Goal: Task Accomplishment & Management: Manage account settings

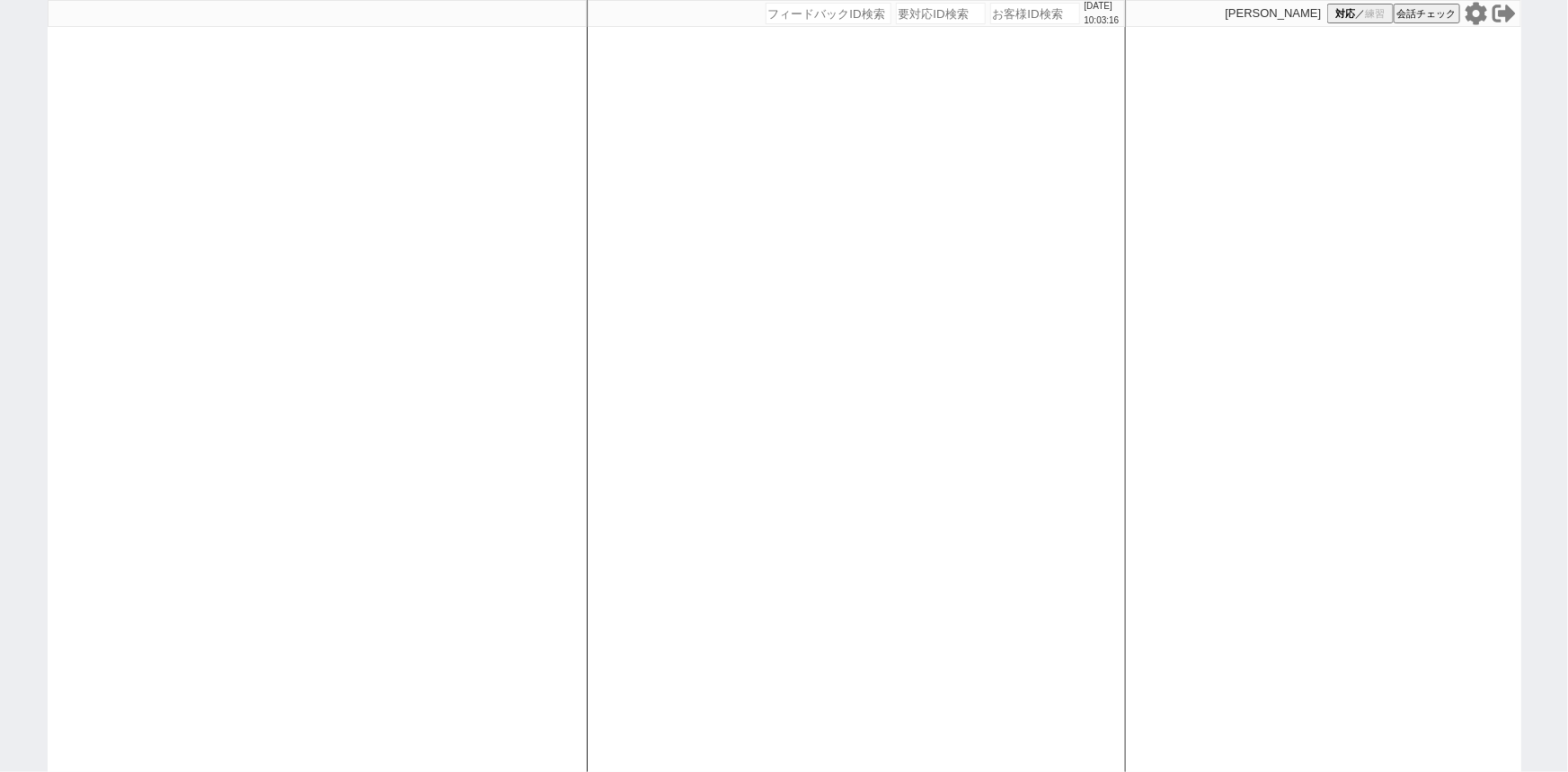
click at [1475, 12] on icon at bounding box center [1476, 14] width 24 height 24
click at [170, 320] on div at bounding box center [316, 386] width 539 height 772
select select "3"
select select "2"
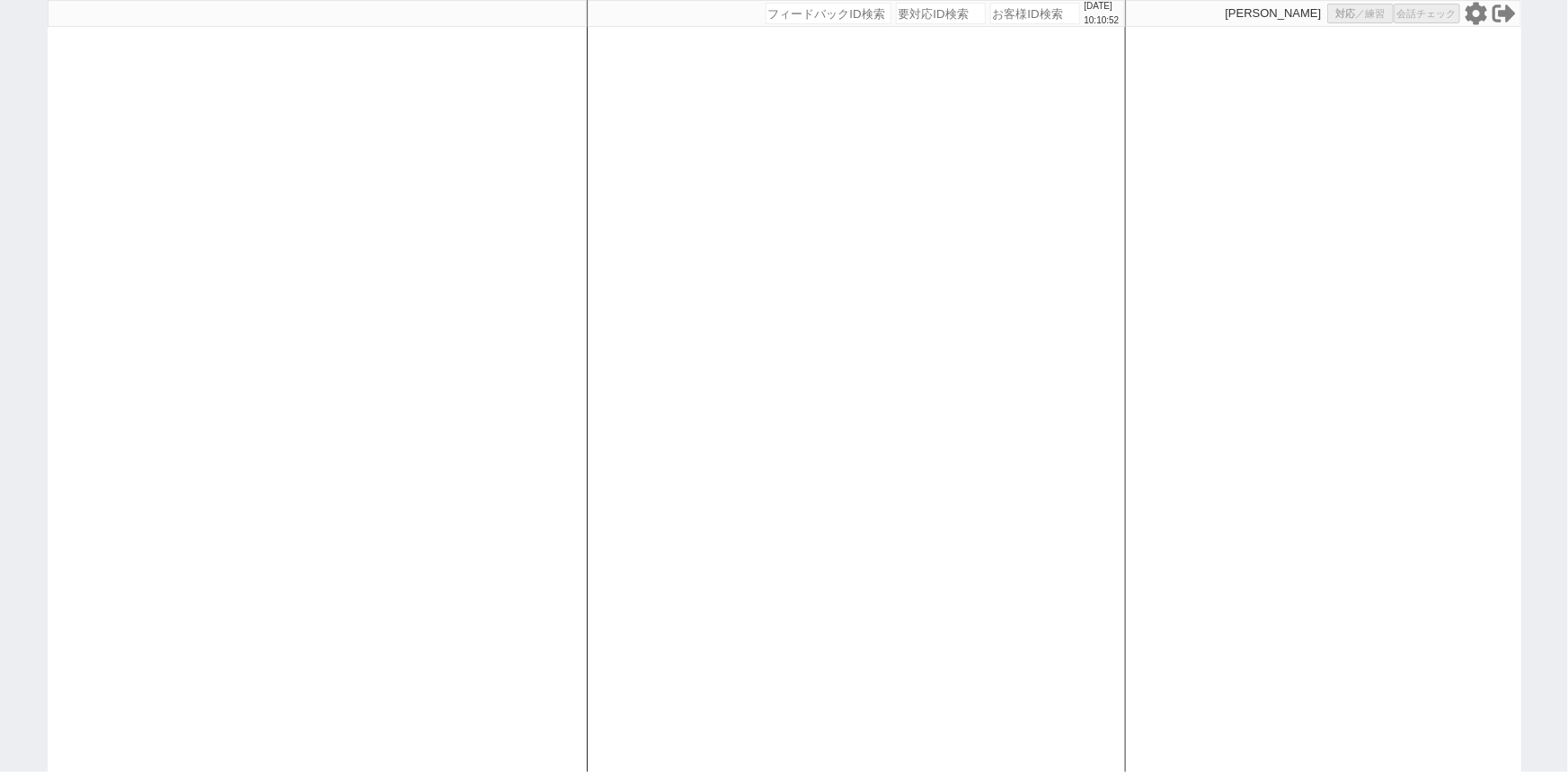
select select
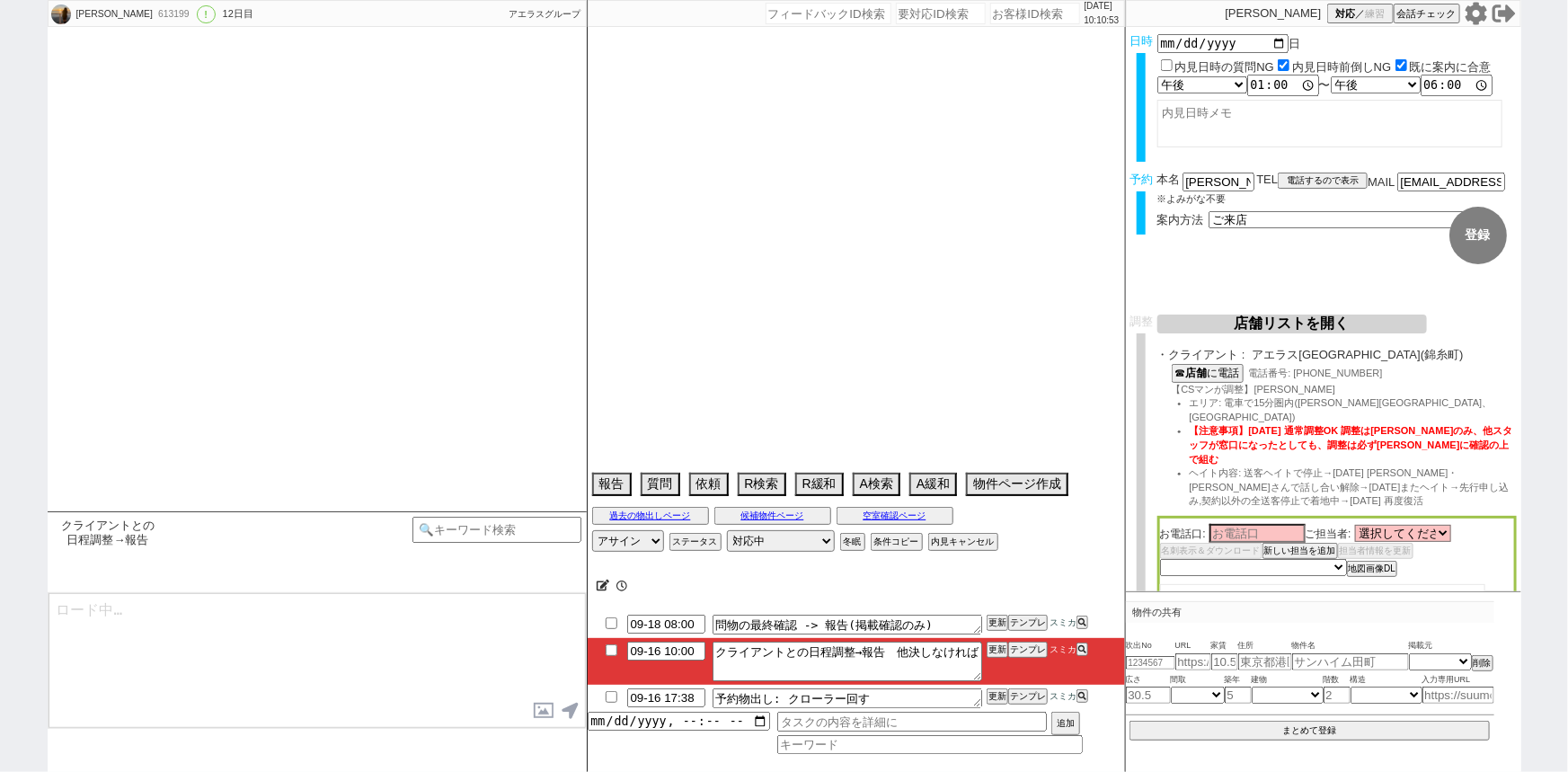
type textarea "旧ID:539961、572327　条件から別IDと判断 13.14で他社あり"
select select "2025"
select select "11"
select select "36"
select select "0"
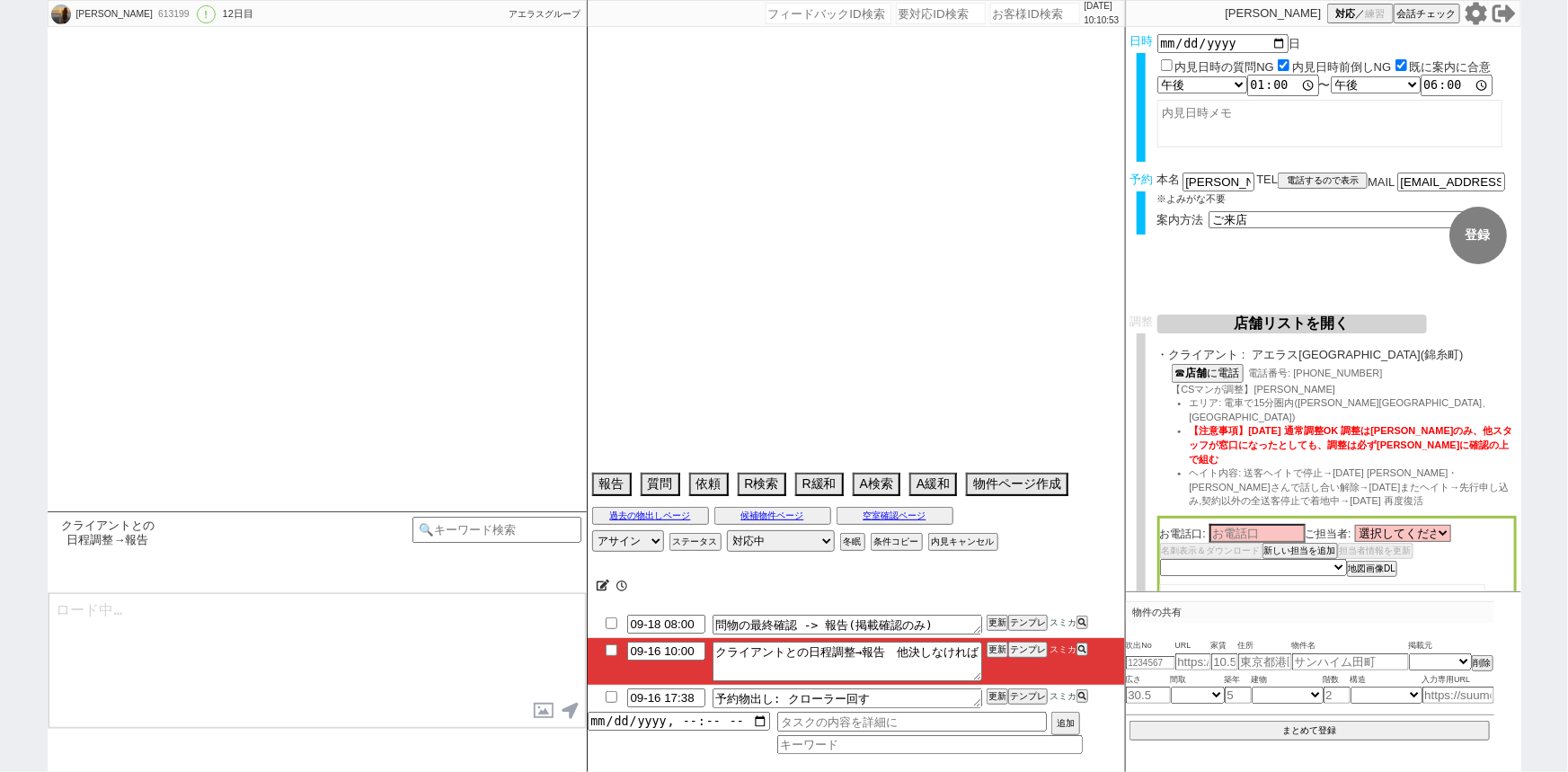
select select "6"
select select "7"
select select "8"
select select "16"
select select "21"
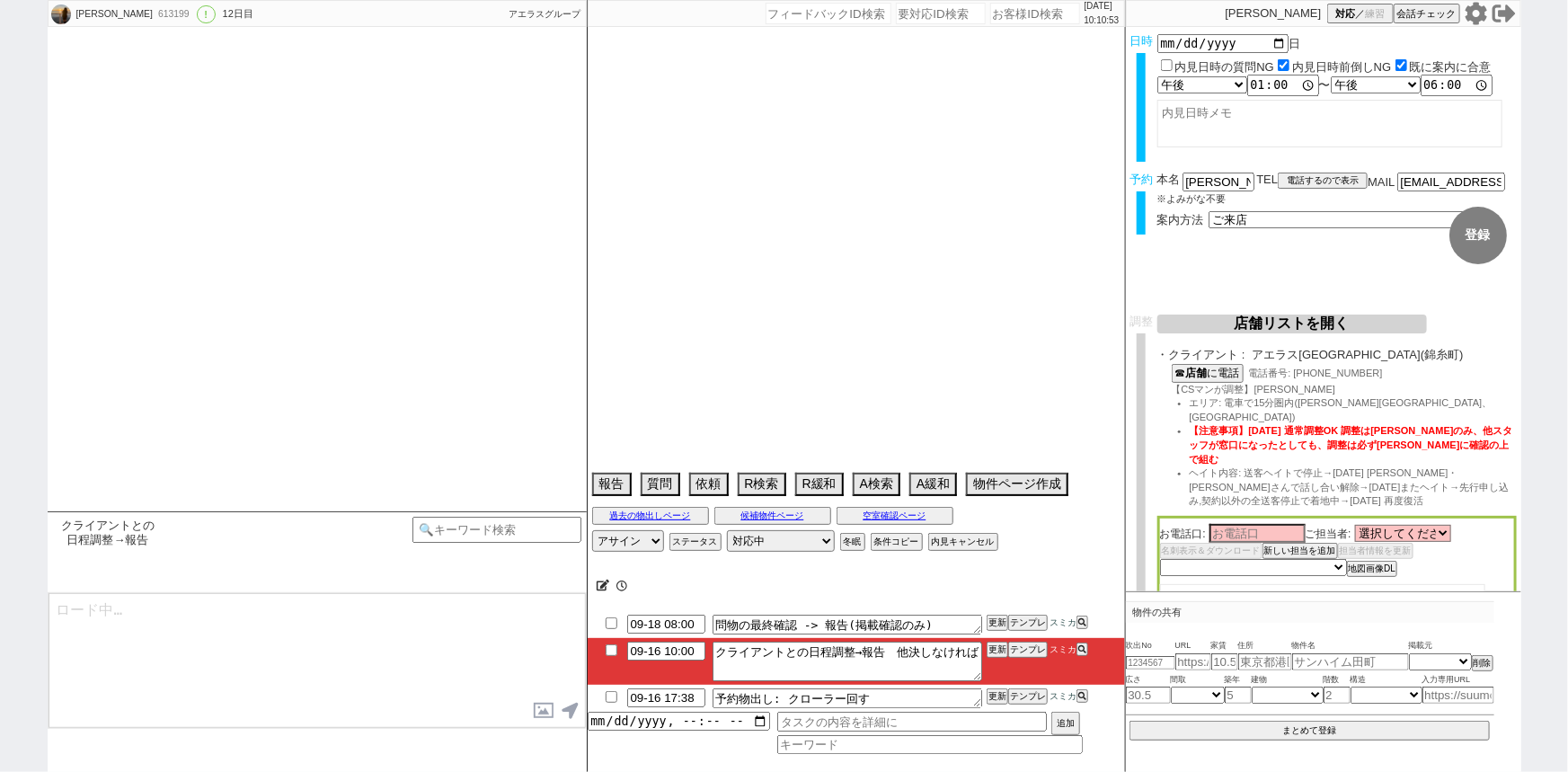
select select "23"
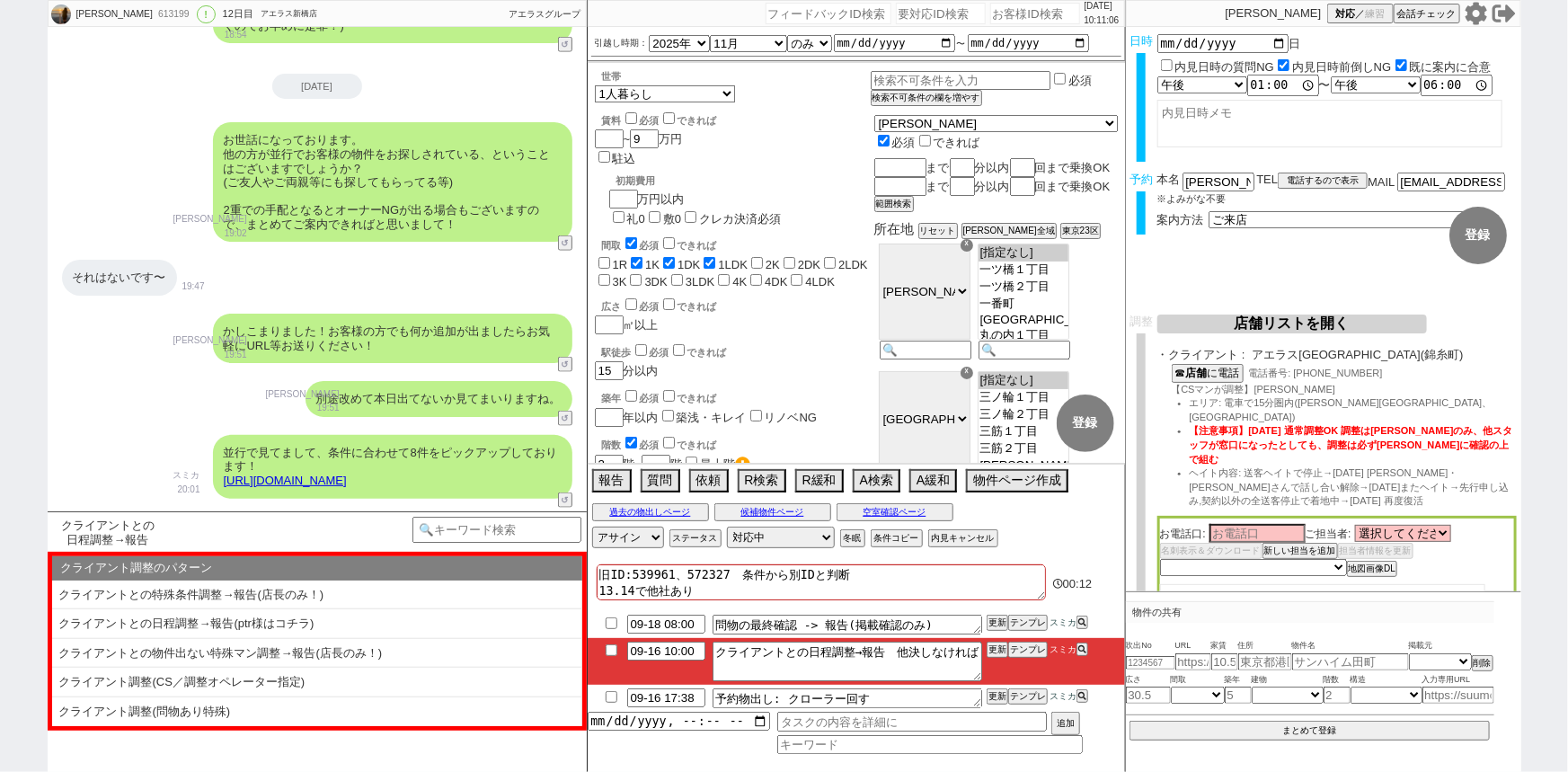
scroll to position [7854, 0]
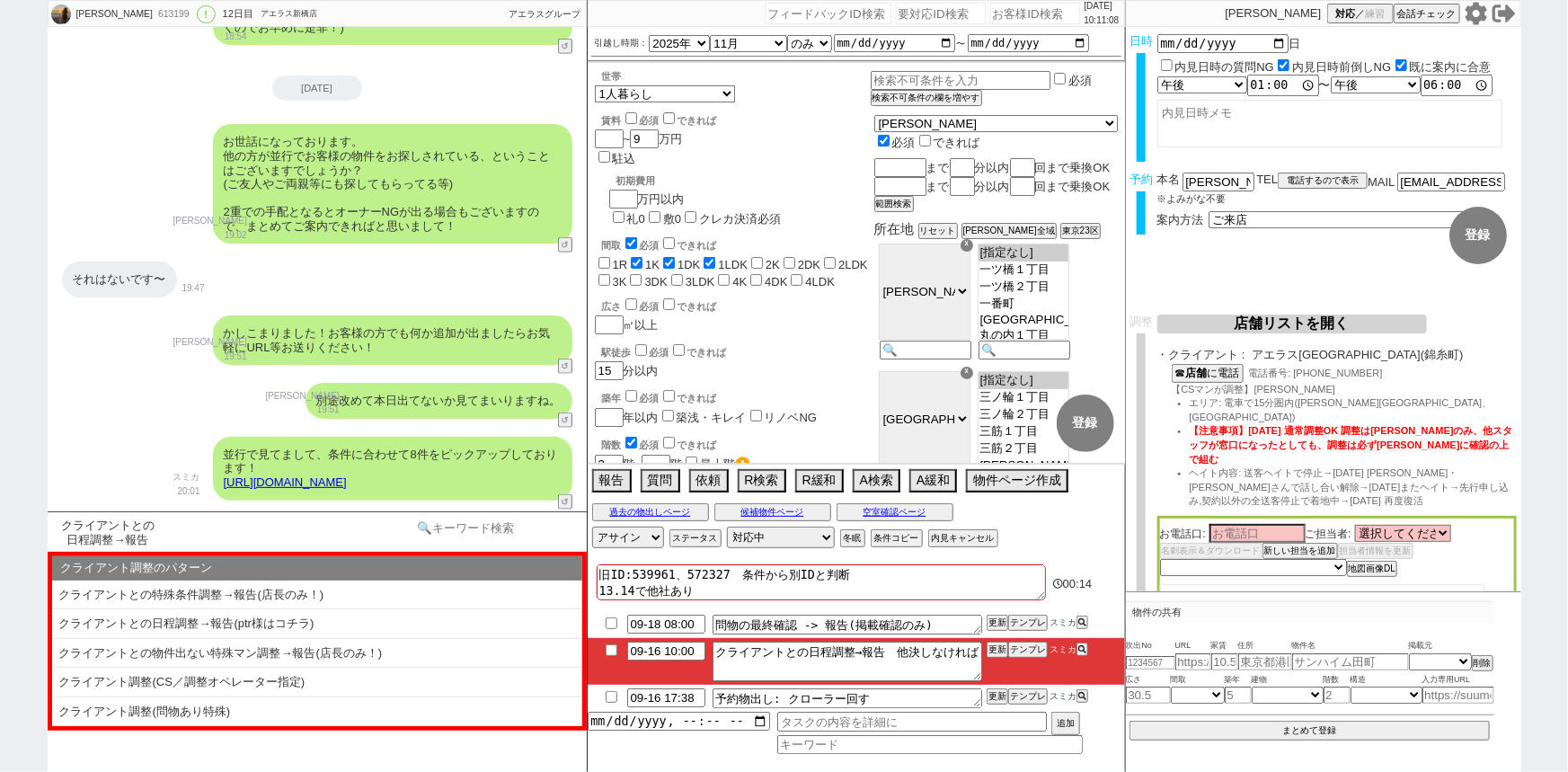
click at [466, 527] on input at bounding box center [497, 528] width 170 height 23
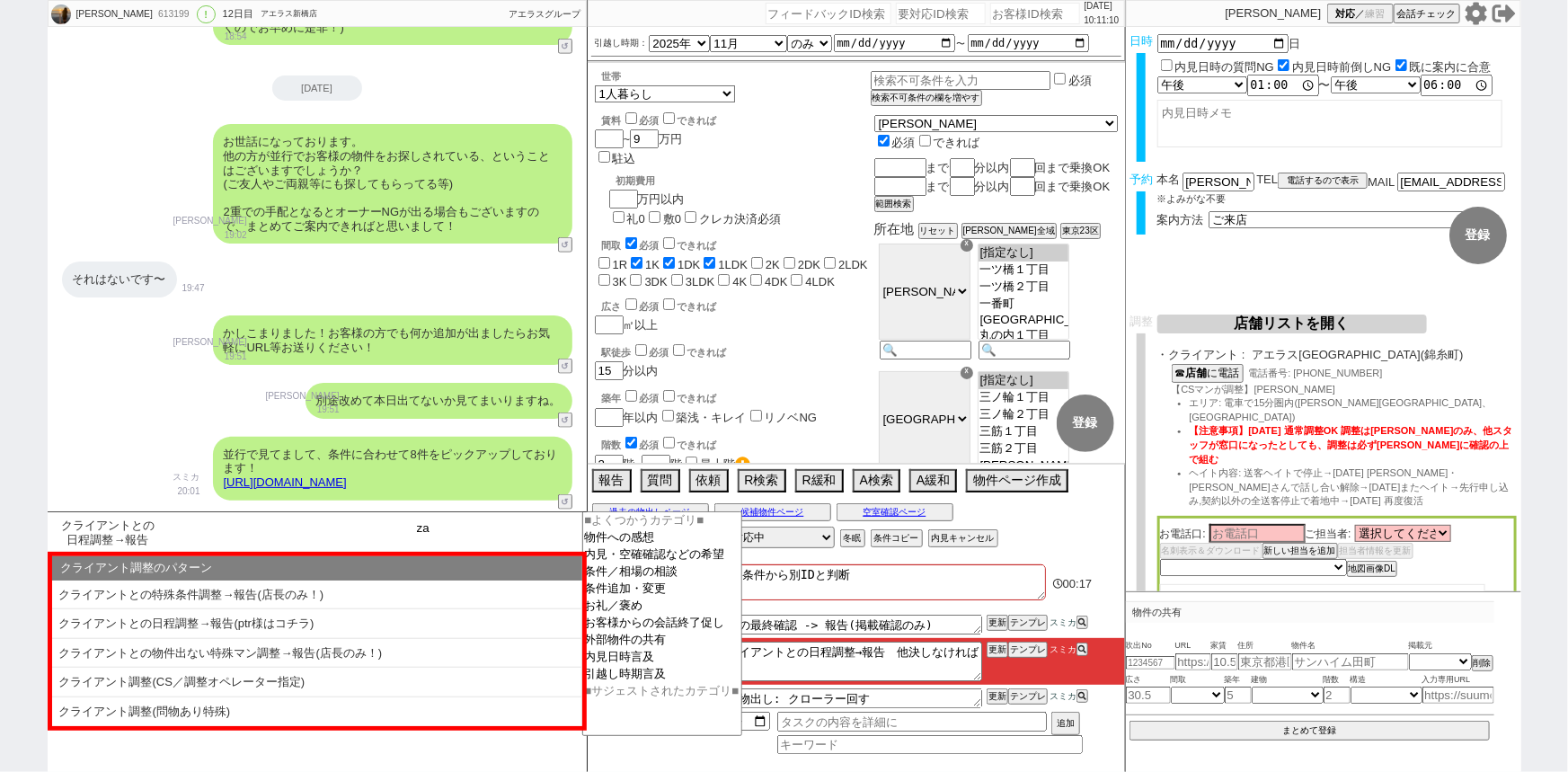
type input "z"
type input "ザオリク"
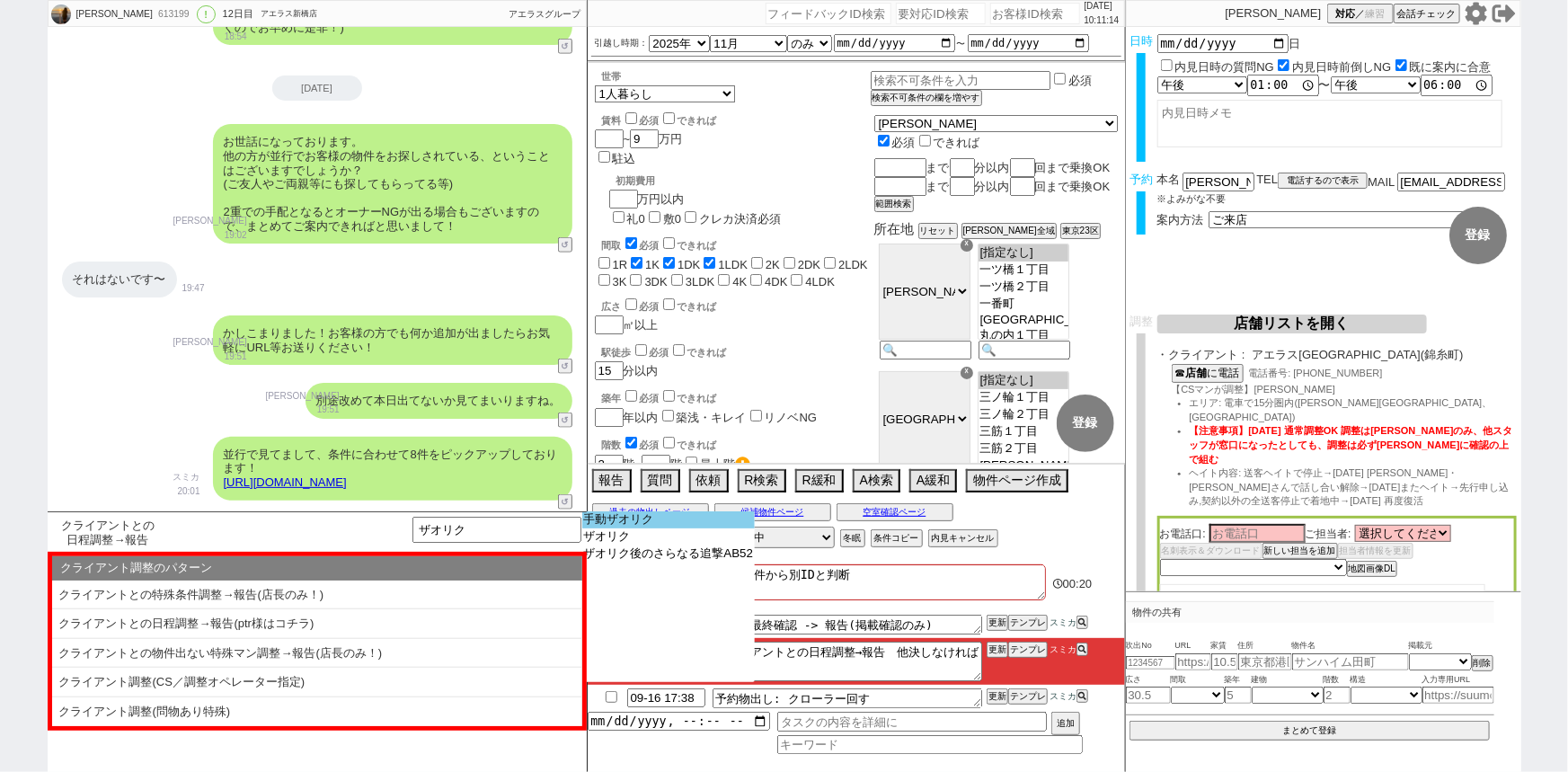
click at [610, 517] on option "手動ザオリク" at bounding box center [669, 520] width 174 height 17
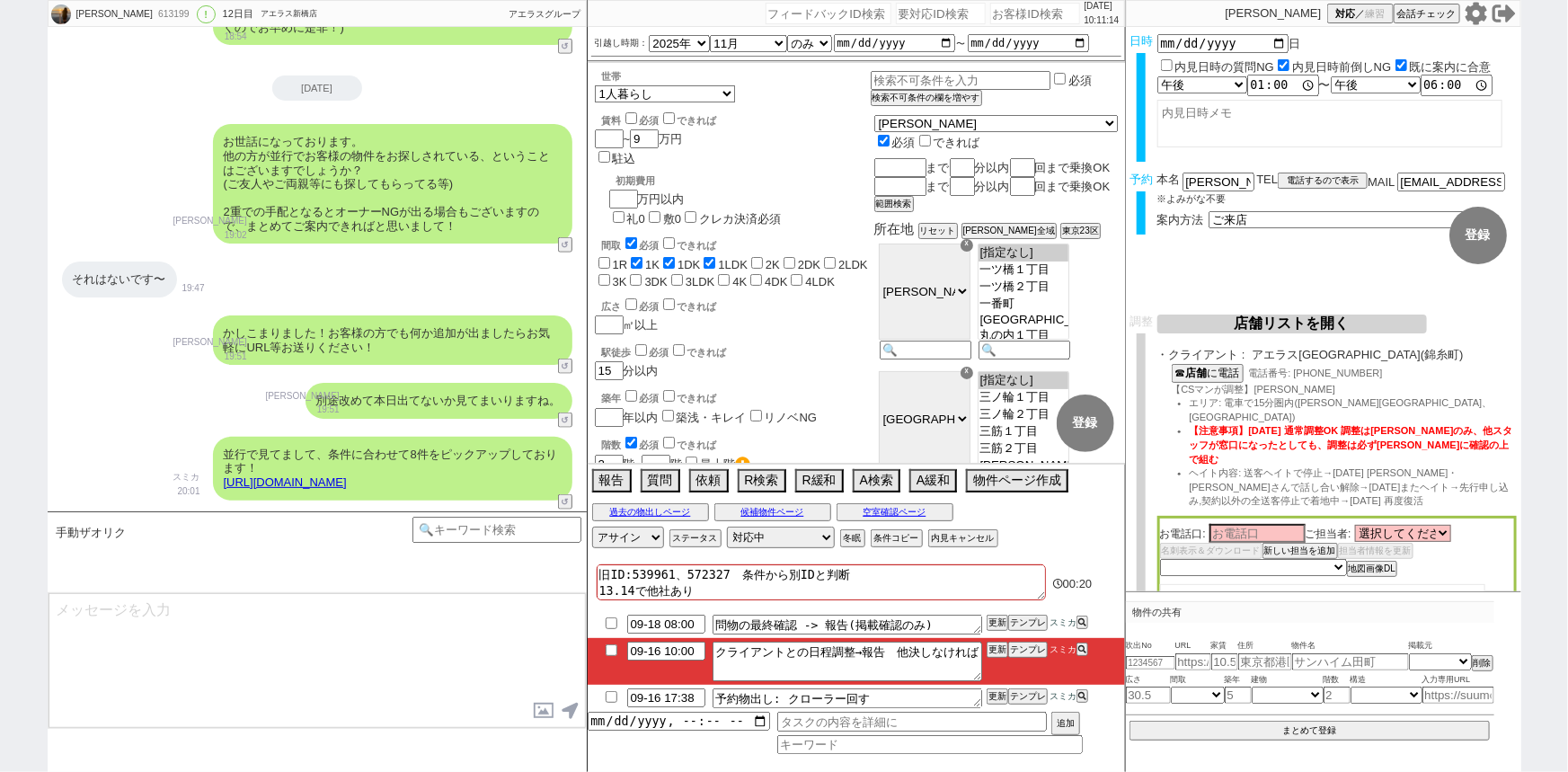
type textarea "もう物件はお決まりでしょうか。 もしまだでしたら引き続き新着をお送りできればと思うのですが、いかがですか?"
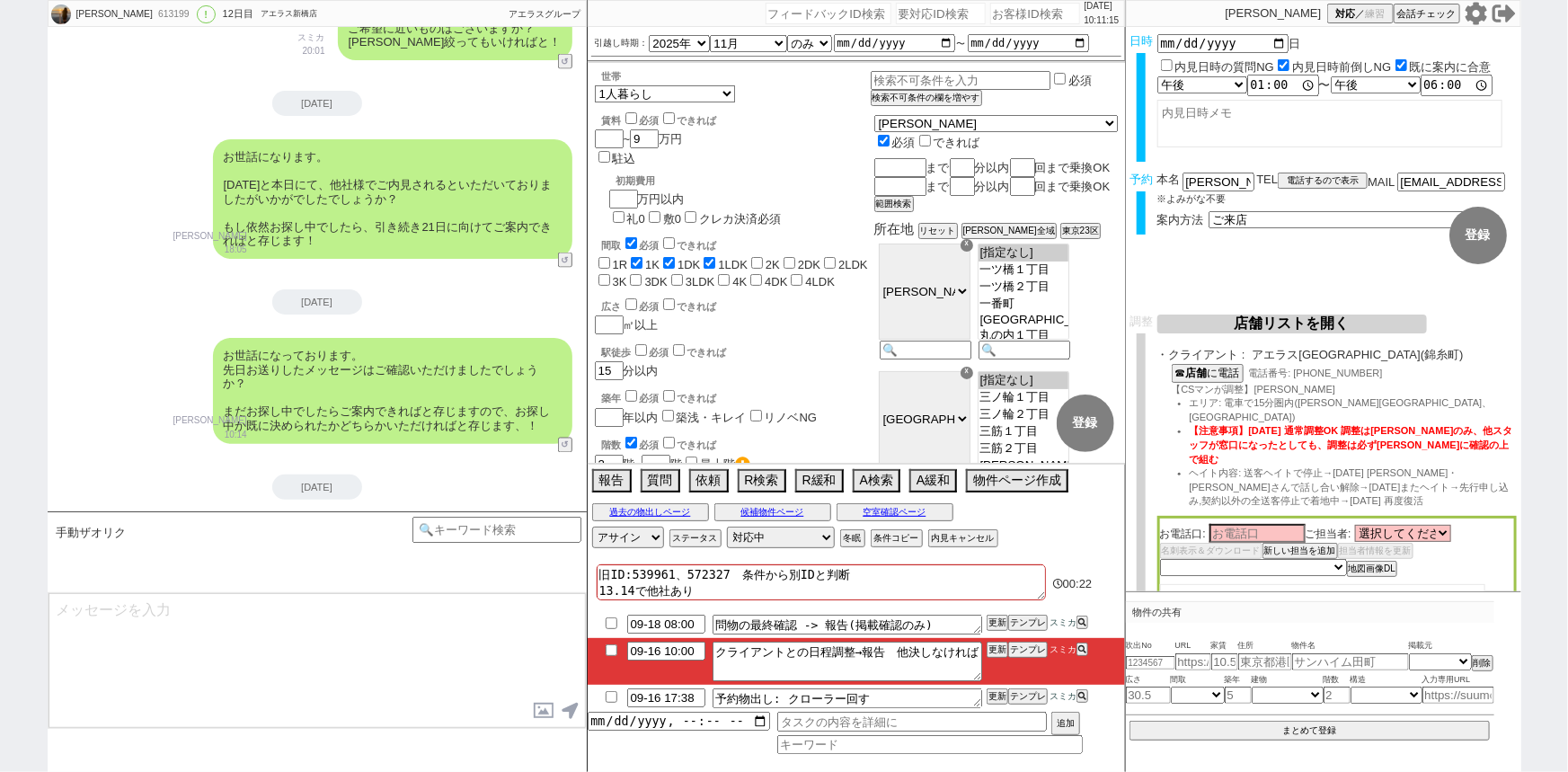
type input "09-17 17:38"
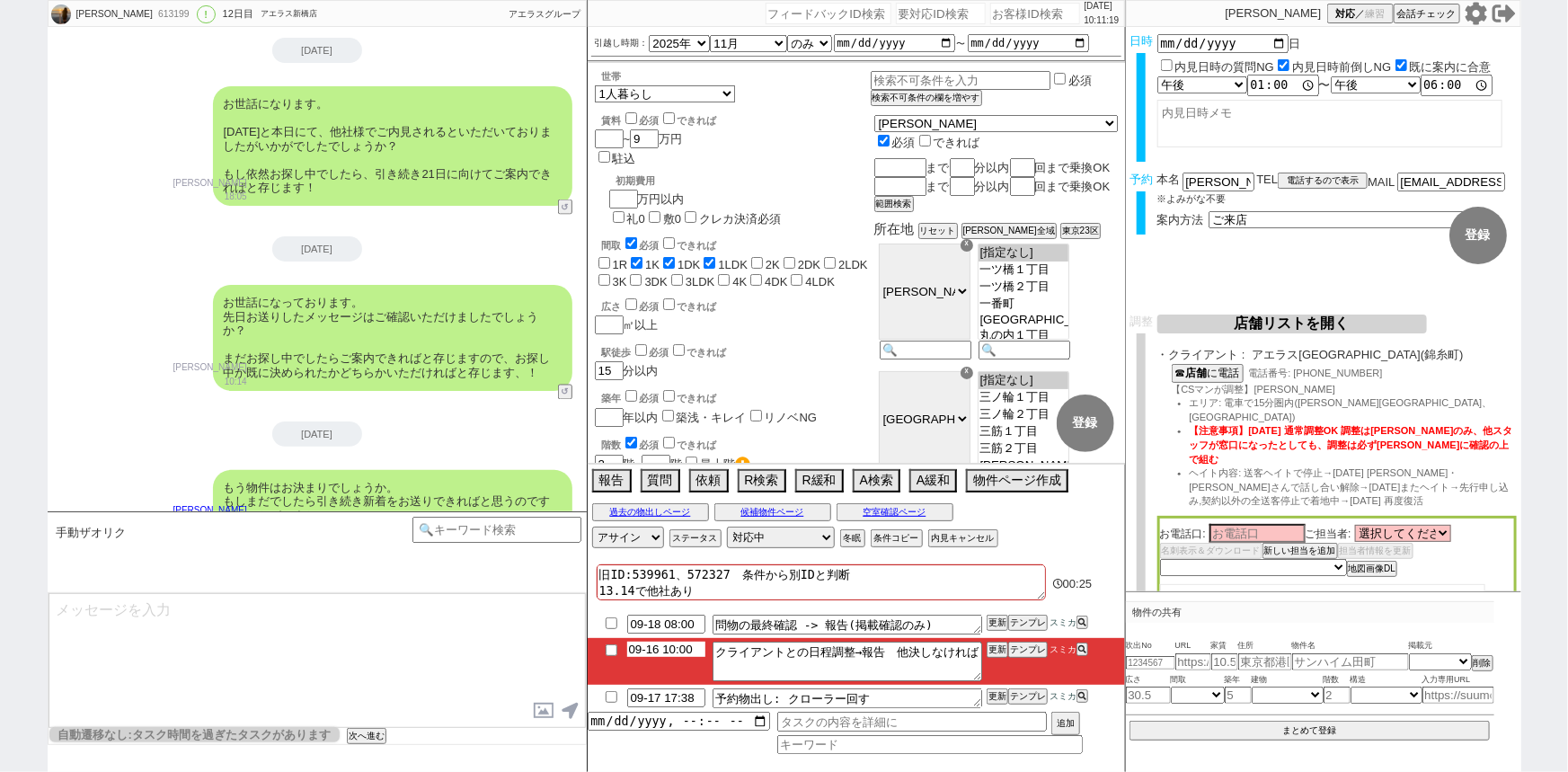
click at [677, 649] on input "09-16 10:00" at bounding box center [666, 648] width 78 height 15
type input "09-16 17:00"
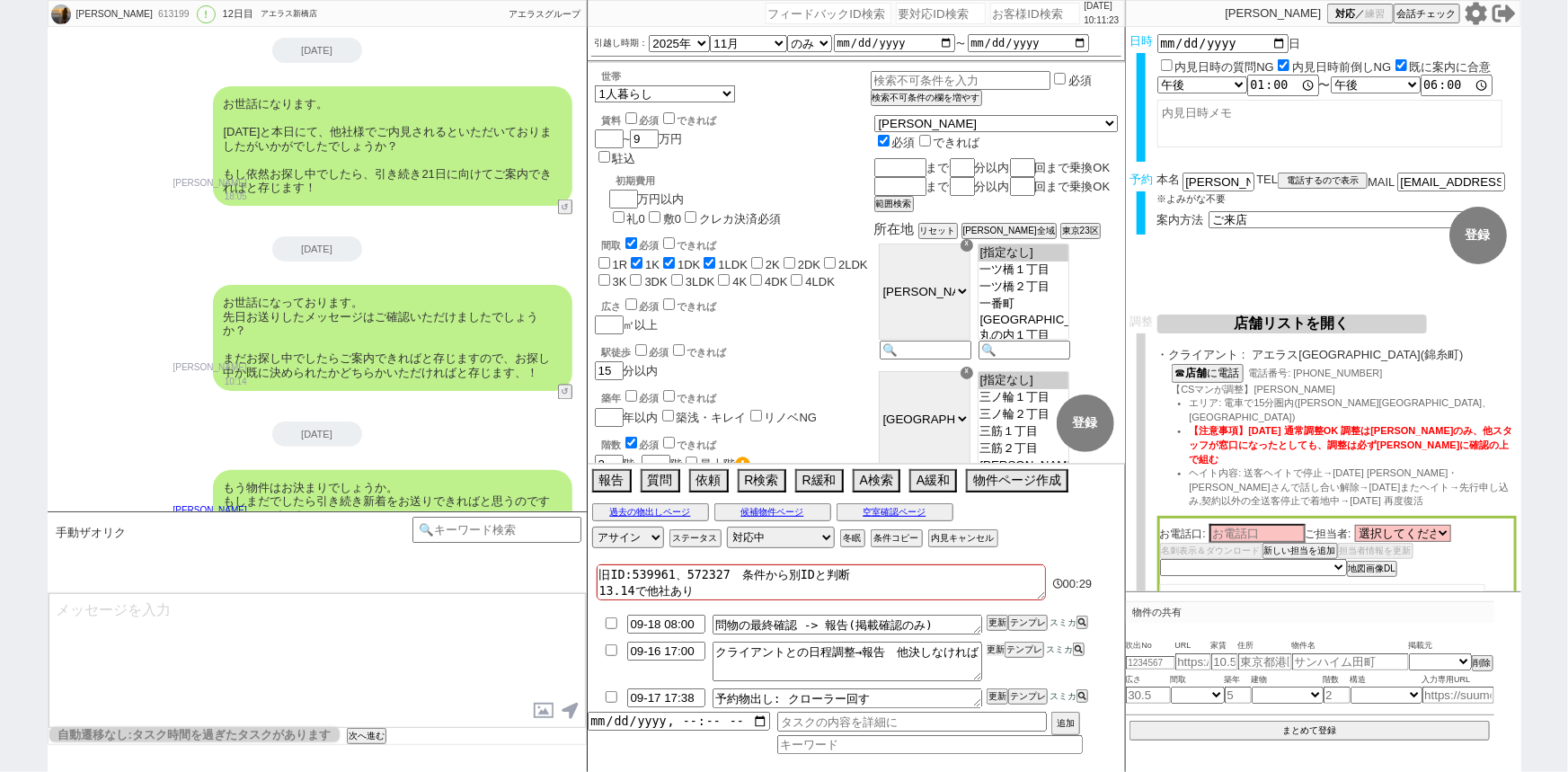
click at [992, 648] on button "更新" at bounding box center [996, 649] width 18 height 13
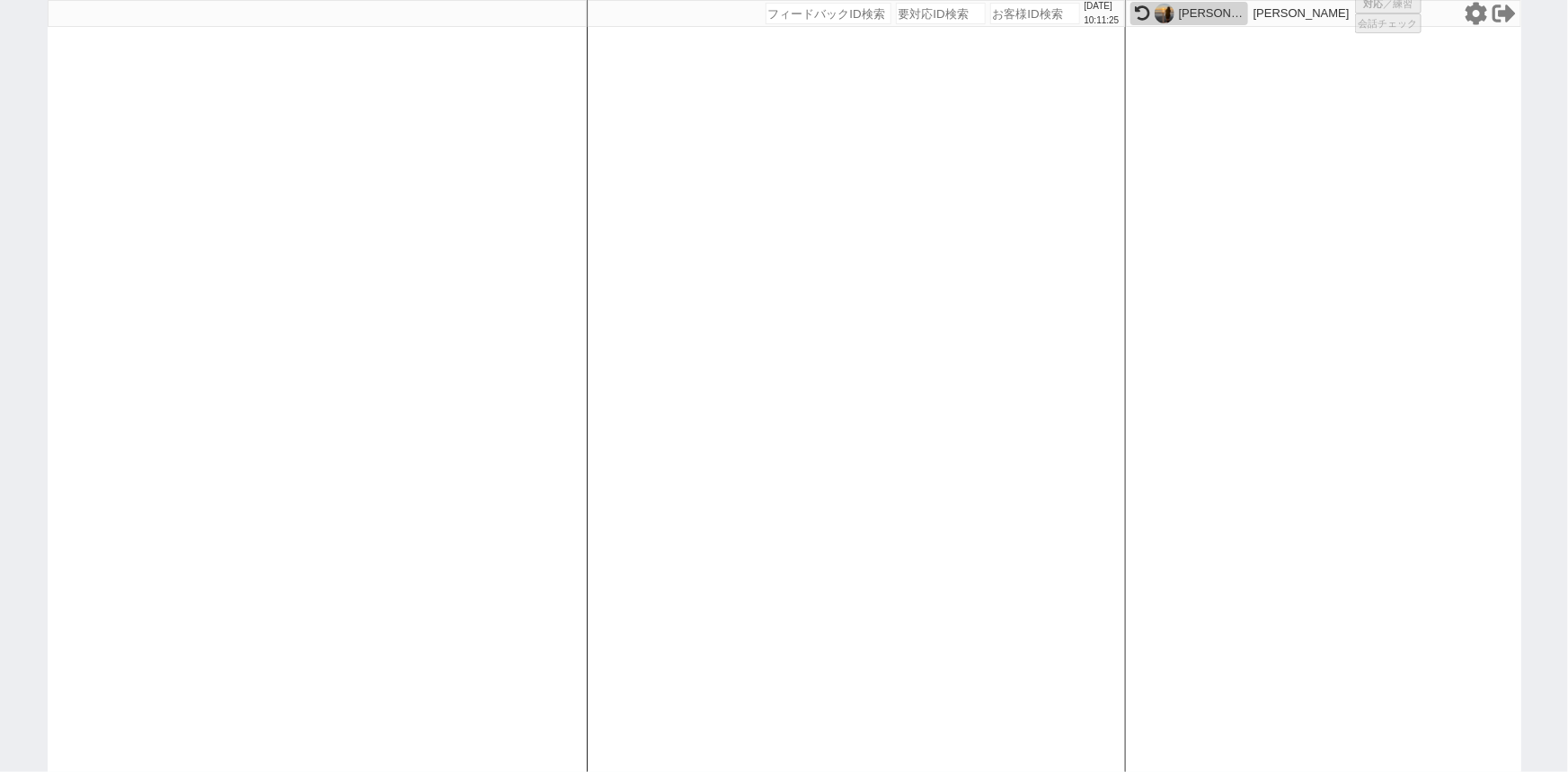
select select "1"
select select "2"
select select
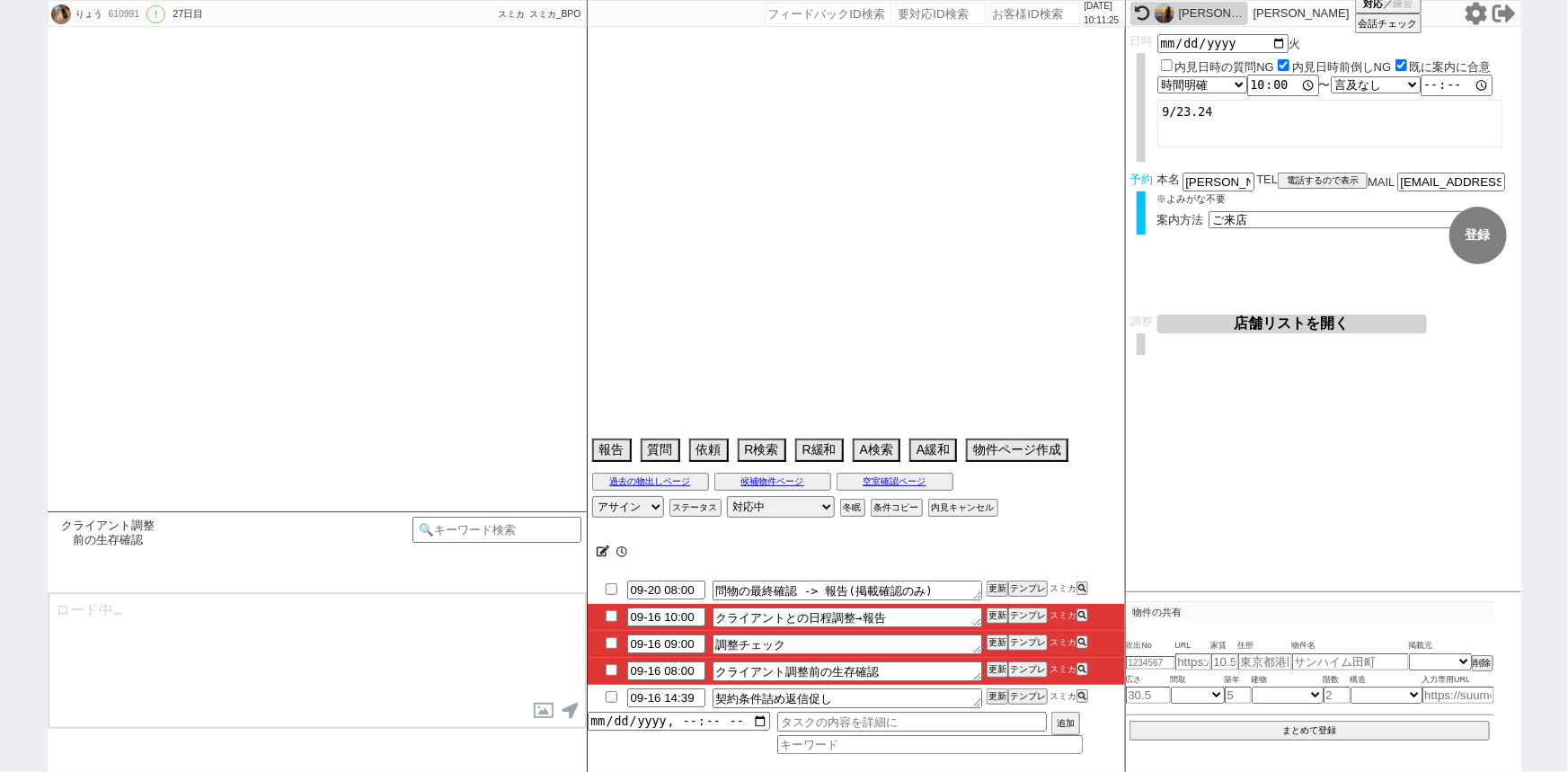
select select "2025"
select select "9"
select select "36"
select select "0"
select select "12"
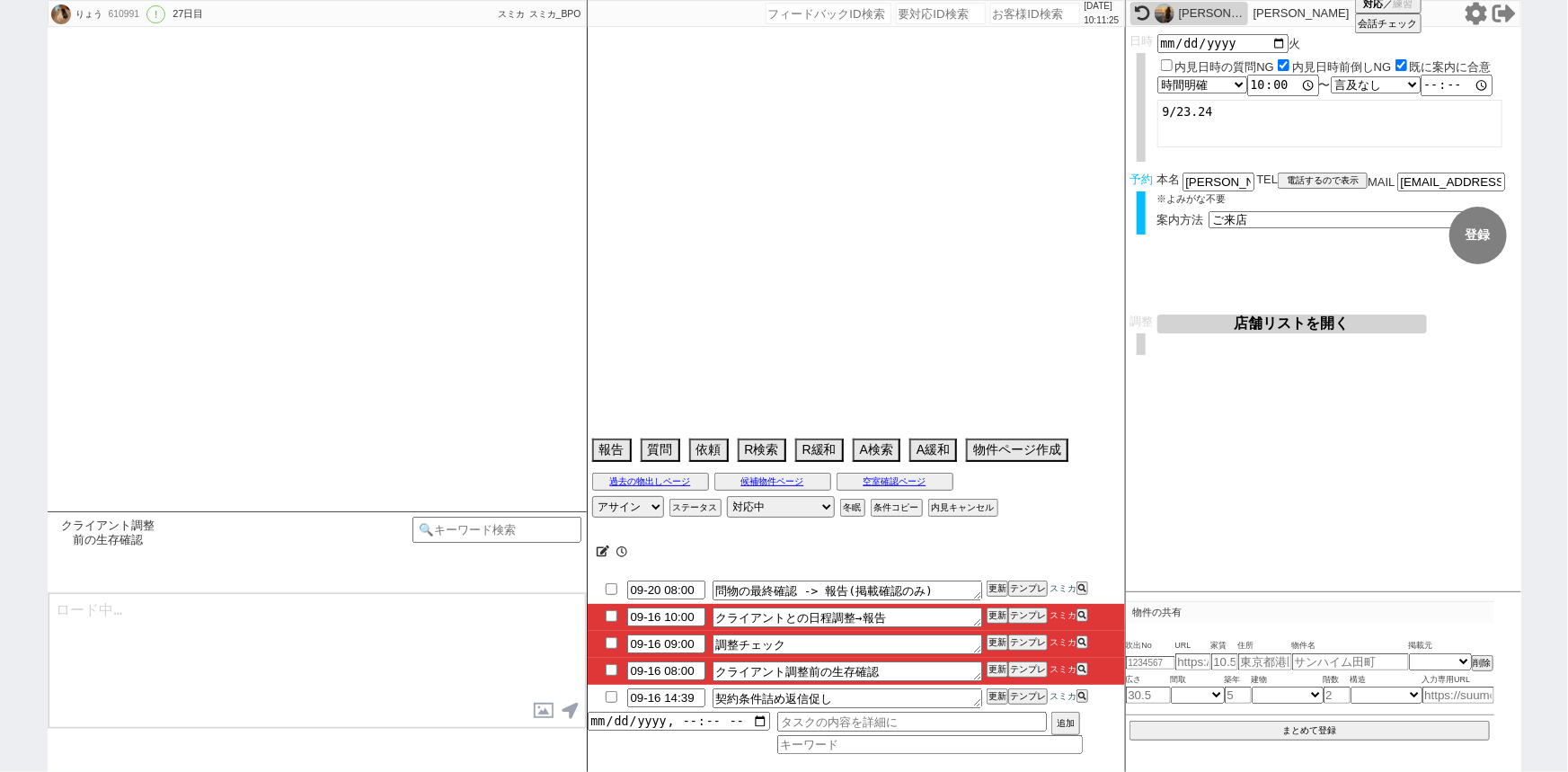
select select "122"
select select "123"
select select "124"
select select "125"
select select "126"
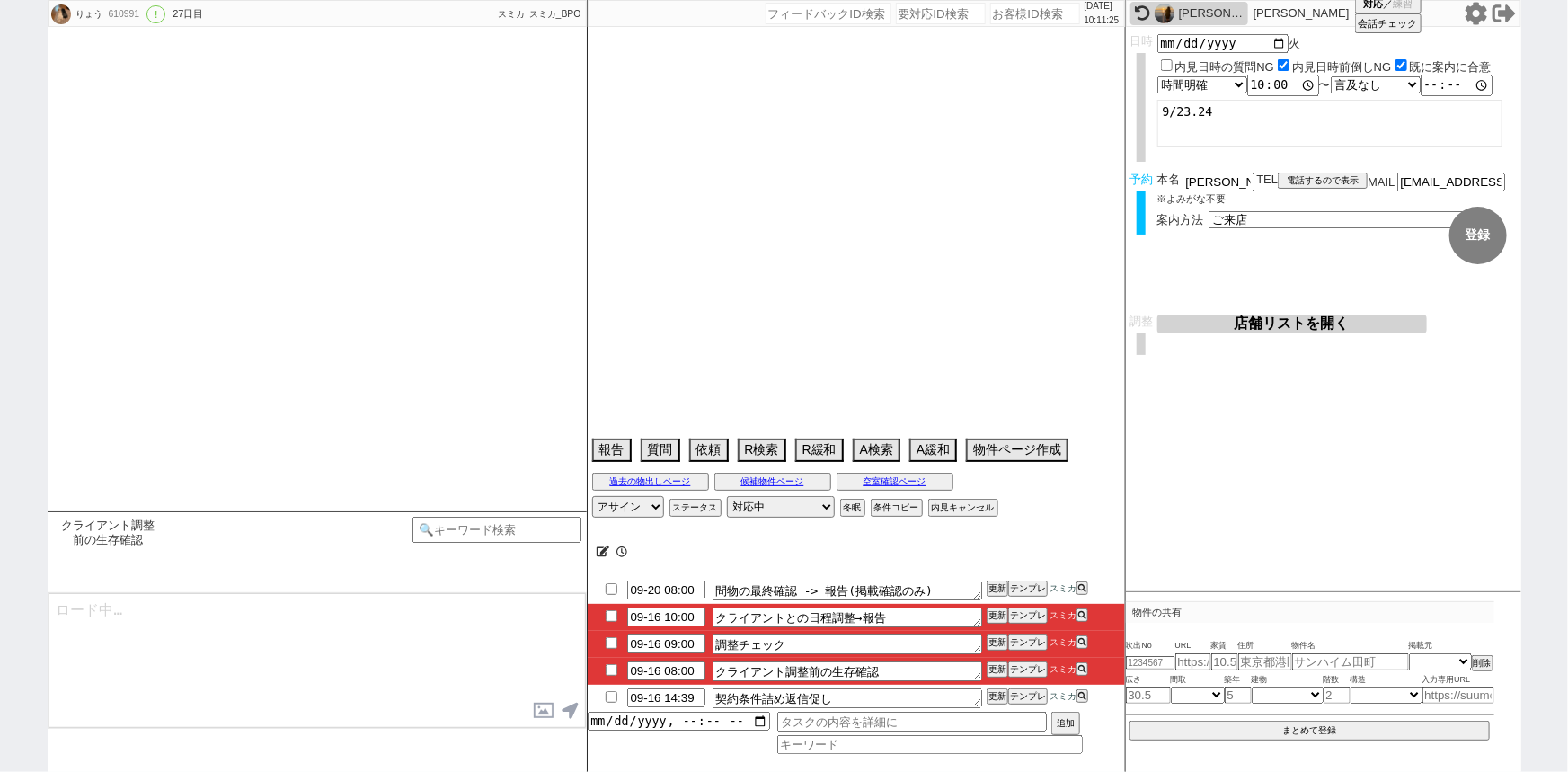
select select "128"
select select "129"
select select "132"
select select "133"
select select "134"
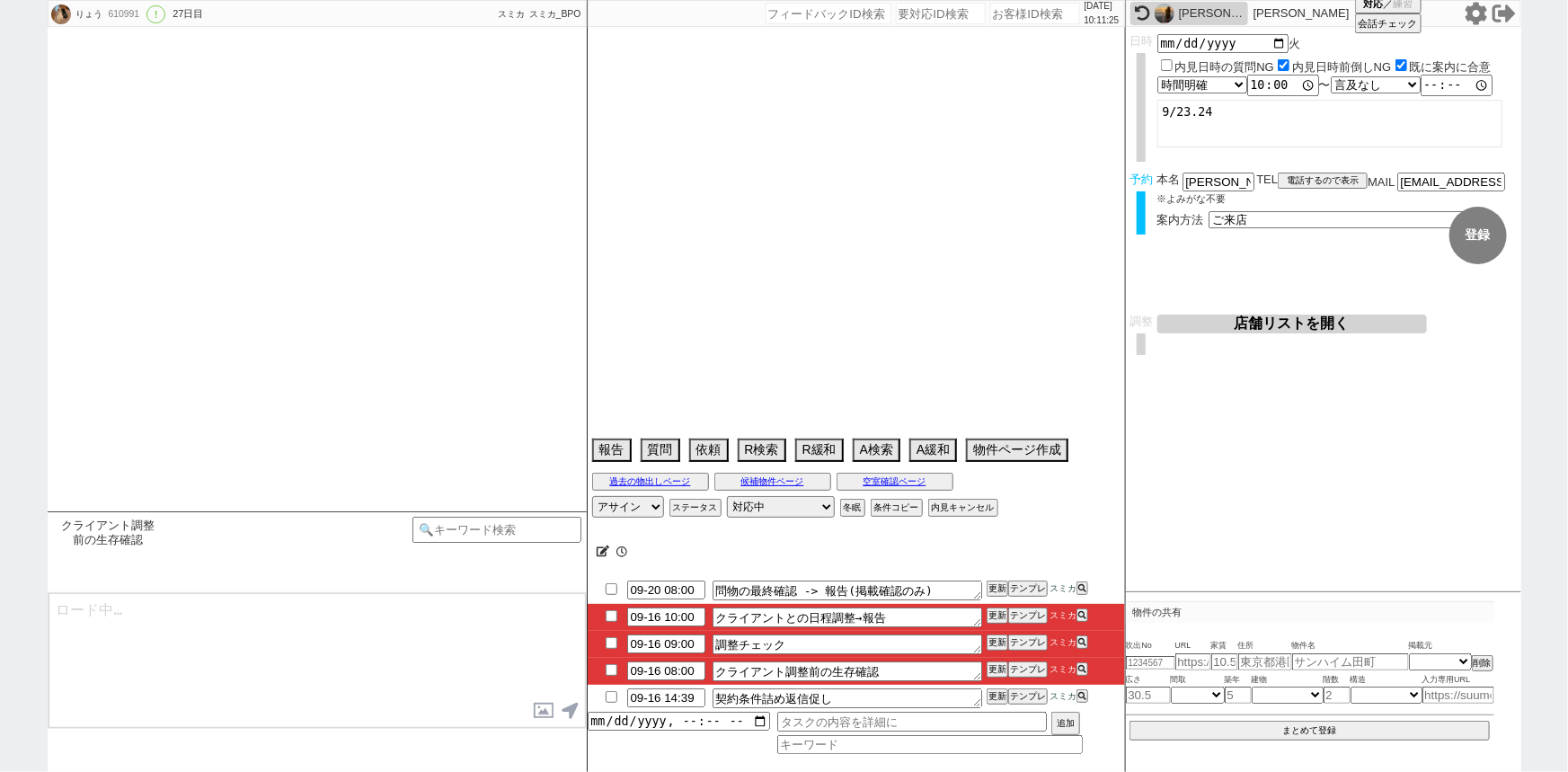
select select "135"
select select "136"
select select "137"
select select "139"
select select "140"
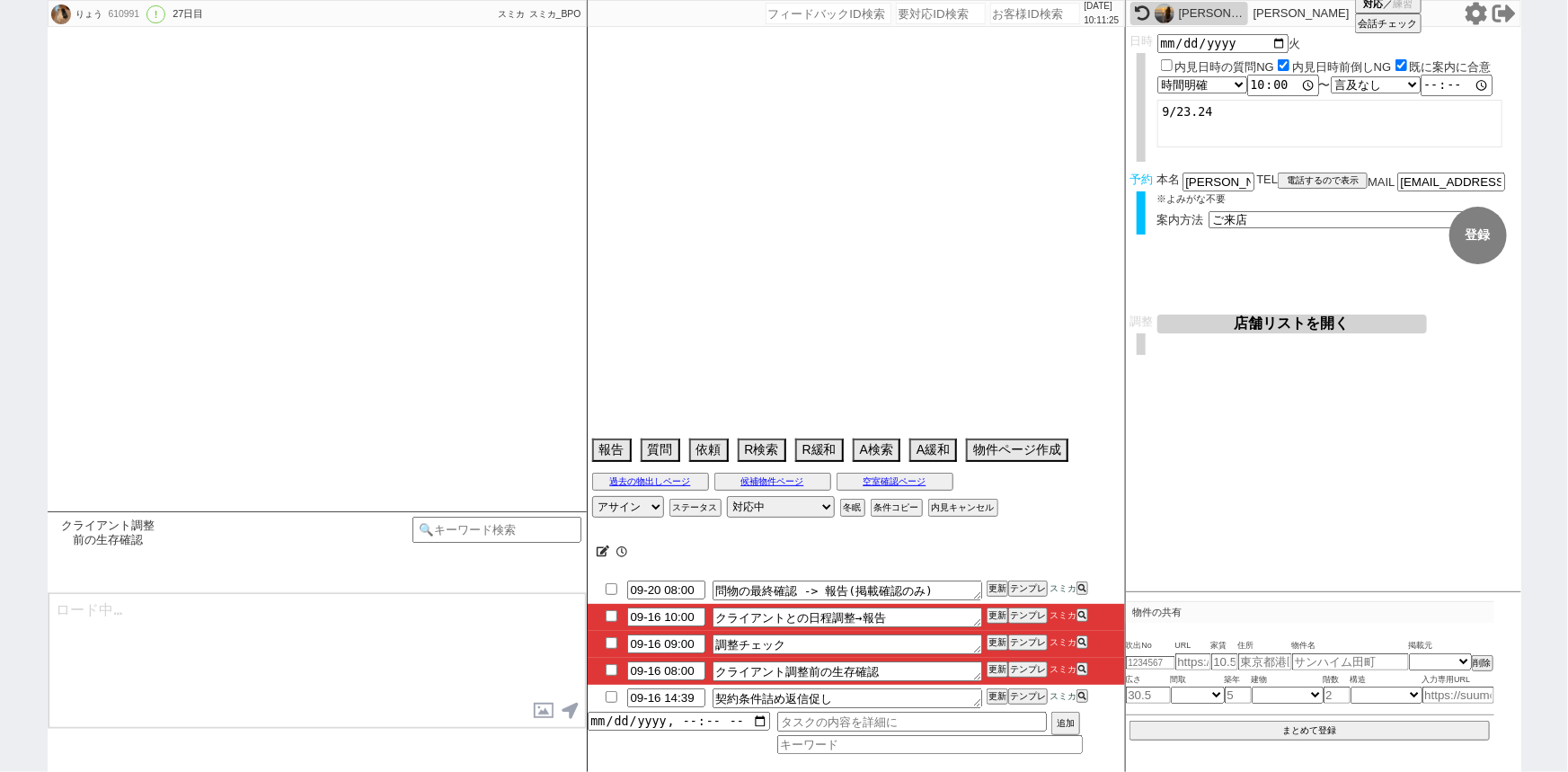
select select "142"
select select "143"
select select "144"
select select "145"
select select "147"
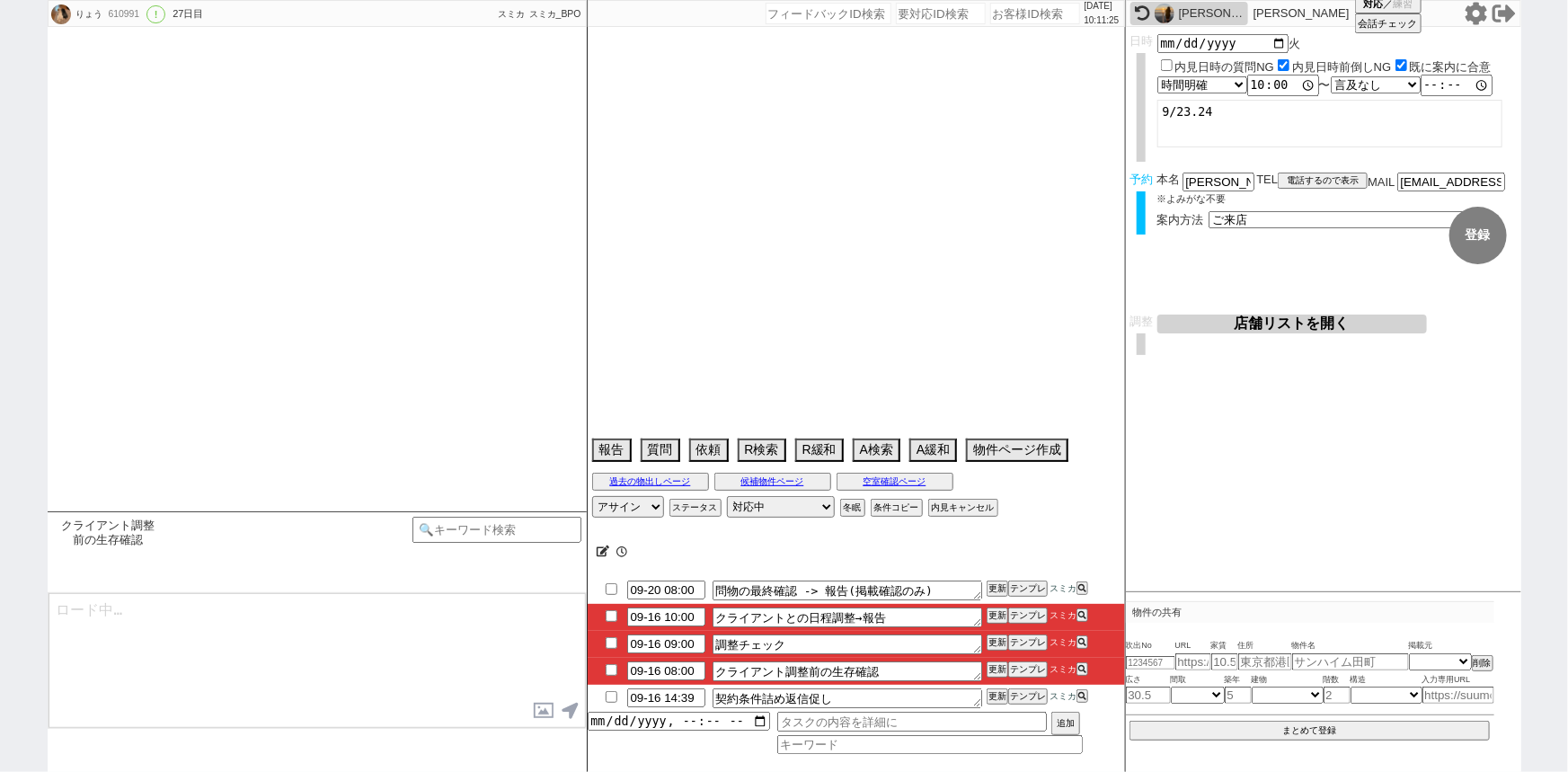
select select "150"
select select "151"
select select "152"
select select "154"
select select "155"
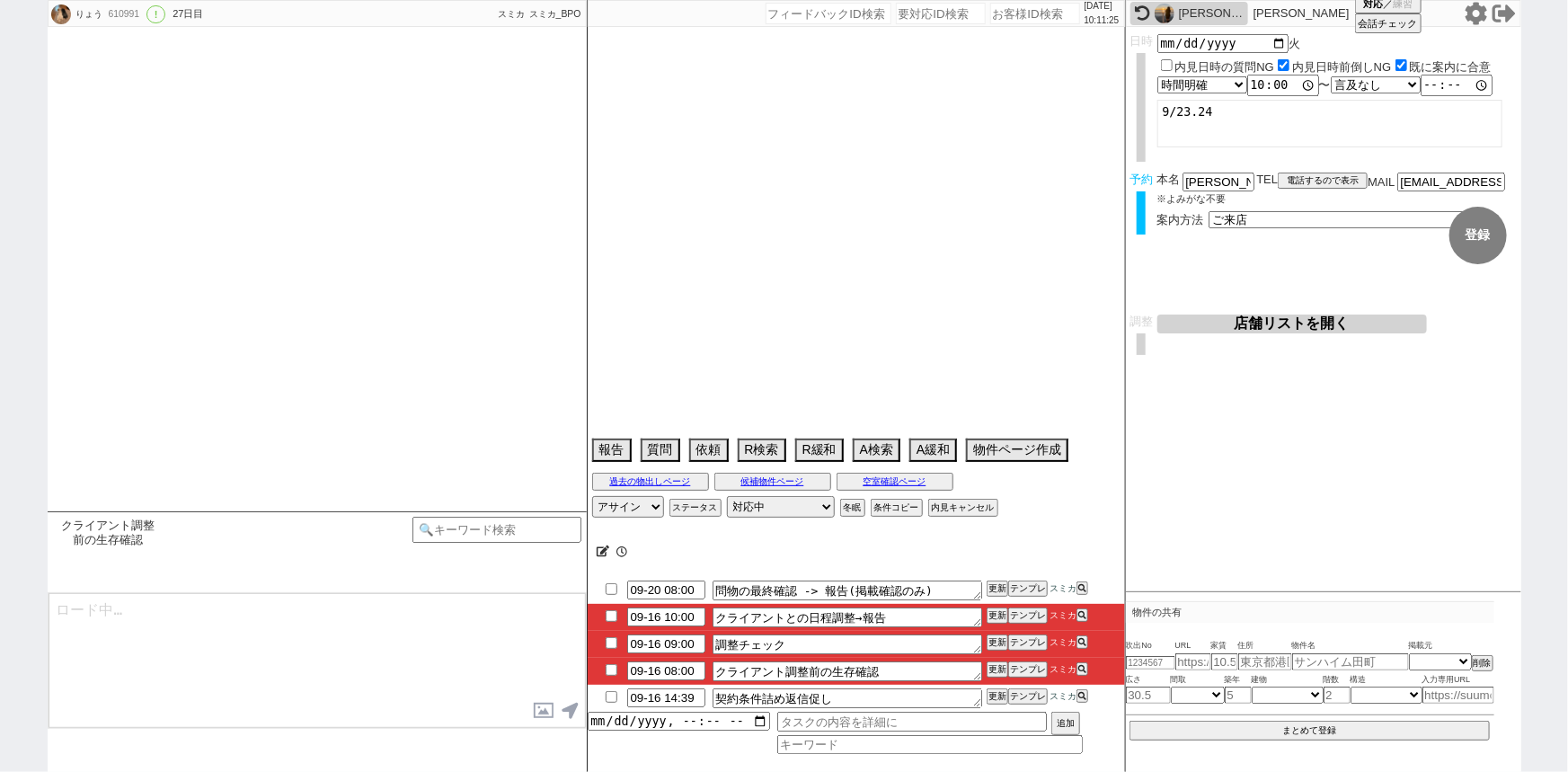
select select "159"
select select "162"
select select "163"
select select "164"
select select "165"
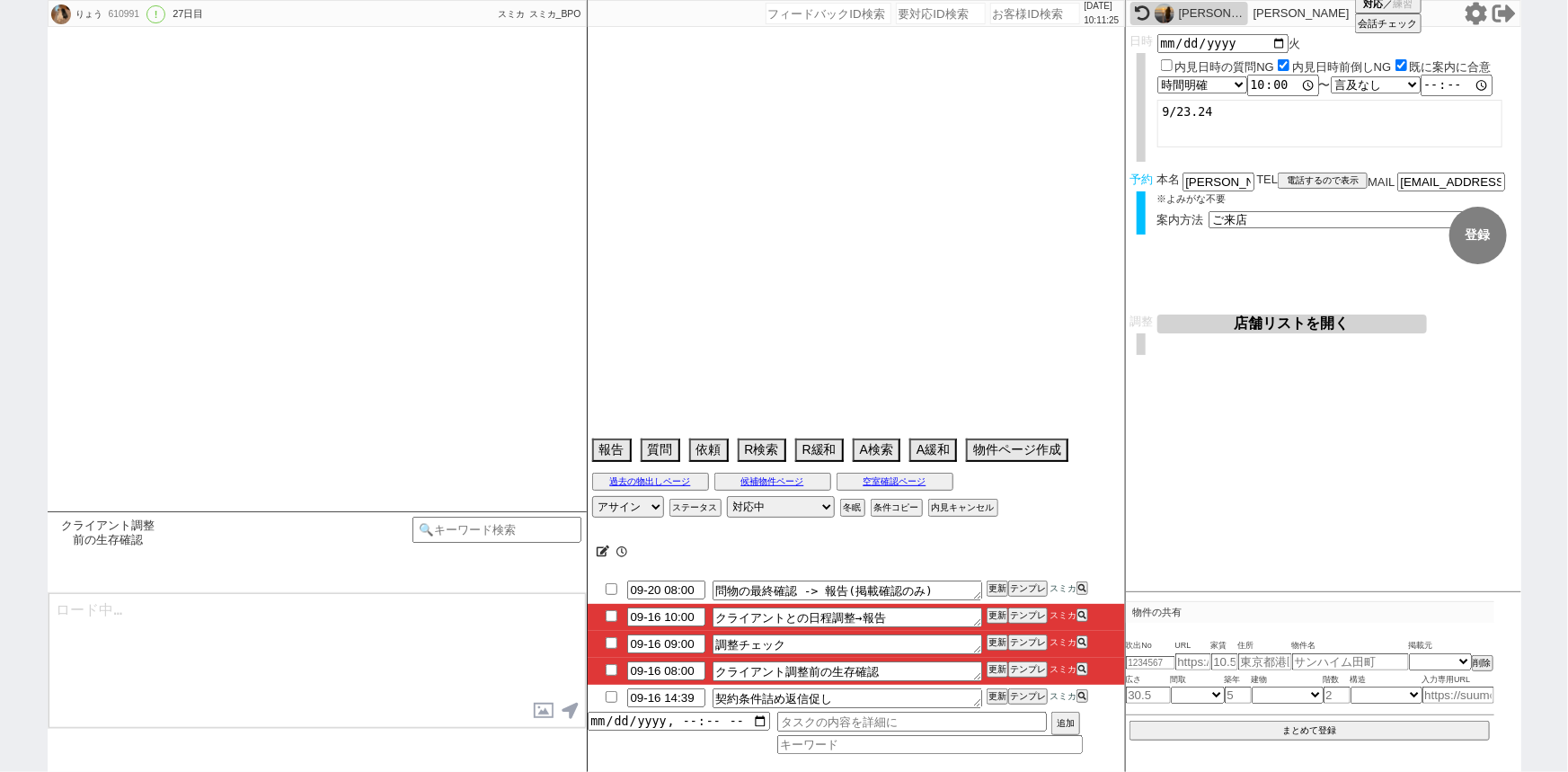
select select "169"
select select "111"
select select "2842"
select select "12"
select select "444"
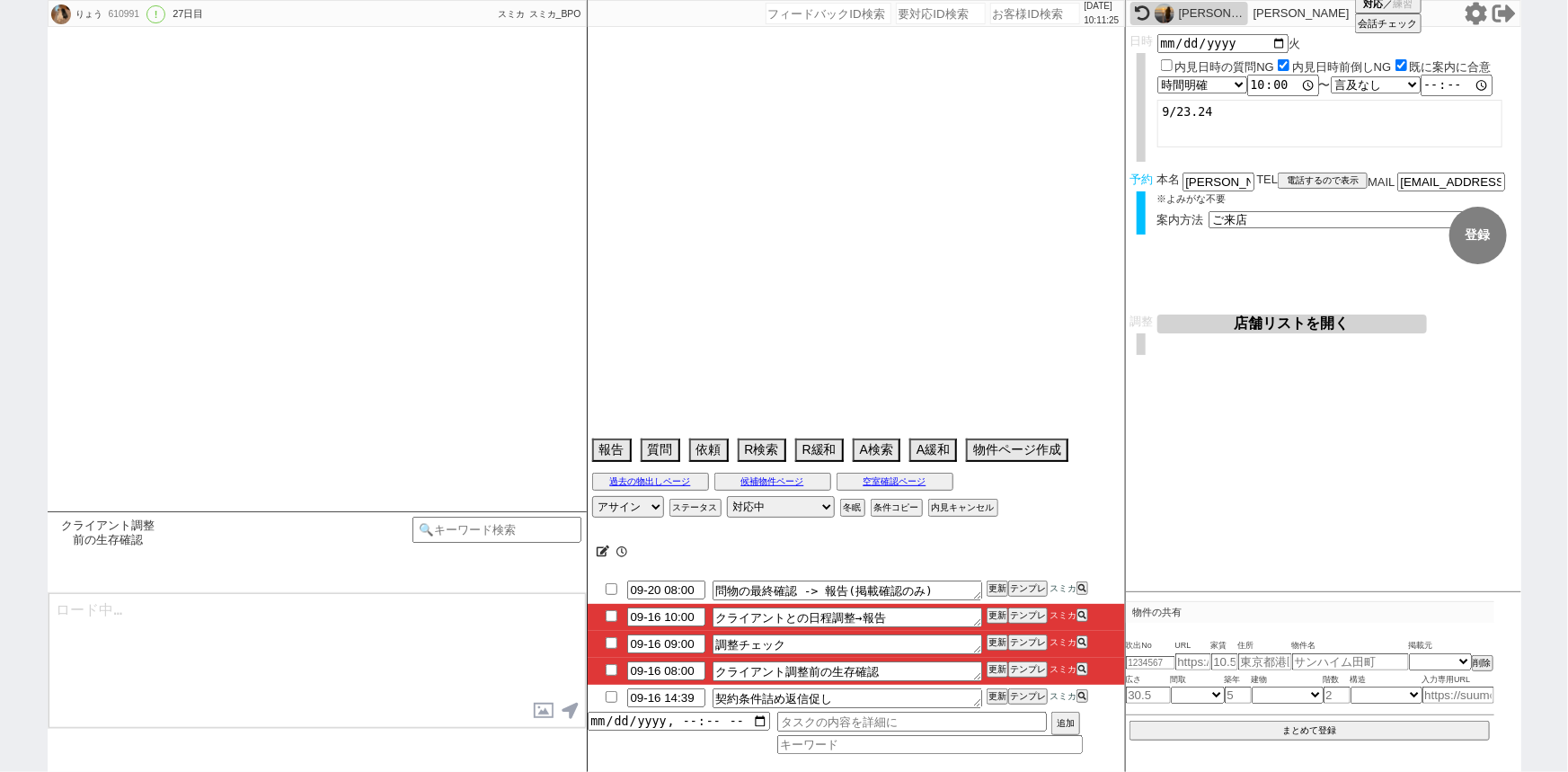
select select "114"
select select "2871"
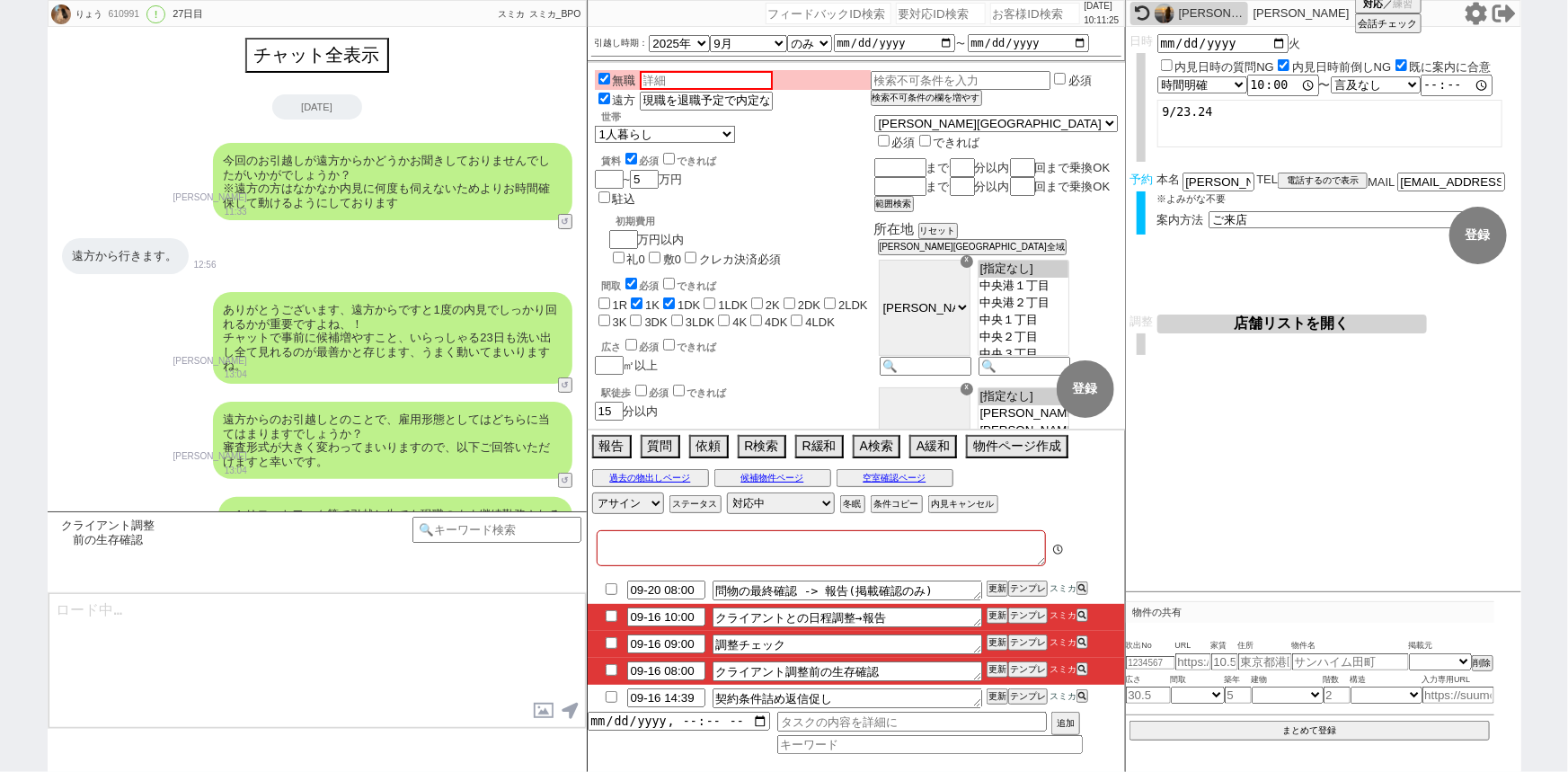
type textarea "千葉県に行くのが9月22日：遠方？午前中の他社と入れ替え"
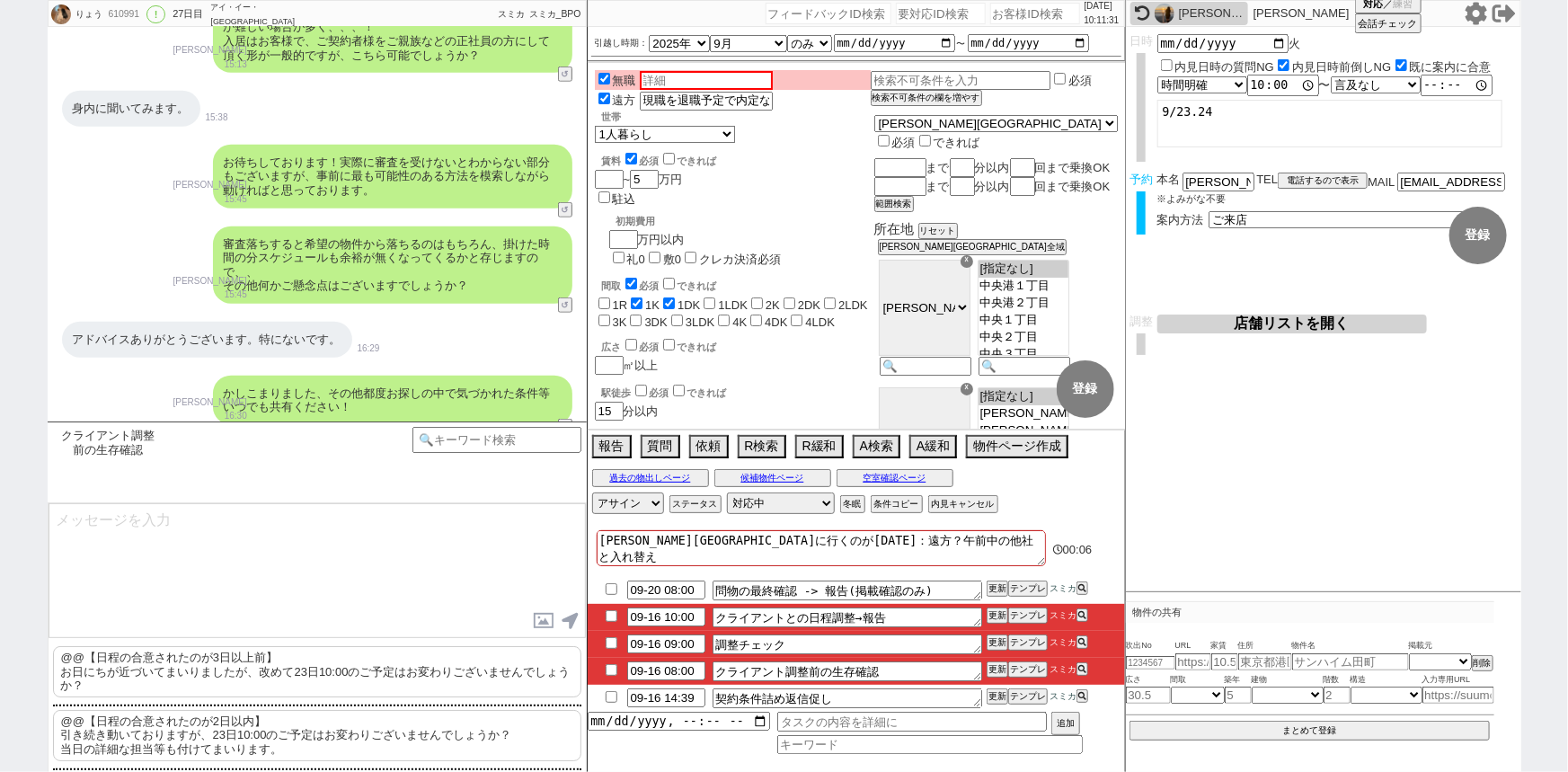
scroll to position [692, 0]
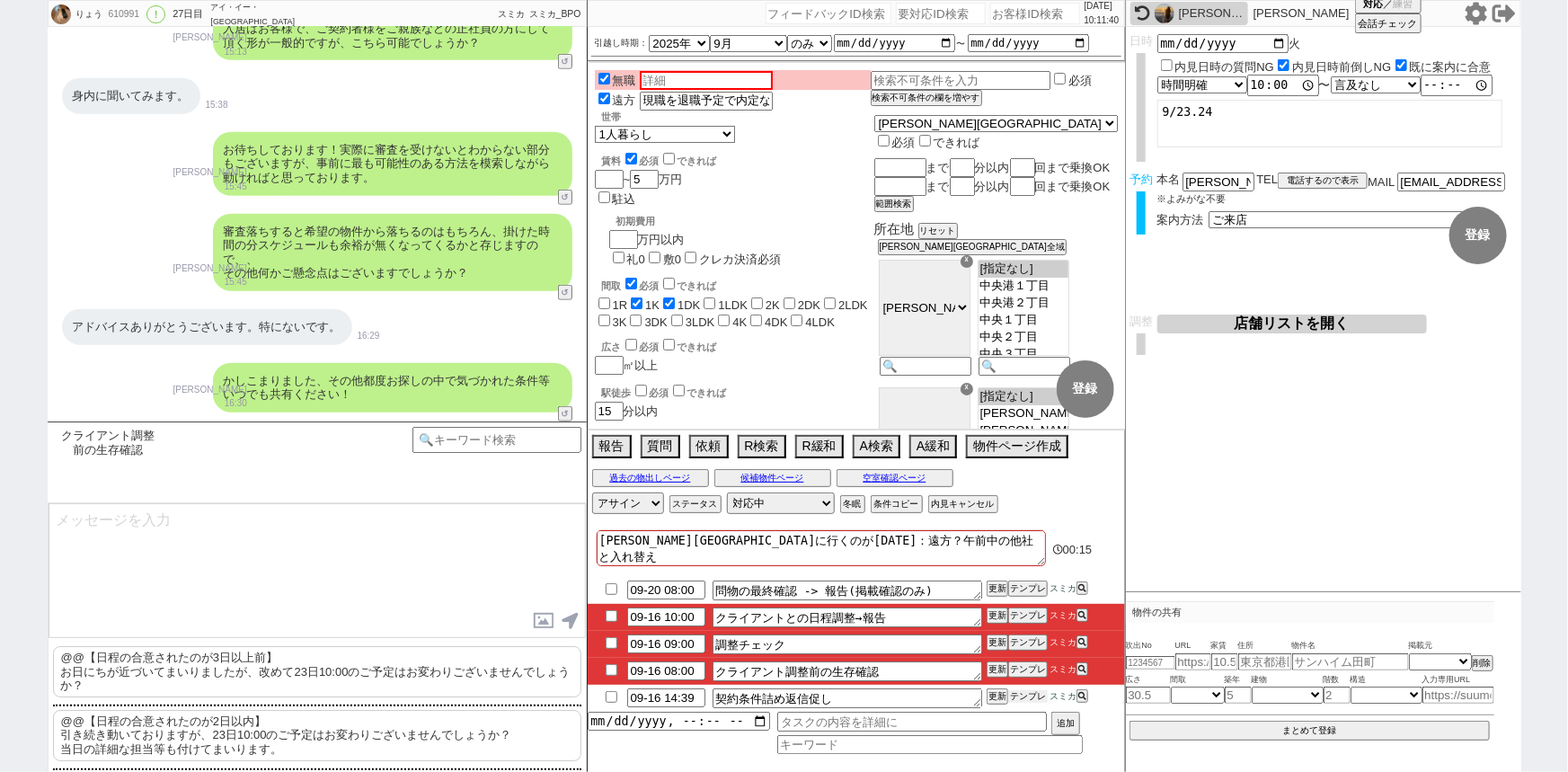
click at [1026, 697] on button "テンプレ" at bounding box center [1028, 697] width 40 height 13
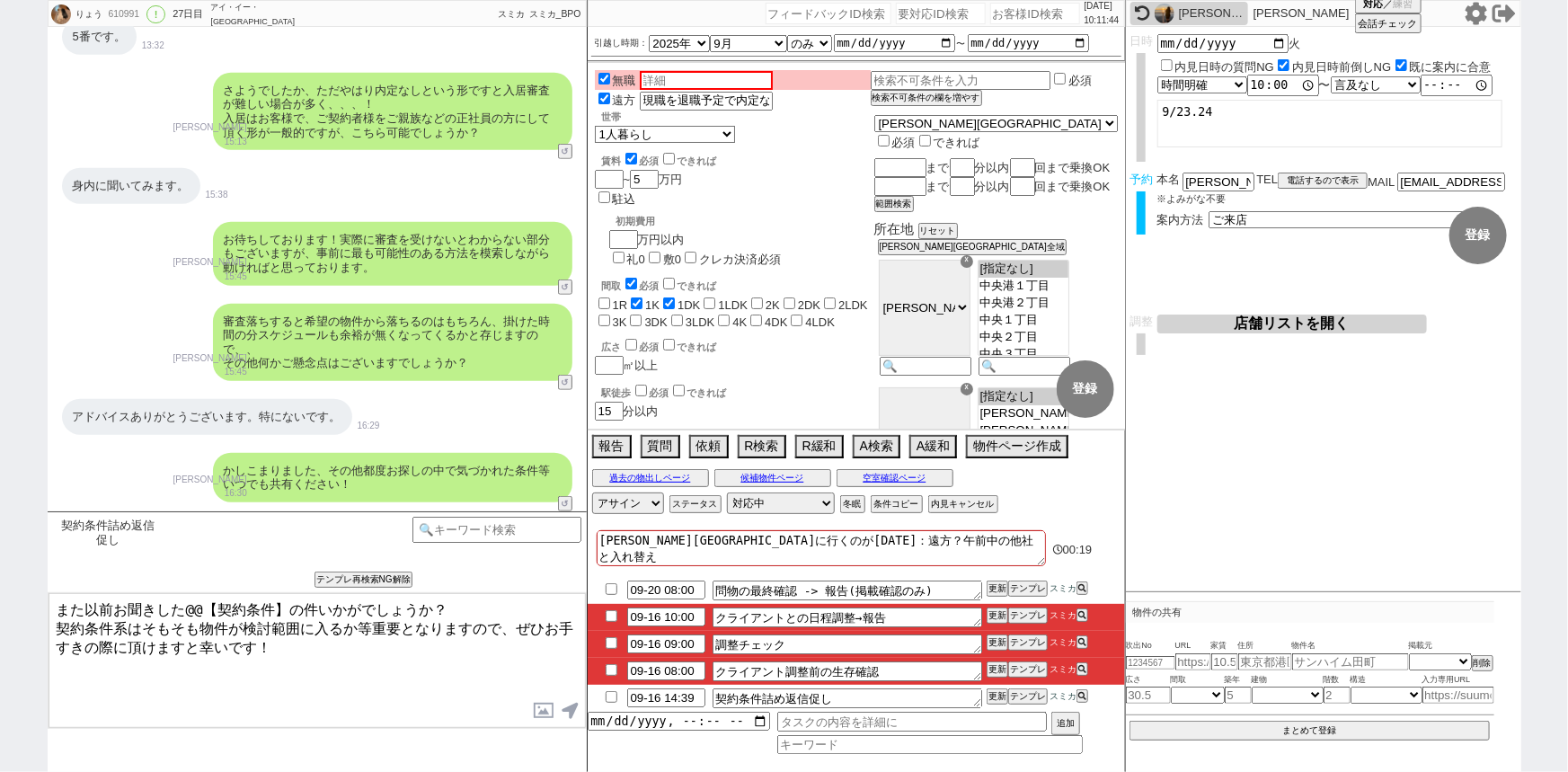
drag, startPoint x: 180, startPoint y: 603, endPoint x: 293, endPoint y: 606, distance: 113.0
click at [293, 606] on textarea "また以前お聞きした@@【契約条件】の件いかがでしょうか？ 契約条件系はそもそも物件が検討範囲に入るか等重要となりますので、ぜひお手すきの際に頂けますと幸いです！" at bounding box center [316, 660] width 537 height 134
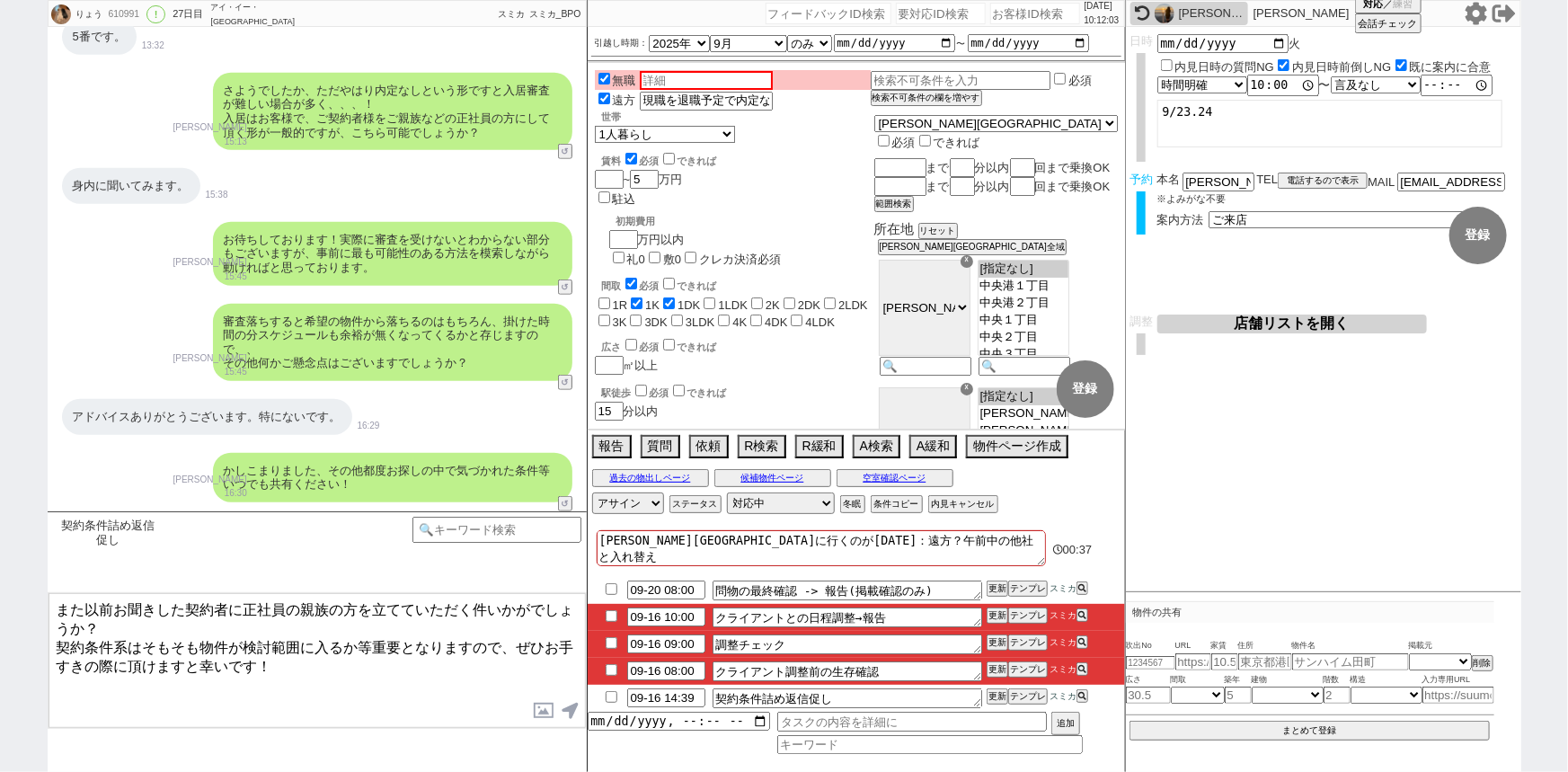
type textarea "また以前お聞きした契約者に正社員の親族の方を立てていただく件いかがでしょうか？ 契約条件系はそもそも物件が検討範囲に入るか等重要となりますので、ぜひお手すきの…"
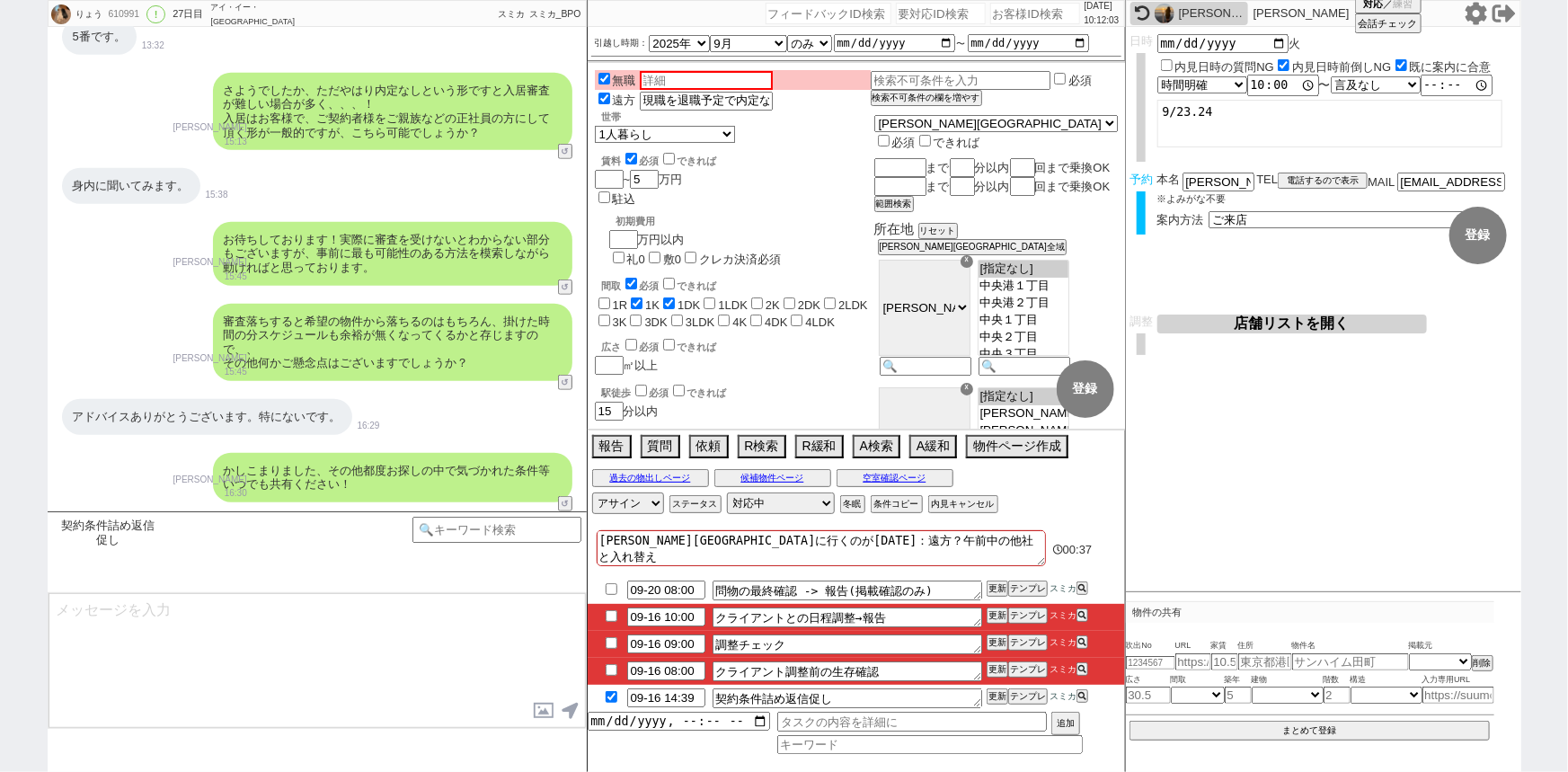
checkbox input "true"
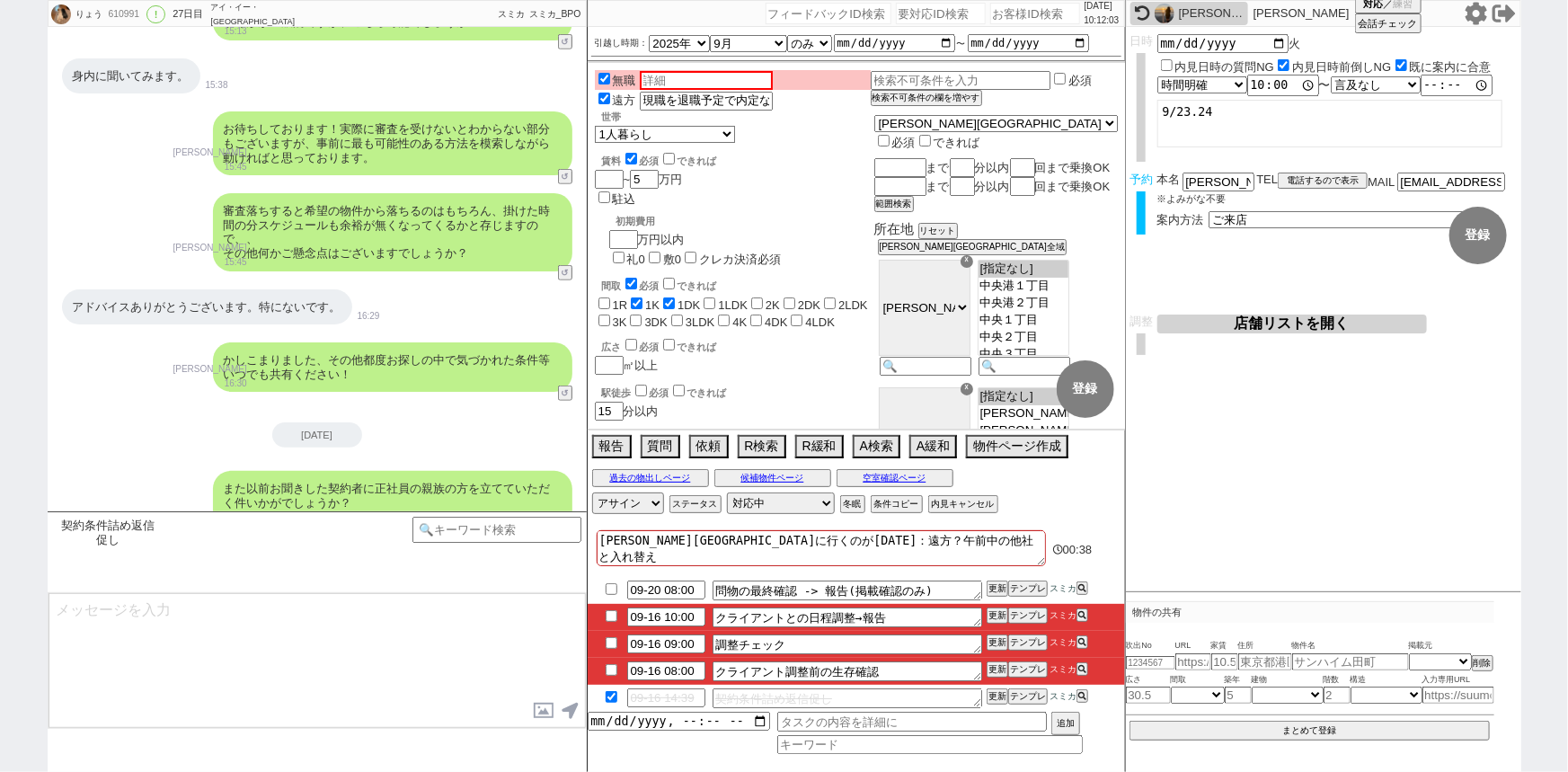
scroll to position [597, 0]
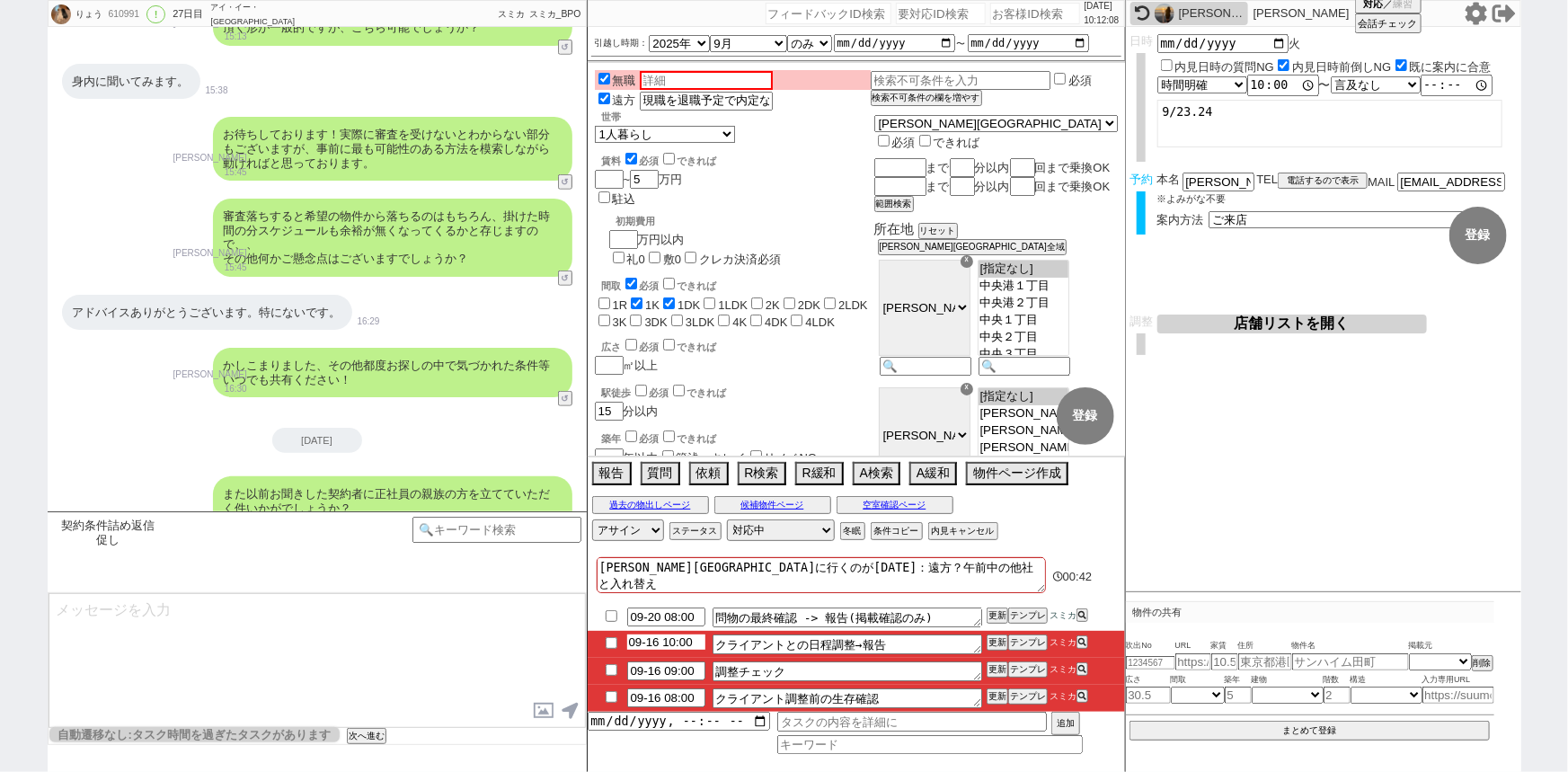
click at [677, 646] on input "09-16 10:00" at bounding box center [666, 641] width 78 height 15
type input "09-16 17:00"
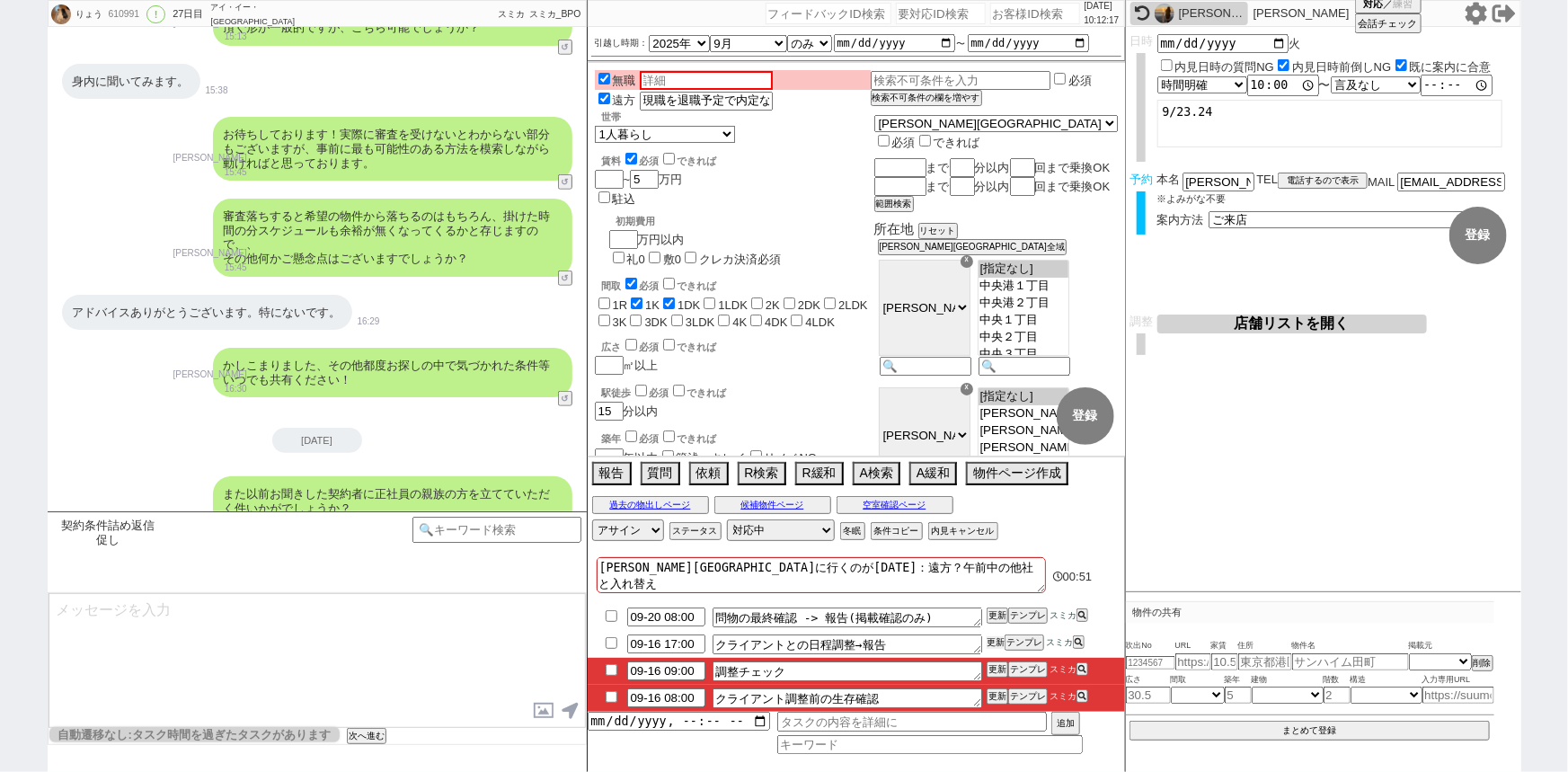
click at [988, 645] on button "更新" at bounding box center [996, 642] width 18 height 13
click at [677, 669] on input "09-16 09:00" at bounding box center [666, 668] width 78 height 15
type input "09-16 17:00"
click at [997, 664] on button "更新" at bounding box center [996, 669] width 18 height 13
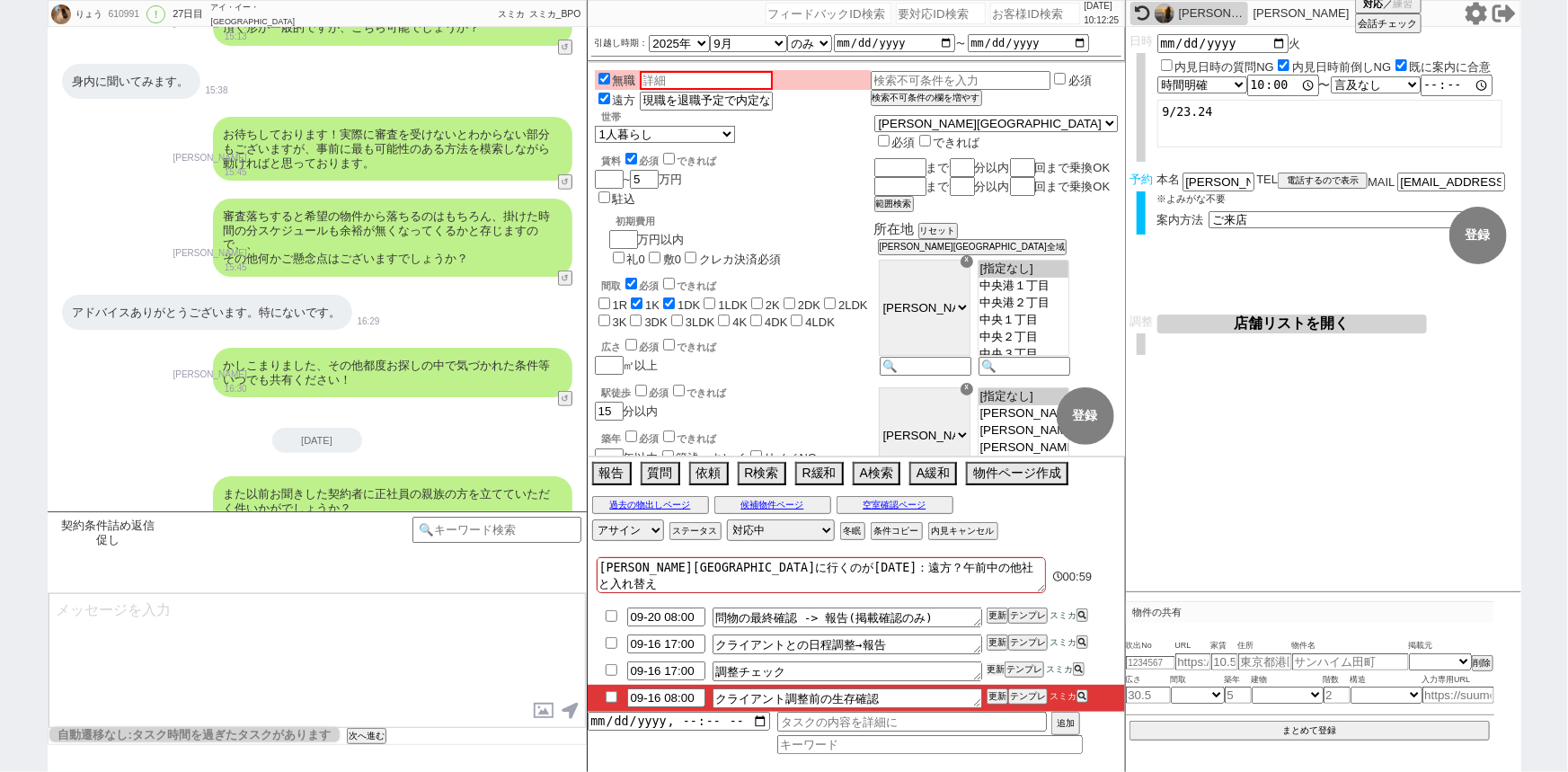
click at [997, 664] on button "更新" at bounding box center [996, 669] width 18 height 13
click at [674, 698] on input "09-16 08:00" at bounding box center [666, 696] width 78 height 15
type input "09-16 15:00"
click at [997, 698] on button "更新" at bounding box center [996, 697] width 18 height 13
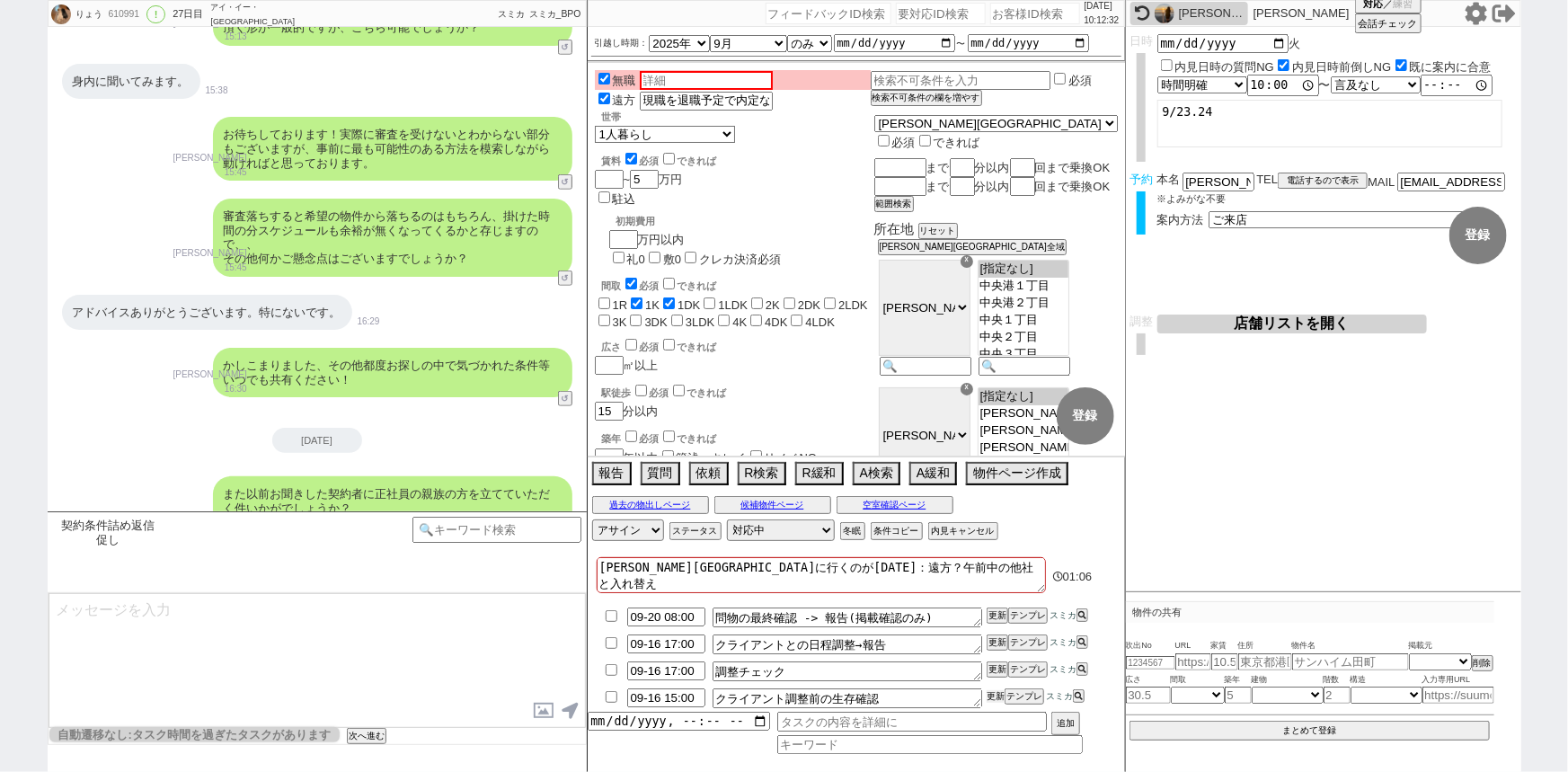
click at [997, 698] on button "更新" at bounding box center [996, 697] width 18 height 13
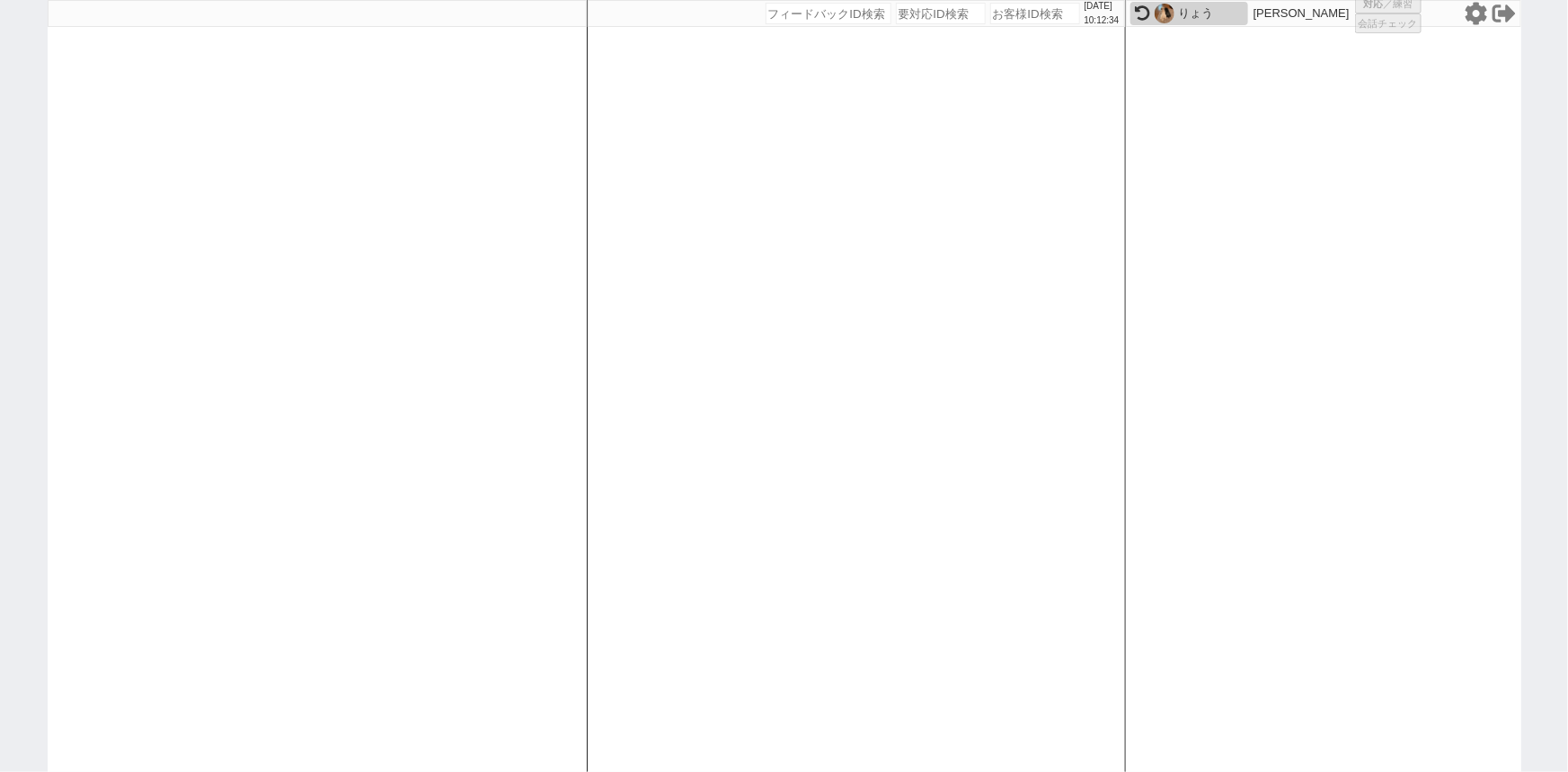
select select "2"
select select
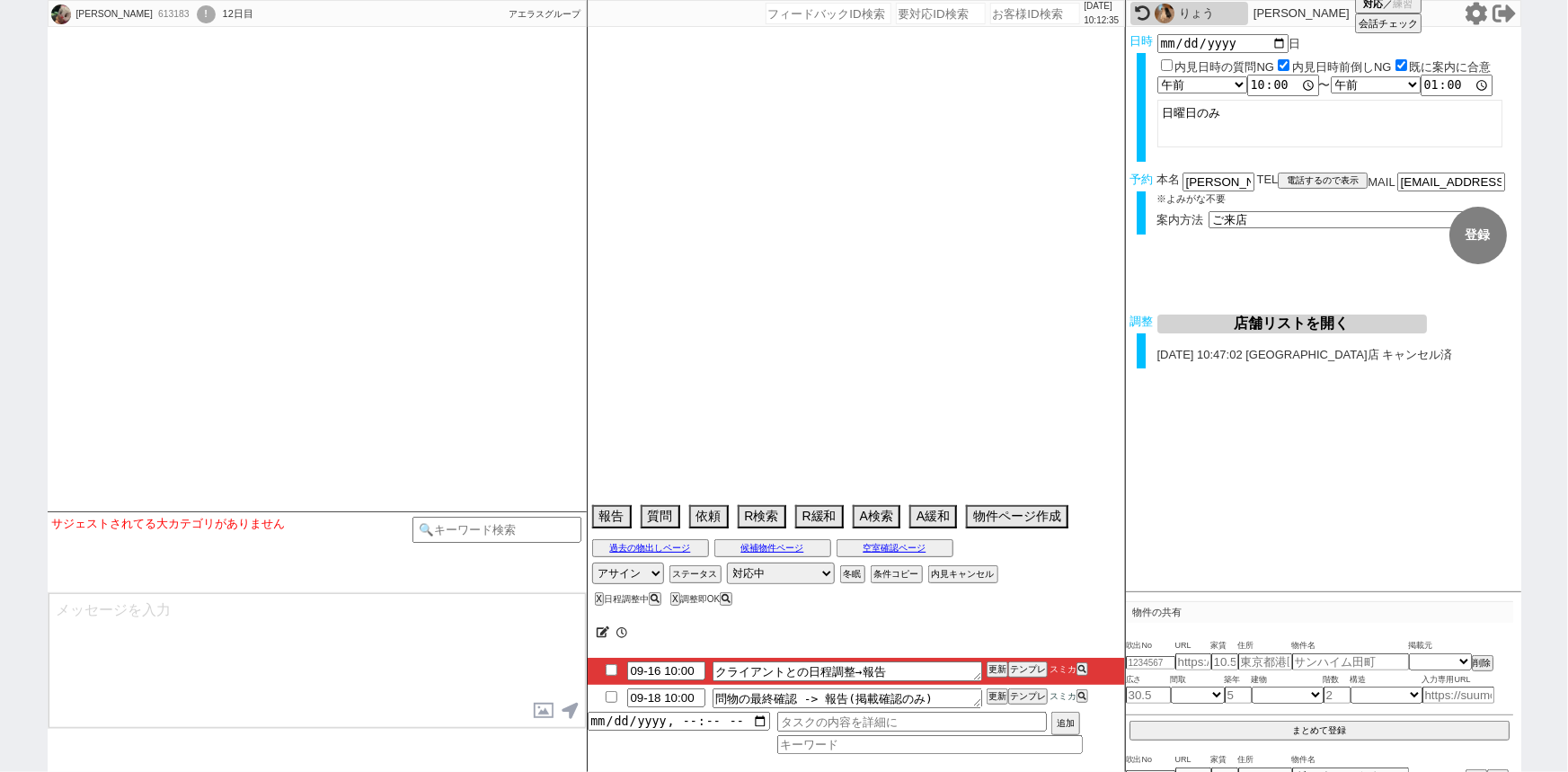
type textarea "14日 10:25出ない 調整後キャンセルあり：連絡なしで普通に行かなかった、当日調整のみ"
select select "13"
select select "1"
select select "16"
select select "540"
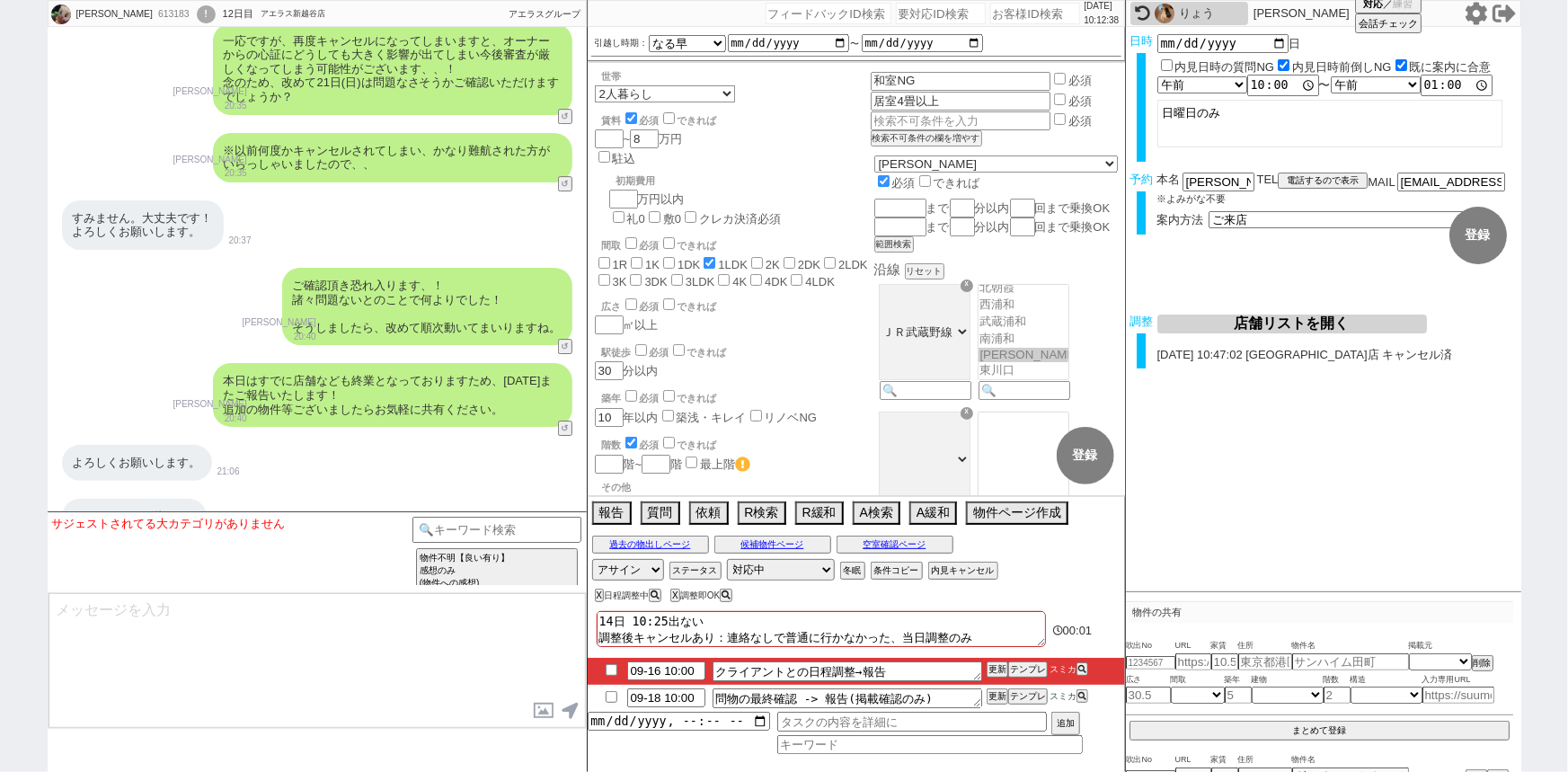
scroll to position [123, 0]
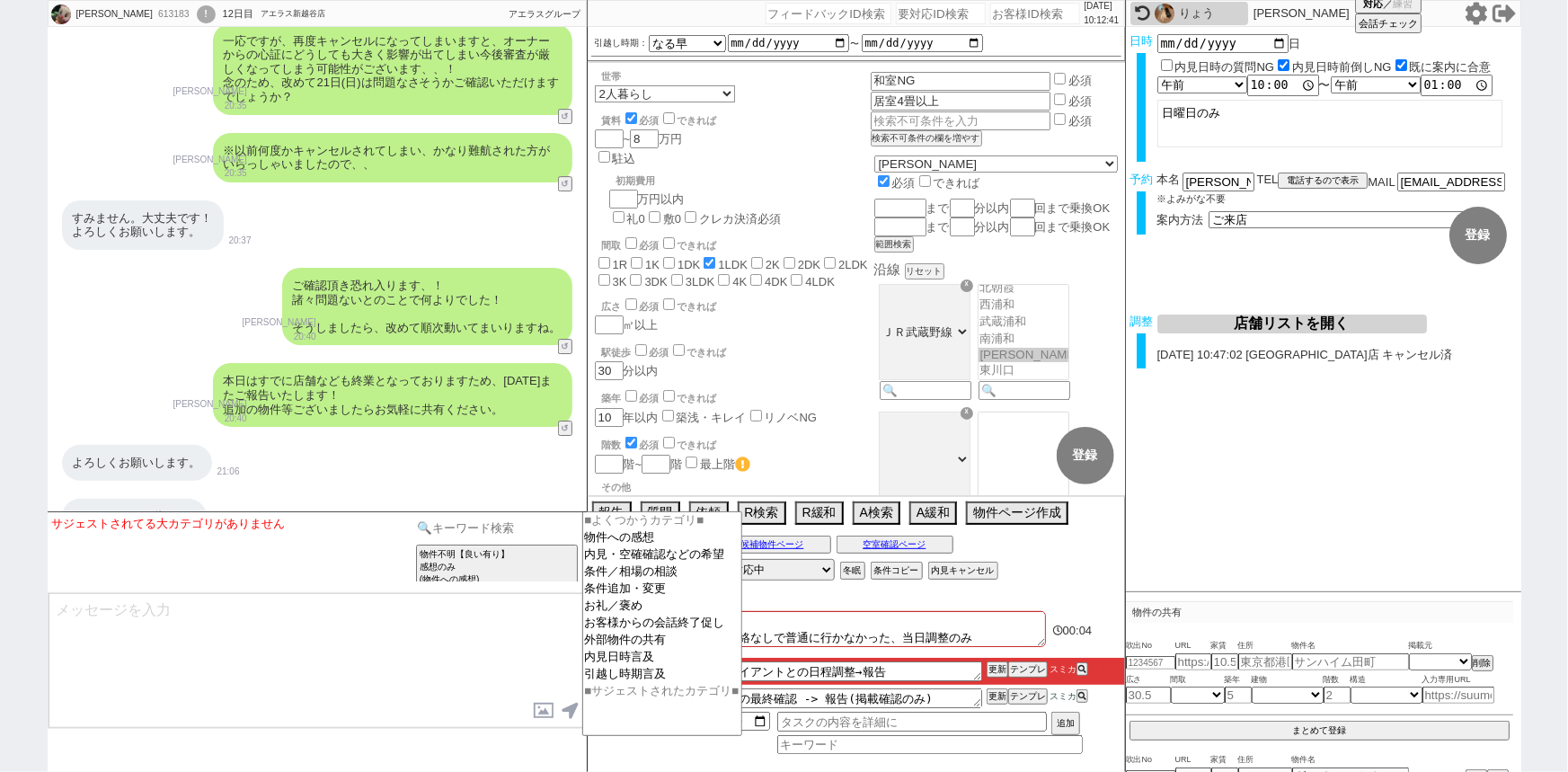
click at [552, 521] on input at bounding box center [497, 528] width 170 height 23
click at [619, 645] on option "外部物件の共有" at bounding box center [662, 639] width 158 height 17
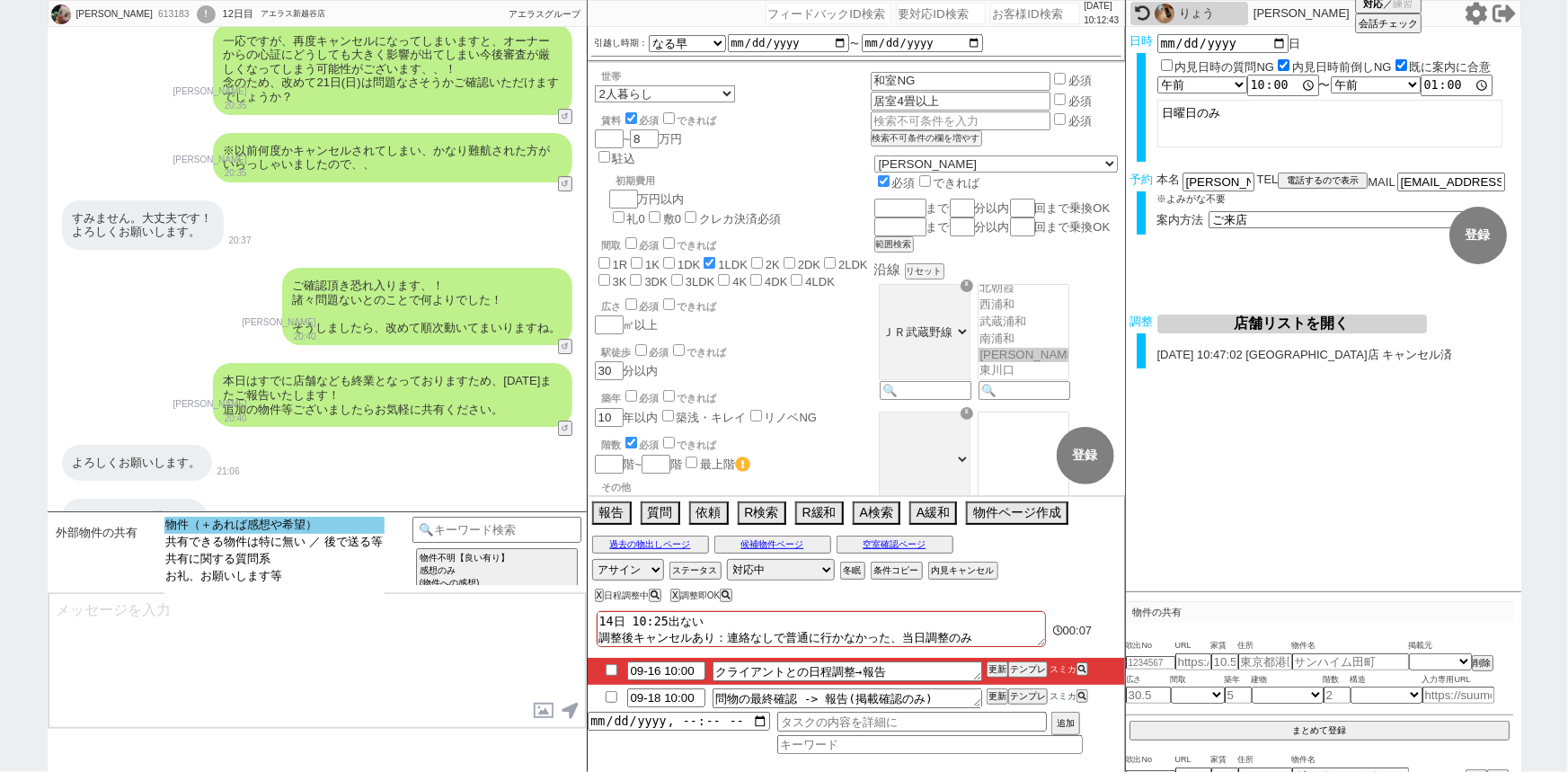
select select "物件（＋あれば感想や希望）"
click at [308, 523] on option "物件（＋あれば感想や希望）" at bounding box center [274, 525] width 220 height 17
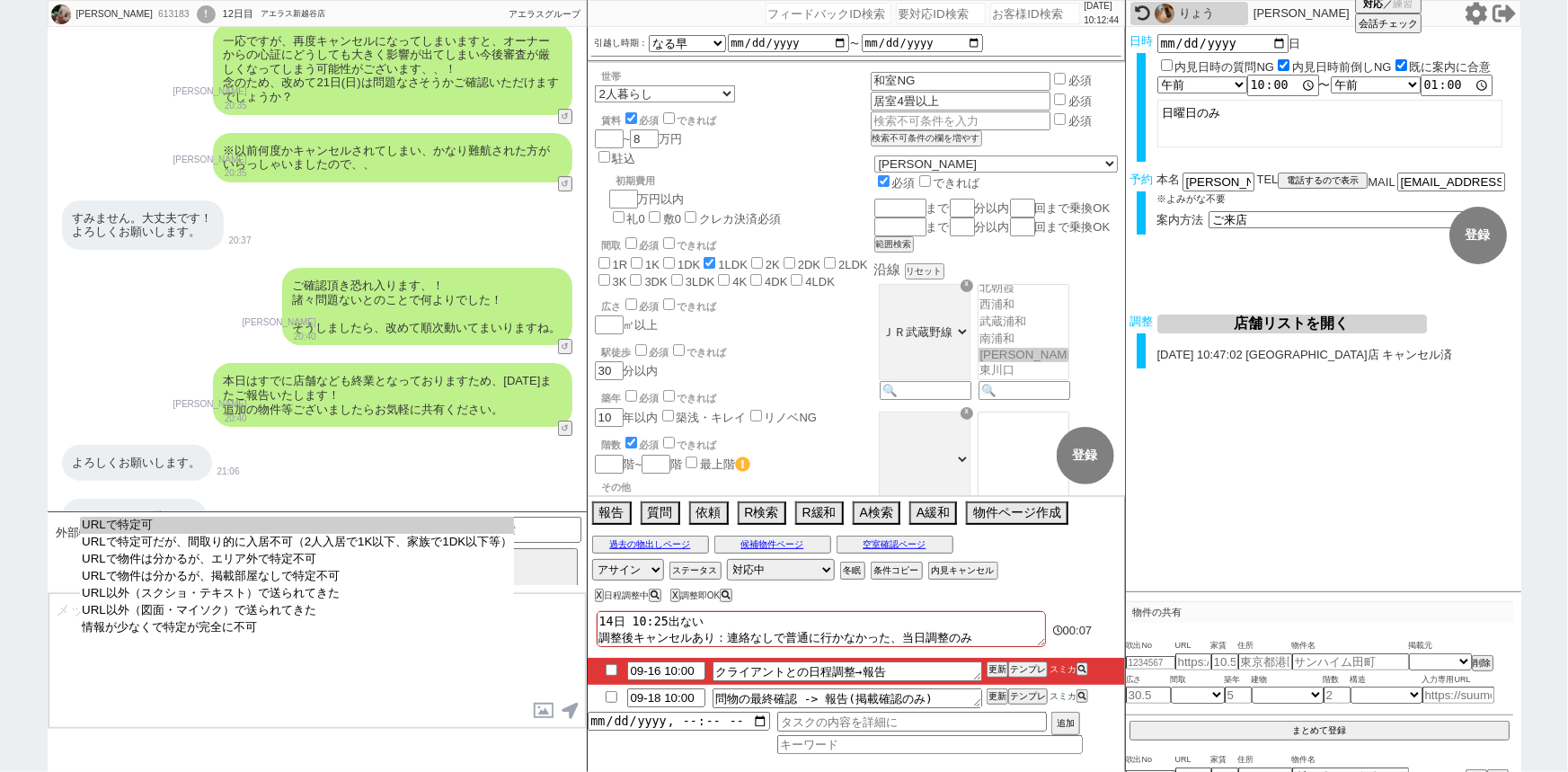
select select "URLで特定可"
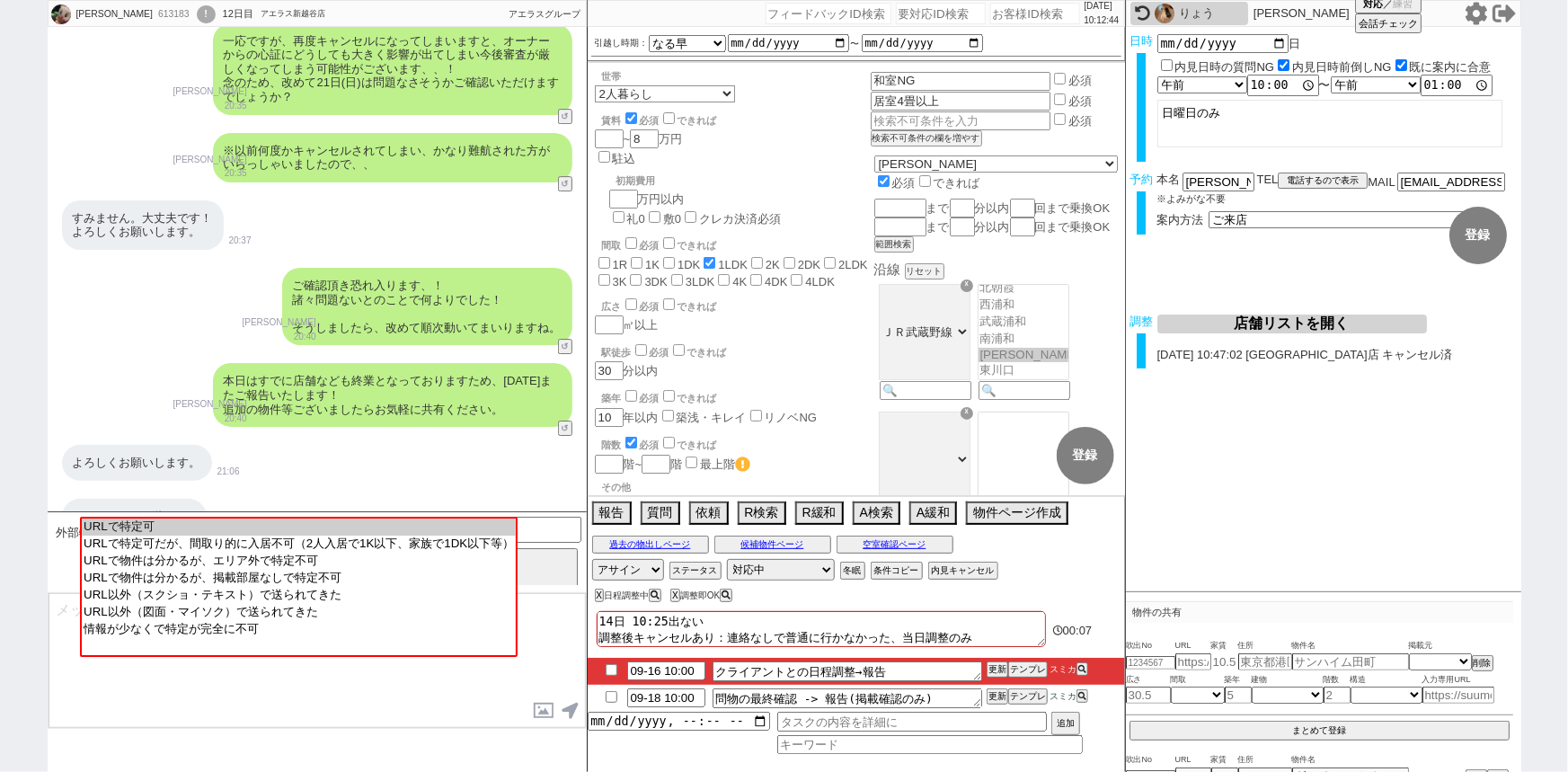
click at [308, 523] on option "URLで特定可" at bounding box center [299, 527] width 434 height 17
type input "37071011"
type input "https://suumo.jp/chintai/bc_100424510948/"
select select "1"
select select
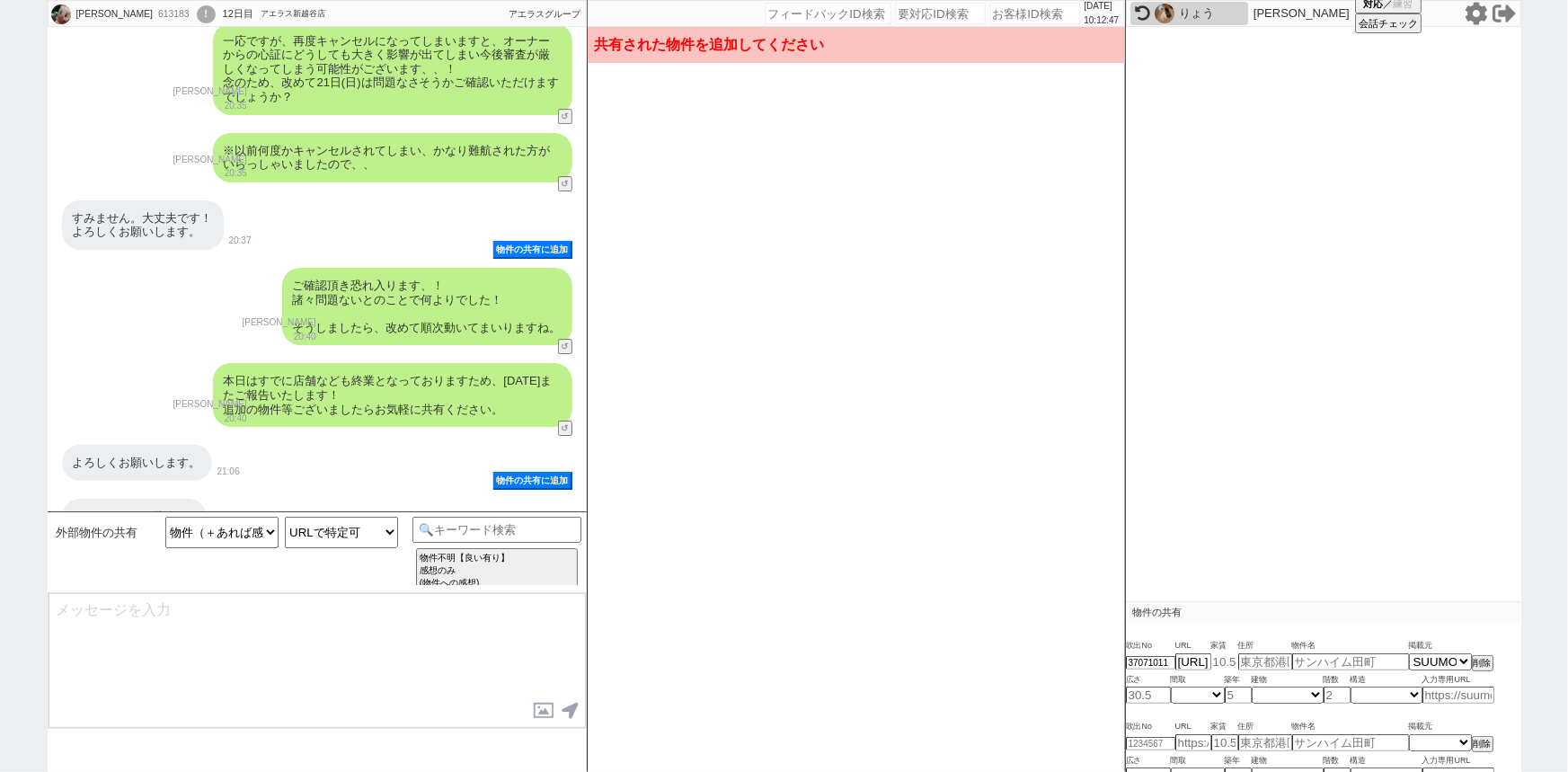
scroll to position [193, 0]
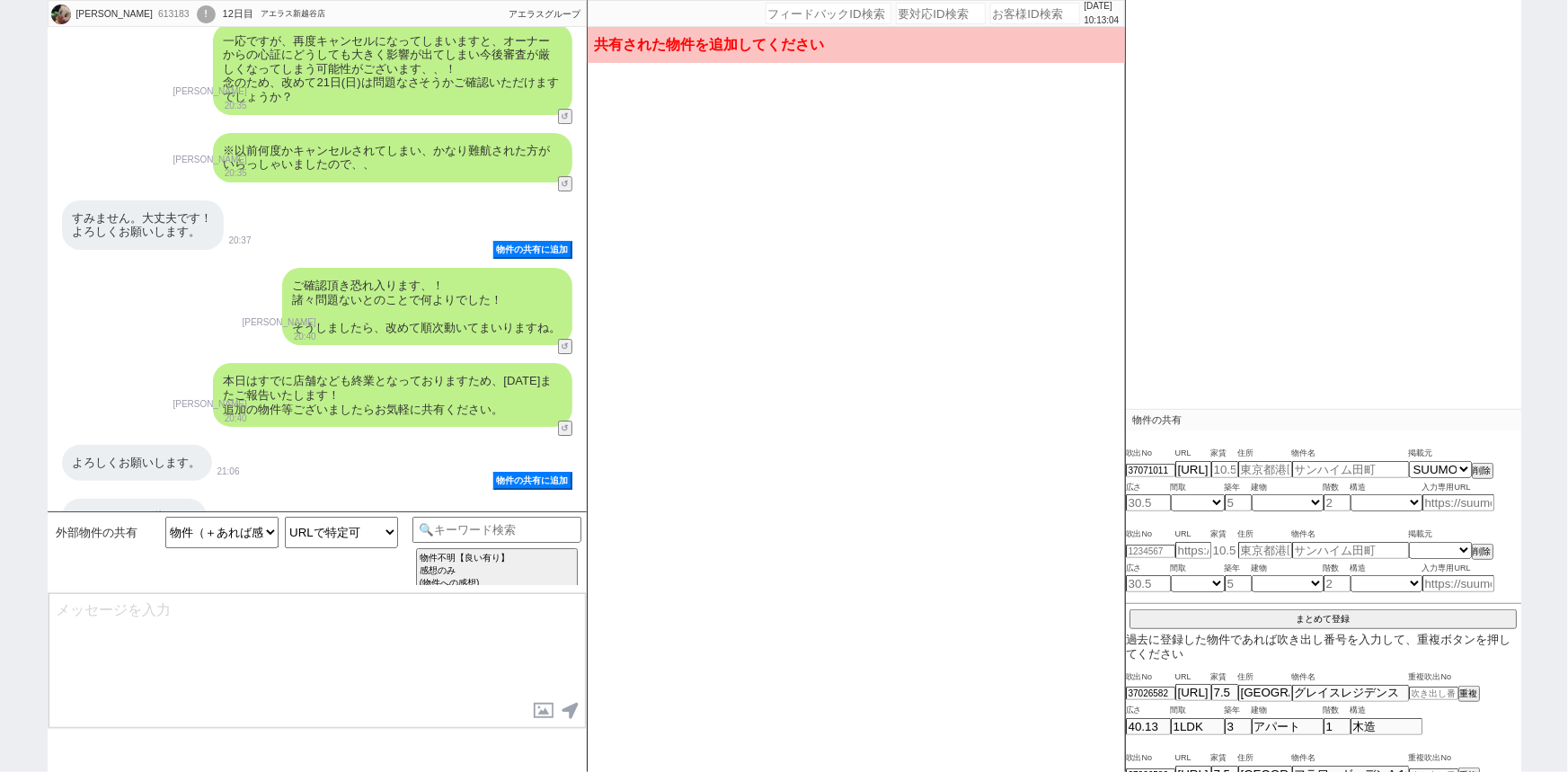
type input "7.3"
type input "埼玉県川口市戸塚南５"
type input "サンシャイン 204号室"
type input "45.29"
select select "3"
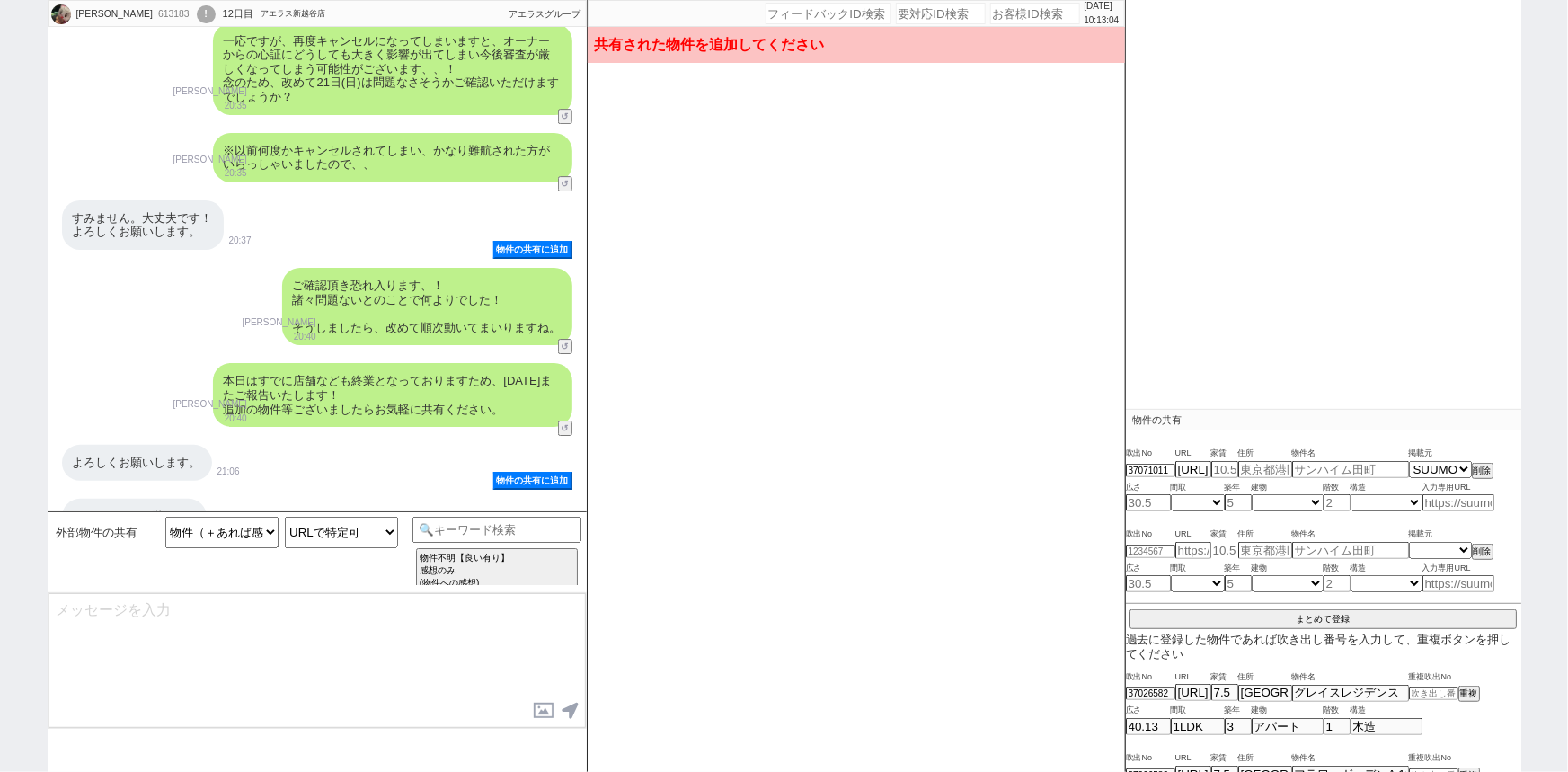
type input "8"
select select "1"
type input "2"
select select "1"
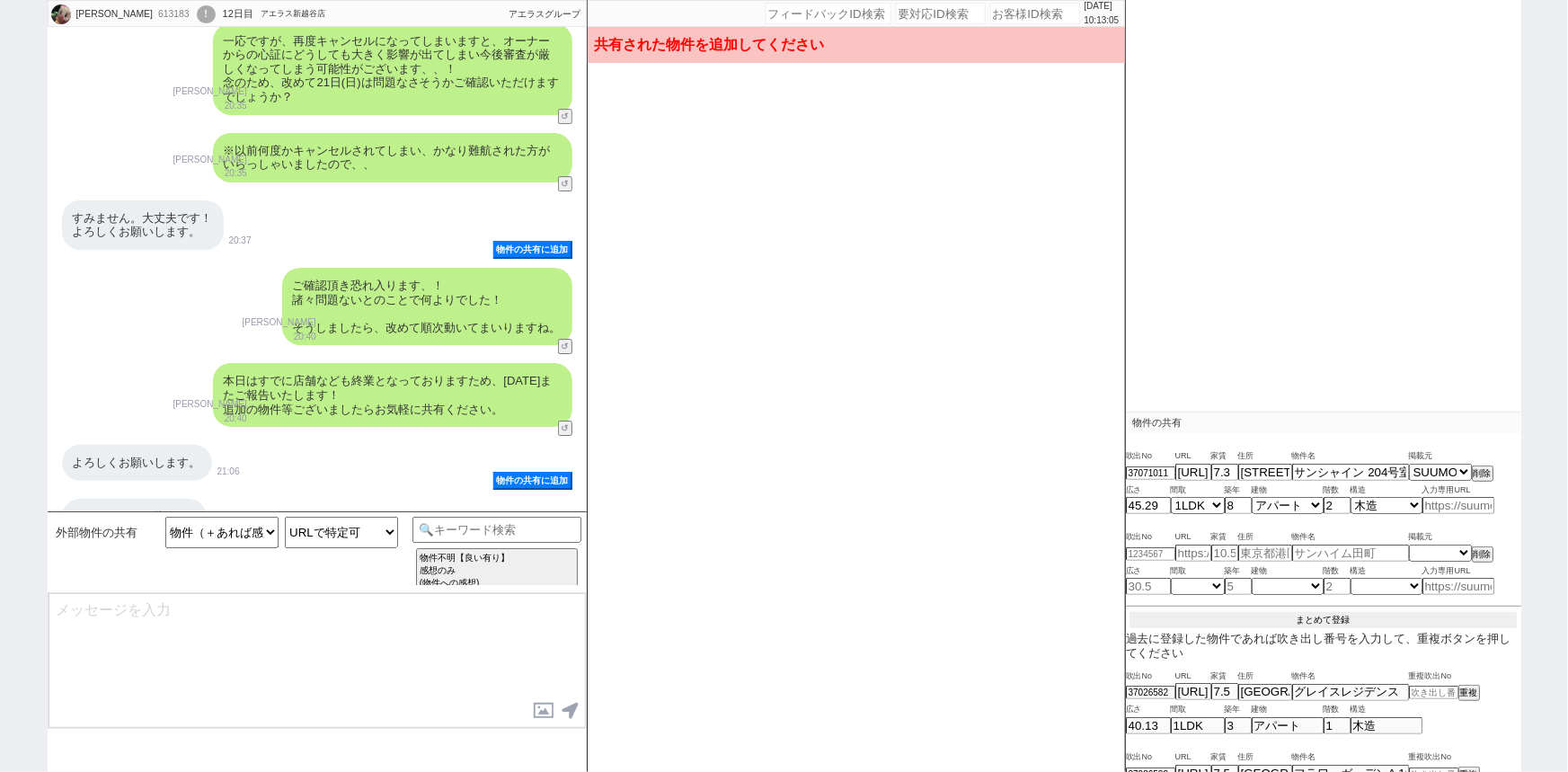
click at [1337, 612] on button "まとめて登録" at bounding box center [1323, 620] width 387 height 16
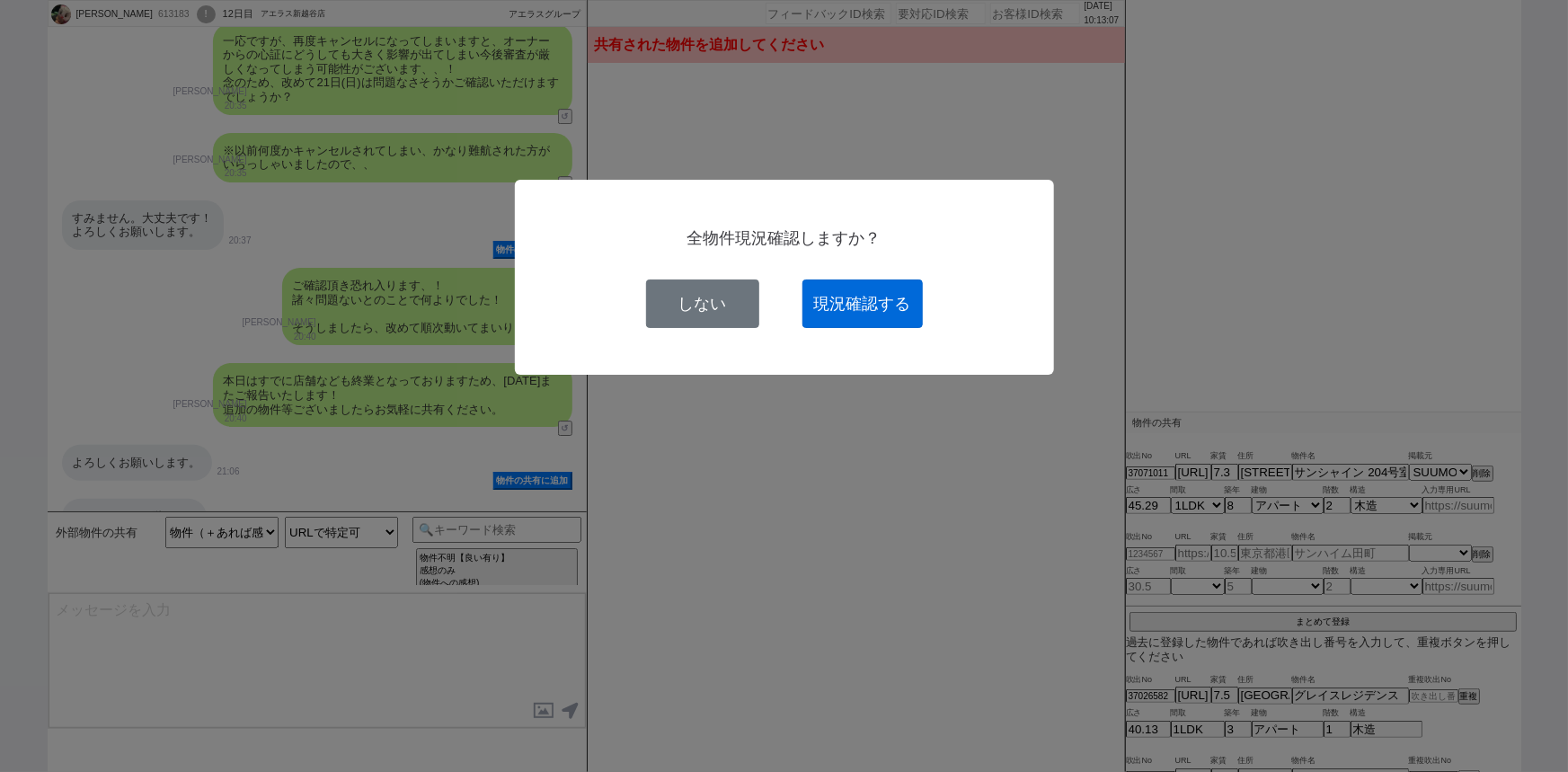
click at [880, 298] on button "現況確認する" at bounding box center [862, 303] width 121 height 48
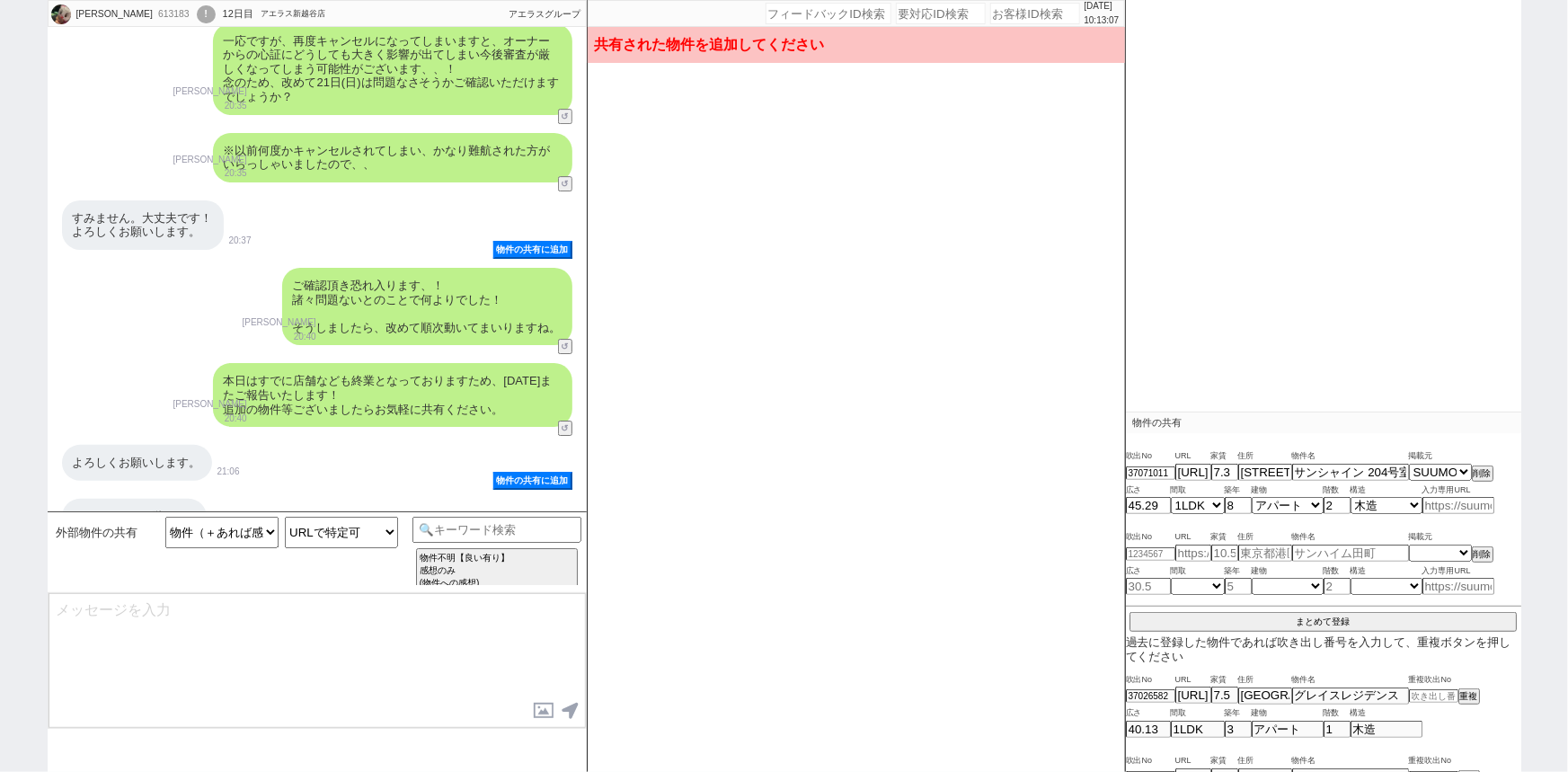
select select
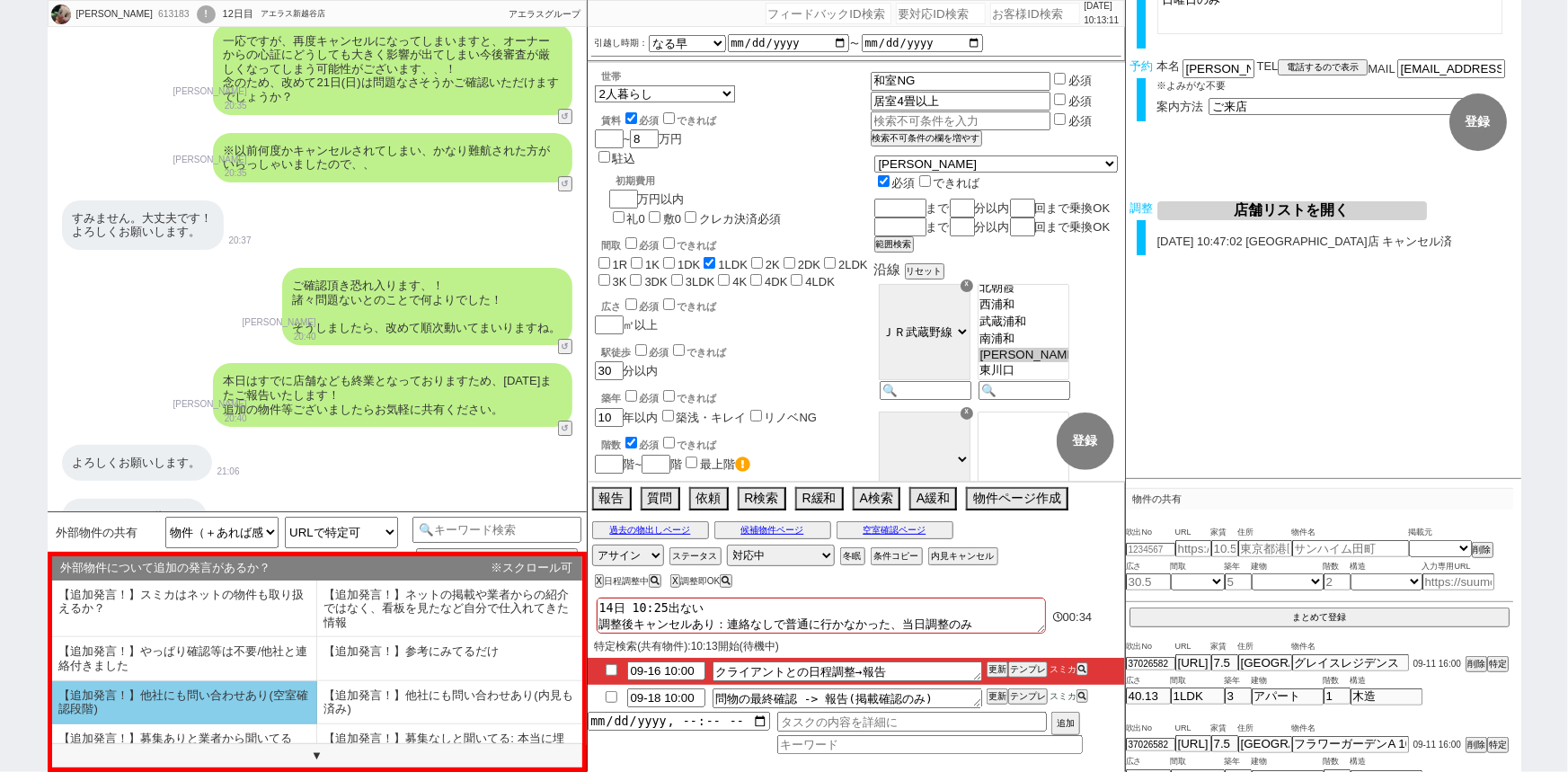
scroll to position [109, 0]
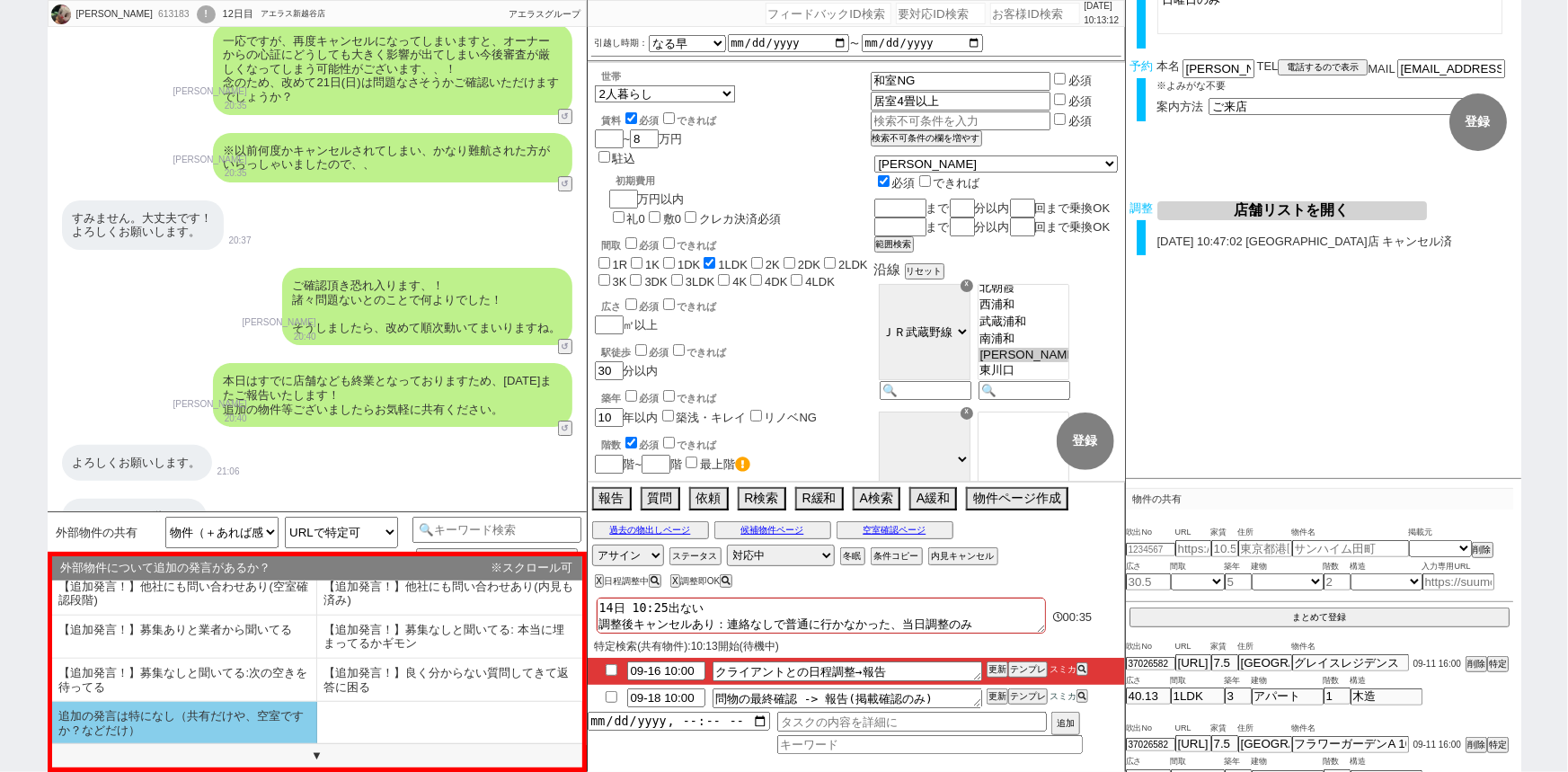
click at [138, 731] on li "追加の発言は特になし（共有だけや、空室ですか？などだけ）" at bounding box center [184, 722] width 265 height 42
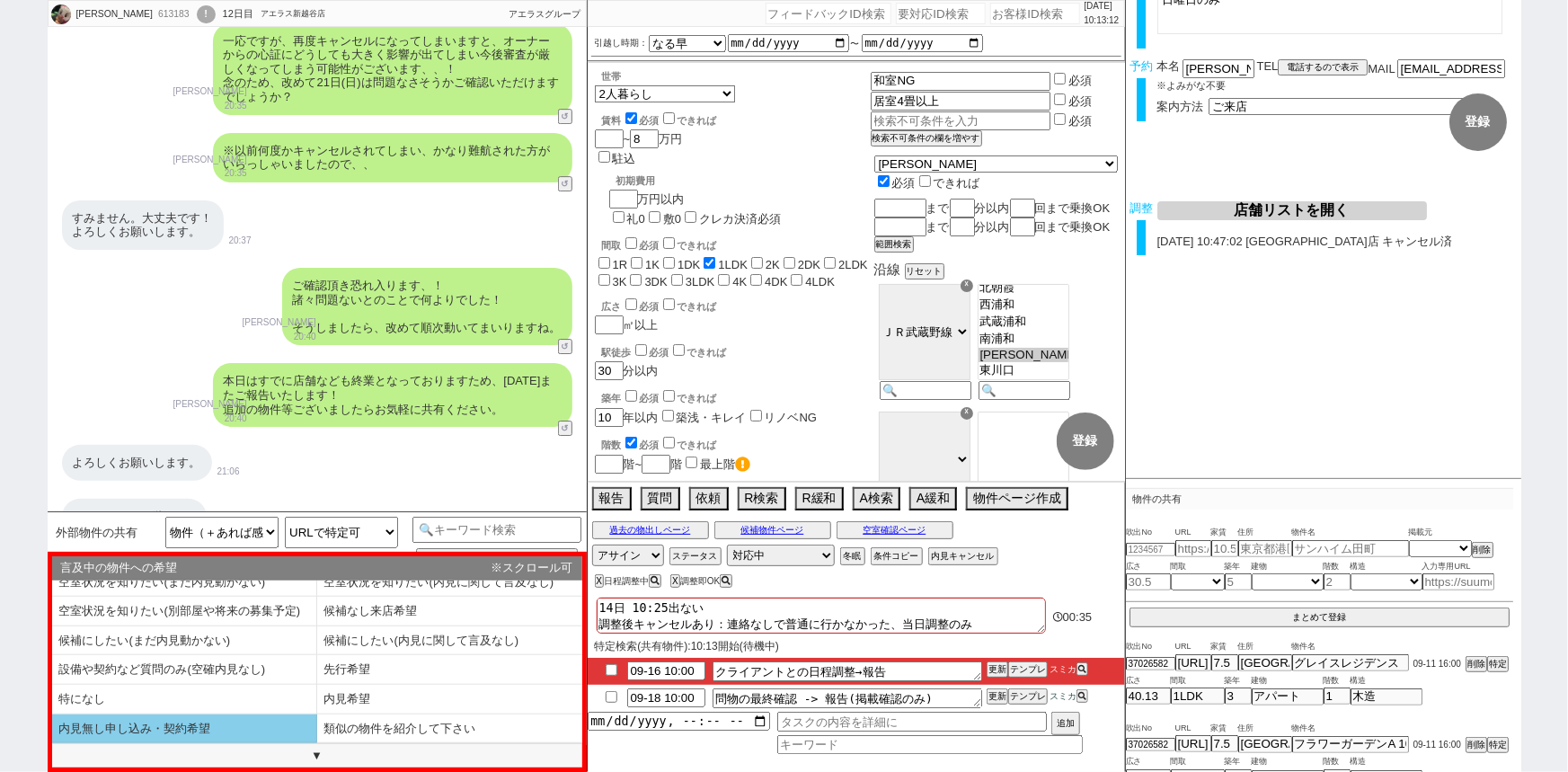
scroll to position [12, 0]
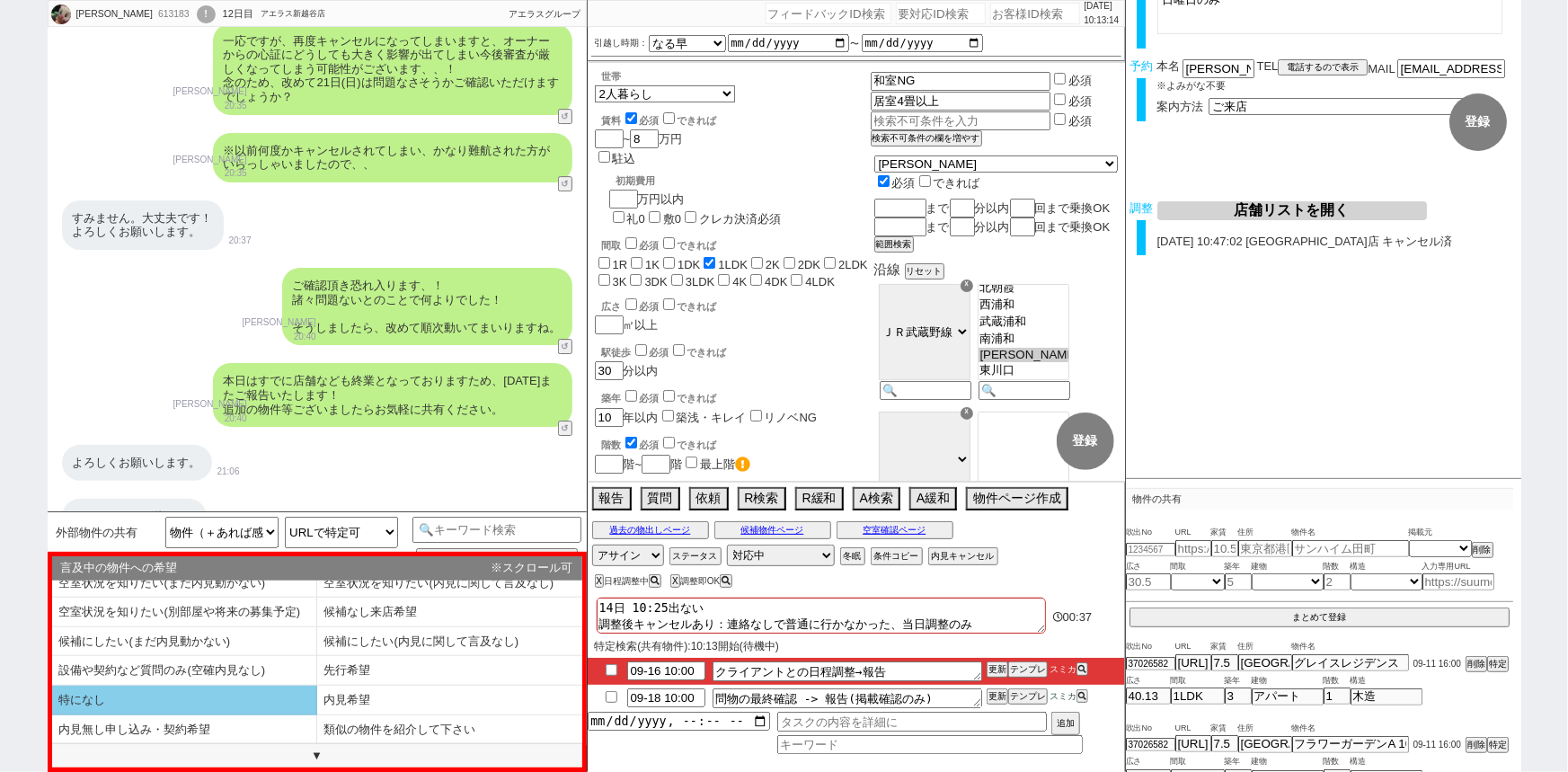
click at [180, 708] on li "特になし" at bounding box center [184, 700] width 265 height 30
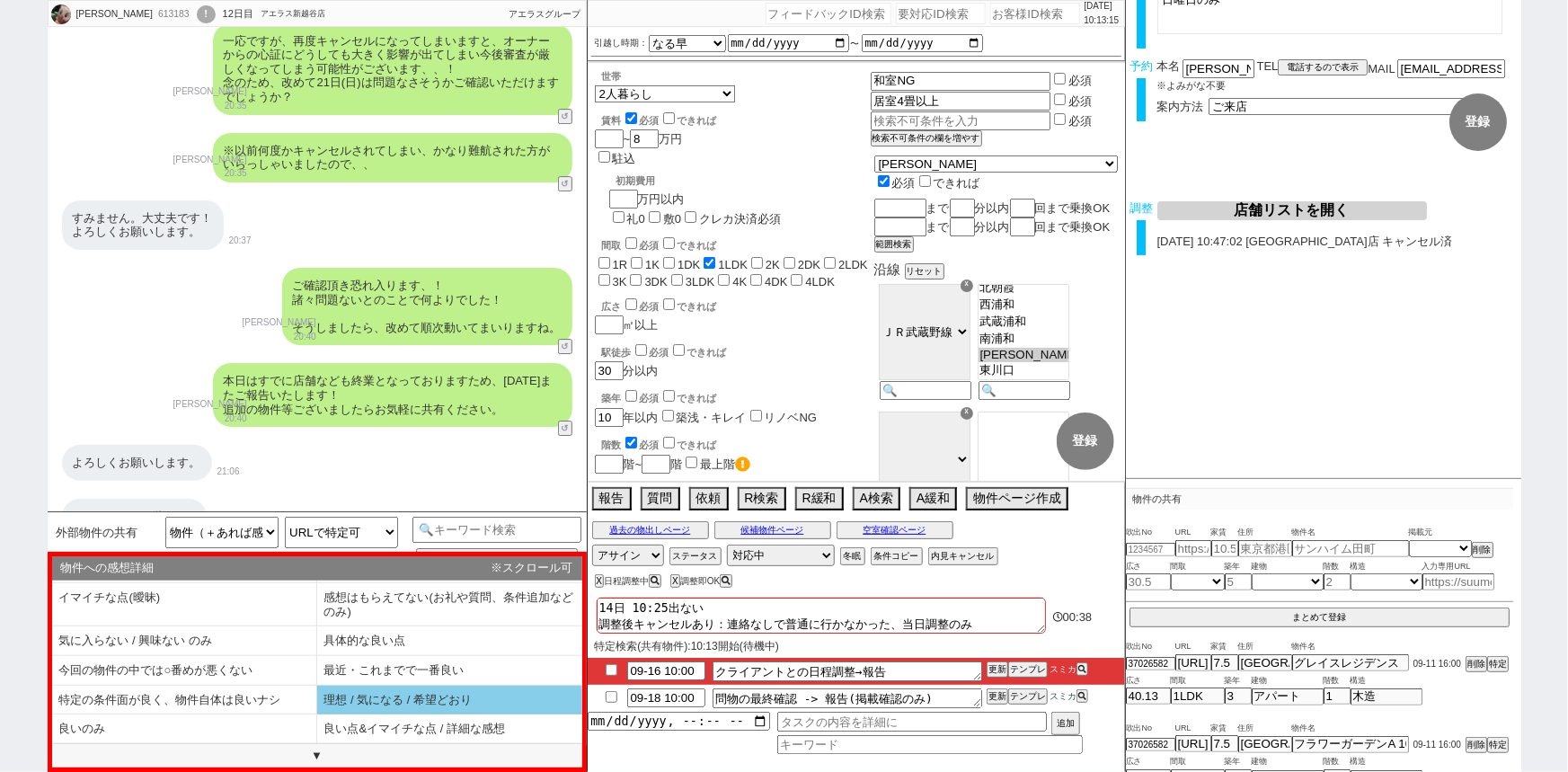
click at [428, 708] on li "理想 / 気になる / 希望どおり" at bounding box center [450, 700] width 265 height 30
select select "追加の発言は特になし（共有だけや、空室ですか？などだけ）"
select select "特になし"
select select "理想 / 気になる / 希望どおり"
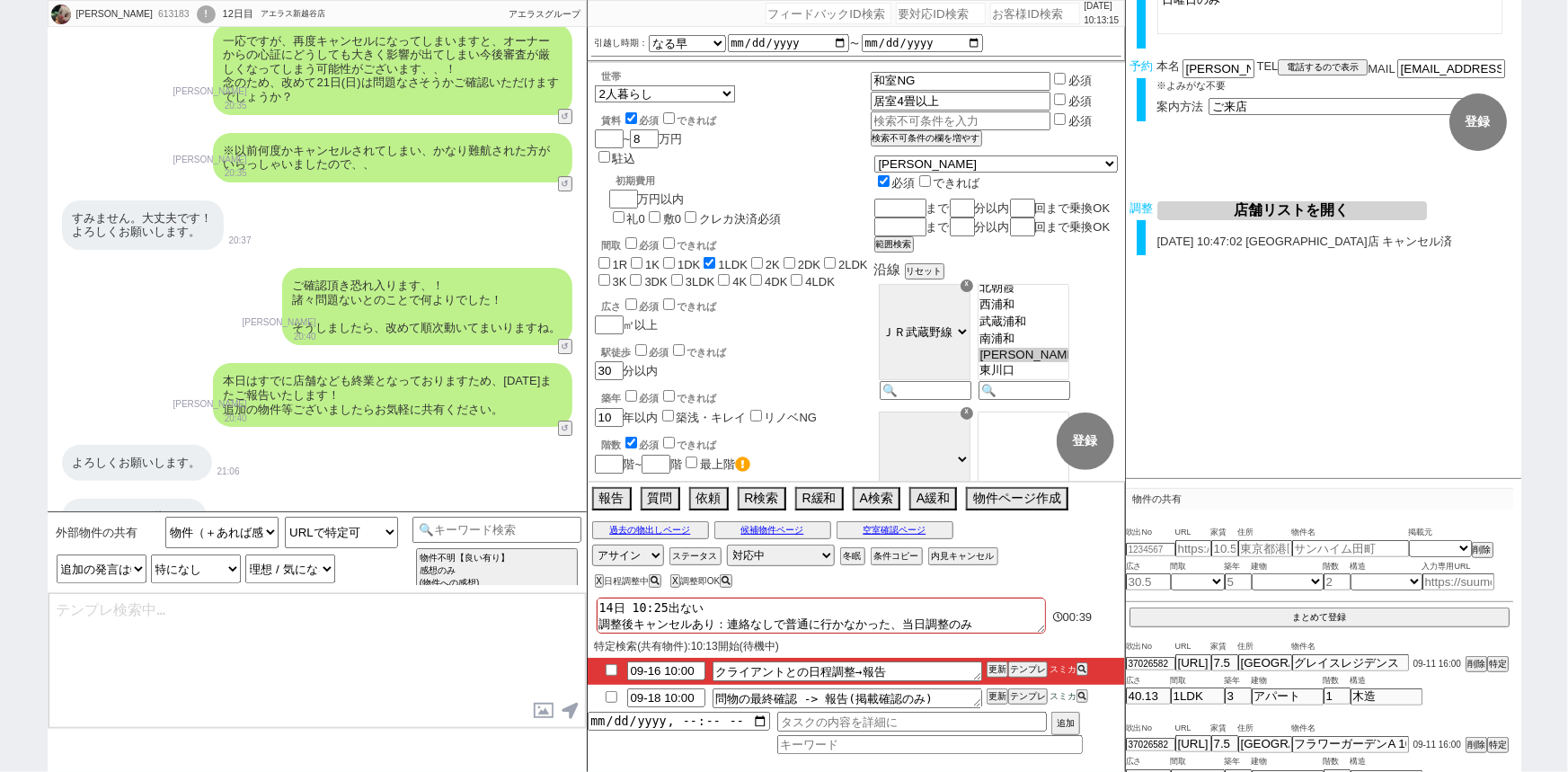
type textarea "おはようございます！ 引き続きこちらも当日空室でしたら回れるようにいたしますね！"
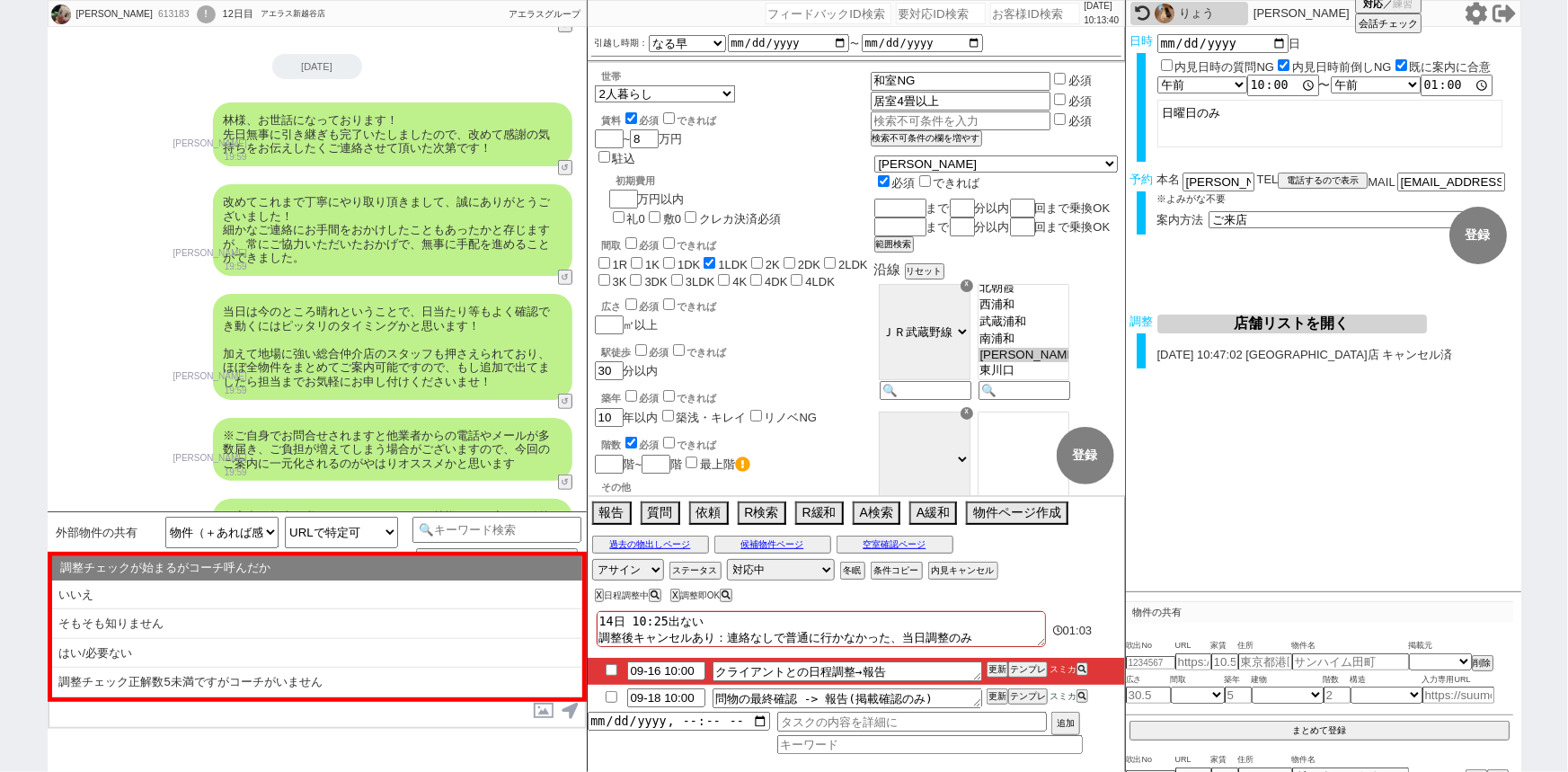
scroll to position [10681, 0]
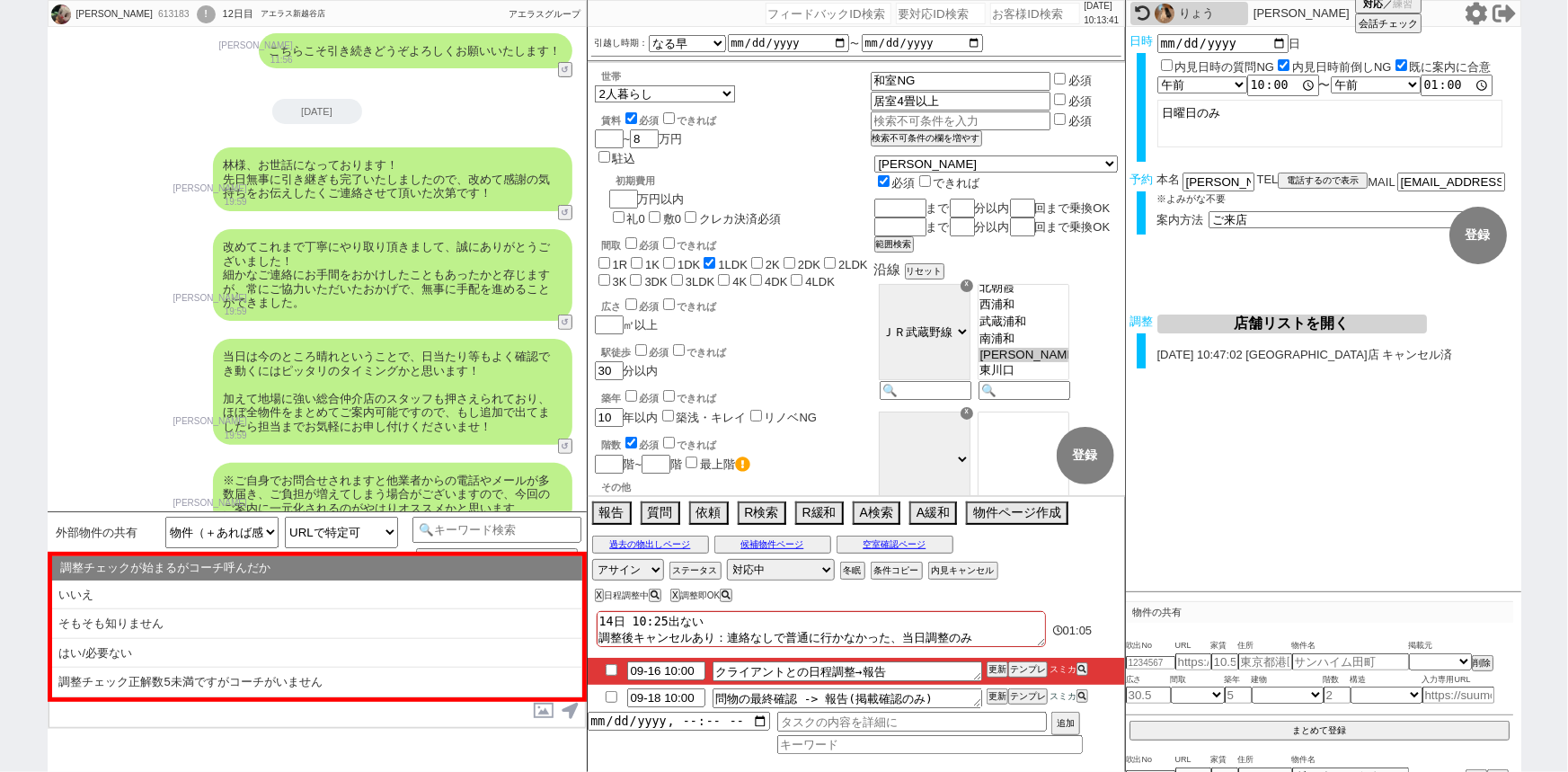
click at [986, 635] on textarea "14日 10:25出ない 調整後キャンセルあり：連絡なしで普通に行かなかった、当日調整のみ" at bounding box center [821, 629] width 450 height 36
type textarea "14日 10:25出ない 調整後キャンセルあり：連絡なしで普通に行かなかった、当日調整の"
checkbox input "false"
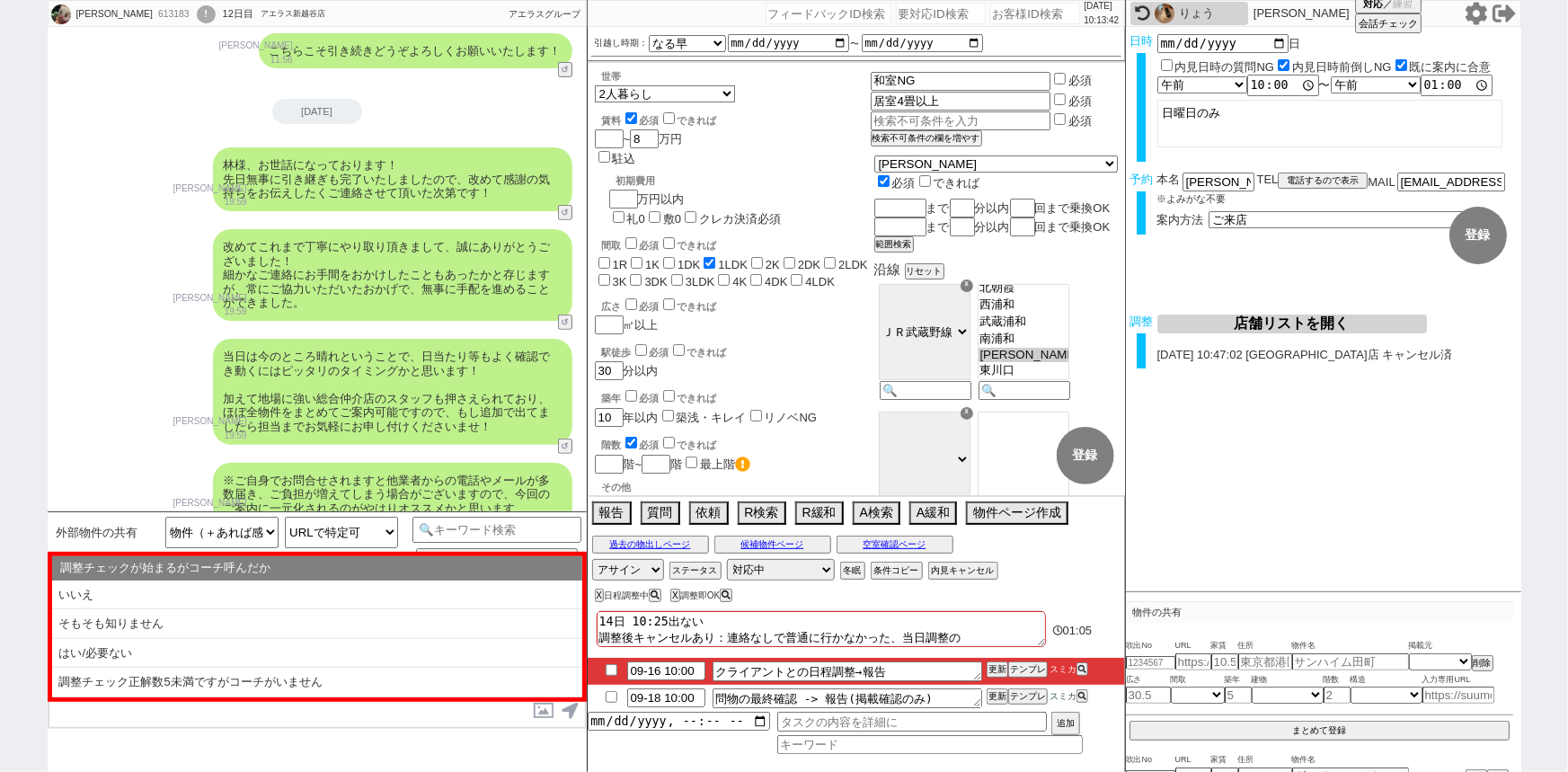
checkbox input "true"
checkbox input "false"
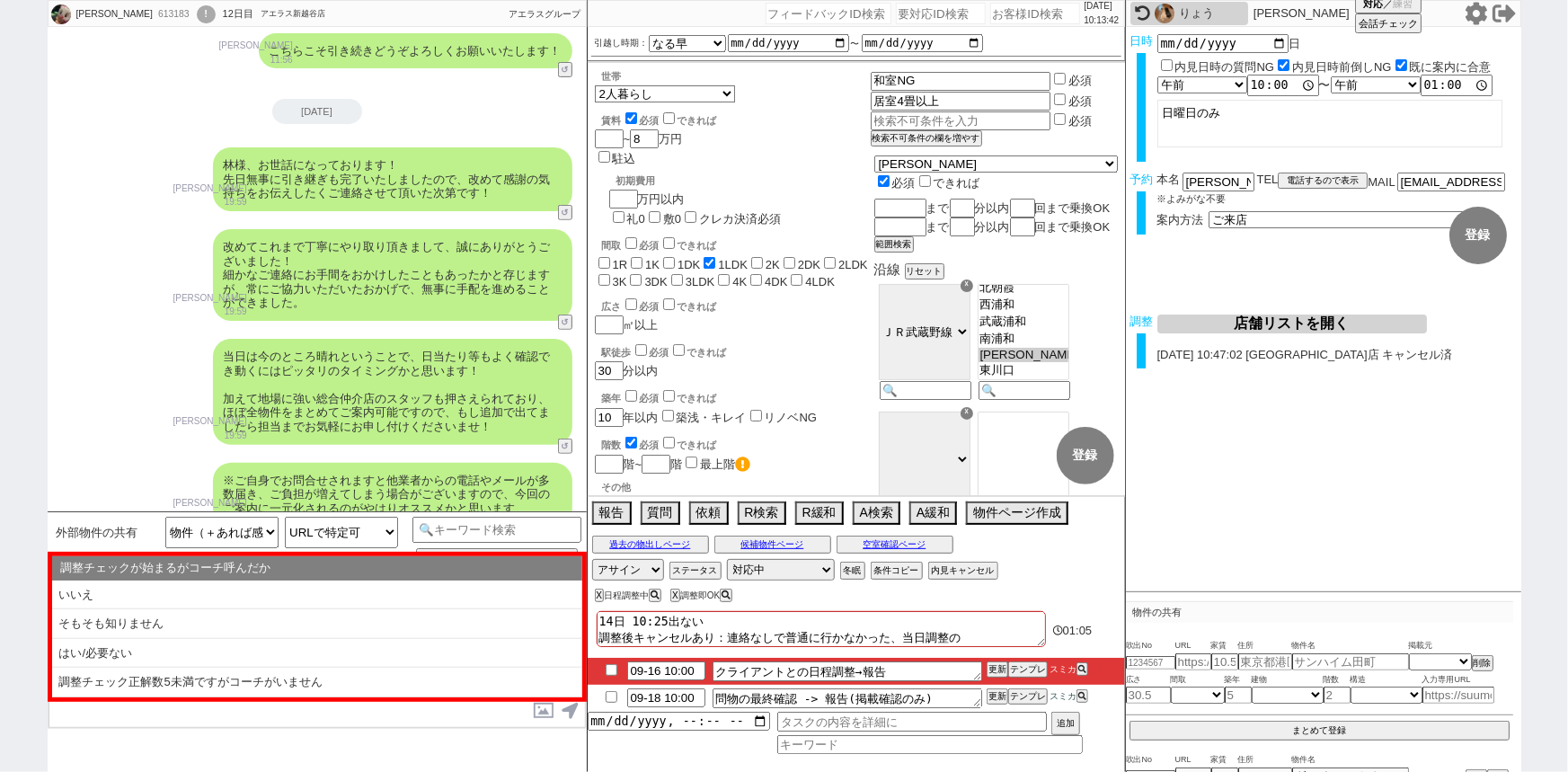
checkbox input "false"
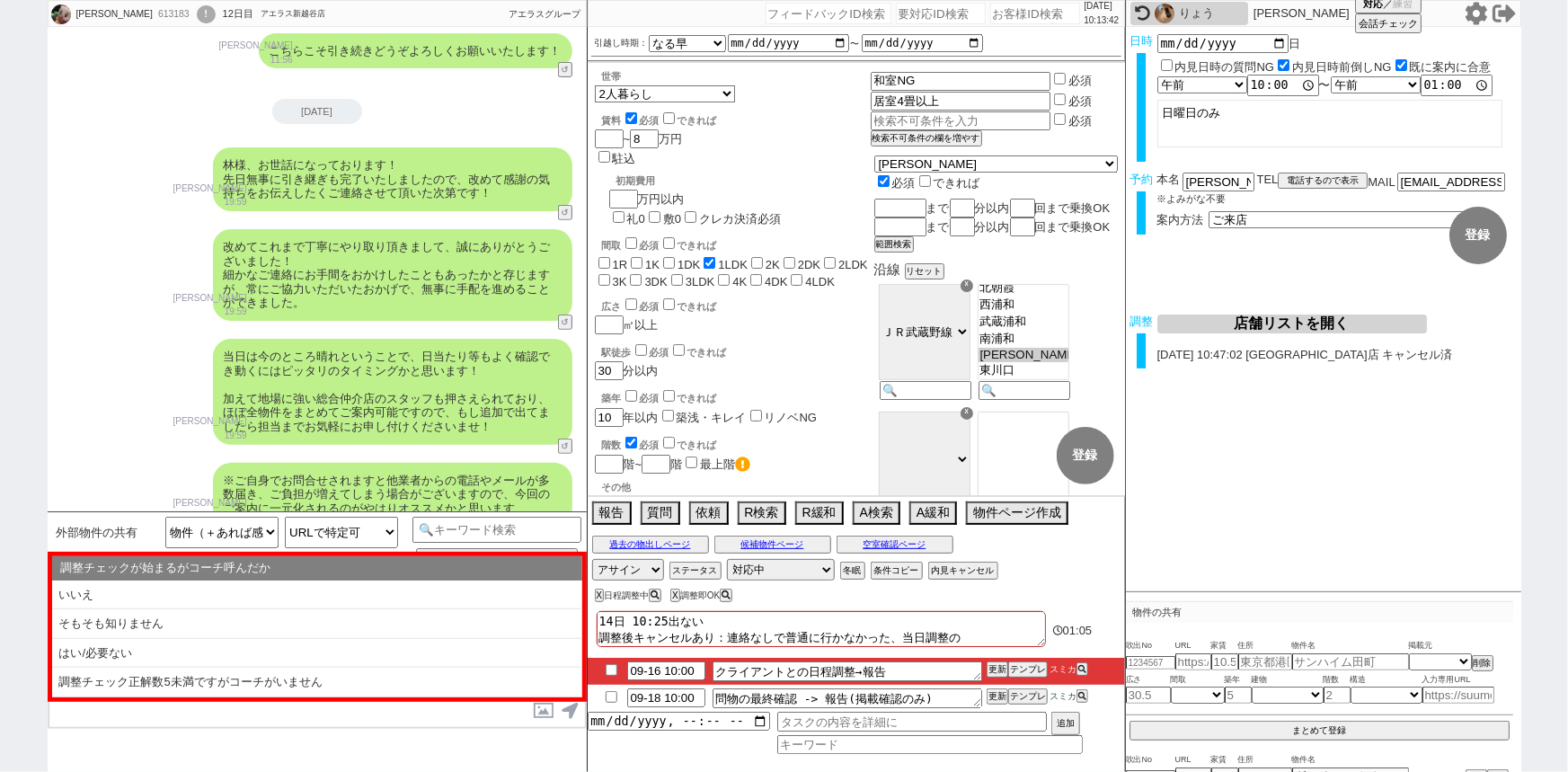
type textarea "14日 10:25出ない 調整後キャンセルあり：連絡なしで普通に行かなかった、当日調整"
checkbox input "false"
checkbox input "true"
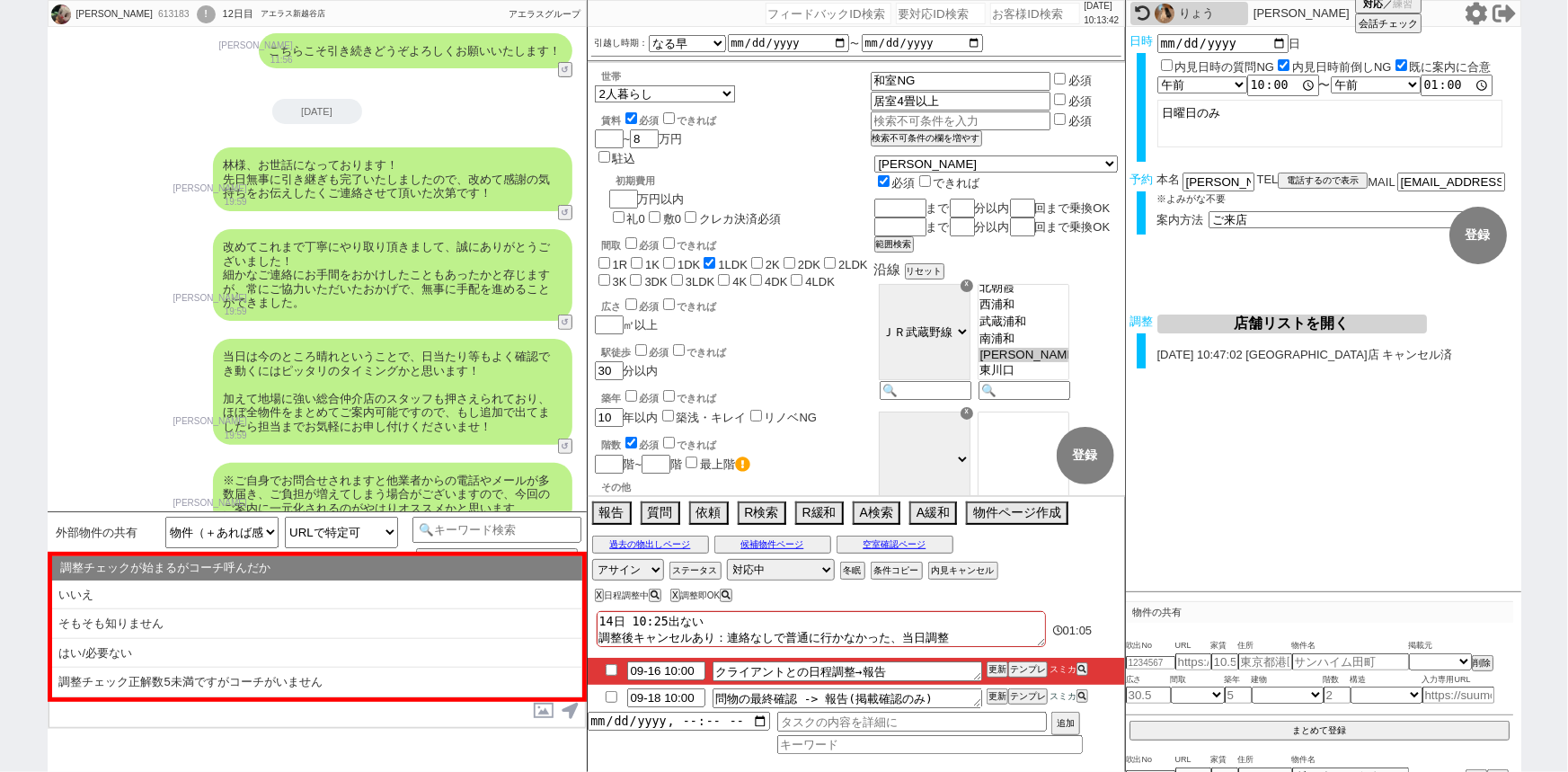
checkbox input "false"
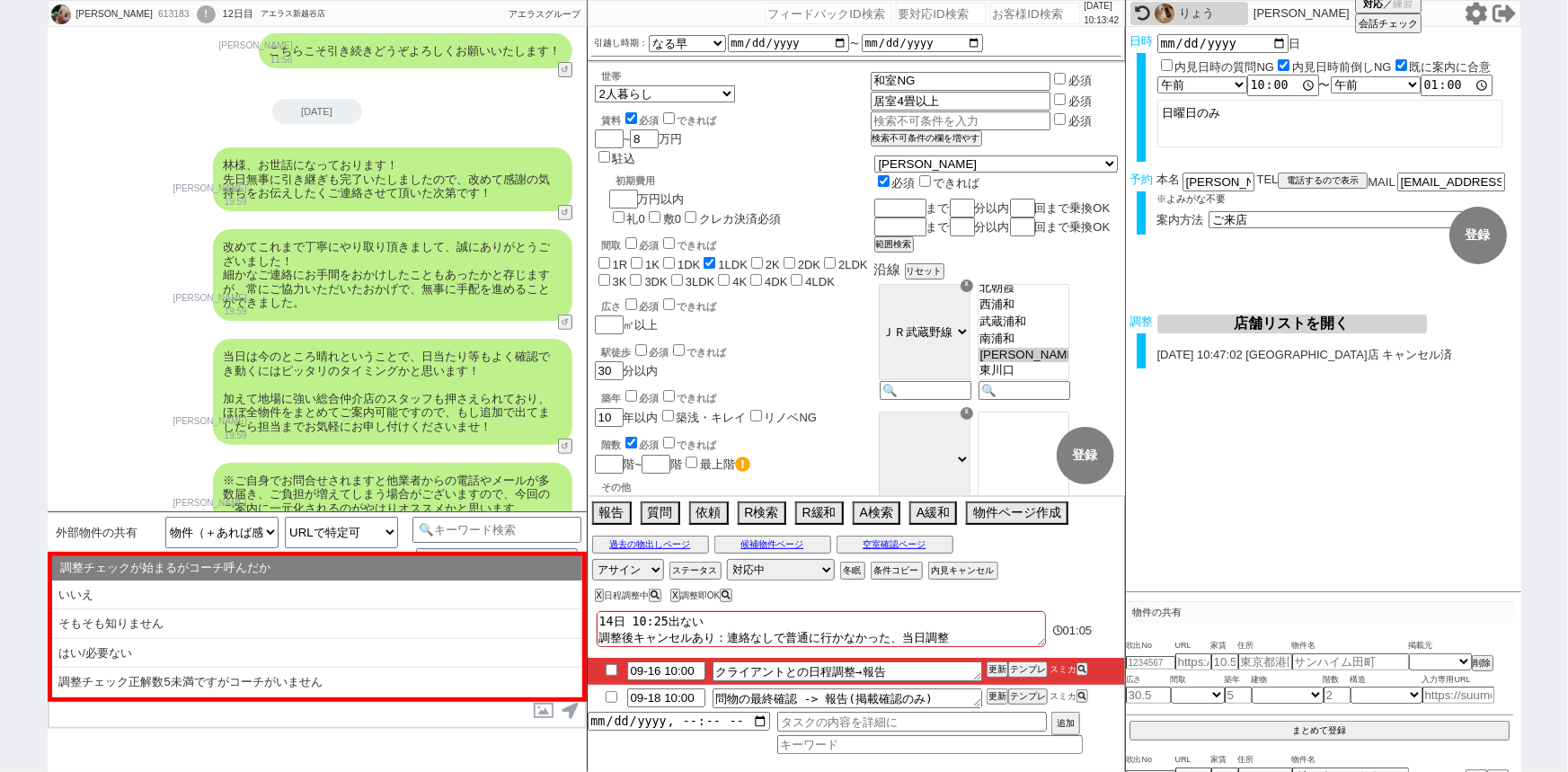
checkbox input "false"
type textarea "14日 10:25出ない 調整後キャンセルあり：連絡なしで普通に行かなかった、当日調"
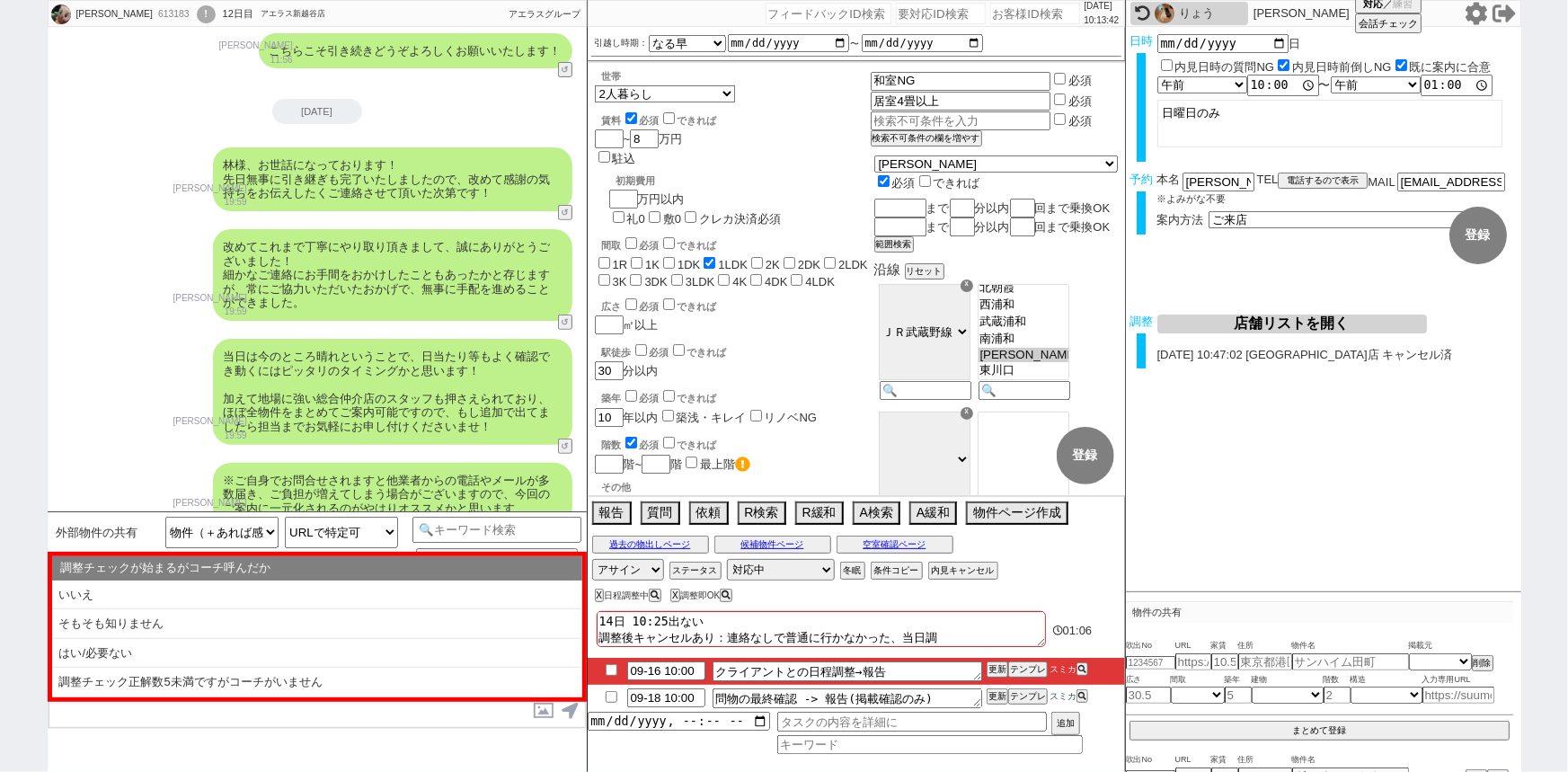
checkbox input "false"
checkbox input "true"
checkbox input "false"
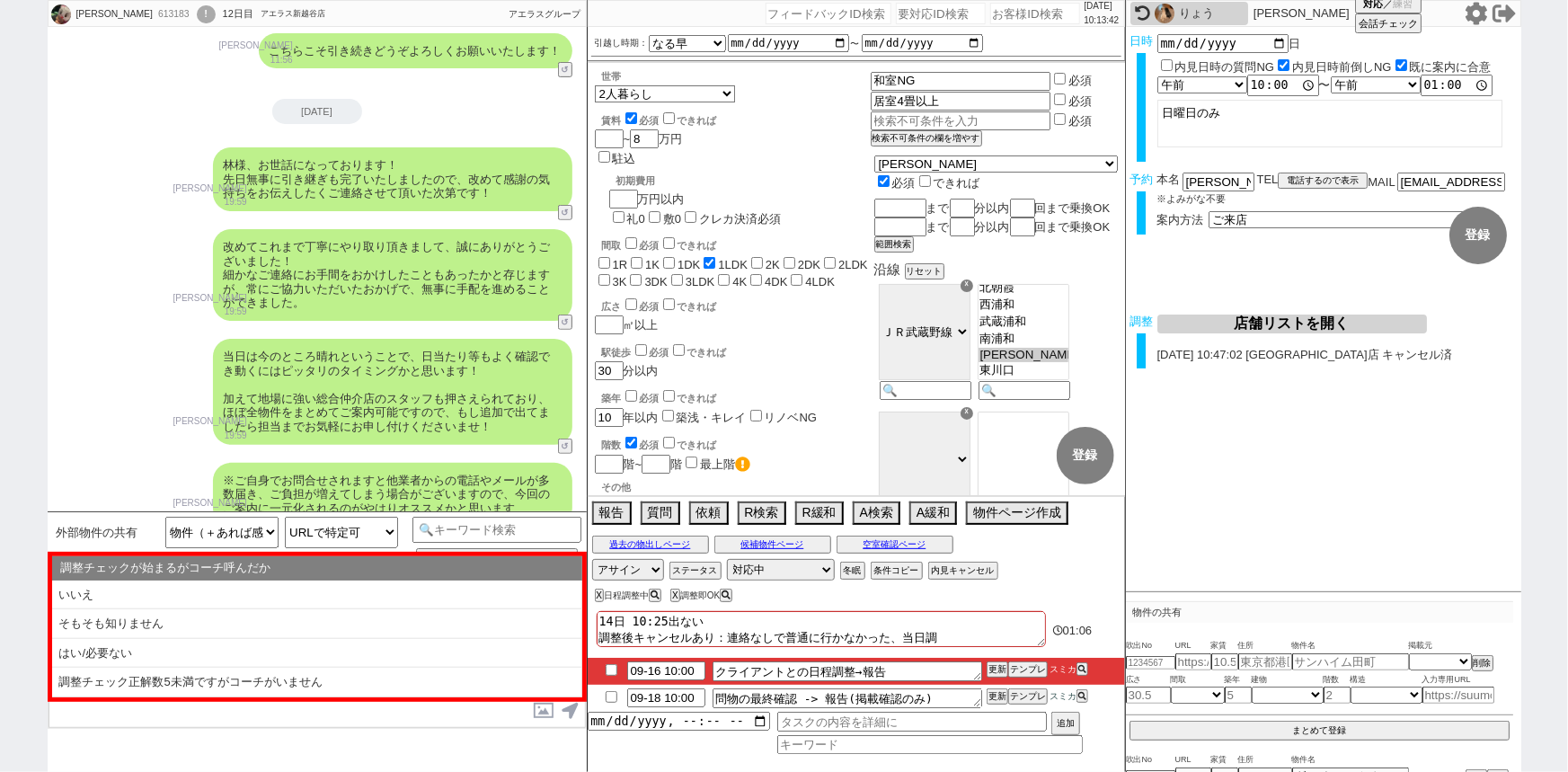
checkbox input "false"
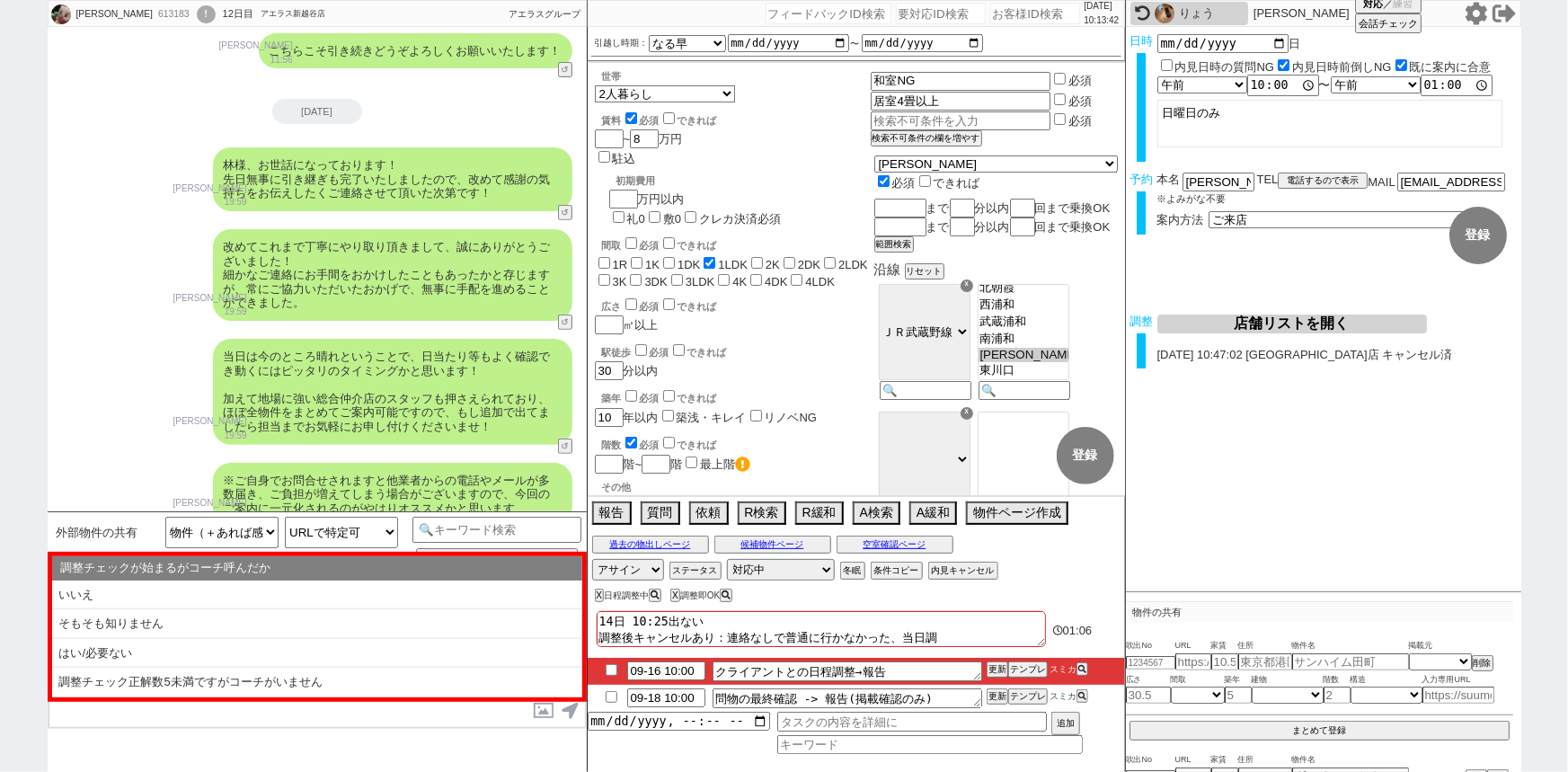
checkbox input "false"
type textarea "14日 10:25出ない 調整後キャンセルあり：連絡なしで普通に行かなかった、当日"
checkbox input "false"
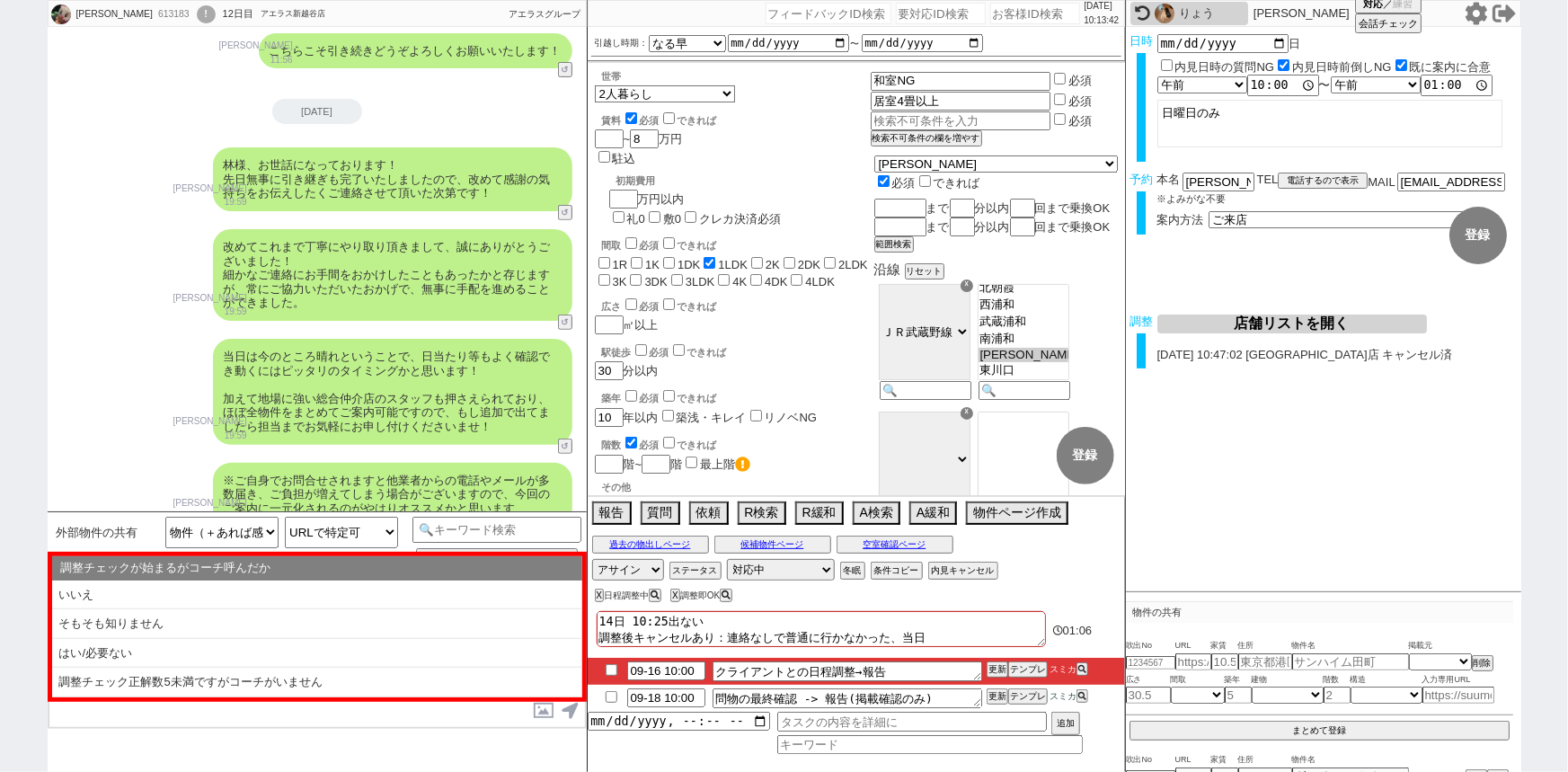
checkbox input "false"
checkbox input "true"
checkbox input "false"
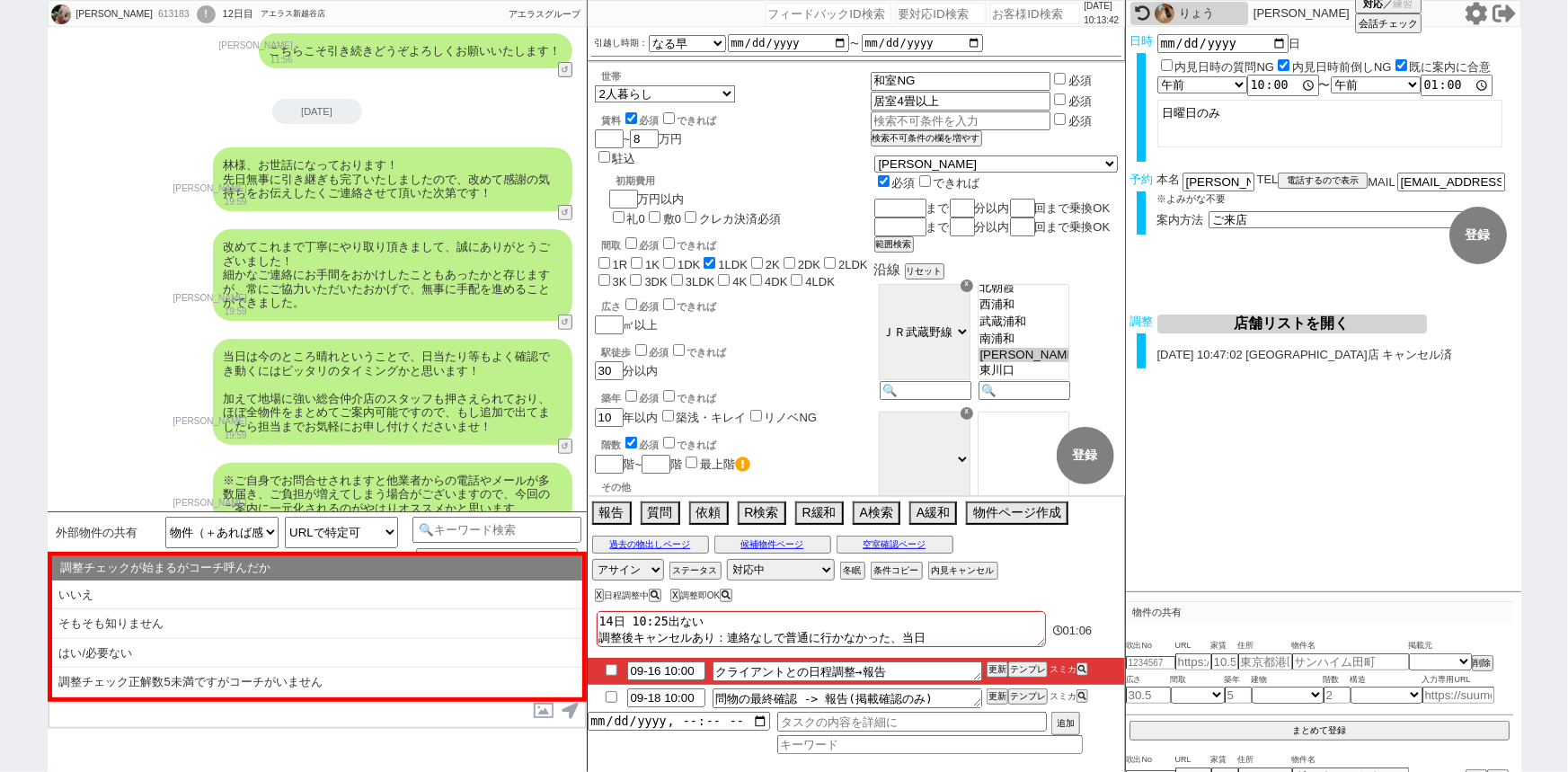
checkbox input "false"
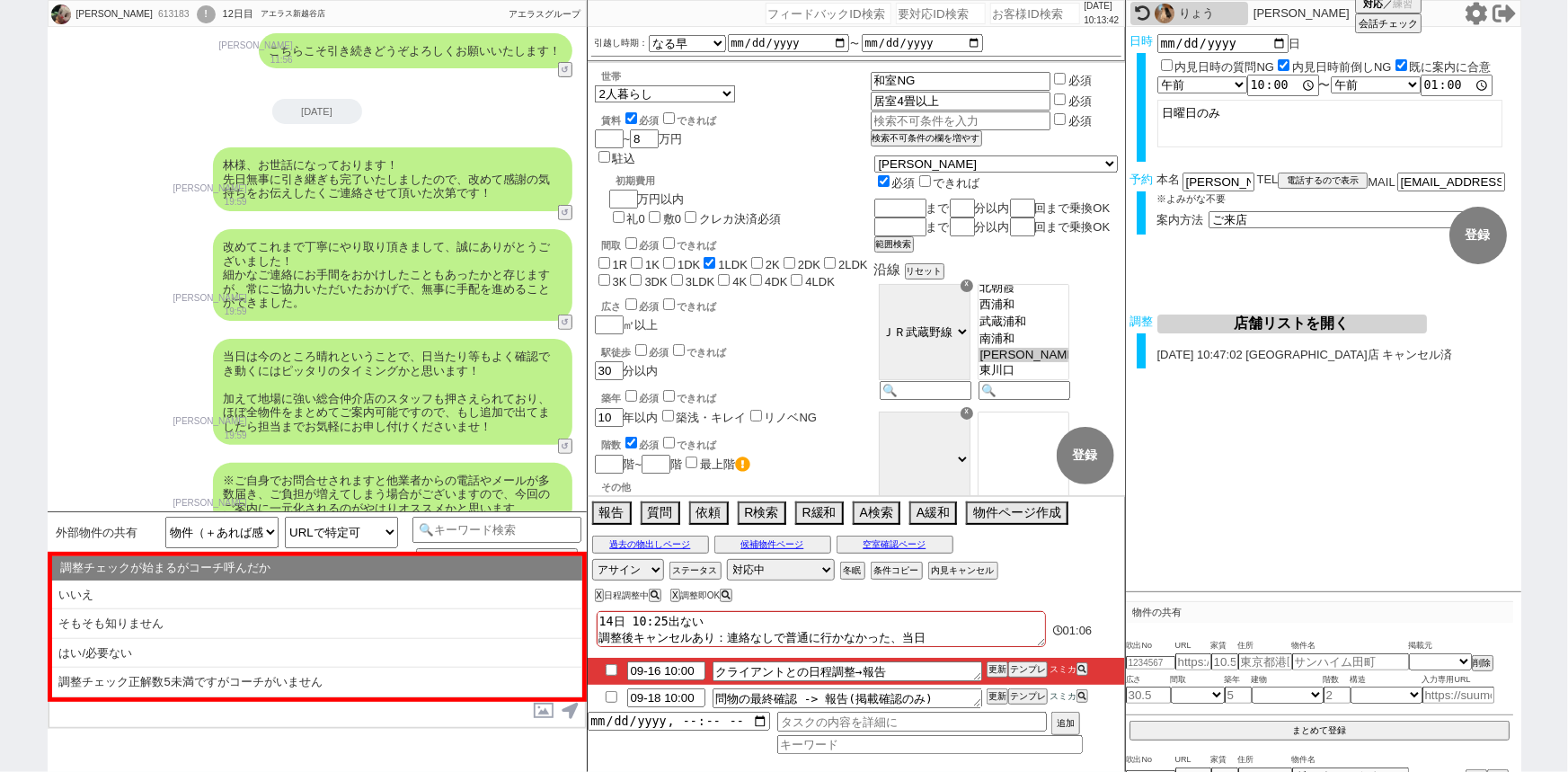
checkbox input "false"
type textarea "14日 10:25出ない 調整後キャンセルあり：連絡なしで普通に行かなかった、当"
checkbox input "false"
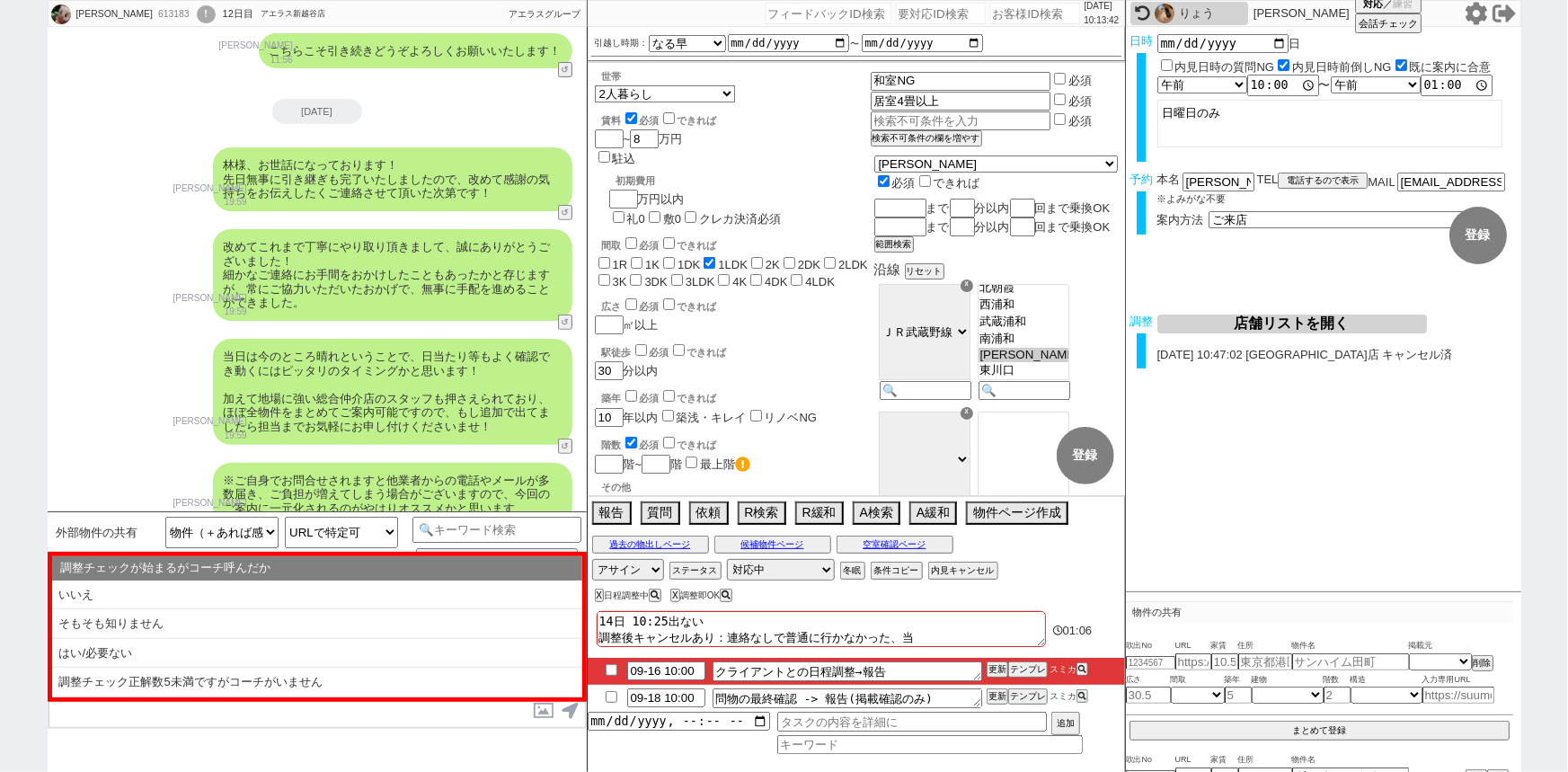
checkbox input "false"
checkbox input "true"
checkbox input "false"
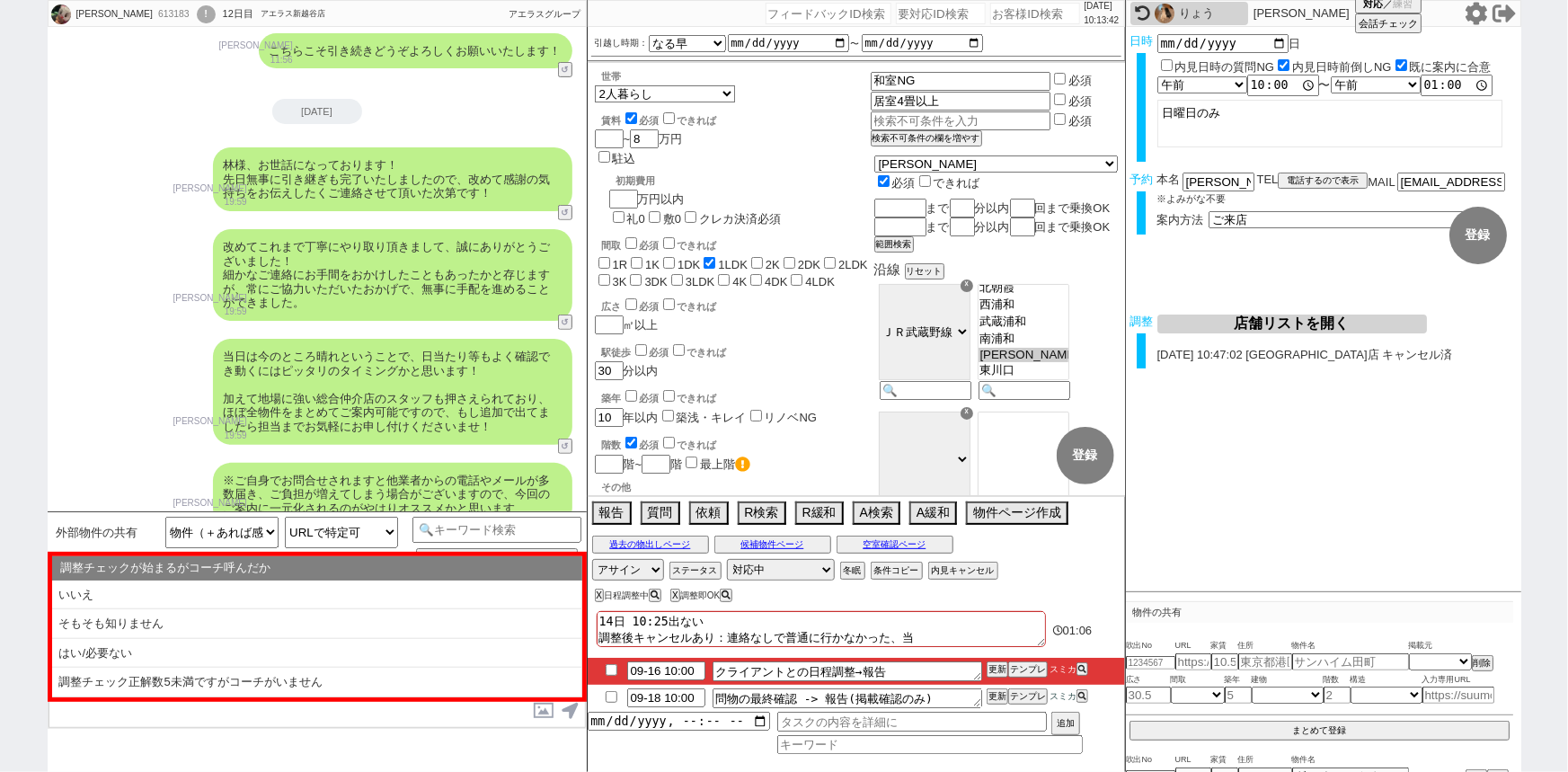
checkbox input "false"
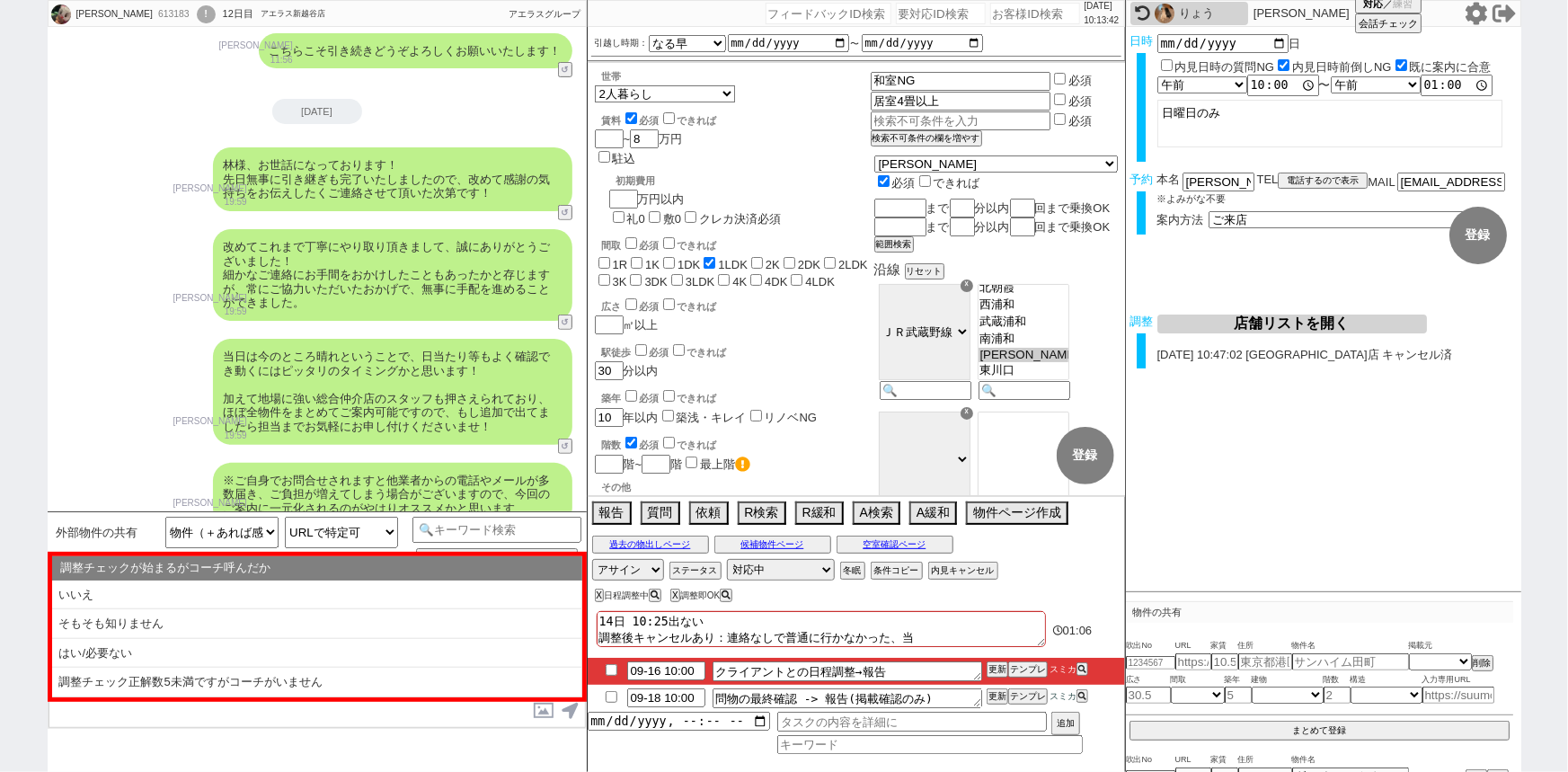
checkbox input "false"
type textarea "14日 10:25出ない 調整後キャンセルあり：連絡なしで普通に行かなかった、"
checkbox input "false"
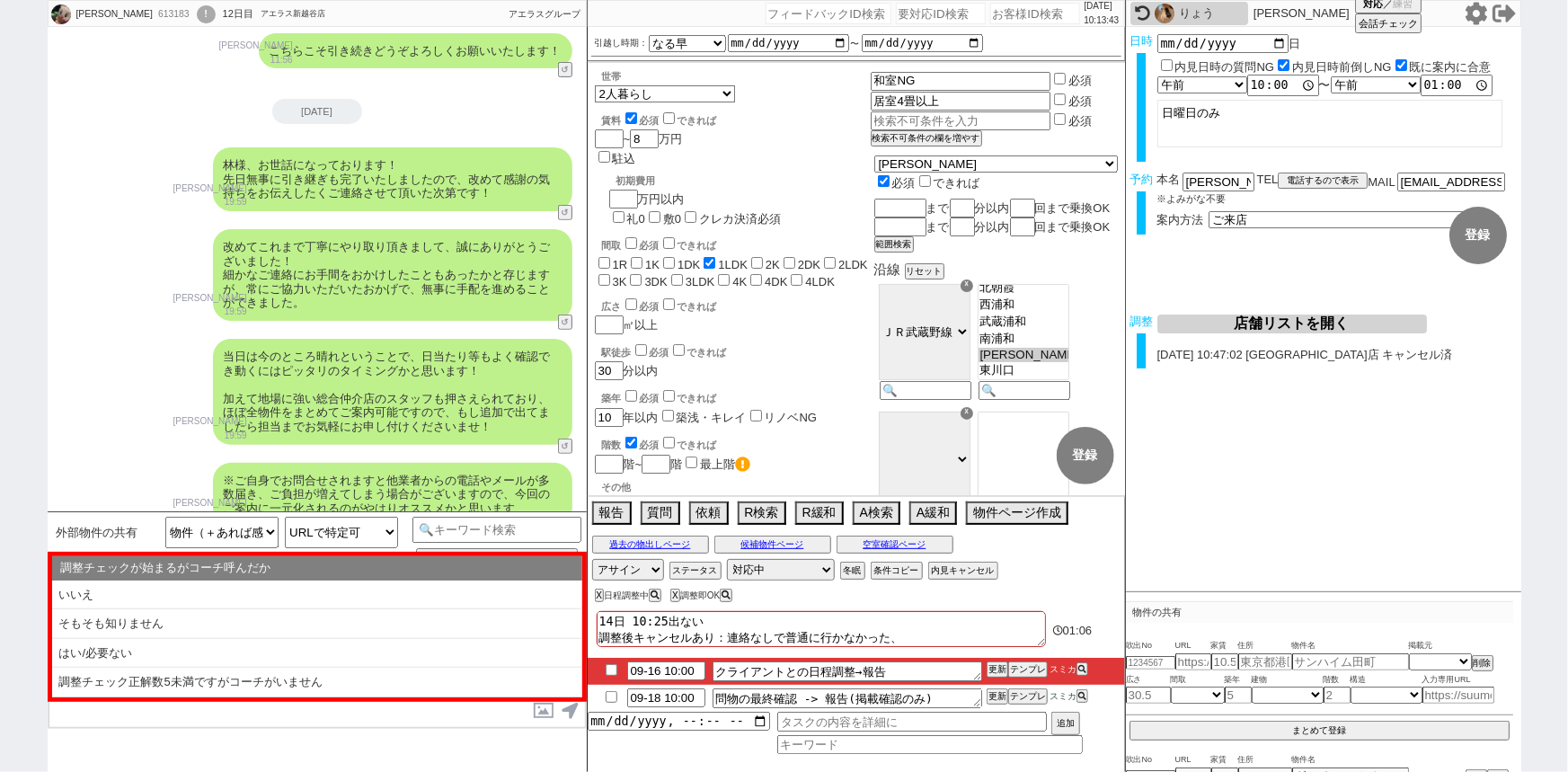
checkbox input "true"
checkbox input "false"
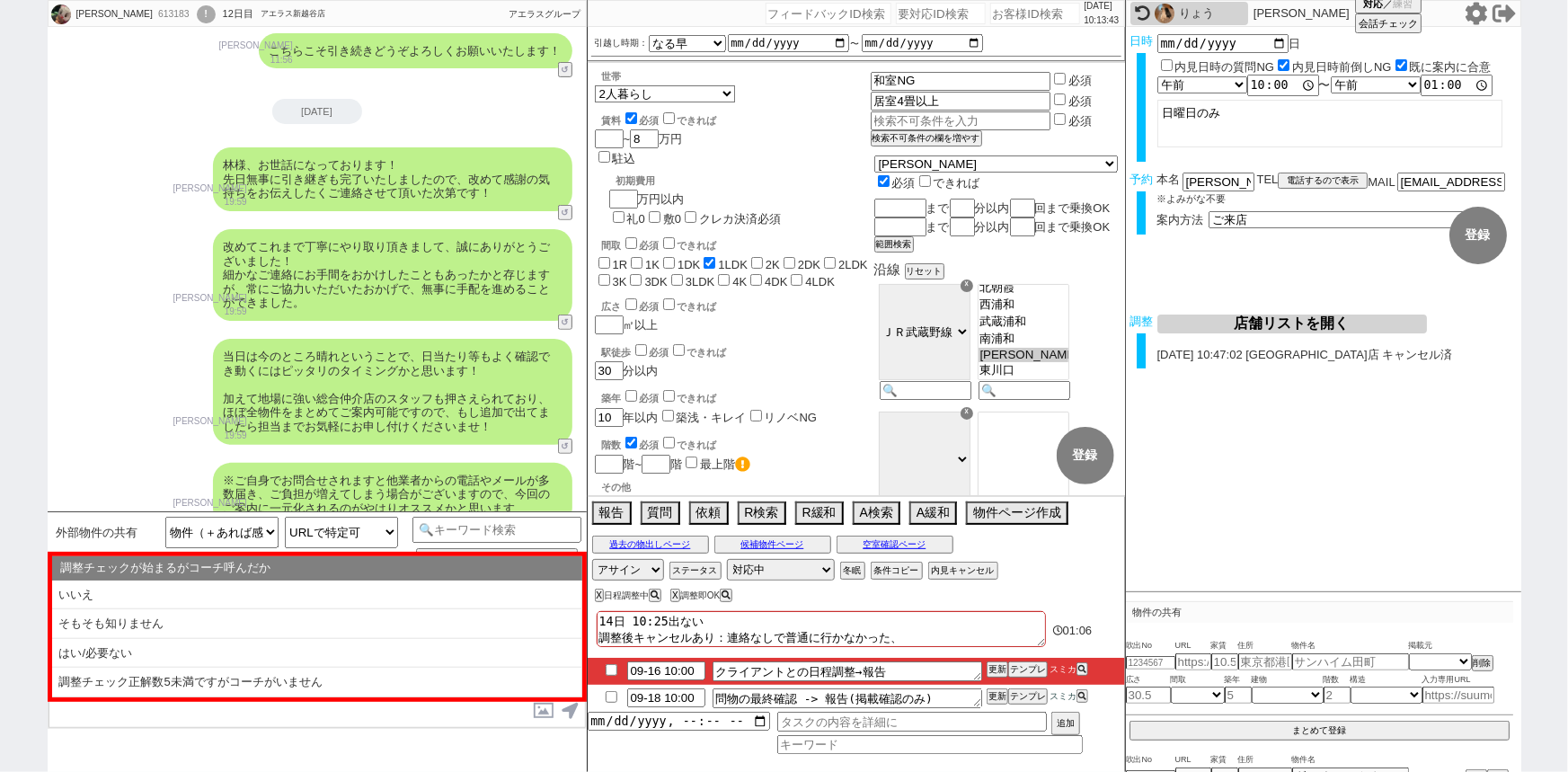
checkbox input "false"
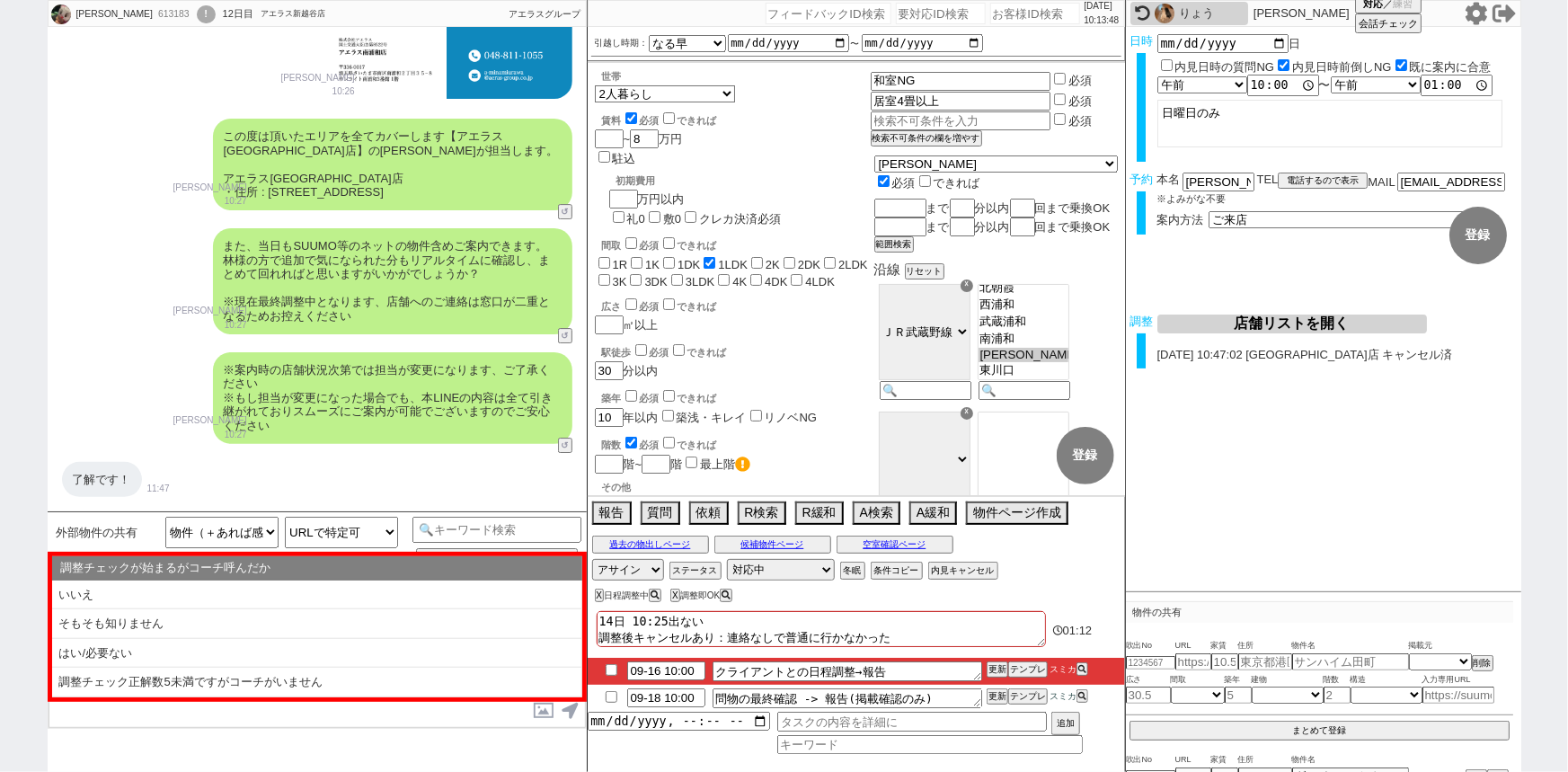
scroll to position [9513, 0]
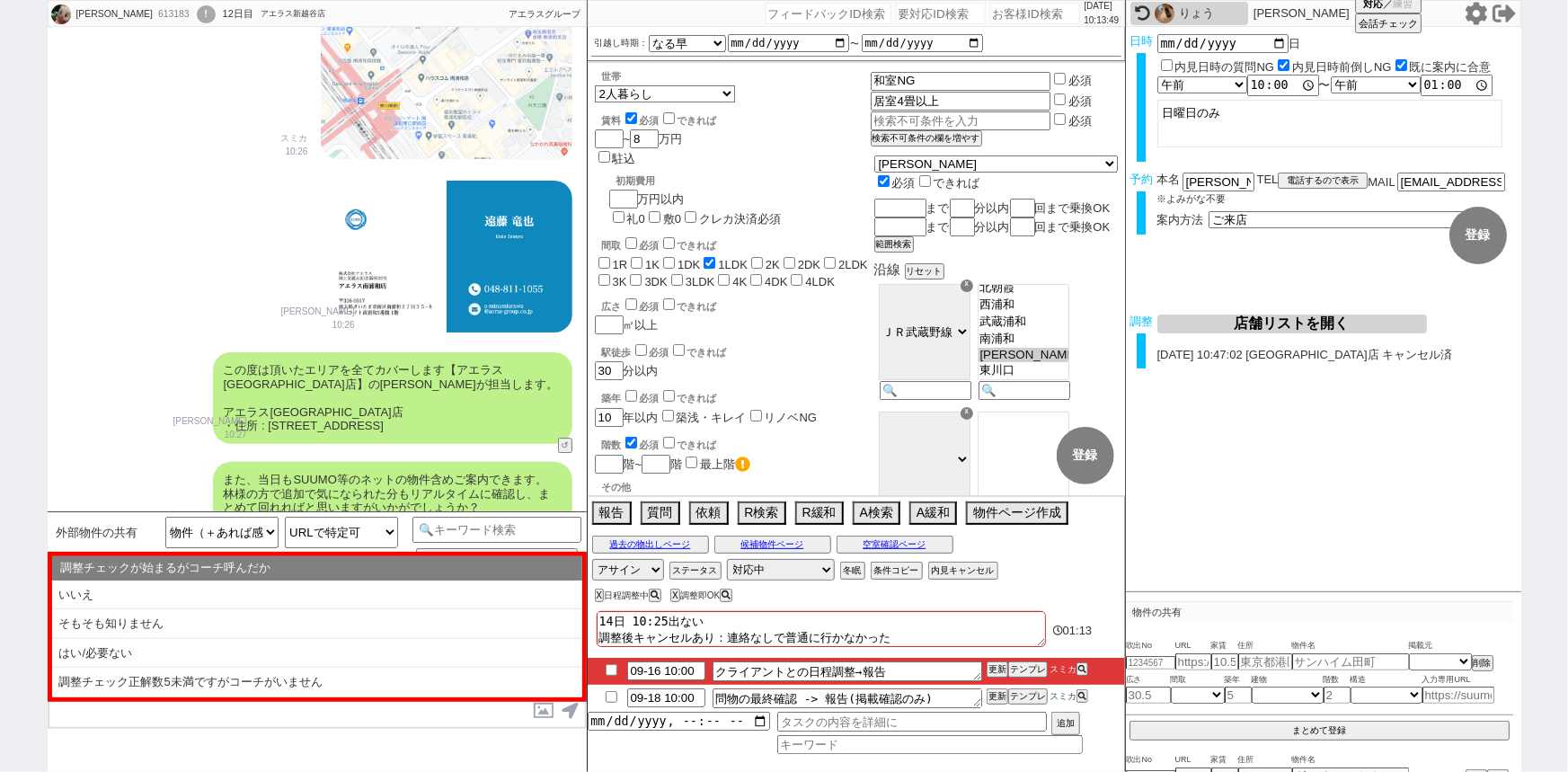
click at [1330, 328] on button "店舗リストを開く" at bounding box center [1292, 323] width 270 height 19
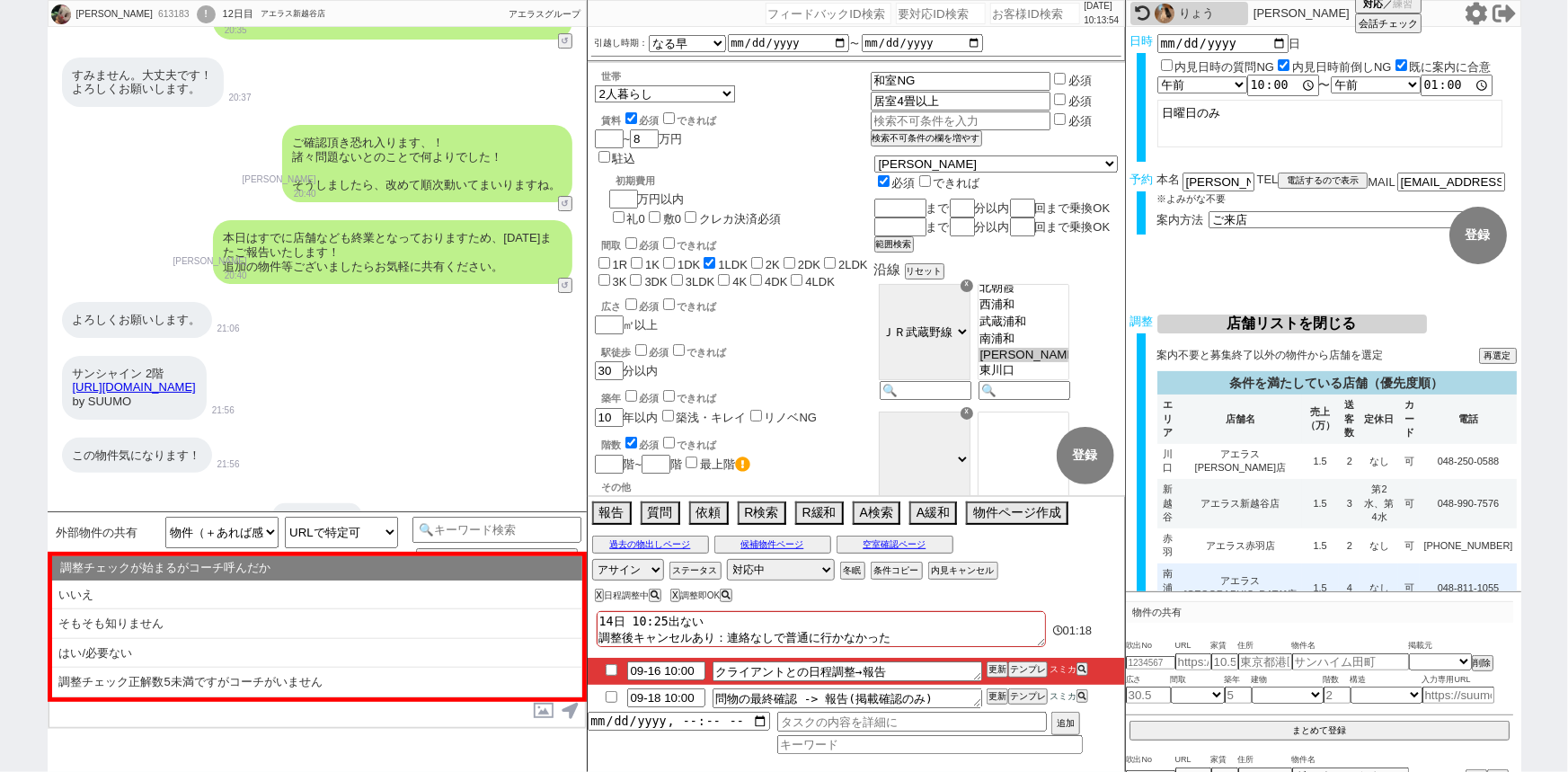
click at [1303, 563] on td "1.5" at bounding box center [1320, 588] width 37 height 49
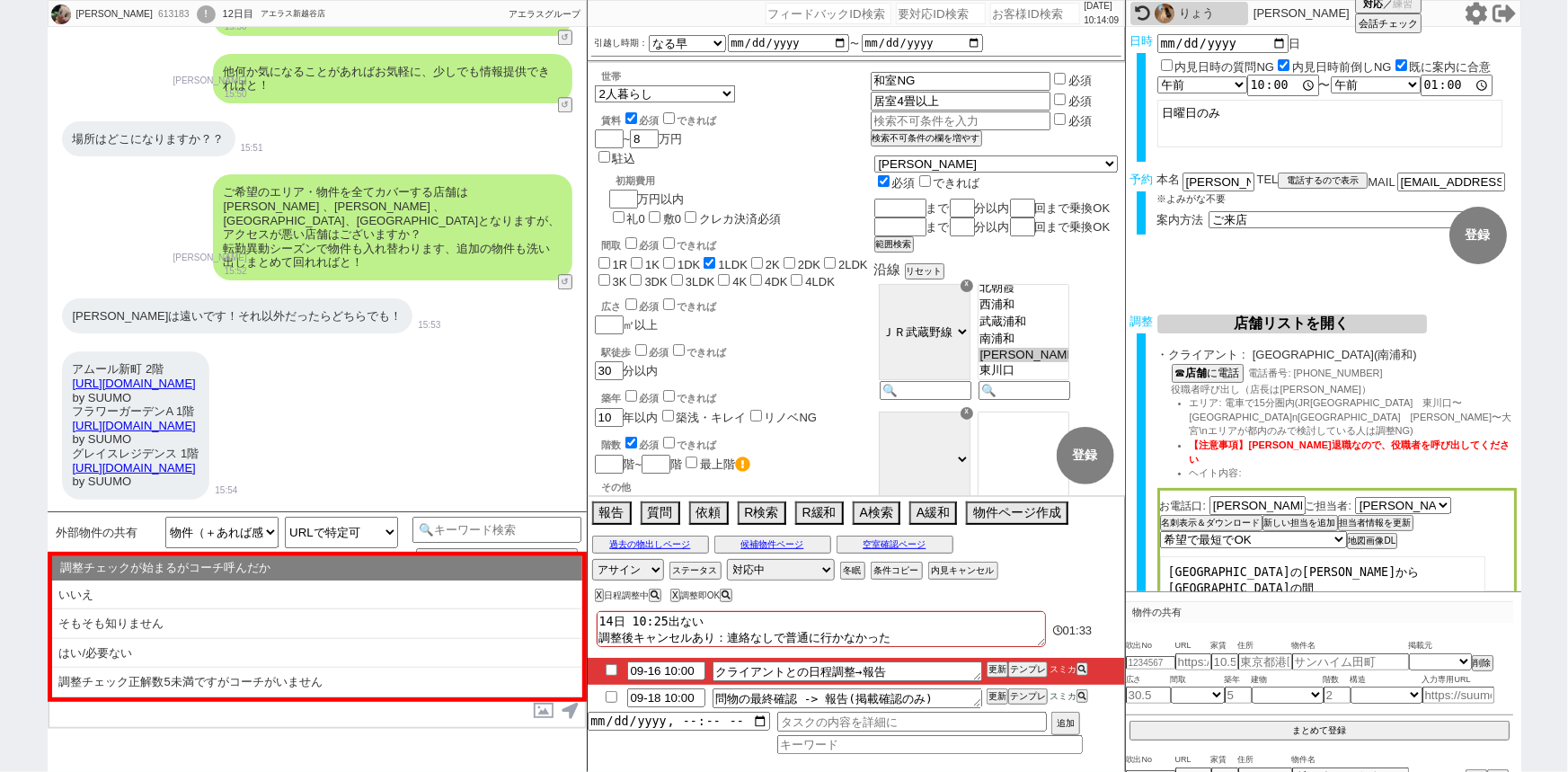
scroll to position [5963, 0]
click at [878, 548] on button "空室確認ページ" at bounding box center [895, 544] width 117 height 15
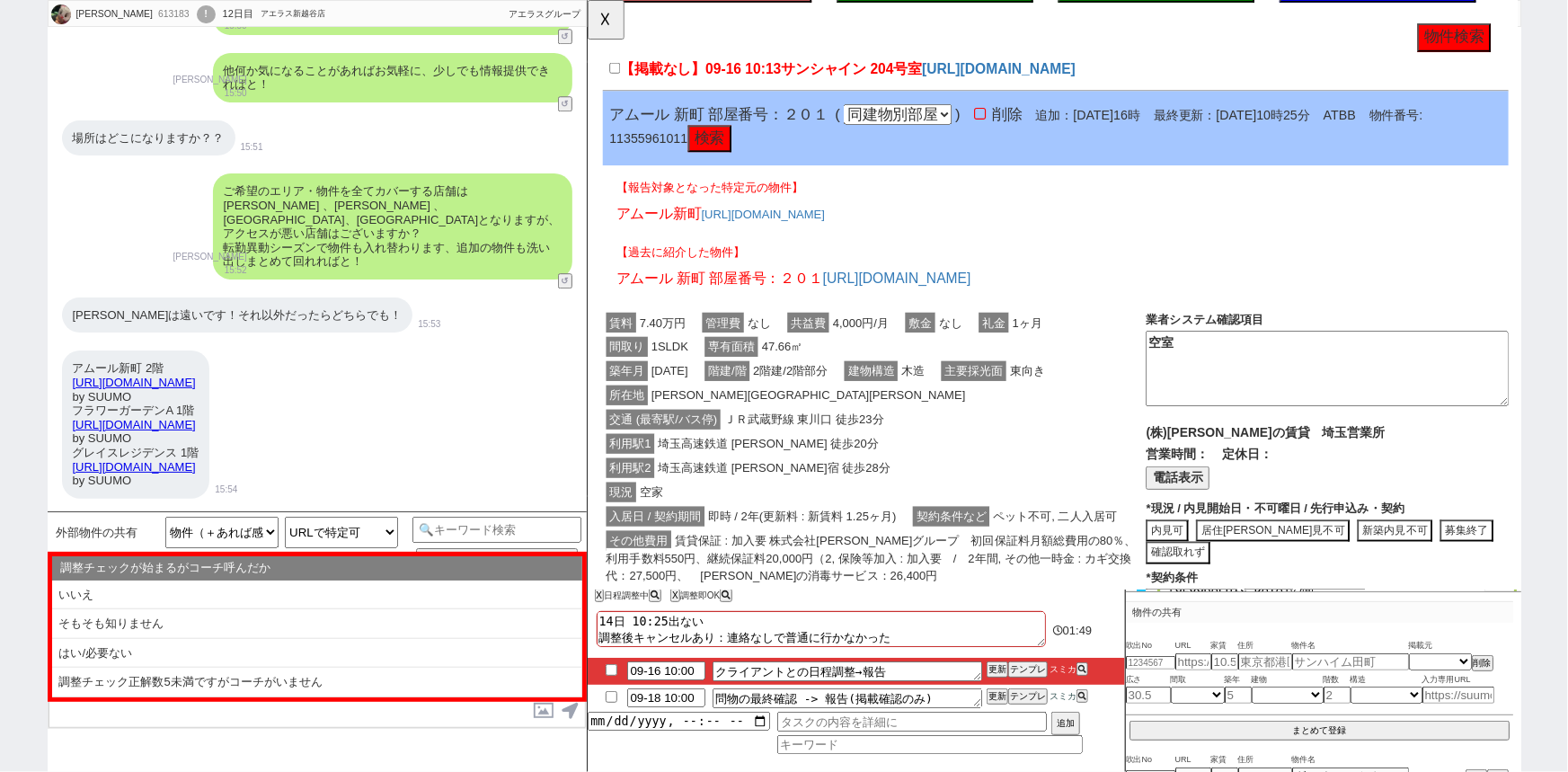
scroll to position [144, 0]
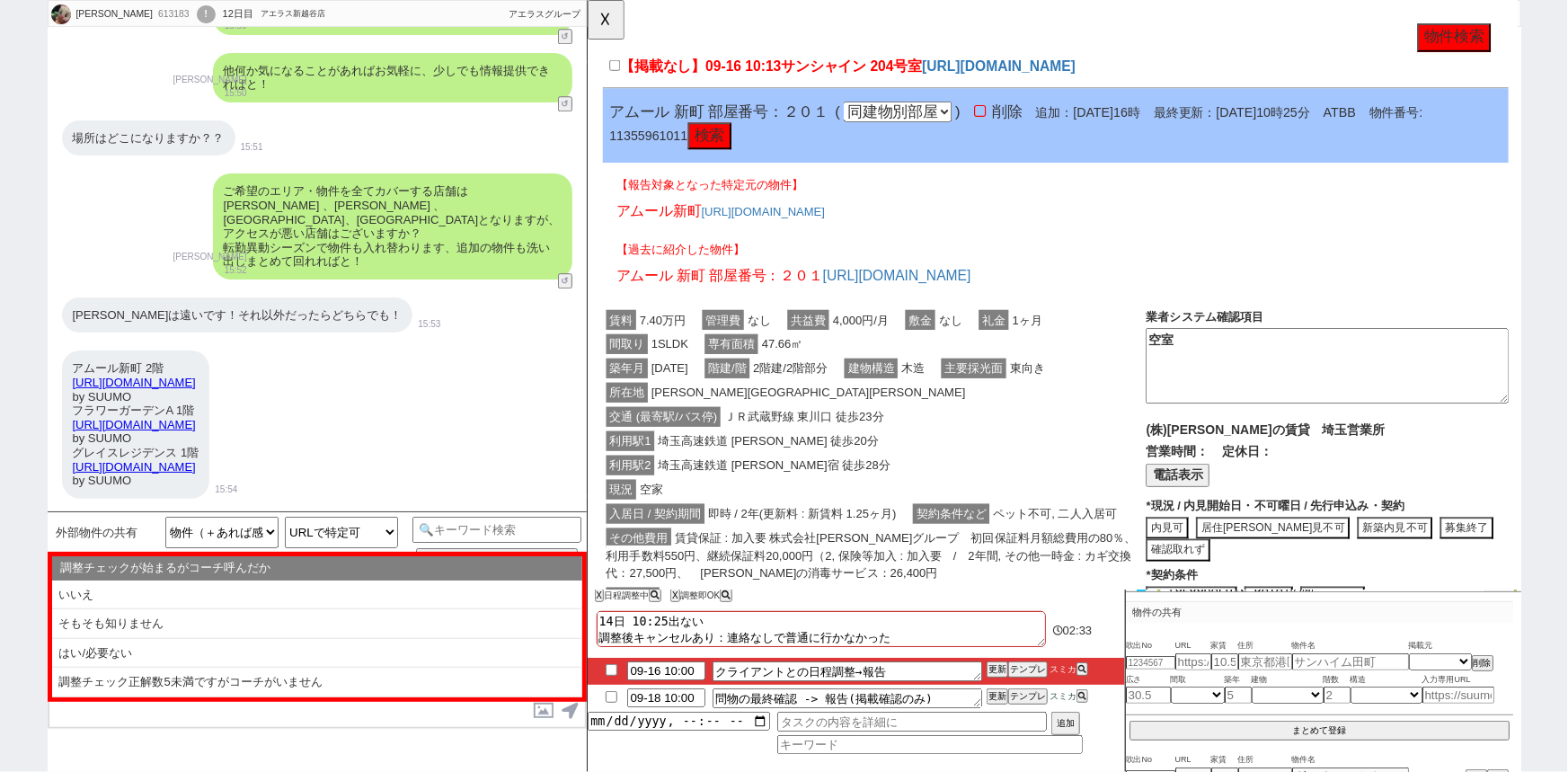
click at [1521, 37] on button "物件検索" at bounding box center [1518, 41] width 79 height 31
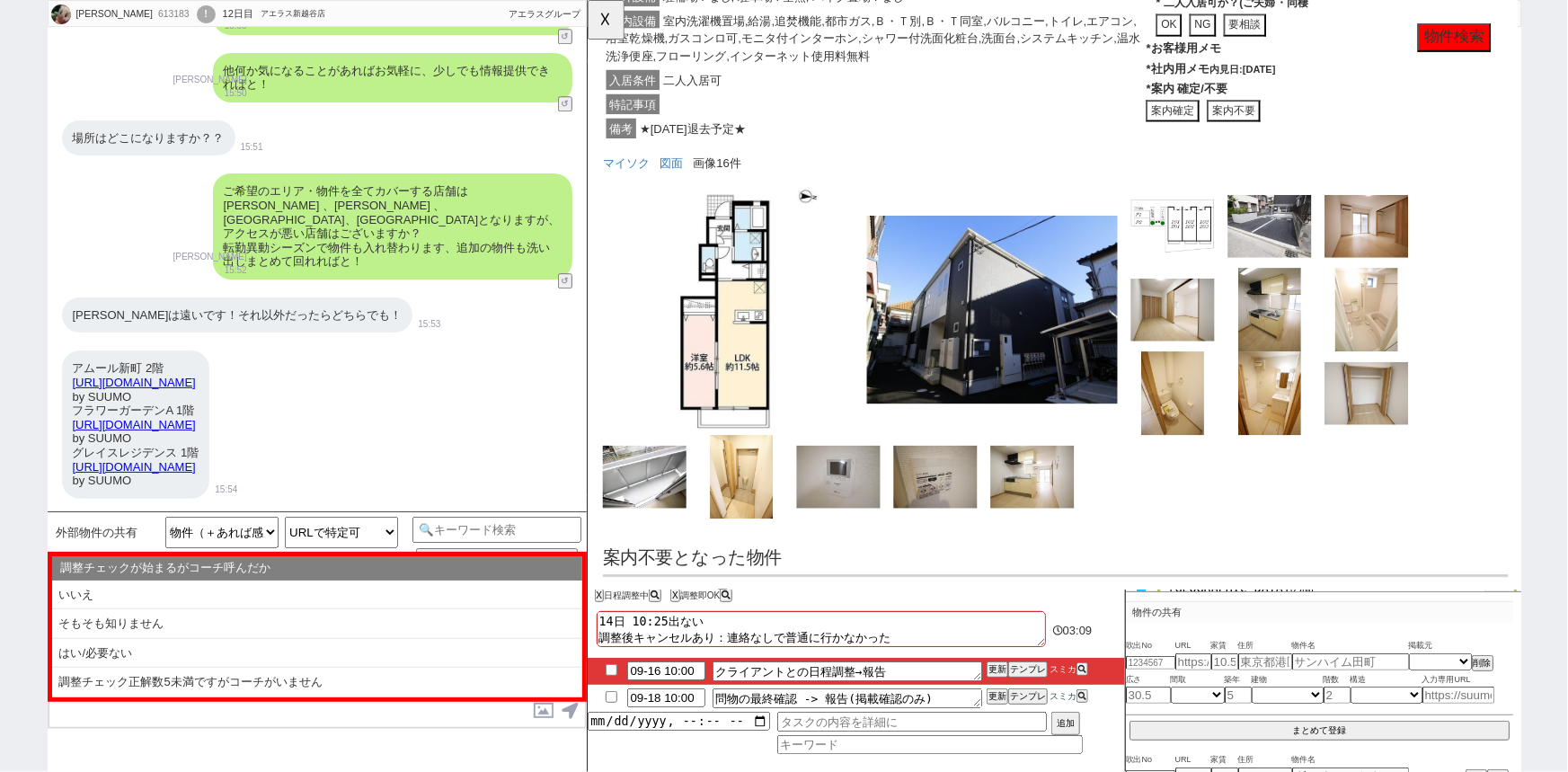
scroll to position [4284, 0]
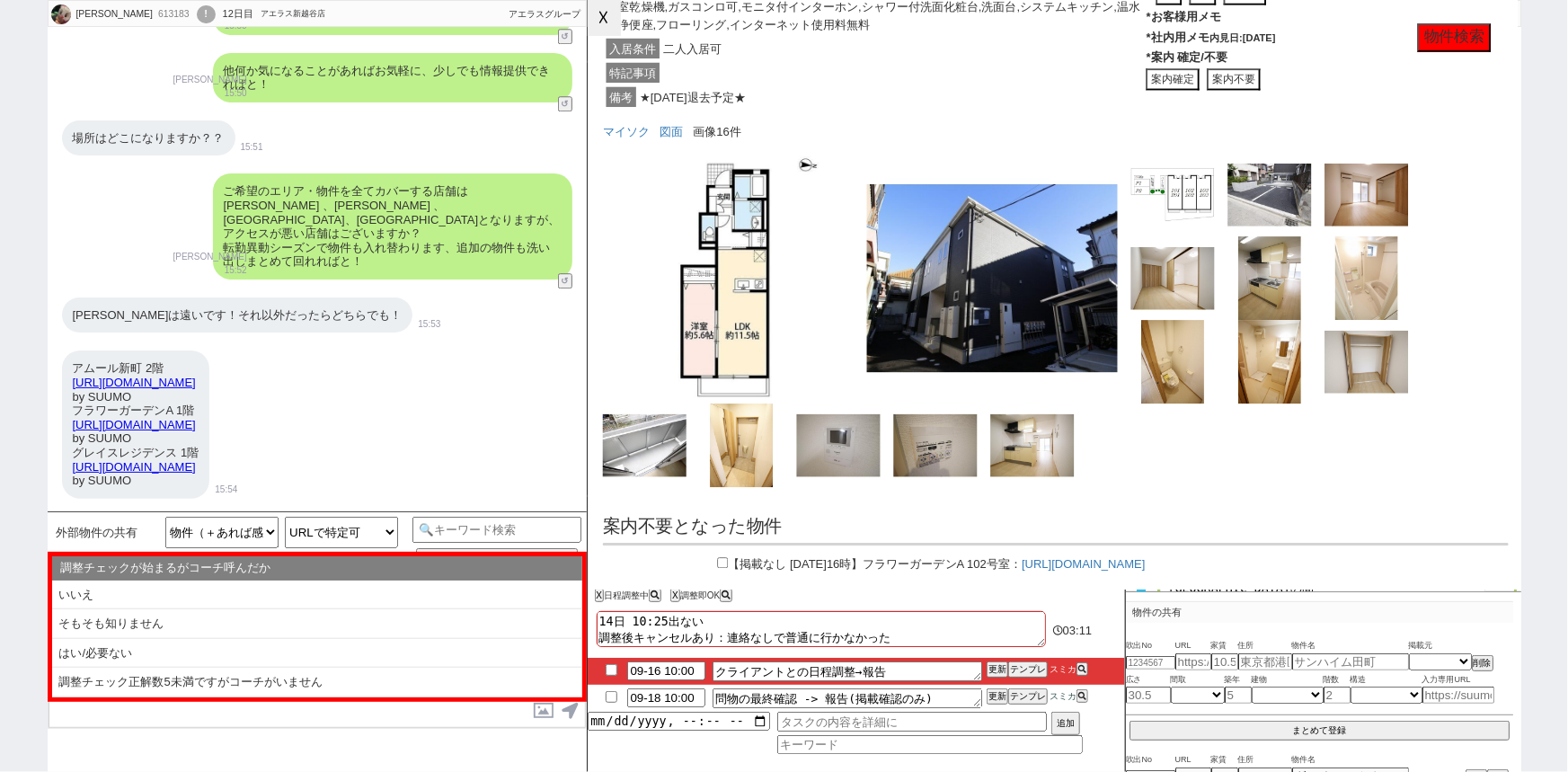
click at [603, 8] on button "☓" at bounding box center [604, 18] width 34 height 36
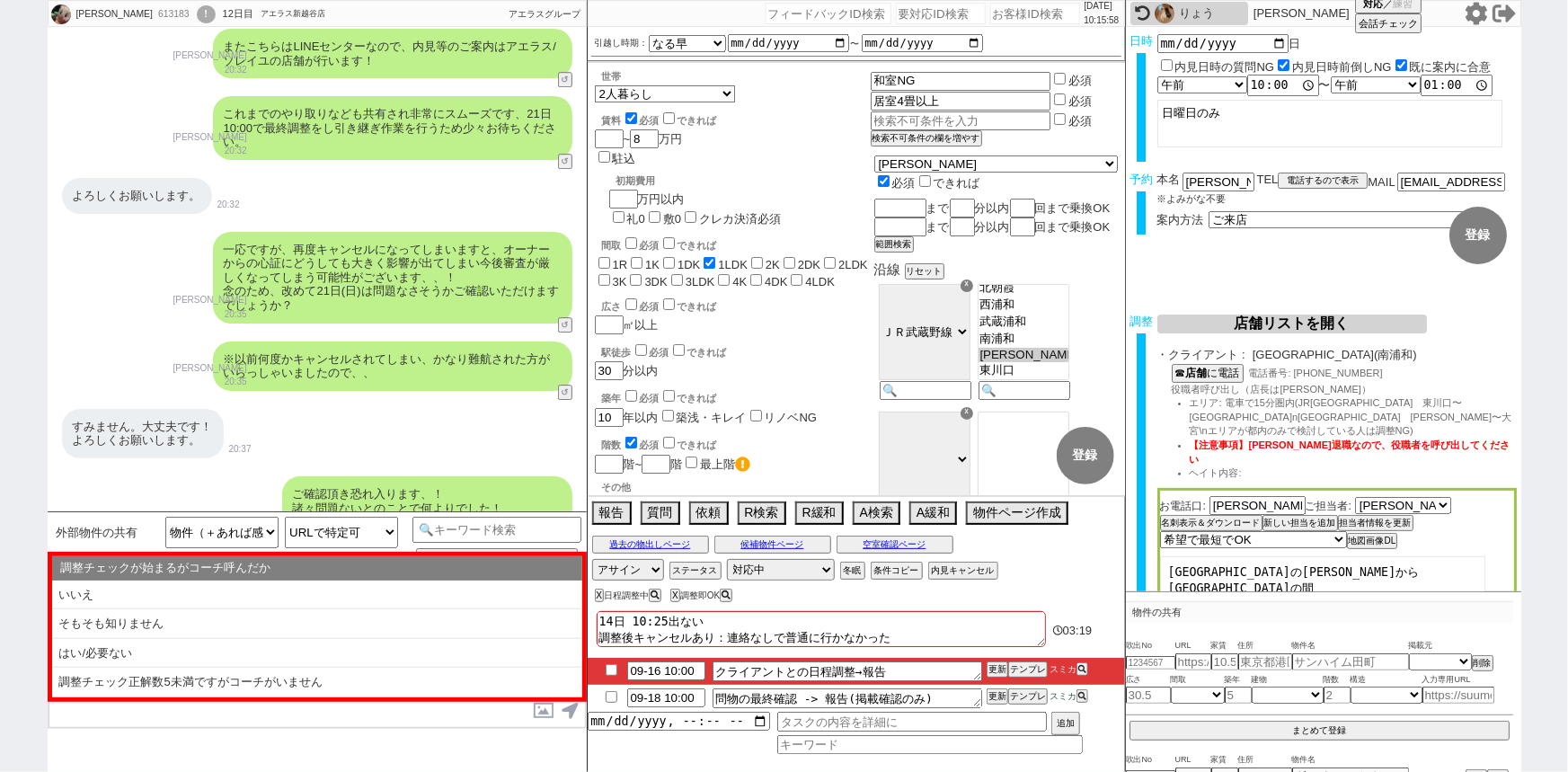
scroll to position [13442, 0]
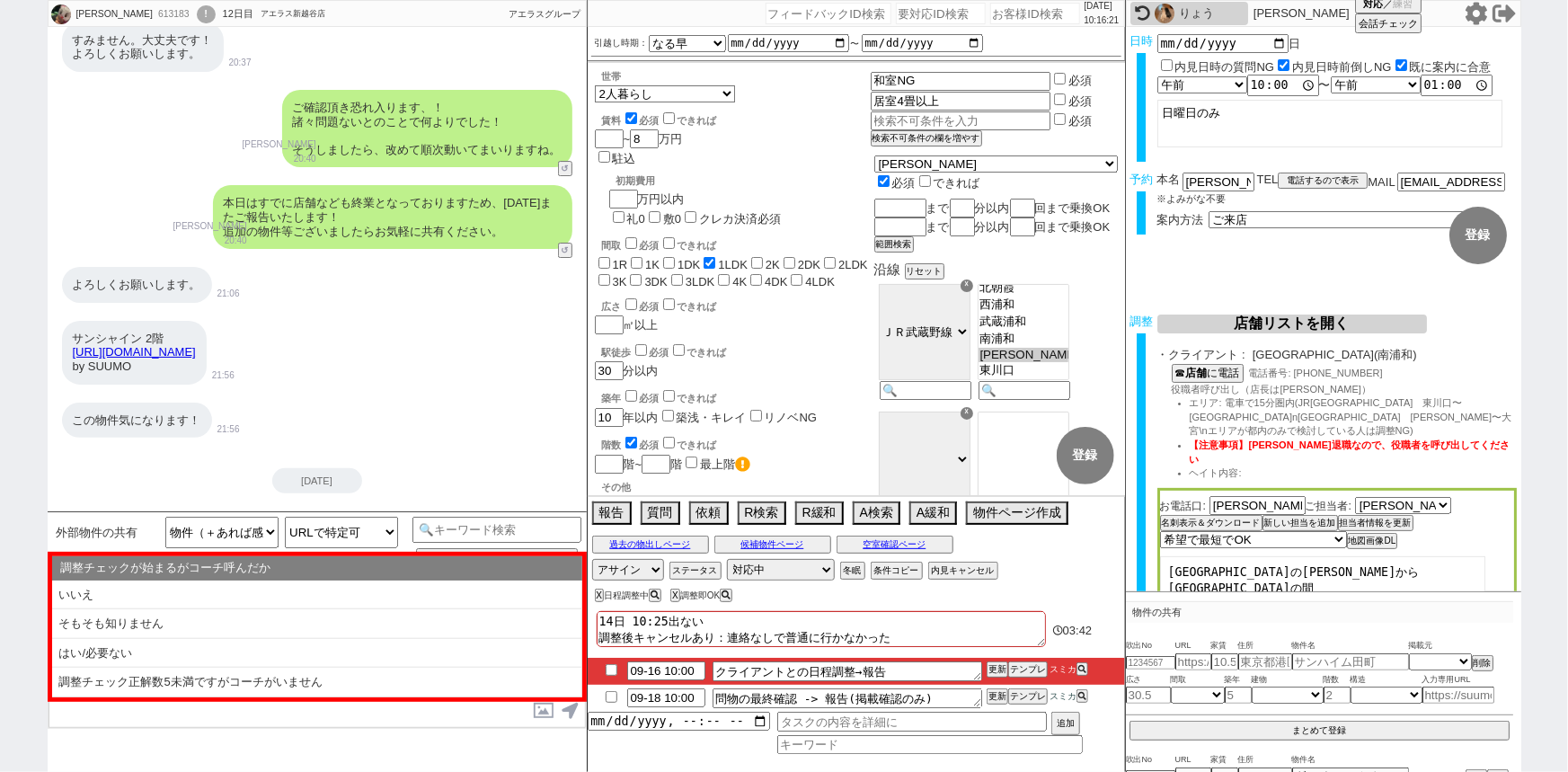
click at [1107, 0] on p "[DATE]" at bounding box center [1102, 6] width 35 height 15
click at [1390, 498] on select "選択してください 相澤 宏次朗 山内 健 吉沢 拓也 小池 雅也 遠藤 竜也 山野 潤 太田 信之 山下 知浩 藤原 知明 坂本 優介" at bounding box center [1403, 505] width 96 height 15
click at [1246, 497] on input "[PERSON_NAME]" at bounding box center [1257, 504] width 96 height 15
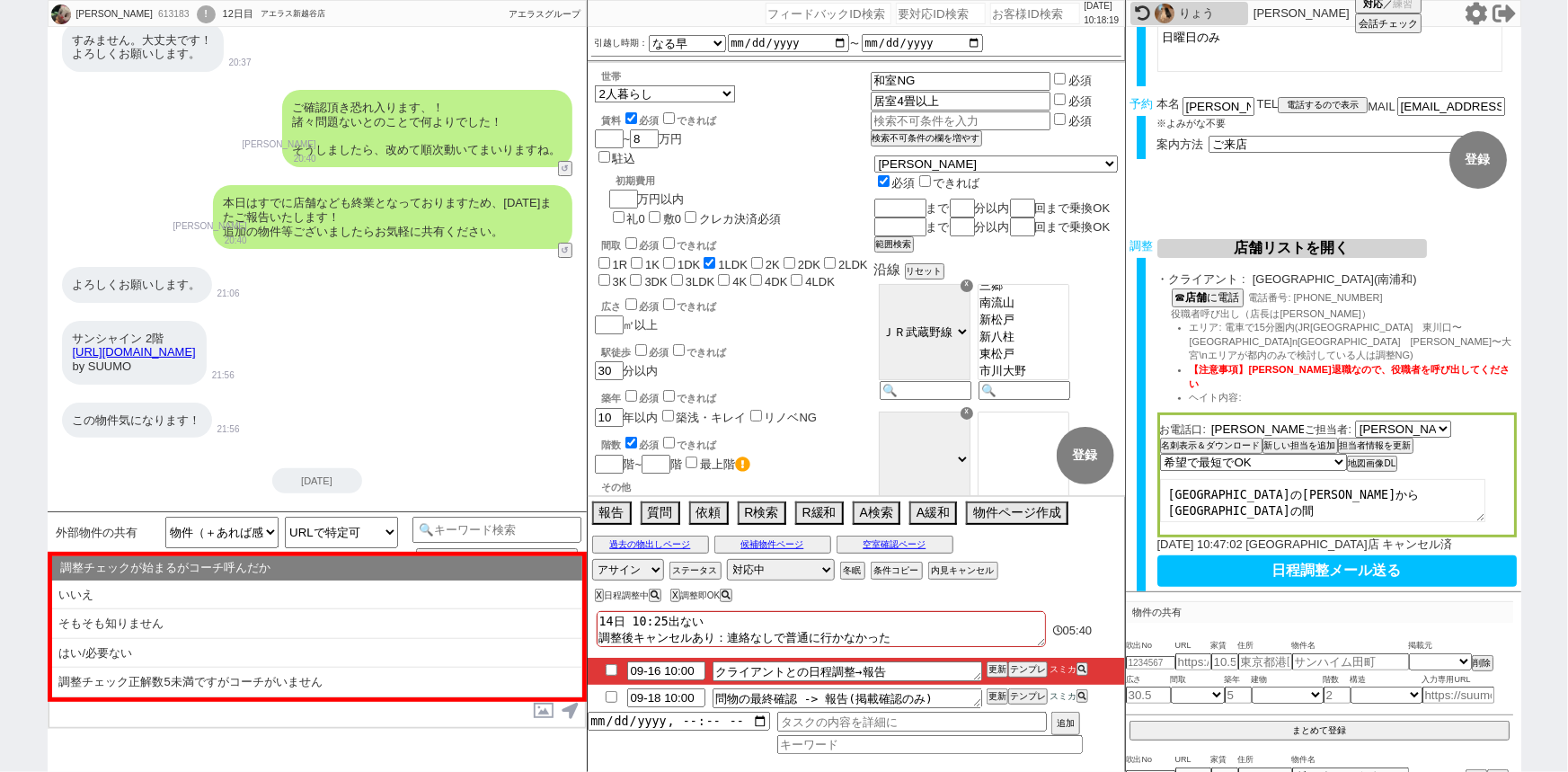
scroll to position [151, 0]
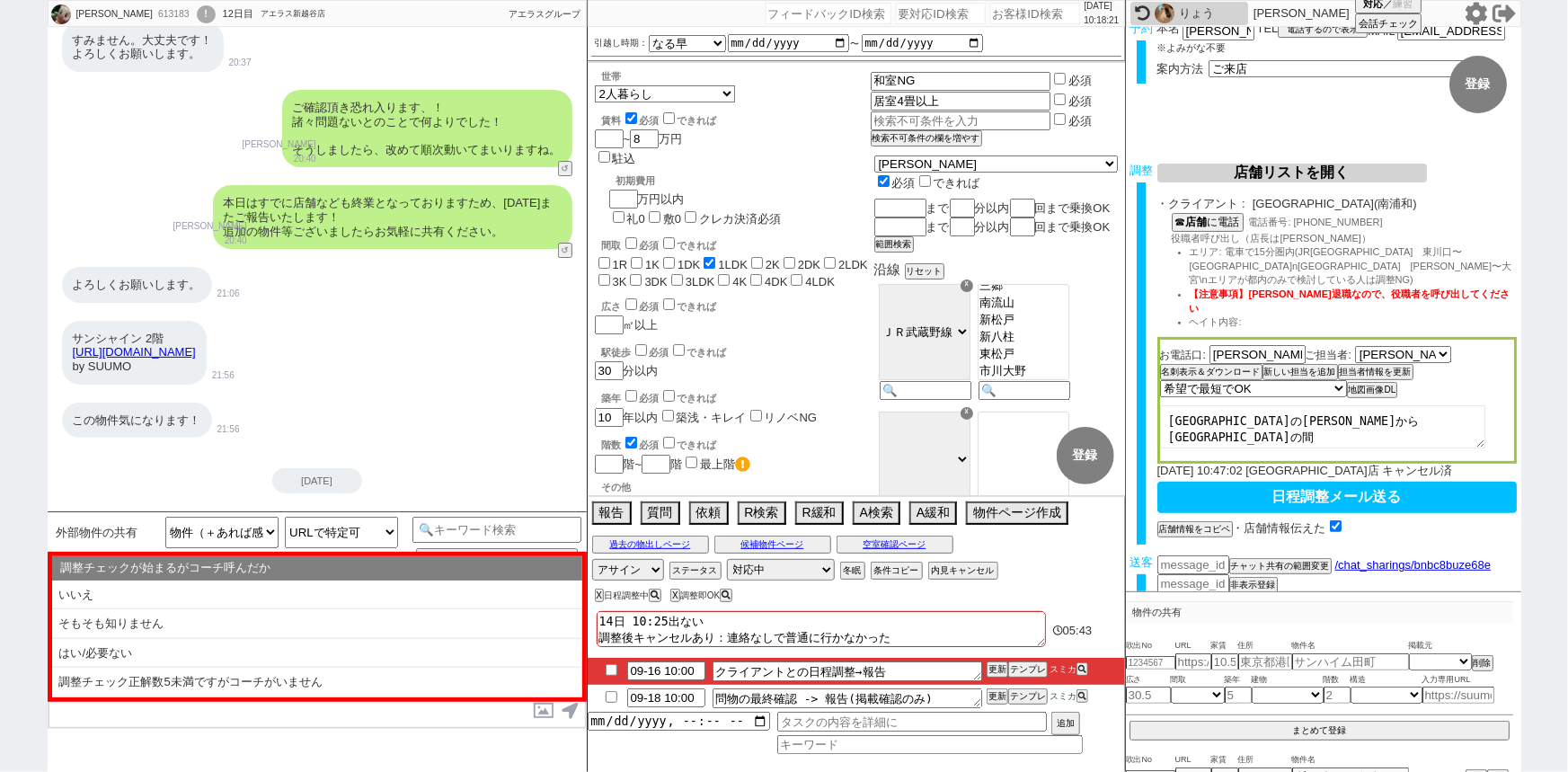
click at [1328, 481] on button "日程調整メール送る" at bounding box center [1337, 497] width 360 height 32
click at [1184, 605] on button "メール確認" at bounding box center [1179, 611] width 45 height 13
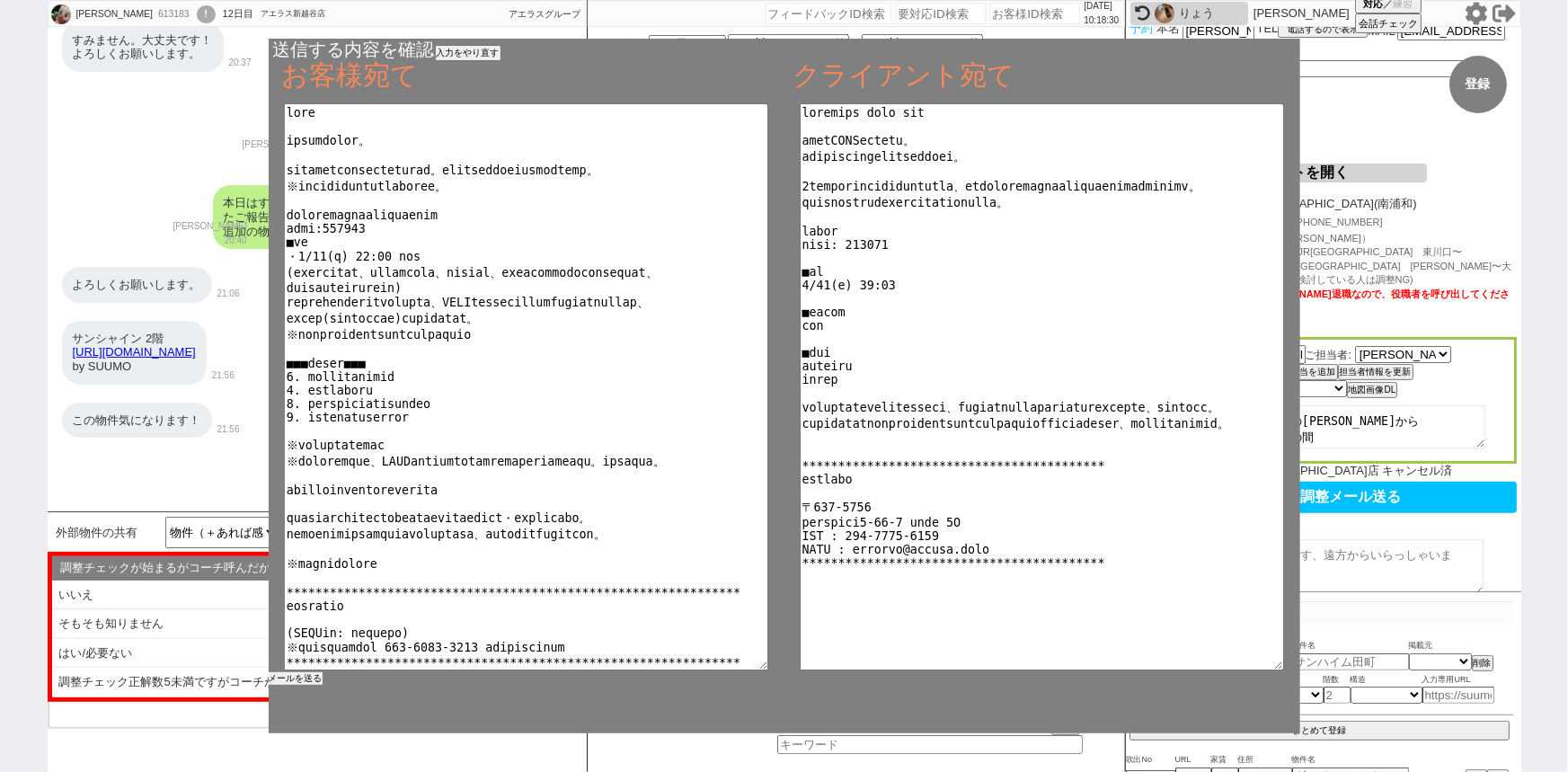
click at [301, 674] on button "メールを送る" at bounding box center [295, 678] width 54 height 13
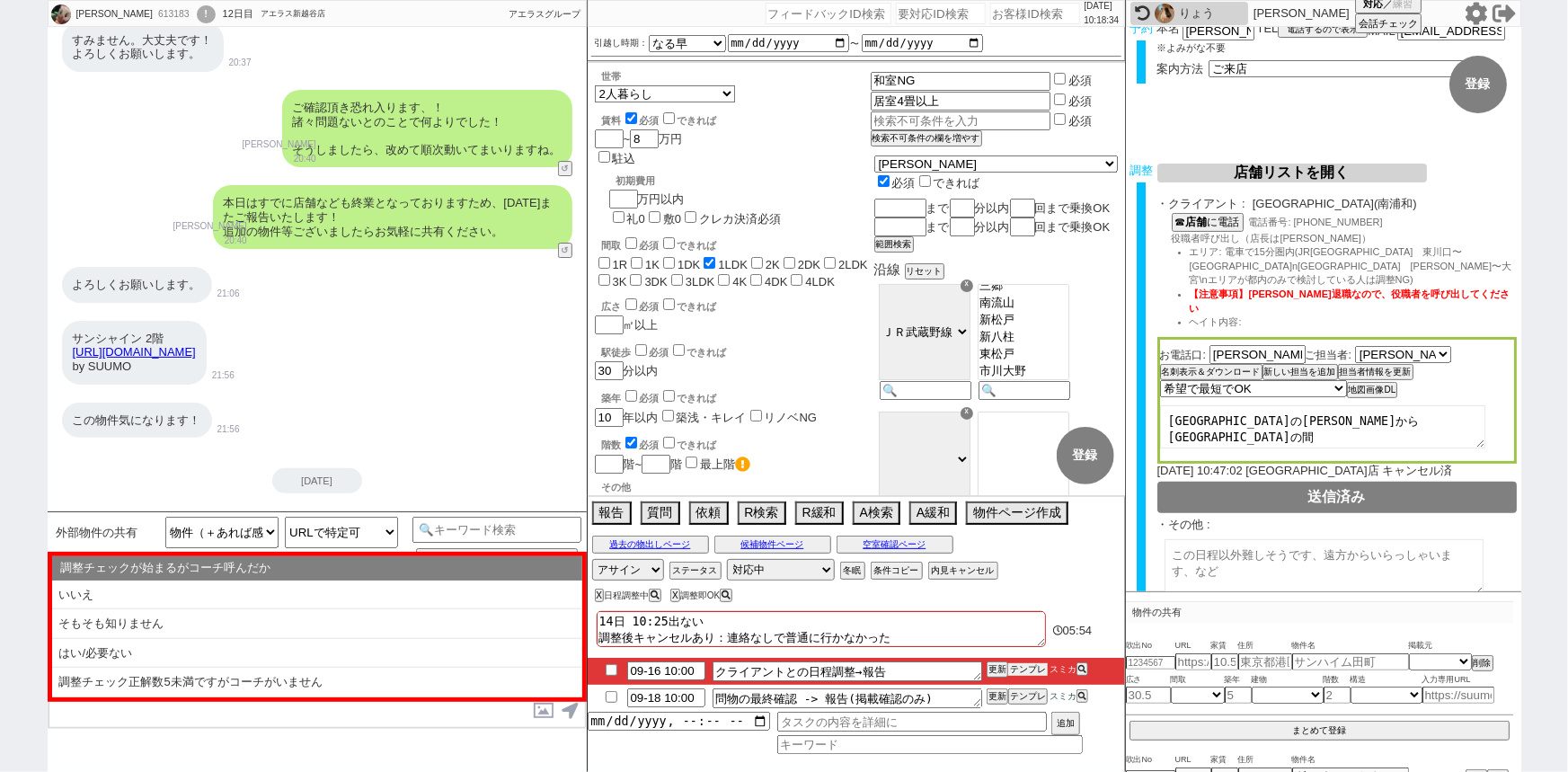
click at [1024, 666] on button "テンプレ" at bounding box center [1028, 669] width 40 height 13
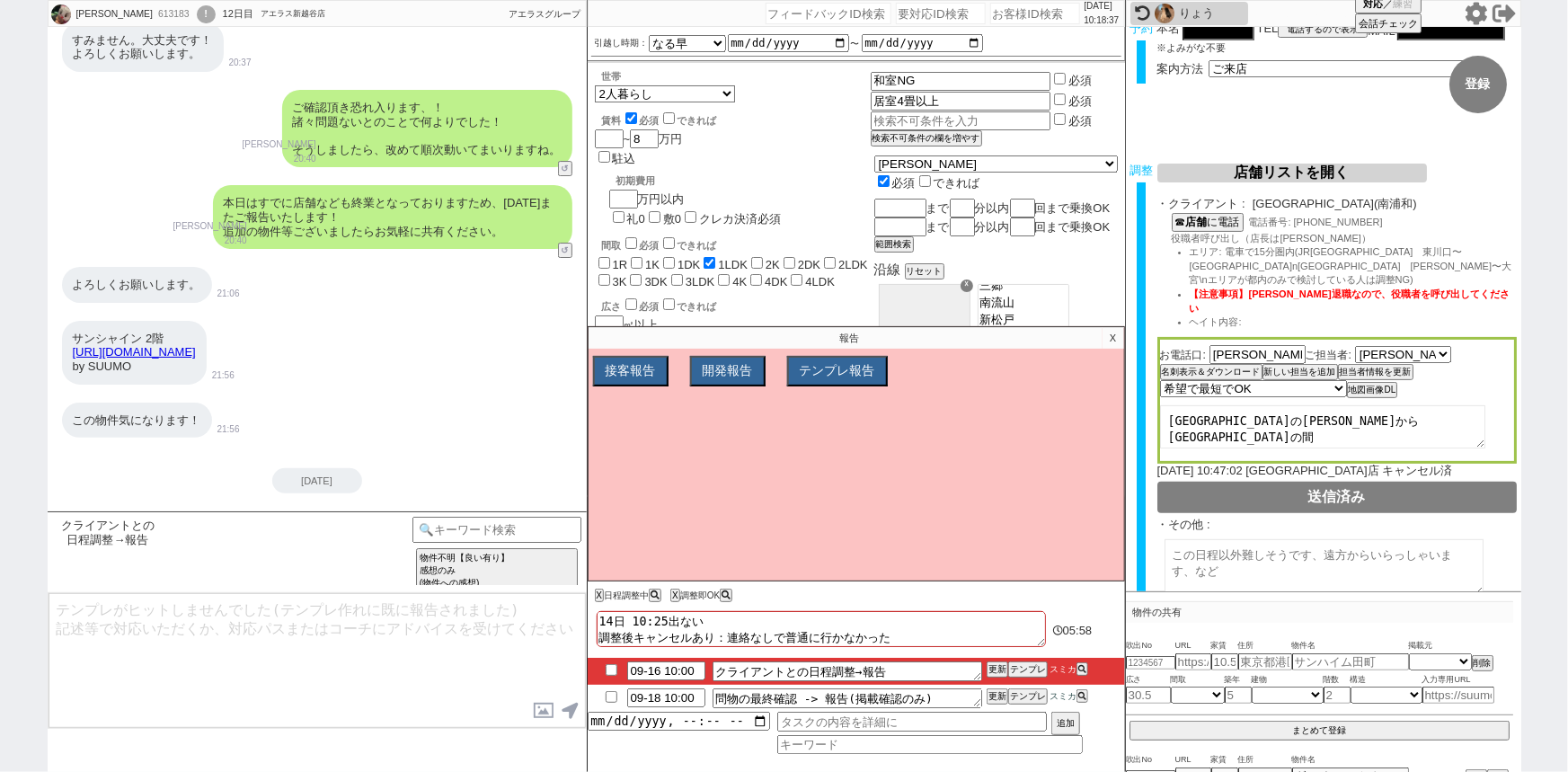
click at [1114, 340] on p "X" at bounding box center [1113, 338] width 21 height 22
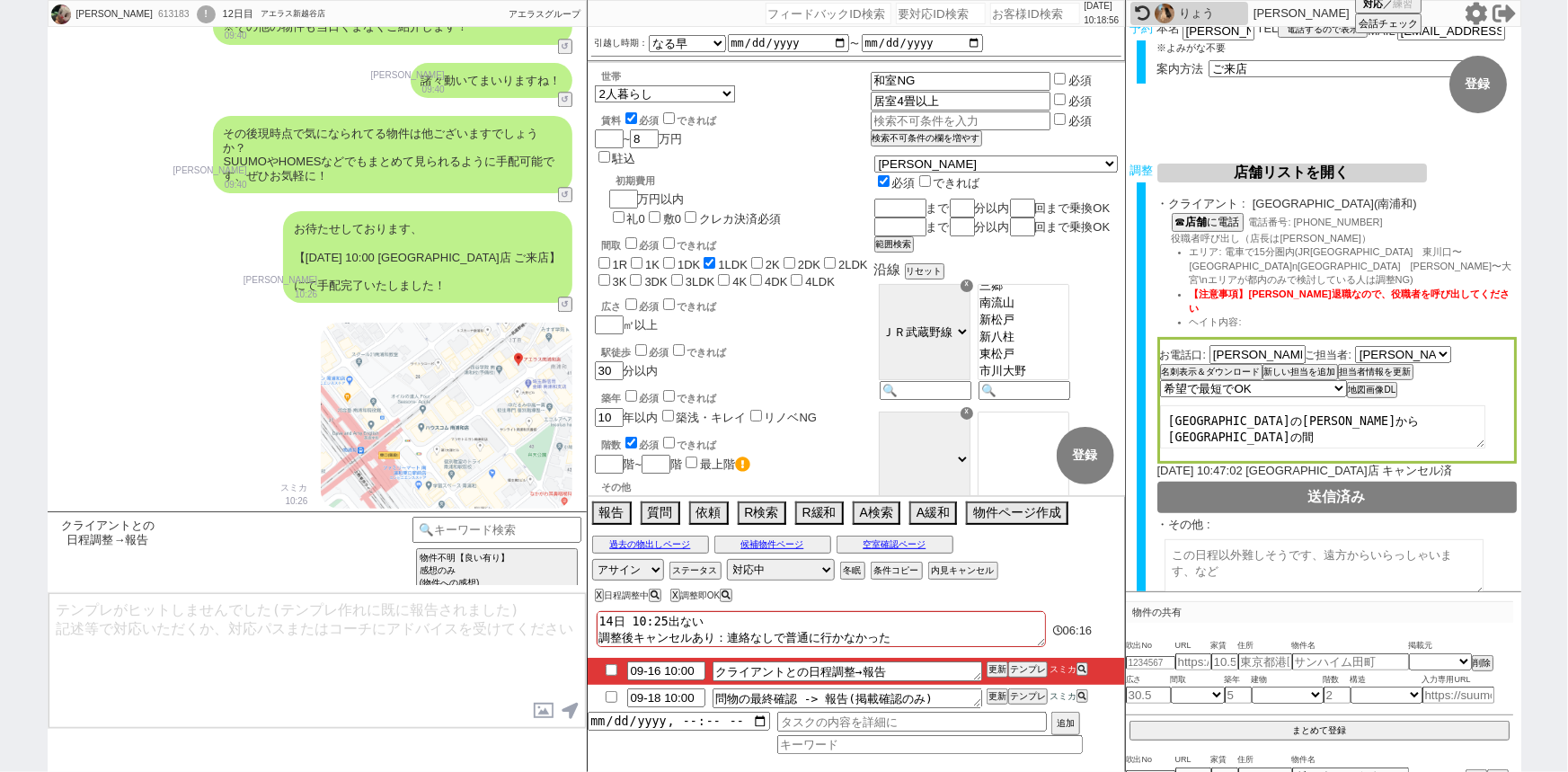
scroll to position [0, 0]
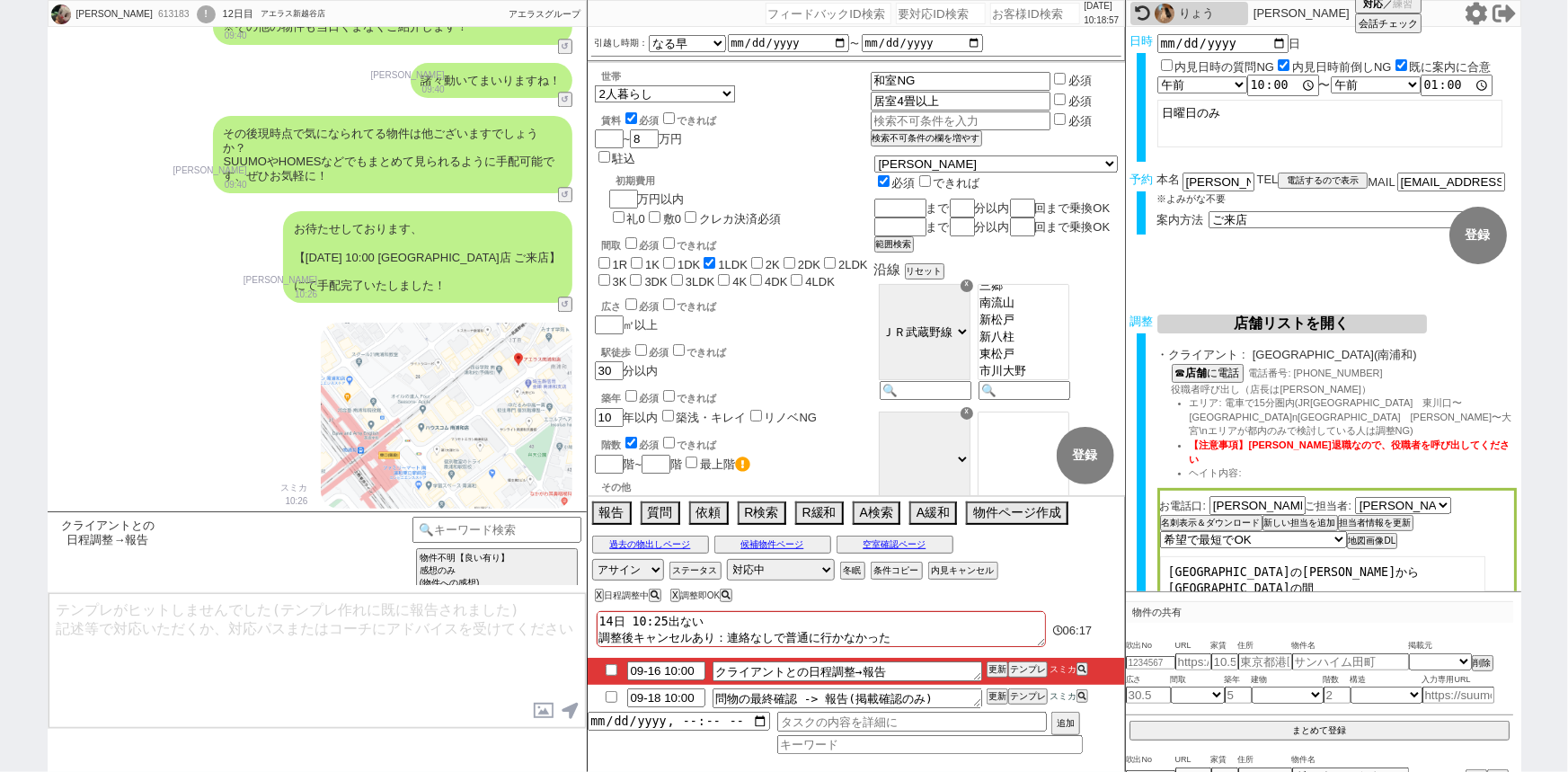
click at [144, 677] on textarea at bounding box center [316, 660] width 537 height 134
drag, startPoint x: 260, startPoint y: 674, endPoint x: 0, endPoint y: 594, distance: 272.0
click at [0, 594] on div "朱梨 613183 ! 0 12日目 アエラス新越谷店 冬眠中 自社客 アエラスグループ スミカ_BPO チャット全表示 2025-09-05 新しくフォロー…" at bounding box center [784, 386] width 1568 height 772
paste textarea "た、取り急ぎ21日10:00の店舗の手配が池袋店で完了しましたのでご連絡いたします！ 口コミも非常によく、21日が近くなりましたら担当等の詳細(地図なども)を…"
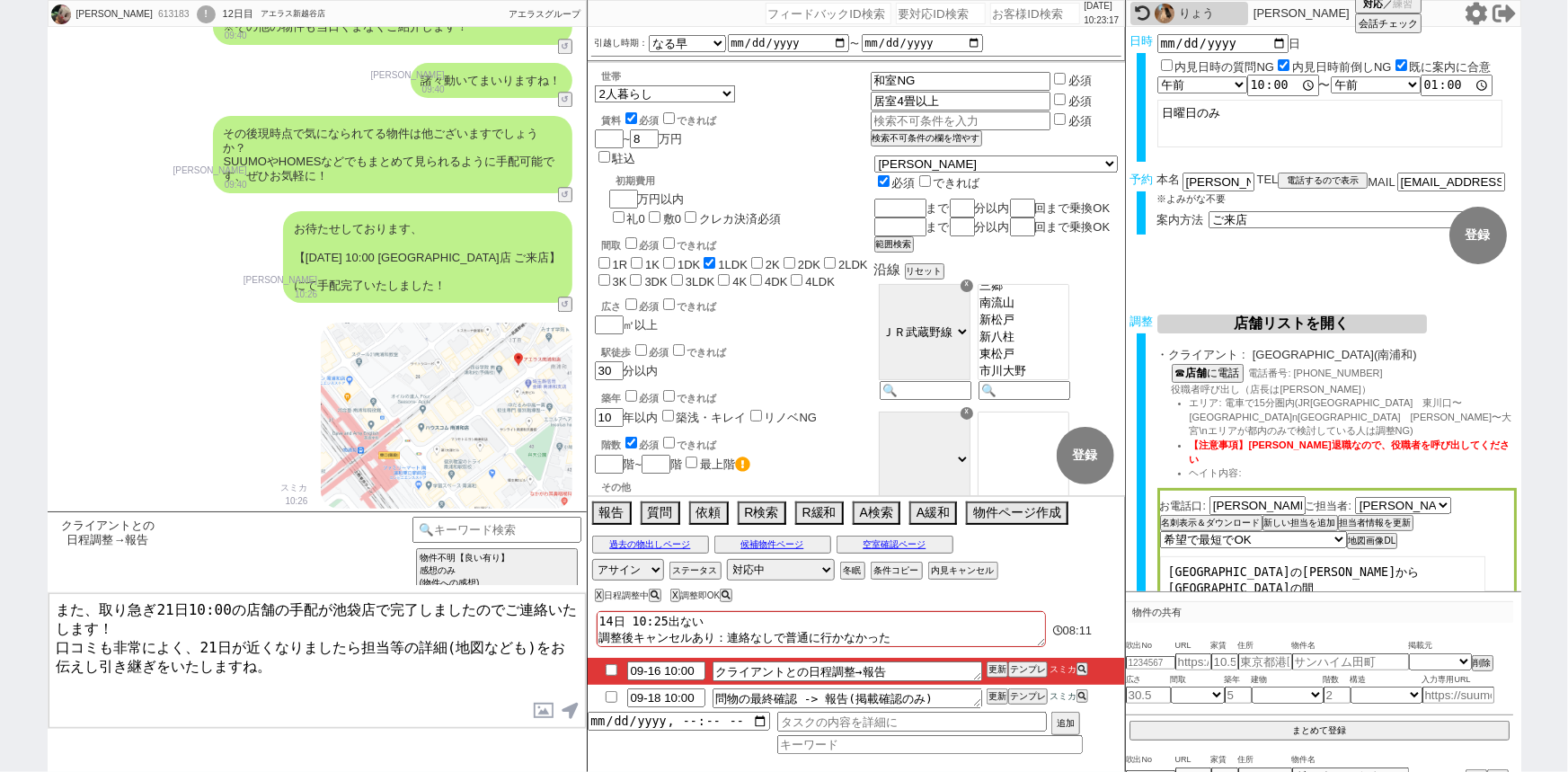
click at [174, 601] on textarea "また、取り急ぎ21日10:00の店舗の手配が池袋店で完了しましたのでご連絡いたします！ 口コミも非常によく、21日が近くなりましたら担当等の詳細(地図なども)…" at bounding box center [316, 660] width 537 height 134
click at [349, 607] on textarea "また、取り急ぎ21日10:00の店舗の手配が池袋店で完了しましたのでご連絡いたします！ 口コミも非常によく、21日が近くなりましたら担当等の詳細(地図なども)…" at bounding box center [316, 660] width 537 height 134
click at [325, 648] on textarea "また、取り急ぎ21日10:00の店舗の手配が南浦和店で完了しましたのでご連絡いたします！ 口コミも非常によく、21日が近くなりましたら担当等の詳細(地図なども…" at bounding box center [316, 660] width 537 height 134
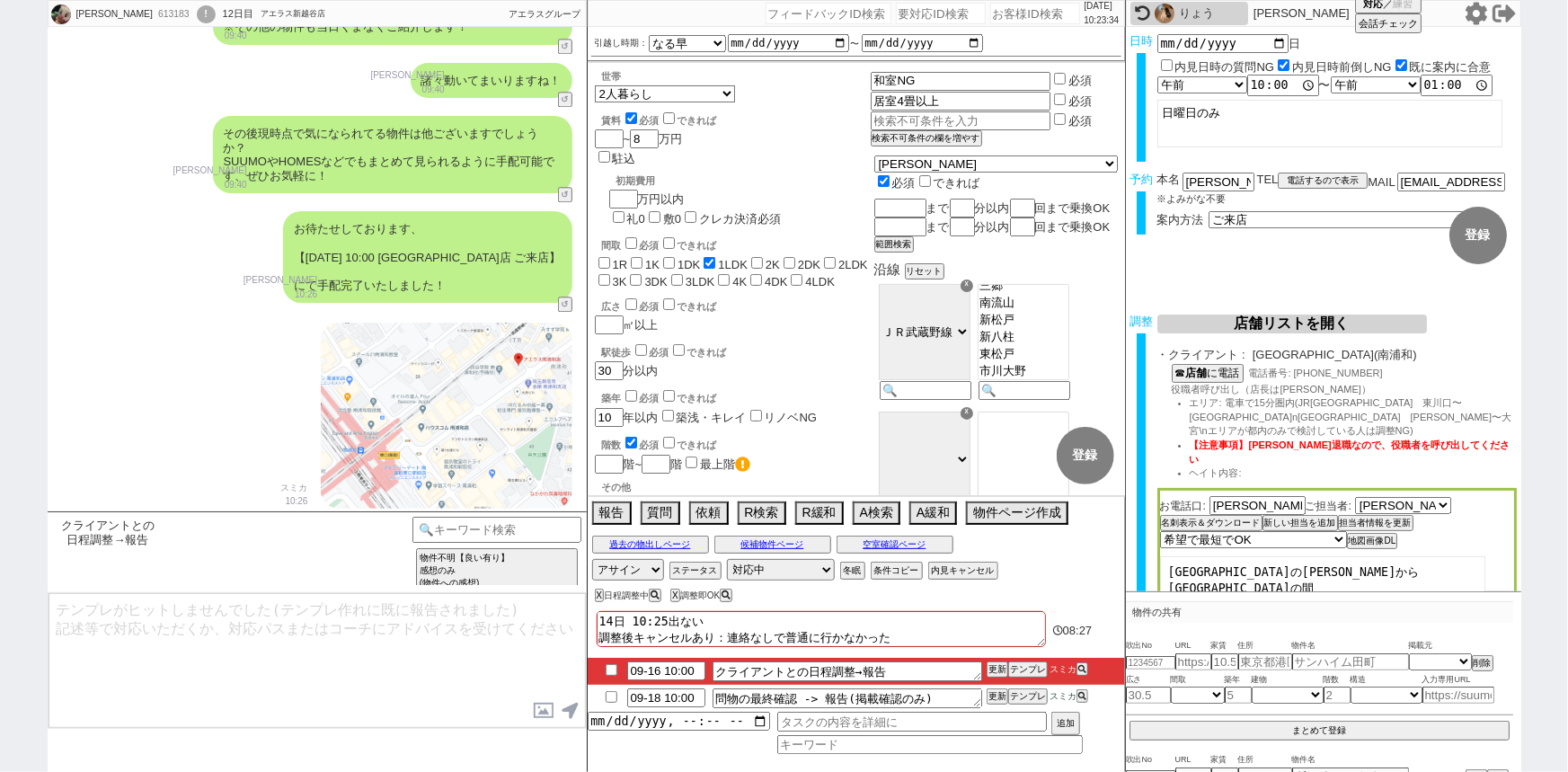
scroll to position [13537, 0]
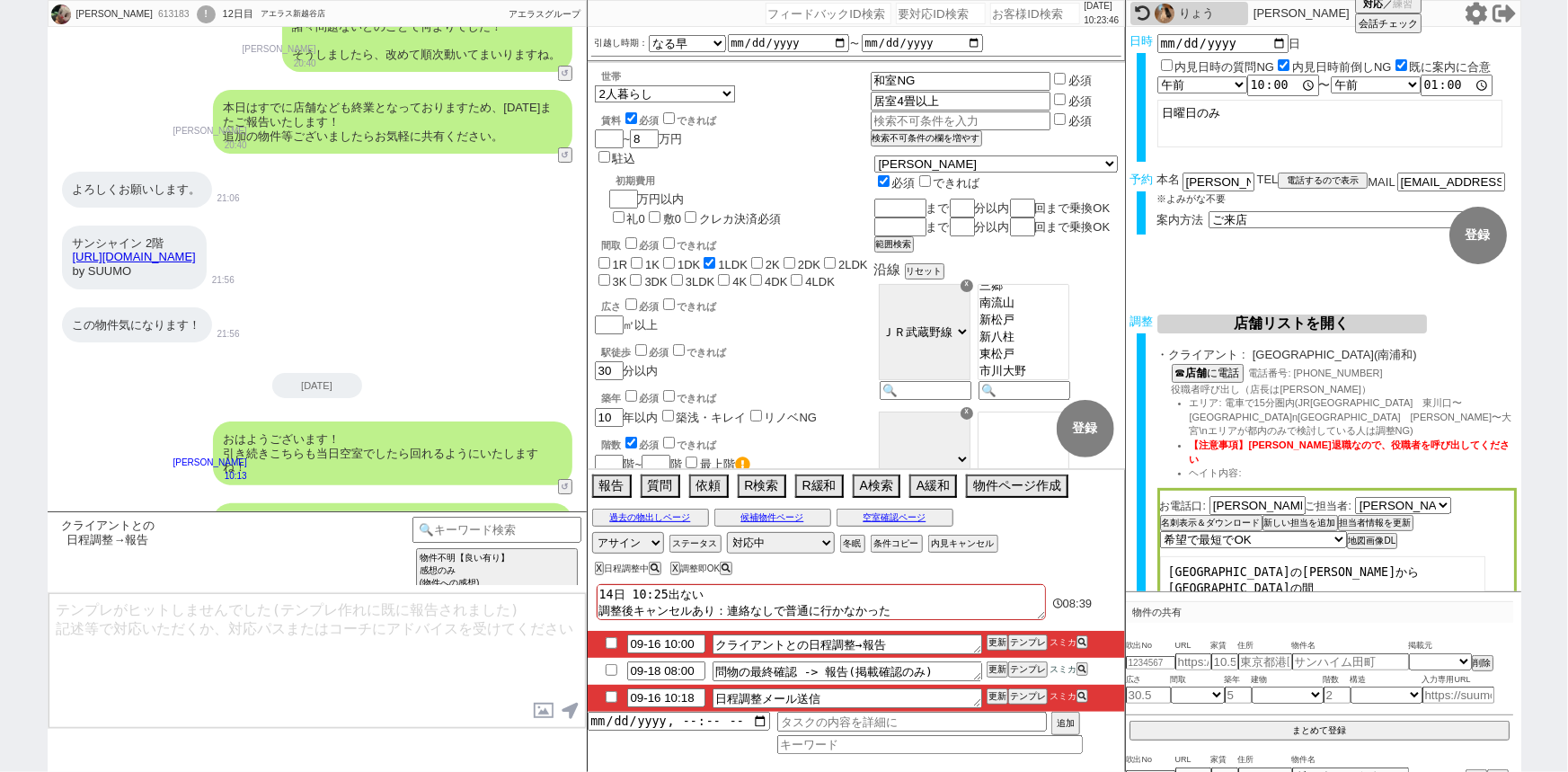
click at [214, 597] on textarea at bounding box center [316, 660] width 537 height 134
paste textarea "日時等のご確認頂けましたらご一報だけお願いします！"
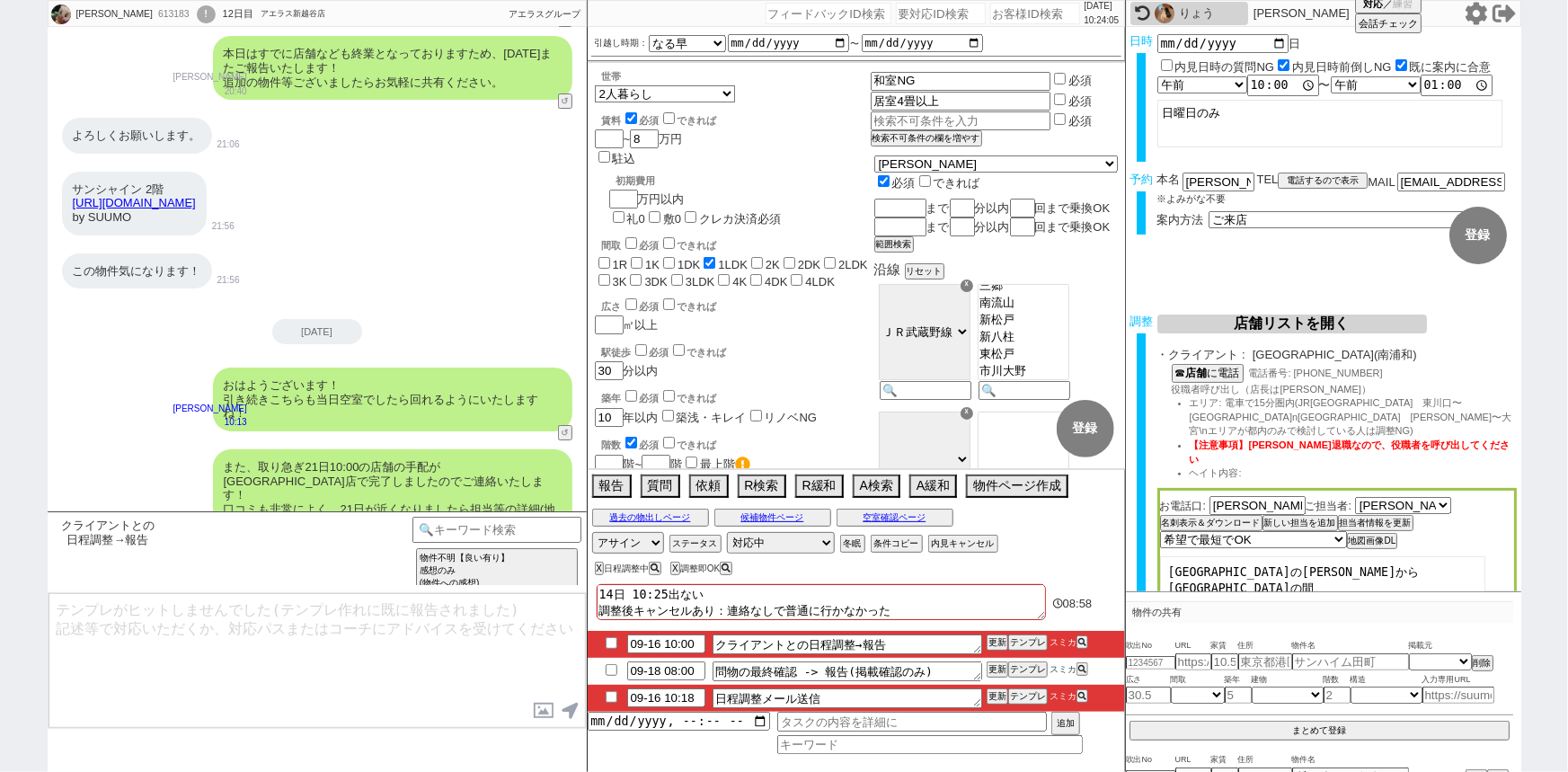
click at [611, 696] on input "checkbox" at bounding box center [611, 697] width 26 height 12
click at [607, 638] on input "checkbox" at bounding box center [611, 642] width 26 height 12
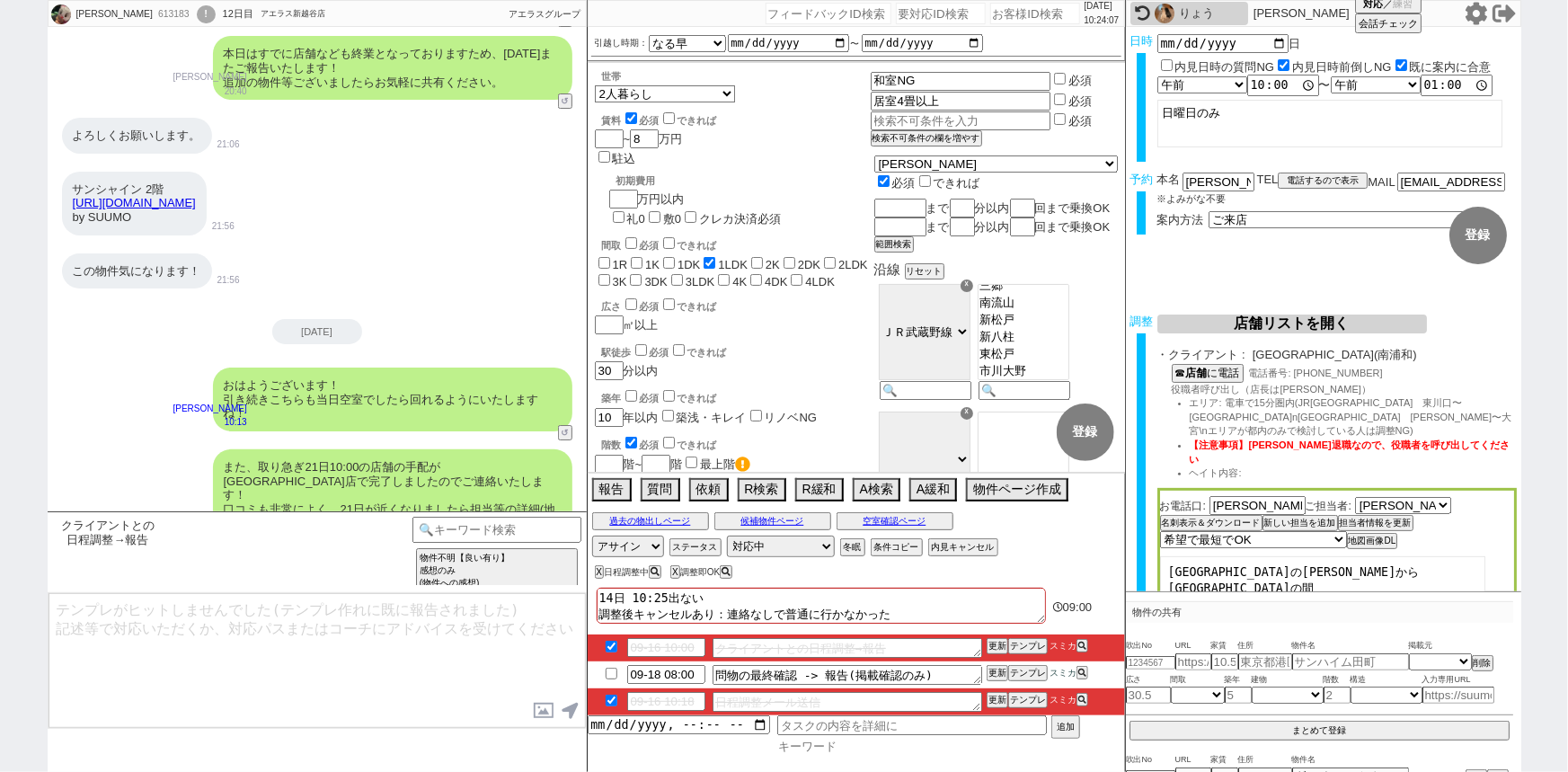
click at [807, 746] on input at bounding box center [930, 746] width 305 height 15
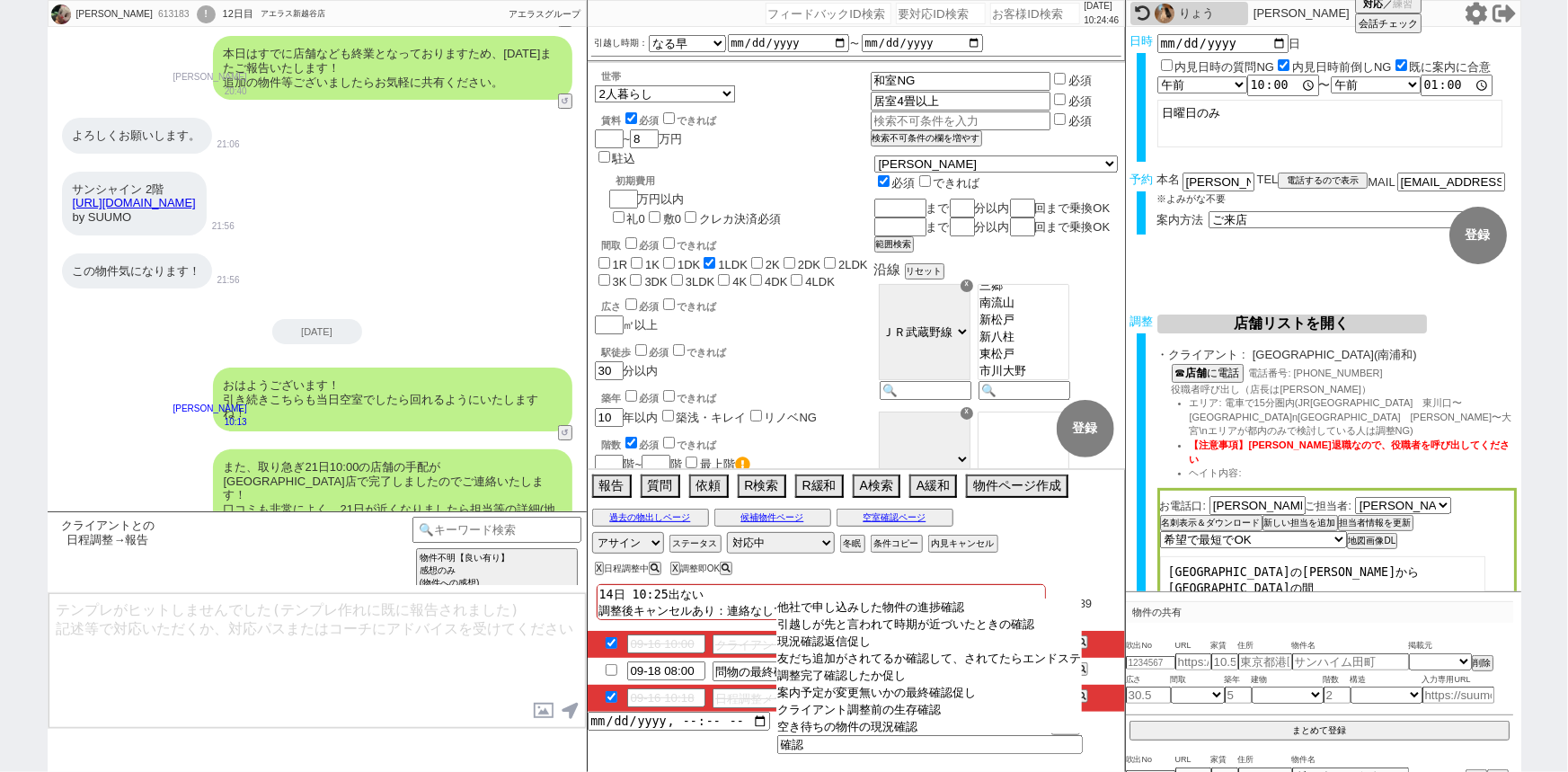
scroll to position [49, 0]
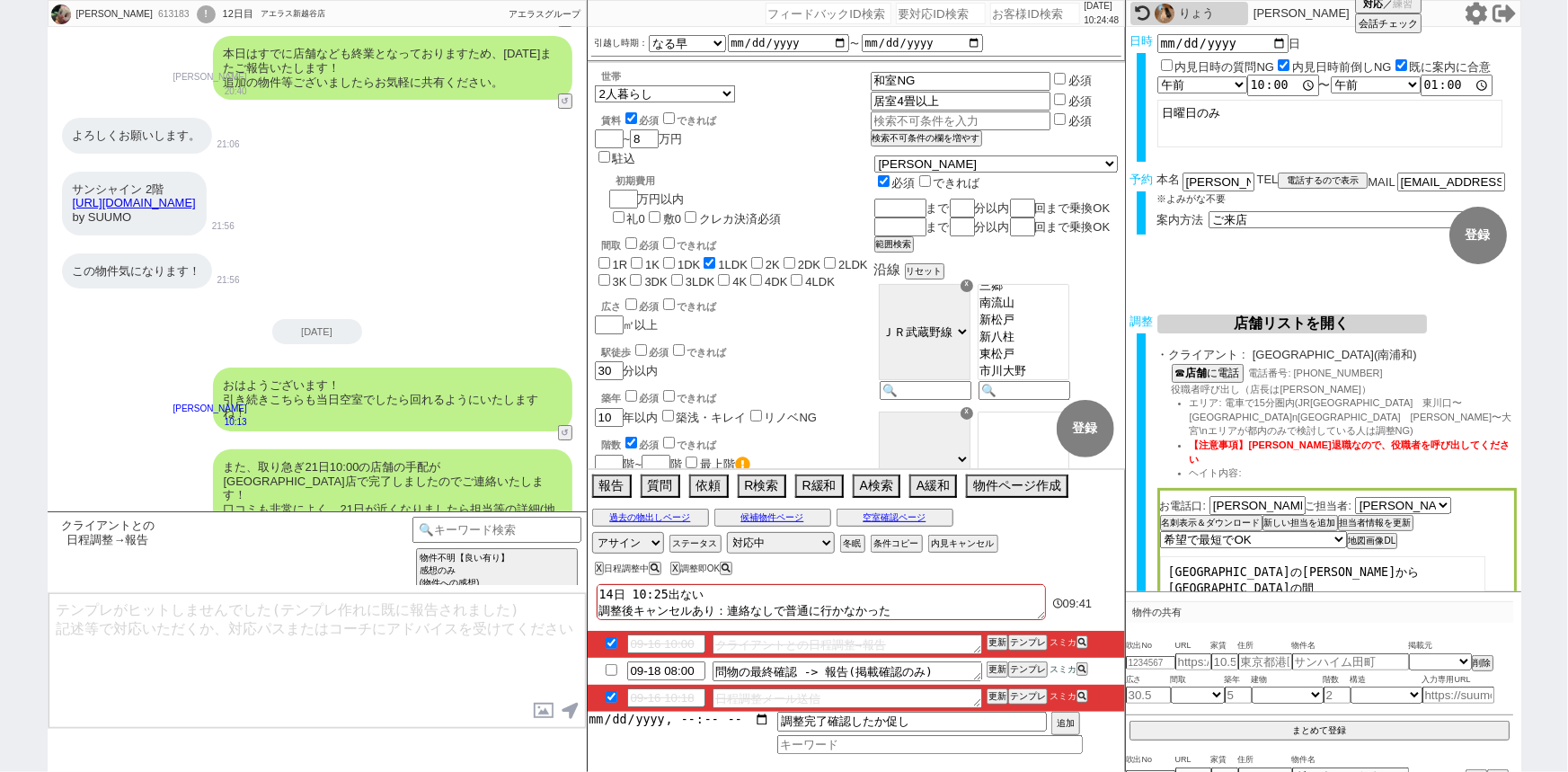
click at [647, 724] on input "datetime-local" at bounding box center [679, 718] width 183 height 15
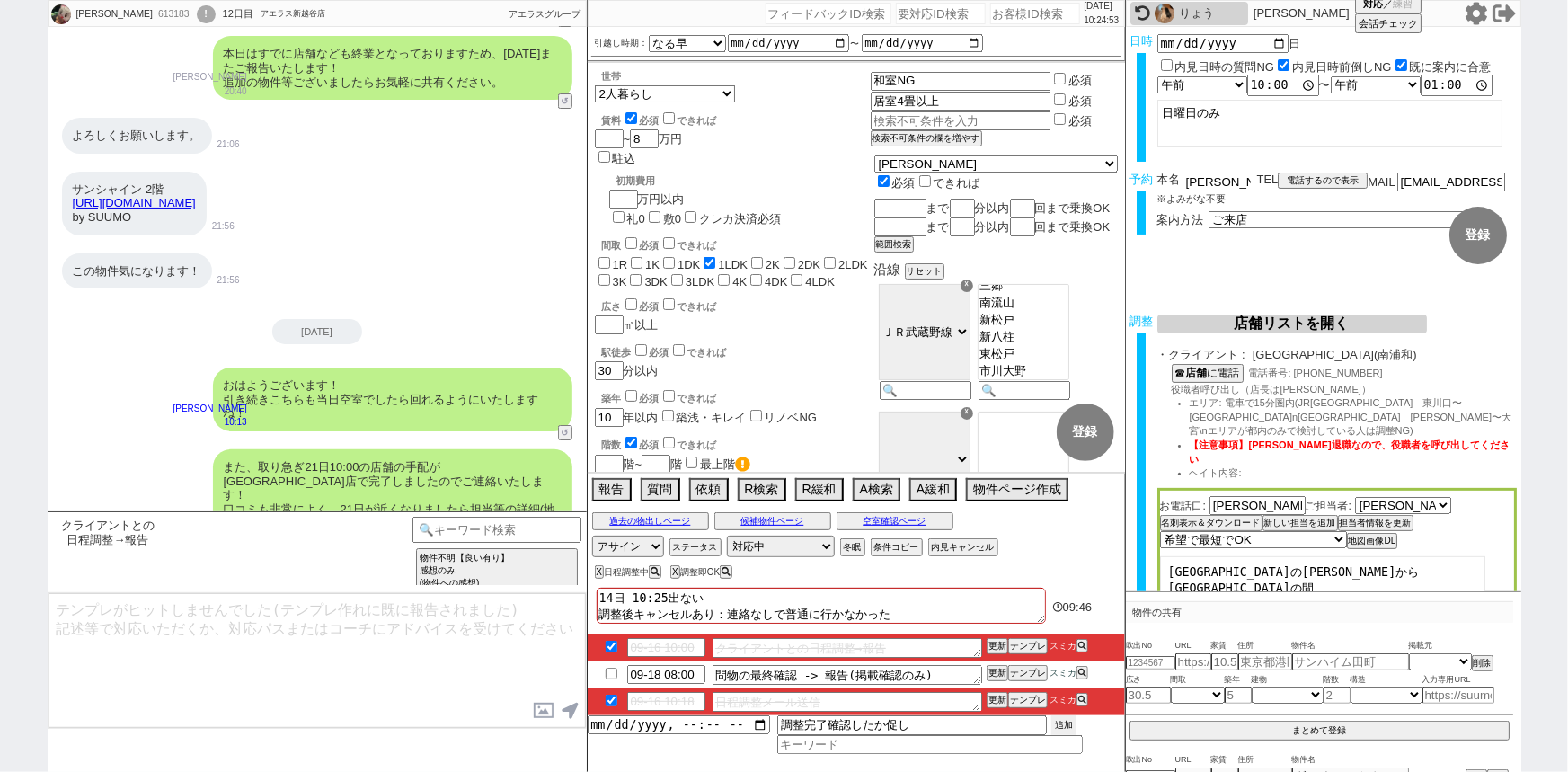
click at [1068, 722] on button "追加" at bounding box center [1064, 725] width 25 height 20
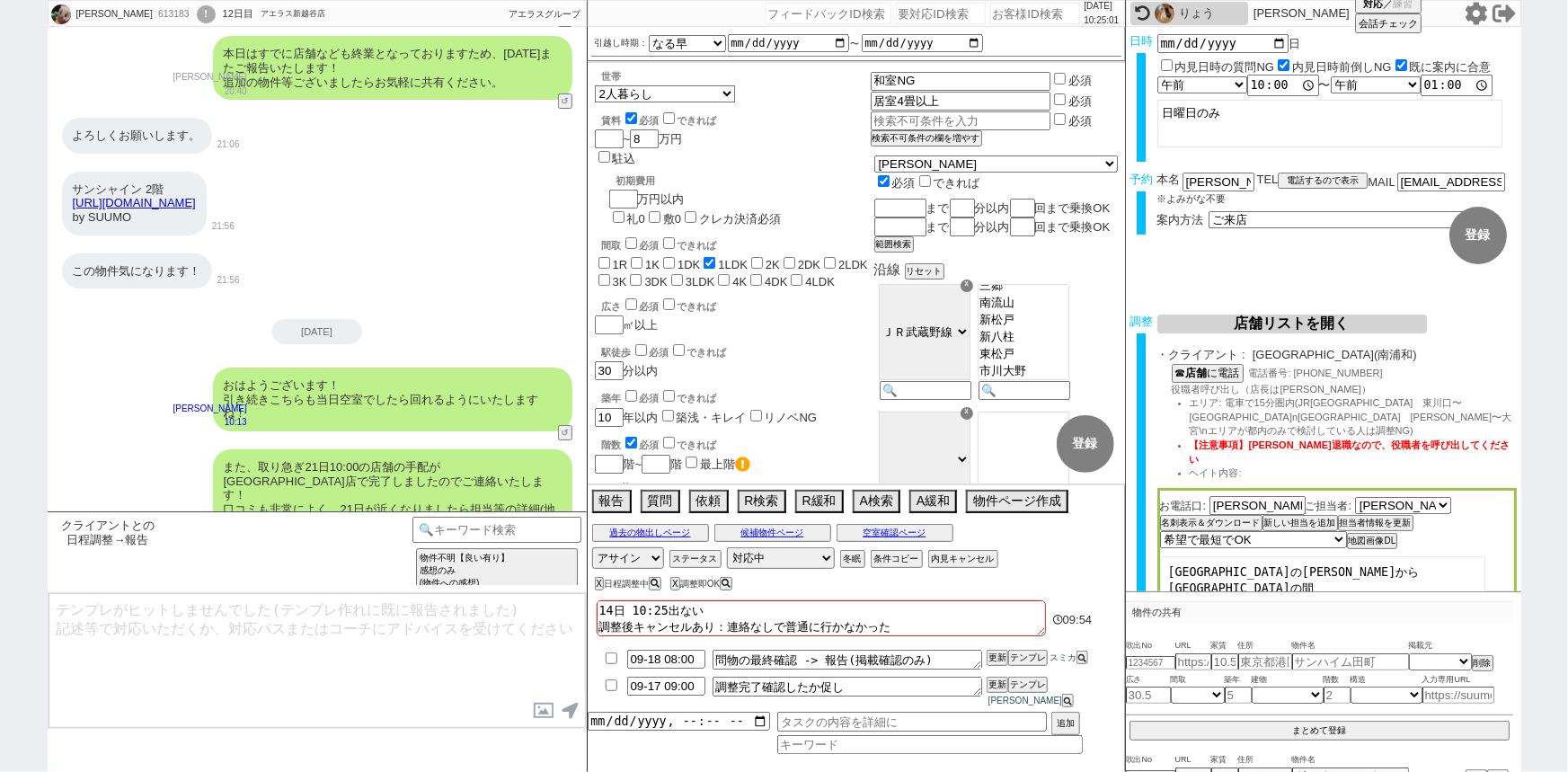
click at [153, 20] on div "613183" at bounding box center [173, 15] width 41 height 15
copy div "613183"
click at [994, 11] on input "number" at bounding box center [1035, 14] width 90 height 22
paste input "613183"
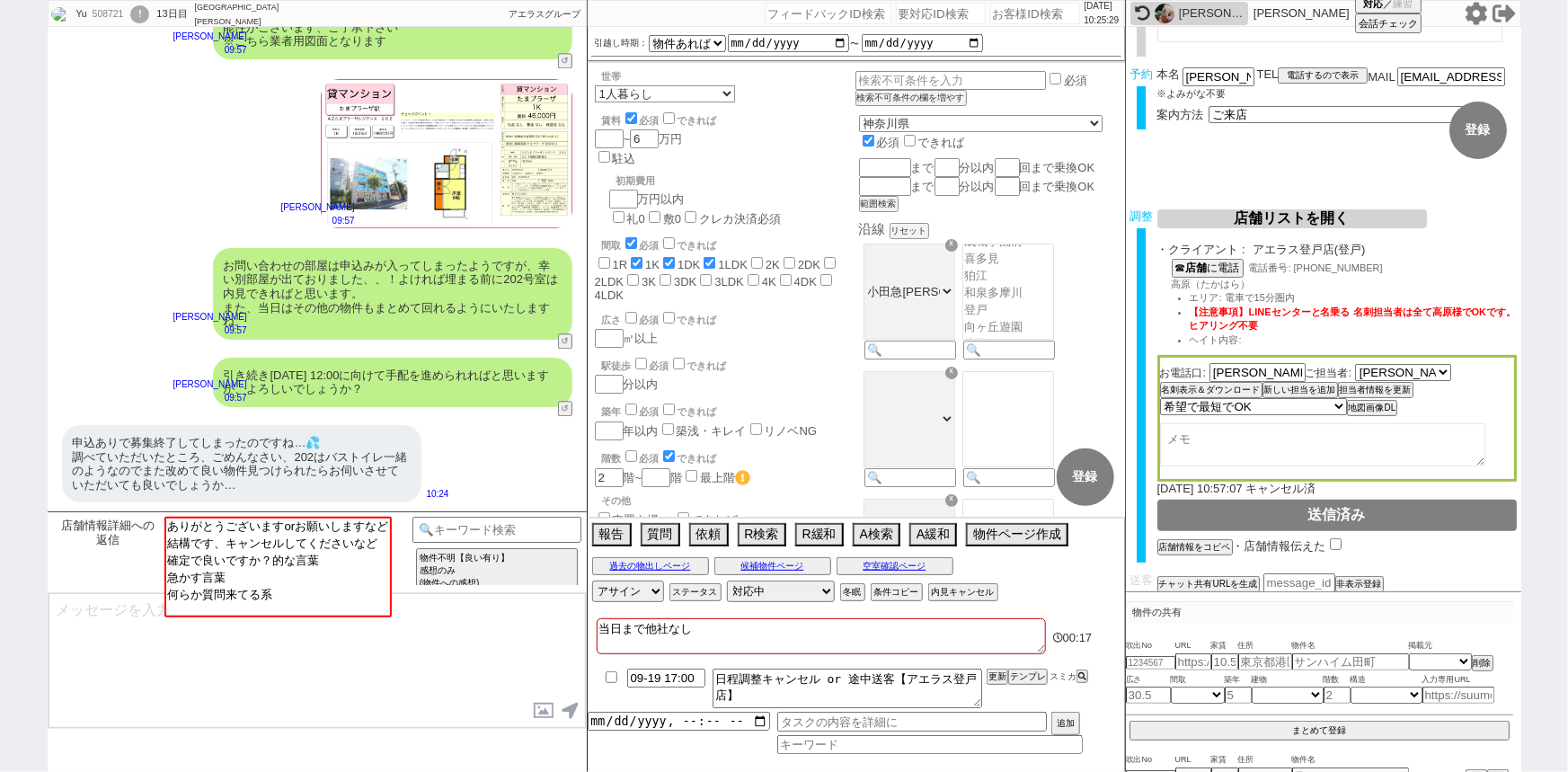
scroll to position [134, 0]
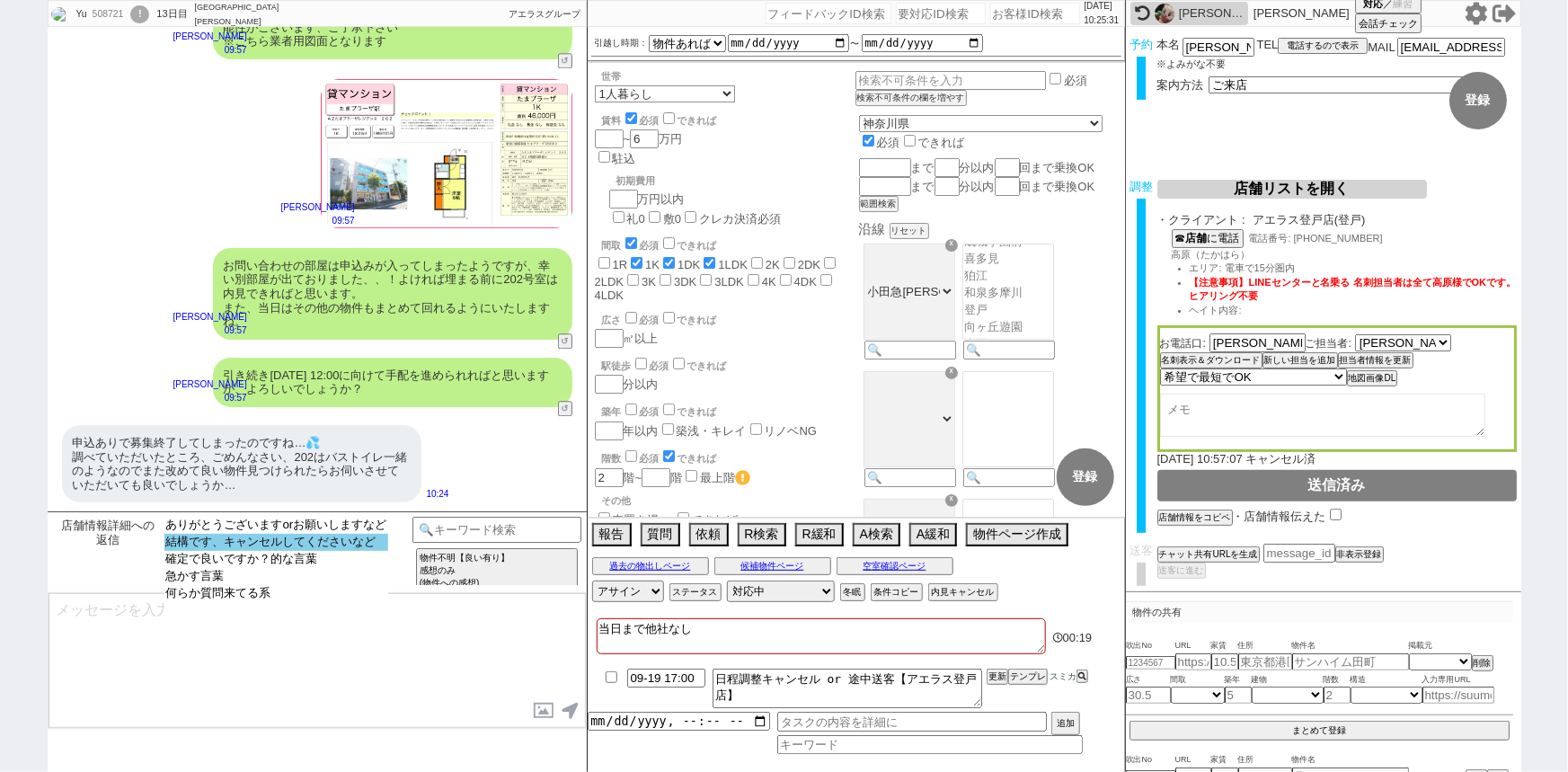
click at [342, 539] on option "結構です、キャンセルしてくださいなど" at bounding box center [276, 541] width 224 height 17
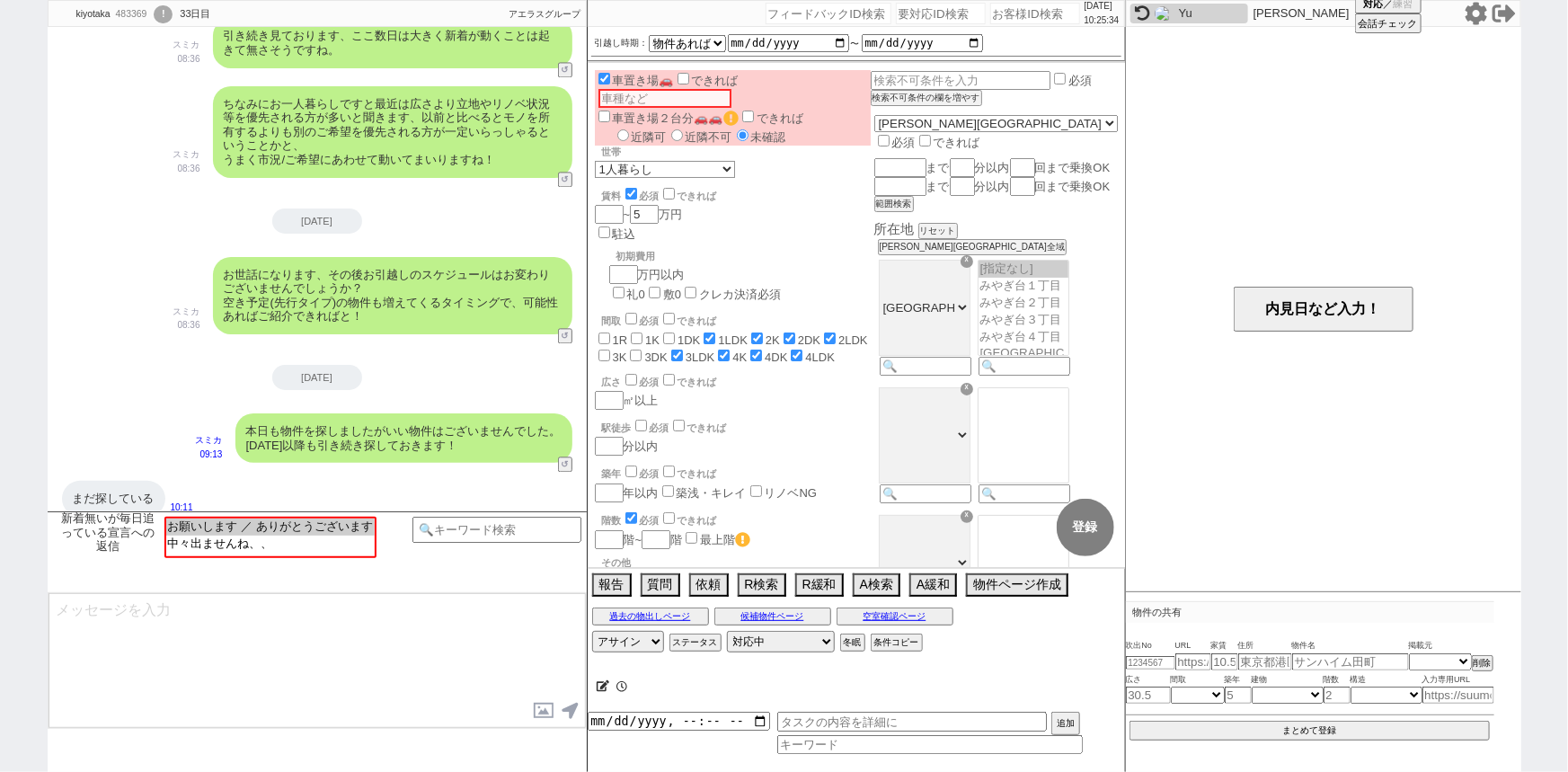
scroll to position [67, 0]
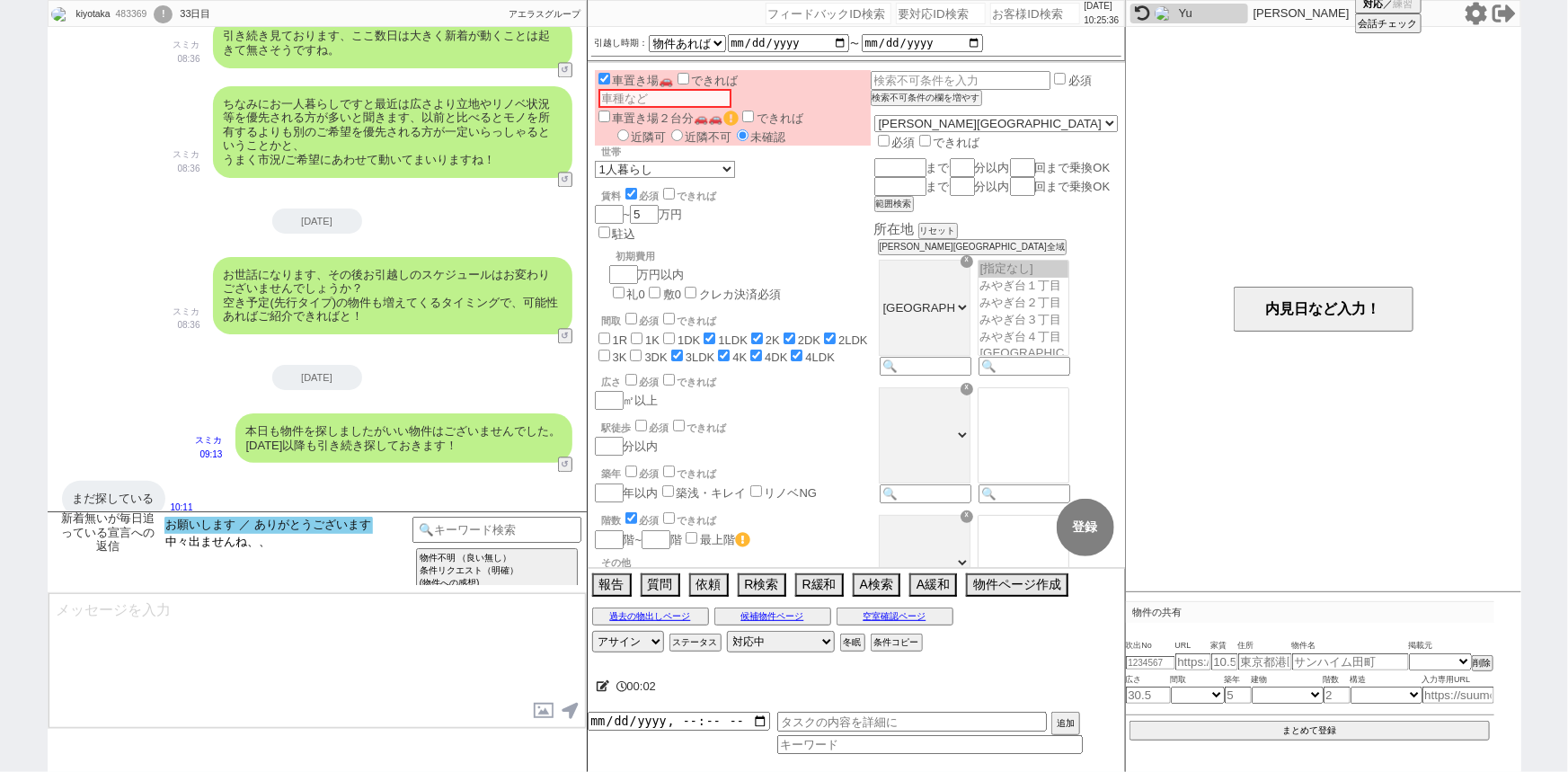
click at [319, 524] on option "お願いします ／ ありがとうございます" at bounding box center [268, 525] width 208 height 17
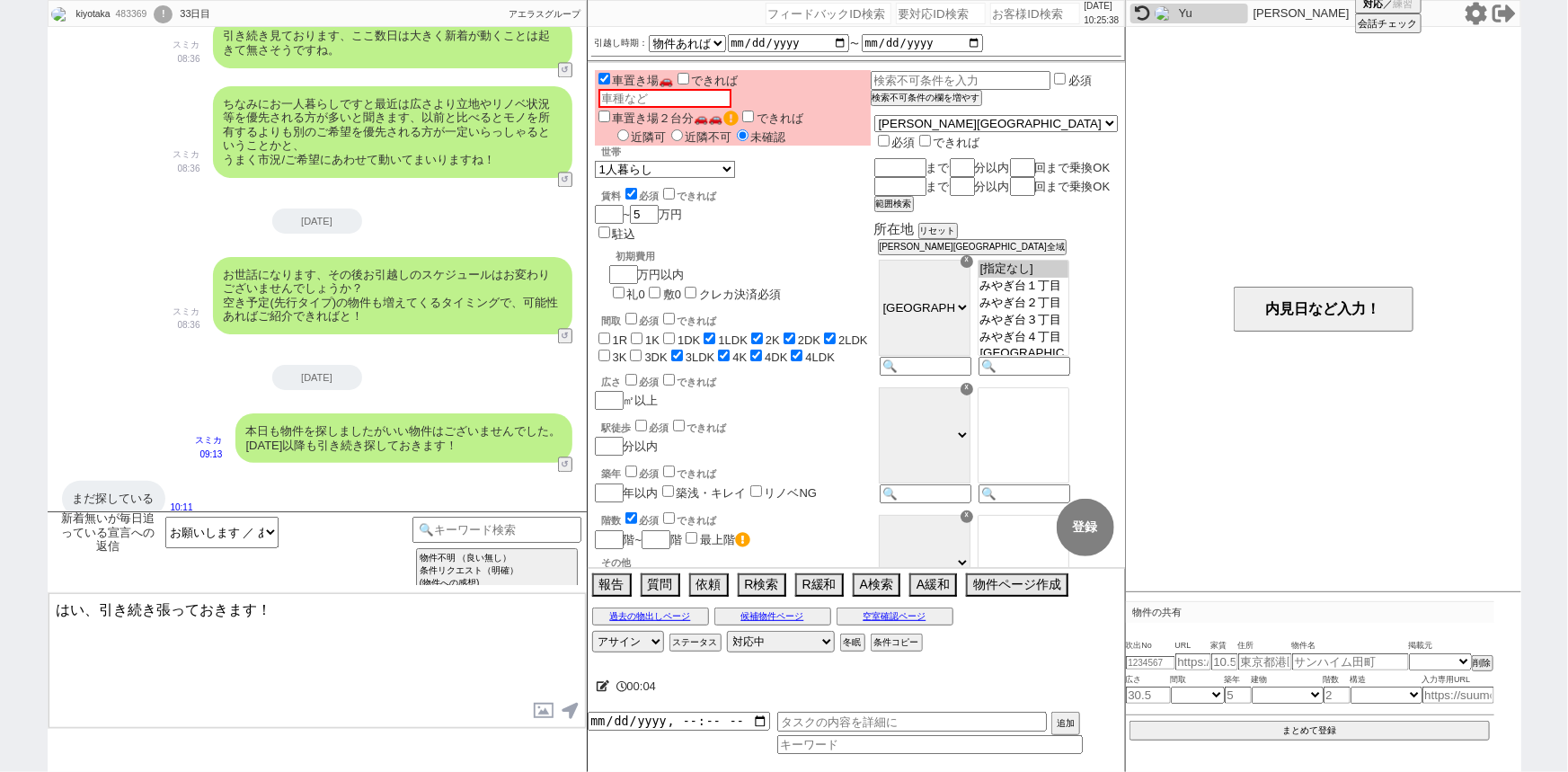
drag, startPoint x: 85, startPoint y: 610, endPoint x: 12, endPoint y: 585, distance: 77.2
click at [12, 585] on div "kiyotaka 483369 ! 0 33日目 冬眠中 自社客 アエラスグループ スミカ_BPO チャット全表示 2025-08-15 1ldkが近いです …" at bounding box center [784, 386] width 1568 height 772
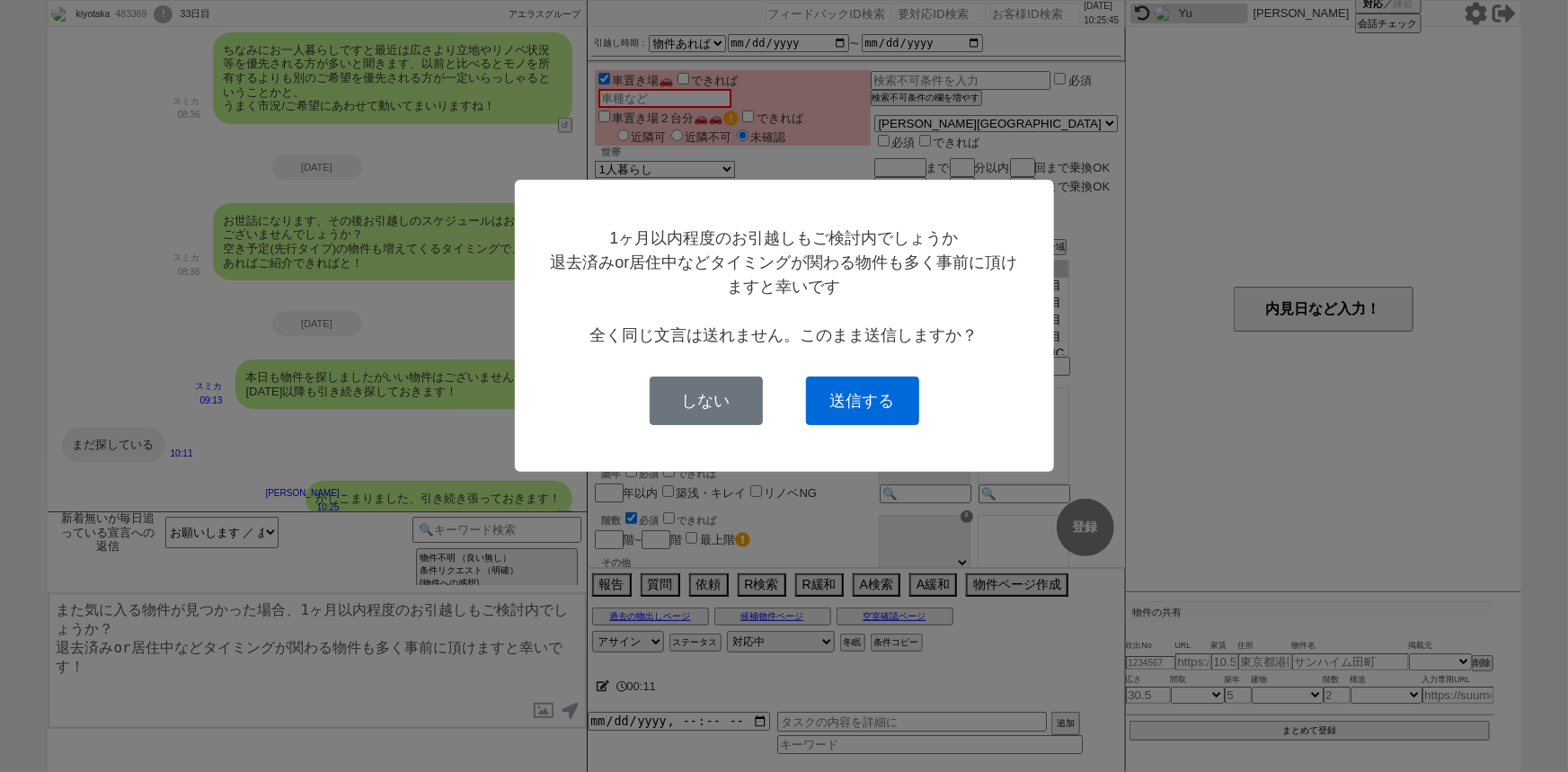
click at [899, 396] on button "送信する" at bounding box center [862, 400] width 114 height 48
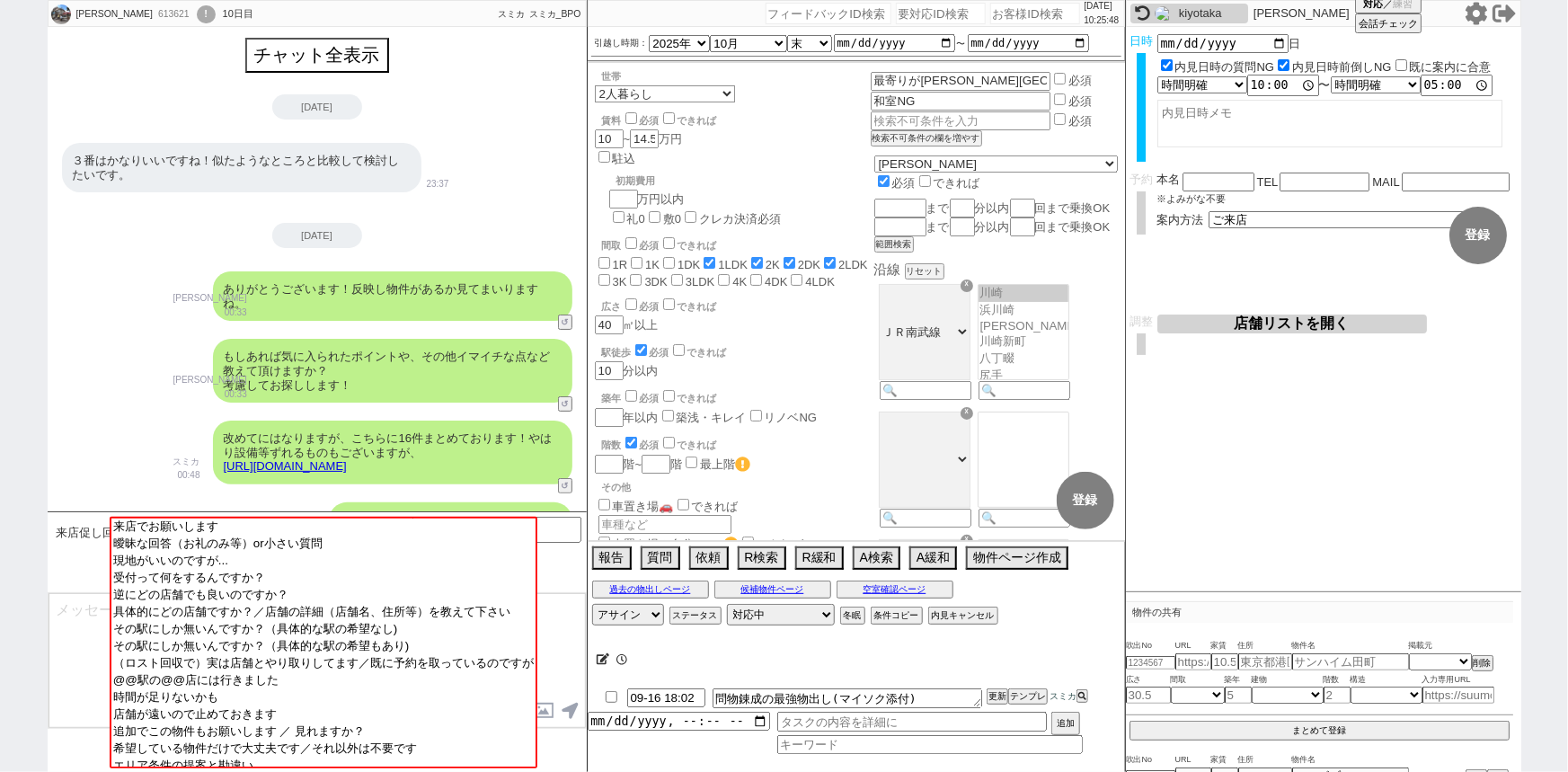
scroll to position [3997, 0]
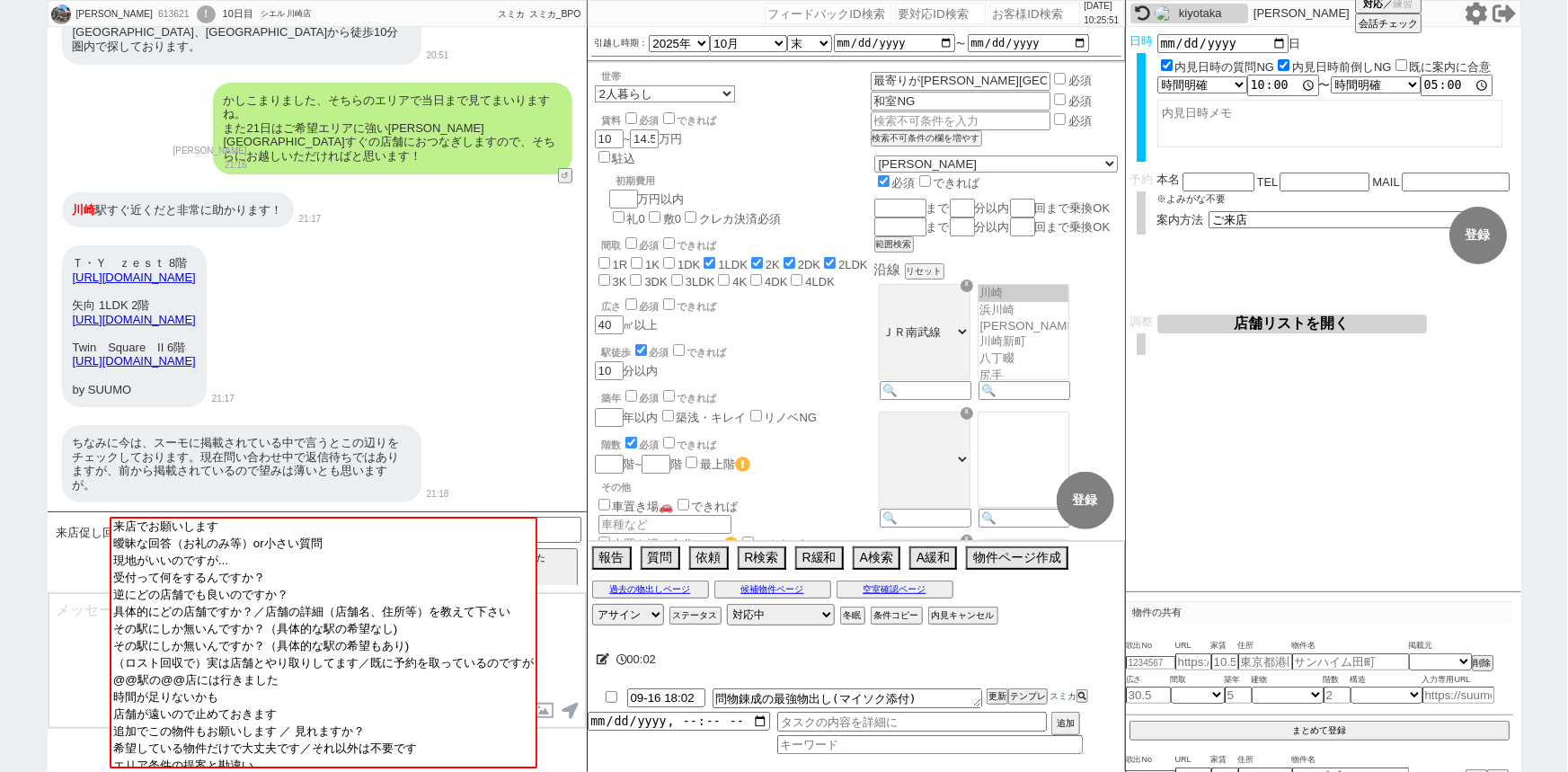
click at [474, 384] on div "Ｔ・Ｙ　ｚｅｓｔ 8階 https://suumo.jp/chintai/__JJ_FR301FD001_arz1030z2bcz1100459378097z…" at bounding box center [316, 326] width 539 height 180
click at [287, 440] on div "ちなみに今は、スーモに掲載されている中で言うとこの辺りをチェックしております。現在問い合わせ中で返信待ちではありますが、前から掲載されているので望みは薄いとも…" at bounding box center [242, 463] width 360 height 77
click at [564, 525] on input at bounding box center [497, 528] width 170 height 23
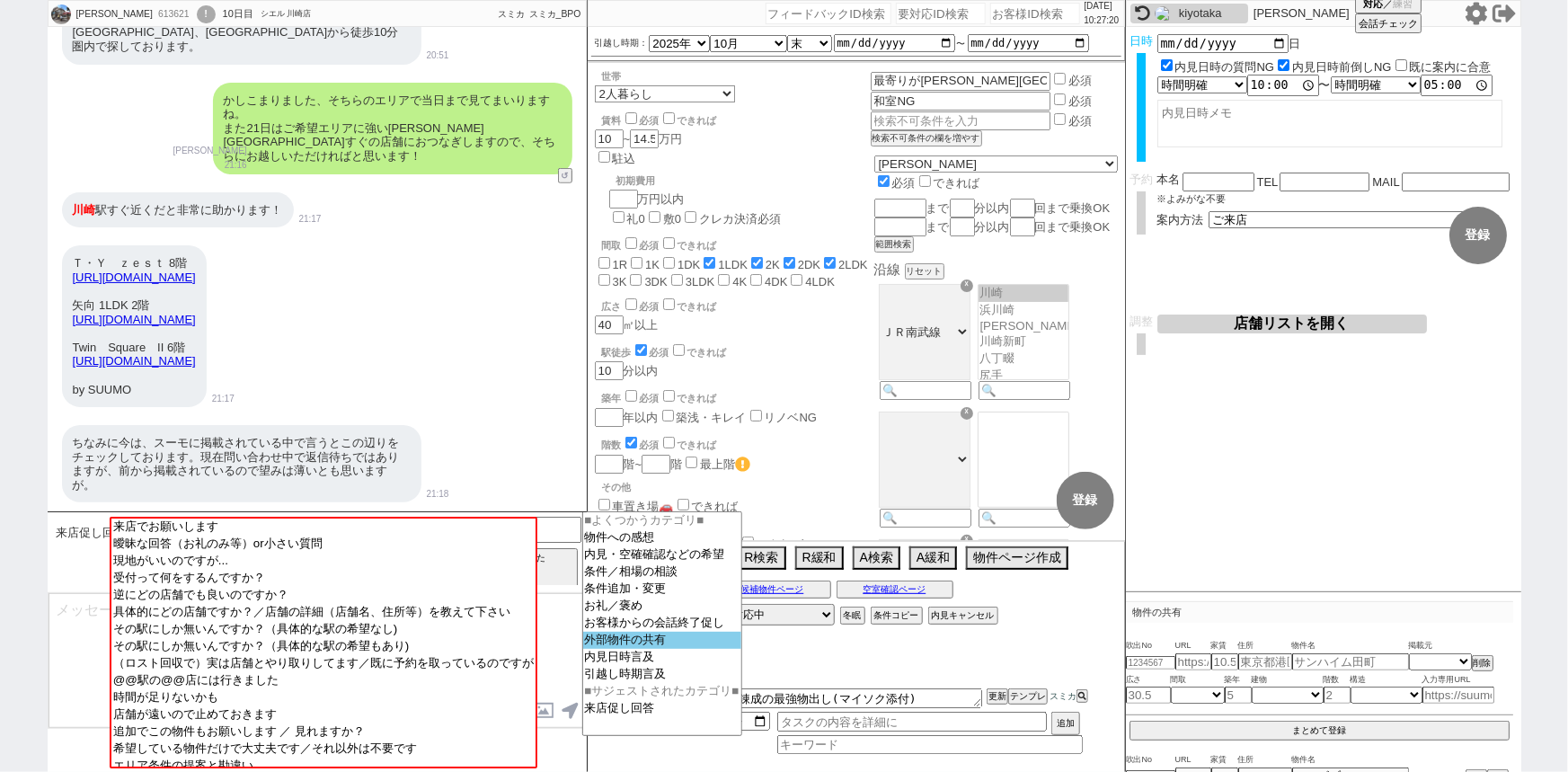
click at [611, 642] on option "外部物件の共有" at bounding box center [662, 639] width 158 height 17
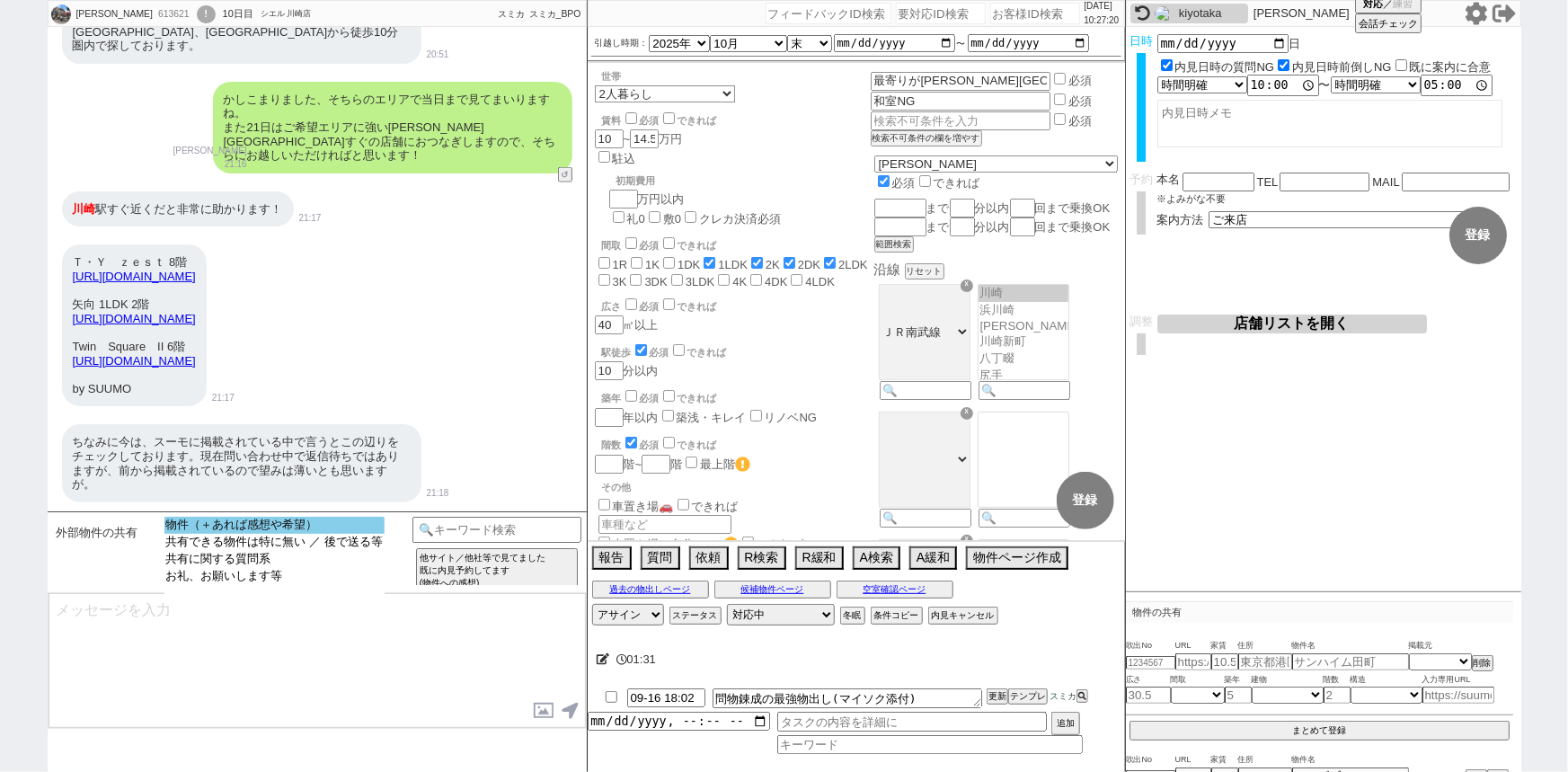
click at [243, 530] on option "物件（＋あれば感想や希望）" at bounding box center [274, 525] width 220 height 17
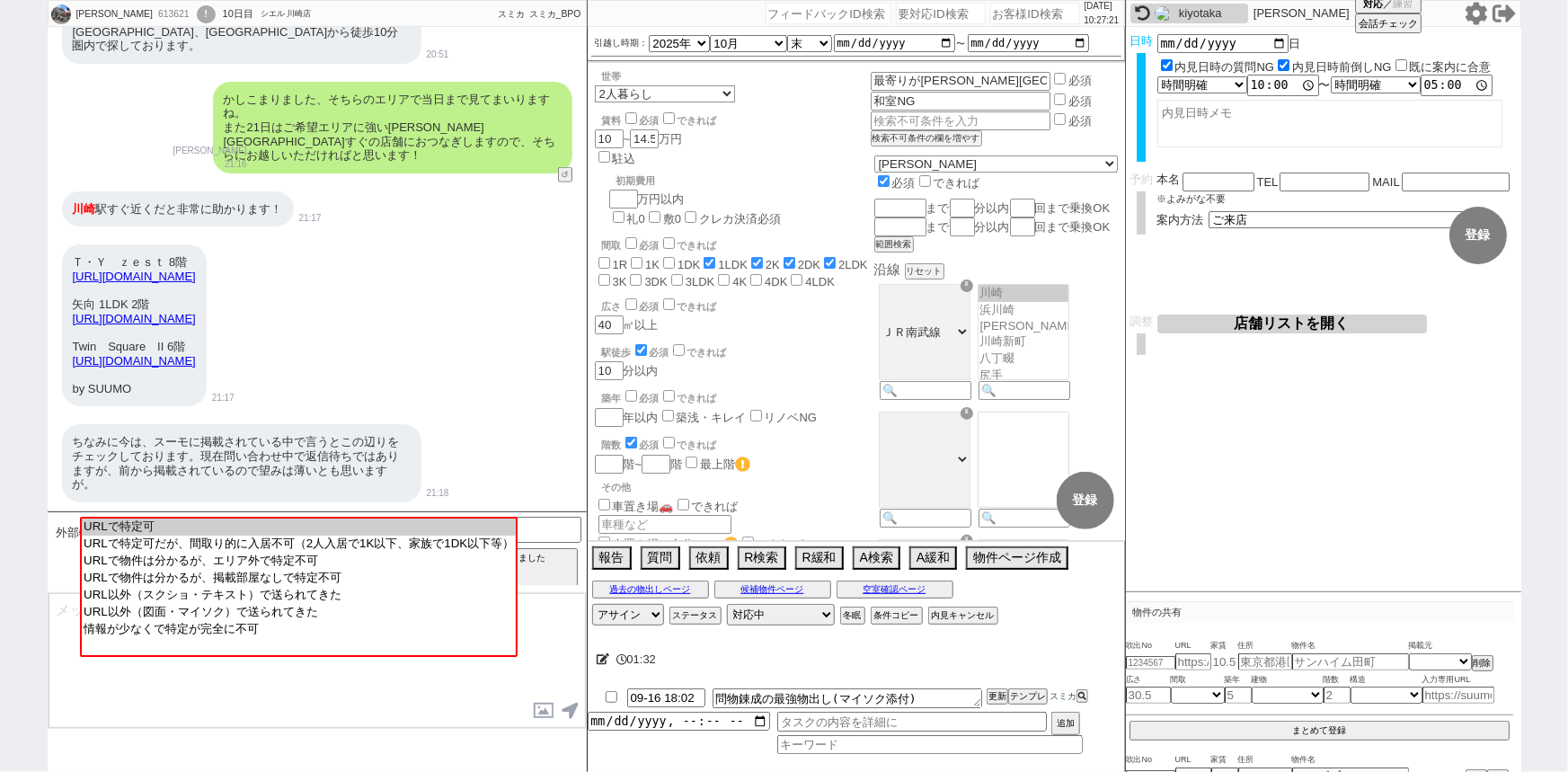
click at [243, 530] on option "URLで特定可" at bounding box center [299, 527] width 434 height 17
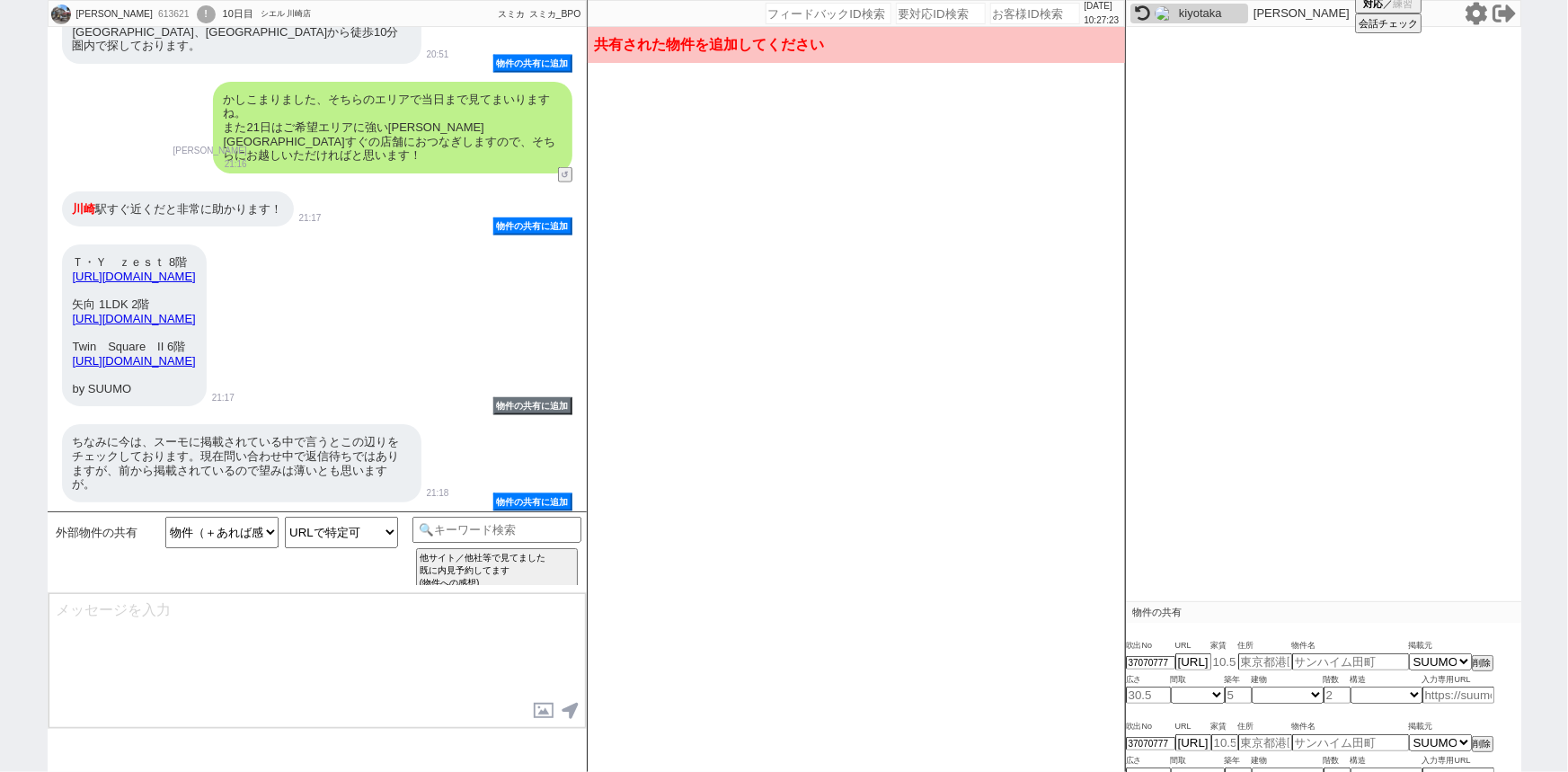
scroll to position [350, 0]
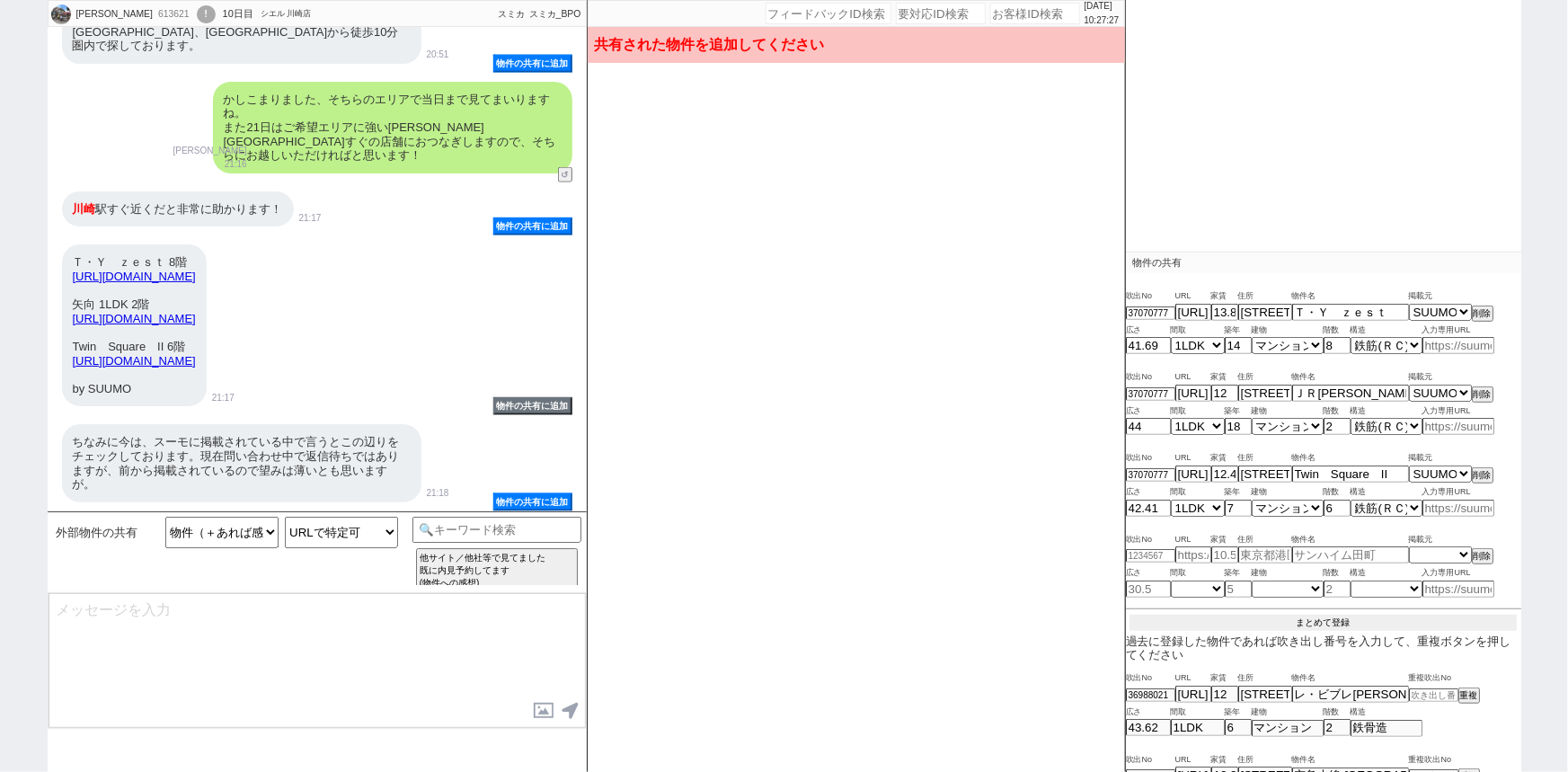
click at [1291, 615] on button "まとめて登録" at bounding box center [1323, 623] width 387 height 16
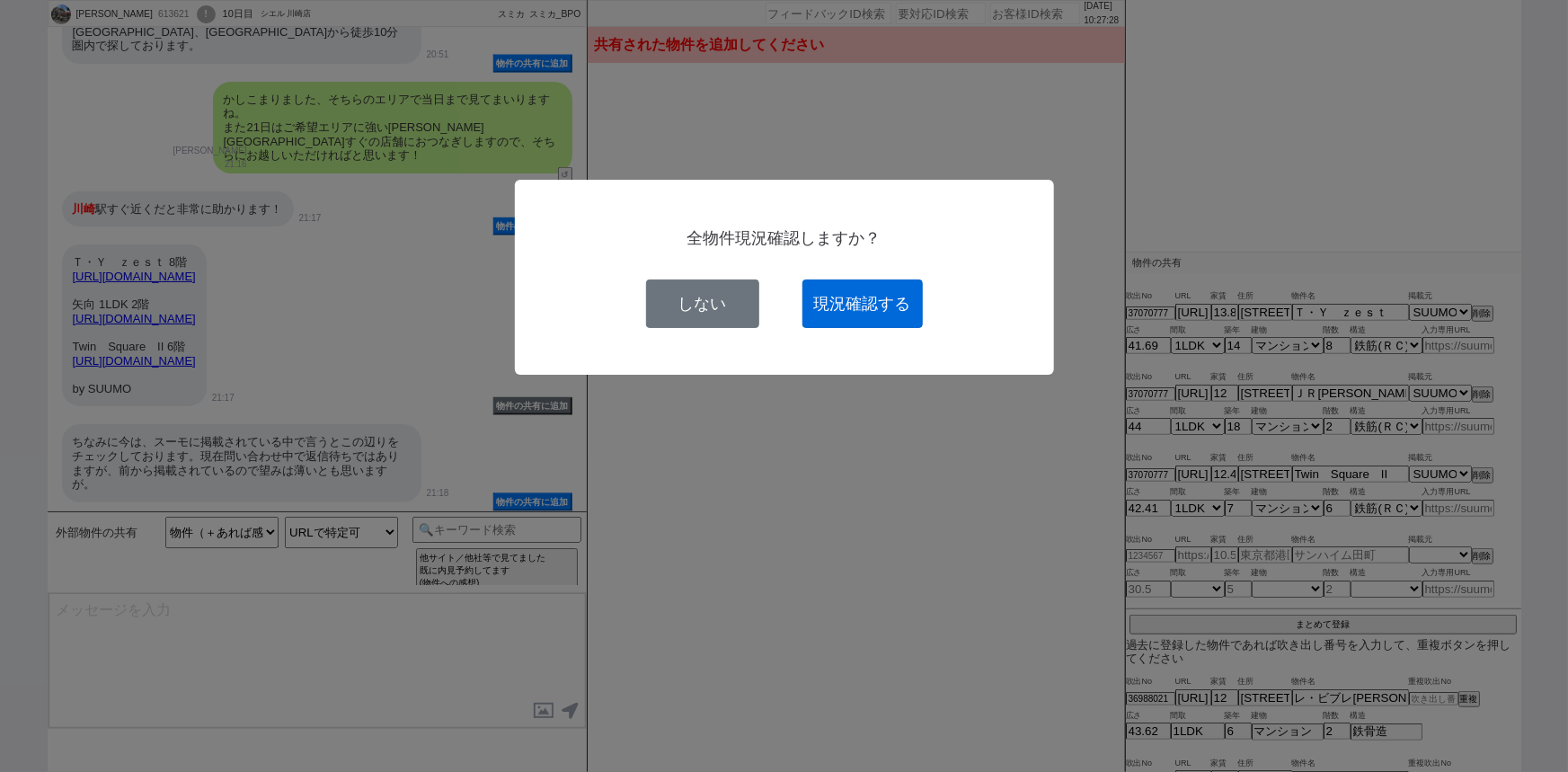
click at [879, 292] on button "現況確認する" at bounding box center [862, 303] width 121 height 48
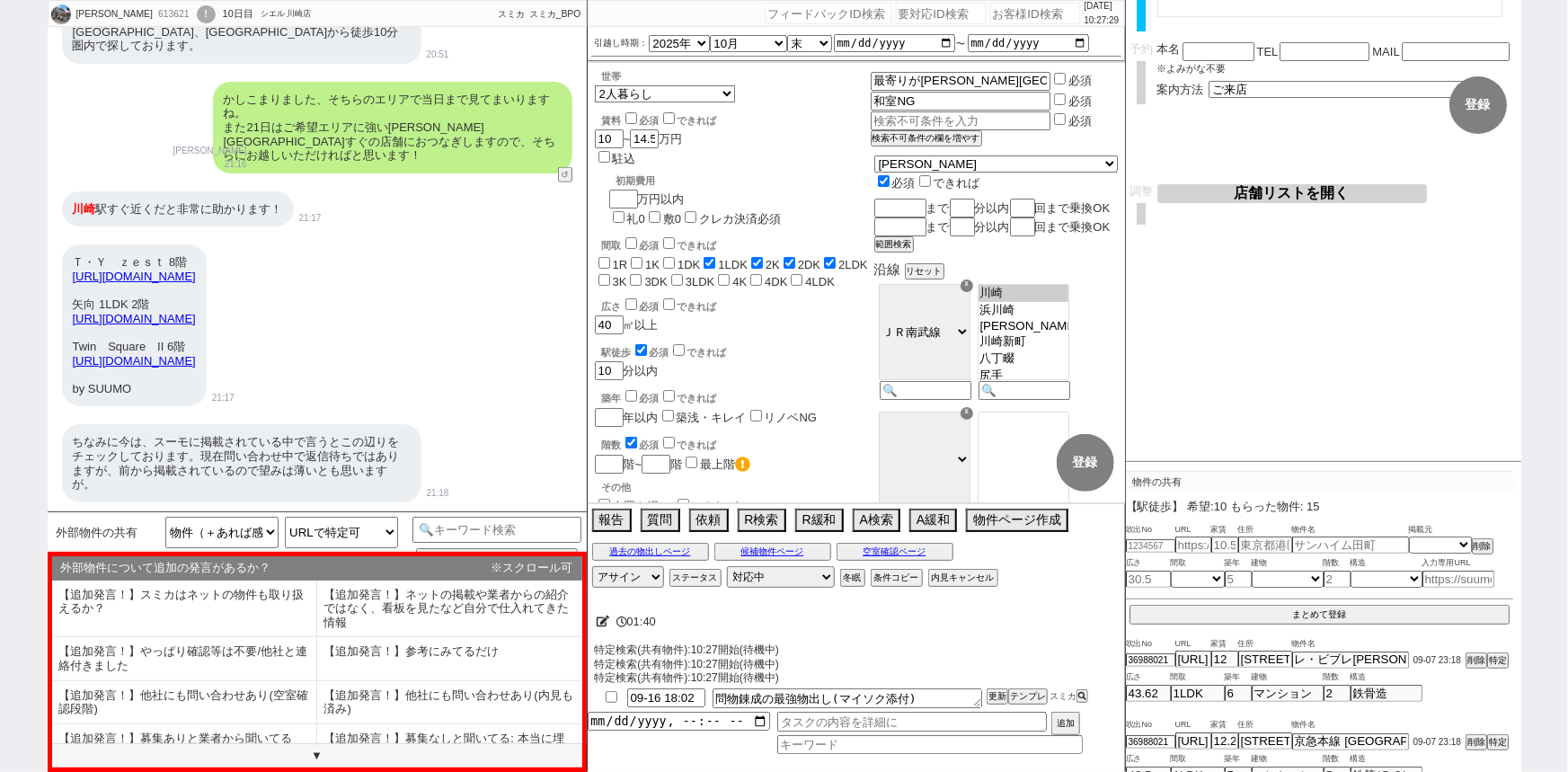
scroll to position [126, 0]
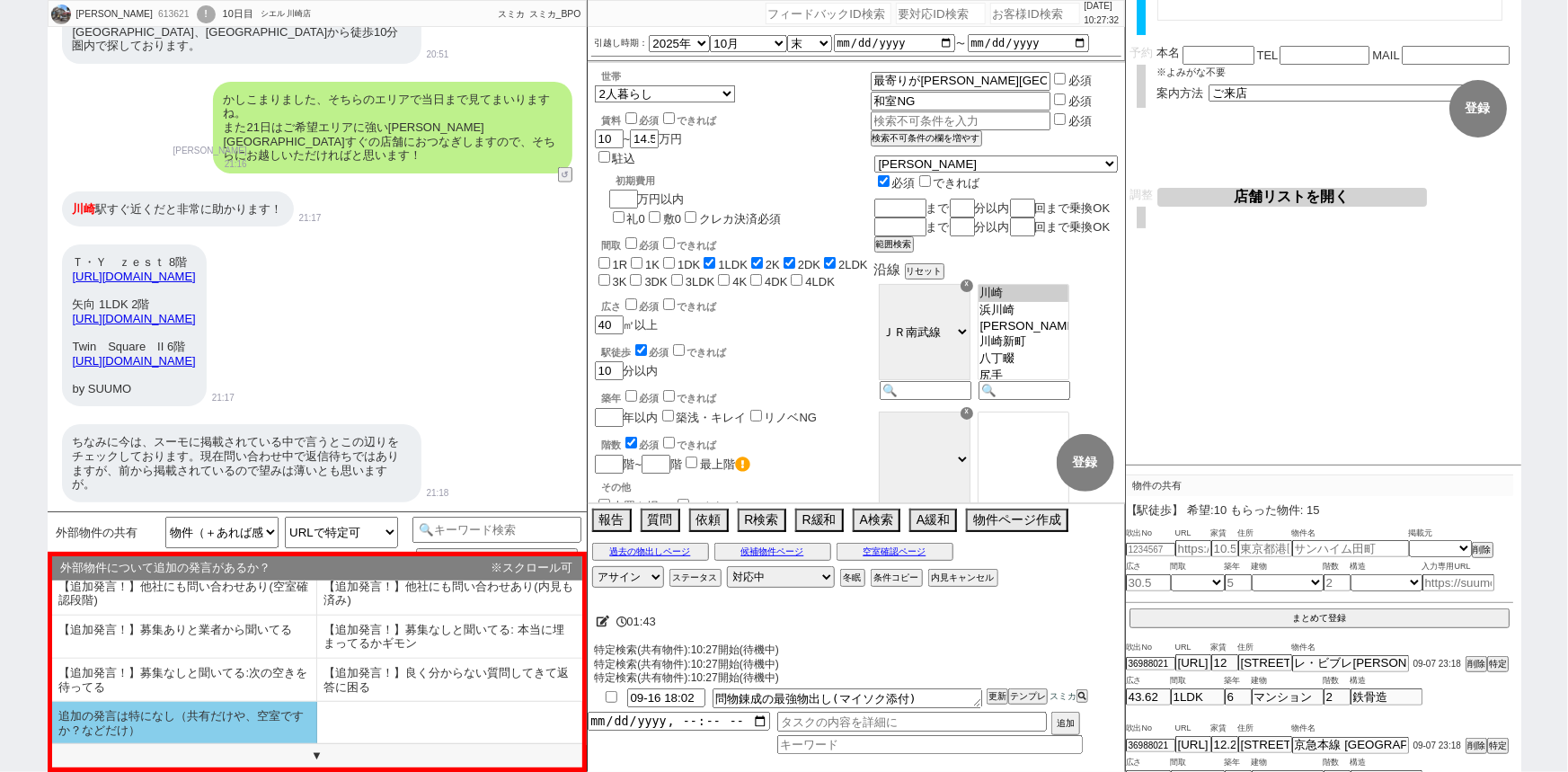
click at [201, 713] on li "追加の発言は特になし（共有だけや、空室ですか？などだけ）" at bounding box center [184, 722] width 265 height 42
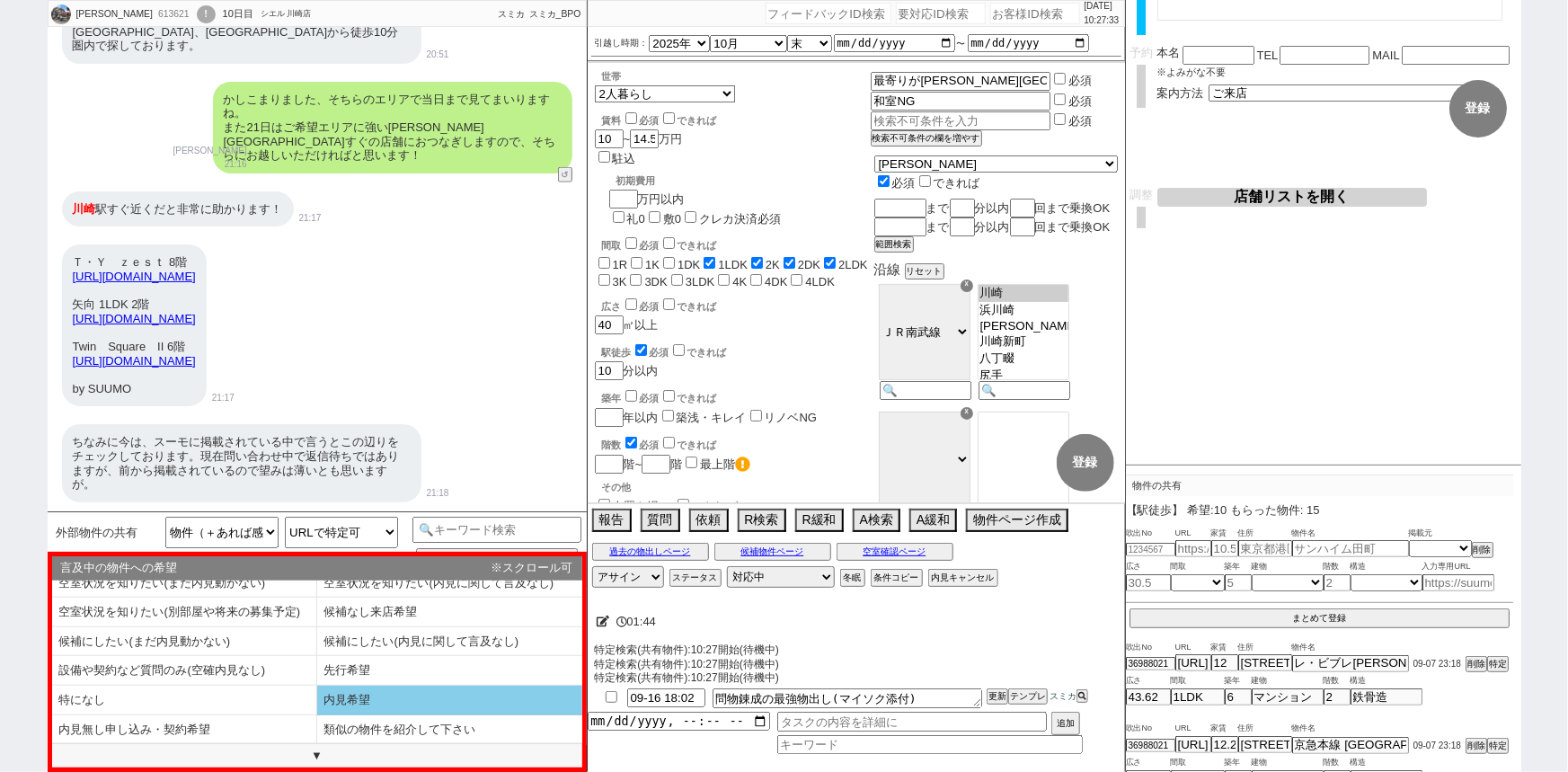
click at [346, 693] on li "内見希望" at bounding box center [450, 700] width 265 height 30
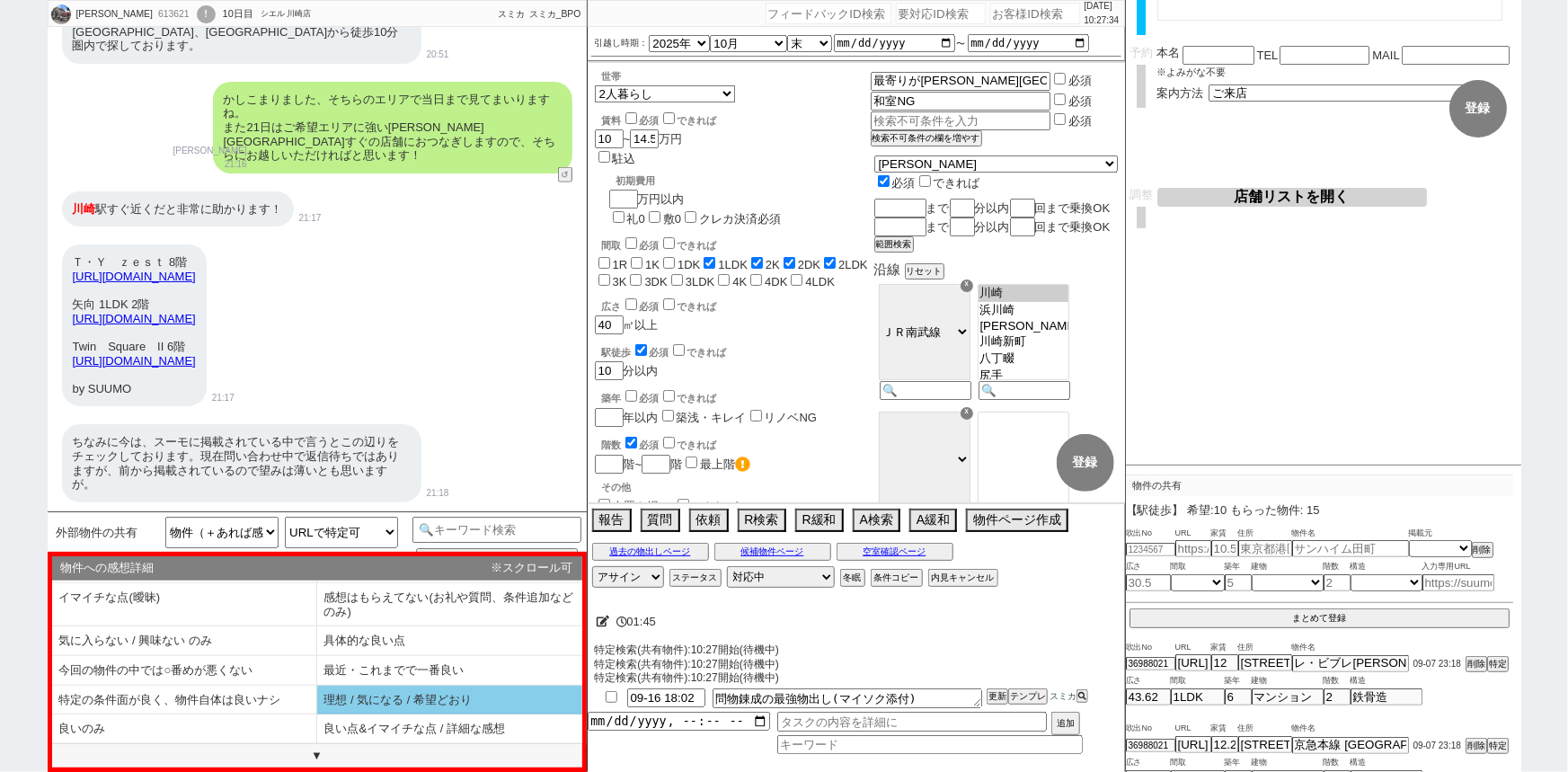
click at [394, 686] on li "理想 / 気になる / 希望どおり" at bounding box center [450, 700] width 265 height 30
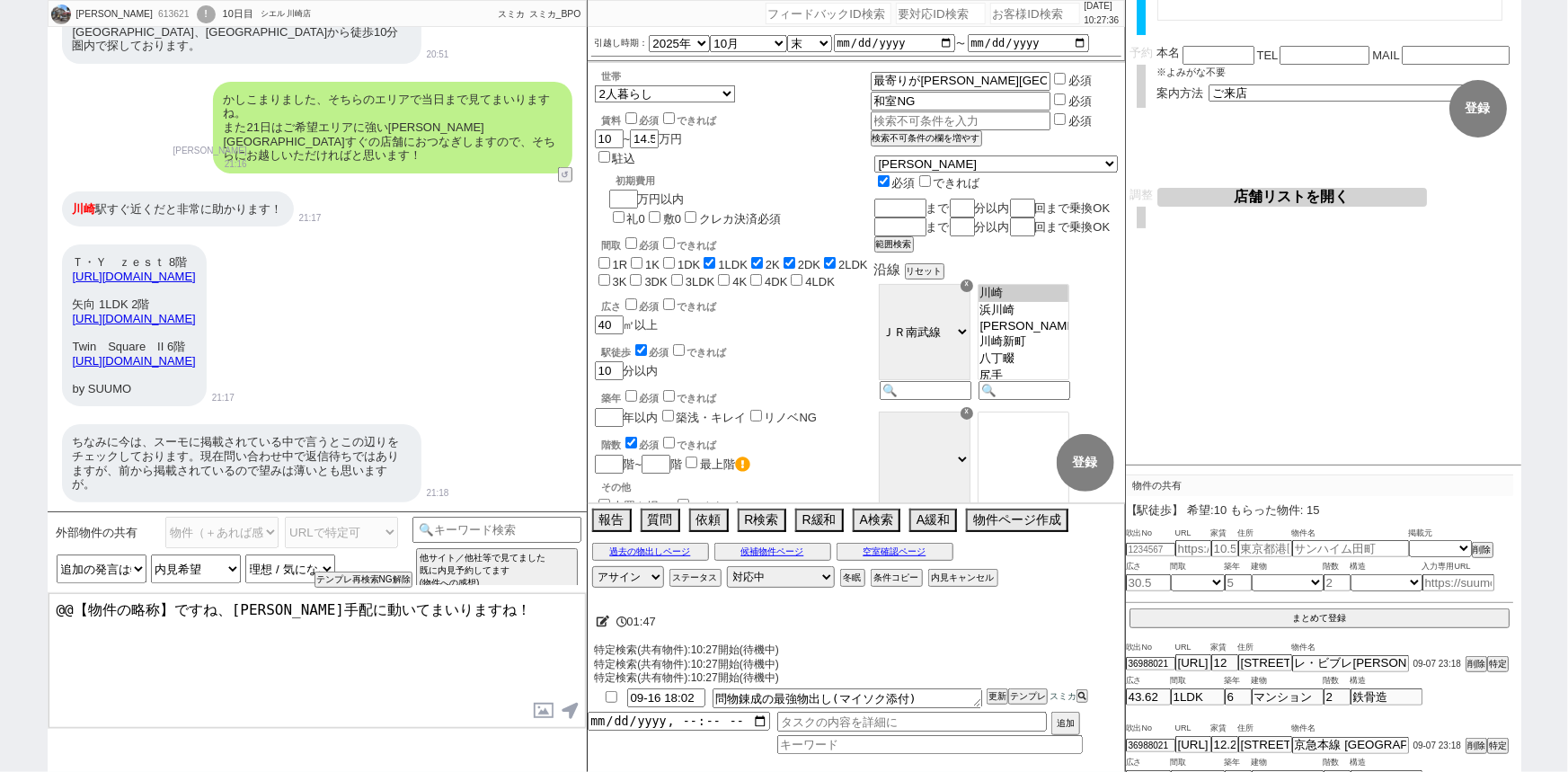
click at [210, 604] on textarea "@@【物件の略称】ですね、順次手配に動いてまいりますね！" at bounding box center [316, 660] width 537 height 134
drag, startPoint x: 294, startPoint y: 605, endPoint x: 0, endPoint y: 560, distance: 297.4
click at [0, 560] on div "石渡 春輝 613621 ! 0 10日目 シエル 川崎店 冬眠中 自社客 スミカ スミカ_BPO チャット全表示 2025-09-12 21日ですがその後も…" at bounding box center [784, 386] width 1568 height 772
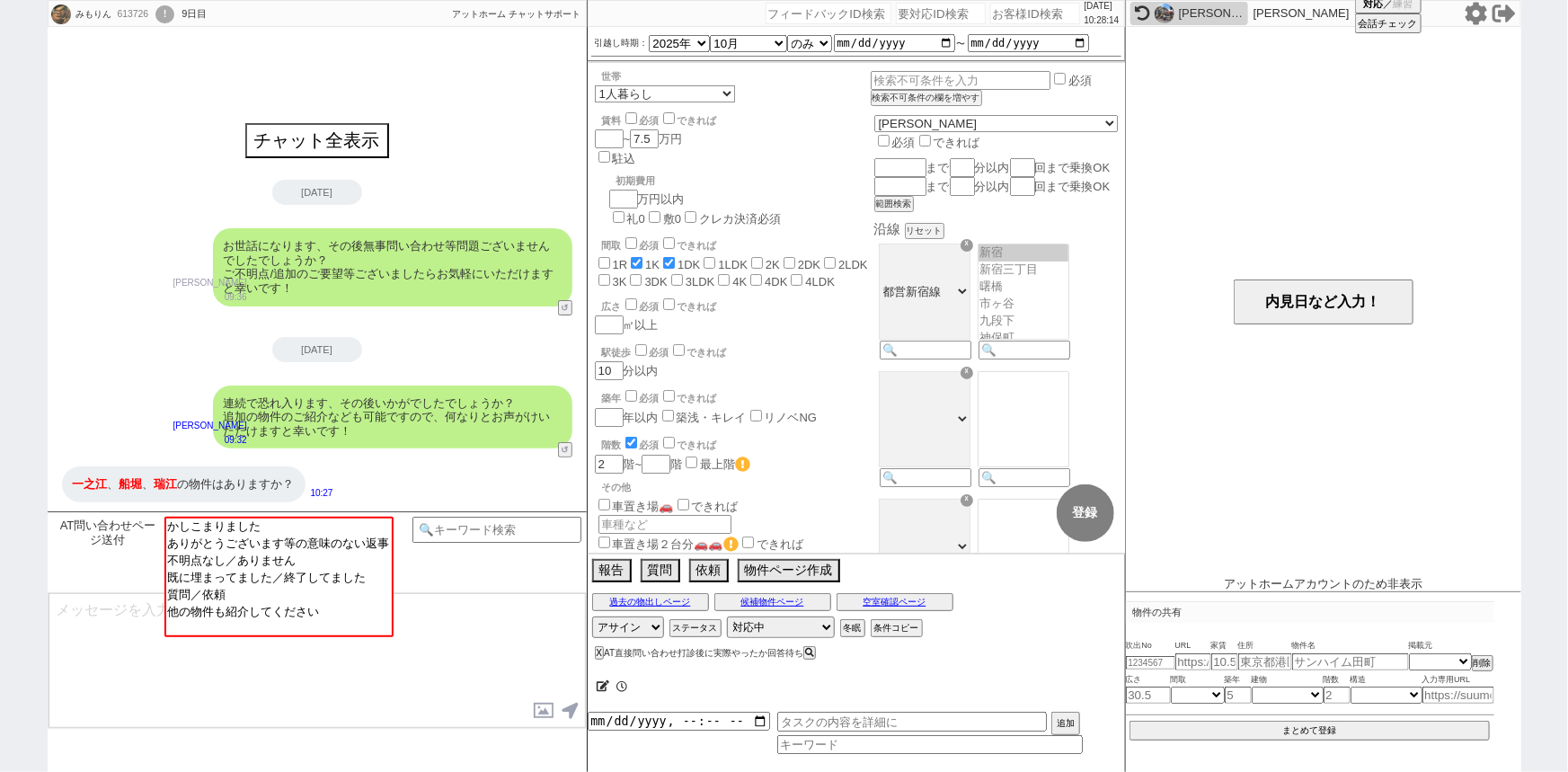
scroll to position [284, 0]
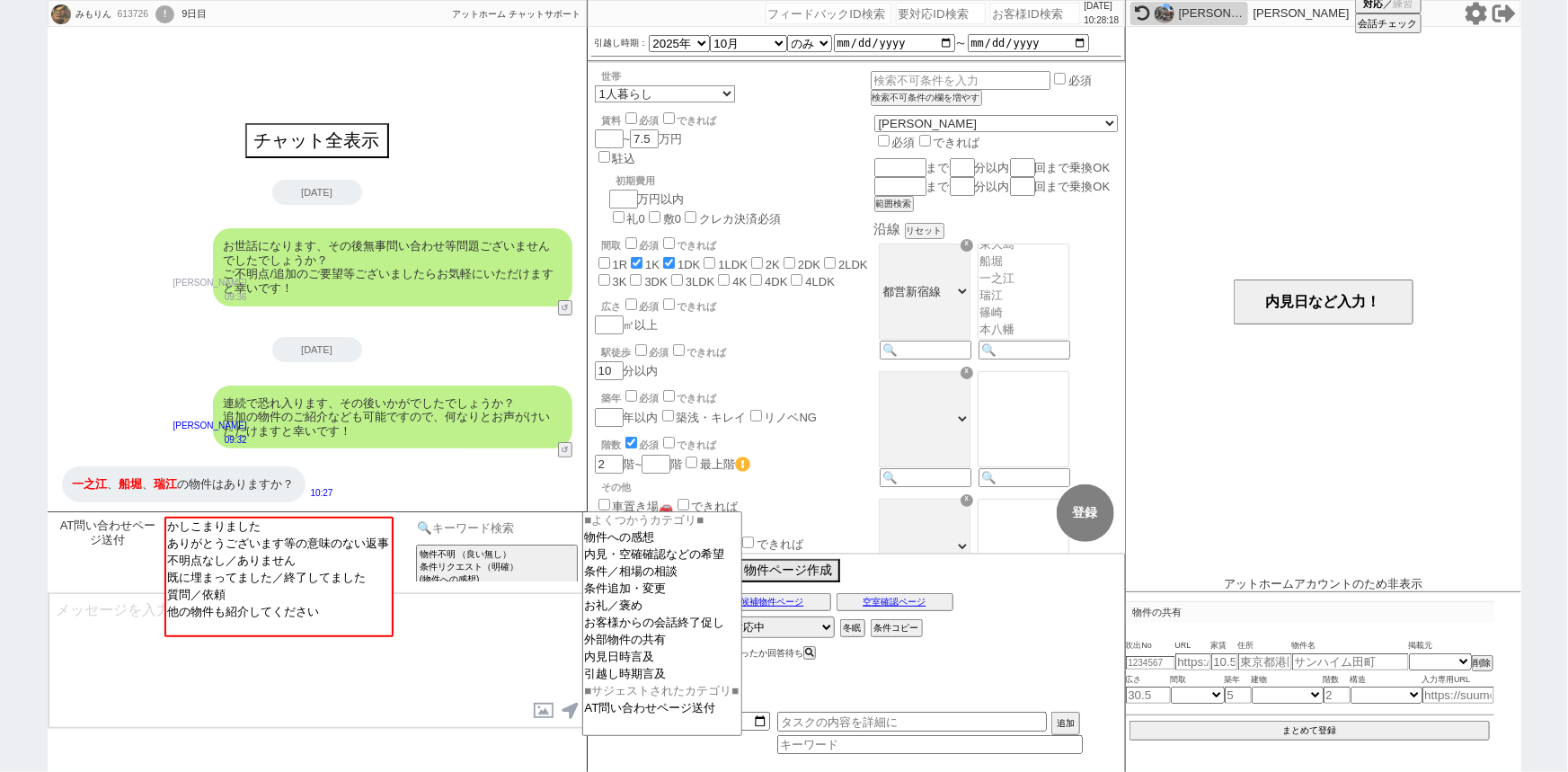
click at [528, 525] on input at bounding box center [497, 528] width 170 height 23
click at [684, 595] on option "条件追加・変更" at bounding box center [662, 589] width 158 height 17
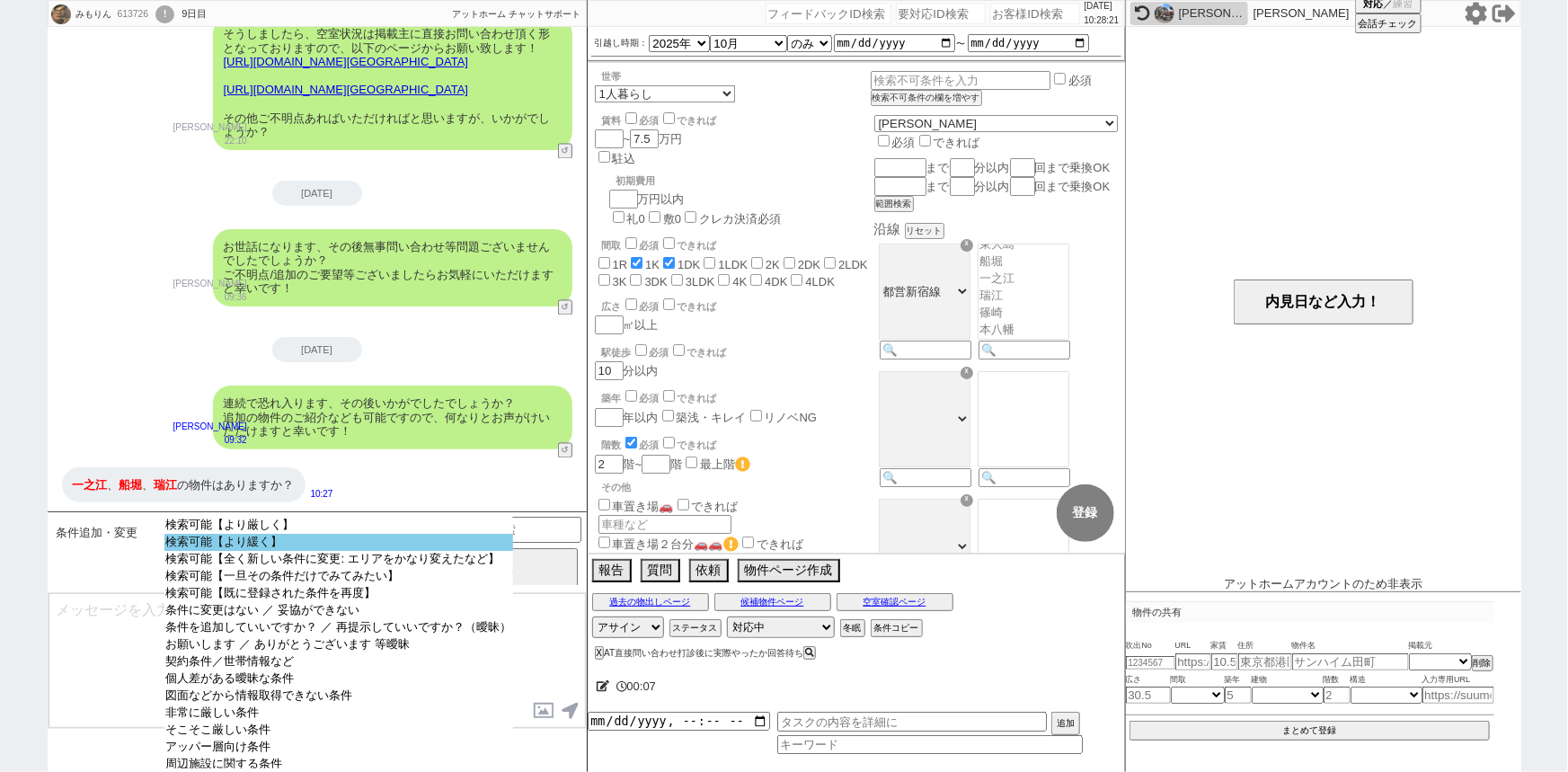
click at [407, 542] on option "検索可能【より緩く】" at bounding box center [339, 541] width 349 height 17
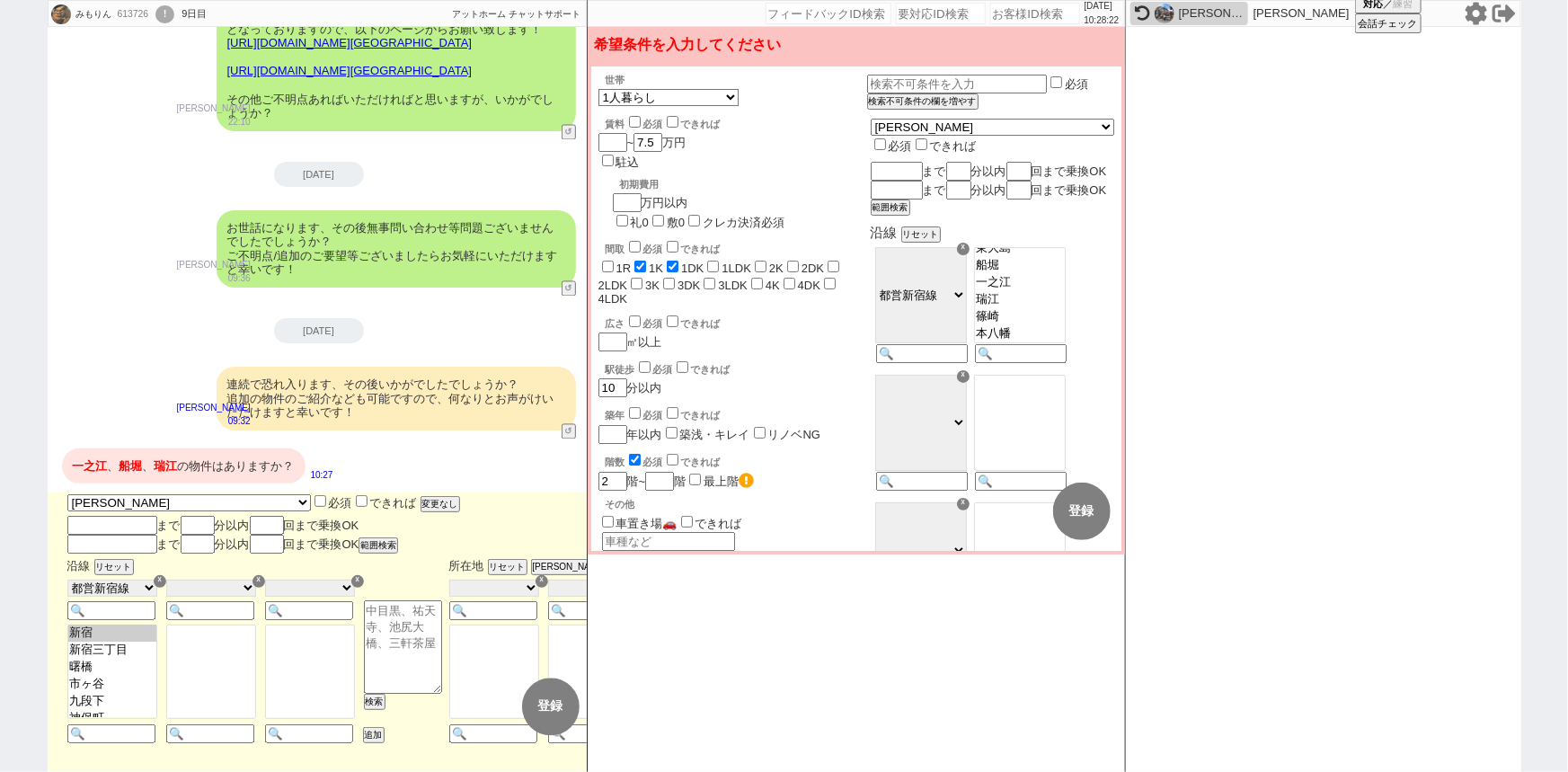
scroll to position [286, 0]
click at [1053, 290] on option "一之江" at bounding box center [1019, 282] width 90 height 17
click at [1047, 281] on option "船堀" at bounding box center [1019, 272] width 90 height 17
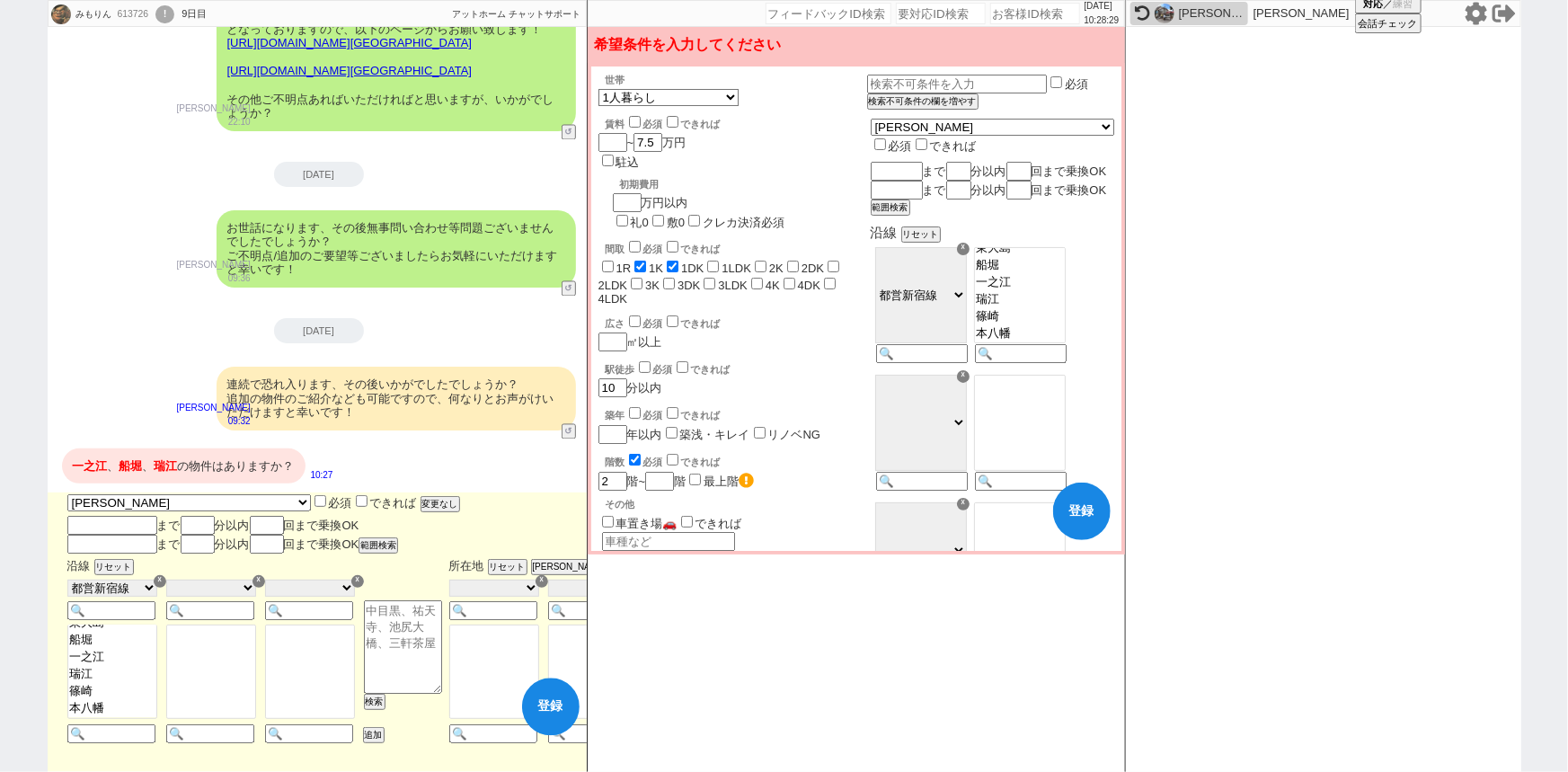
click at [1054, 308] on option "瑞江" at bounding box center [1019, 299] width 90 height 17
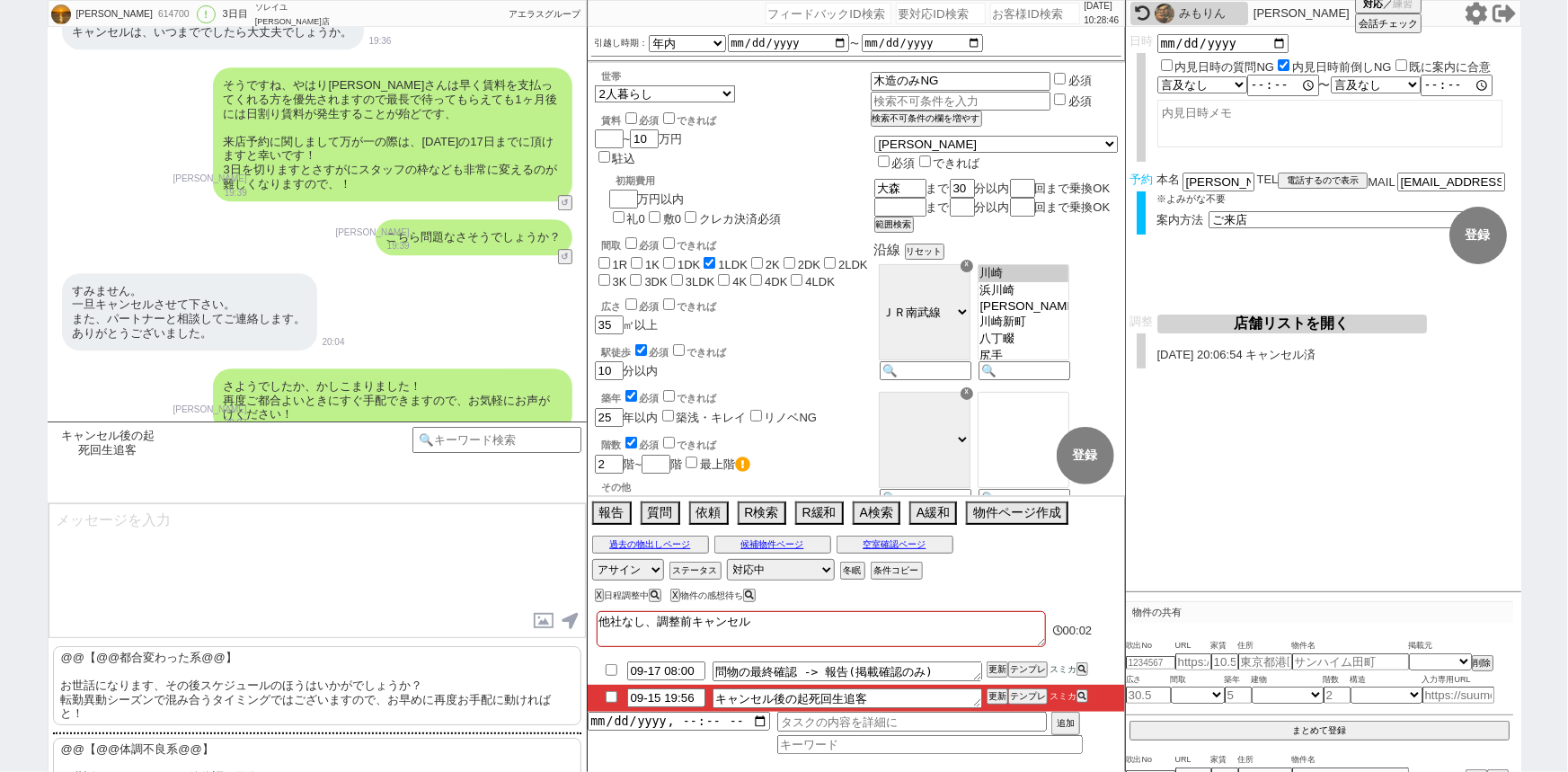
scroll to position [6100, 0]
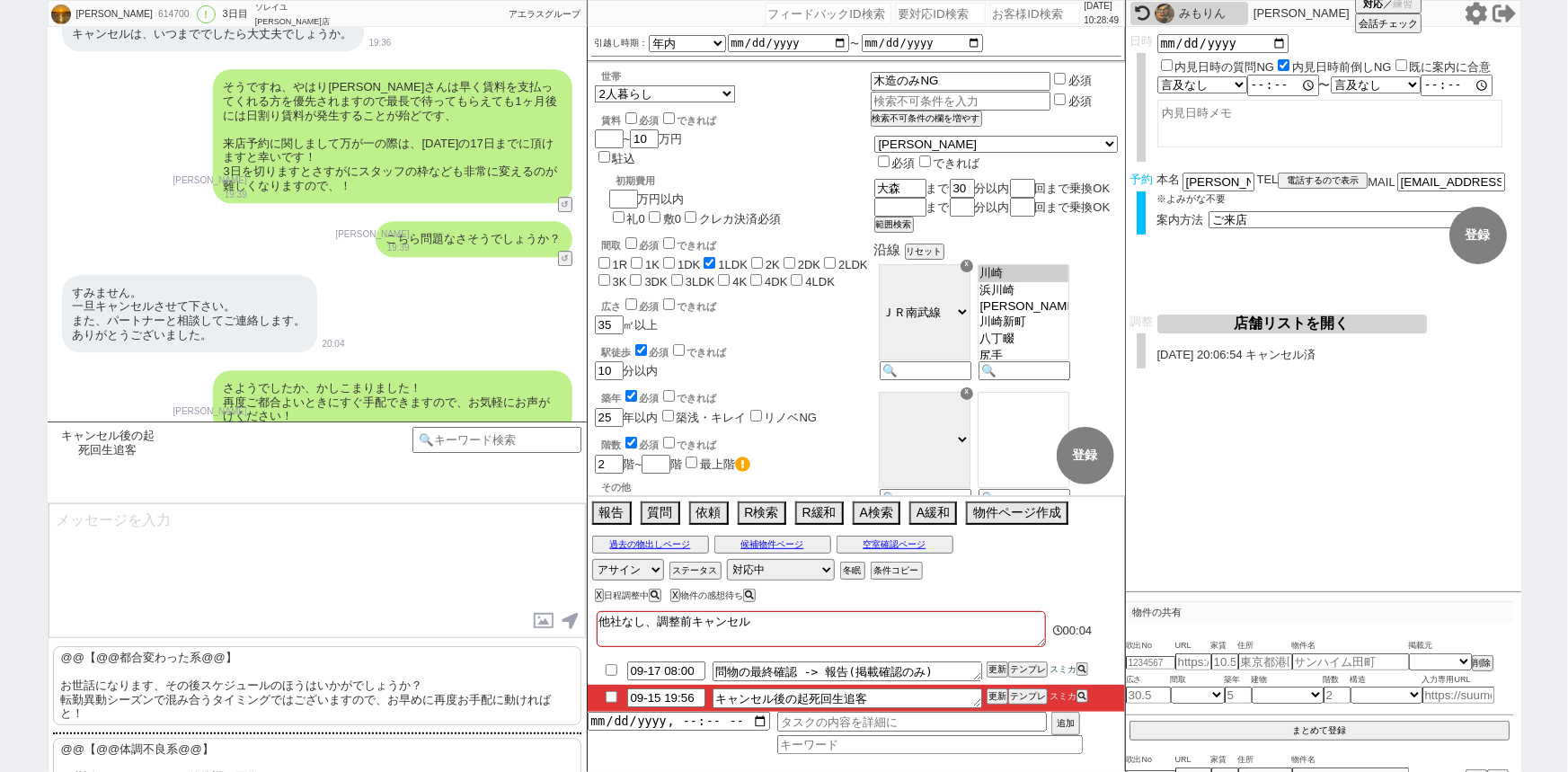
click at [258, 682] on p "@@【@@都合変わった系@@】 お世話になります、その後スケジュールのほうはいかがでしょうか？ 転勤異動シーズンで混み合うタイミングではございますので、お早め…" at bounding box center [317, 685] width 529 height 79
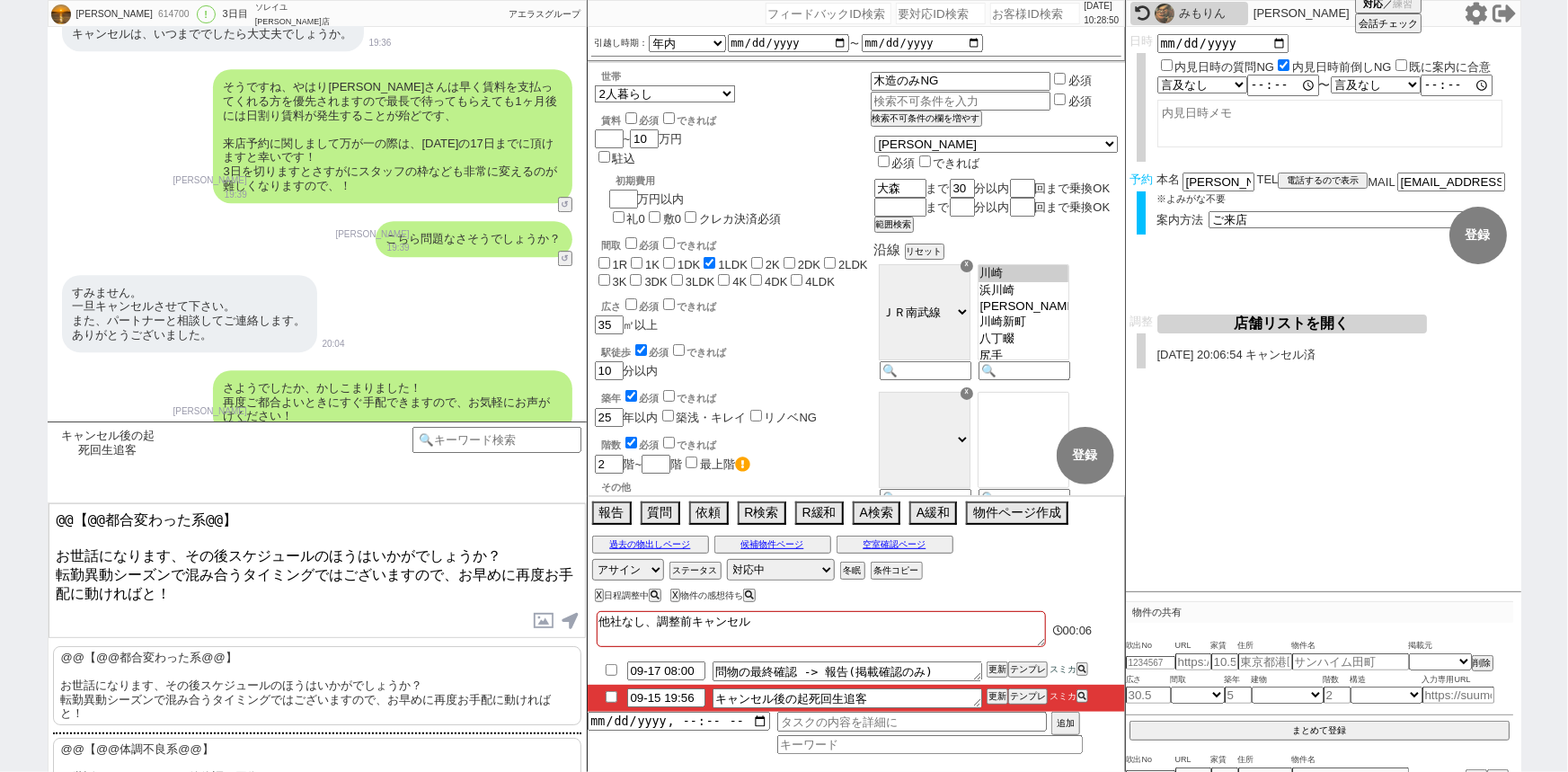
drag, startPoint x: 52, startPoint y: 544, endPoint x: 19, endPoint y: 457, distance: 93.0
click at [19, 457] on div "小川ゆみ 614700 ! 0 3日目 ソレイユ上野店 冬眠中 自社客 アエラスグループ スミカ_BPO チャット全表示 2025-09-14 ようこそLIN…" at bounding box center [784, 386] width 1568 height 772
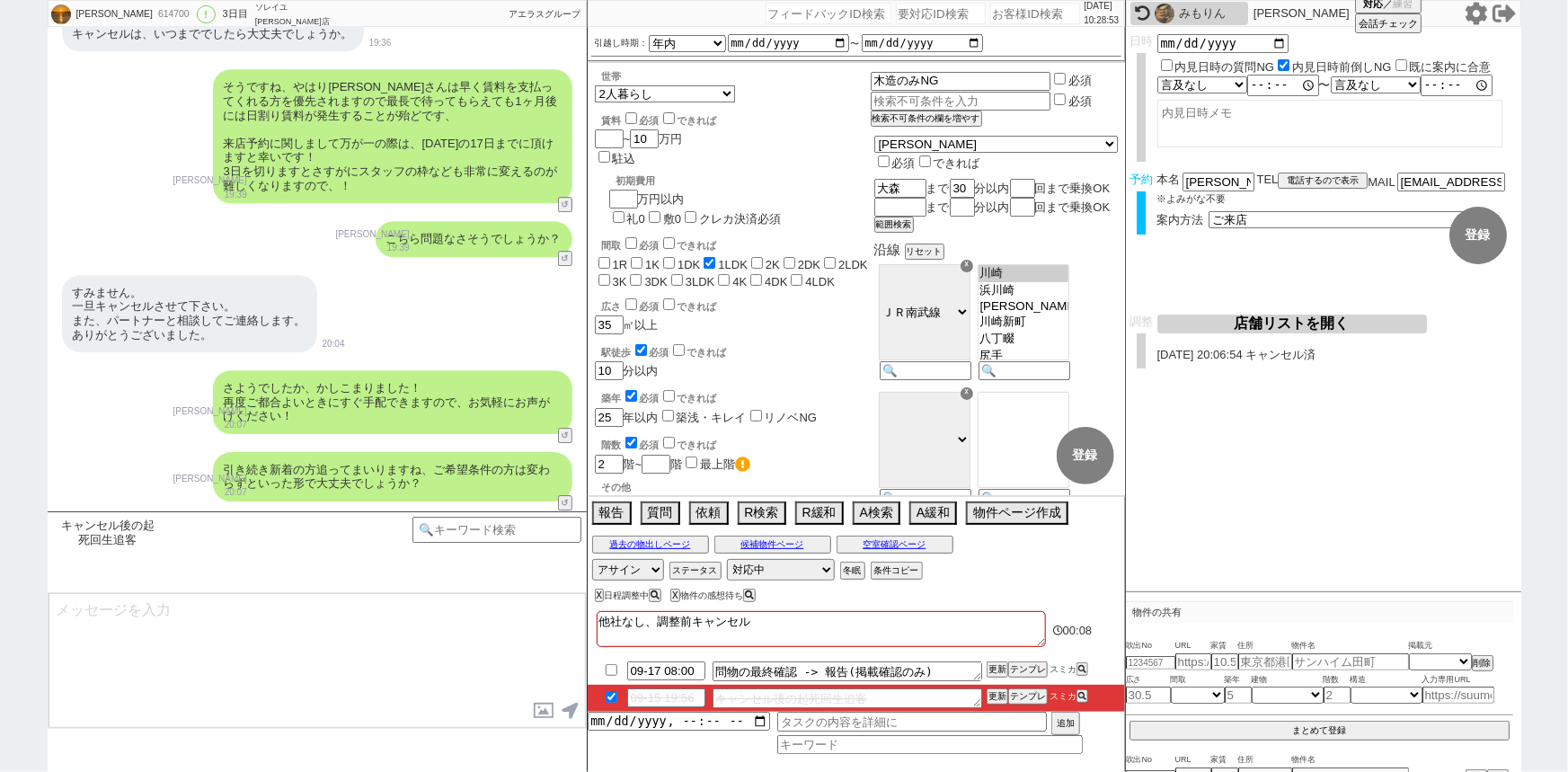
scroll to position [6503, 0]
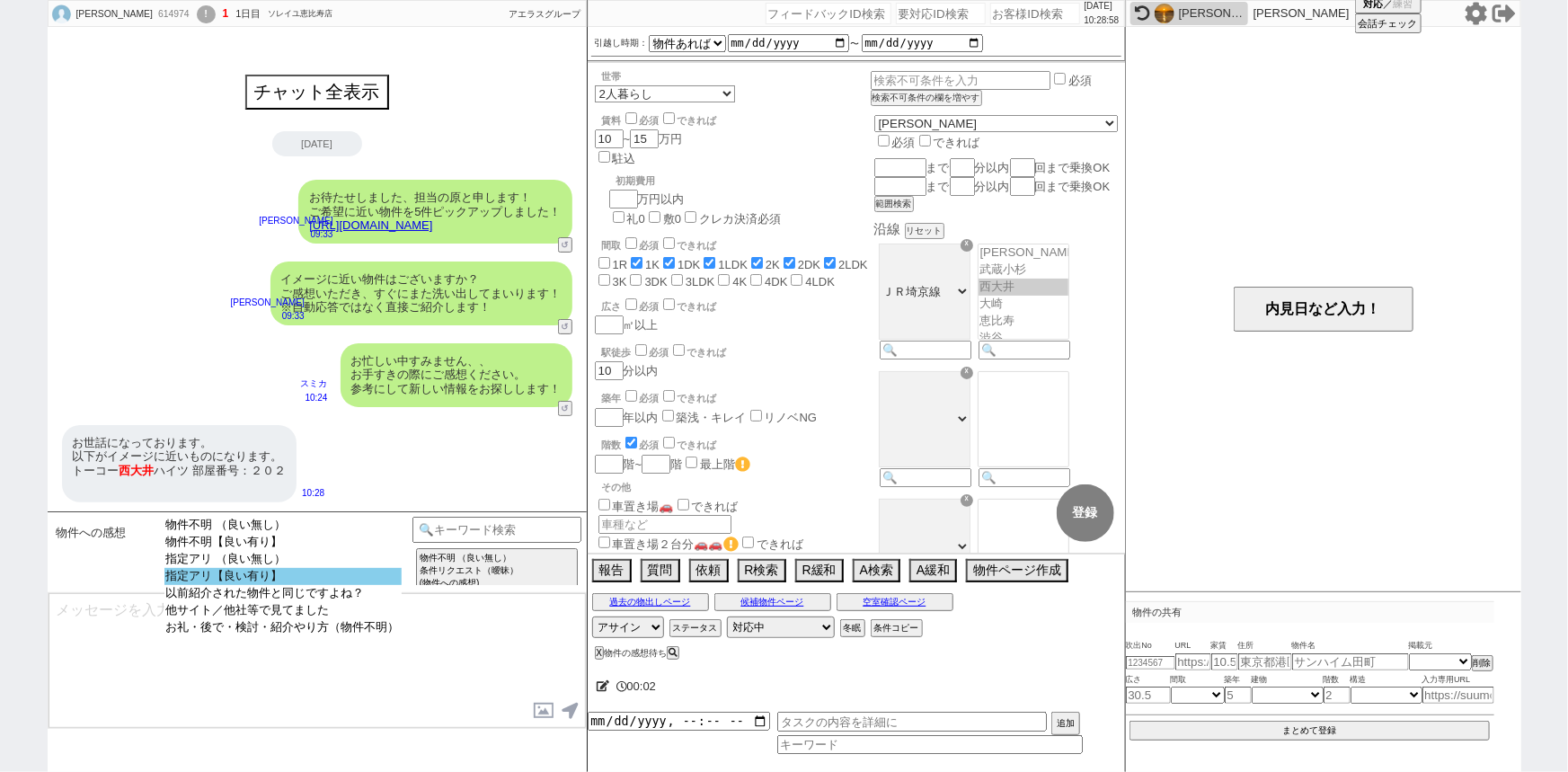
click at [314, 578] on option "指定アリ【良い有り】" at bounding box center [283, 576] width 237 height 17
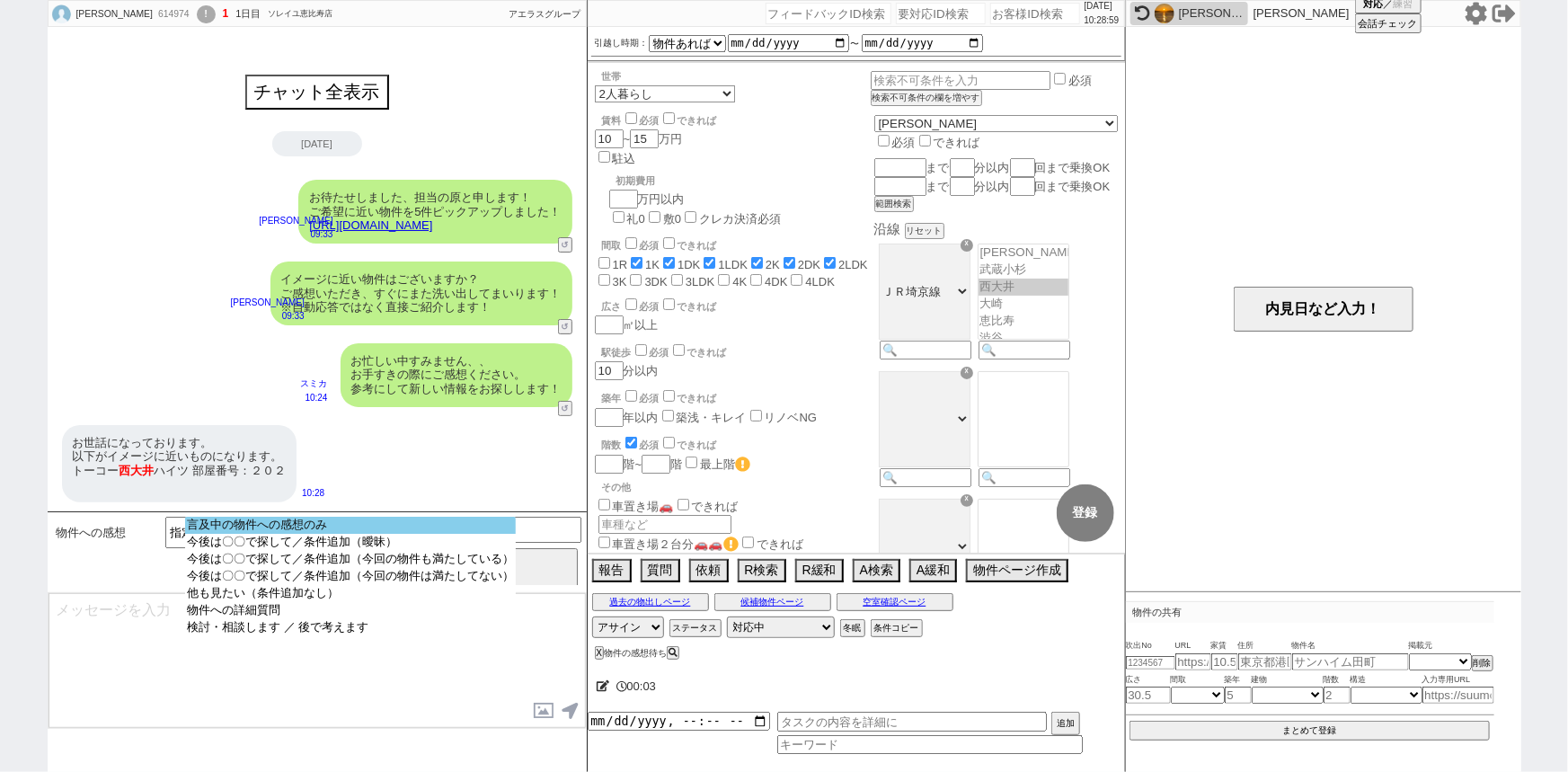
click at [382, 522] on option "言及中の物件への感想のみ" at bounding box center [351, 525] width 331 height 17
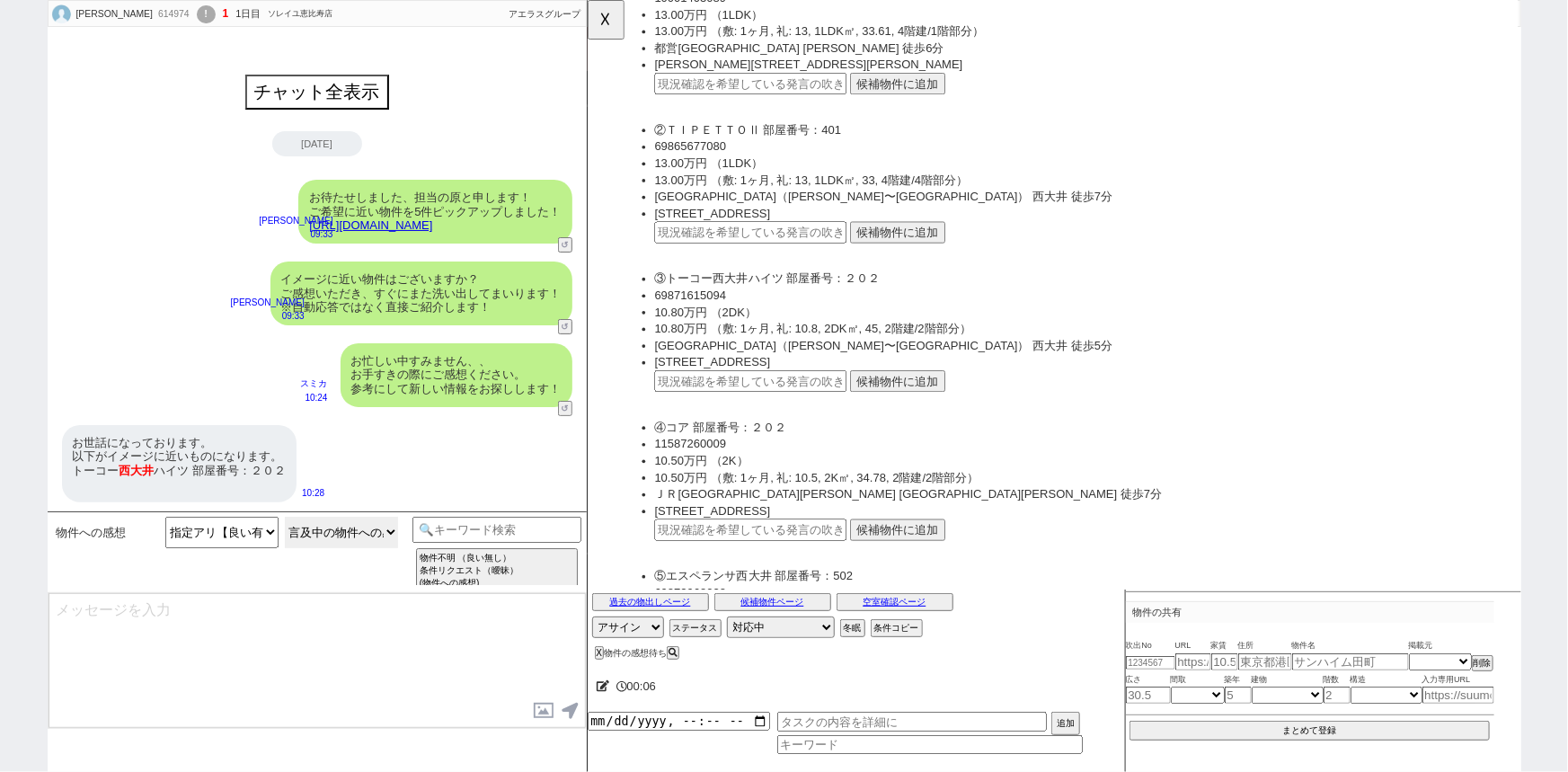
scroll to position [372, 0]
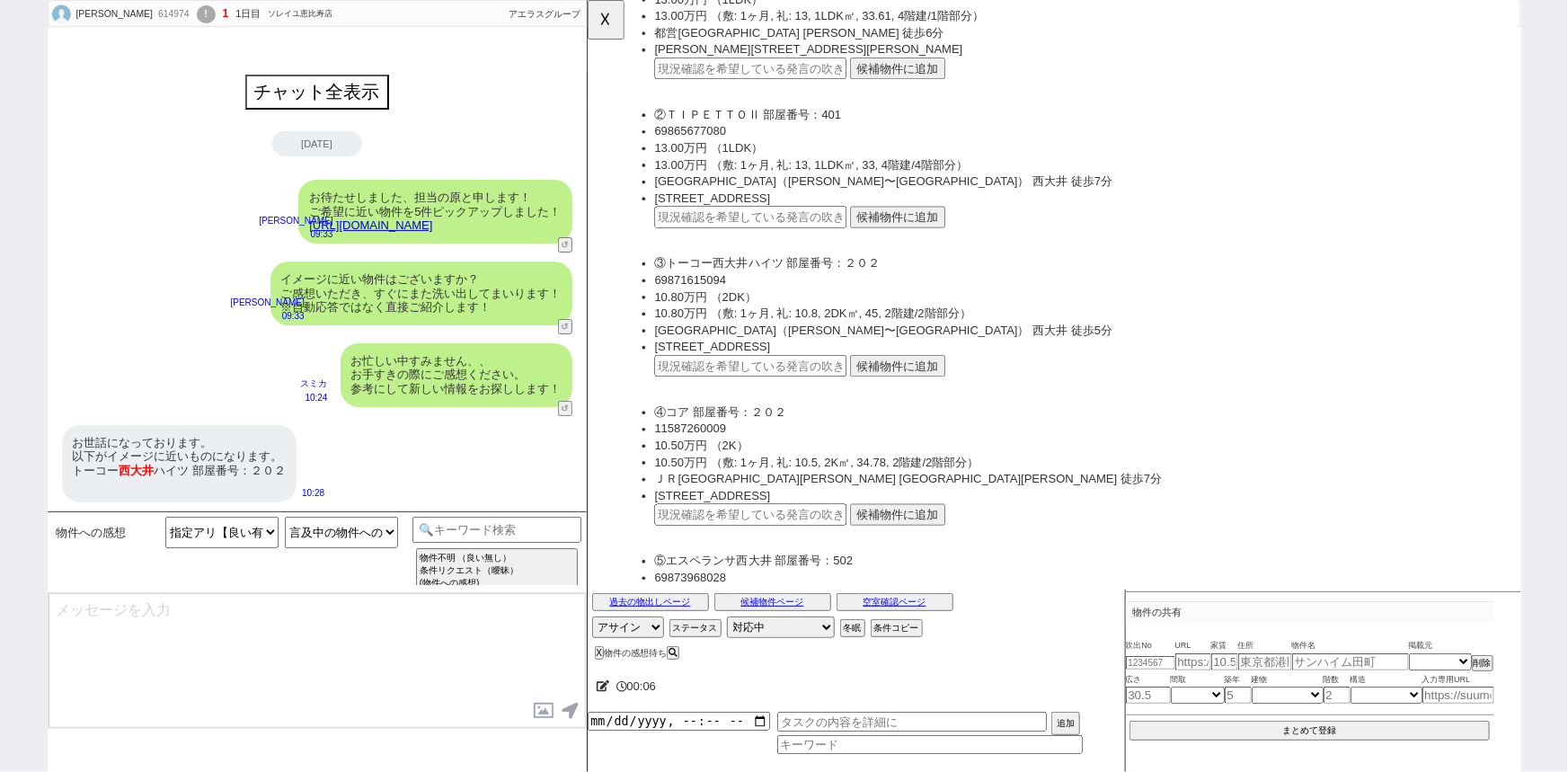
click at [924, 390] on button "候補物件に追加" at bounding box center [919, 393] width 103 height 24
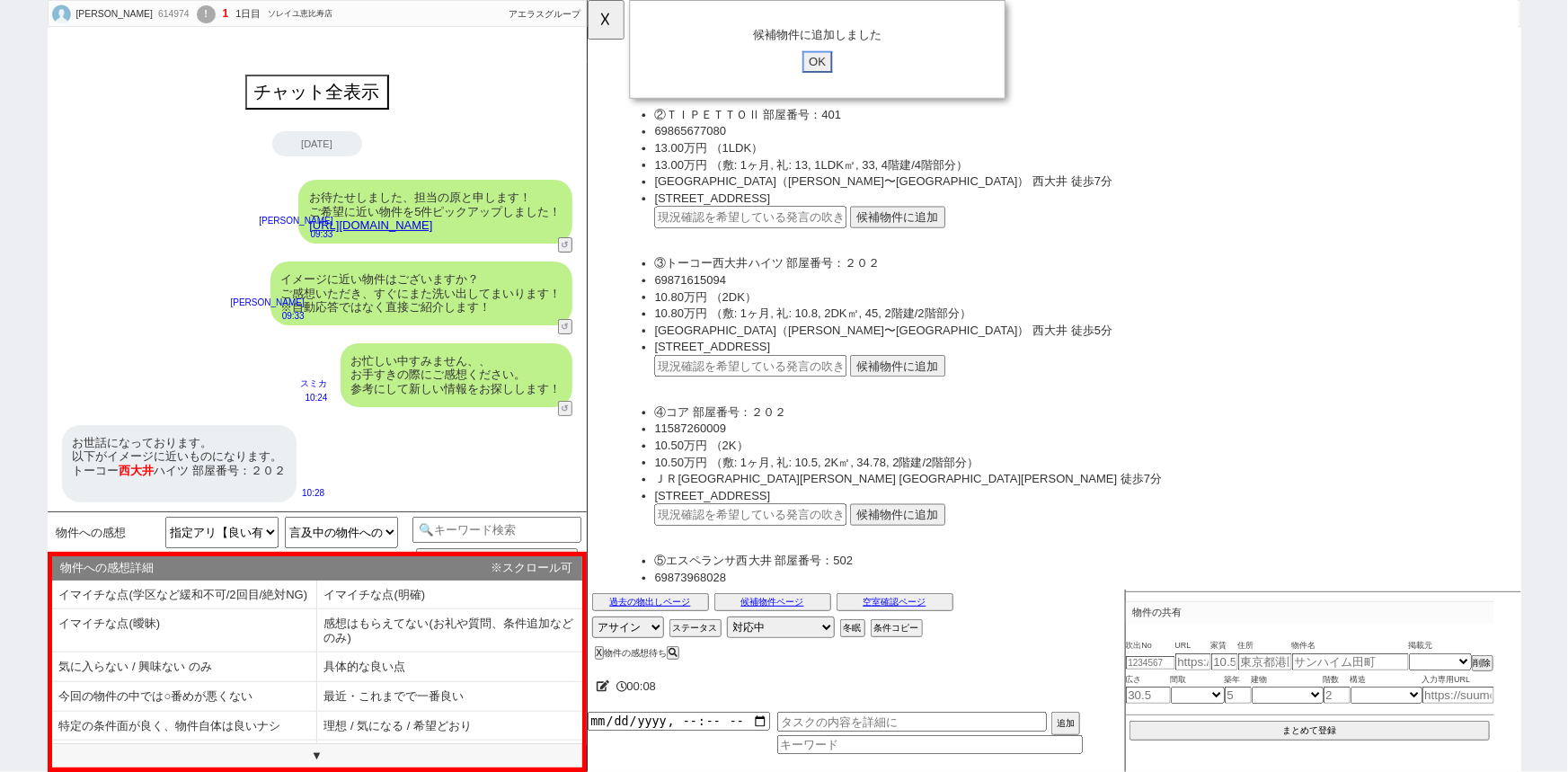
scroll to position [40, 0]
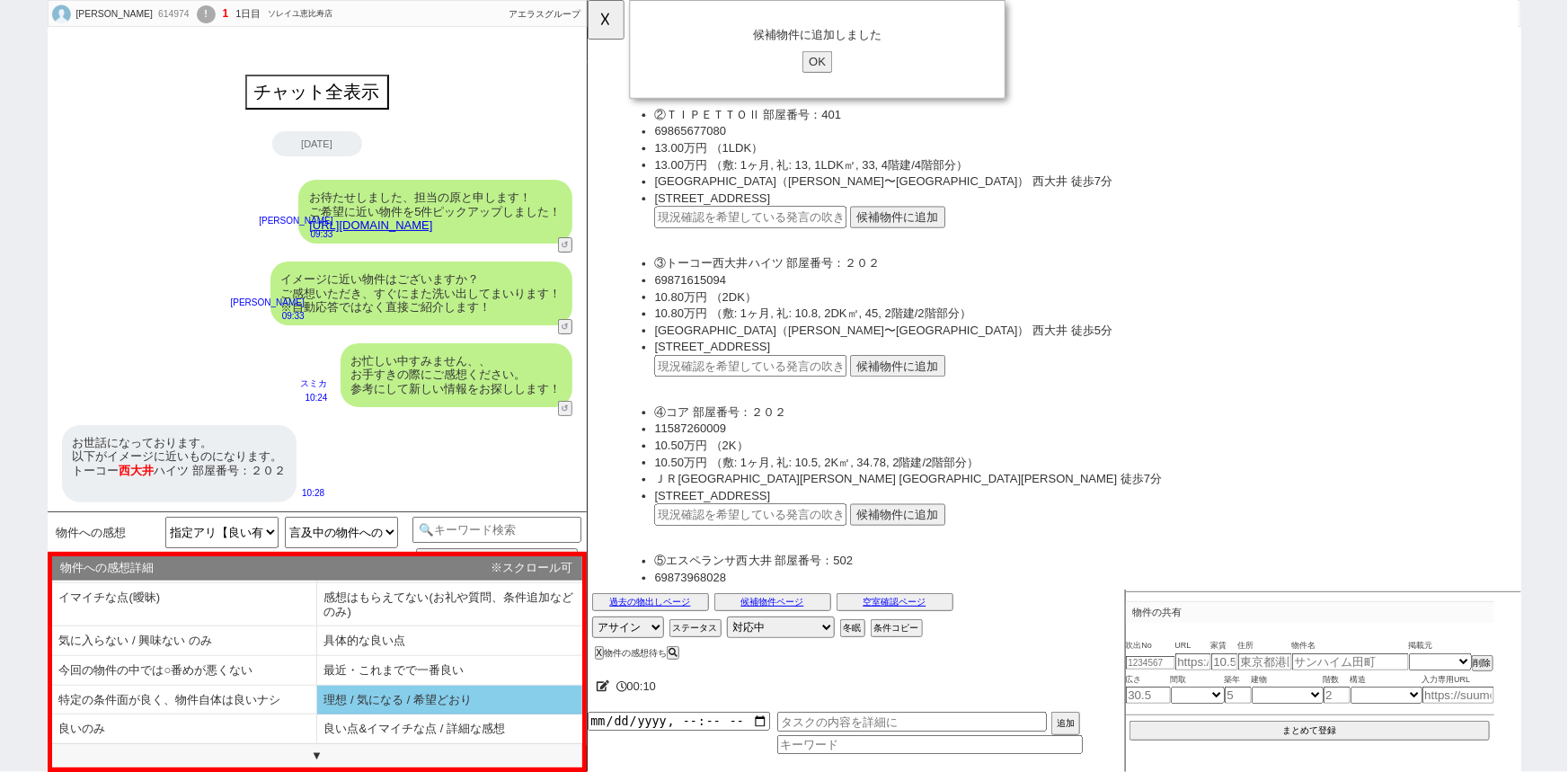
click at [384, 688] on li "理想 / 気になる / 希望どおり" at bounding box center [450, 700] width 265 height 30
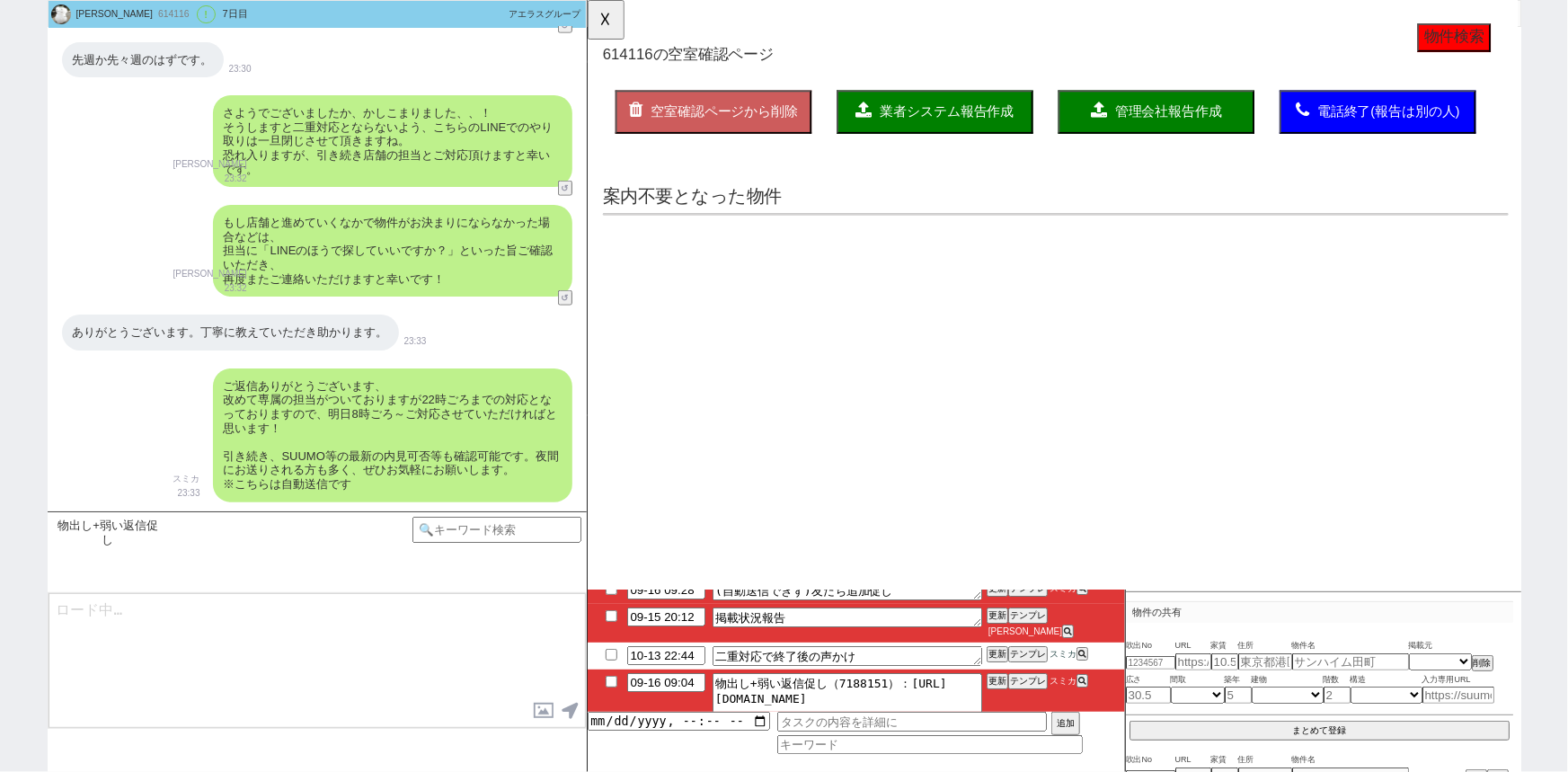
scroll to position [67, 0]
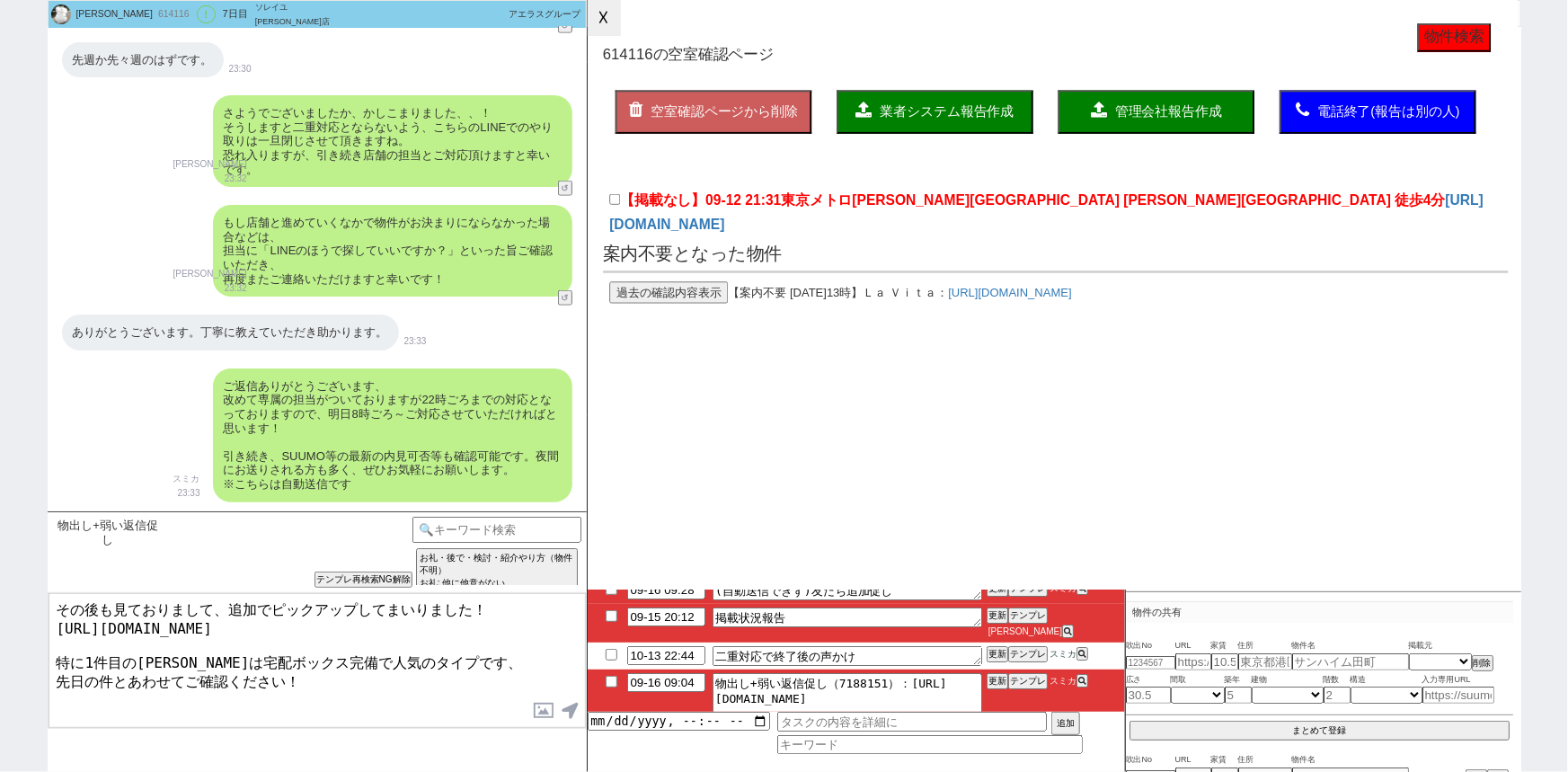
click at [614, 25] on button "☓" at bounding box center [604, 18] width 34 height 36
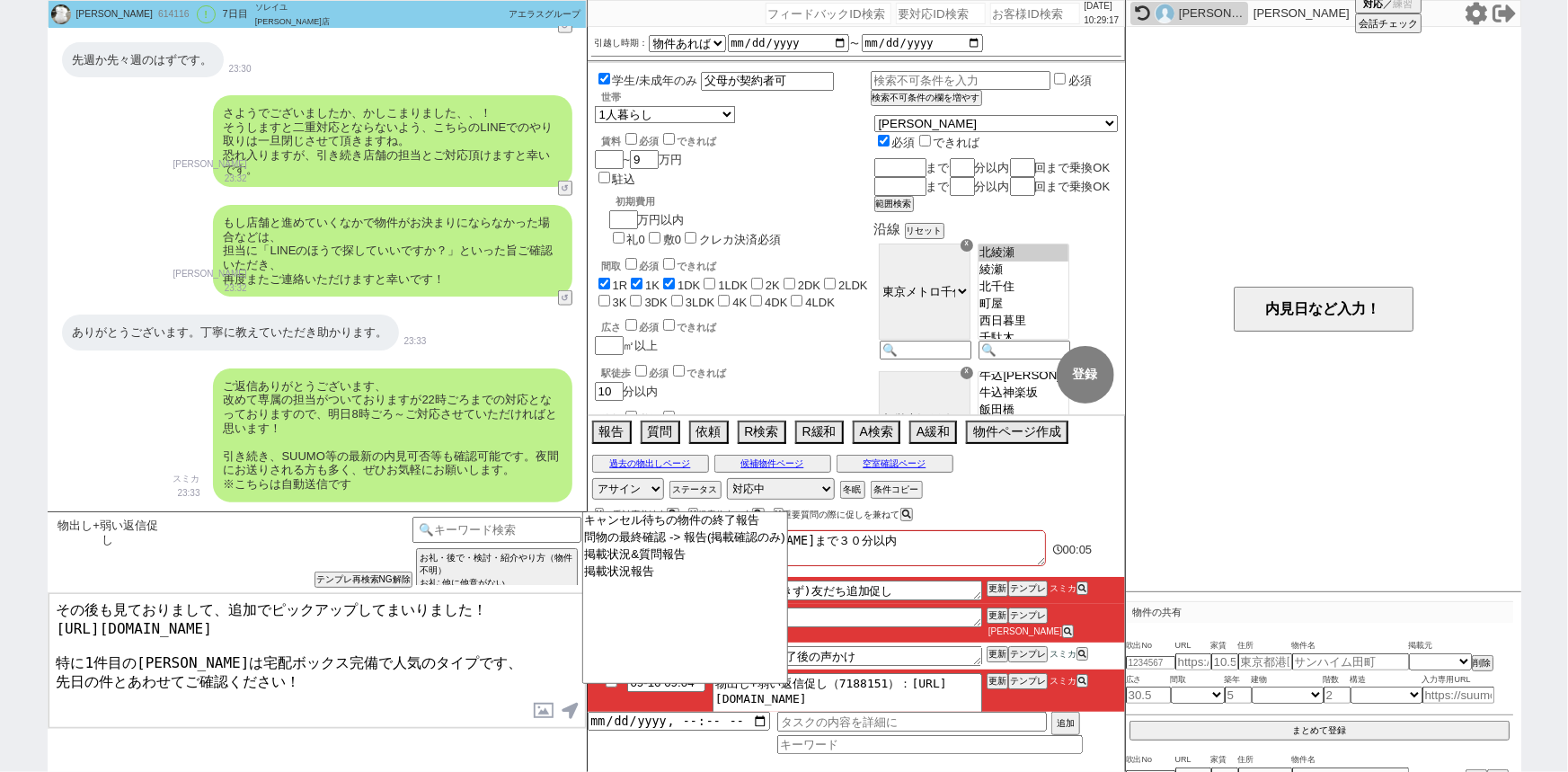
click at [432, 709] on textarea "その後も見ておりまして、追加でピックアップしてまいりました！ https://tools.sumika.live/pages/kb6mgwi 特に1件目のアル…" at bounding box center [316, 660] width 537 height 134
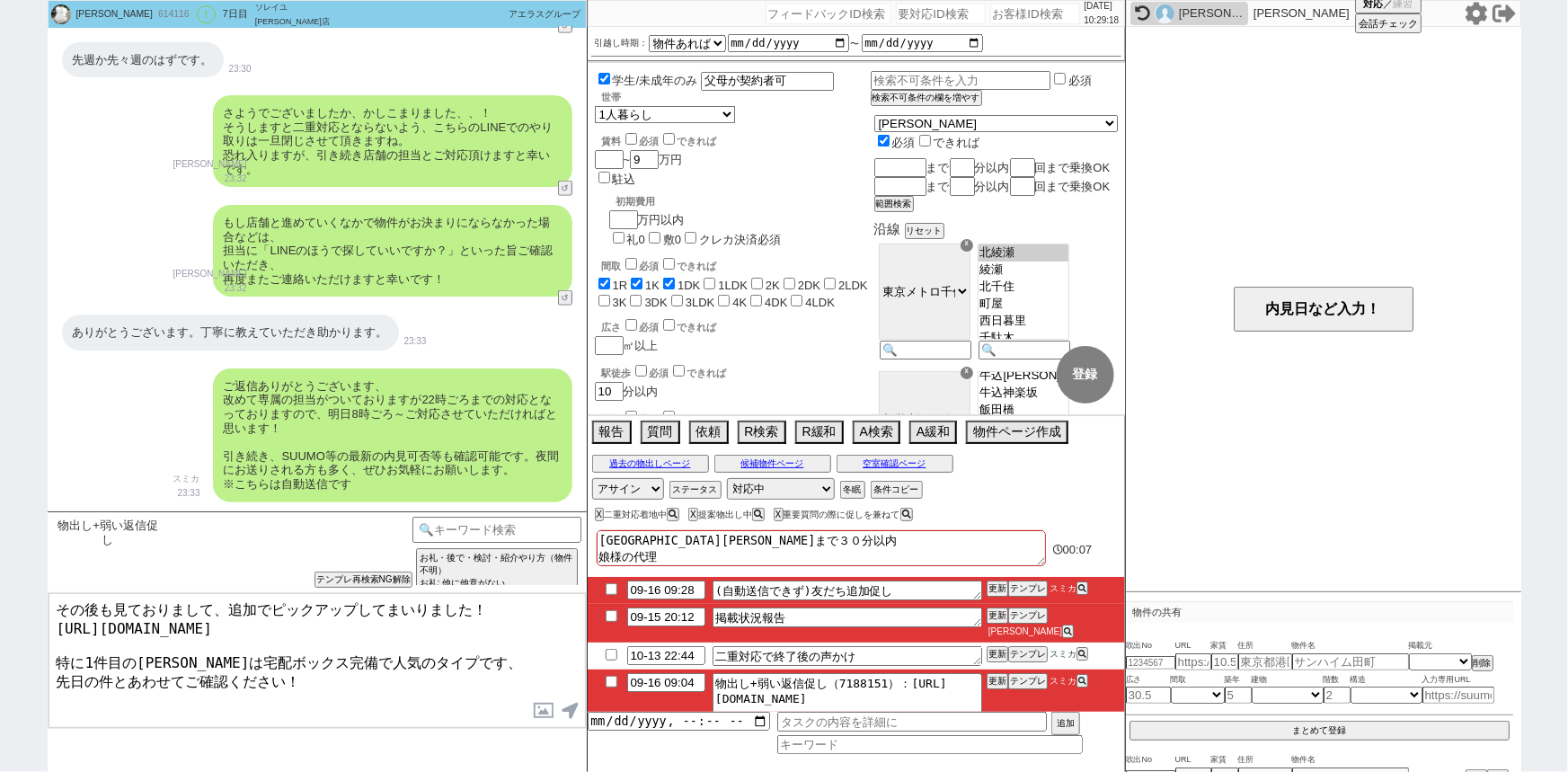
click at [608, 587] on input "checkbox" at bounding box center [611, 589] width 26 height 12
click at [611, 618] on input "checkbox" at bounding box center [611, 616] width 26 height 12
click at [610, 676] on input "checkbox" at bounding box center [611, 681] width 26 height 12
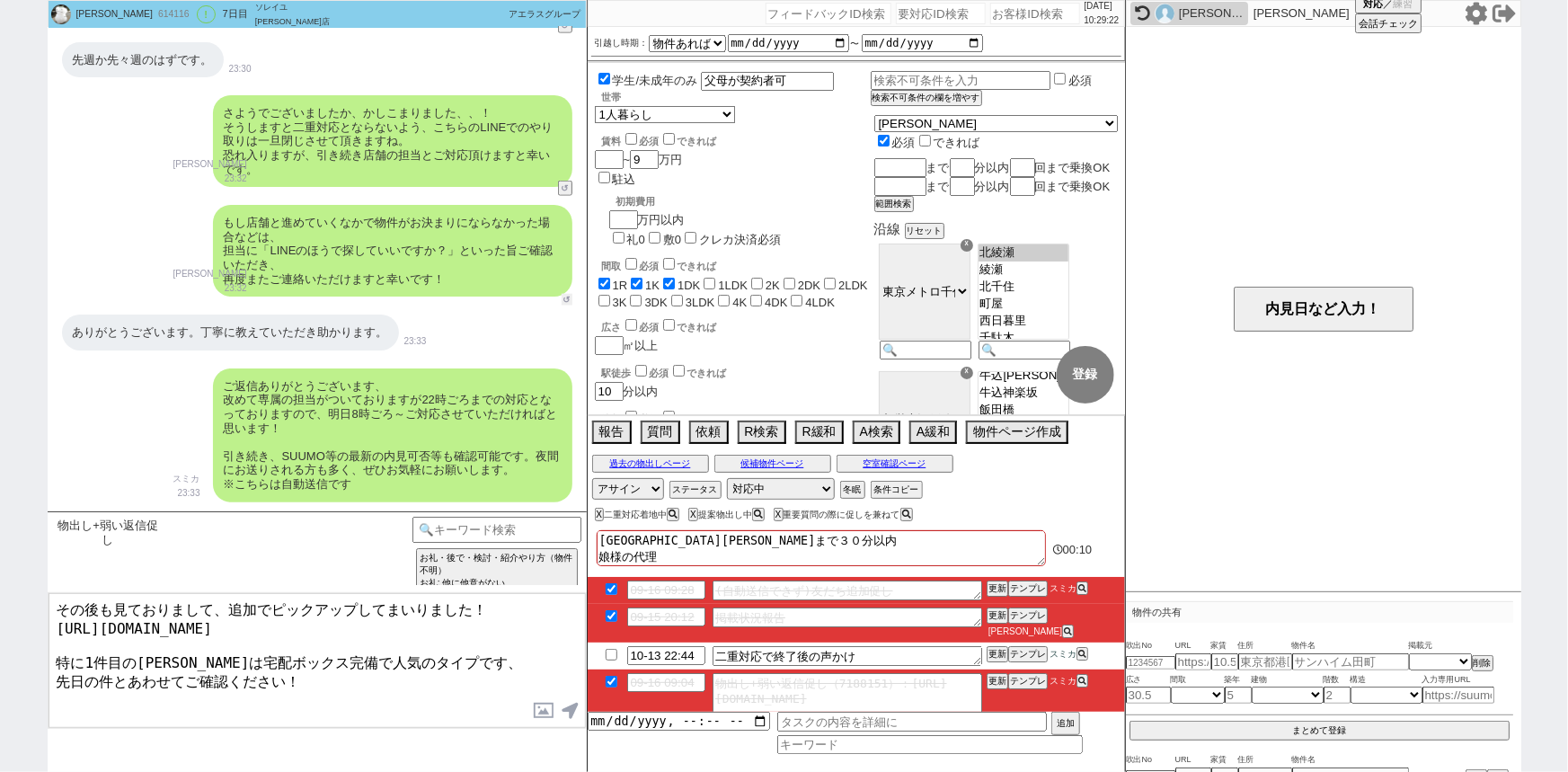
click at [564, 300] on button "↺" at bounding box center [567, 299] width 11 height 12
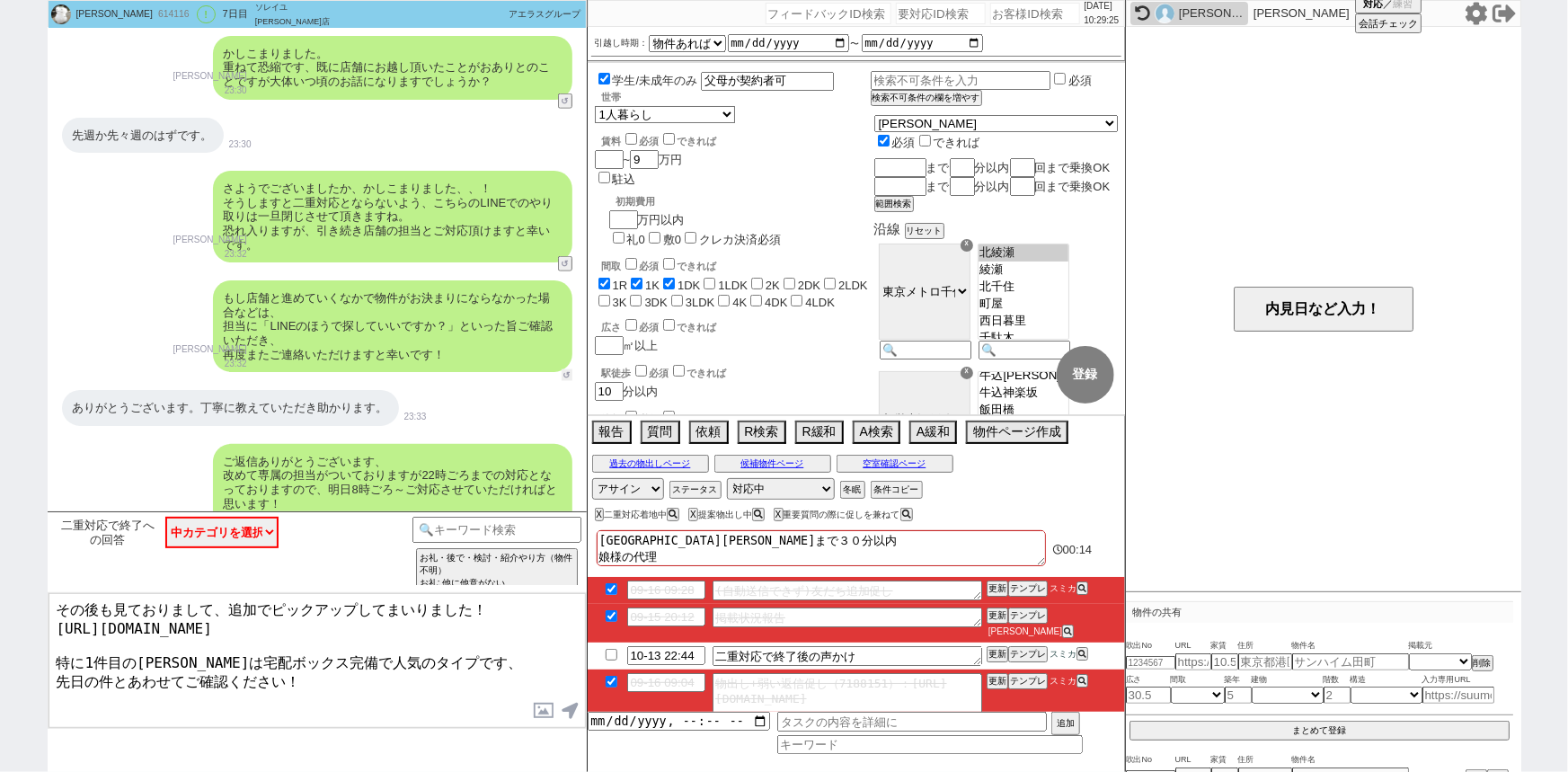
scroll to position [928, 0]
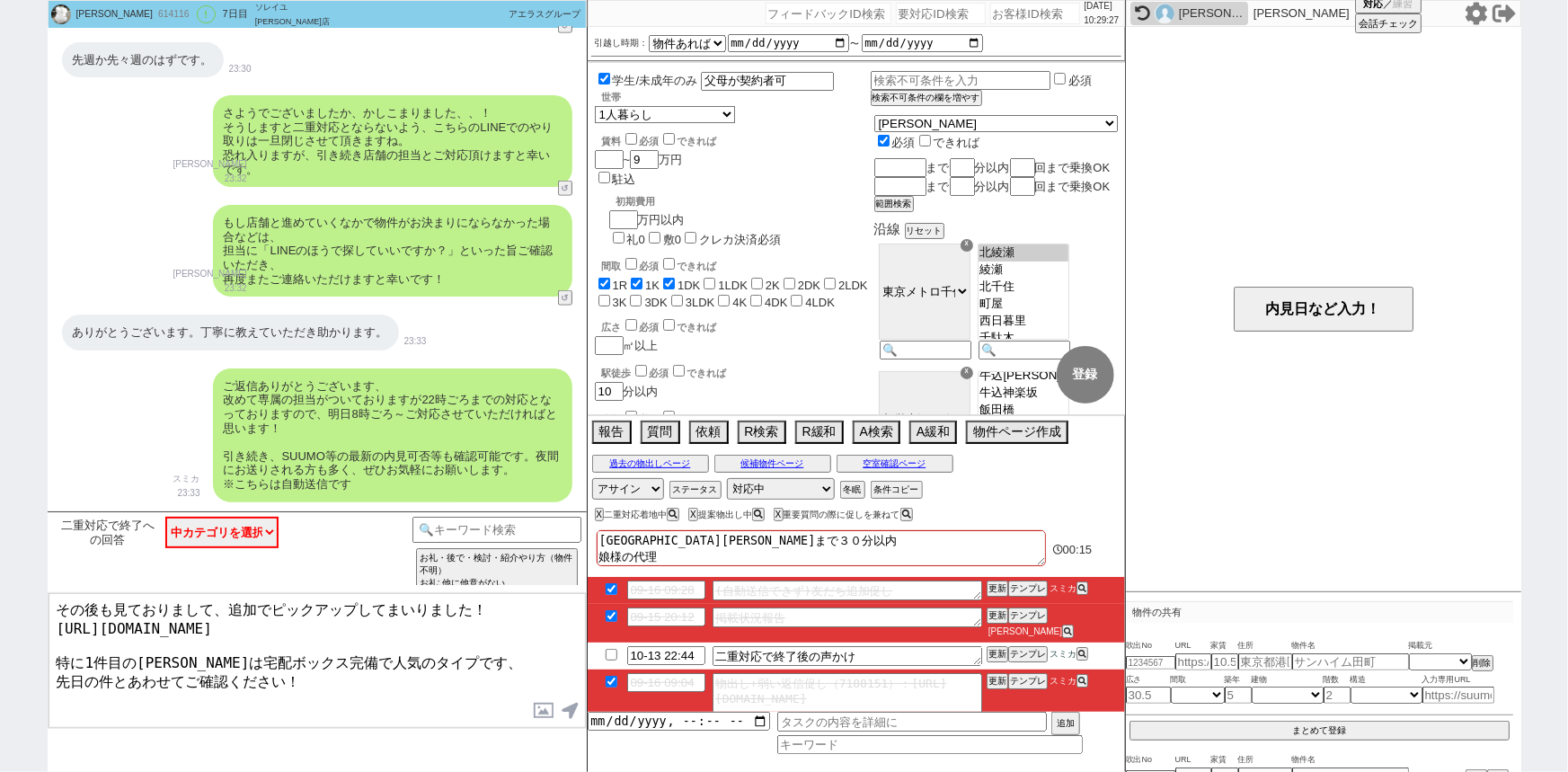
click at [153, 19] on div "614116" at bounding box center [173, 15] width 41 height 15
click at [695, 511] on button "X" at bounding box center [691, 514] width 6 height 10
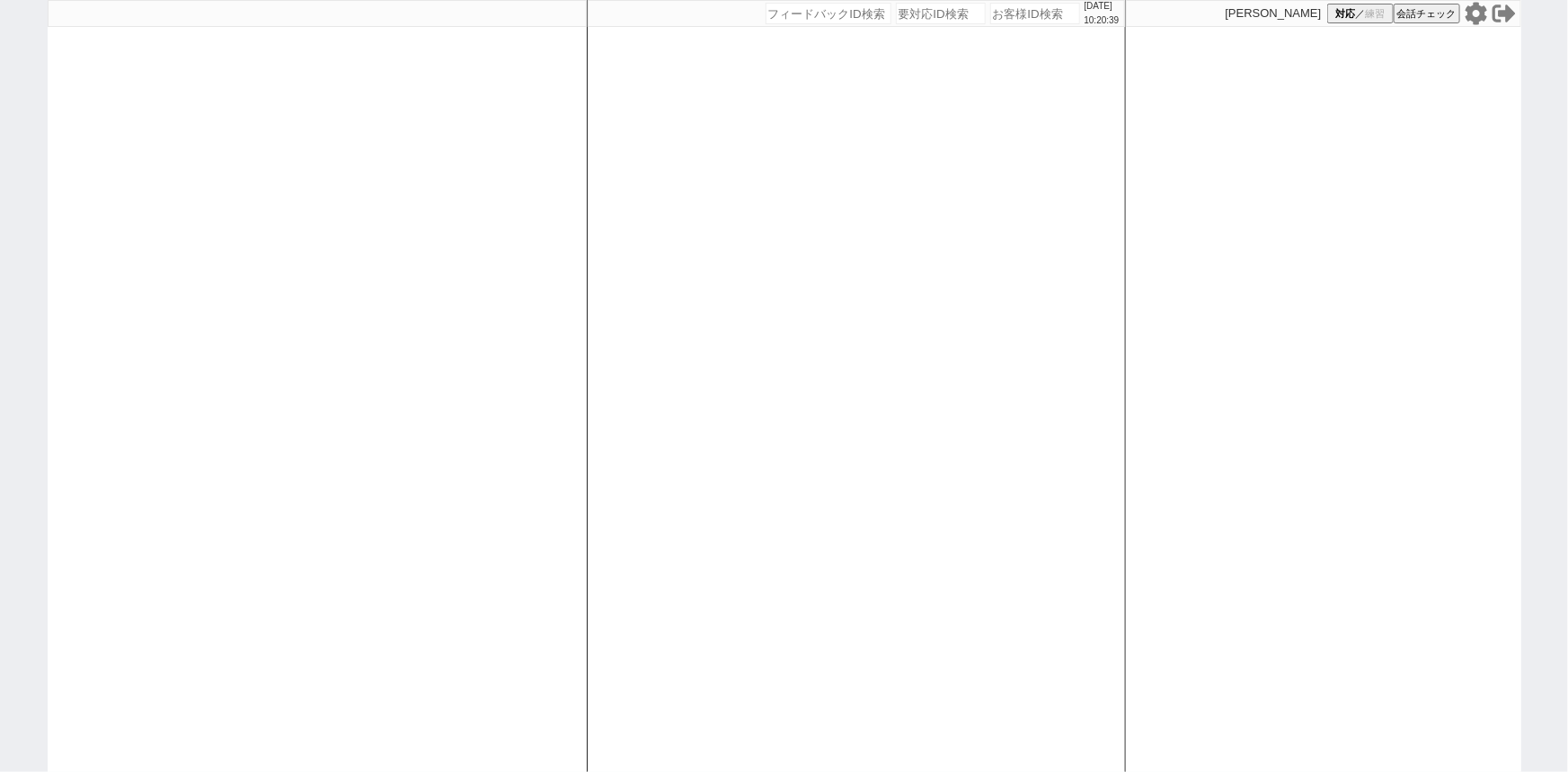
click at [993, 11] on input "number" at bounding box center [1035, 14] width 90 height 22
paste input "613128"
type input "613128"
select select "100"
select select "6"
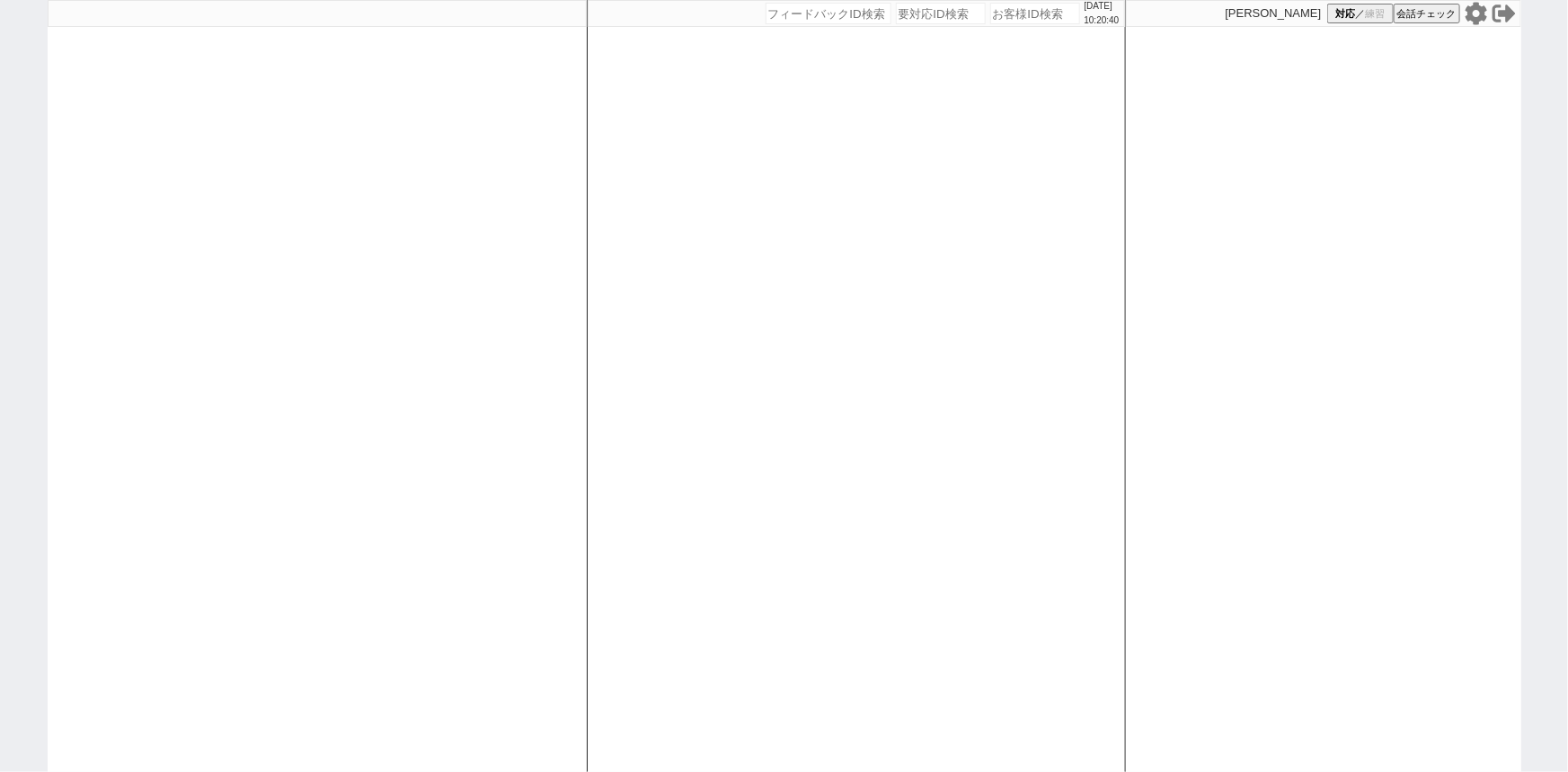
select select "6"
select select "2"
select select "5"
select select "10"
select select
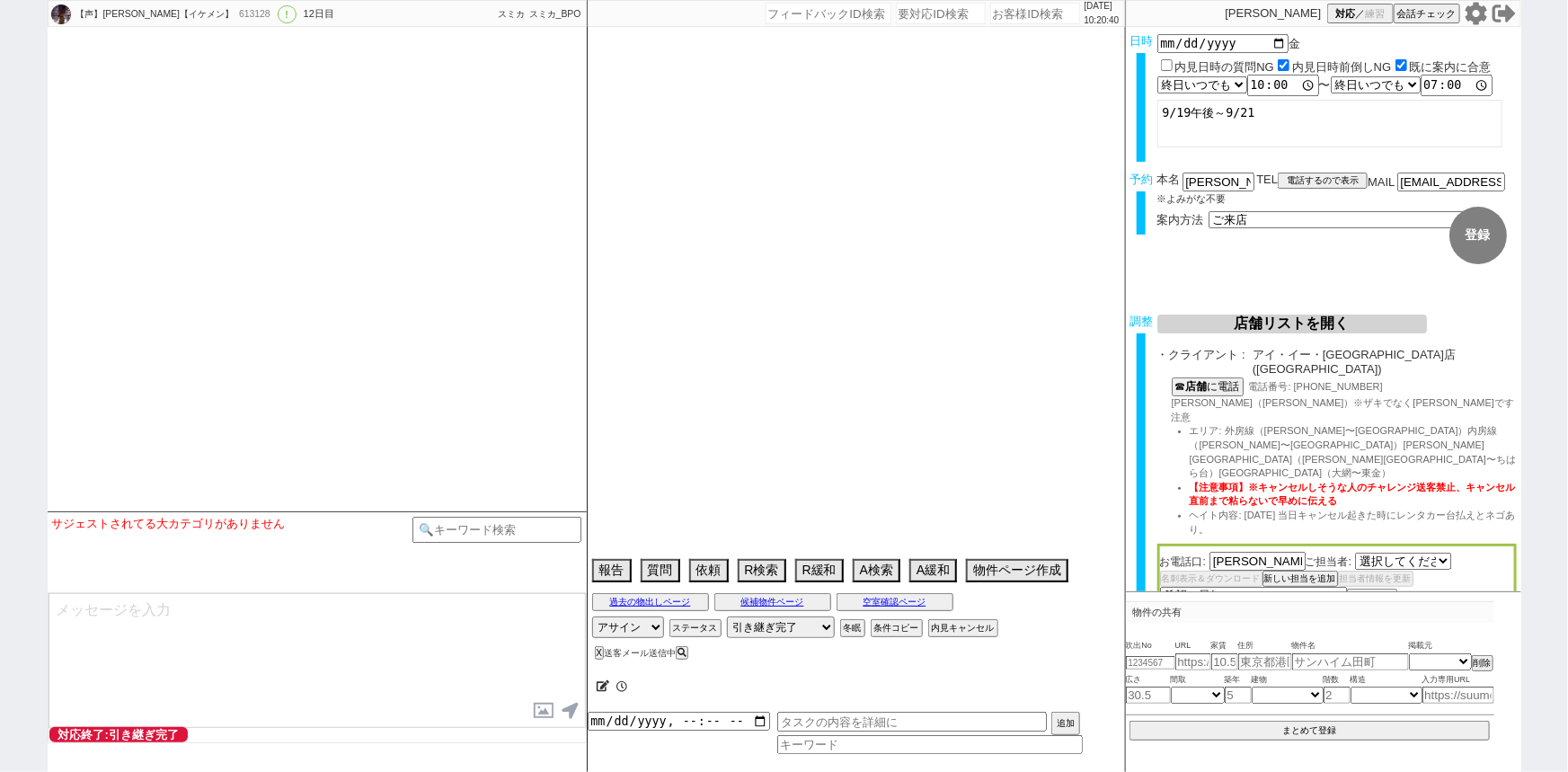
select select "2525"
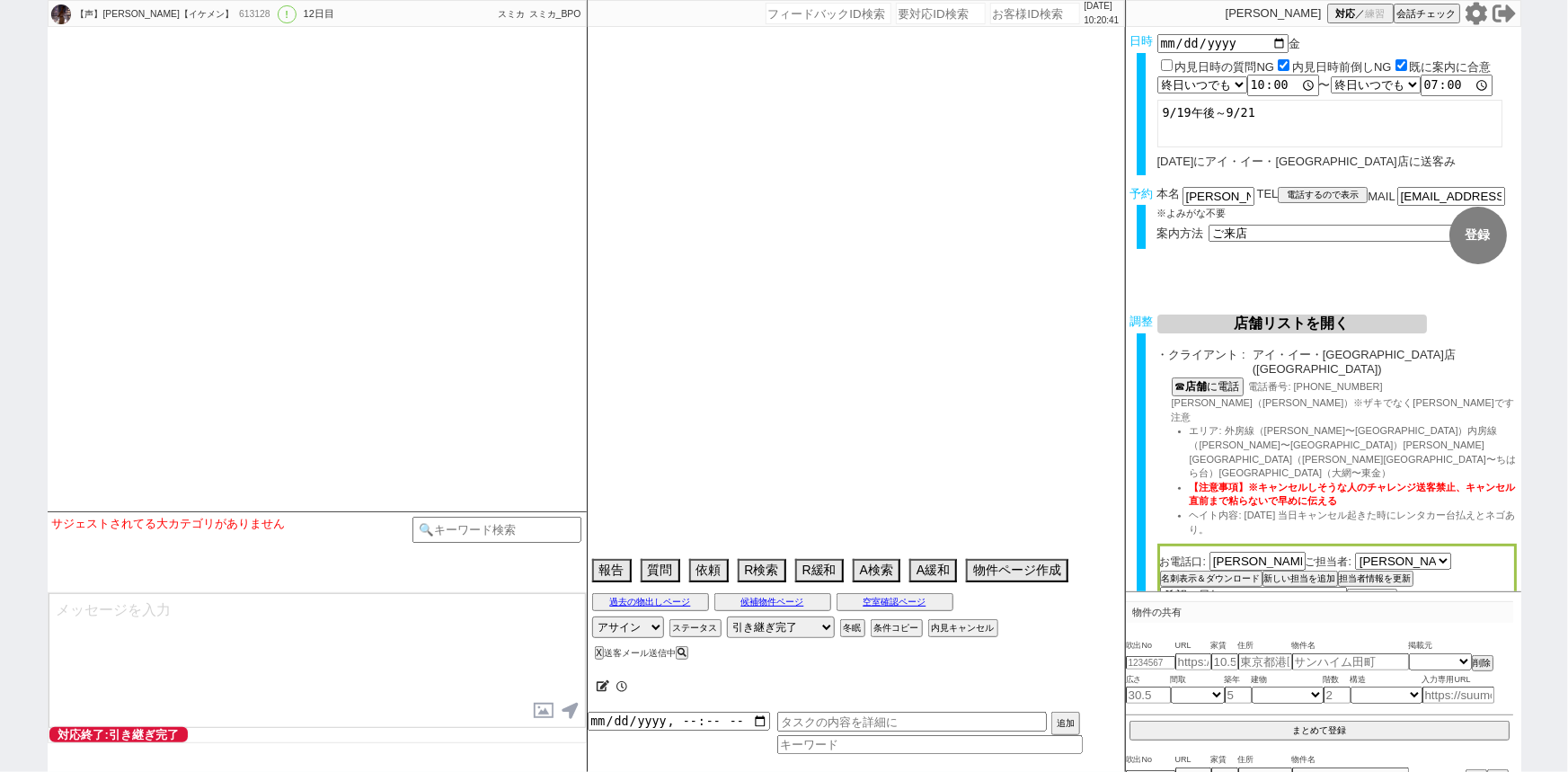
select select "15"
select select "0"
select select "12"
select select "103"
select select "2701"
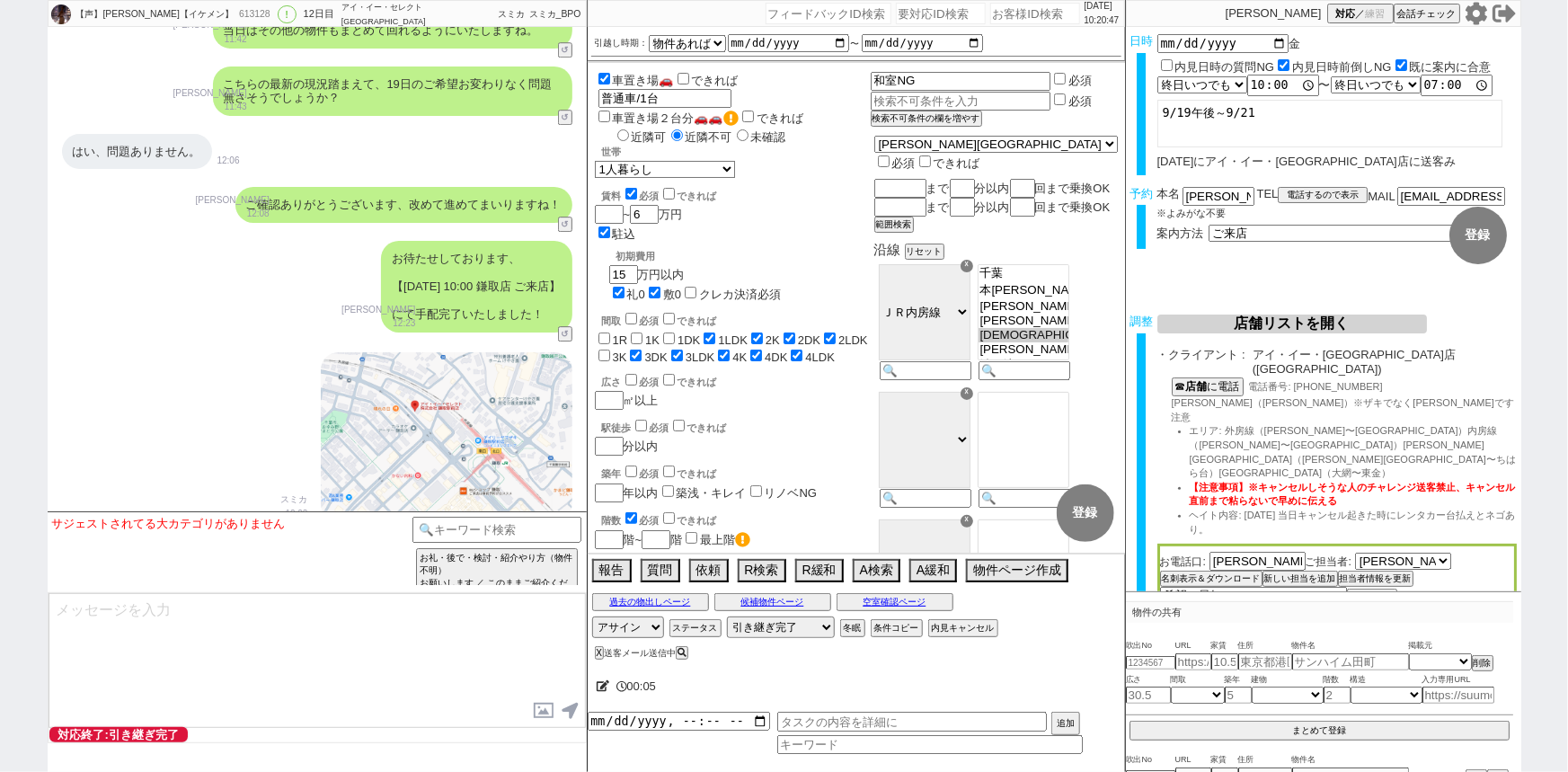
scroll to position [13044, 0]
click at [1031, 17] on input "number" at bounding box center [1035, 14] width 90 height 22
paste input "614538"
type input "614538"
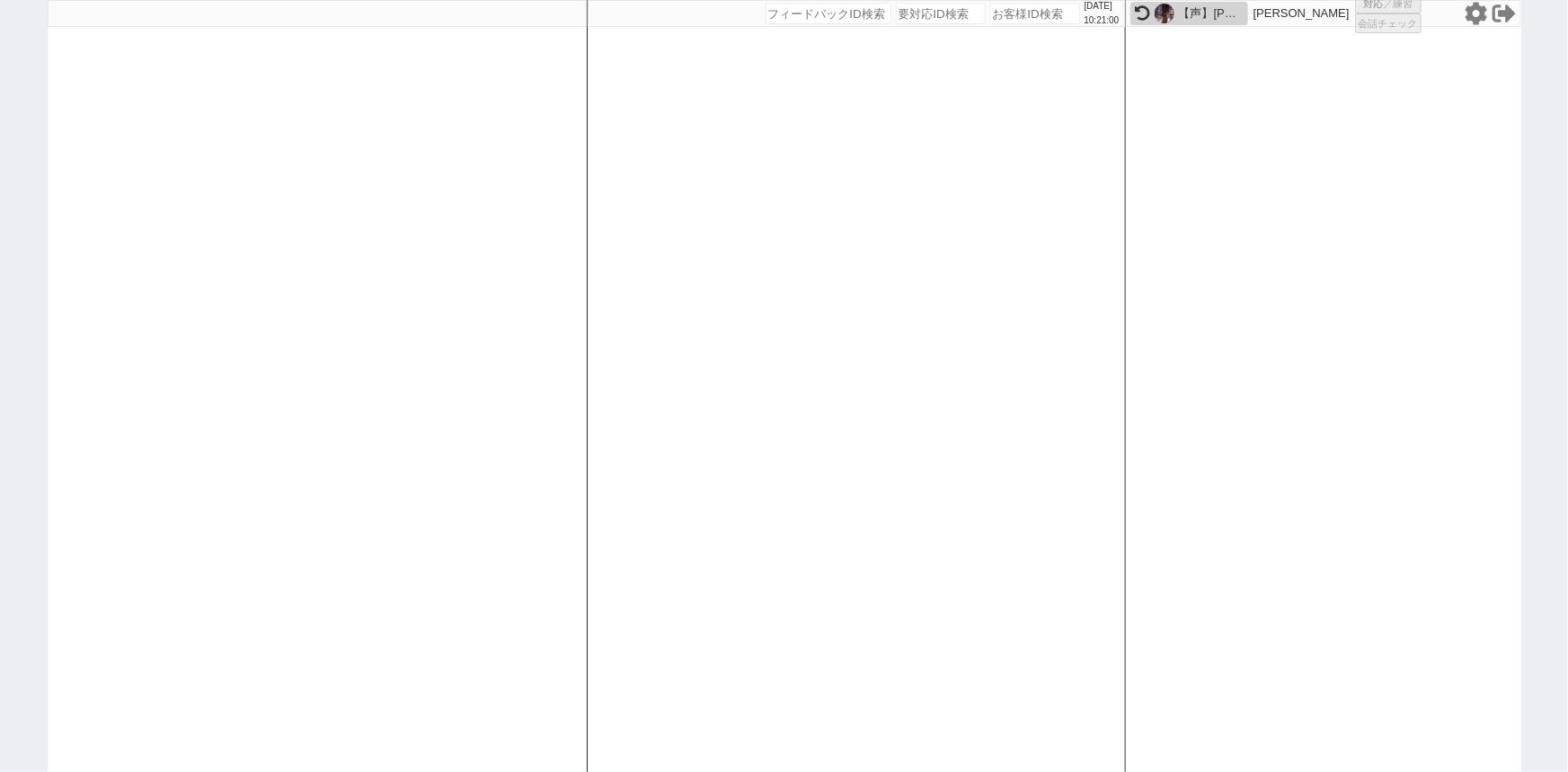
select select "1"
select select "2"
select select "5"
select select "8"
select select
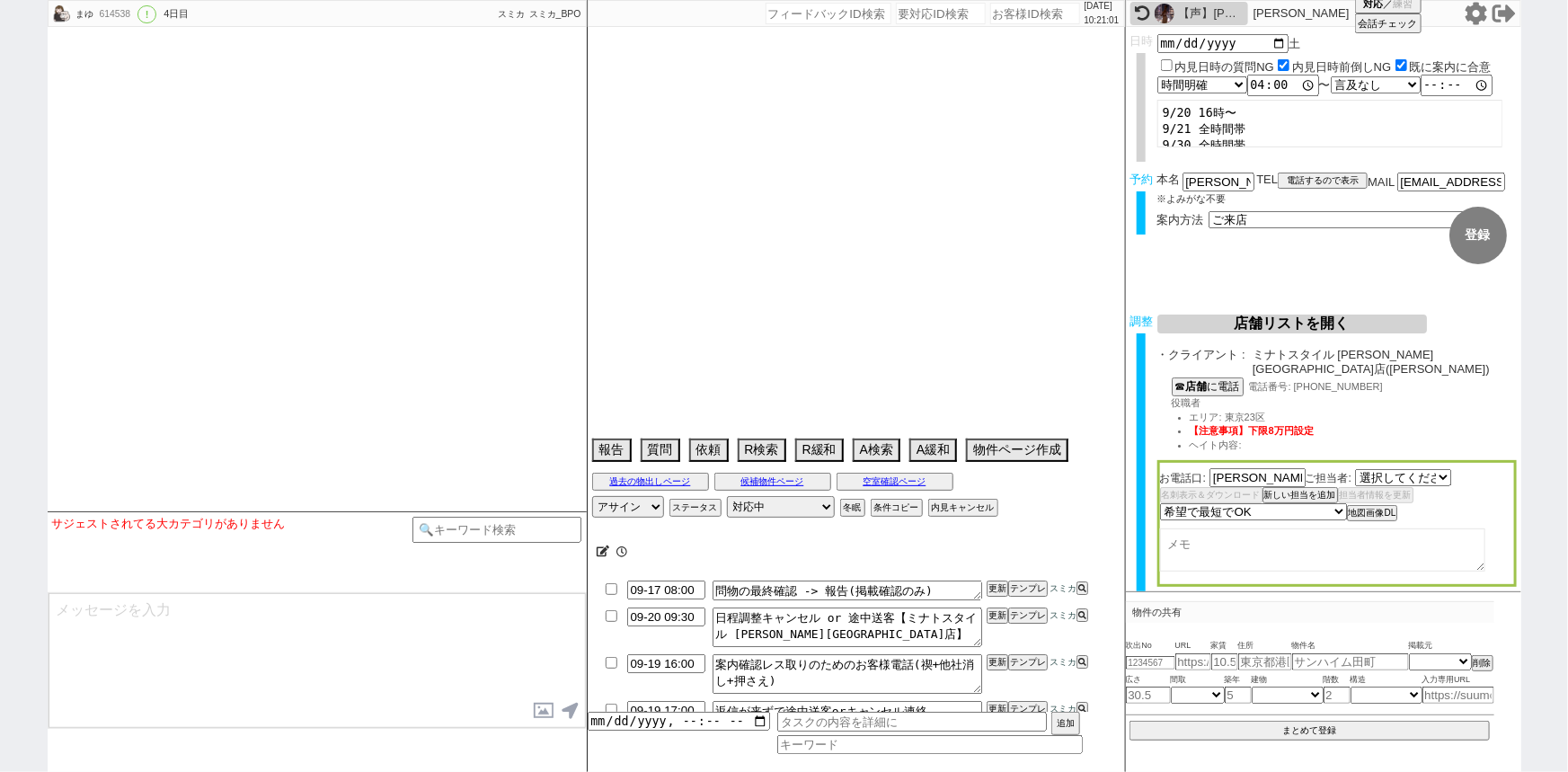
select select "2834"
type textarea "20日の午前中に別の内見あり(ADESSO戸越銀座)"
select select "15"
select select "0"
select select "9"
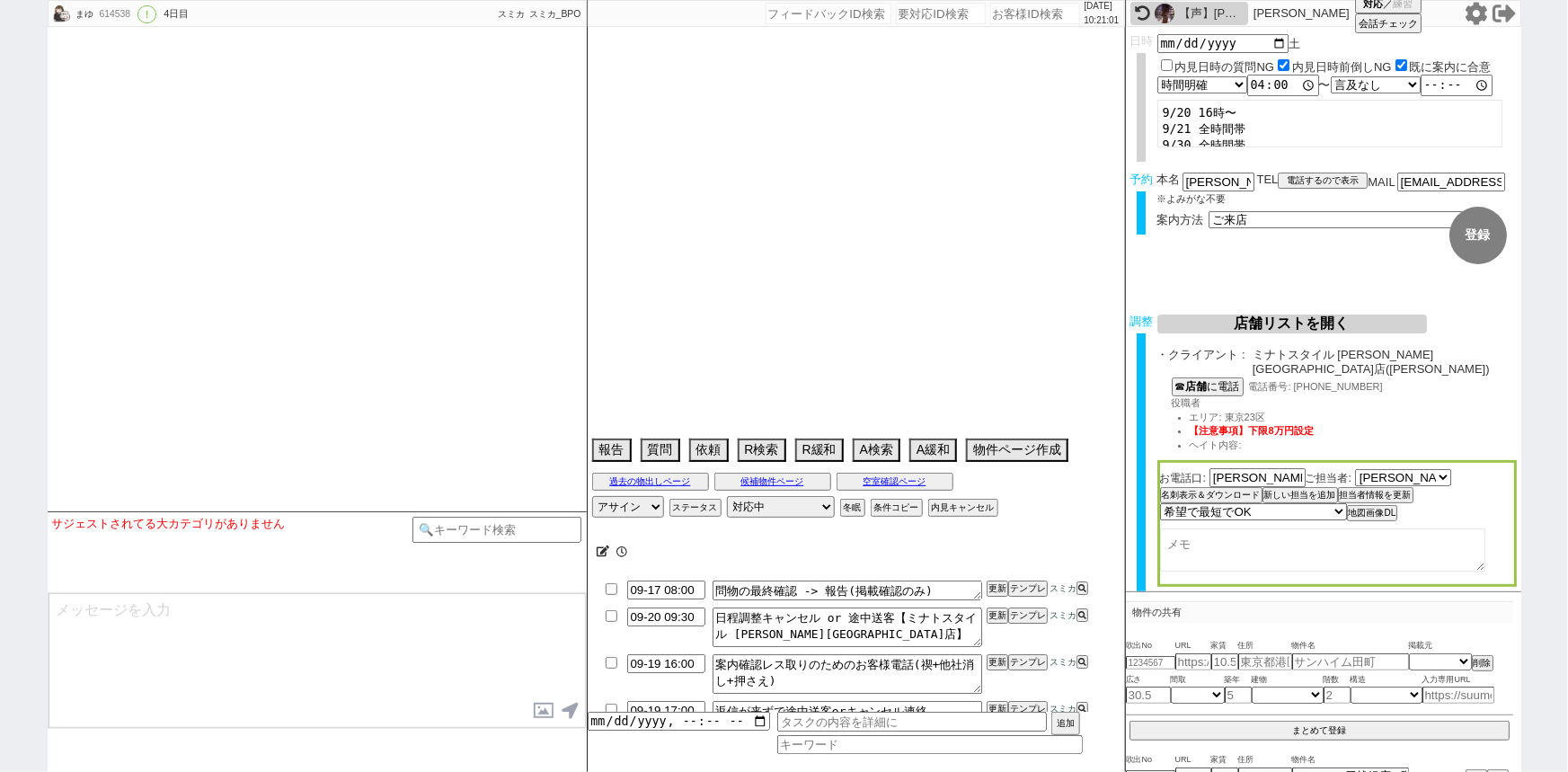
select select "10"
select select "12"
select select "13"
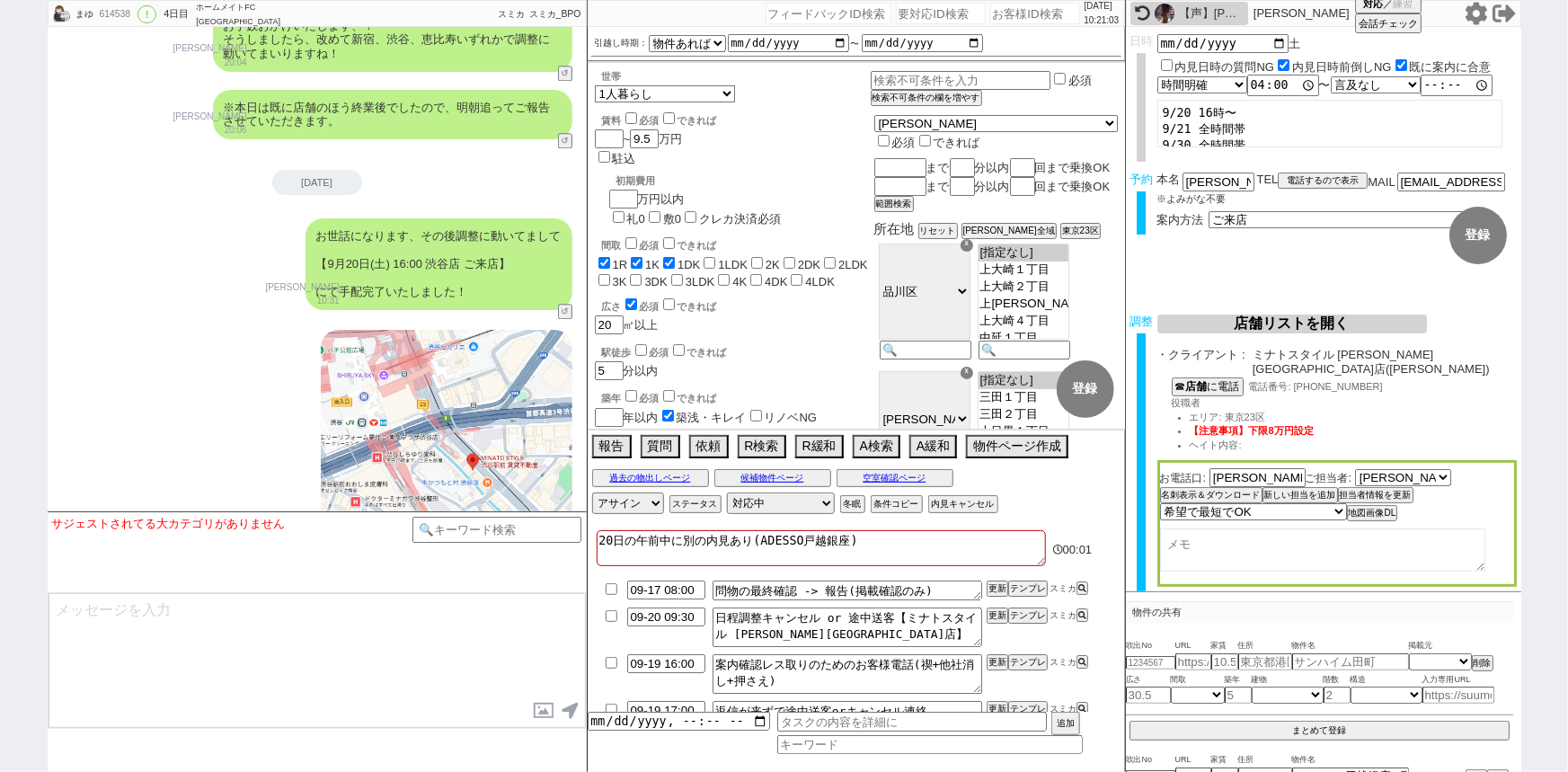
scroll to position [5802, 0]
click at [1024, 18] on input "number" at bounding box center [1035, 14] width 90 height 22
paste input "614045"
type input "614045"
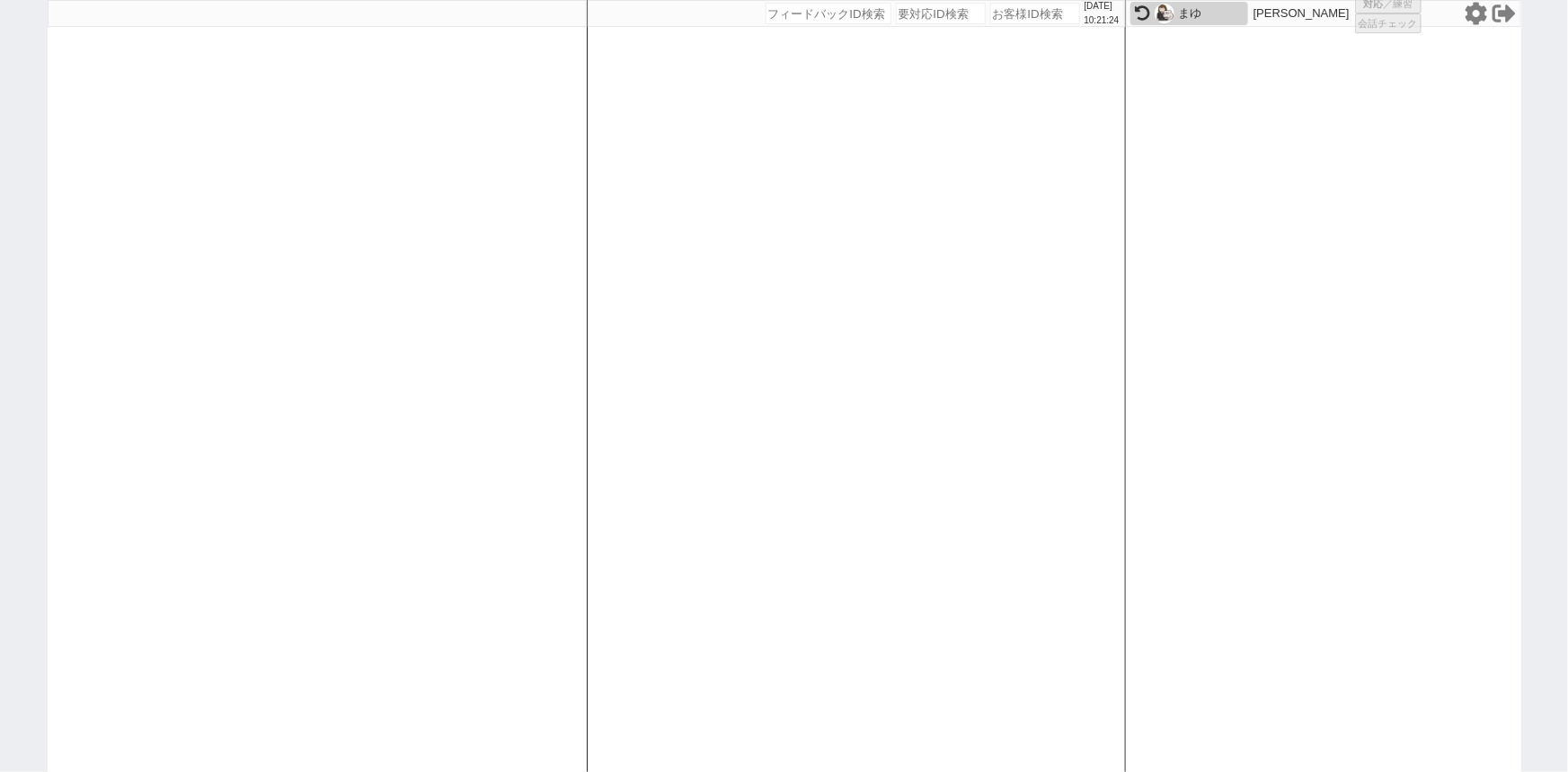
select select "100"
select select "1"
select select "4"
select select "5"
select select
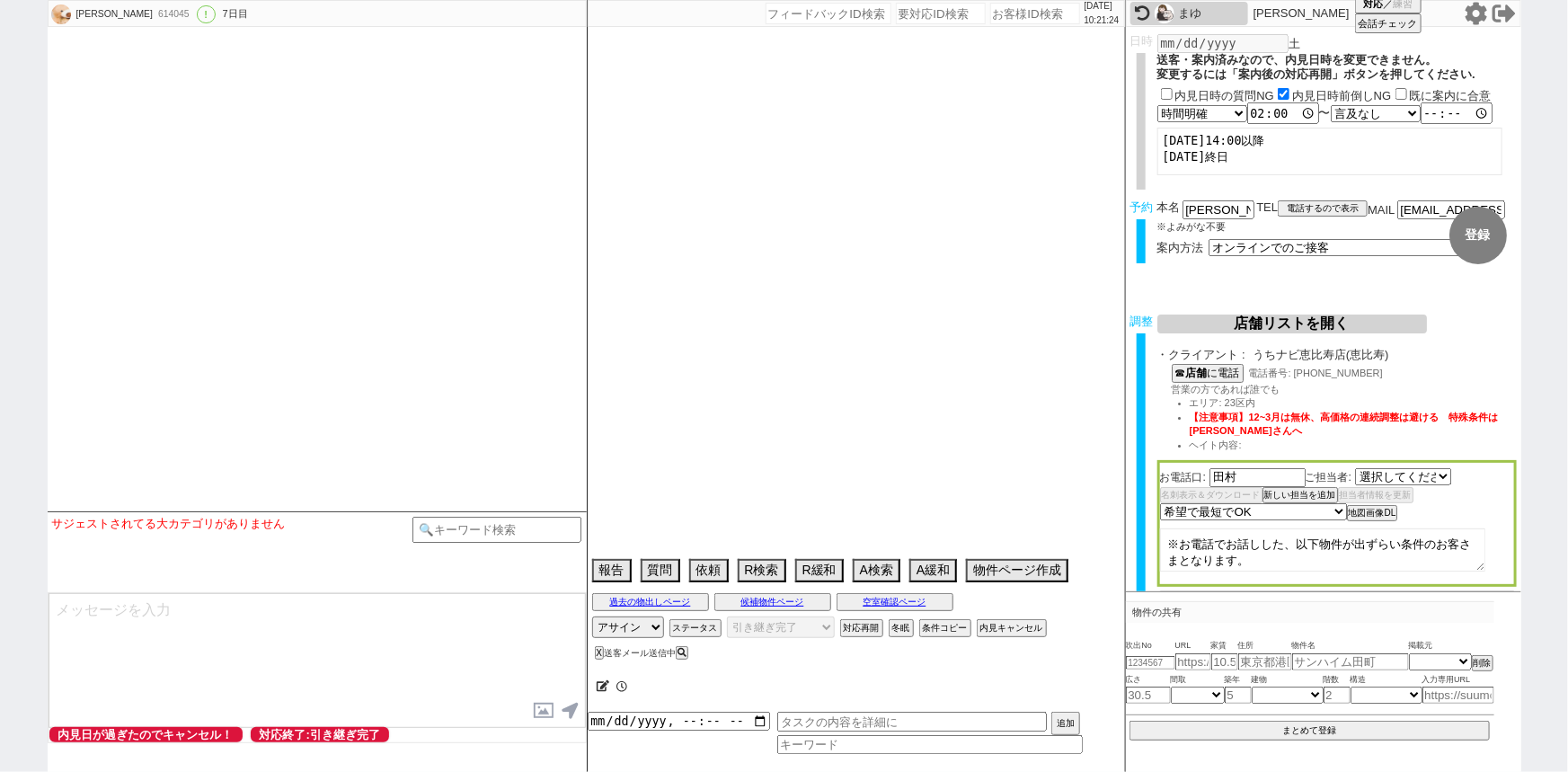
select select "2190"
type textarea "当日まで他社無し"
select select "2025"
select select "10"
select select "32"
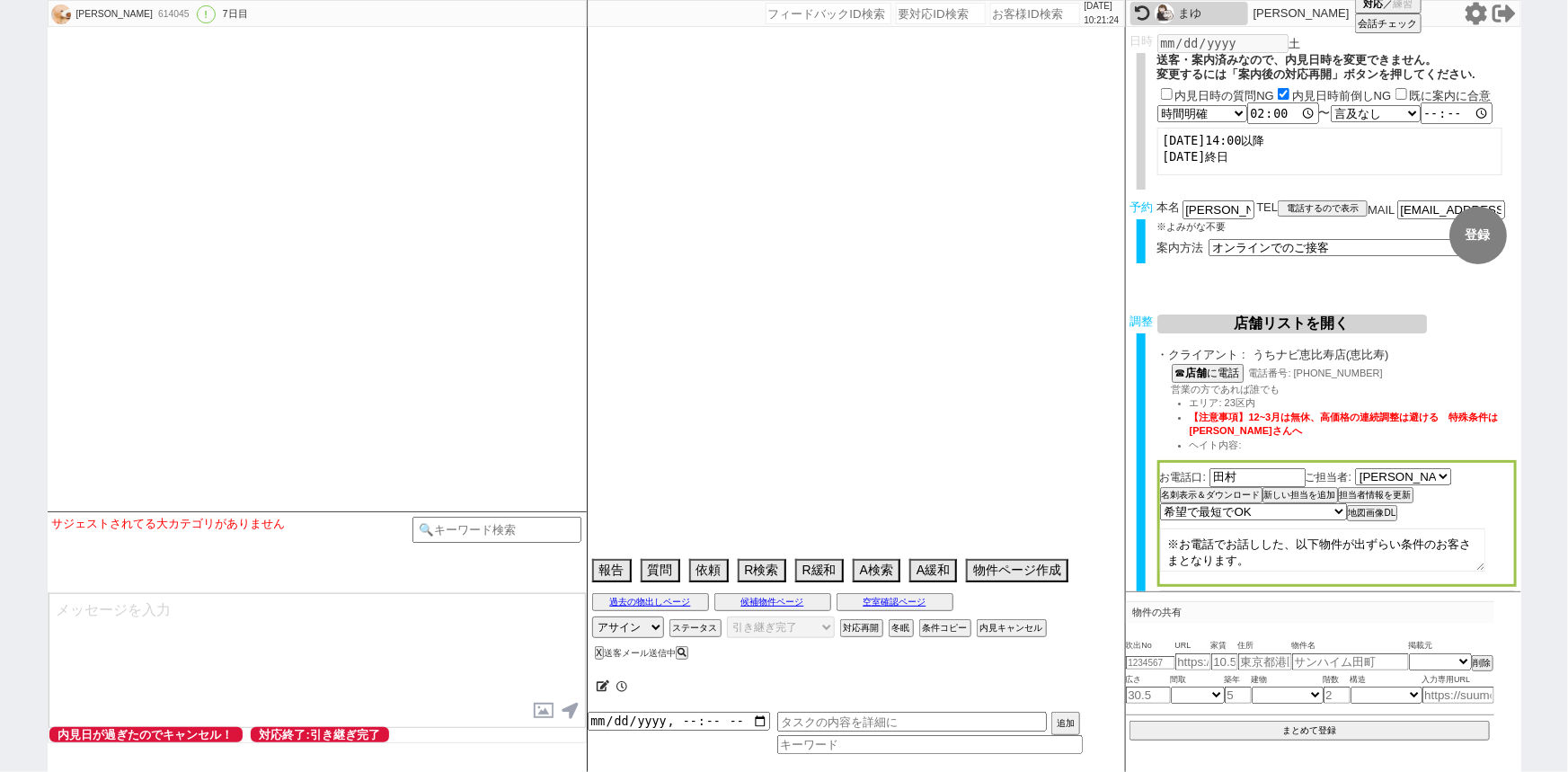
select select "0"
select select "25"
select select "785"
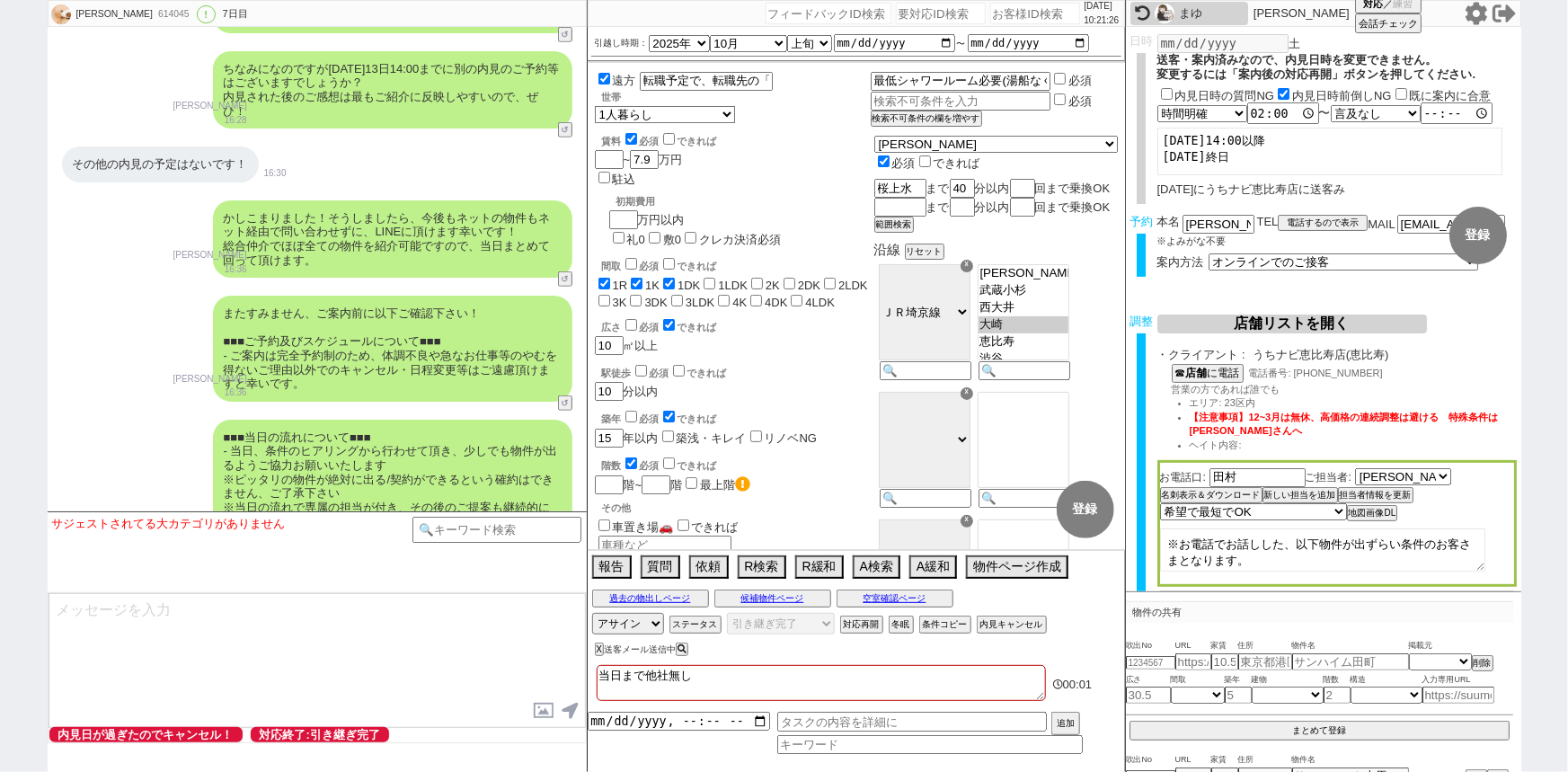
scroll to position [7309, 0]
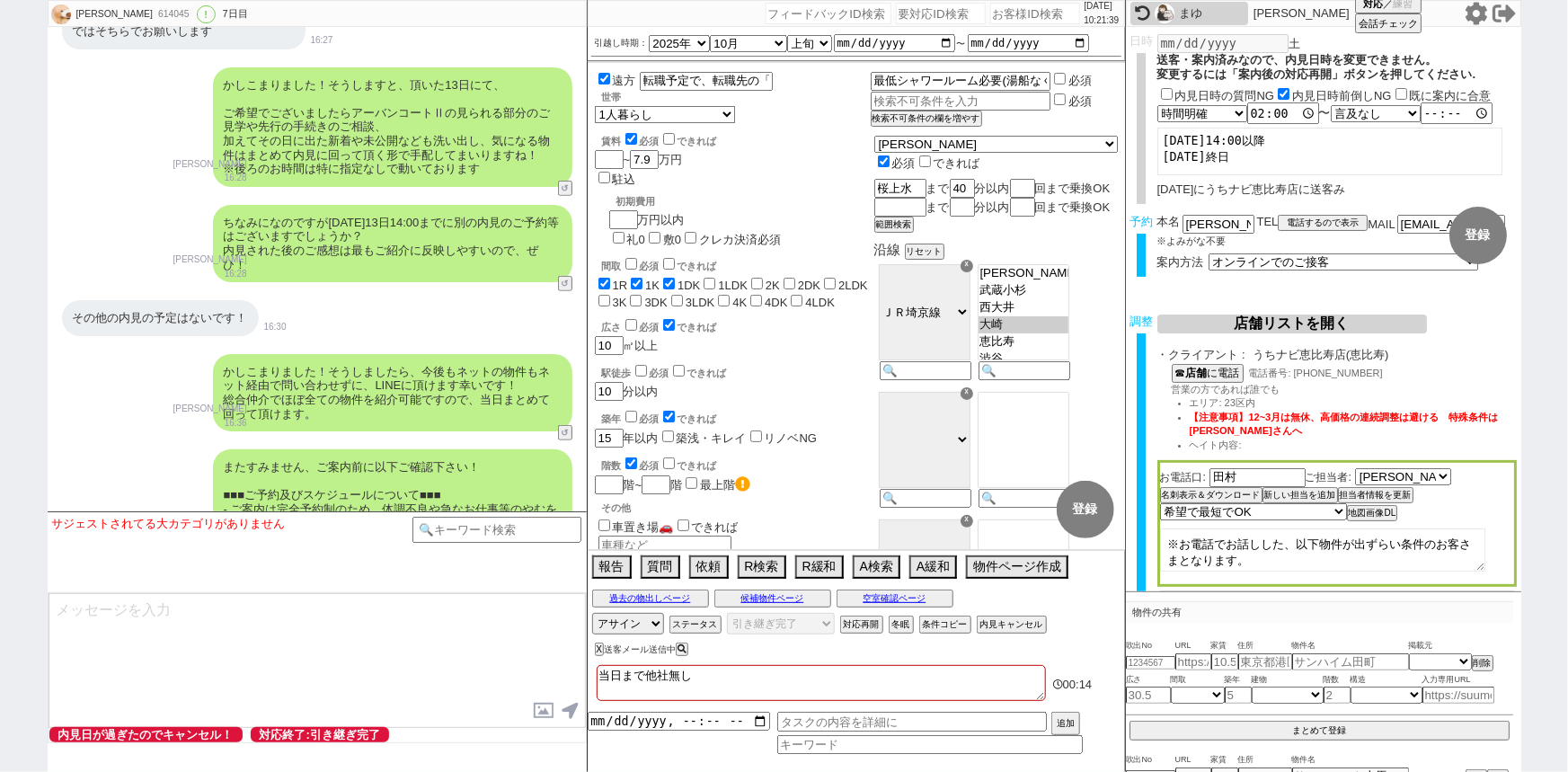
click at [1027, 13] on input "number" at bounding box center [1035, 14] width 90 height 22
paste input "612867"
type input "612867"
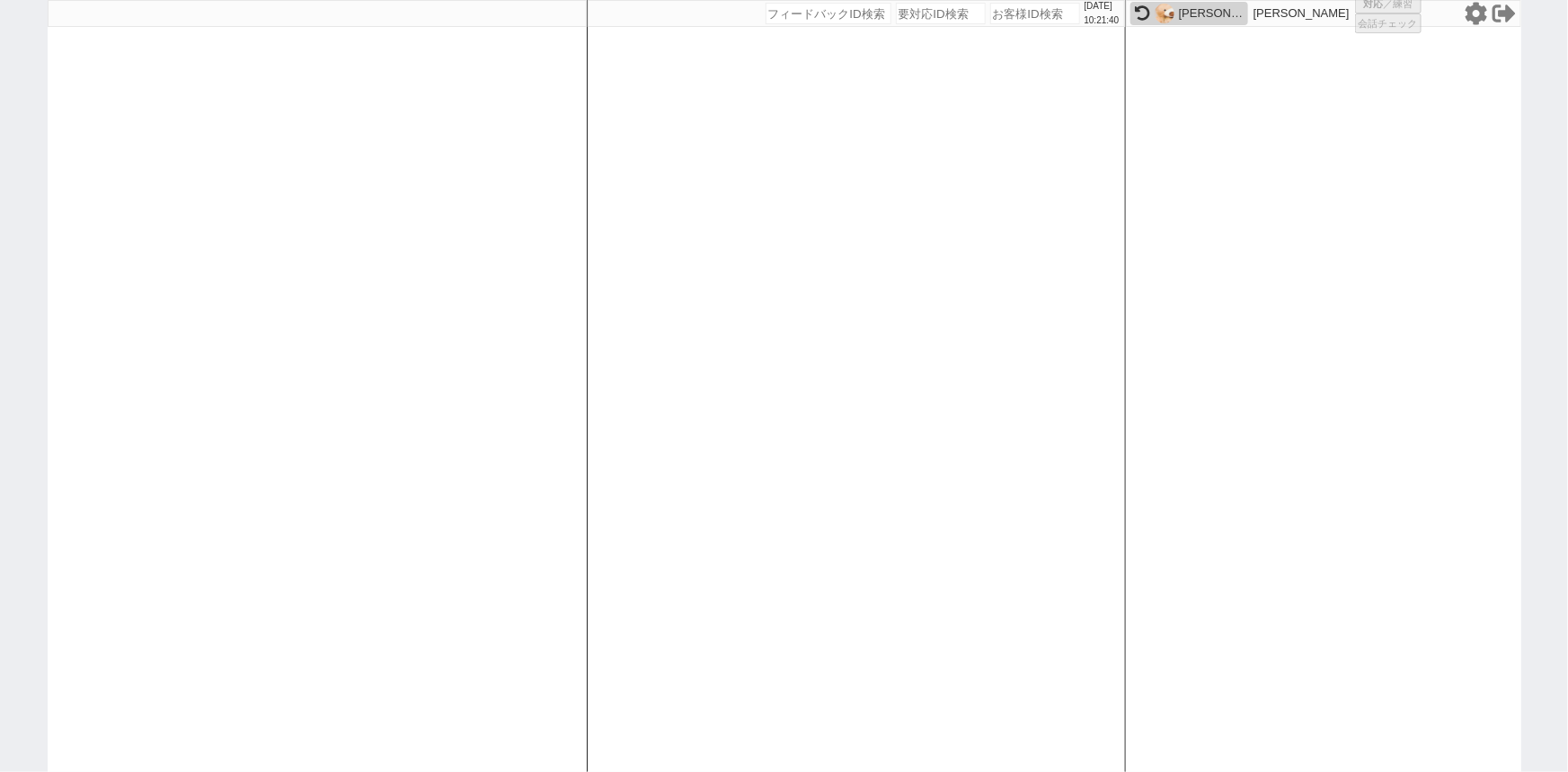
select select "600"
select select "2"
select select
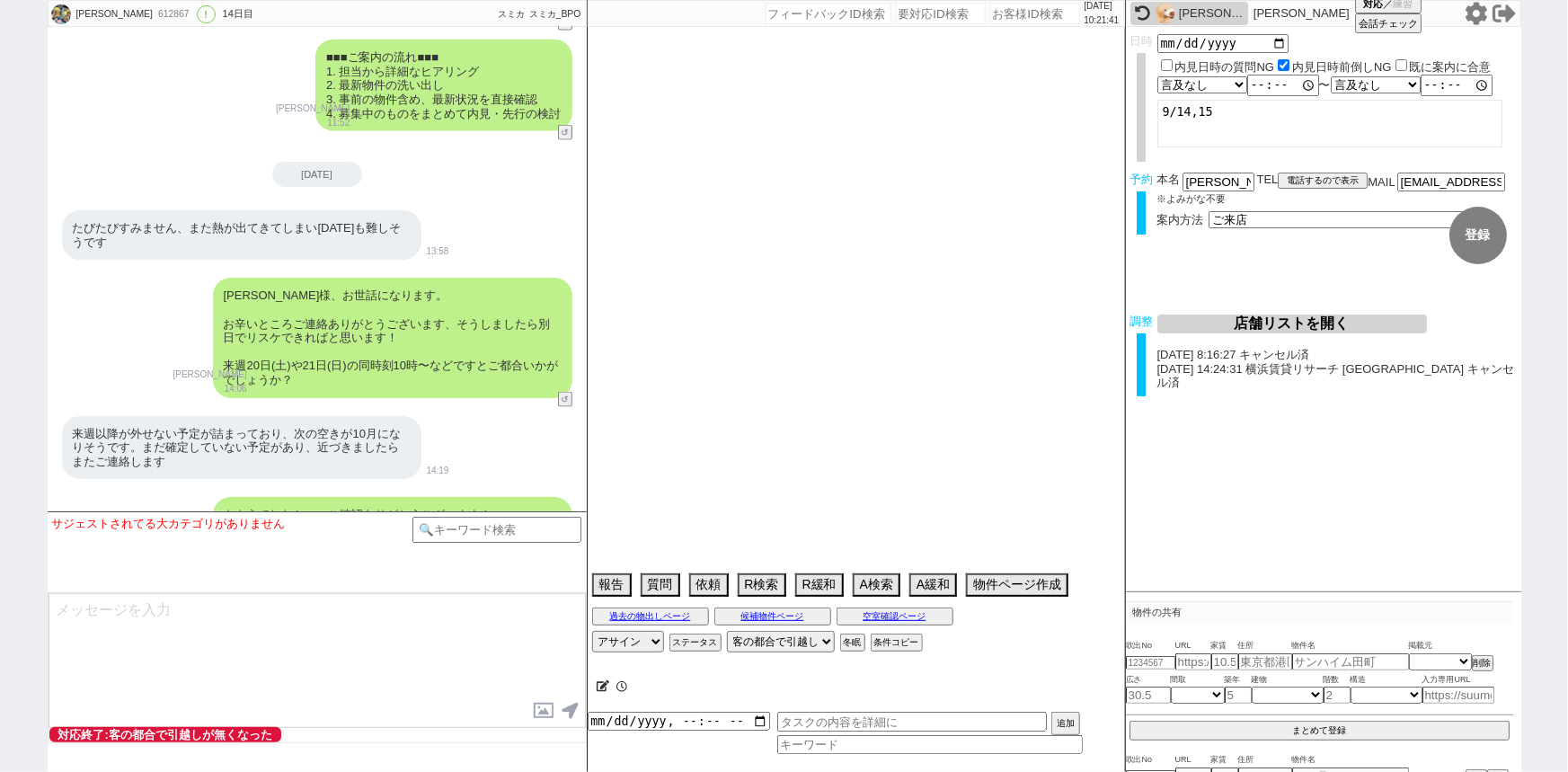
type textarea "他社で内見可否確認取れている 調整後キャンセルあり: 体調不良10月まで予定詰まっているとのことで他決濃厚"
select select "13"
select select "0"
select select "14"
select select "1298"
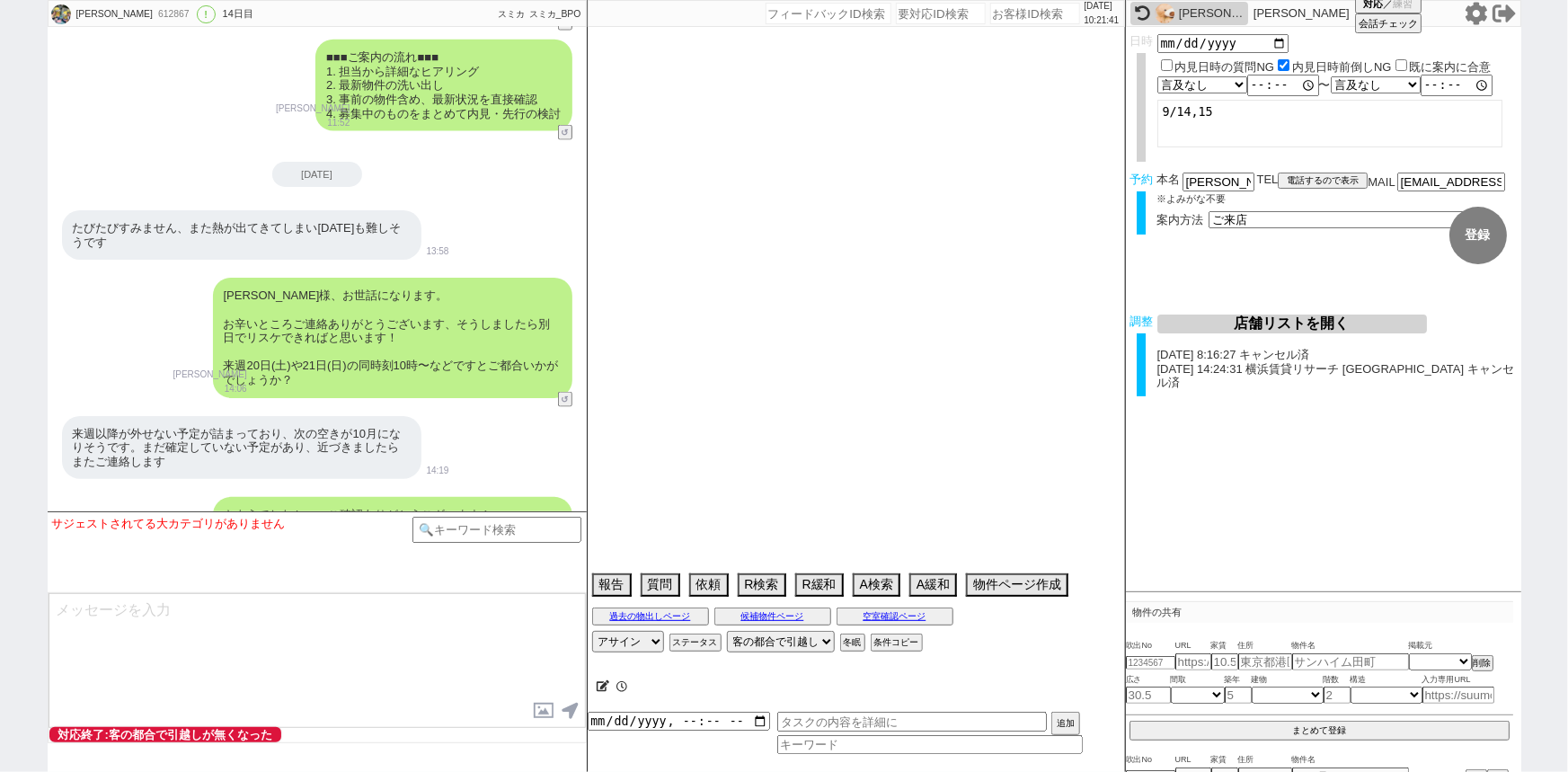
select select "23"
select select "755"
select select "57"
select select "1421"
select select "9"
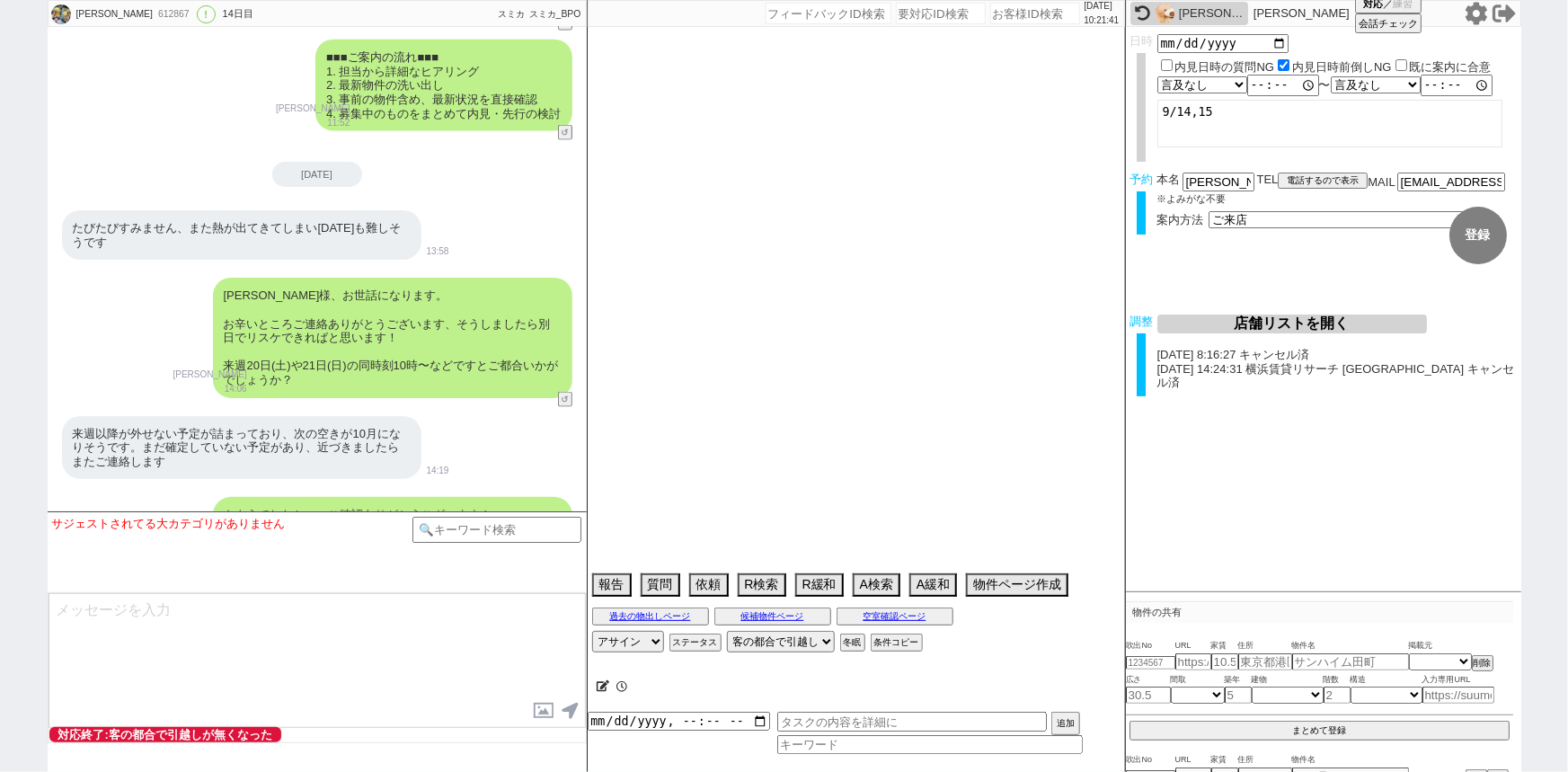
select select "342"
select select "91"
select select "2514"
select select "89"
select select "93"
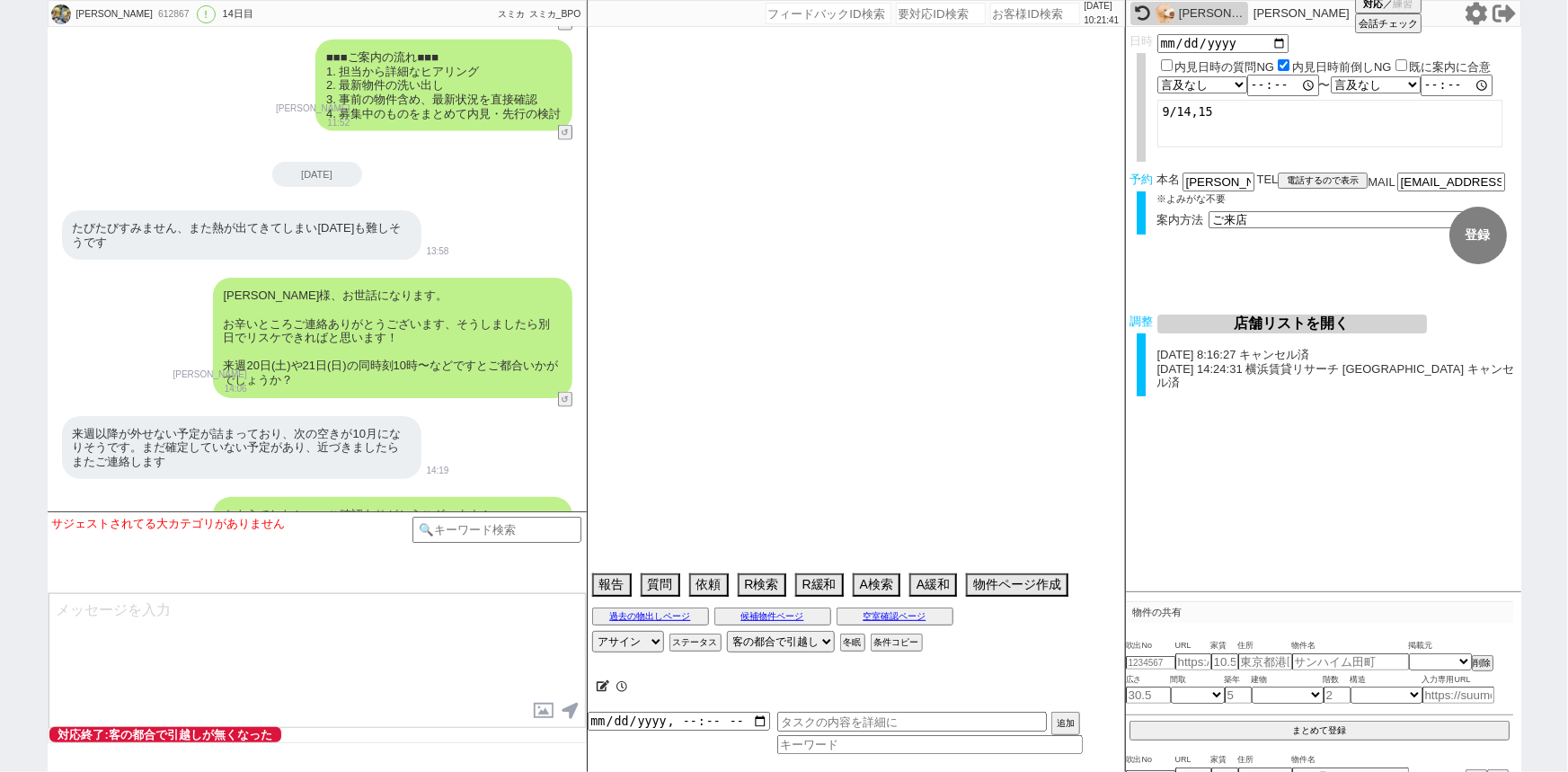
select select "17"
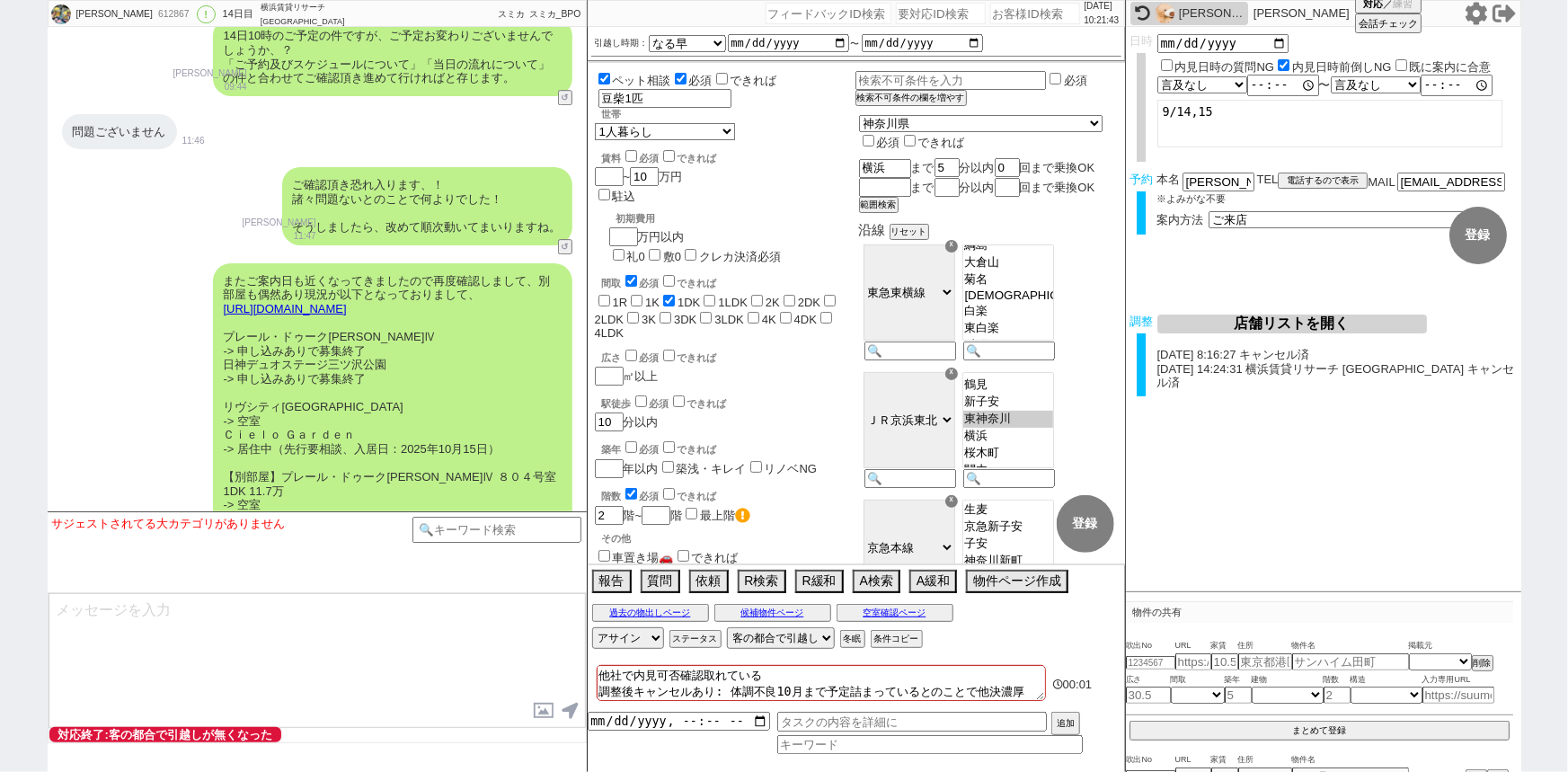
scroll to position [9675, 0]
click at [1004, 6] on input "number" at bounding box center [1035, 14] width 90 height 22
paste input "606519"
type input "606519"
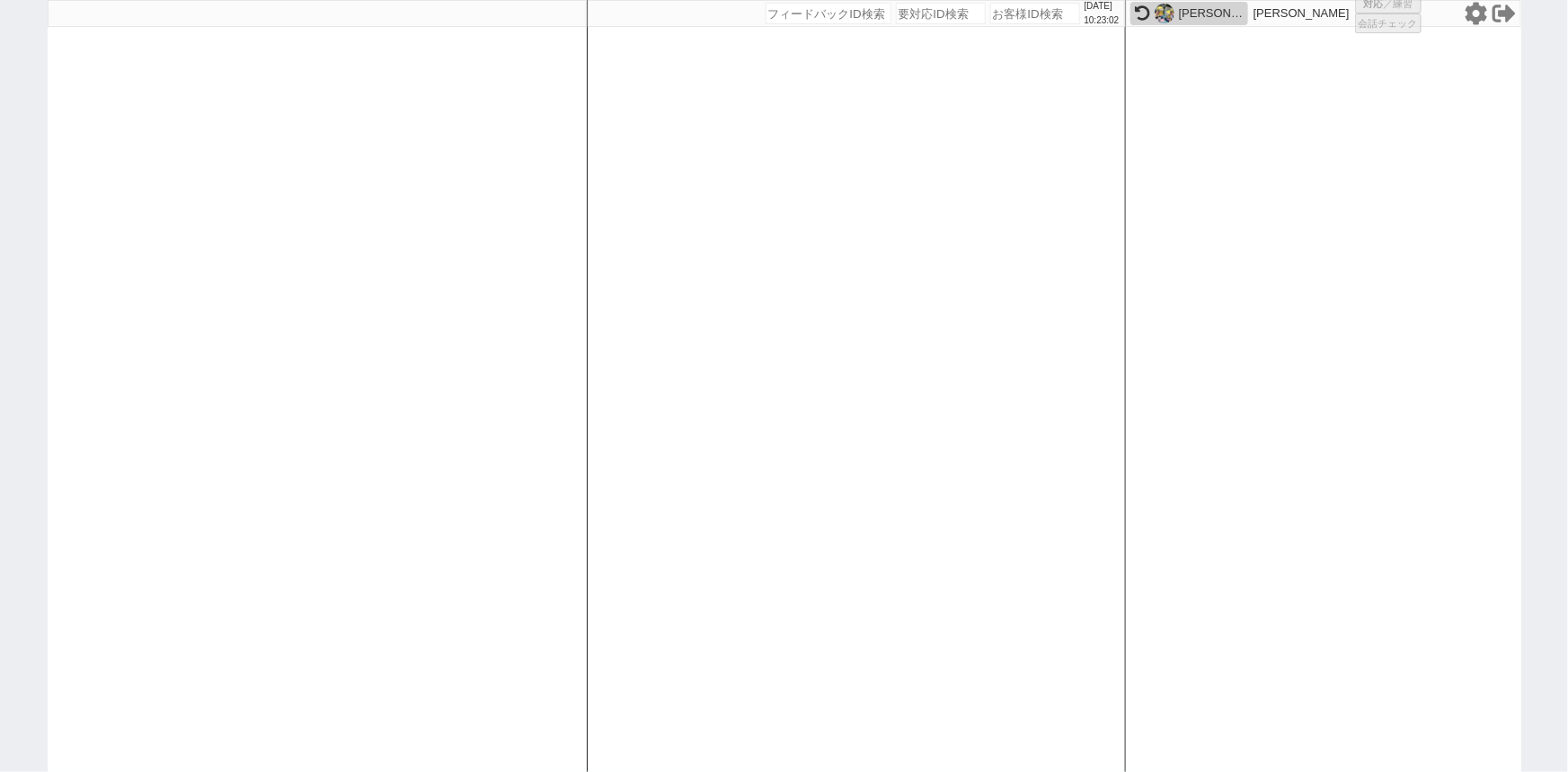
select select "400"
select select "2"
select select "5"
select select
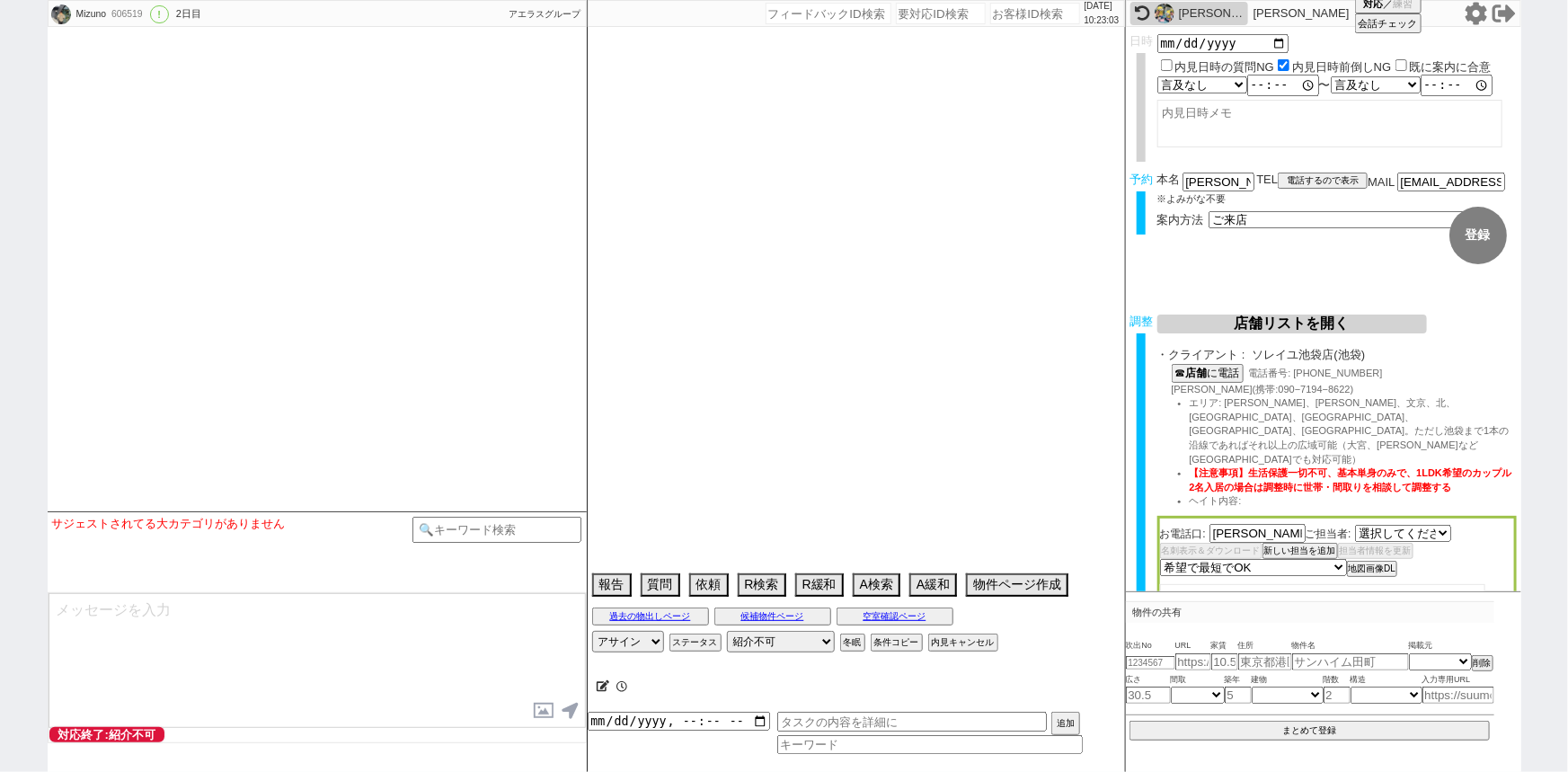
select select "540"
type textarea "調整後キャンセルあり ＠＠どのアカウントでも再開しないでいいです、ほぼ100%キャンセルになりますし来店しても事情話されたらネゴになります＠＠"
select select "2025"
select select "10"
select select "35"
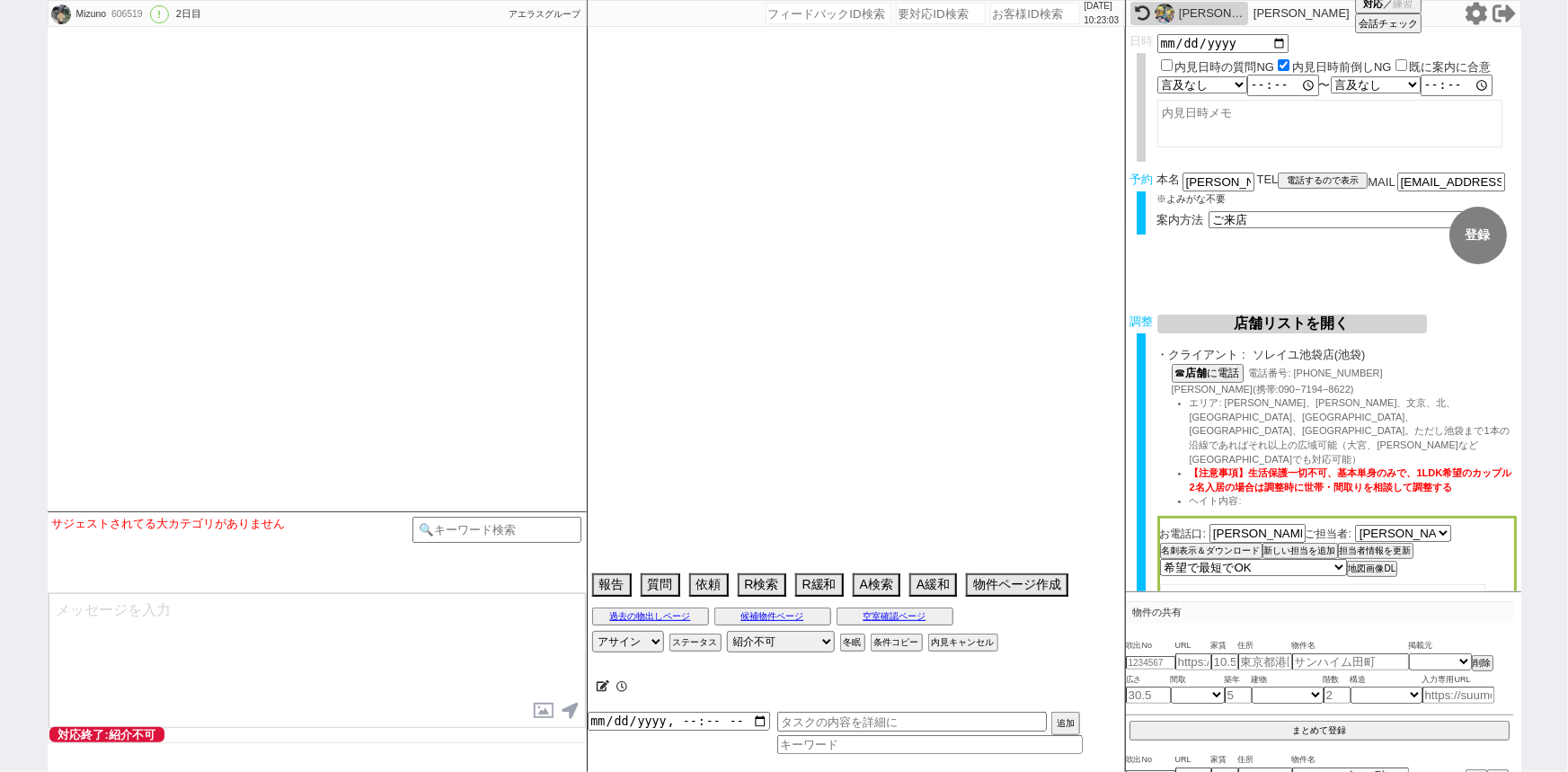
select select "0"
select select "20"
select select "38"
select select "1095"
select select "36"
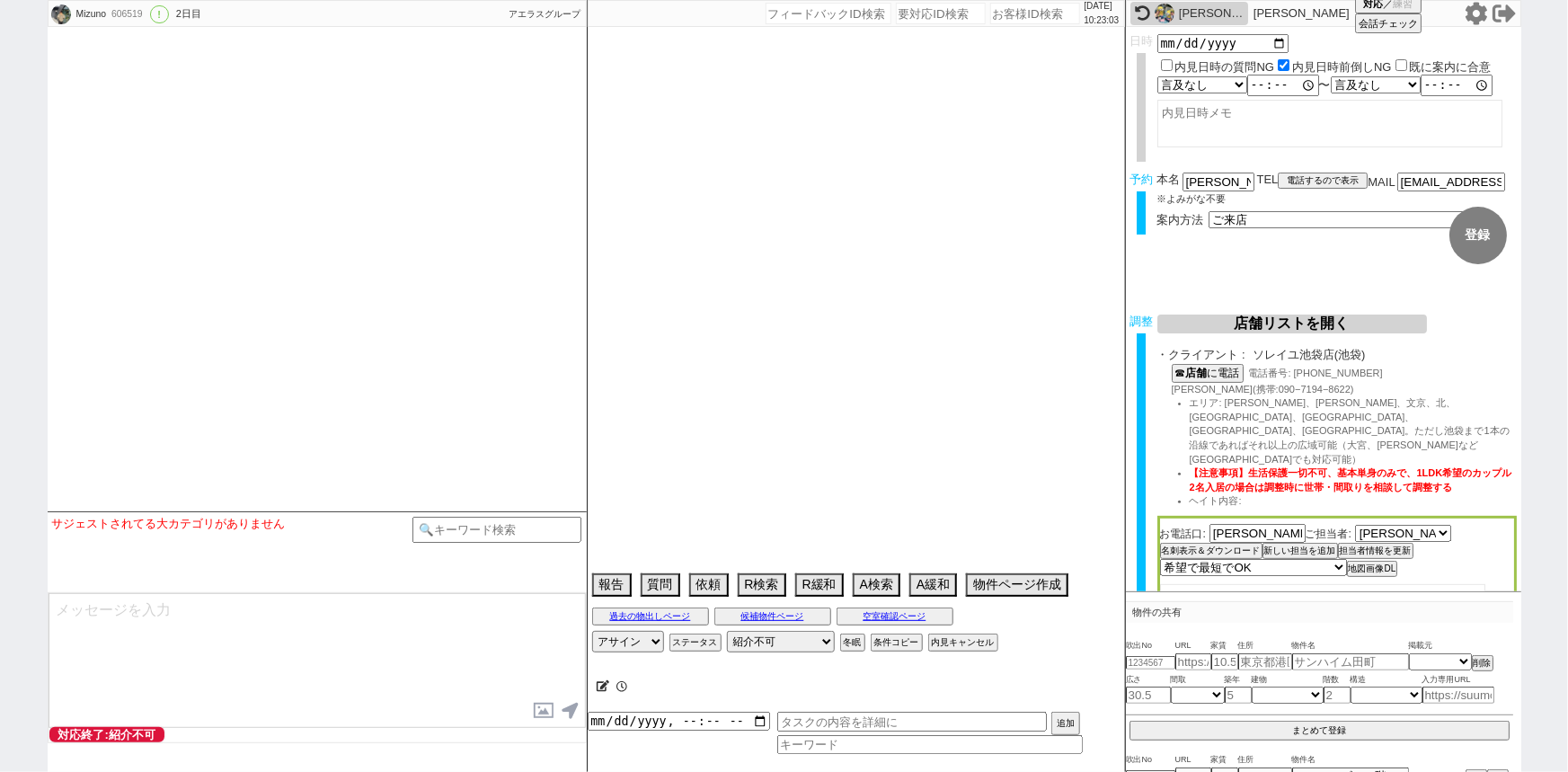
select select "1053"
select select "37"
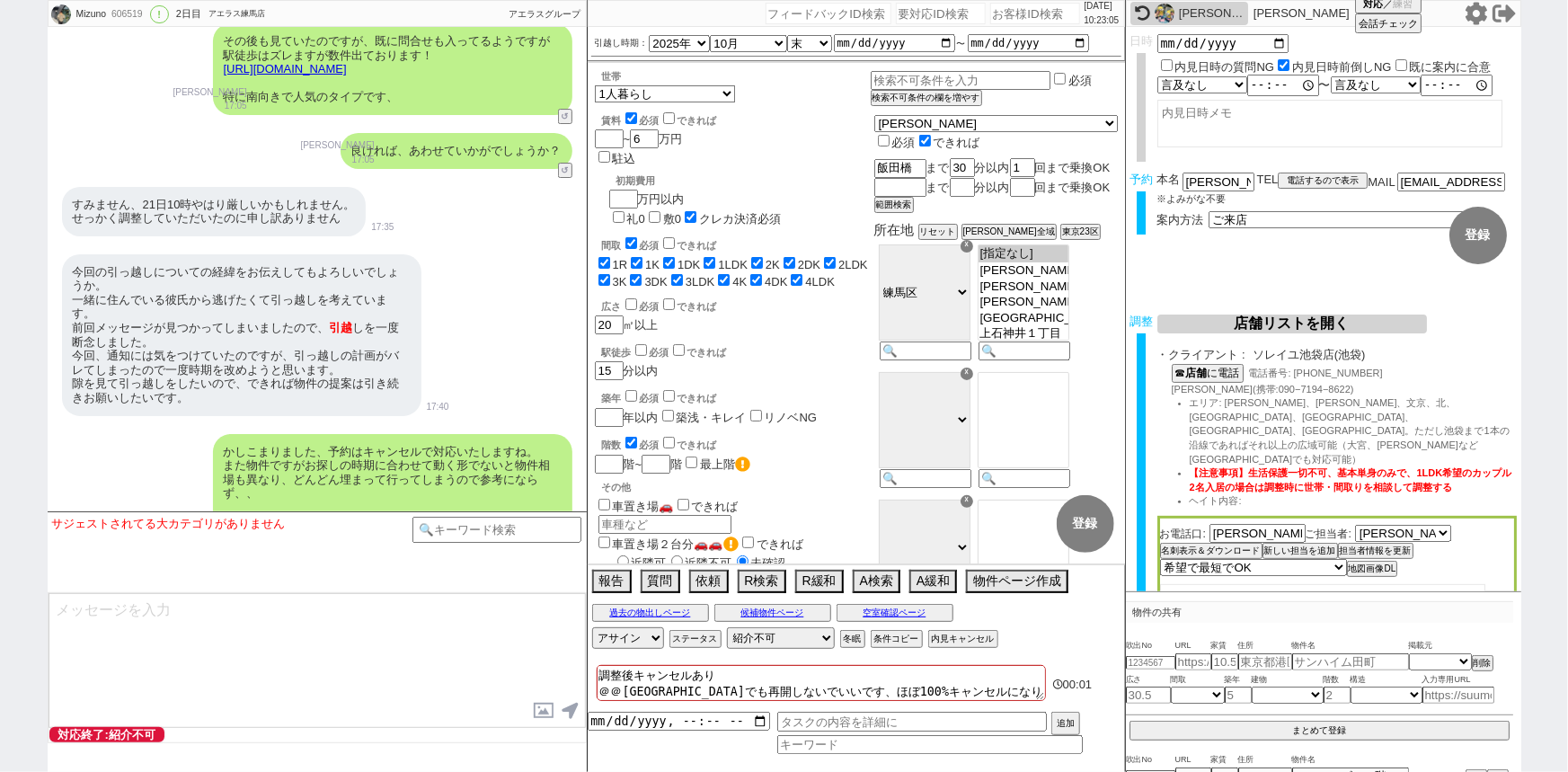
scroll to position [23848, 0]
drag, startPoint x: 215, startPoint y: 366, endPoint x: 493, endPoint y: 424, distance: 284.0
copy div "また、取り急ぎ21日10:00の店舗の手配が池袋店で完了しましたのでご連絡いたします！ 口コミも非常によく、21日が近くなりましたら担当等の詳細(地図なども)…"
drag, startPoint x: 267, startPoint y: 463, endPoint x: 560, endPoint y: 459, distance: 293.0
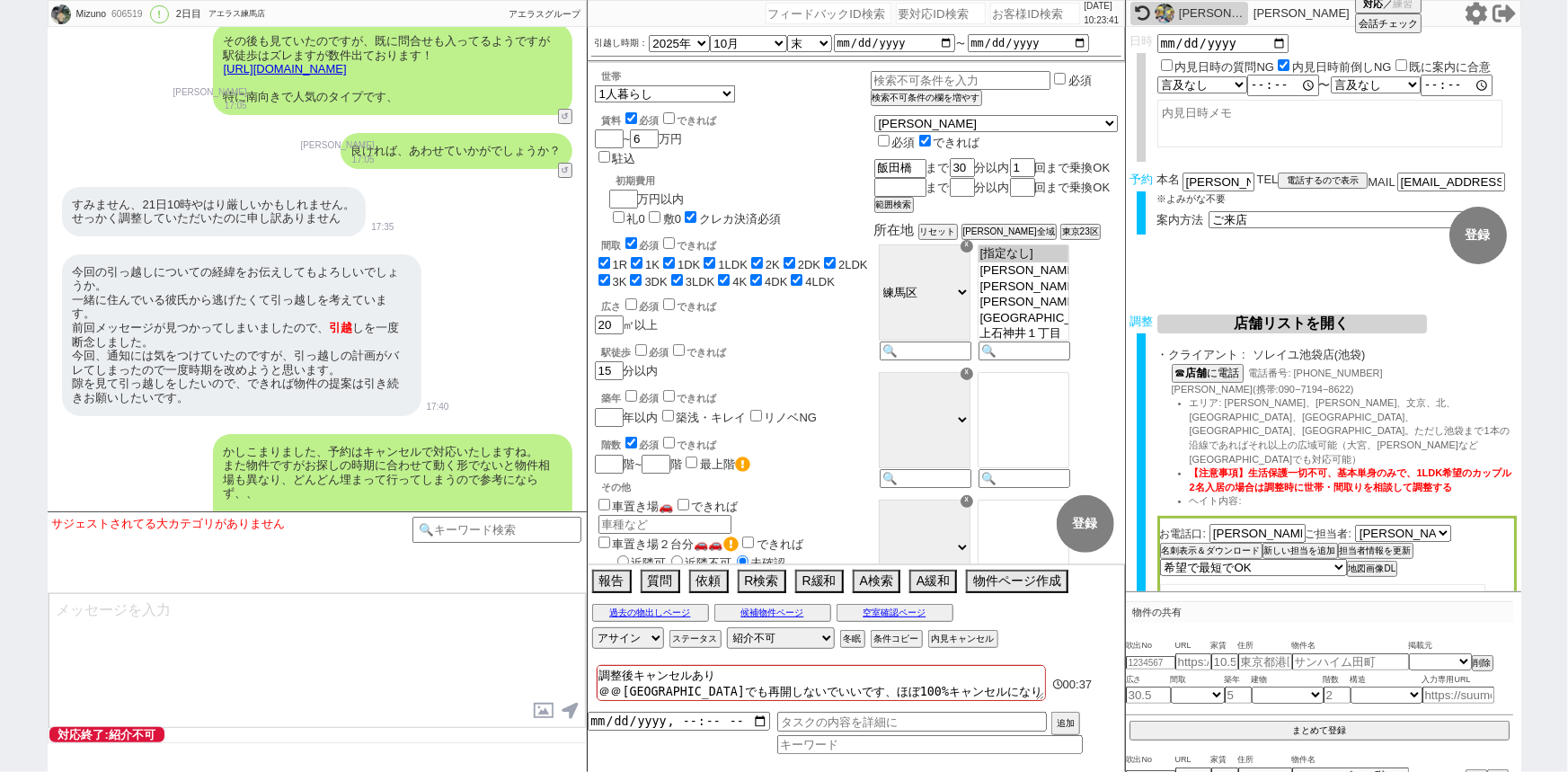
copy div "日時等のご確認頂けましたらご一報だけお願いします！"
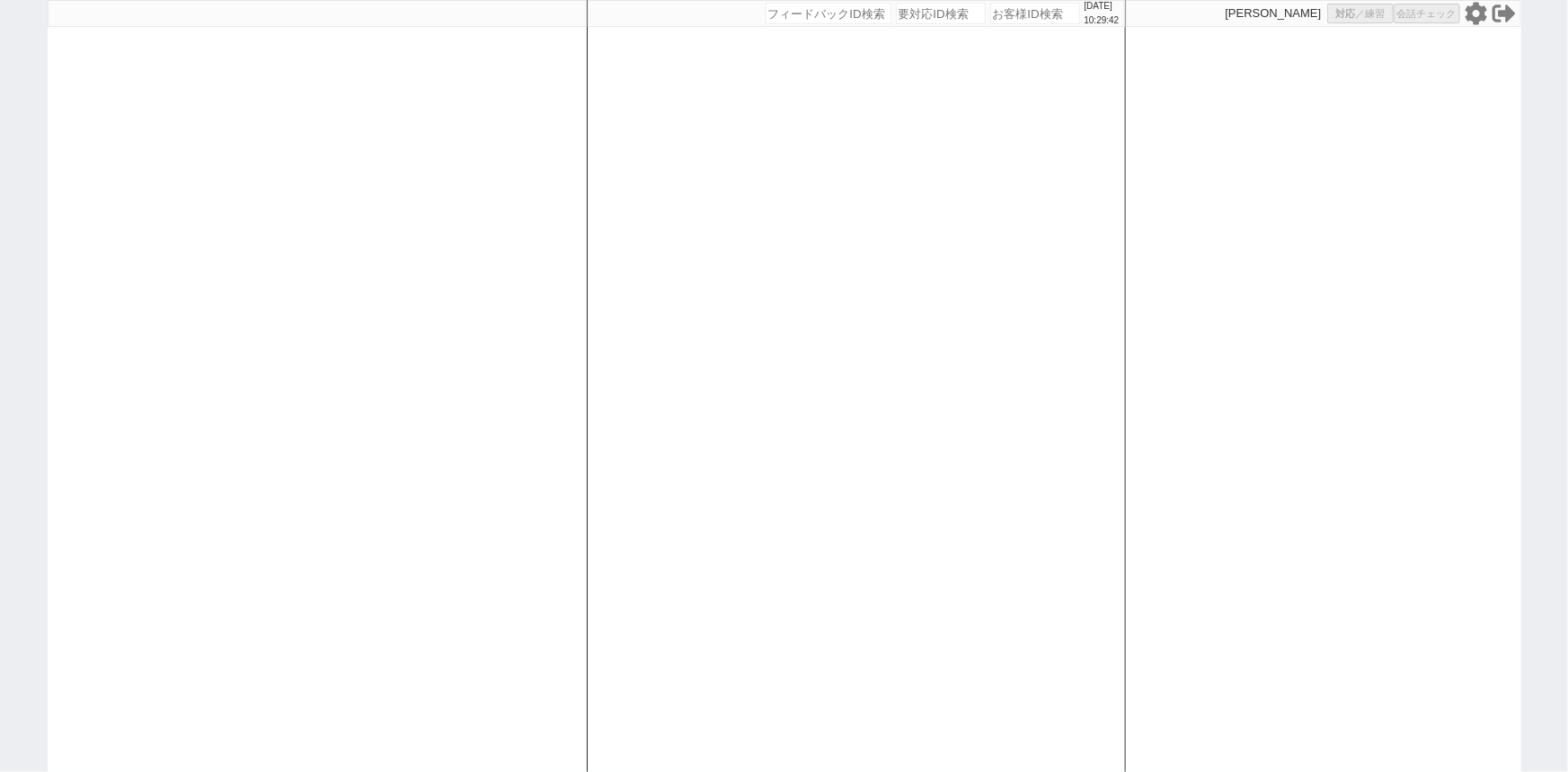
select select "1"
select select
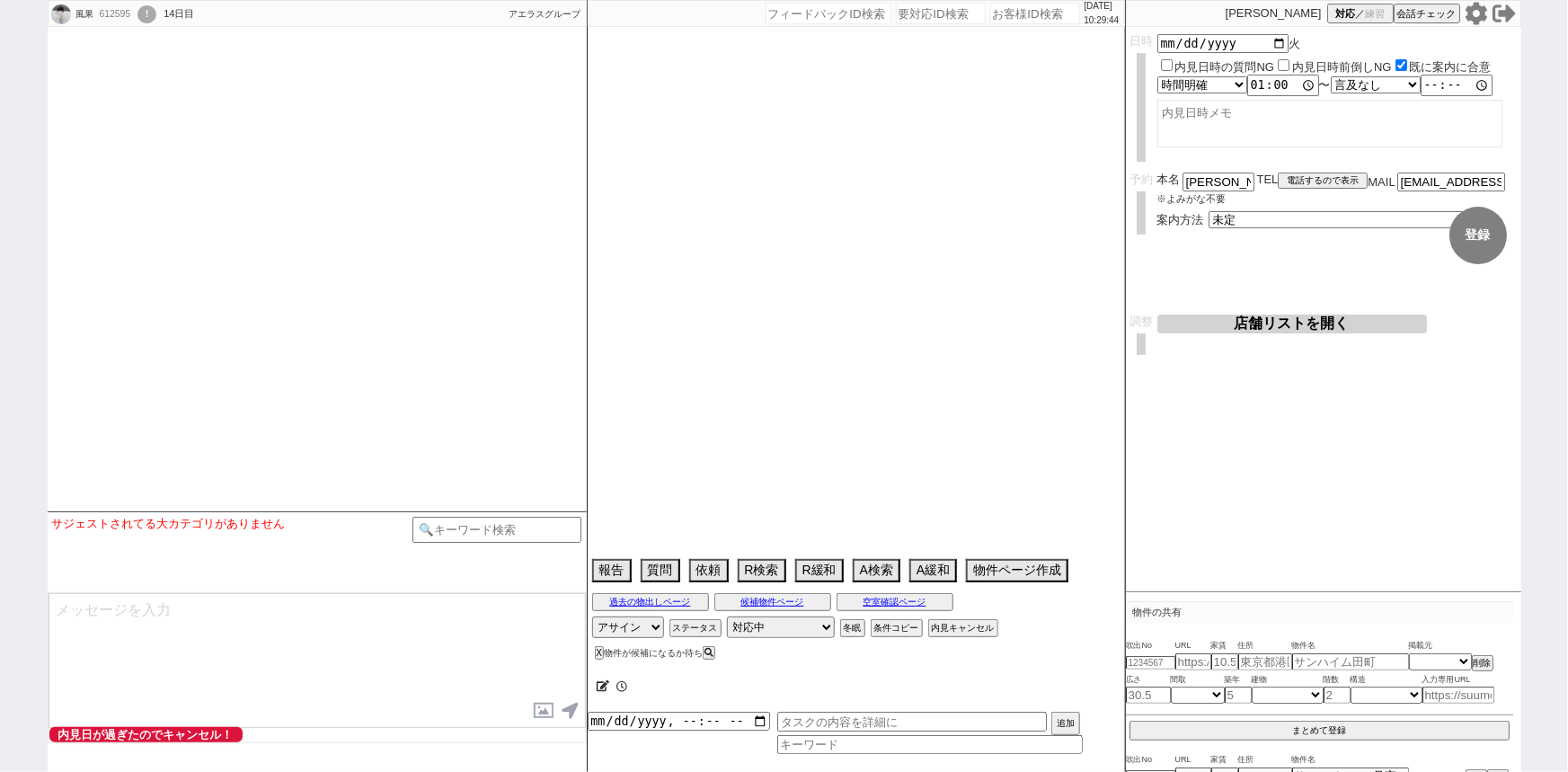
scroll to position [2335, 0]
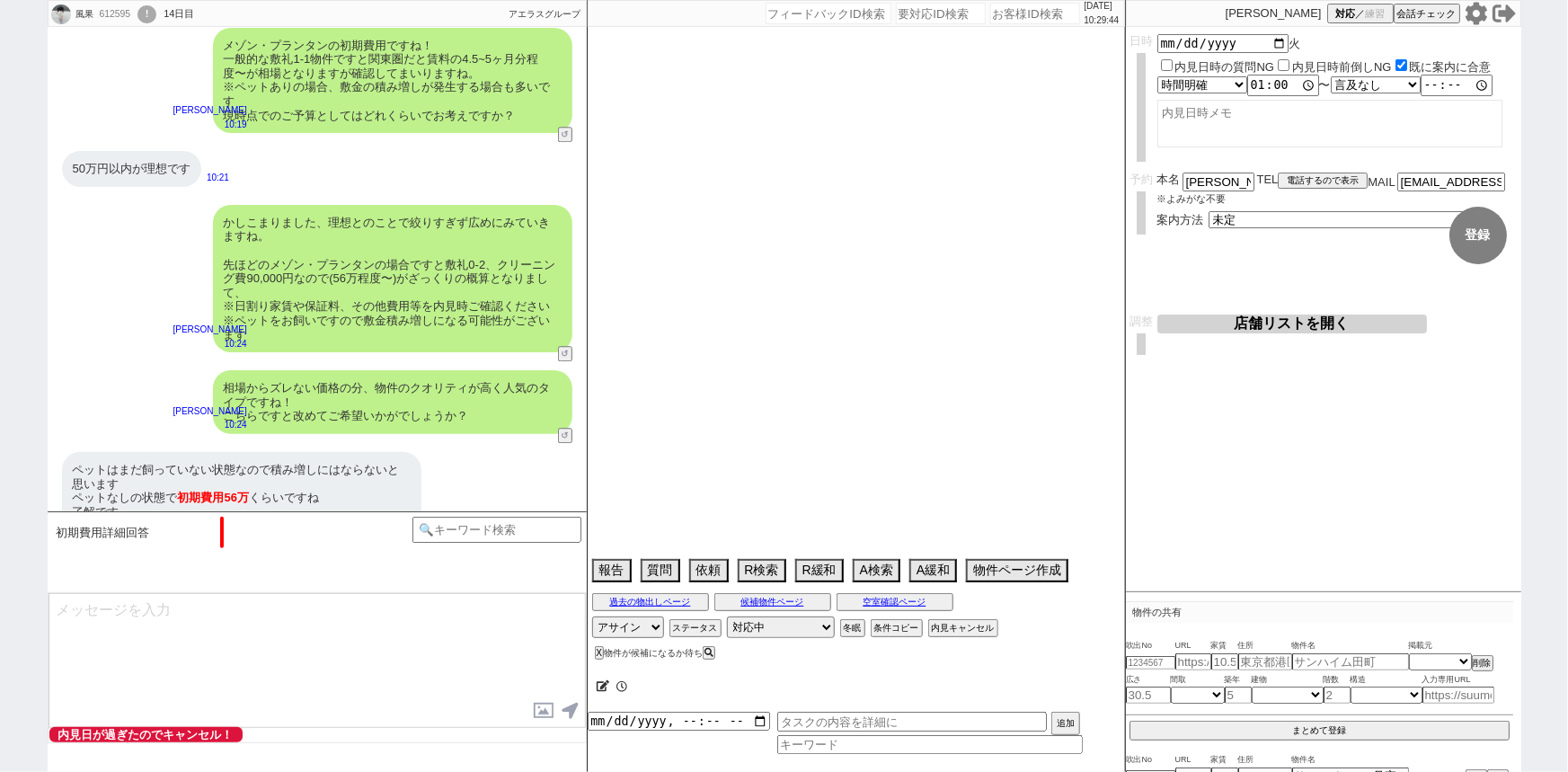
select select "15"
select select "1"
select select "52"
select select "50"
select select "54"
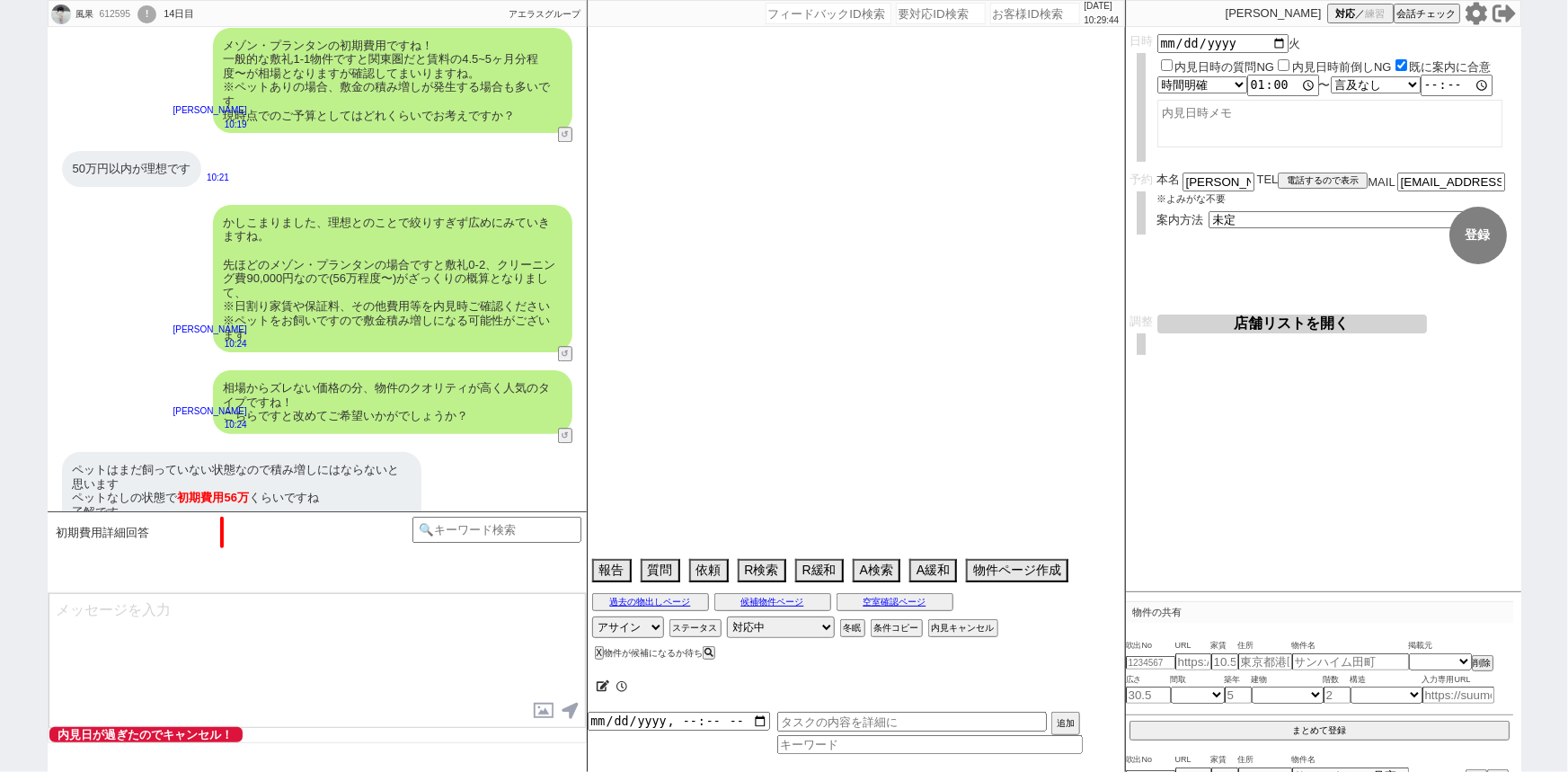
select select "1360"
select select "15"
select select "57"
select select "1400"
select select "23"
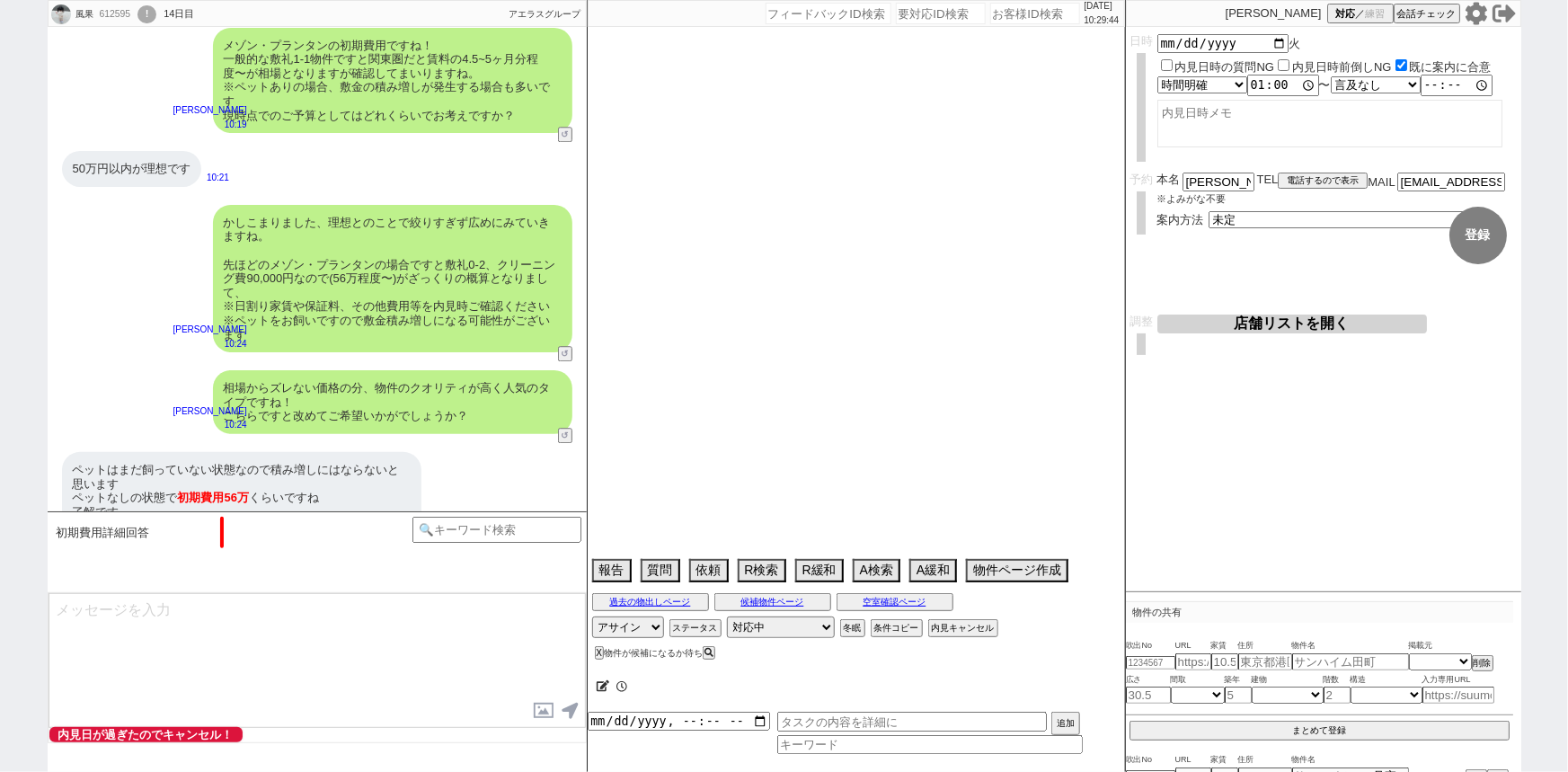
select select "748"
select select "53"
select select "1334"
select select "56"
select select "1386"
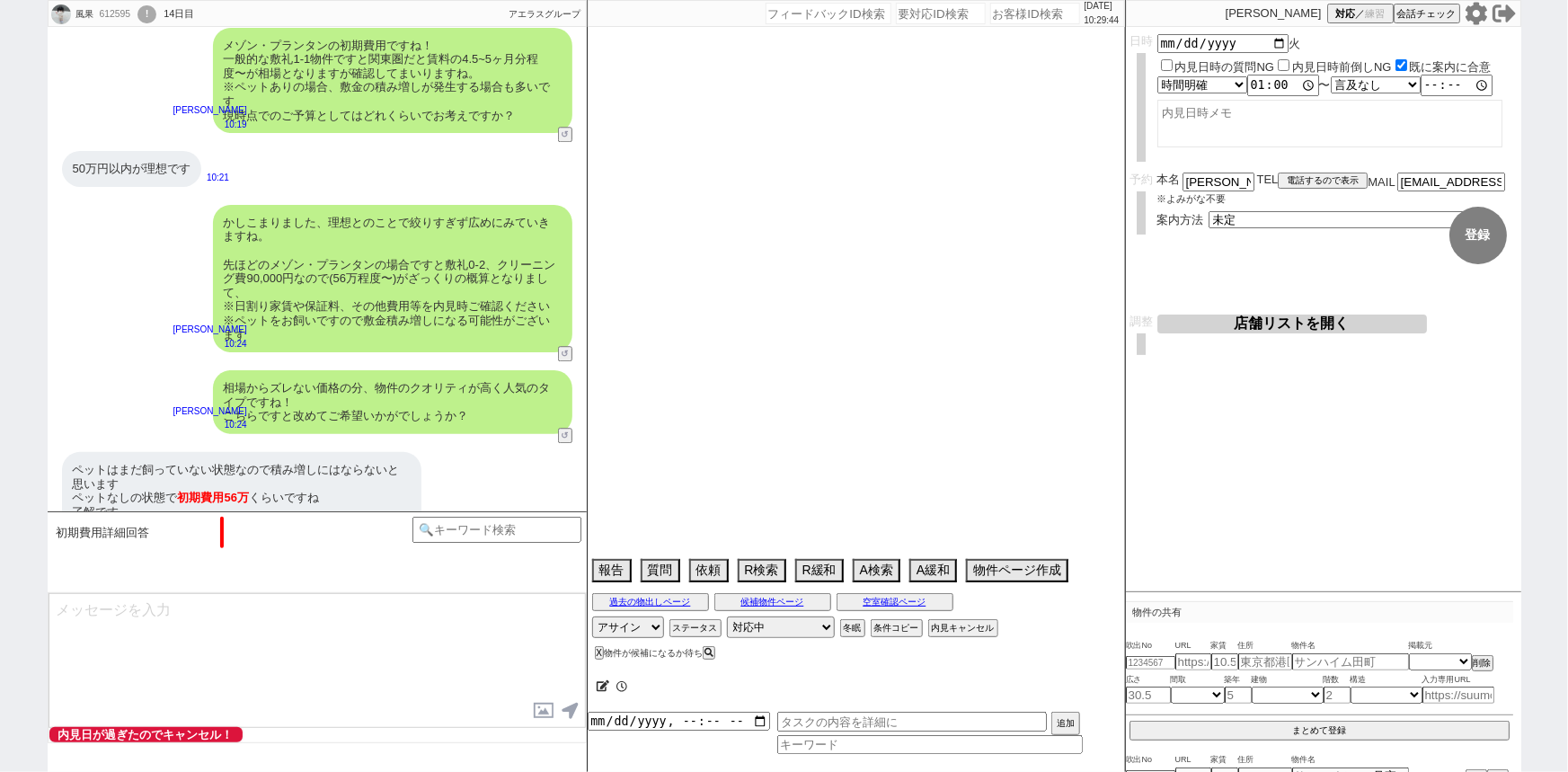
select select "9"
select select "337"
select select "51"
select select "69"
select select "1670"
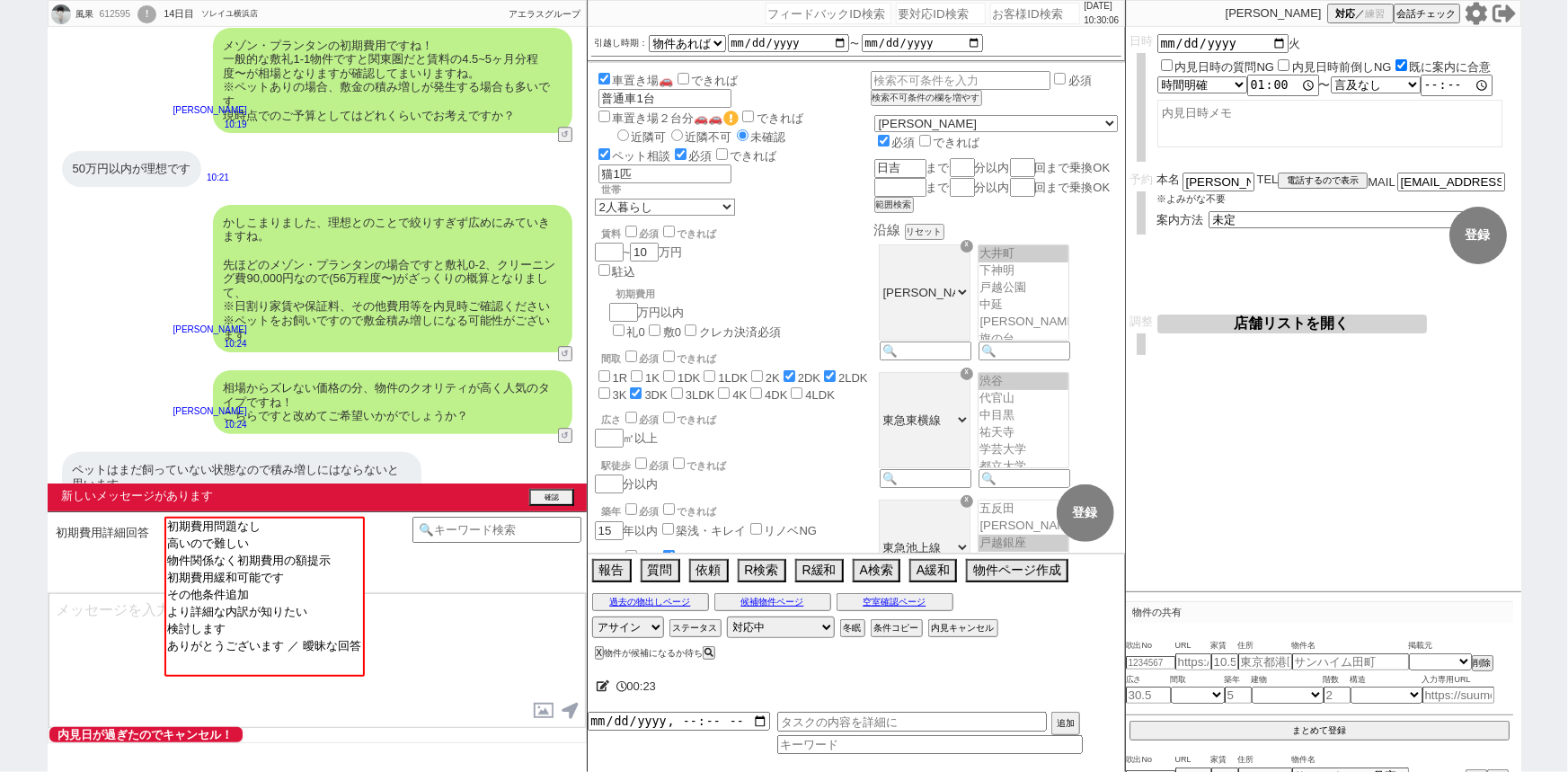
scroll to position [2430, 0]
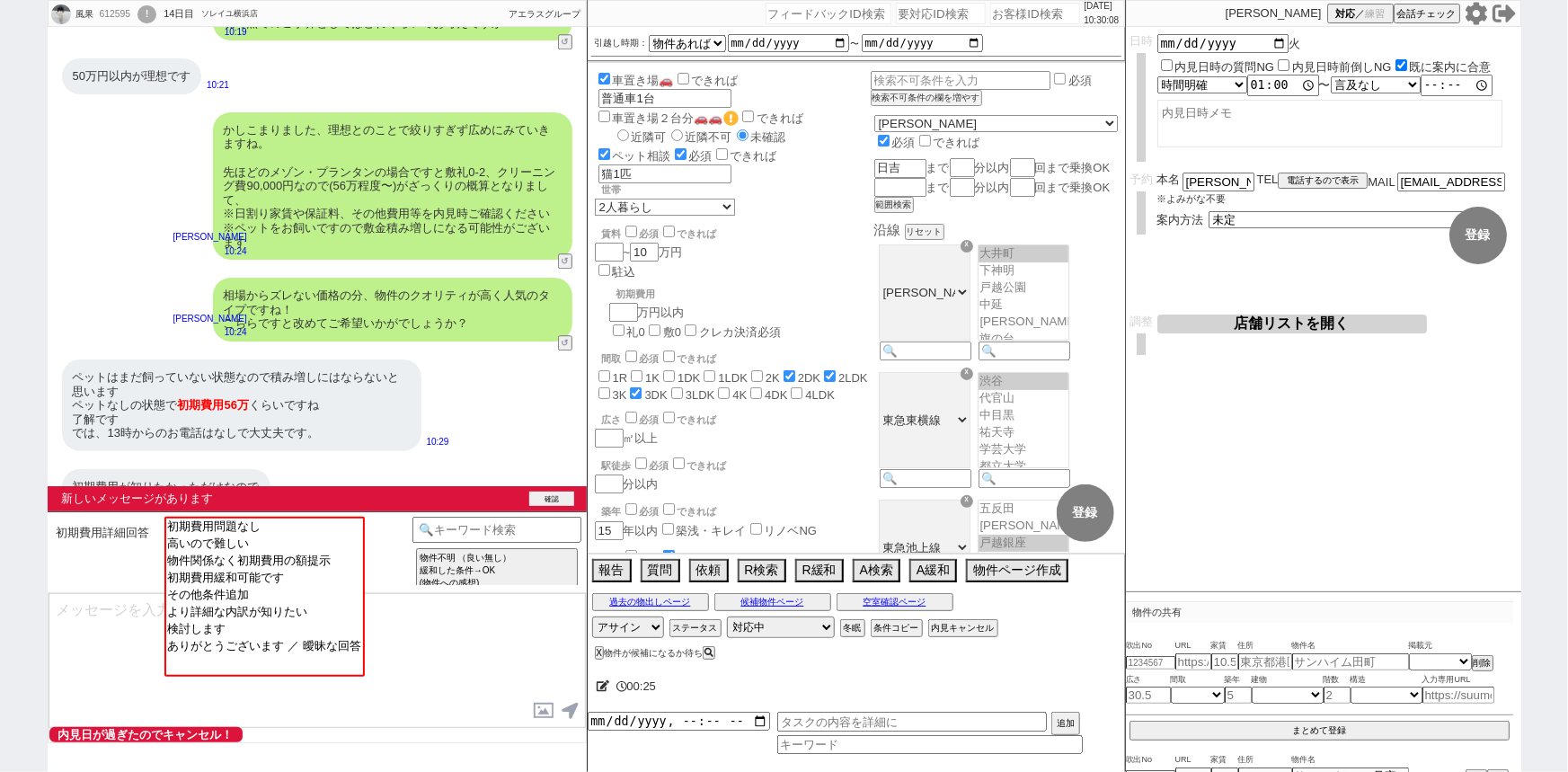
click at [543, 494] on button "確認" at bounding box center [551, 499] width 45 height 15
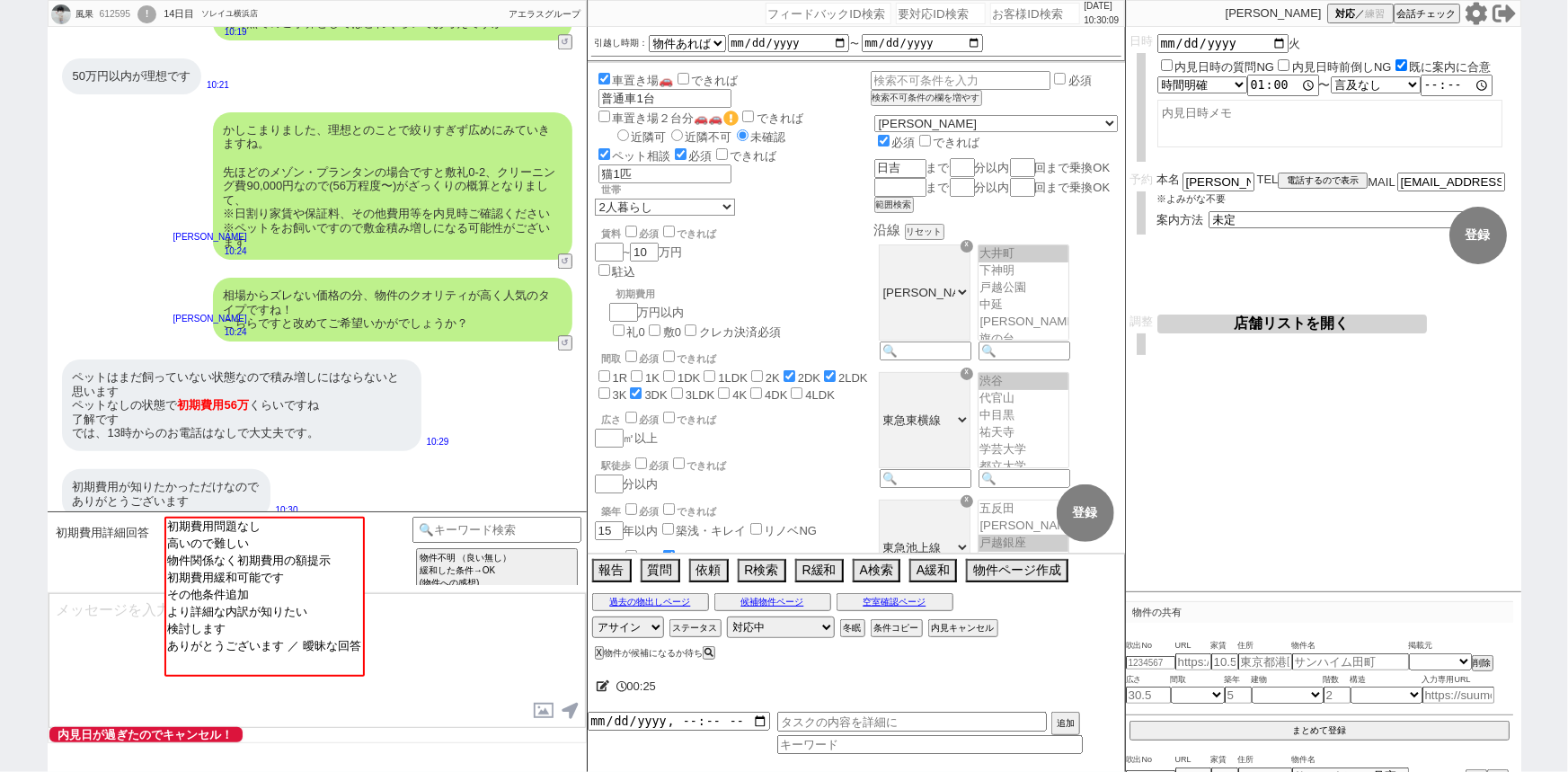
scroll to position [2402, 0]
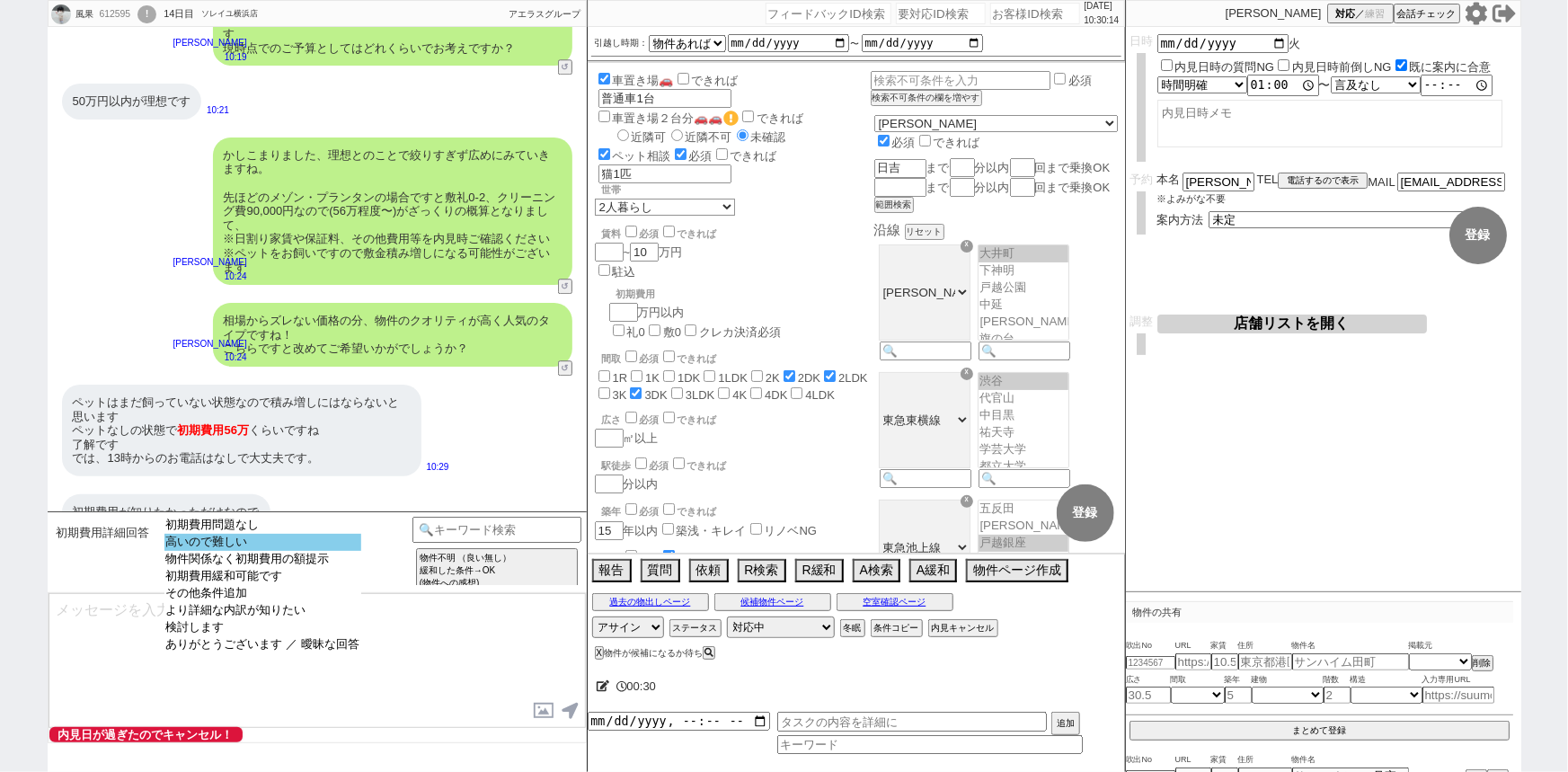
click at [326, 546] on option "高いので難しい" at bounding box center [263, 541] width 197 height 17
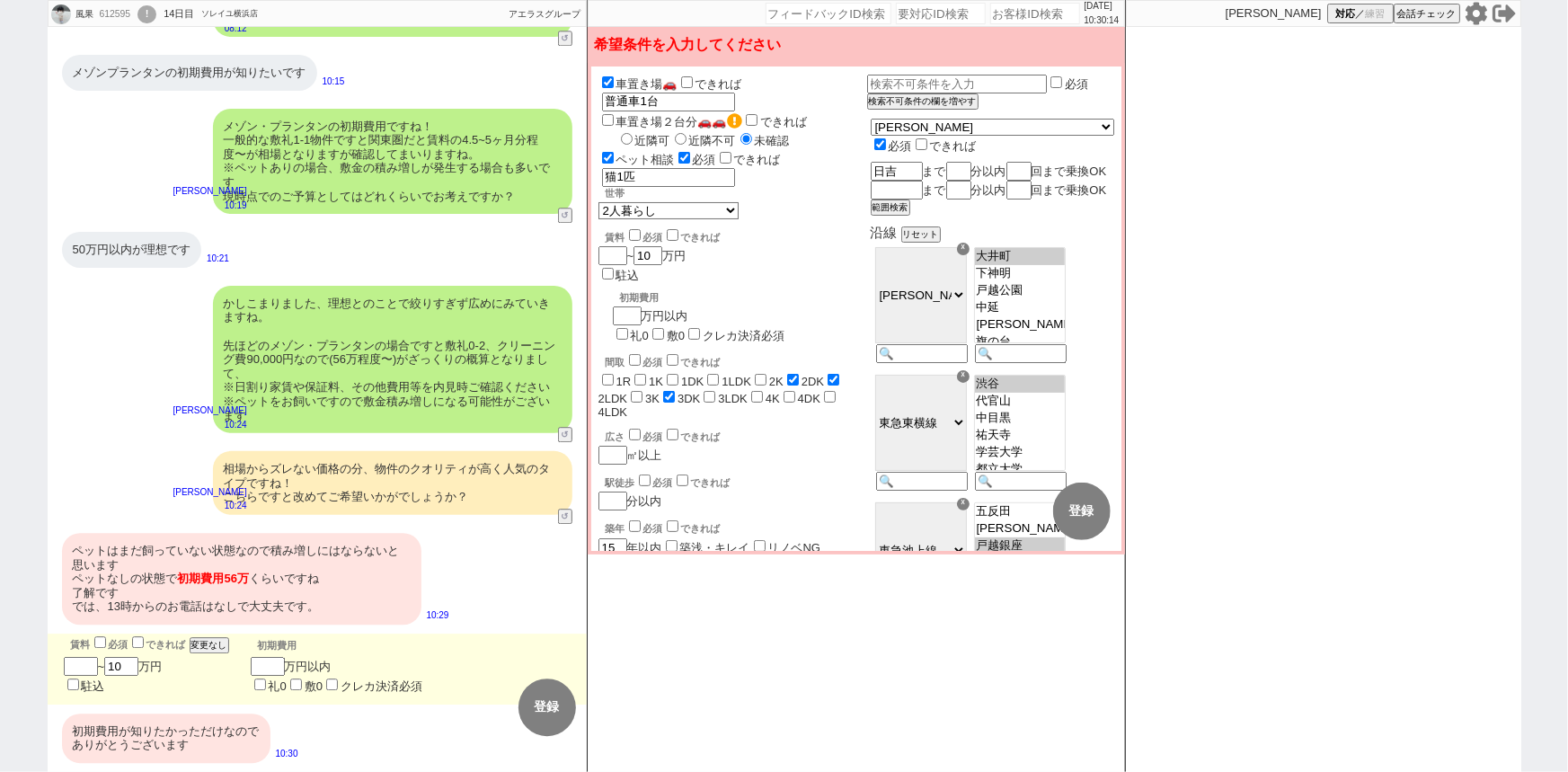
scroll to position [2210, 0]
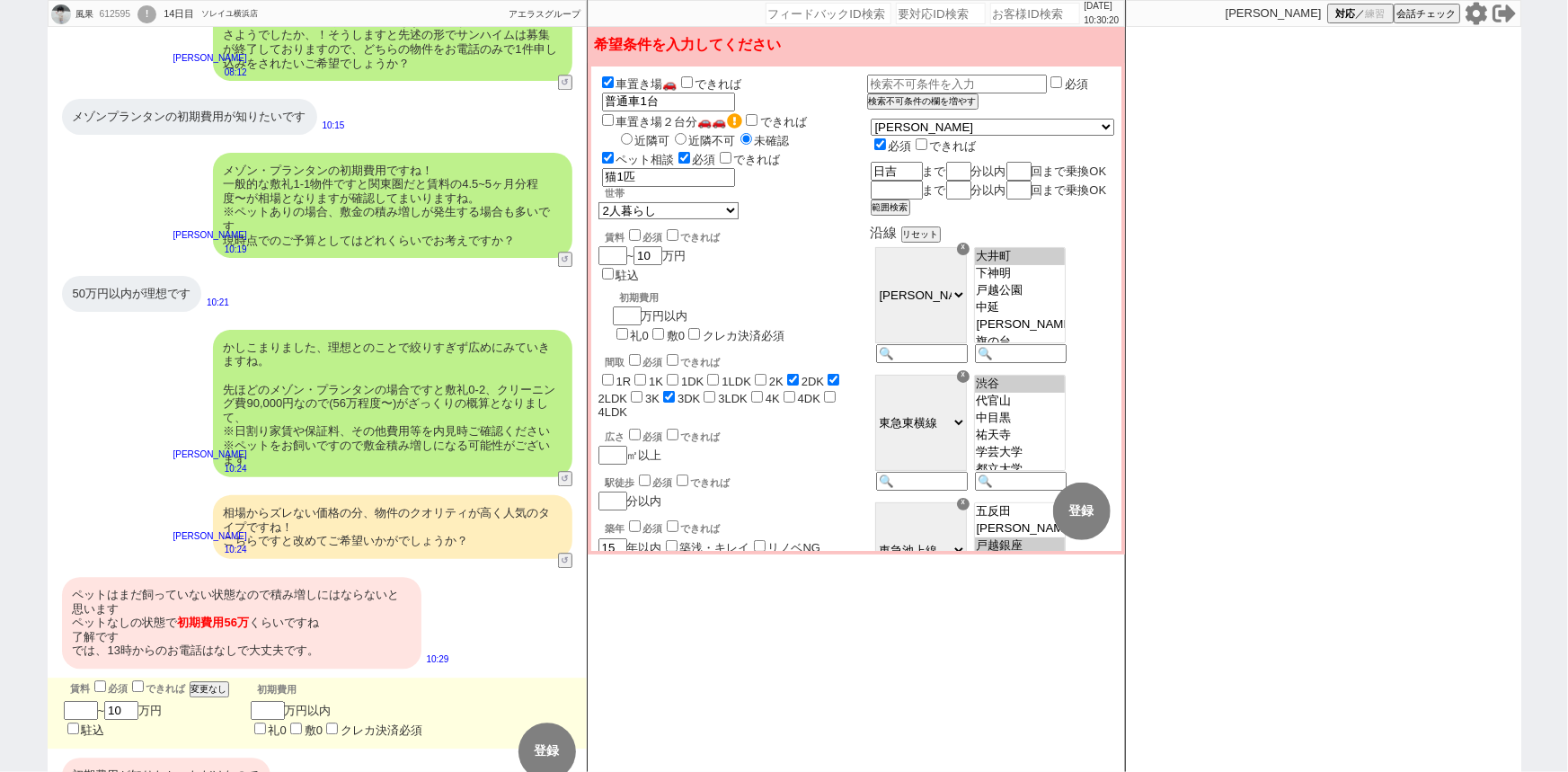
click at [311, 577] on div "ペットはまだ飼っていない状態なので積み増しにはならないと思います ペットなしの状態で 初期費用56万 くらいですね 了解です では、13時からのお電話はなしで…" at bounding box center [242, 622] width 360 height 92
click at [414, 408] on div "かしこまりました、理想とのことで絞りすぎず広めにみていきますね。 先ほどのメゾン・プランタンの場合ですと敷礼0-2、クリーニング費90,000円なので(56万…" at bounding box center [392, 403] width 360 height 147
click at [284, 164] on div "メゾン・プランタンの初期費用ですね！ 一般的な敷礼1-1物件ですと関東圏だと賃料の4.5~5ヶ月分程度〜が相場となりますが確認してまいりますね。 ※ペットあり…" at bounding box center [392, 205] width 360 height 106
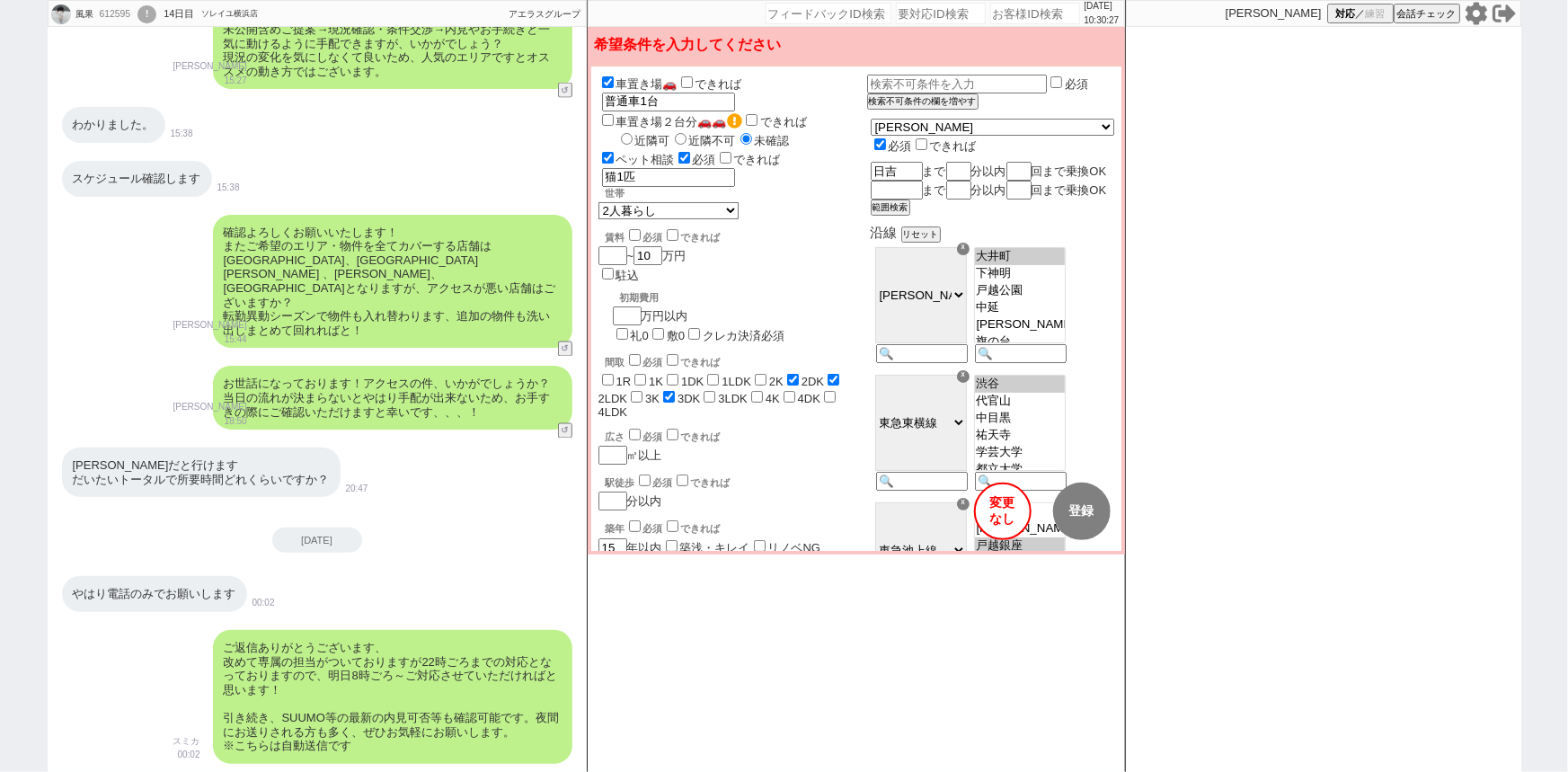
scroll to position [1430, 0]
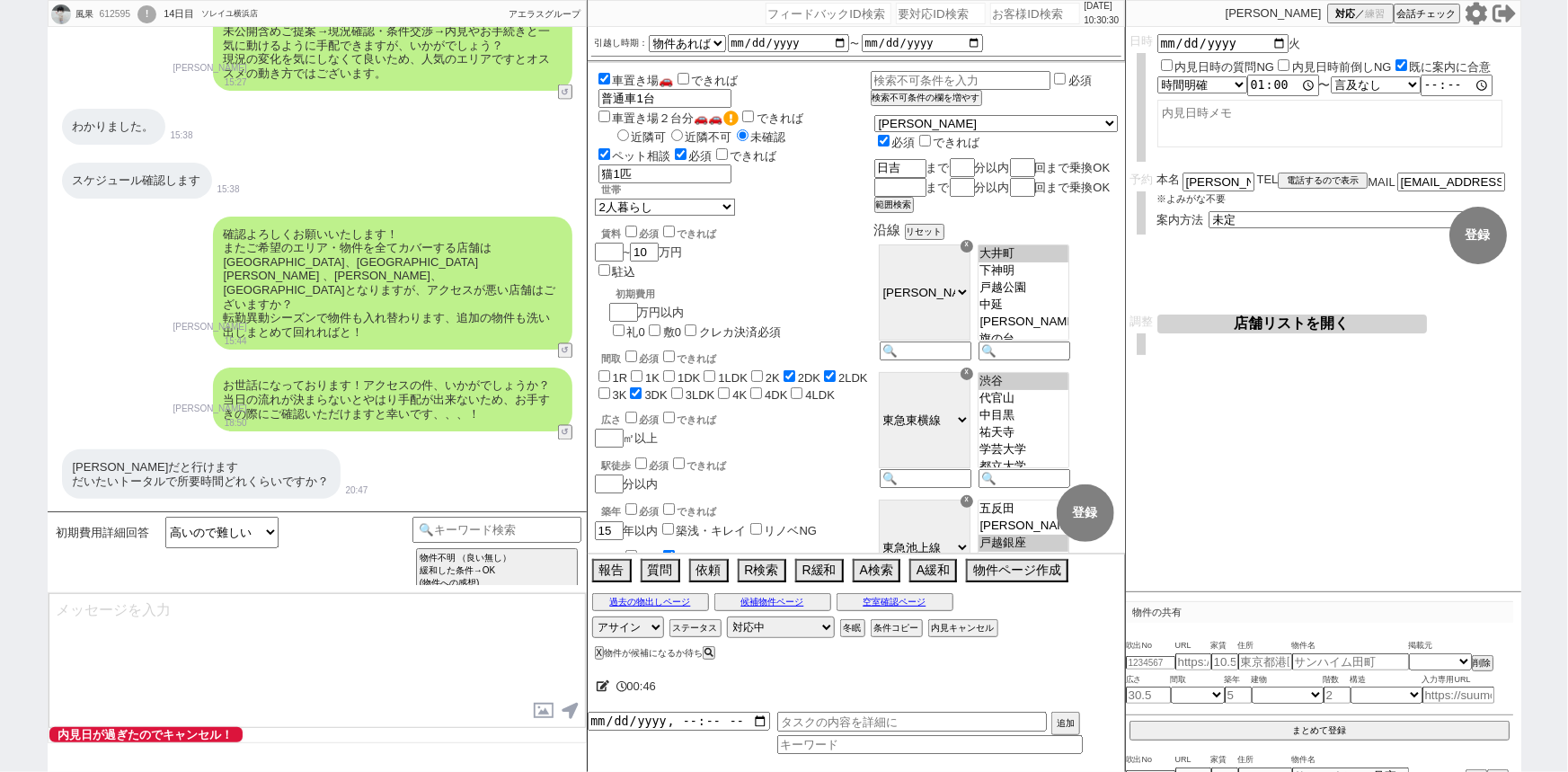
type textarea "失礼しました、、！ そうしますとざっくりどのくらいまでの初期費用であれば可能、といった形でしょうか？"
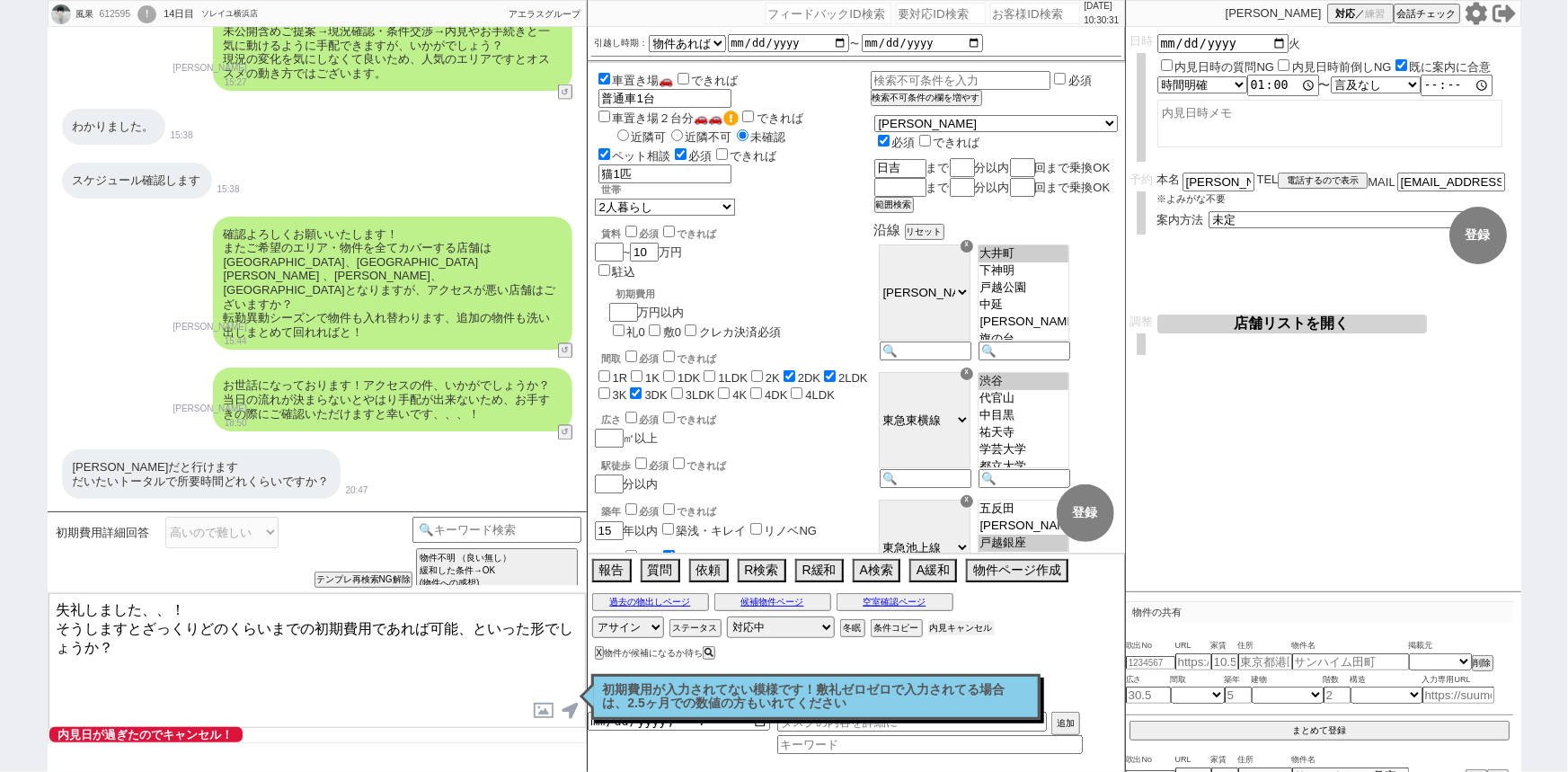
click at [966, 631] on button "内見キャンセル" at bounding box center [961, 628] width 66 height 15
radio input "true"
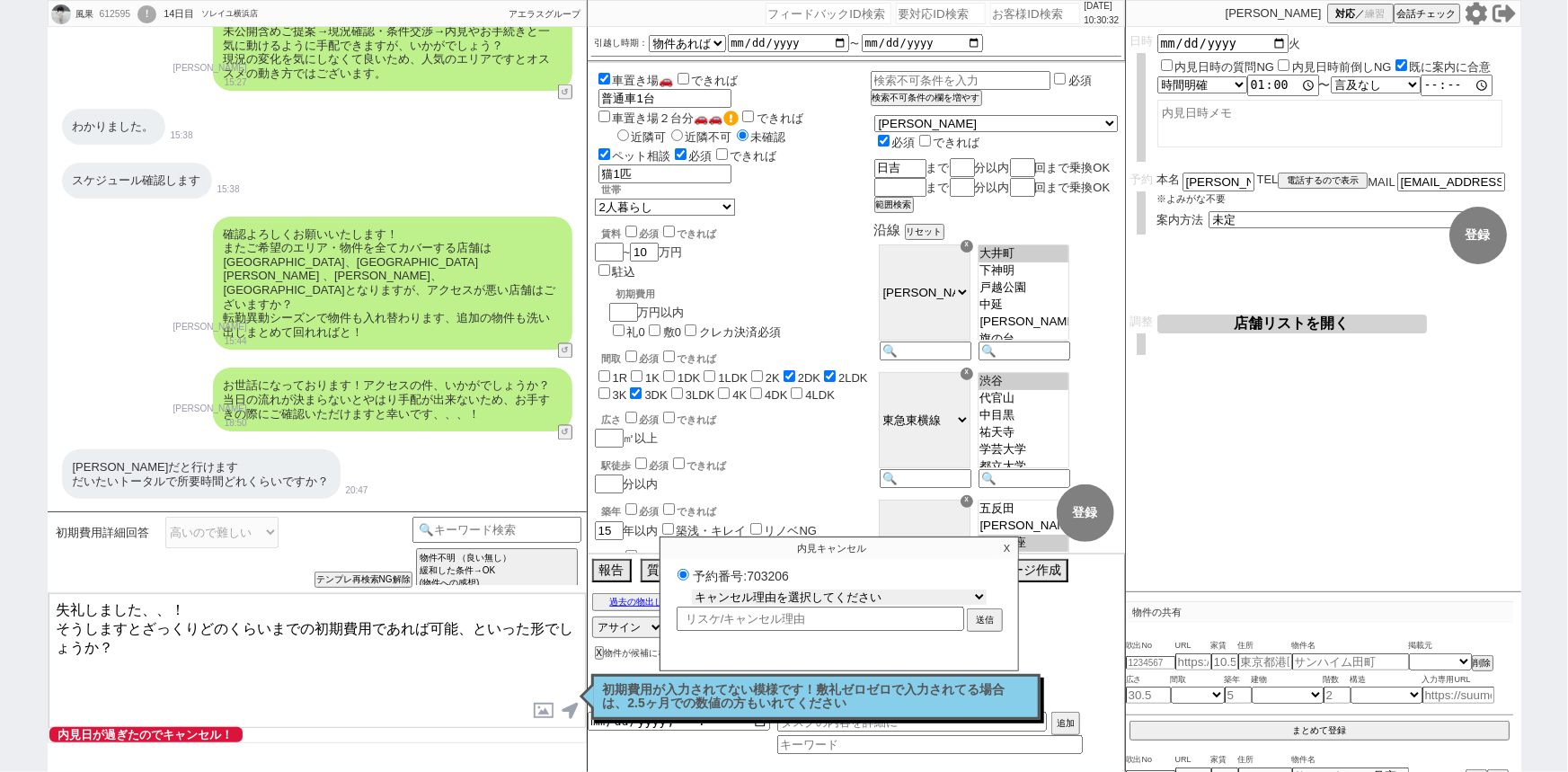
click at [869, 593] on select "キャンセル理由を選択してください 希望物件が出なかった 希望物件が見れなかった 返信がこなくなった 他決(日程調整前) 引越し自体消滅(日程調整前) 都合が変…" at bounding box center [839, 597] width 294 height 15
select select "1"
click at [692, 590] on select "キャンセル理由を選択してください 希望物件が出なかった 希望物件が見れなかった 返信がこなくなった 他決(日程調整前) 引越し自体消滅(日程調整前) 都合が変…" at bounding box center [839, 597] width 294 height 15
click at [985, 626] on button "送信" at bounding box center [985, 622] width 33 height 20
radio input "true"
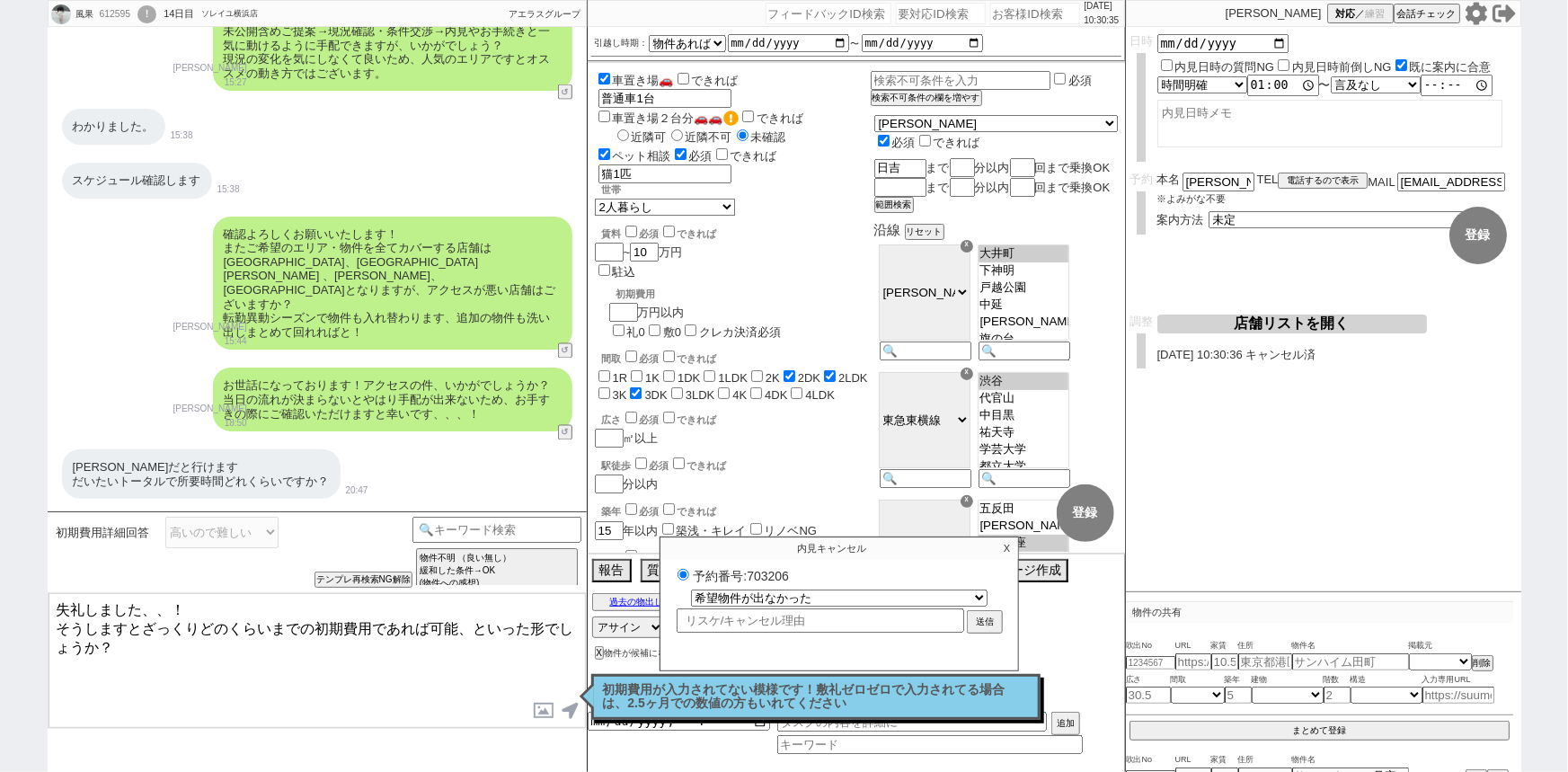
select select
select select "0"
radio input "false"
click at [1003, 550] on p "X" at bounding box center [1007, 548] width 21 height 22
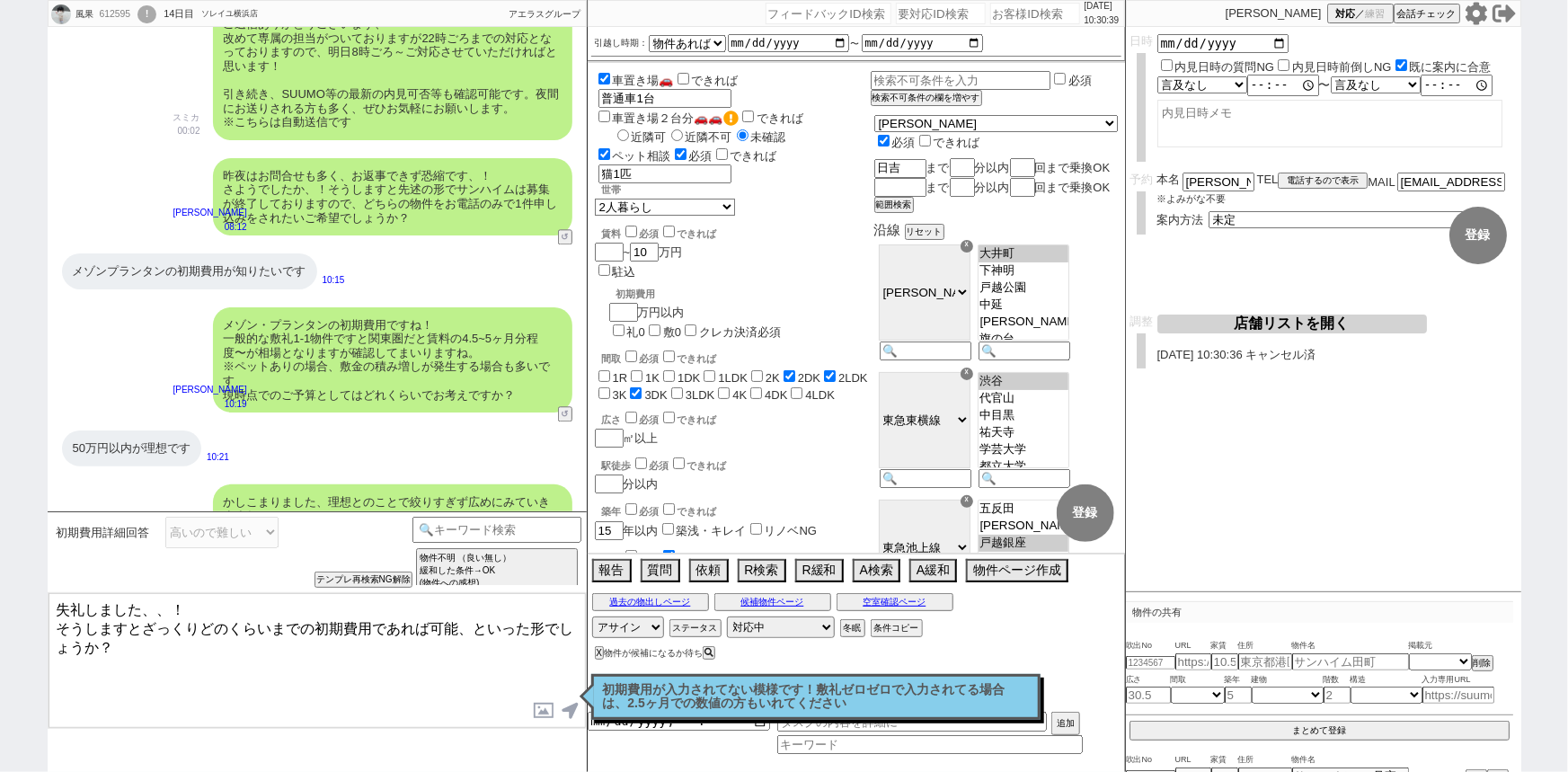
scroll to position [2138, 0]
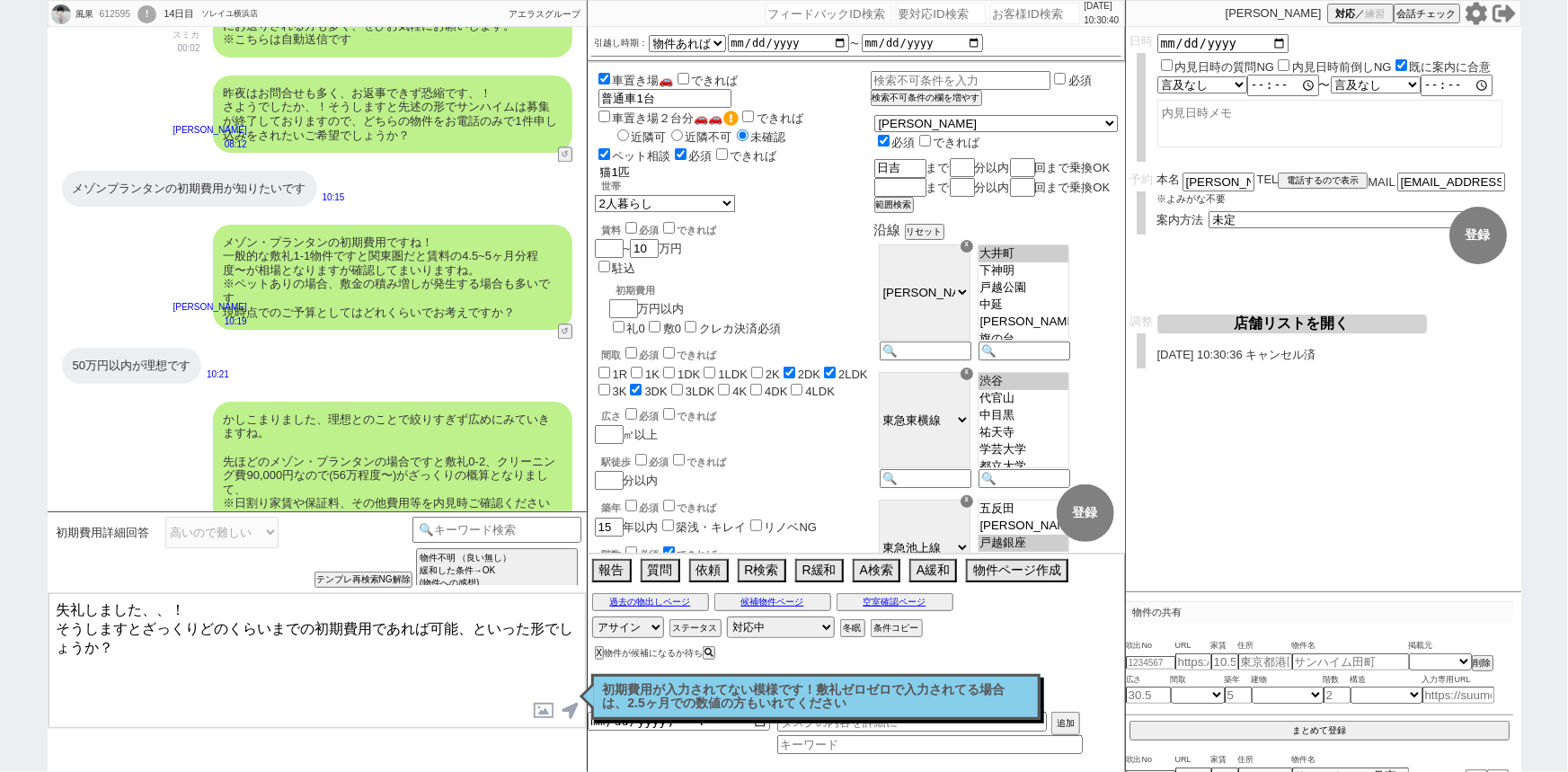
click at [646, 164] on input "猫1匹" at bounding box center [663, 172] width 129 height 15
type input "猫1匹飼う予定"
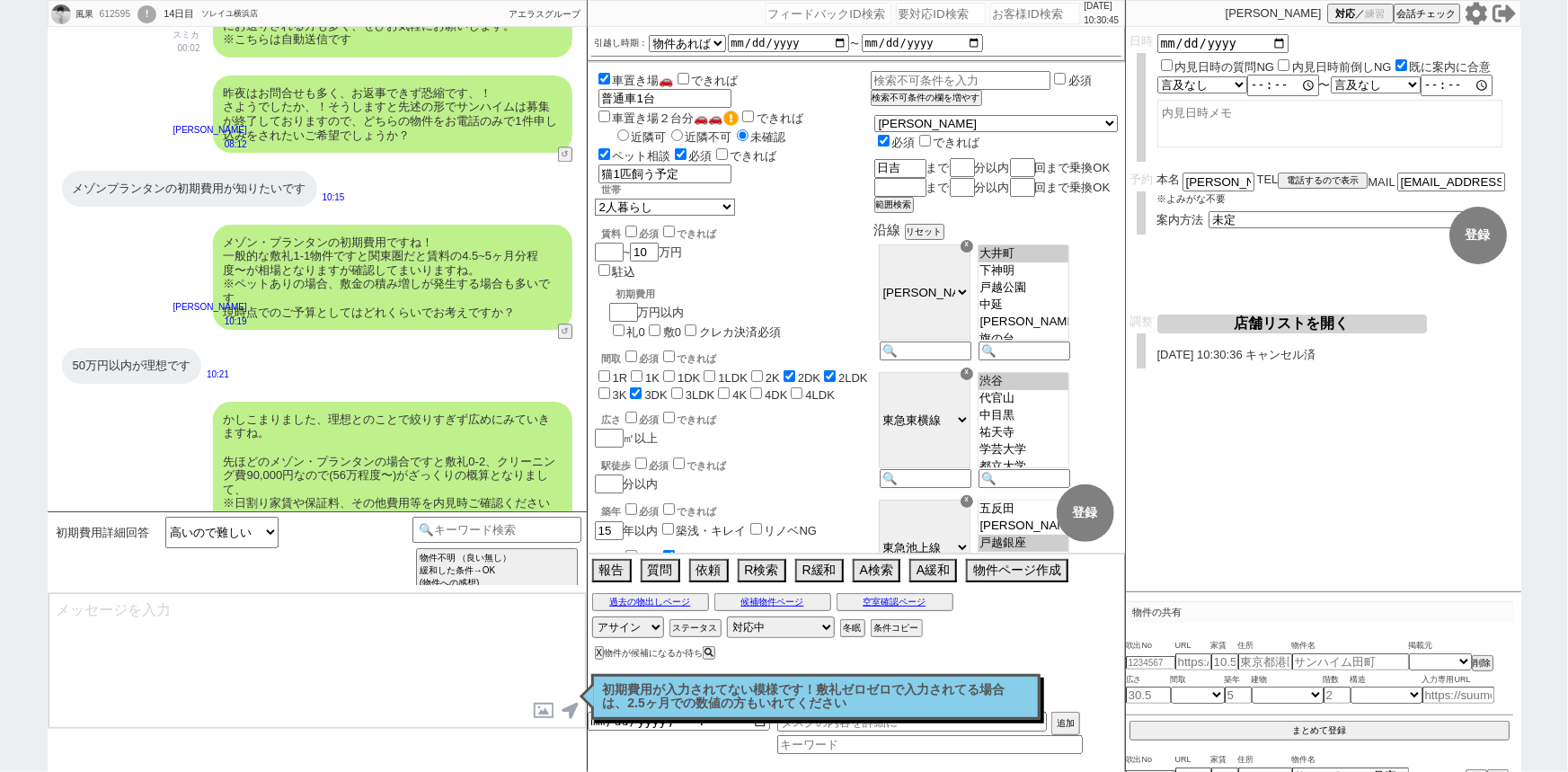
scroll to position [2402, 0]
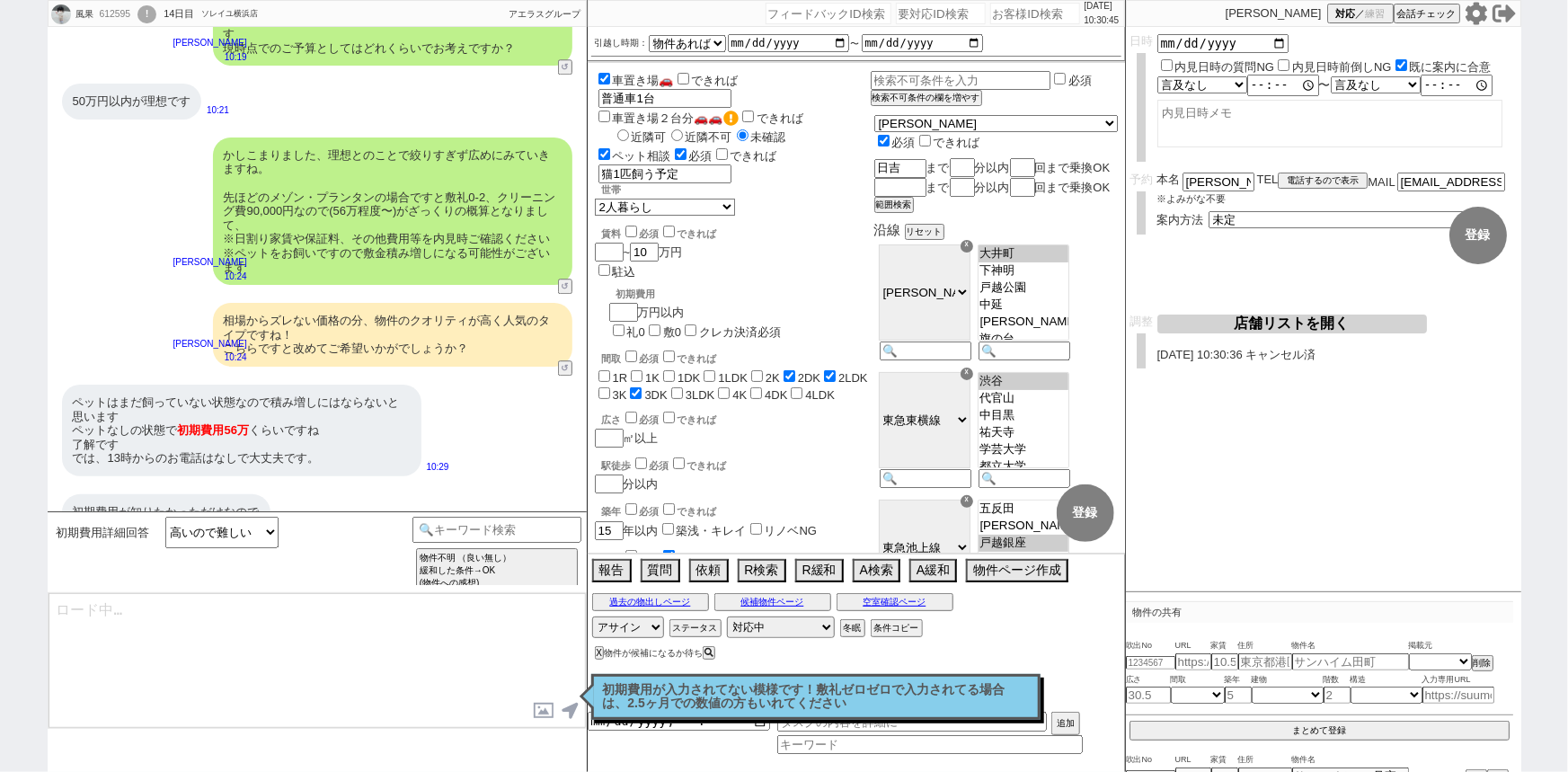
type textarea "失礼しました、、！ そうしますとざっくりどのくらいまでの初期費用であれば可能、といった形でしょうか？"
select select "52"
select select "50"
select select "54"
select select "1360"
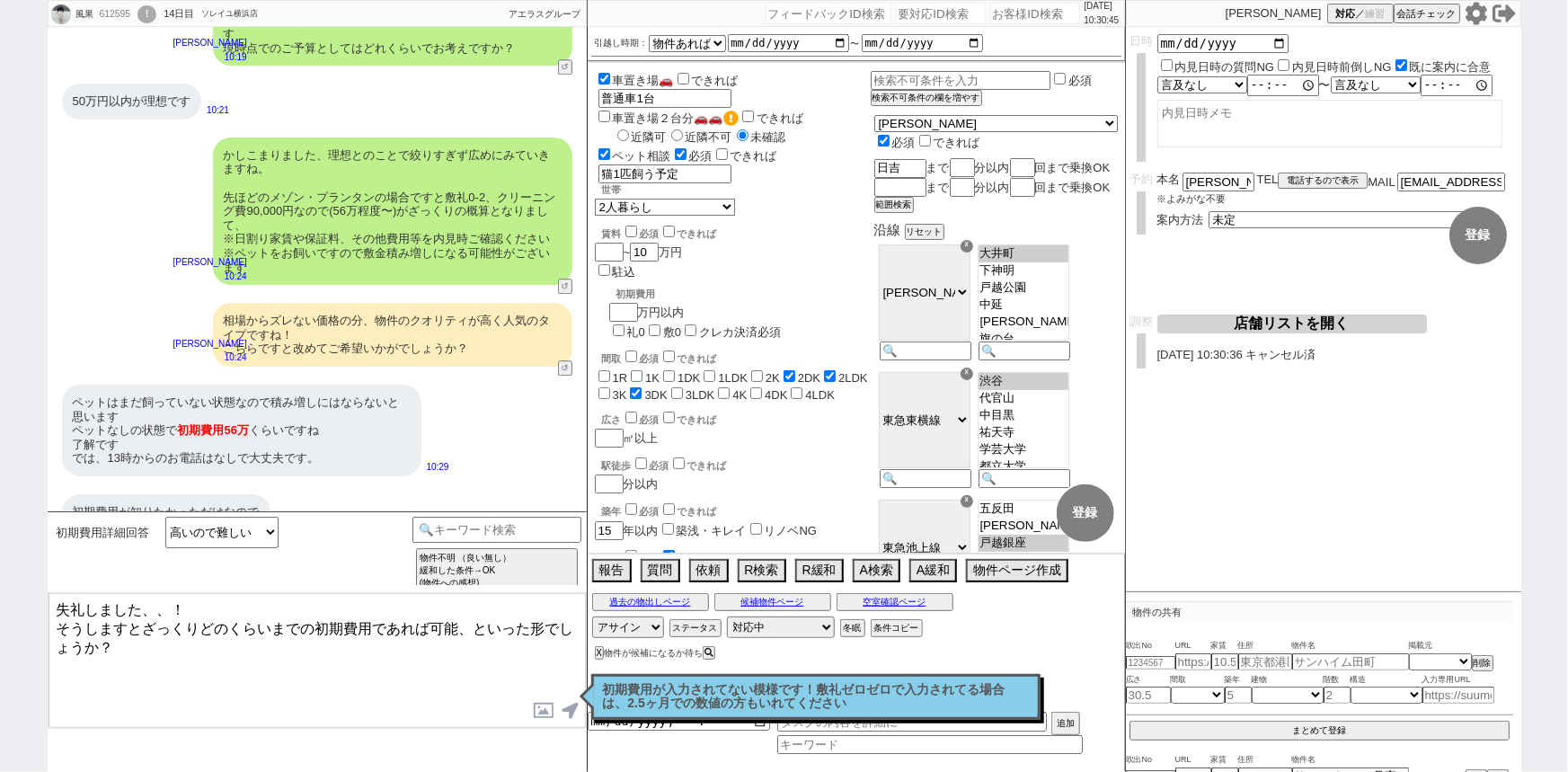
select select "15"
select select "57"
select select "1400"
select select "23"
select select "748"
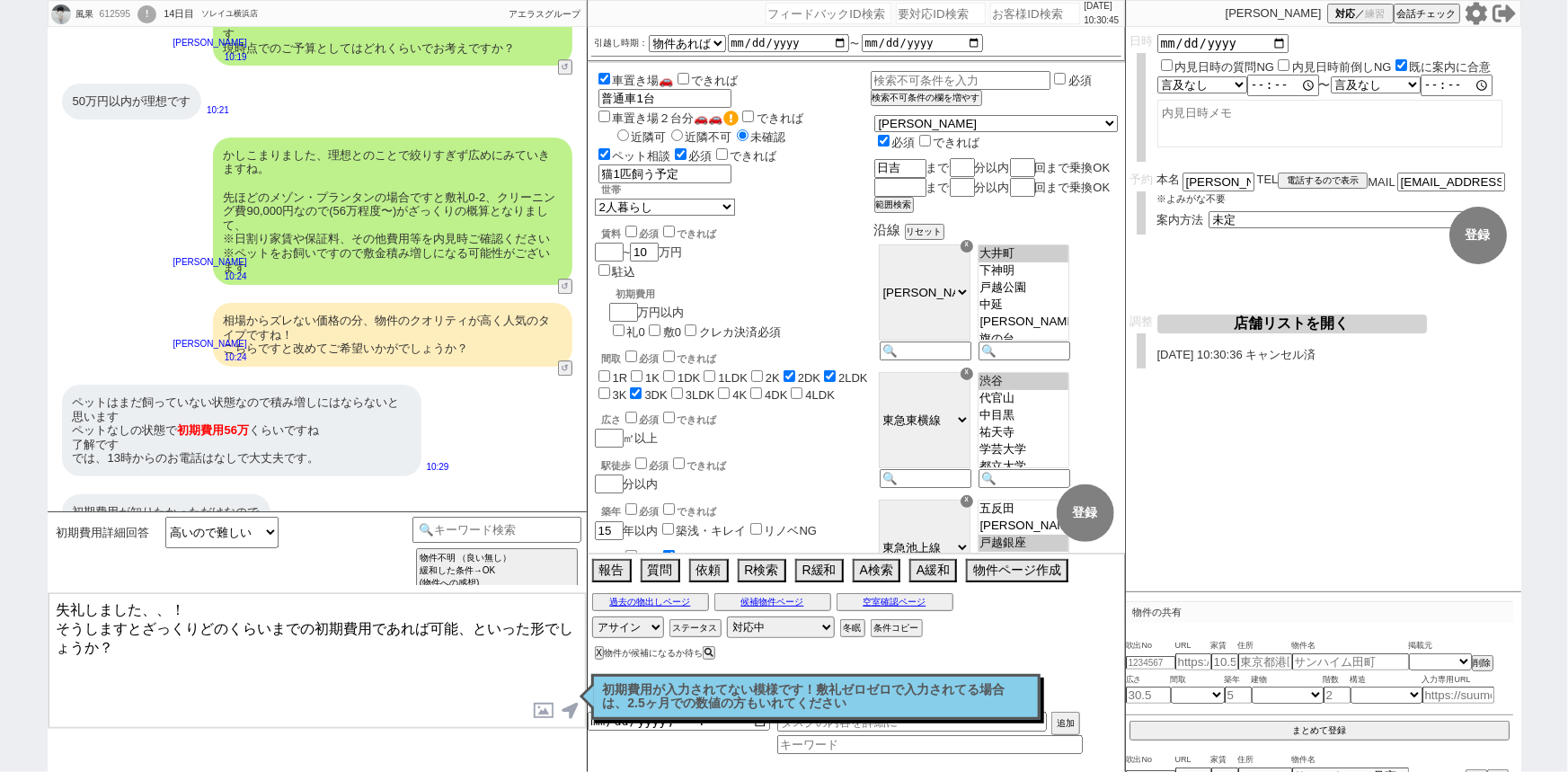
select select "53"
select select "1334"
select select "56"
select select "1386"
select select "9"
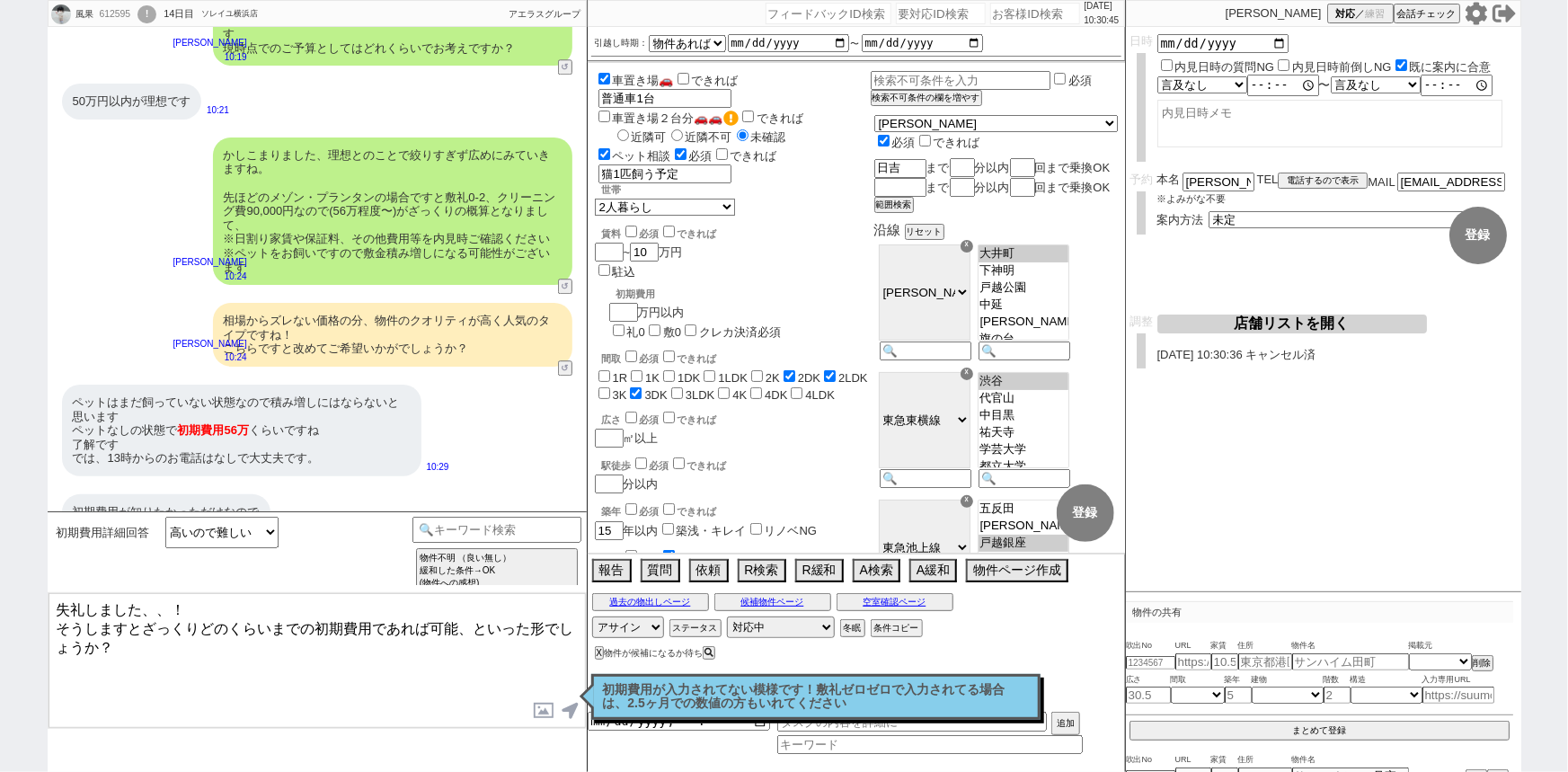
select select "337"
select select "51"
select select "69"
select select "1670"
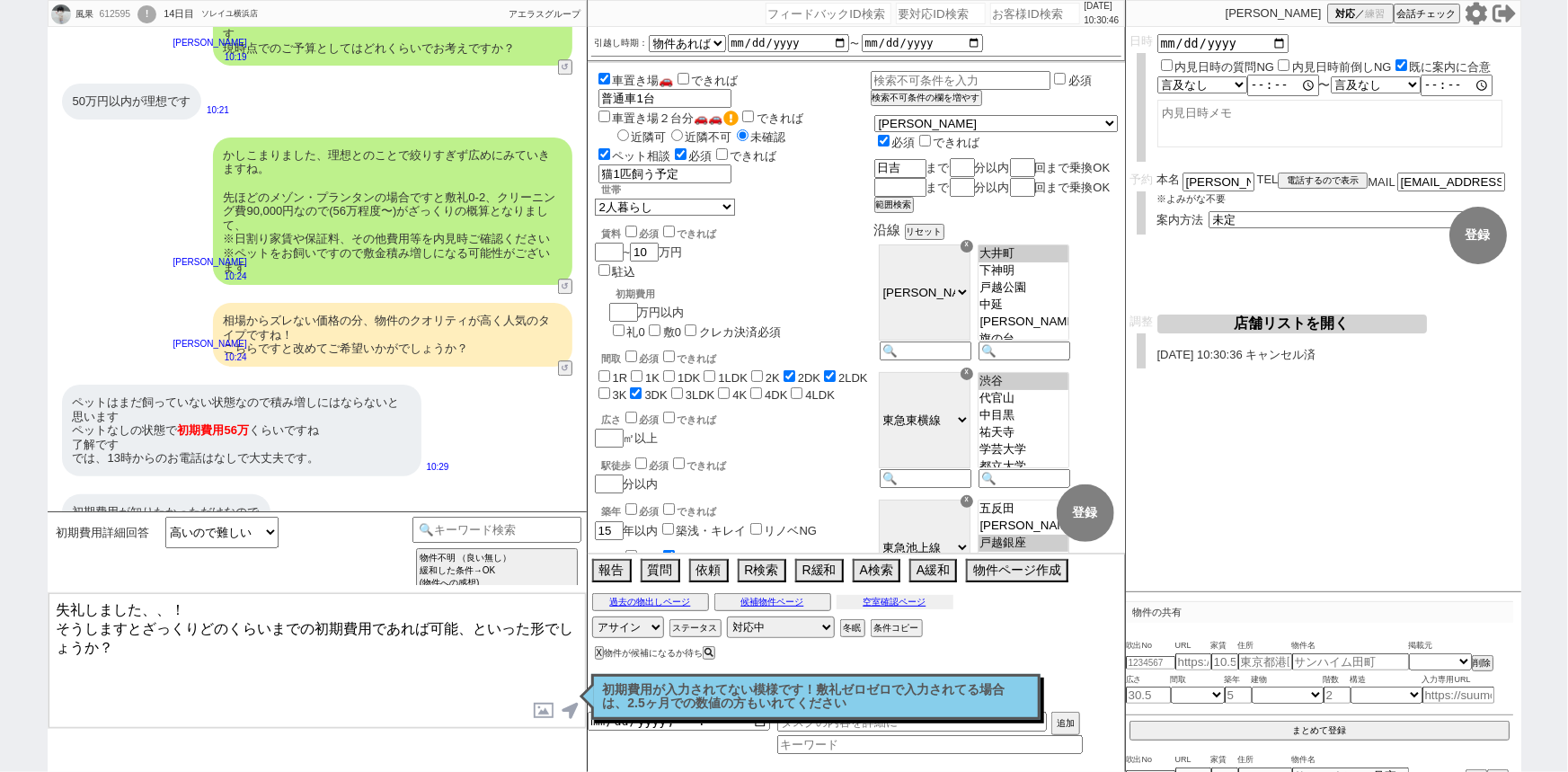
click at [901, 605] on button "空室確認ページ" at bounding box center [895, 602] width 117 height 15
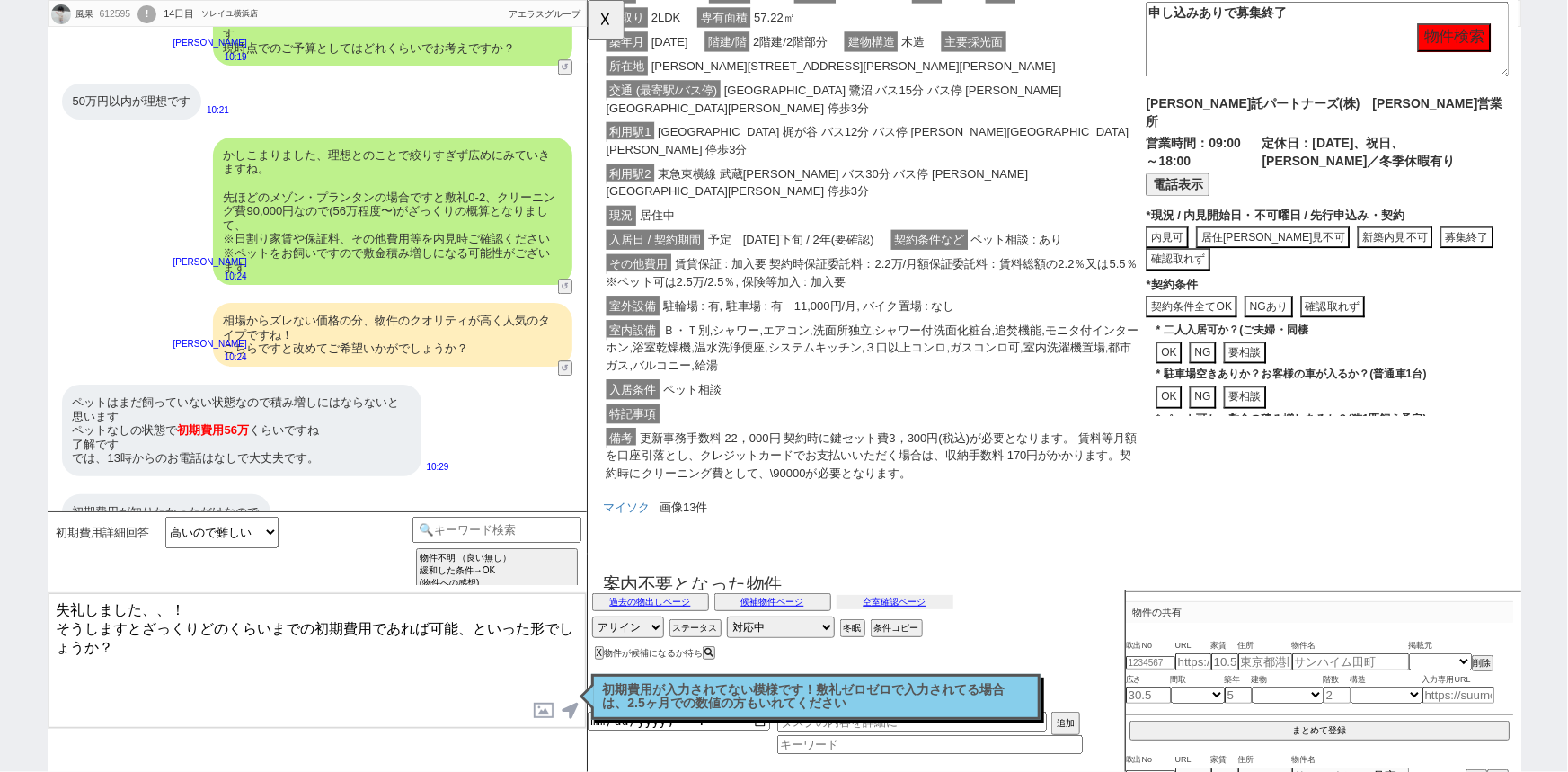
scroll to position [114, 0]
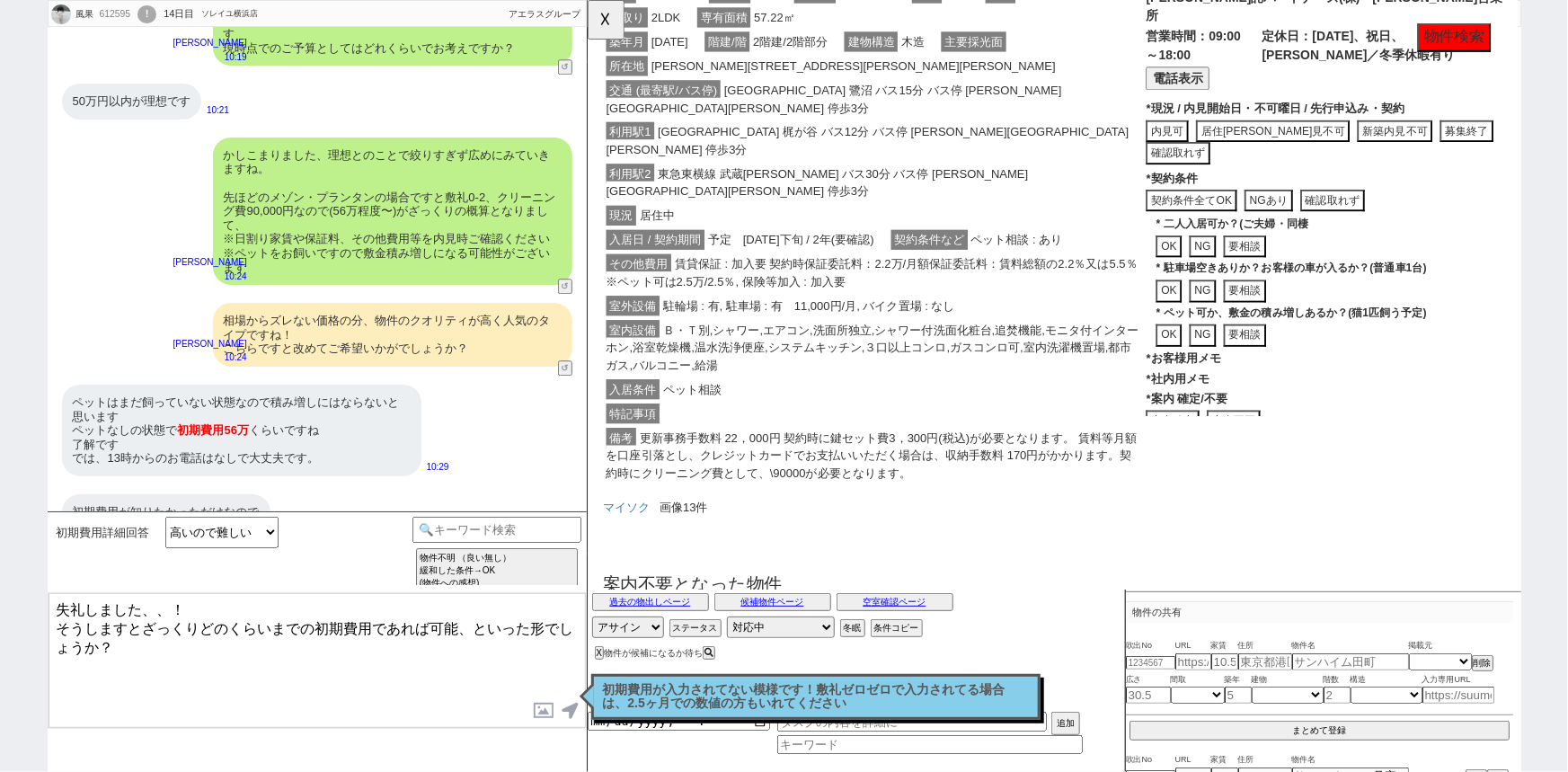
click at [1294, 443] on div "業者システム確認項目 申し込みありで募集終了 大東建託パートナーズ(株)　川崎営業所 営業時間：09:00～18:00 定休日：日曜日、祝日、夏季／冬季休暇有…" at bounding box center [1382, 213] width 390 height 467
click at [1290, 441] on div "業者システム確認項目 申し込みありで募集終了 大東建託パートナーズ(株)　川崎営業所 営業時間：09:00～18:00 定休日：日曜日、祝日、夏季／冬季休暇有…" at bounding box center [1382, 213] width 390 height 467
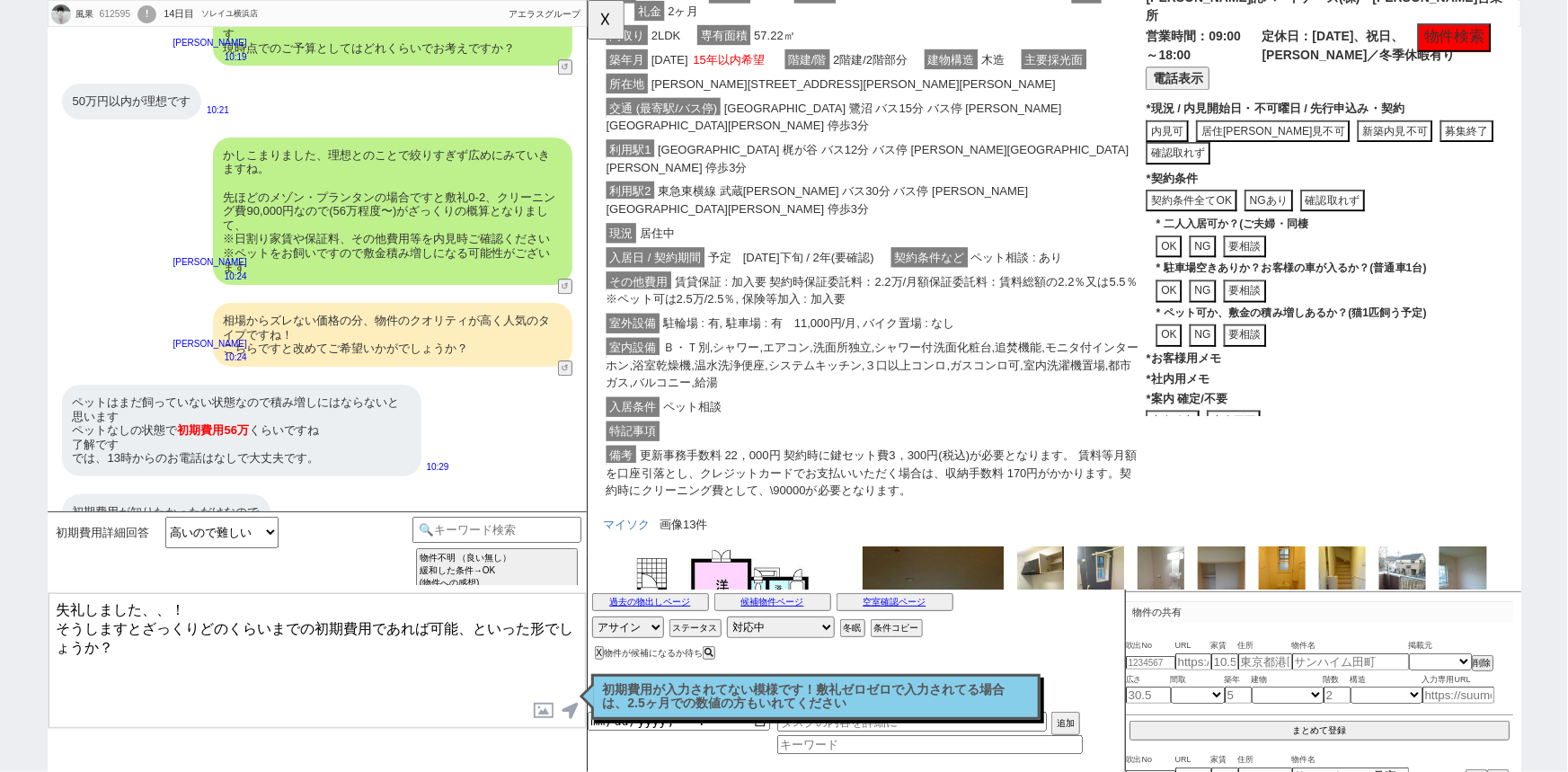
click at [1288, 441] on button "案内不要" at bounding box center [1281, 453] width 57 height 25
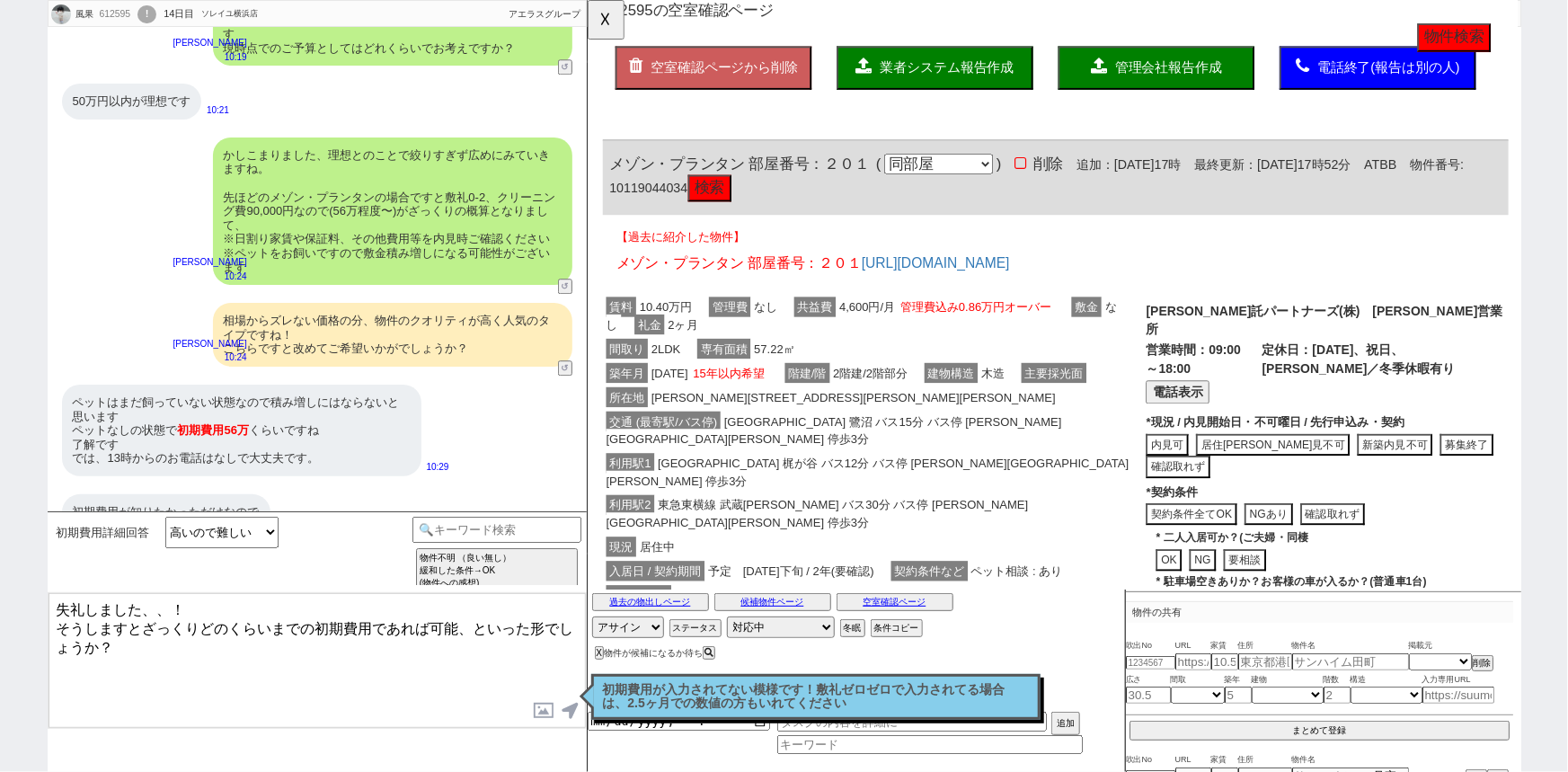
click at [253, 639] on textarea "失礼しました、、！ そうしますとざっくりどのくらいまでの初期費用であれば可能、といった形でしょうか？" at bounding box center [316, 660] width 537 height 134
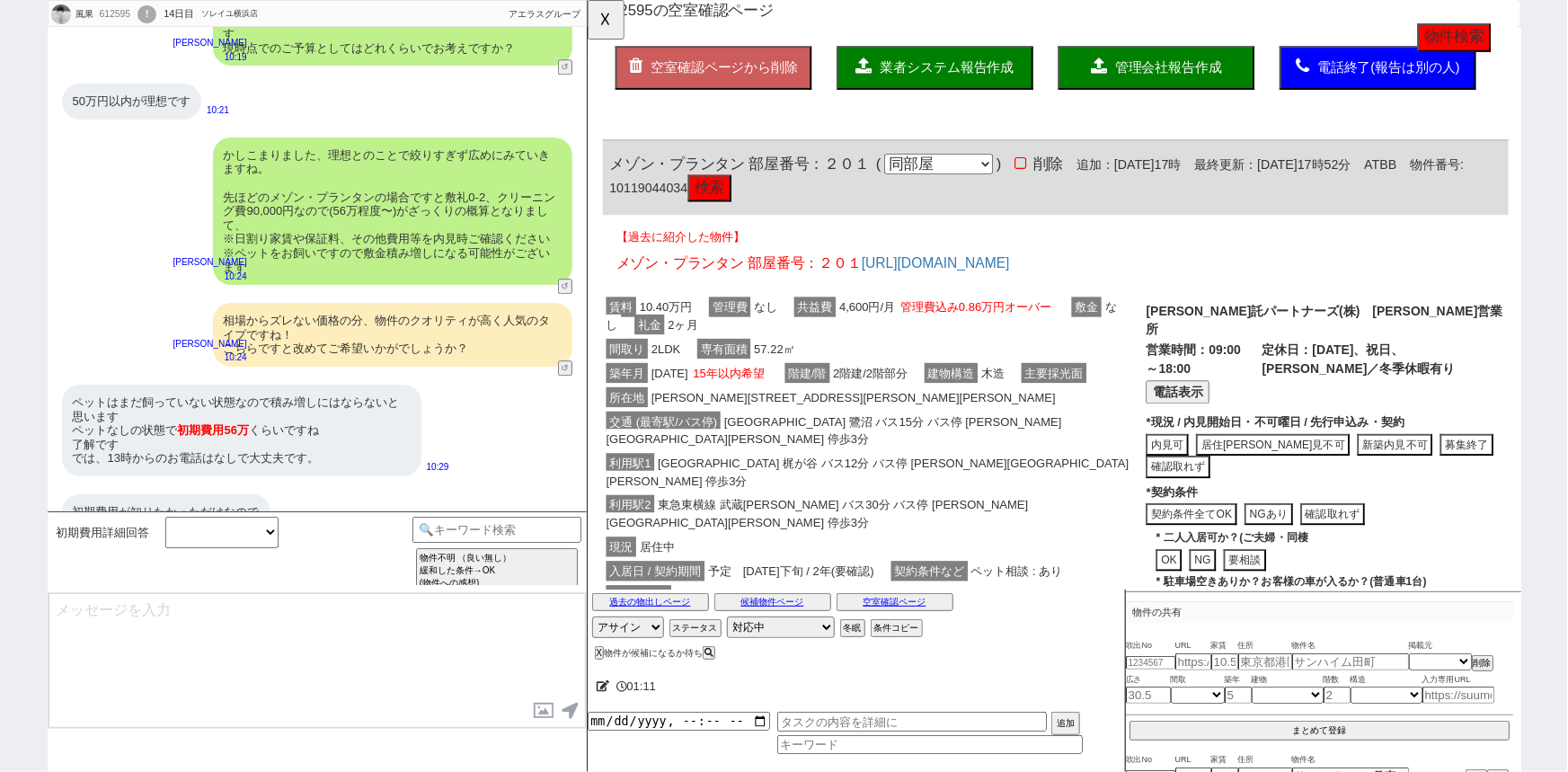
scroll to position [2207, 0]
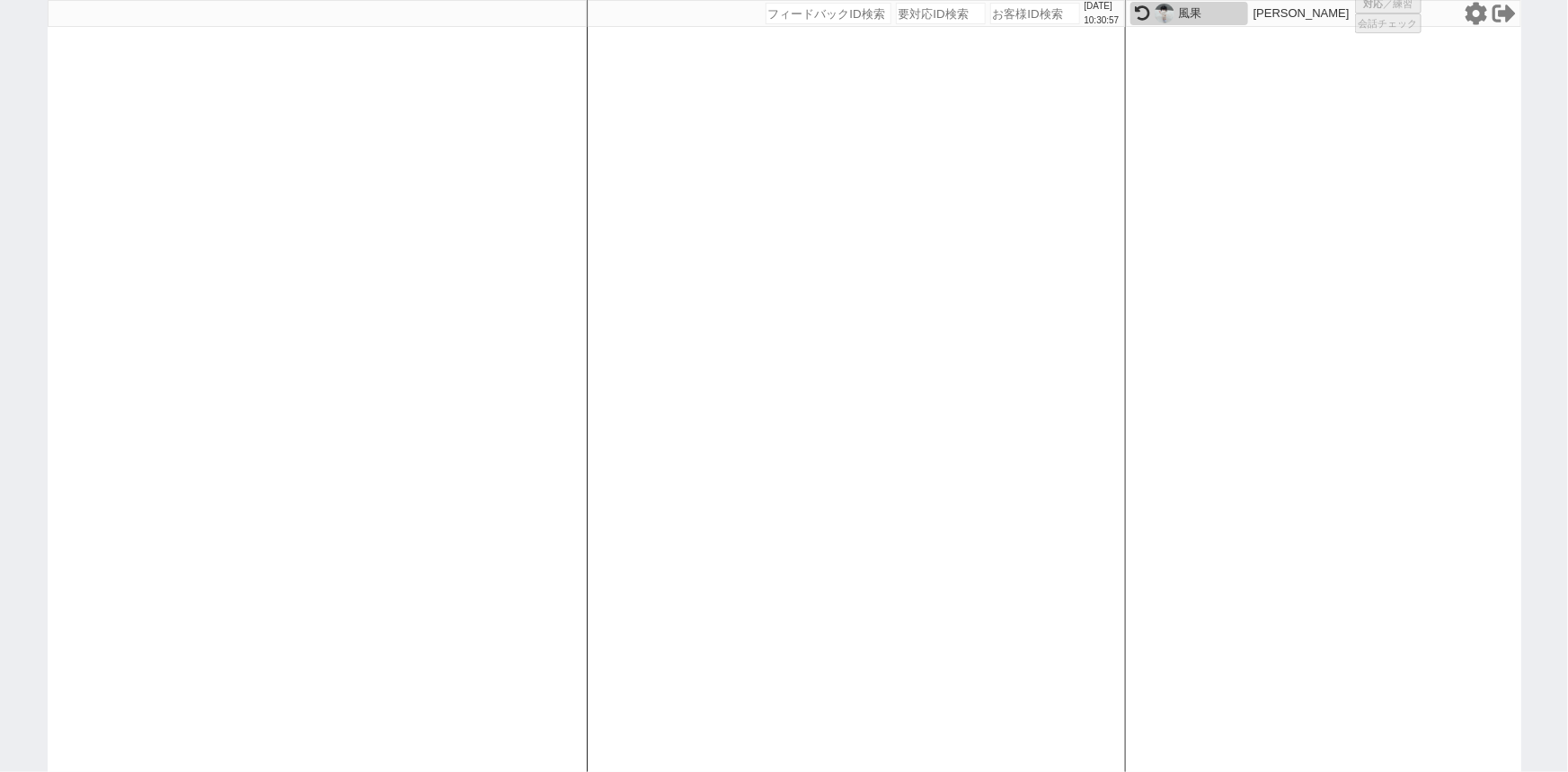
select select "2"
select select
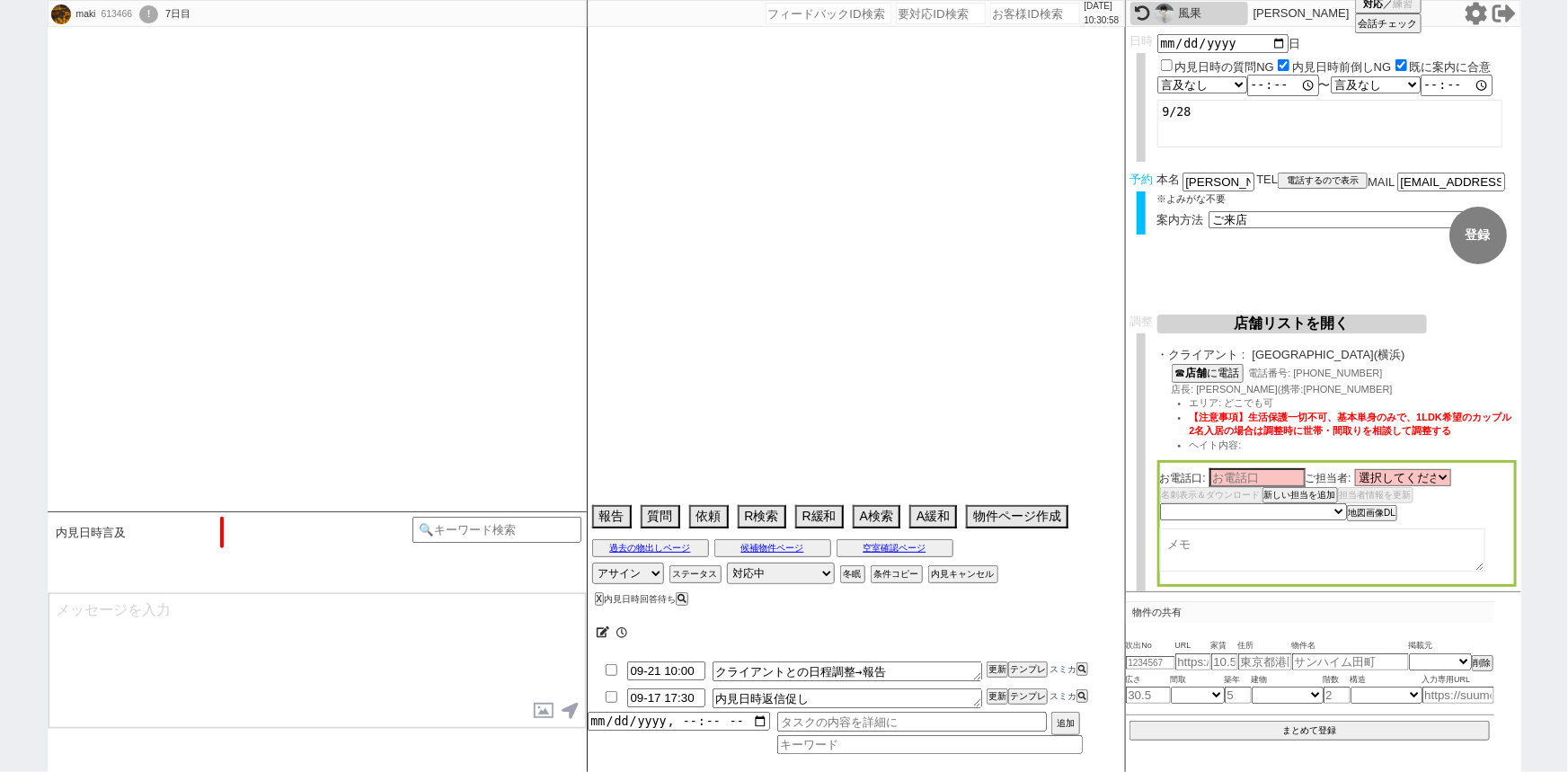
select select "2025"
select select "10"
select select "33"
select select "0"
select select "14"
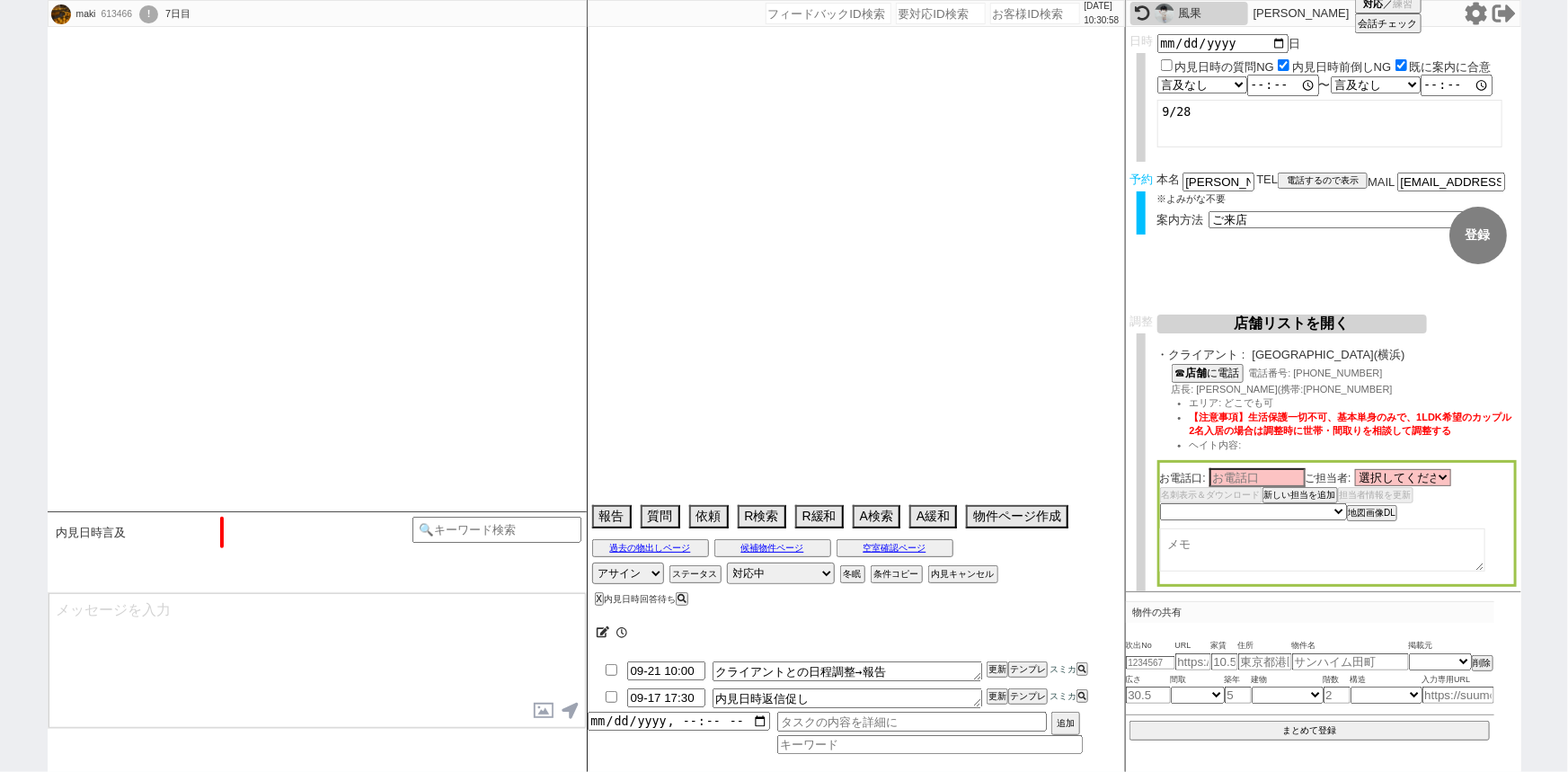
select select "18"
select select "587"
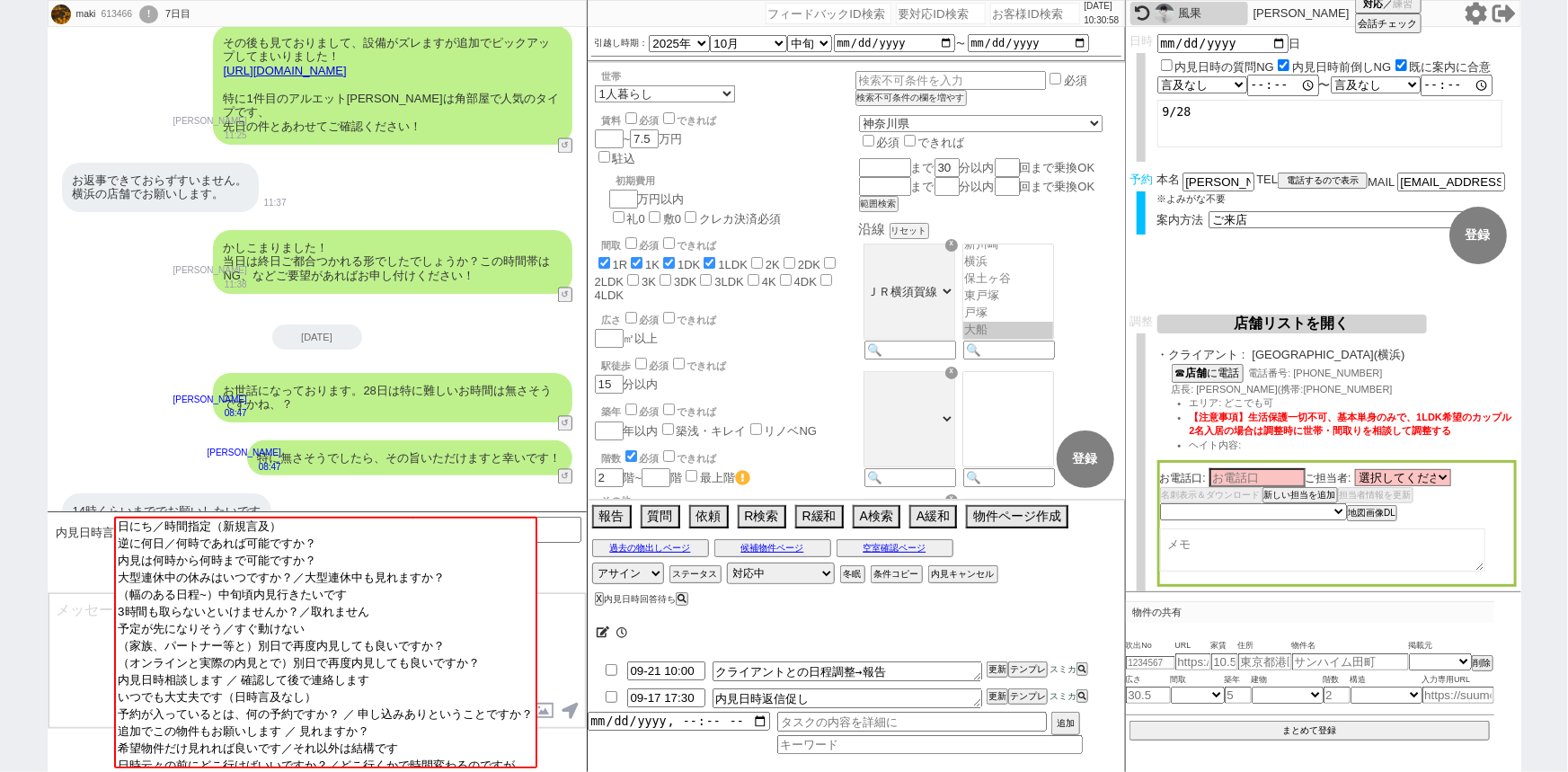
scroll to position [104, 0]
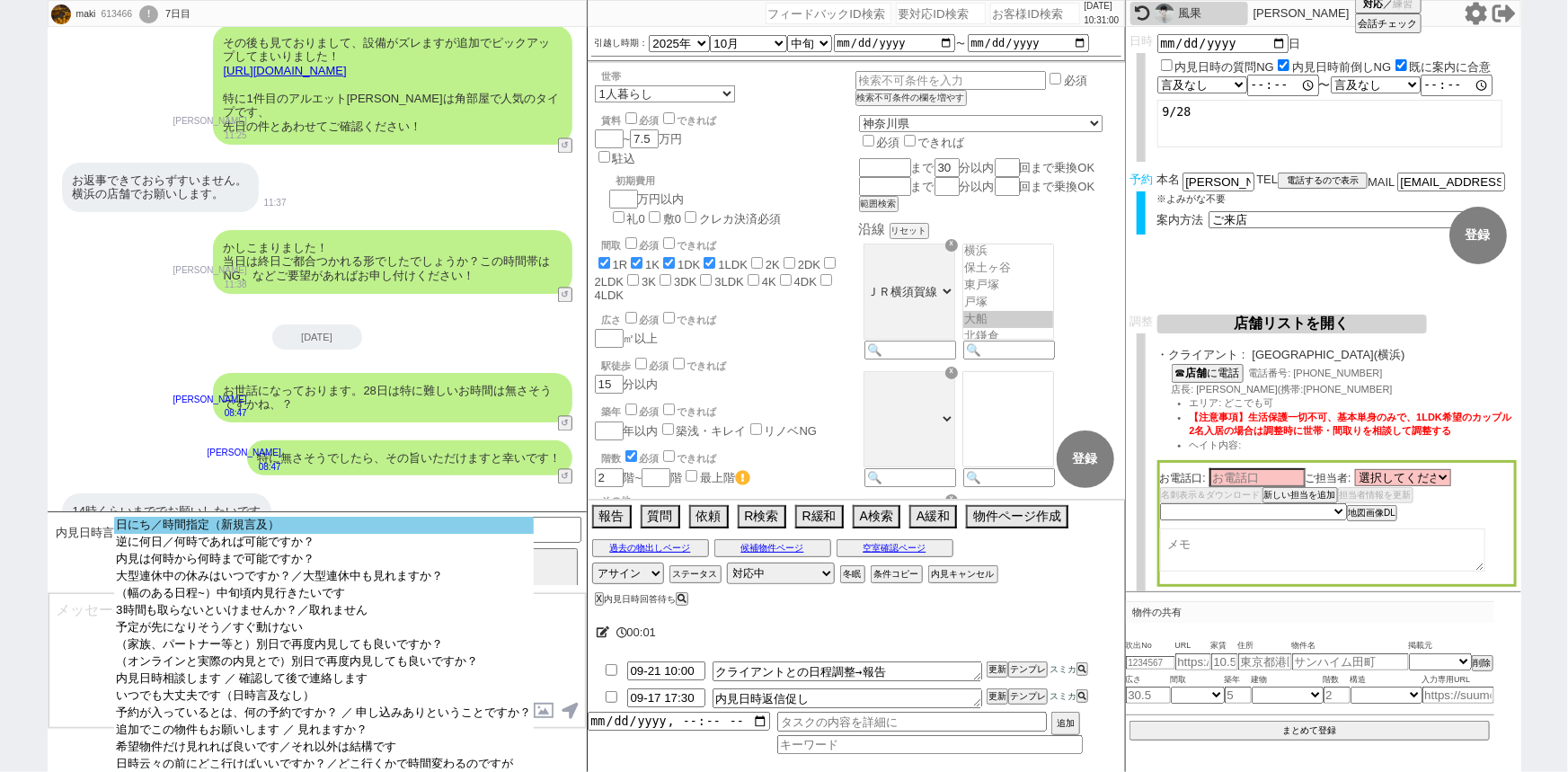
click at [306, 525] on option "日にち／時間指定（新規言及）" at bounding box center [323, 525] width 419 height 17
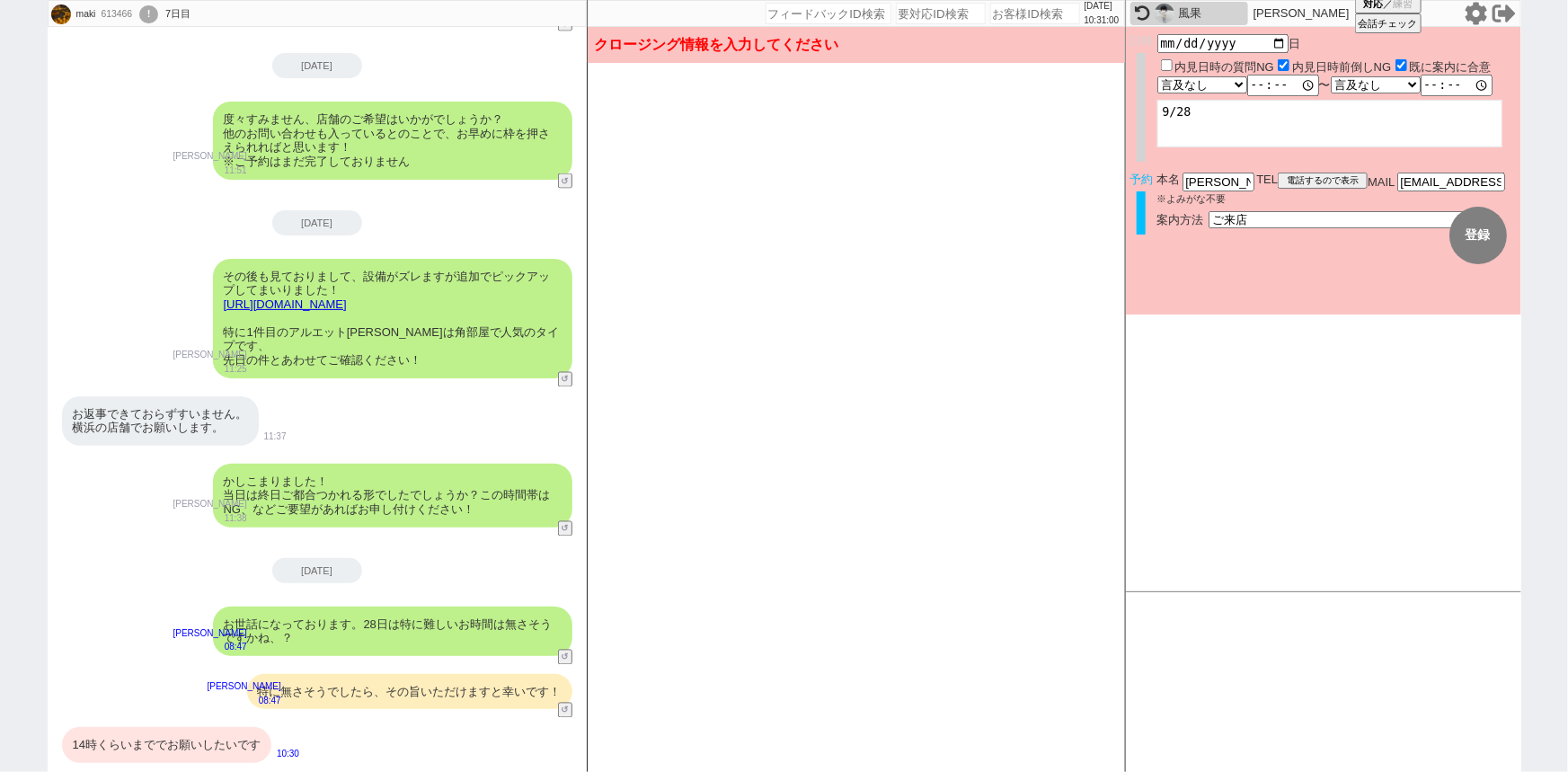
scroll to position [1407, 0]
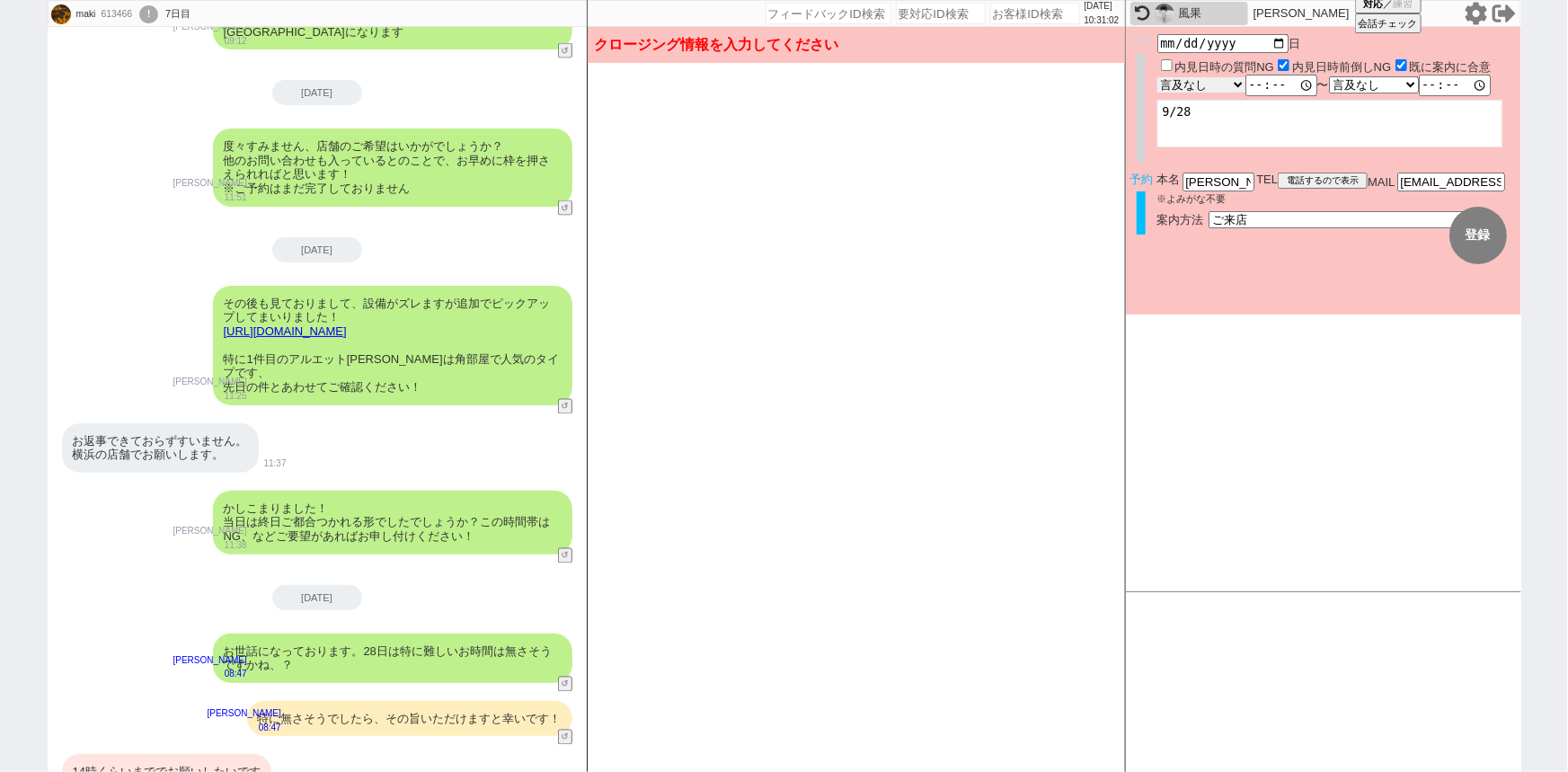
click at [1219, 84] on select "言及なし 時間明確 午前 午後 お昼 夕方・夜 終日いつでも その他" at bounding box center [1201, 84] width 88 height 15
select select "2"
click at [1157, 77] on select "言及なし 時間明確 午前 午後 お昼 夕方・夜 終日いつでも その他" at bounding box center [1201, 84] width 88 height 15
type input "10:00:00"
click at [1365, 83] on select "言及なし 時間明確 午前 午後 お昼 夕方・夜 終日いつでも その他" at bounding box center [1374, 84] width 88 height 15
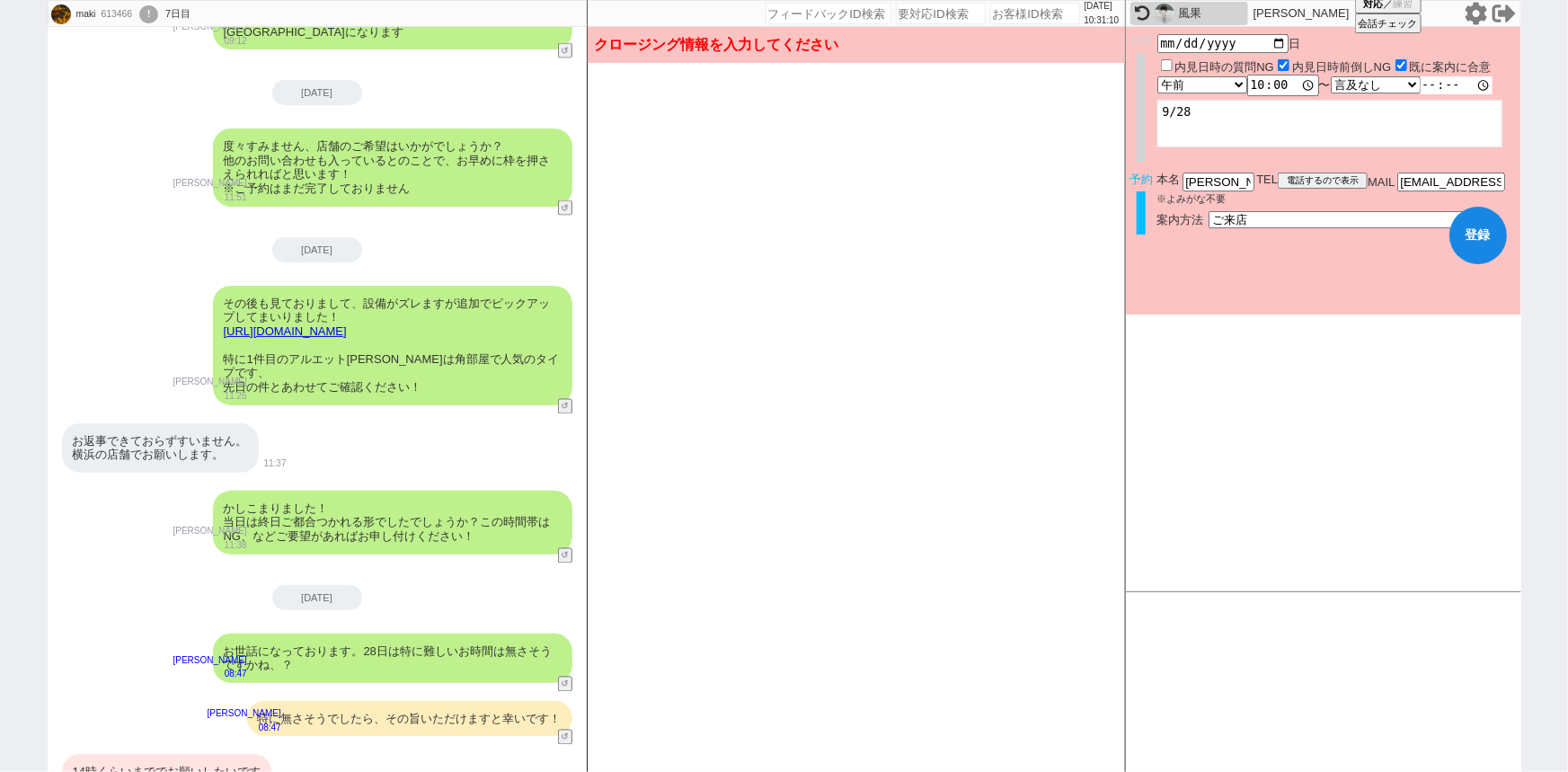
select select "1"
click at [1335, 76] on select "言及なし 時間明確 午前 午後 お昼 夕方・夜 終日いつでも その他" at bounding box center [1375, 84] width 90 height 17
type input "14:00:00"
click at [1253, 134] on textarea "9/28" at bounding box center [1330, 124] width 345 height 47
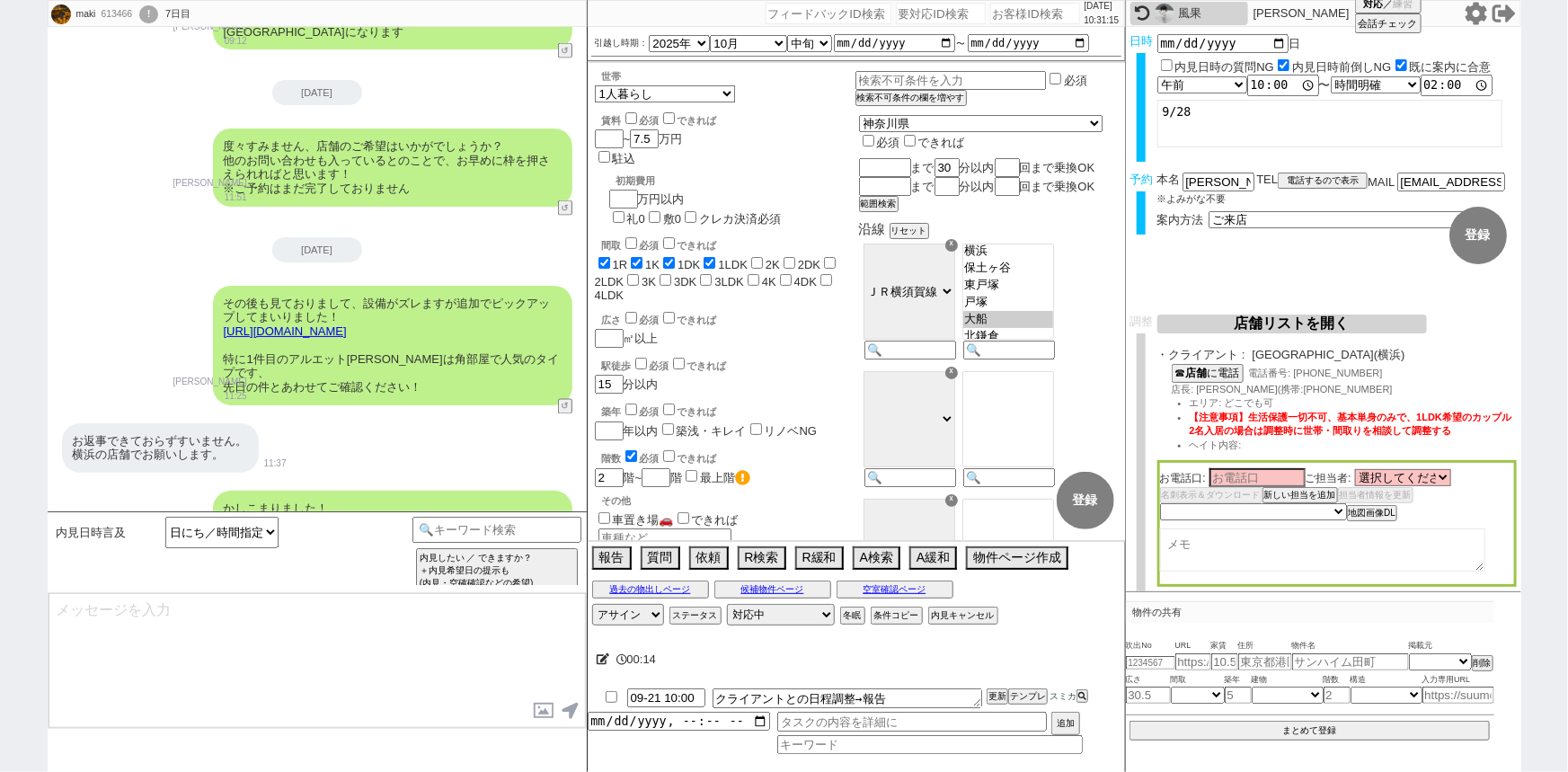
scroll to position [1668, 0]
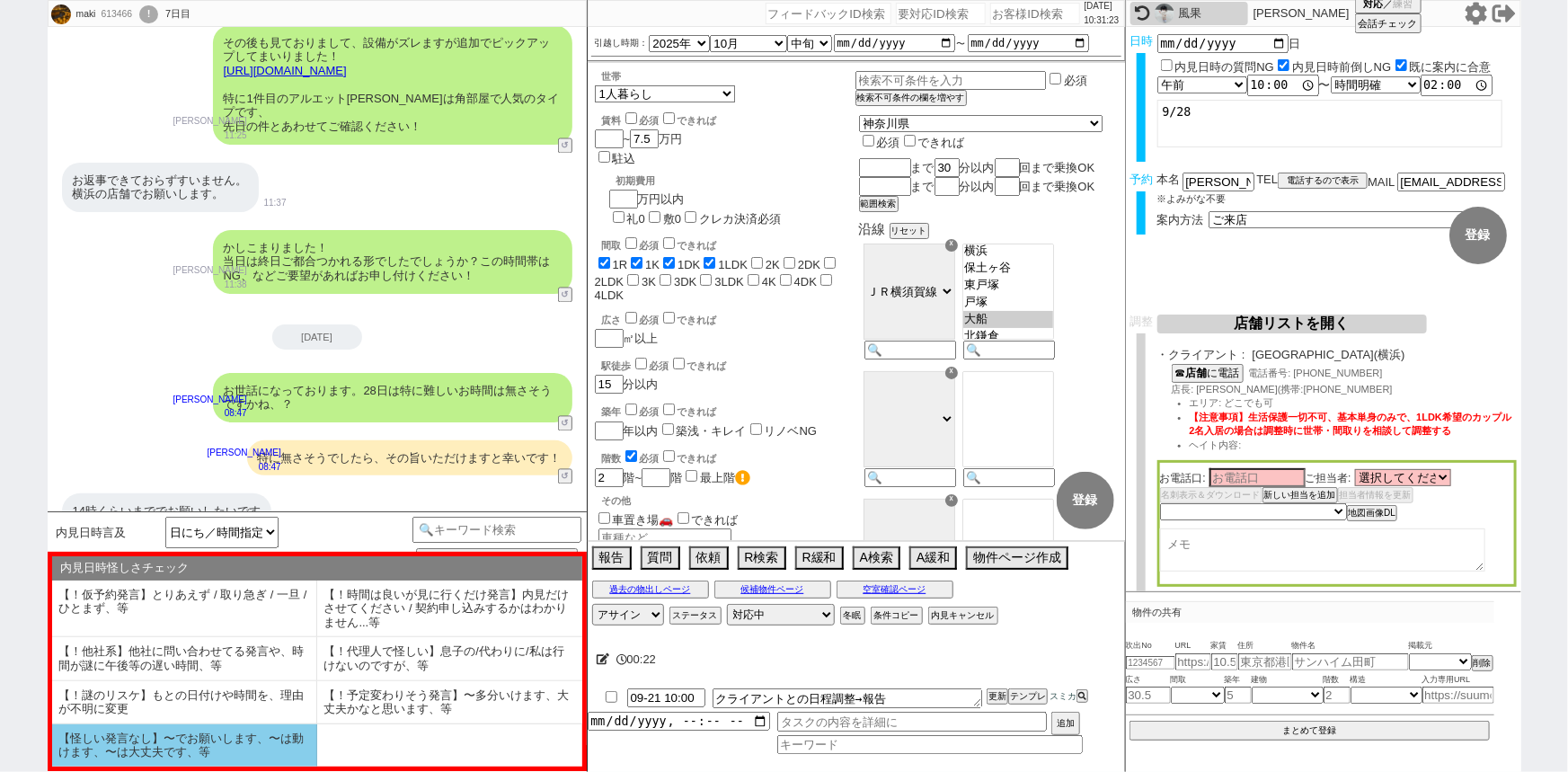
click at [171, 736] on li "【怪しい発言なし】〜でお願いします、〜は動けます、〜は大丈夫です、等" at bounding box center [184, 745] width 265 height 42
select select "【怪しい発言なし】〜でお願いします、〜は動けます、〜は大丈夫です、等"
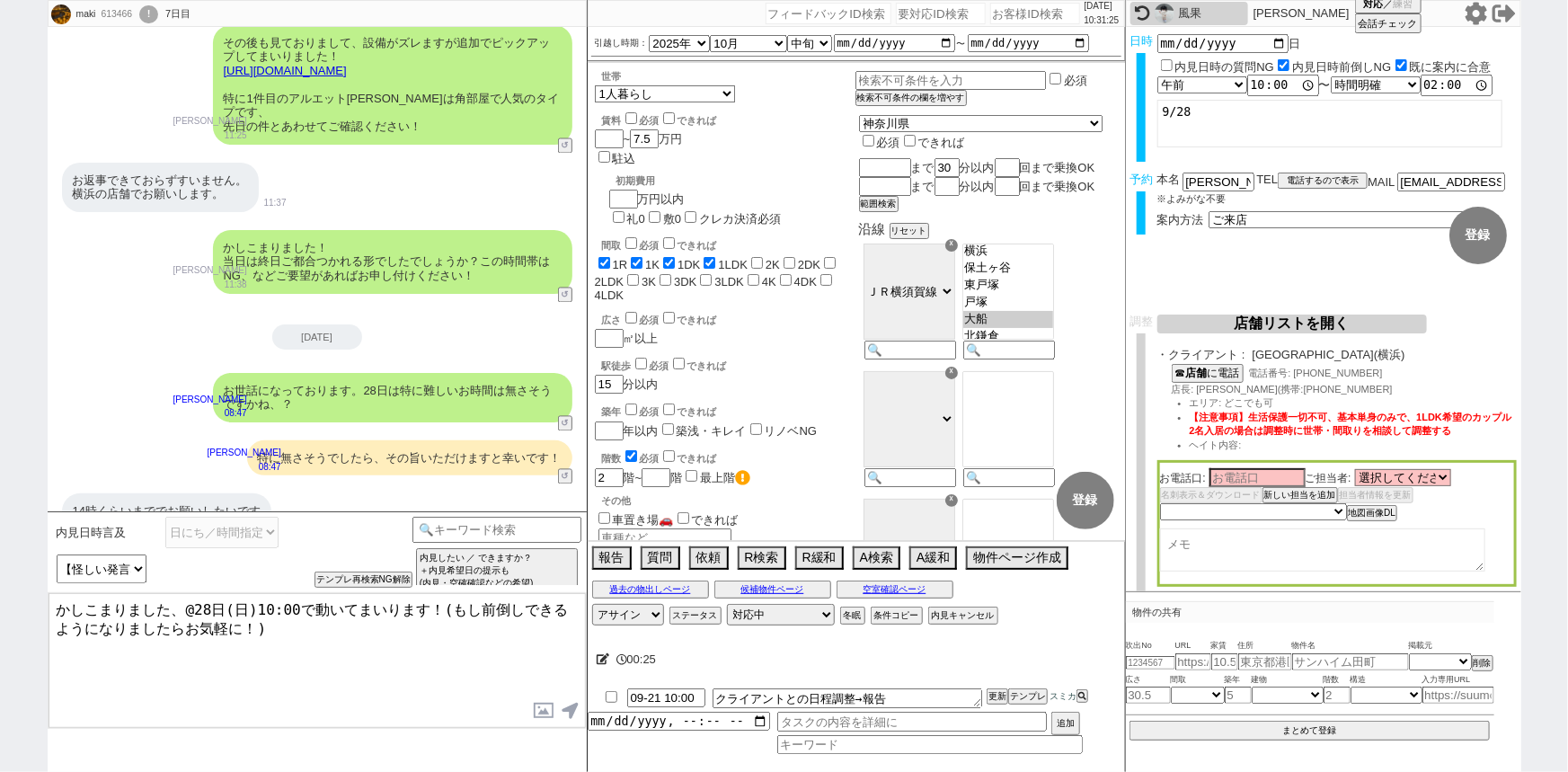
click at [190, 608] on textarea "かしこまりました、@28日(日)10:00で動いてまいります！(もし前倒しできるようになりましたらお気軽に！)" at bounding box center [316, 660] width 537 height 134
drag, startPoint x: 427, startPoint y: 599, endPoint x: 512, endPoint y: 670, distance: 110.8
click at [512, 670] on textarea "かしこまりました、28日(日)10:00で動いてまいります！(もし前倒しできるようになりましたらお気軽に！)" at bounding box center [316, 660] width 537 height 134
type textarea "かしこまりました、28日(日)10:00で動いてまいります！"
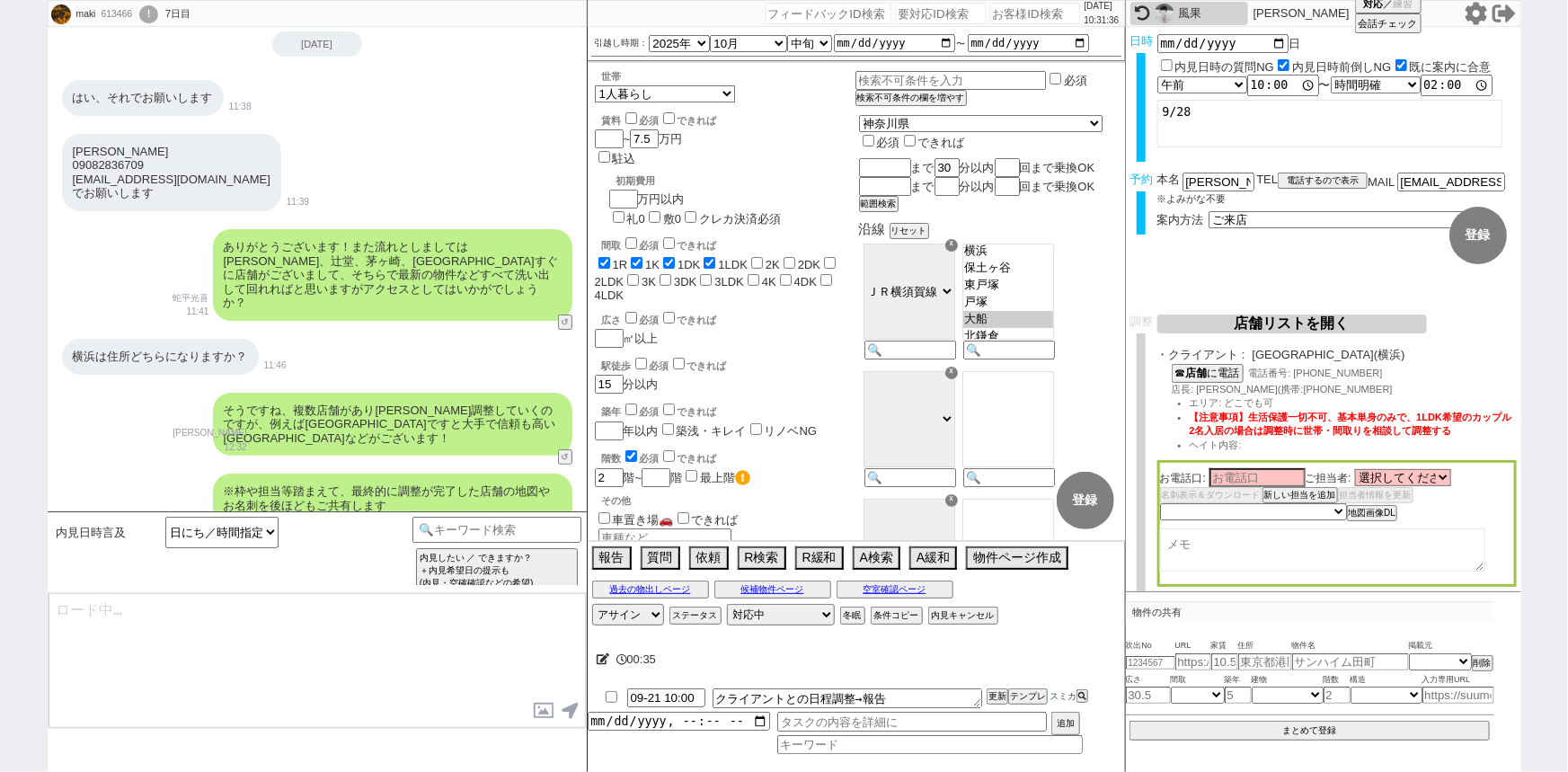
scroll to position [0, 0]
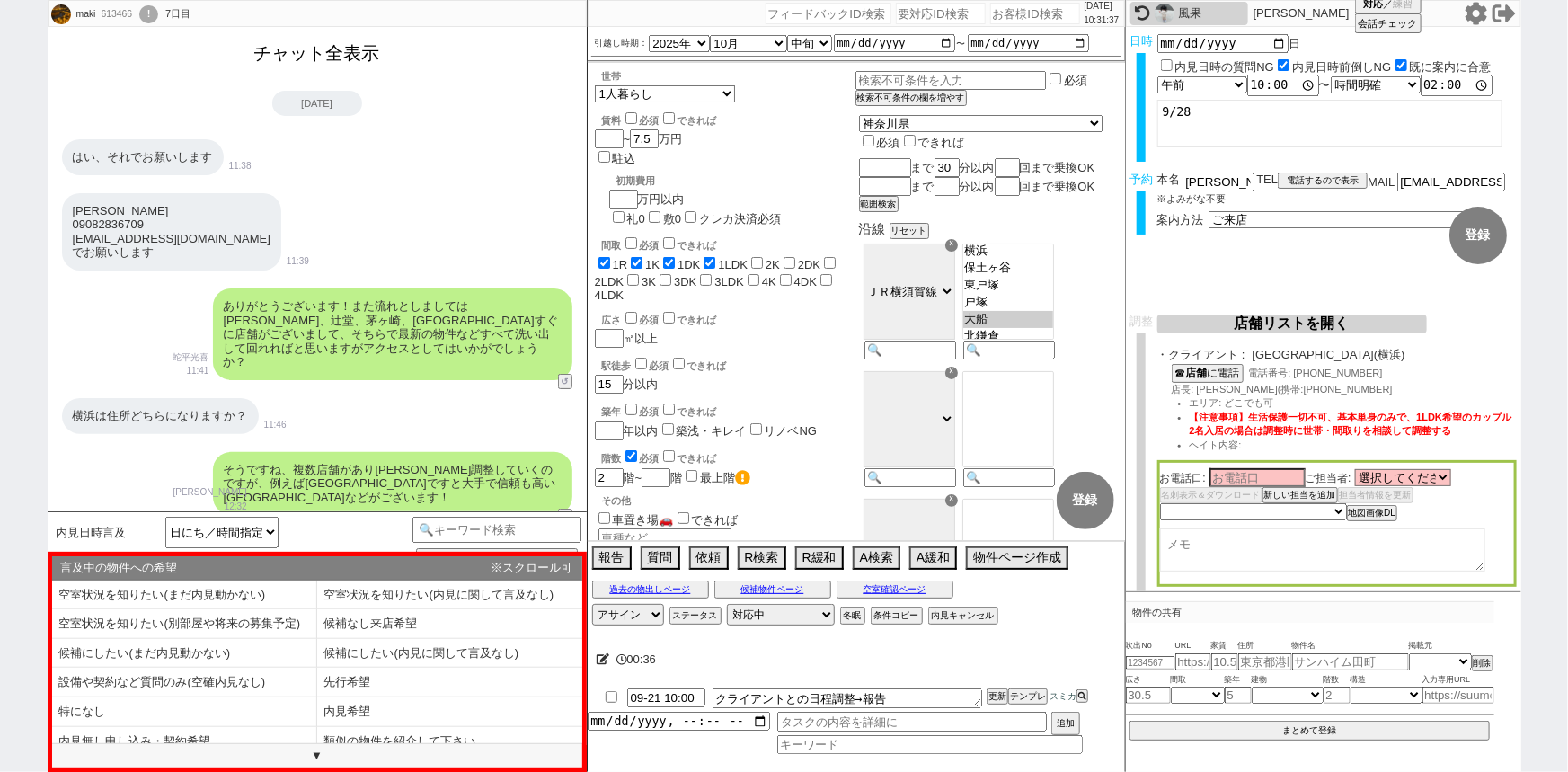
click at [333, 63] on button "チャット全表示" at bounding box center [317, 54] width 140 height 32
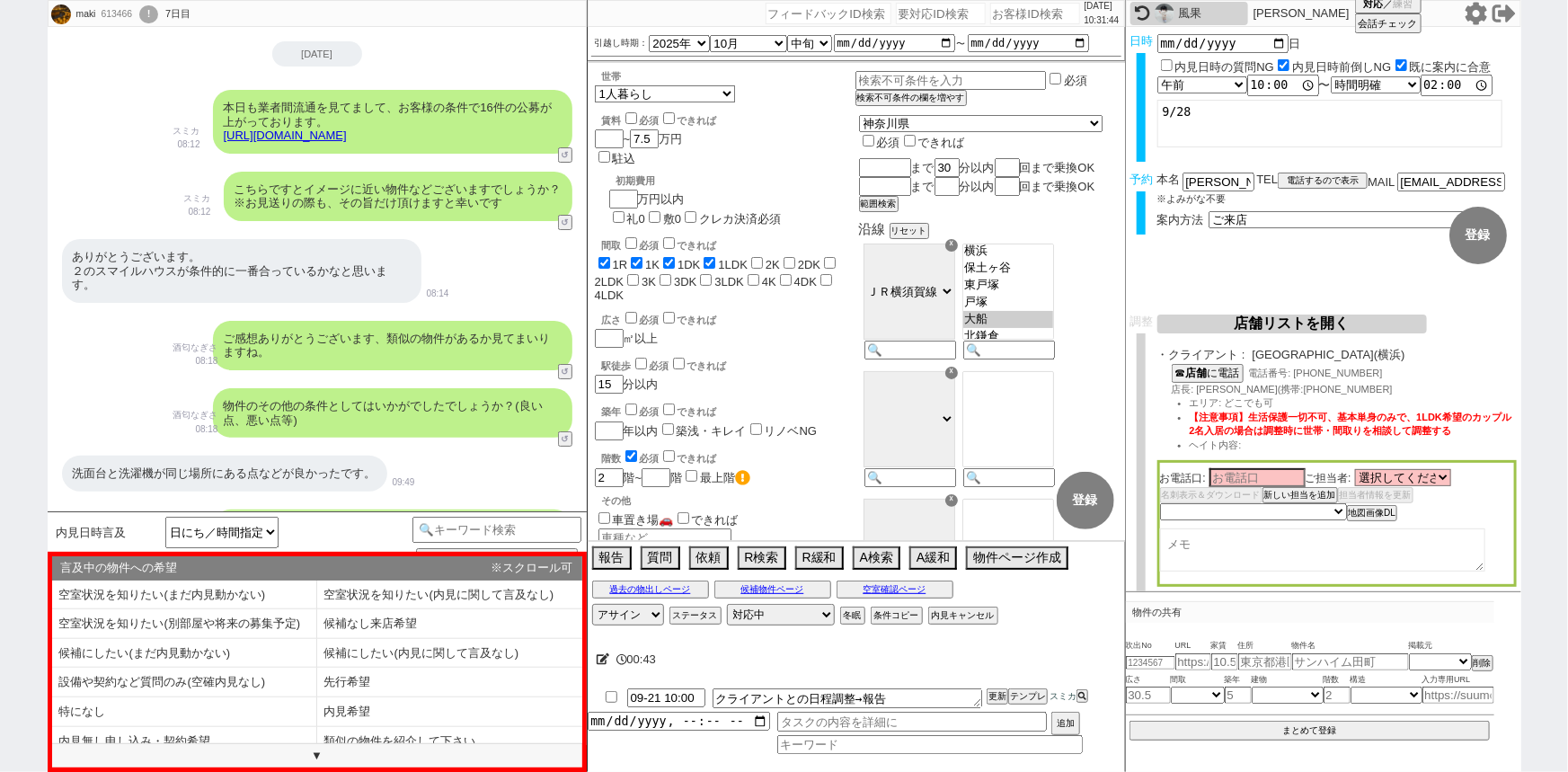
scroll to position [3352, 0]
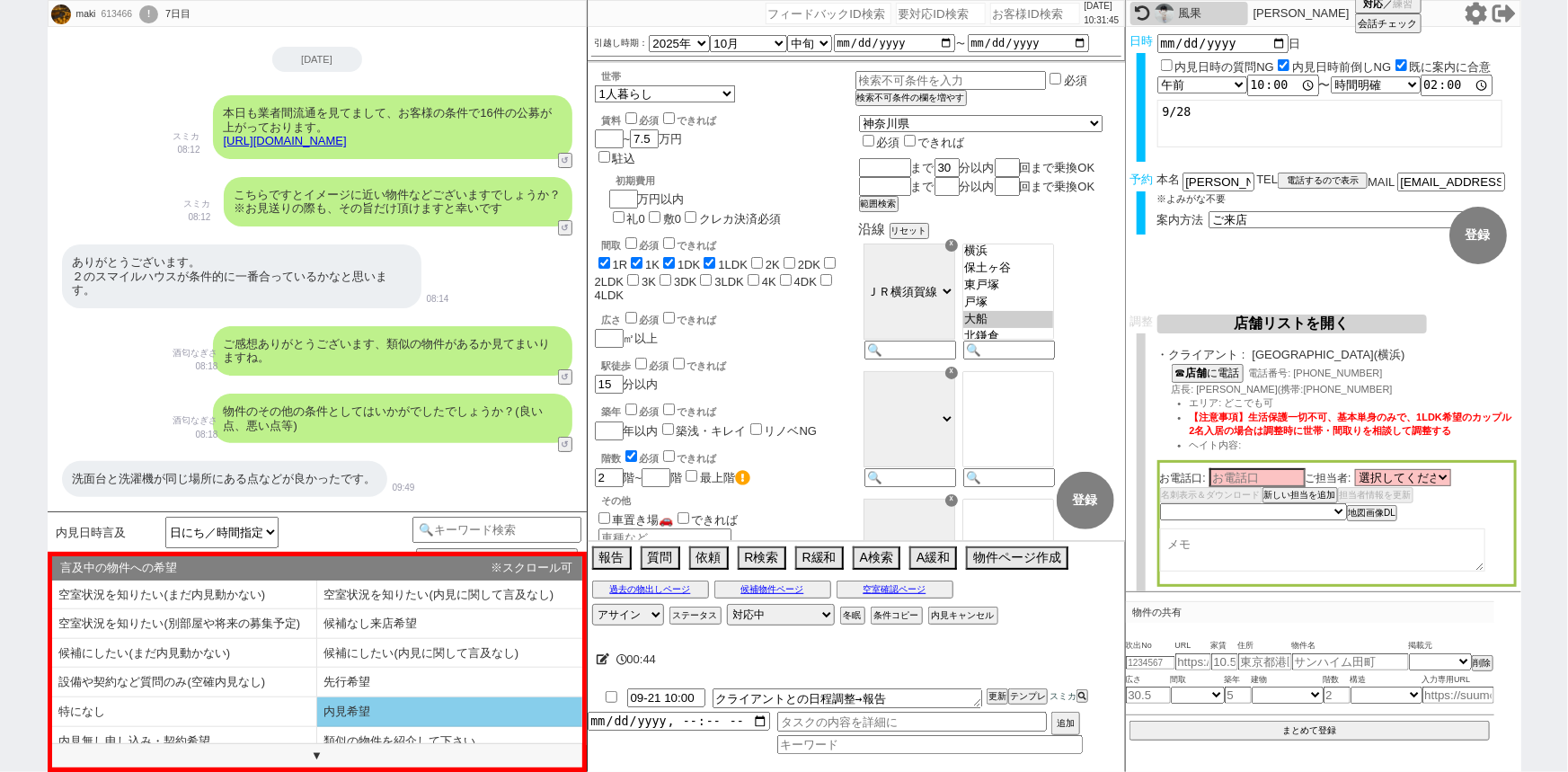
click at [421, 705] on li "内見希望" at bounding box center [450, 711] width 265 height 30
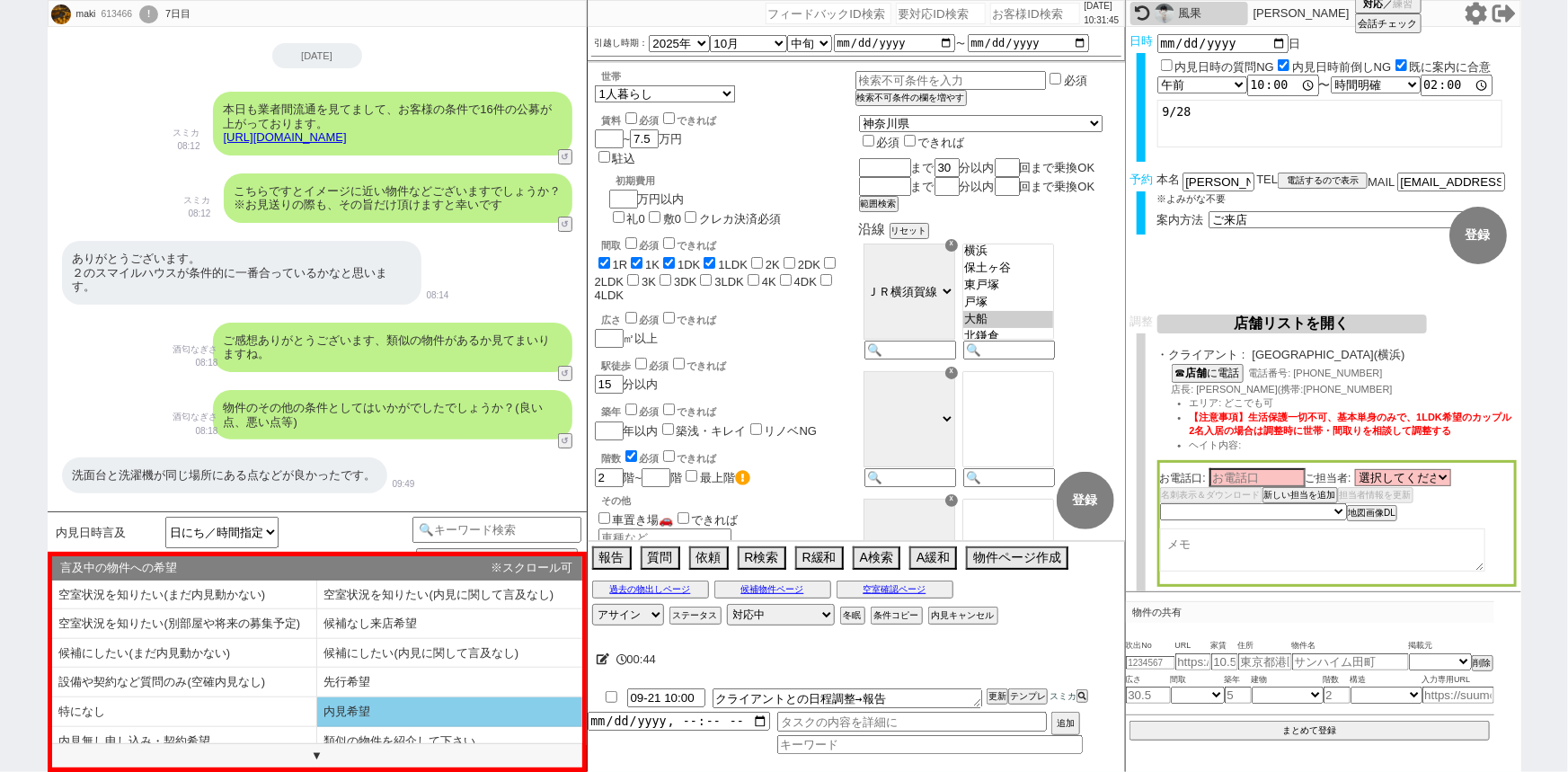
select select "内見希望"
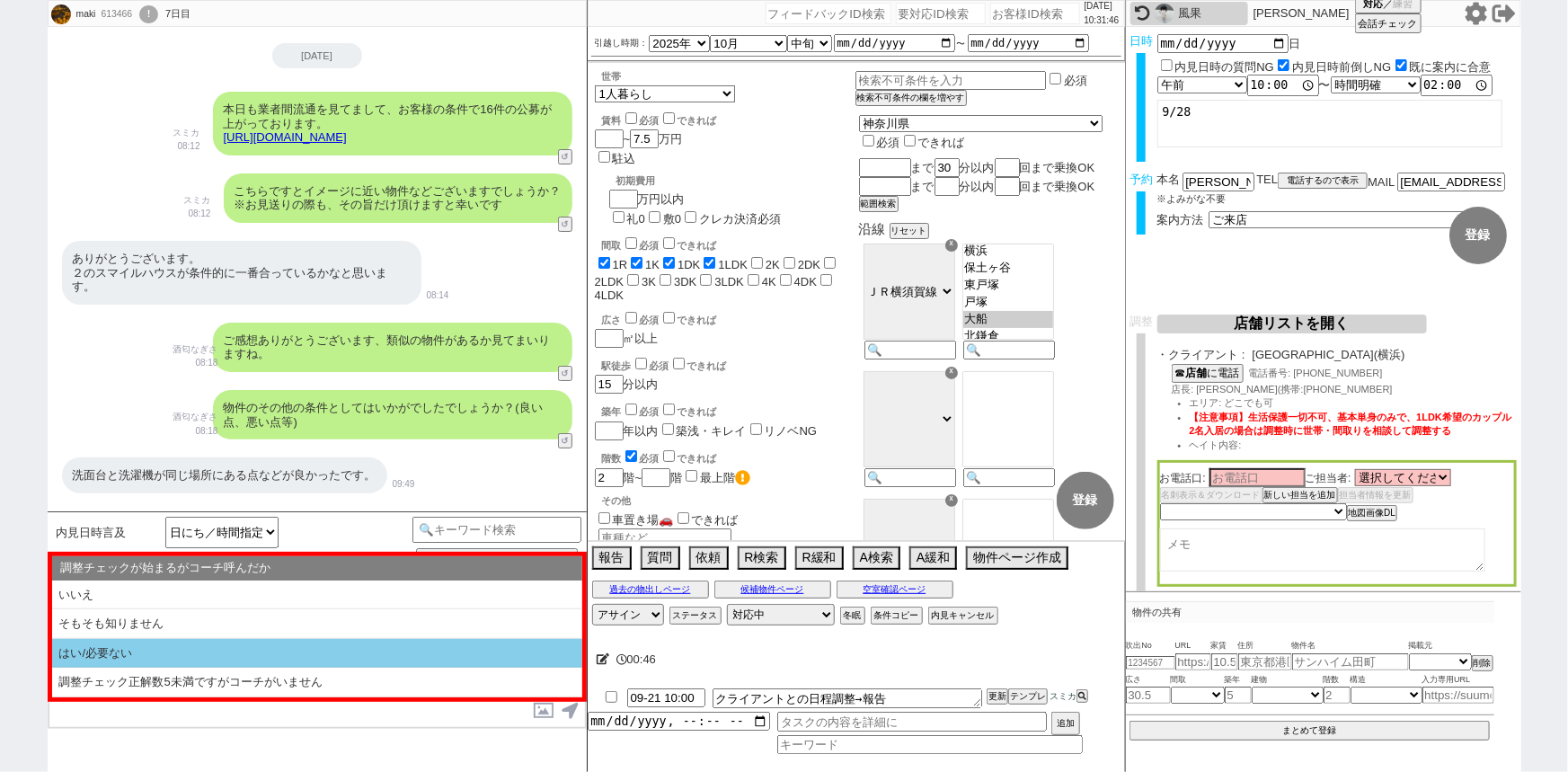
click at [293, 656] on li "はい/必要ない" at bounding box center [317, 653] width 531 height 30
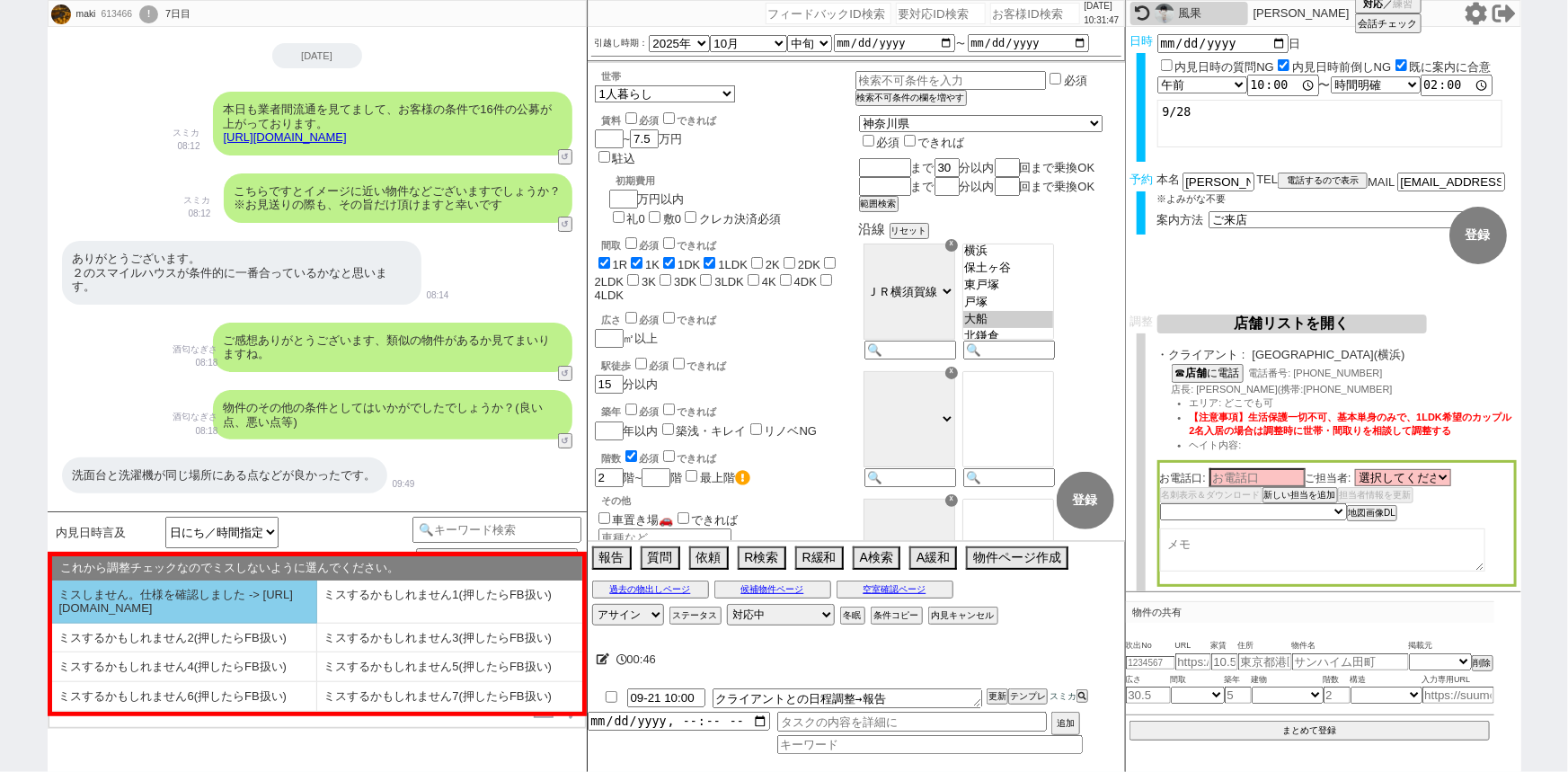
click at [237, 602] on li "ミスしません。仕様を確認しました -> https://jent.notion.site/841a6651aa67425da7d40ddfad41a184" at bounding box center [184, 601] width 265 height 43
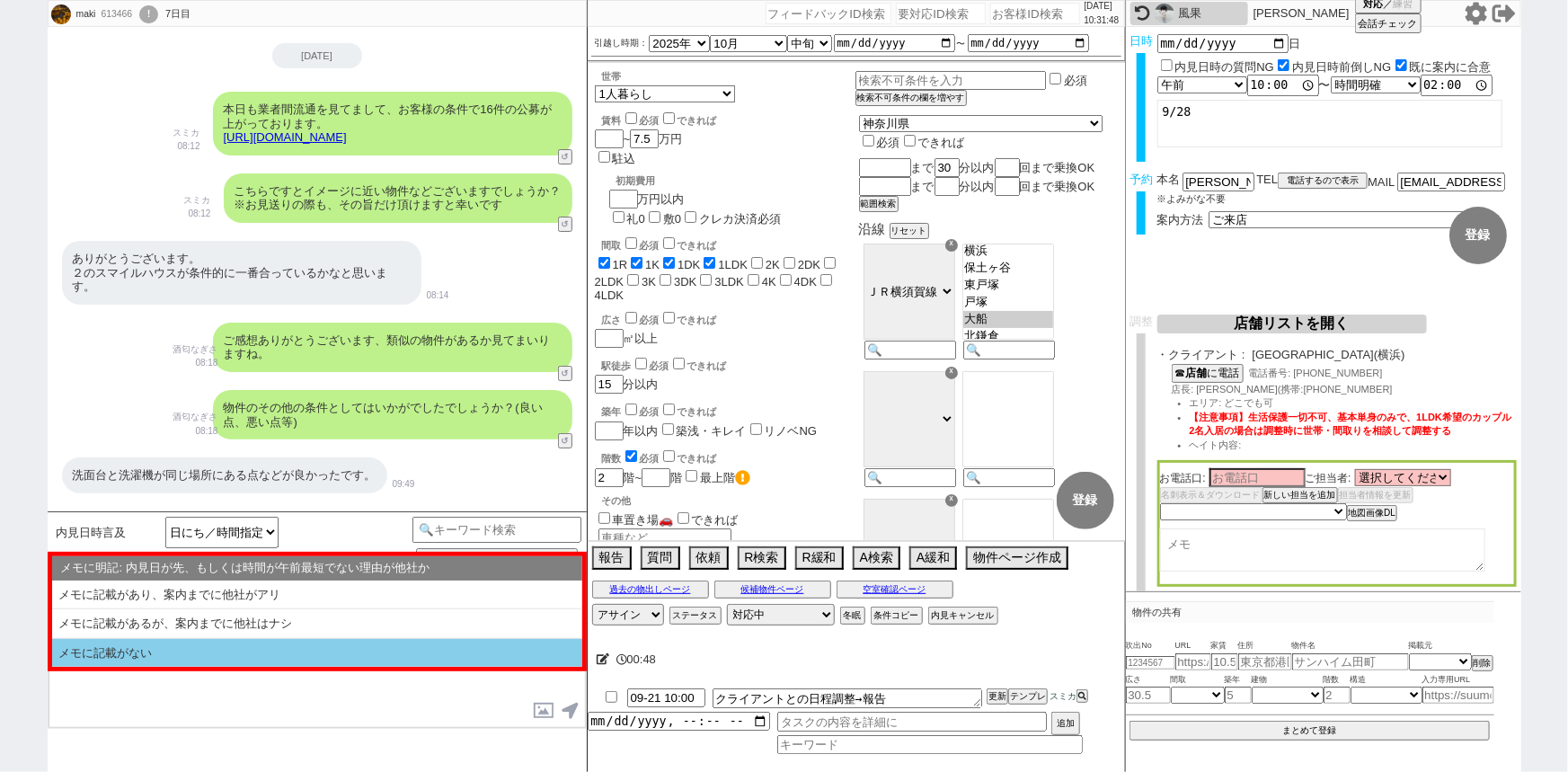
click at [331, 658] on li "メモに記載がない" at bounding box center [317, 653] width 531 height 29
select select "はい/必要ない"
select select "ミスしません。仕様を確認しました -> https://jent.notion.site/841a6651aa67425da7d40ddfad41a184"
select select "メモに記載がない"
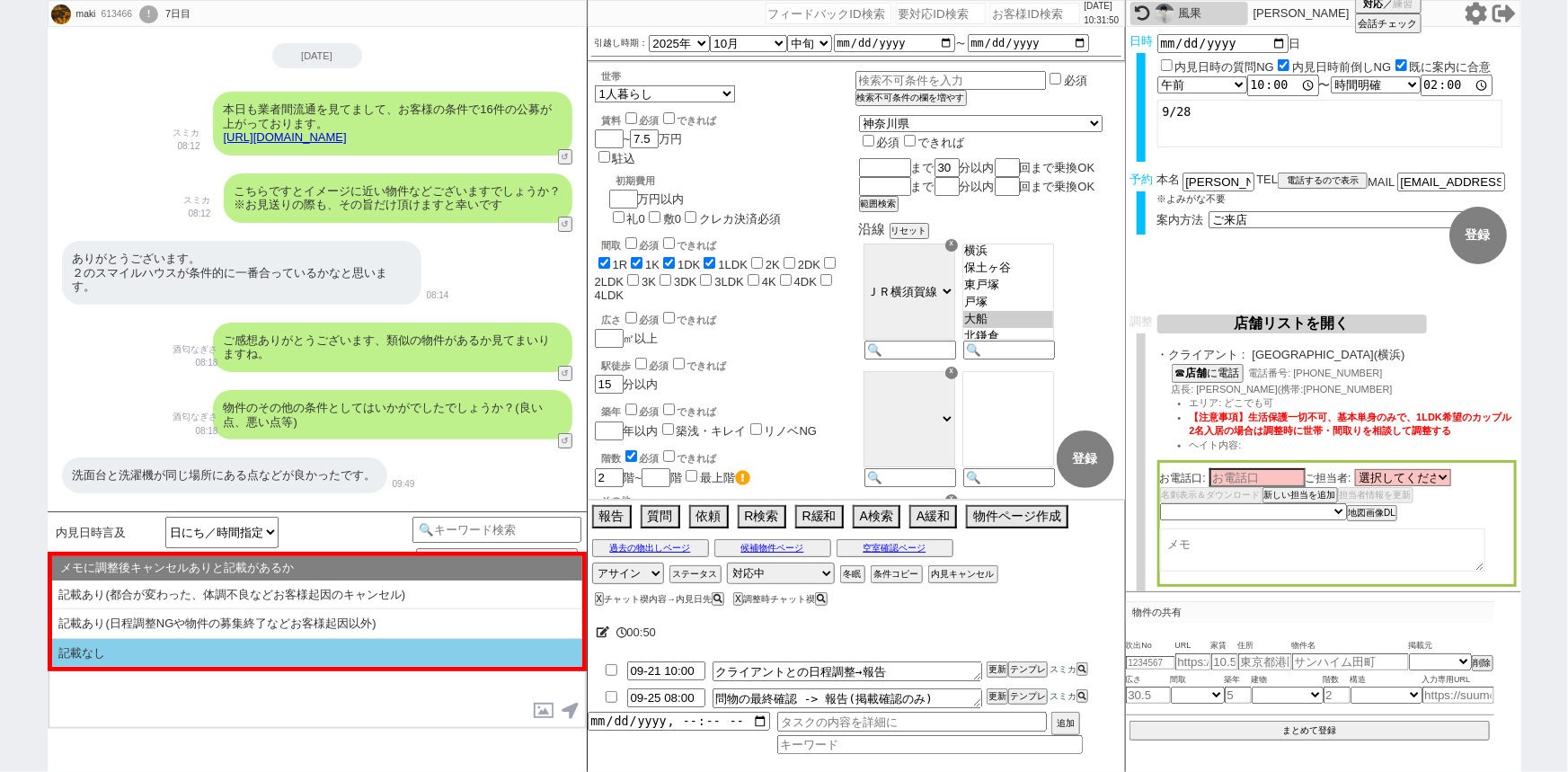
click at [287, 647] on li "記載なし" at bounding box center [317, 653] width 531 height 29
select select "記載なし"
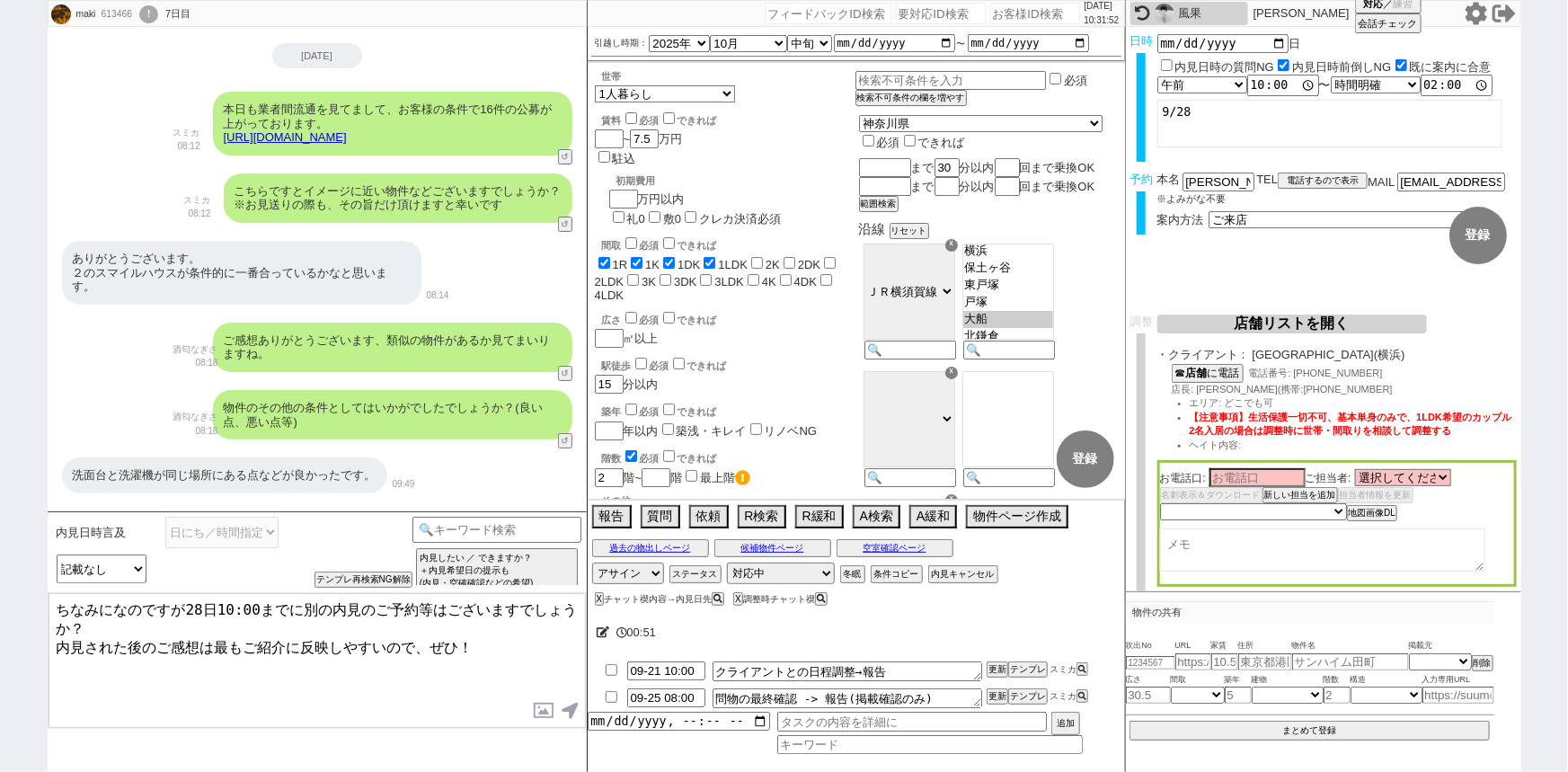
click at [290, 602] on textarea "ちなみになのですが28日10:00までに別の内見のご予約等はございますでしょうか？ 内見された後のご感想は最もご紹介に反映しやすいので、ぜひ！" at bounding box center [316, 660] width 537 height 134
type textarea "ちなみになのですが28日10:00までに他社様で別の内見のご予約等はございますでしょうか？ 内見された後のご感想は最もご紹介に反映しやすいので、ぜひ！"
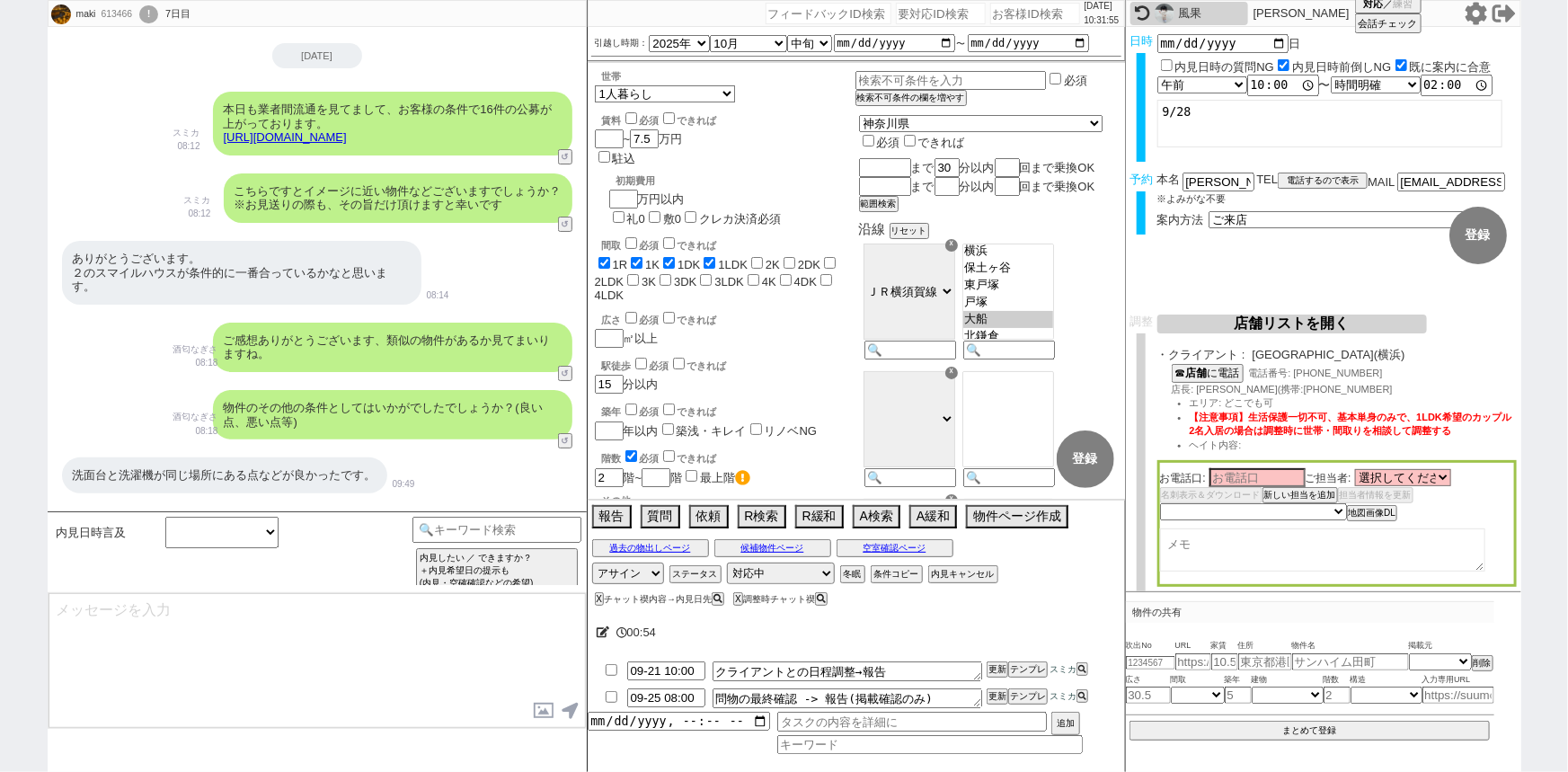
scroll to position [5944, 0]
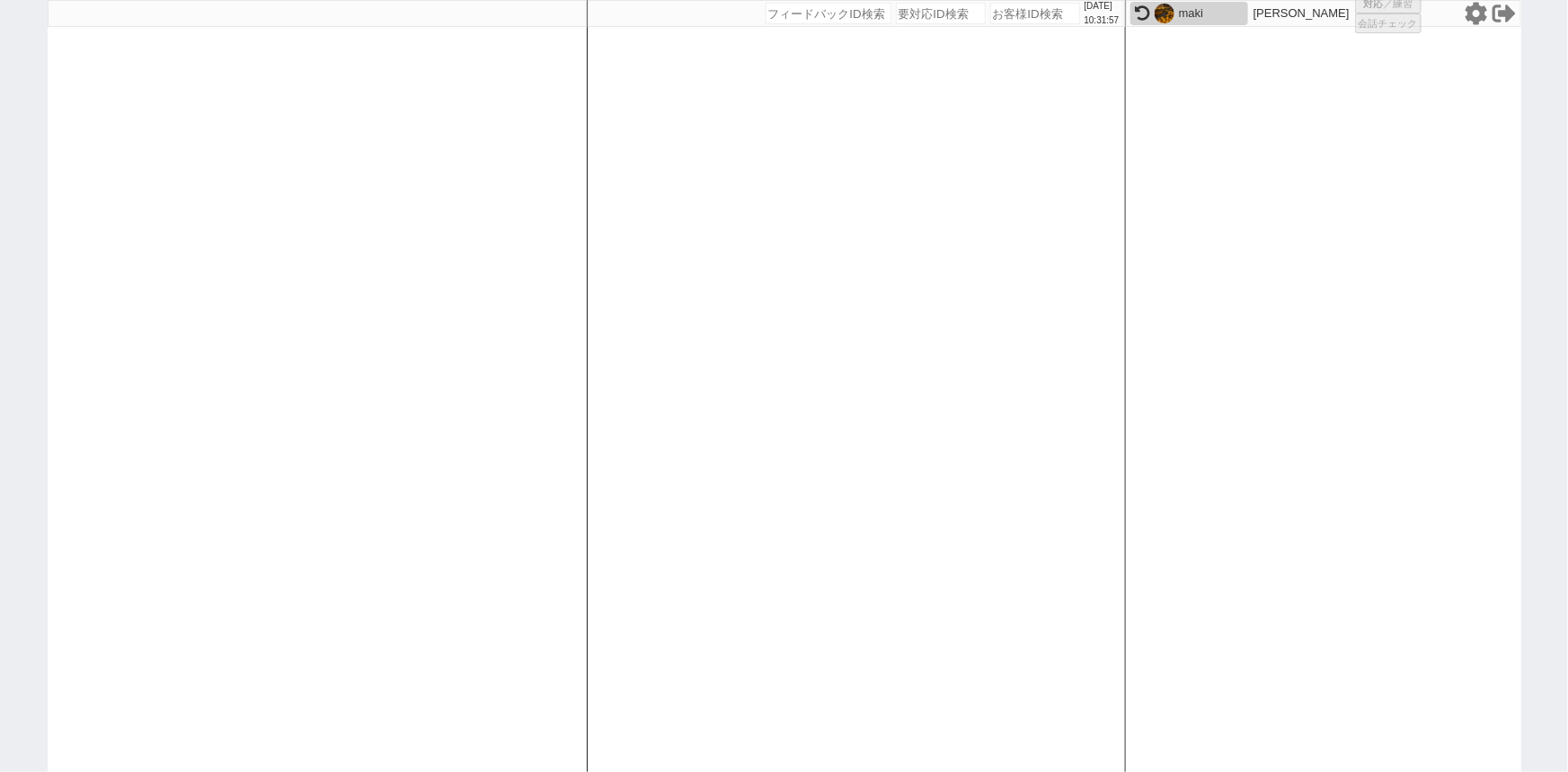
select select "1"
select select
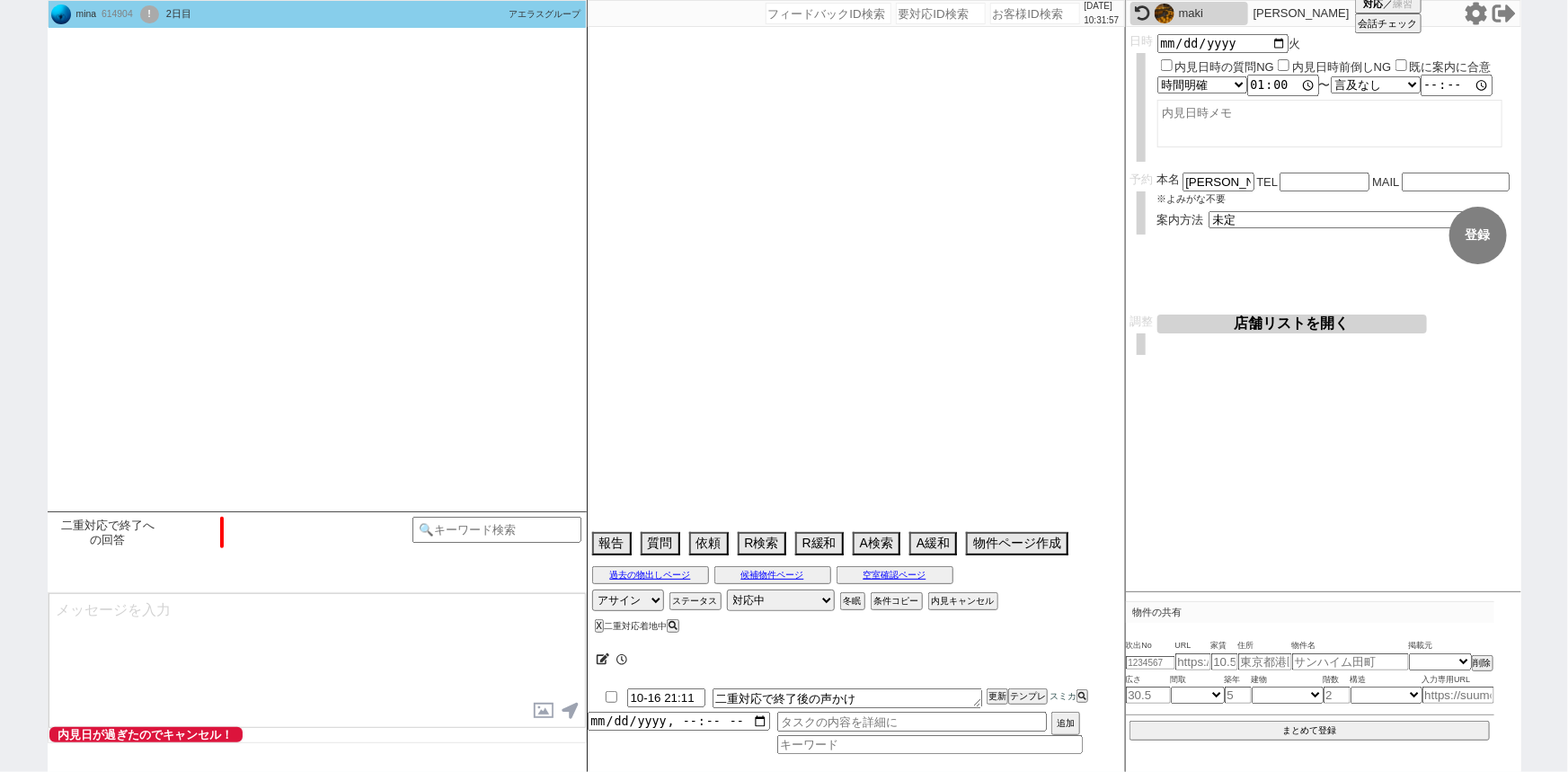
select select "13"
select select "0"
select select "63"
select select "1546"
select select "71"
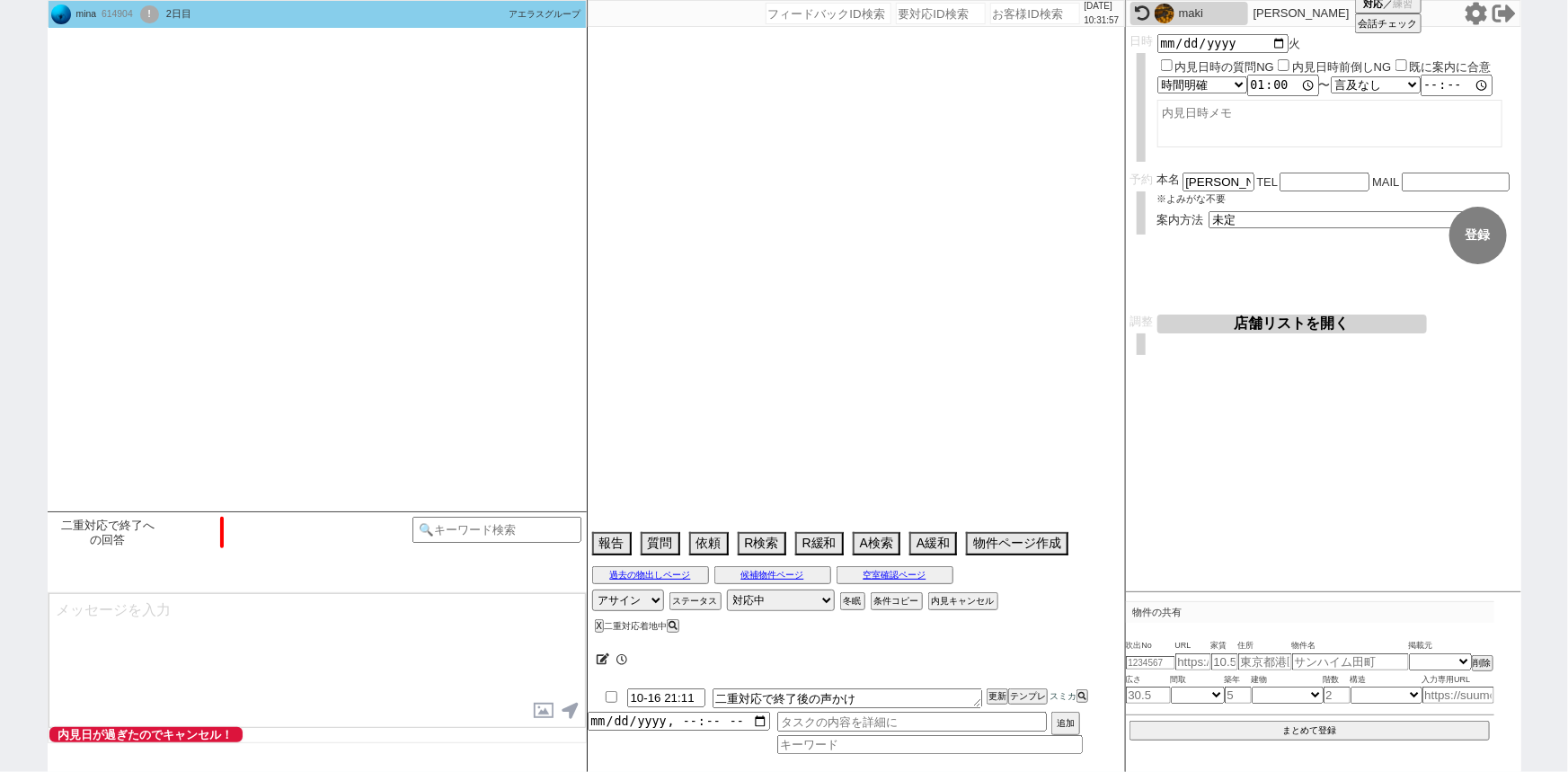
select select "[DATE]"
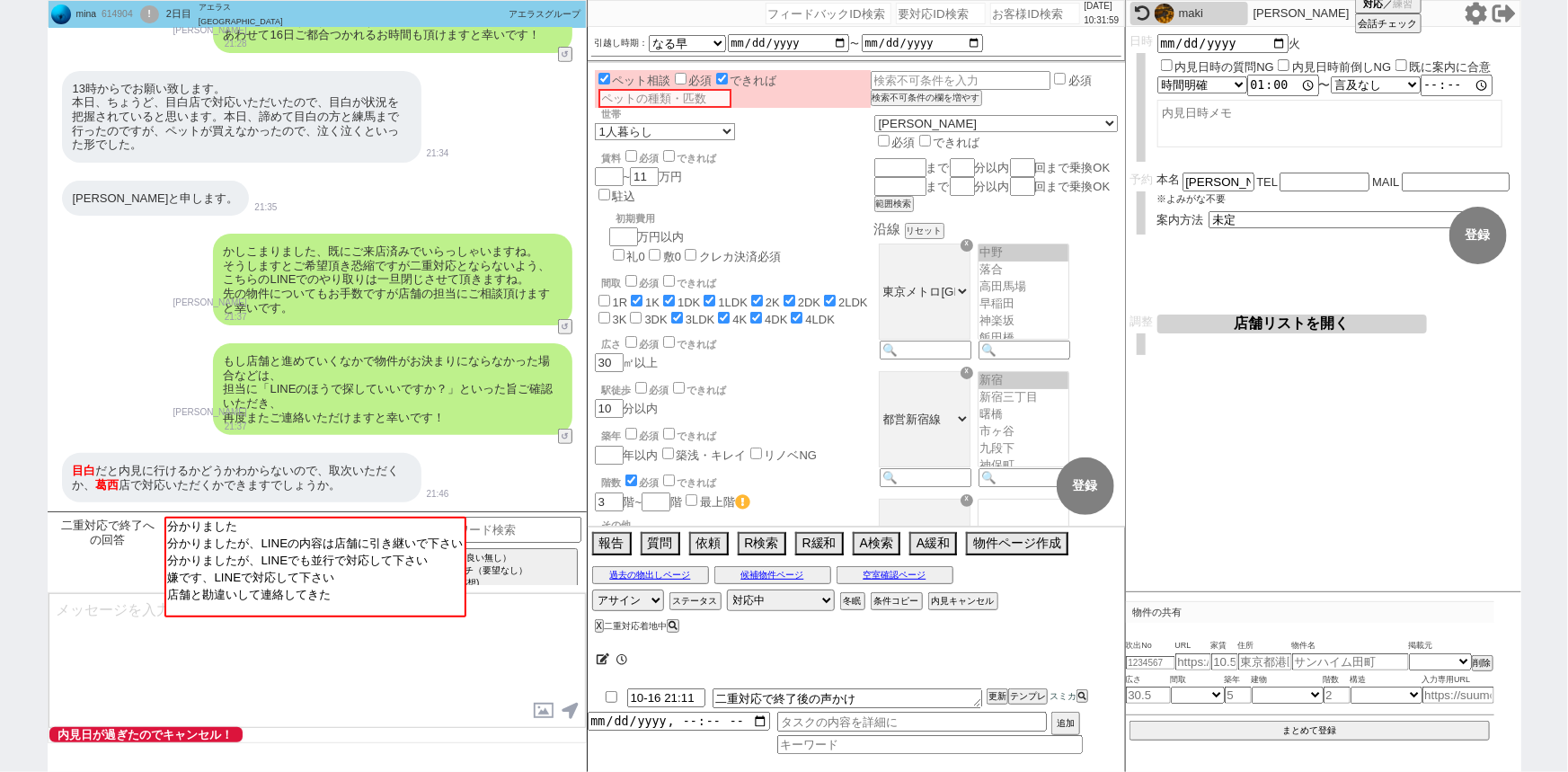
scroll to position [212, 0]
click at [418, 318] on div "かしこまりました、既にご来店済みでいらっしゃいますね。 そうしますとご希望頂き恐縮ですが二重対応とならないよう、こちらのLINEでのやり取りは一旦閉じさせて頂…" at bounding box center [392, 279] width 360 height 92
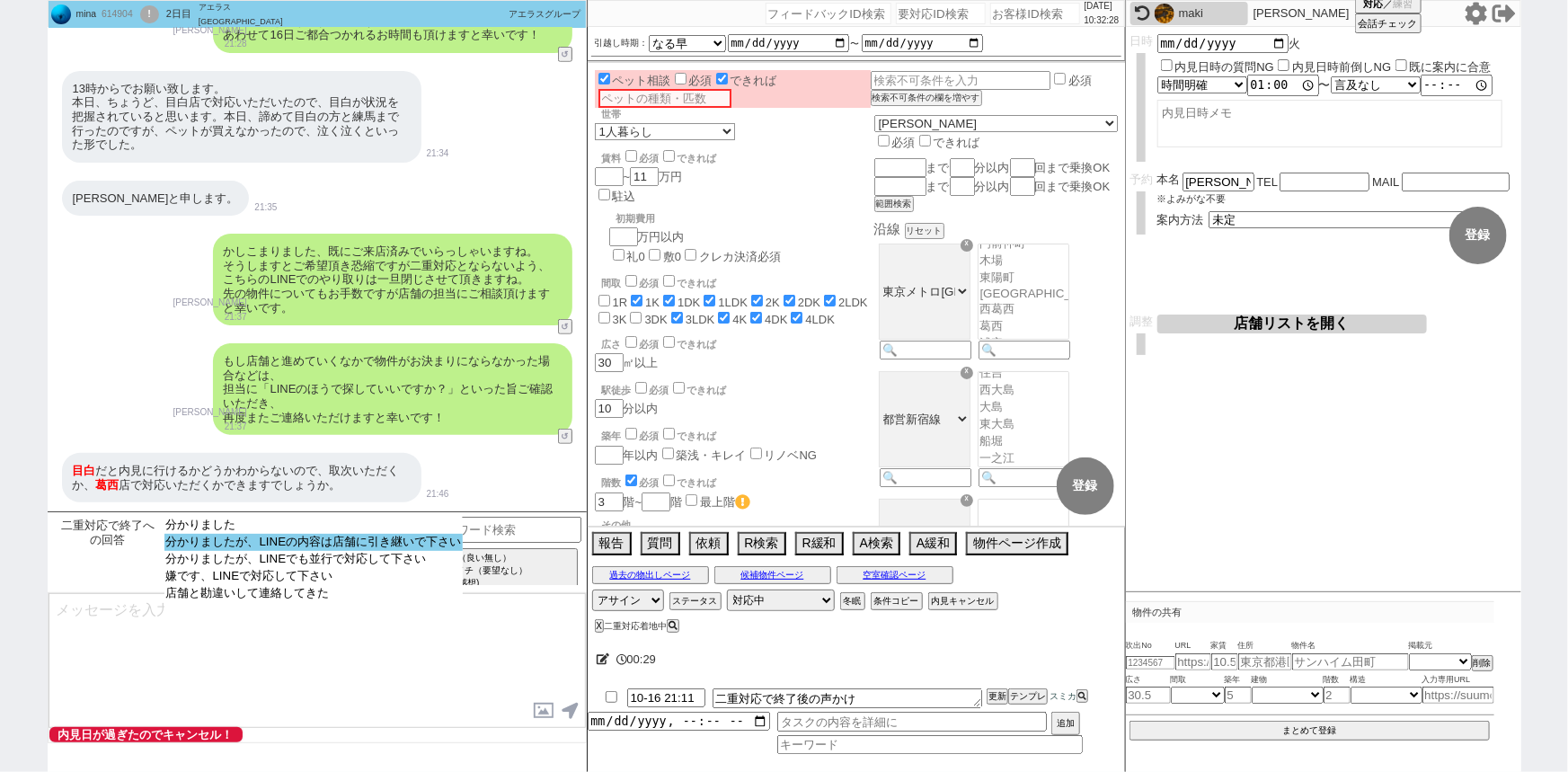
select select "分かりましたが、LINEの内容は店舗に引き継いで下さい"
click at [357, 545] on option "分かりましたが、LINEの内容は店舗に引き継いで下さい" at bounding box center [313, 541] width 299 height 17
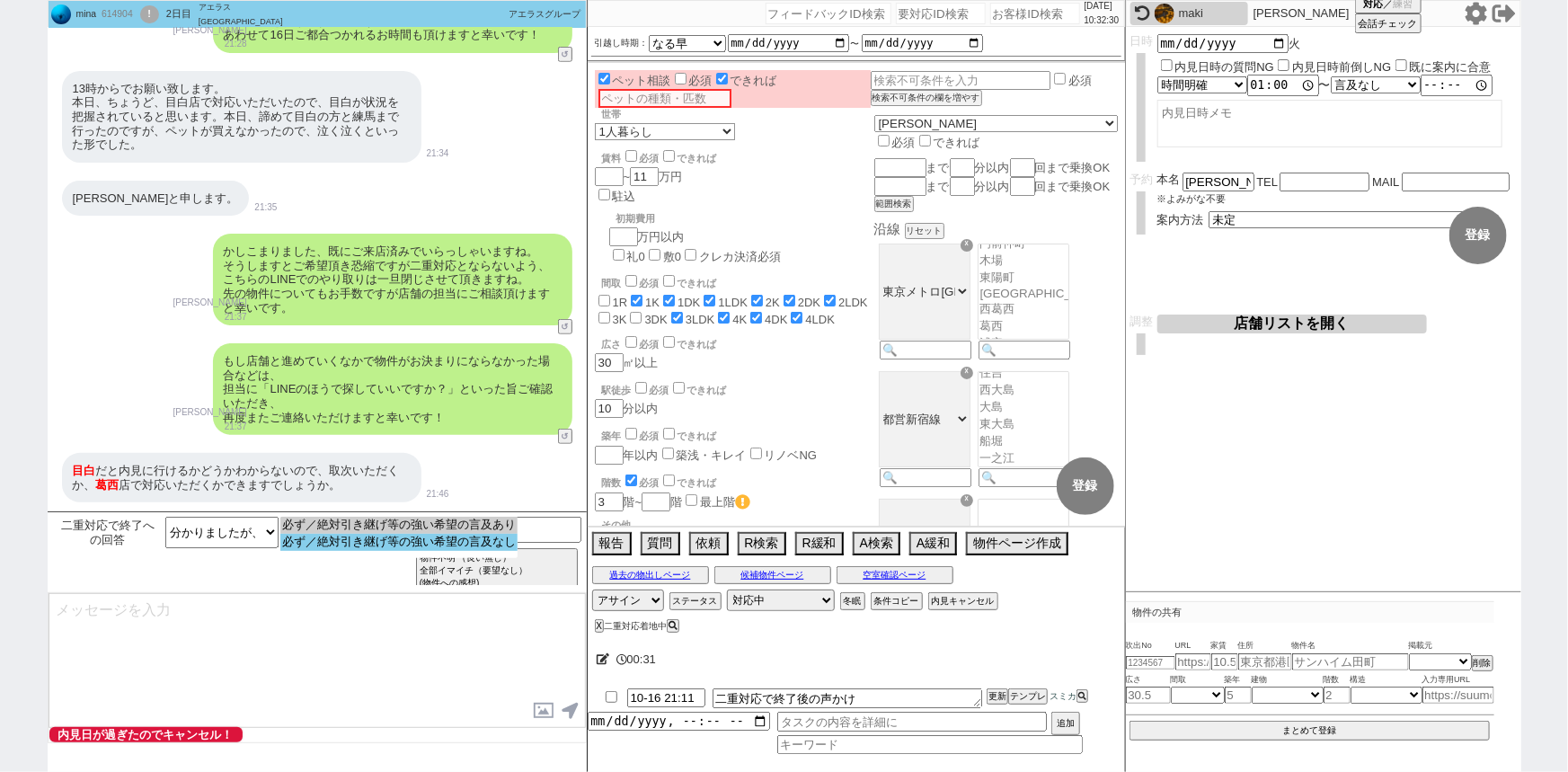
select select "必ず／絶対引き継げ等の強い希望の言及なし"
click at [451, 540] on option "必ず／絶対引き継げ等の強い希望の言及なし" at bounding box center [399, 541] width 237 height 17
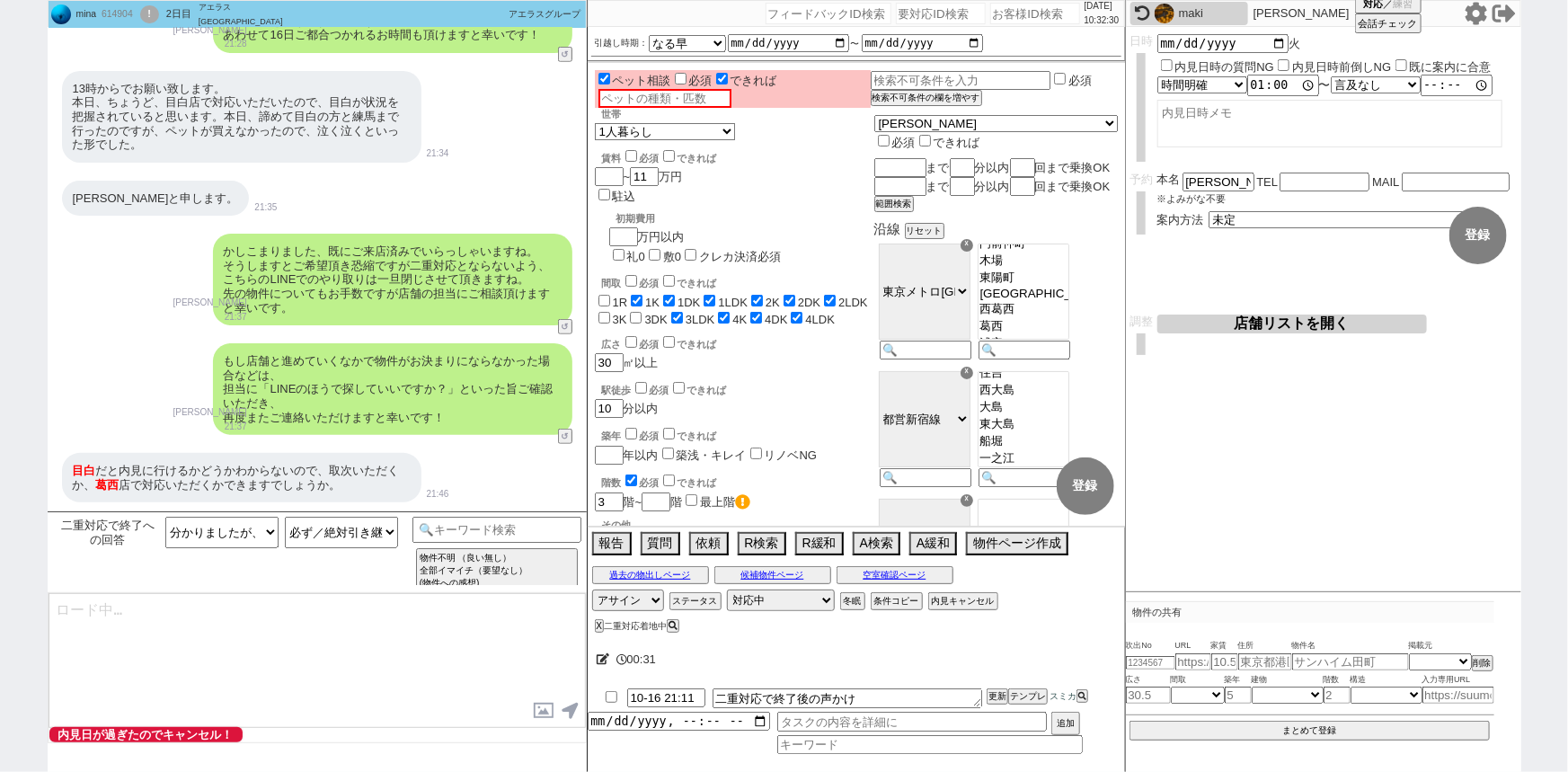
type textarea "大変恐縮ではございますが、本LINEはこちらで対応を全て一旦ストップさせて頂きますので、LINE上の情報共有等の今後の対応も出来かねてしまいまして、、！ お手…"
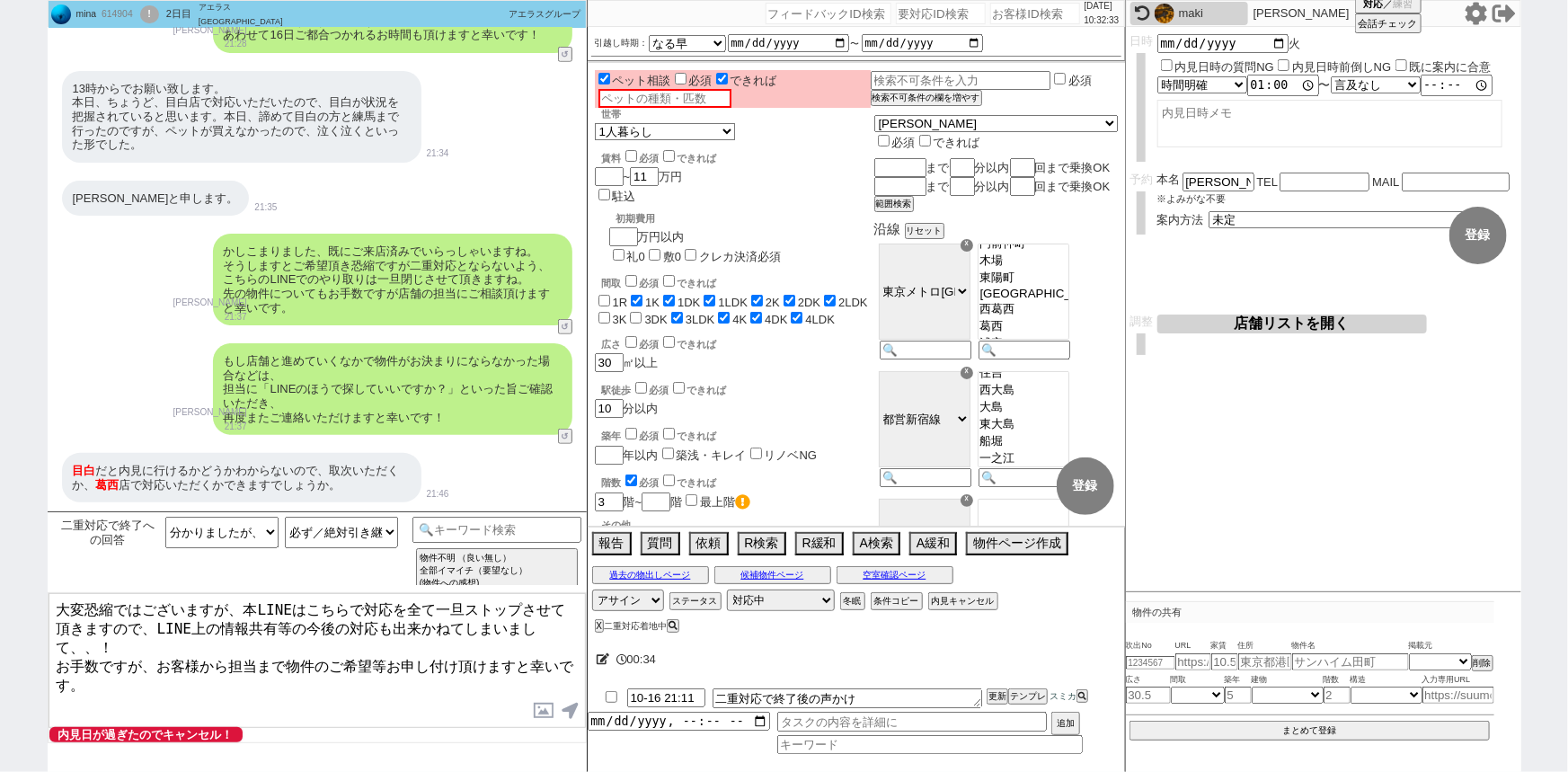
click at [327, 651] on textarea "大変恐縮ではございますが、本LINEはこちらで対応を全て一旦ストップさせて頂きますので、LINE上の情報共有等の今後の対応も出来かねてしまいまして、、！ お手…" at bounding box center [316, 660] width 537 height 134
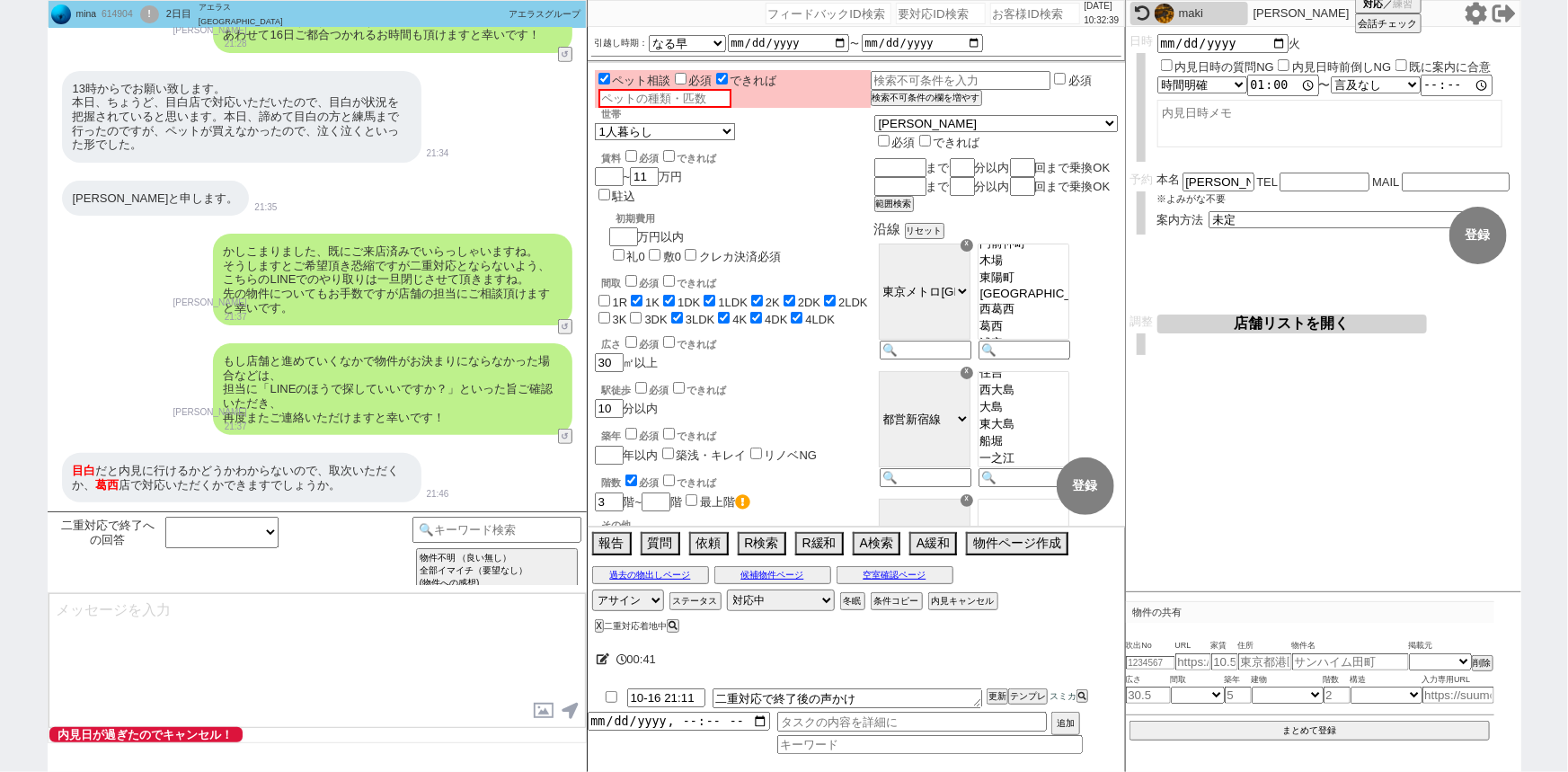
scroll to position [243, 0]
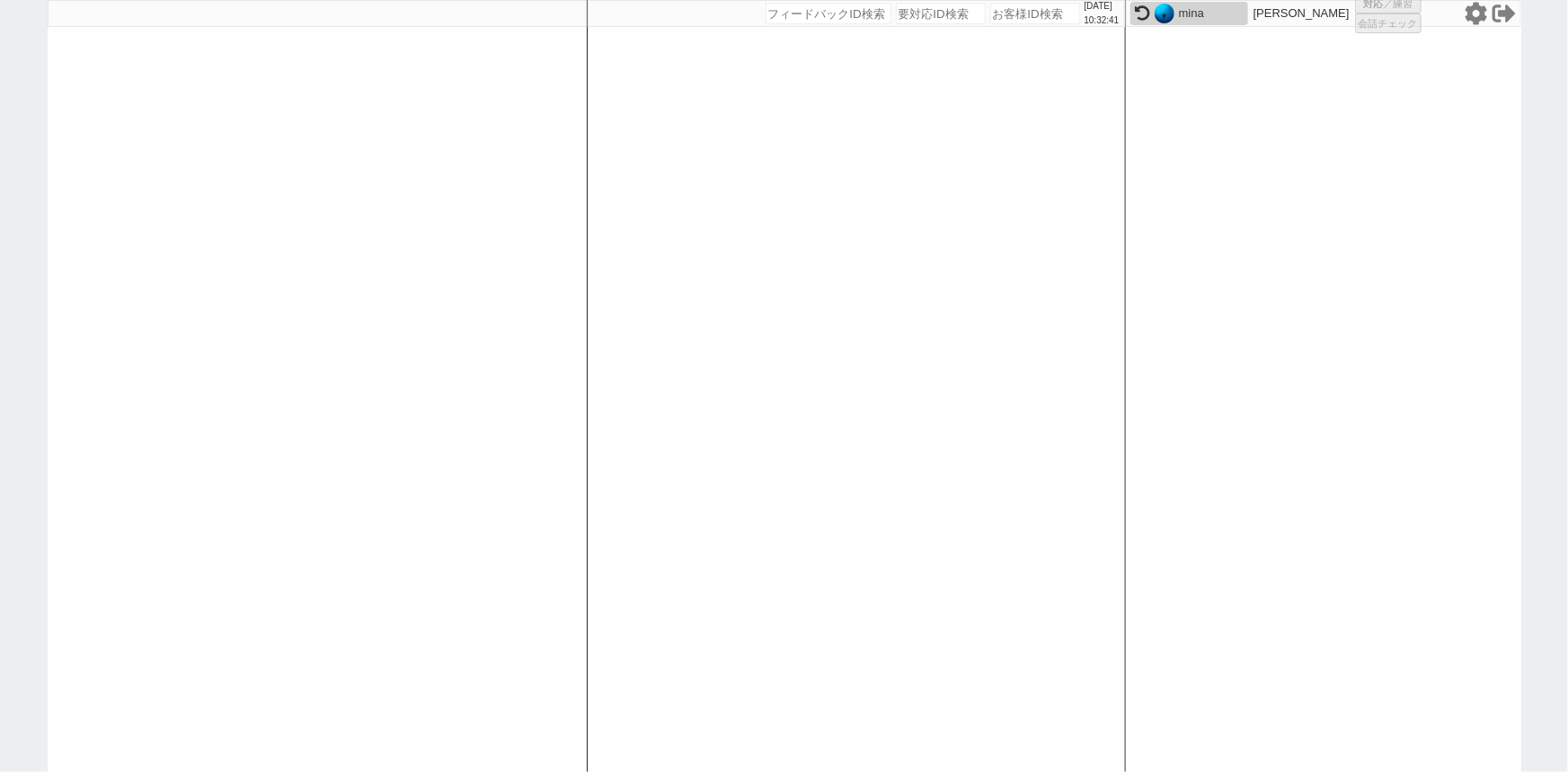
select select "2"
select select
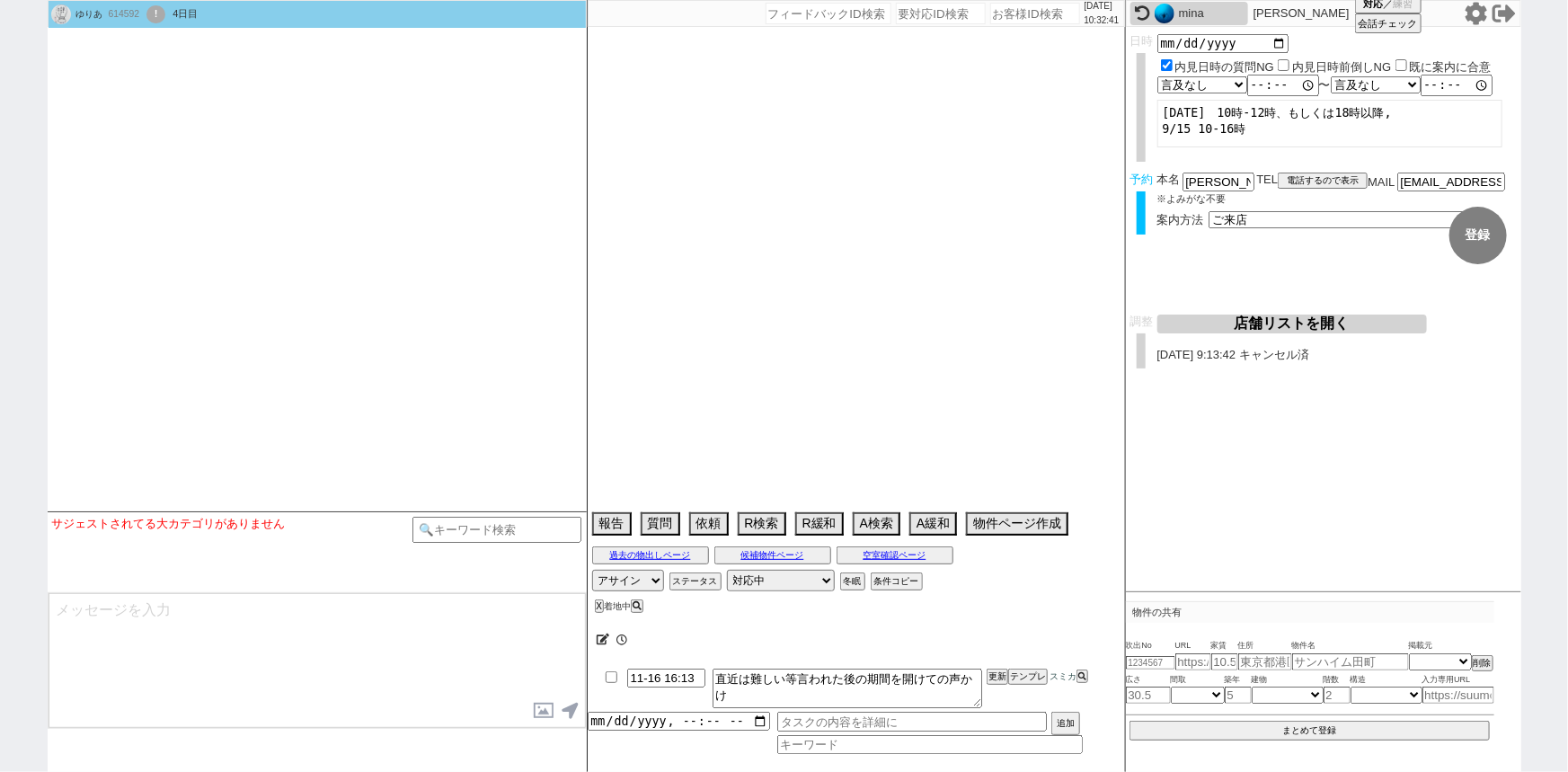
type textarea "候補なし来店しない 9/21以降のスケジュールが分かったら連絡予定(9/14発言)"
select select
select select "15"
select select "0"
select select "63"
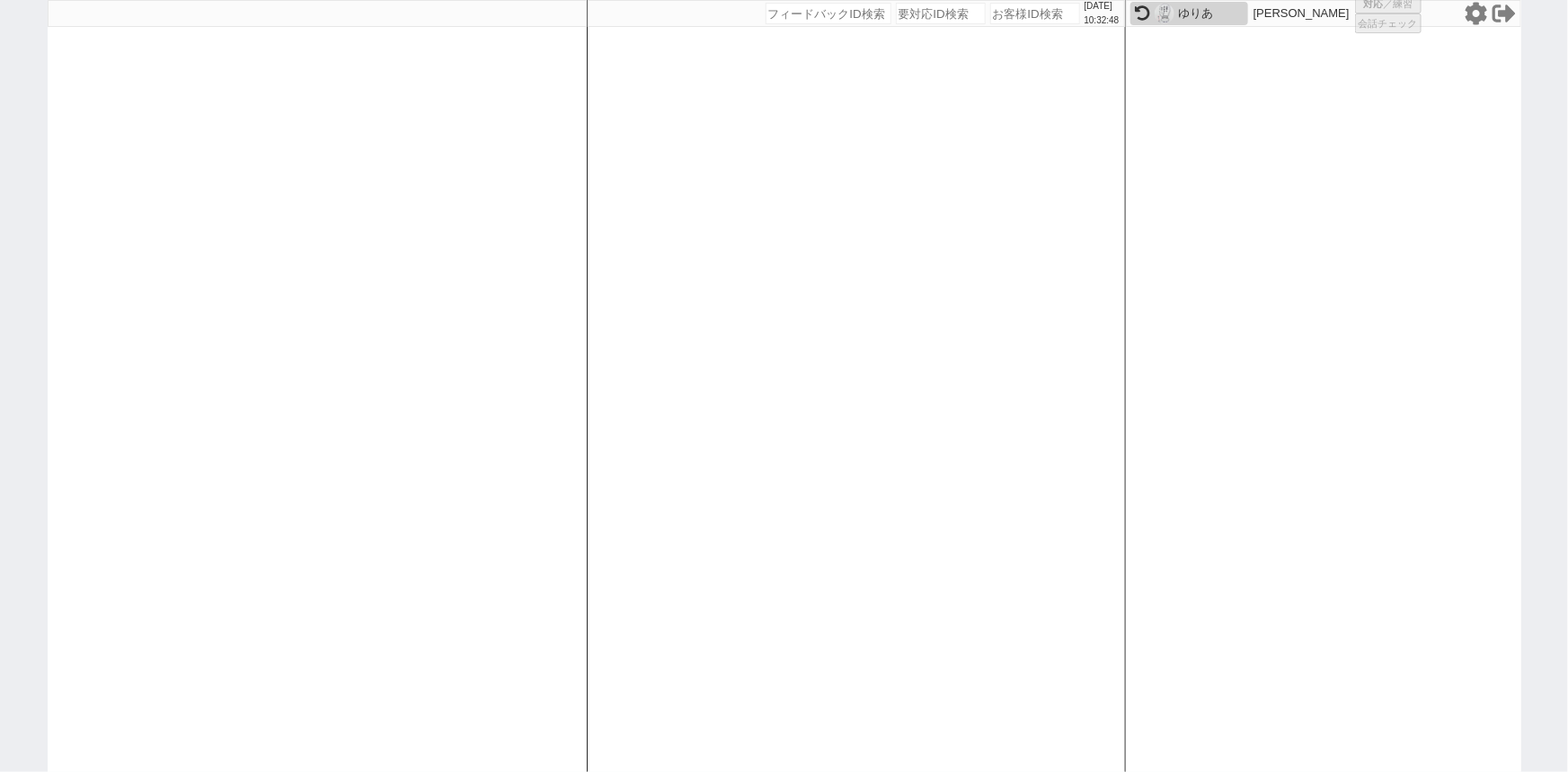
select select
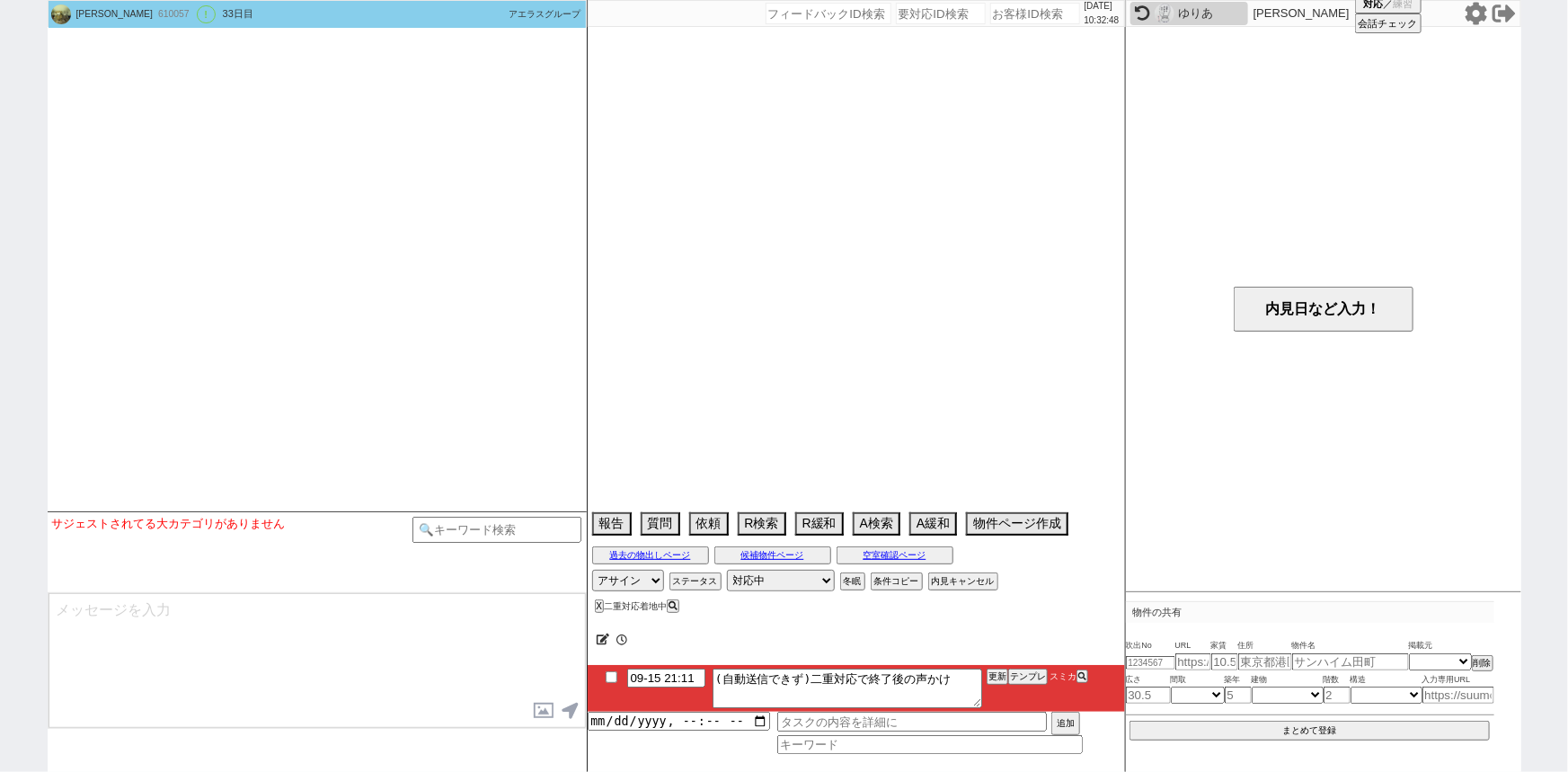
select select "2025"
select select "10"
select select "32"
select select "0"
select select "23"
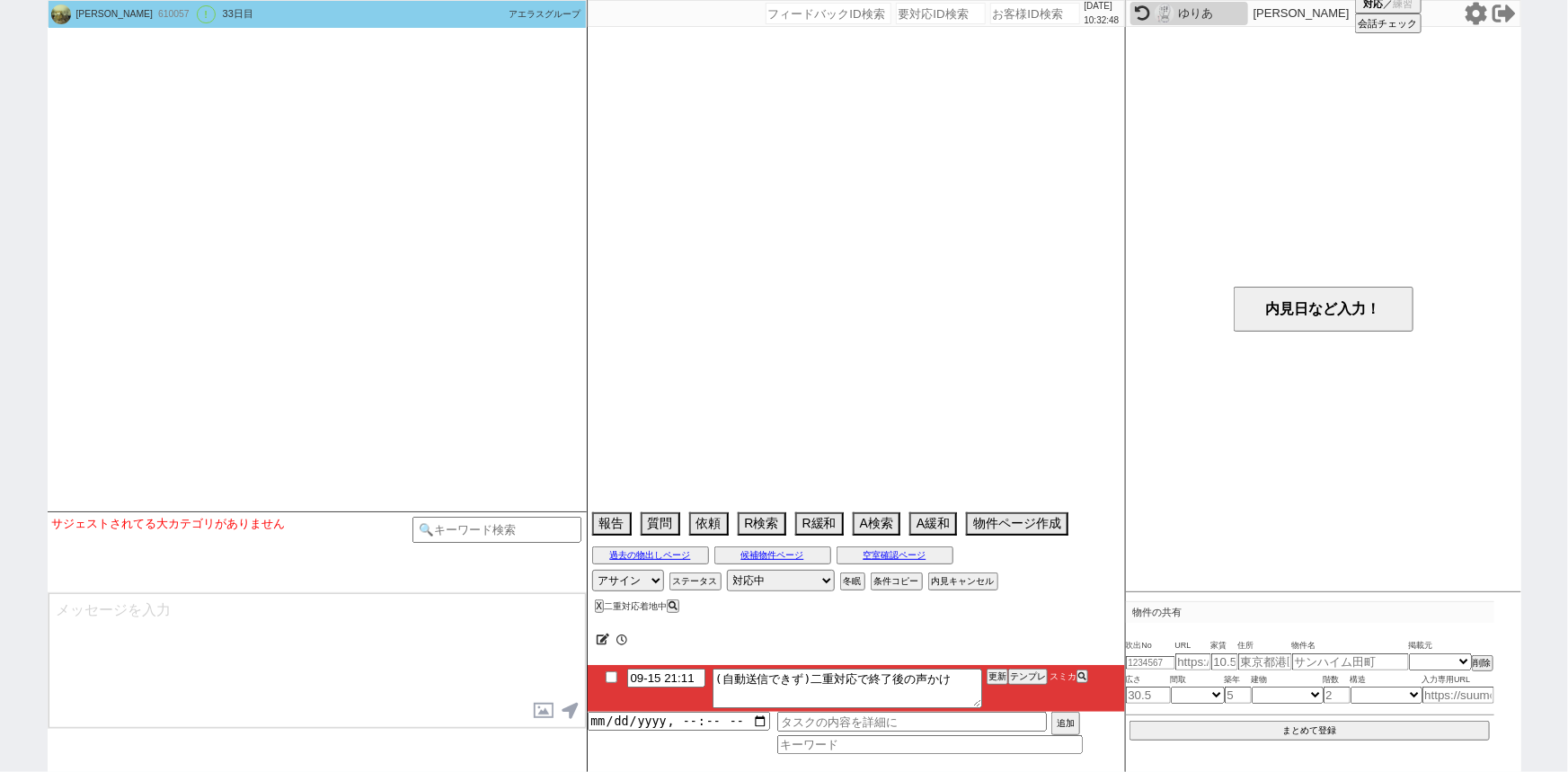
select select "728"
select select "79"
select select "[DATE]"
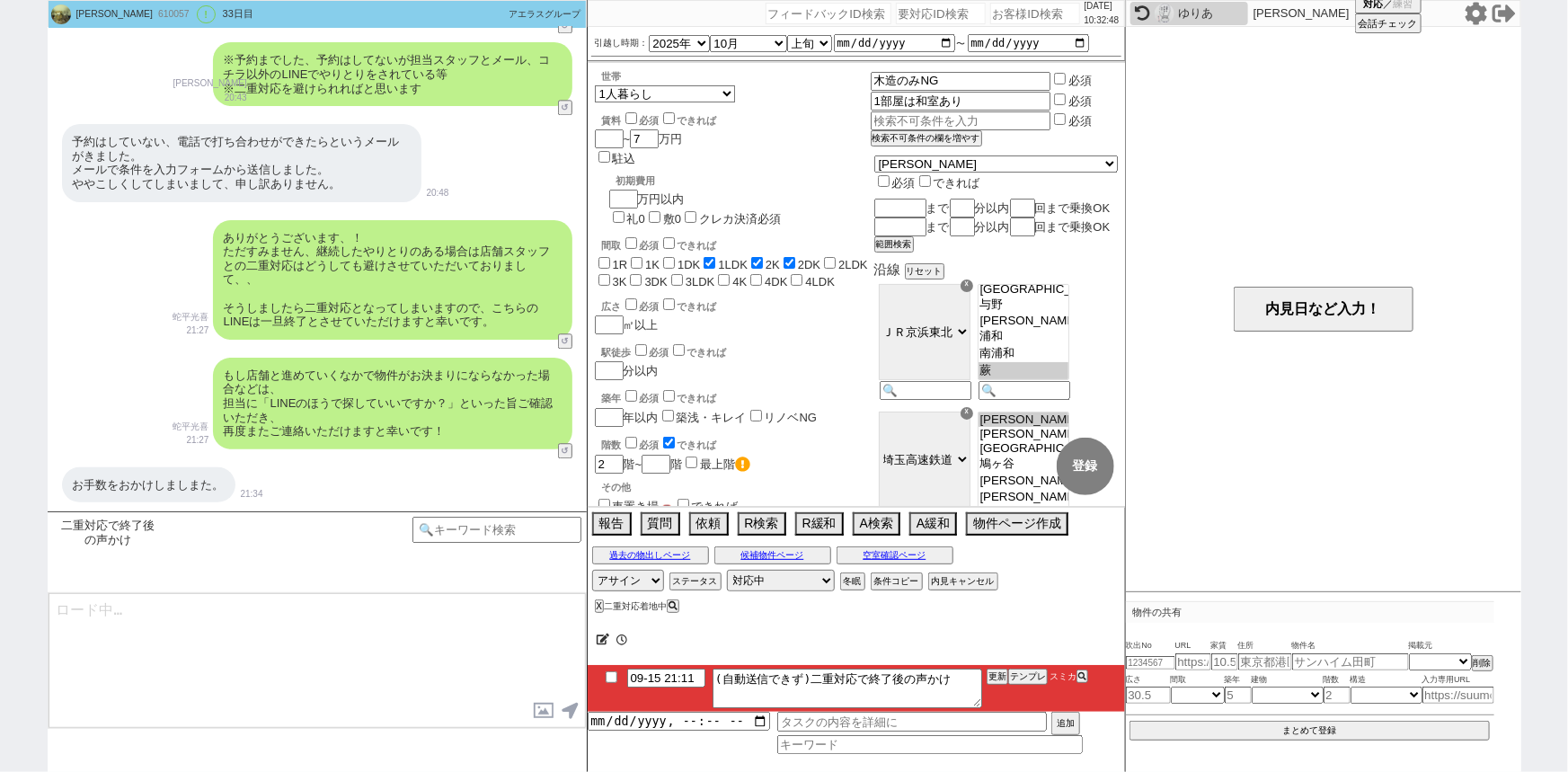
scroll to position [32, 0]
type textarea "ご無沙汰しております、その後店舗のほうで物件はお決まりになられてますでしょうか？ ご状況うかがえればと思いまして！"
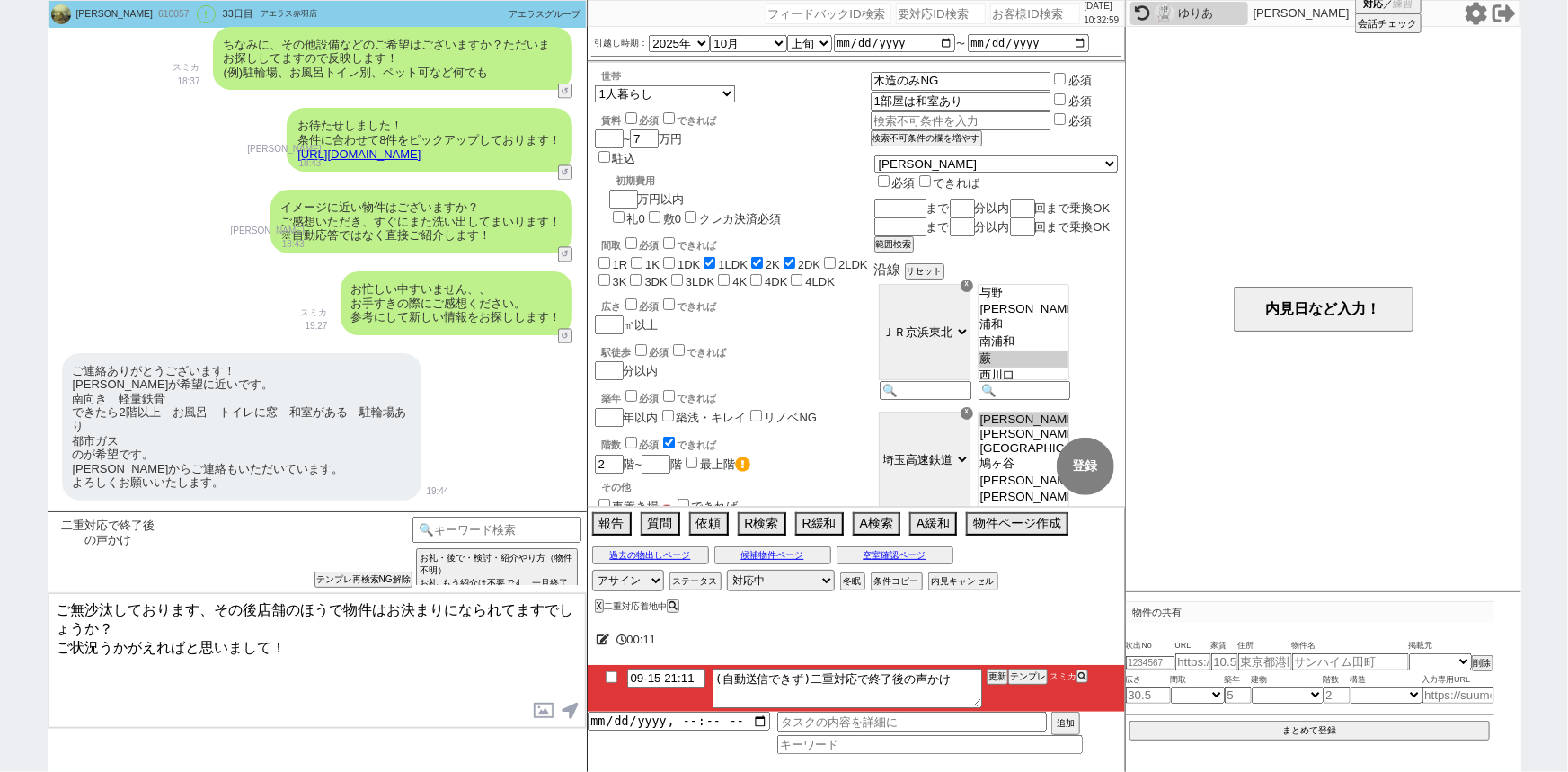
scroll to position [2198, 0]
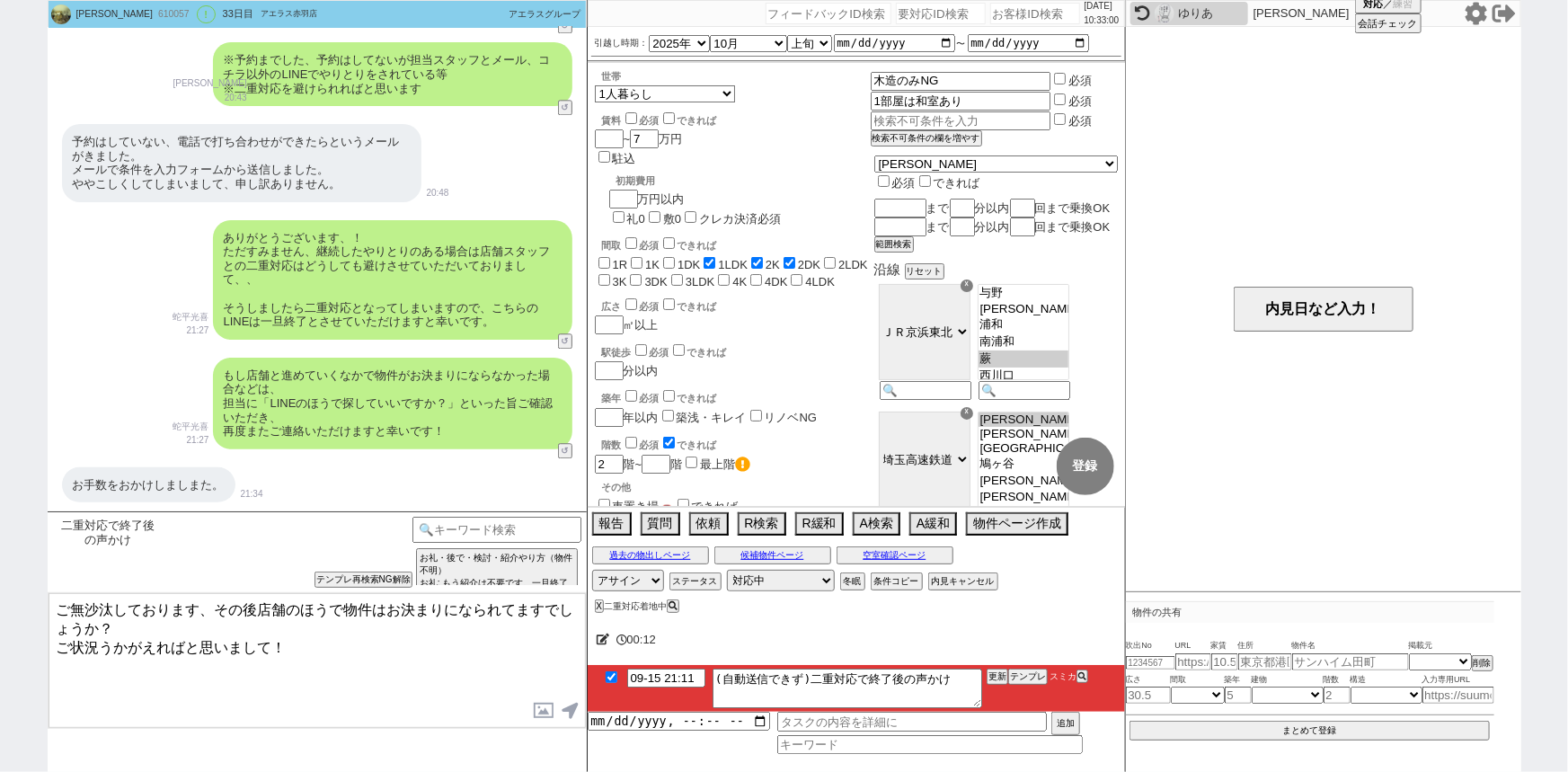
checkbox input "true"
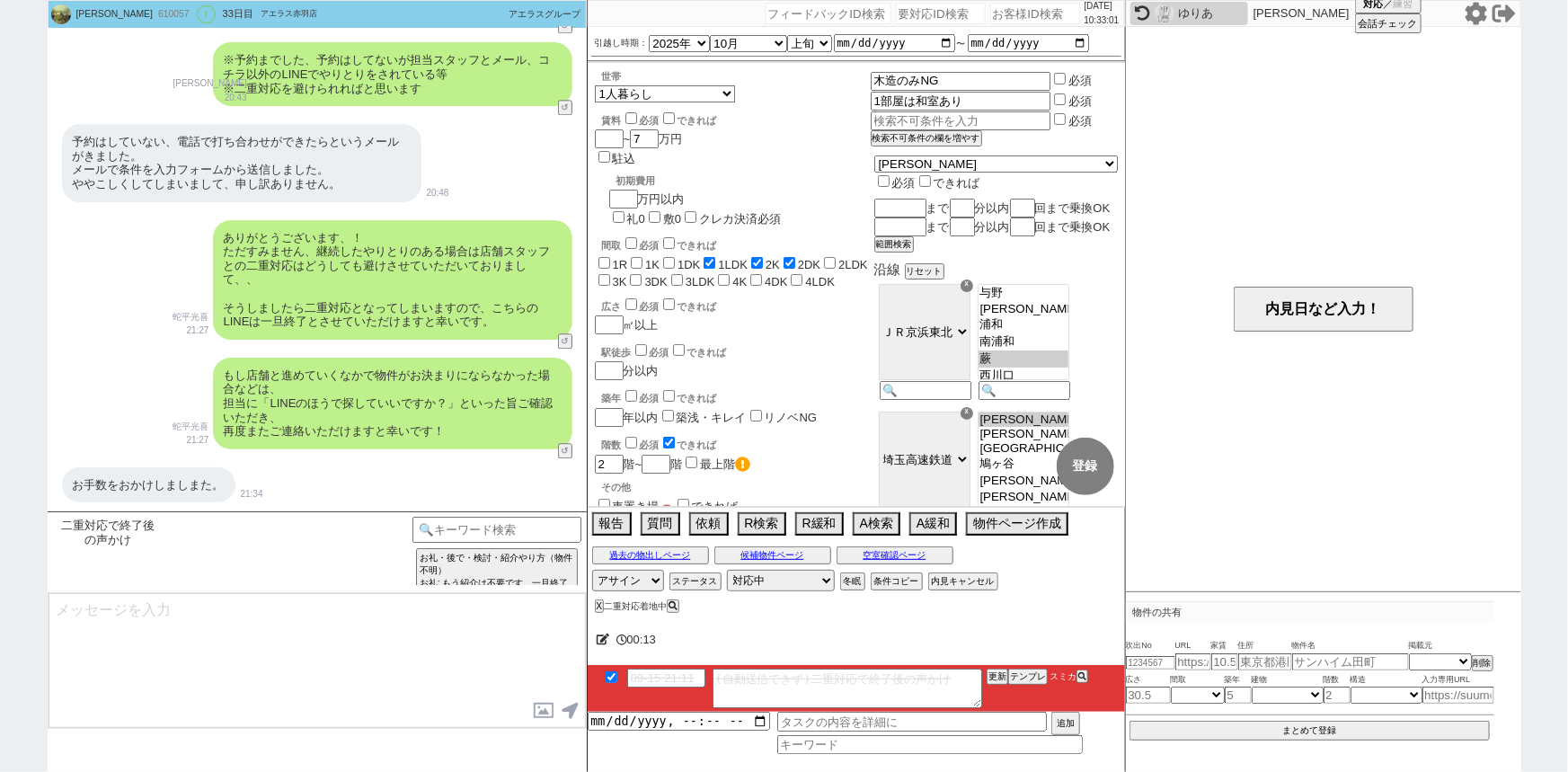
scroll to position [2341, 0]
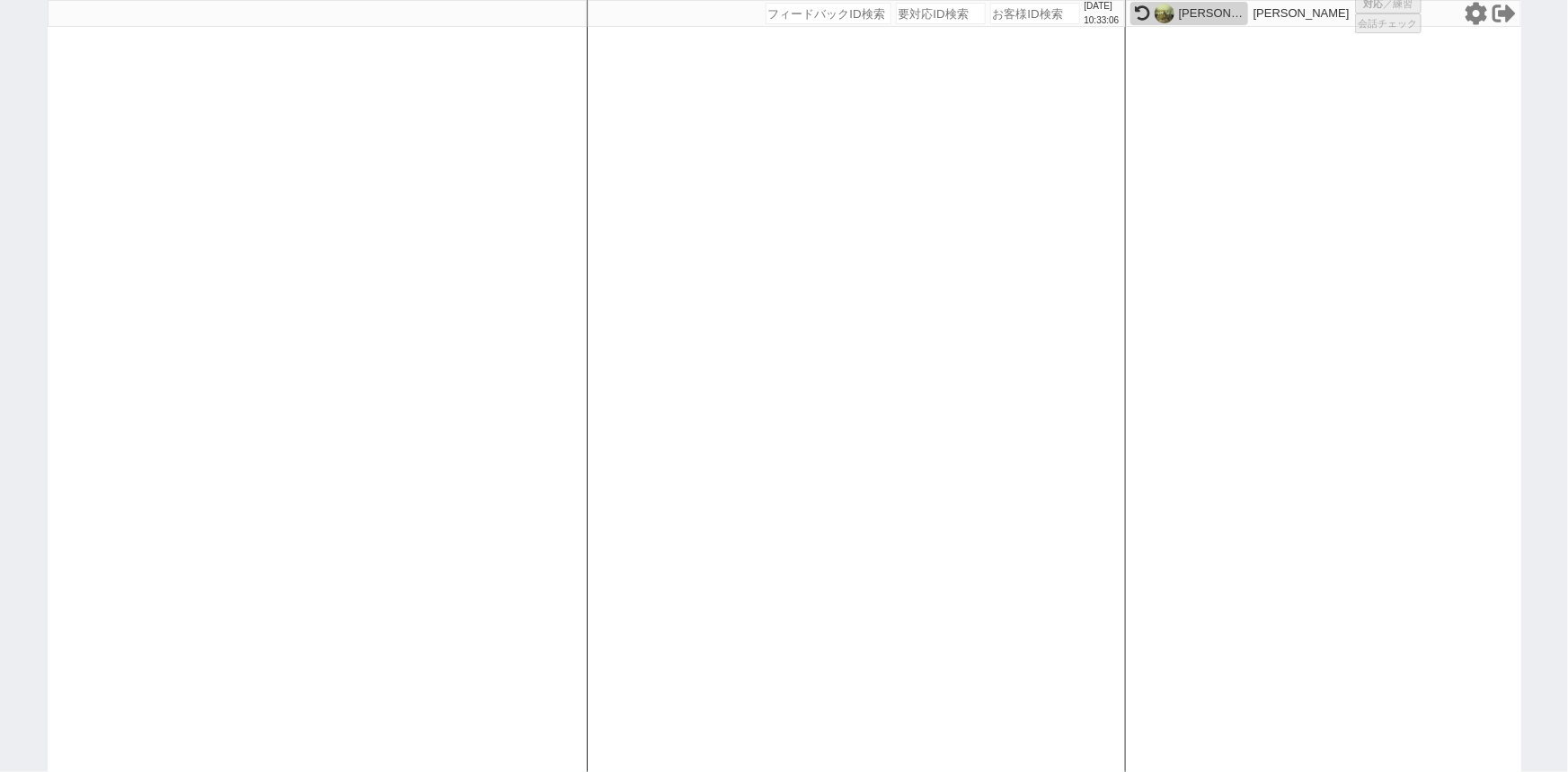
select select "2"
select select "1"
select select "2"
select select
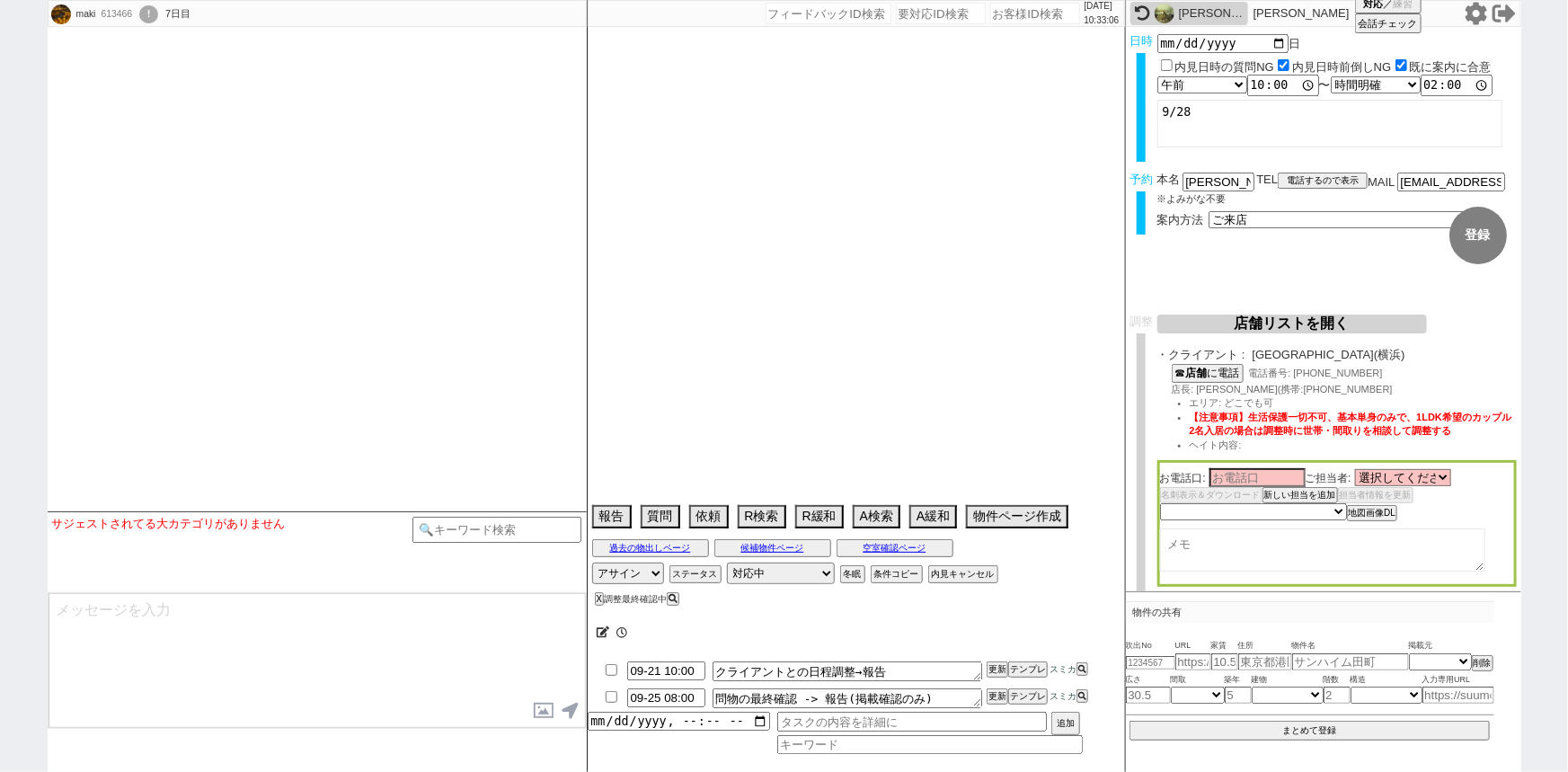
select select
select select "2025"
select select "10"
select select "33"
select select "0"
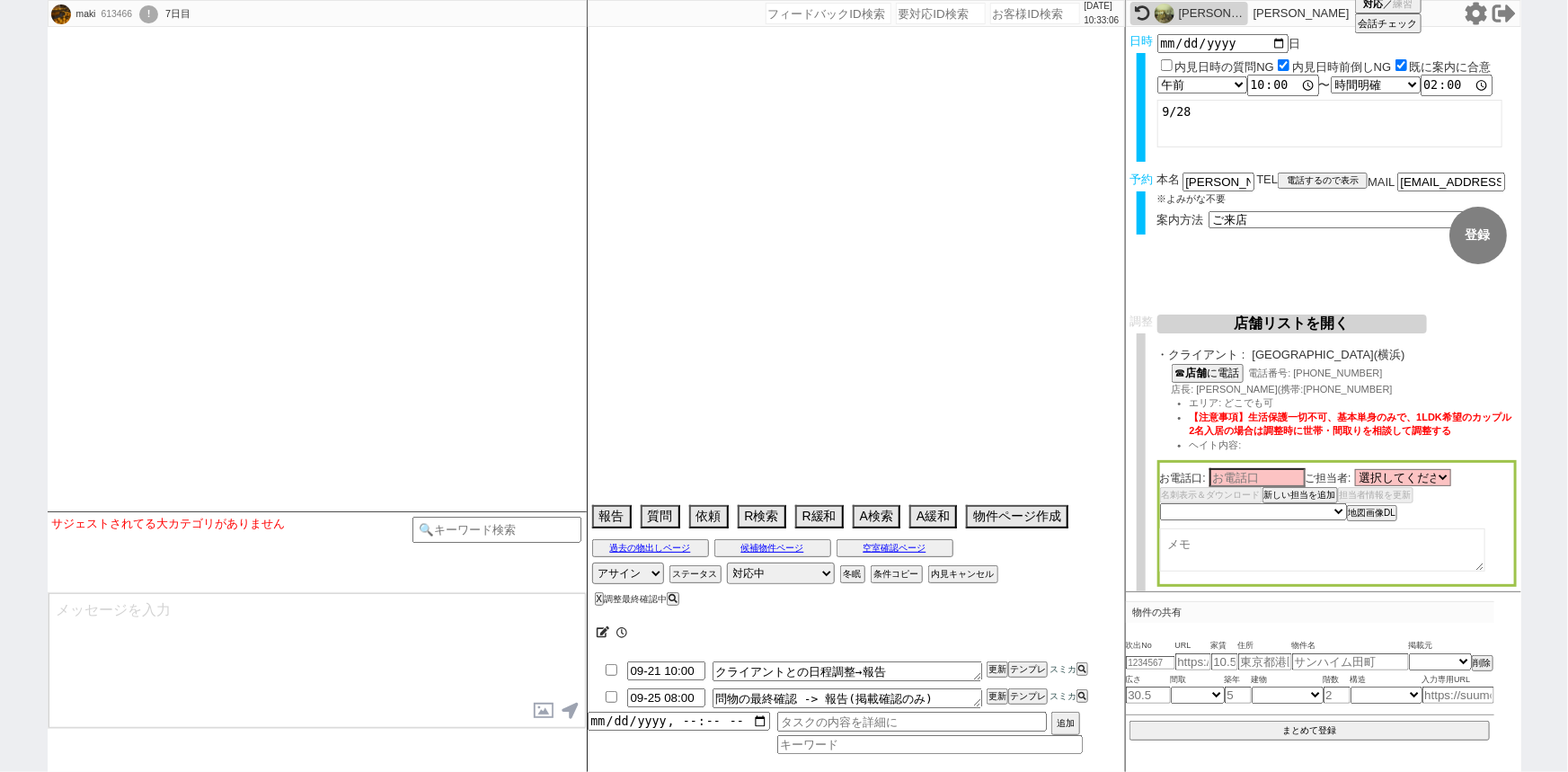
select select "14"
select select "18"
select select "587"
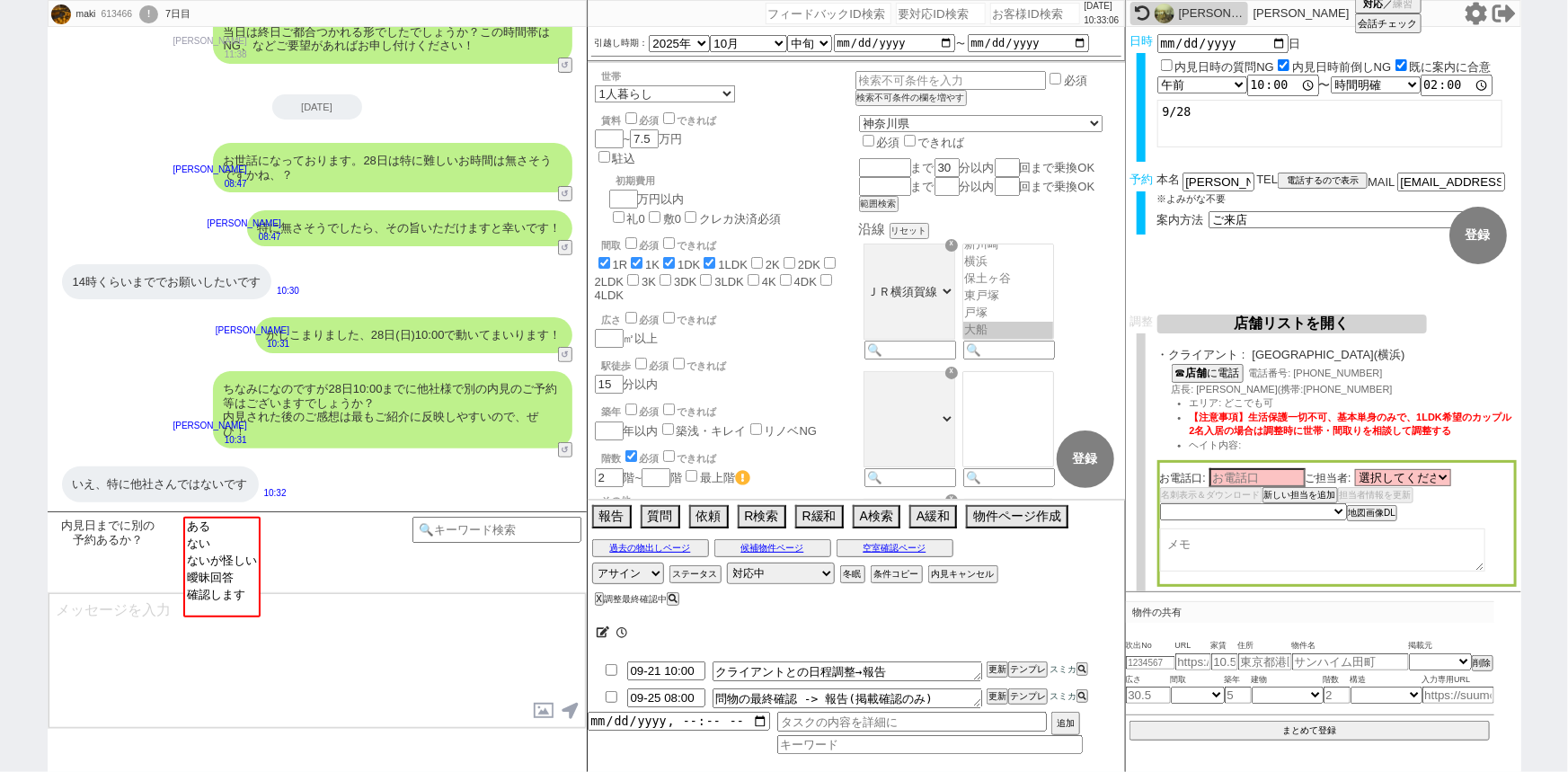
scroll to position [104, 0]
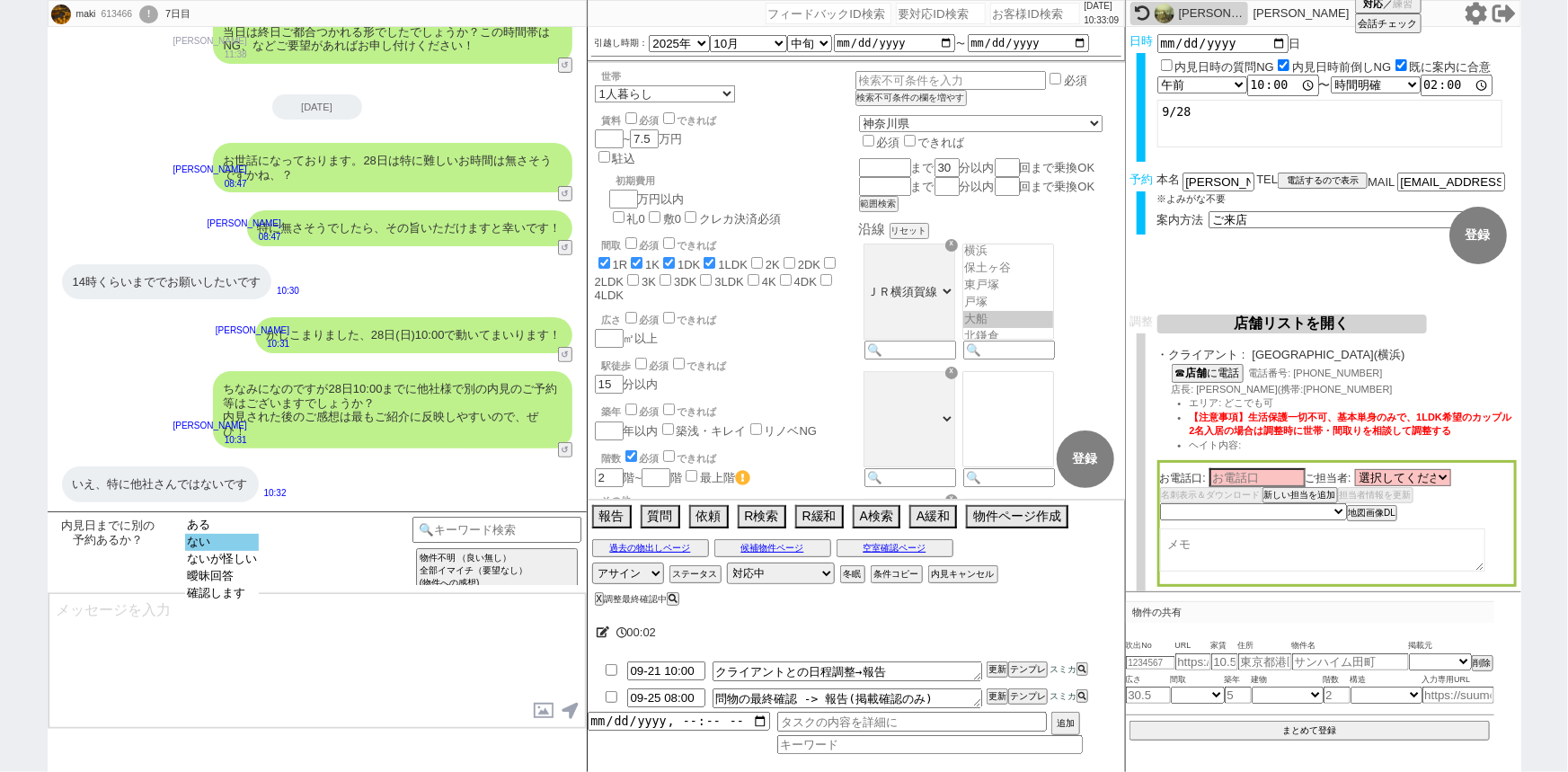
select select "ない"
click at [243, 535] on option "ない" at bounding box center [222, 541] width 74 height 17
type textarea "かしこまりました！そうしましたら、今後もネットの物件もネット経由で問い合わせずに、LINEに頂けます幸いです！ 総合仲介でほぼ全ての物件を紹介可能ですので、当…"
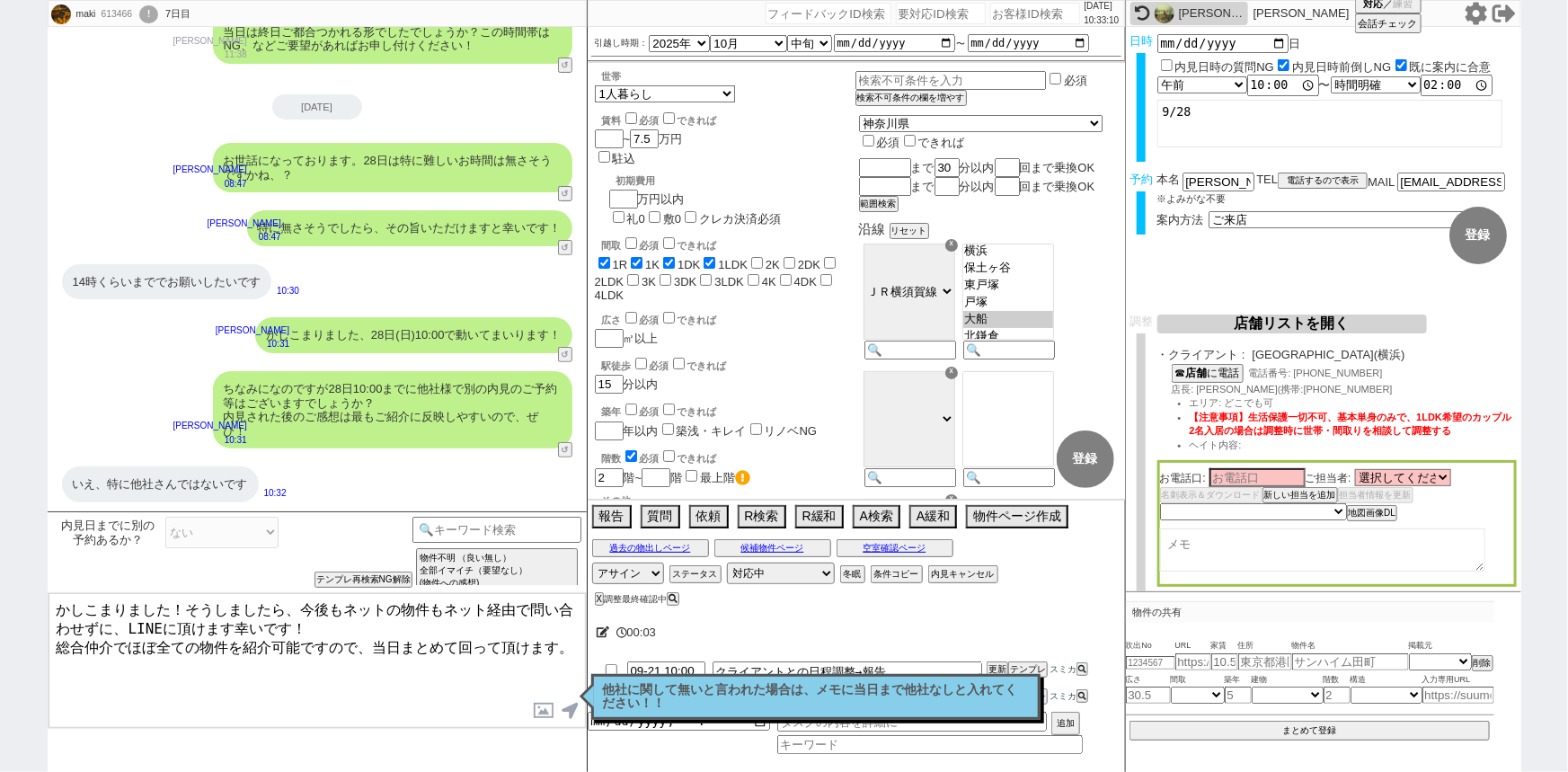
click at [603, 634] on icon at bounding box center [603, 631] width 14 height 12
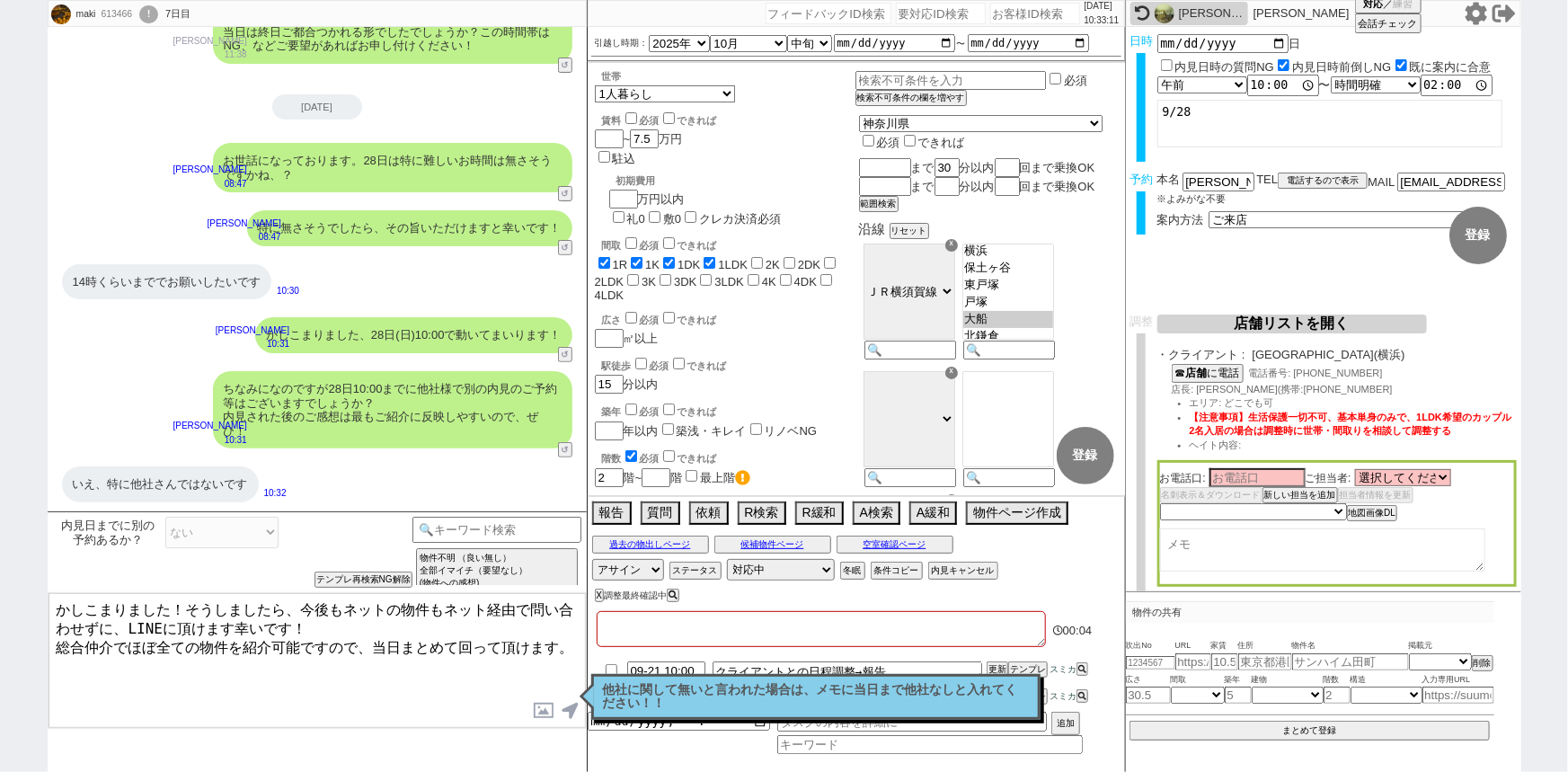
click at [625, 632] on textarea at bounding box center [821, 629] width 450 height 36
type textarea "ｔ"
checkbox input "true"
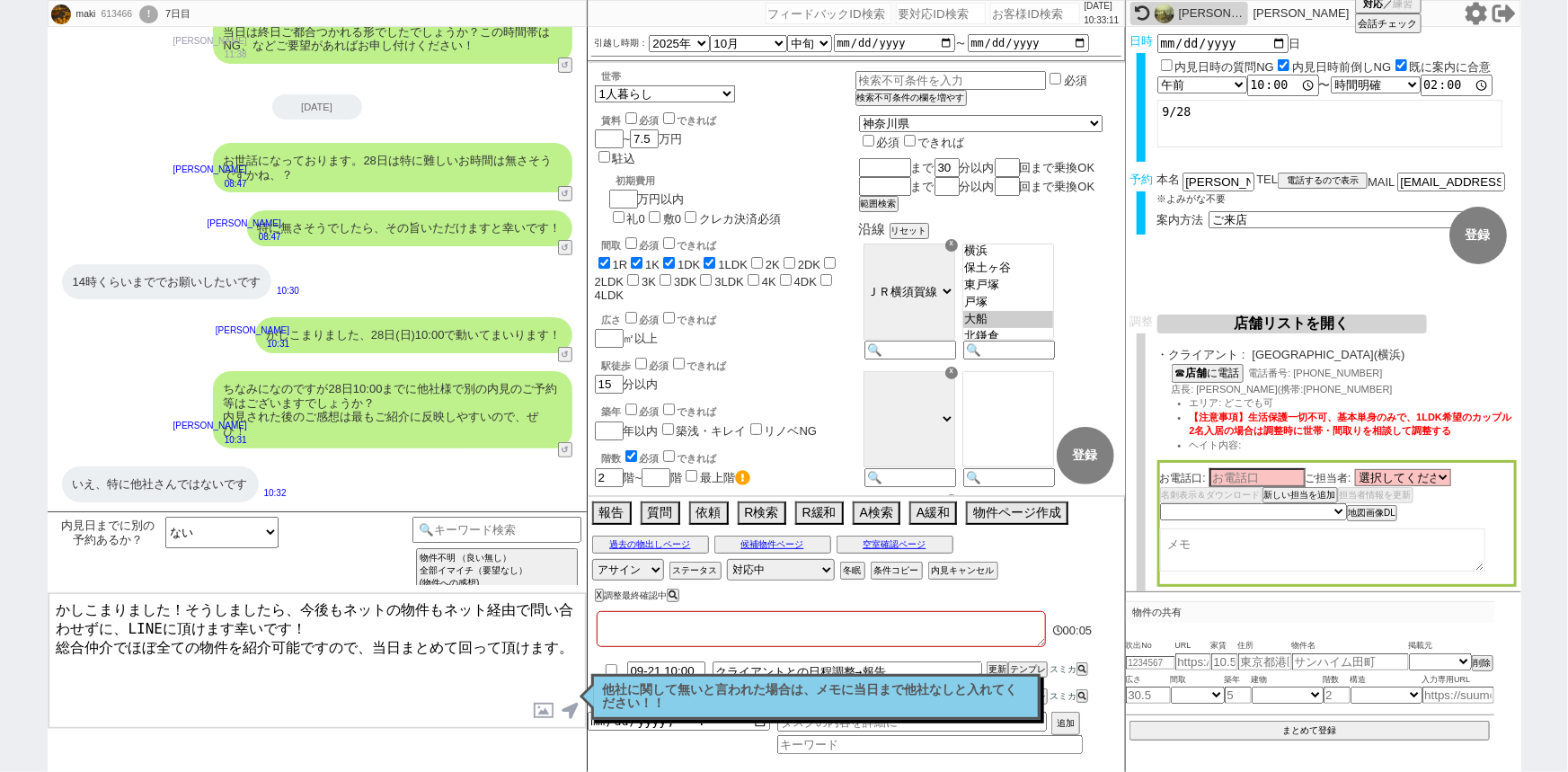
checkbox input "true"
checkbox input "false"
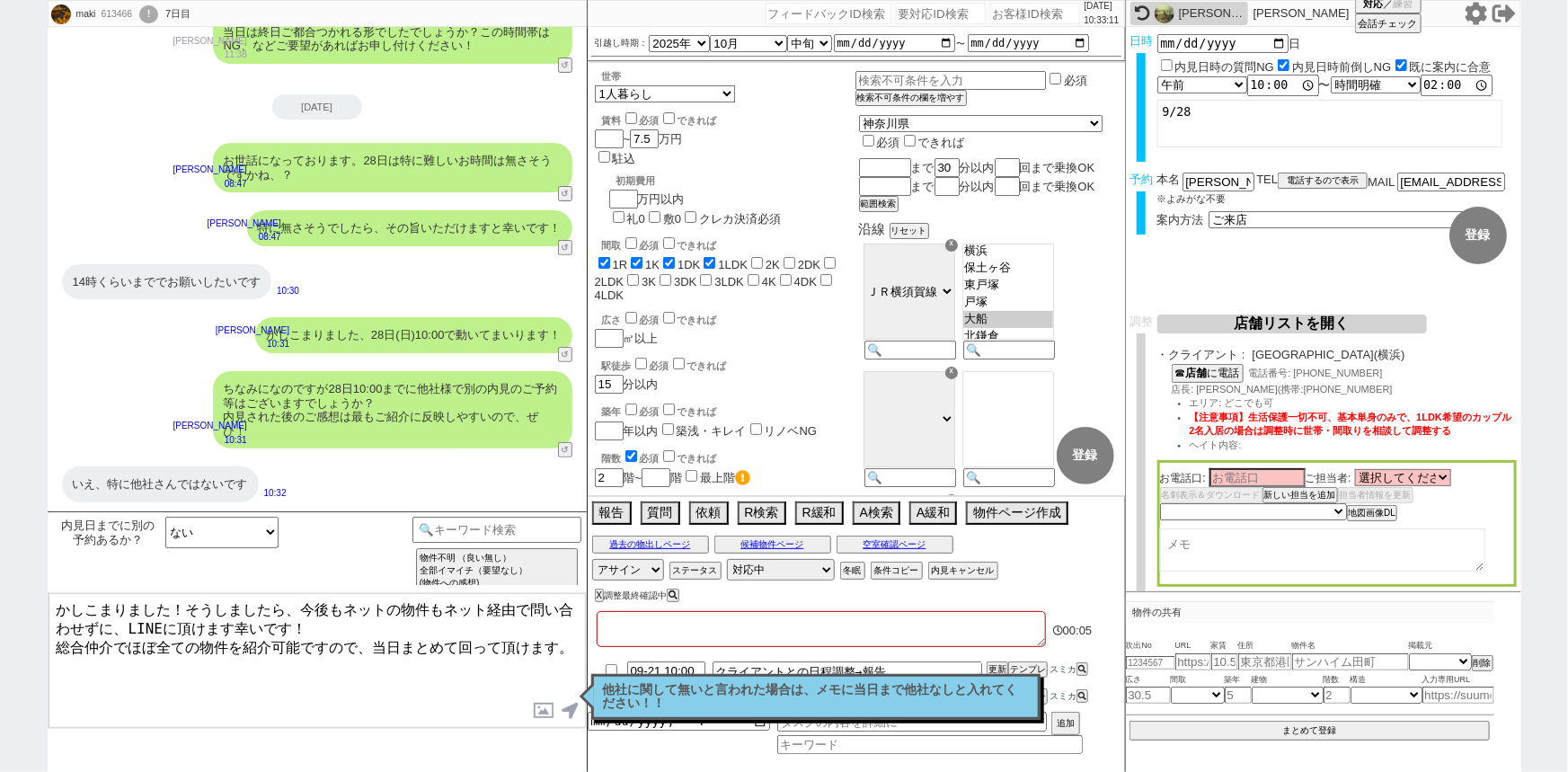
checkbox input "false"
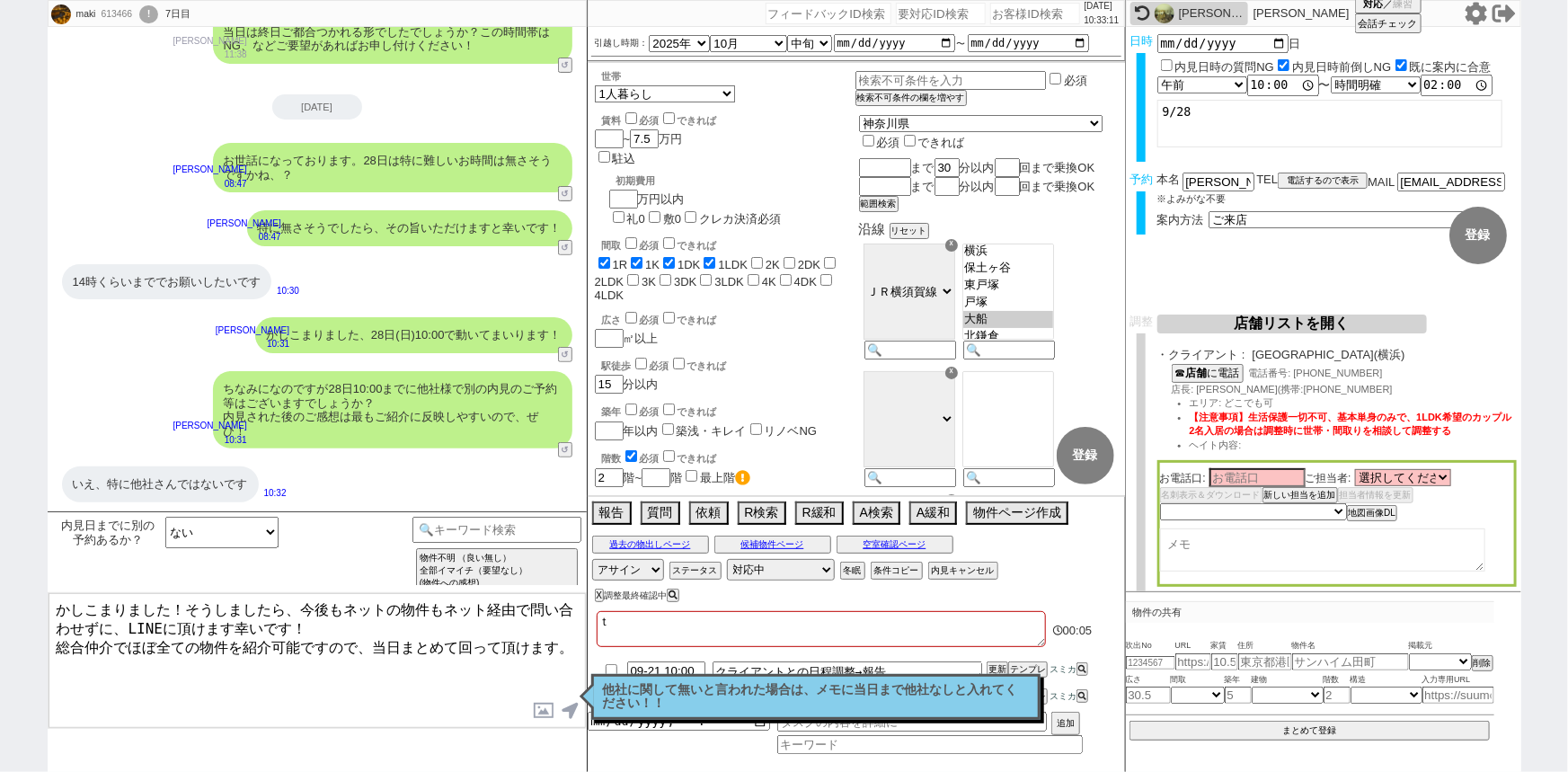
type textarea "た"
checkbox input "true"
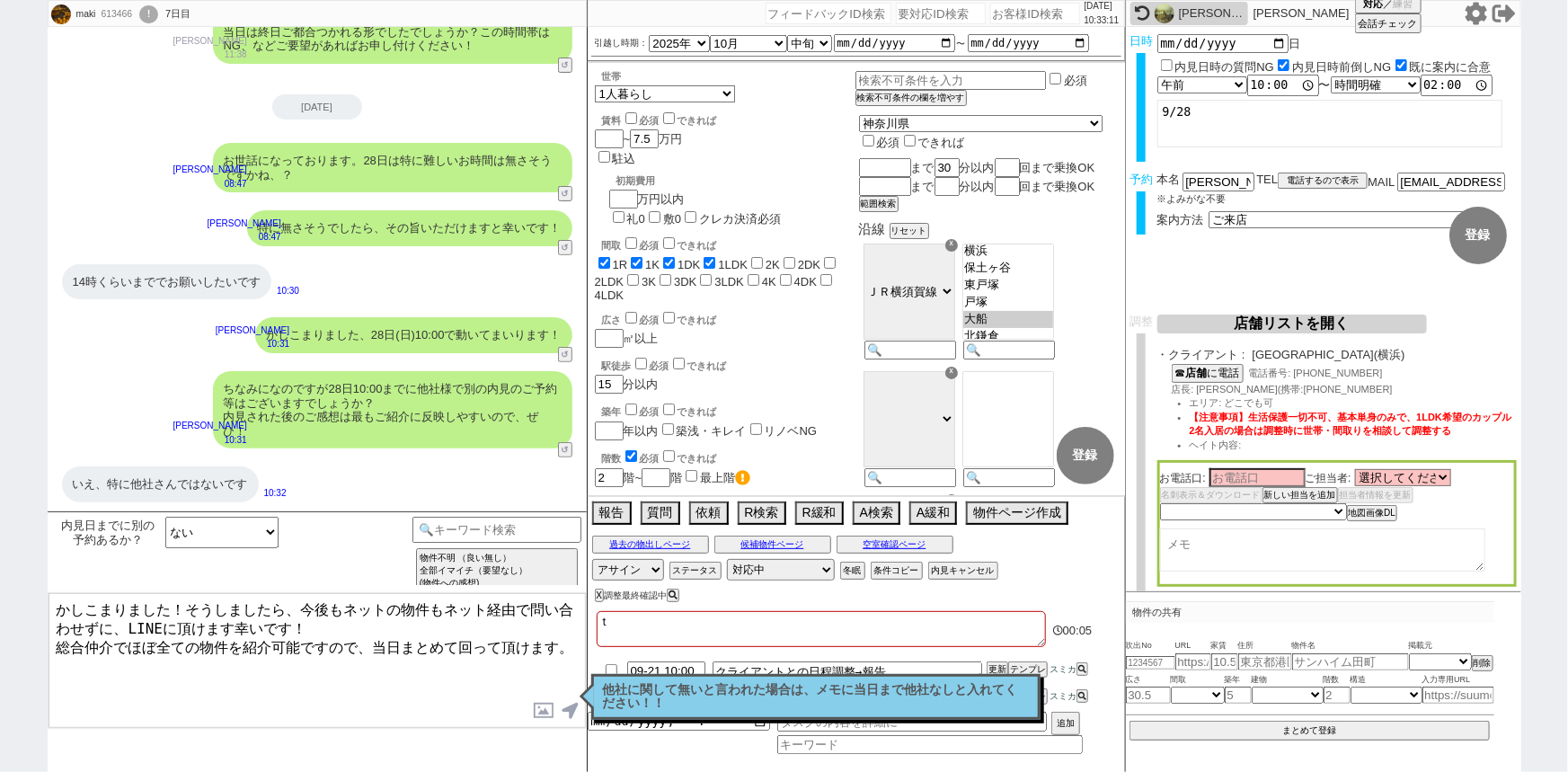
checkbox input "false"
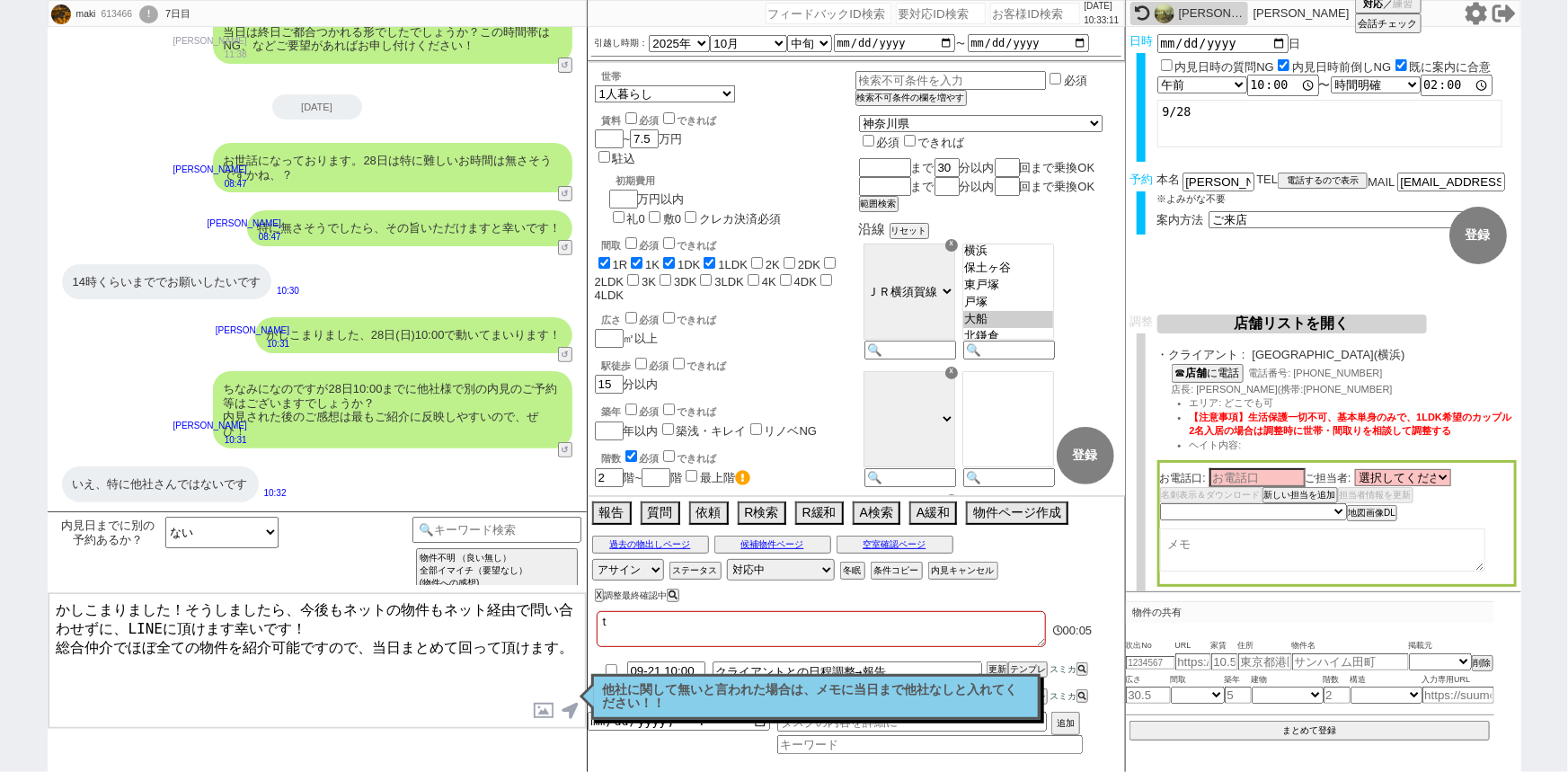
checkbox input "false"
type textarea "たｓ"
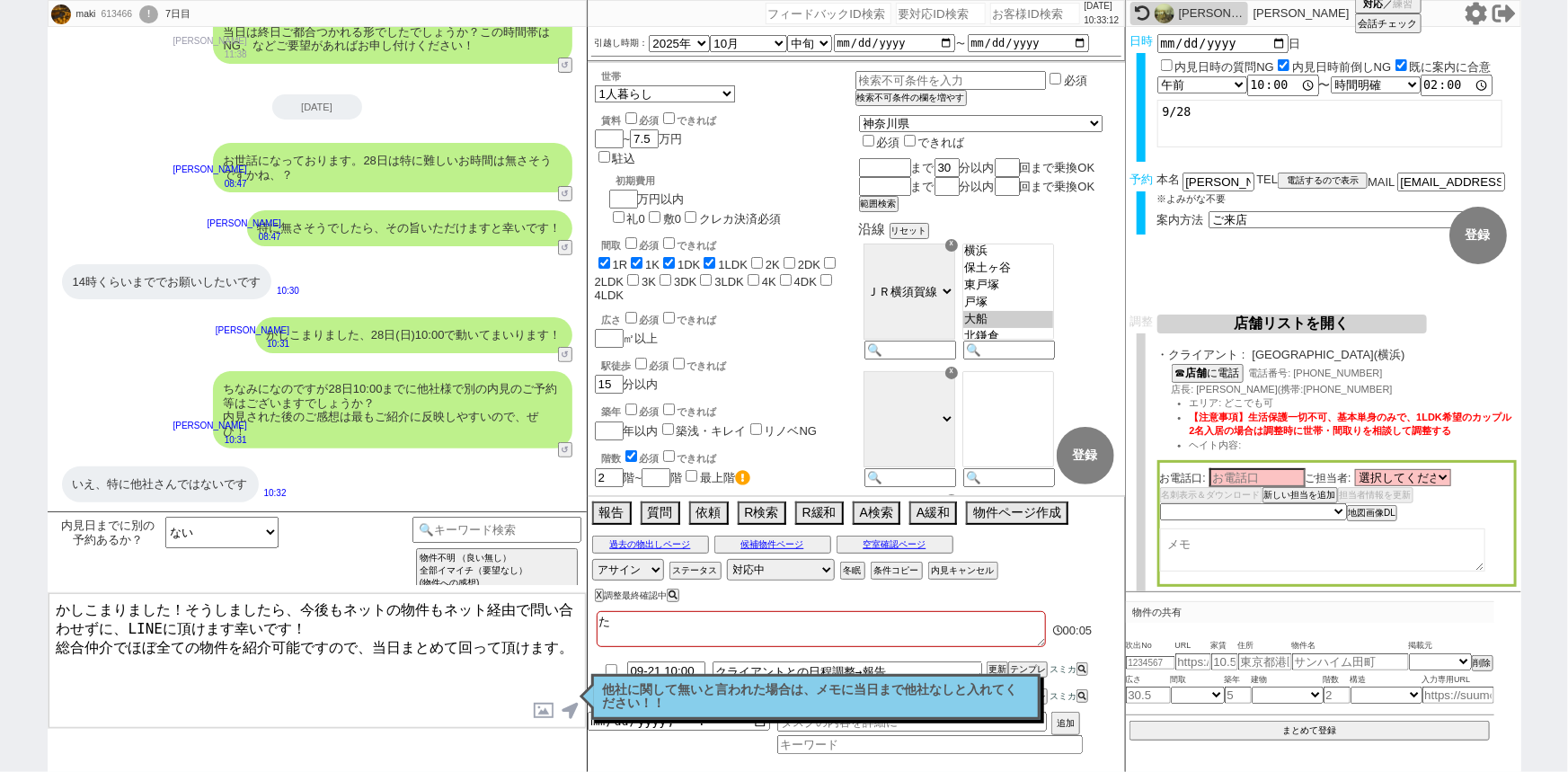
checkbox input "true"
checkbox input "false"
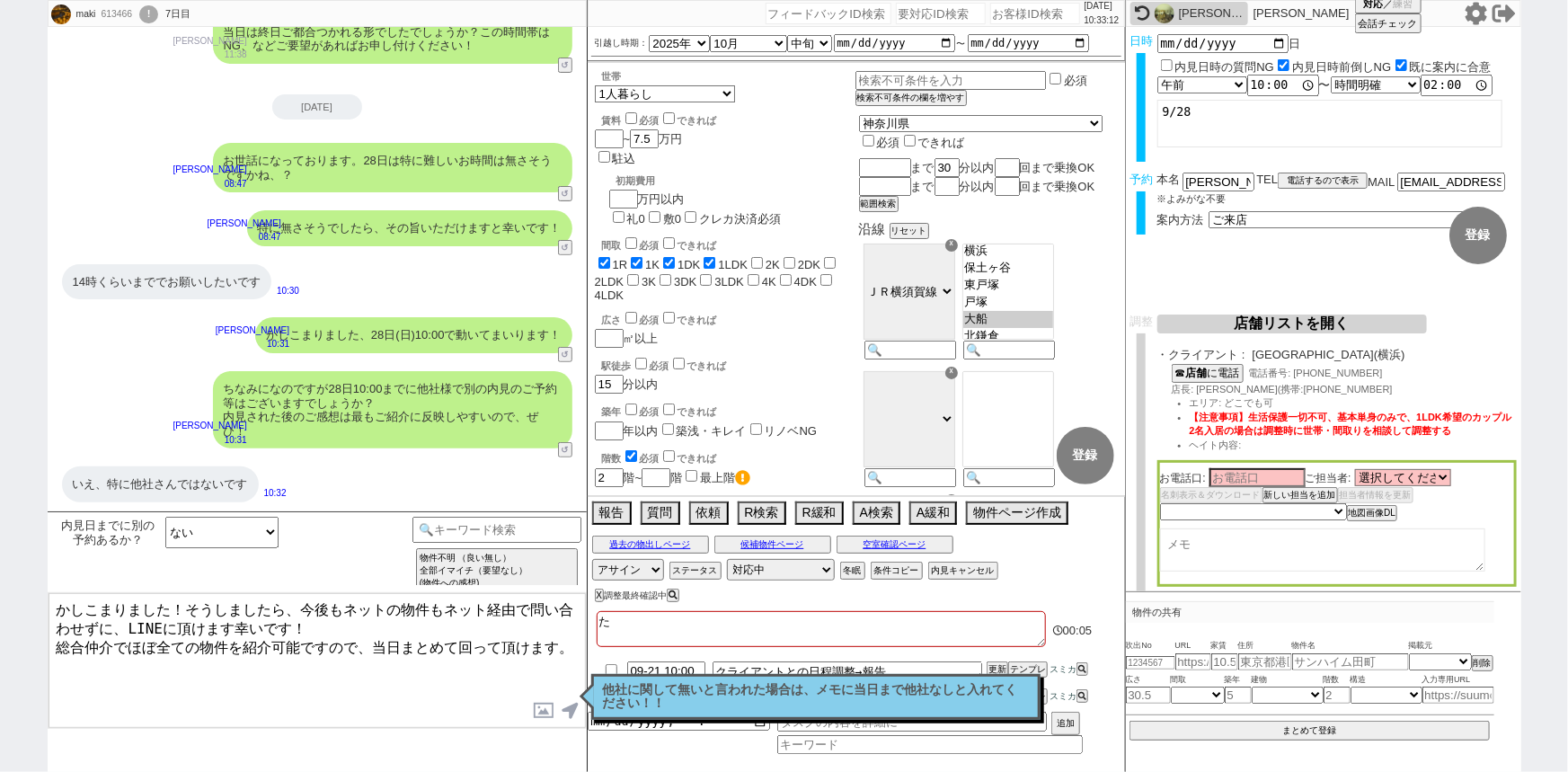
checkbox input "false"
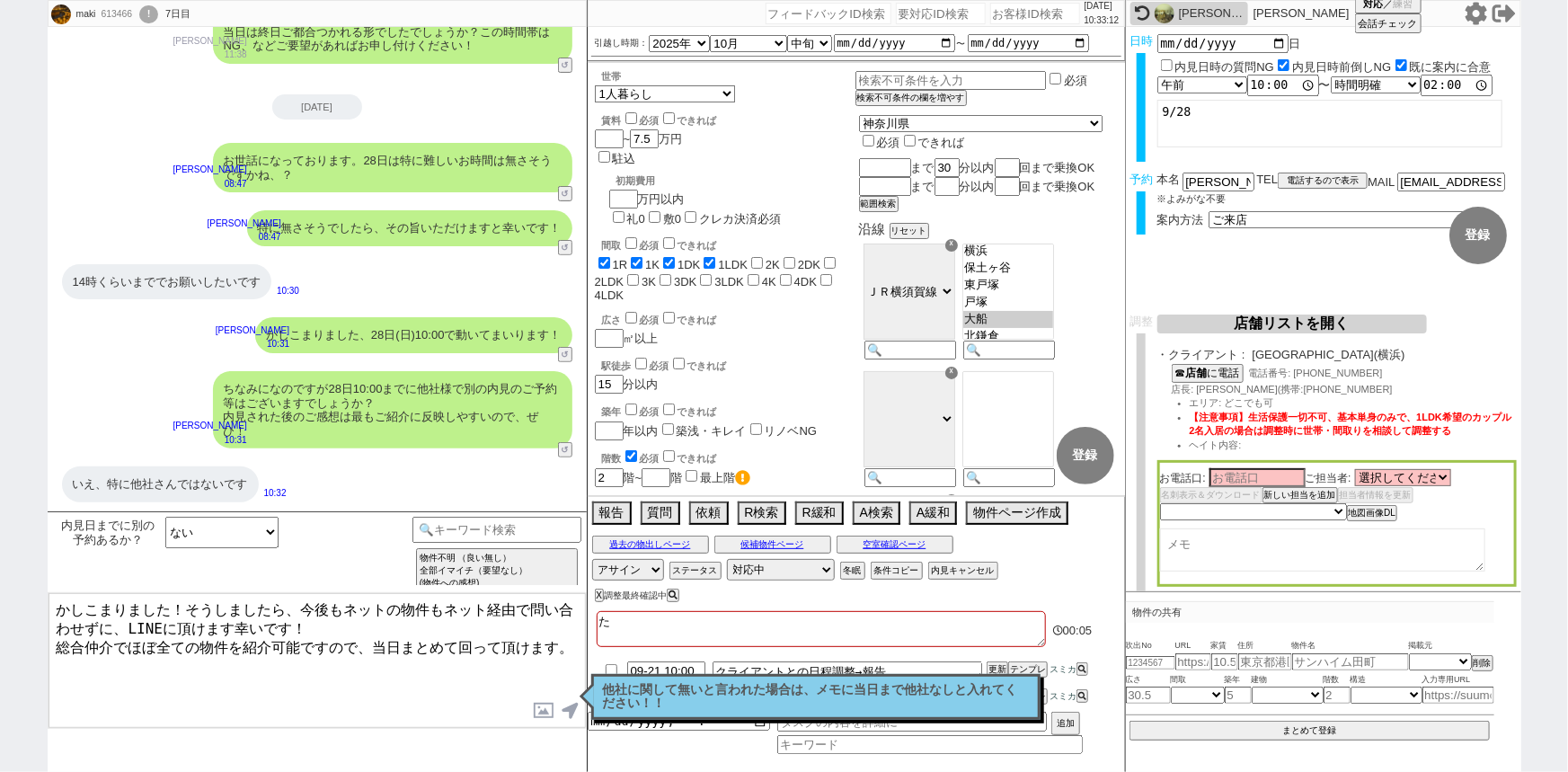
checkbox input "false"
type textarea "たｓｙ"
checkbox input "true"
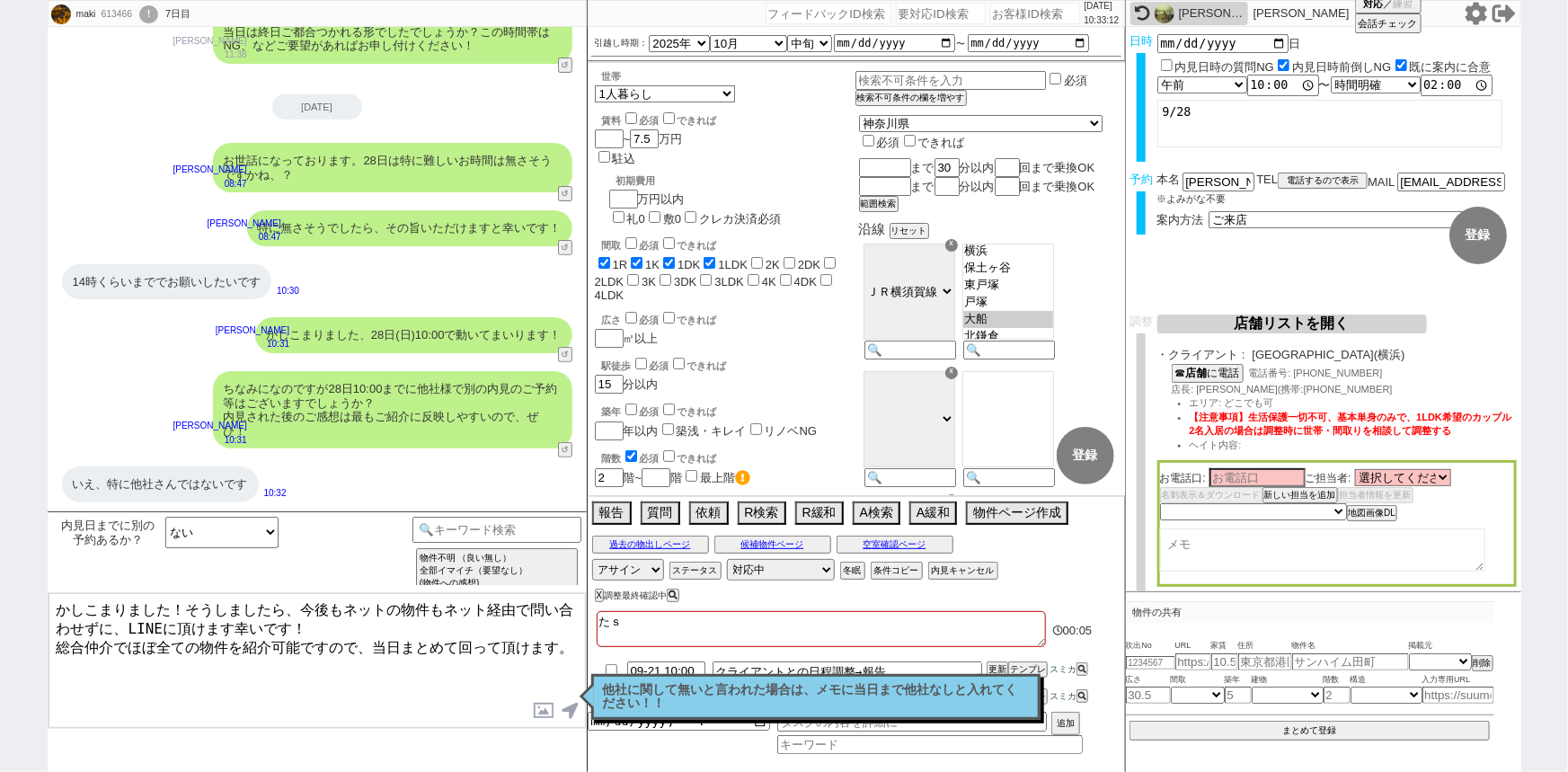
checkbox input "true"
checkbox input "false"
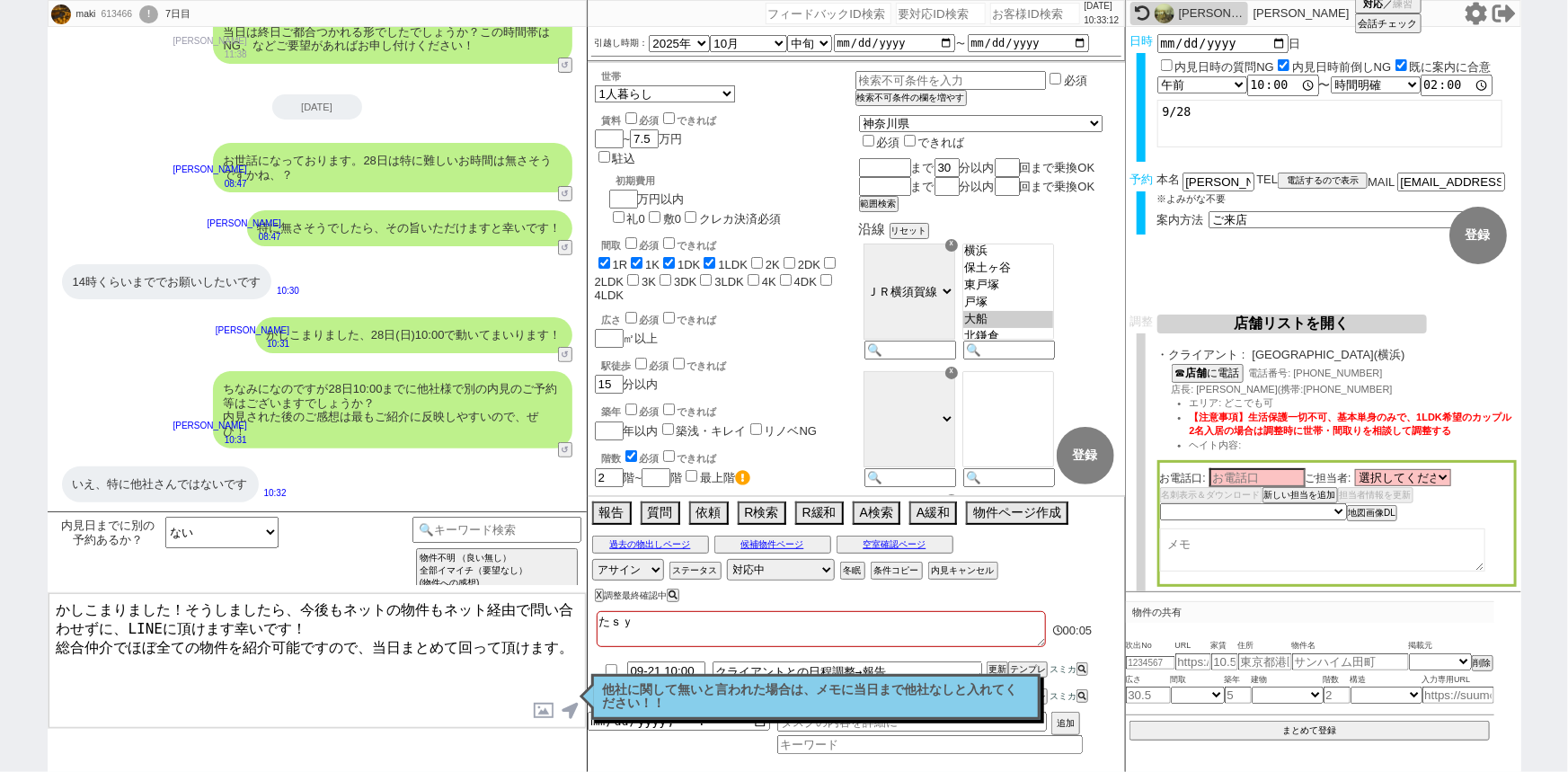
checkbox input "false"
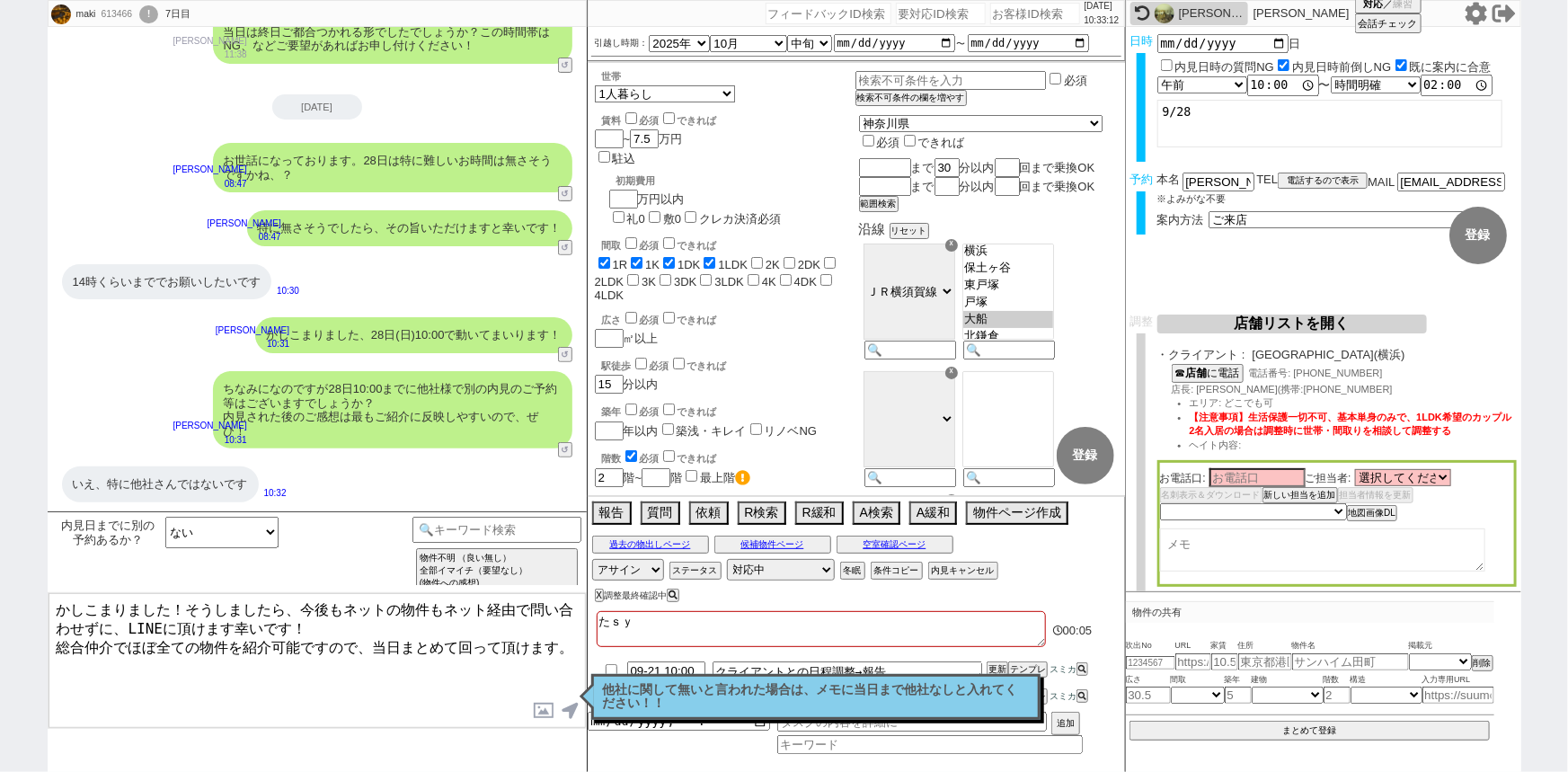
checkbox input "false"
type textarea "たしゃ"
checkbox input "true"
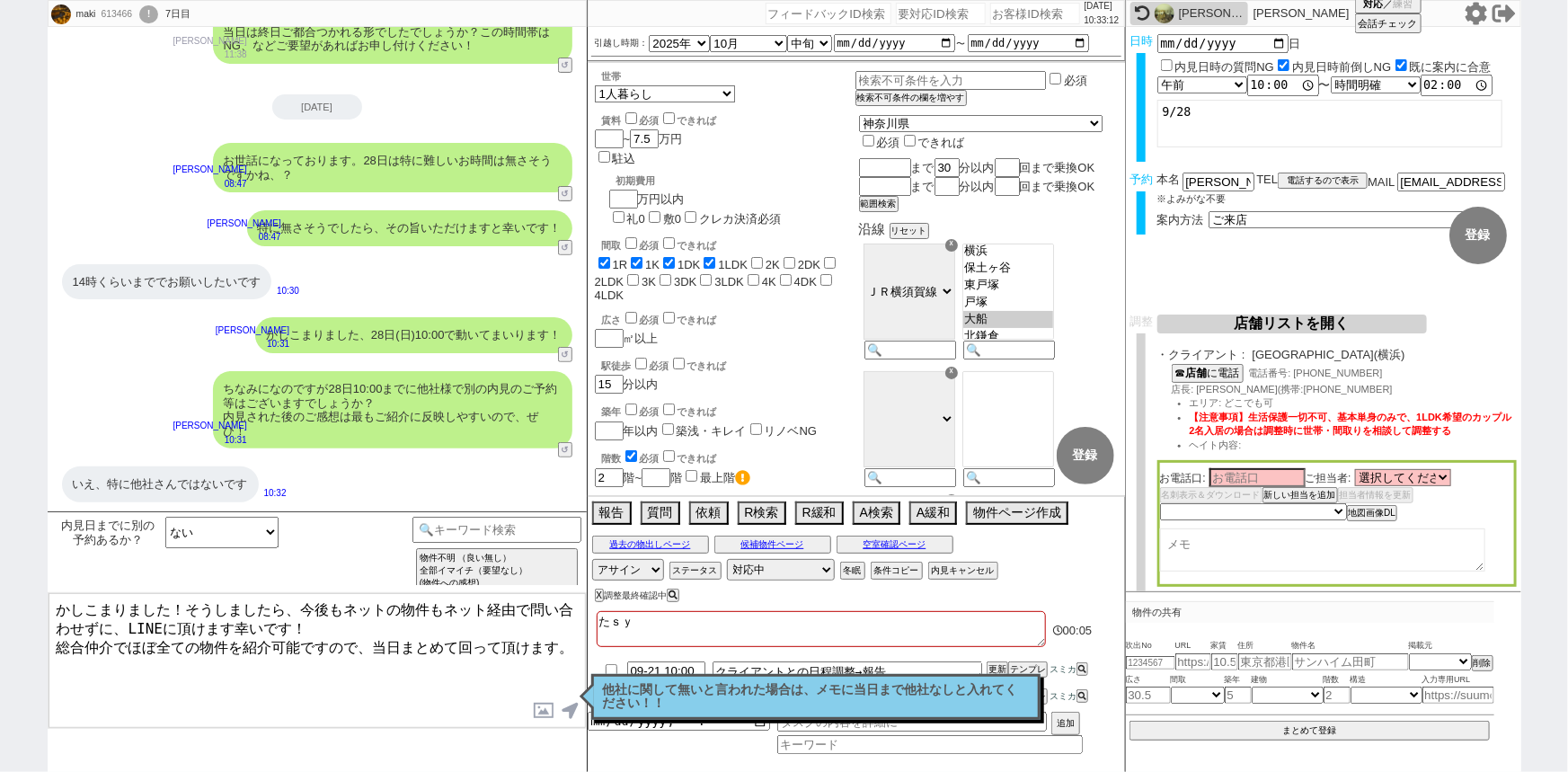
checkbox input "true"
checkbox input "false"
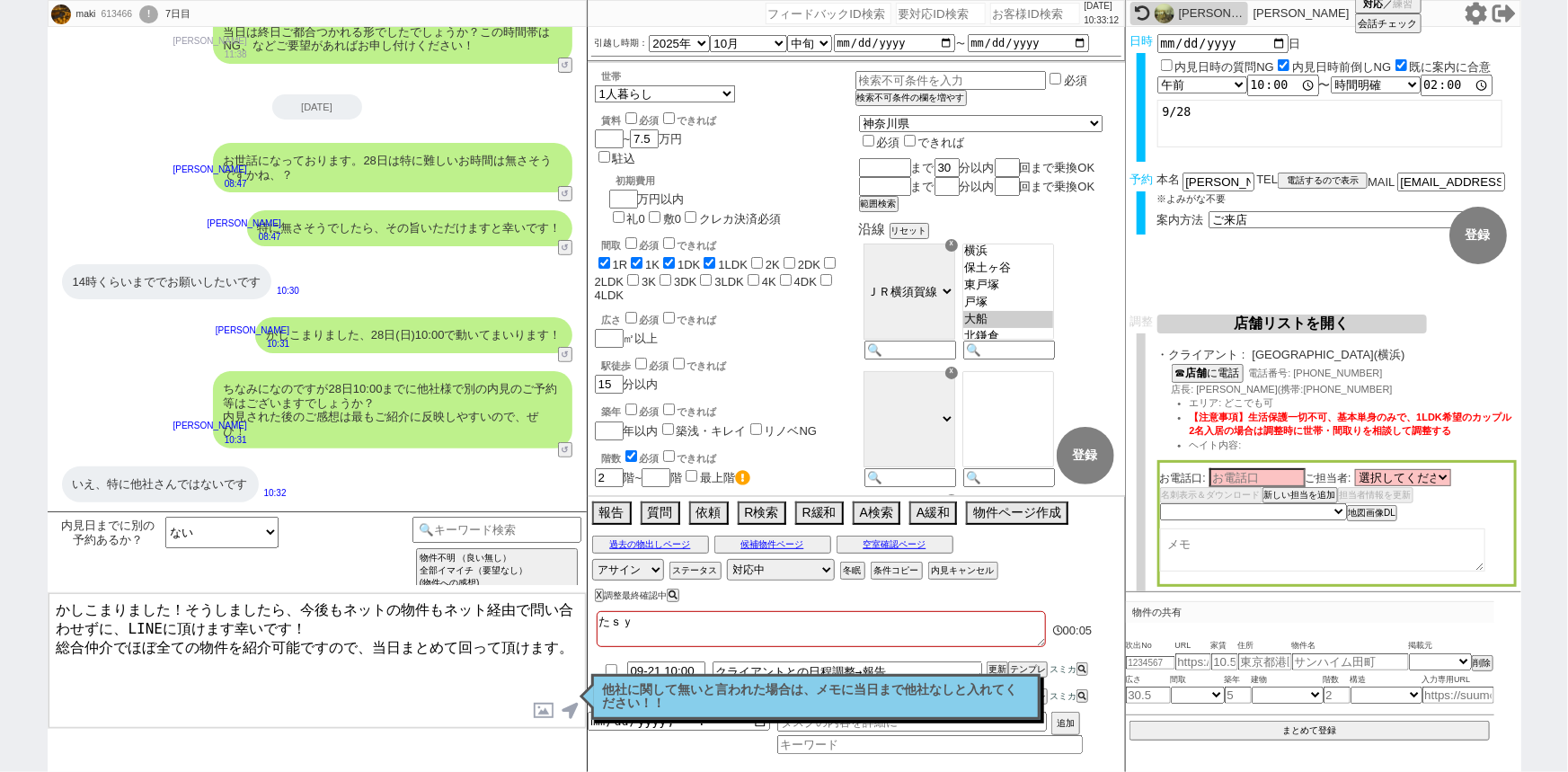
checkbox input "false"
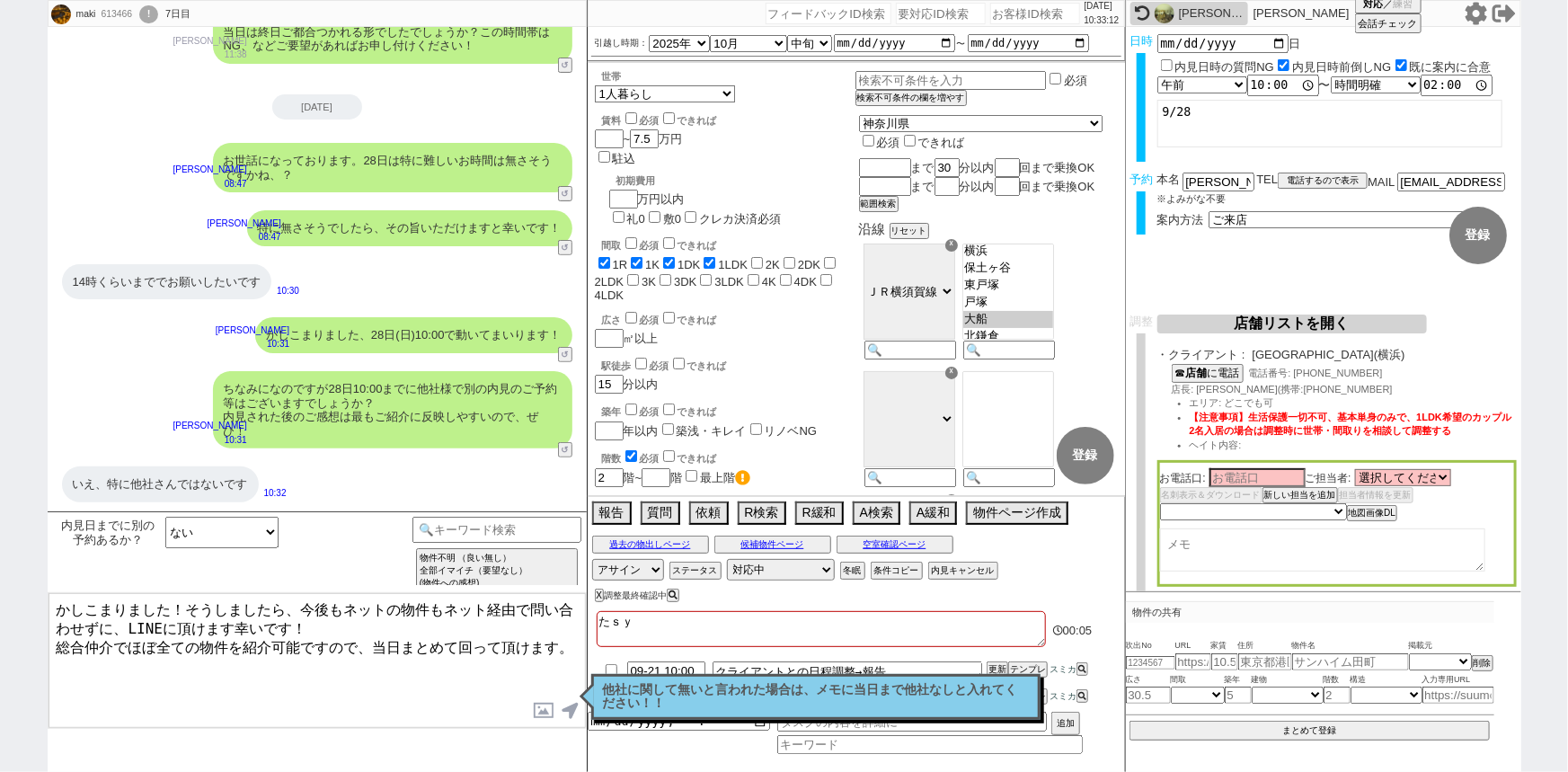
checkbox input "false"
type textarea "たしゃｎ"
checkbox input "true"
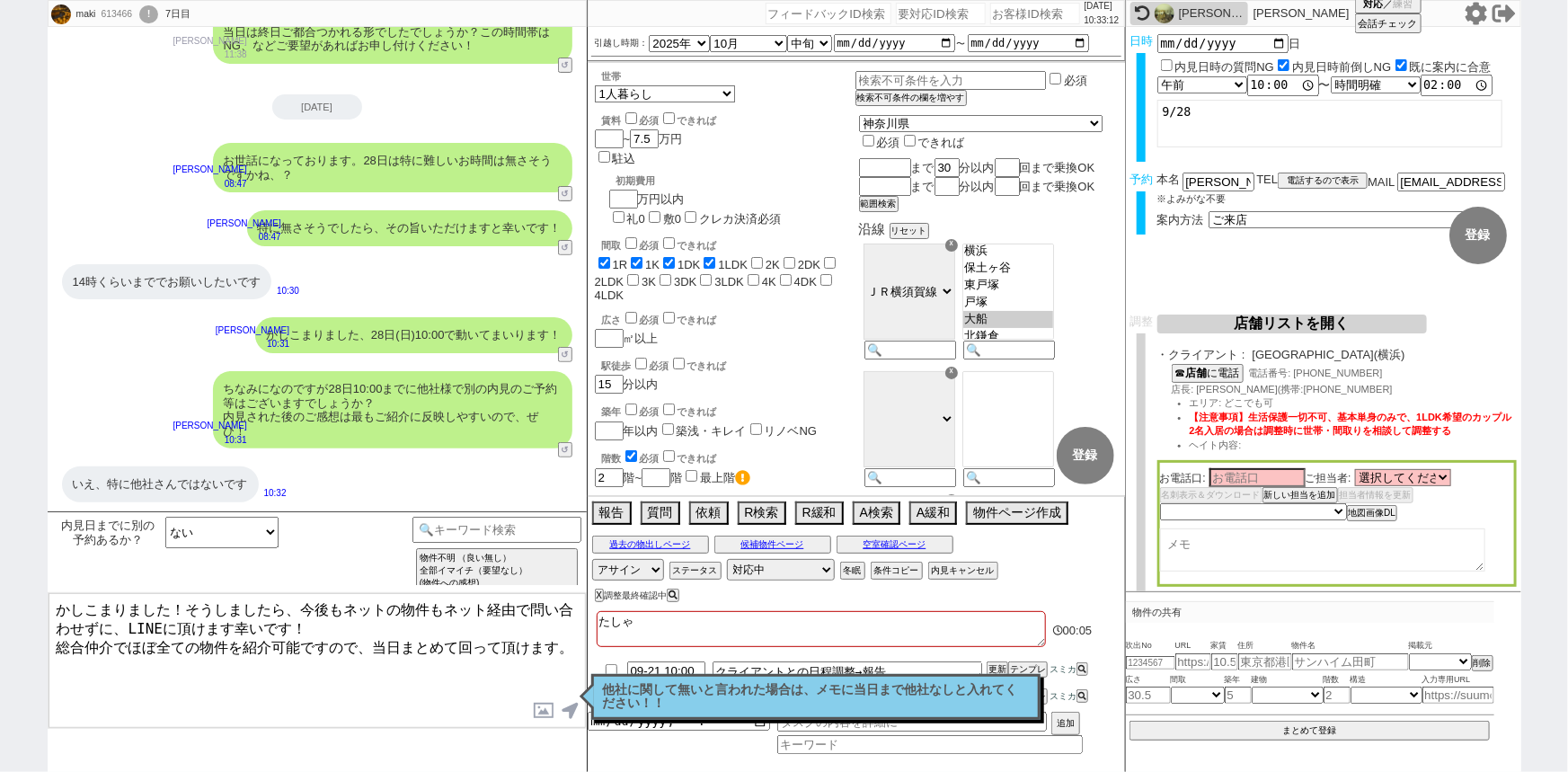
checkbox input "true"
checkbox input "false"
click at [427, 665] on textarea "かしこまりました！そうしましたら、今後もネットの物件もネット経由で問い合わせずに、LINEに頂けます幸いです！ 総合仲介でほぼ全ての物件を紹介可能ですので、当…" at bounding box center [316, 660] width 537 height 134
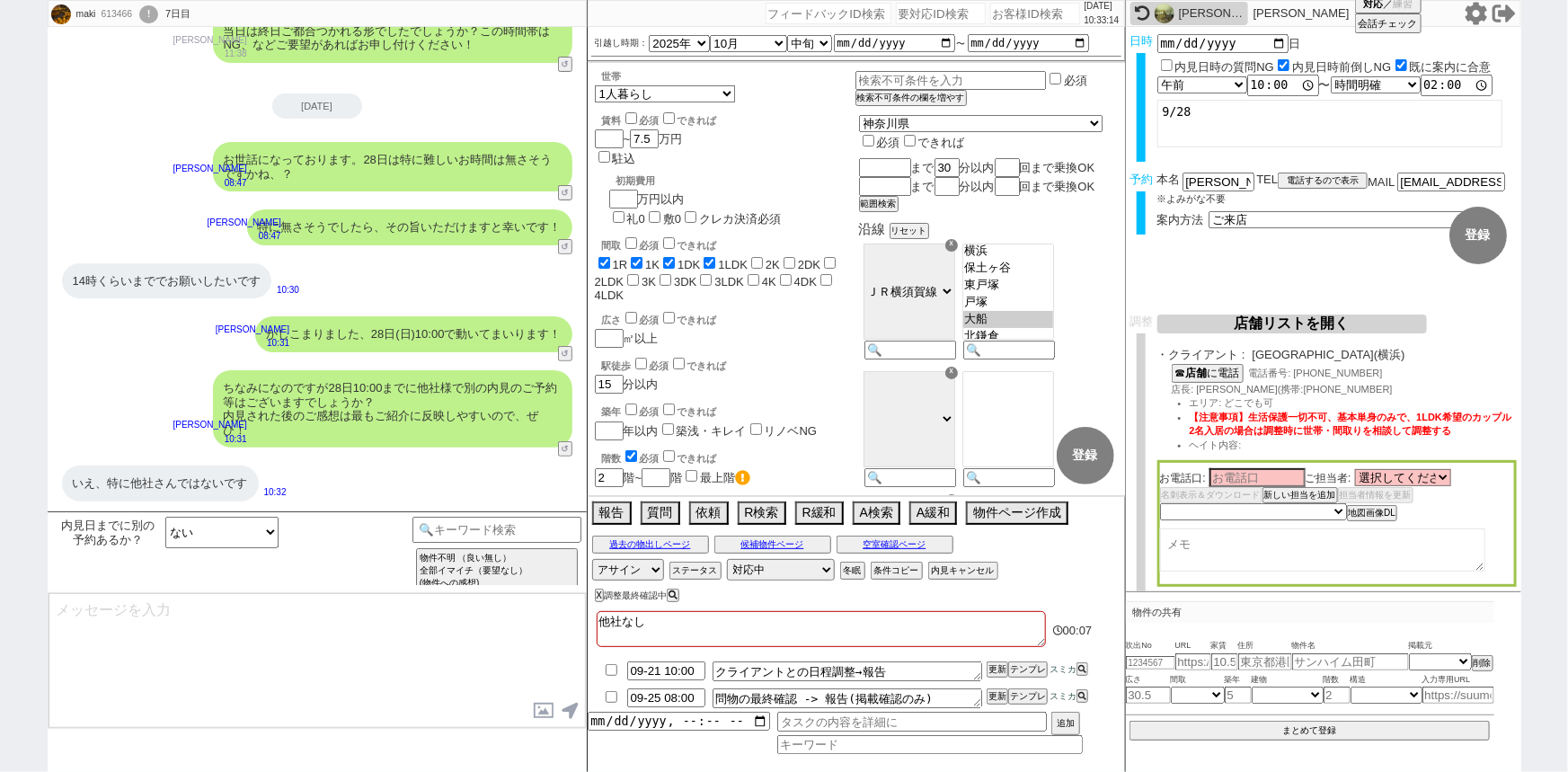
scroll to position [118, 0]
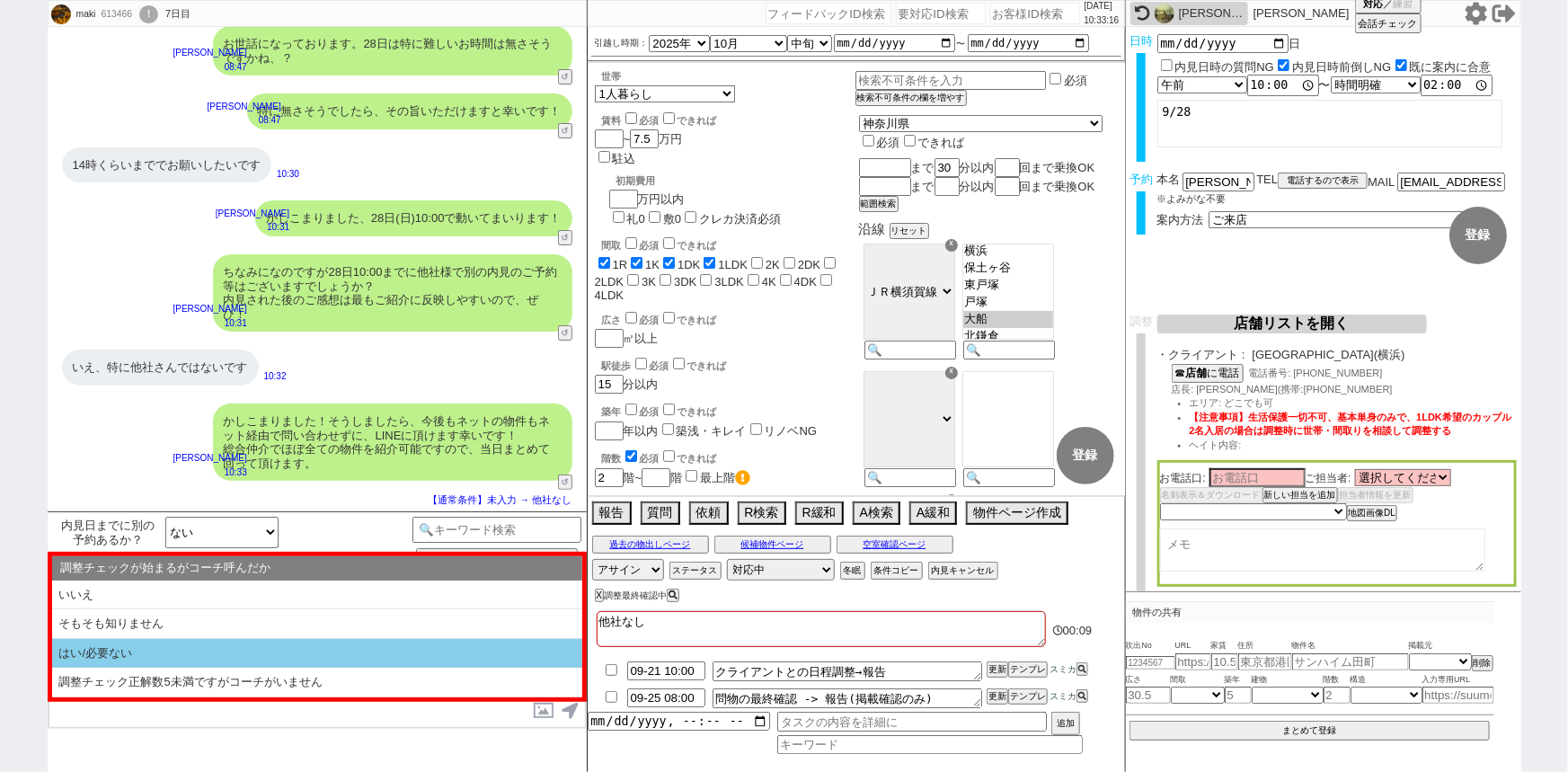
click at [416, 665] on li "はい/必要ない" at bounding box center [317, 653] width 531 height 30
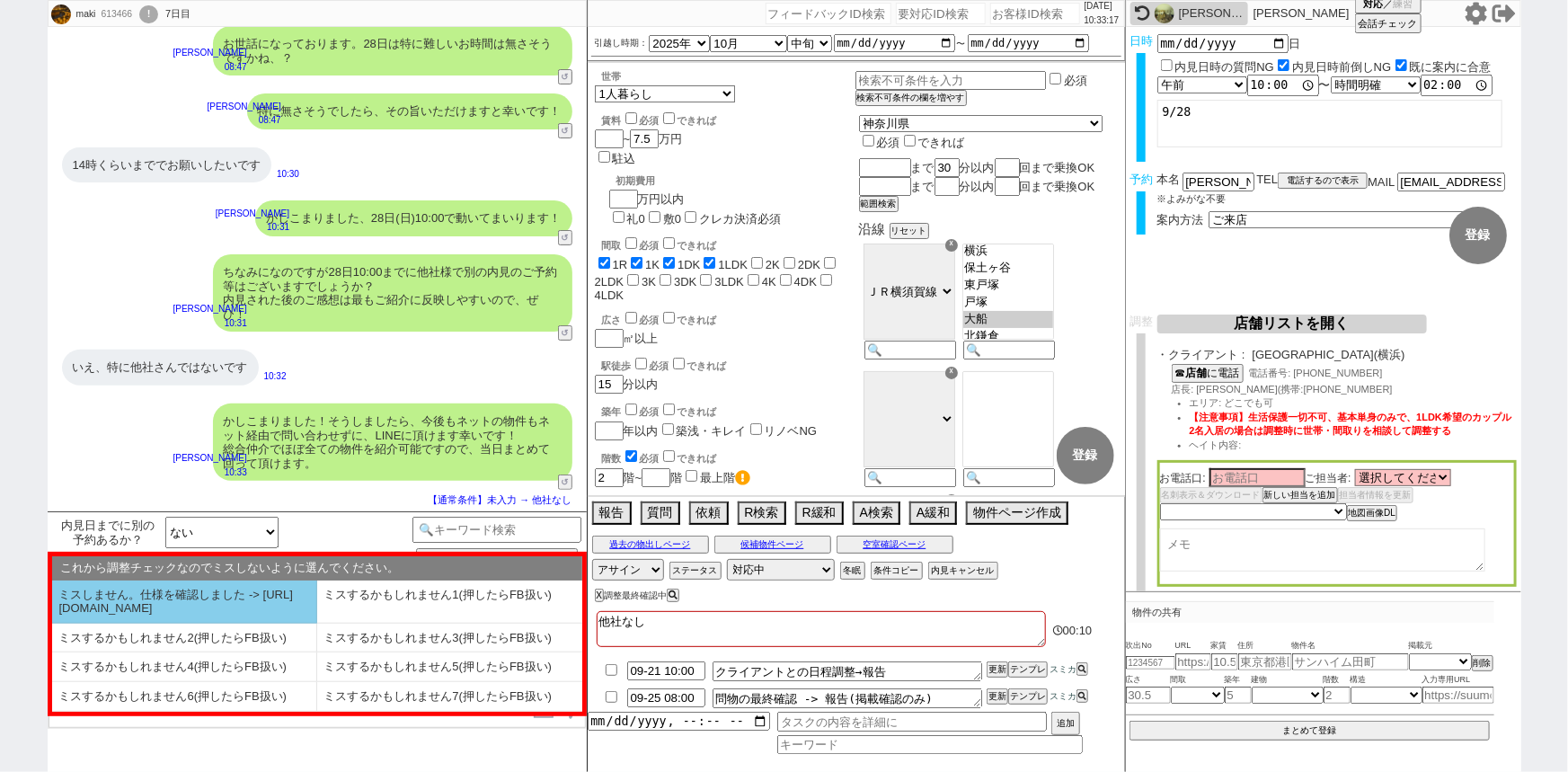
click at [263, 594] on li "ミスしません。仕様を確認しました -> https://jent.notion.site/841a6651aa67425da7d40ddfad41a184" at bounding box center [184, 601] width 265 height 43
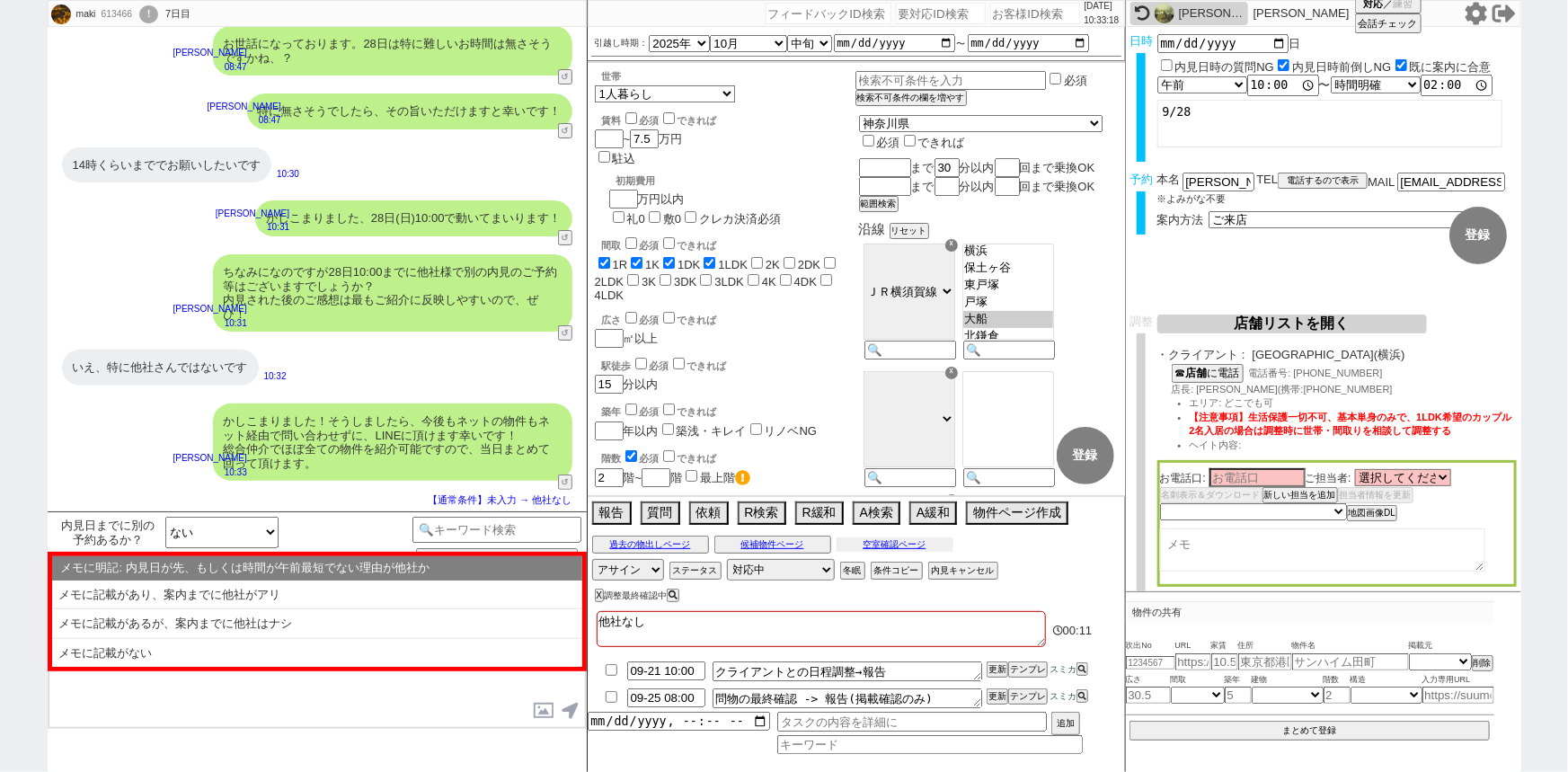
click at [882, 539] on button "空室確認ページ" at bounding box center [895, 544] width 117 height 15
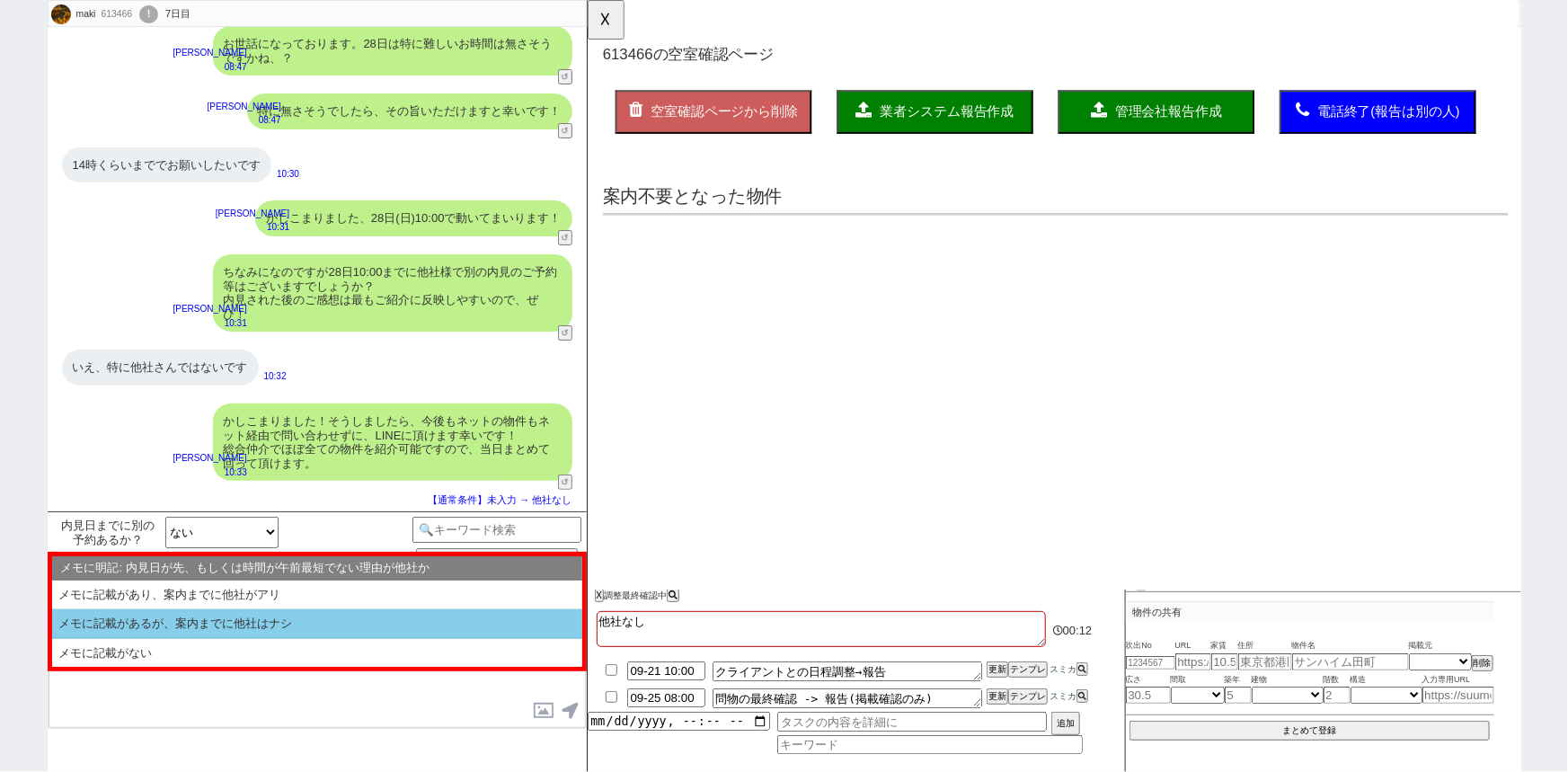
scroll to position [0, 0]
click at [432, 619] on li "メモに記載があるが、案内までに他社はナシ" at bounding box center [317, 624] width 531 height 30
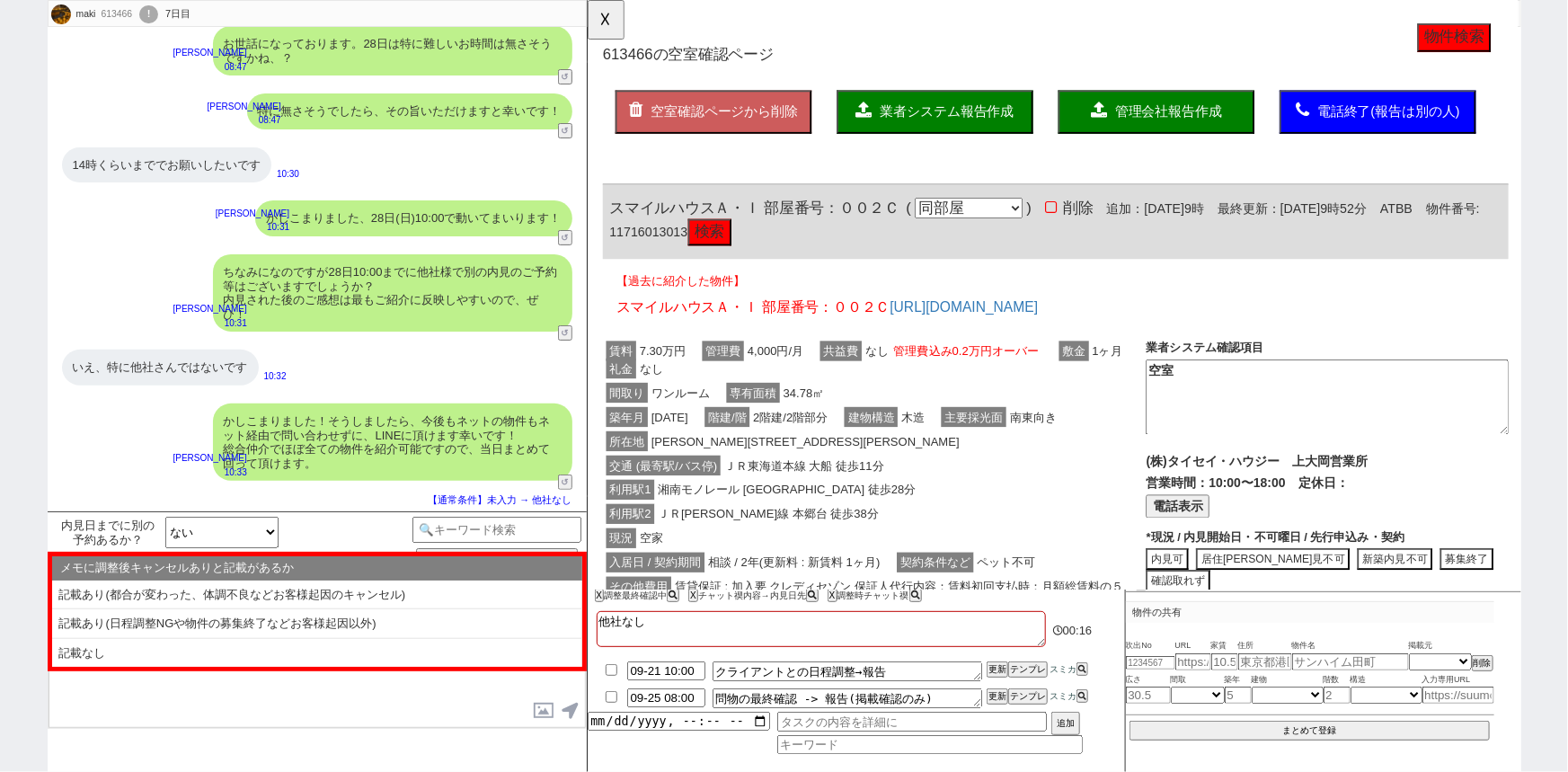
click at [741, 248] on button "検索" at bounding box center [718, 250] width 46 height 29
click at [244, 668] on div "メモに調整後キャンセルありと記載があるか ※スクロール可 記載あり(都合が変わった、体調不良などお客様起因のキャンセル) 記載あり(日程調整NGや物件の募集終…" at bounding box center [316, 611] width 539 height 120
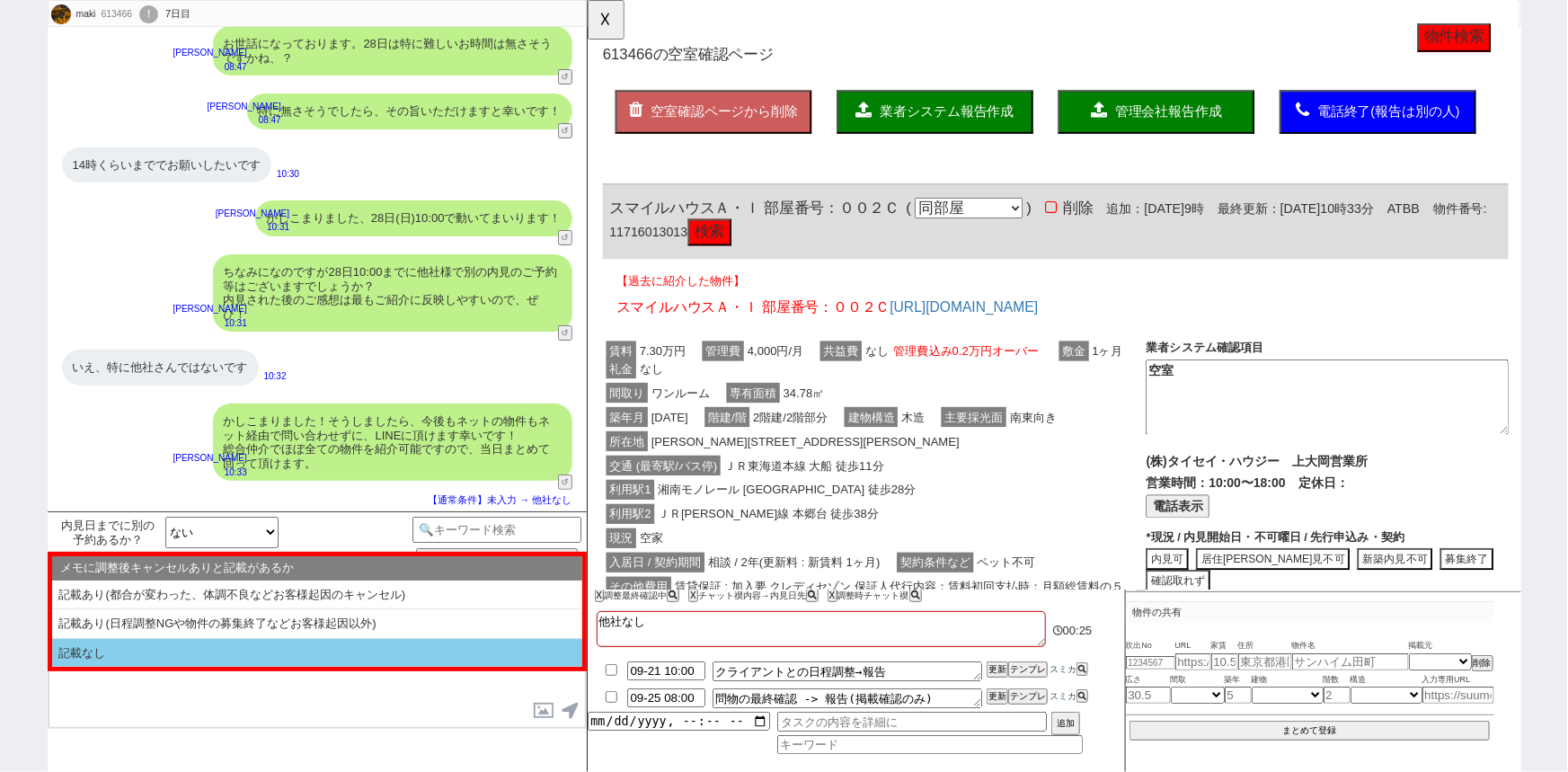
click at [234, 659] on li "記載なし" at bounding box center [317, 653] width 531 height 29
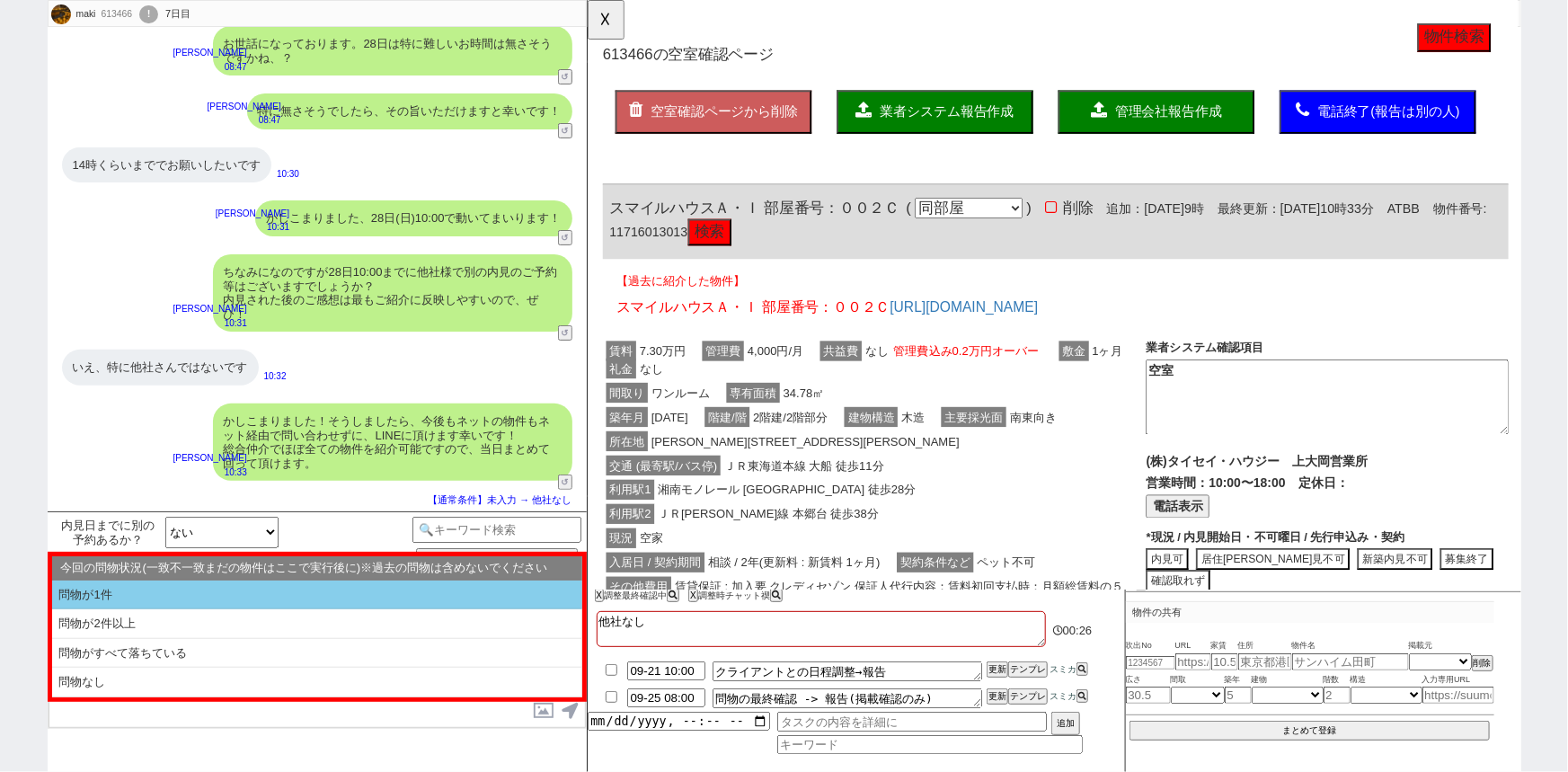
click at [216, 594] on li "問物が1件" at bounding box center [317, 595] width 531 height 30
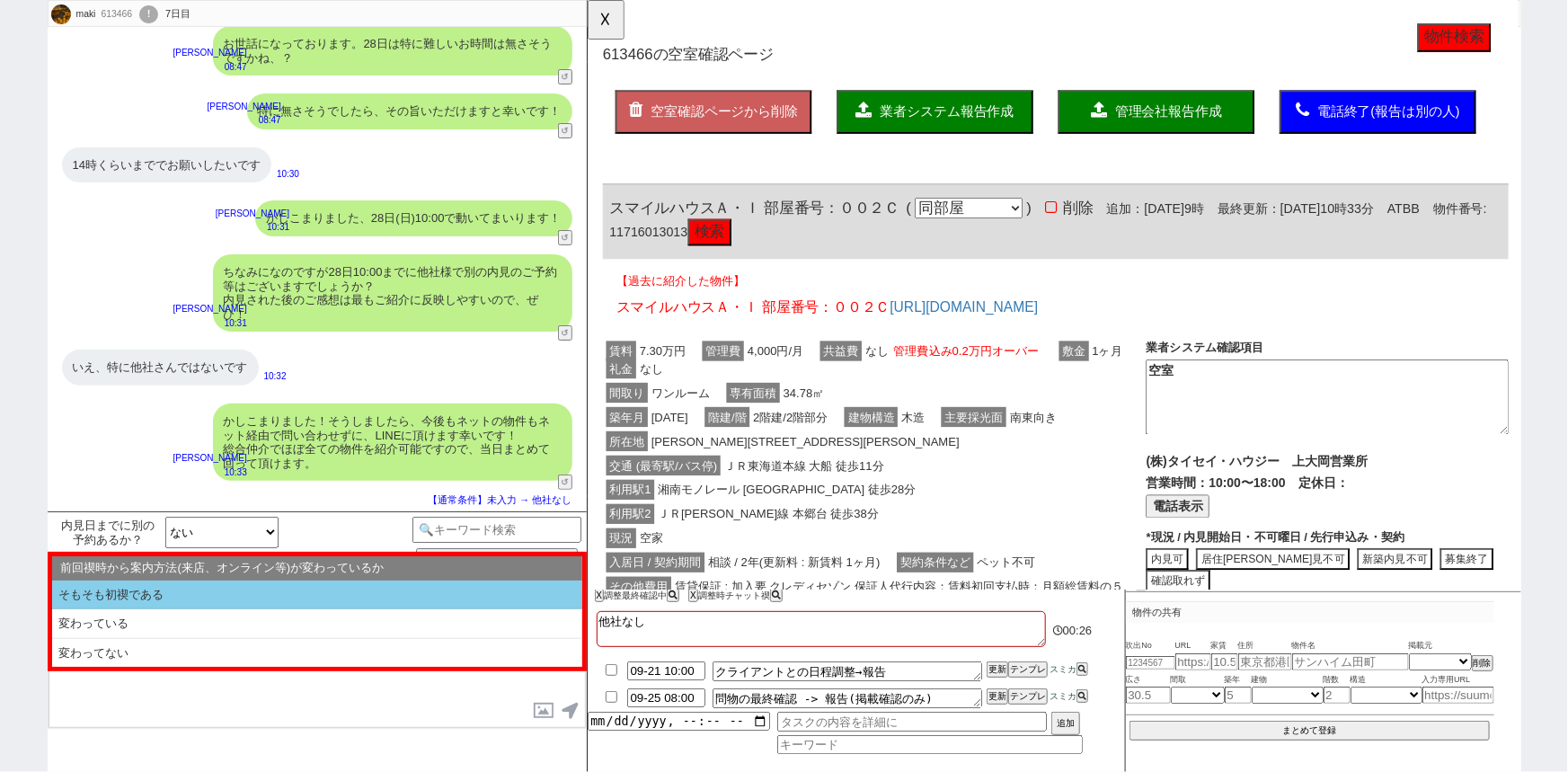
click at [216, 594] on li "そもそも初禊である" at bounding box center [317, 595] width 531 height 30
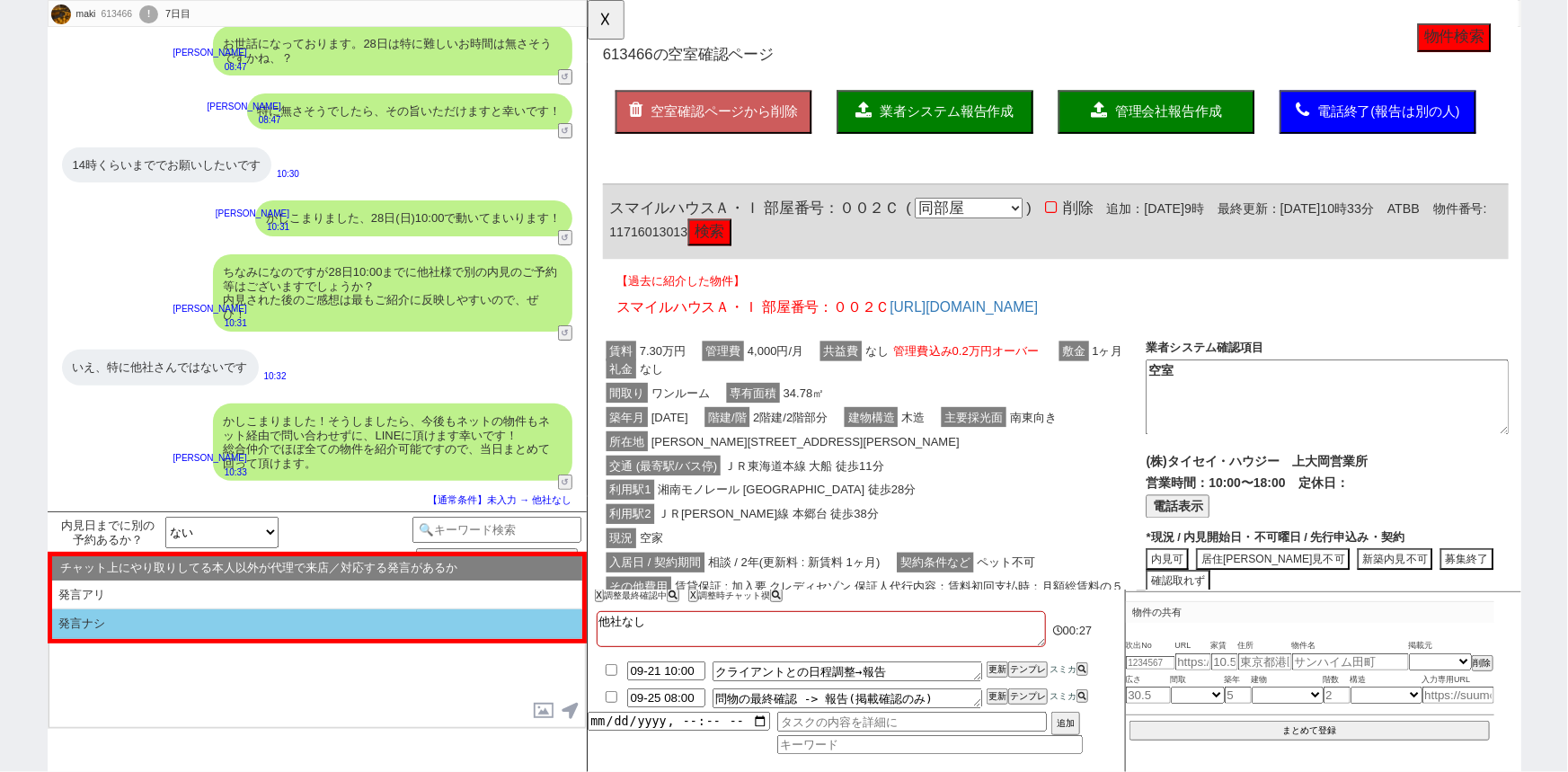
click at [212, 623] on li "発言ナシ" at bounding box center [317, 624] width 531 height 30
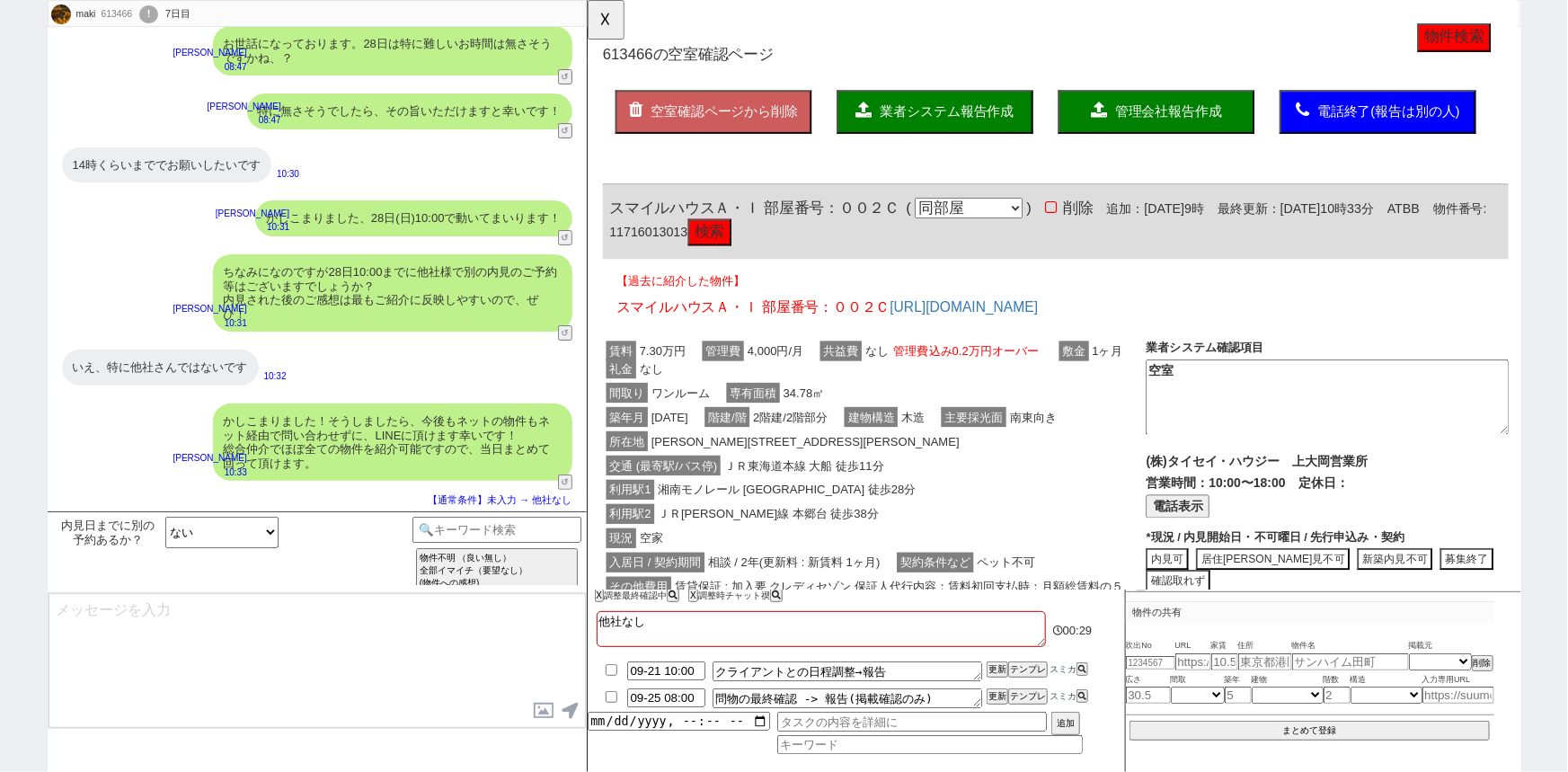
scroll to position [242, 0]
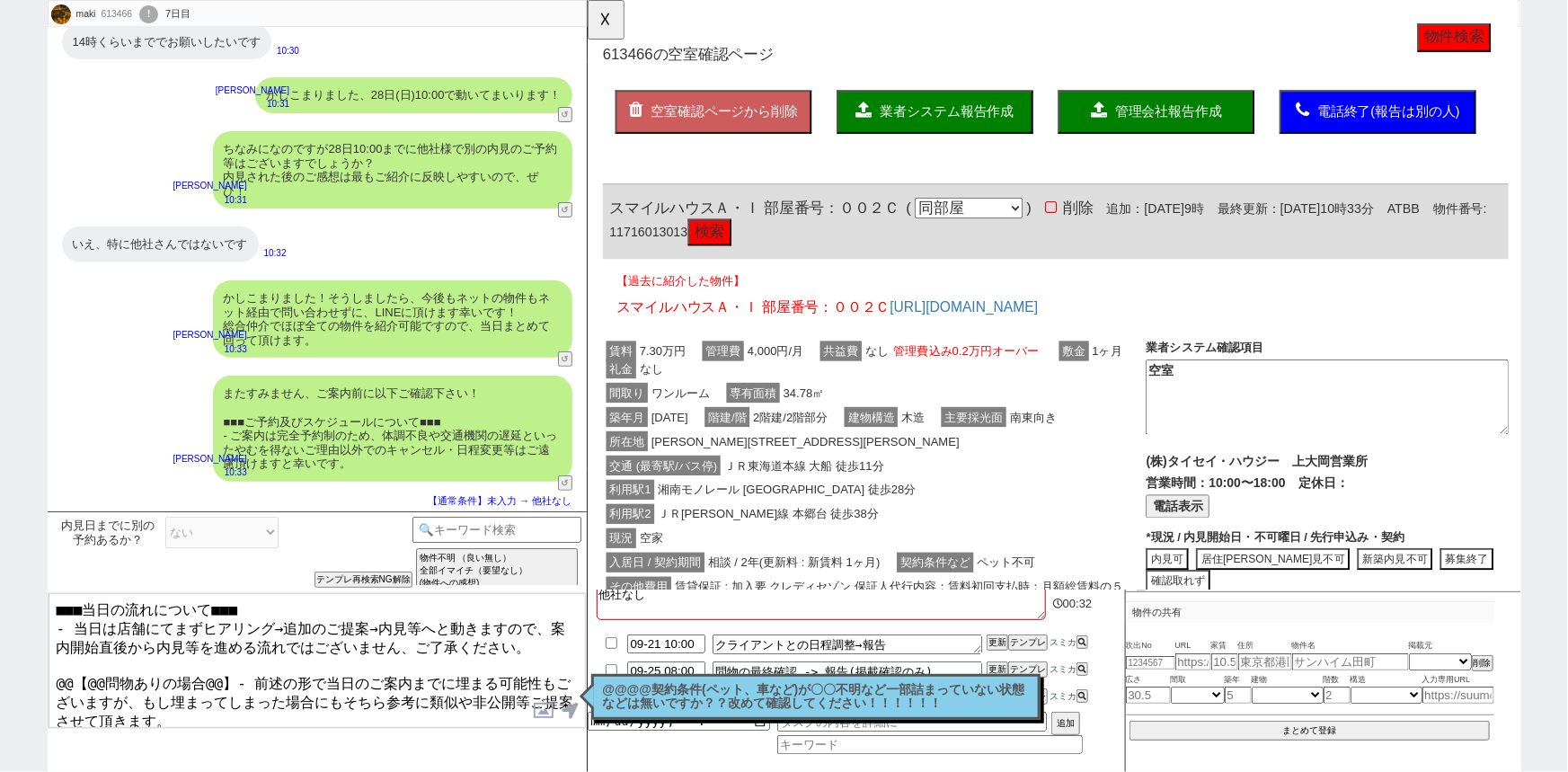
drag, startPoint x: 223, startPoint y: 663, endPoint x: 18, endPoint y: 657, distance: 205.1
click at [18, 657] on div "maki 613466 ! 0 7日目 冬眠中 自社客 スミカ スミカ_BPO チャット全表示 2025-09-16 お世話になっております。28日は特に難し…" at bounding box center [784, 386] width 1568 height 772
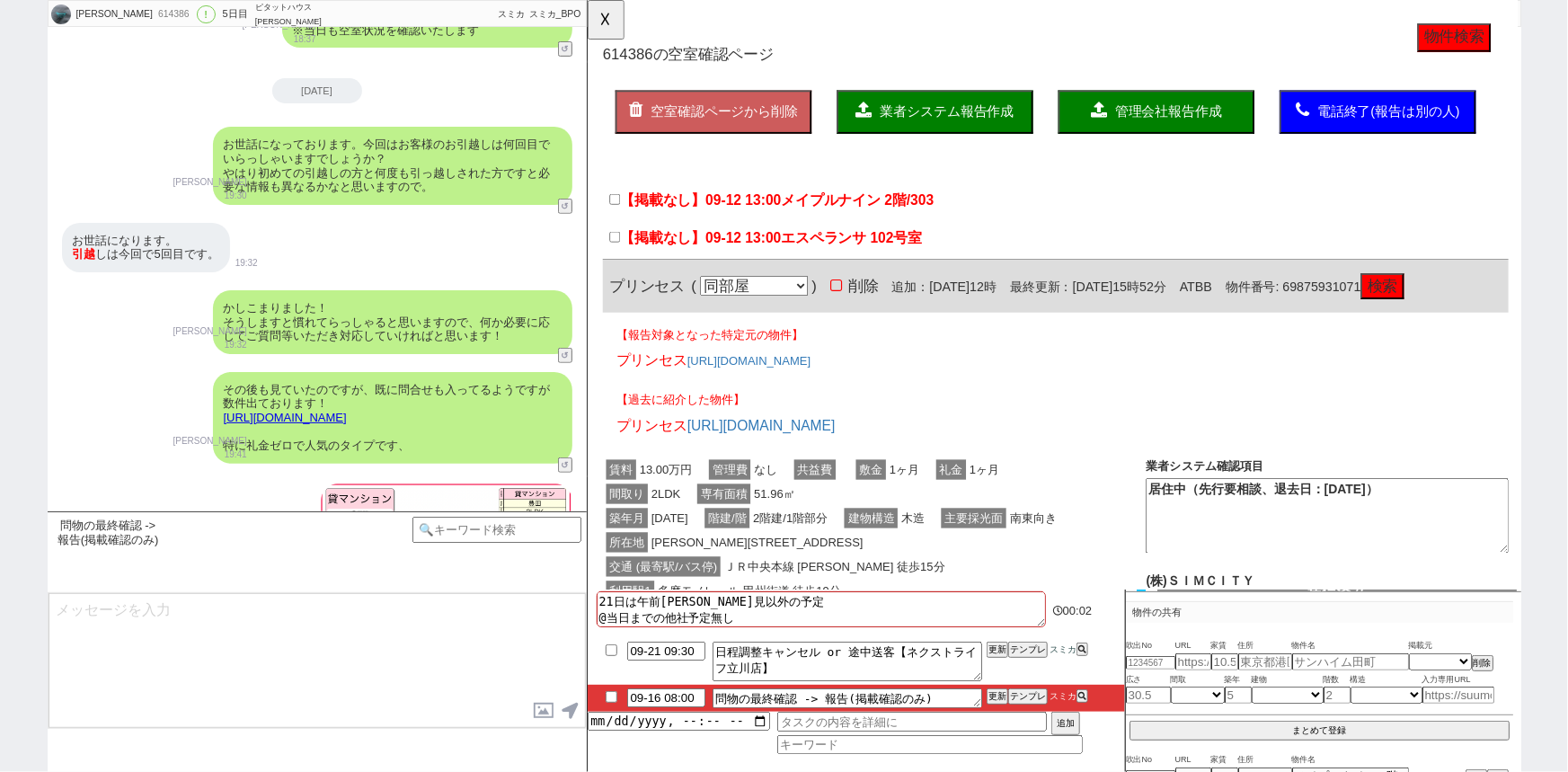
scroll to position [11018, 0]
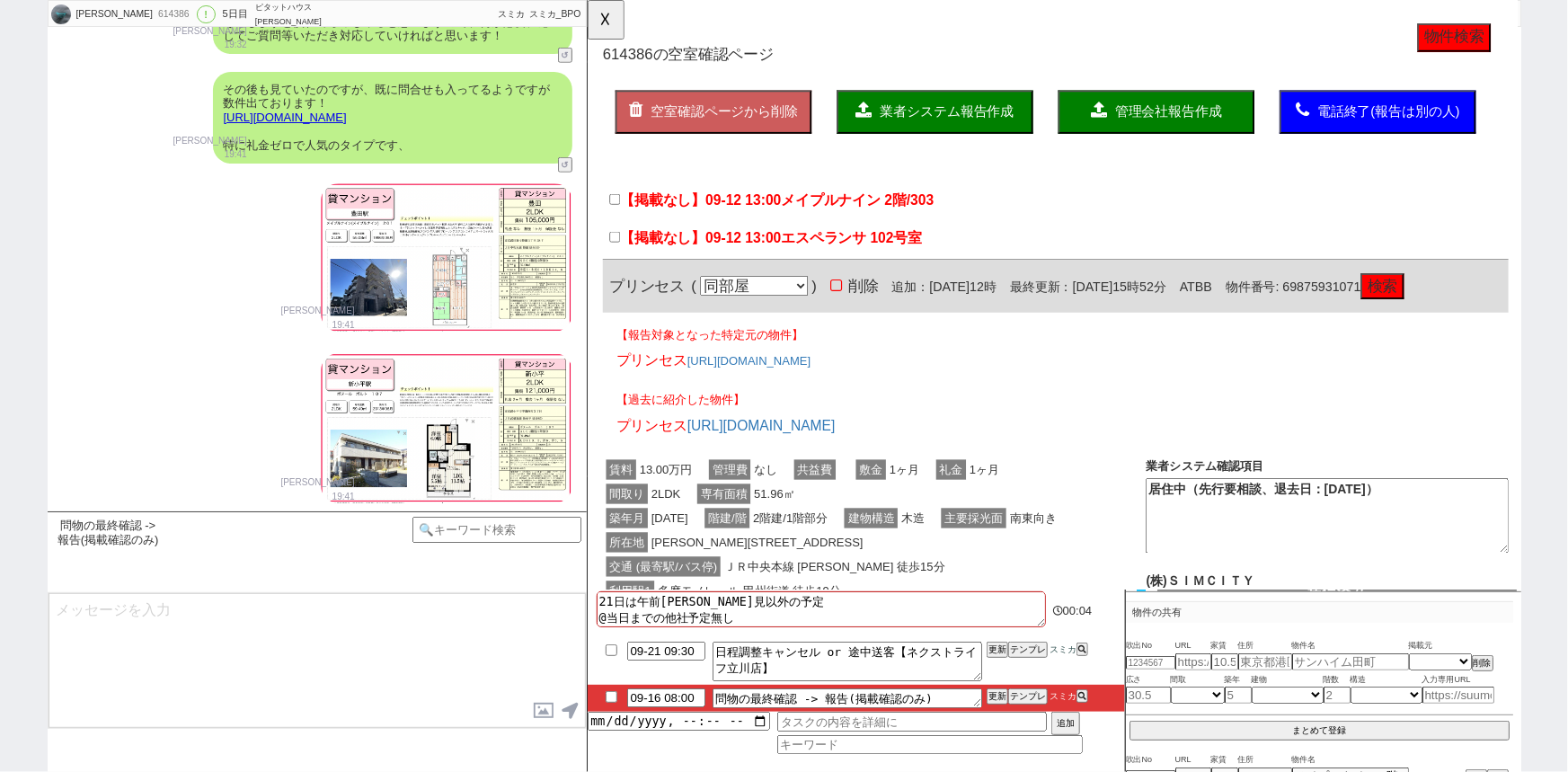
click at [1484, 39] on button "物件検索" at bounding box center [1518, 41] width 79 height 31
click at [618, 214] on input "【掲載なし】09-12 13:00 メイプルナイン 2階/303" at bounding box center [616, 213] width 12 height 12
click at [618, 249] on input "【掲載なし】09-12 13:00 エスペランサ 102号室" at bounding box center [616, 254] width 12 height 12
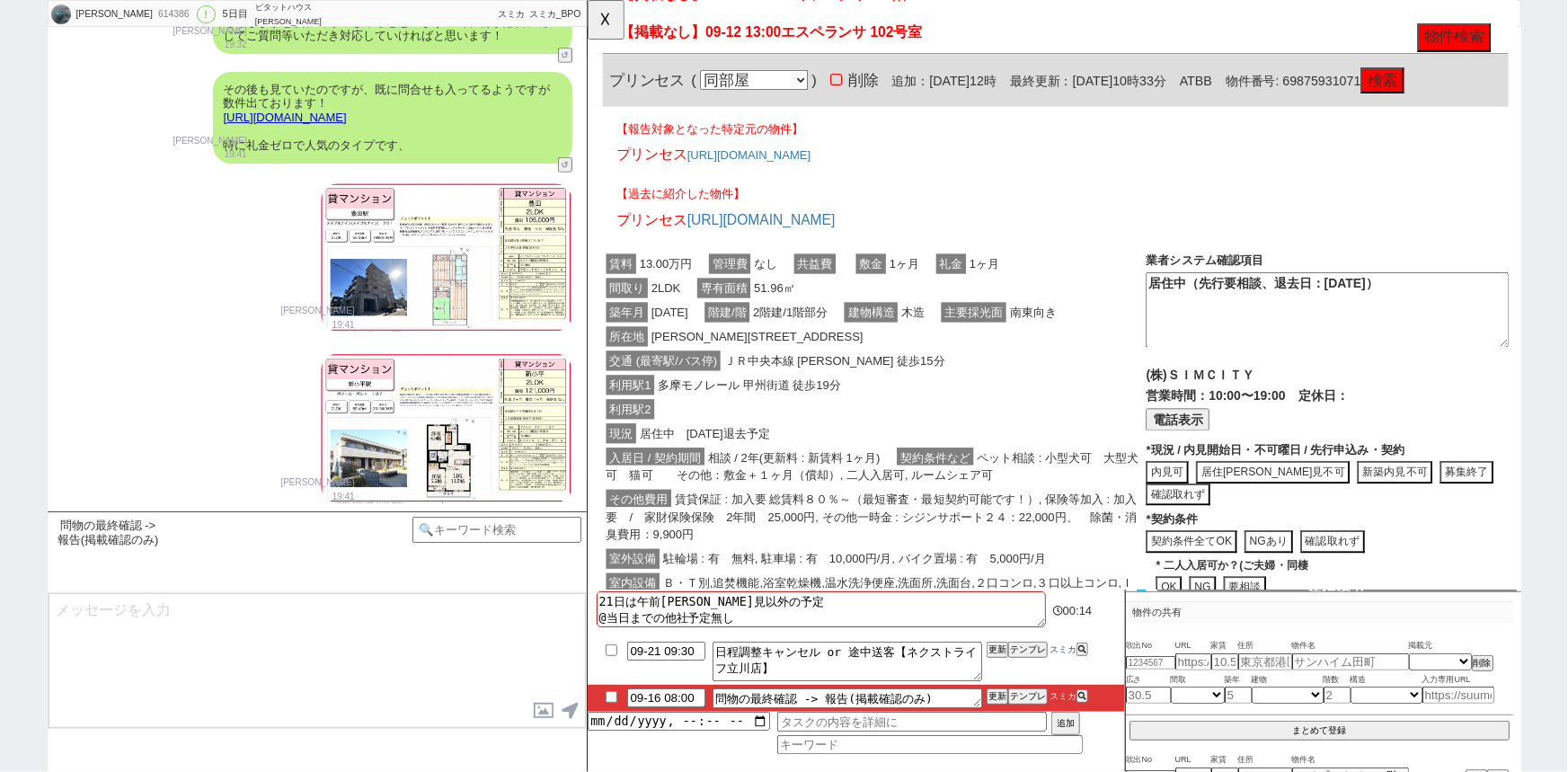
click at [1007, 453] on div "利用駅2" at bounding box center [895, 440] width 584 height 26
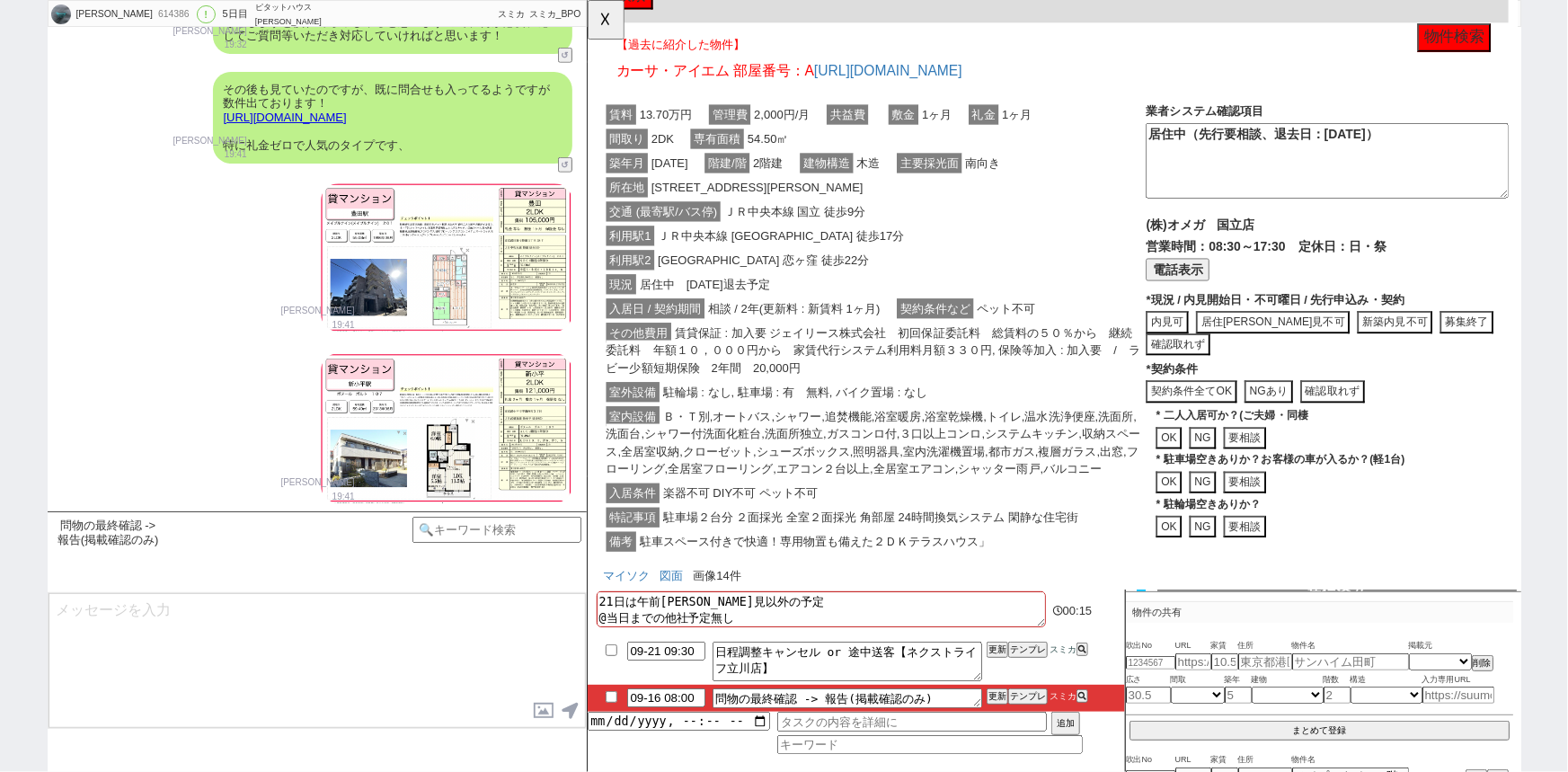
click at [934, 432] on span "駐輪場 : なし, 駐車場 : 有　無料, バイク置場 : なし" at bounding box center [809, 421] width 292 height 22
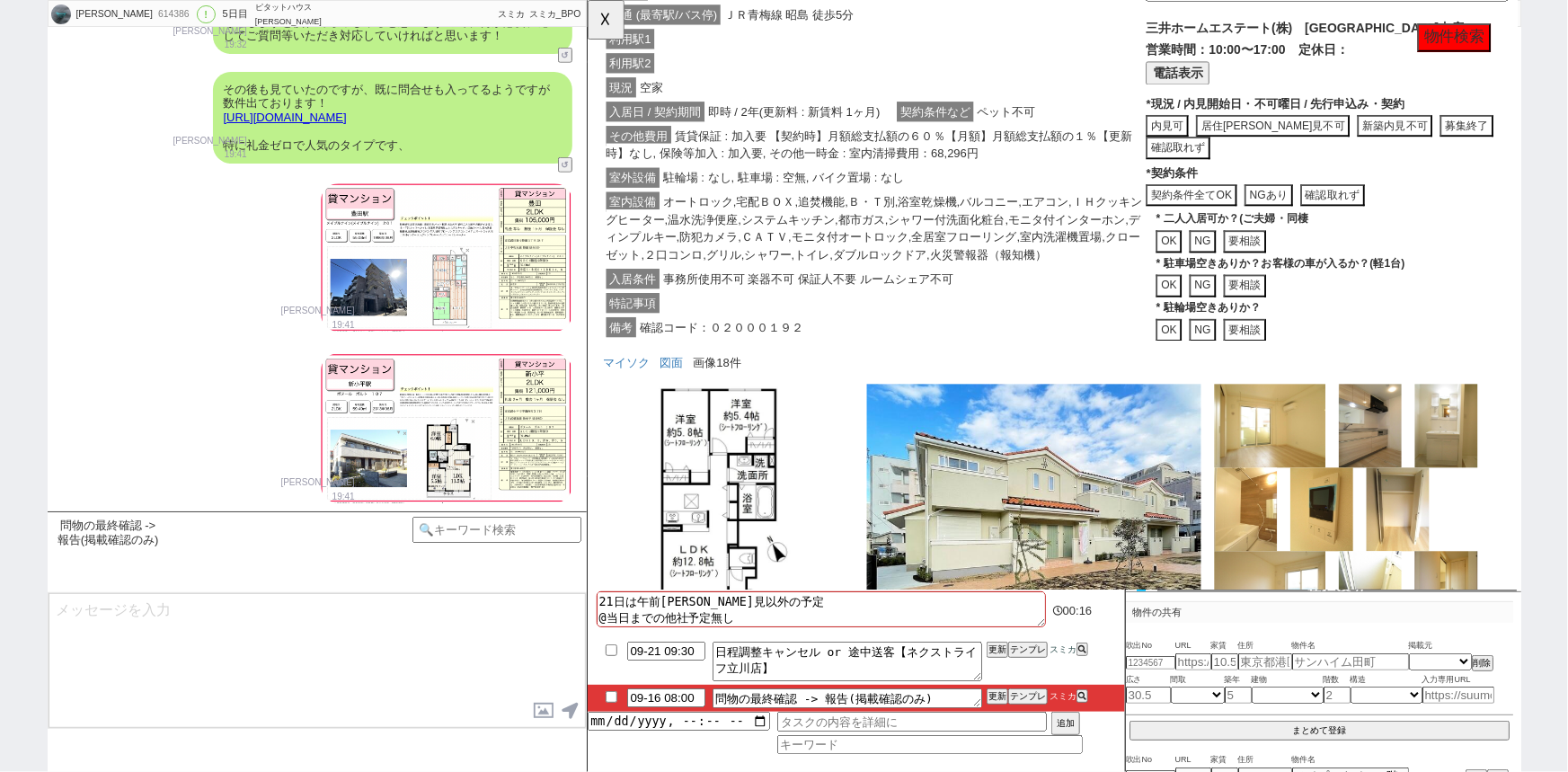
click at [922, 276] on span "オートロック,宅配ＢＯＸ,追焚機能,Ｂ・Ｔ別,浴室乾燥機,バルコニー,エアコン,ＩＨクッキングヒーター,温水洗浄便座,システムキッチン,都市ガス,シャワー付洗…" at bounding box center [895, 245] width 576 height 78
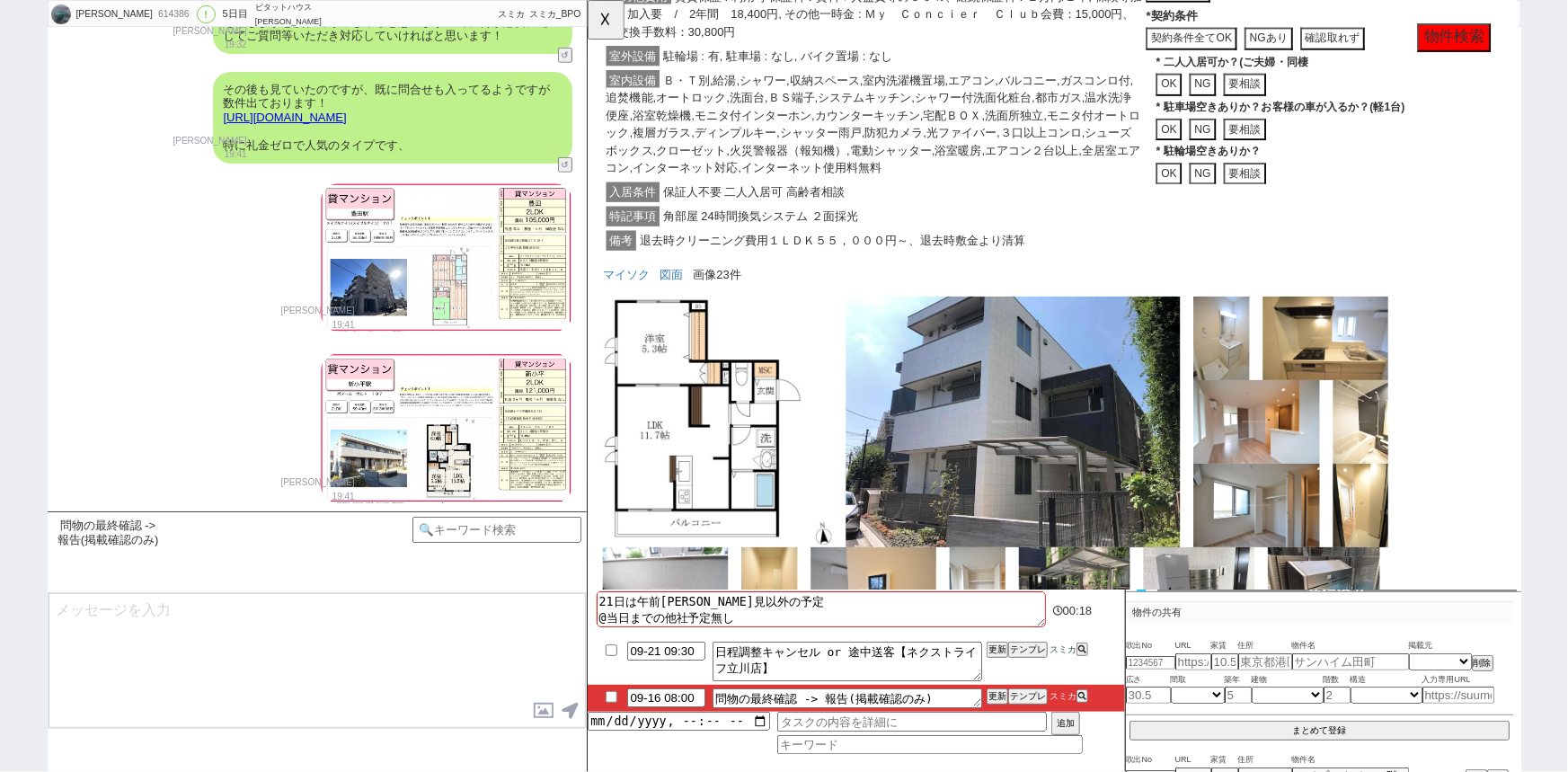
click at [1024, 177] on span "Ｂ・Ｔ別,給湯,シャワー,収納スペース,室内洗濯機置場,エアコン,バルコニー,ガスコンロ付,追焚機能,オートロック,洗面台,ＢＳ端子,システムキッチン,シャワ…" at bounding box center [894, 134] width 574 height 116
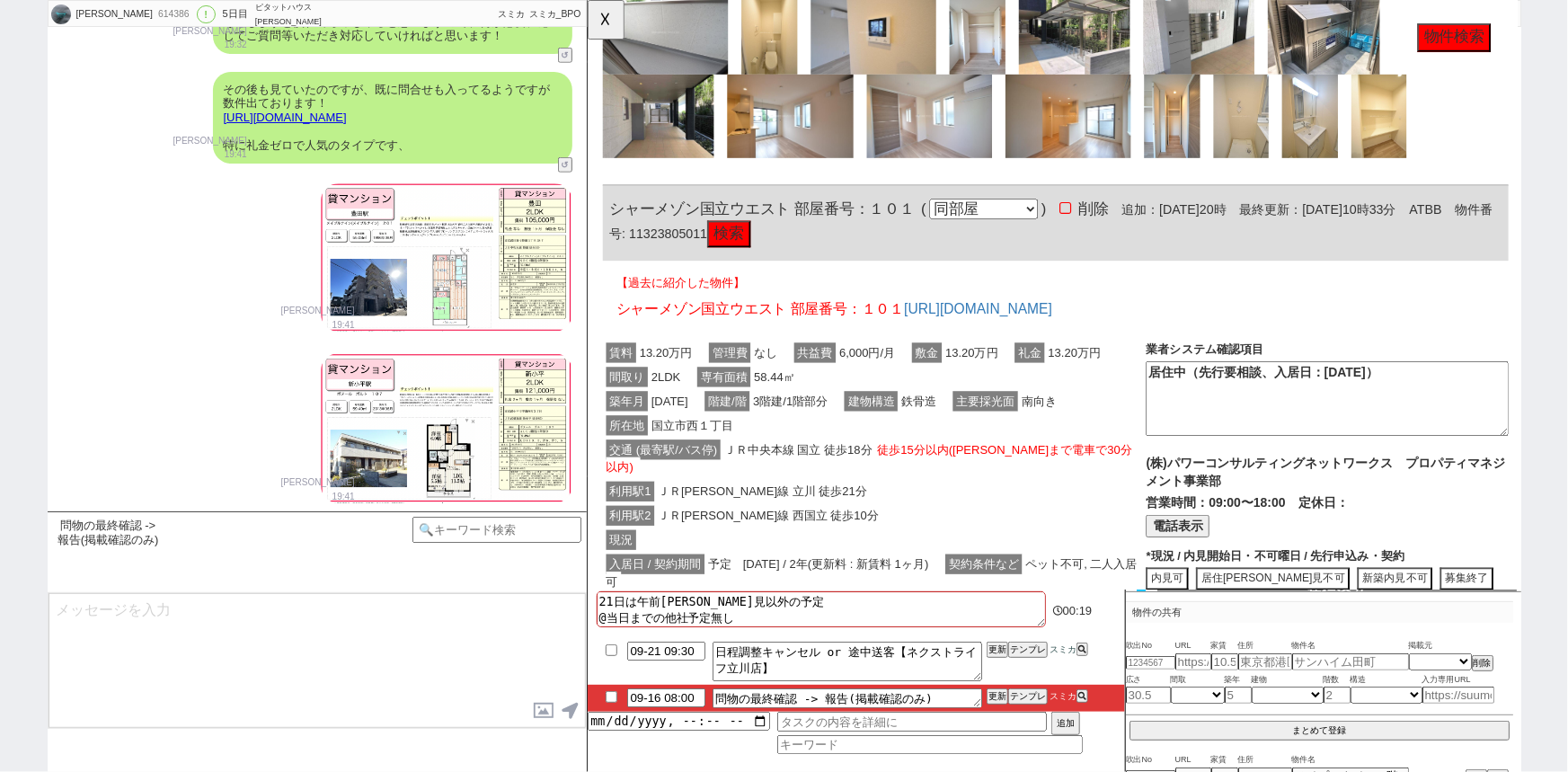
click at [1001, 497] on span "徒歩15分以内(中神まで電車で30分以内)" at bounding box center [889, 492] width 565 height 41
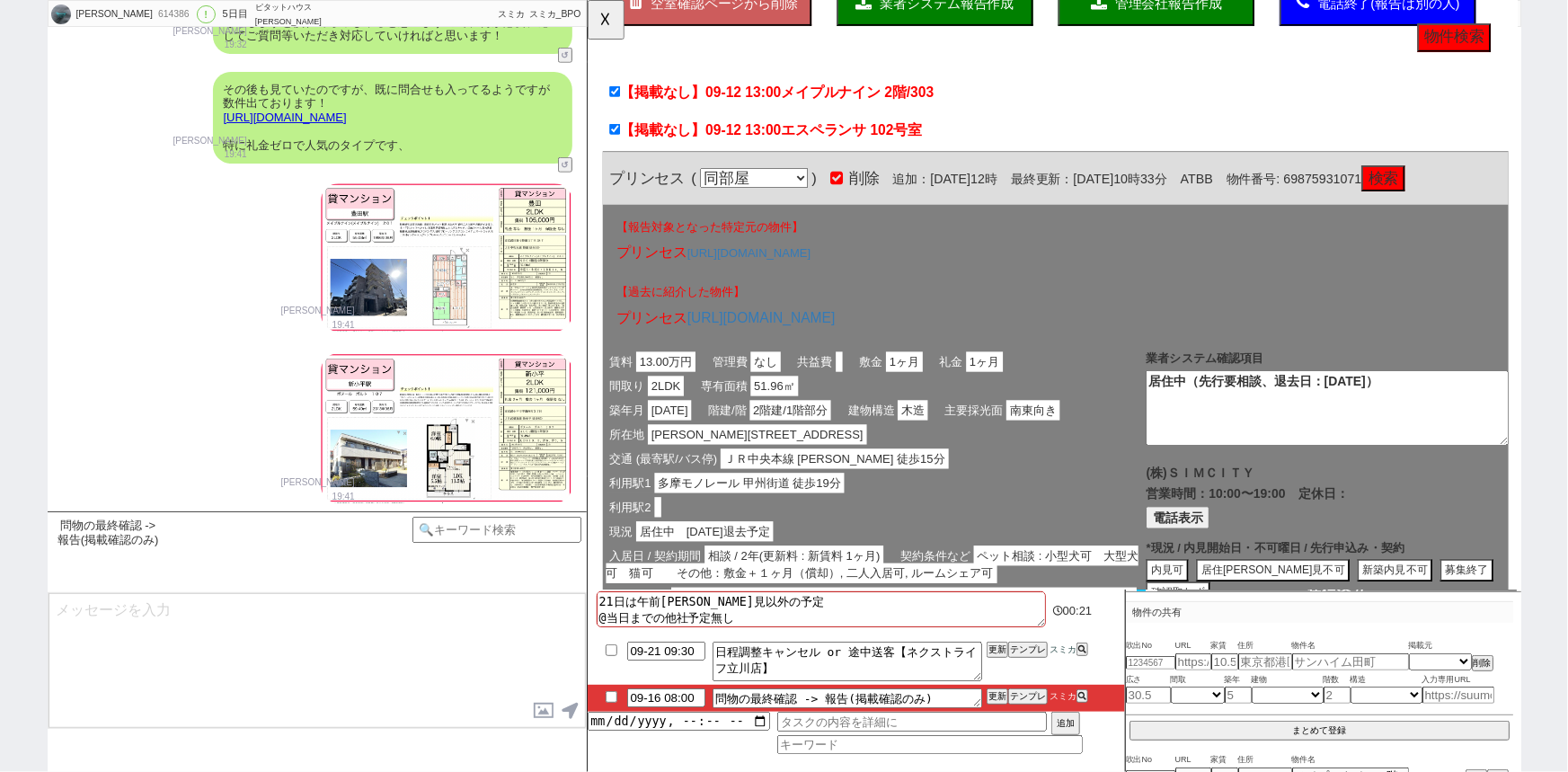
scroll to position [0, 0]
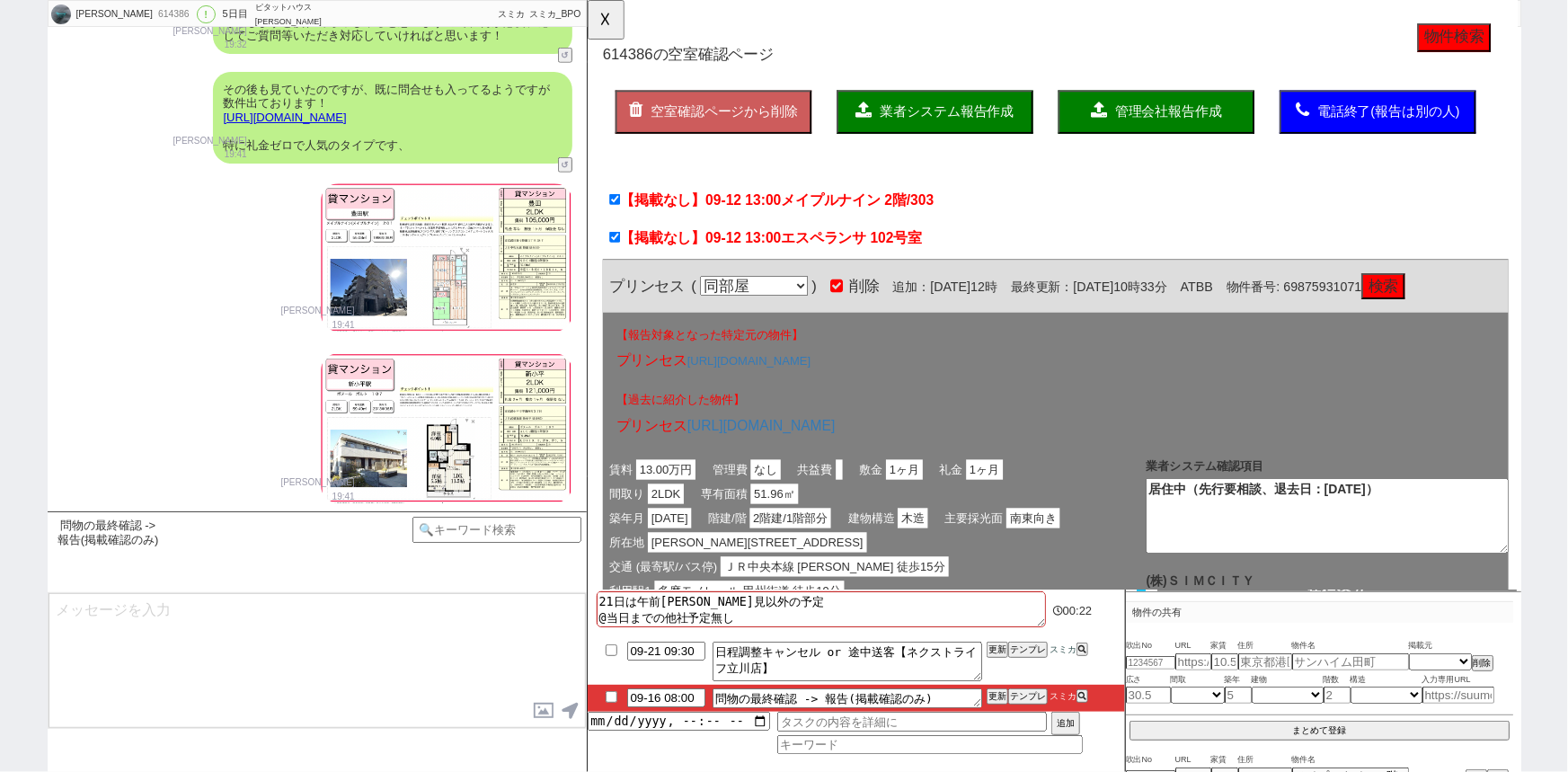
click at [953, 120] on span "業者システム報告作成" at bounding box center [973, 120] width 144 height 15
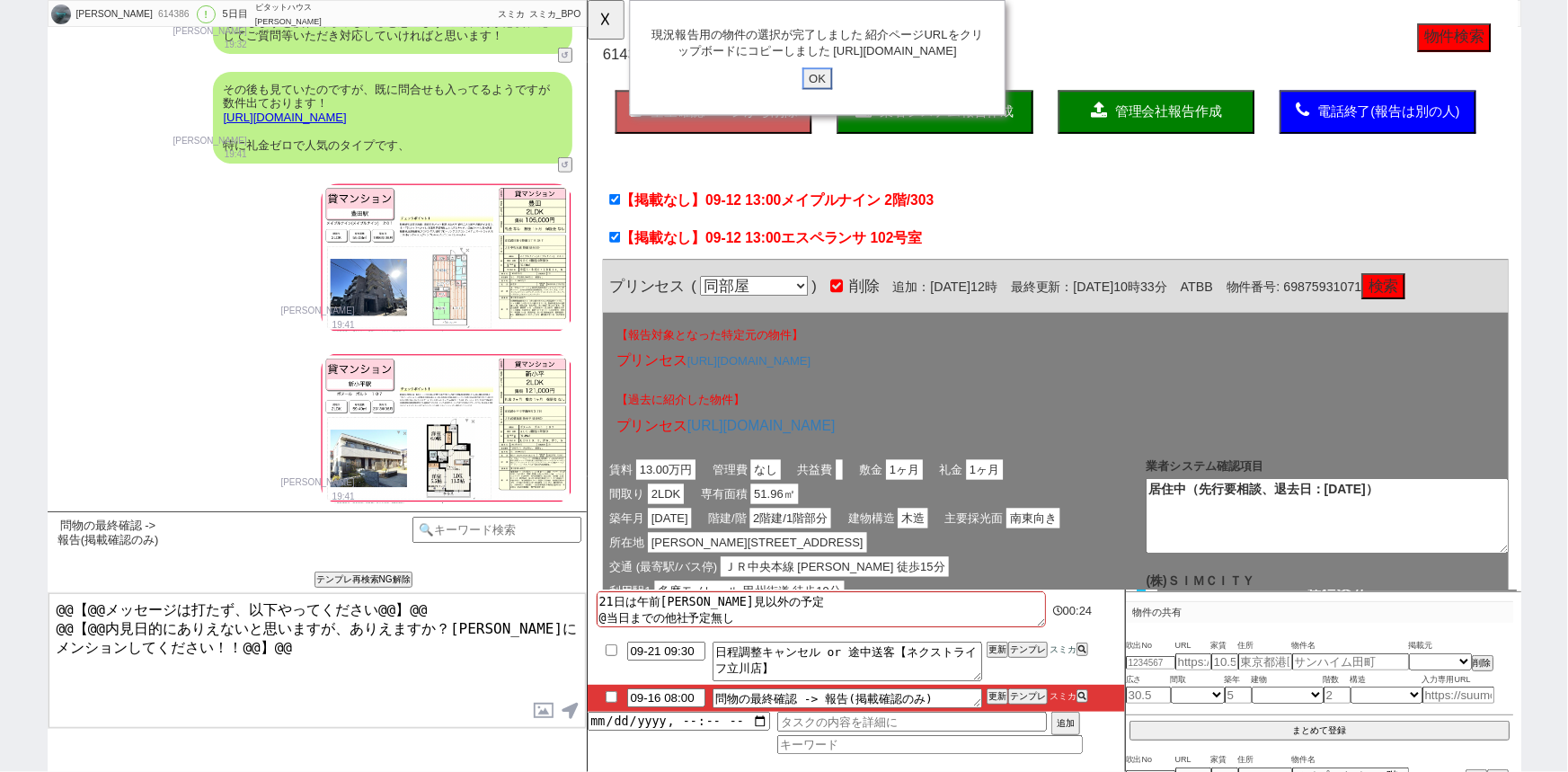
click at [838, 96] on input "OK" at bounding box center [834, 84] width 33 height 24
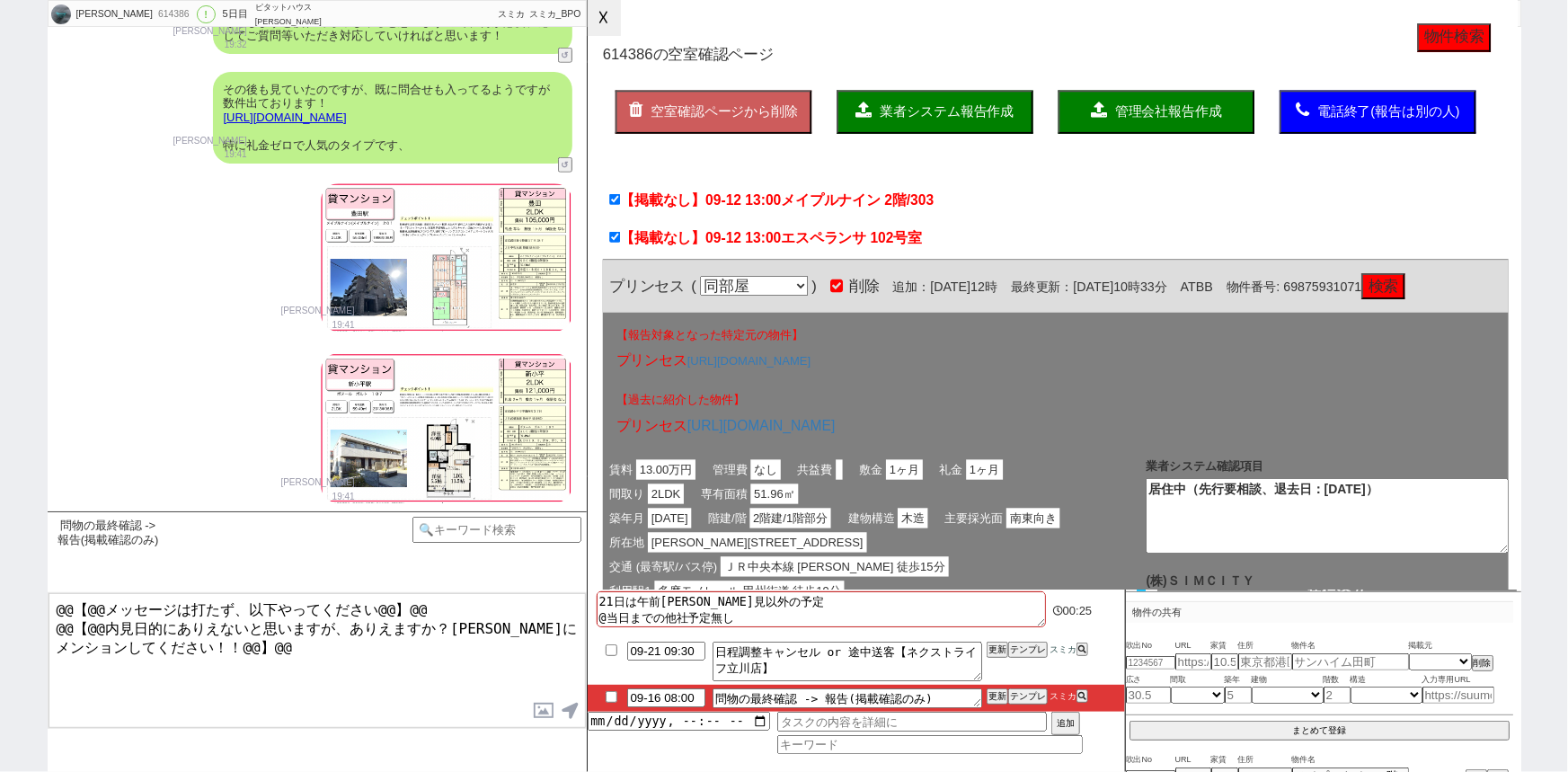
click at [611, 26] on button "☓" at bounding box center [604, 18] width 34 height 36
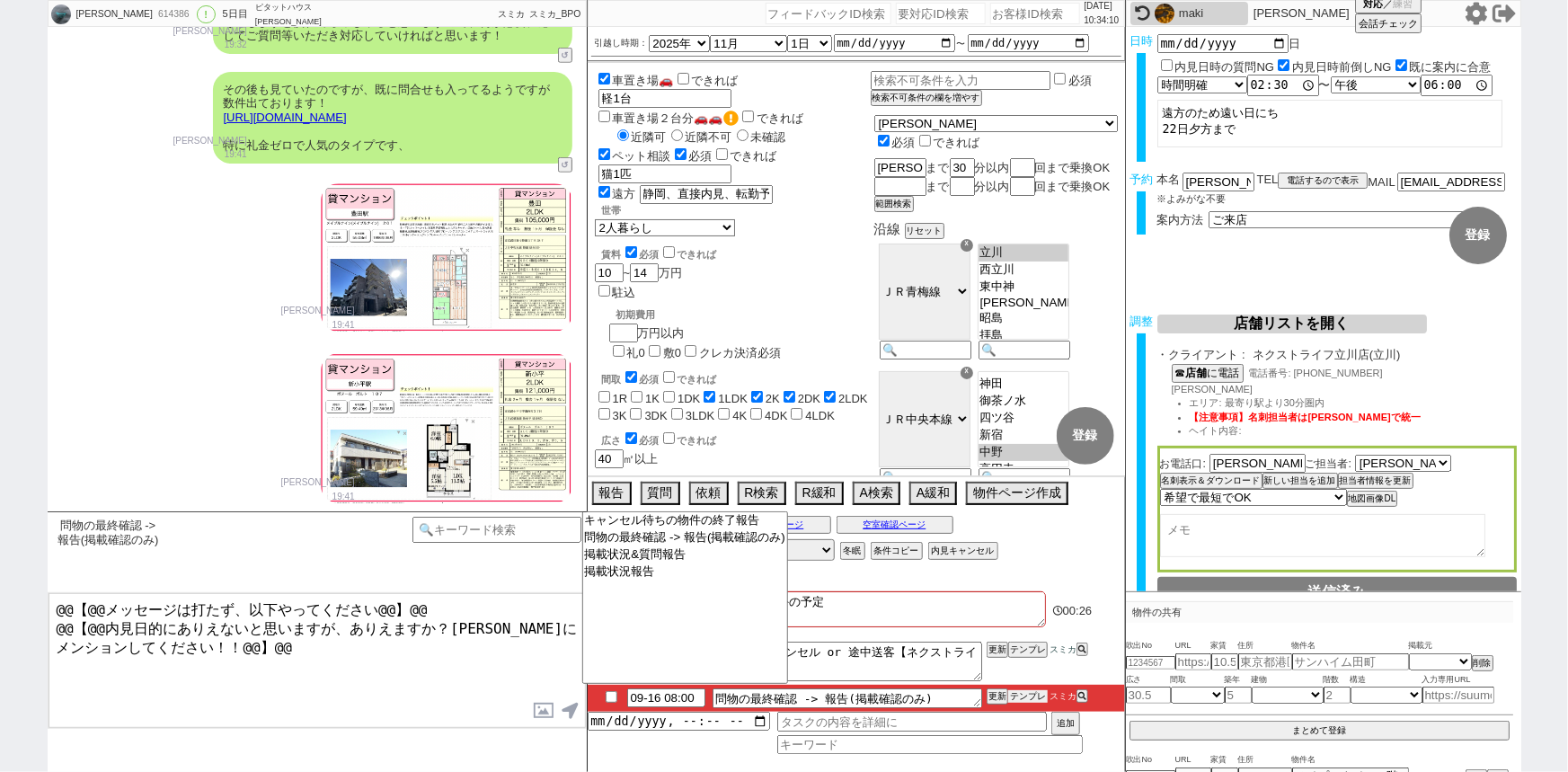
click at [1025, 695] on button "テンプレ" at bounding box center [1028, 697] width 40 height 13
click at [375, 663] on textarea "@@【@@メッセージは打たず、以下やってください@@】@@ @@【@@内見日的にありえないと思いますが、ありえますか？松井にメンションしてください！！@@】@@" at bounding box center [316, 660] width 537 height 134
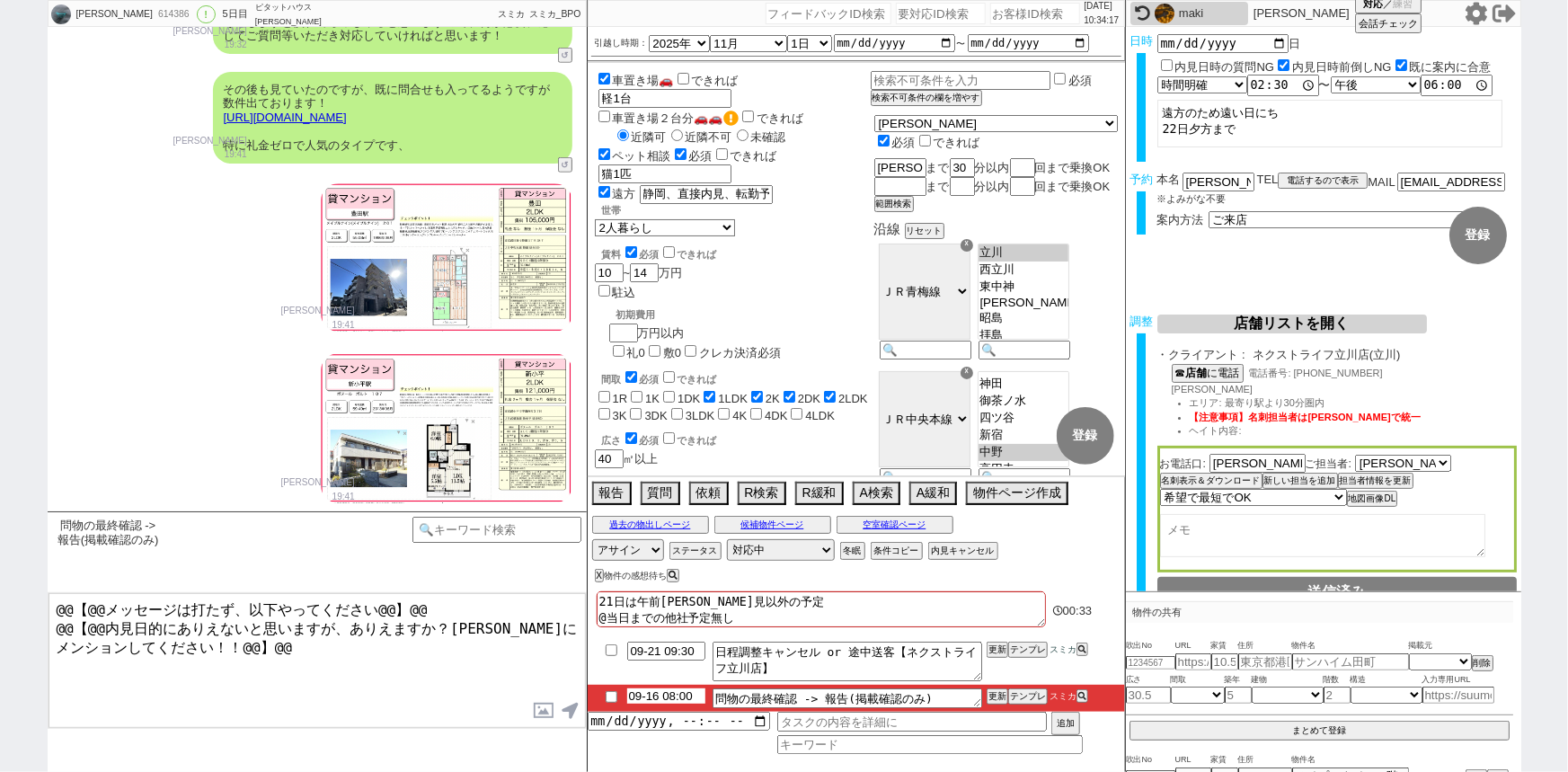
click at [663, 698] on input "09-16 08:00" at bounding box center [666, 696] width 78 height 15
click at [993, 697] on button "更新" at bounding box center [996, 697] width 18 height 13
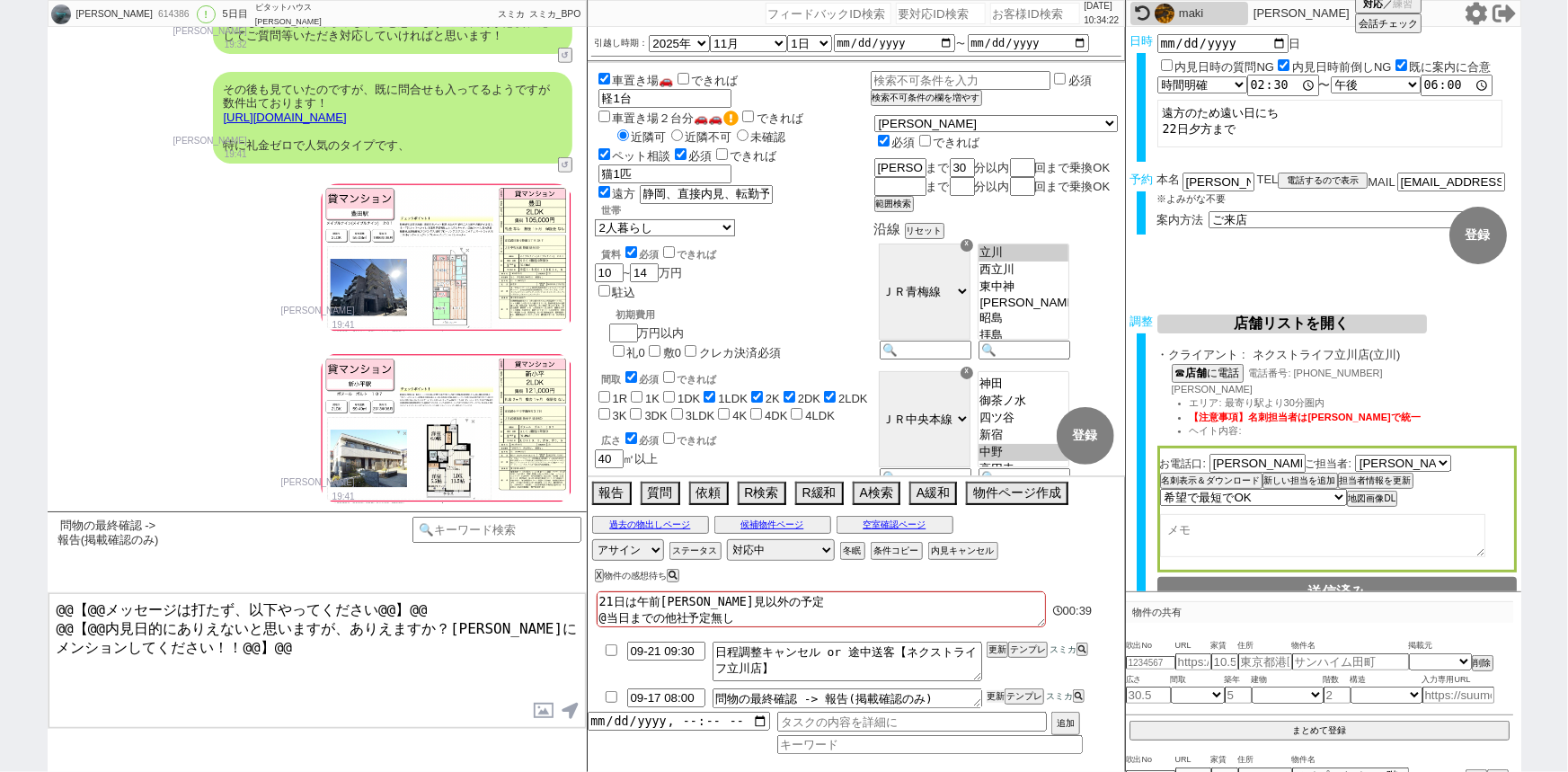
click at [993, 697] on button "更新" at bounding box center [996, 697] width 18 height 13
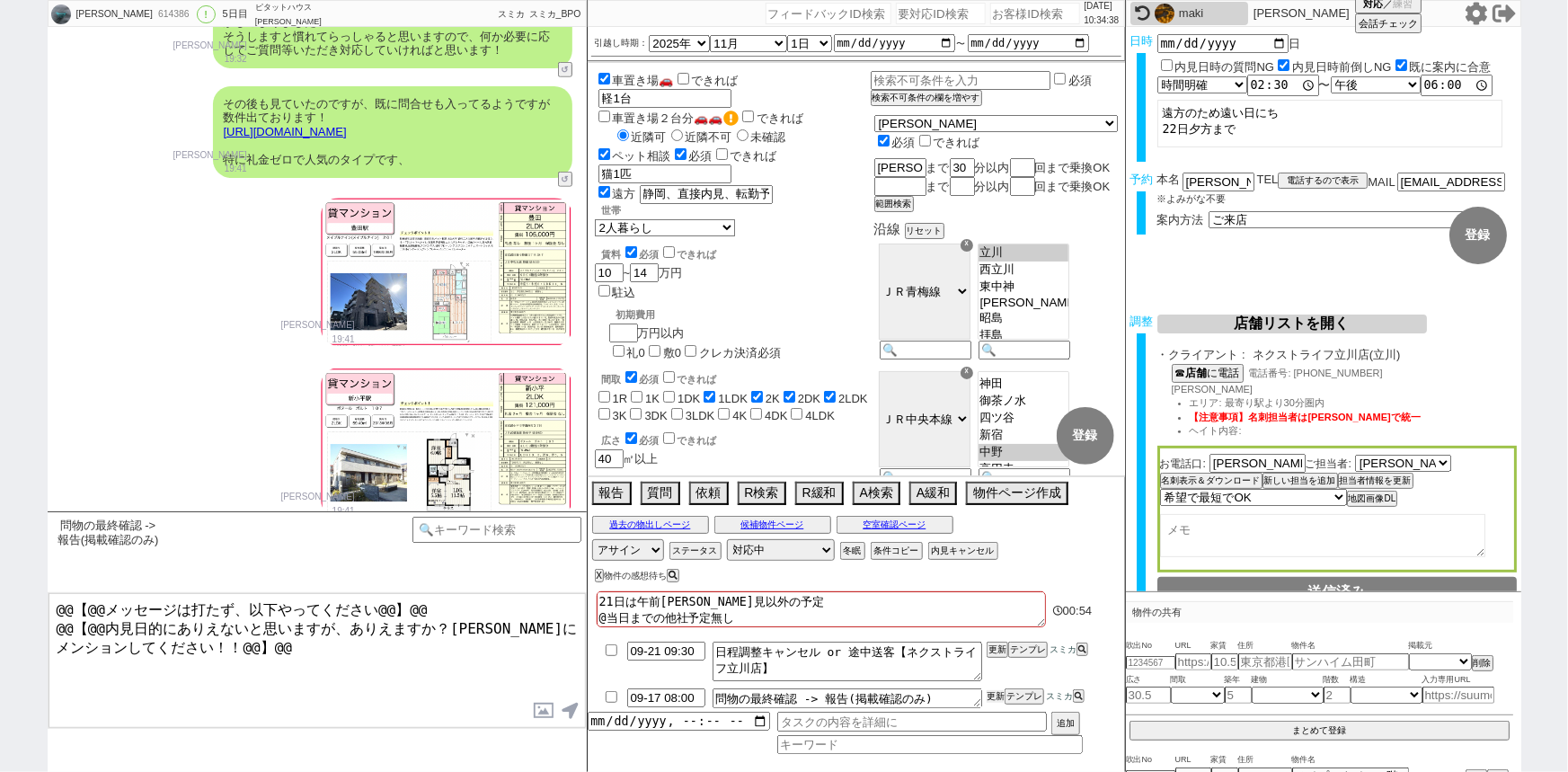
scroll to position [11018, 0]
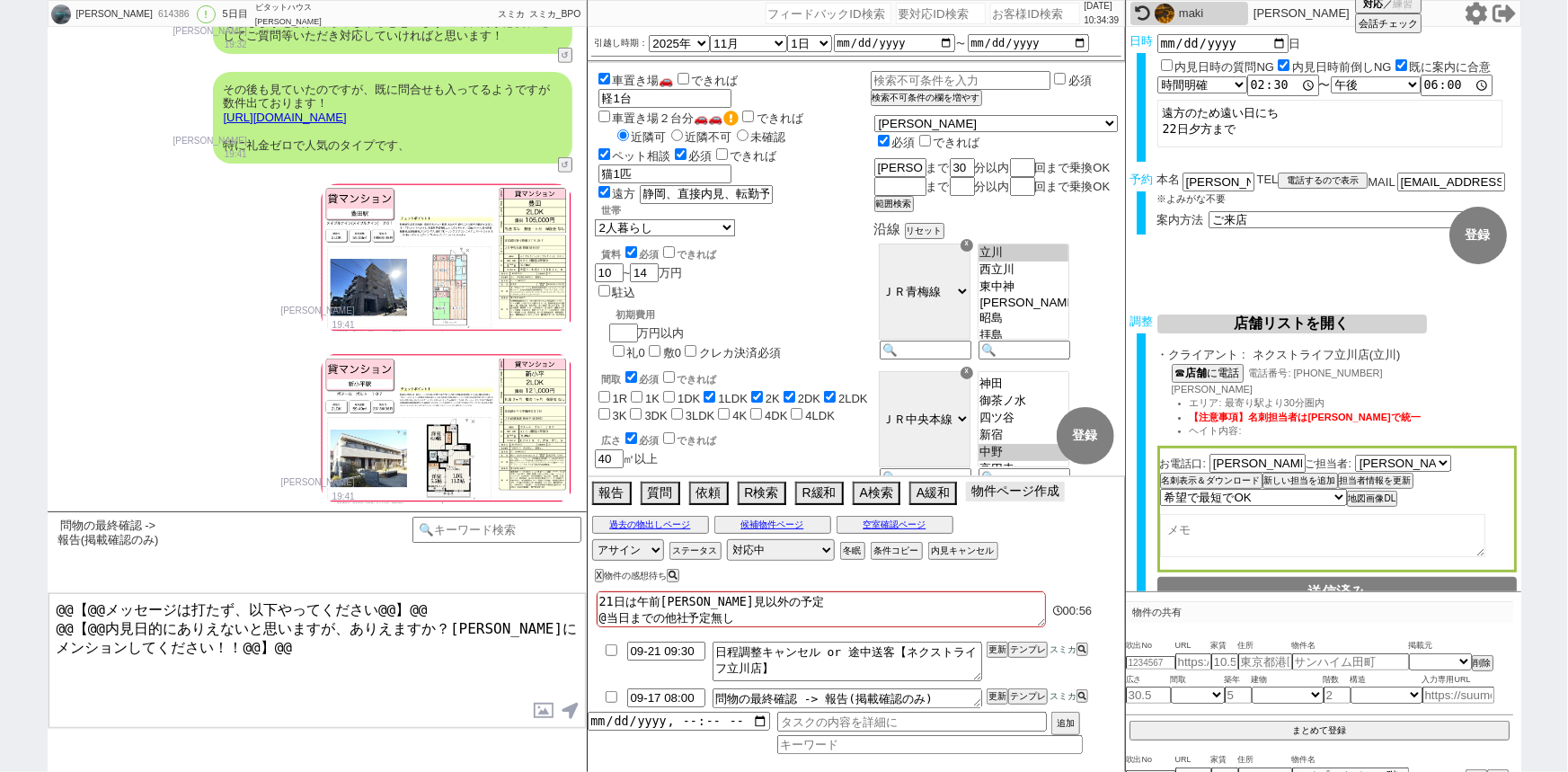
click at [1004, 490] on button "物件ページ作成 今は物件がないので押せません" at bounding box center [1015, 491] width 99 height 20
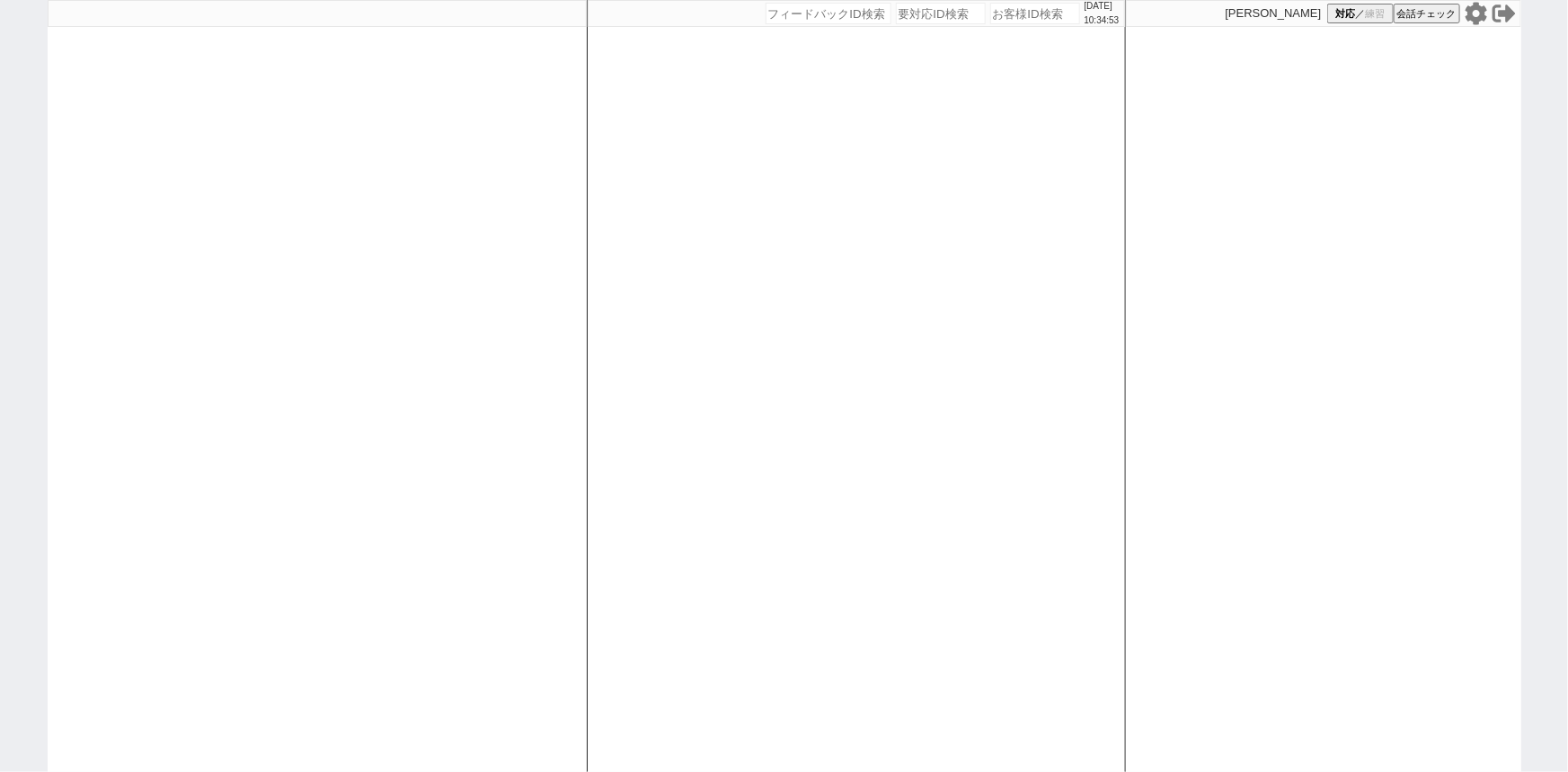
click at [261, 442] on div at bounding box center [316, 386] width 539 height 772
select select
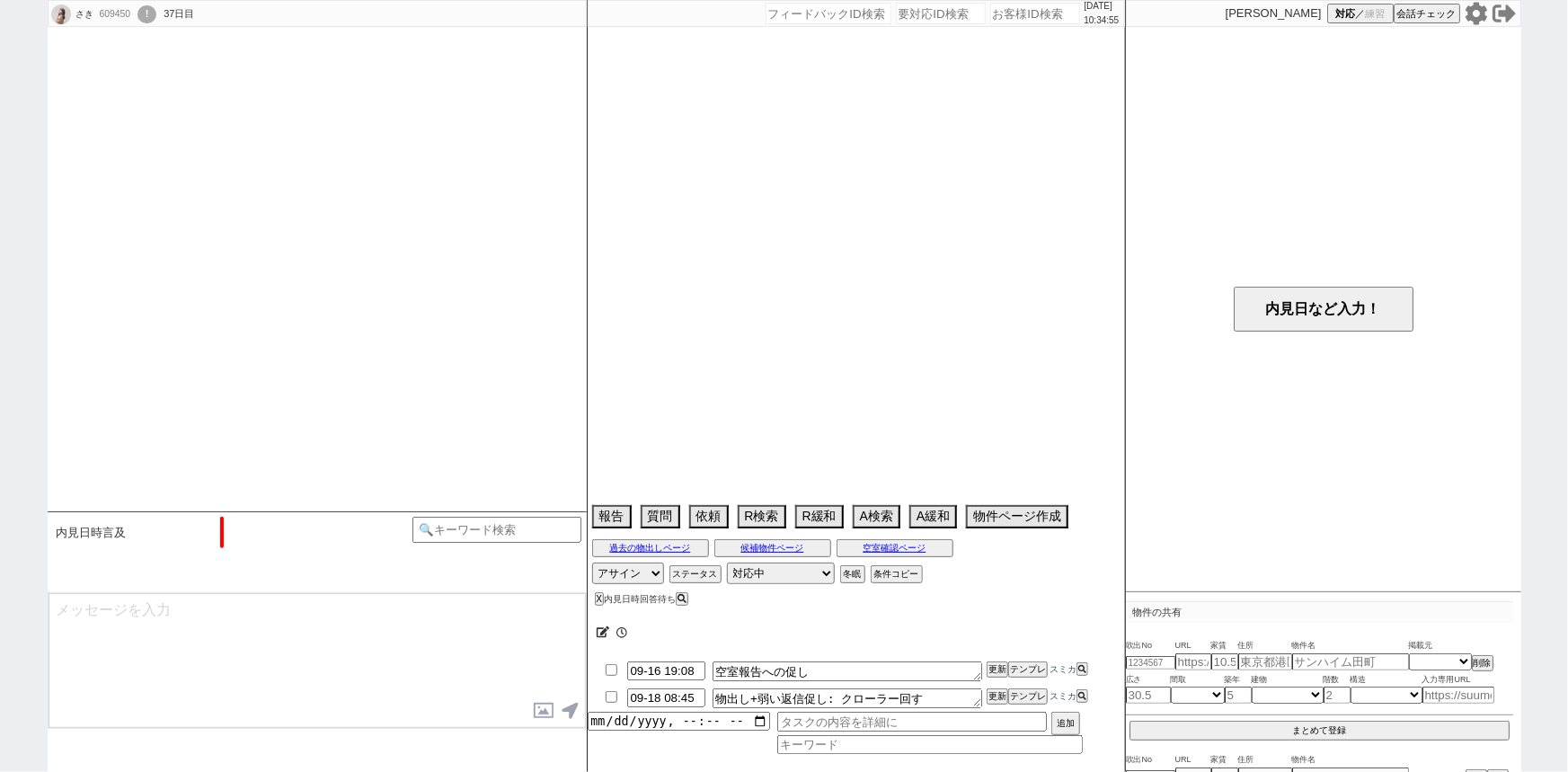
scroll to position [3714, 0]
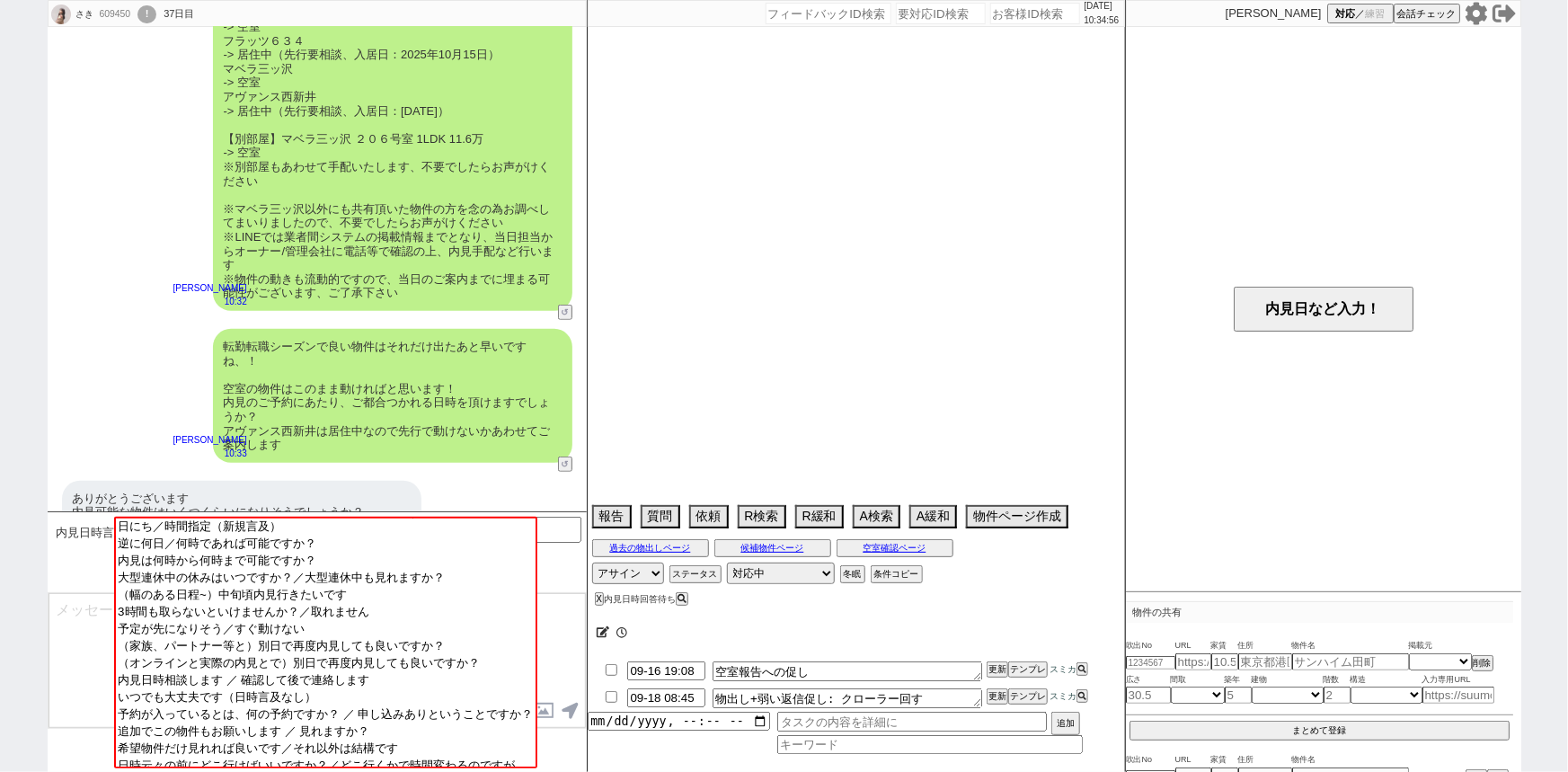
select select "2025"
select select "9"
select select "35"
select select "1"
select select "23"
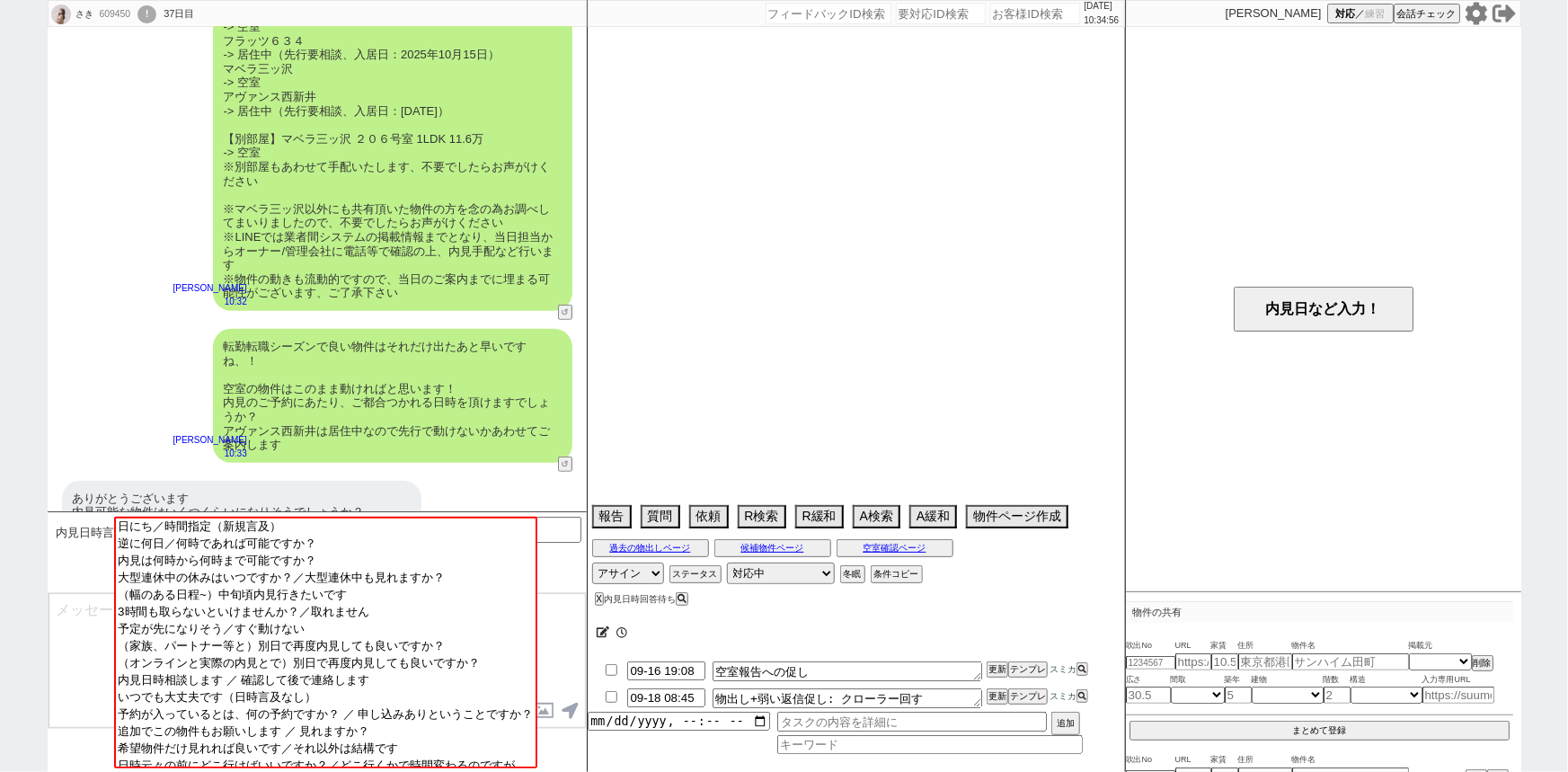
select select "75"
select select "57"
select select "811"
select select "14"
select select "72"
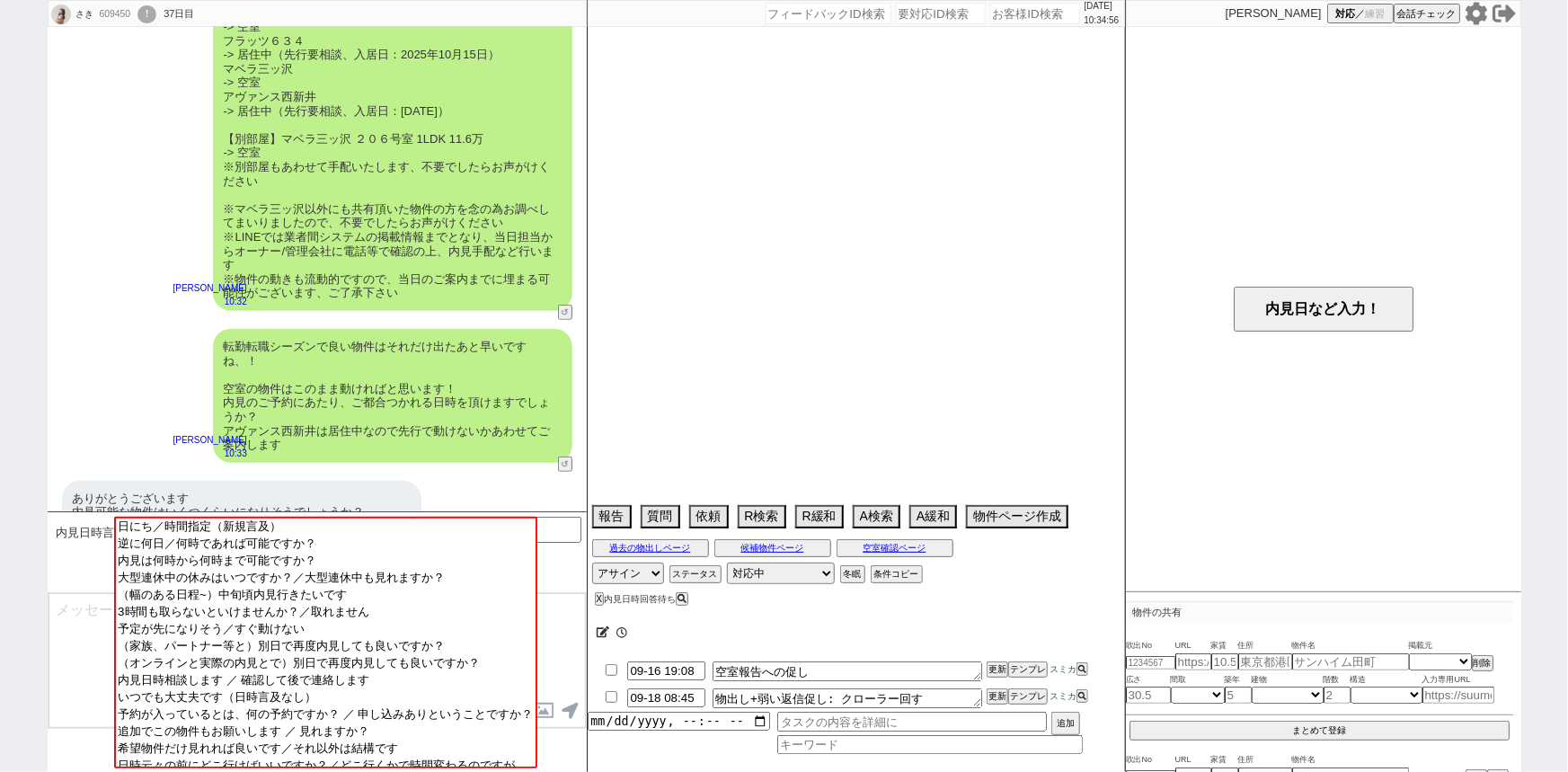
select select "70"
select select "60"
select select "65"
select select "[DATE]"
select select "62"
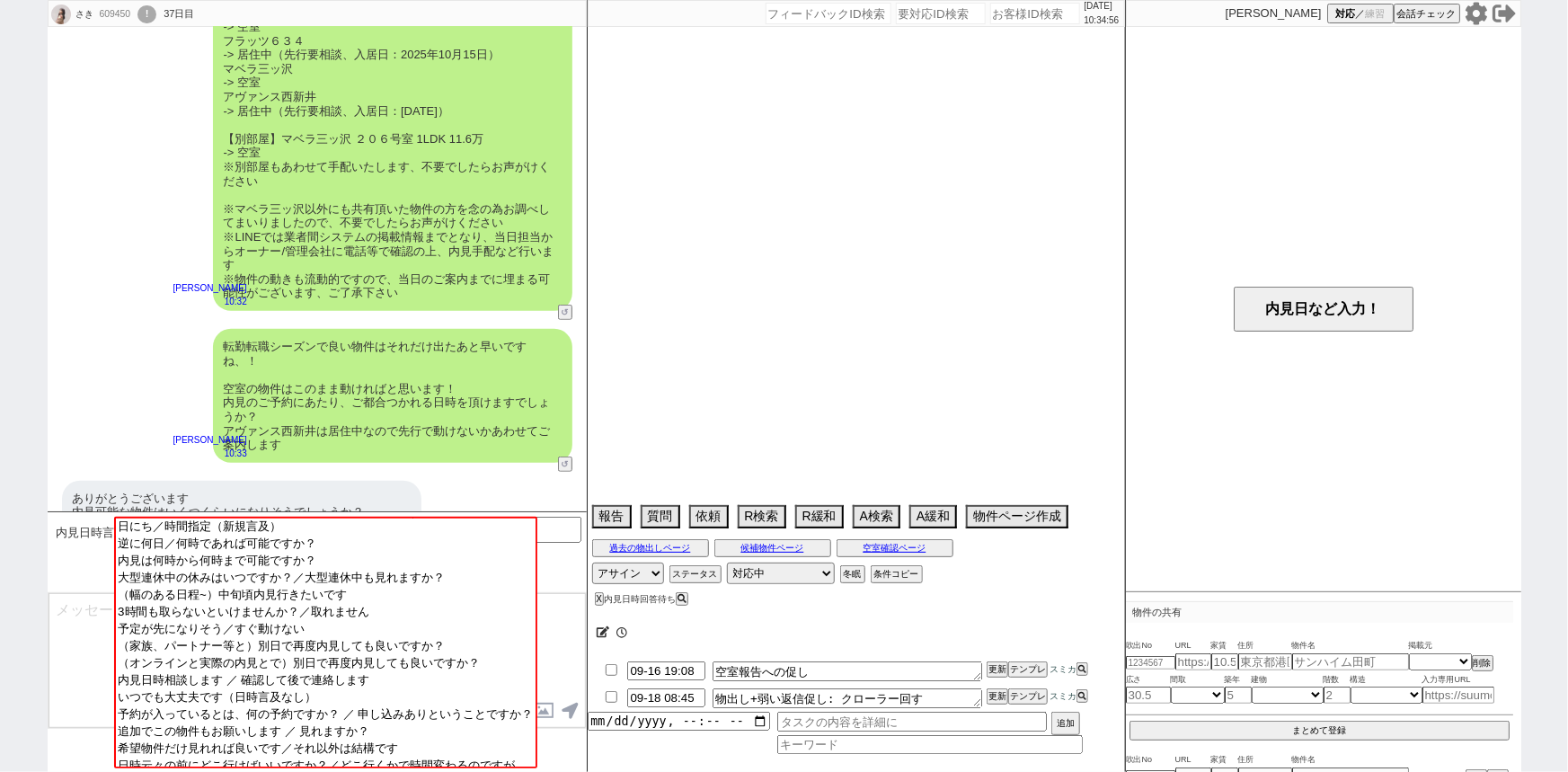
select select "63"
select select "50"
select select "71"
select select "64"
select select "69"
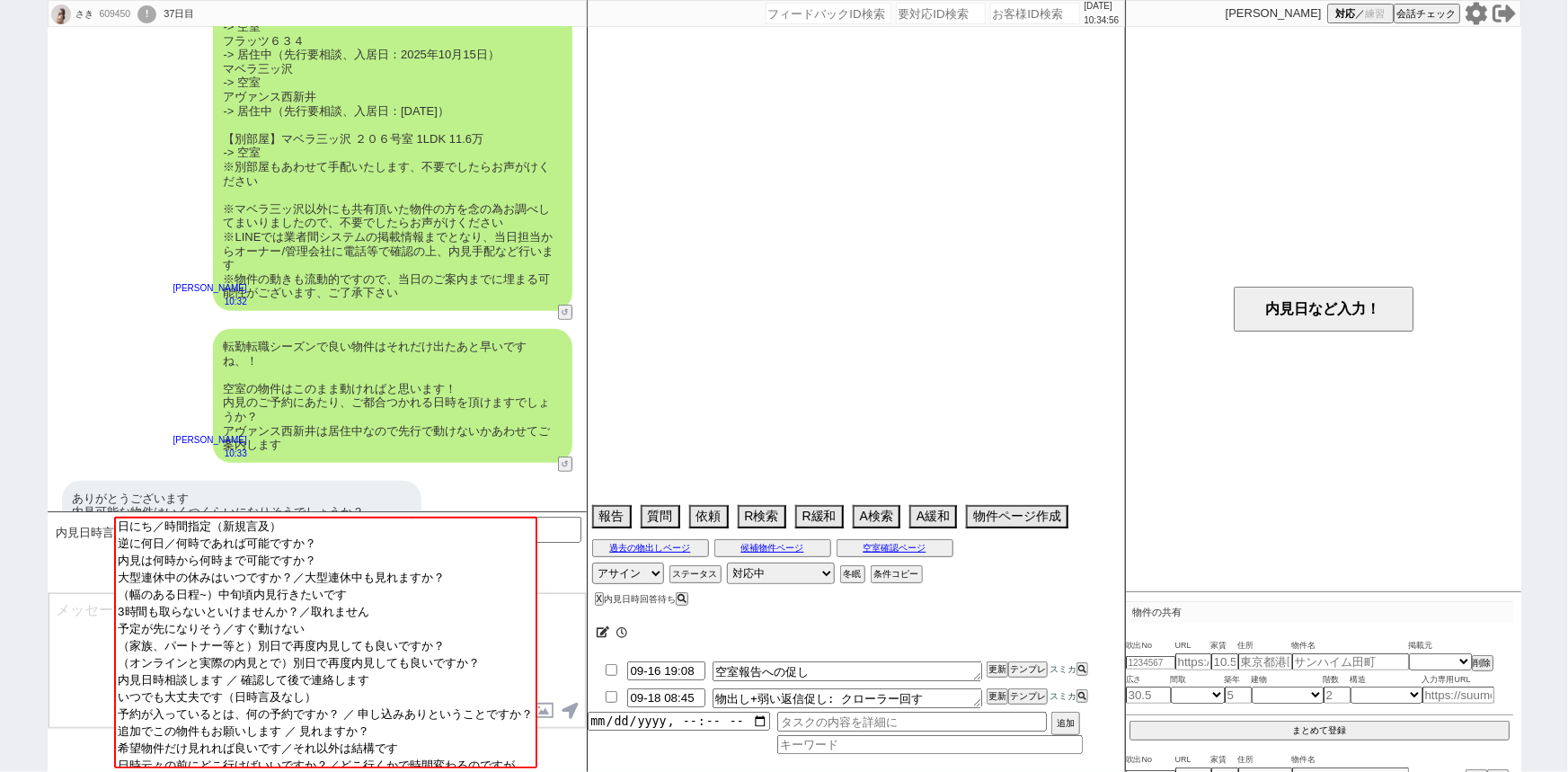
select select "67"
select select "59"
select select "15"
select select "52"
select select "25"
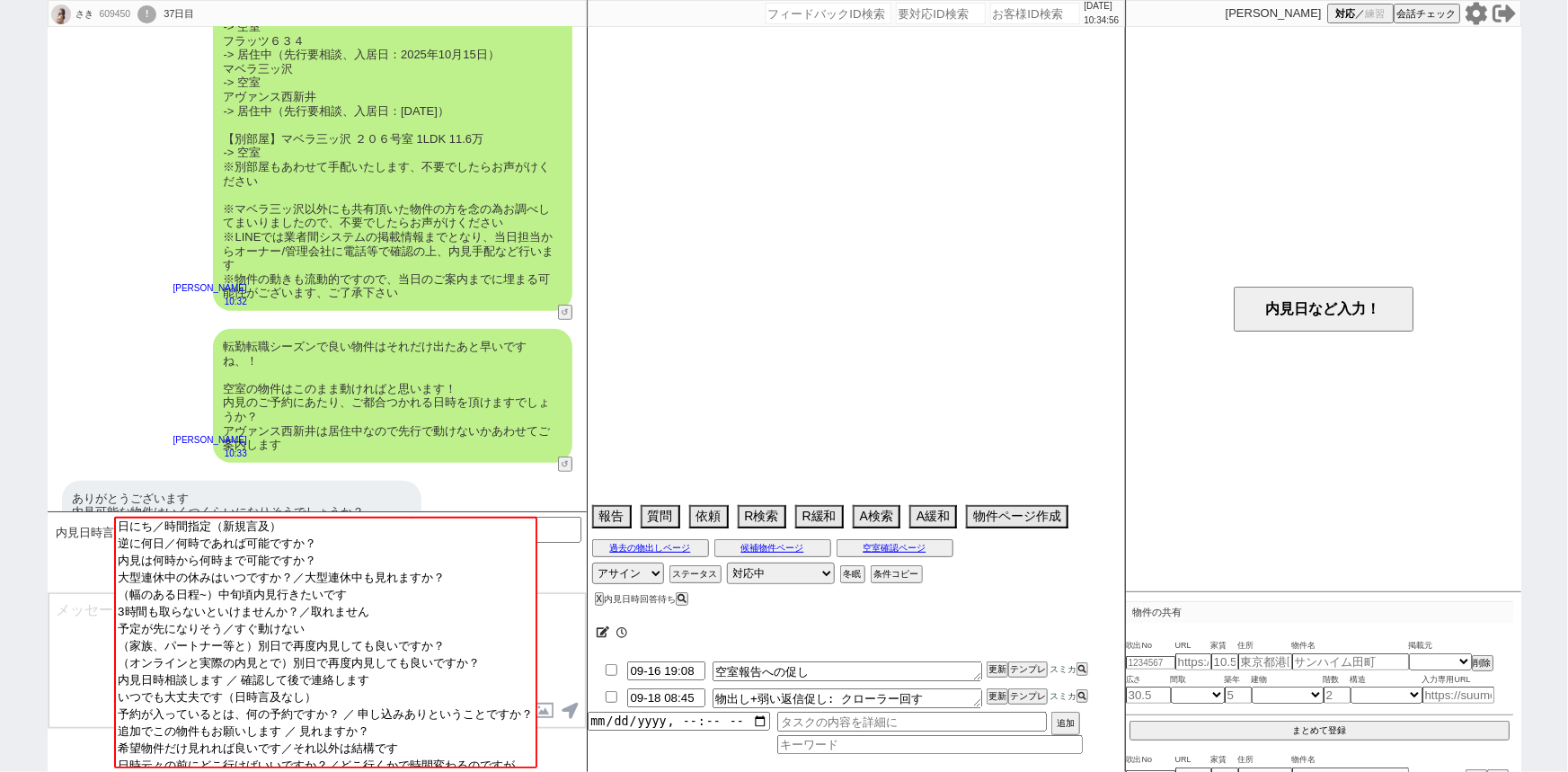
select select "9"
select select "330"
select select "53"
select select "33"
select select "74"
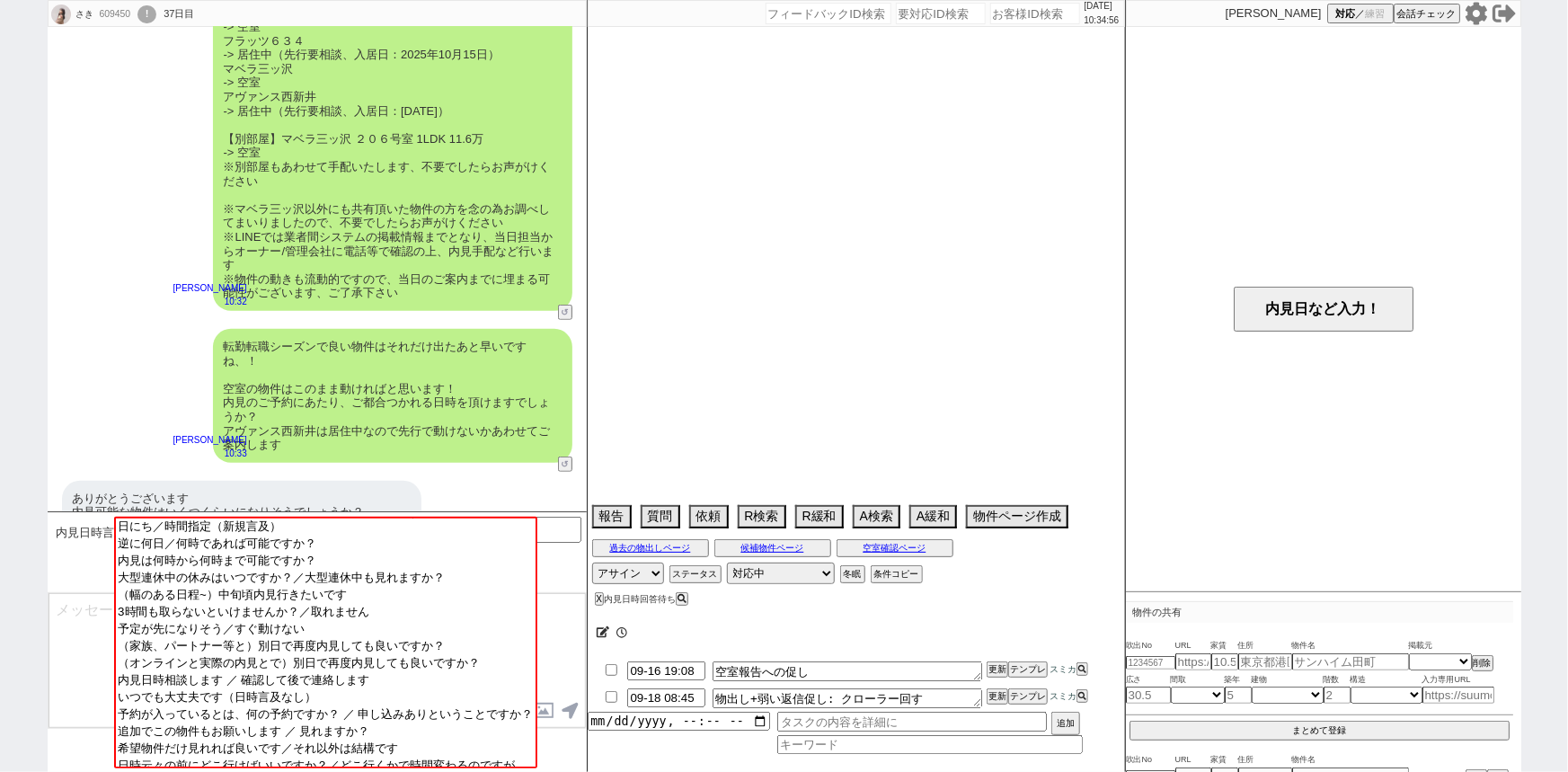
select select "48"
select select "47"
select select "54"
select select "68"
select select "1637"
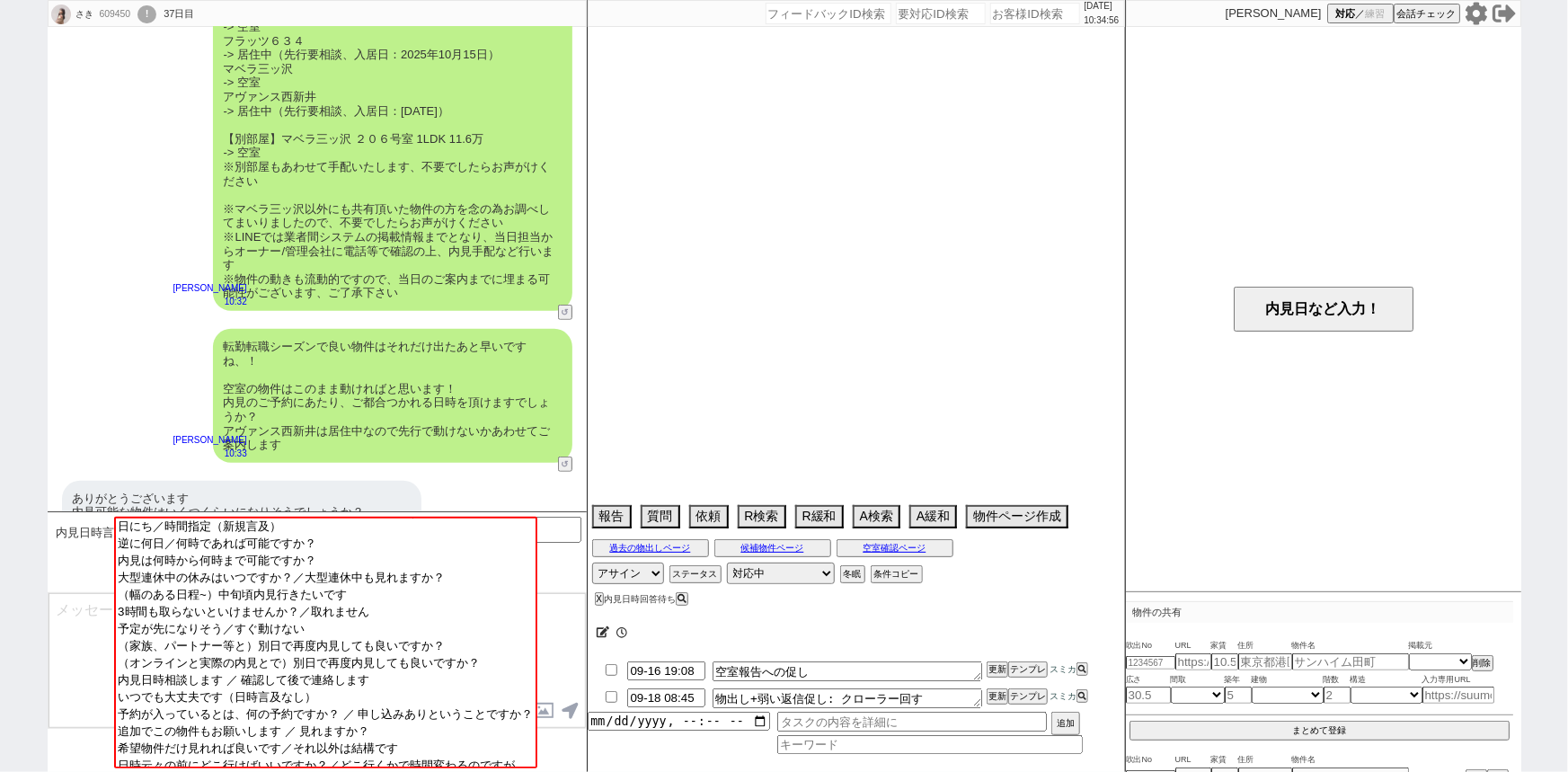
select select "19"
select select "66"
select select "10"
select select "372"
select select "44"
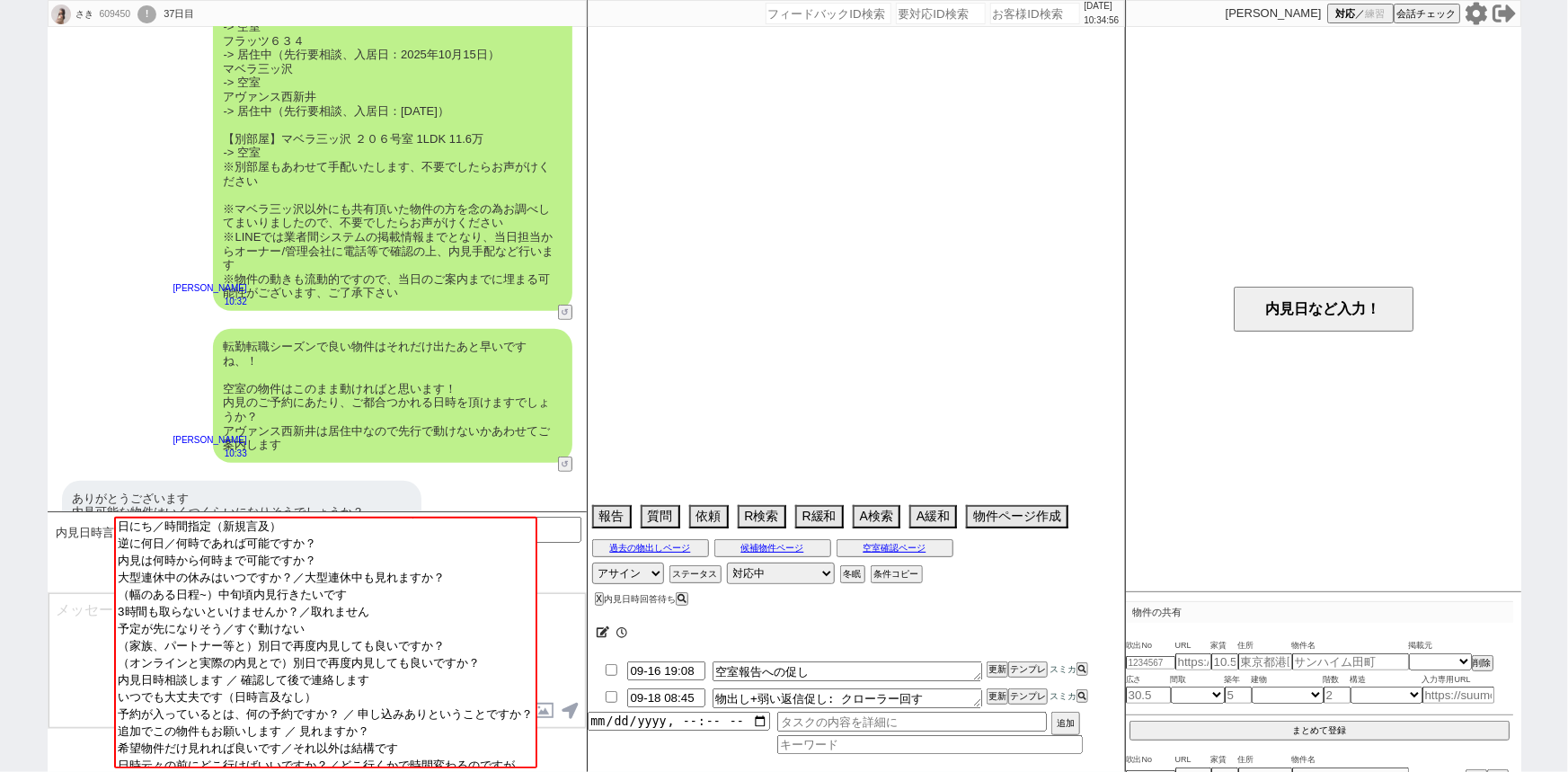
select select "56"
select select "29"
select select "76"
select select "7"
select select "12"
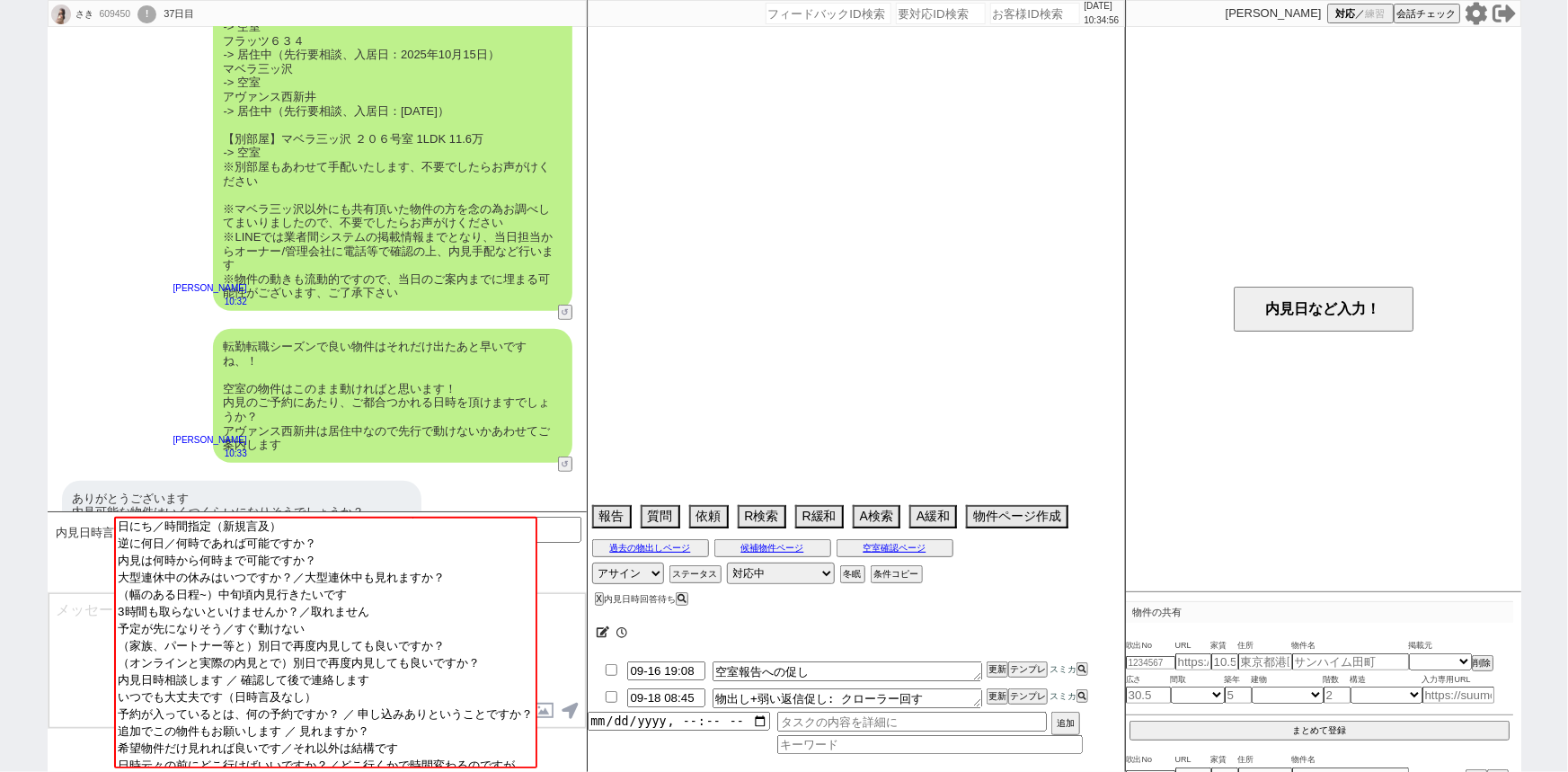
select select "38"
select select "24"
select select "27"
select select "55"
select select "77"
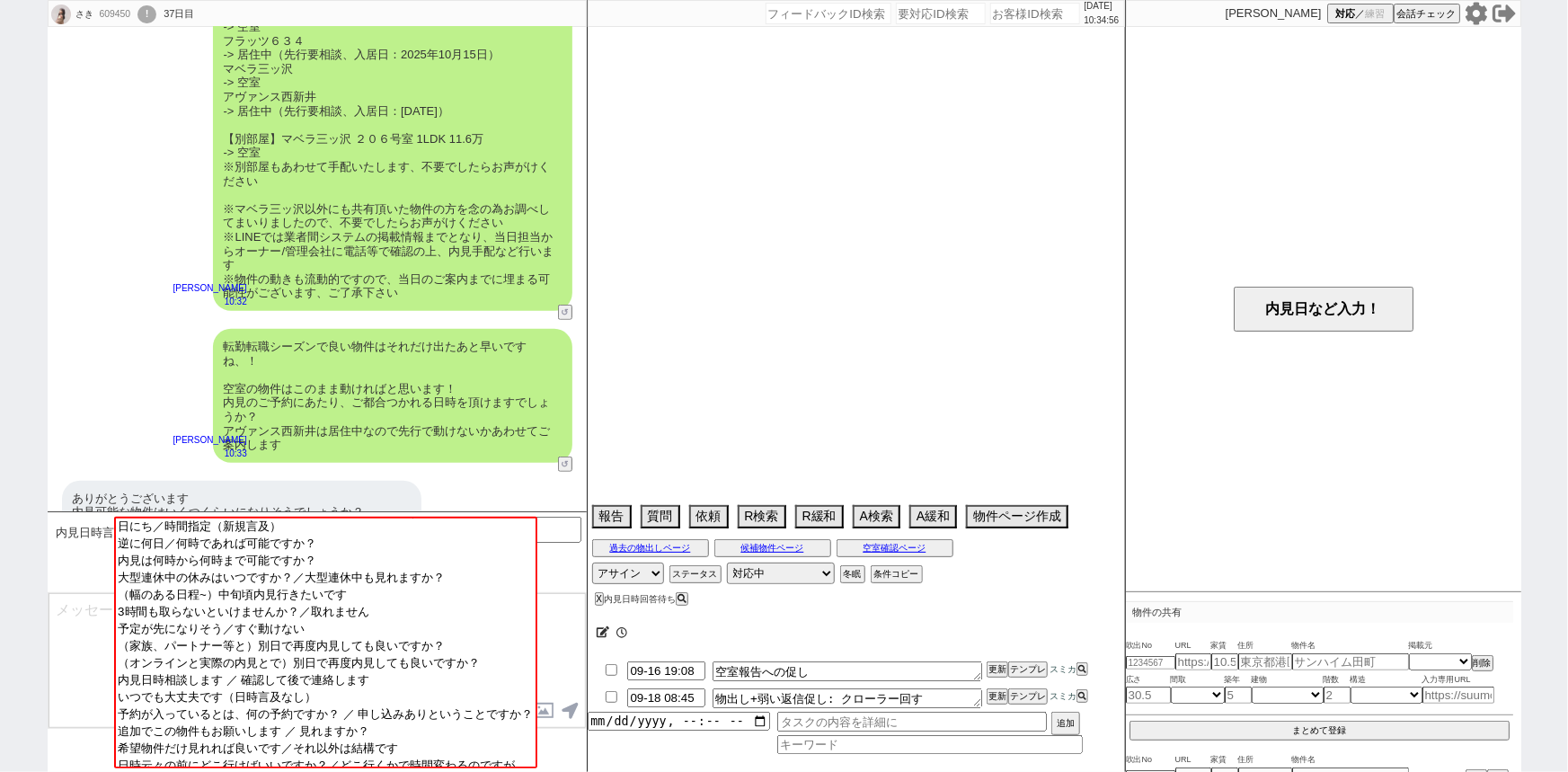
select select "11"
select select "35"
select select "36"
select select "51"
select select "58"
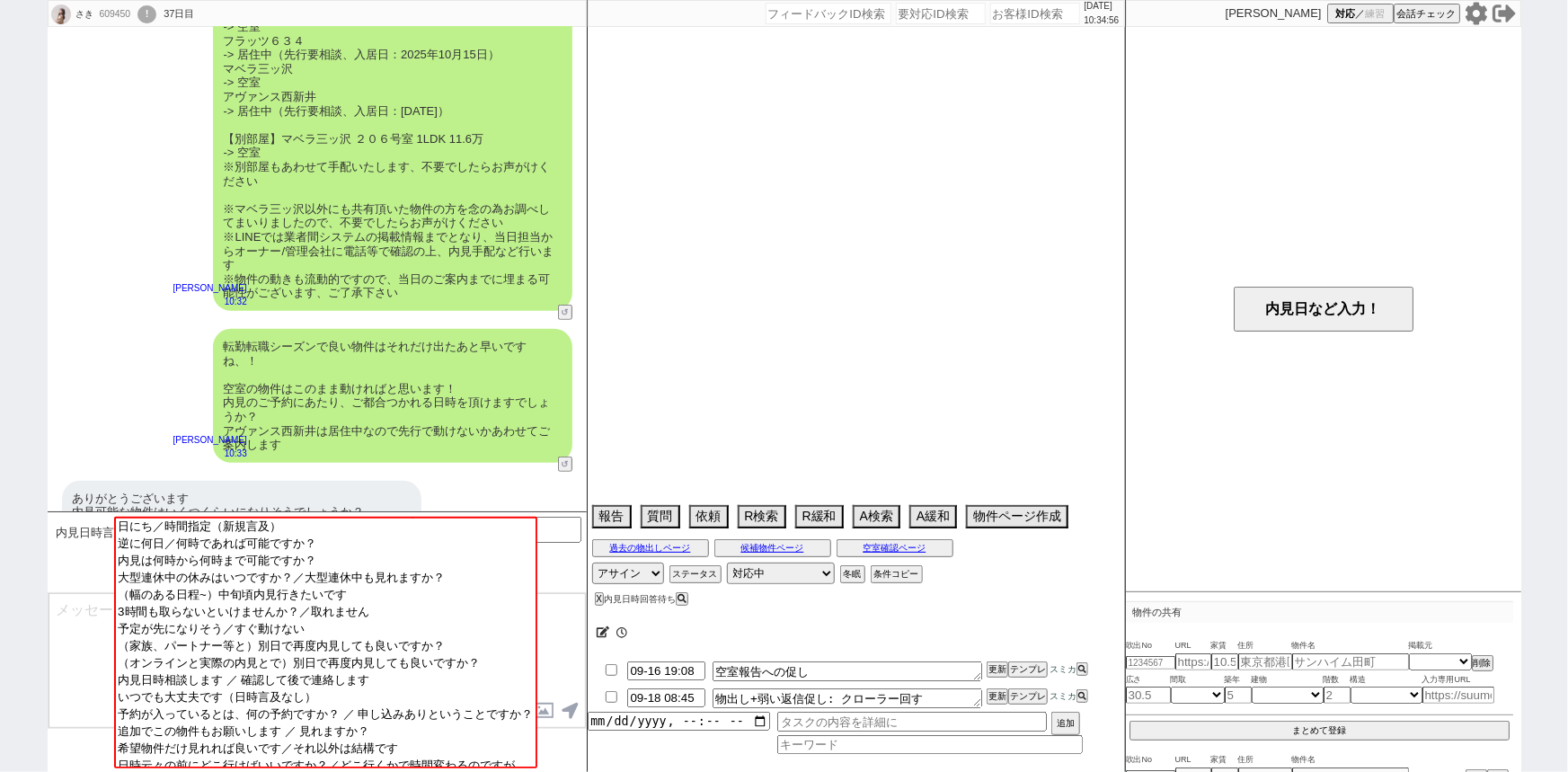
select select "73"
select select "1757"
select select "17"
select select "30"
select select "34"
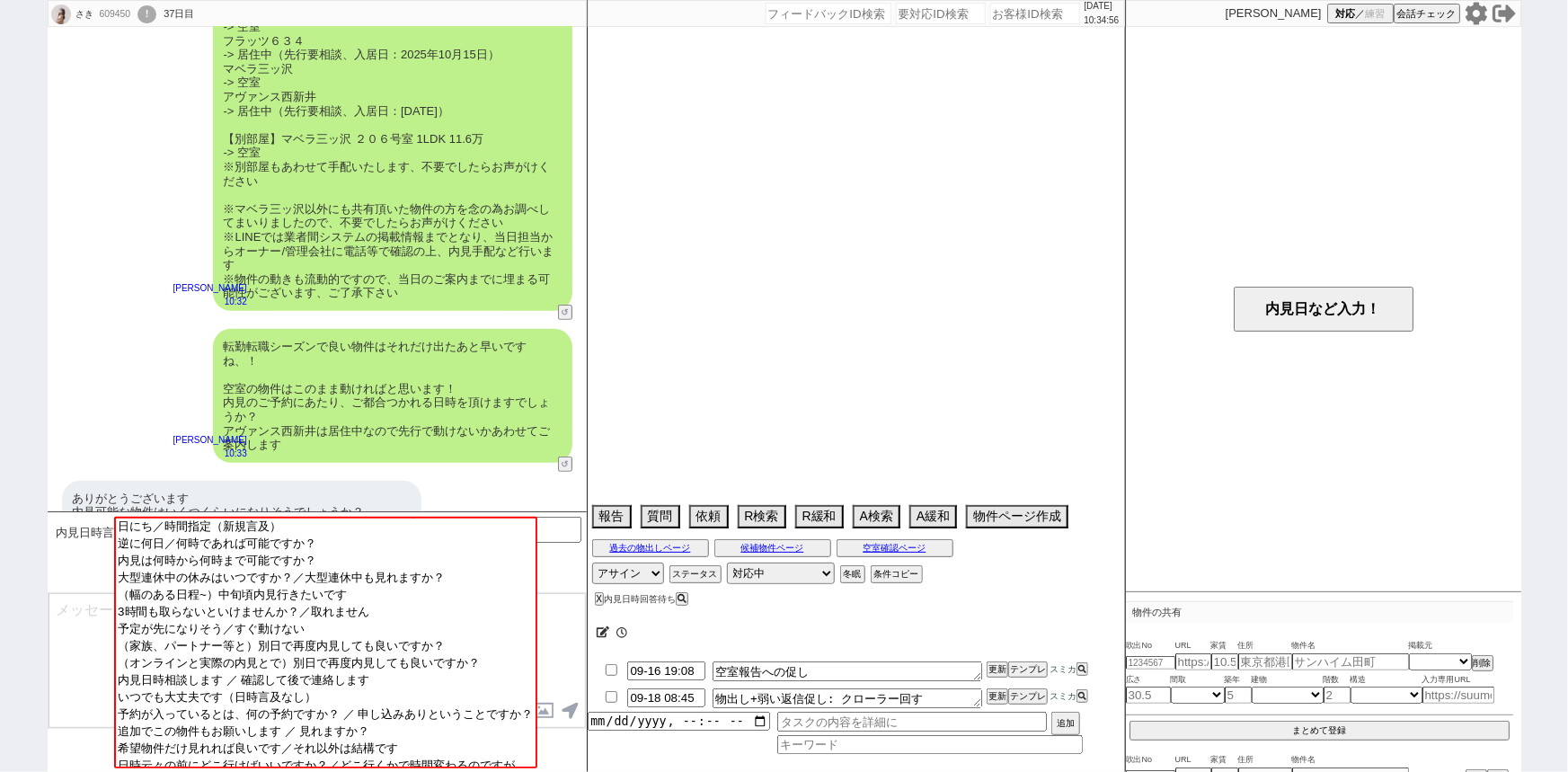
select select "61"
select select "37"
select select "31"
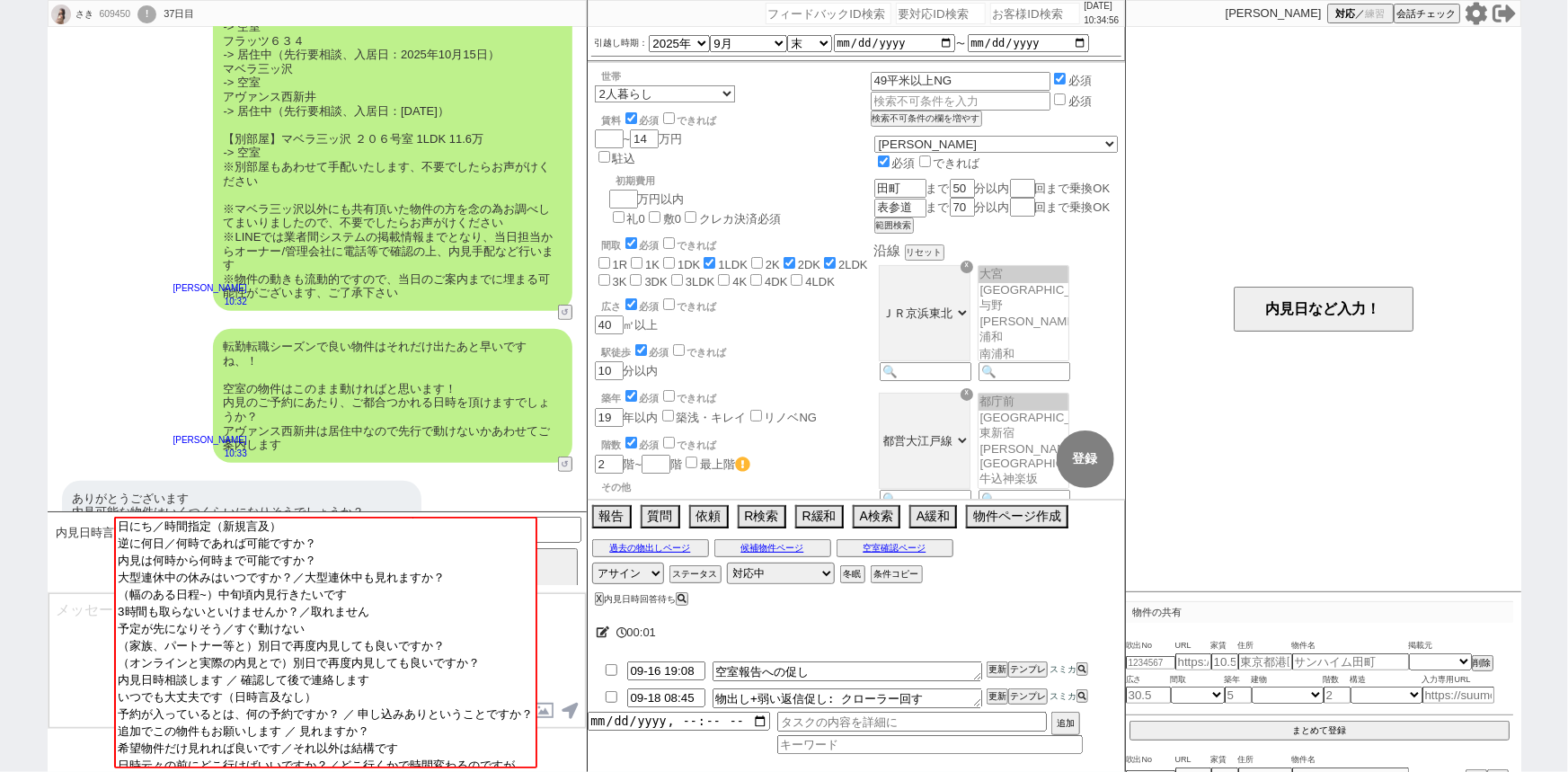
scroll to position [302, 0]
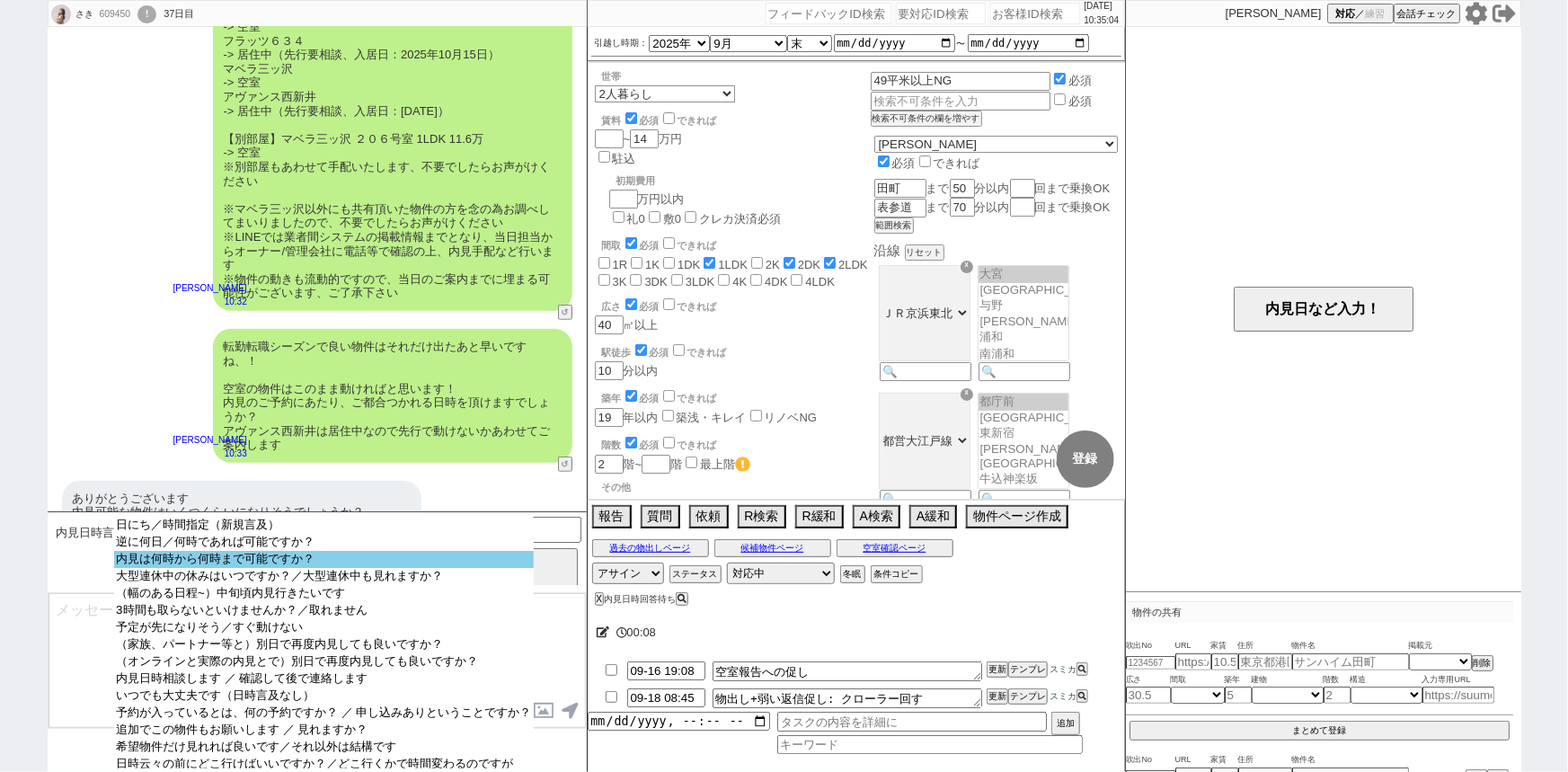
select select "内見は何時から何時まで可能ですか？"
click at [332, 561] on option "内見は何時から何時まで可能ですか？" at bounding box center [323, 559] width 419 height 17
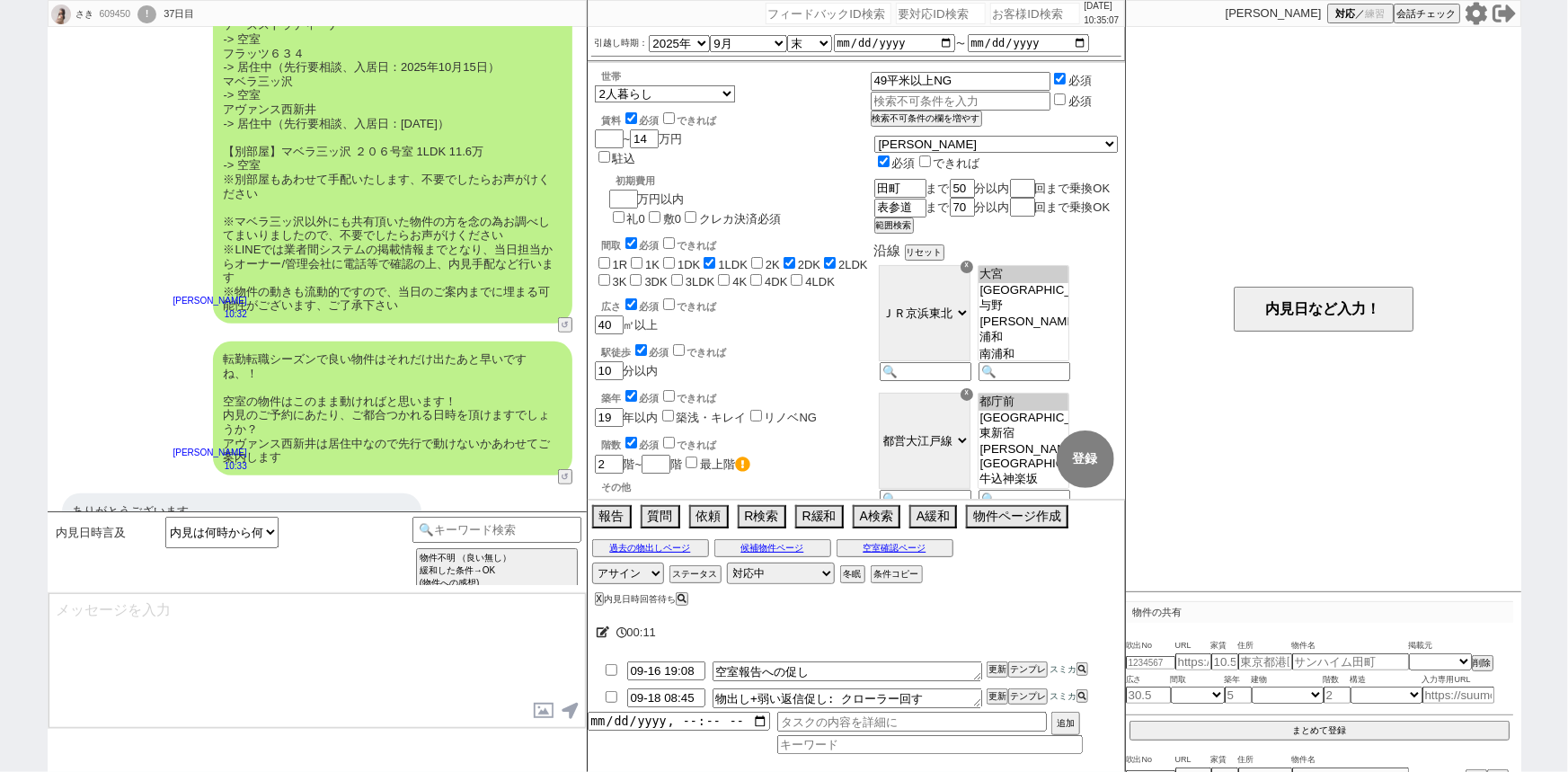
type textarea "管理会社/大家さん始業の10時から16時半までにスタートできればと思います。 例えば平日ですと@@日(@@)の16時半までなど、休日ですと@@日(@@)などで…"
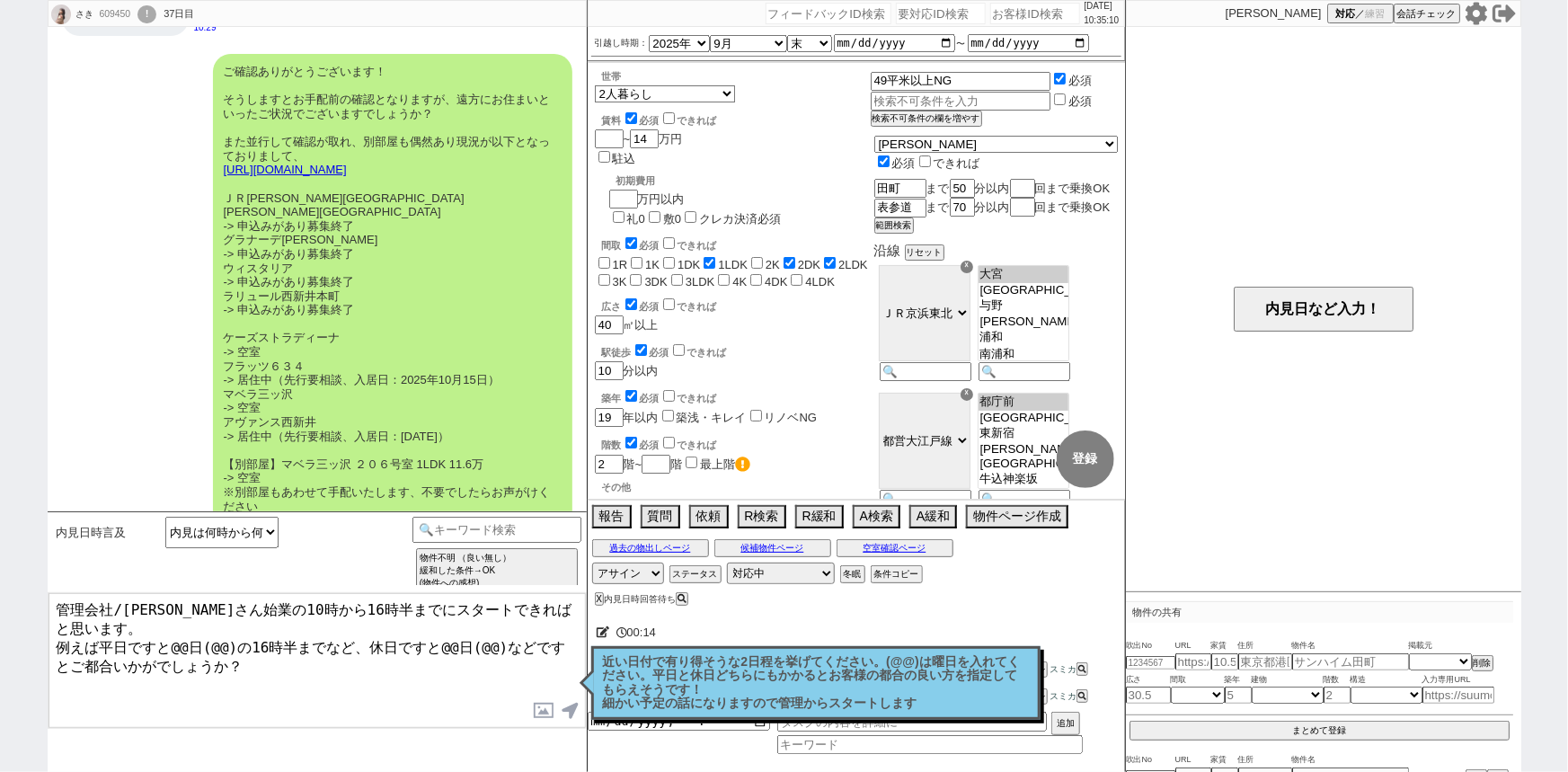
scroll to position [3390, 0]
click at [897, 546] on button "空室確認ページ" at bounding box center [895, 548] width 117 height 15
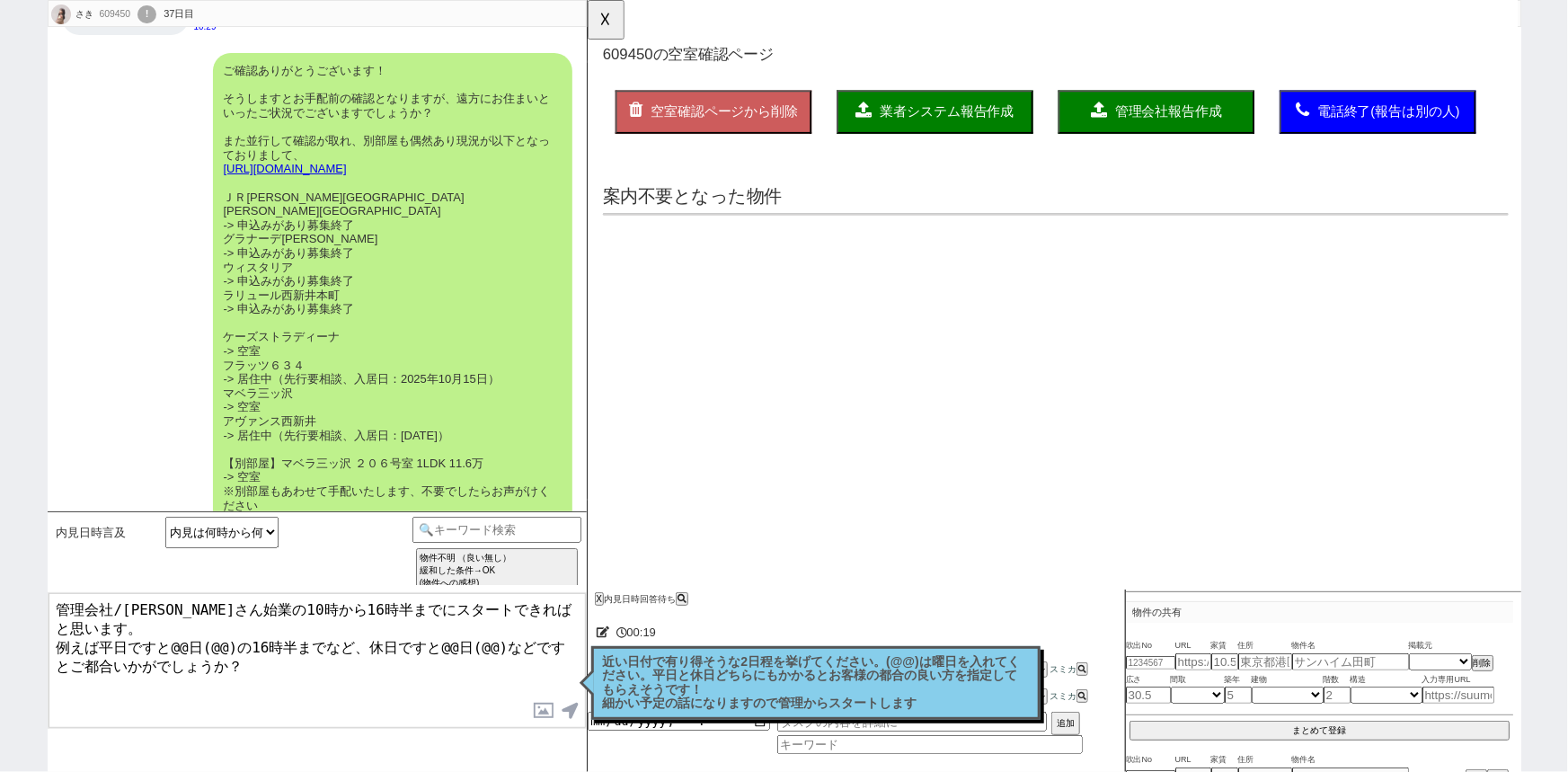
scroll to position [0, 0]
select select "another_room"
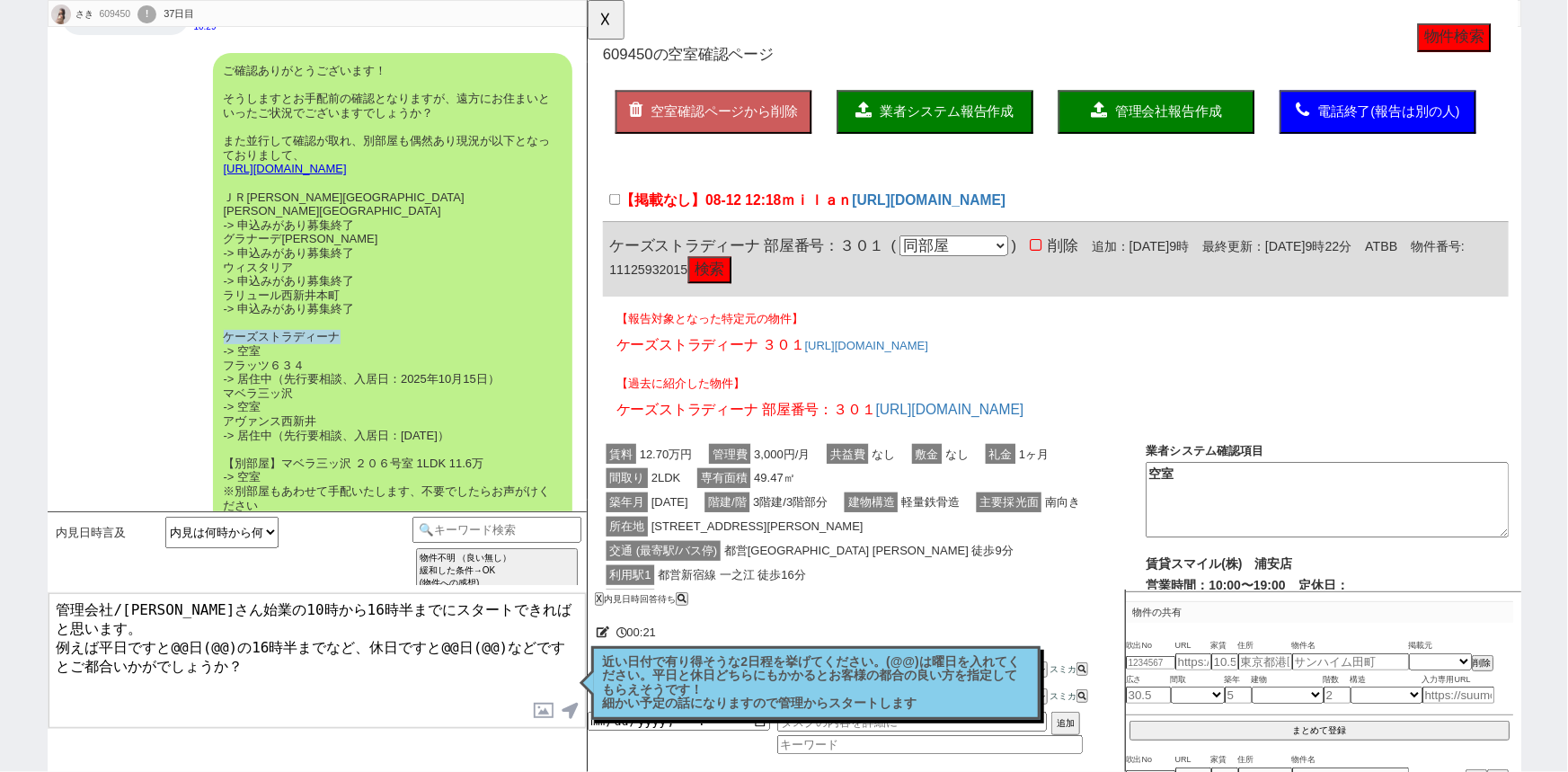
drag, startPoint x: 349, startPoint y: 280, endPoint x: 208, endPoint y: 282, distance: 141.0
click at [208, 282] on div "ご確認ありがとうございます！ そうしますとお手配前の確認となりますが、遠方にお住まいといったご状況でございますでしょうか？ また並行して確認が取れ、別部屋も偶…" at bounding box center [316, 343] width 539 height 600
copy div "ケーズストラディーナ"
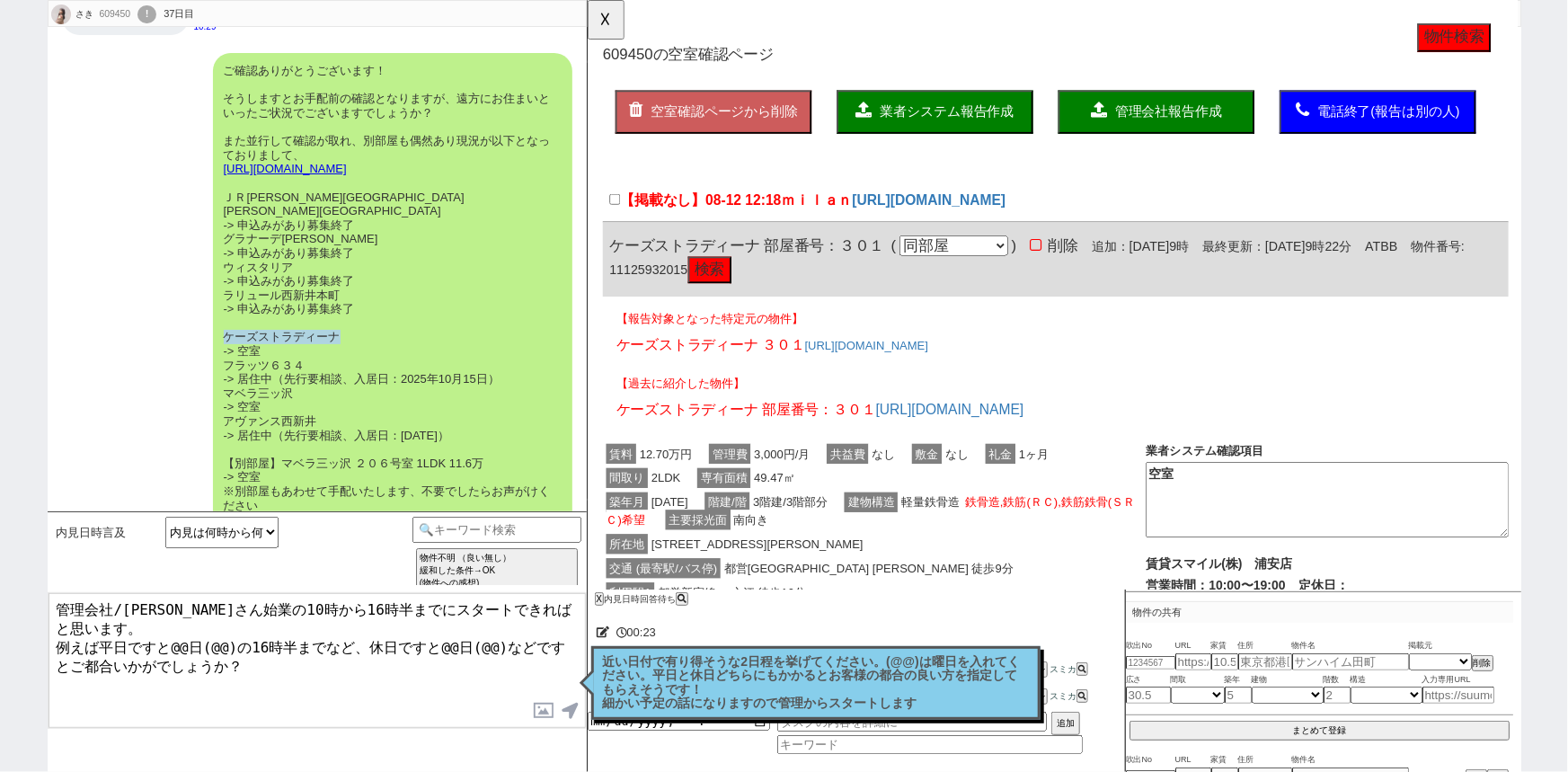
click at [59, 601] on textarea "管理会社/大家さん始業の10時から16時半までにスタートできればと思います。 例えば平日ですと@@日(@@)の16時半までなど、休日ですと@@日(@@)などで…" at bounding box center [316, 660] width 537 height 134
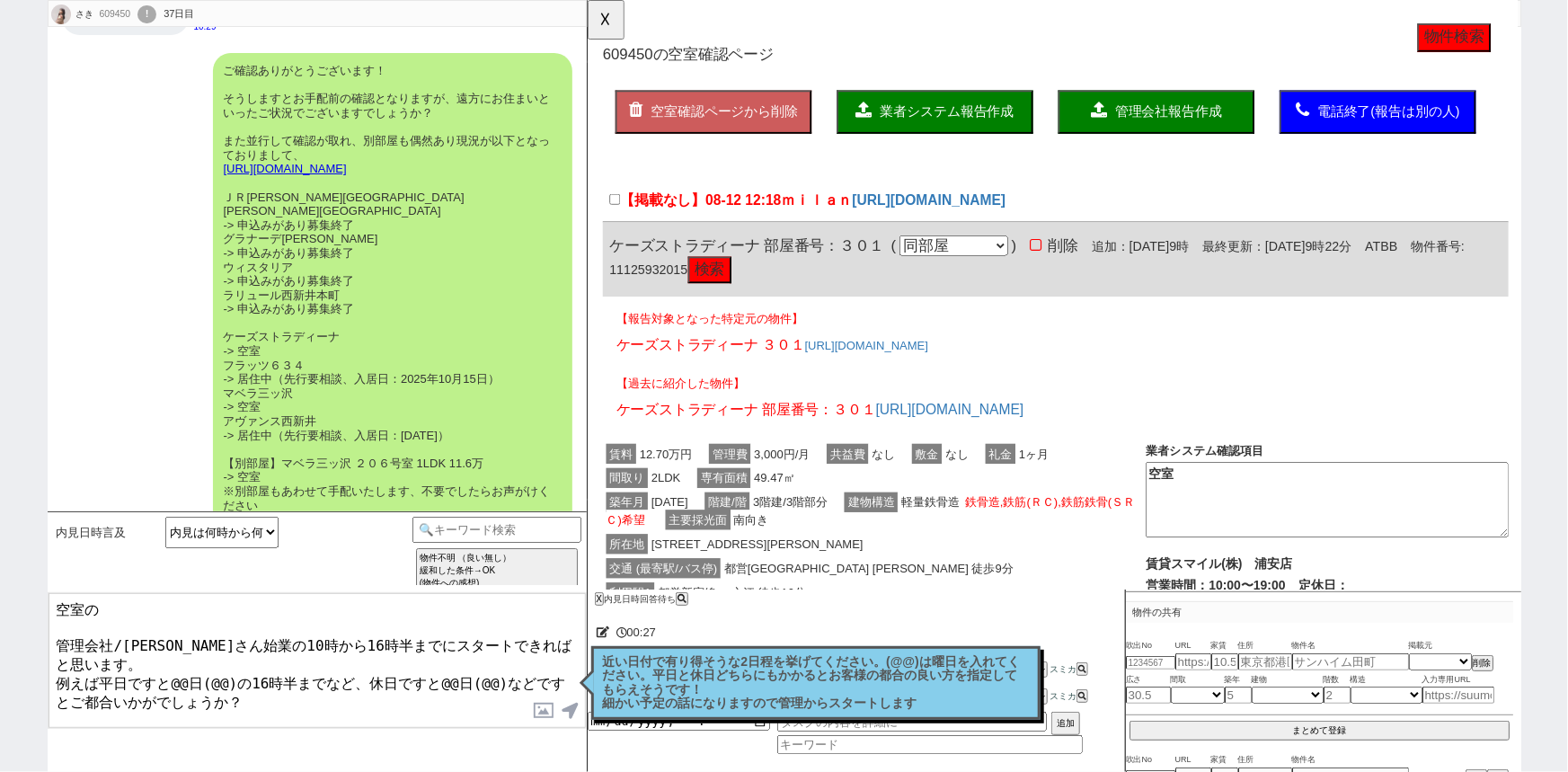
paste textarea "ケーズストラディーナ"
drag, startPoint x: 296, startPoint y: 332, endPoint x: 217, endPoint y: 333, distance: 79.0
click at [217, 333] on div "ご確認ありがとうございます！ そうしますとお手配前の確認となりますが、遠方にお住まいといったご状況でございますでしょうか？ また並行して確認が取れ、別部屋も偶…" at bounding box center [392, 343] width 360 height 582
copy div "マベラ三ッ沢"
click at [284, 611] on textarea "空室のケーズストラディーナと 管理会社/大家さん始業の10時から16時半までにスタートできればと思います。 例えば平日ですと@@日(@@)の16時半までなど、…" at bounding box center [316, 660] width 537 height 134
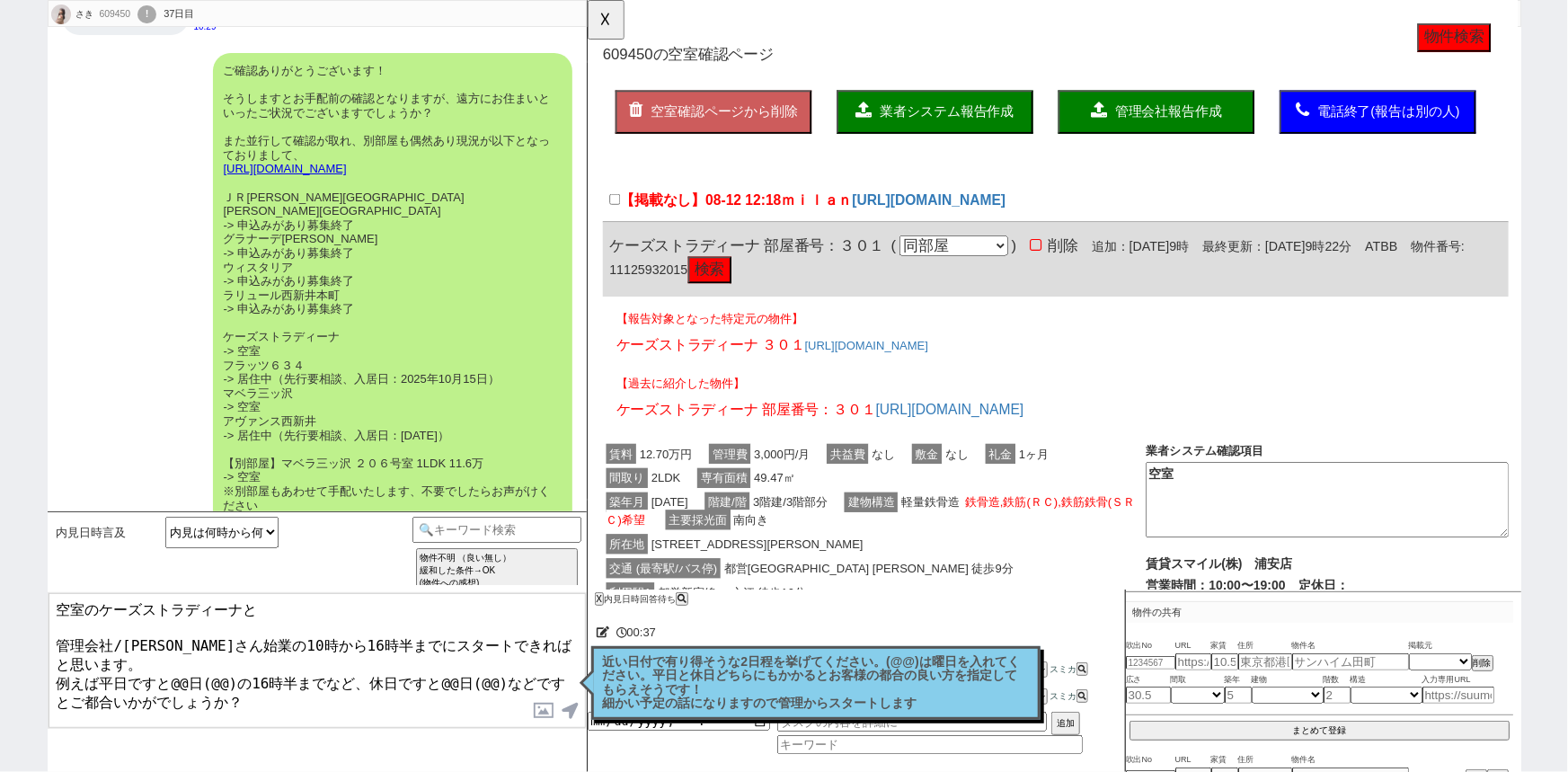
paste textarea "マベラ三ッ沢"
drag, startPoint x: 317, startPoint y: 366, endPoint x: 216, endPoint y: 361, distance: 101.1
click at [216, 361] on div "ご確認ありがとうございます！ そうしますとお手配前の確認となりますが、遠方にお住まいといったご状況でございますでしょうか？ また並行して確認が取れ、別部屋も偶…" at bounding box center [392, 343] width 360 height 582
copy div "アヴァンス西新井"
click at [474, 608] on textarea "空室のケーズストラディーナとマベラ三ッ沢、入居日から 管理会社/大家さん始業の10時から16時半までにスタートできればと思います。 例えば平日ですと@@日(@…" at bounding box center [316, 660] width 537 height 134
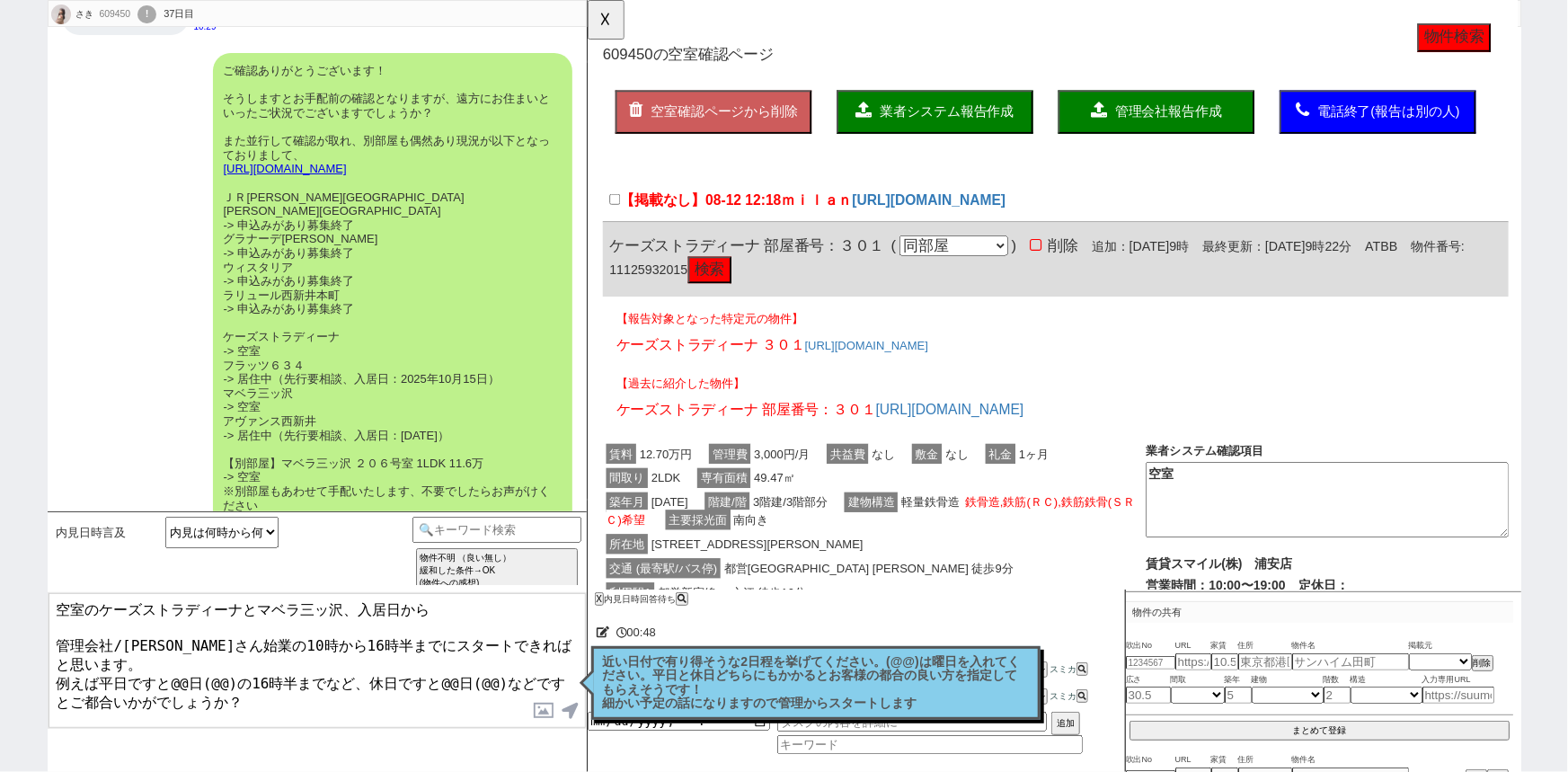
paste textarea "アヴァンス西新井"
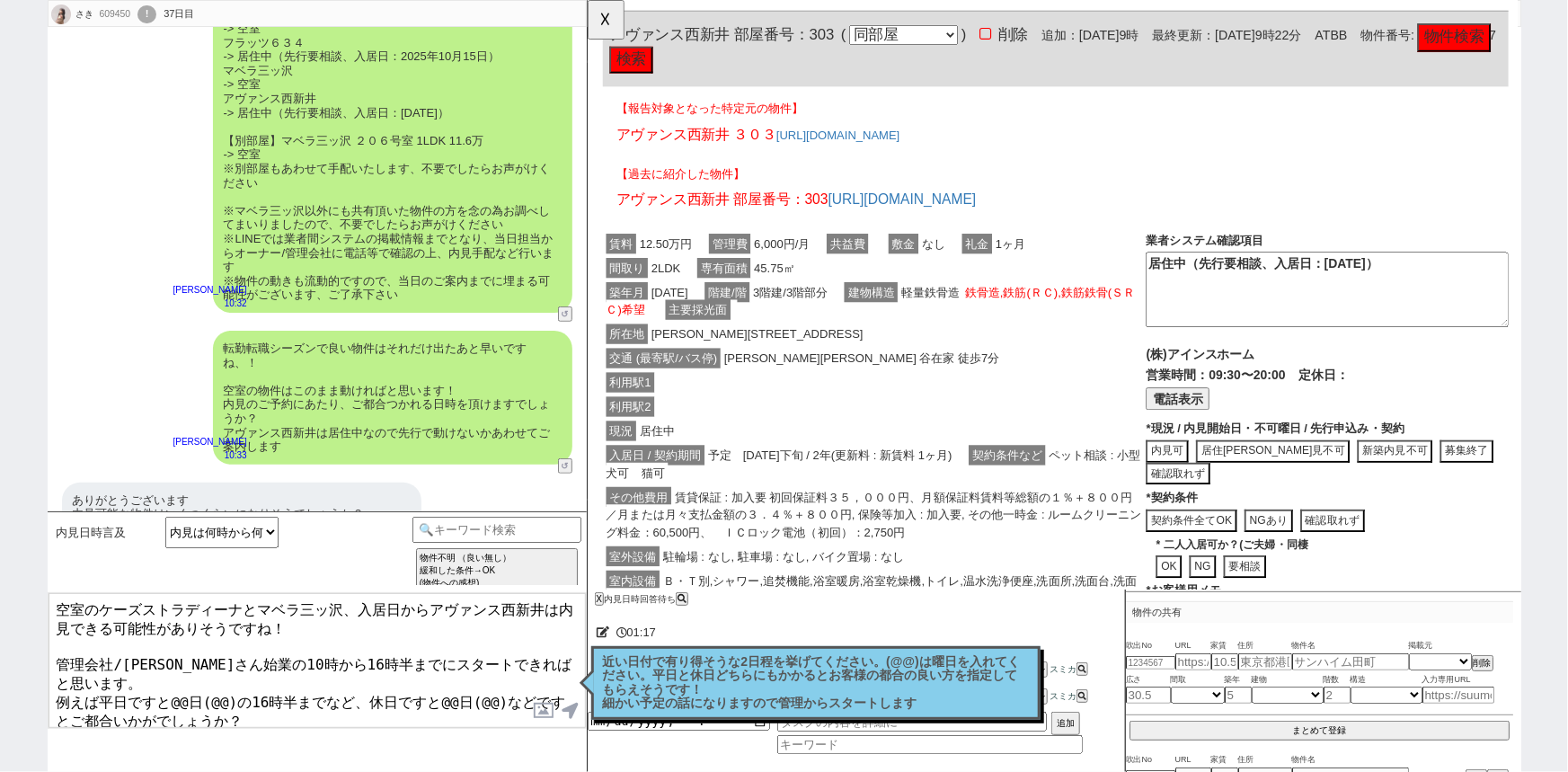
scroll to position [3715, 0]
click at [615, 25] on button "☓" at bounding box center [604, 18] width 34 height 36
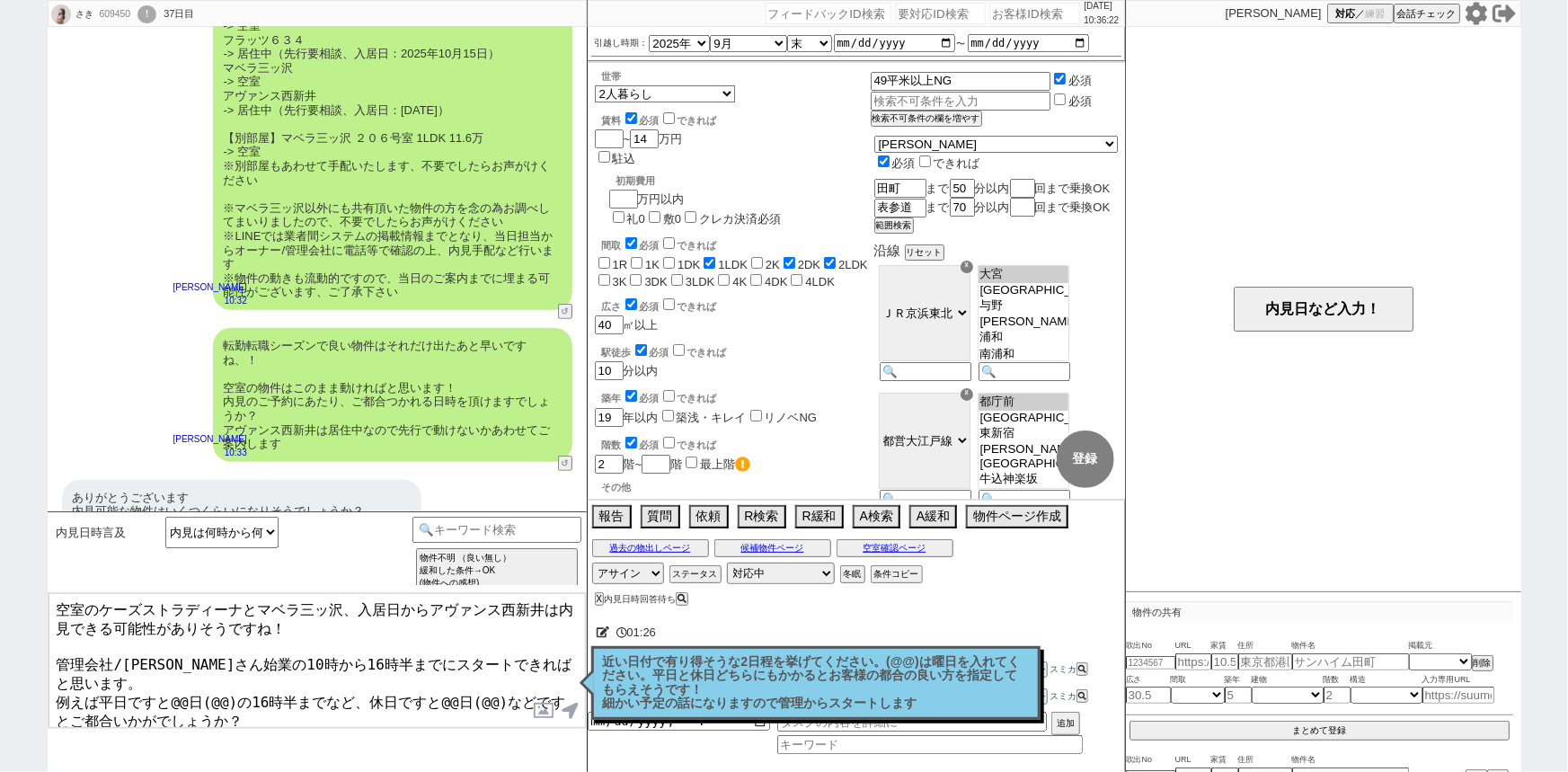
drag, startPoint x: 100, startPoint y: 662, endPoint x: 226, endPoint y: 664, distance: 126.0
click at [226, 664] on textarea "空室のケーズストラディーナとマベラ三ッ沢、入居日からアヴァンス西新井は内見できる可能性がありそうですね！ 管理会社/大家さん始業の10時から16時半までにスタ…" at bounding box center [316, 660] width 537 height 134
drag, startPoint x: 419, startPoint y: 662, endPoint x: 160, endPoint y: 665, distance: 259.0
click at [160, 665] on textarea "空室のケーズストラディーナとマベラ三ッ沢、入居日からアヴァンス西新井は内見できる可能性がありそうですね！ 管理会社/大家さん始業の10時から16時半までにスタ…" at bounding box center [316, 660] width 537 height 134
type textarea "空室のケーズストラディーナとマベラ三ッ沢、入居日からアヴァンス西新井は内見できる可能性がありそうですね！ 管理会社/大家さん始業の10時から16時半までにスタ…"
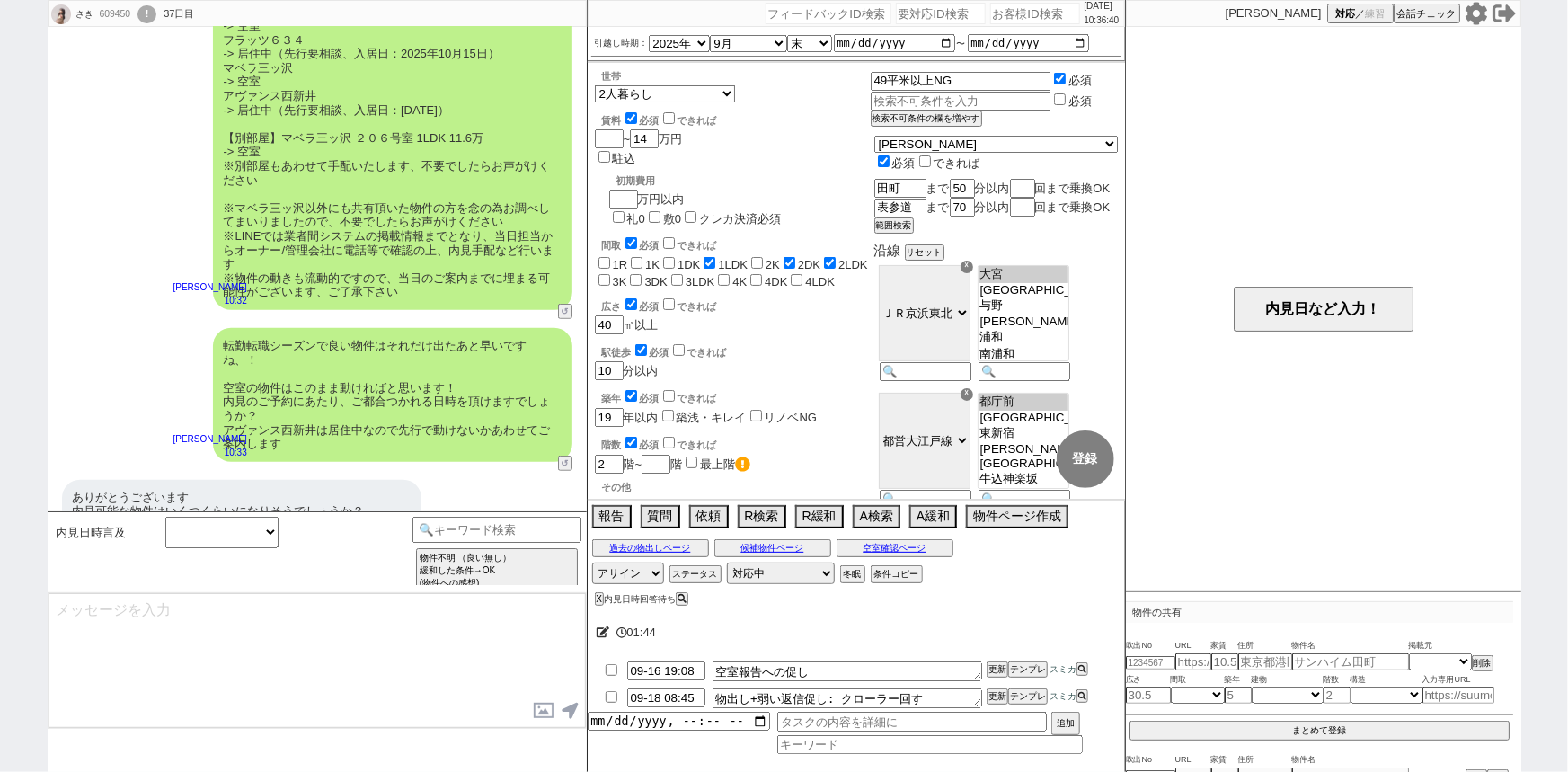
scroll to position [3459, 0]
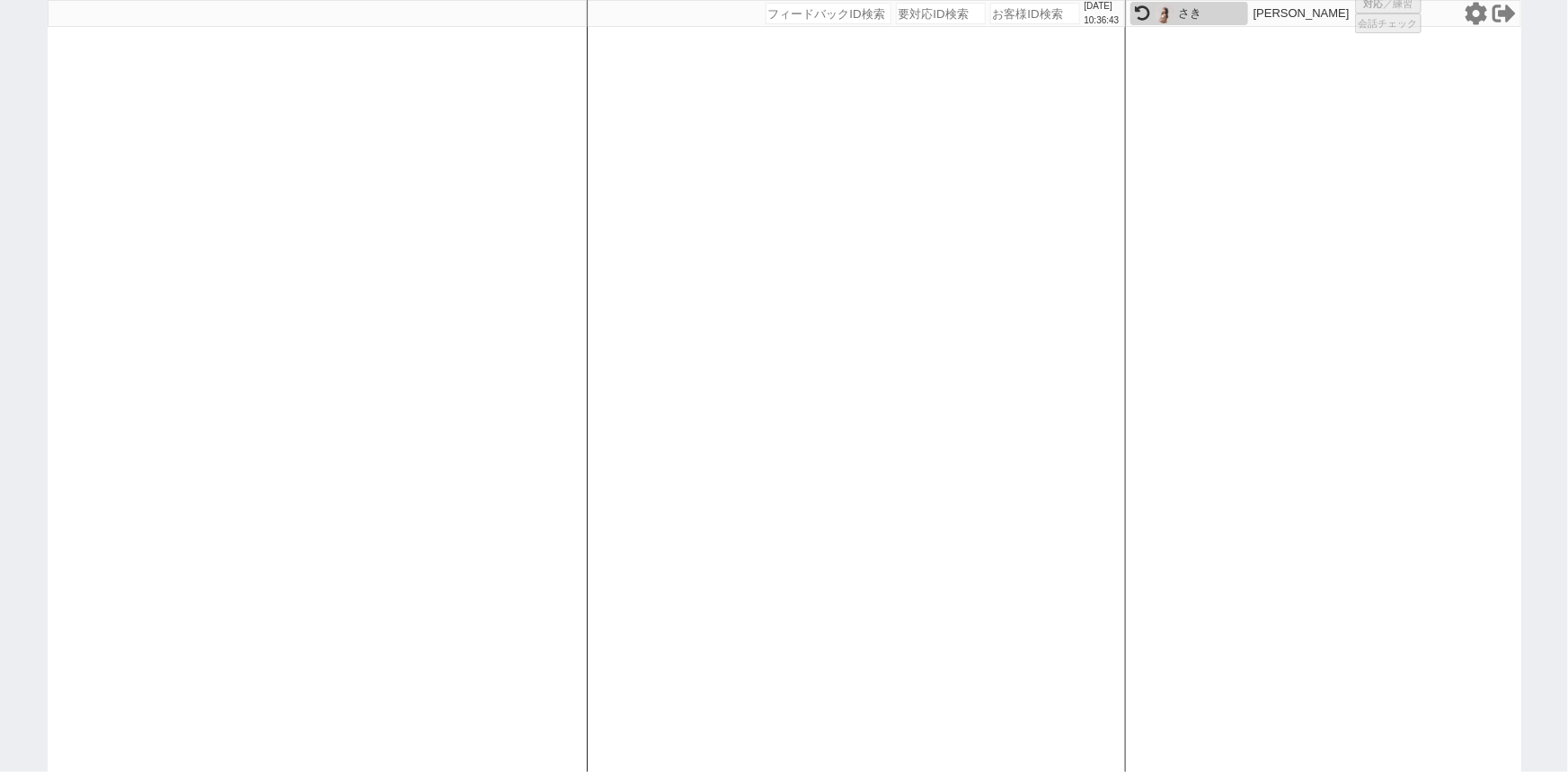
select select "1"
select select "2"
select select "5"
select select
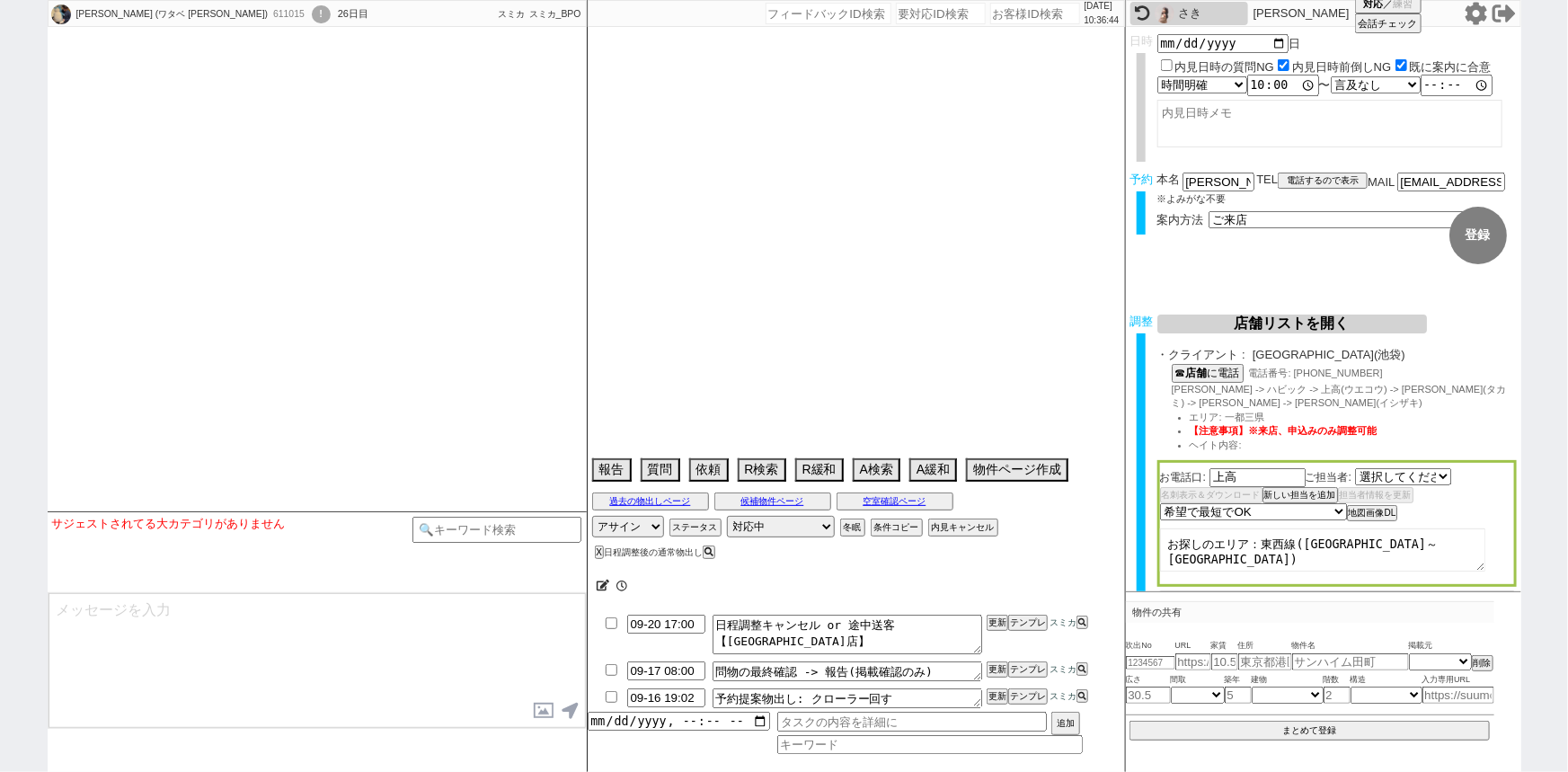
select select "2735"
type textarea "9/14にピタットハウス西葛西店でリブラスライド等内見予定→返信途絶えており内見中止しスミカで内見予定、他社なし"
select select "2025"
select select "10"
select select "36"
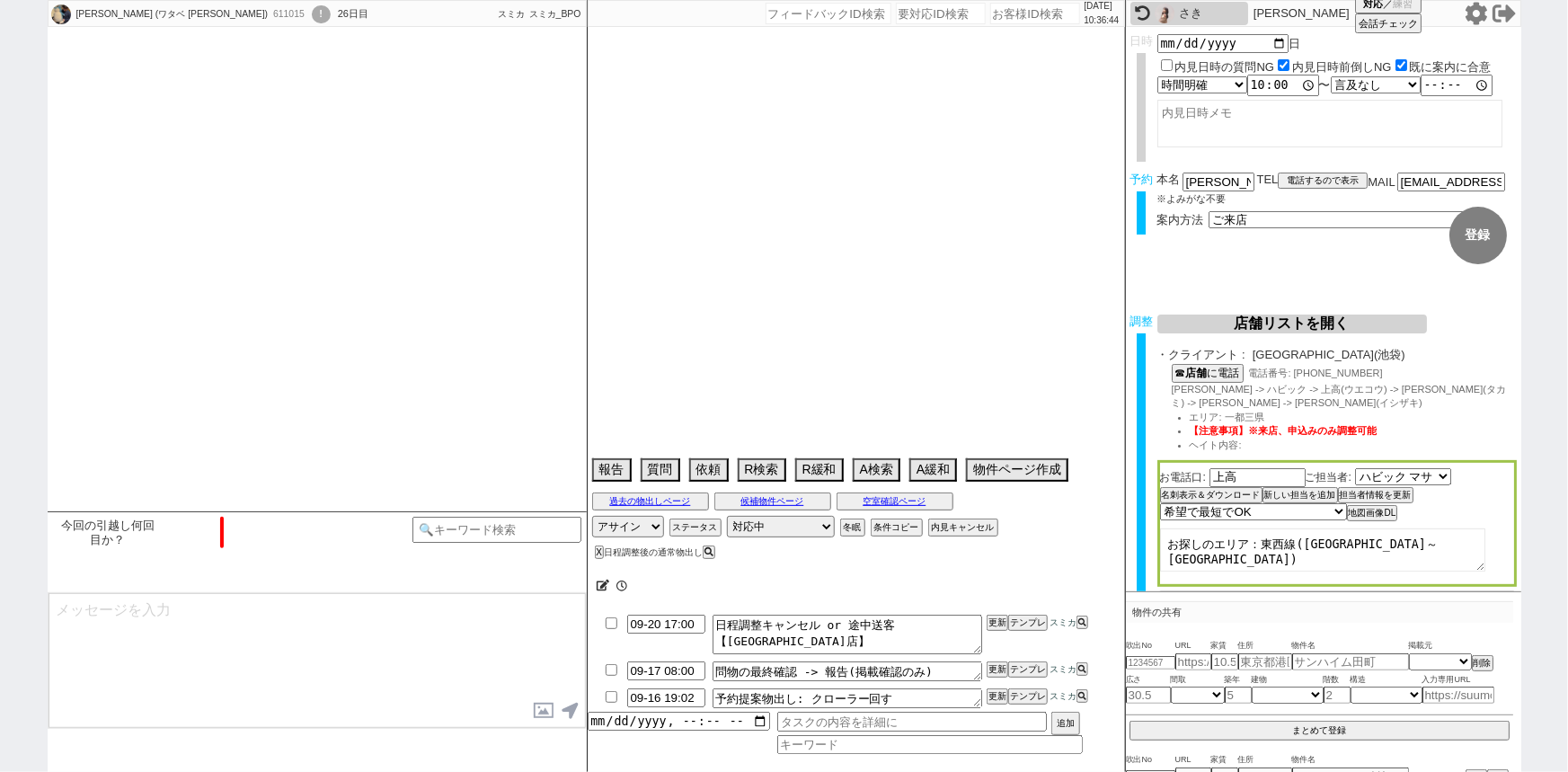
select select "1"
select select "63"
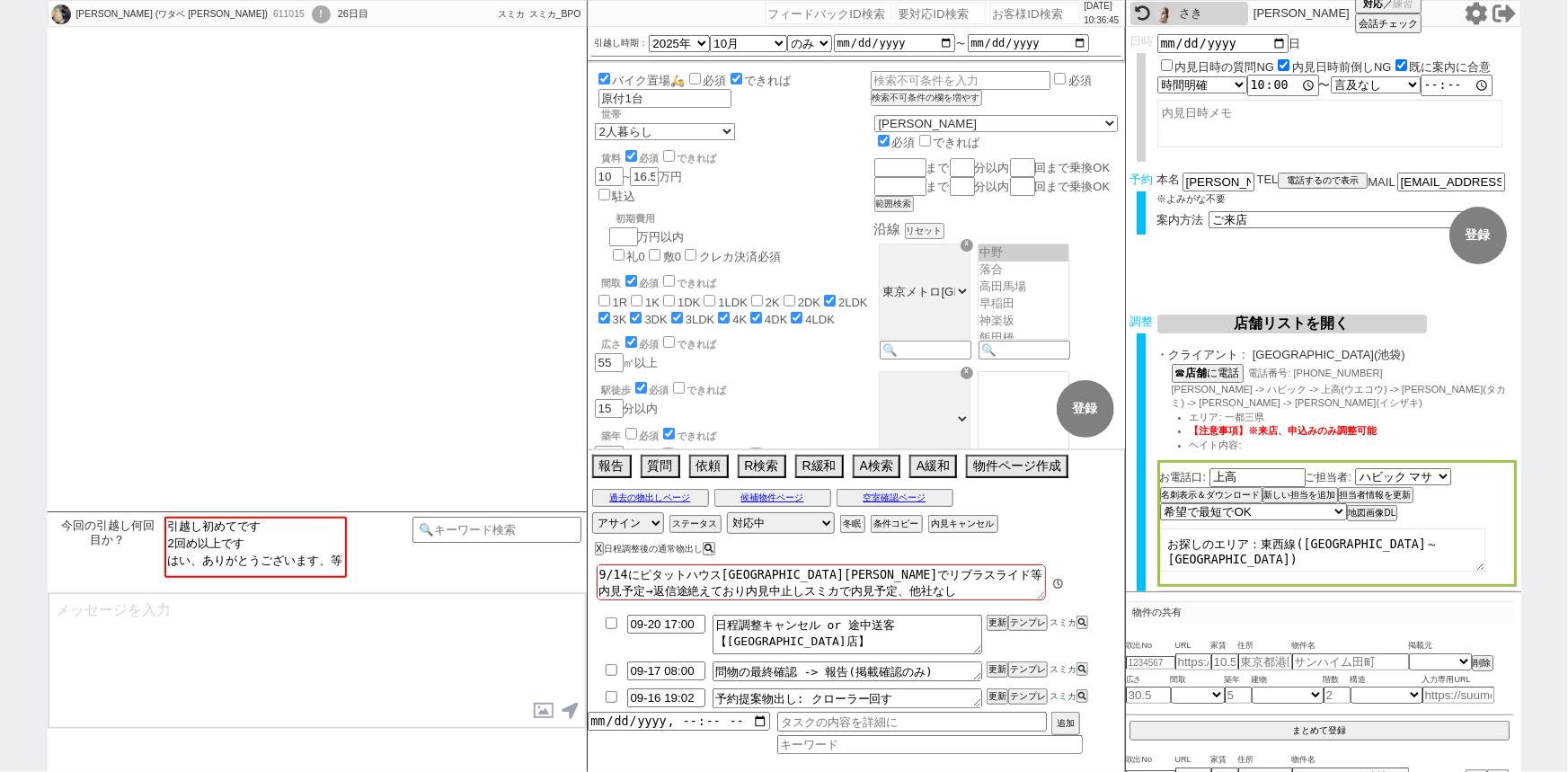
scroll to position [423, 0]
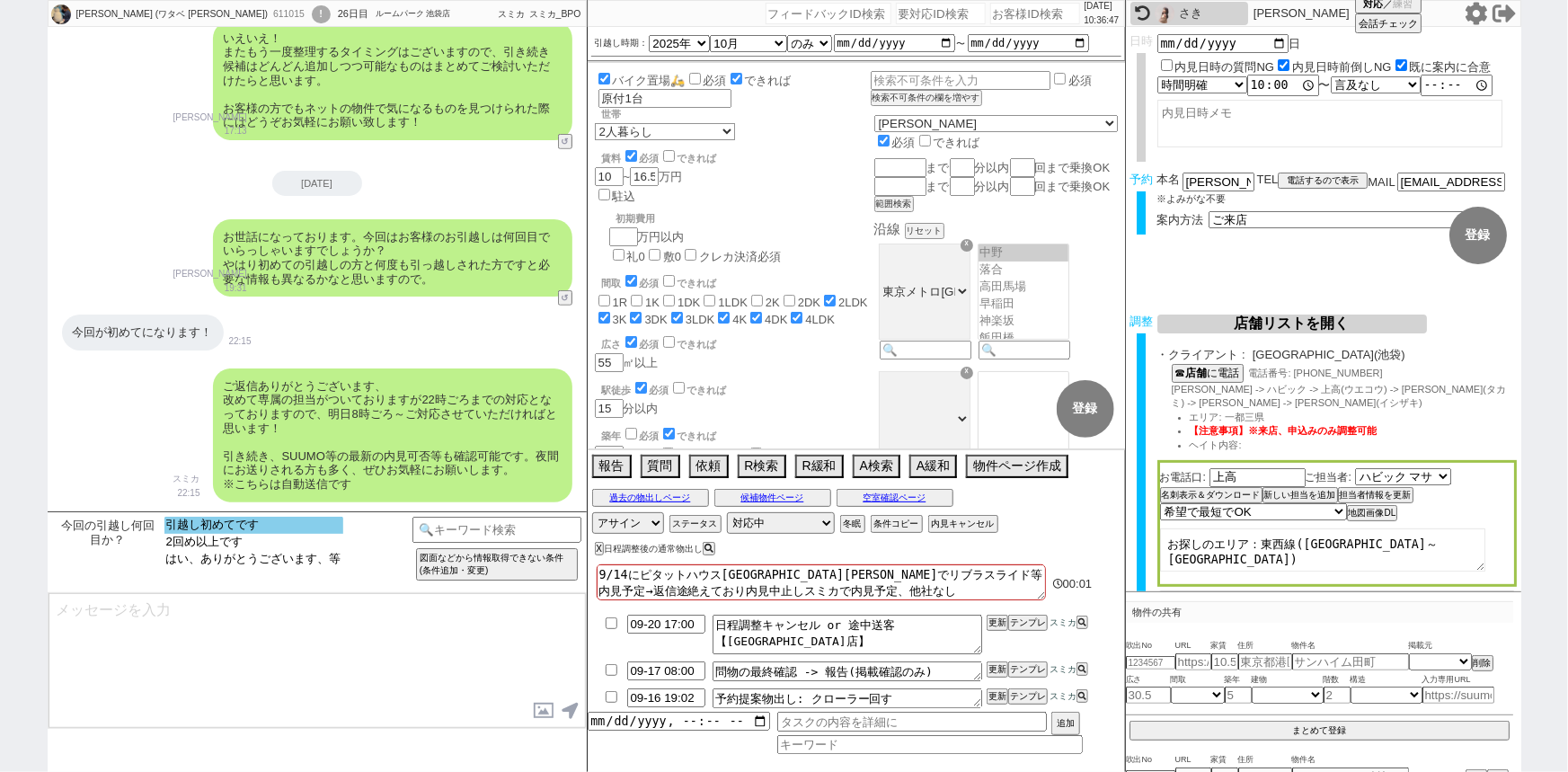
select select "引越し初めてです"
click at [222, 527] on option "引越し初めてです" at bounding box center [253, 525] width 179 height 17
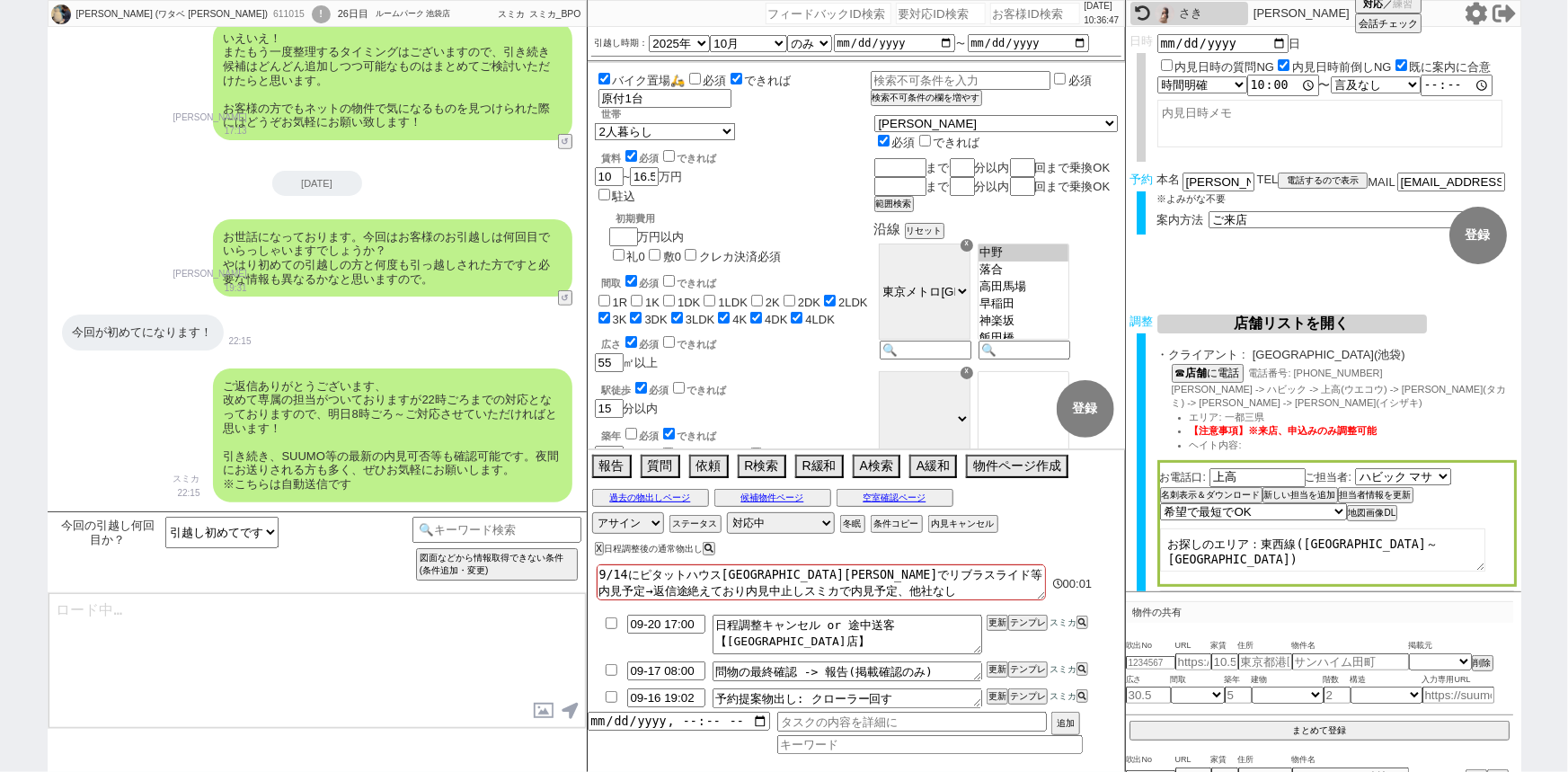
type textarea "かしこまりました！ 初めてでいらっしゃると物件のサイクルや初期費用周り等も不明点等あるかと思いますので、ご案内時にもご説明できるようにいたしますね。"
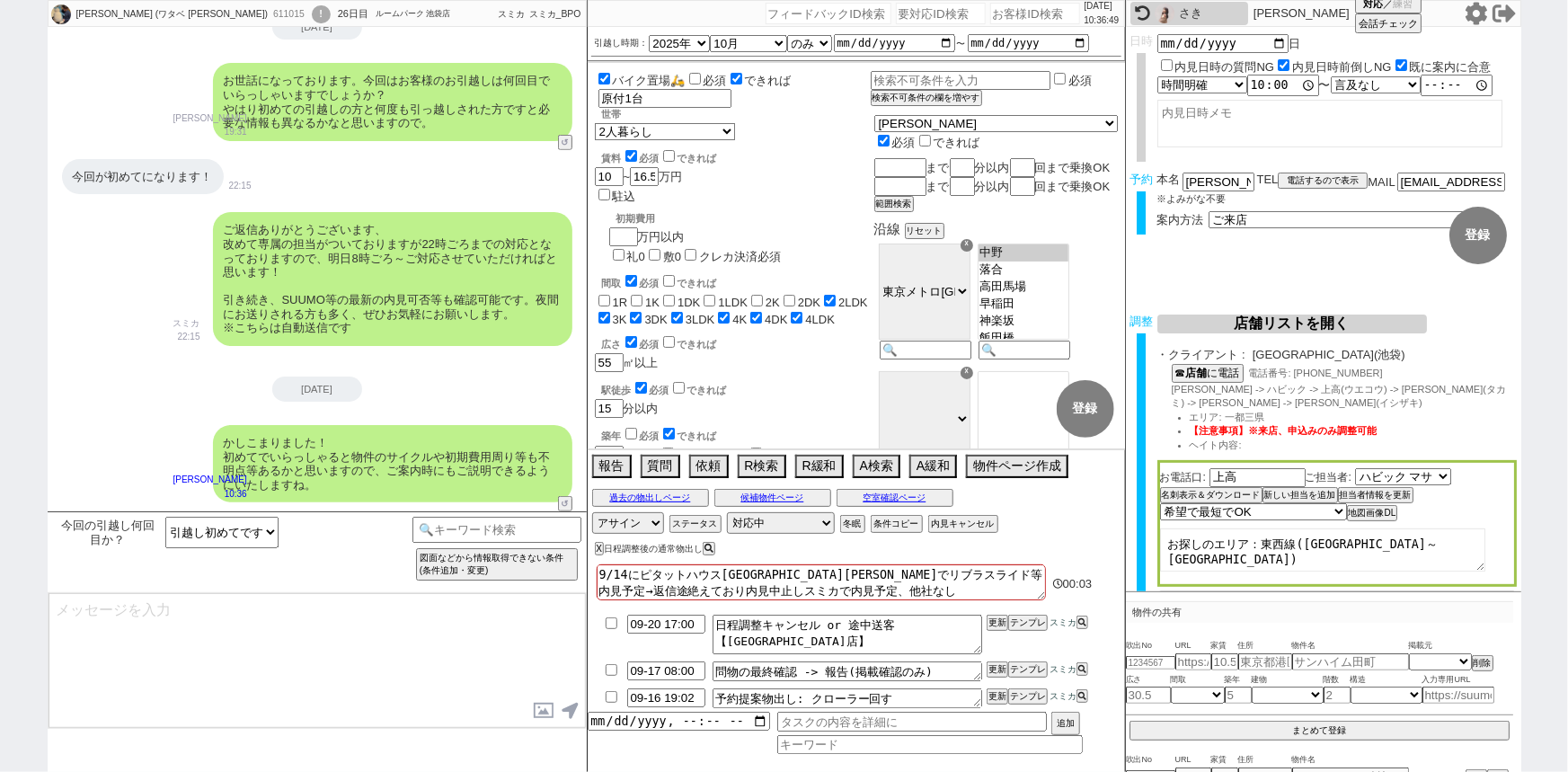
type input "09-17 19:02"
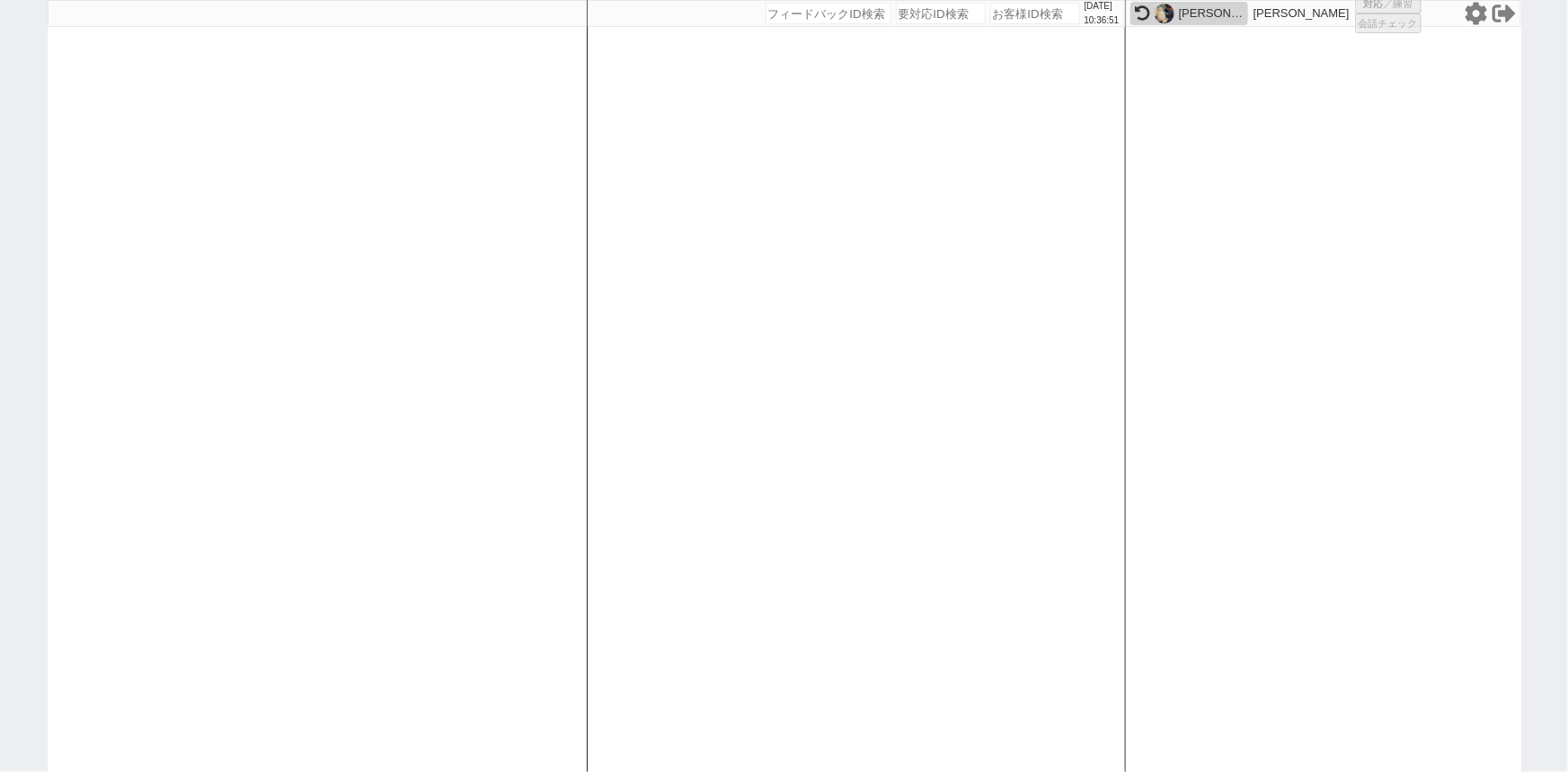
select select
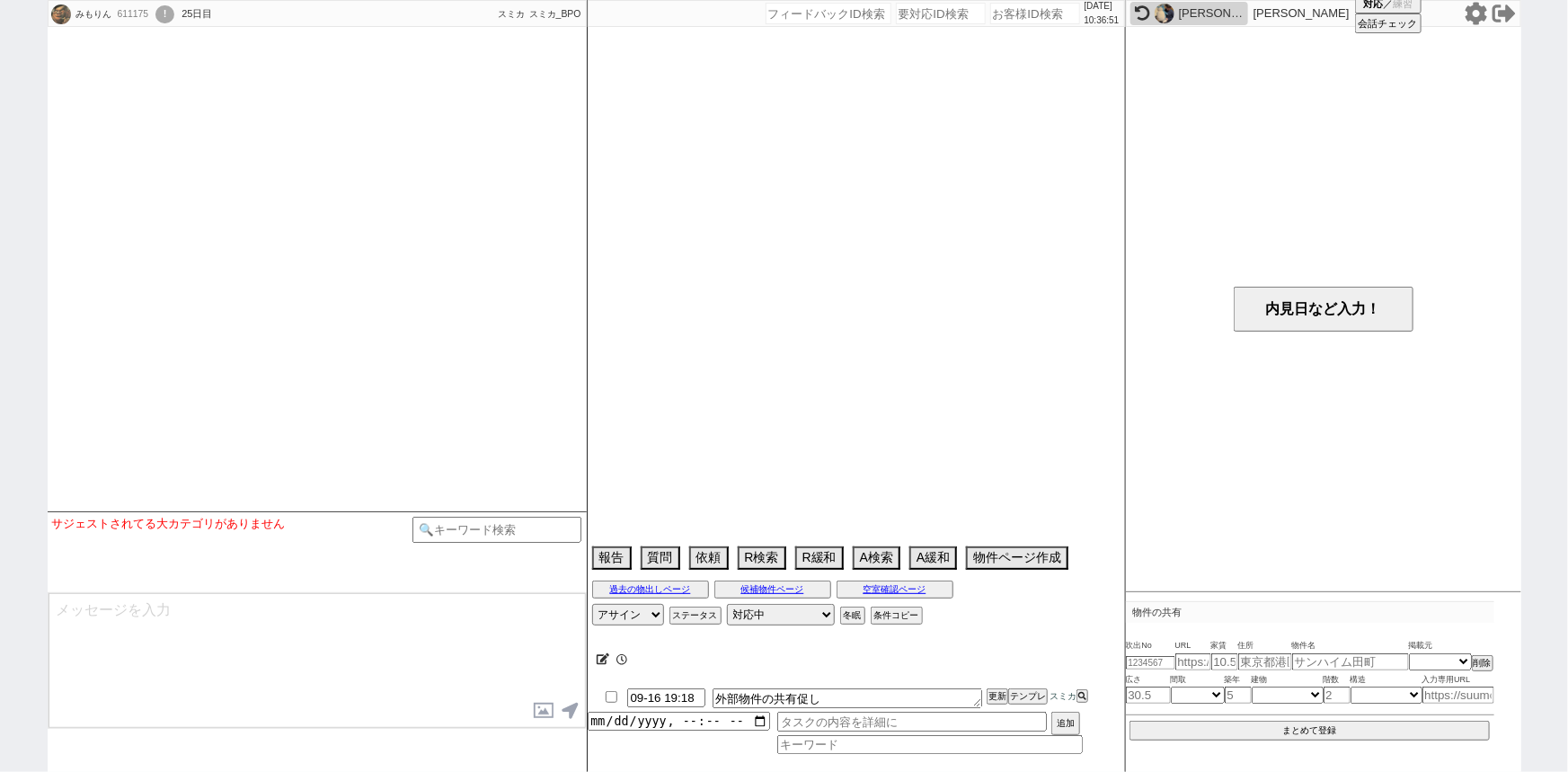
type textarea "新ID:611983（アエラス不可済み）"
select select
select select "15"
select select "0"
select select "71"
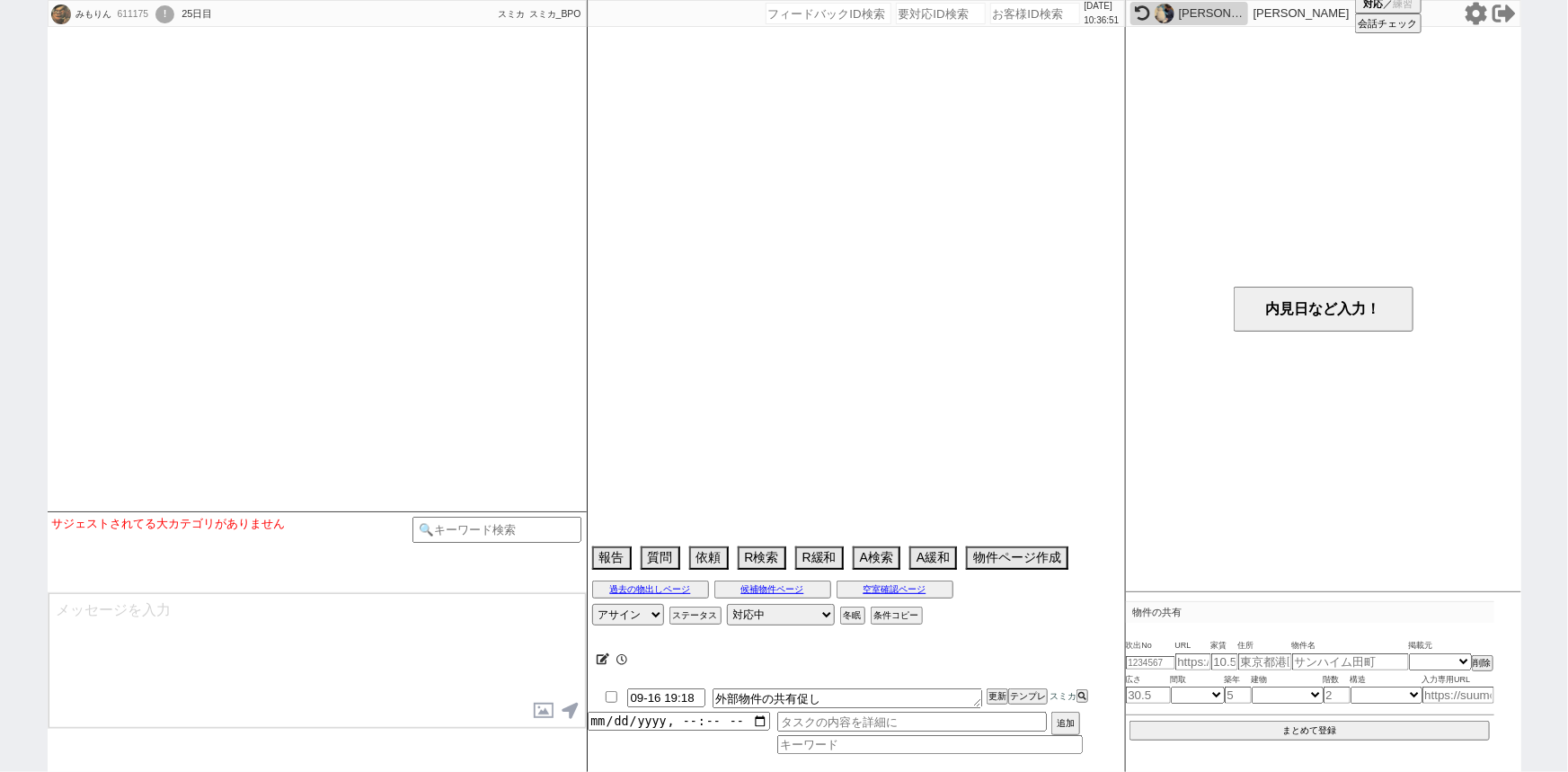
select select "[DATE]"
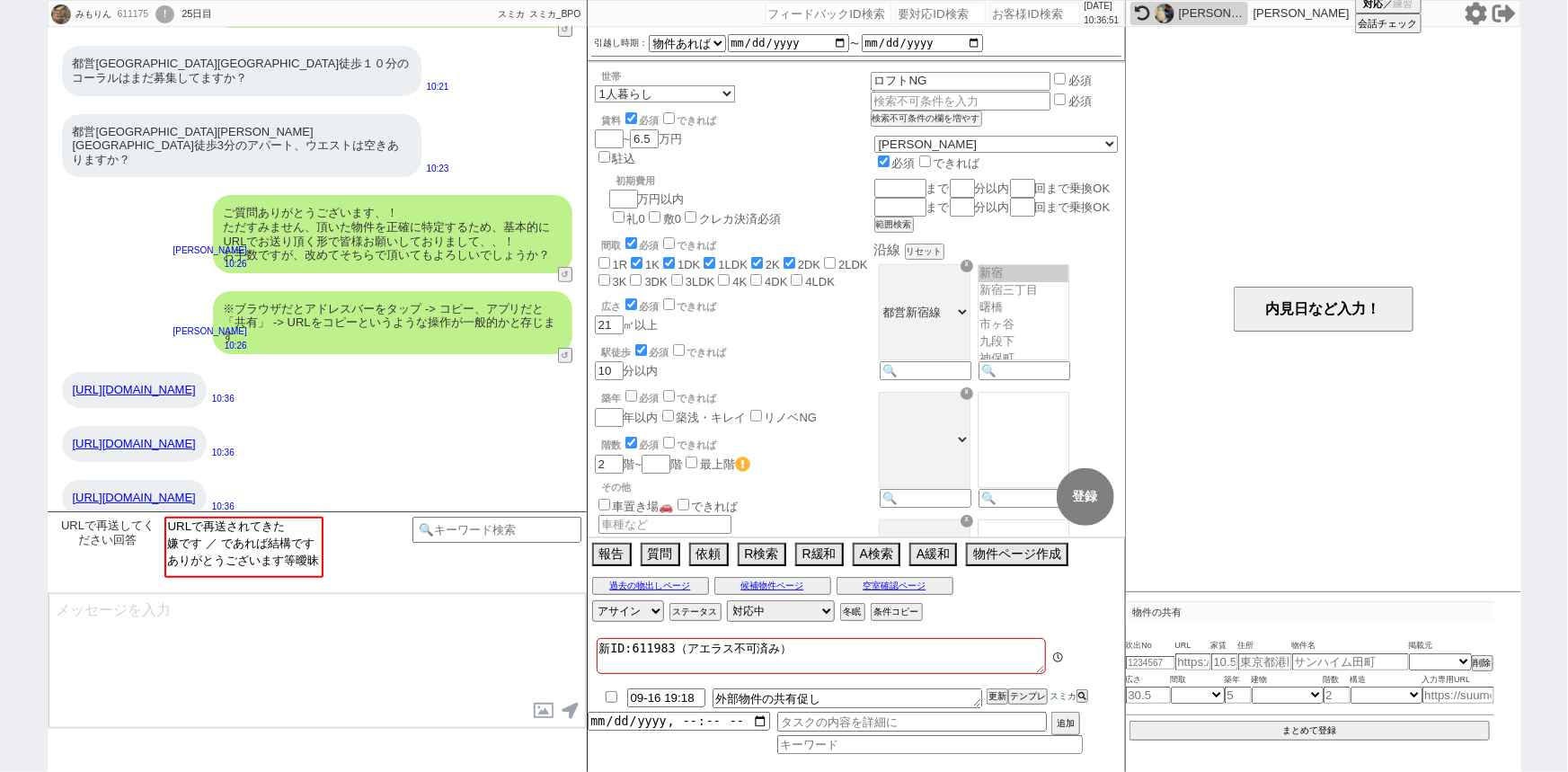
scroll to position [212, 0]
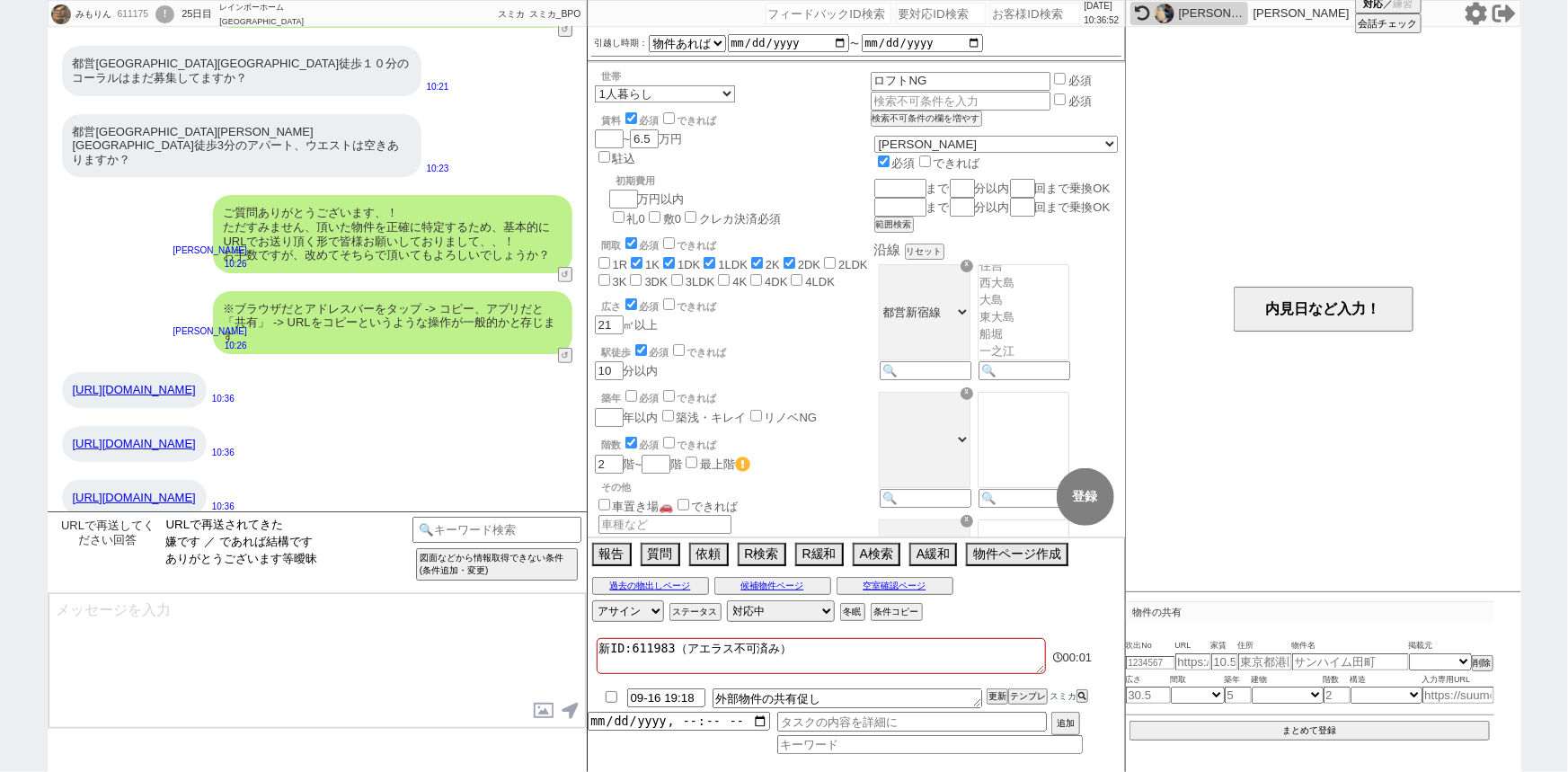
select select "URLで再送されてきた"
click at [222, 527] on option "URLで再送されてきた" at bounding box center [243, 527] width 155 height 17
type input "37074709"
type input "https://www.housecom.jp/detail_2000045452_201/"
select select
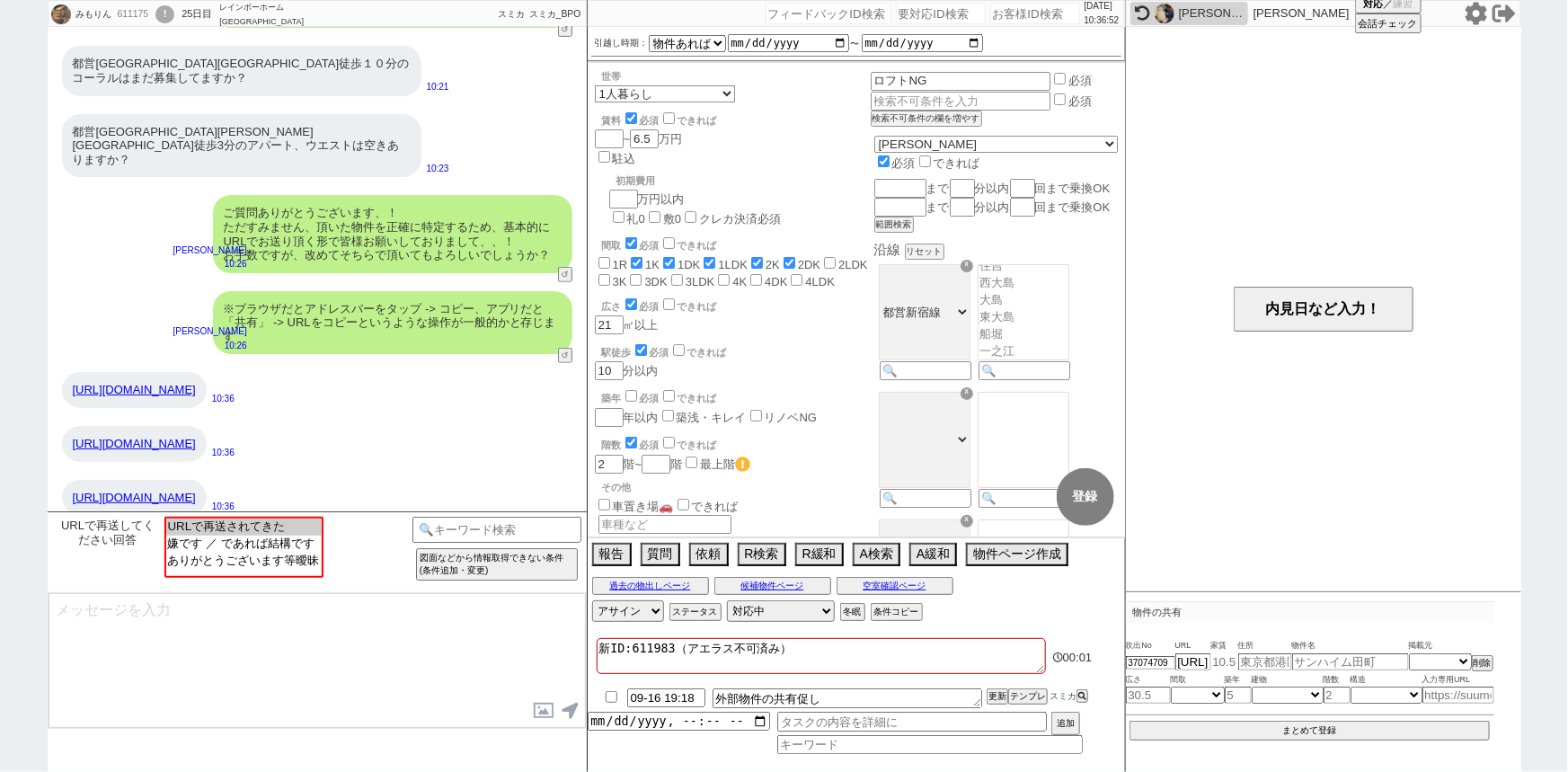
select select
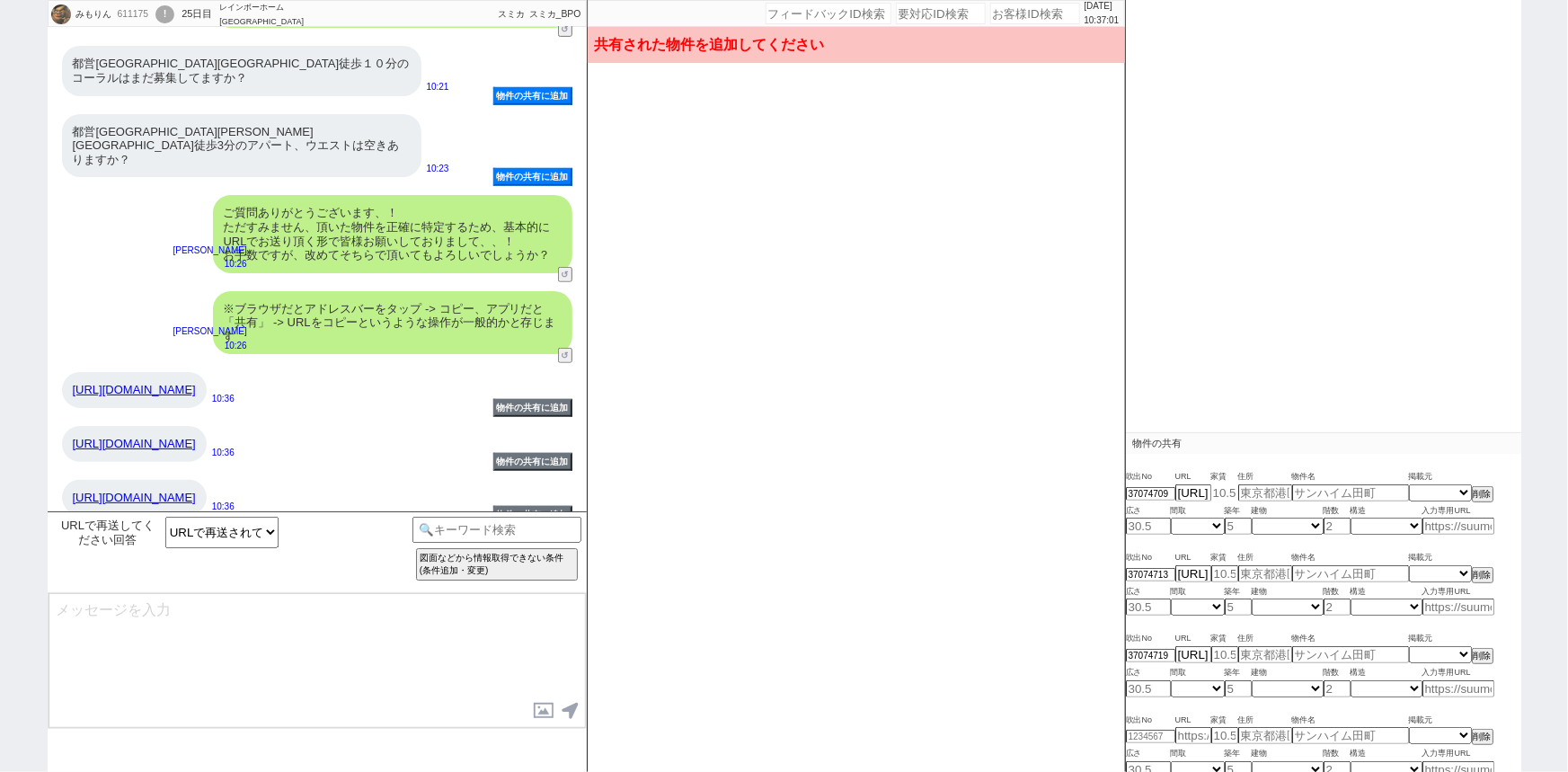
scroll to position [233, 0]
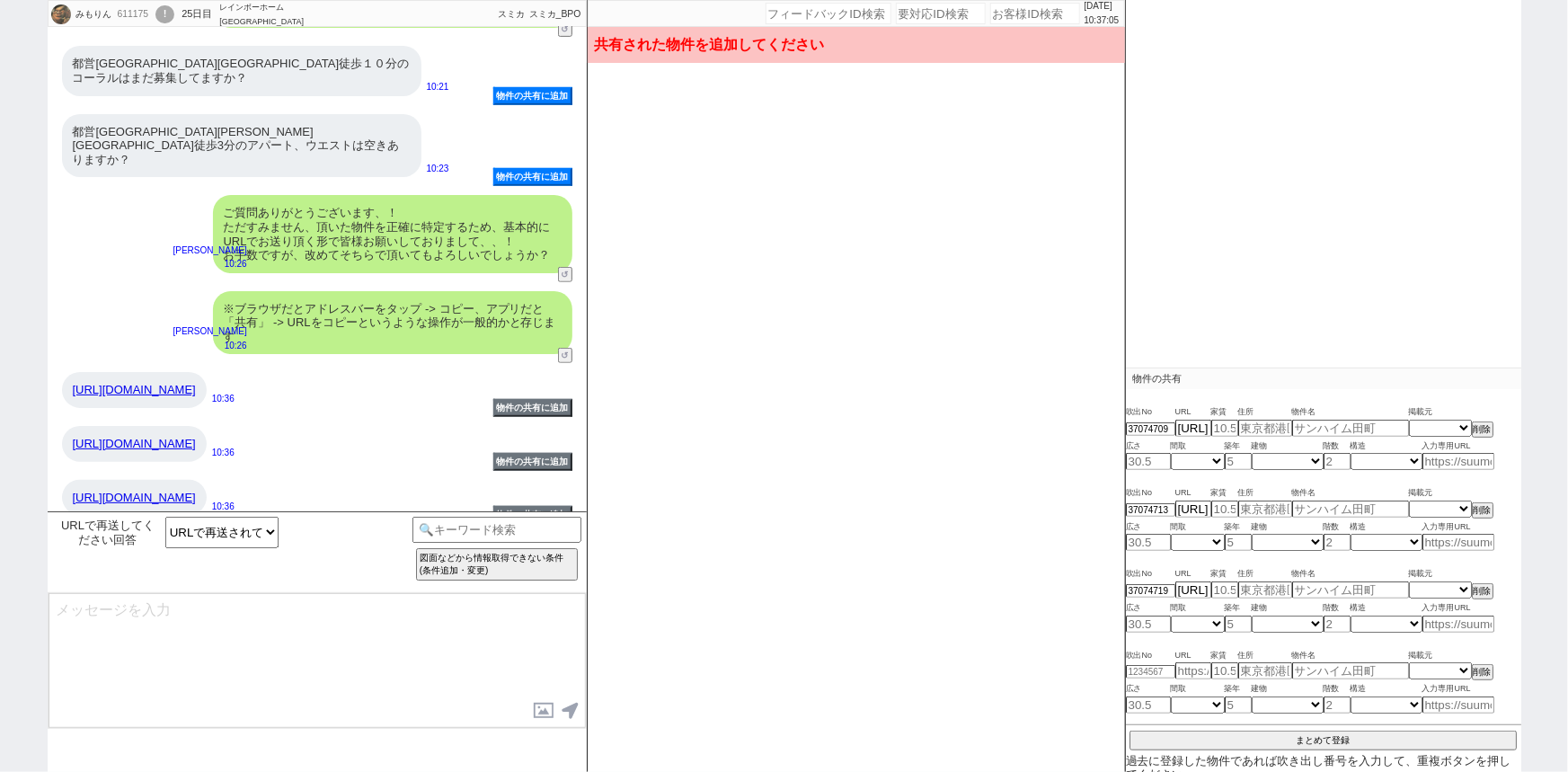
click at [196, 382] on link "https://www.housecom.jp/detail_2000045452_201/" at bounding box center [134, 389] width 123 height 14
click at [1220, 429] on input "number" at bounding box center [1225, 428] width 27 height 15
type input "6.6"
click at [1187, 455] on select "不明 1R 1K 1DK 1LDK 2K 2DK 2LDK 3K 3DK 3LDK 4K 4DK 4LDK 5K 5DK 5LDK 6K 6DK 6LDK 7…" at bounding box center [1197, 460] width 54 height 15
select select "2"
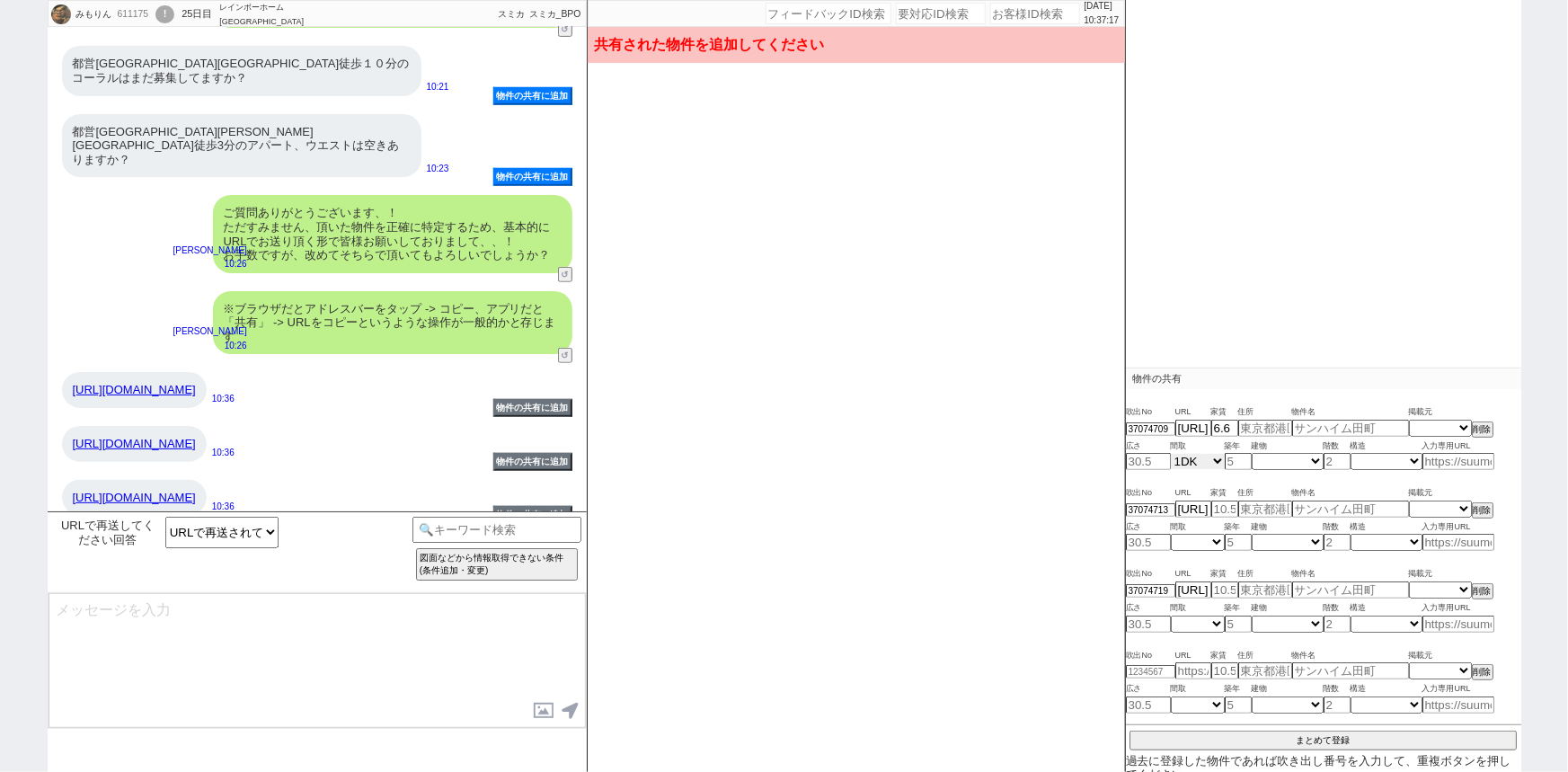
click at [1171, 453] on select "不明 1R 1K 1DK 1LDK 2K 2DK 2LDK 3K 3DK 3LDK 4K 4DK 4LDK 5K 5DK 5LDK 6K 6DK 6LDK 7…" at bounding box center [1197, 460] width 54 height 15
click at [1325, 429] on input "text" at bounding box center [1350, 428] width 117 height 15
paste input "ハイツＴ201号室"
type input "ハイツＴ201号室"
click at [1325, 460] on input "number" at bounding box center [1337, 460] width 27 height 15
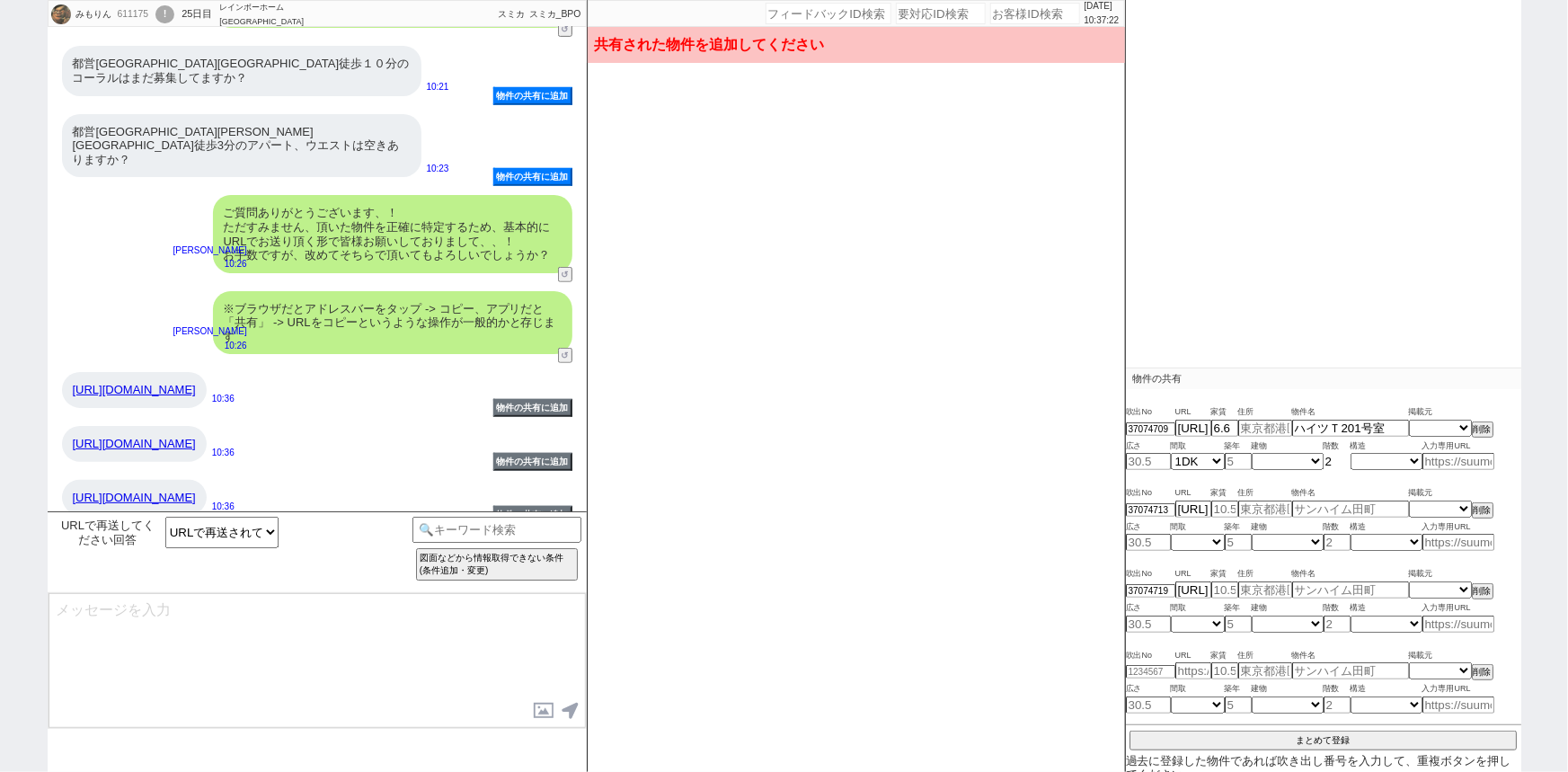
type input "2"
click at [1429, 426] on select "掲載元 SUUMO HOMEs sumaity yahoo goo at home smocca nifty chintai goodrooms r-stor…" at bounding box center [1440, 428] width 63 height 15
select select "17"
click at [1409, 421] on select "掲載元 SUUMO HOMEs sumaity yahoo goo at home smocca nifty chintai goodrooms r-stor…" at bounding box center [1440, 428] width 63 height 15
click at [1240, 459] on input "number" at bounding box center [1238, 460] width 27 height 15
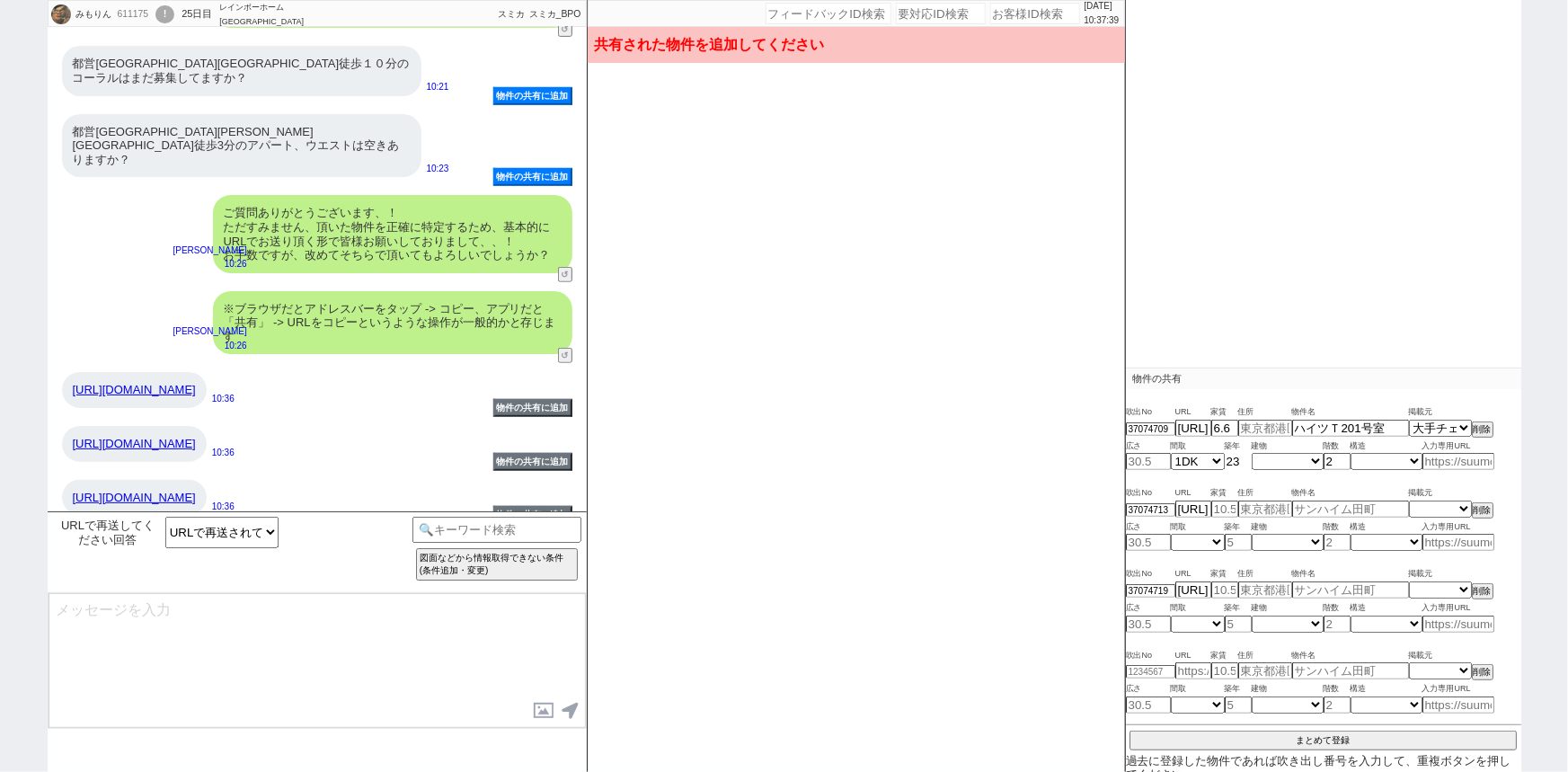
type input "23"
click at [1277, 455] on select "不明 マンション アパート 戸建て テラスハウス タウンハウス" at bounding box center [1287, 460] width 72 height 15
select select "0"
click at [1252, 453] on select "不明 マンション アパート 戸建て テラスハウス タウンハウス" at bounding box center [1287, 460] width 72 height 15
click at [1374, 460] on select "不明 木造 ブロック造 鉄骨造 鉄筋(ＲＣ) 鉄筋鉄骨(ＳＲＣ) ＰＣ ＨＰＣ 軽量鉄骨造 ＡＬＣ その他" at bounding box center [1386, 460] width 72 height 15
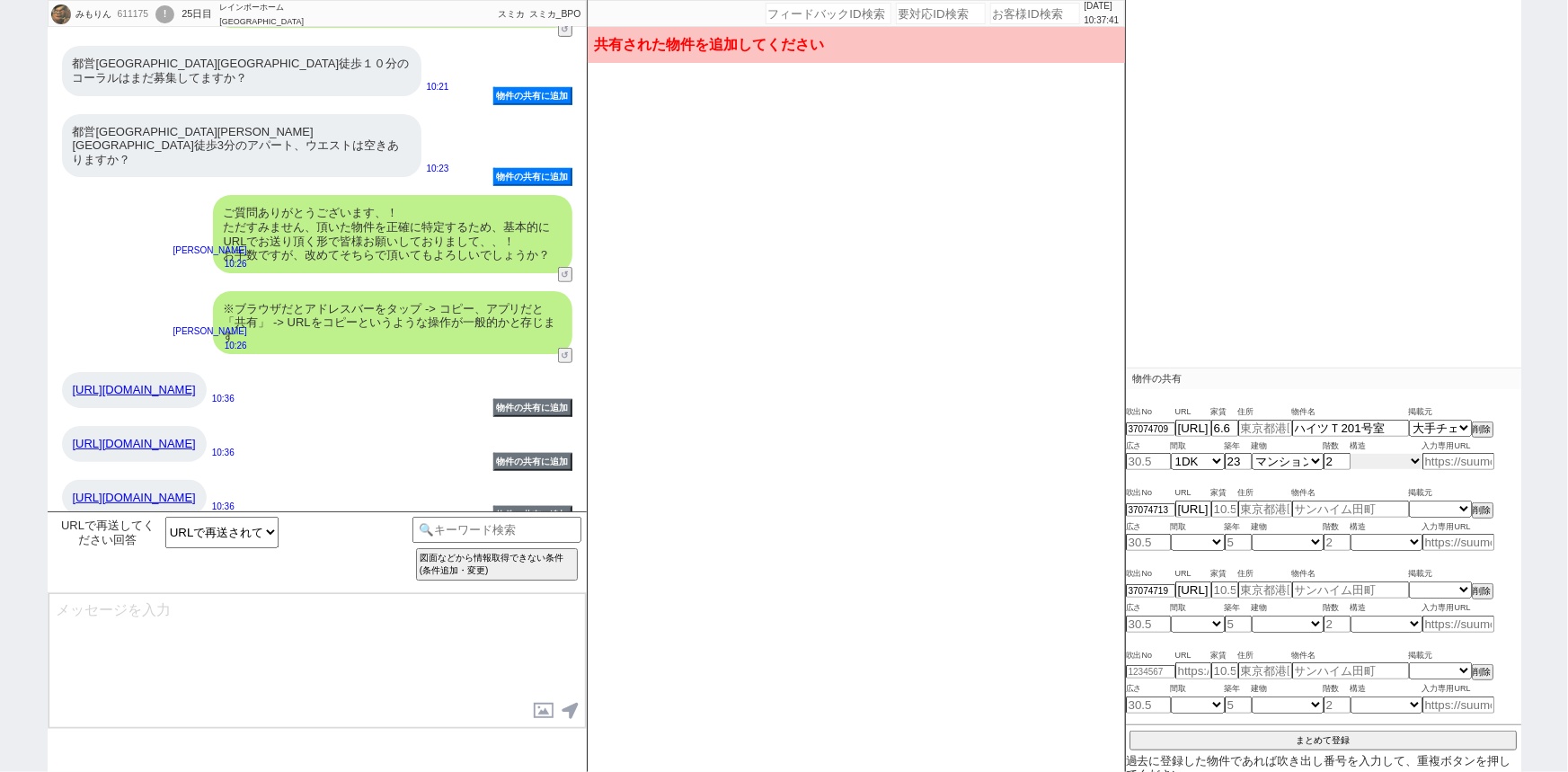
select select "3"
click at [1351, 453] on select "不明 木造 ブロック造 鉄骨造 鉄筋(ＲＣ) 鉄筋鉄骨(ＳＲＣ) ＰＣ ＨＰＣ 軽量鉄骨造 ＡＬＣ その他" at bounding box center [1386, 460] width 72 height 15
click at [1269, 432] on input "text" at bounding box center [1265, 428] width 54 height 15
paste input "東京都江戸川区瑞江１"
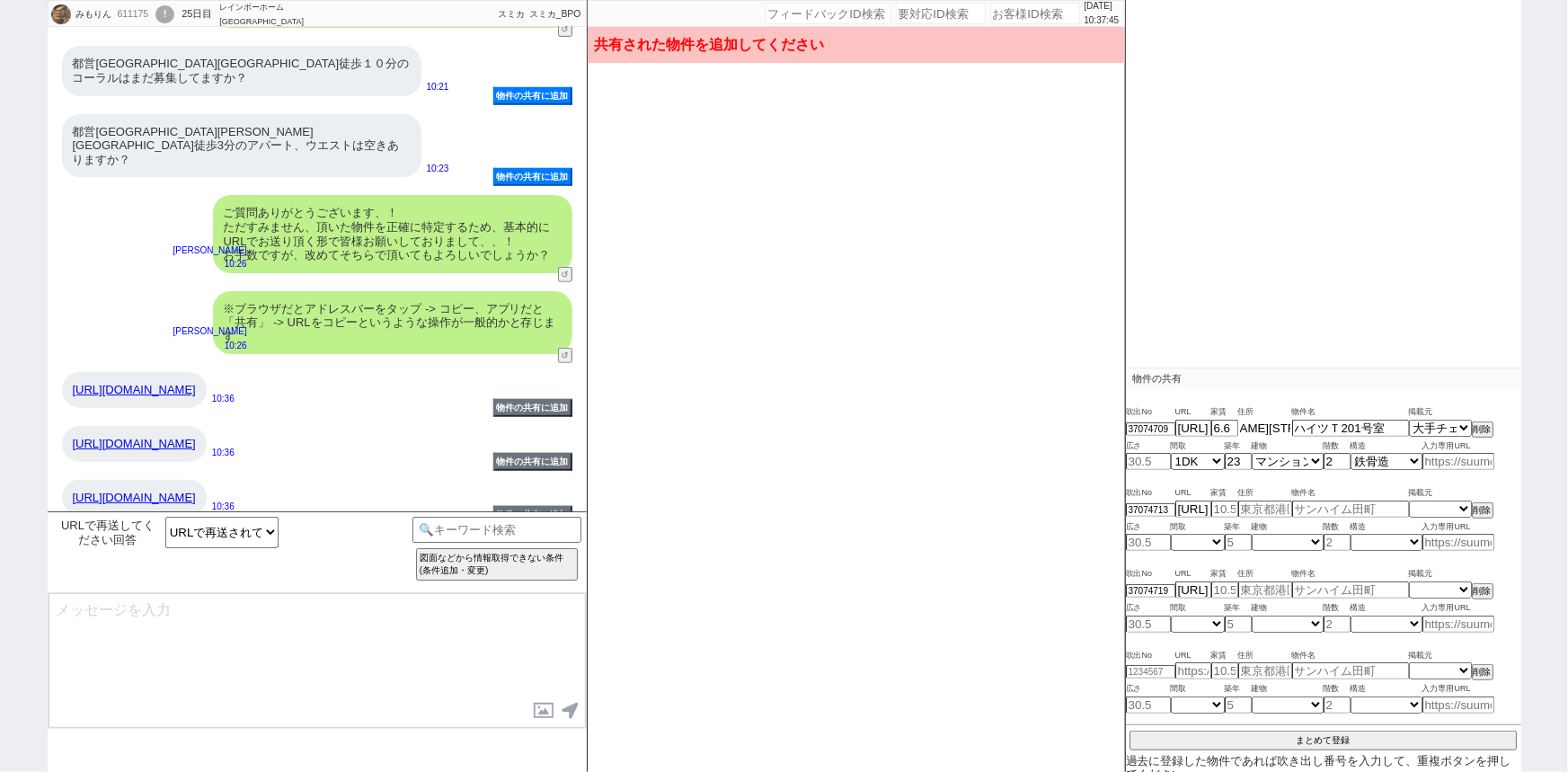
type input "東京都江戸川区瑞江１"
click at [1155, 458] on input "number" at bounding box center [1147, 460] width 45 height 15
type input "30"
click at [141, 437] on link "https://www.housecom.jp/detail_2000445329_201/" at bounding box center [134, 443] width 123 height 14
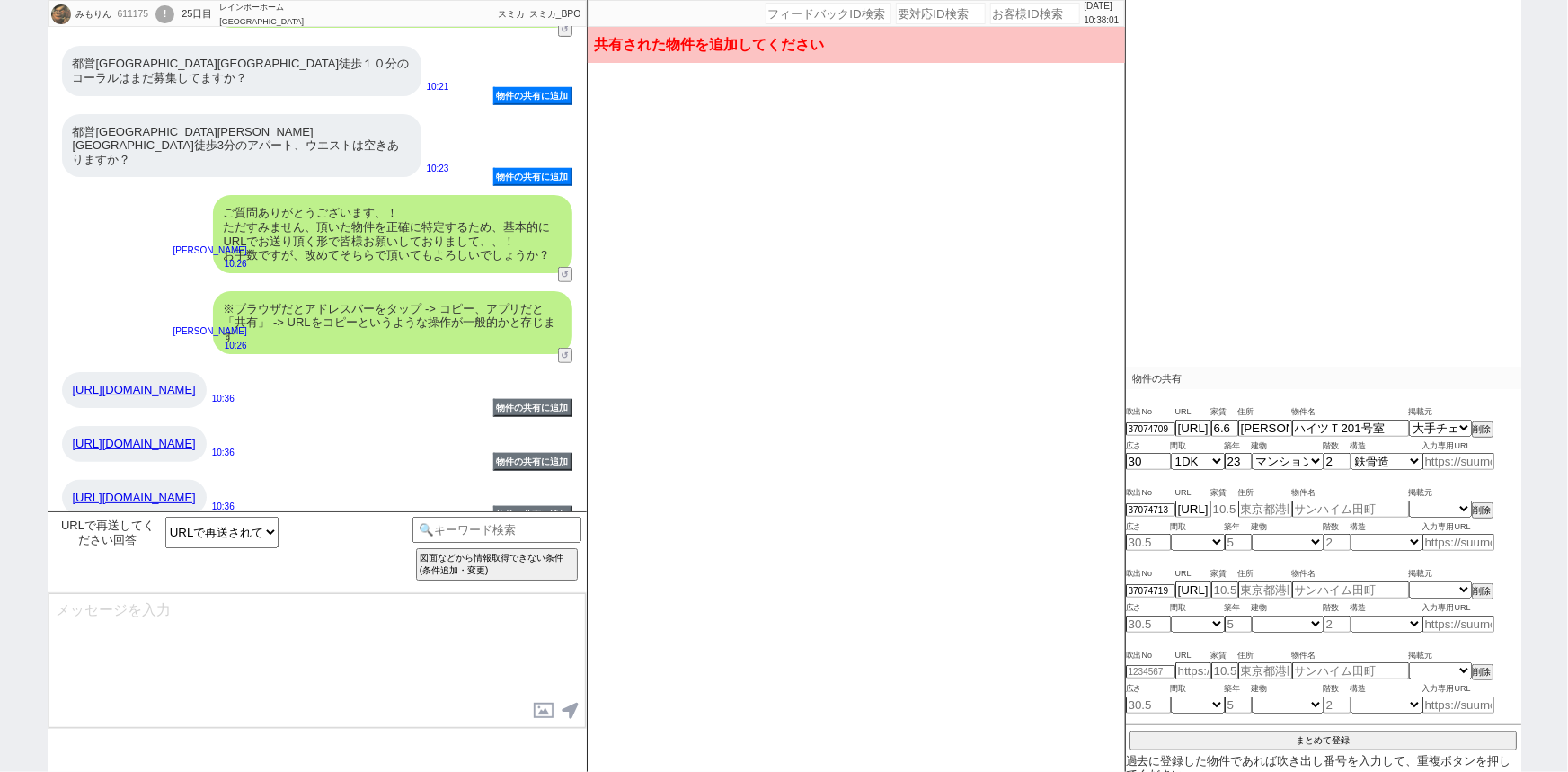
click at [1225, 510] on input "number" at bounding box center [1225, 509] width 27 height 15
type input "7.1"
click at [1199, 537] on select "不明 1R 1K 1DK 1LDK 2K 2DK 2LDK 3K 3DK 3LDK 4K 4DK 4LDK 5K 5DK 5LDK 6K 6DK 6LDK 7…" at bounding box center [1197, 541] width 54 height 15
select select "1"
click at [1171, 534] on select "不明 1R 1K 1DK 1LDK 2K 2DK 2LDK 3K 3DK 3LDK 4K 4DK 4LDK 5K 5DK 5LDK 6K 6DK 6LDK 7…" at bounding box center [1197, 541] width 54 height 15
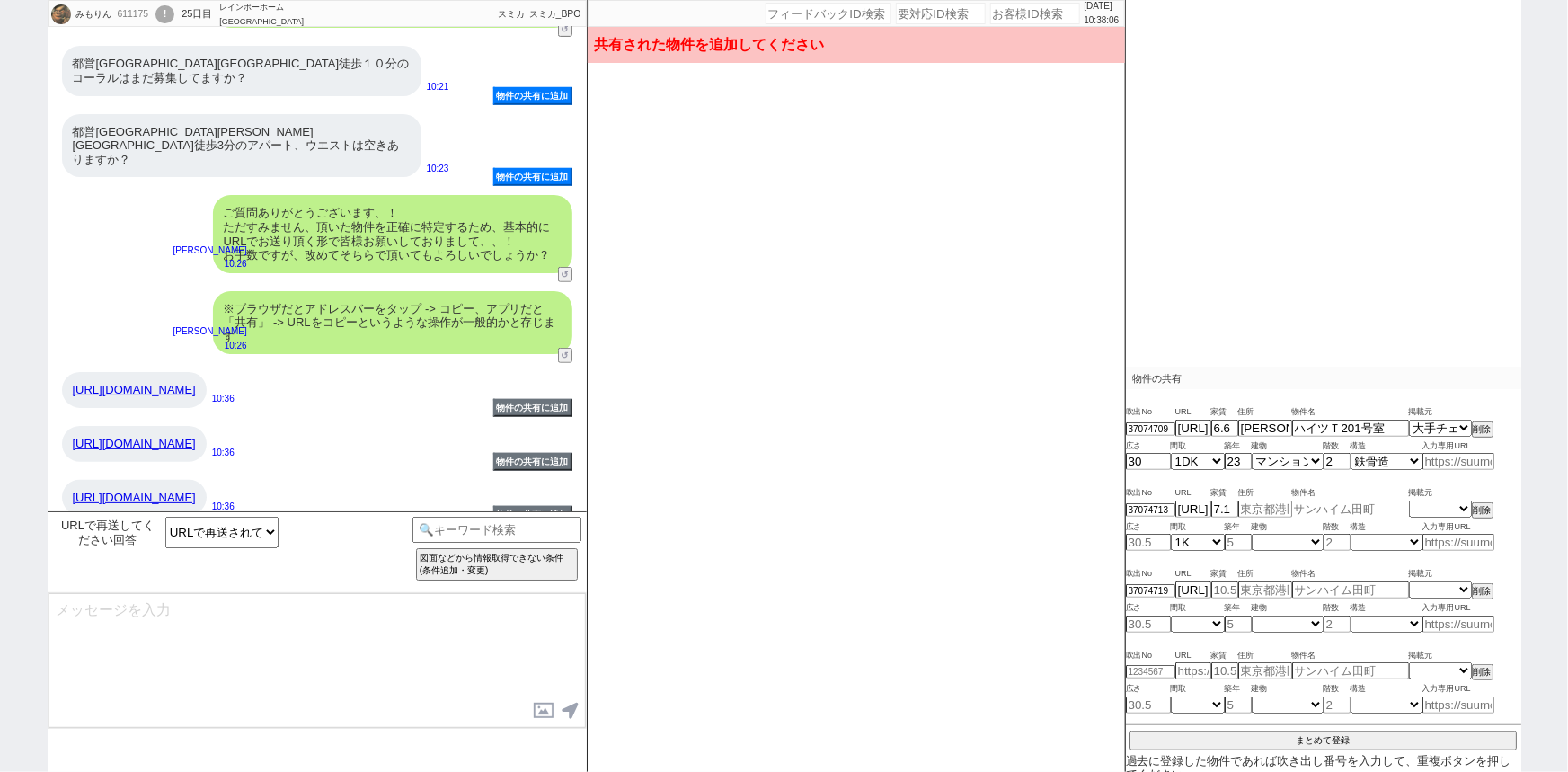
click at [1315, 501] on input "text" at bounding box center [1350, 509] width 117 height 15
paste input "ウエスト201号室"
type input "ウエスト201号室"
click at [1327, 539] on input "number" at bounding box center [1337, 541] width 27 height 15
type input "2"
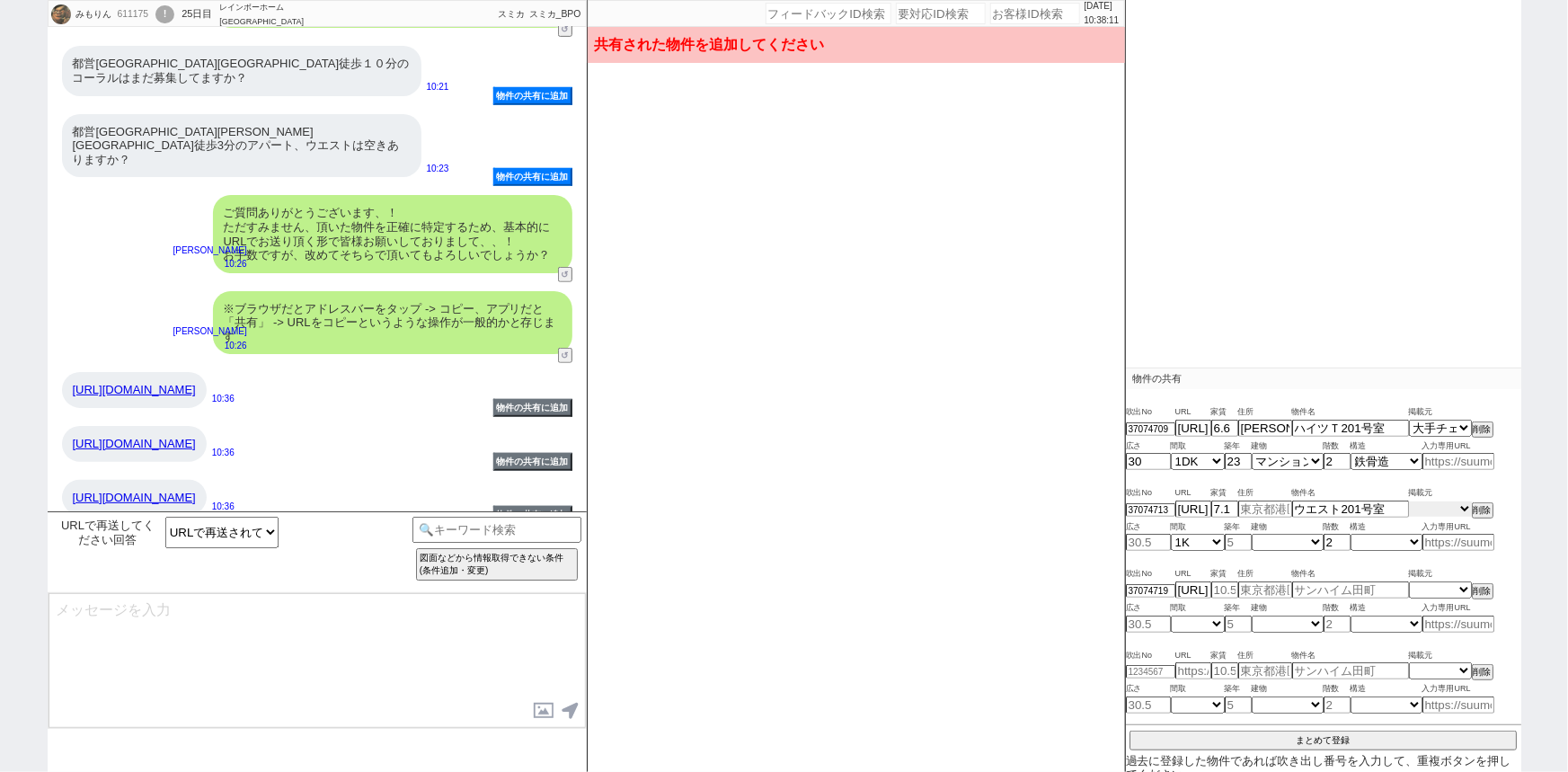
click at [1421, 512] on select "掲載元 SUUMO HOMEs sumaity yahoo goo at home smocca nifty chintai goodrooms r-stor…" at bounding box center [1440, 509] width 63 height 15
select select "17"
click at [1409, 501] on select "掲載元 SUUMO HOMEs sumaity yahoo goo at home smocca nifty chintai goodrooms r-stor…" at bounding box center [1440, 509] width 63 height 15
click at [1136, 539] on input "number" at bounding box center [1147, 541] width 45 height 15
type input "24.2"
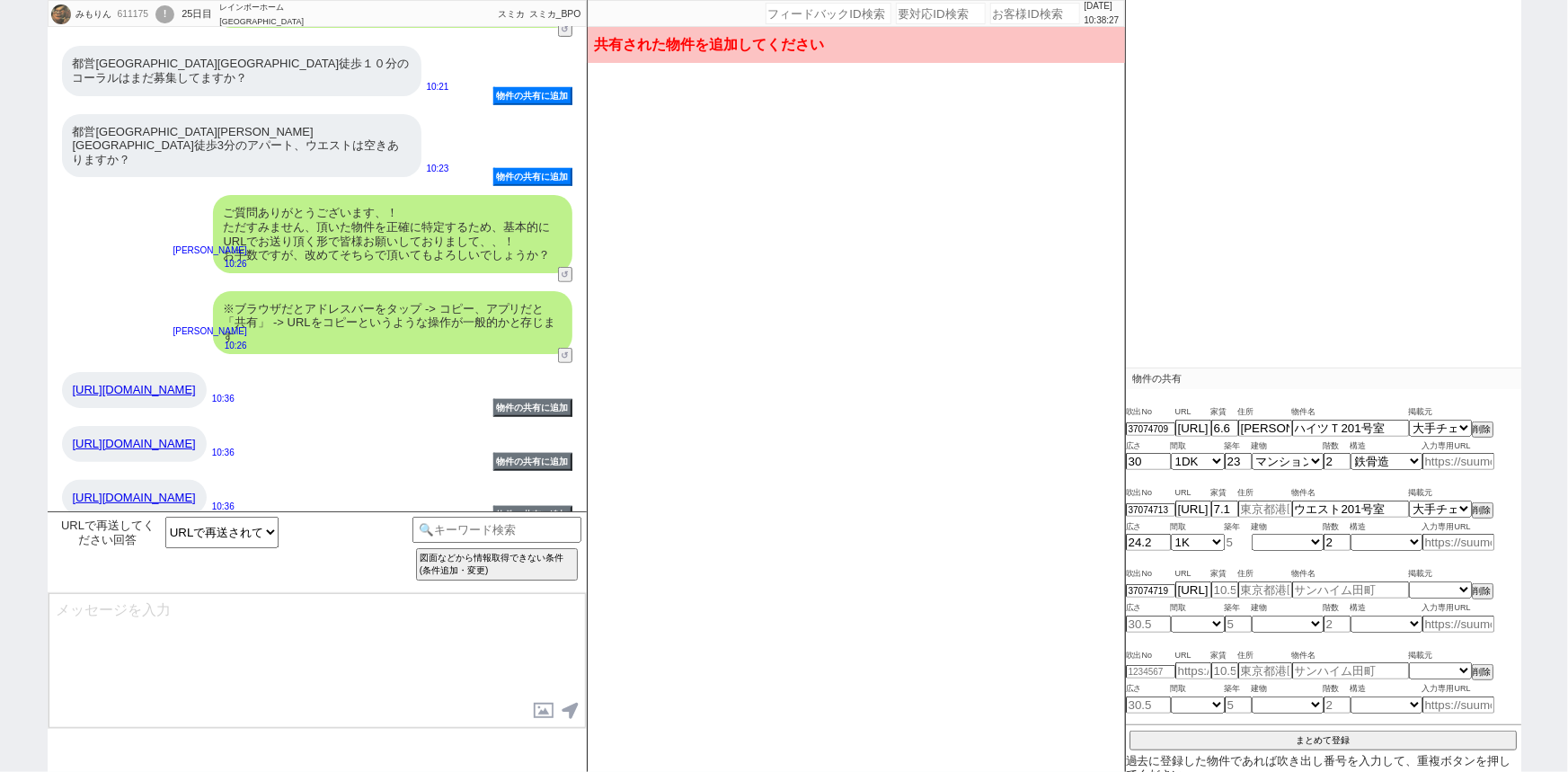
click at [1236, 544] on input "number" at bounding box center [1238, 541] width 27 height 15
type input "20"
click at [1276, 542] on select "不明 マンション アパート 戸建て テラスハウス タウンハウス" at bounding box center [1287, 541] width 72 height 15
select select "0"
click at [1252, 534] on select "不明 マンション アパート 戸建て テラスハウス タウンハウス" at bounding box center [1287, 541] width 72 height 15
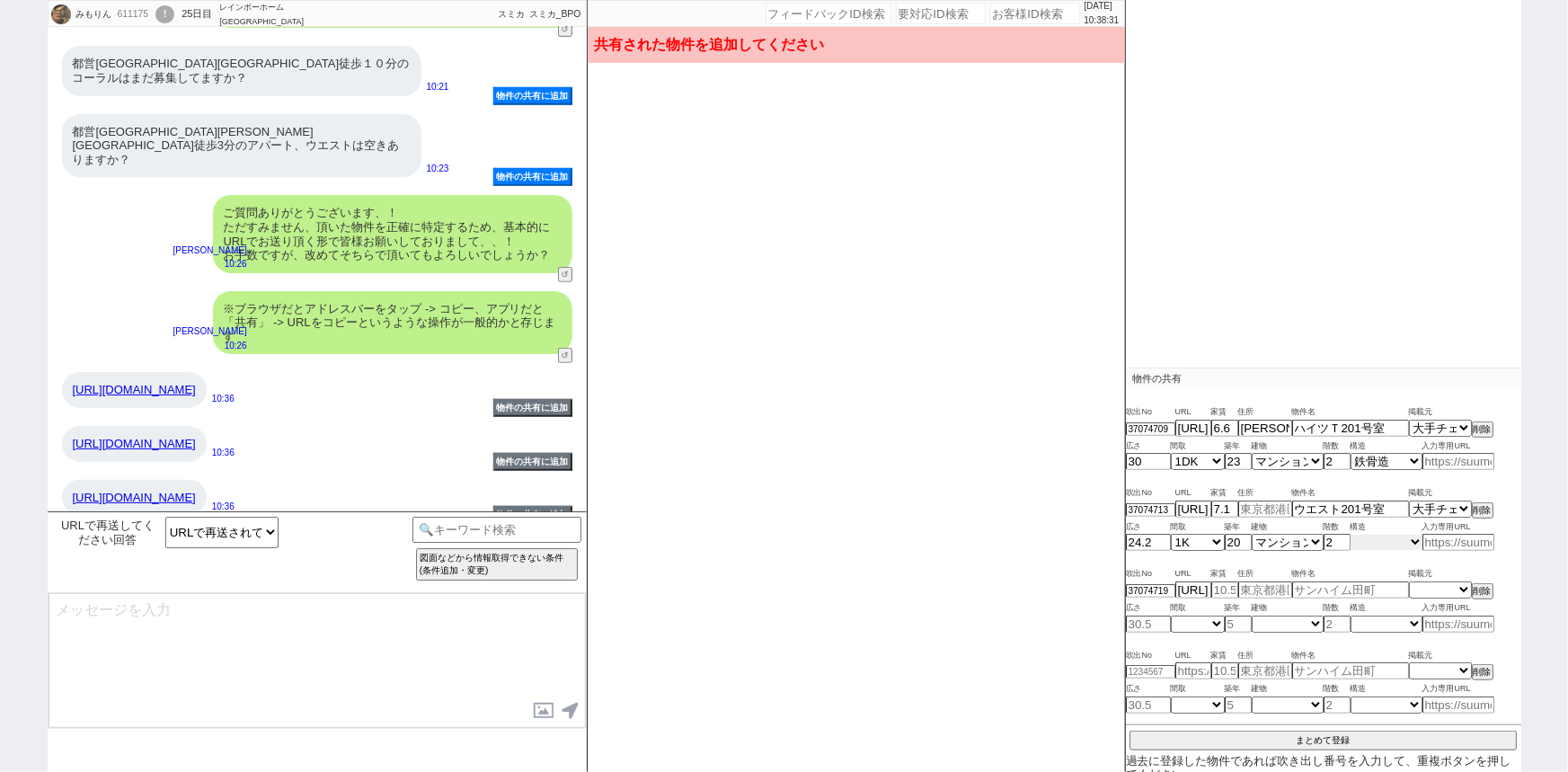
click at [1374, 534] on select "不明 木造 ブロック造 鉄骨造 鉄筋(ＲＣ) 鉄筋鉄骨(ＳＲＣ) ＰＣ ＨＰＣ 軽量鉄骨造 ＡＬＣ その他" at bounding box center [1386, 541] width 72 height 15
select select "8"
click at [1351, 534] on select "不明 木造 ブロック造 鉄骨造 鉄筋(ＲＣ) 鉄筋鉄骨(ＳＲＣ) ＰＣ ＨＰＣ 軽量鉄骨造 ＡＬＣ その他" at bounding box center [1386, 541] width 72 height 15
click at [1268, 508] on input "text" at bounding box center [1265, 509] width 54 height 15
paste input "東京都江戸川区瑞江４"
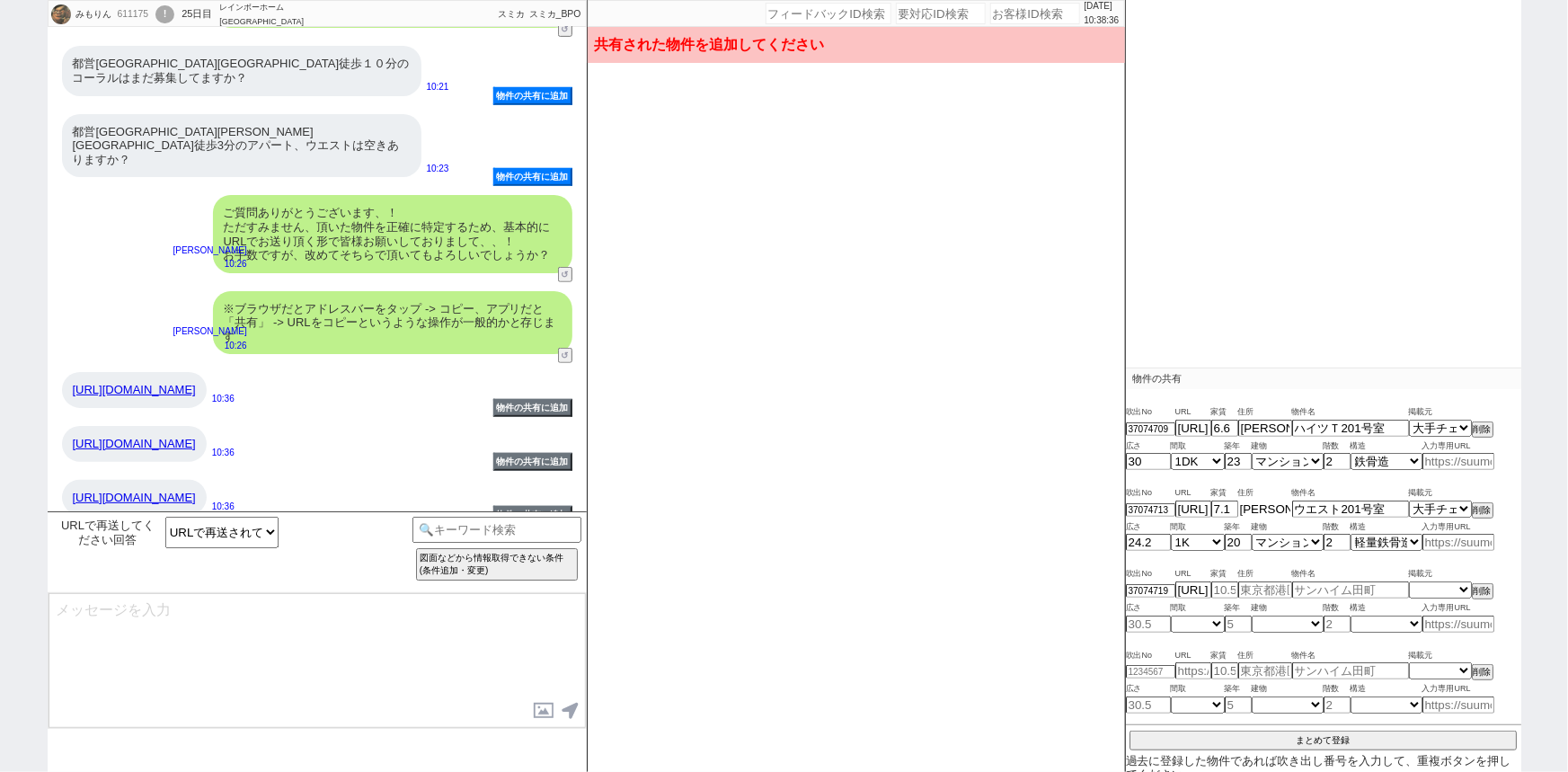
scroll to position [0, 69]
type input "東京都江戸川区瑞江４"
click at [1160, 553] on div "吹出No URL 家賃 住所 物件名 掲載元 37074713 https://www.housecom.jp/detail_2000445329_201/ …" at bounding box center [1323, 517] width 395 height 81
click at [196, 490] on link "https://www.housecom.jp/detail_2000446676_206/" at bounding box center [134, 497] width 123 height 14
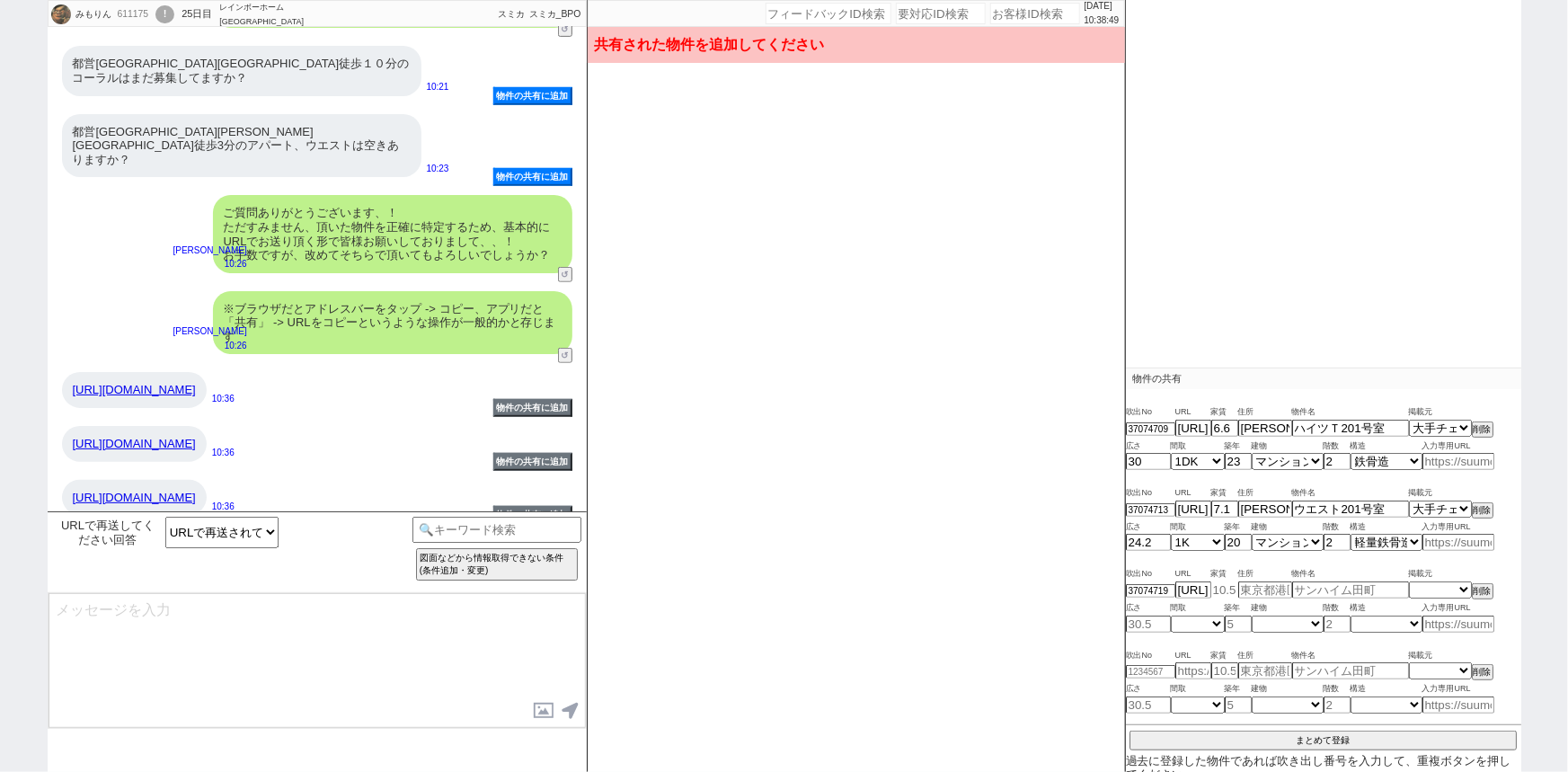
click at [1230, 583] on input "number" at bounding box center [1225, 589] width 27 height 15
type input "7.3"
click at [1330, 616] on input "number" at bounding box center [1337, 623] width 27 height 15
type input "2"
click at [1196, 620] on select "不明 1R 1K 1DK 1LDK 2K 2DK 2LDK 3K 3DK 3LDK 4K 4DK 4LDK 5K 5DK 5LDK 6K 6DK 6LDK 7…" at bounding box center [1197, 623] width 54 height 15
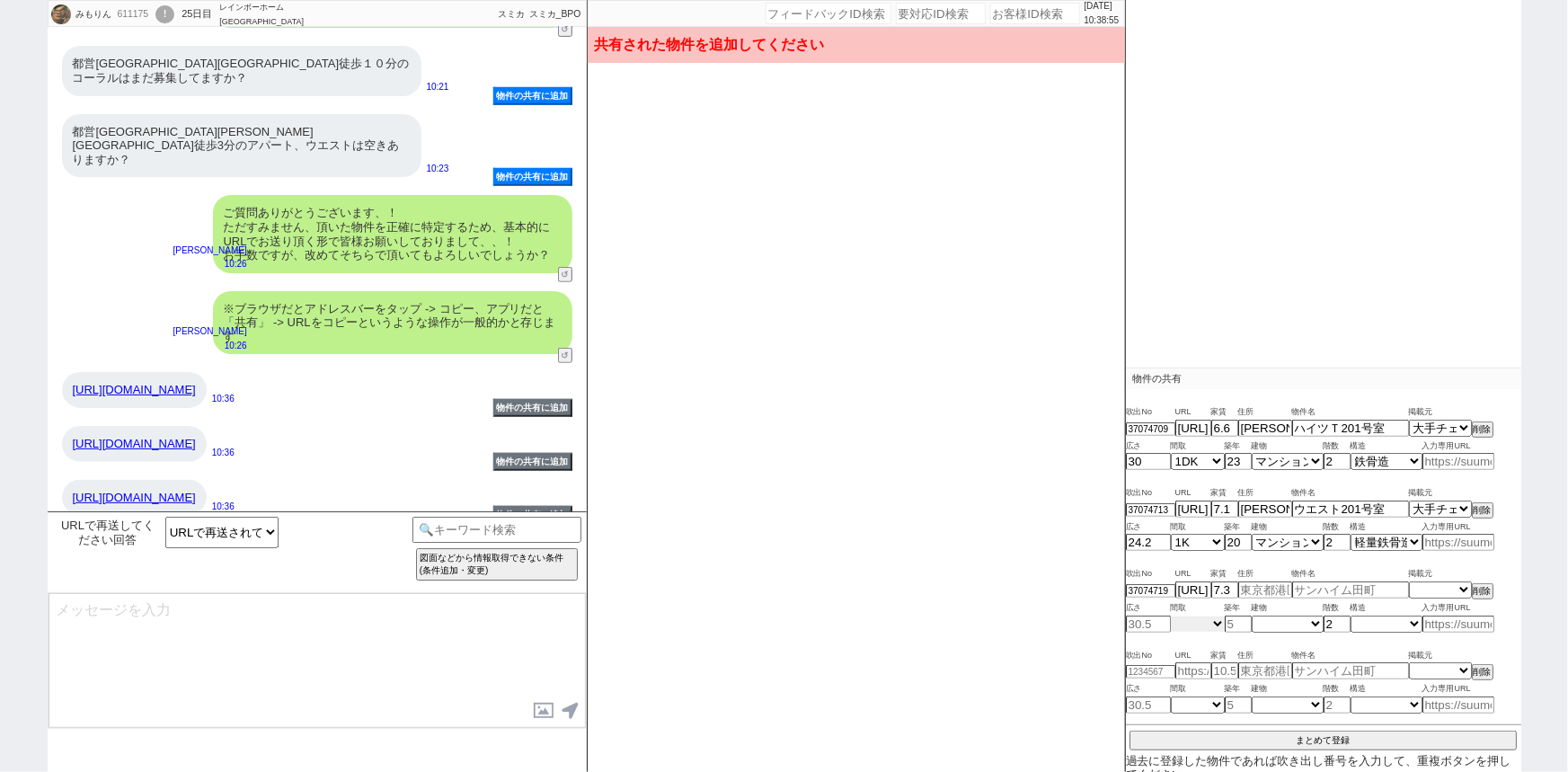
select select "1"
click at [1171, 616] on select "不明 1R 1K 1DK 1LDK 2K 2DK 2LDK 3K 3DK 3LDK 4K 4DK 4LDK 5K 5DK 5LDK 6K 6DK 6LDK 7…" at bounding box center [1197, 623] width 54 height 15
click at [1338, 582] on input "text" at bounding box center [1350, 589] width 117 height 15
paste input "コーラル206号室"
type input "コーラル206号室"
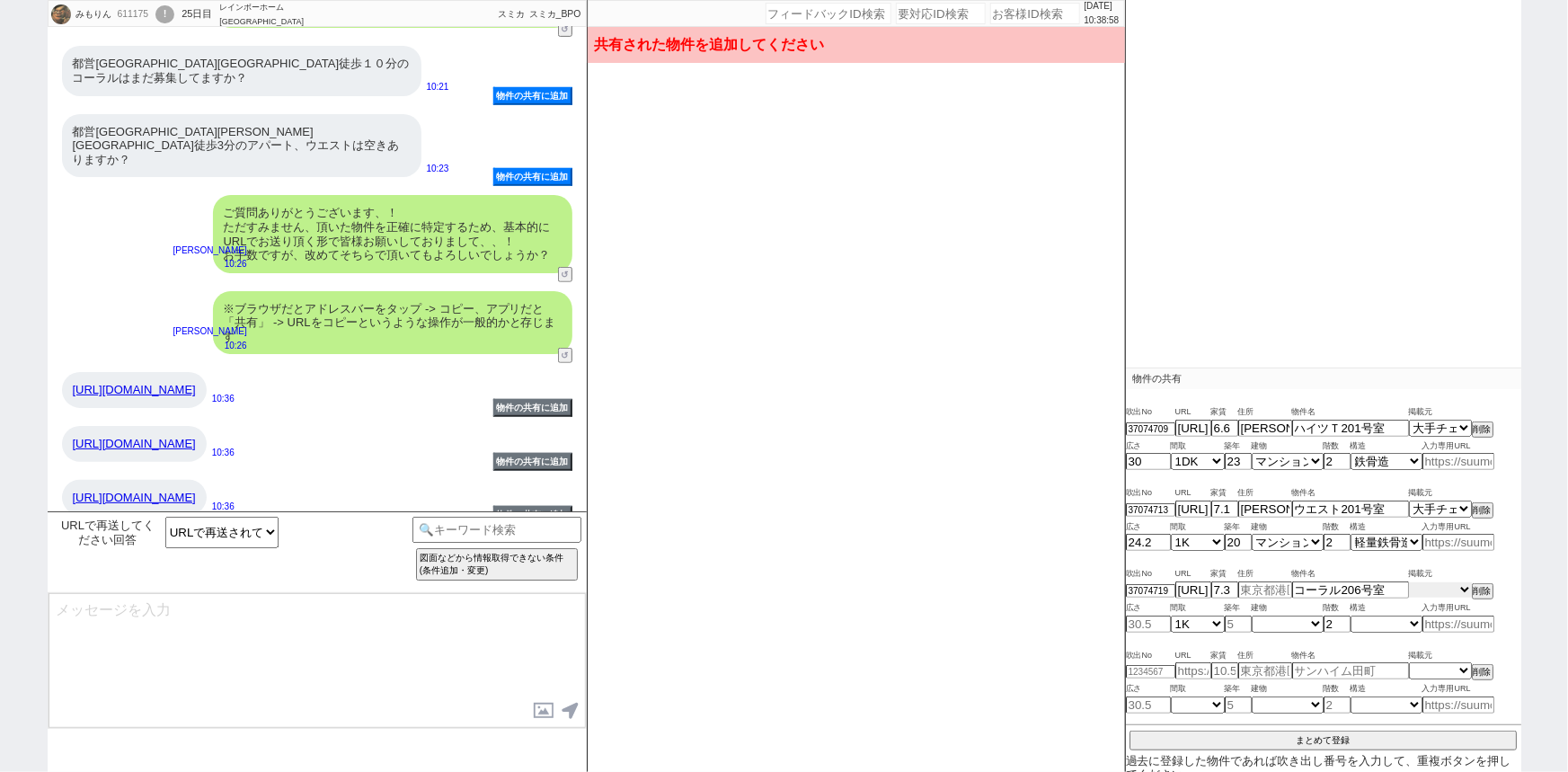
click at [1431, 584] on select "掲載元 SUUMO HOMEs sumaity yahoo goo at home smocca nifty chintai goodrooms r-stor…" at bounding box center [1440, 589] width 63 height 15
select select "17"
click at [1409, 582] on select "掲載元 SUUMO HOMEs sumaity yahoo goo at home smocca nifty chintai goodrooms r-stor…" at bounding box center [1440, 589] width 63 height 15
click at [1151, 623] on input "number" at bounding box center [1147, 623] width 45 height 15
type input "29.8"
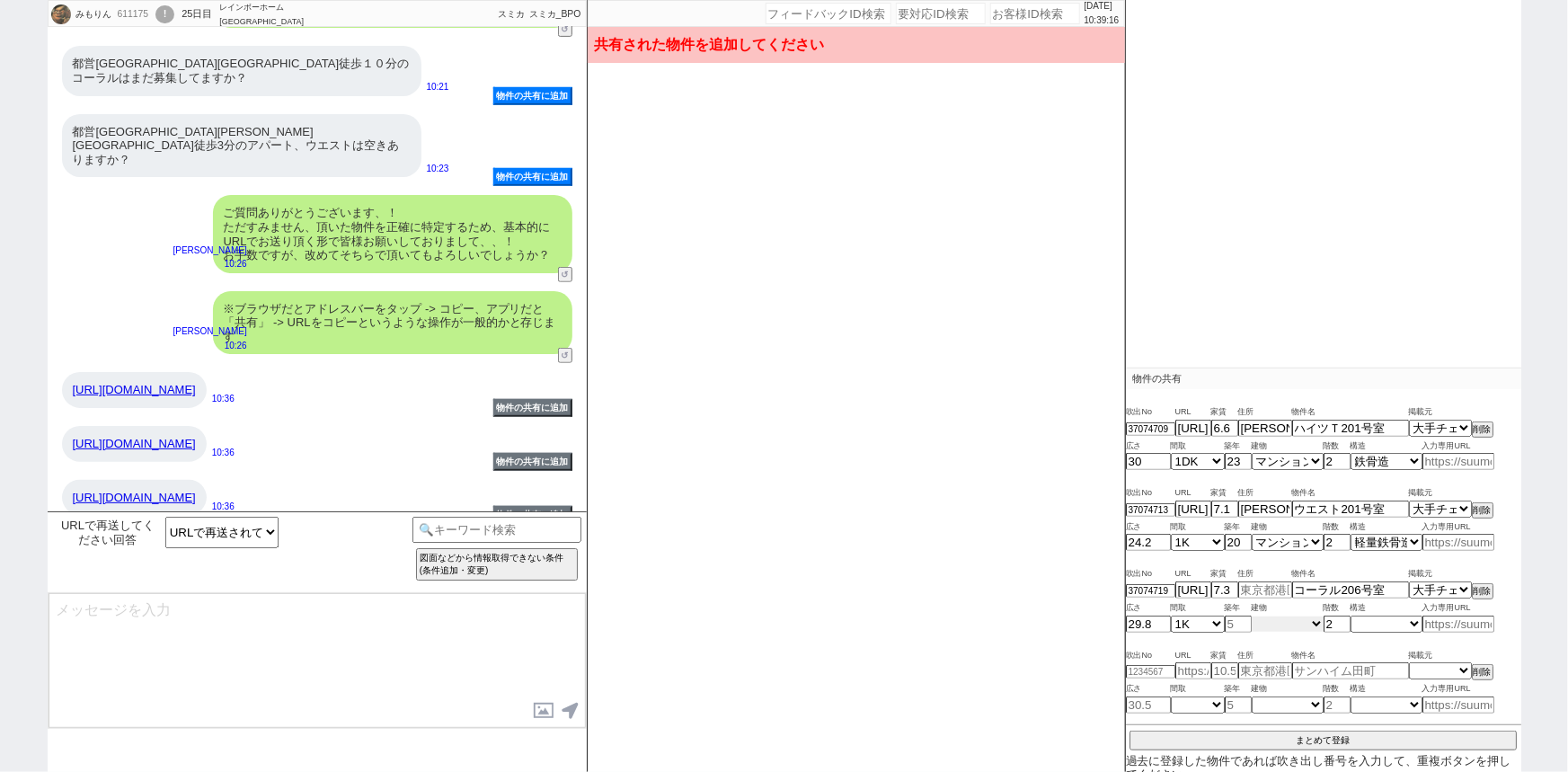
click at [1275, 620] on select "不明 マンション アパート 戸建て テラスハウス タウンハウス" at bounding box center [1287, 623] width 72 height 15
select select "1"
click at [1252, 616] on select "不明 マンション アパート 戸建て テラスハウス タウンハウス" at bounding box center [1287, 623] width 72 height 15
click at [1378, 618] on select "不明 木造 ブロック造 鉄骨造 鉄筋(ＲＣ) 鉄筋鉄骨(ＳＲＣ) ＰＣ ＨＰＣ 軽量鉄骨造 ＡＬＣ その他" at bounding box center [1386, 623] width 72 height 15
select select "1"
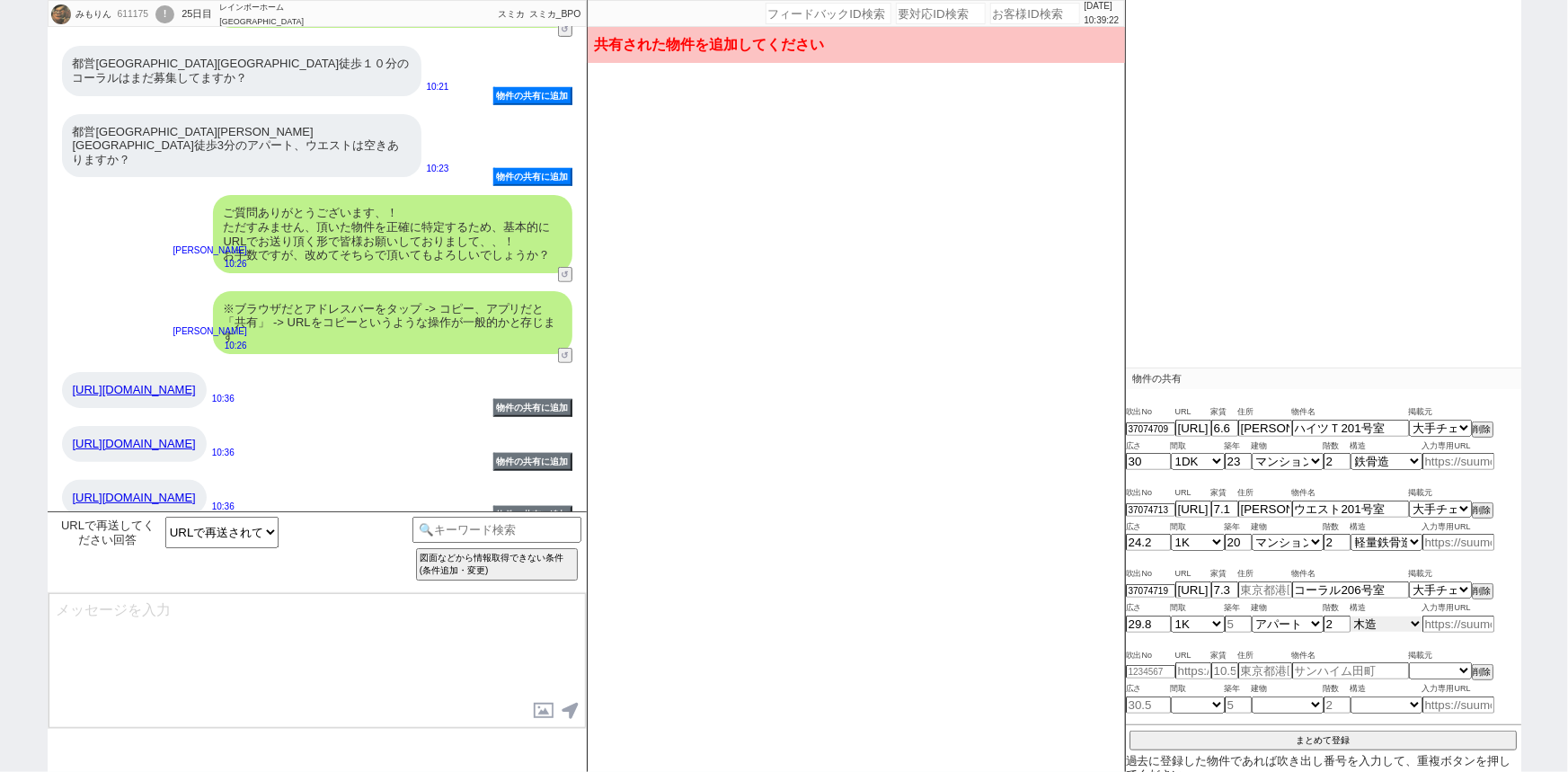
click at [1351, 616] on select "不明 木造 ブロック造 鉄骨造 鉄筋(ＲＣ) 鉄筋鉄骨(ＳＲＣ) ＰＣ ＨＰＣ 軽量鉄骨造 ＡＬＣ その他" at bounding box center [1386, 623] width 72 height 15
click at [1239, 620] on input "number" at bounding box center [1238, 623] width 27 height 15
type input "18"
click at [1261, 589] on input "text" at bounding box center [1265, 589] width 54 height 15
paste input "東京都江戸川区一之江３"
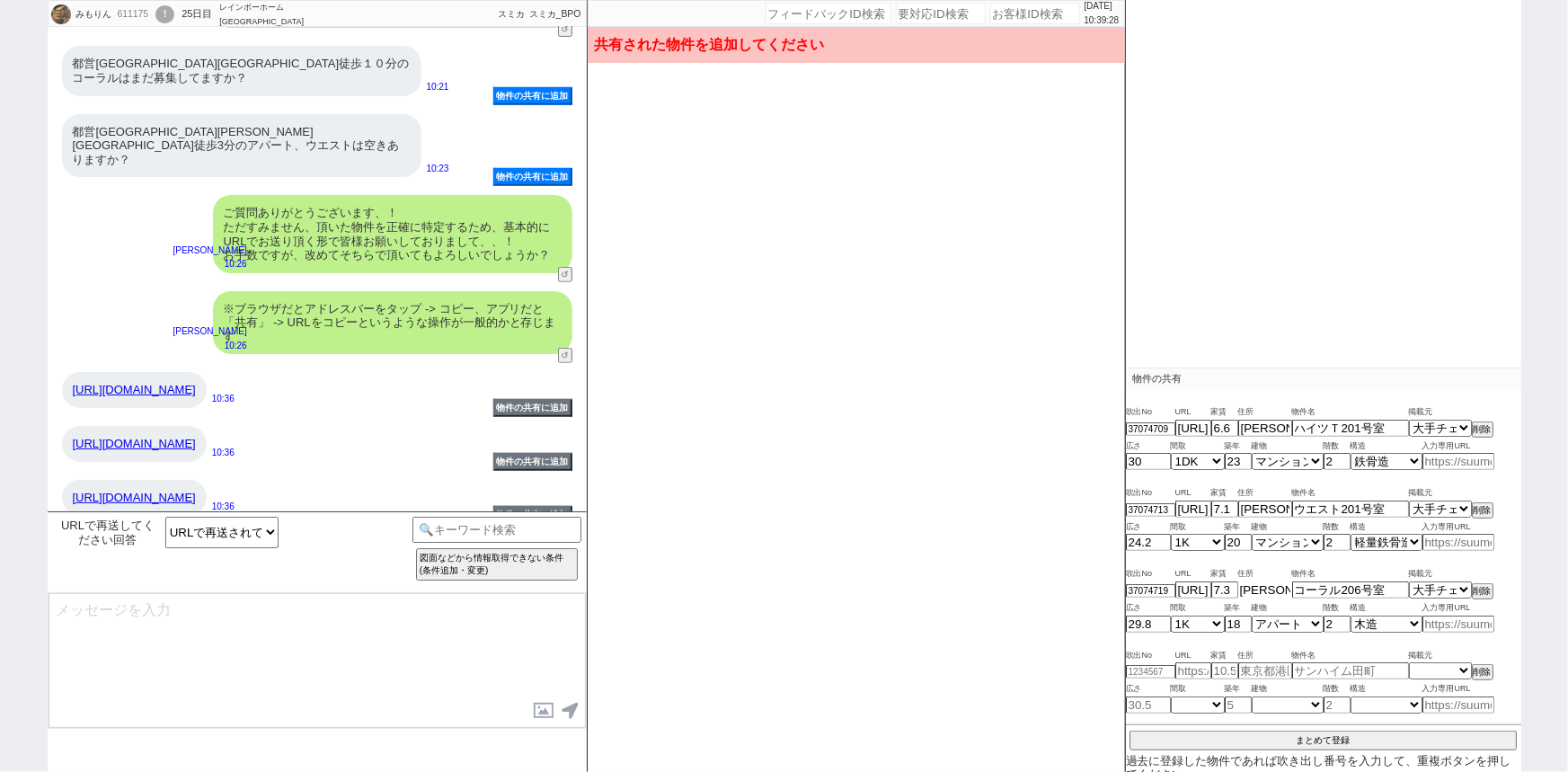
scroll to position [0, 81]
type input "東京都江戸川区一之江３"
click at [1344, 730] on button "まとめて登録" at bounding box center [1323, 738] width 387 height 16
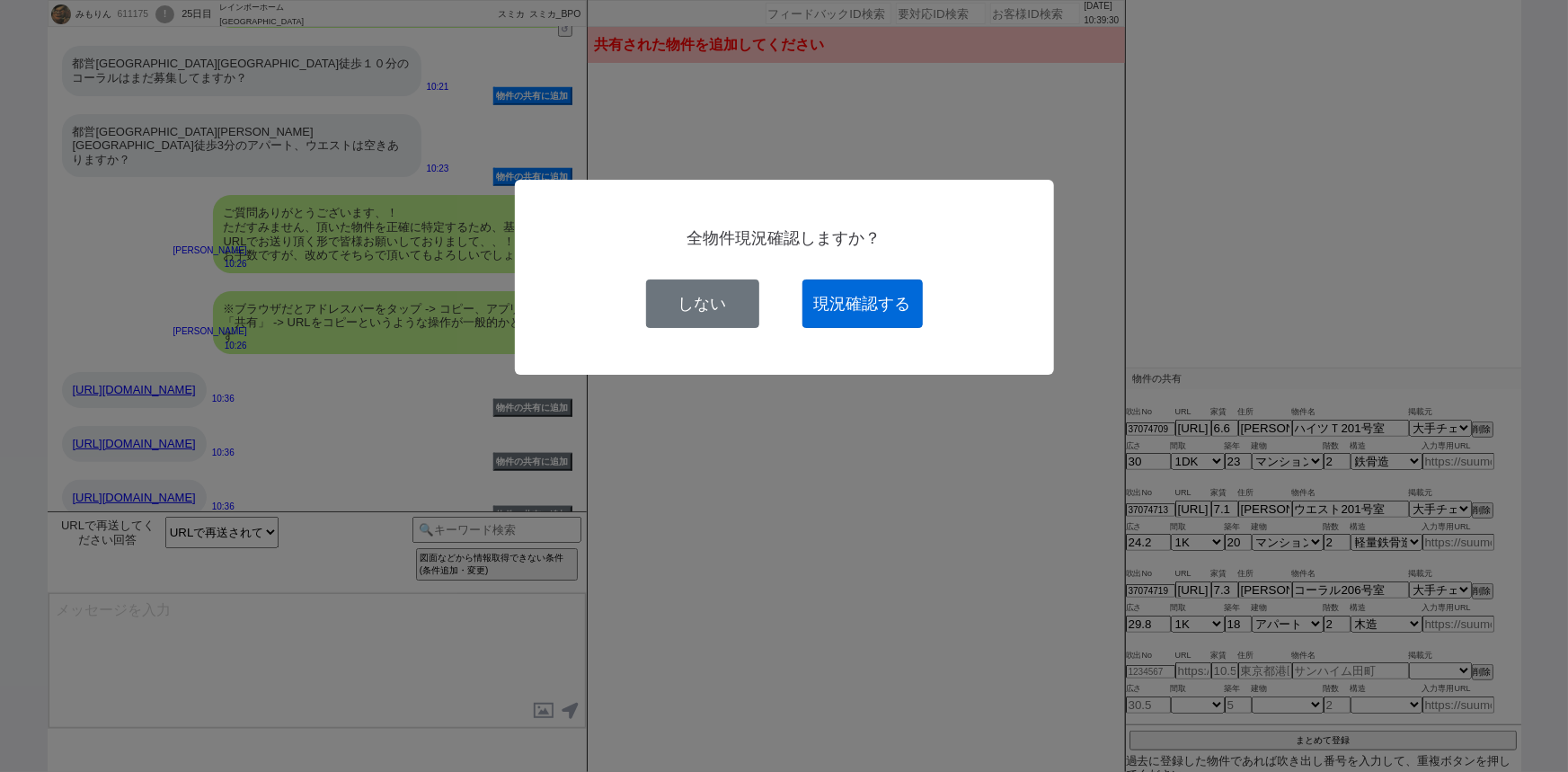
click at [888, 302] on button "現況確認する" at bounding box center [862, 303] width 121 height 48
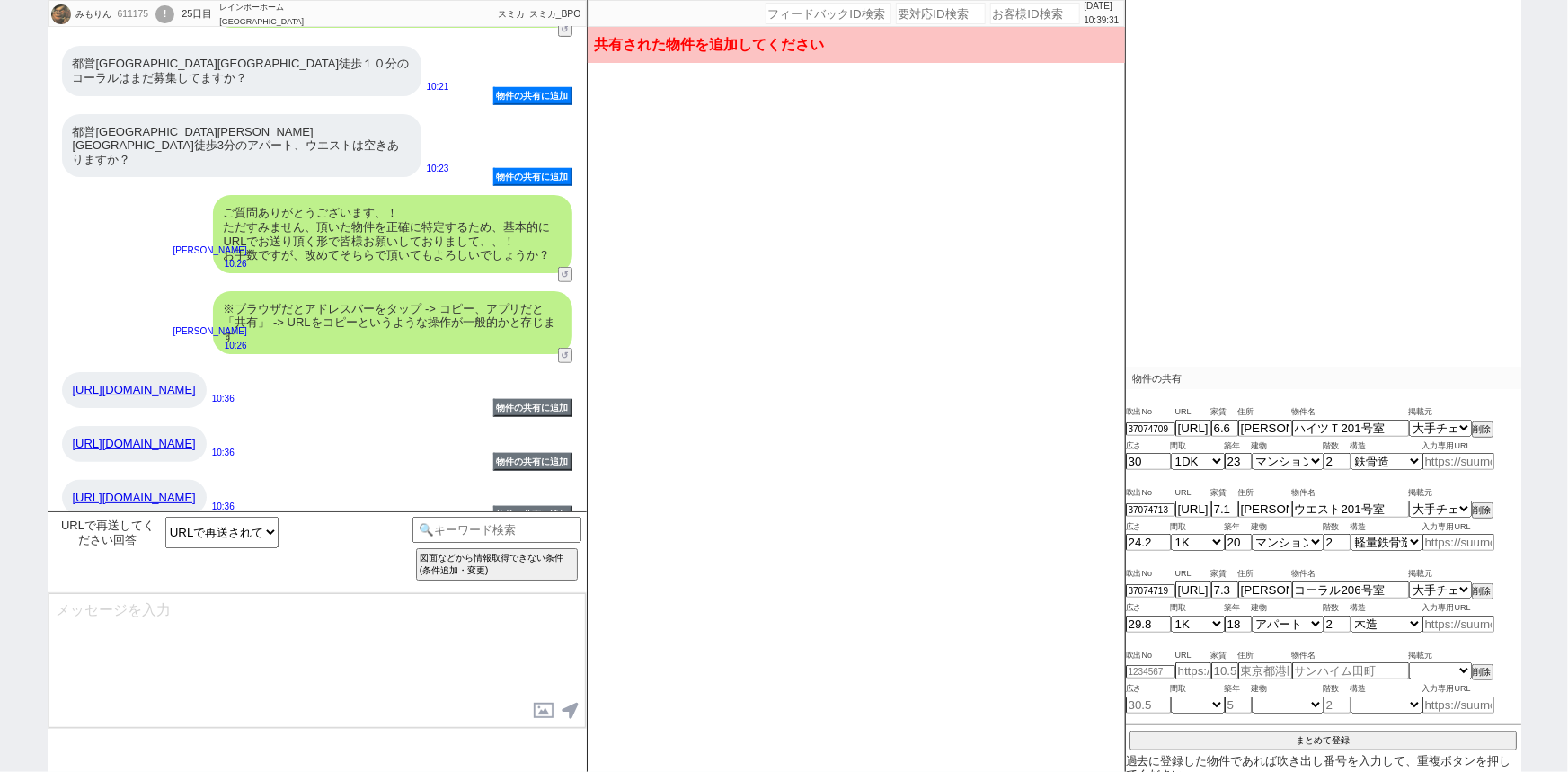
select select
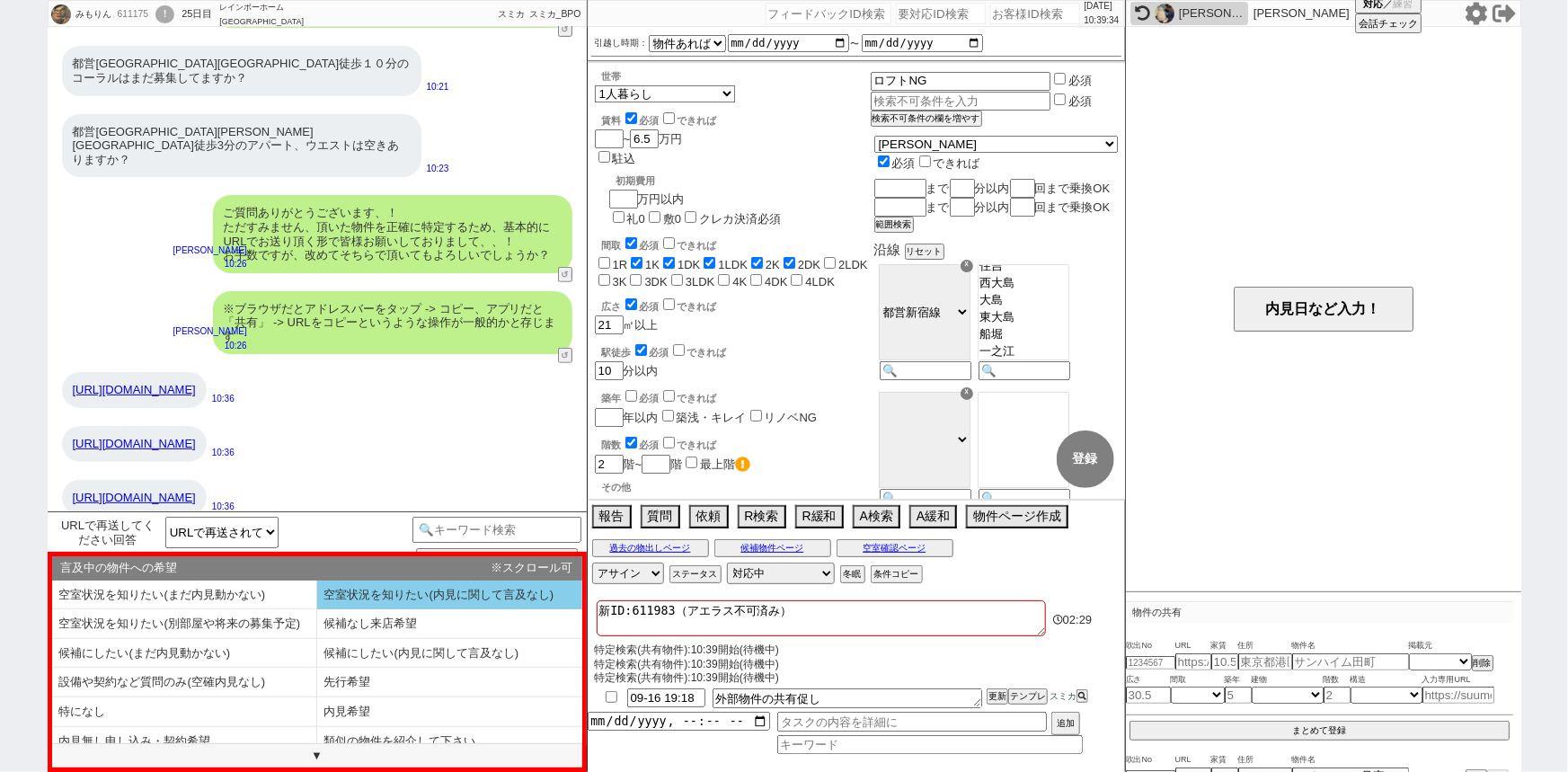
click at [425, 589] on li "空室状況を知りたい(内見に関して言及なし)" at bounding box center [450, 595] width 265 height 30
select select "空室状況を知りたい(内見に関して言及なし)"
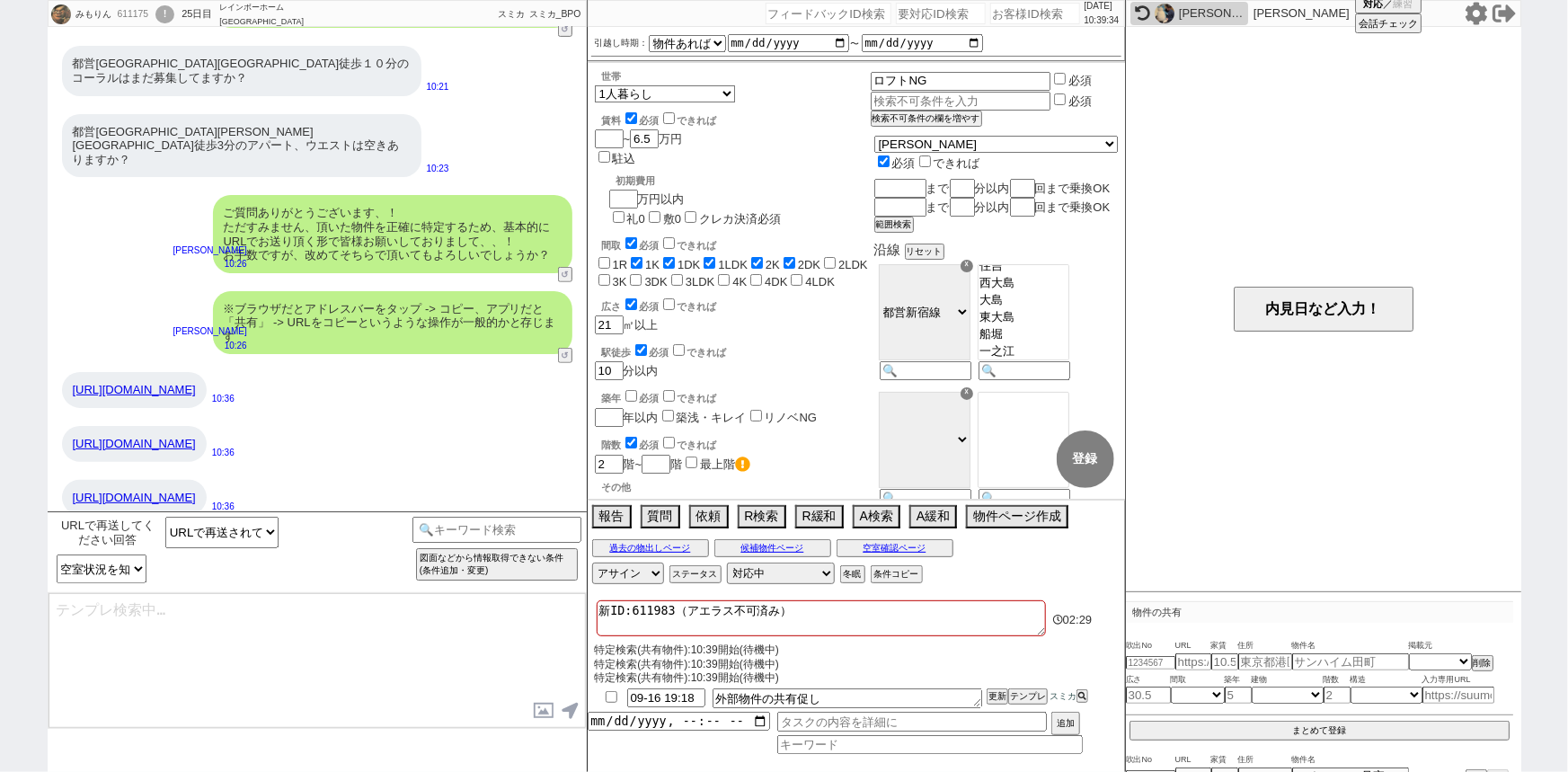
type textarea "再送ありがとうございます、では改めて掲載状況を確認してまいりますね！ ※情報の鮮度が最も良いとされる業者システム上で確認しますので基本リアルタイムです"
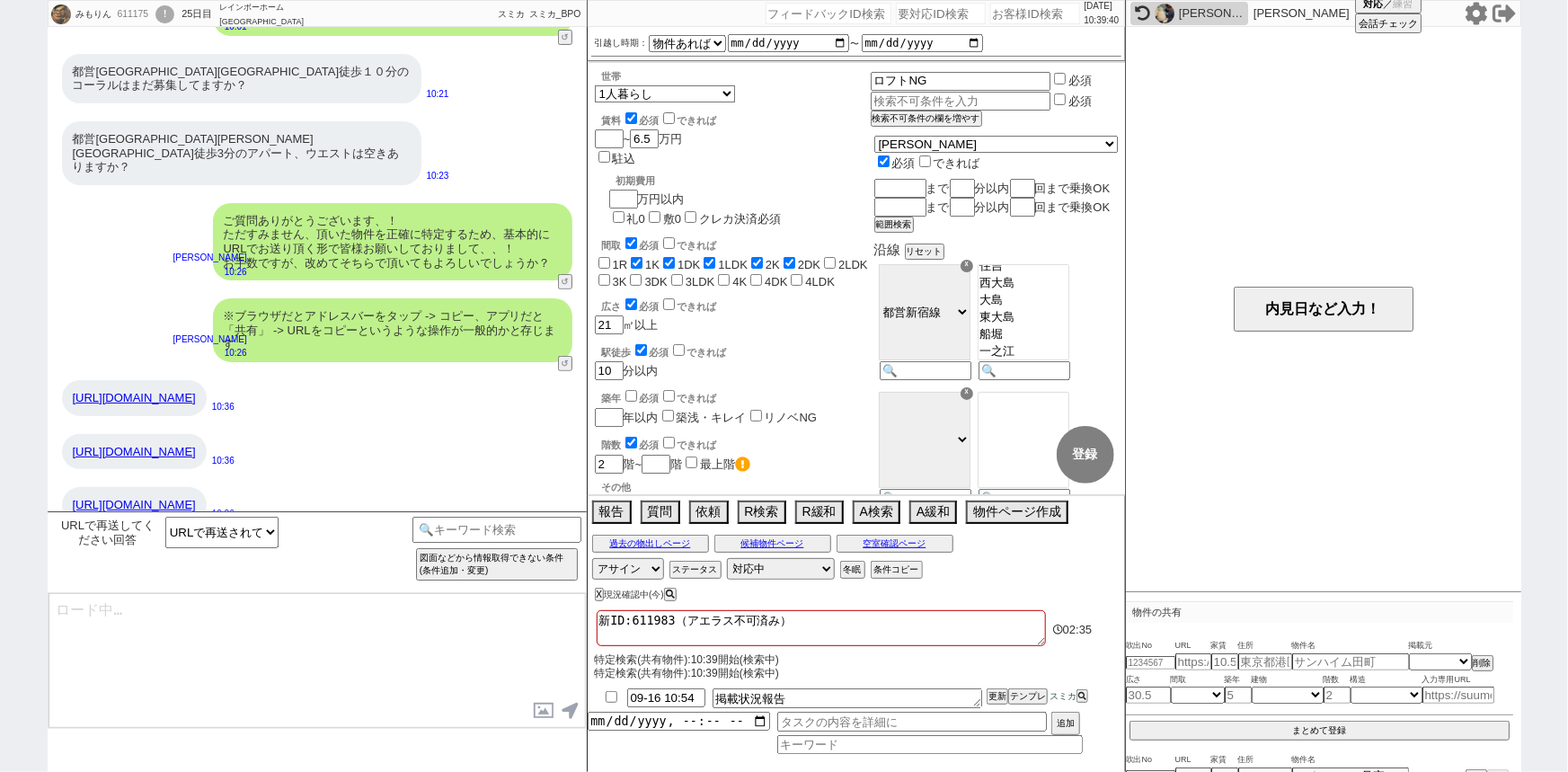
scroll to position [273, 0]
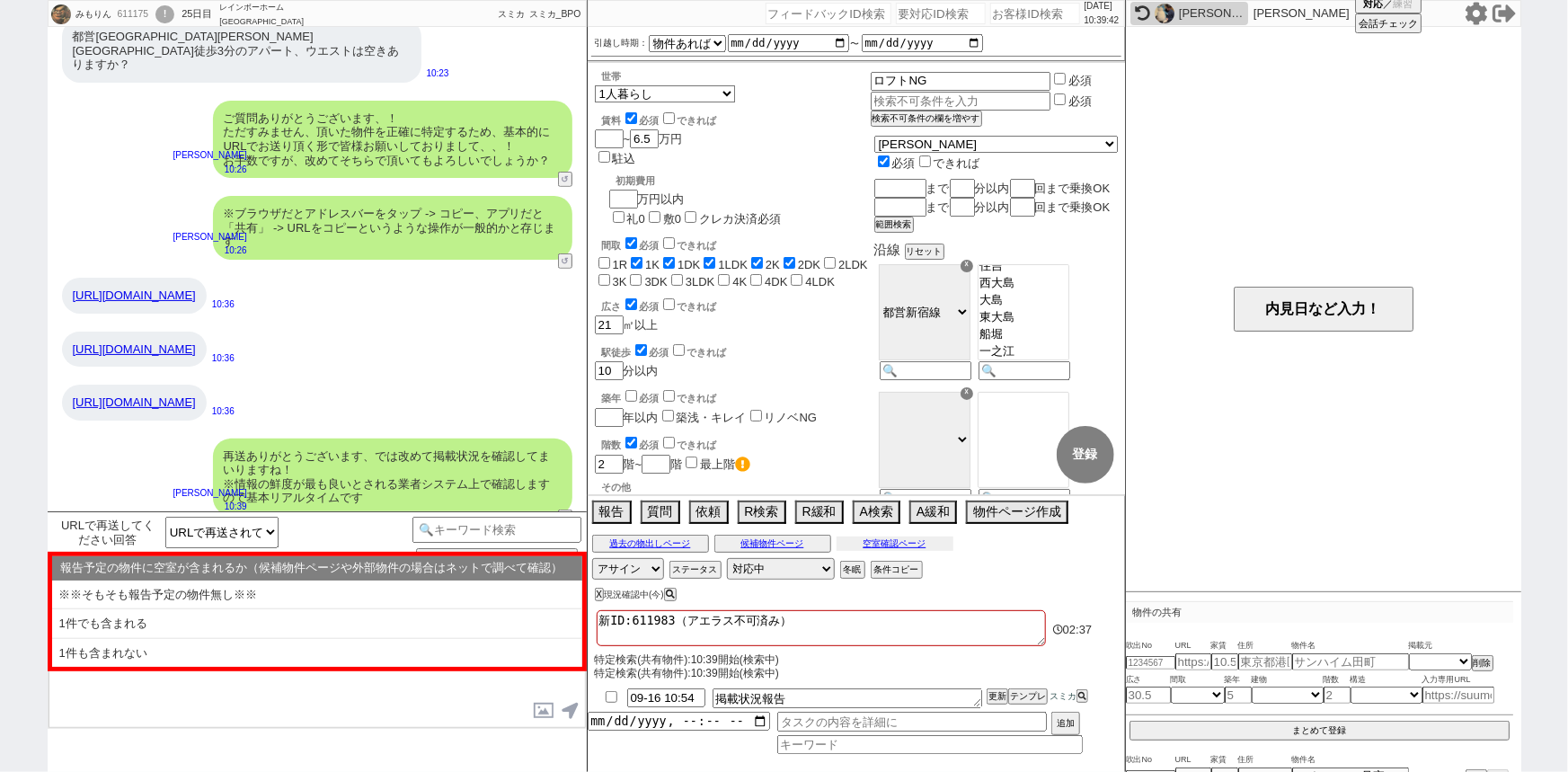
click at [938, 539] on button "空室確認ページ" at bounding box center [895, 543] width 117 height 15
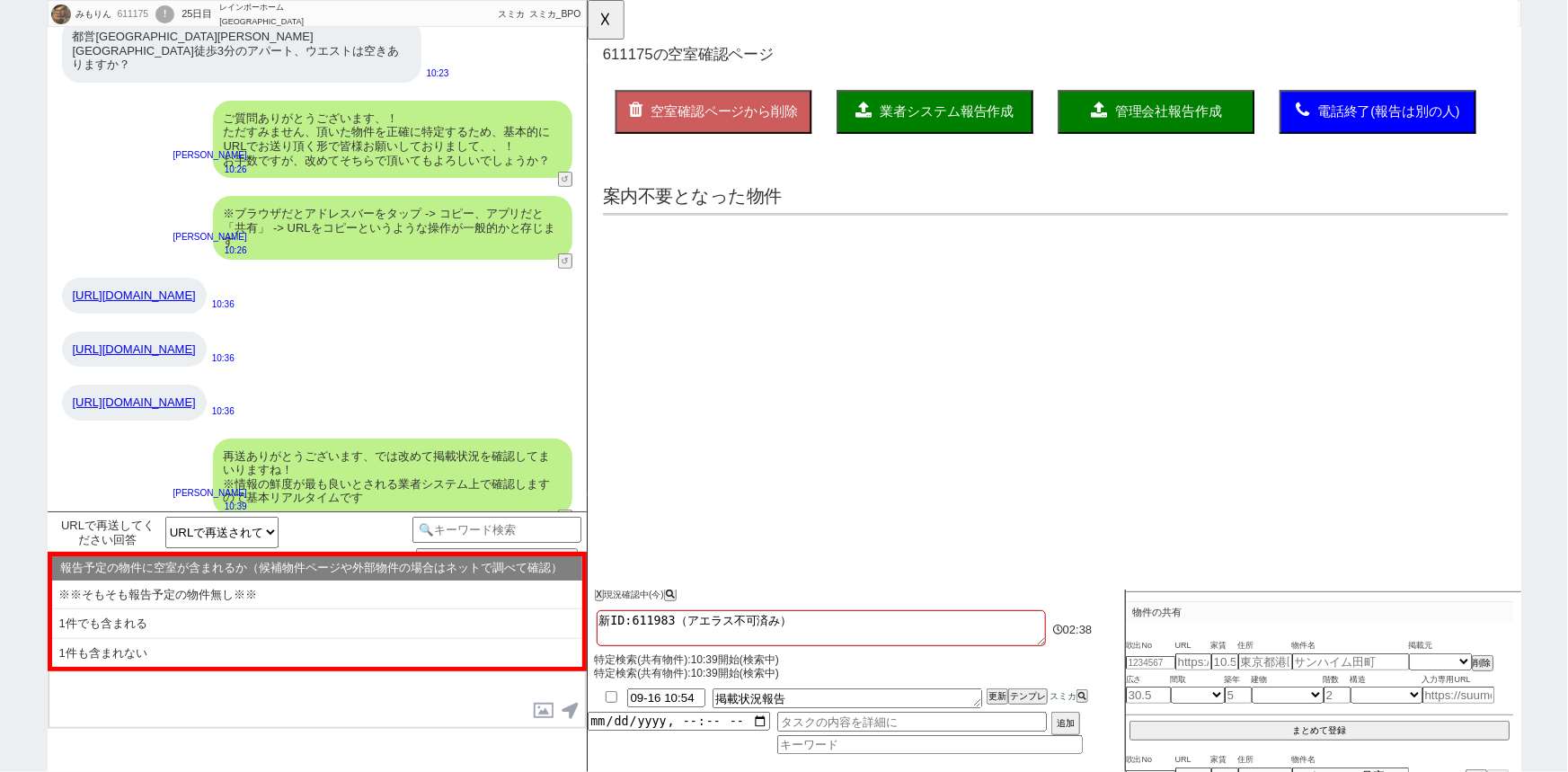
scroll to position [0, 0]
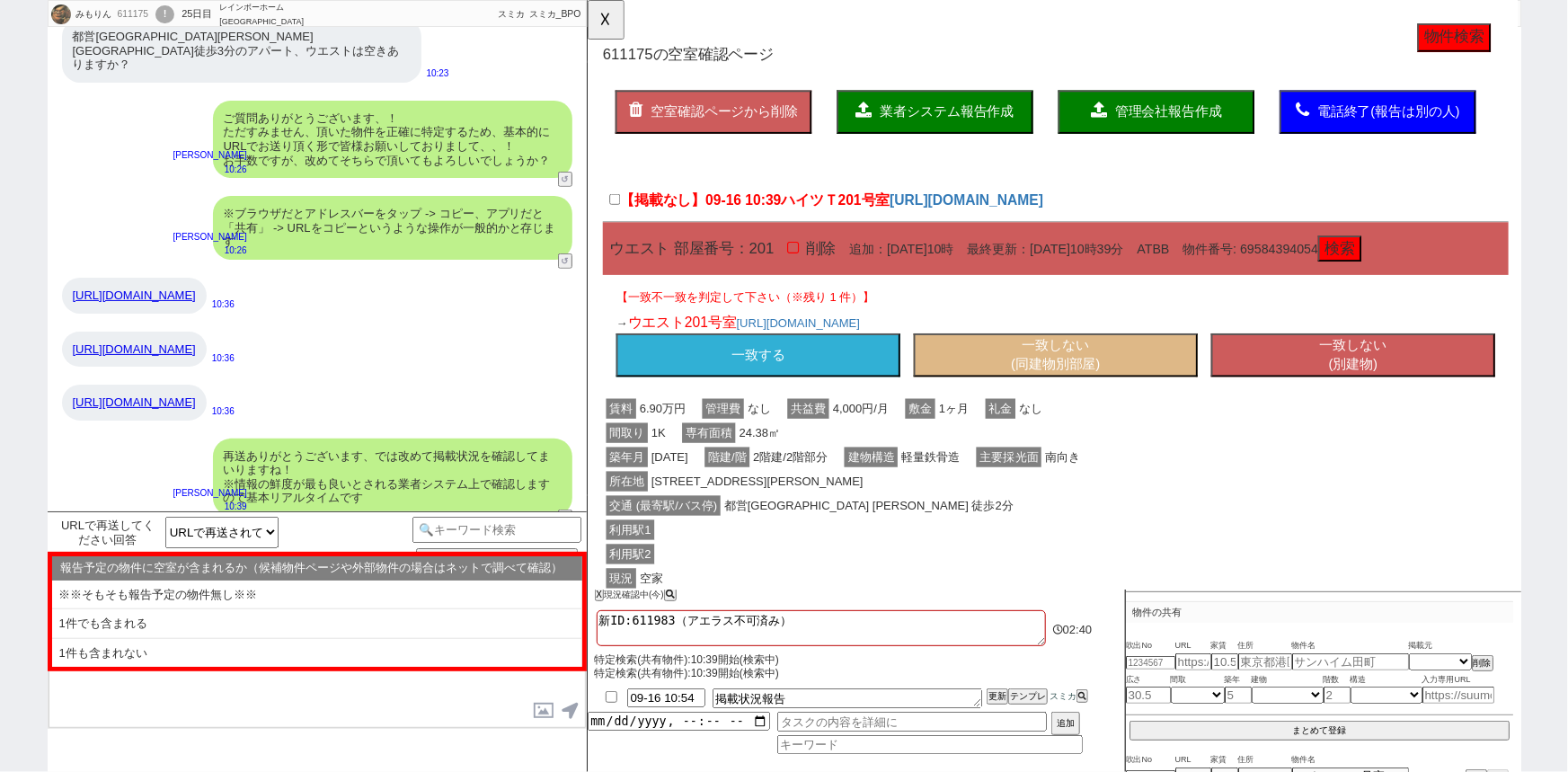
click at [785, 377] on button "一致する" at bounding box center [769, 381] width 305 height 46
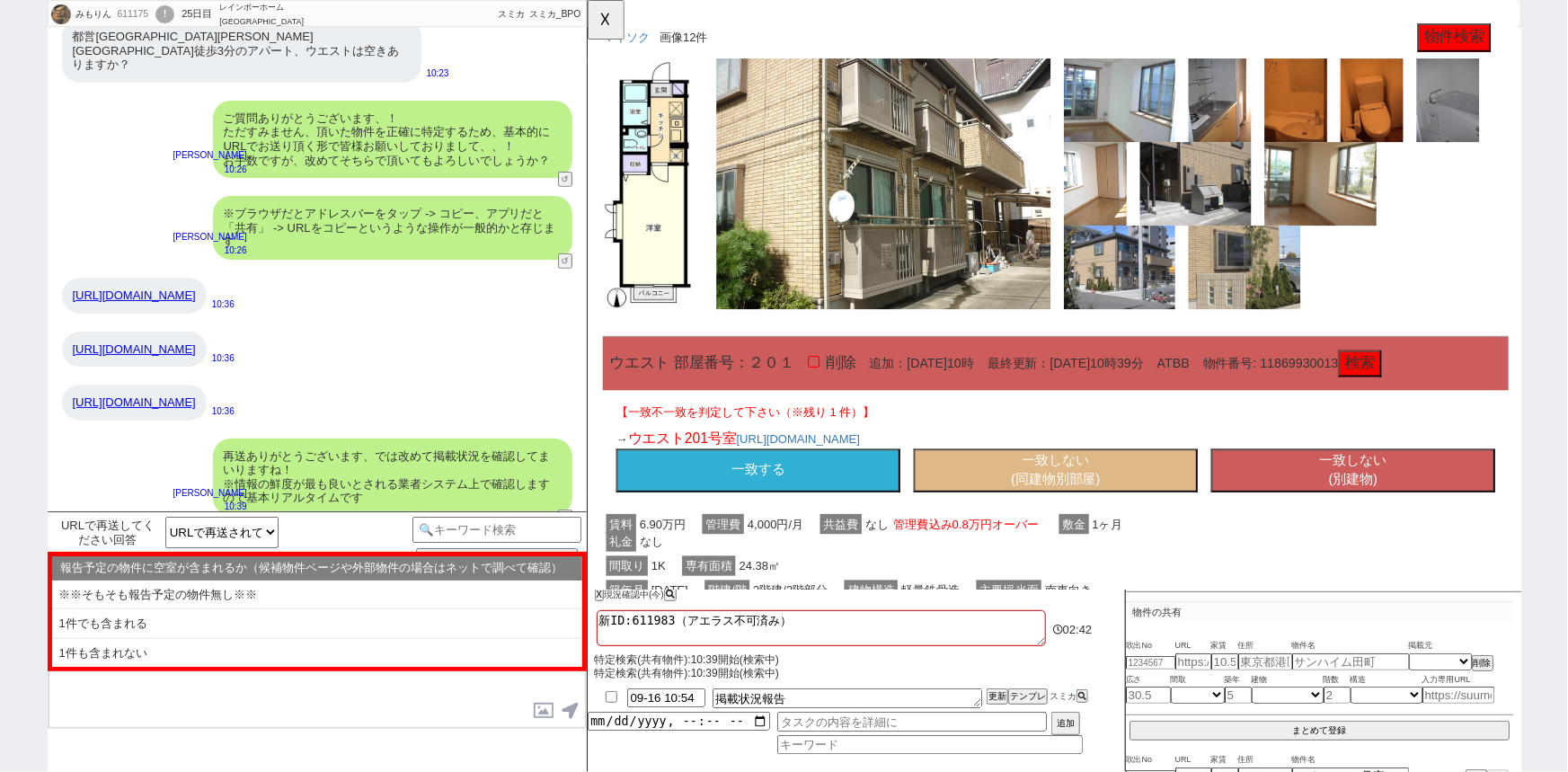
scroll to position [908, 0]
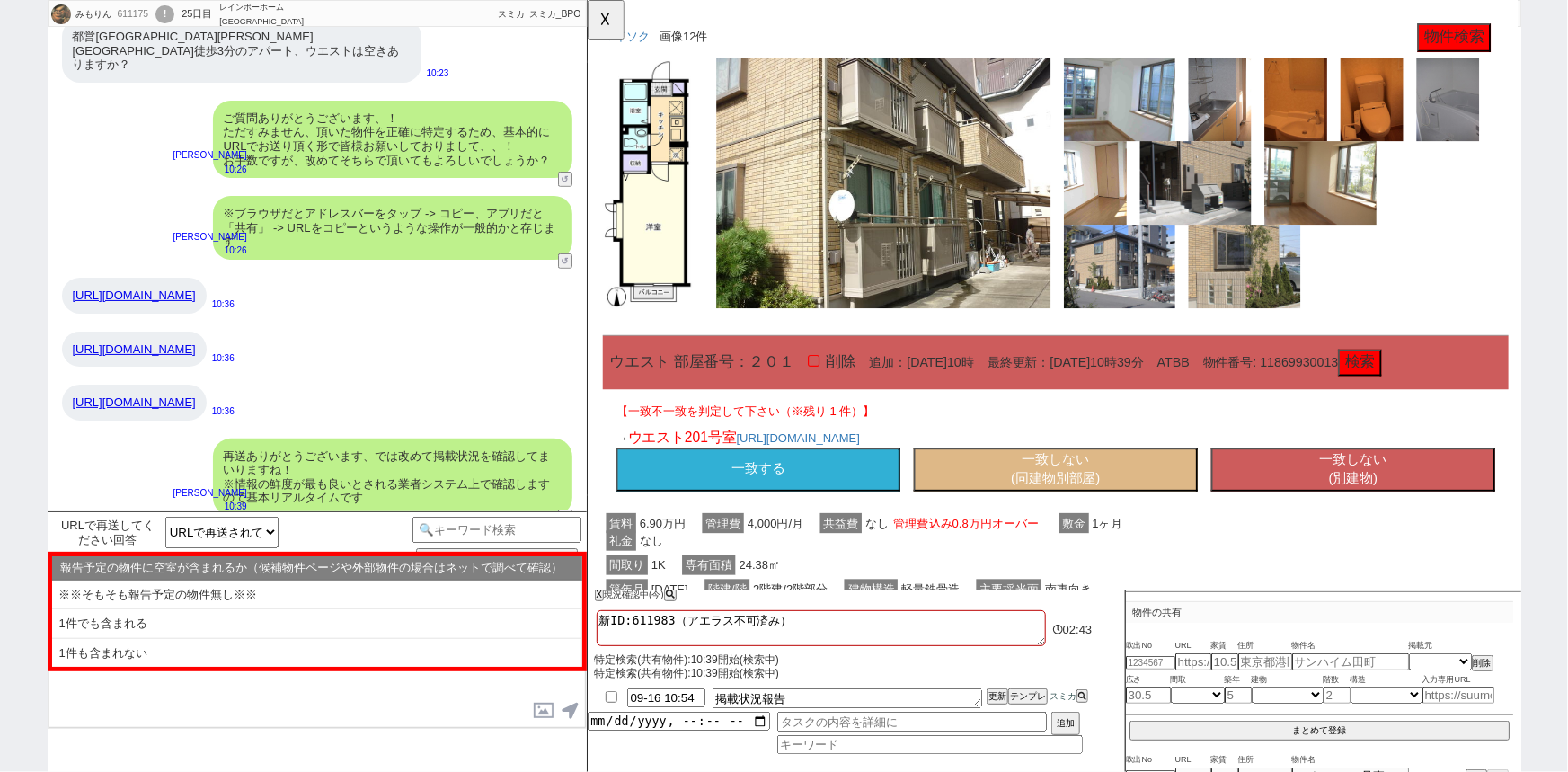
click at [799, 529] on button "一致する" at bounding box center [769, 504] width 305 height 46
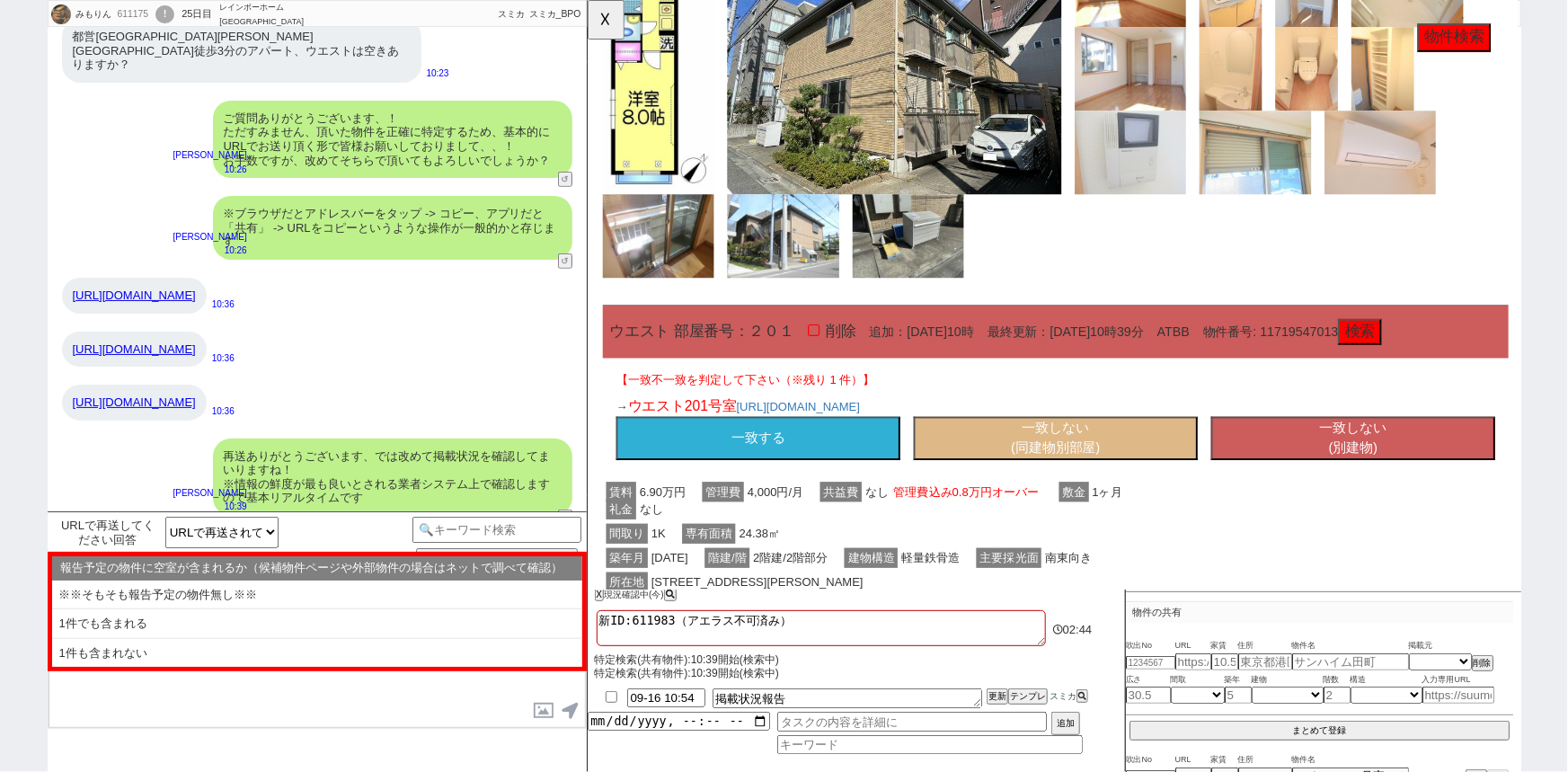
scroll to position [2103, 0]
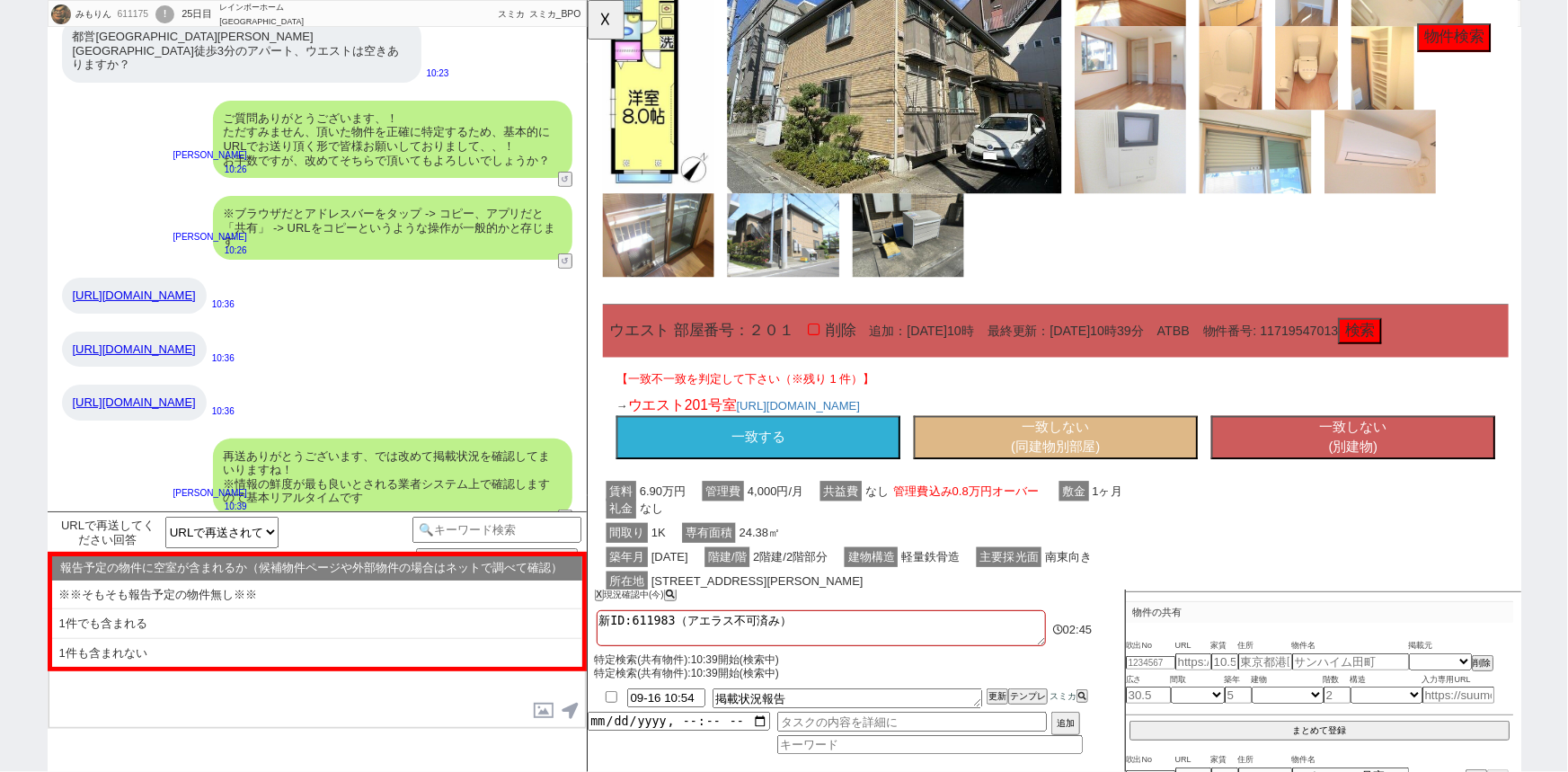
click at [762, 476] on button "一致する" at bounding box center [769, 470] width 305 height 46
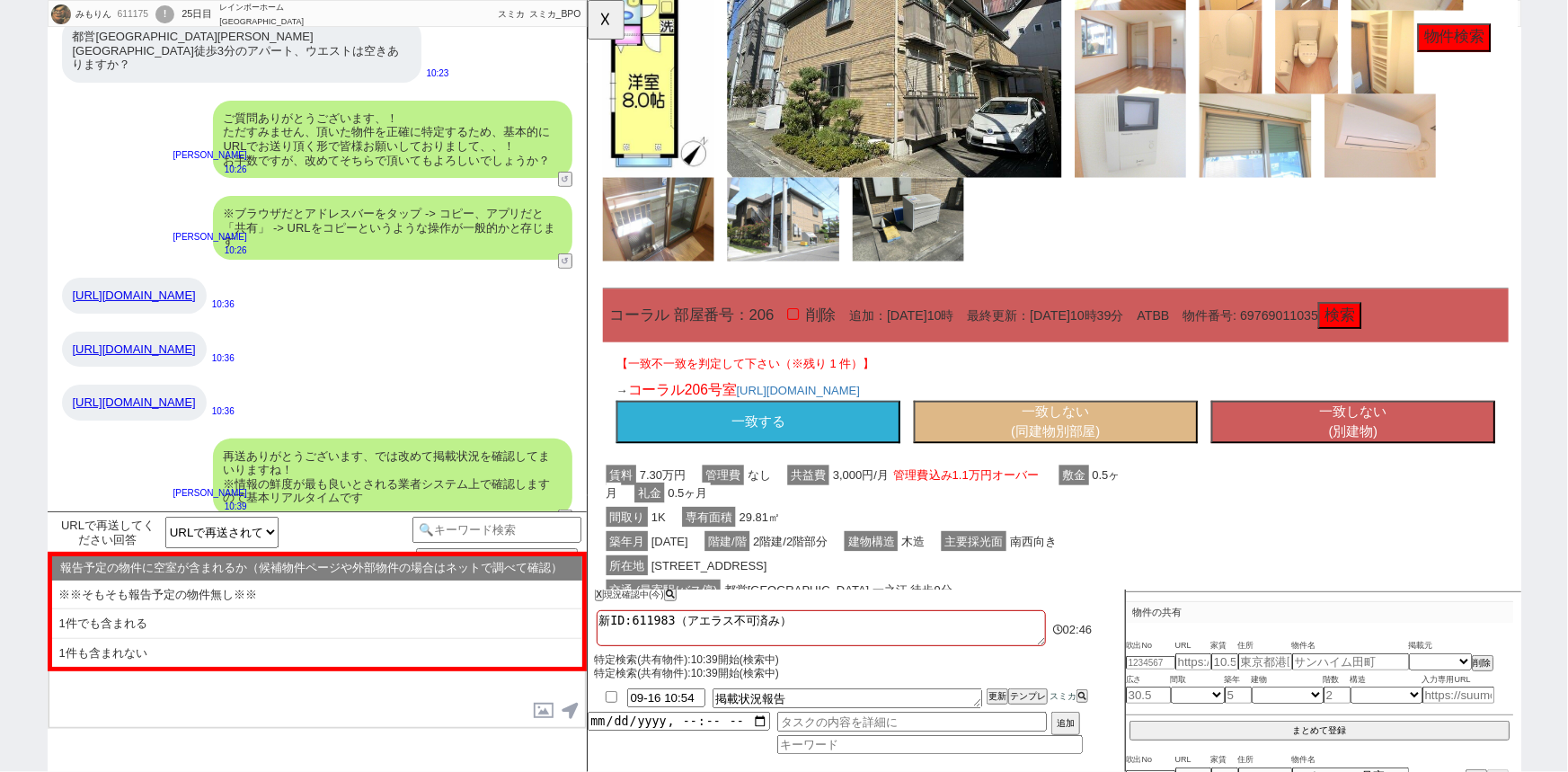
scroll to position [3282, 0]
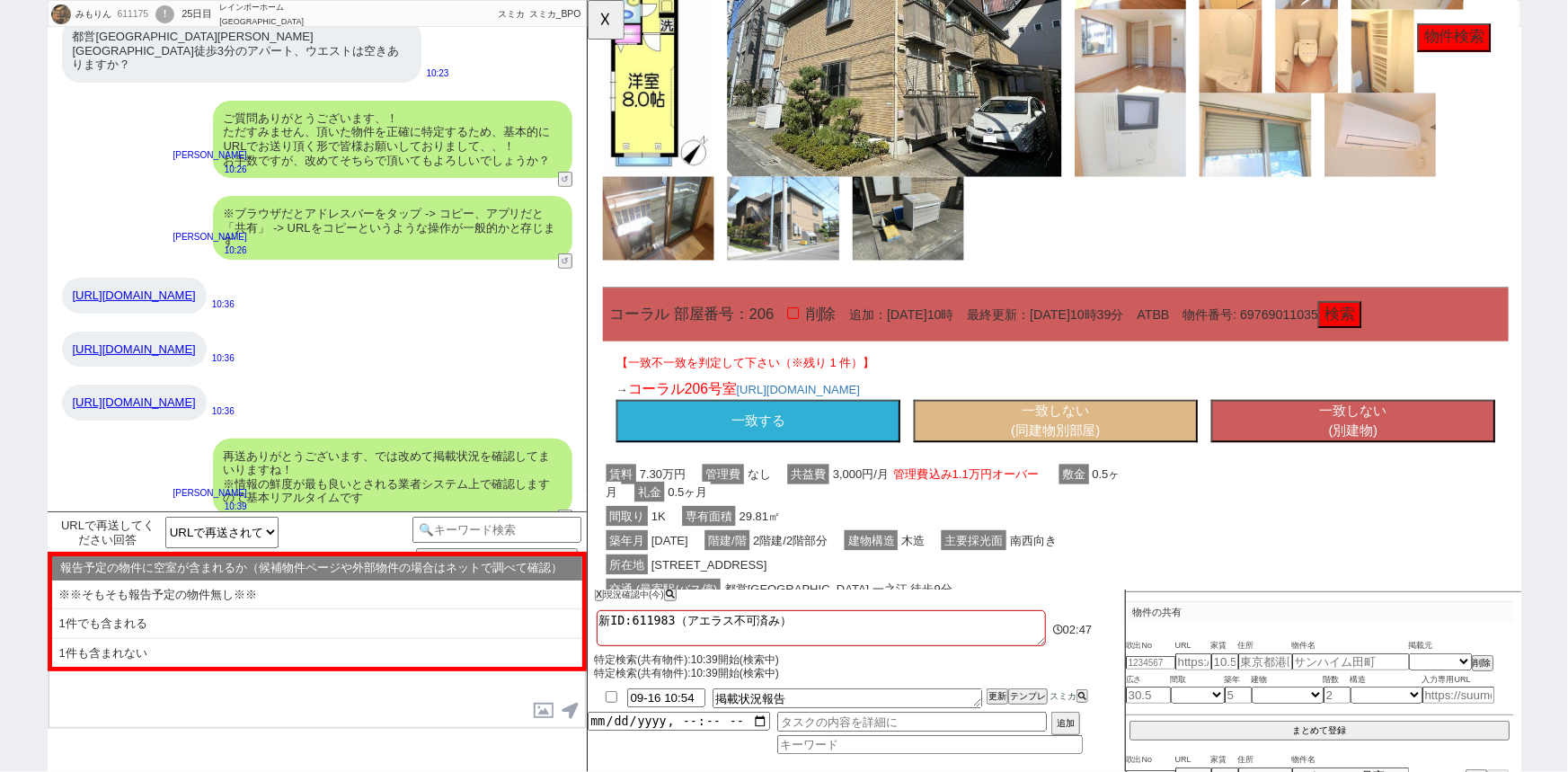
click at [764, 442] on button "一致する" at bounding box center [769, 452] width 305 height 46
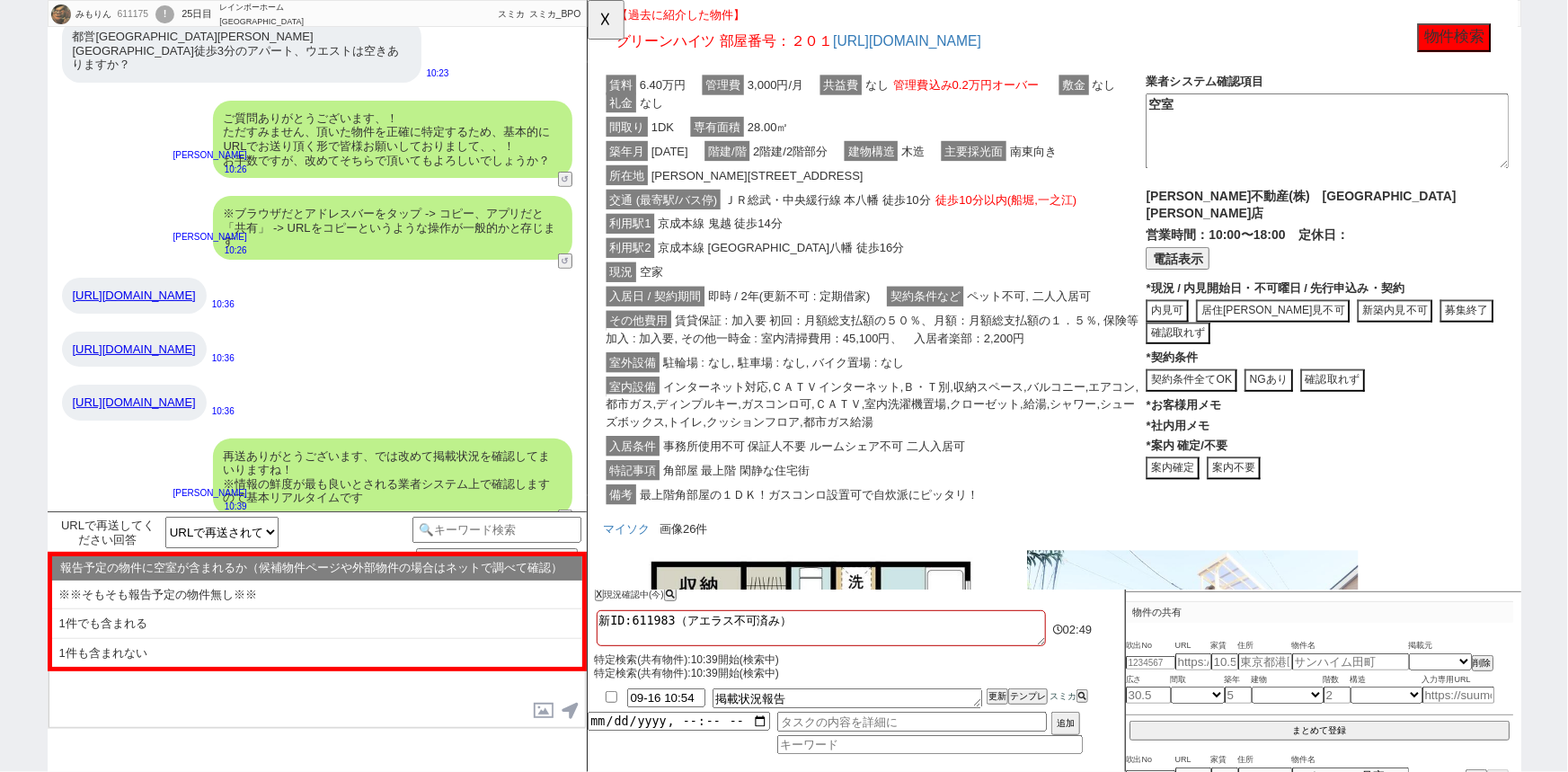
scroll to position [4893, 0]
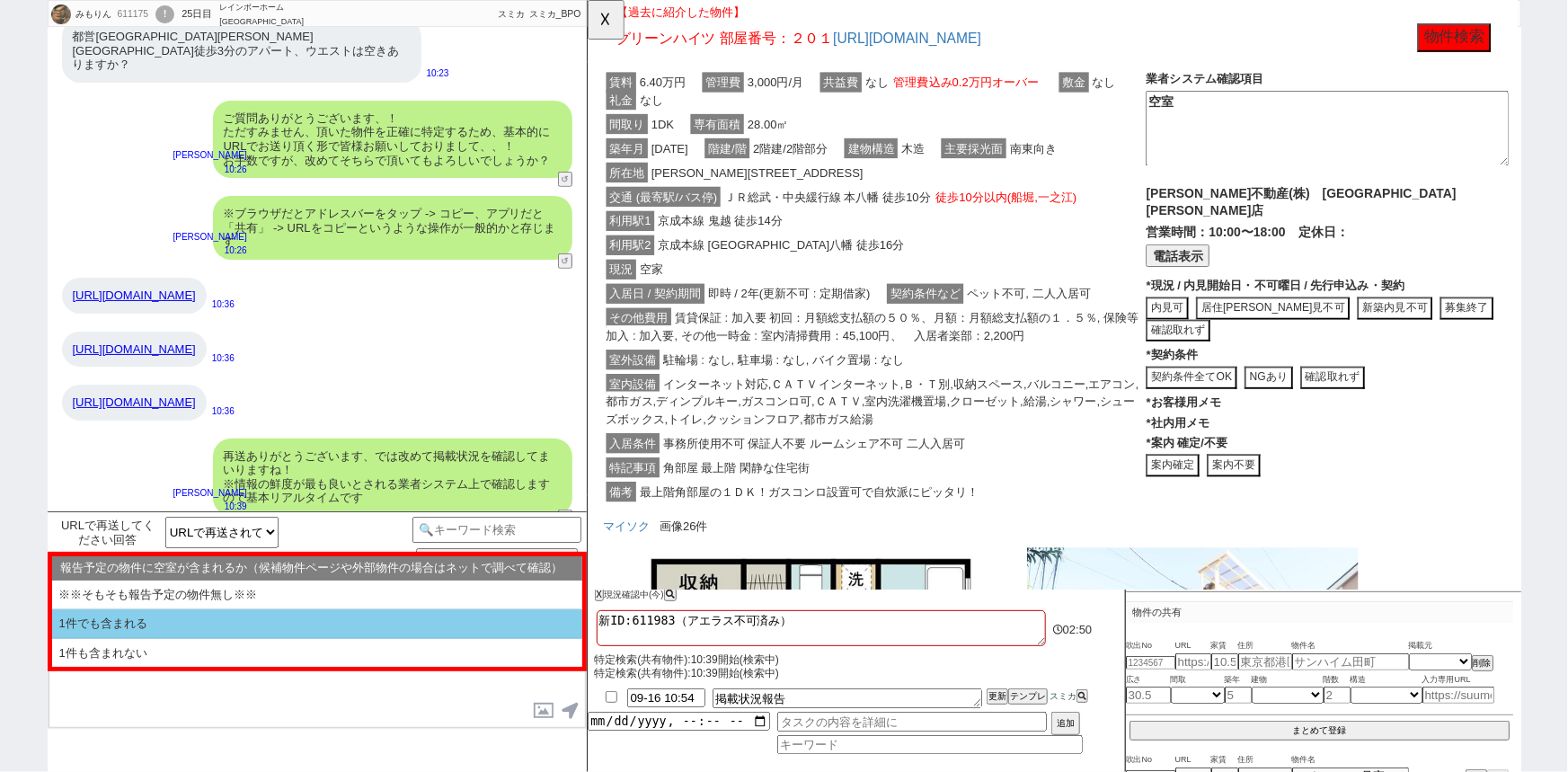
click at [230, 626] on li "1件でも含まれる" at bounding box center [317, 624] width 531 height 30
type textarea "物件が問題なさそうであれば、近々内見のご都合はいかがでしょうか？ 実際に見て比較検討されイメージがつくことも多いかと思います。 ※当日は複数件回れるよう手配で…"
select select "1件でも含まれる"
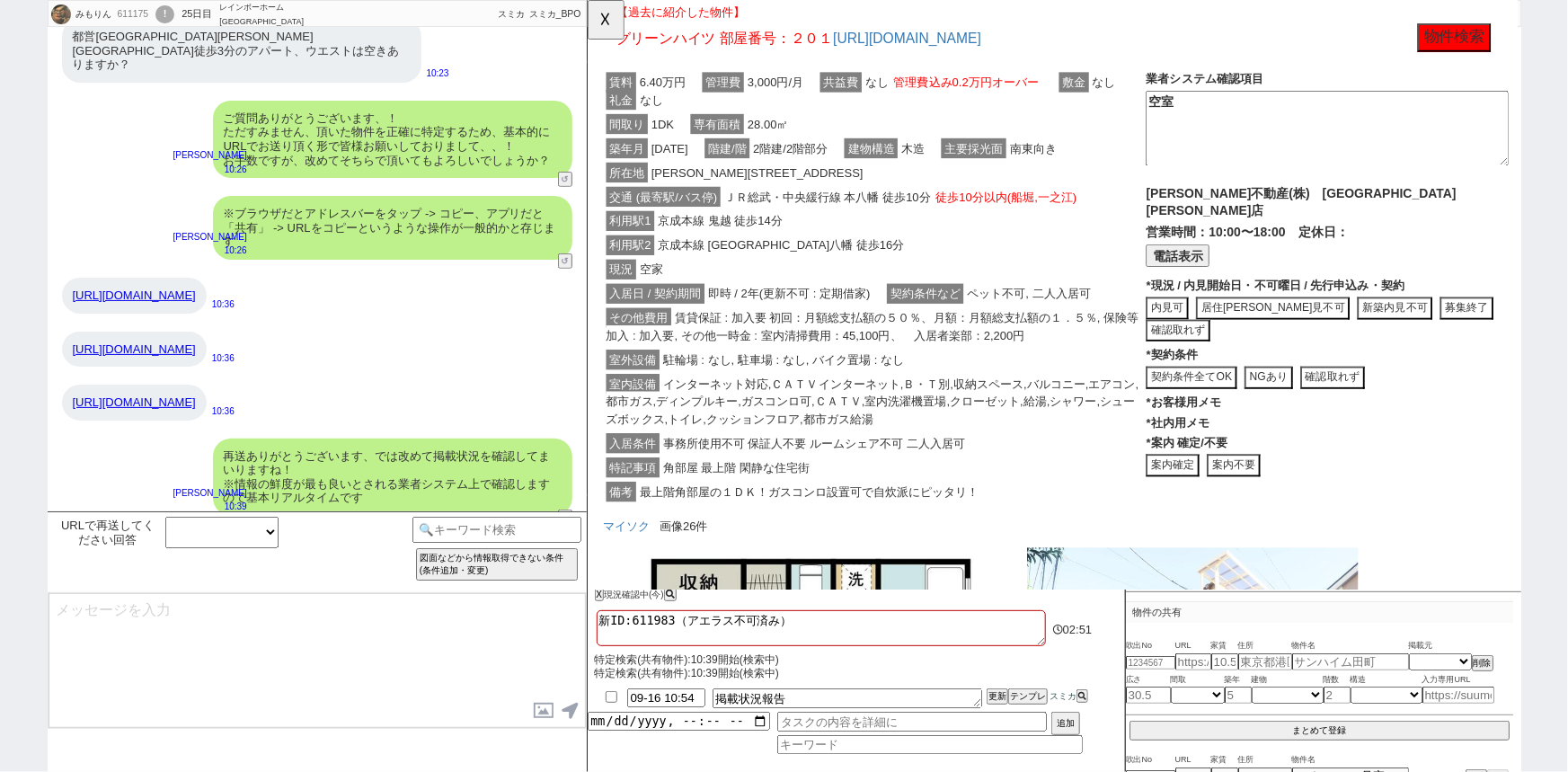
scroll to position [383, 0]
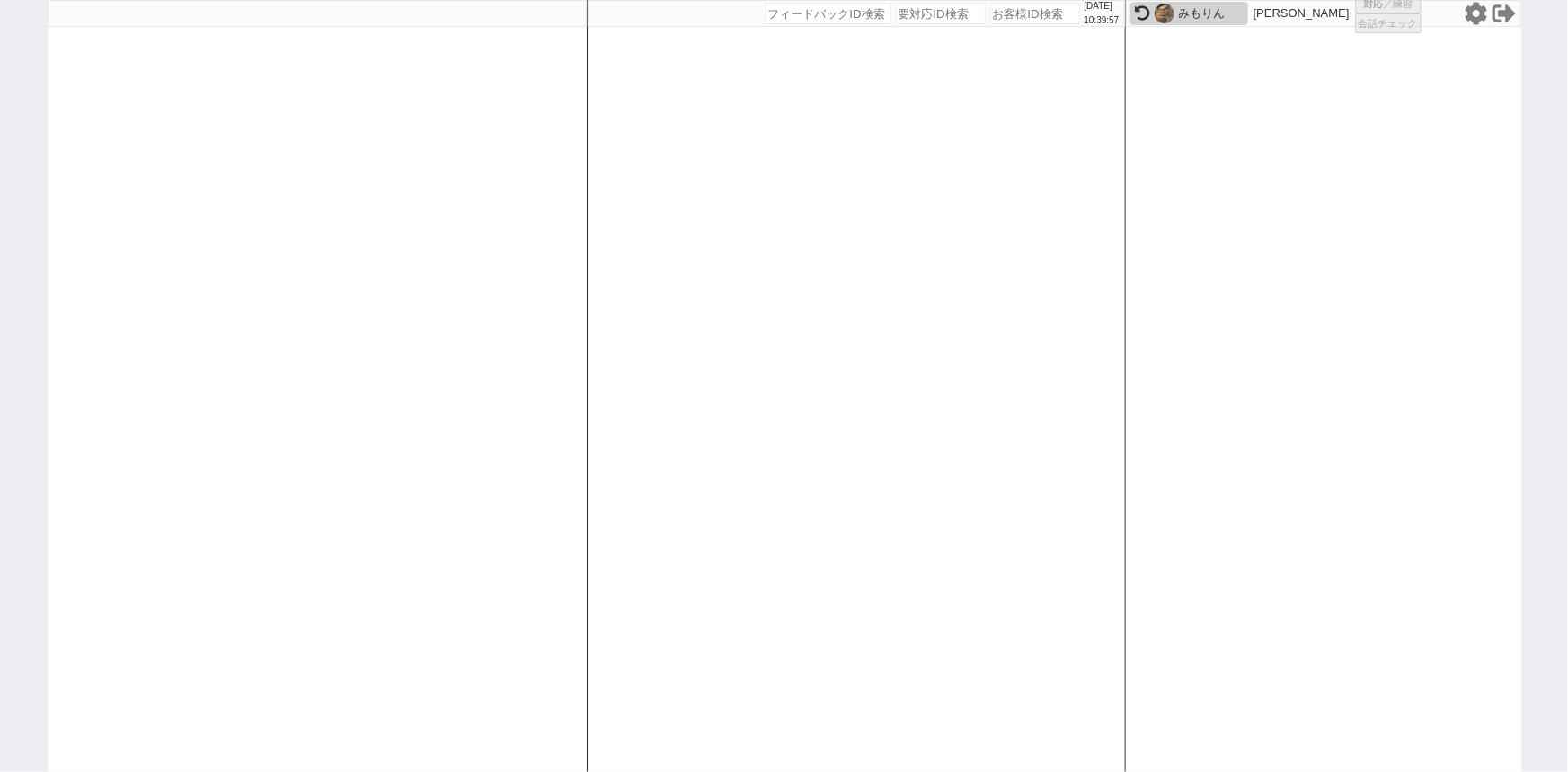
select select "1"
select select "6"
select select "2"
select select "5"
select select
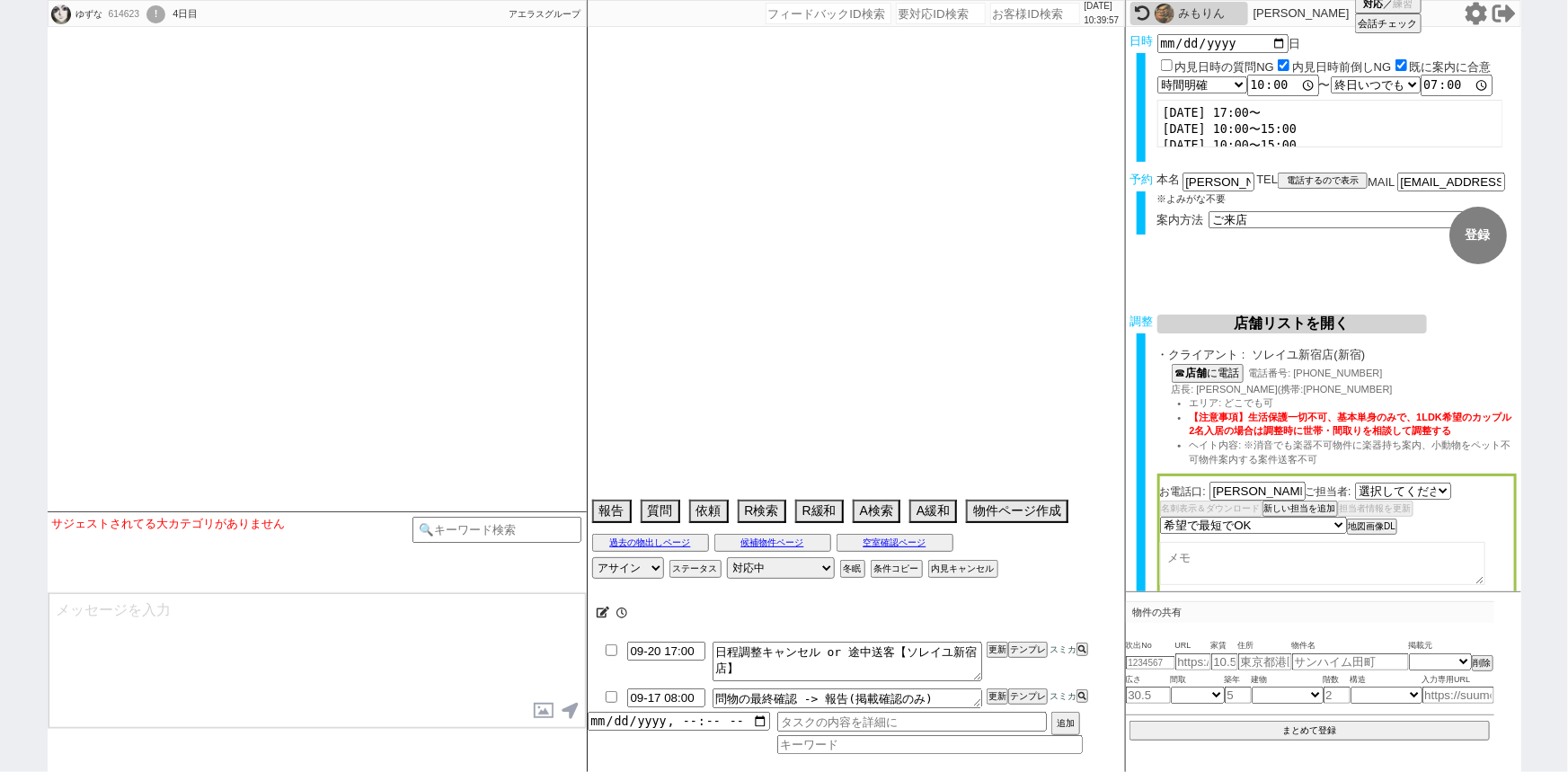
select select "532"
type textarea "「ご紹介ID: 614148」20日はマストワン江古田の社を他社内見。"
select select "2025"
select select "11"
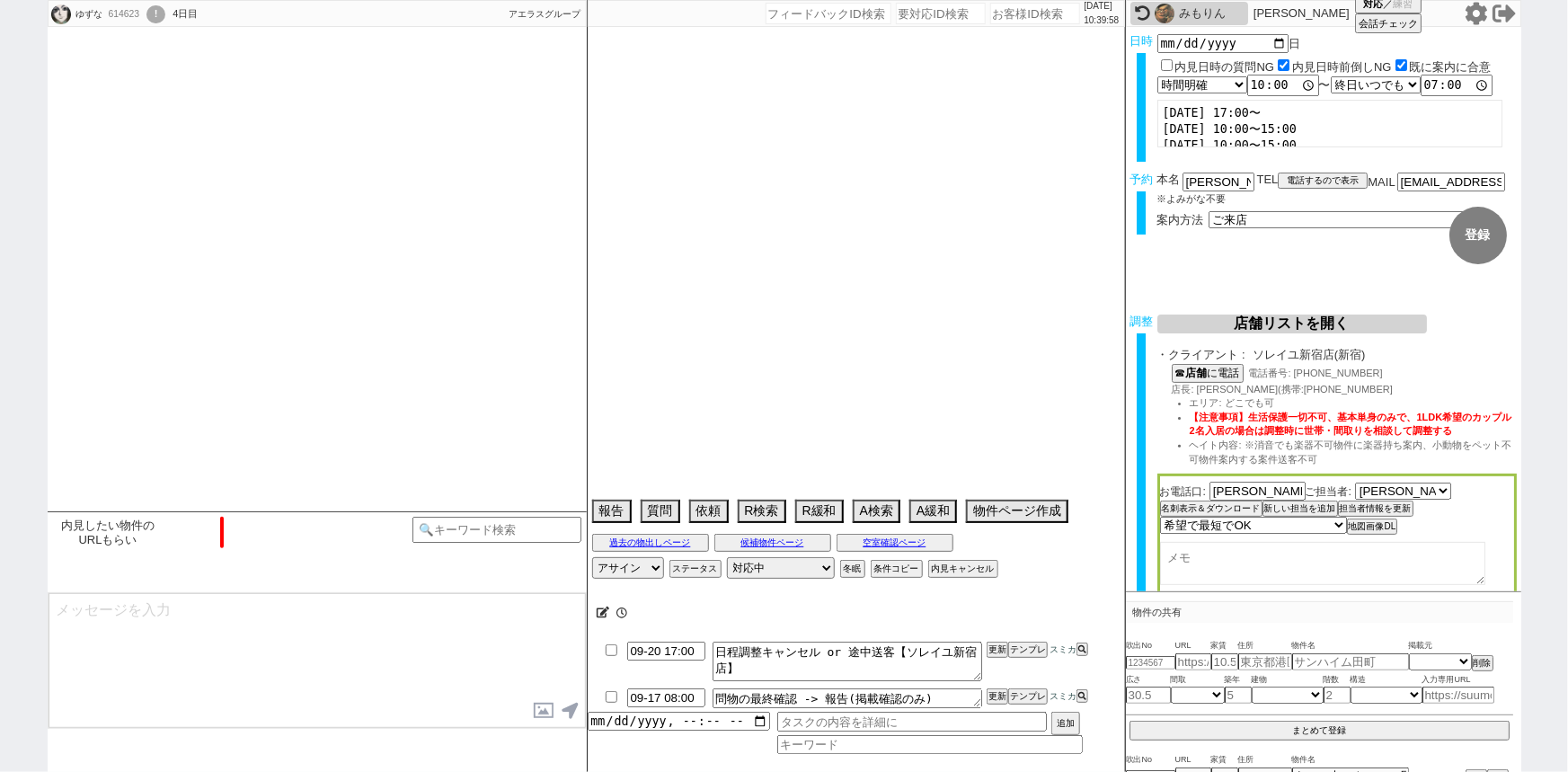
select select "33"
select select "0"
select select "75"
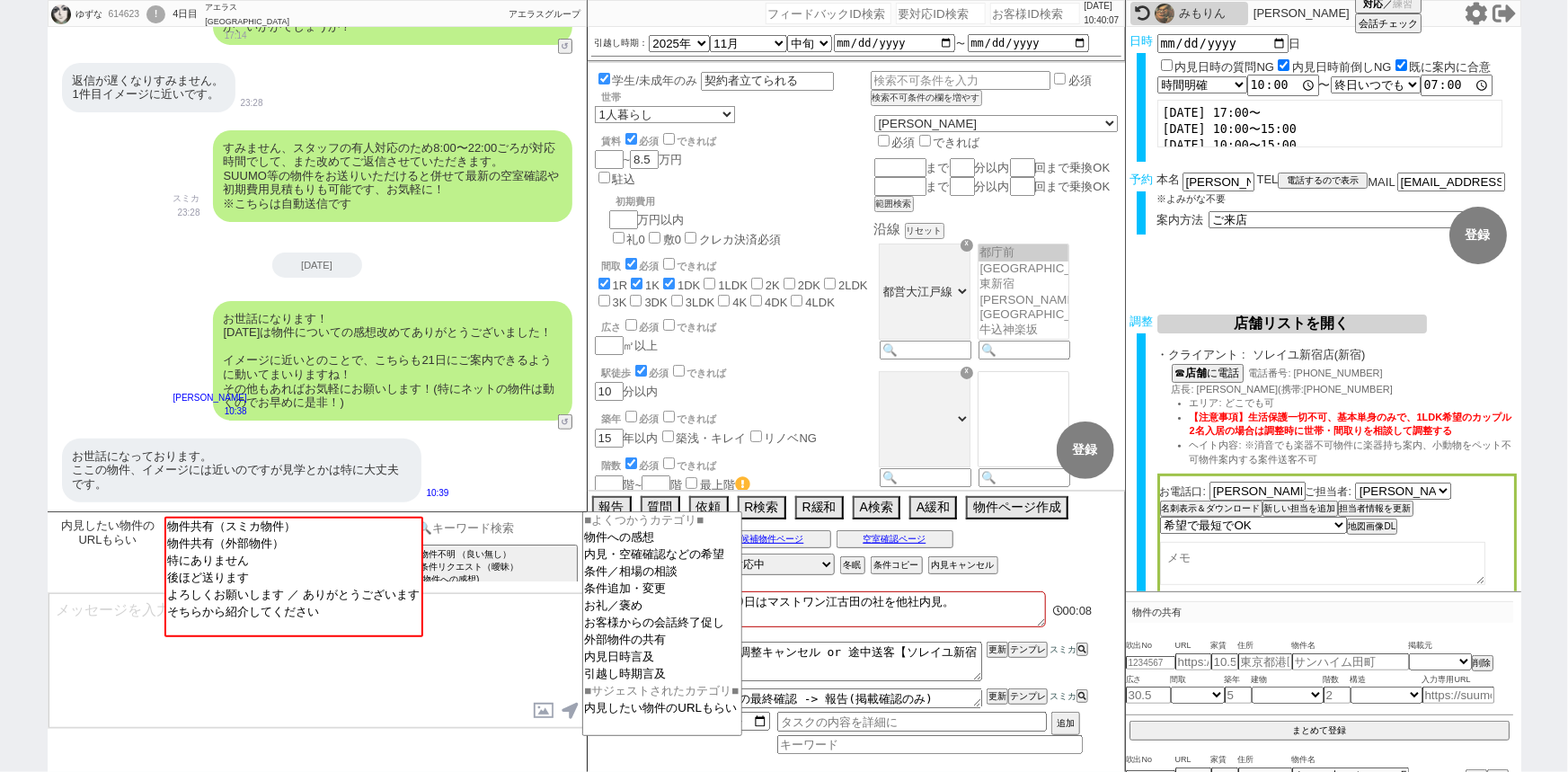
click at [530, 529] on input at bounding box center [497, 528] width 170 height 23
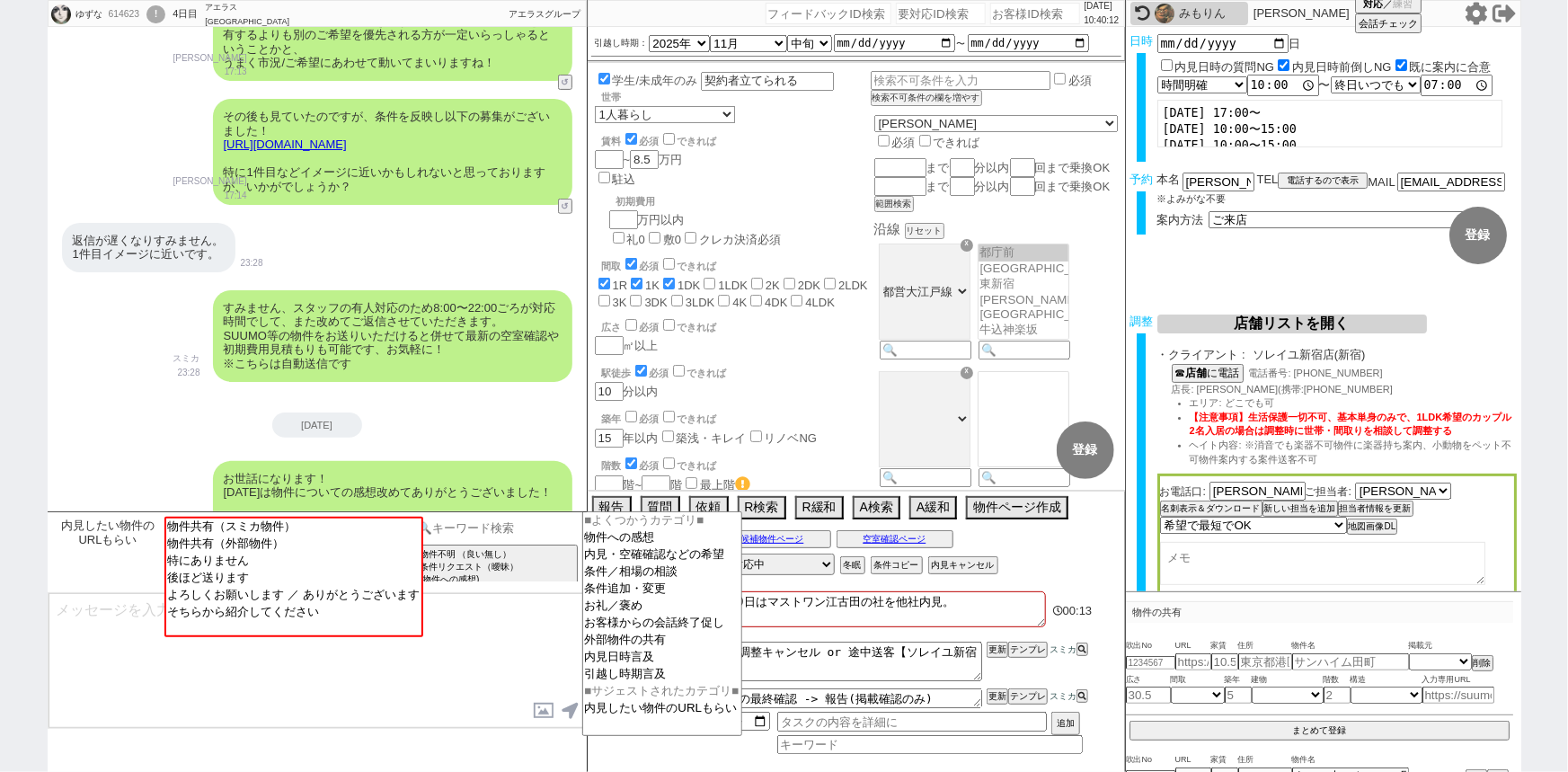
scroll to position [288, 0]
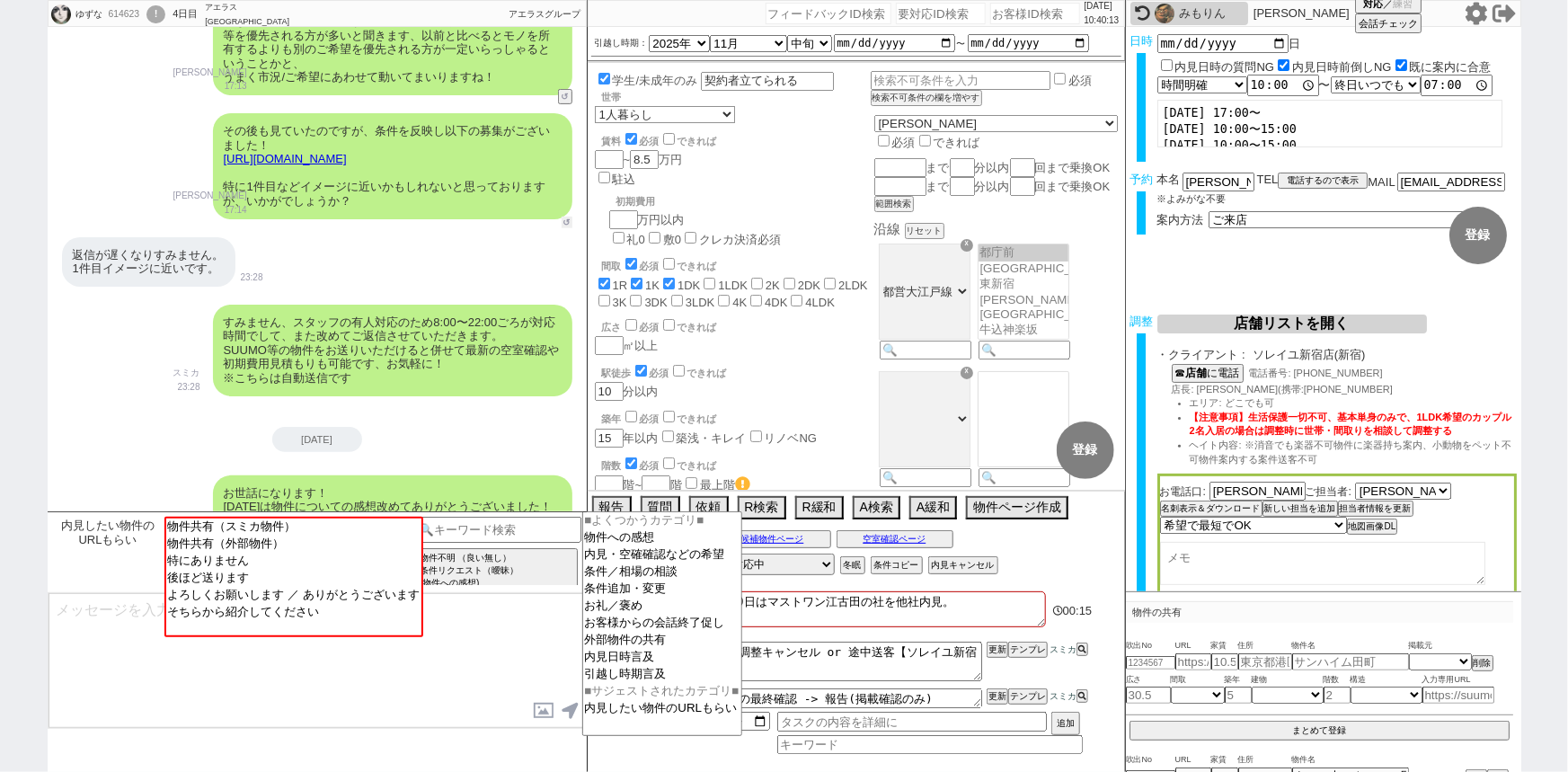
click at [562, 218] on button "↺" at bounding box center [567, 222] width 11 height 12
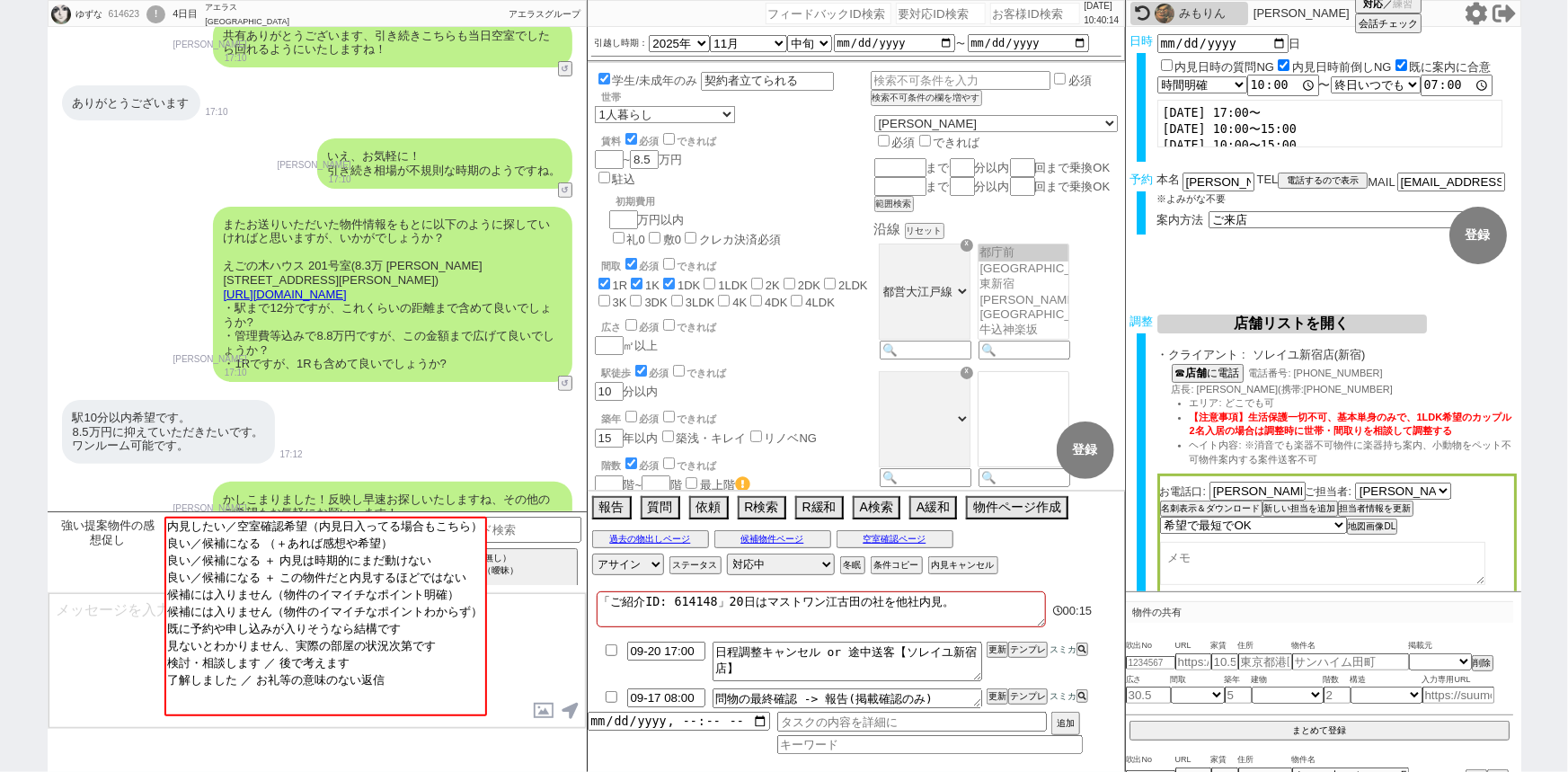
scroll to position [995, 0]
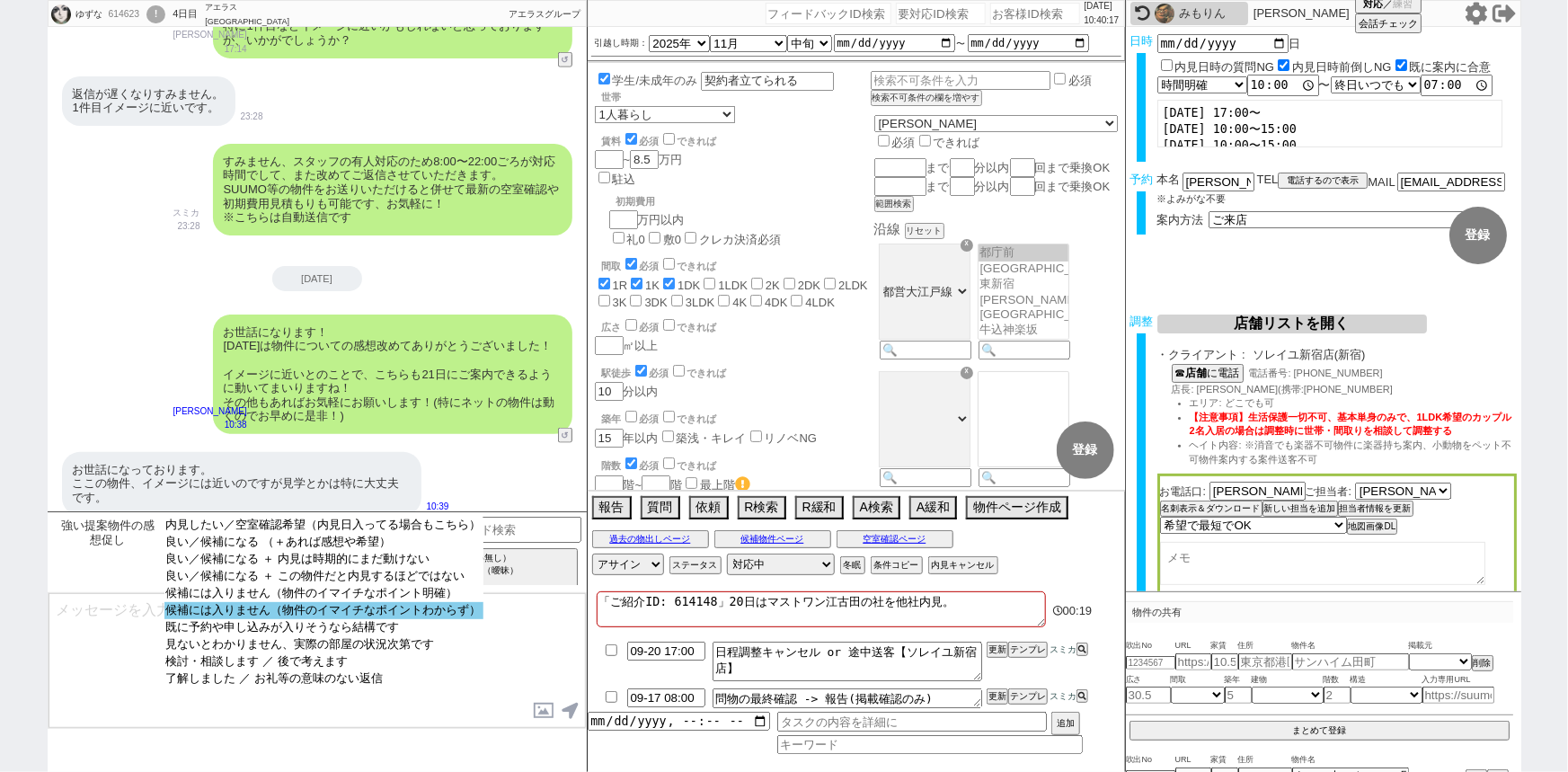
select select "候補には入りません（物件のイマイチなポイントわからず）"
click at [415, 610] on option "候補には入りません（物件のイマイチなポイントわからず）" at bounding box center [323, 610] width 319 height 17
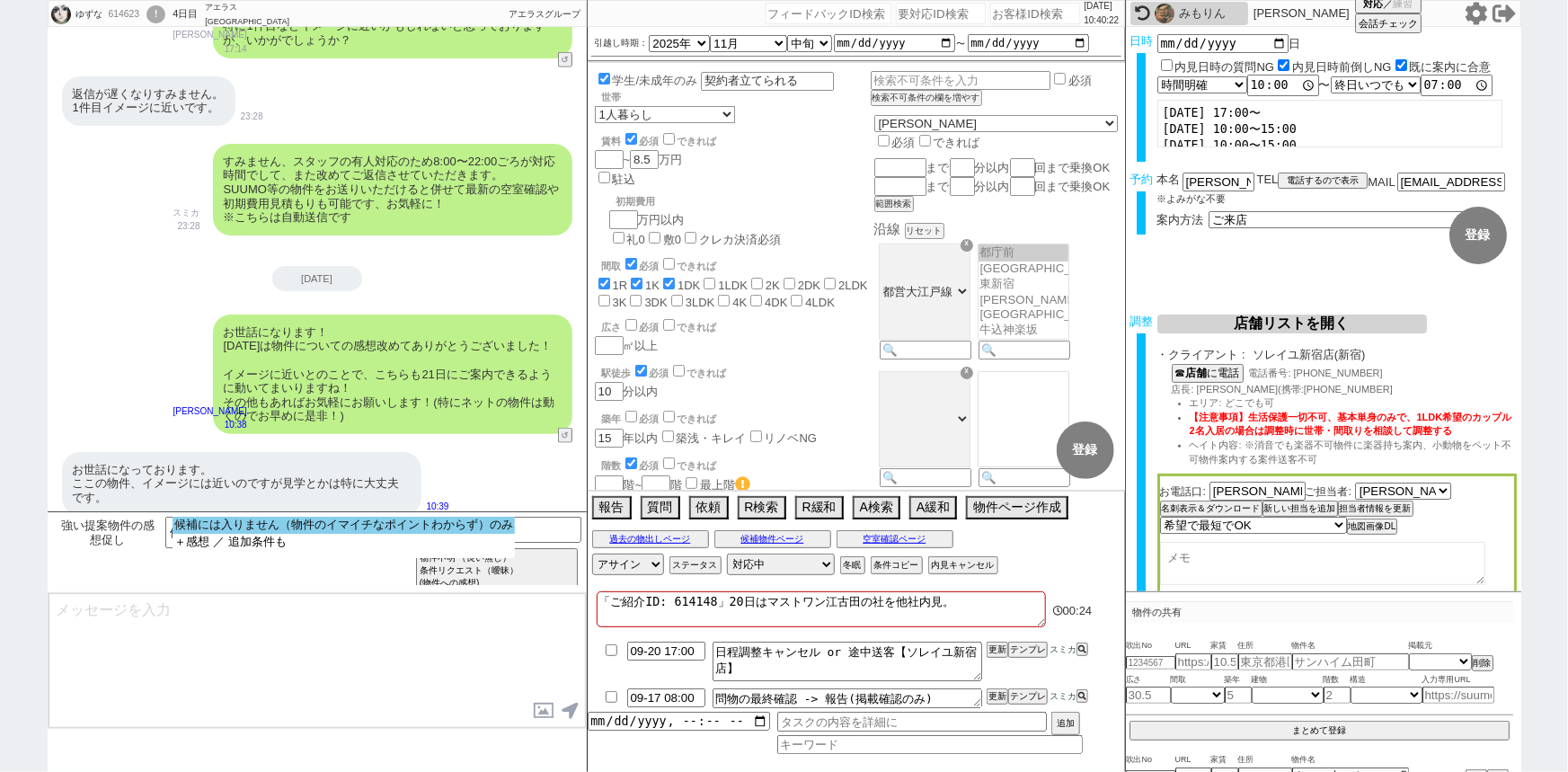
select select "候補には入りません（物件のイマイチなポイントわからず）のみ"
click at [372, 521] on option "候補には入りません（物件のイマイチなポイントわからず）のみ" at bounding box center [343, 525] width 342 height 17
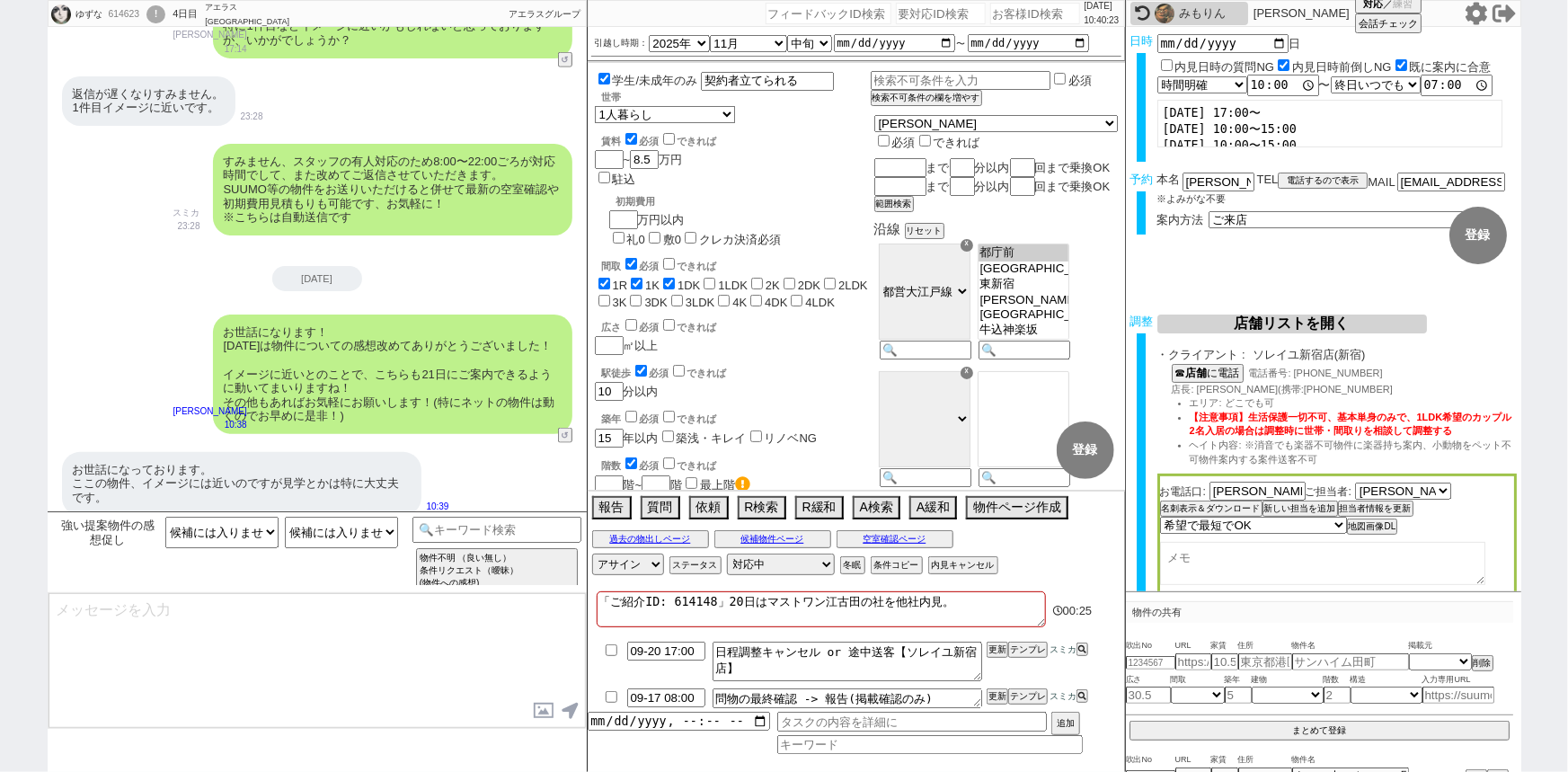
type textarea "ご希望ありがとうございます！ 物件のイマイチな点としてはどちらでしたでしょうか？ 参考にし他の物件もご紹介できればと。"
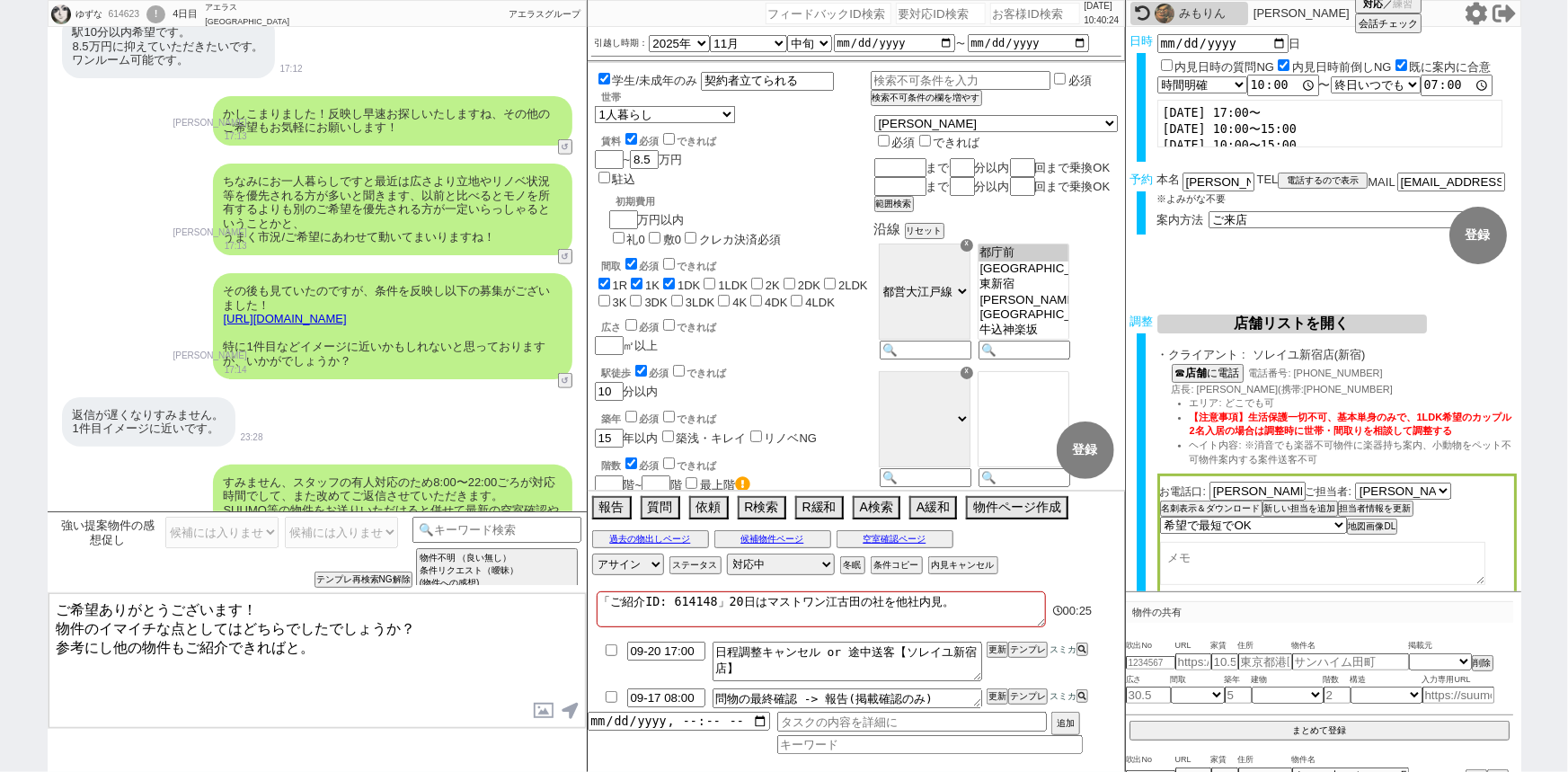
scroll to position [674, 0]
click at [347, 312] on link "[URL][DOMAIN_NAME]" at bounding box center [284, 318] width 123 height 14
click at [604, 27] on button "☓" at bounding box center [604, 18] width 34 height 36
click at [904, 538] on button "空室確認ページ" at bounding box center [895, 539] width 117 height 15
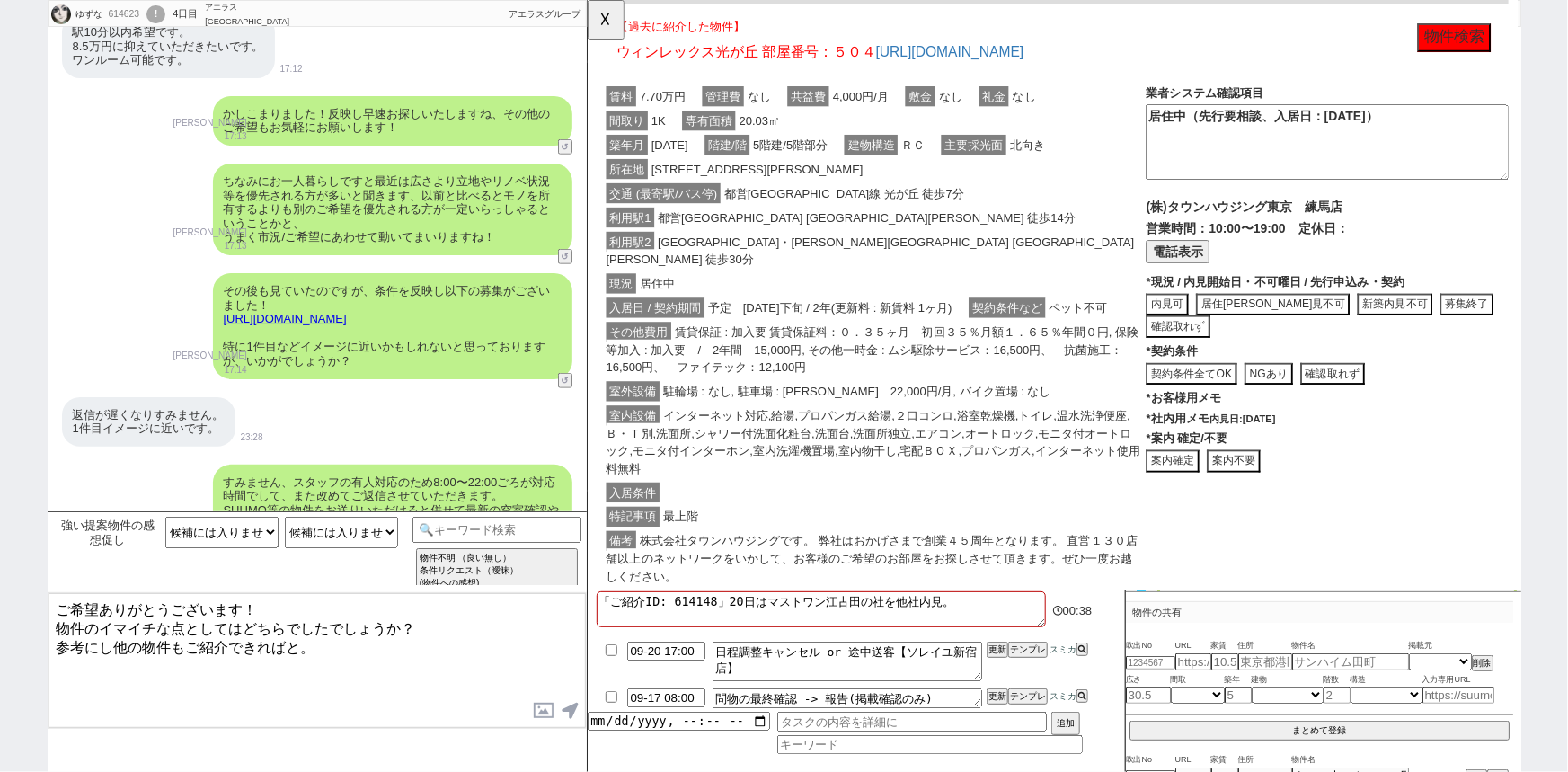
scroll to position [394, 0]
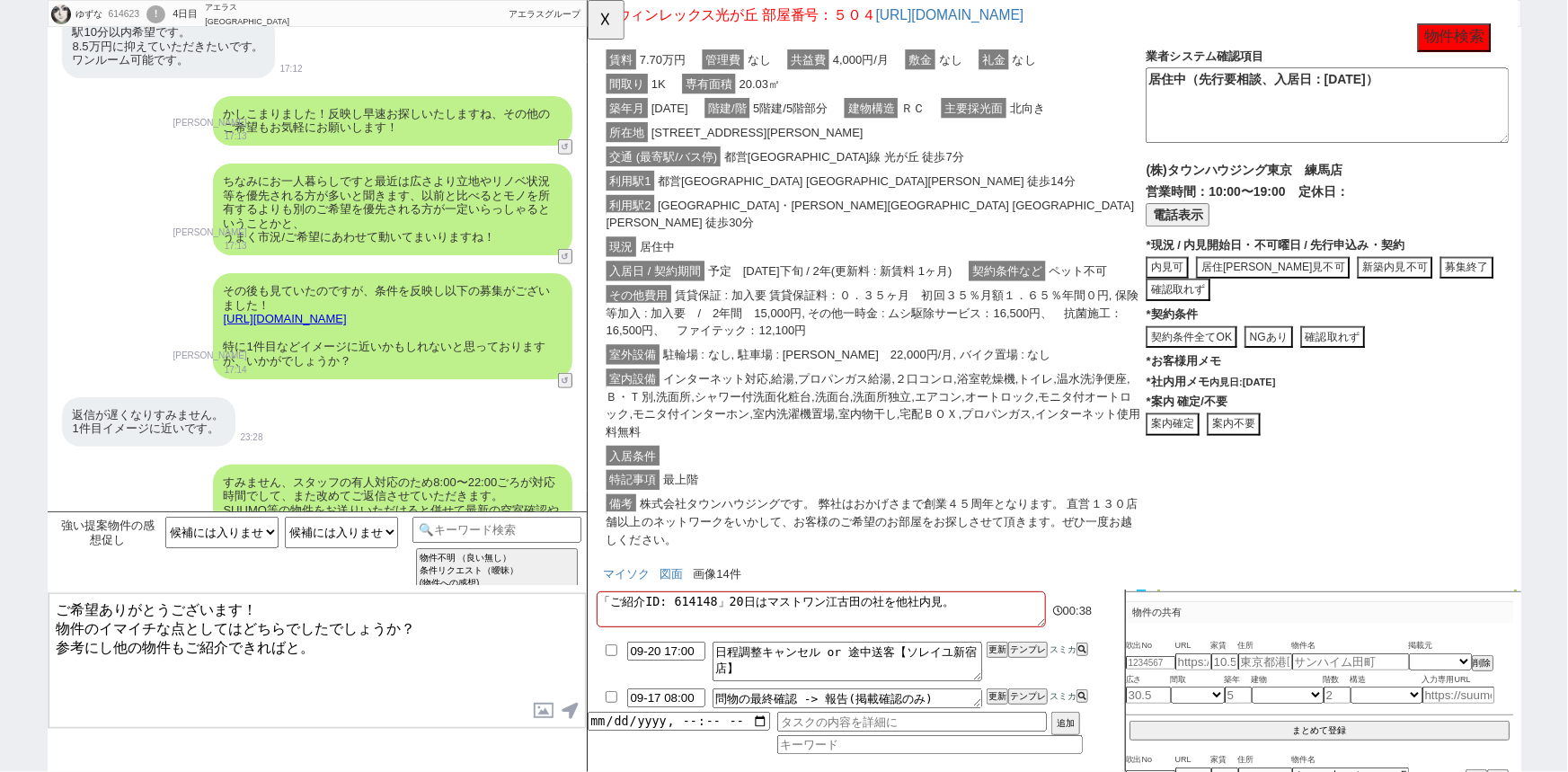
click at [1279, 454] on button "案内不要" at bounding box center [1281, 456] width 57 height 25
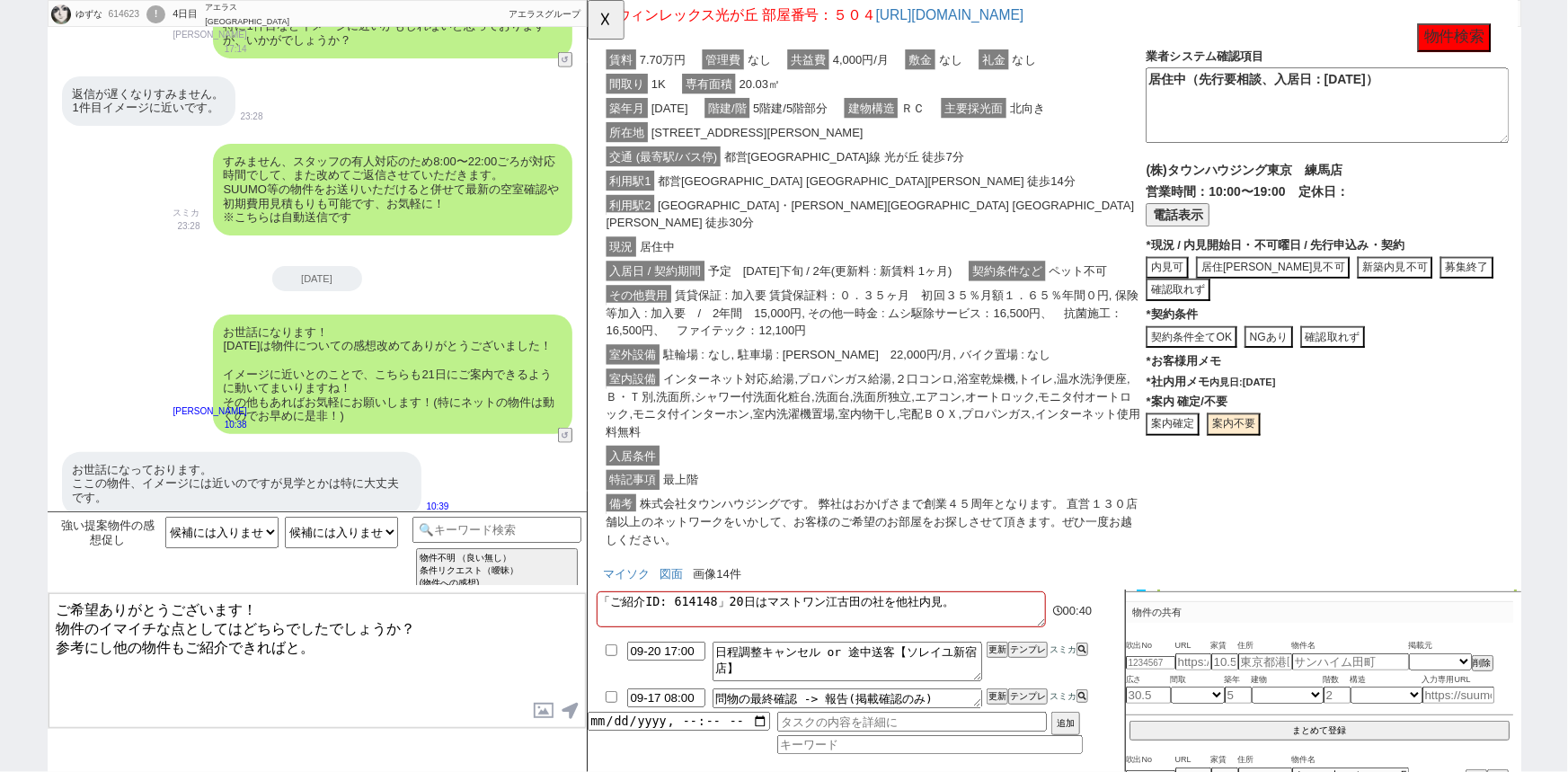
click at [177, 619] on textarea "ご希望ありがとうございます！ 物件のイマイチな点としてはどちらでしたでしょうか？ 参考にし他の物件もご紹介できればと。" at bounding box center [316, 660] width 537 height 134
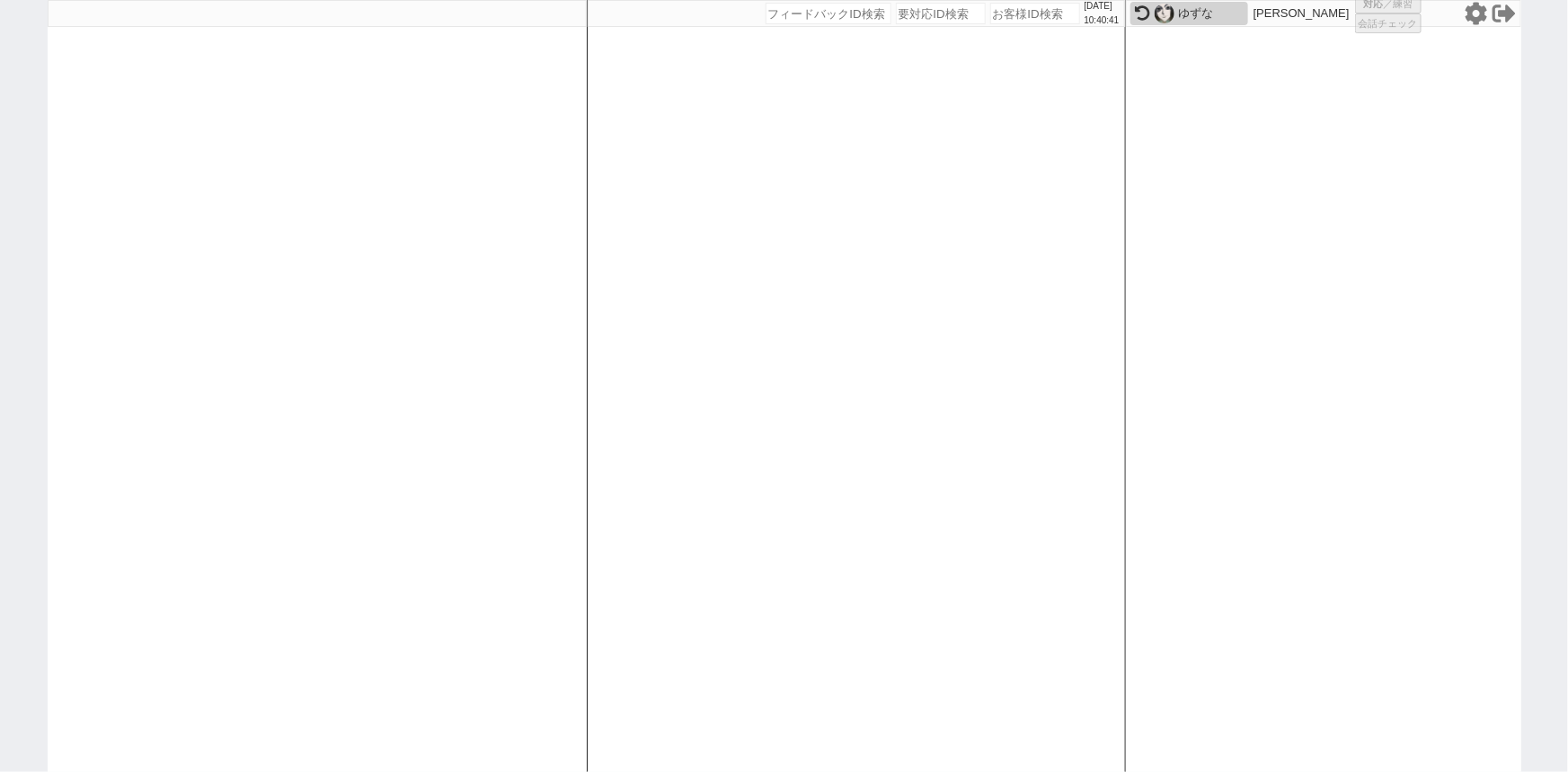
select select
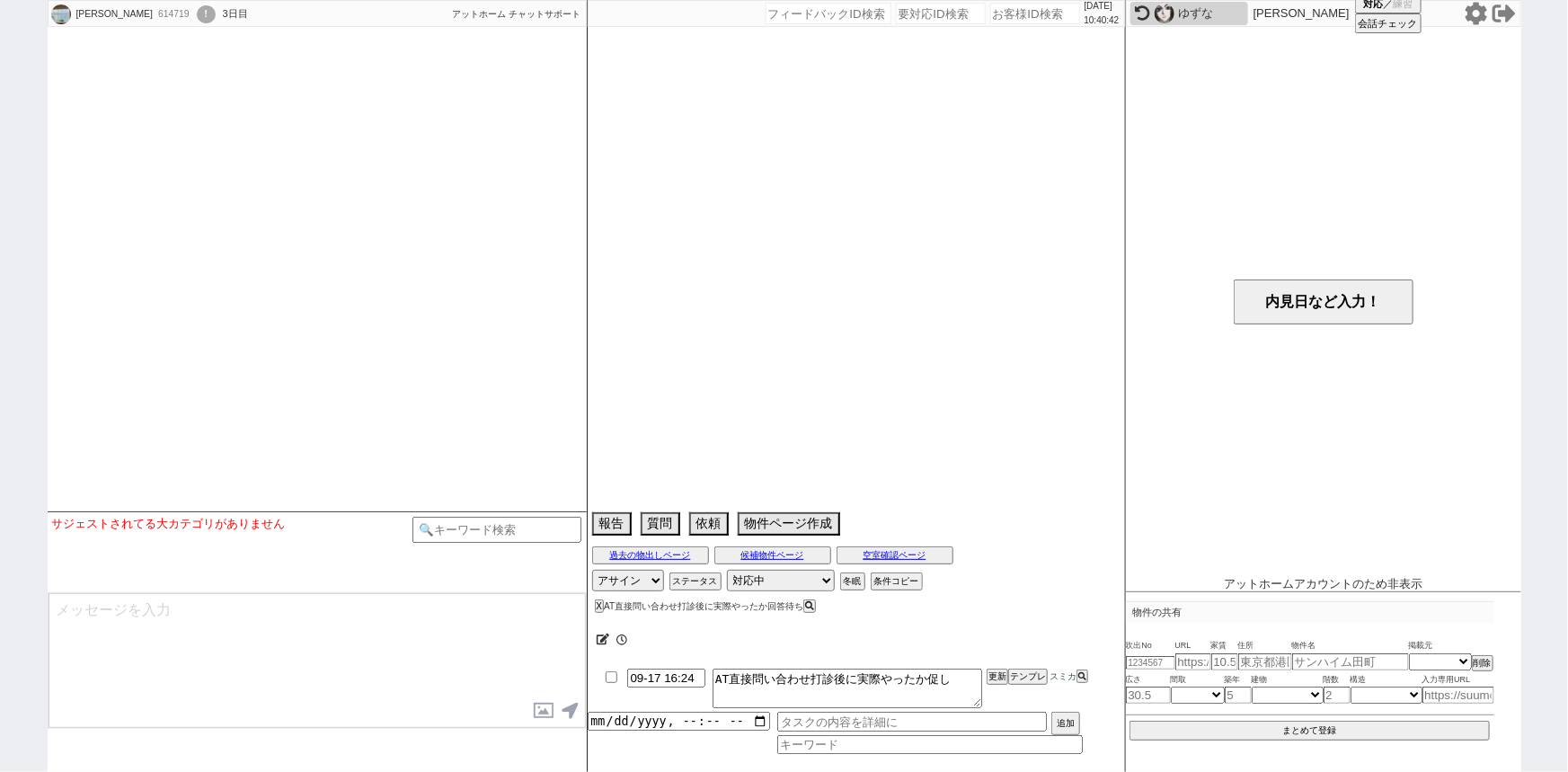
scroll to position [454, 0]
select select
select select "15"
select select "6"
select select "11"
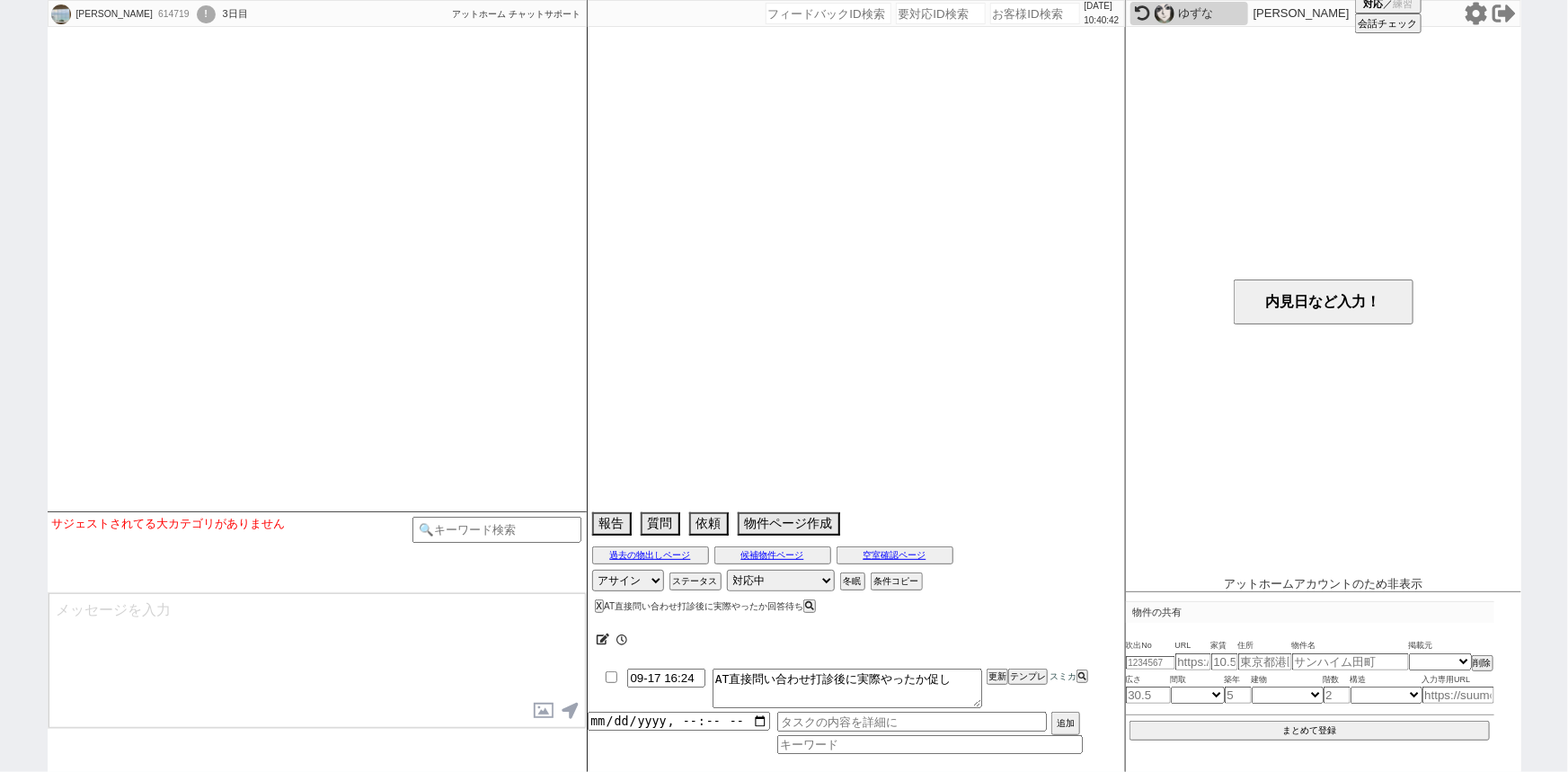
select select "204"
select select "19390"
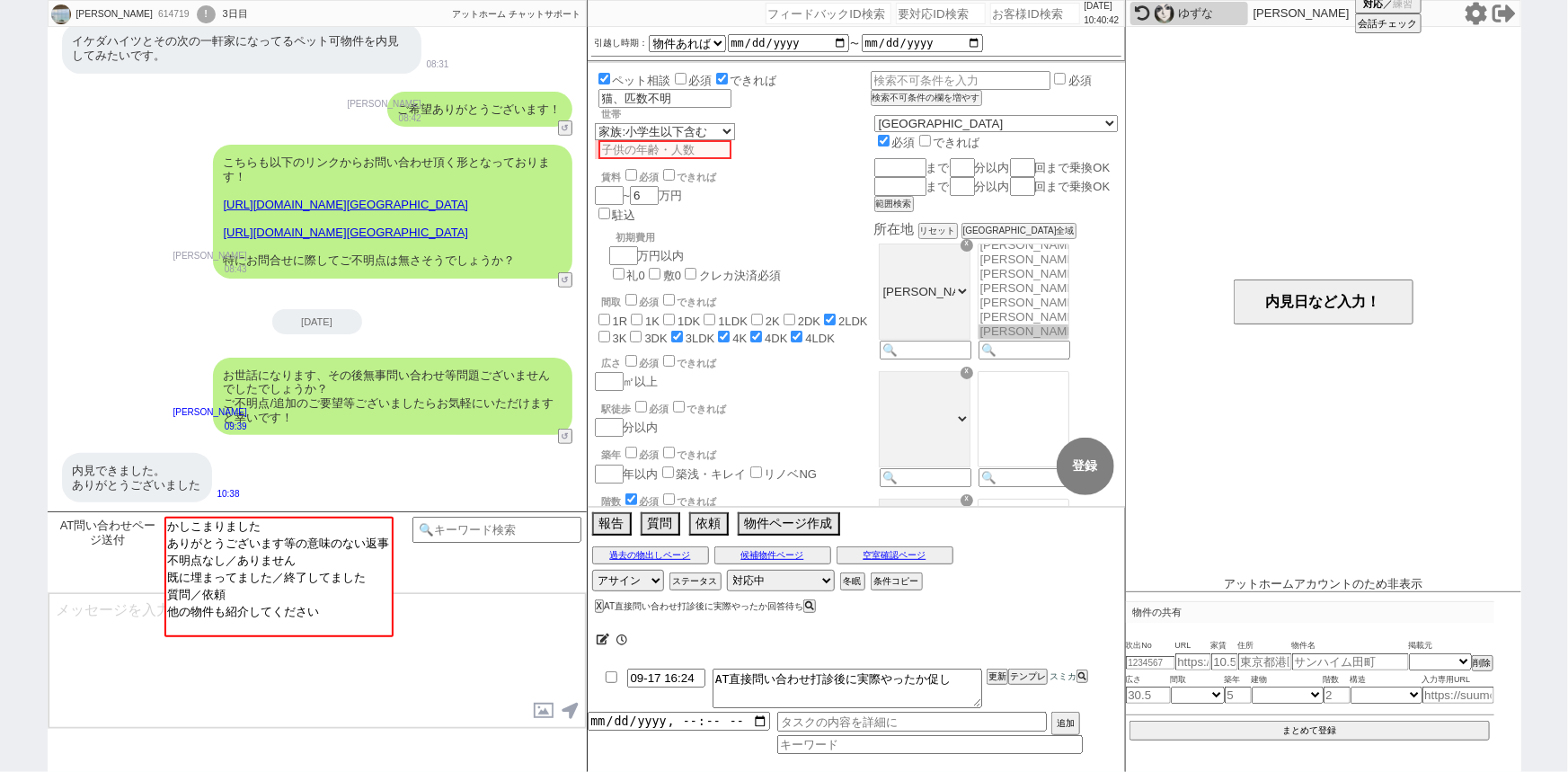
scroll to position [266, 0]
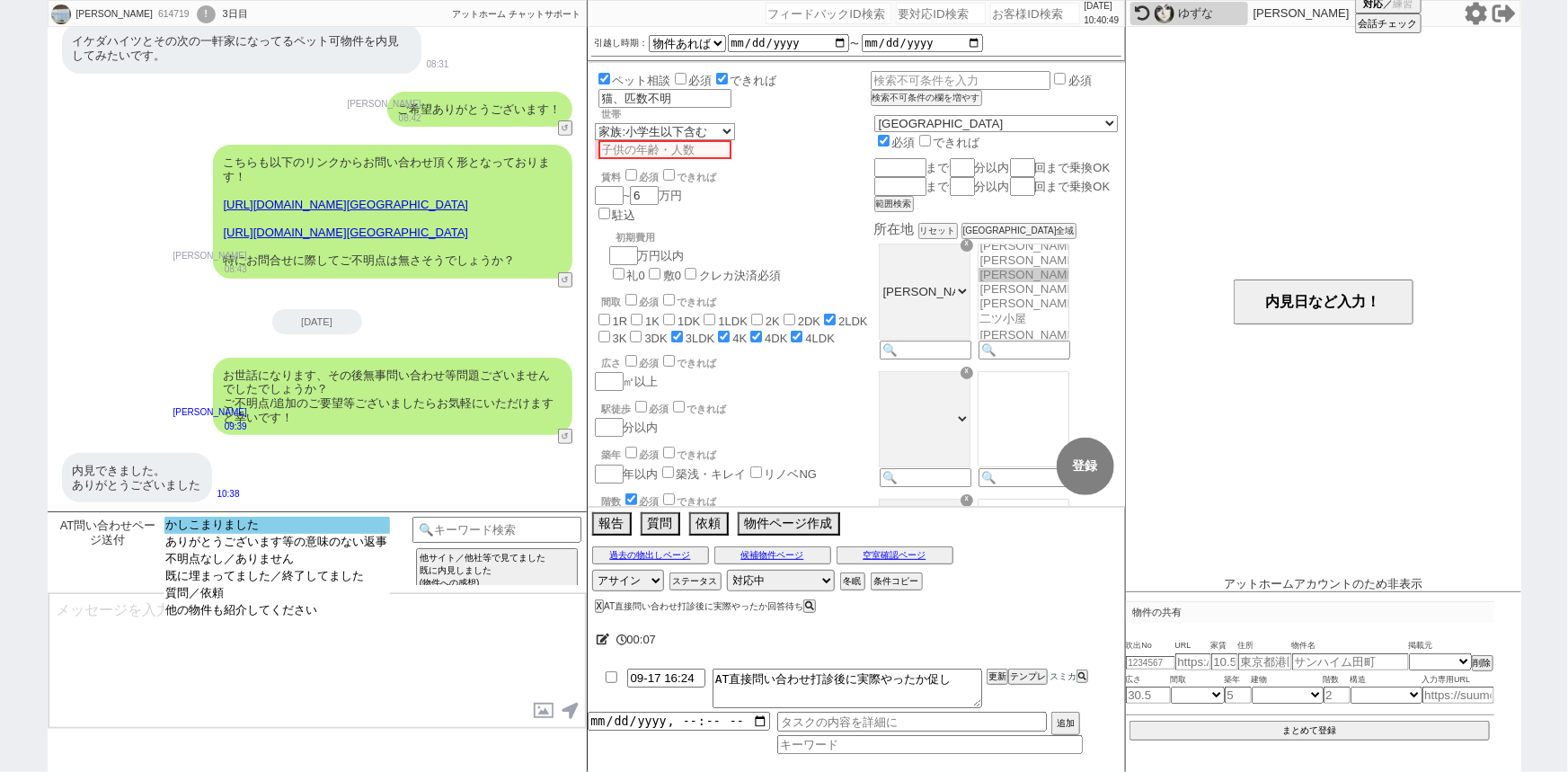
select select "かしこまりました"
click at [326, 530] on option "かしこまりました" at bounding box center [277, 525] width 225 height 17
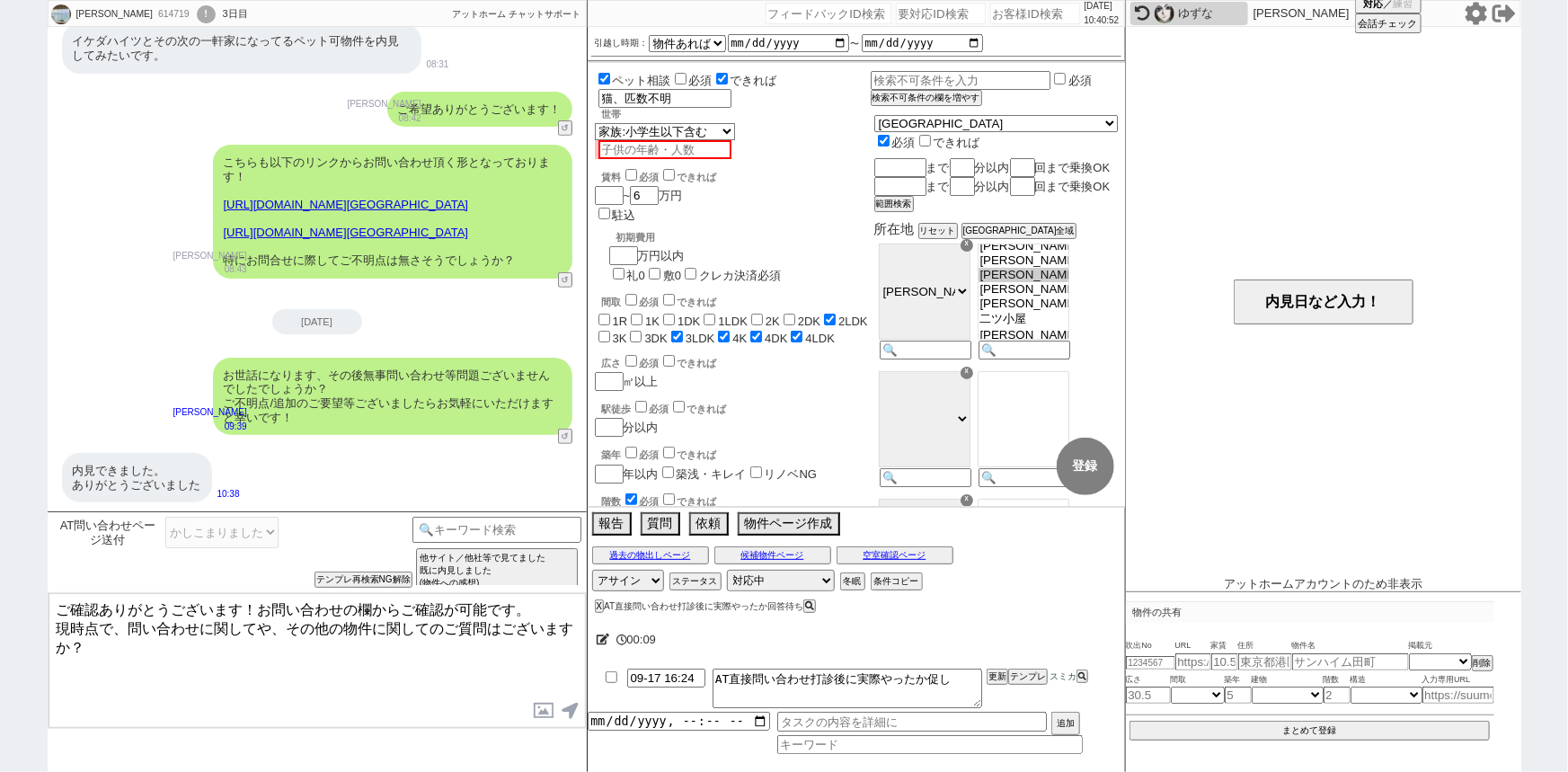
drag, startPoint x: 249, startPoint y: 597, endPoint x: 31, endPoint y: 579, distance: 218.7
click at [31, 579] on div "朋美 614719 ! 0 3日目 冬眠中 自社客 アットホーム チャットサポート スミカ_BPO チャット全表示 2025-09-14 もし、内見したい場合…" at bounding box center [784, 386] width 1568 height 772
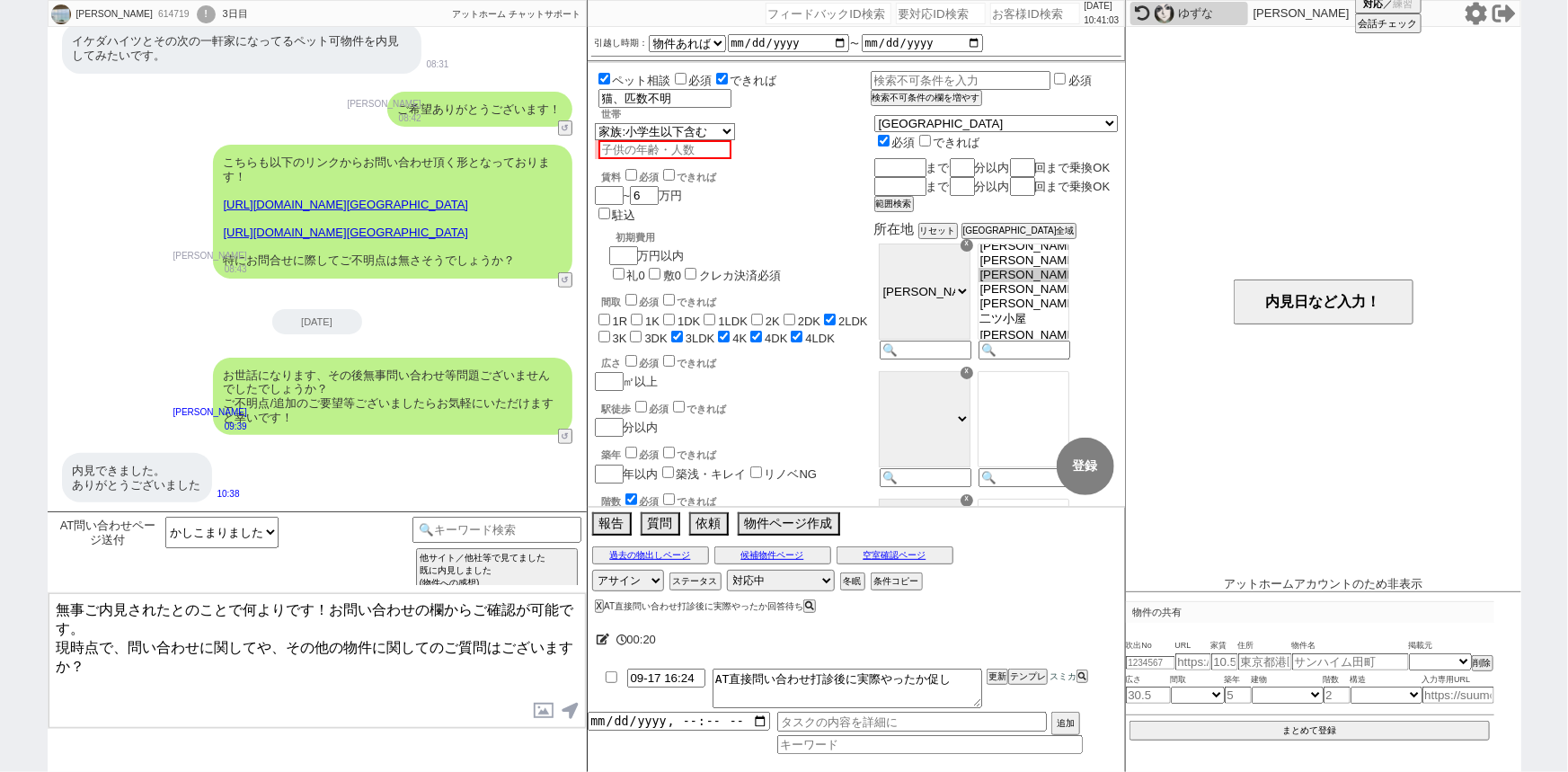
drag, startPoint x: 331, startPoint y: 606, endPoint x: 69, endPoint y: 650, distance: 265.7
click at [69, 650] on textarea "無事ご内見されたとのことで何よりです！お問い合わせの欄からご確認が可能です。 現時点で、問い合わせに関してや、その他の物件に関してのご質問はございますか？" at bounding box center [316, 660] width 537 height 134
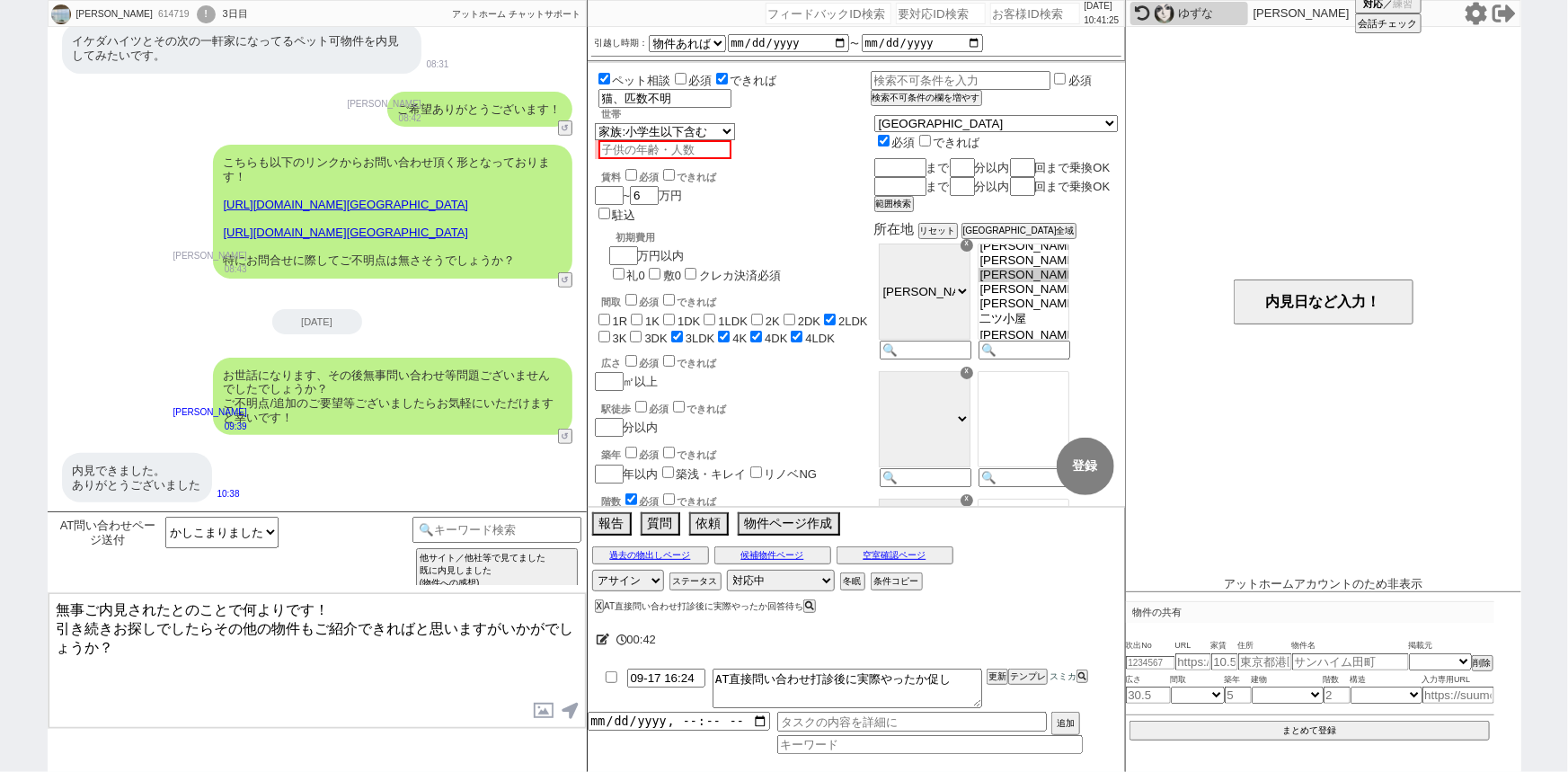
click at [218, 619] on textarea "無事ご内見されたとのことで何よりです！ 引き続きお探しでしたらその他の物件もご紹介できればと思いますがいかがでしょうか？" at bounding box center [316, 660] width 537 height 134
type textarea "無事ご内見されたとのことで何よりです！ 引き続きお探しでしたら、その他の物件もご紹介できればと思いますがいかがでしょうか？"
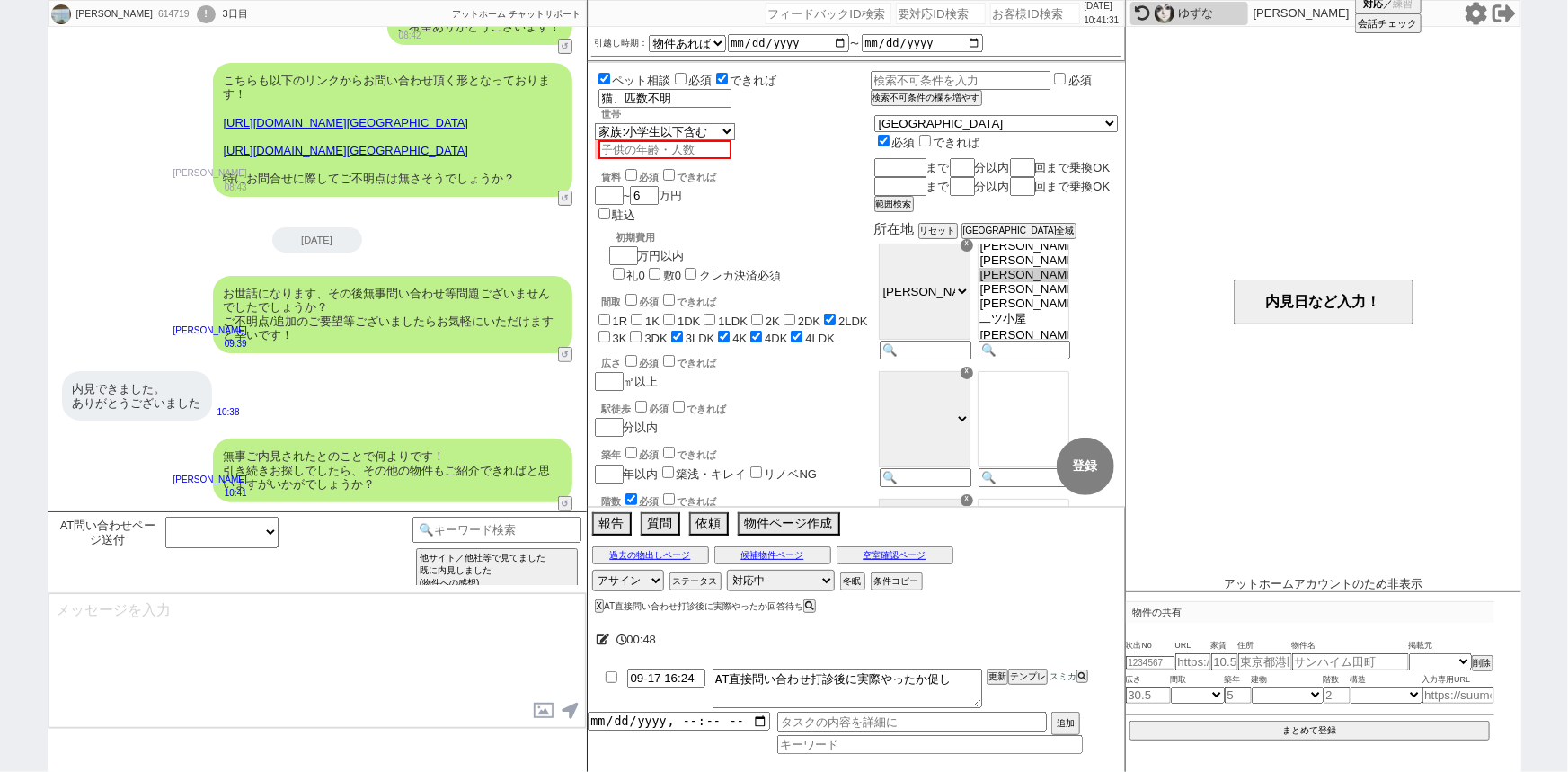
scroll to position [230, 0]
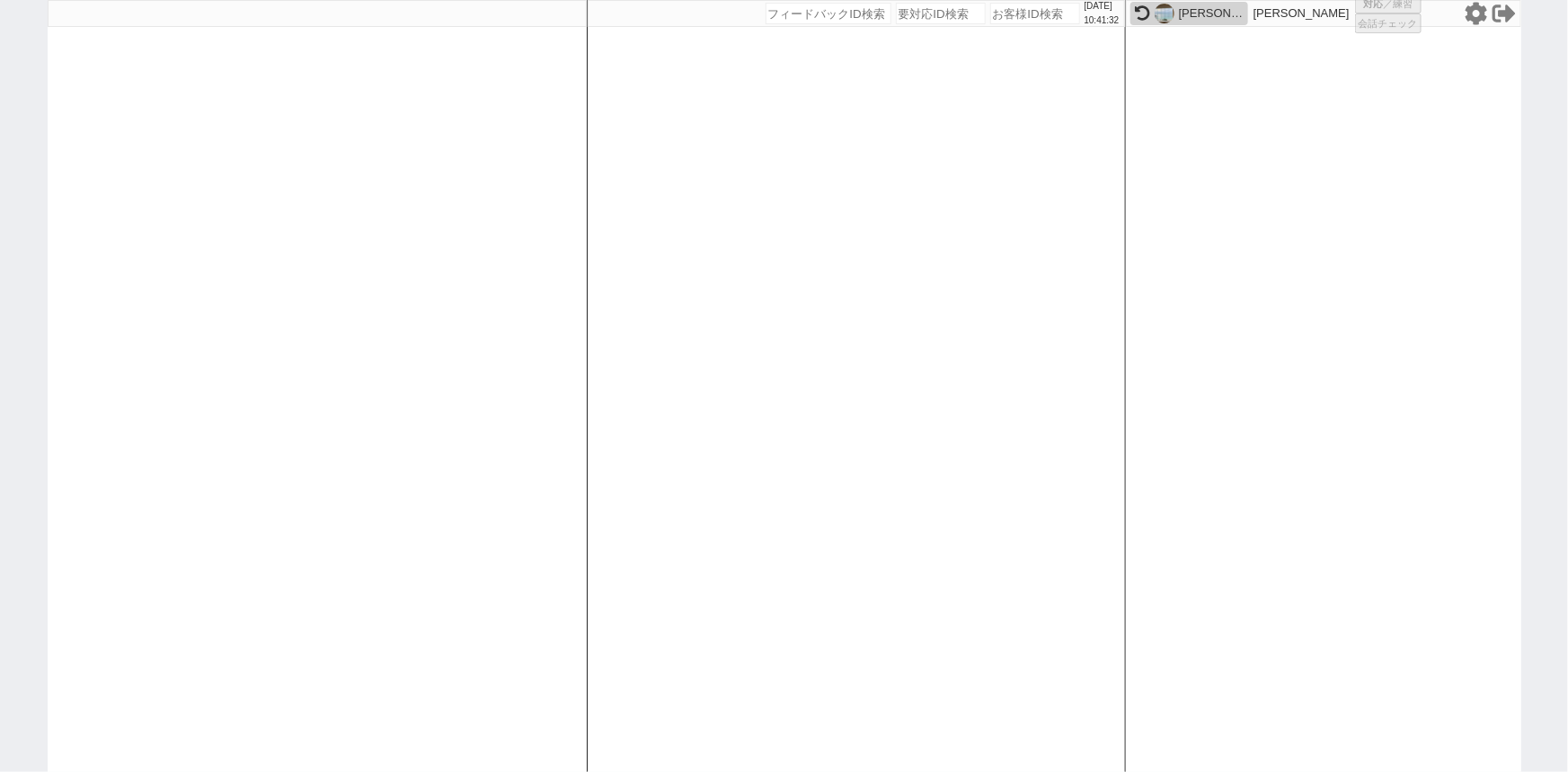
select select
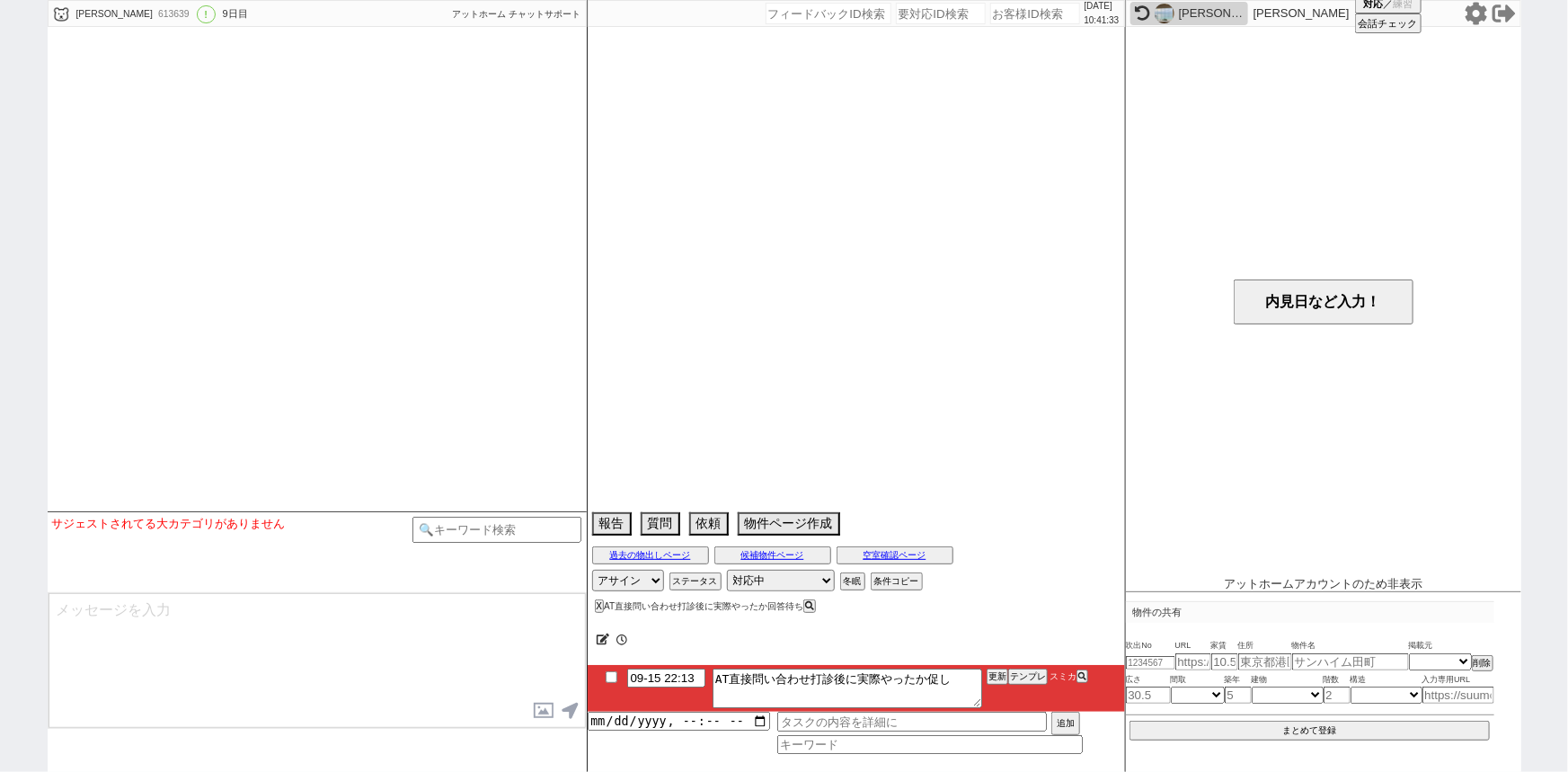
select select "2025"
select select "10"
select select "36"
select select "1"
select select "77"
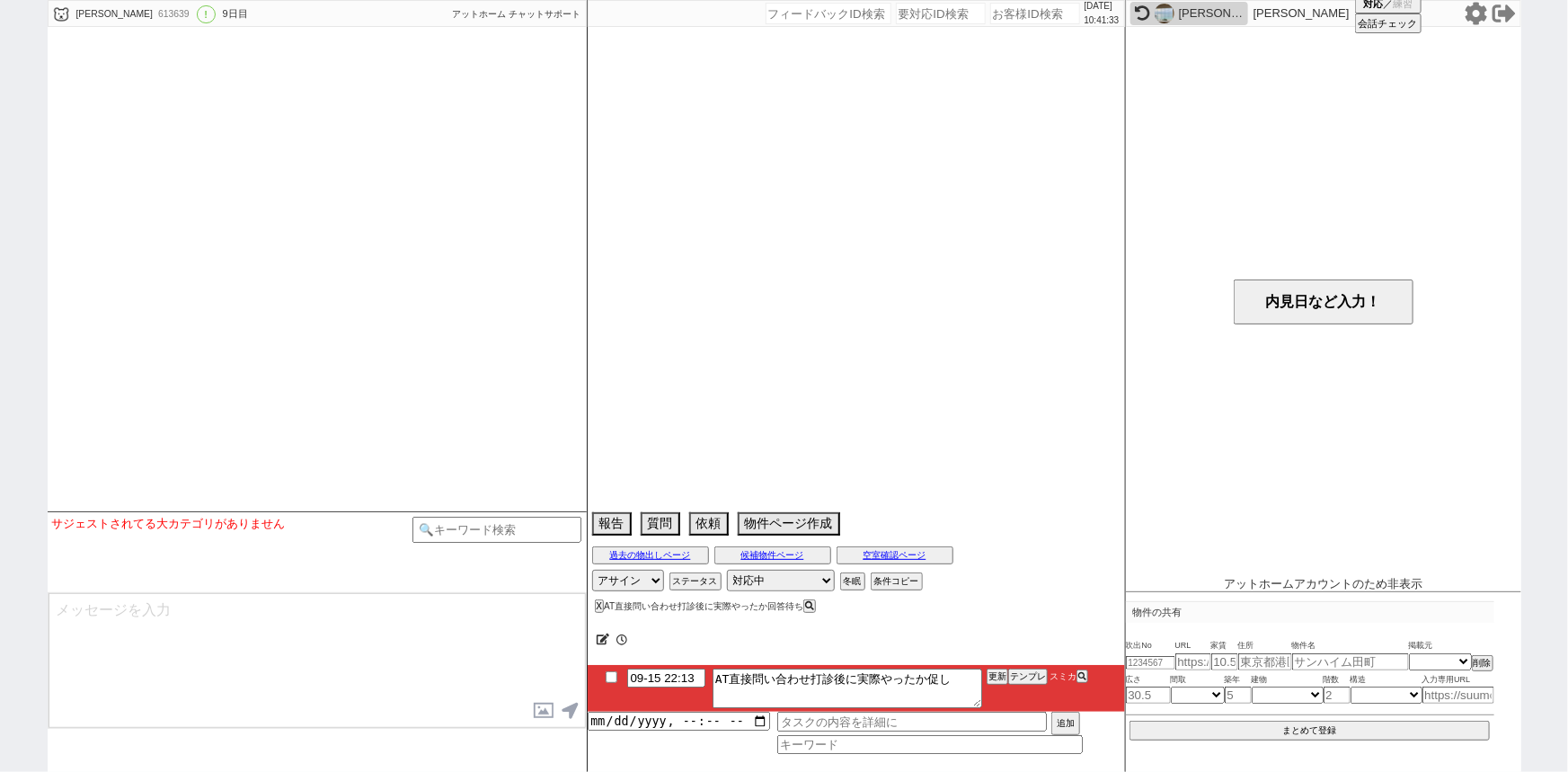
select select "1838"
select select "65"
select select "1597"
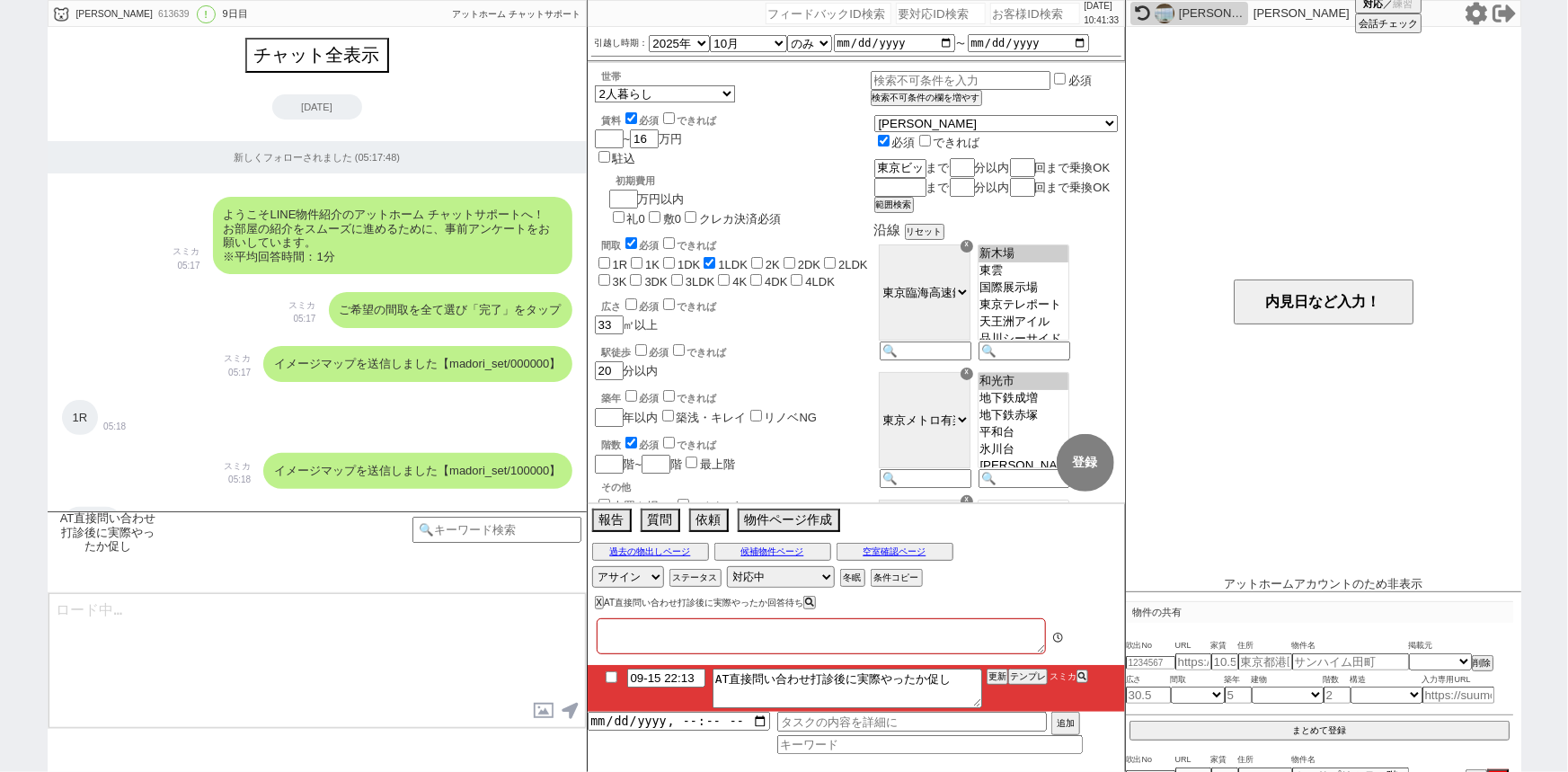
type textarea "娘の代理 2人暮らしか単身か検討中"
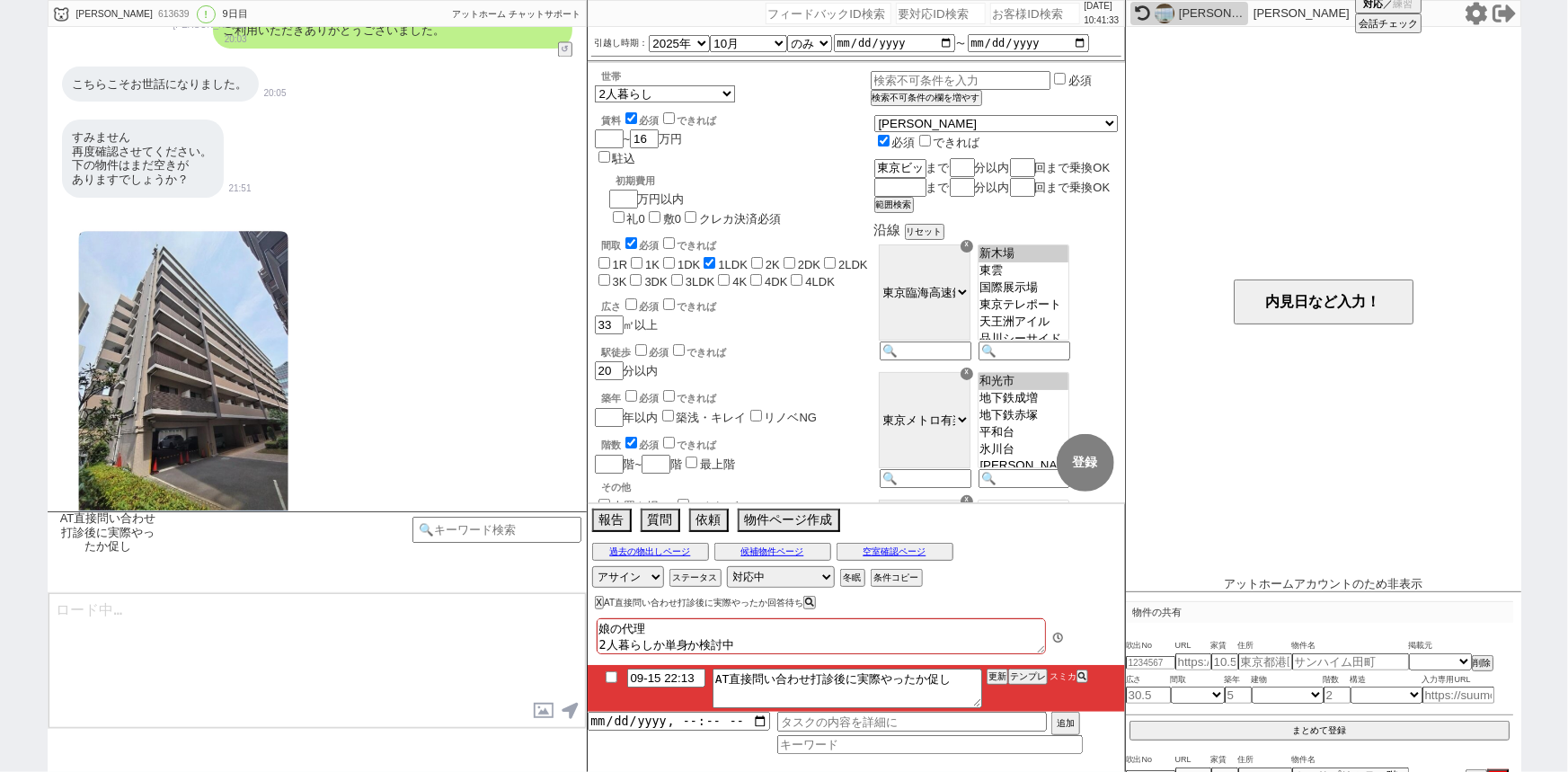
scroll to position [302, 0]
type textarea "お世話になります、その後無事問い合わせ等問題ございませんでしたでしょうか？ ご不明点/追加のご要望等ございましたらお気軽にいただけますと幸いです！"
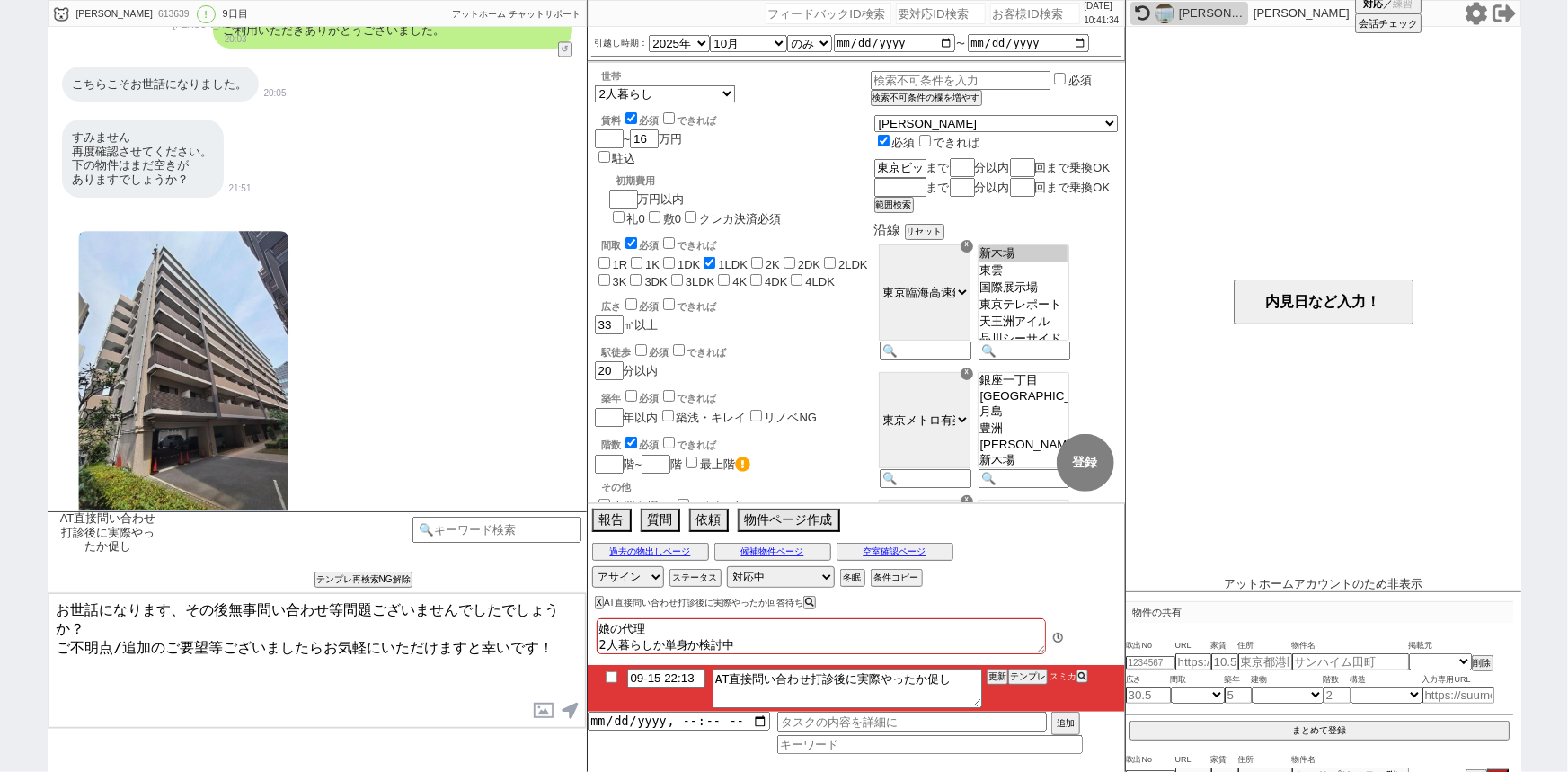
scroll to position [9048, 0]
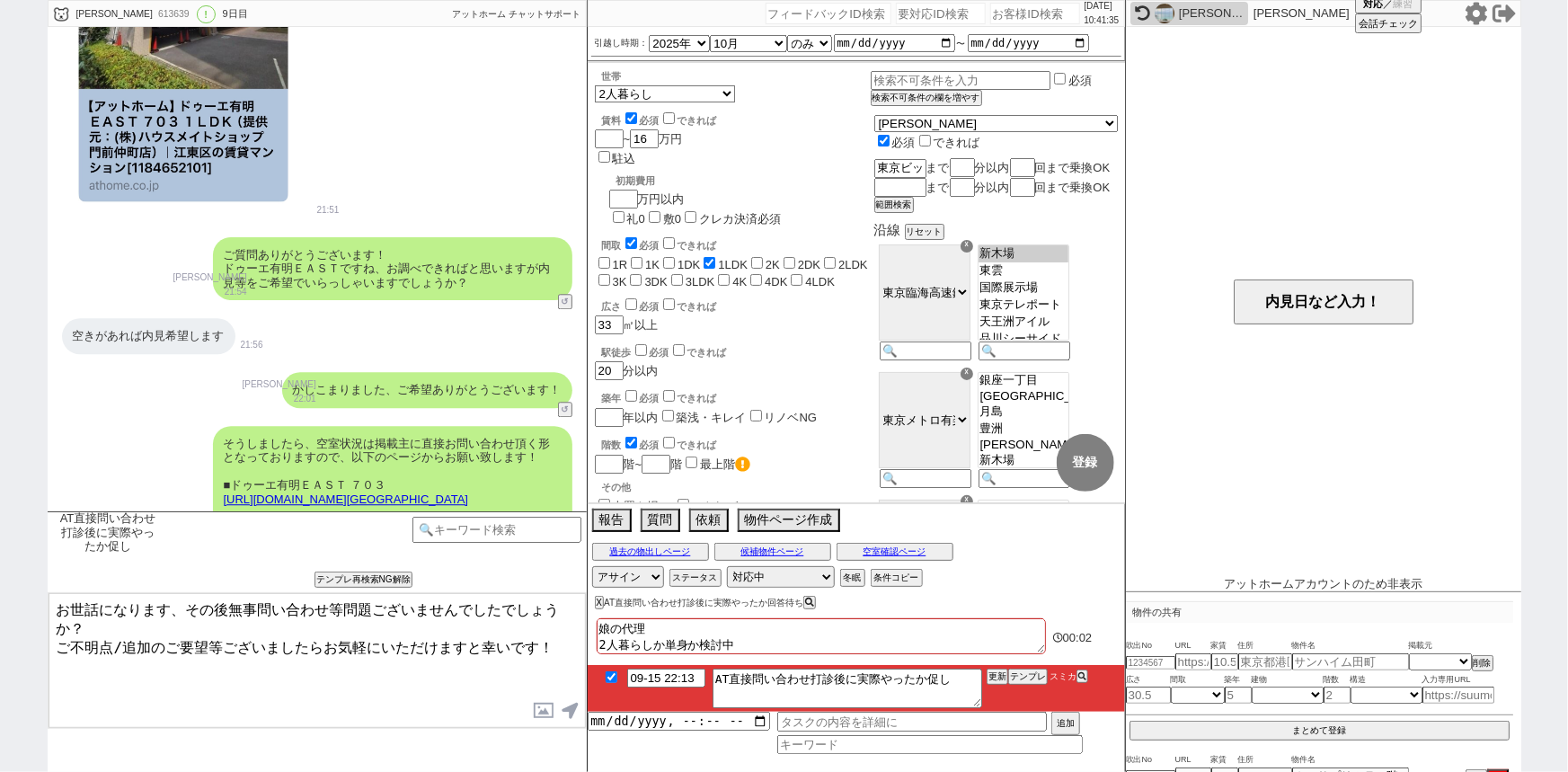
checkbox input "true"
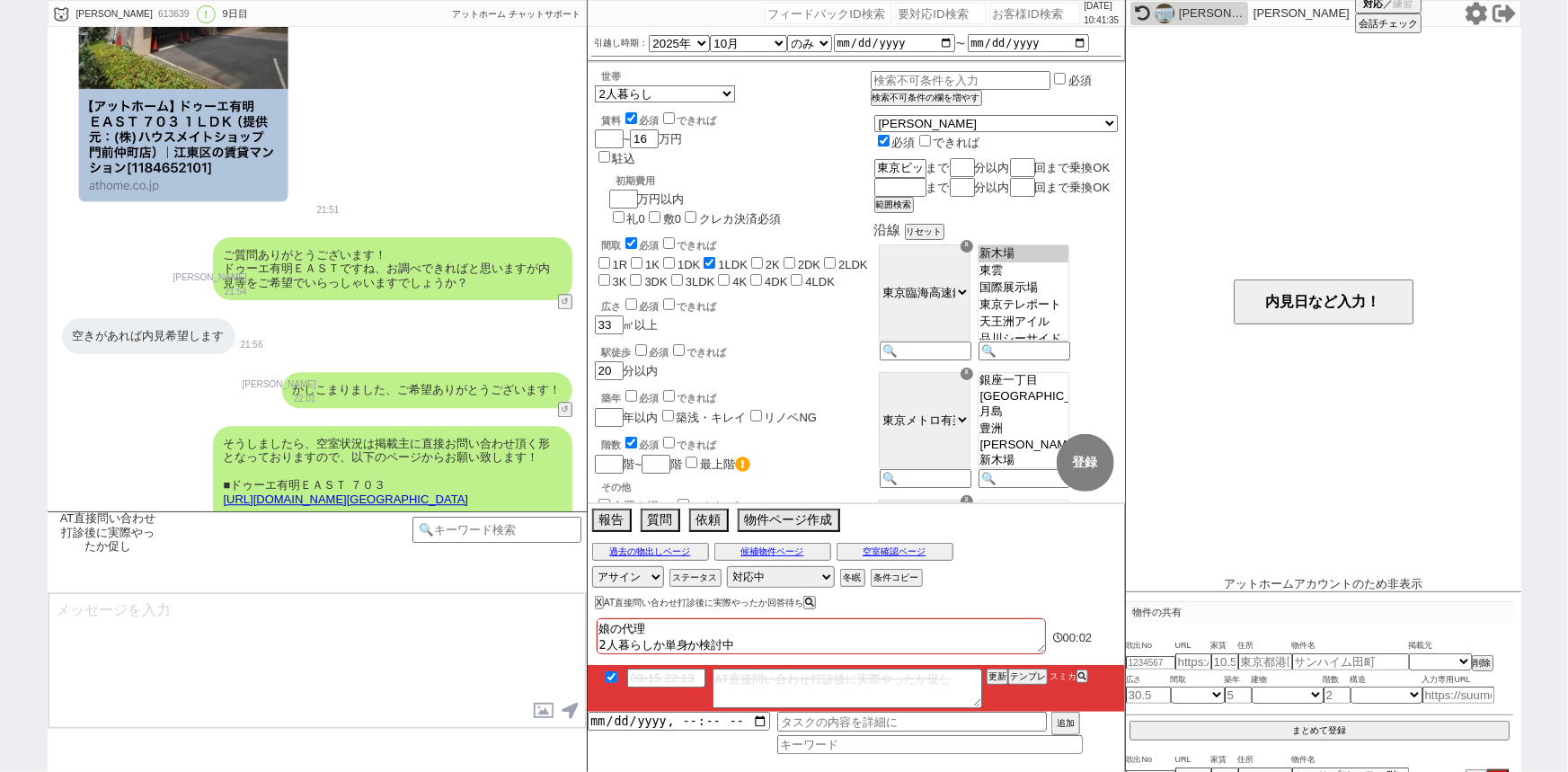
scroll to position [9205, 0]
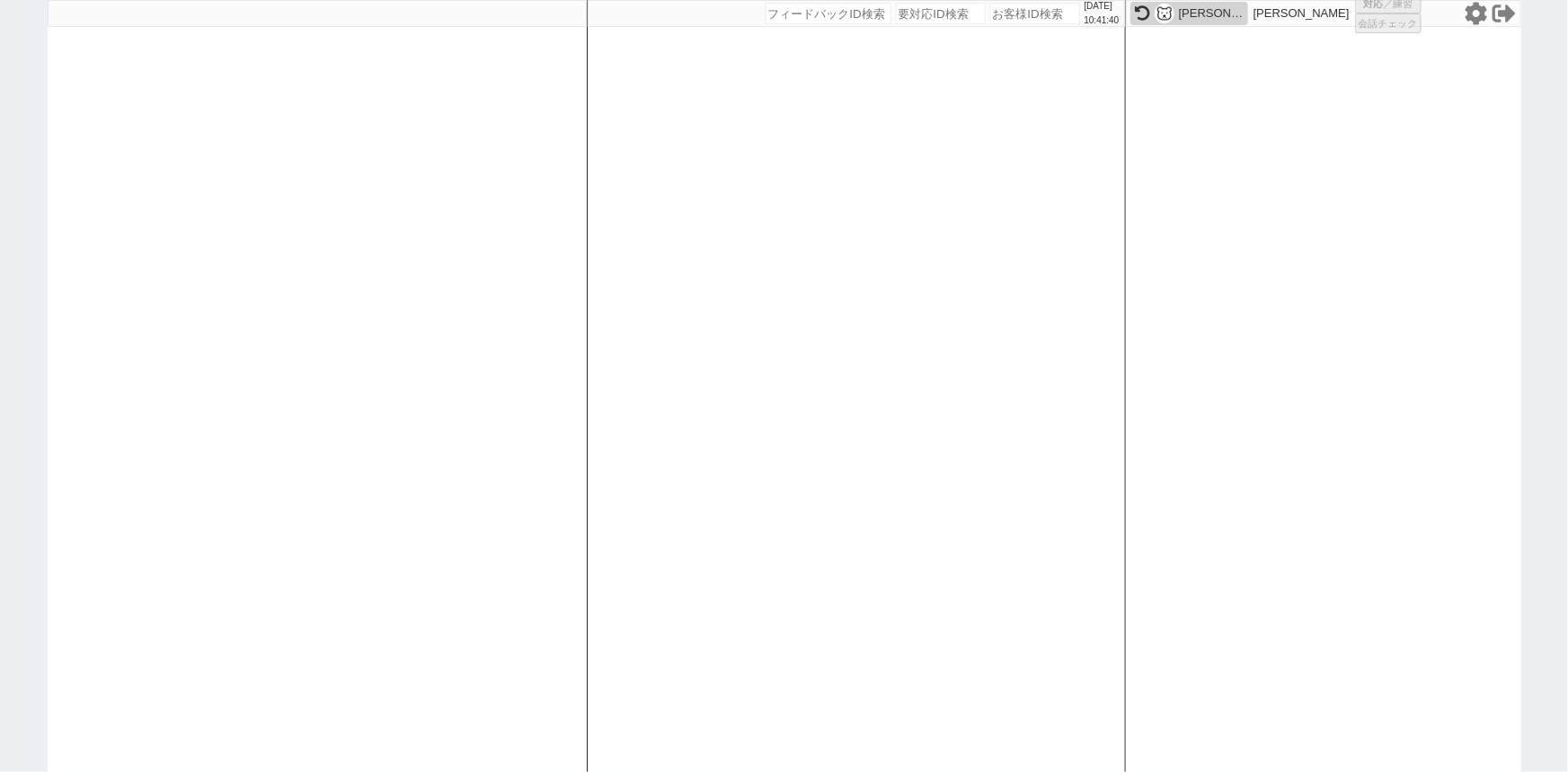
select select "3"
select select "2"
select select "5"
select select
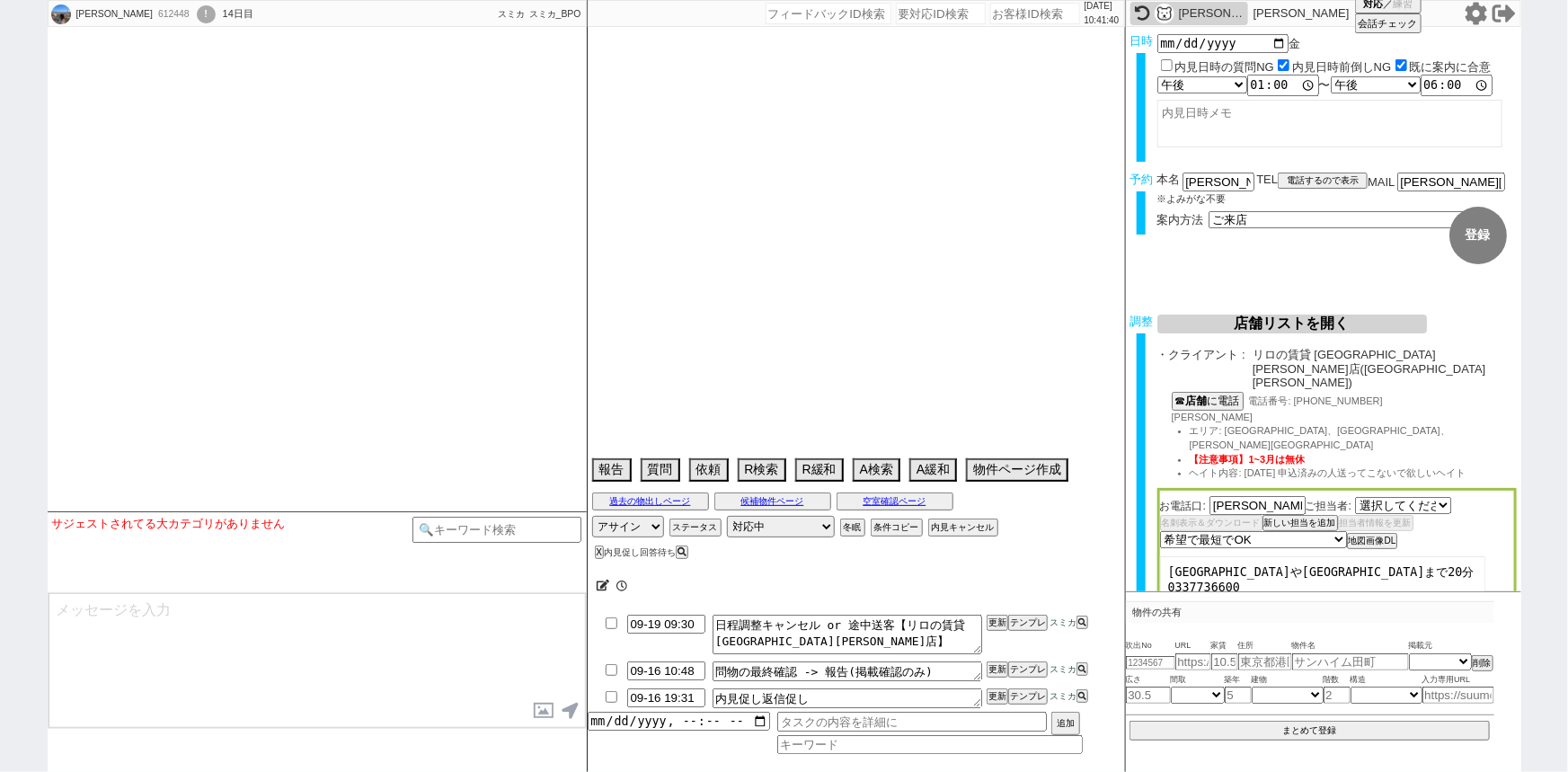
select select "2827"
select select
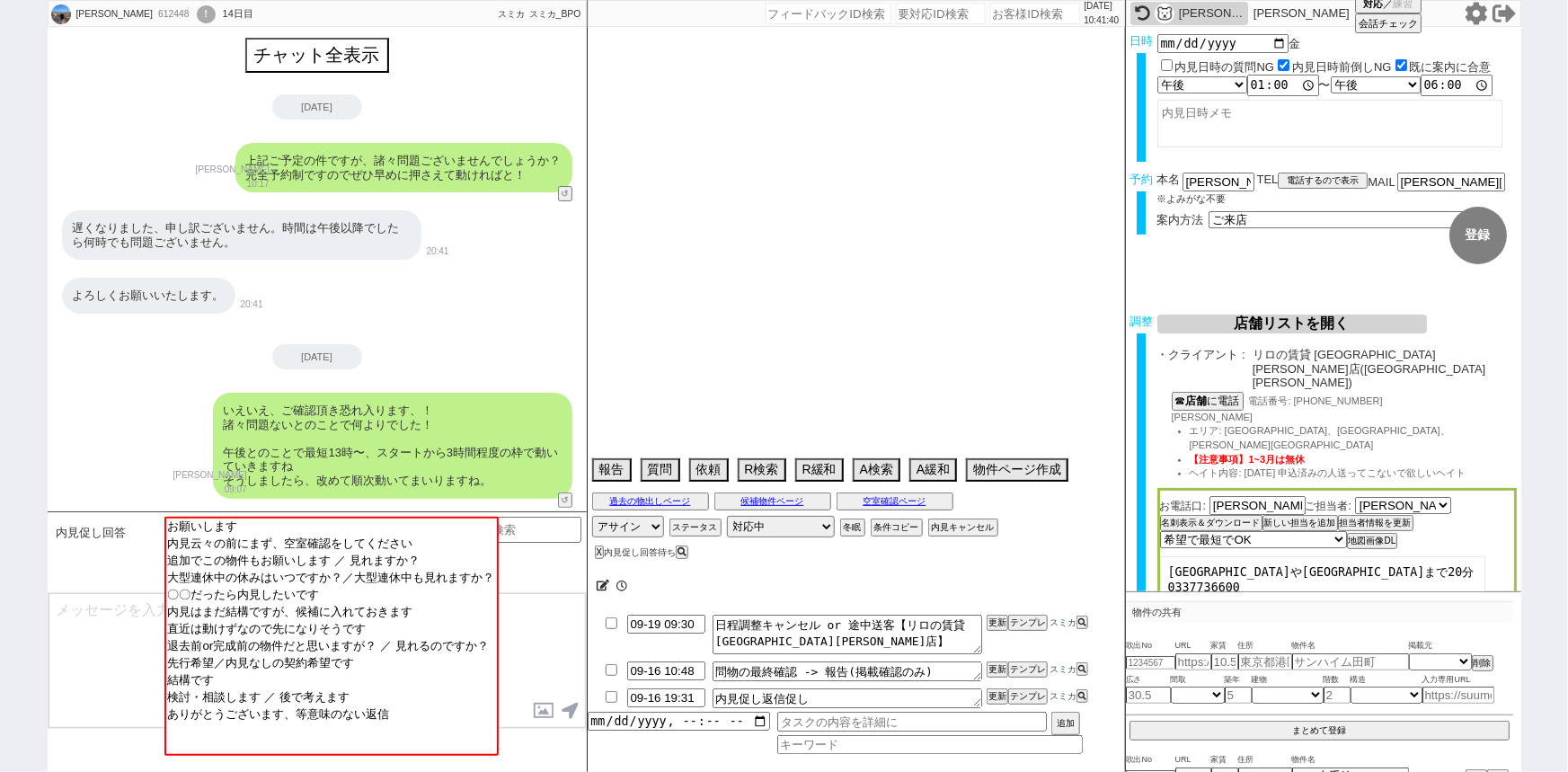
scroll to position [1881, 0]
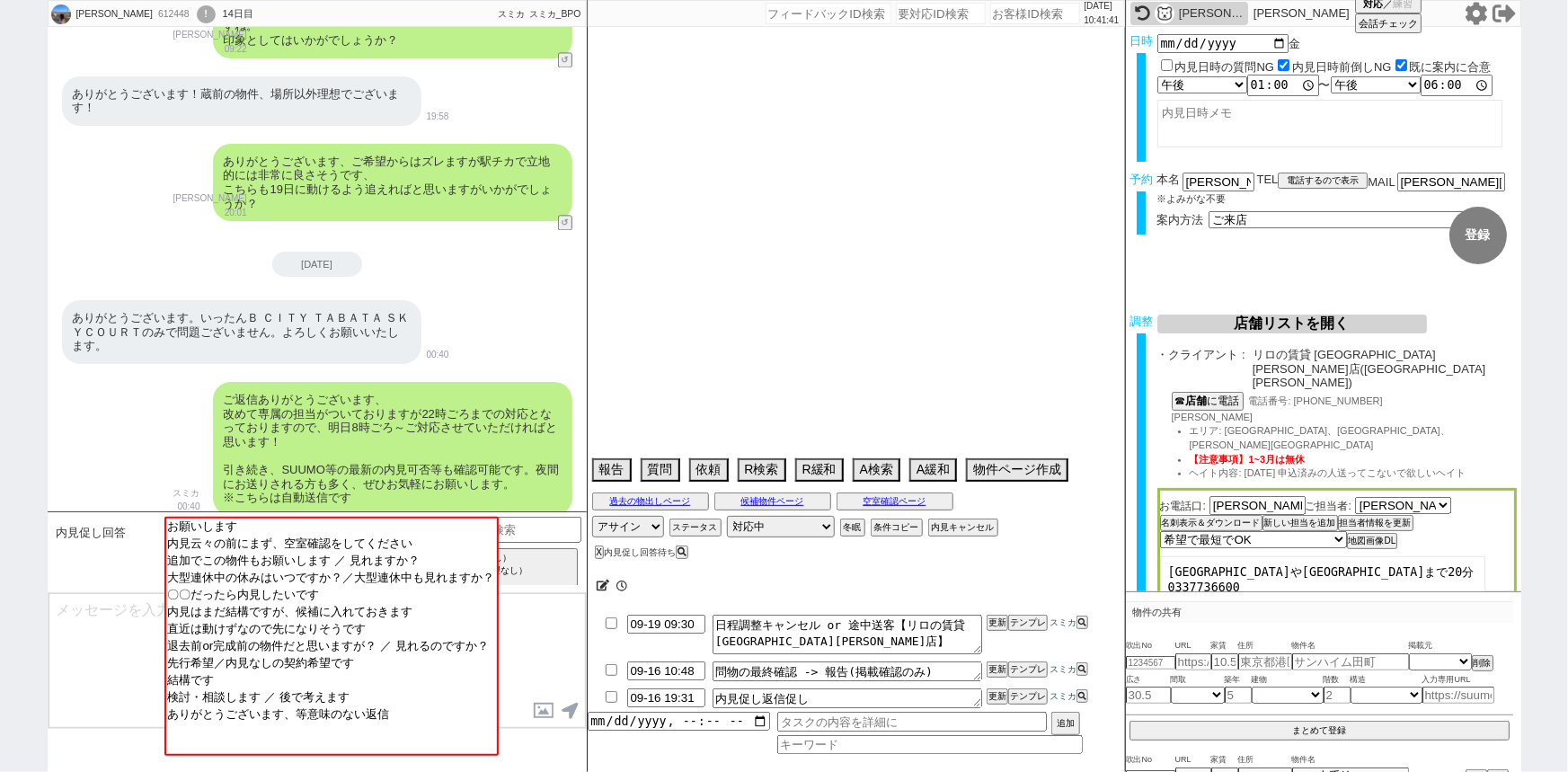
type textarea "当日まで他社なし、調整前に日時変更あり"
select select "2025"
select select "12"
select select "36"
select select "0"
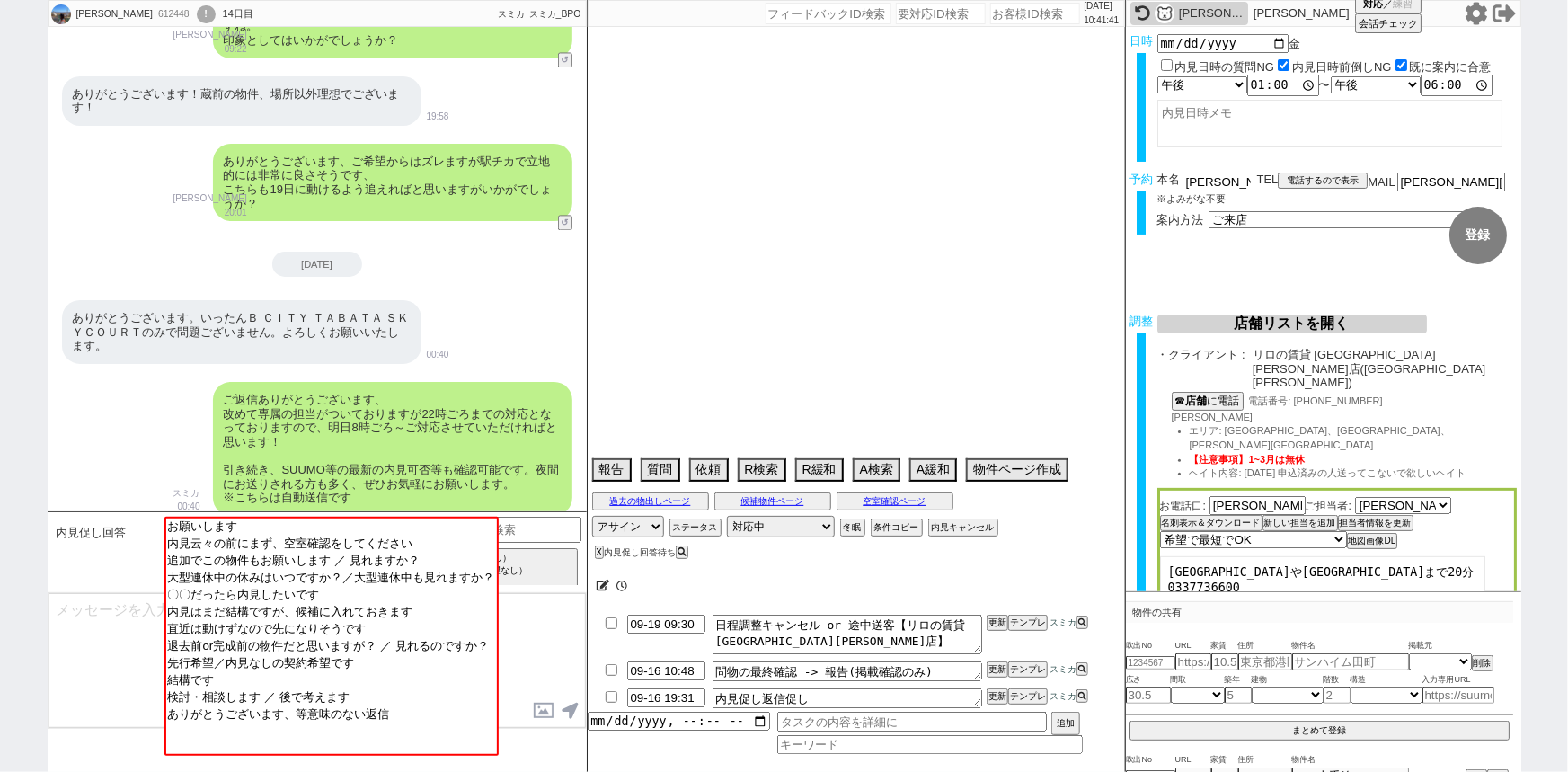
select select "64"
select select "1557"
select select "62"
select select "14"
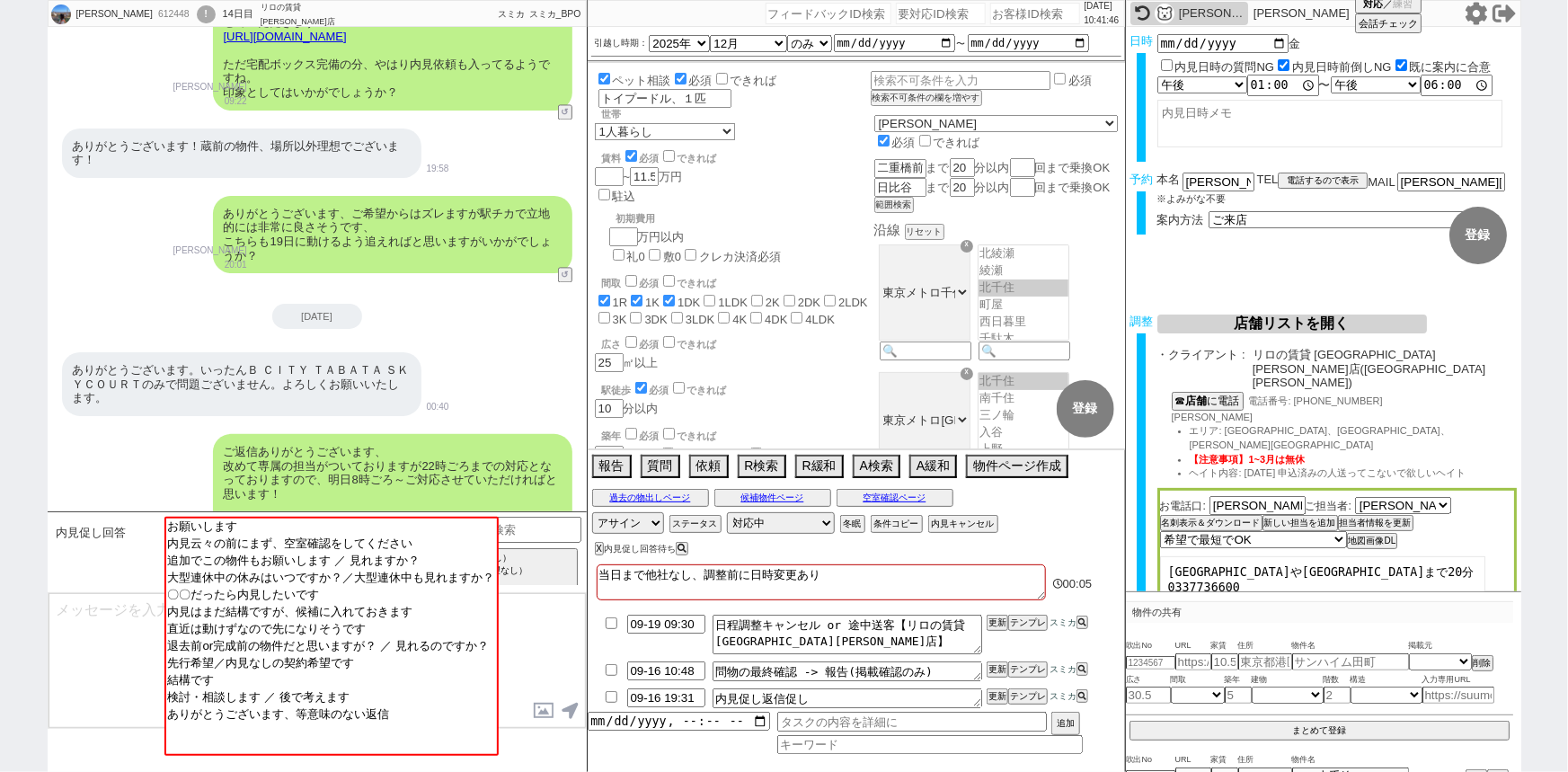
scroll to position [1827, 0]
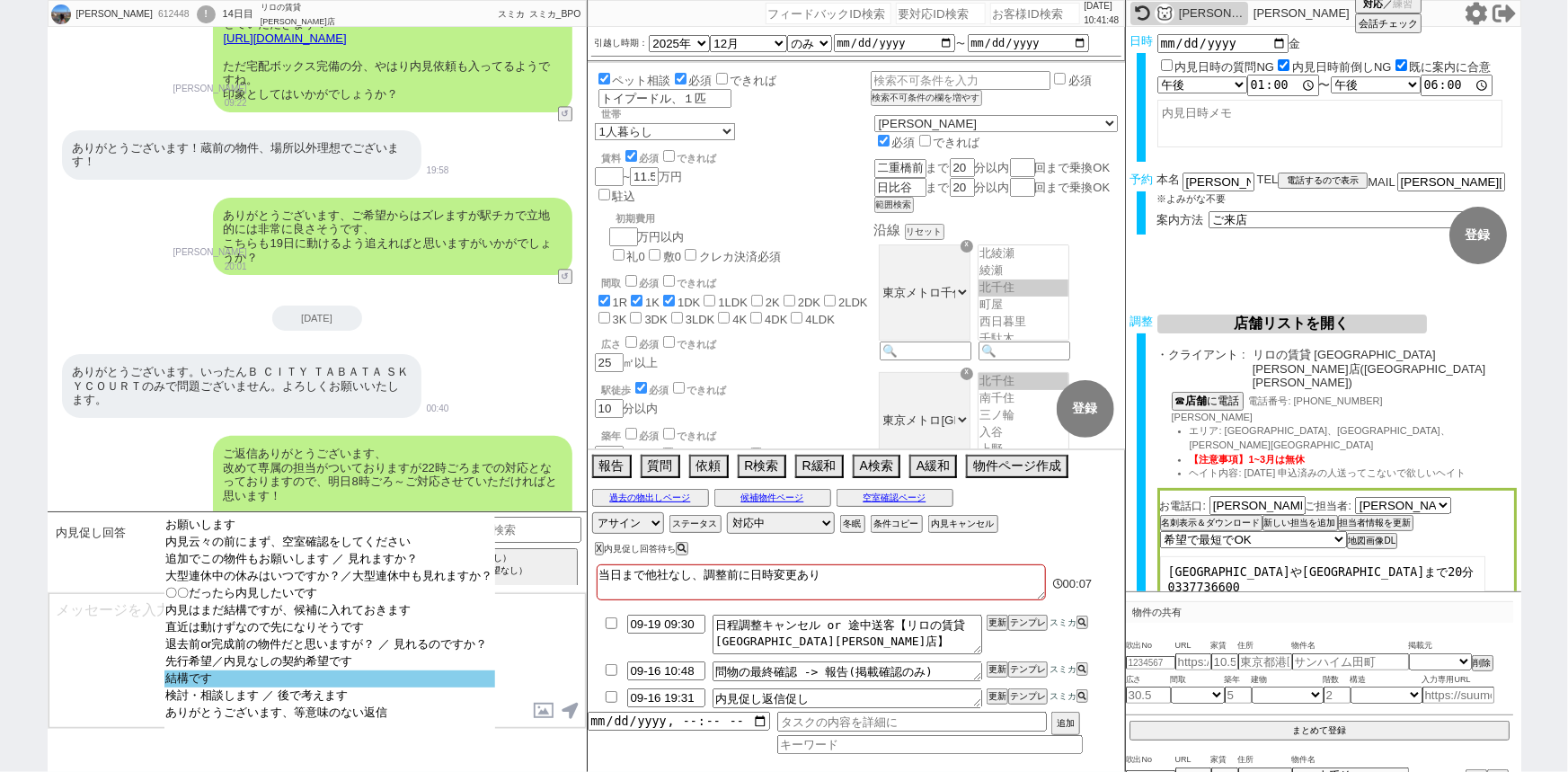
click at [263, 683] on option "結構です" at bounding box center [330, 678] width 331 height 17
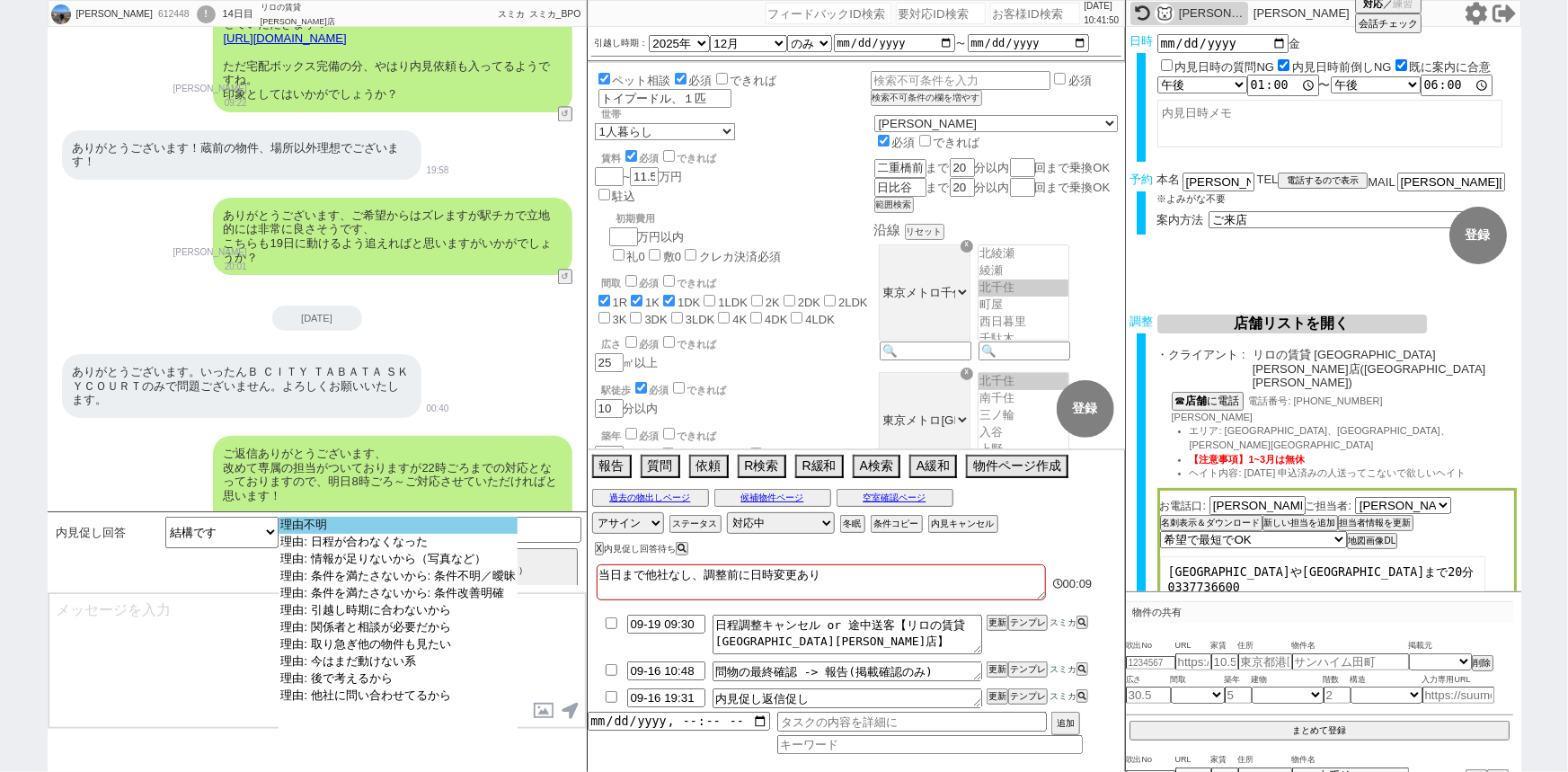
click at [410, 522] on option "理由不明" at bounding box center [398, 525] width 239 height 17
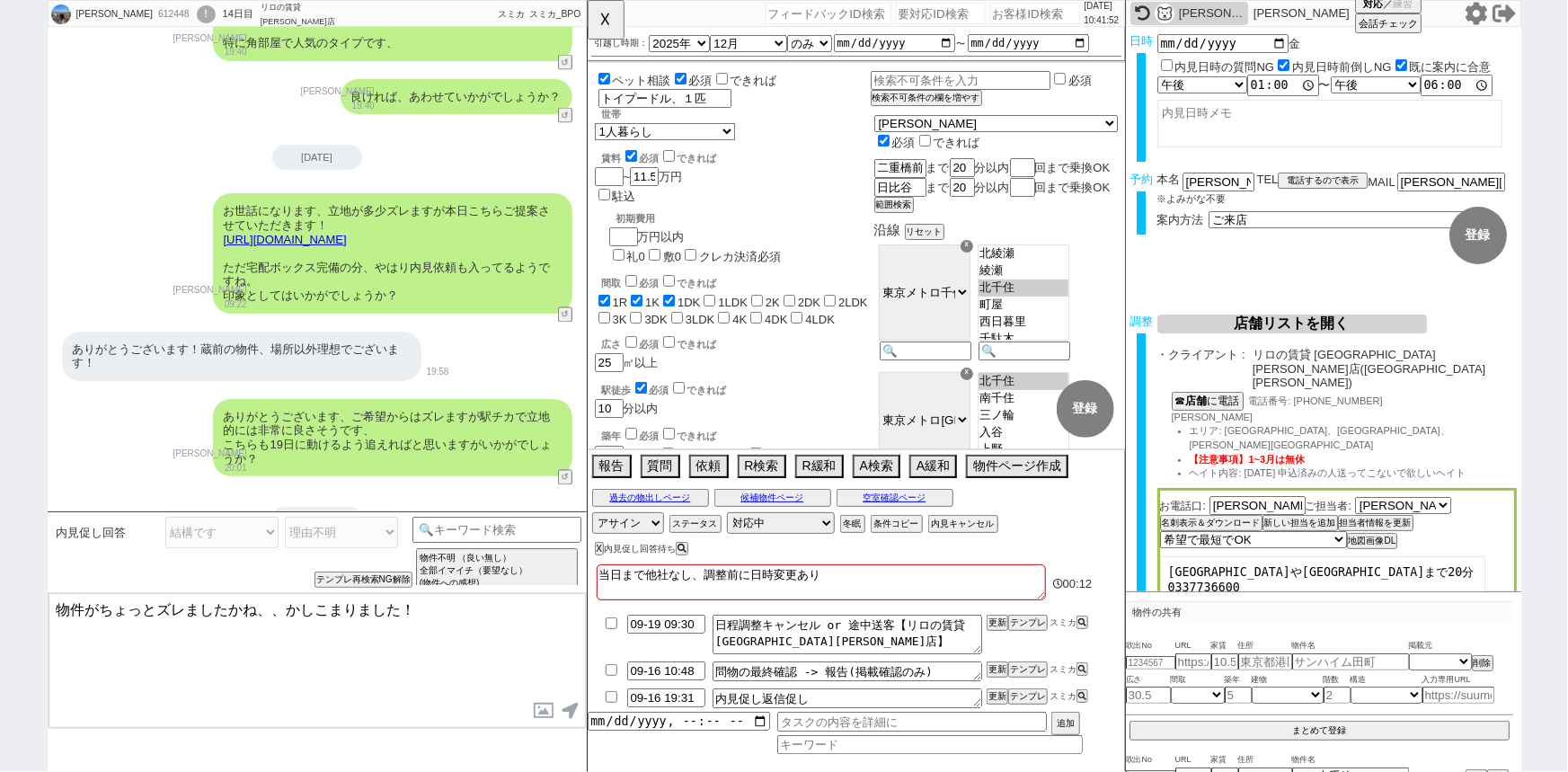
scroll to position [1624, 0]
click at [347, 234] on link "https://tools.sumika.live/pages/b4rjfsj" at bounding box center [284, 241] width 123 height 14
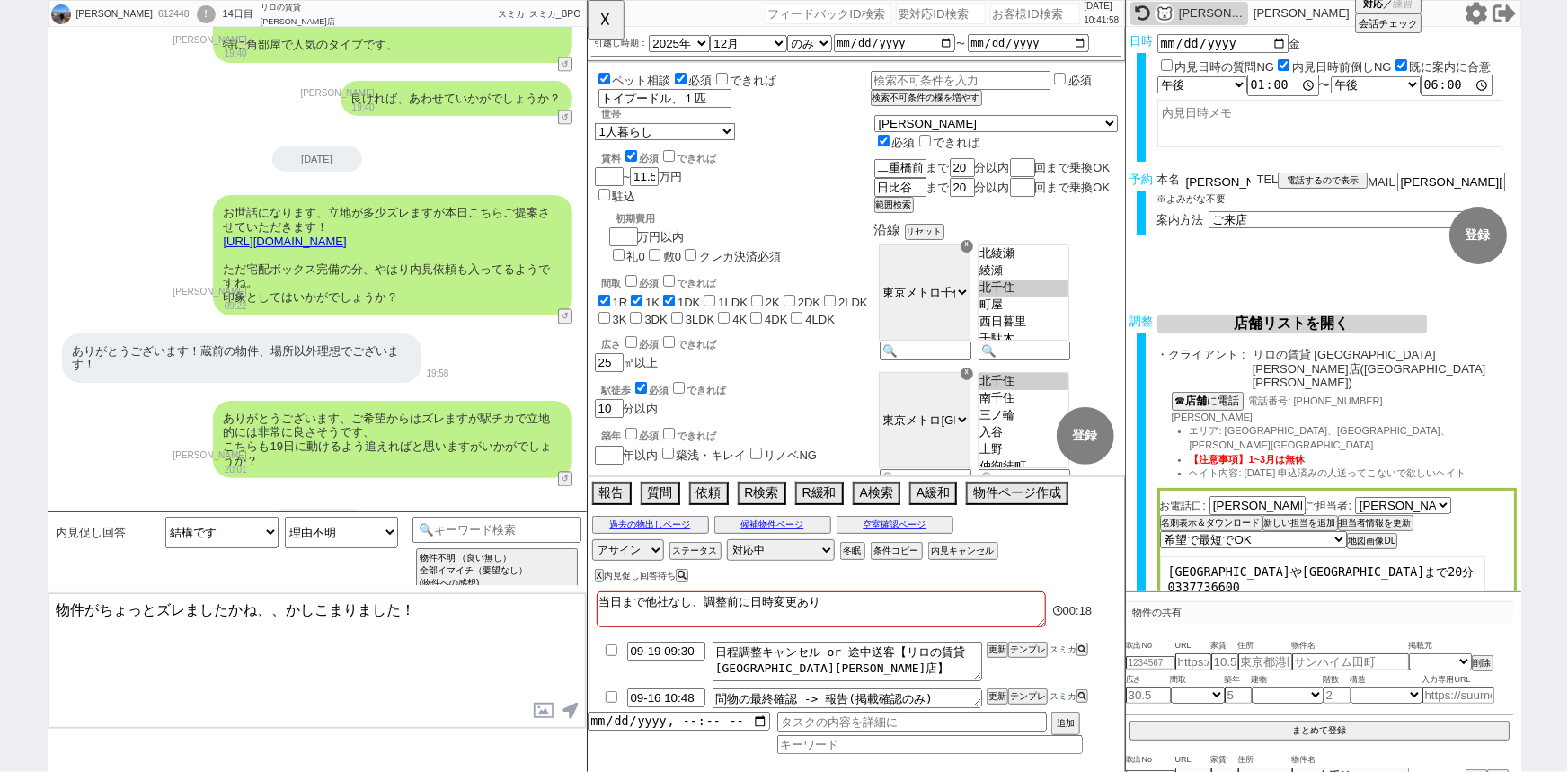
click at [337, 638] on textarea "物件がちょっとズレましたかね、、かしこまりました！" at bounding box center [316, 660] width 537 height 134
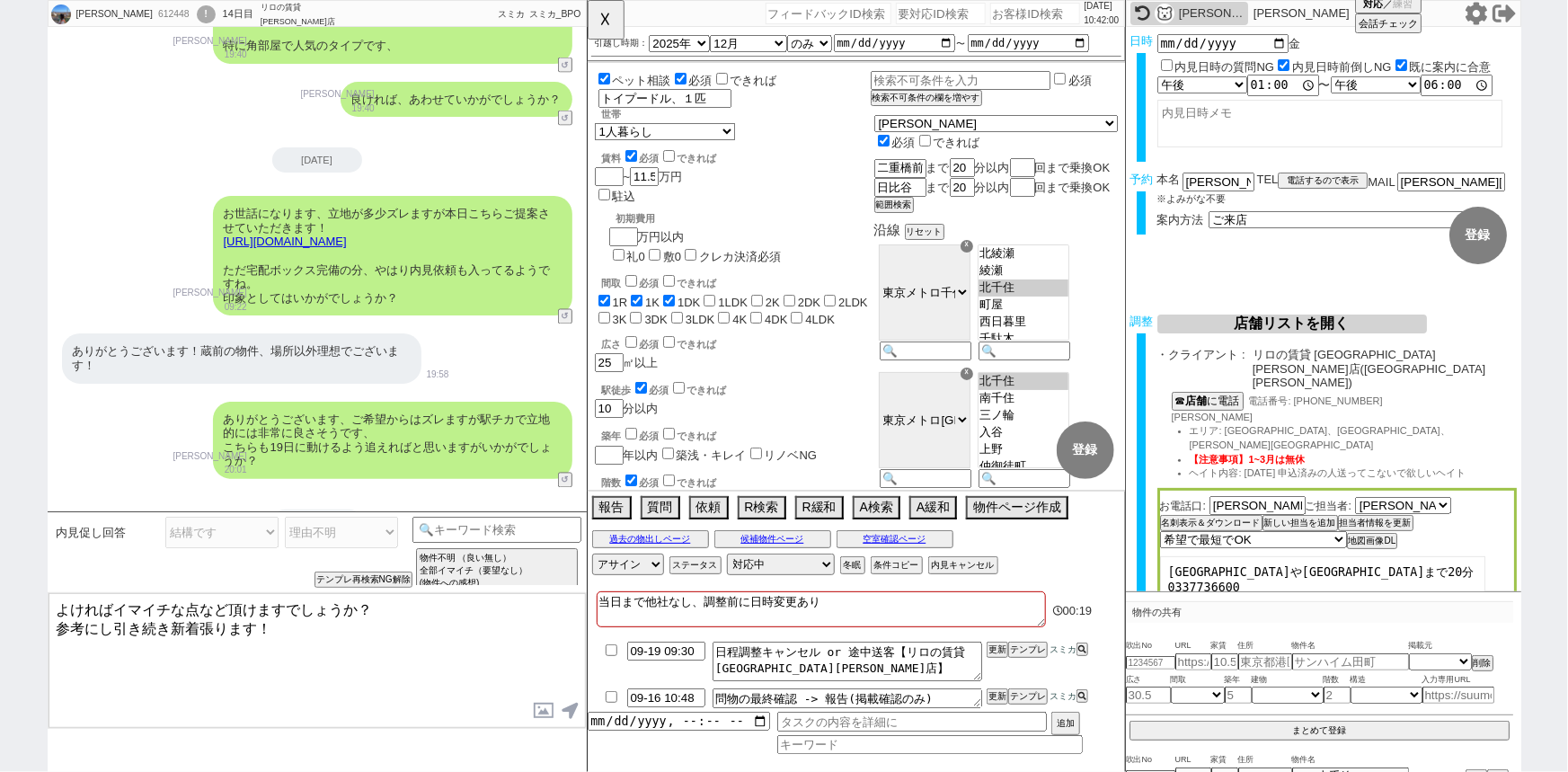
scroll to position [1867, 0]
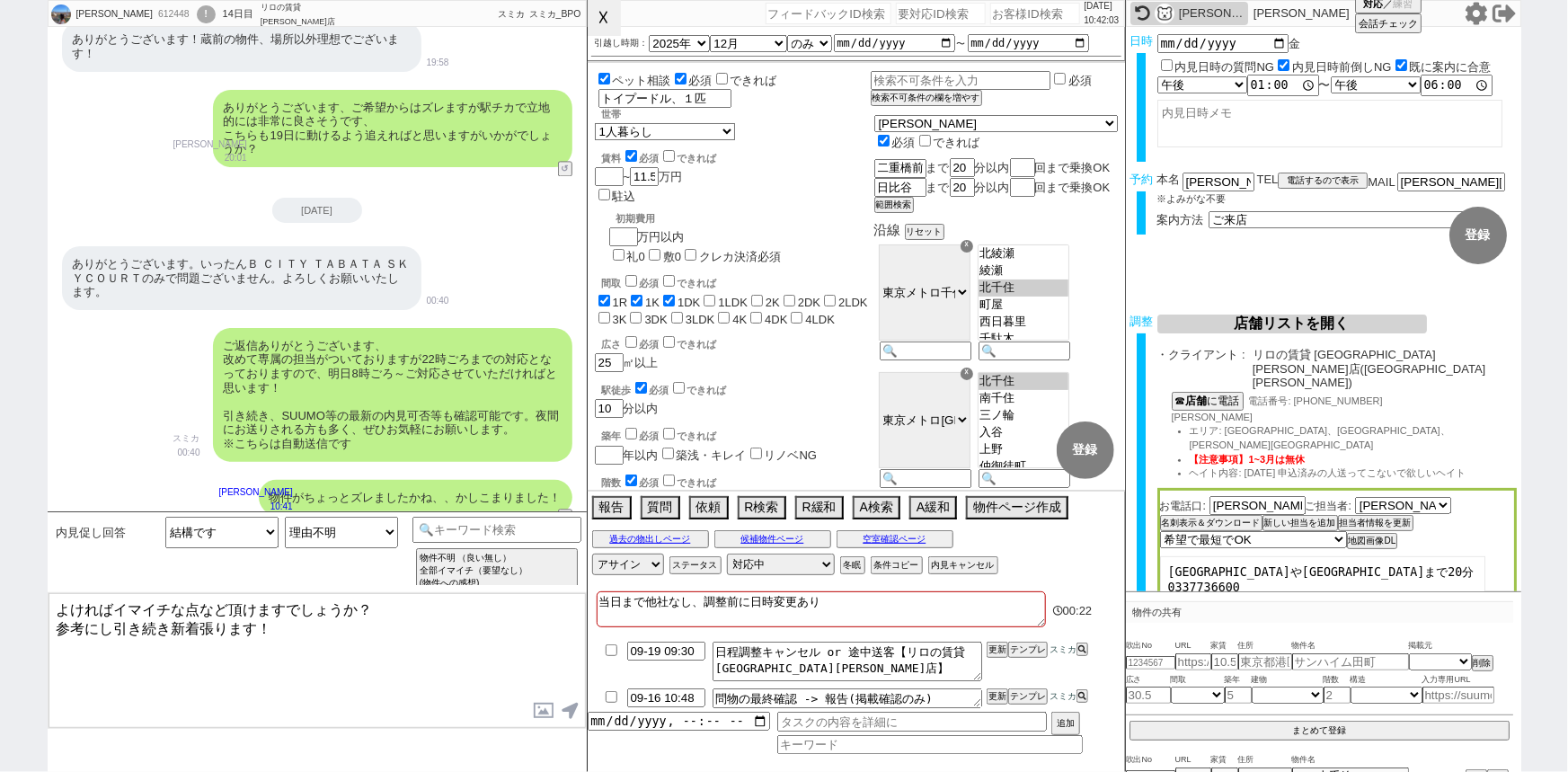
click at [597, 9] on button "☓" at bounding box center [604, 18] width 34 height 36
click at [896, 536] on button "空室確認ページ" at bounding box center [895, 539] width 117 height 15
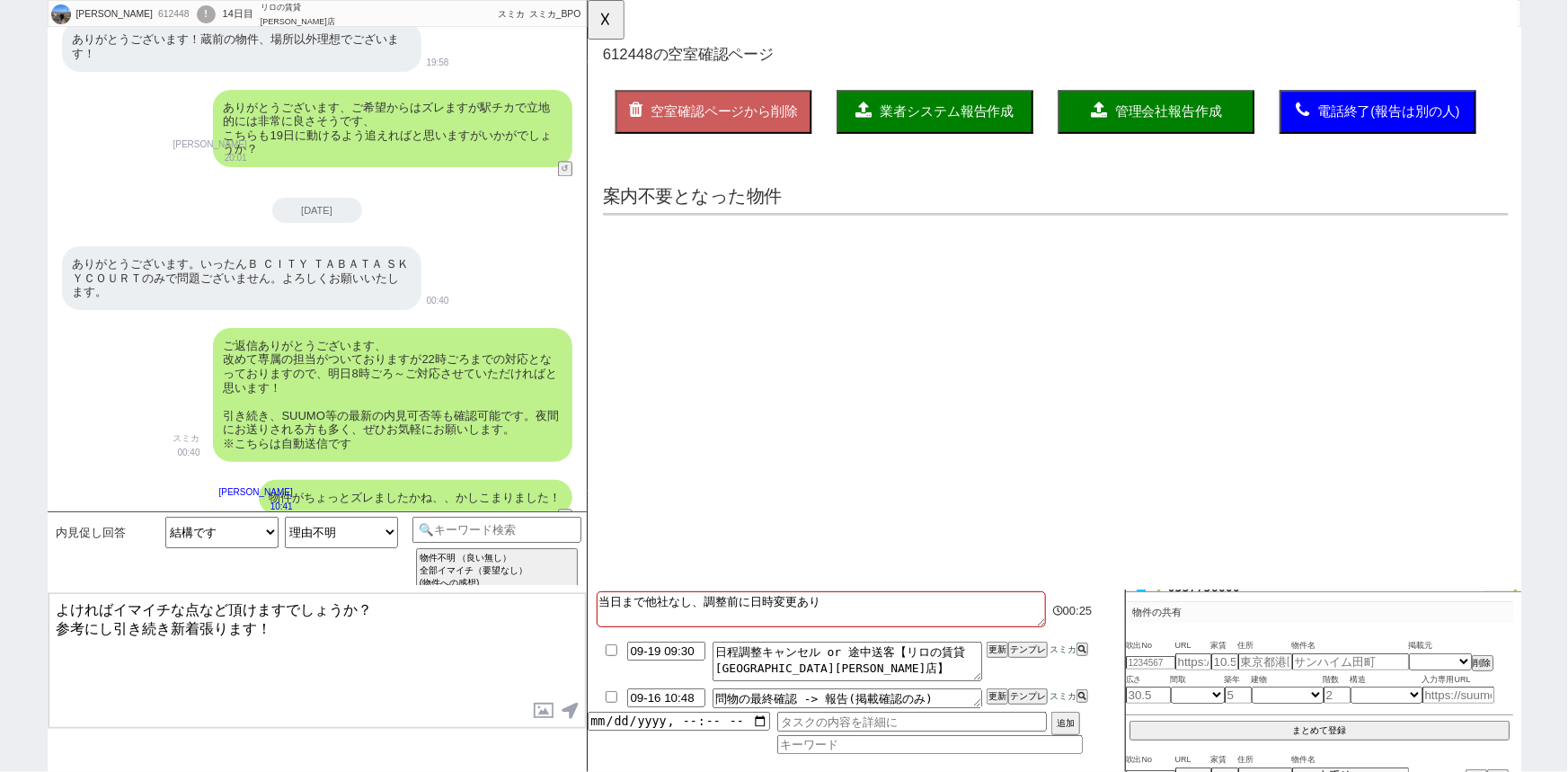
scroll to position [0, 0]
click at [858, 601] on textarea "当日まで他社なし、調整前に日時変更あり" at bounding box center [821, 609] width 450 height 36
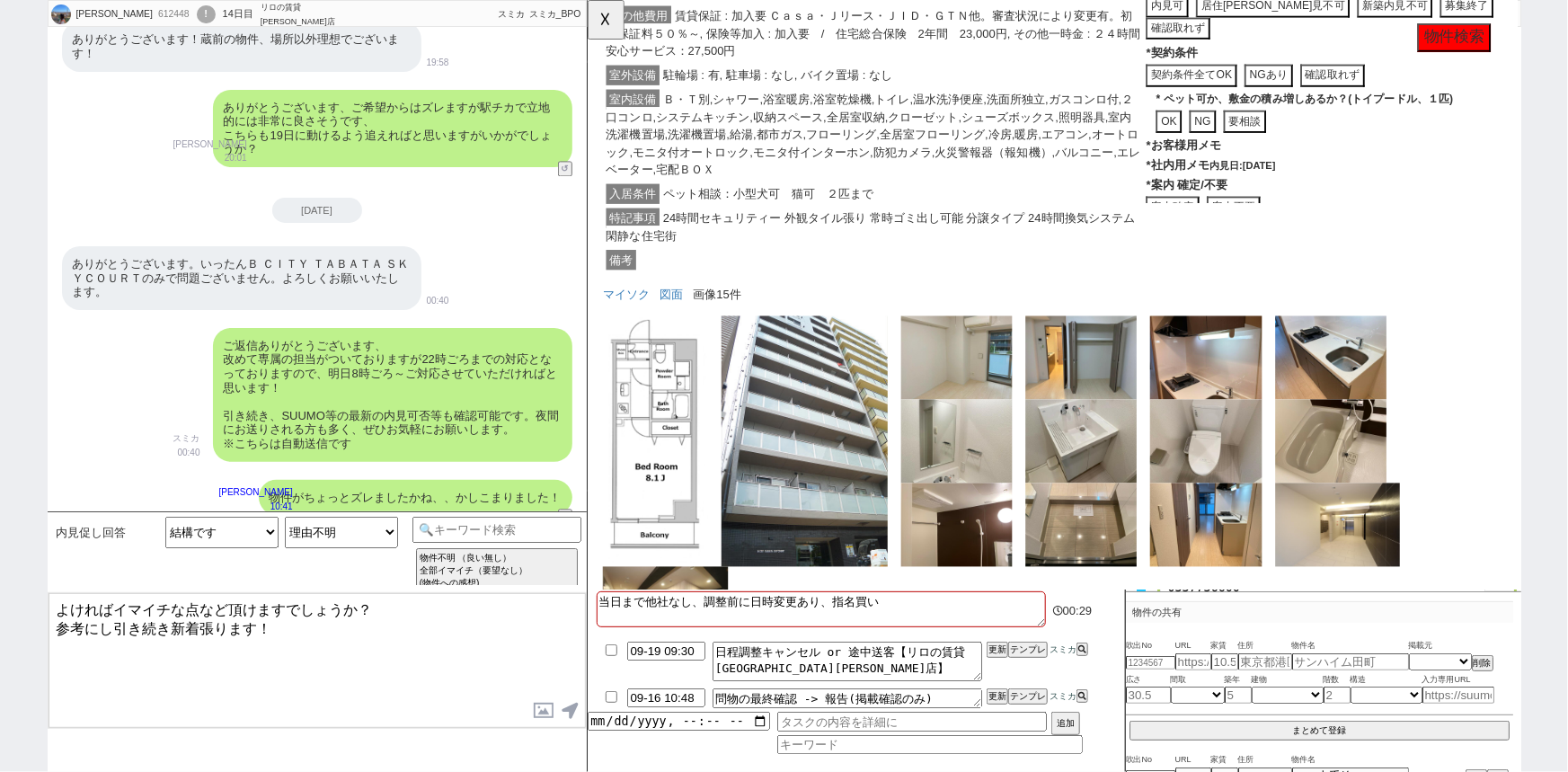
scroll to position [895, 0]
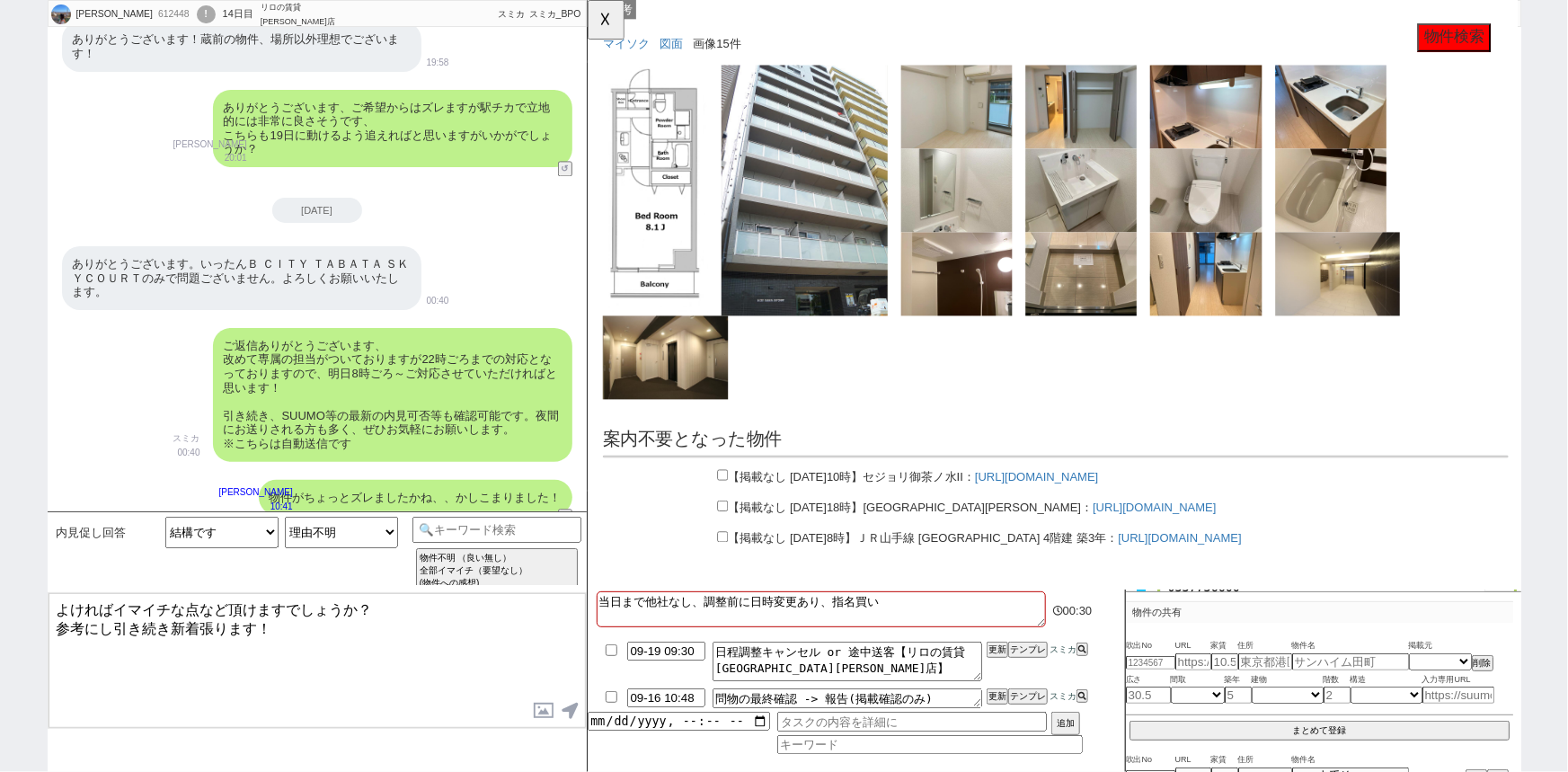
click at [316, 646] on textarea "よければイマイチな点など頂けますでしょうか？ 参考にし引き続き新着張ります！" at bounding box center [316, 660] width 537 height 134
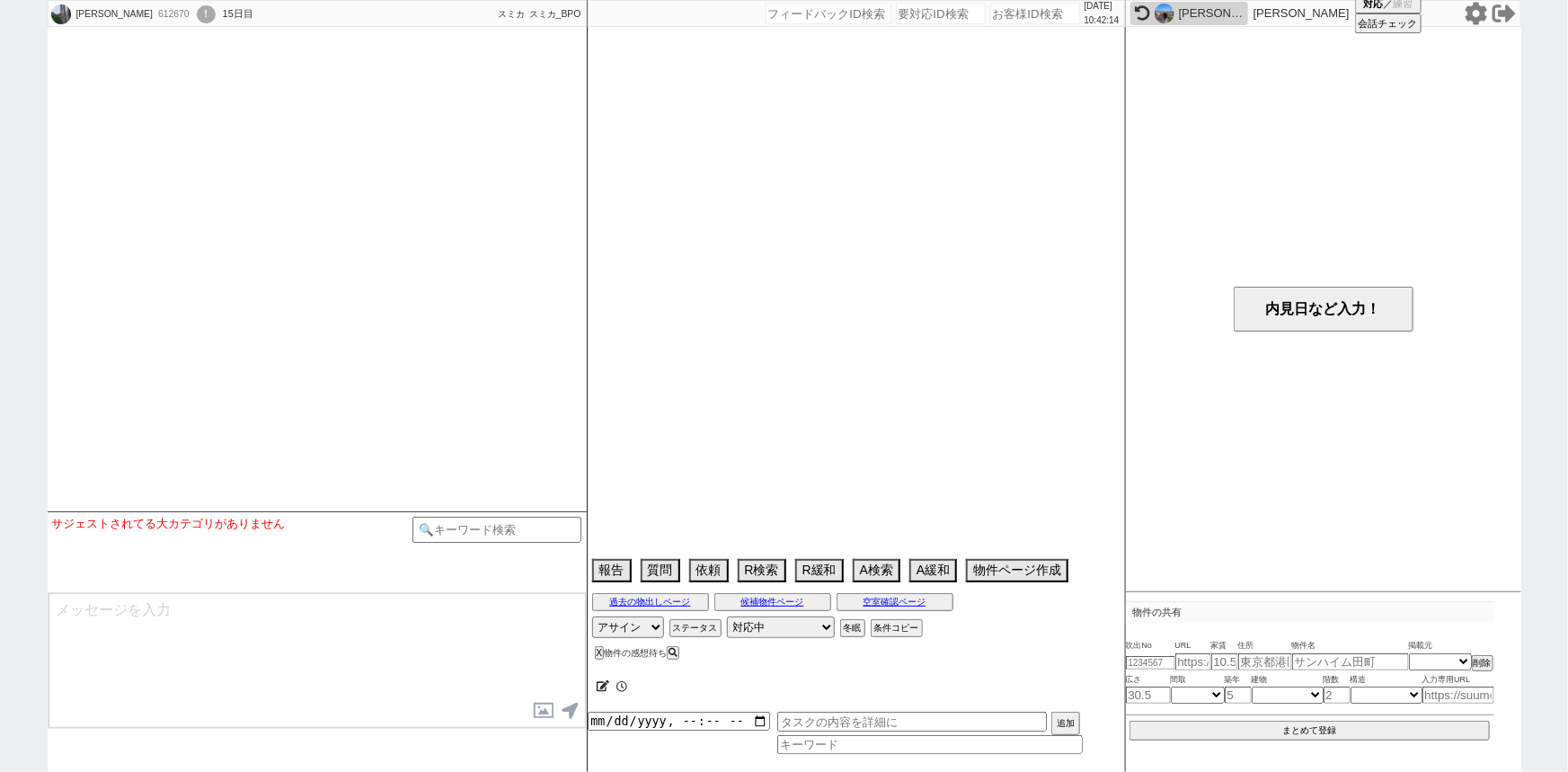
scroll to position [2134, 0]
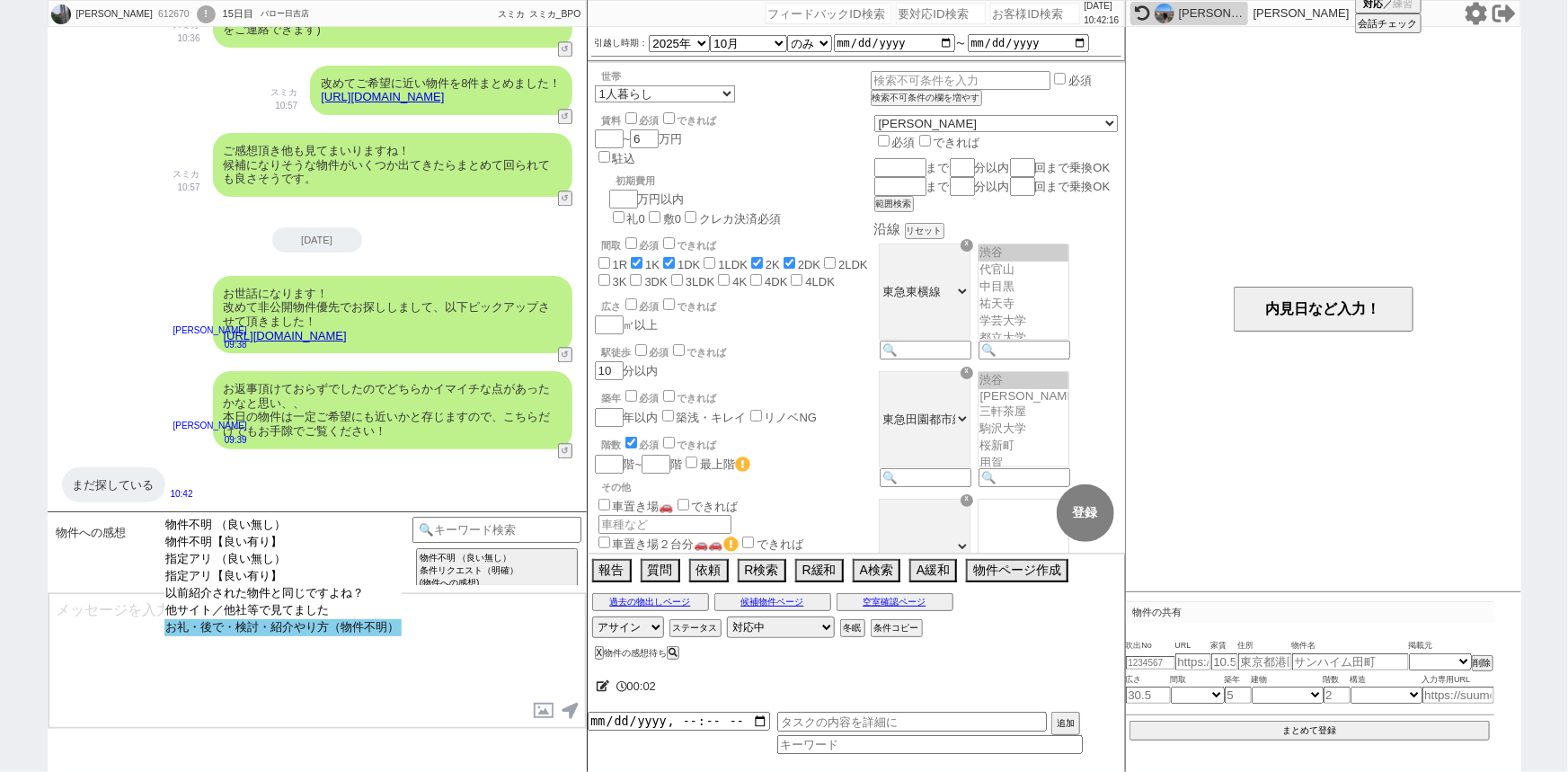
click at [302, 633] on option "お礼・後で・検討・紹介やり方（物件不明）" at bounding box center [283, 627] width 237 height 17
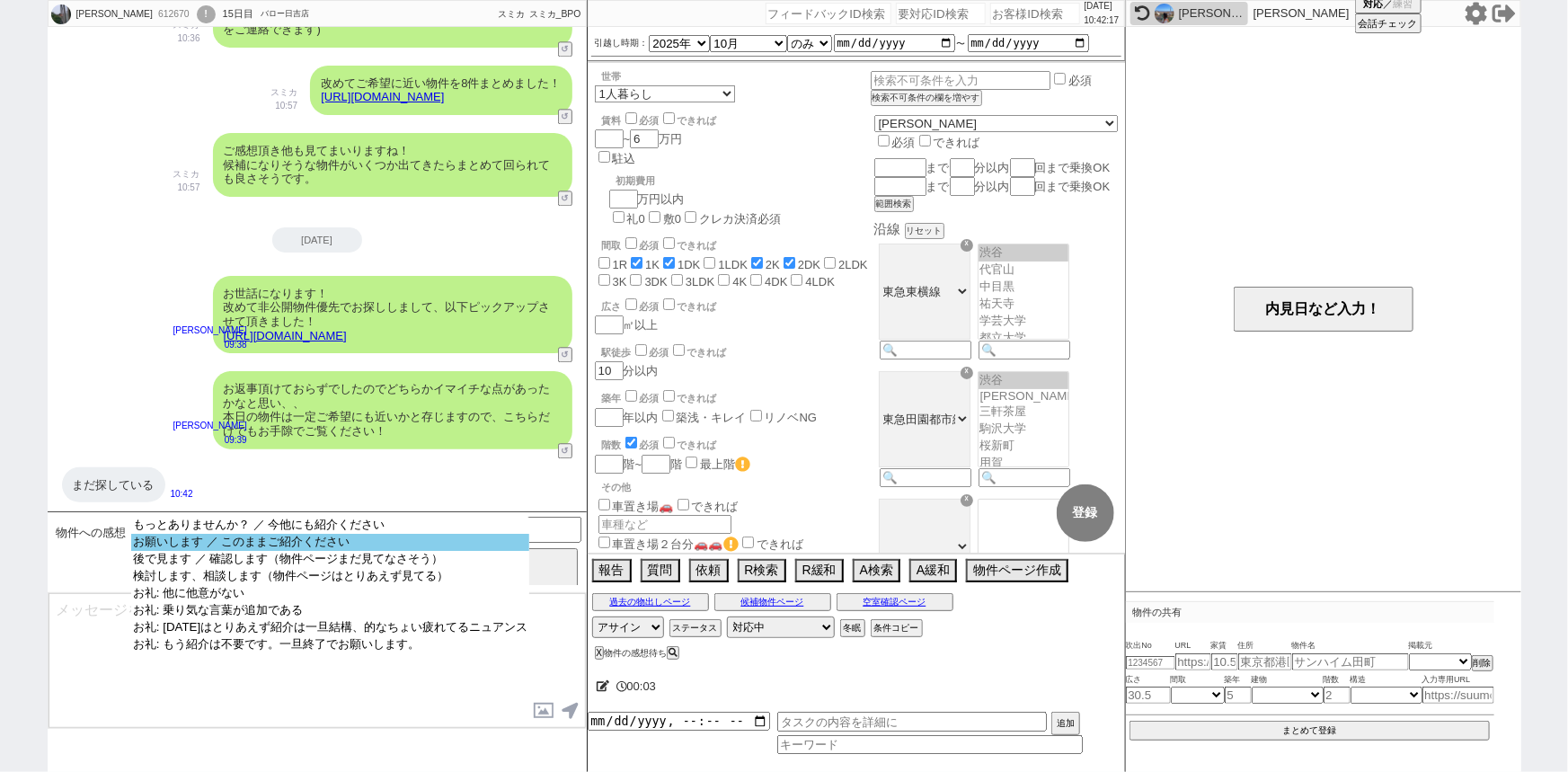
click at [313, 548] on option "お願いします ／ このままご紹介ください" at bounding box center [330, 541] width 398 height 17
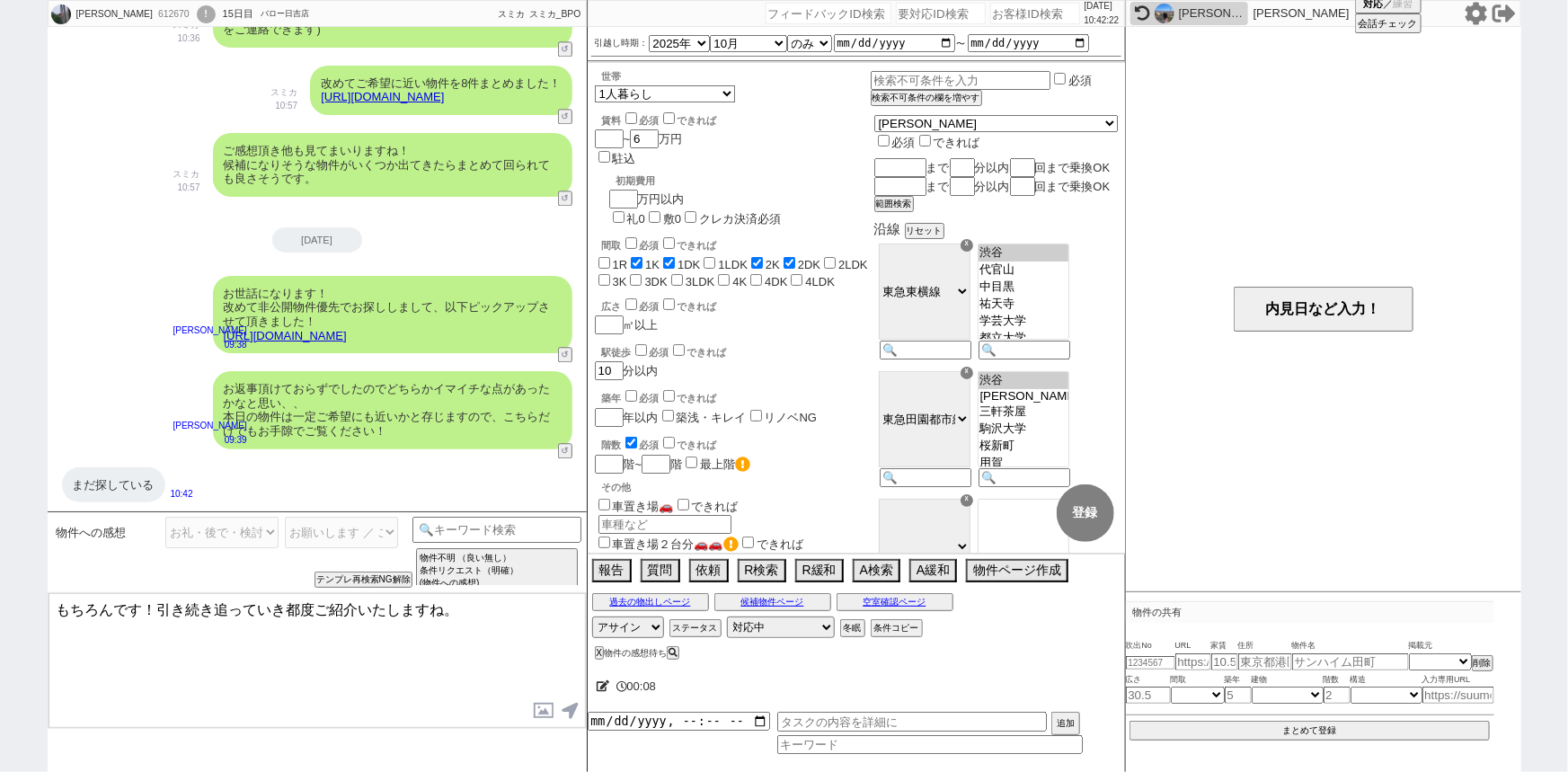
drag, startPoint x: 138, startPoint y: 602, endPoint x: 0, endPoint y: 593, distance: 138.3
click at [0, 593] on div "増田　麻由 612670 ! 0 15日目 バロー日吉店 冬眠中 自社客 スミカ スミカ_BPO チャット全表示 2025-09-02 お待たせしました、担当…" at bounding box center [784, 386] width 1568 height 772
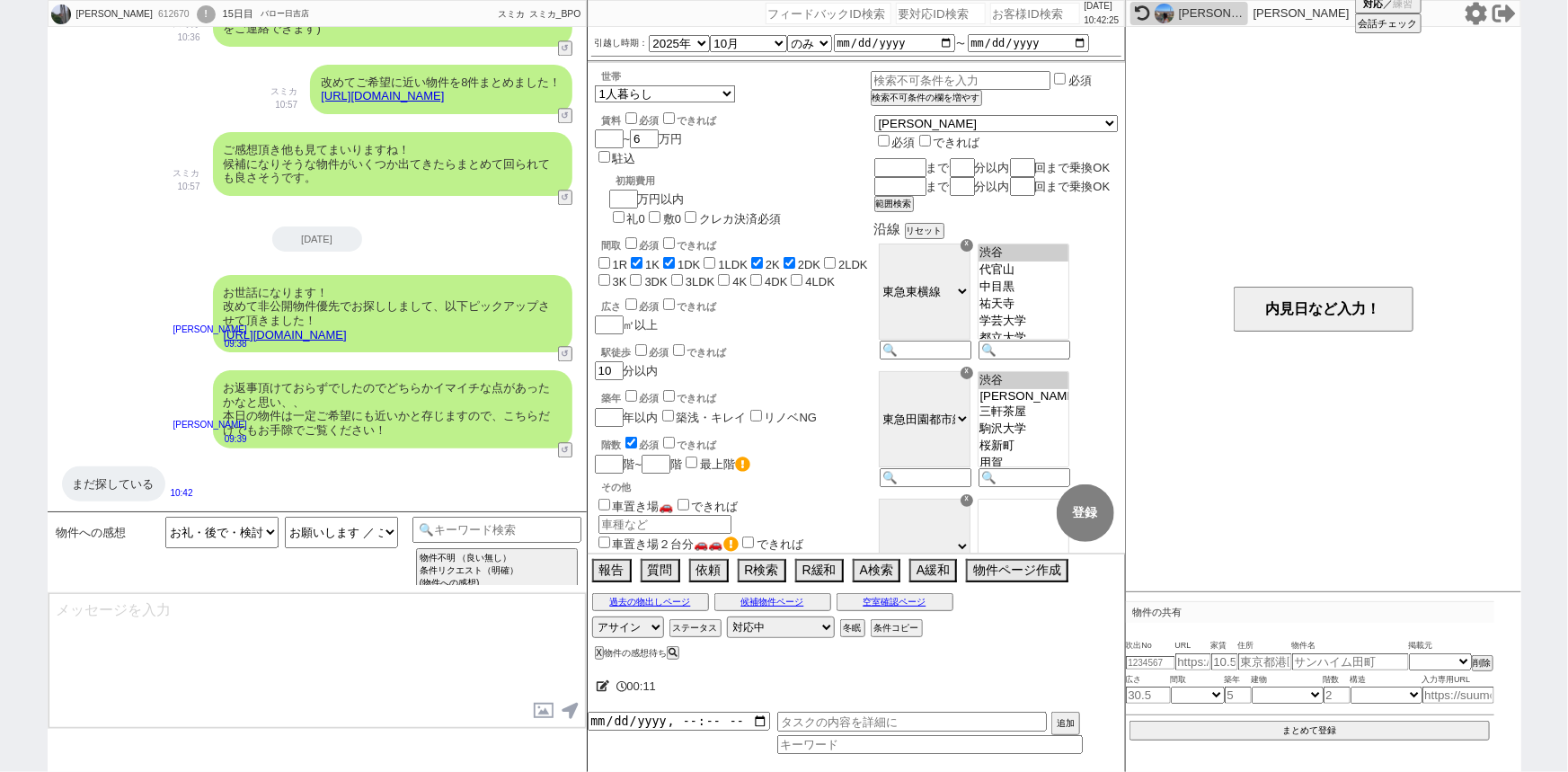
scroll to position [2202, 0]
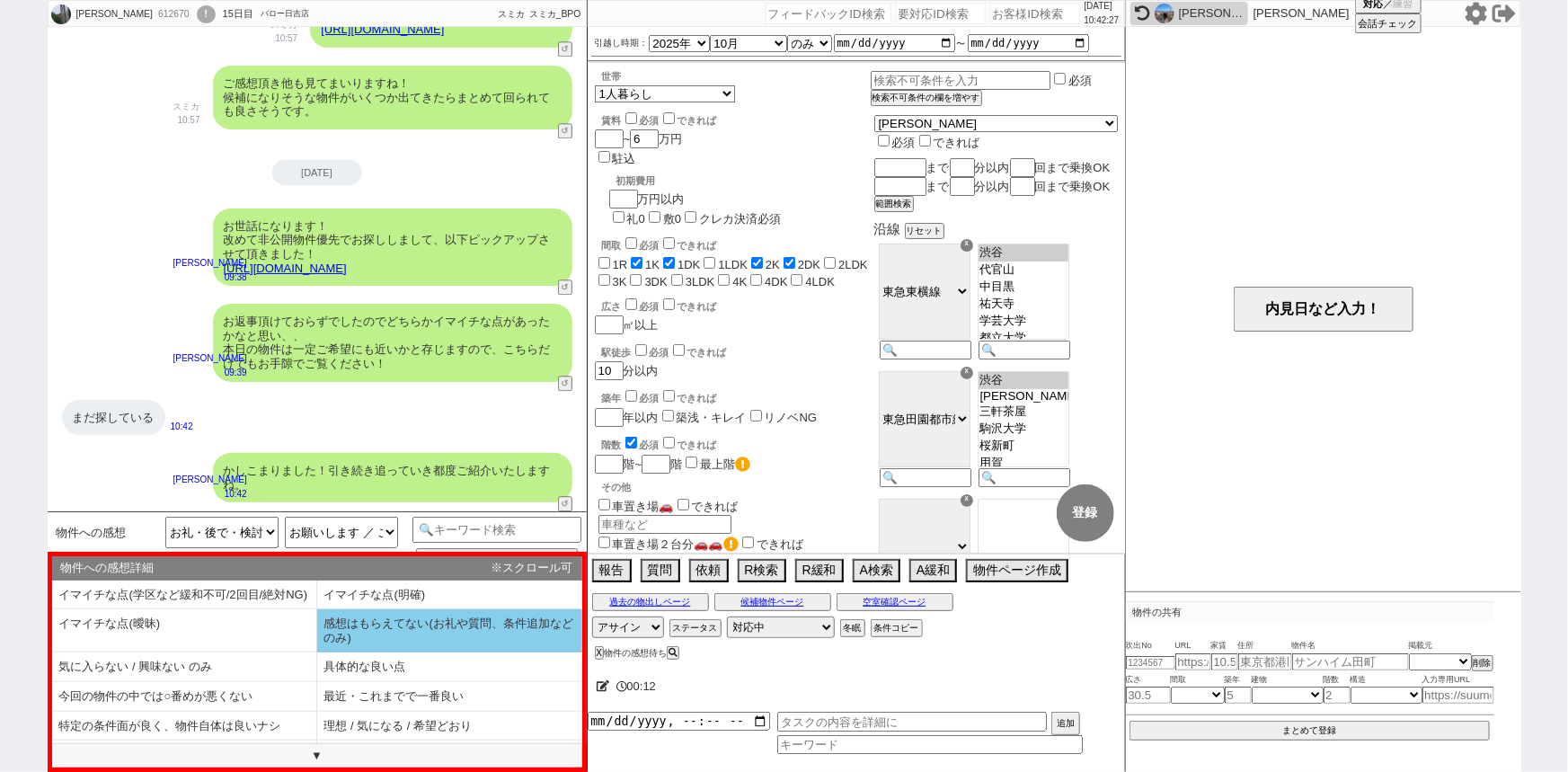
click at [412, 636] on li "感想はもらえてない(お礼や質問、条件追加などのみ)" at bounding box center [450, 630] width 265 height 43
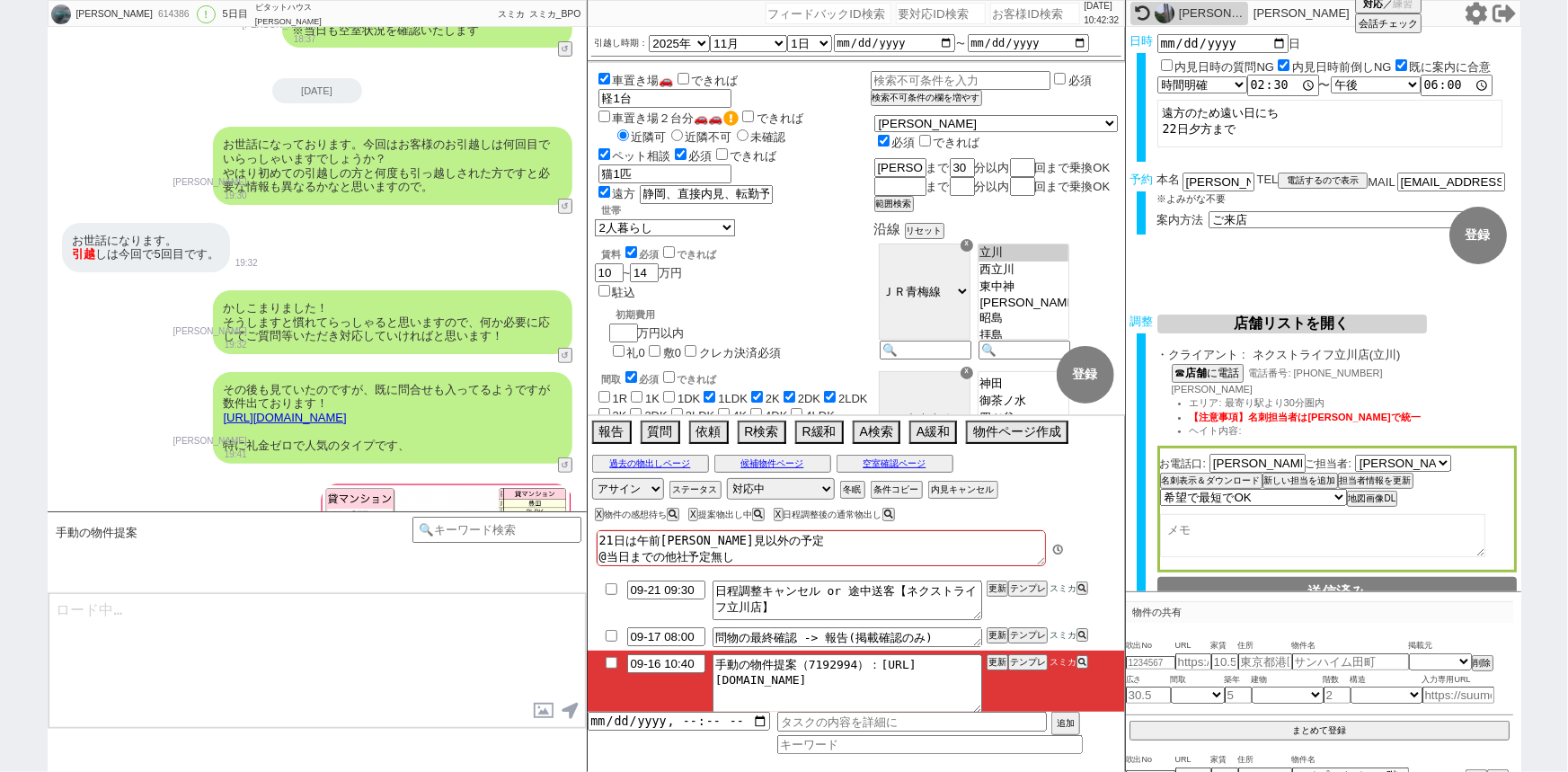
scroll to position [11018, 0]
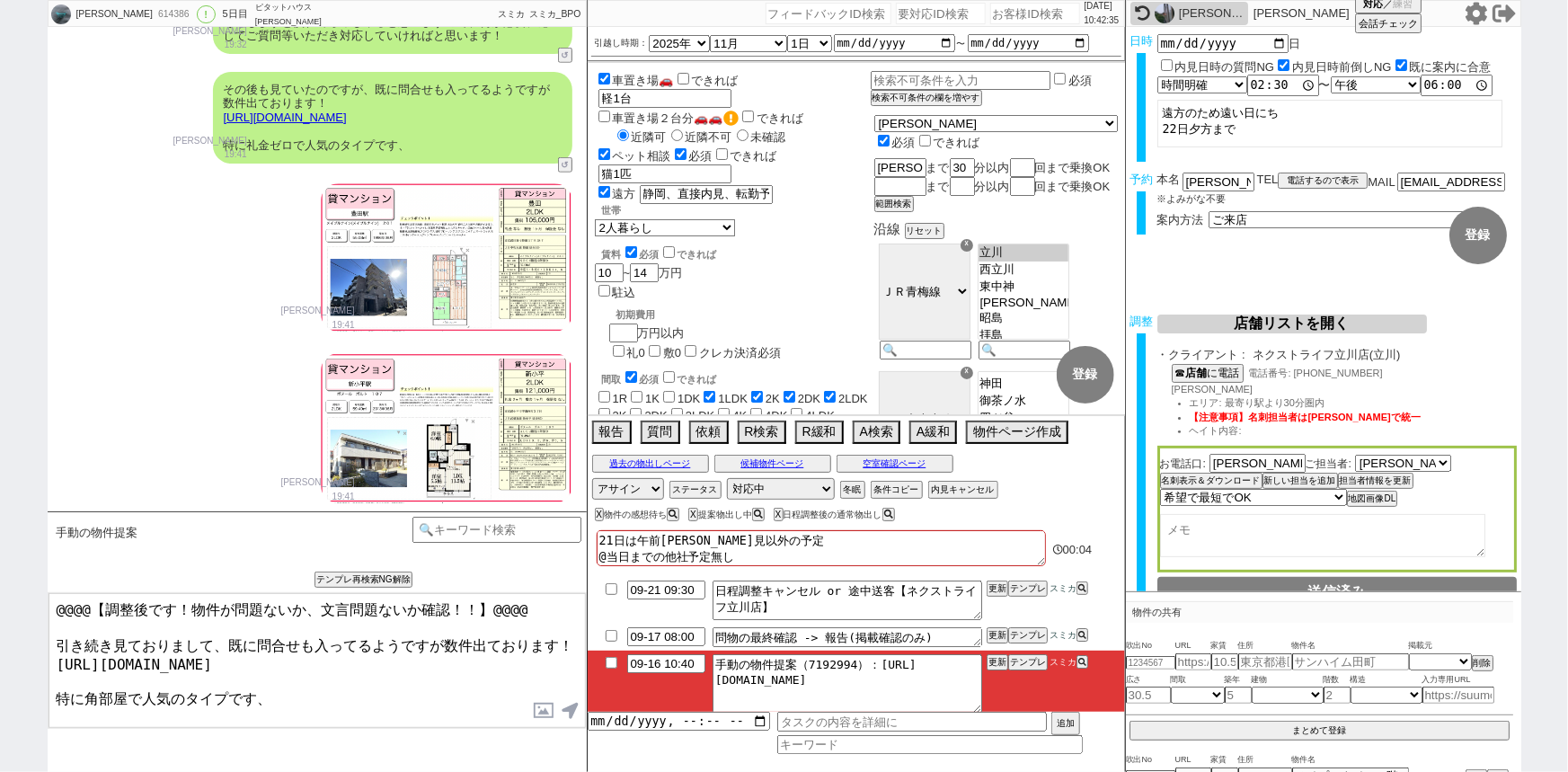
drag, startPoint x: 50, startPoint y: 638, endPoint x: 30, endPoint y: 574, distance: 67.1
click at [30, 574] on div "松下航大 614386 ! 0 5日目 ピタットハウス渋谷東口店 冬眠中 自社客 スミカ スミカ_BPO チャット全表示 2025-09-12 新しくフォロー…" at bounding box center [784, 386] width 1568 height 772
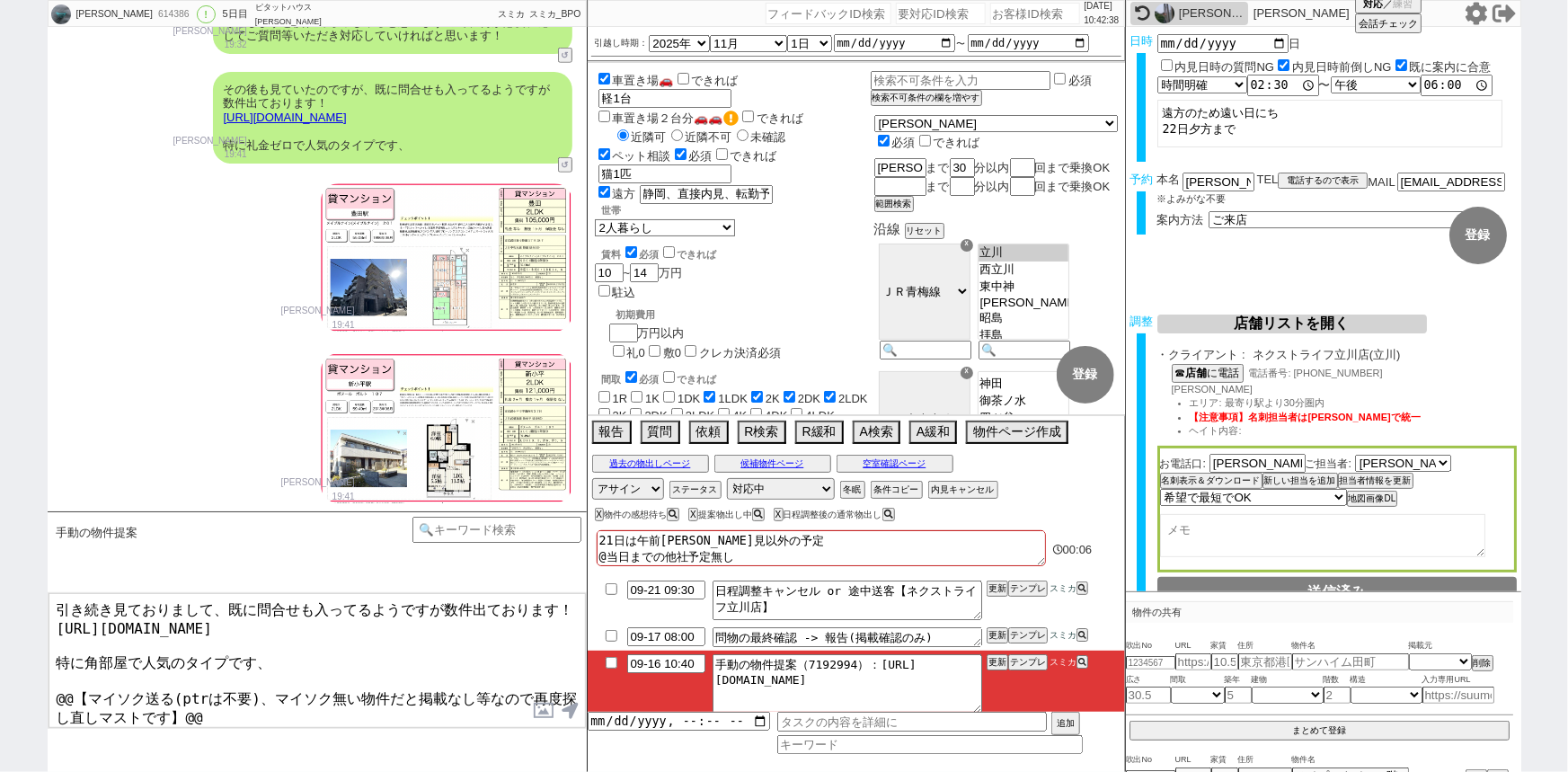
drag, startPoint x: 53, startPoint y: 669, endPoint x: 524, endPoint y: 808, distance: 491.1
click at [524, 771] on html "松下航大 614386 ! 0 5日目 ピタットハウス渋谷東口店 冬眠中 自社客 スミカ スミカ_BPO チャット全表示 2025-09-12 新しくフォロー…" at bounding box center [784, 386] width 1568 height 772
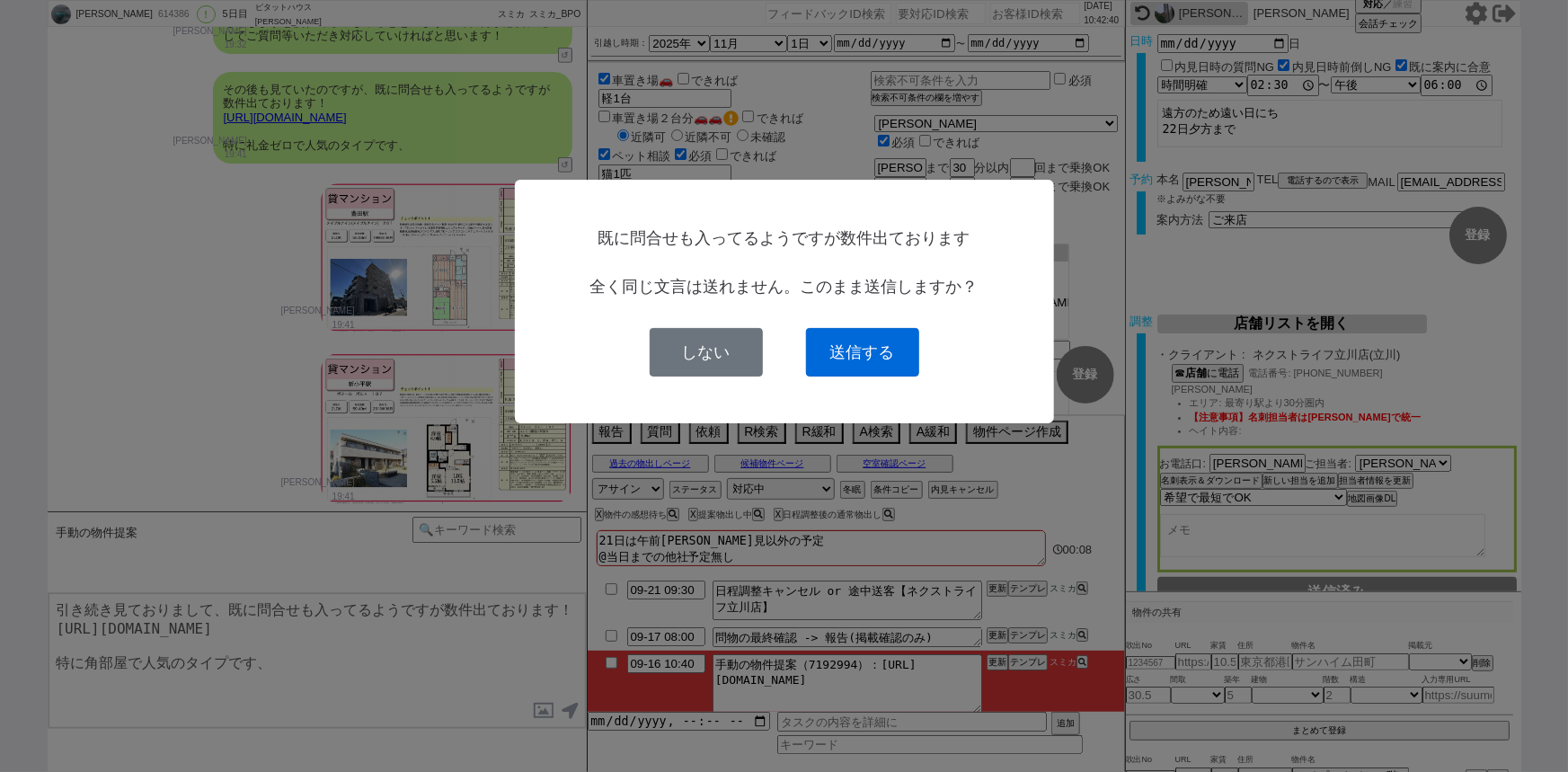
click at [890, 334] on button "送信する" at bounding box center [862, 351] width 114 height 48
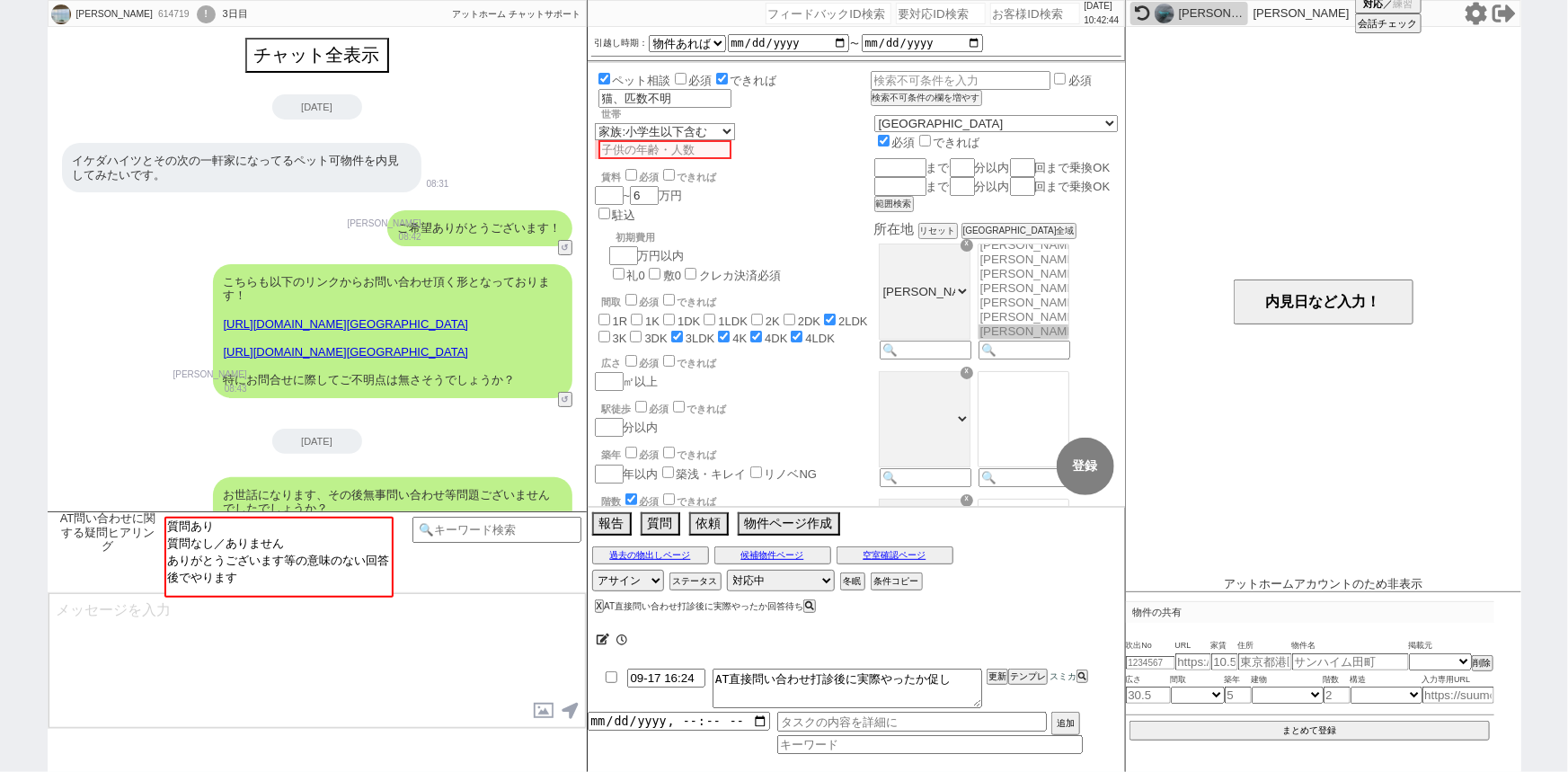
scroll to position [266, 0]
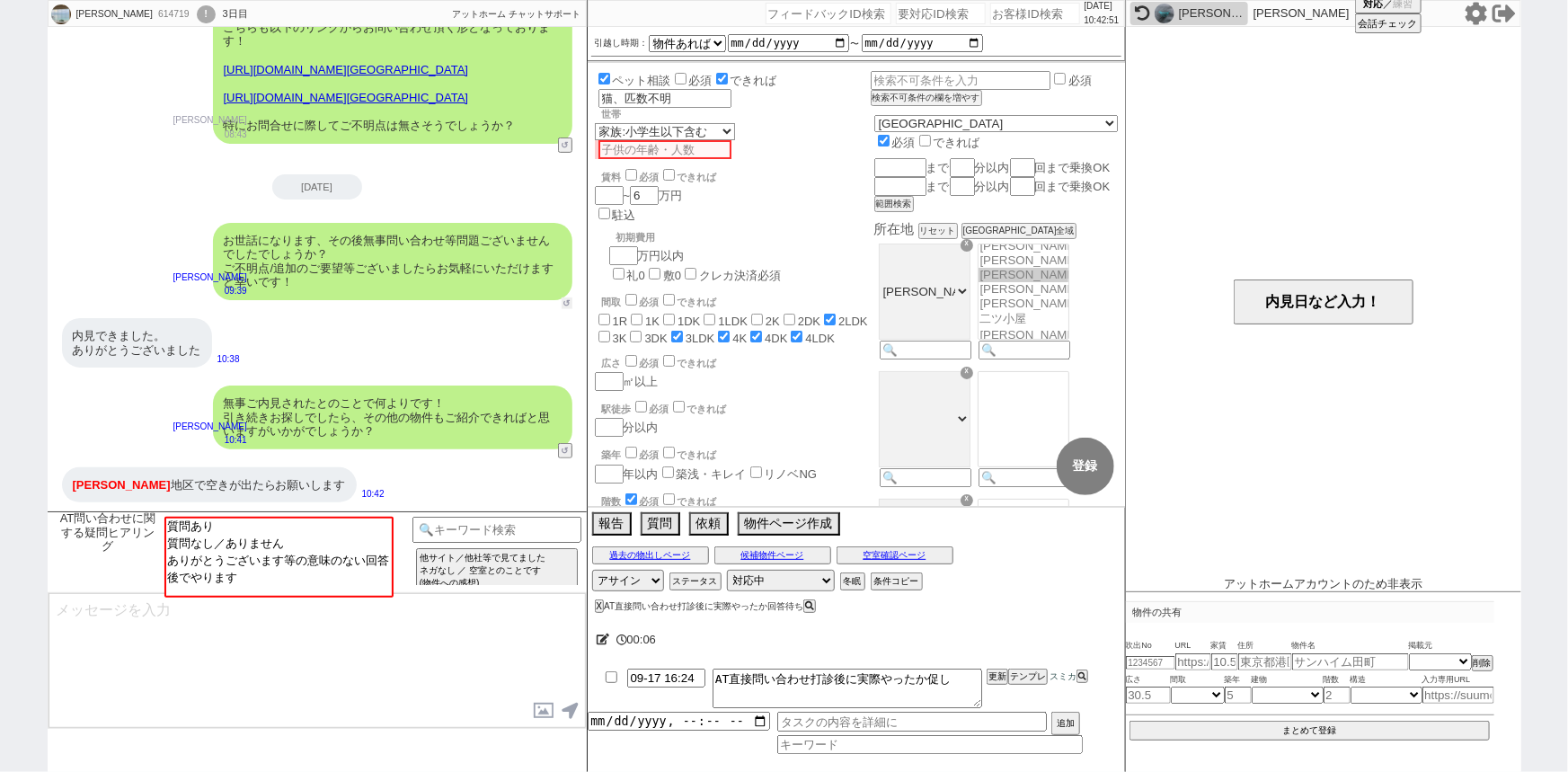
click at [565, 300] on button "↺" at bounding box center [567, 302] width 11 height 12
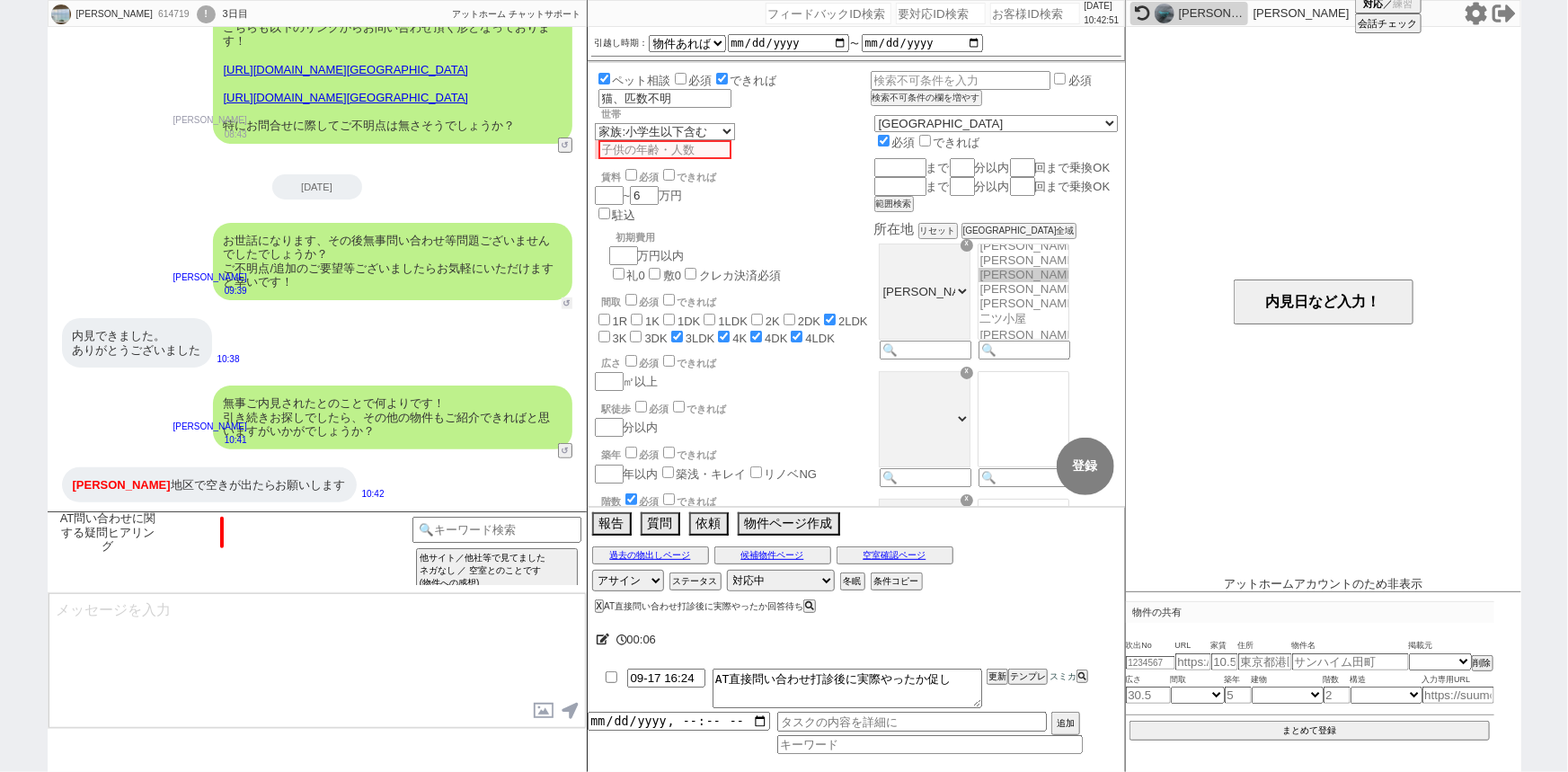
scroll to position [862, 0]
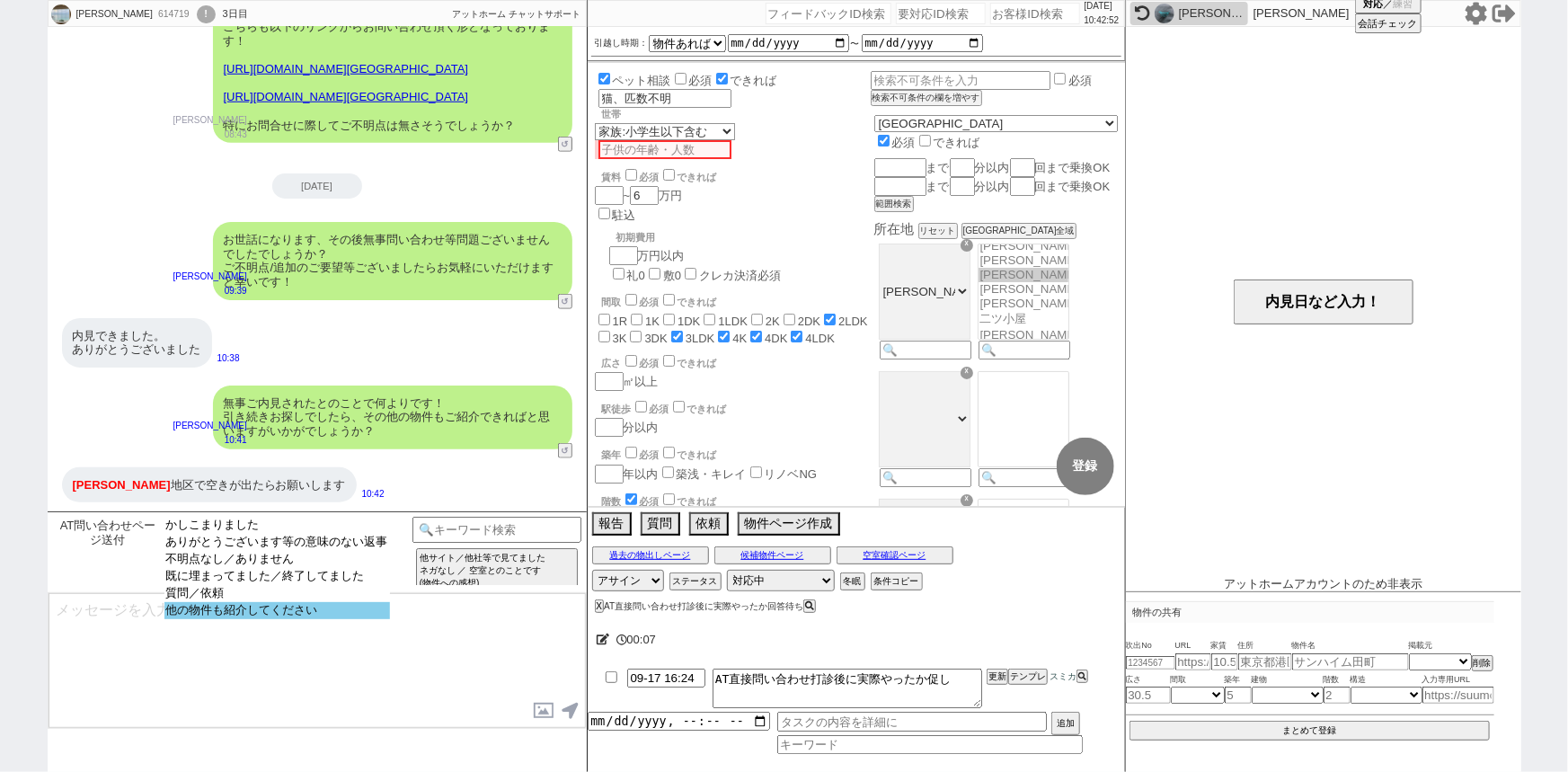
click at [316, 612] on option "他の物件も紹介してください" at bounding box center [277, 610] width 225 height 17
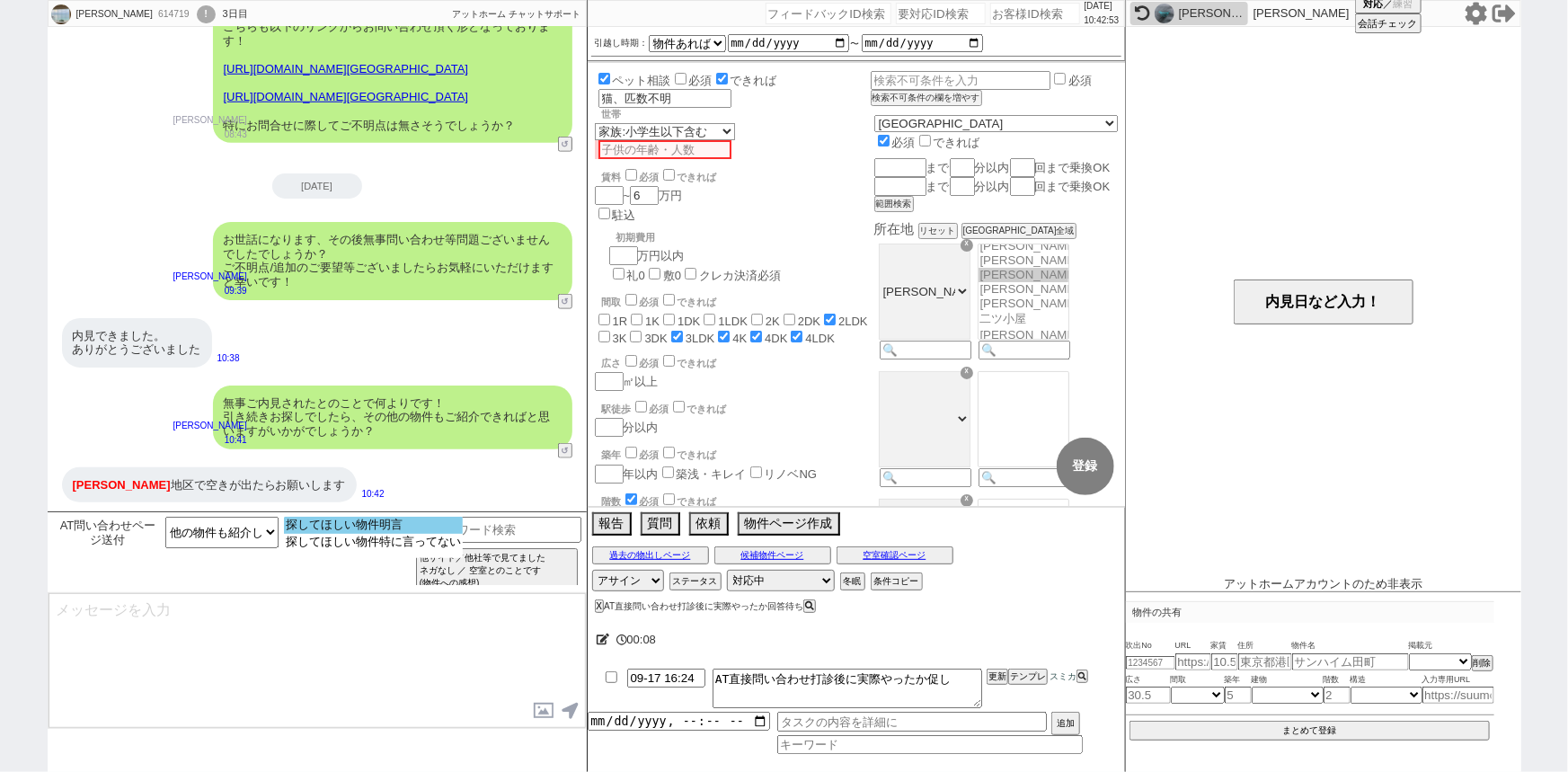
click at [452, 532] on option "探してほしい物件明言" at bounding box center [373, 525] width 179 height 17
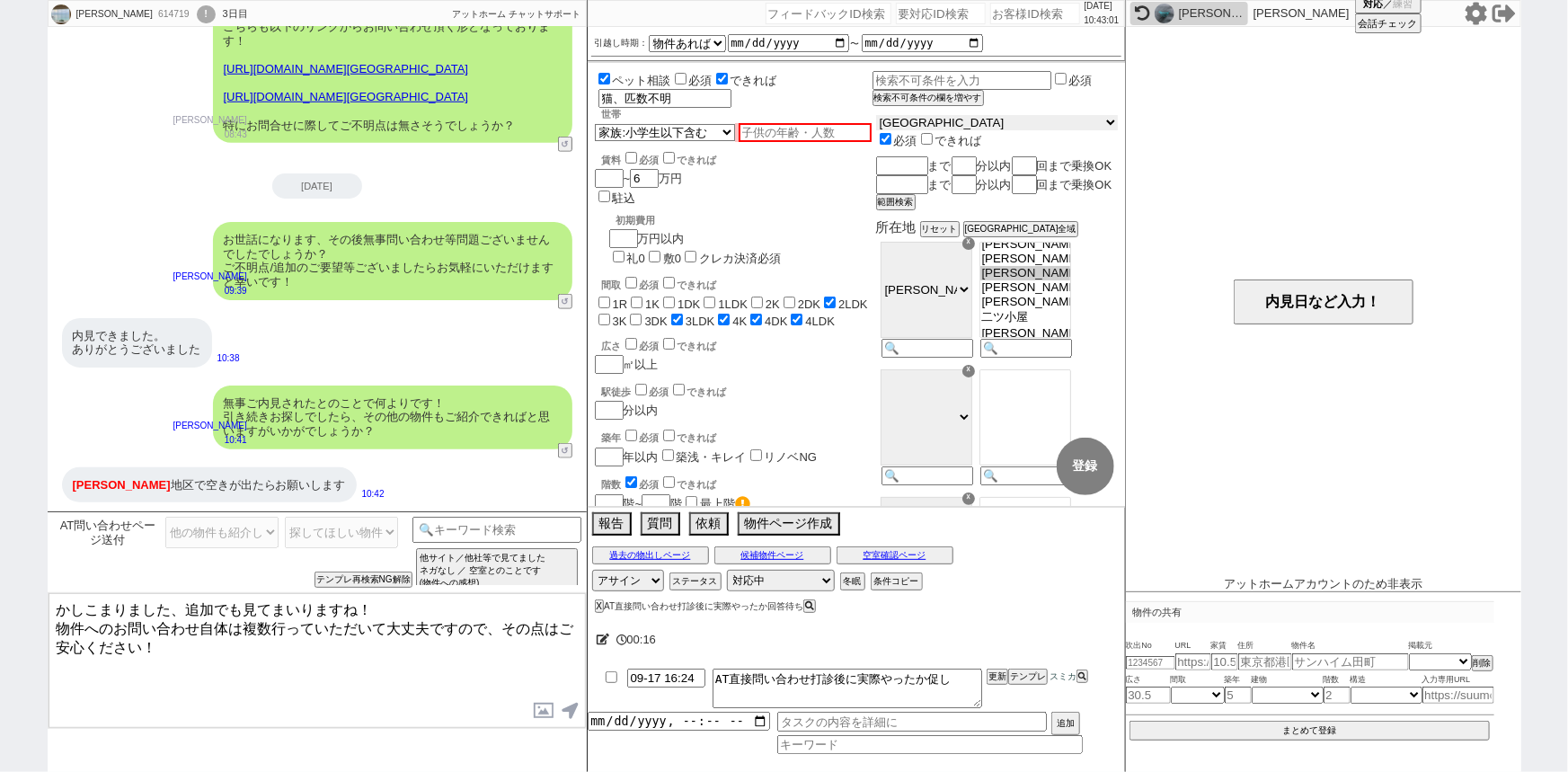
click at [962, 117] on select "東京都 神奈川県 埼玉県 千葉県 宮城県 愛知県 福岡県 京都府 大阪府 兵庫県" at bounding box center [997, 123] width 242 height 15
click at [919, 118] on select "東京都 神奈川県 埼玉県 千葉県 宮城県 愛知県 福岡県 京都府 大阪府 兵庫県" at bounding box center [997, 123] width 242 height 15
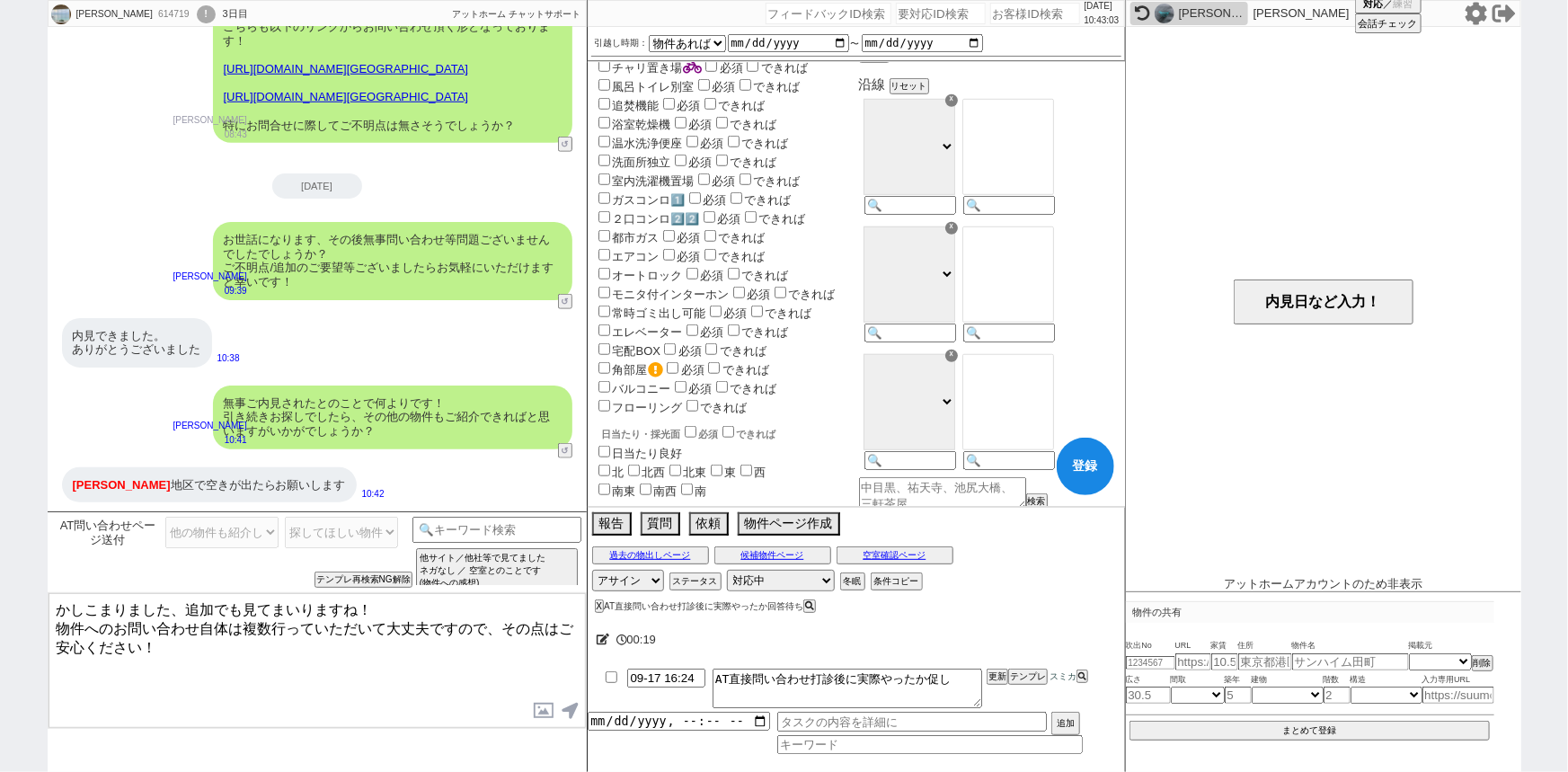
scroll to position [625, 0]
click at [958, 202] on div "☓ 東急東横線 小田急小田原線 ＪＲ京浜東北・根岸線 東急田園都市線 京急本線 ＪＲ中央本線 東急目黒線 ＪＲ南武線 東急大井町線 ＪＲ埼京線 ＪＲ横浜線 湘…" at bounding box center [908, 156] width 99 height 127
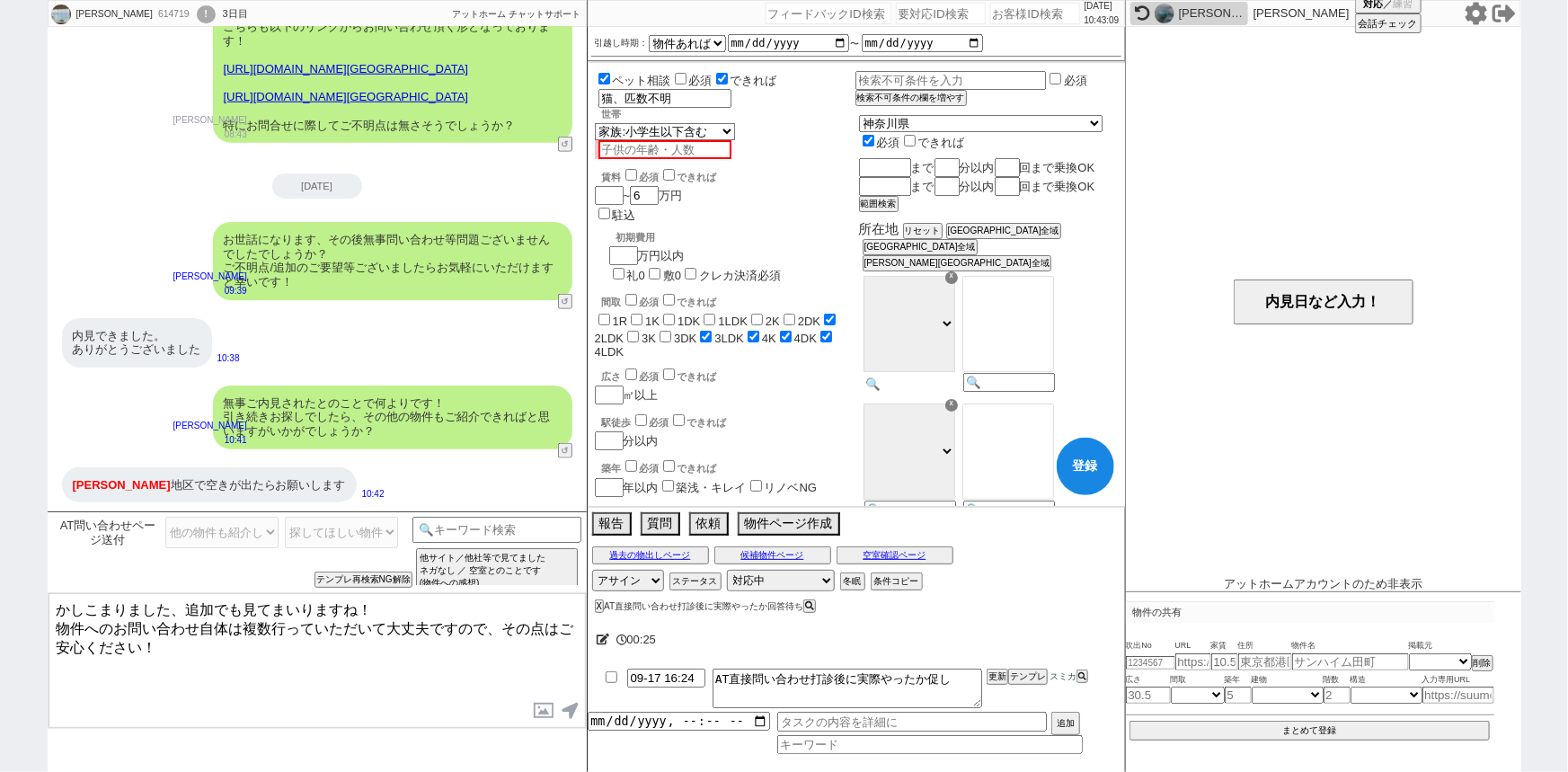
click at [952, 389] on input at bounding box center [908, 383] width 88 height 15
click at [1042, 292] on option "[指定なし]" at bounding box center [1007, 285] width 90 height 17
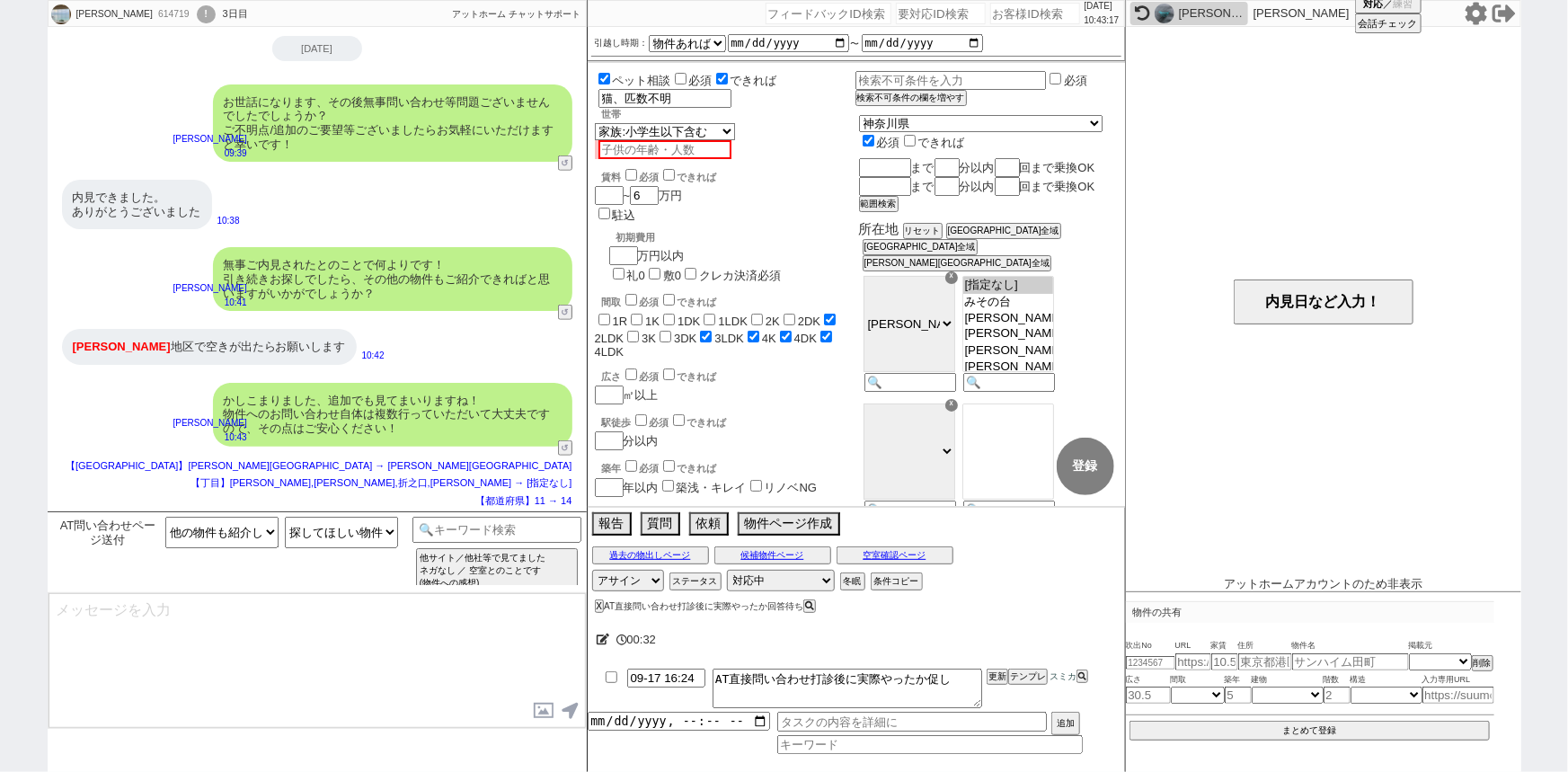
scroll to position [727, 0]
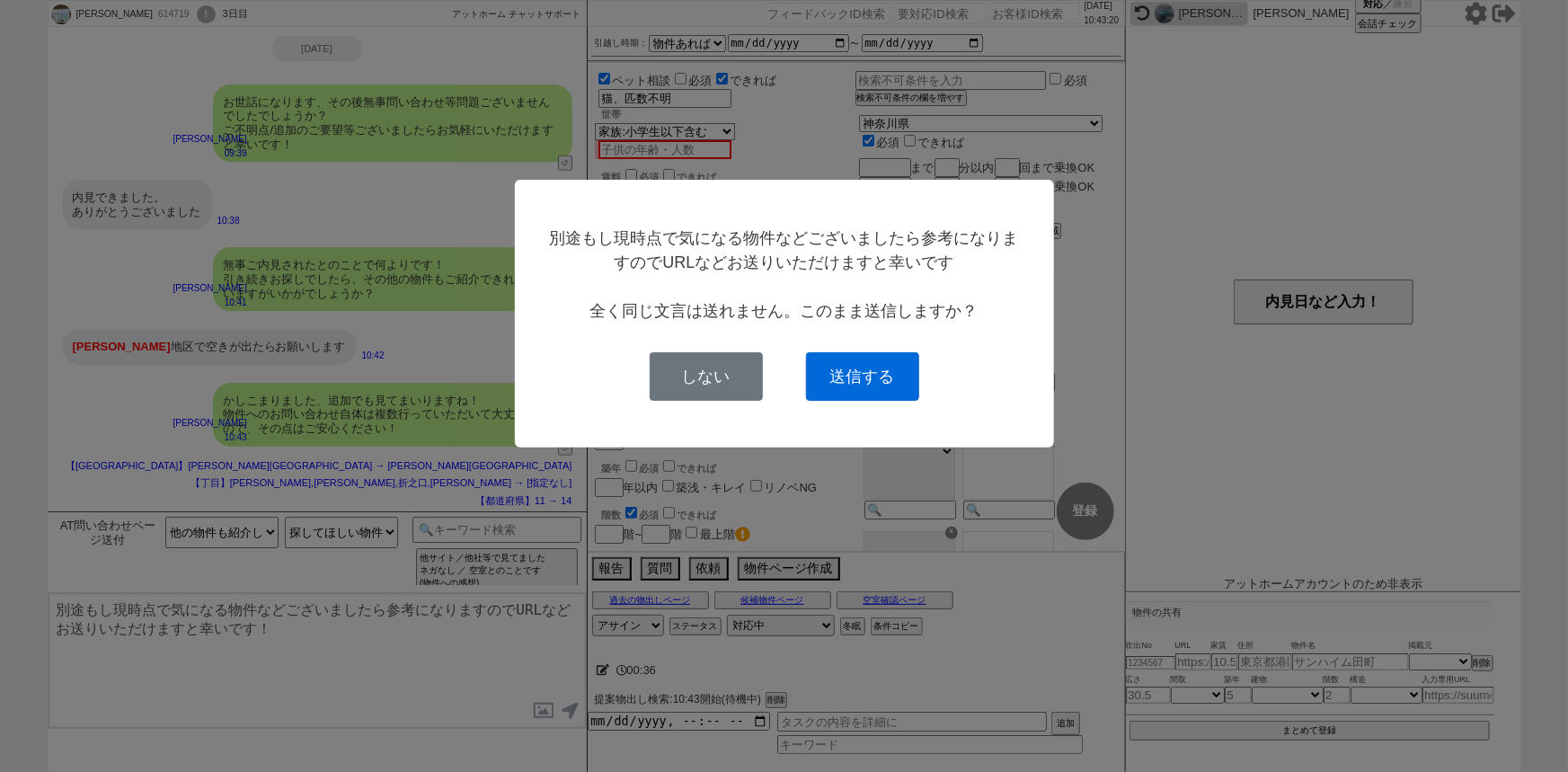
click at [872, 385] on button "送信する" at bounding box center [862, 376] width 114 height 48
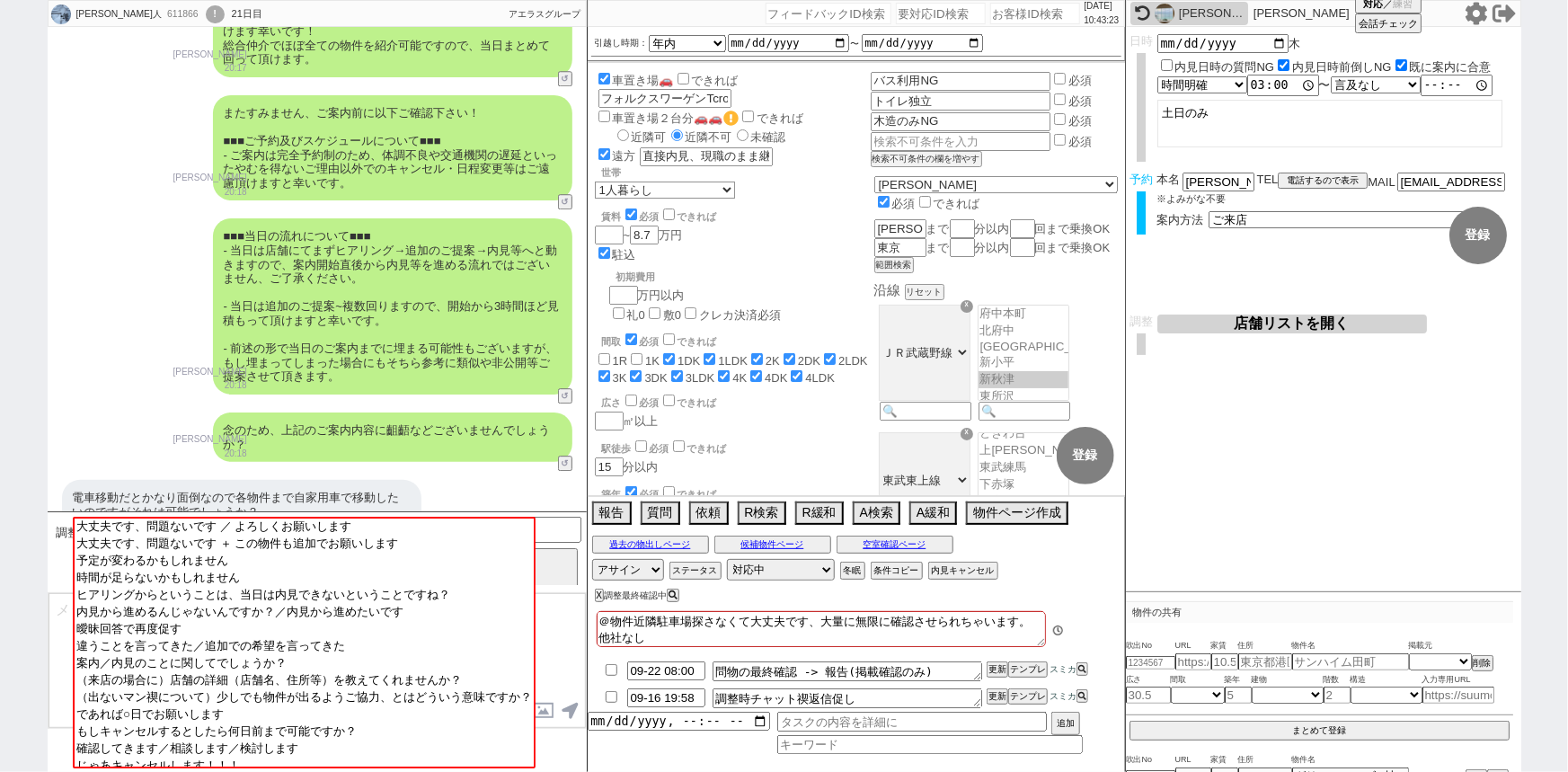
scroll to position [123, 0]
click at [345, 328] on div "■■■当日の流れについて■■■ - 当日は店舗にてまずヒアリング→追加のご提案→内見等へと動きますので、案内開始直後から内見等を進める流れではございません、ご…" at bounding box center [392, 306] width 360 height 176
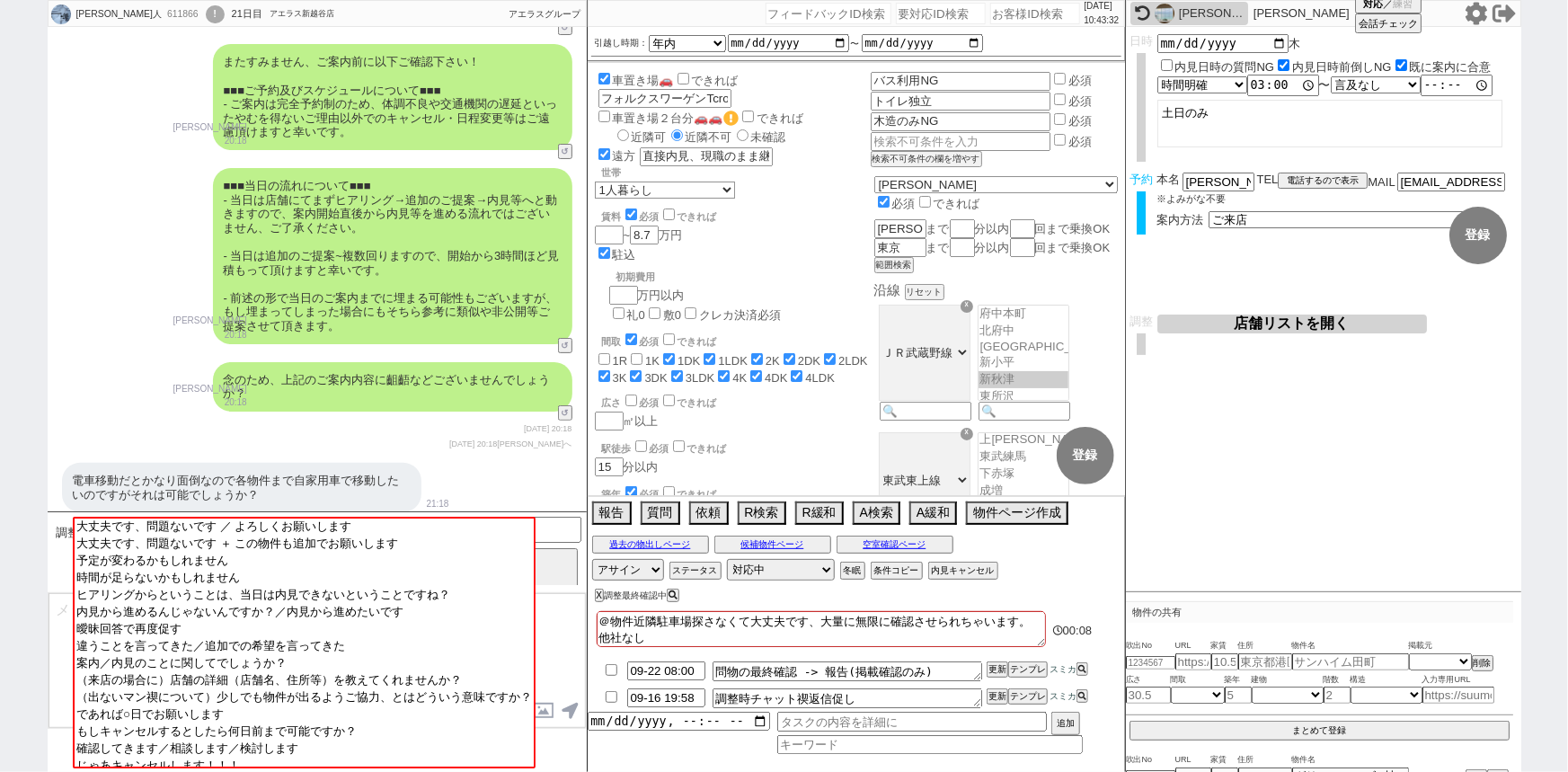
scroll to position [2519, 0]
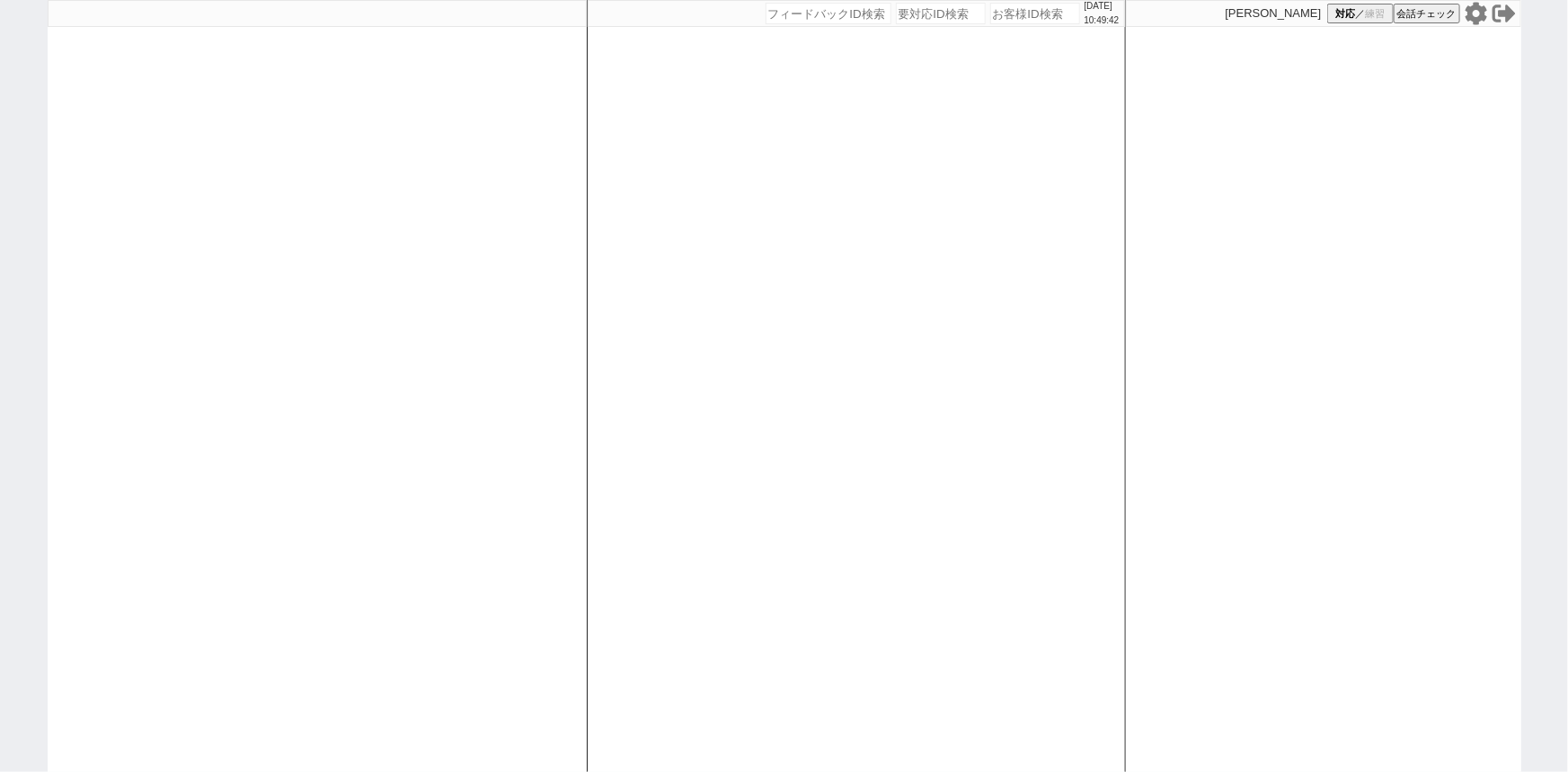
click at [1010, 6] on input "number" at bounding box center [1035, 14] width 90 height 22
paste input "614642"
type input "614642"
select select
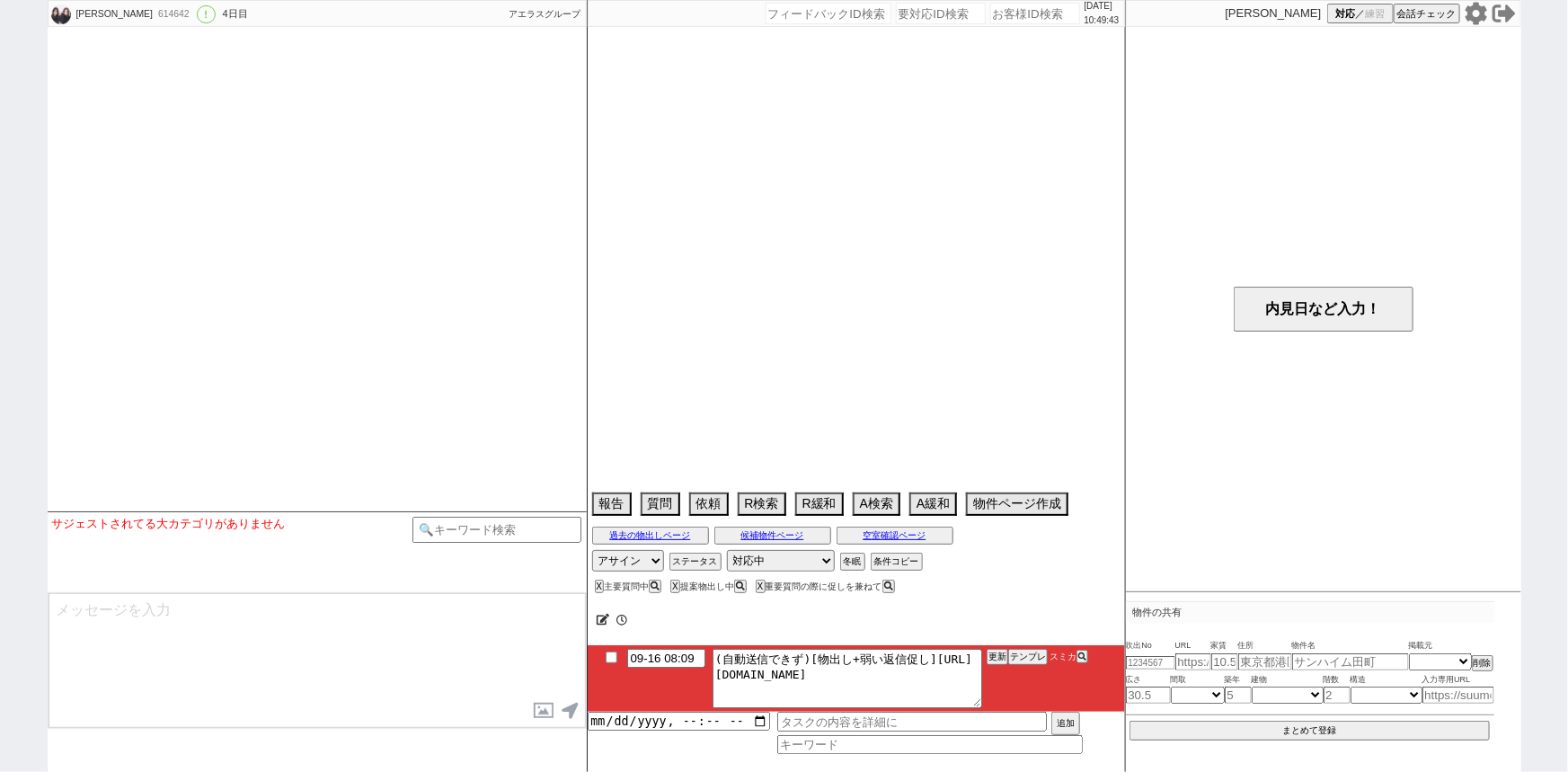
select select "2025"
select select "10"
select select "36"
select select "0"
select select "14"
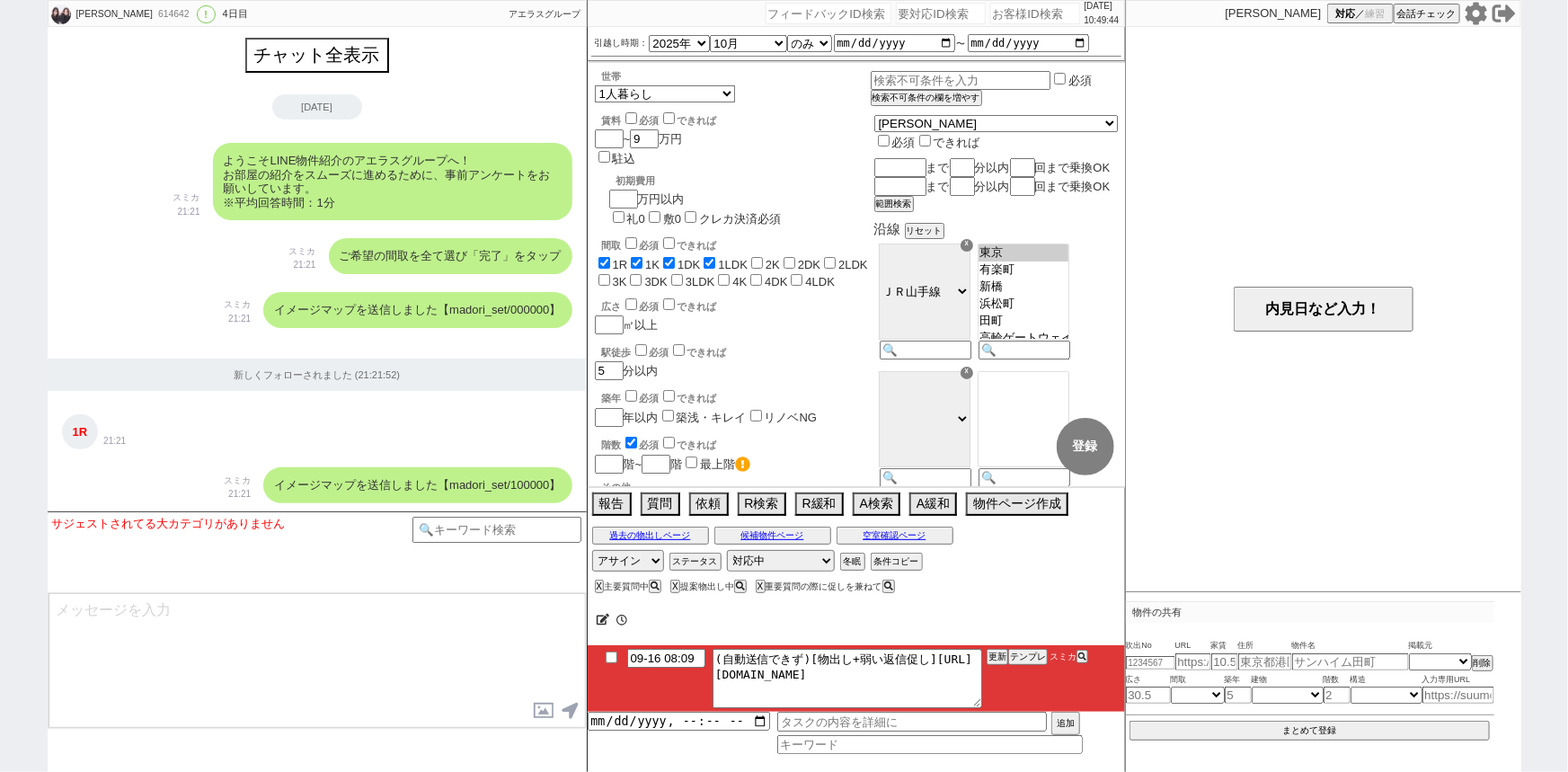
scroll to position [1922, 0]
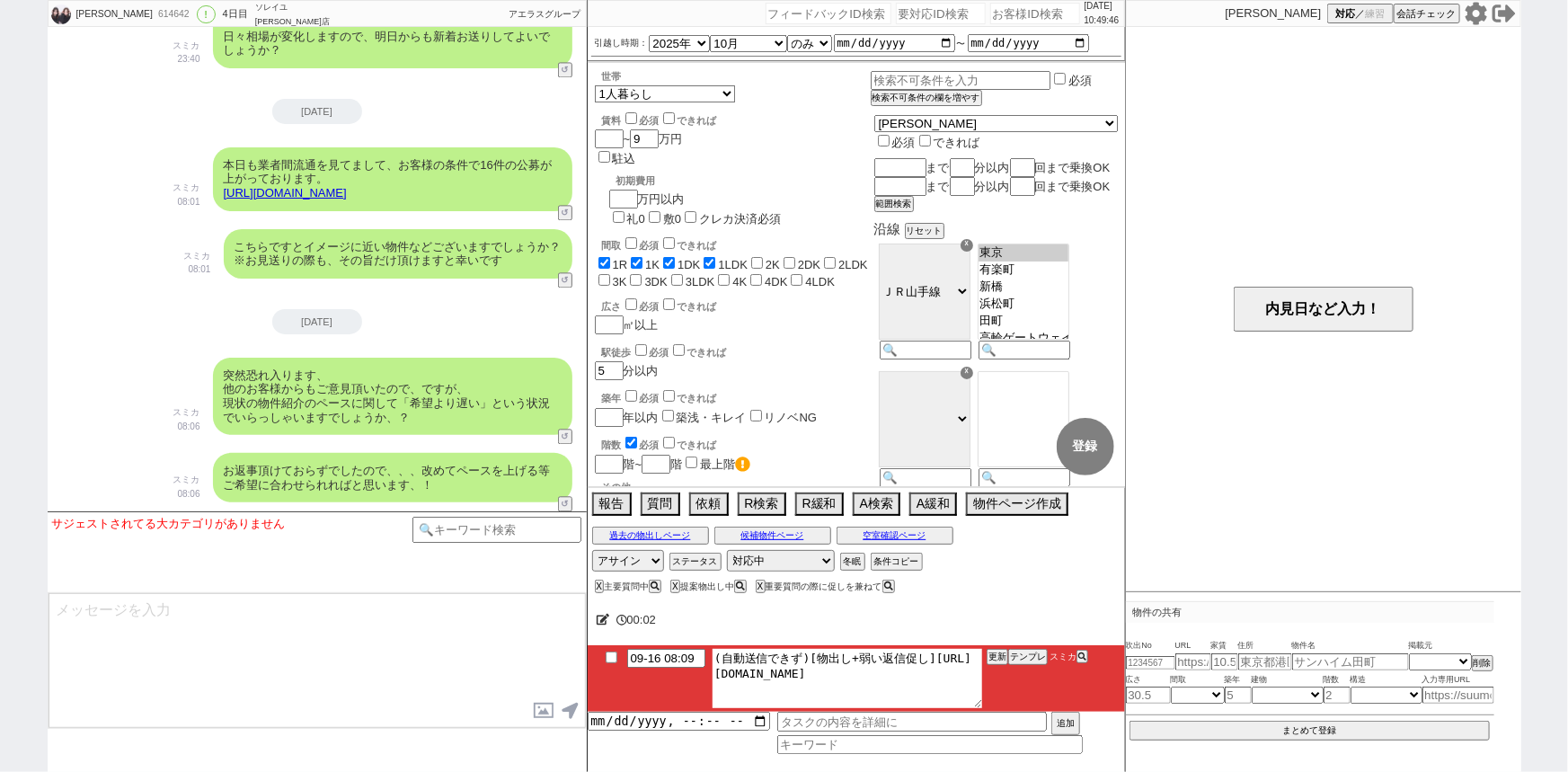
drag, startPoint x: 735, startPoint y: 668, endPoint x: 1005, endPoint y: 687, distance: 270.7
click at [1005, 687] on li "09-16 08:09 (自動送信できず)[物出し+弱い返信促し][URL][DOMAIN_NAME] 更新 テンプレ スミカ" at bounding box center [856, 678] width 537 height 66
drag, startPoint x: 729, startPoint y: 672, endPoint x: 1136, endPoint y: 744, distance: 413.3
click at [1136, 744] on div "[PERSON_NAME] 614642 ! 0 4日目 ソレイユ[PERSON_NAME]店 冬眠中 自社客 アエラスグループ スミカ_BPO チャット全表…" at bounding box center [784, 386] width 1474 height 772
click at [1026, 649] on li "09-16 08:09 (自動送信できず)[物出し+弱い返信促し][URL][DOMAIN_NAME] 更新 テンプレ スミカ" at bounding box center [856, 678] width 537 height 66
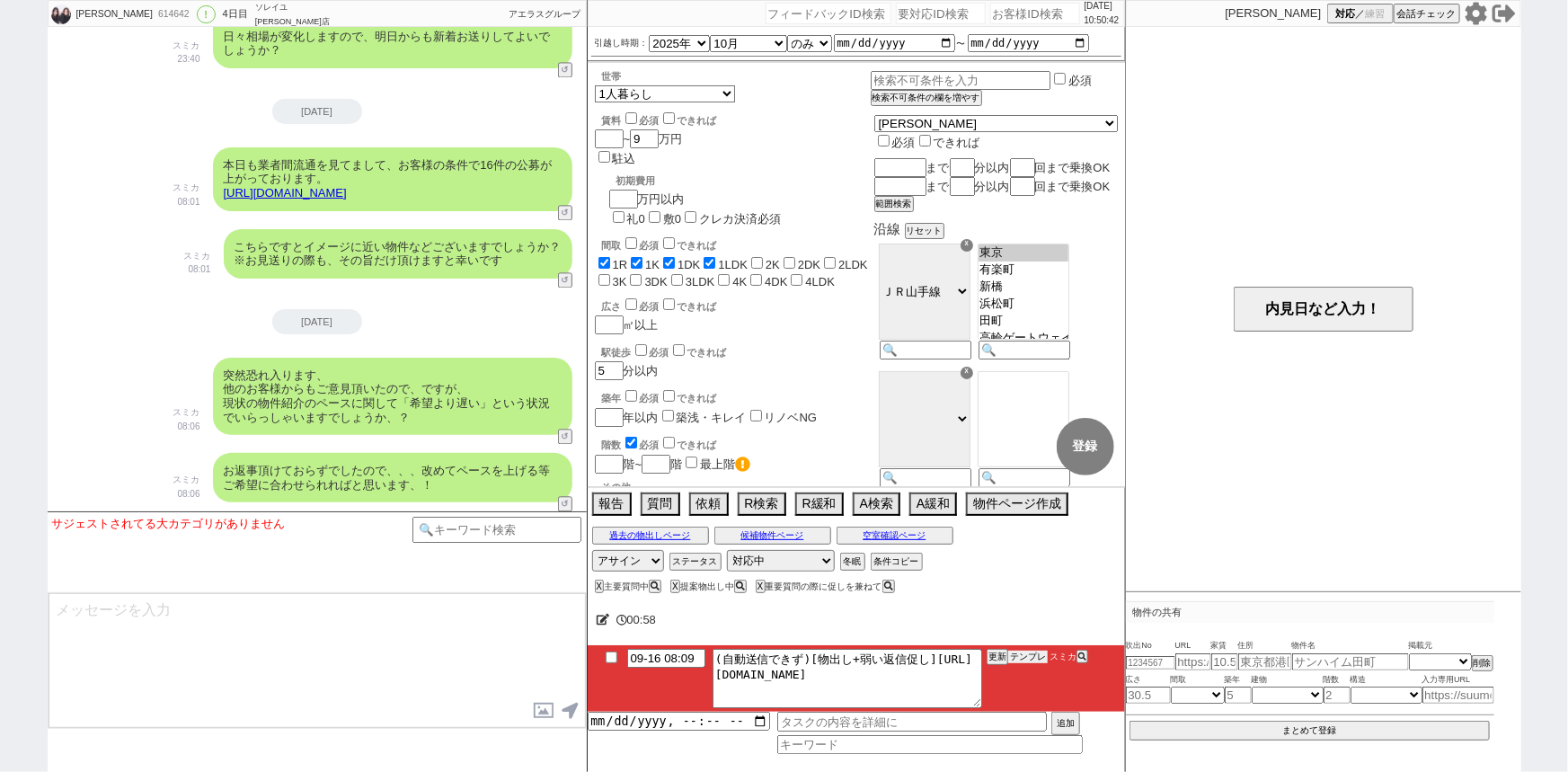
click at [1028, 653] on button "テンプレ" at bounding box center [1028, 657] width 40 height 13
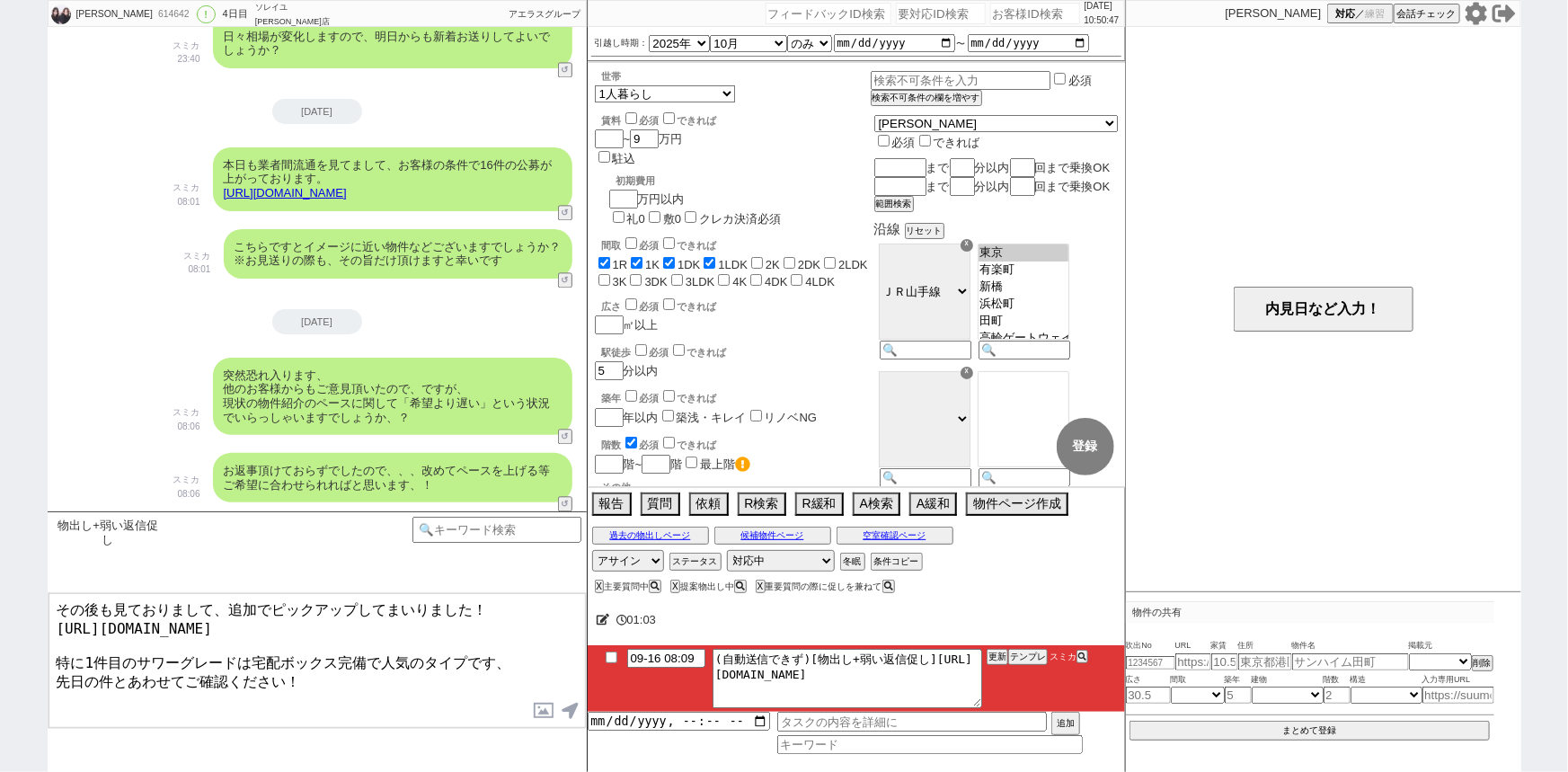
click at [96, 647] on textarea "その後も見ておりまして、追加でピックアップしてまいりました！ [URL][DOMAIN_NAME] 特に1件目のサワーグレードは宅配ボックス完備で人気のタイプ…" at bounding box center [316, 660] width 537 height 134
drag, startPoint x: 140, startPoint y: 648, endPoint x: 371, endPoint y: 648, distance: 231.0
click at [371, 648] on textarea "その後も見ておりまして、追加でピックアップしてまいりました！ [URL][DOMAIN_NAME] 特に2件目のサワーグレードは宅配ボックス完備で人気のタイプ…" at bounding box center [316, 660] width 537 height 134
click at [135, 652] on textarea "その後も見ておりまして、追加でピックアップしてまいりました！ [URL][DOMAIN_NAME] 特に2件目の極めて駅チカで人気のタイプです、 先日の件とあ…" at bounding box center [316, 660] width 537 height 134
paste textarea "ＯＧタウン"
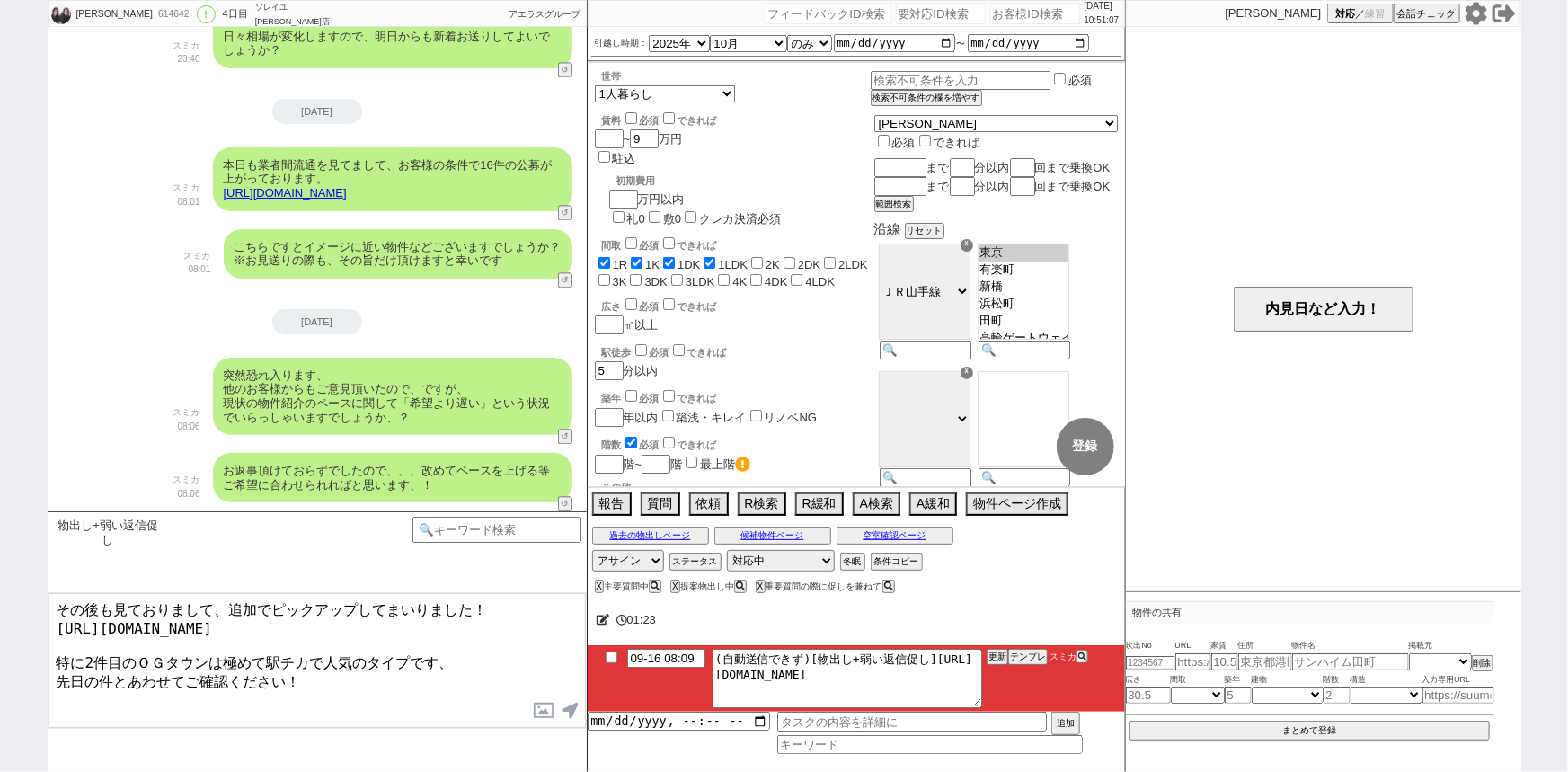
type textarea "その後も見ておりまして、追加でピックアップしてまいりました！ [URL][DOMAIN_NAME] 特に2件目のＯＧタウンは極めて駅チカで人気のタイプです、 …"
checkbox input "true"
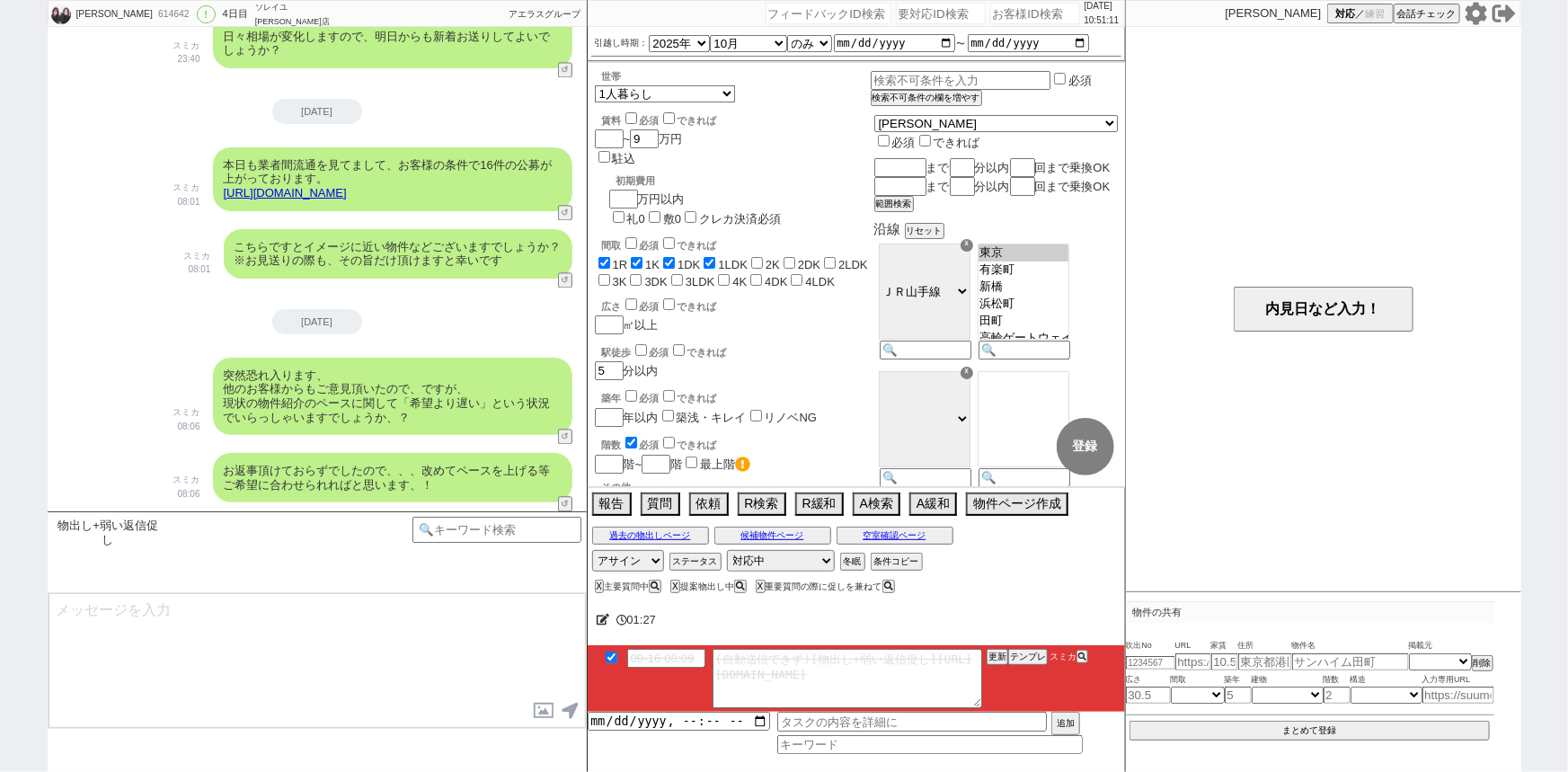
scroll to position [2105, 0]
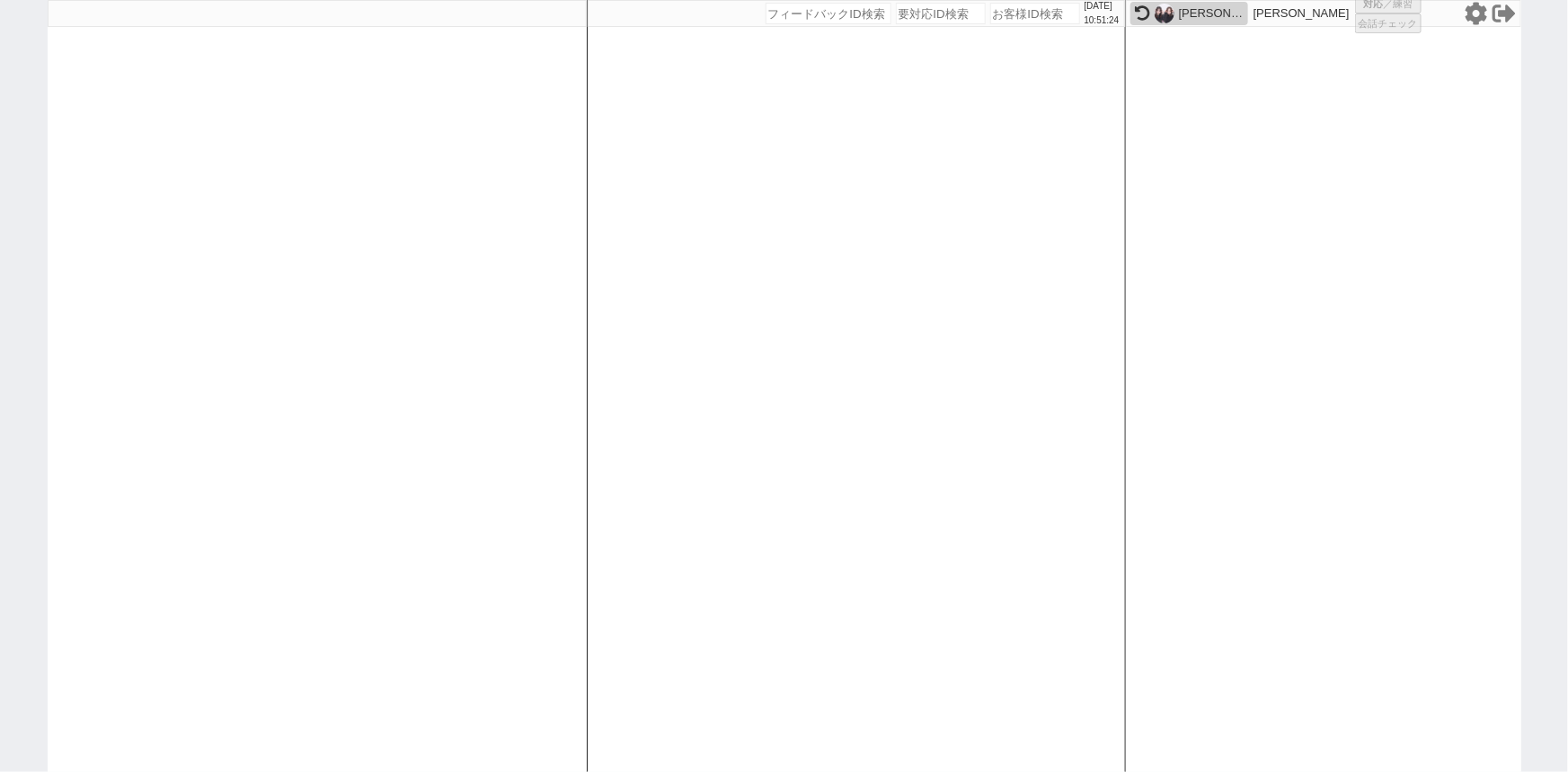
select select
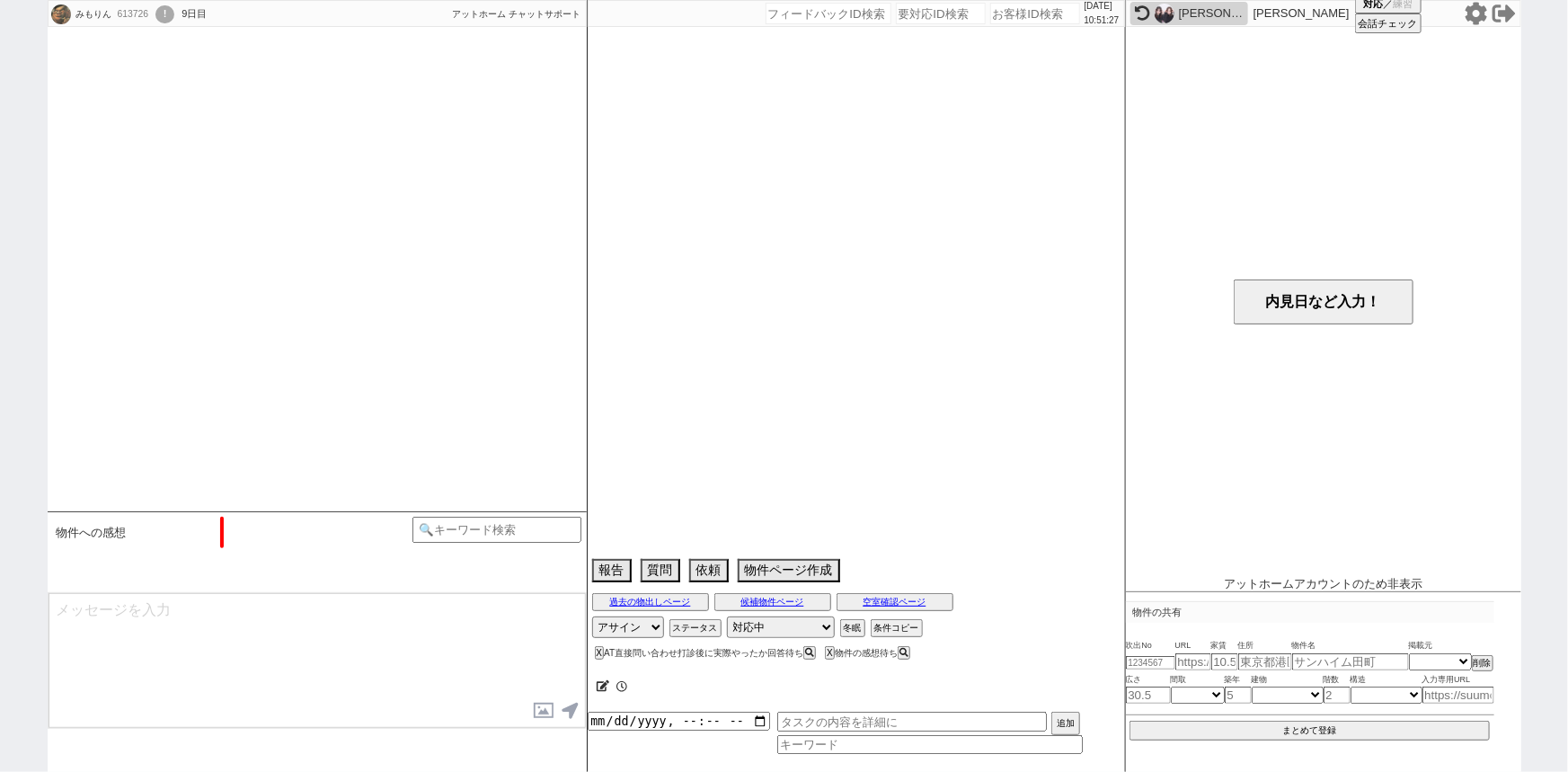
scroll to position [2460, 0]
select select "2025"
select select "10"
select select "36"
select select "0"
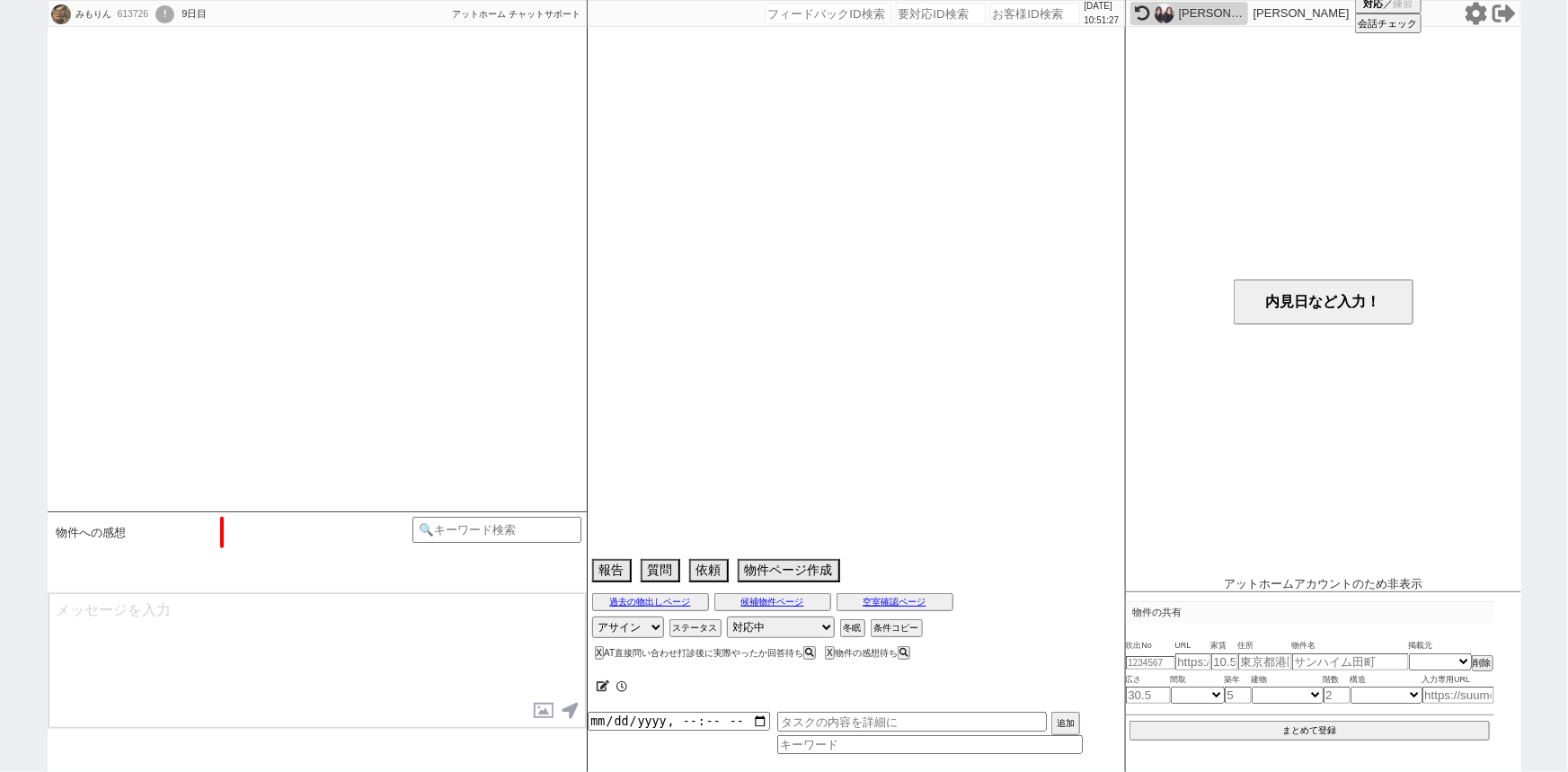
select select "71"
select select "[DATE]"
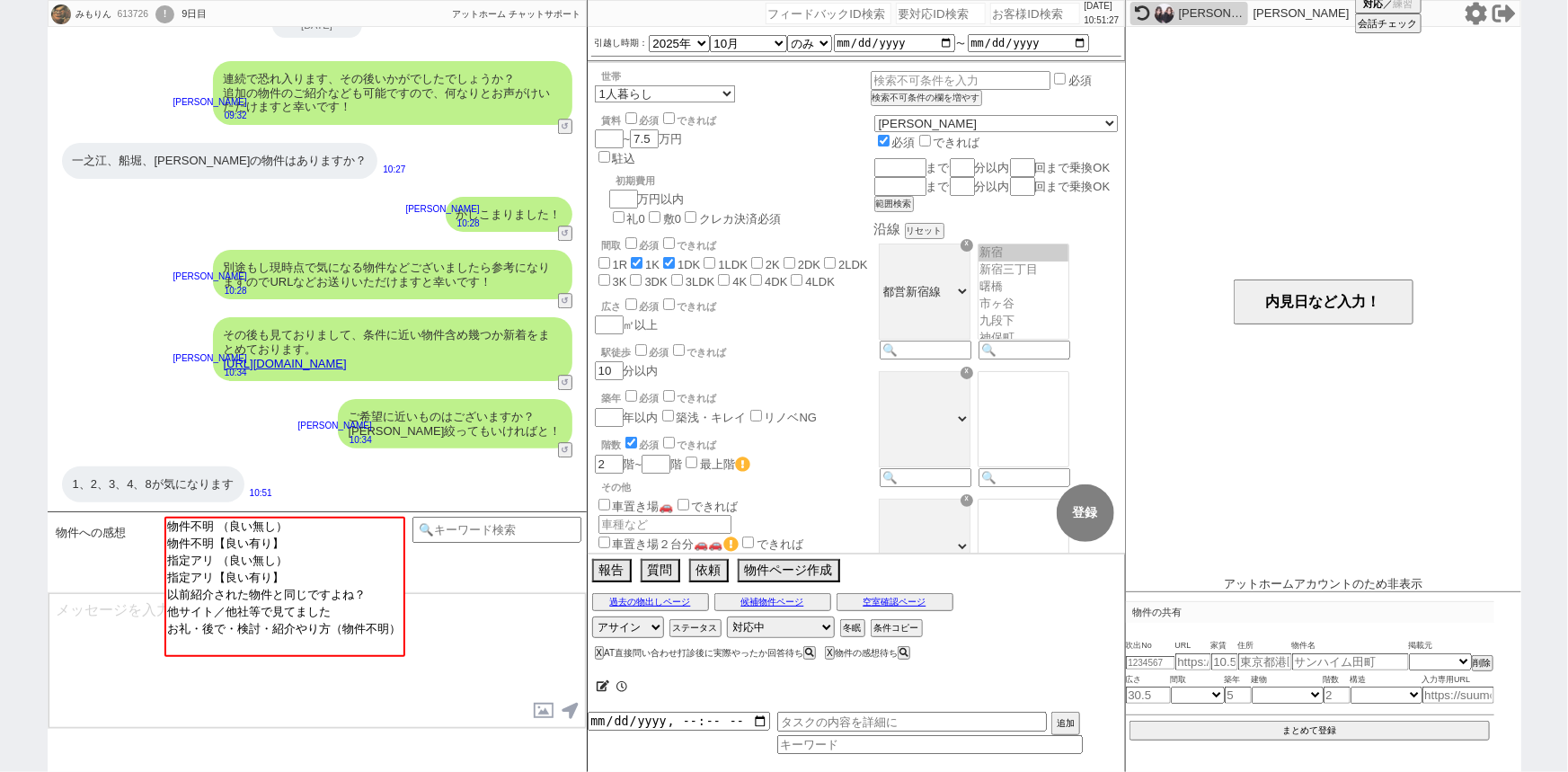
scroll to position [212, 0]
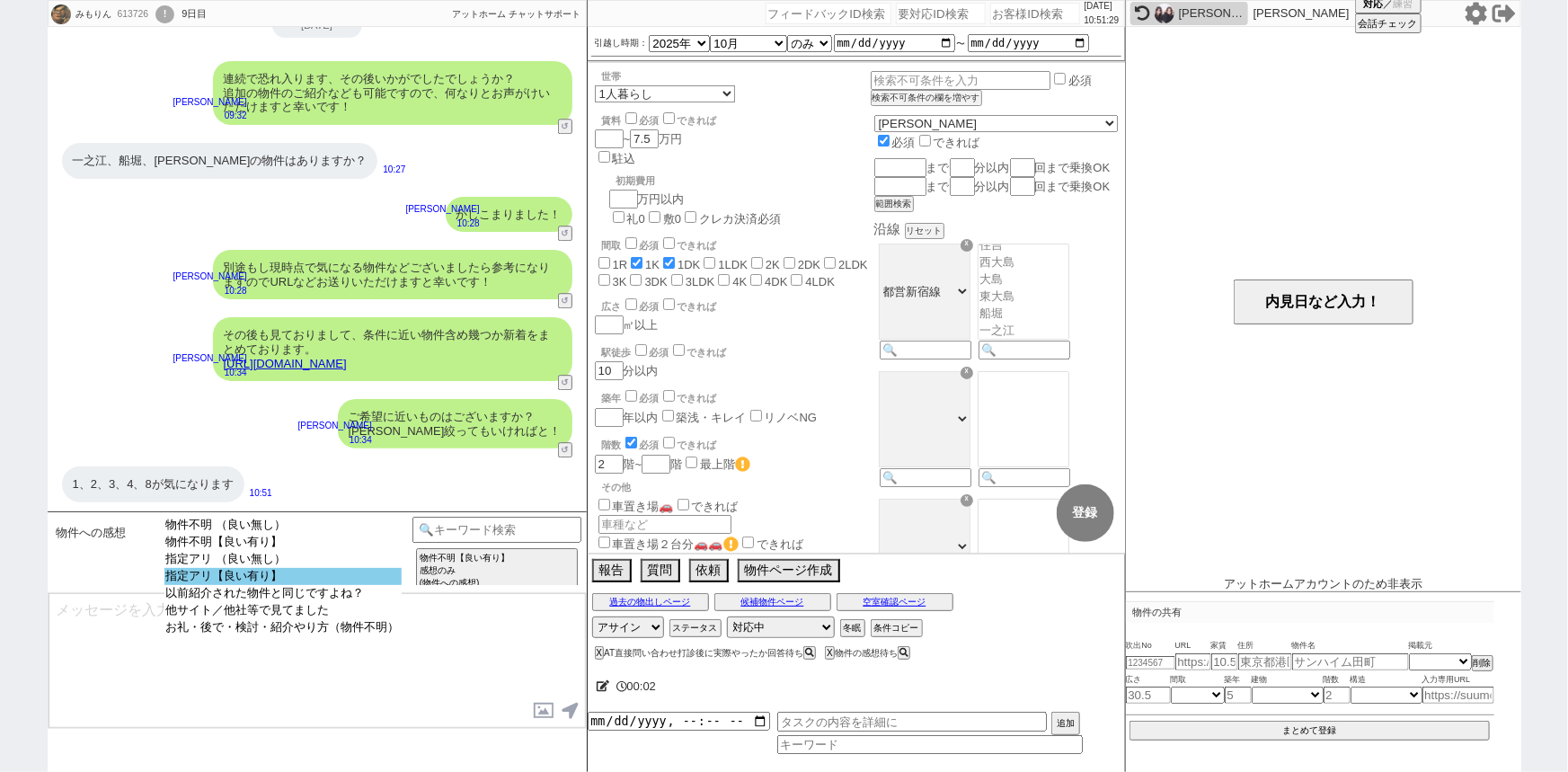
select select "指定アリ【良い有り】"
click at [287, 582] on option "指定アリ【良い有り】" at bounding box center [283, 576] width 237 height 17
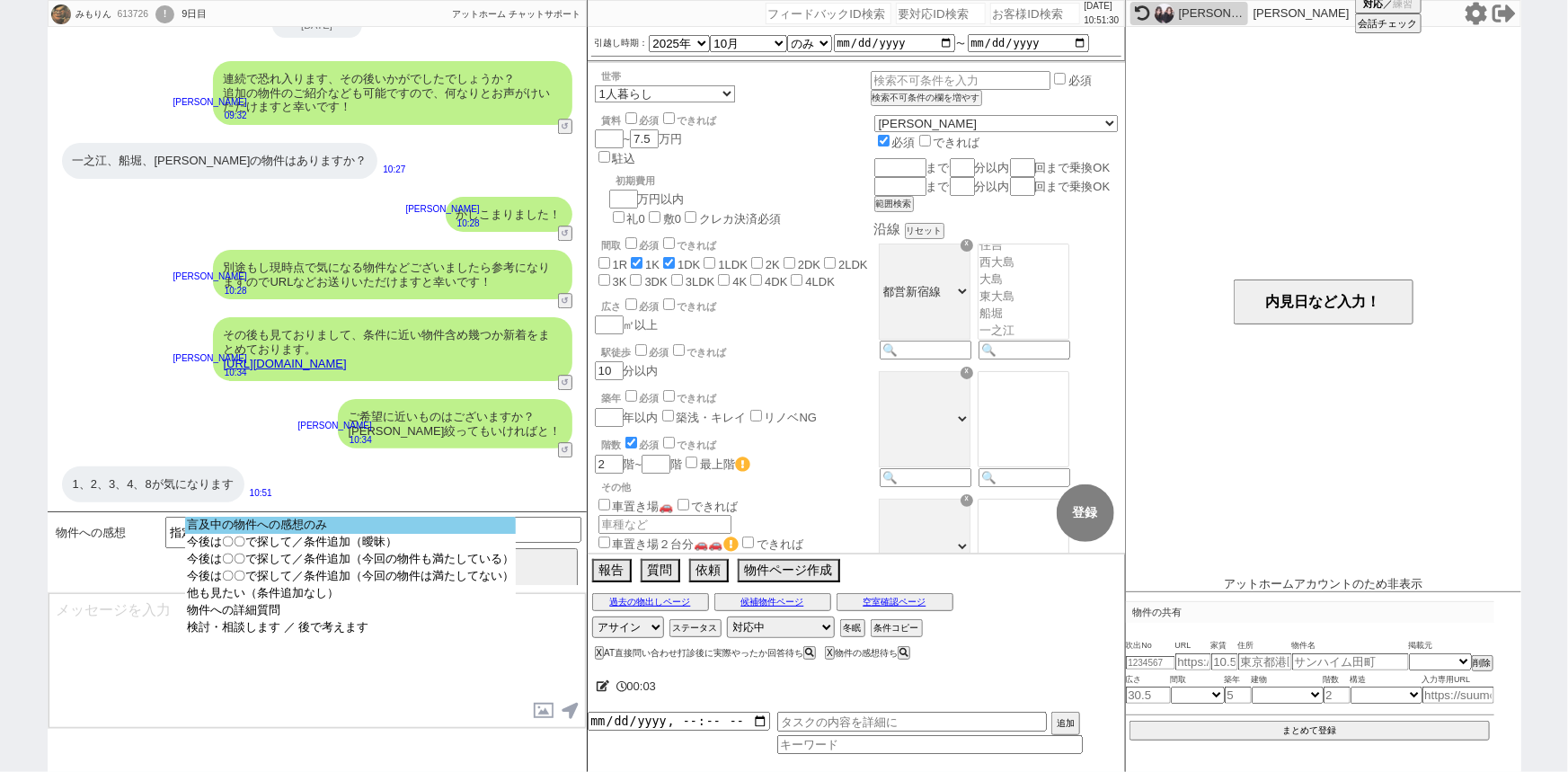
select select "言及中の物件への感想のみ"
click at [371, 531] on option "言及中の物件への感想のみ" at bounding box center [351, 525] width 331 height 17
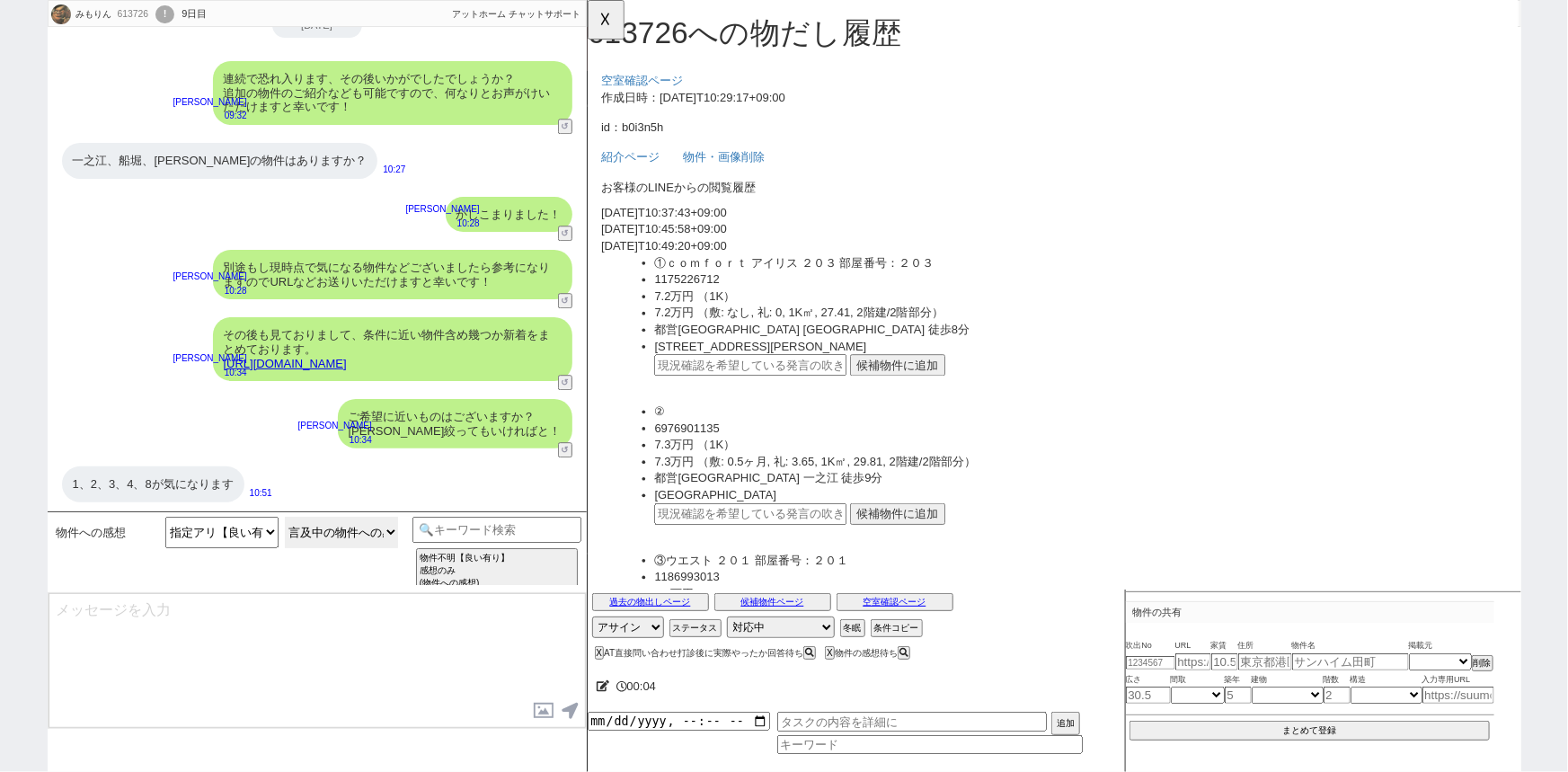
scroll to position [0, 0]
click at [938, 394] on button "候補物件に追加" at bounding box center [919, 392] width 103 height 24
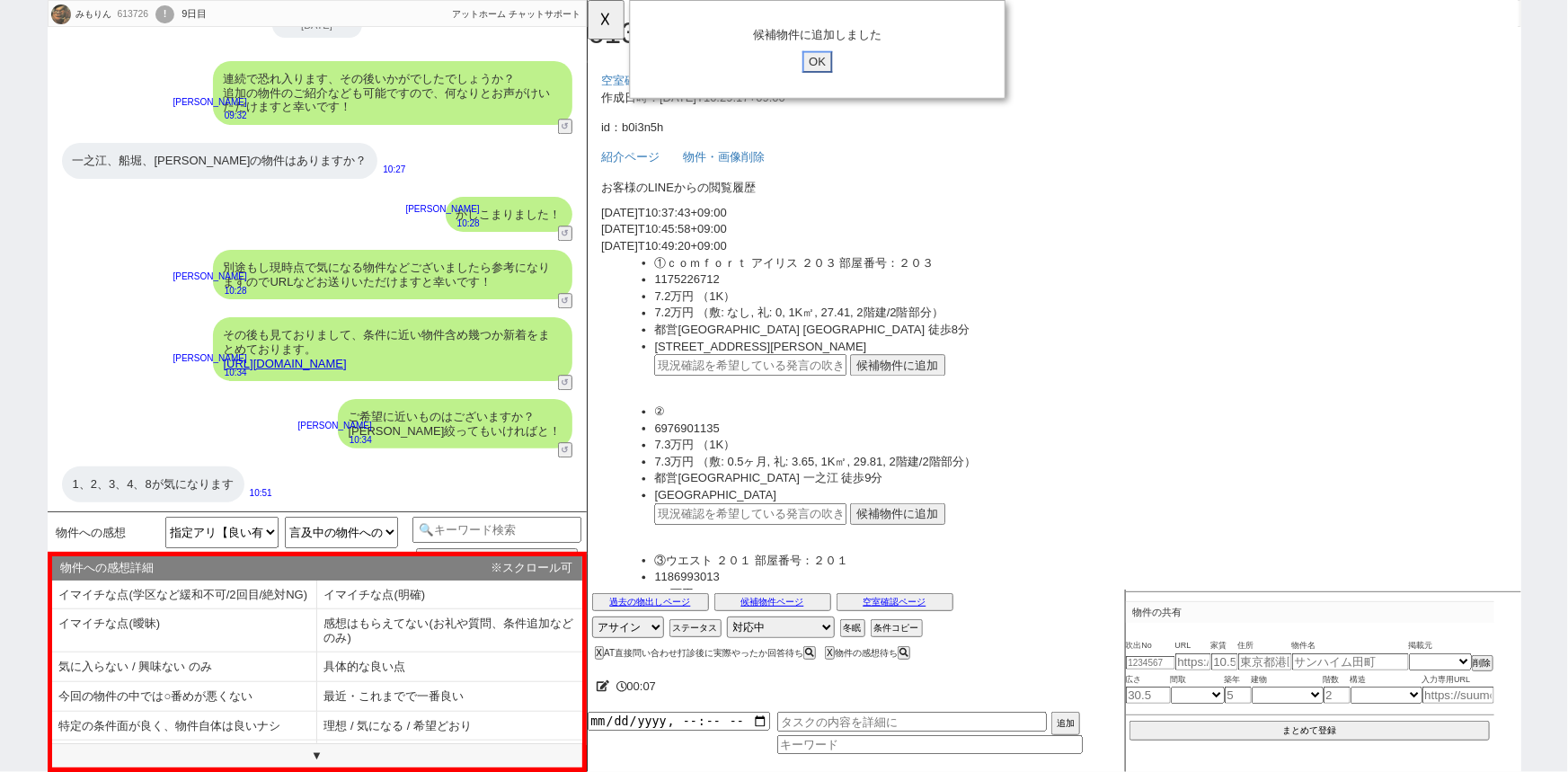
click at [844, 57] on input "OK" at bounding box center [834, 66] width 33 height 24
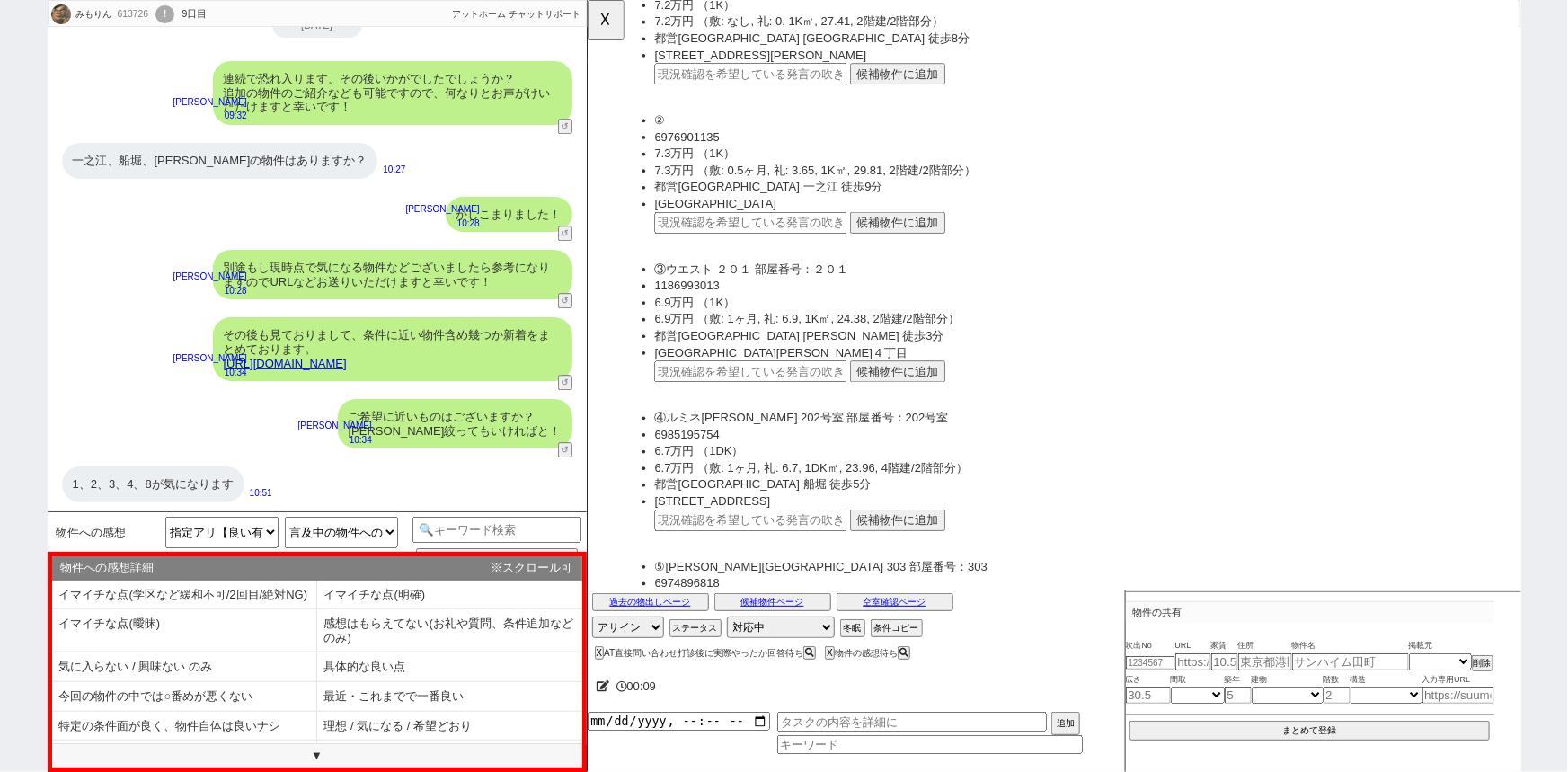
scroll to position [314, 0]
click at [933, 238] on button "候補物件に追加" at bounding box center [919, 238] width 103 height 24
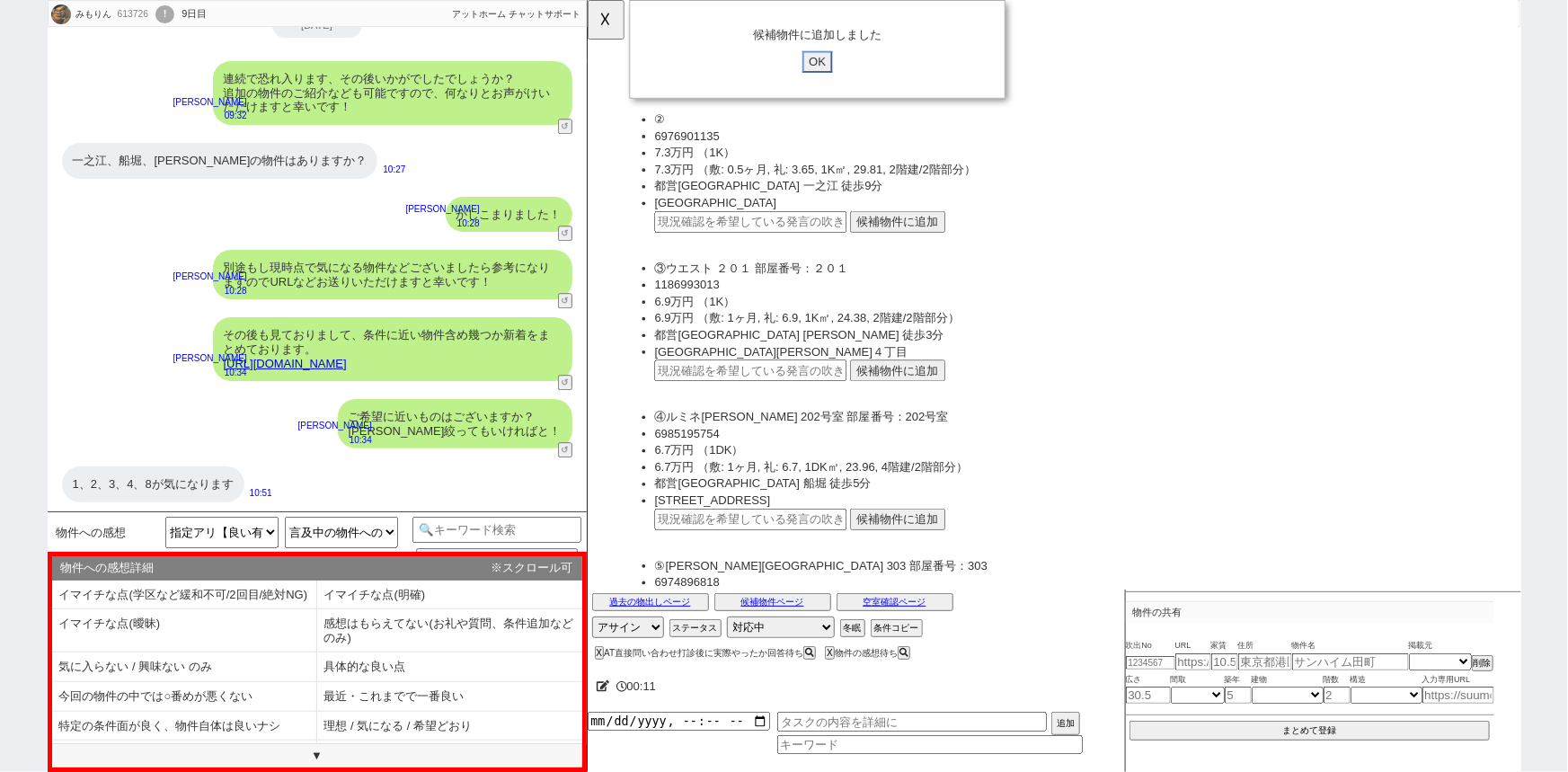
click at [837, 65] on input "OK" at bounding box center [834, 66] width 33 height 24
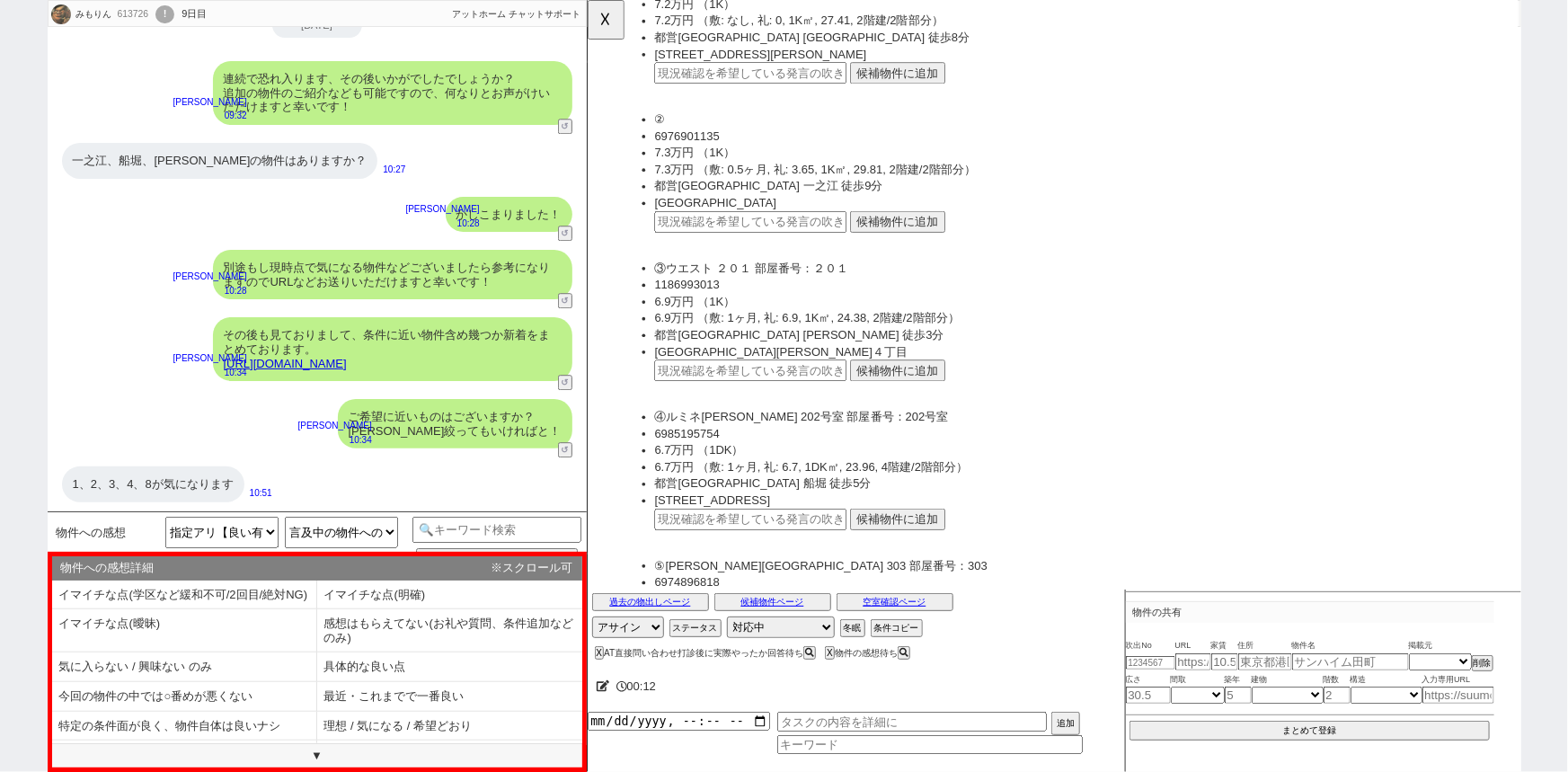
click at [923, 393] on button "候補物件に追加" at bounding box center [919, 398] width 103 height 24
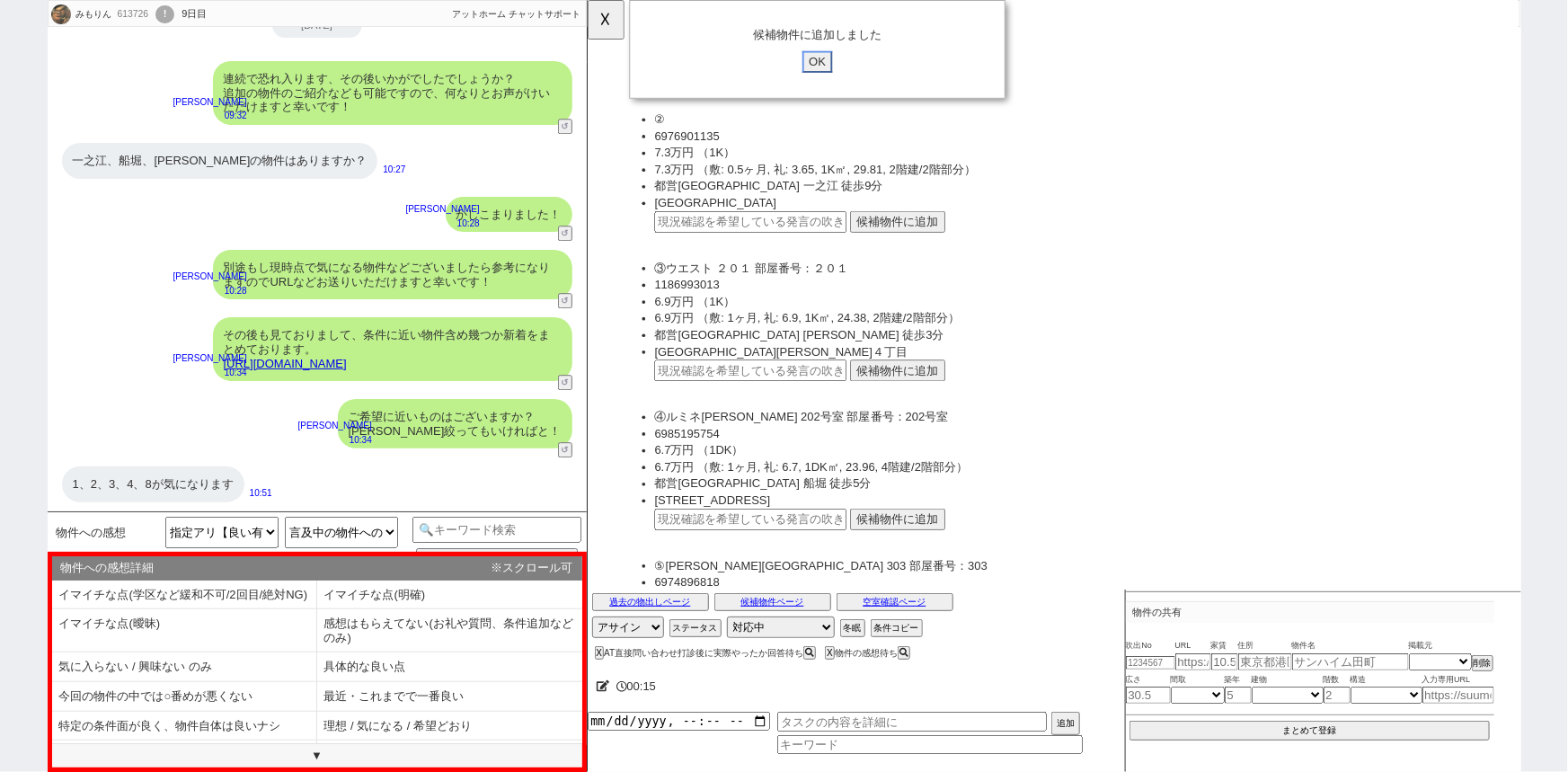
click at [836, 68] on input "OK" at bounding box center [834, 66] width 33 height 24
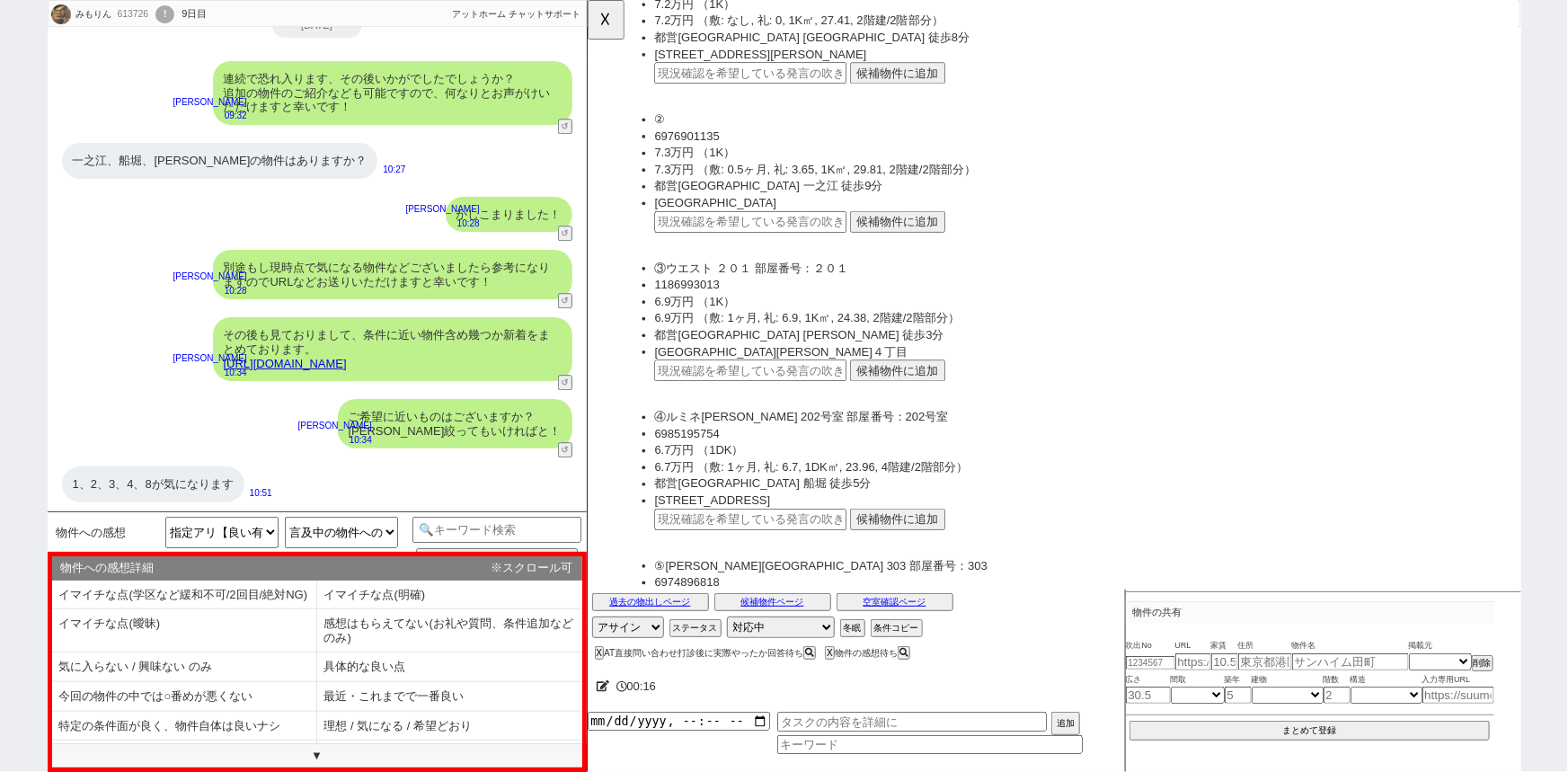
click at [928, 556] on button "候補物件に追加" at bounding box center [919, 558] width 103 height 24
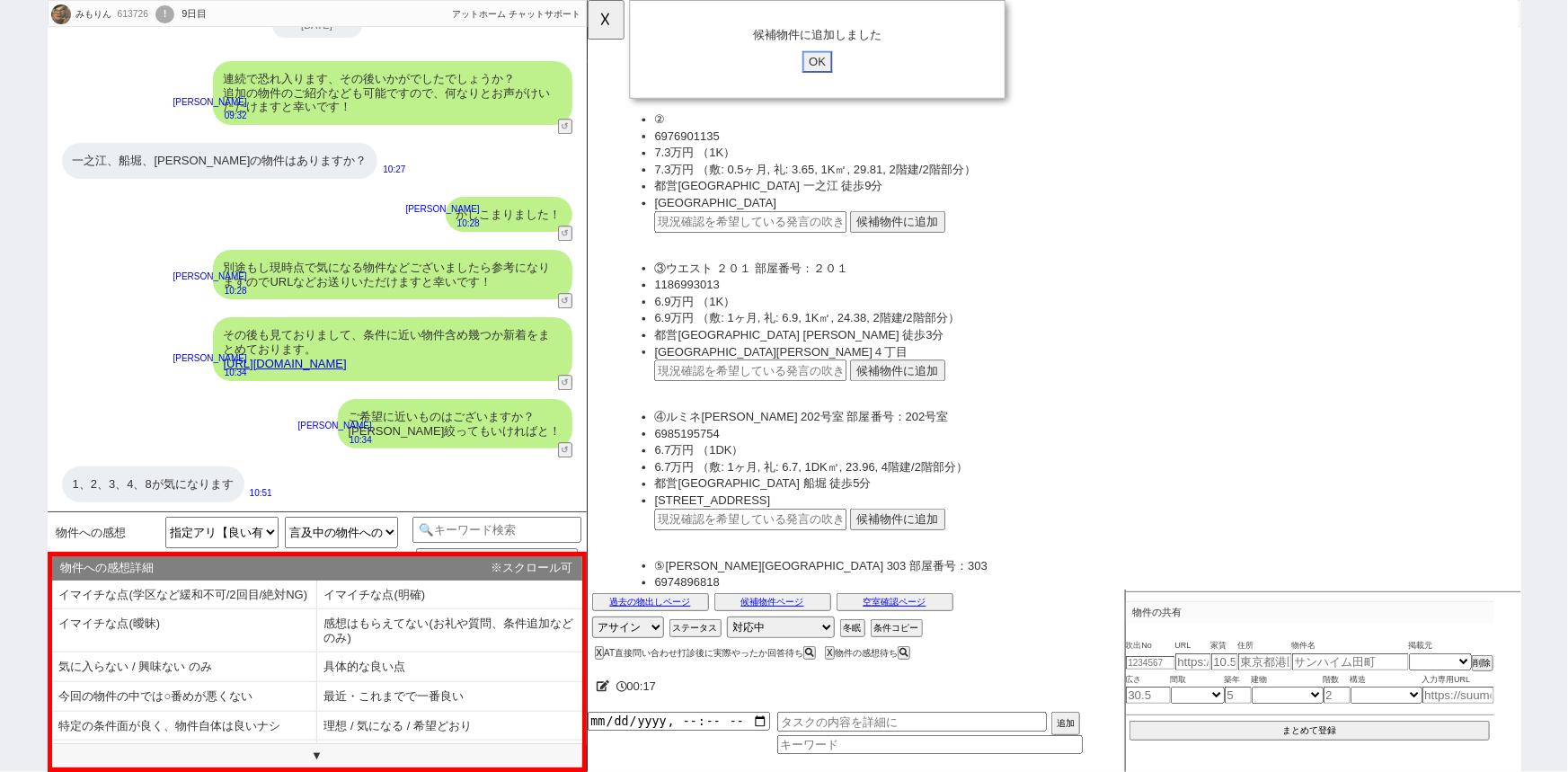
click at [837, 70] on input "OK" at bounding box center [834, 66] width 33 height 24
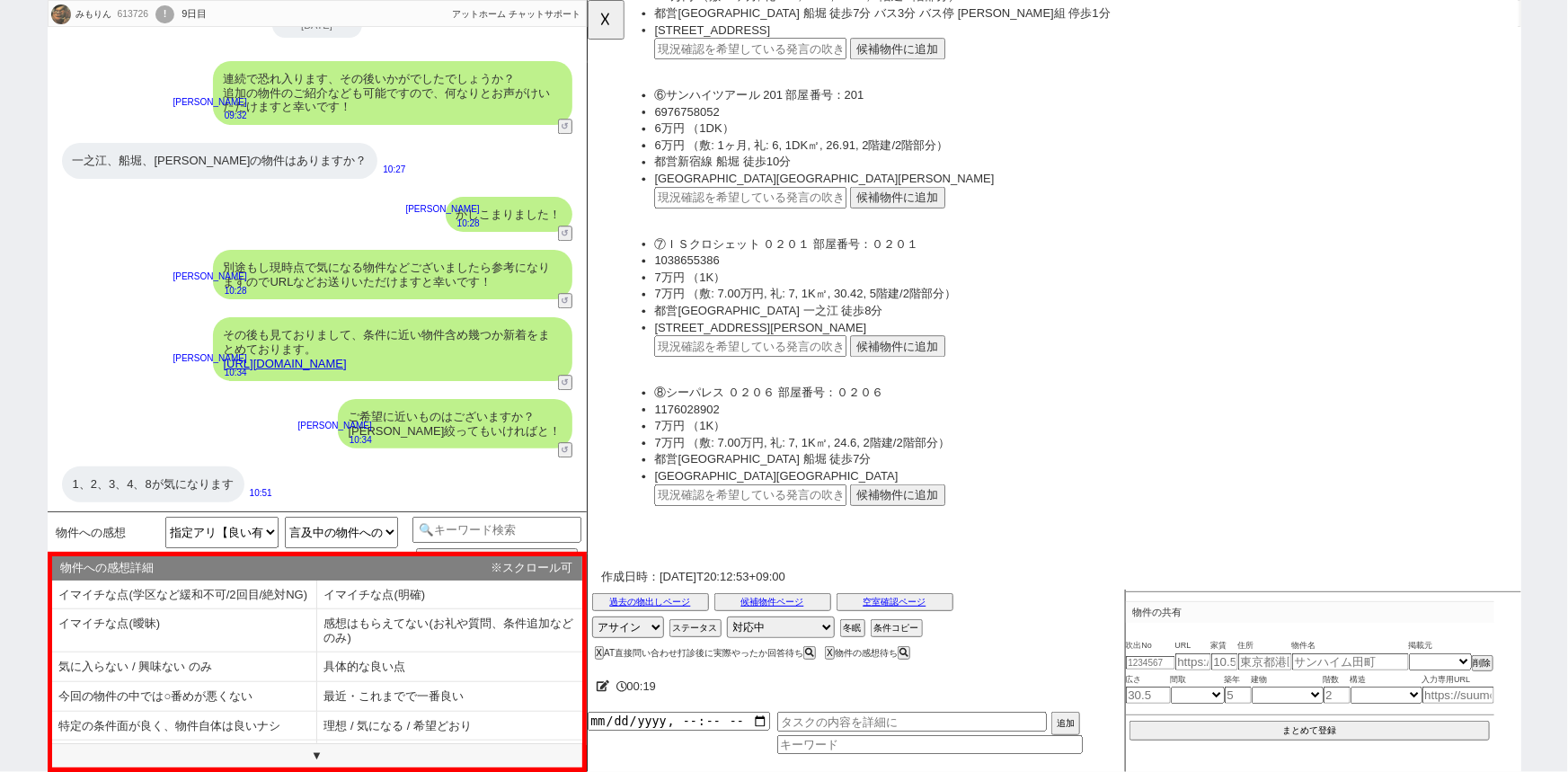
scroll to position [981, 0]
click at [896, 525] on button "候補物件に追加" at bounding box center [919, 531] width 103 height 24
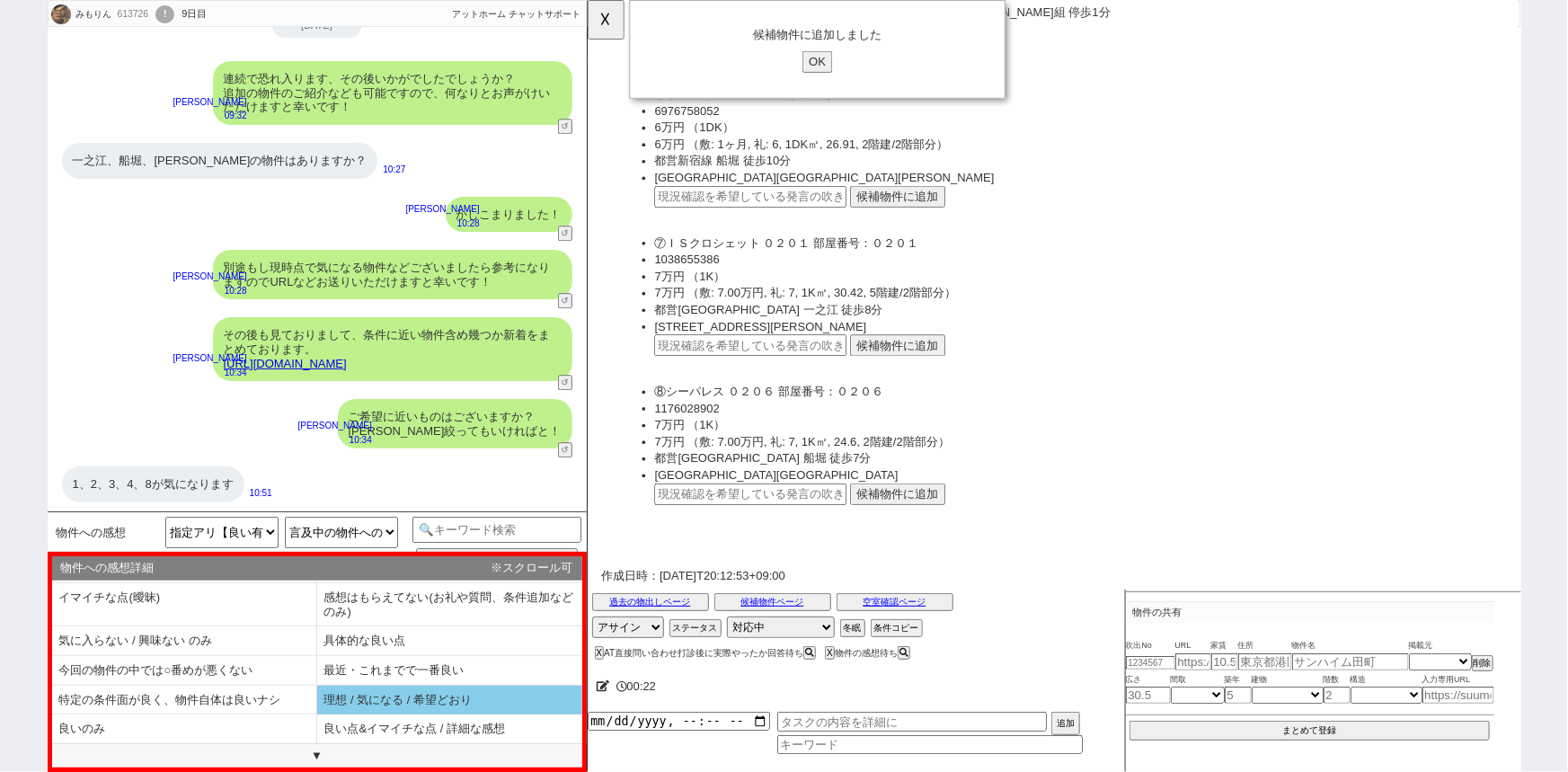
click at [360, 705] on li "理想 / 気になる / 希望どおり" at bounding box center [450, 700] width 265 height 30
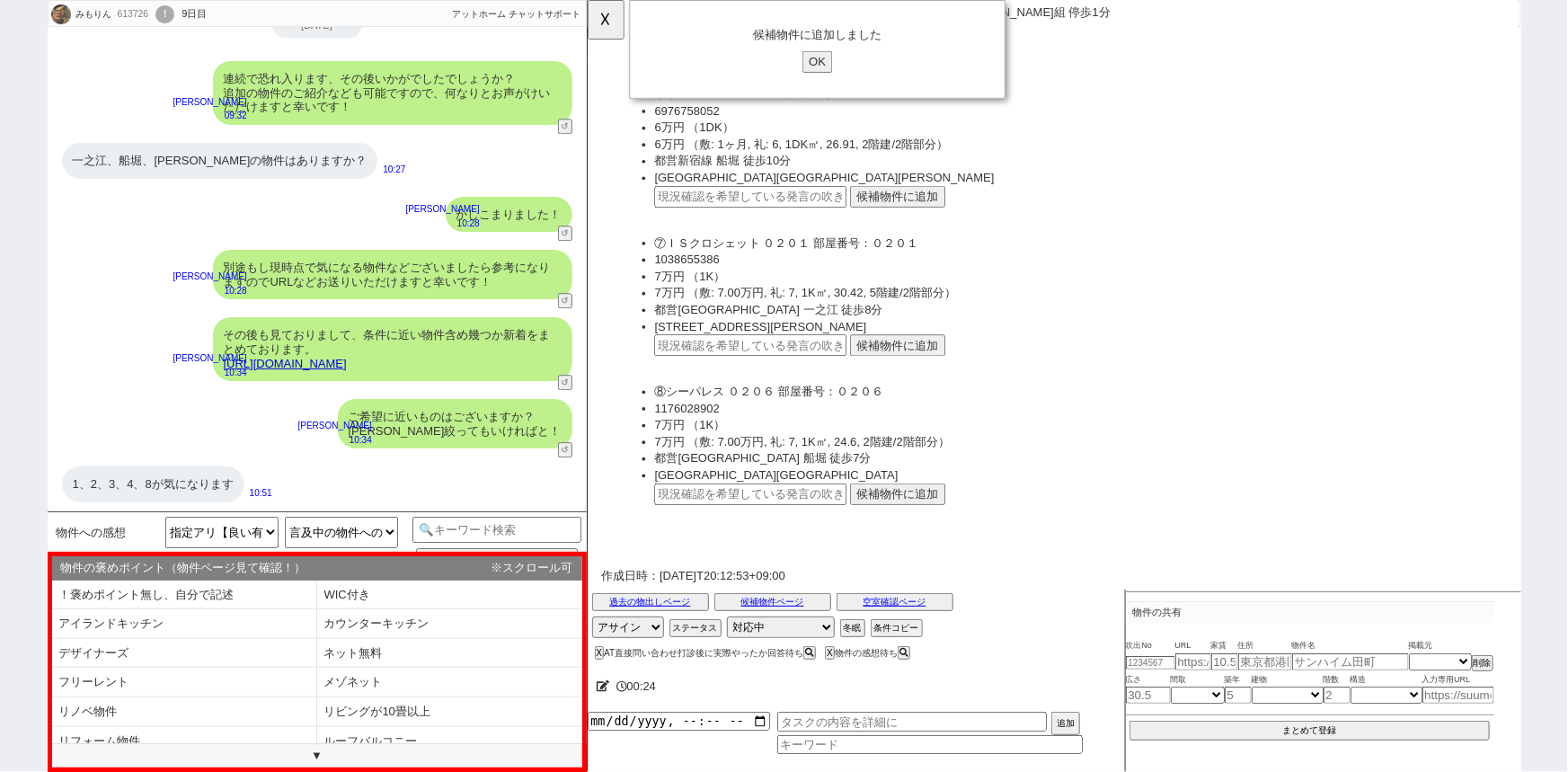
click at [347, 359] on link "[URL][DOMAIN_NAME]" at bounding box center [284, 363] width 123 height 14
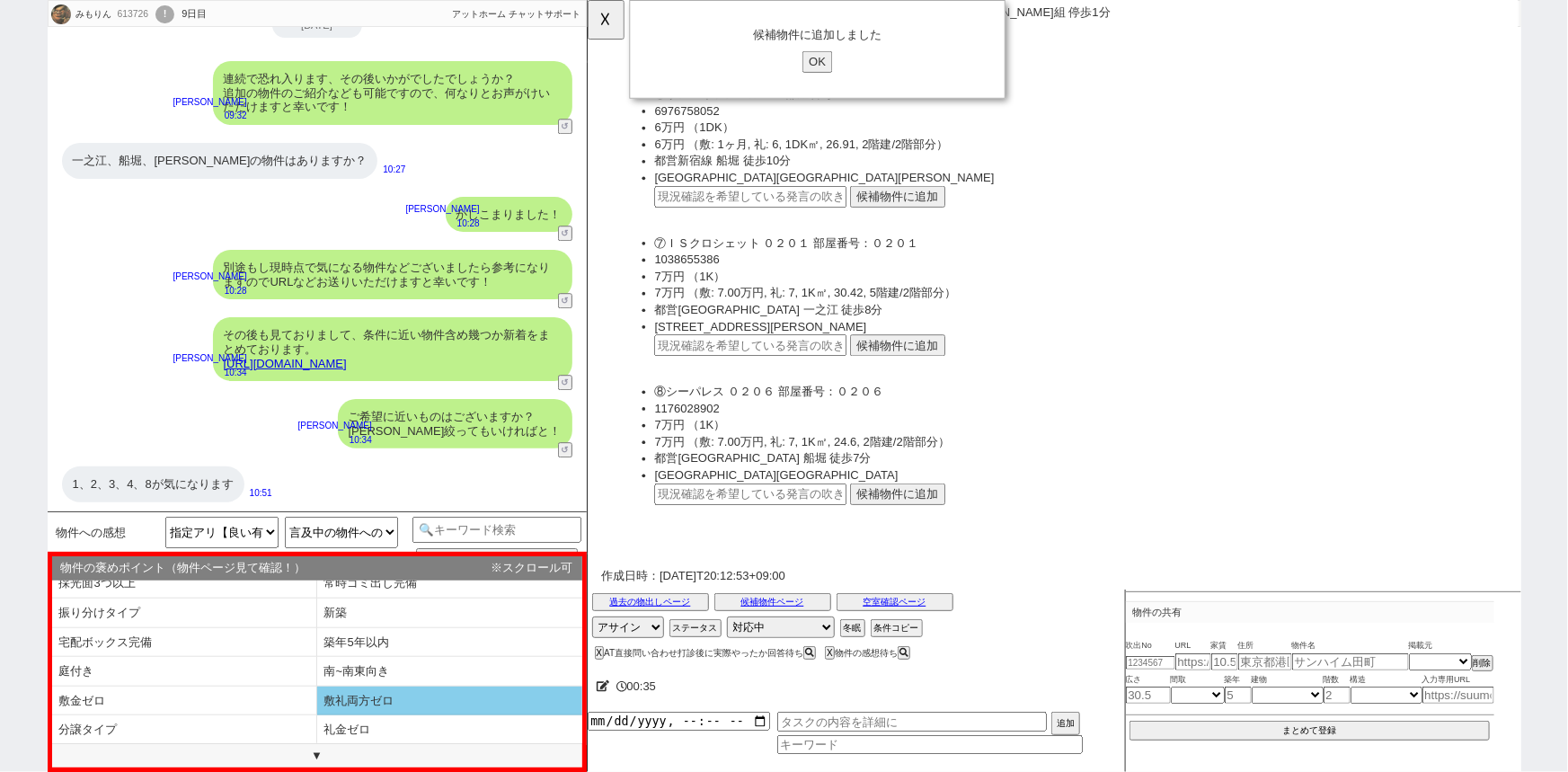
click at [426, 701] on li "敷礼両方ゼロ" at bounding box center [450, 701] width 265 height 30
select select "理想 / 気になる / 希望どおり"
select select "敷礼両方ゼロ"
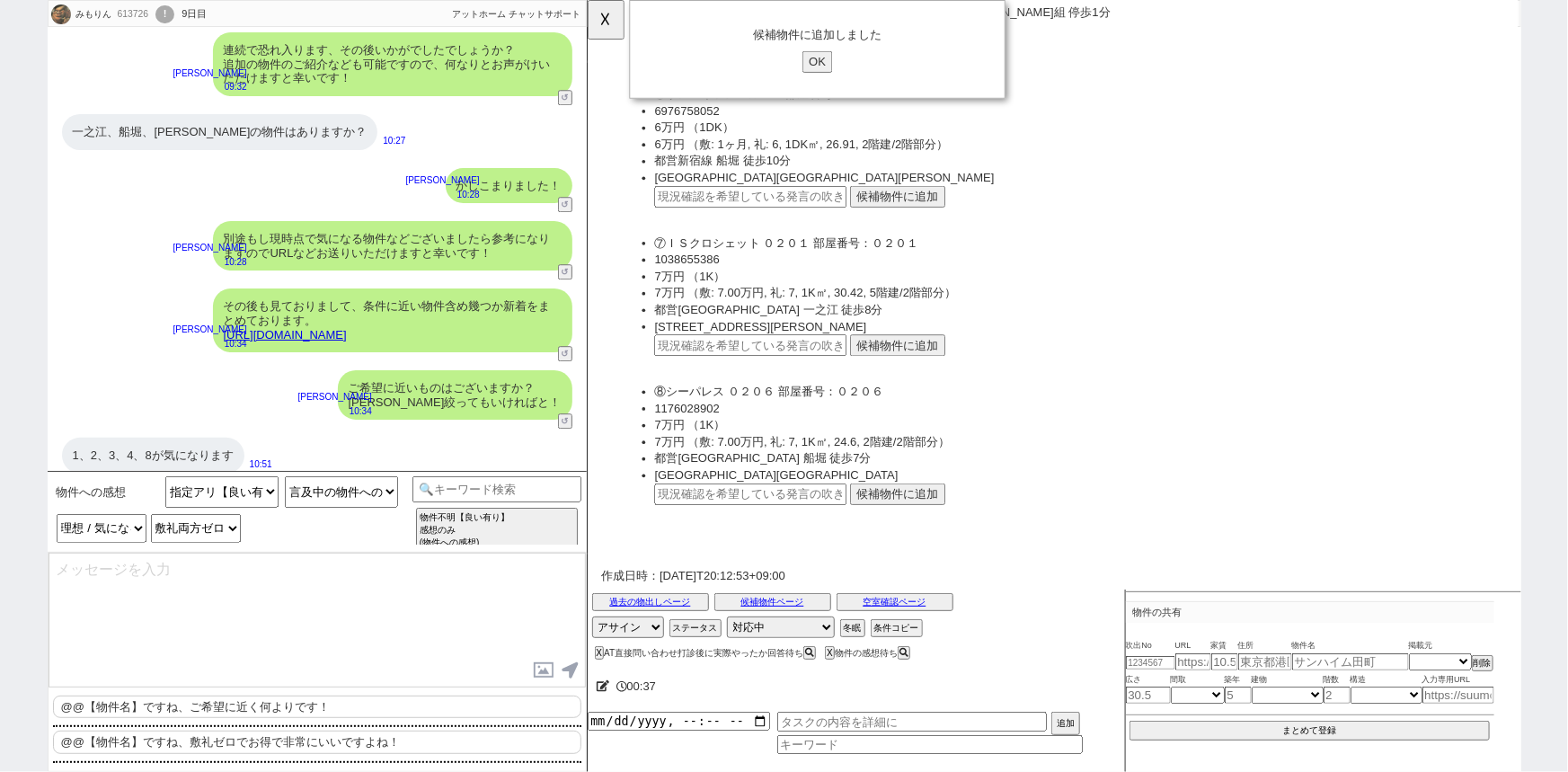
click at [189, 696] on p "@@【物件名】ですね、ご希望に近く何よりです！" at bounding box center [317, 708] width 529 height 24
drag, startPoint x: 141, startPoint y: 559, endPoint x: 43, endPoint y: 539, distance: 100.0
click at [90, 548] on div "物件への感想 物件不明 （良い無し） 物件不明【良い有り】 指定アリ （良い無し） 指定アリ【良い有り】 以前紹介された物件と同じですよね？ 他サイト／他社等…" at bounding box center [316, 620] width 539 height 301
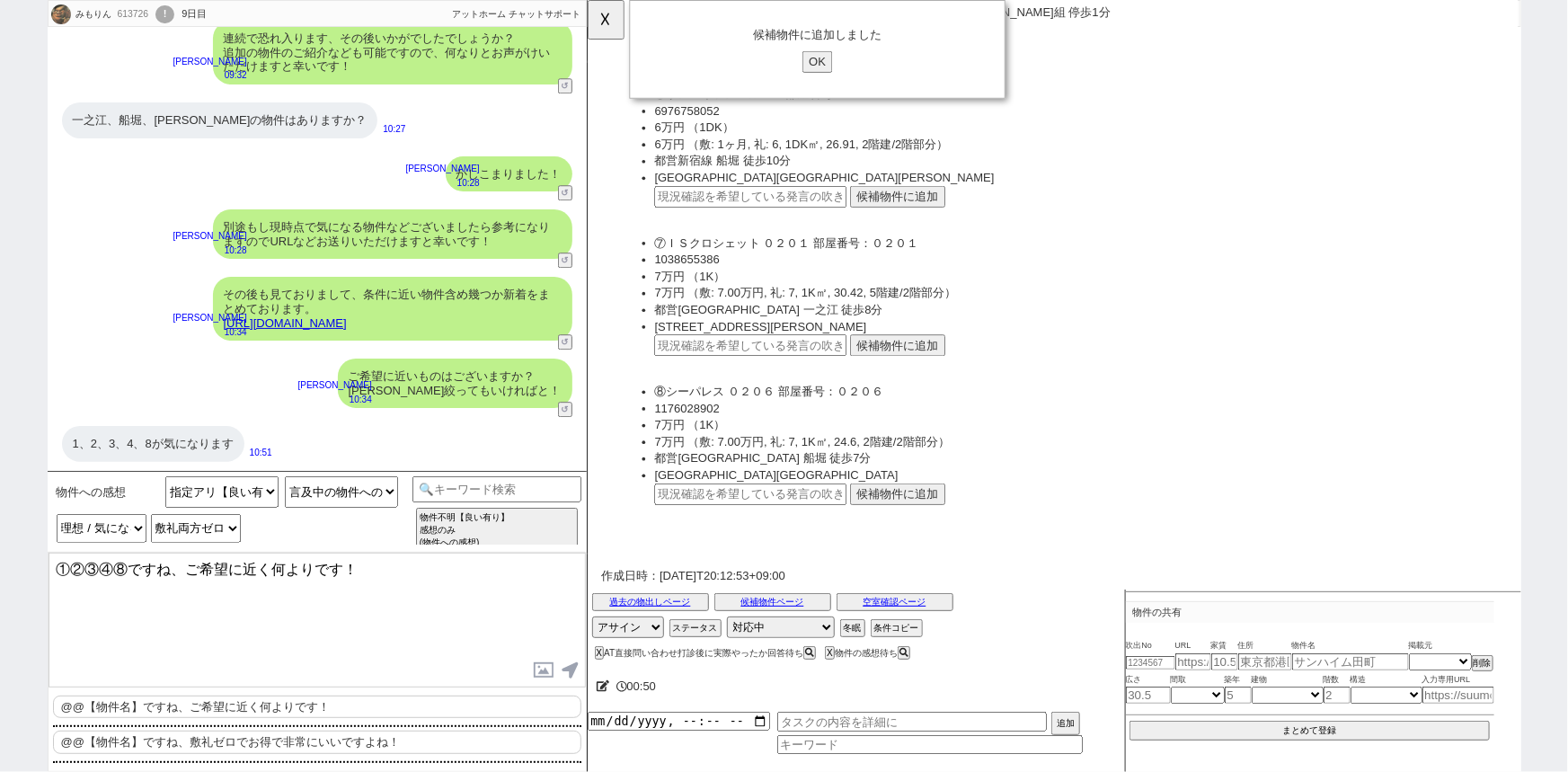
scroll to position [0, 18]
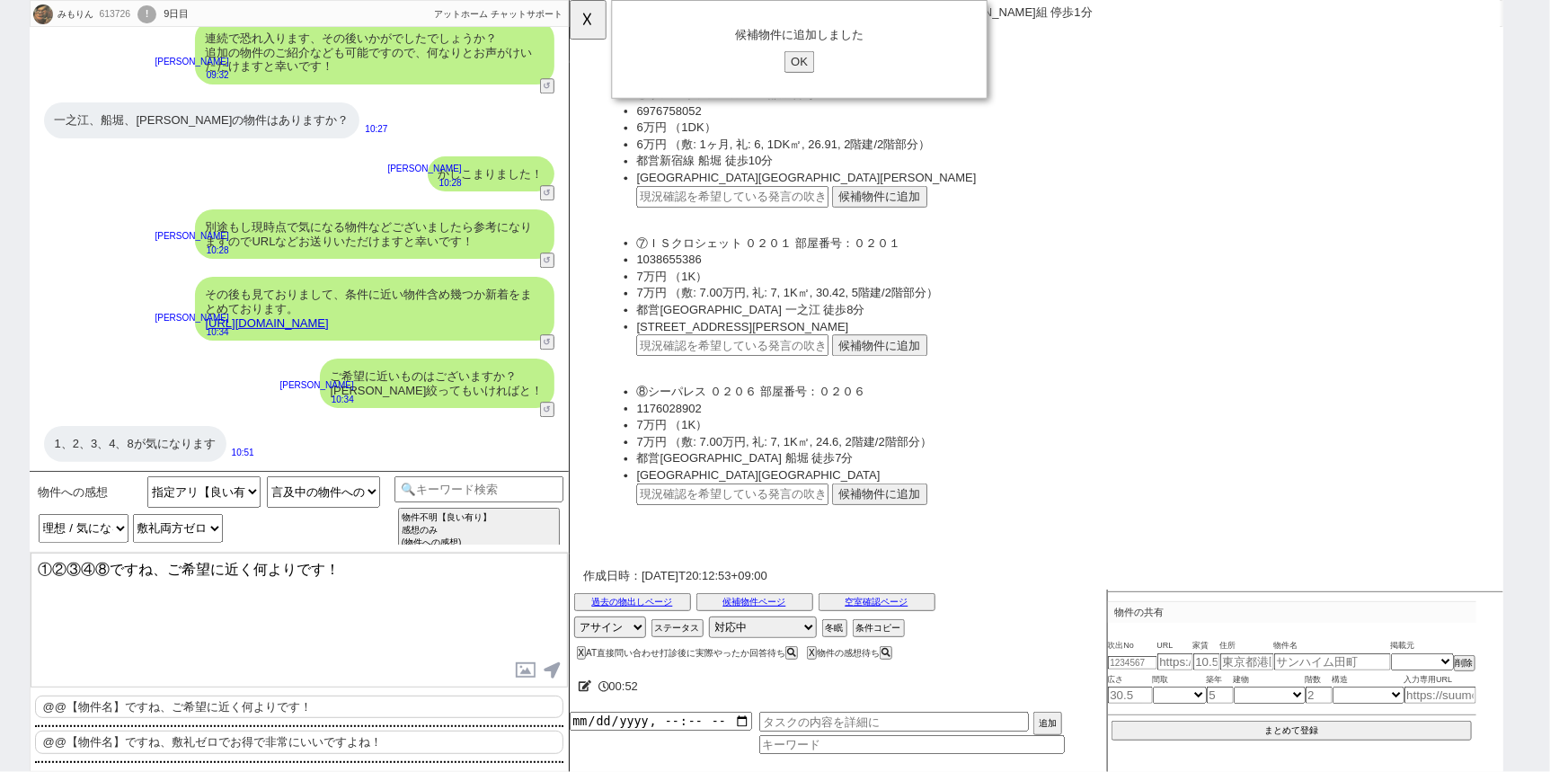
type textarea "①②③④⑧ですね、ご希望に近く何よりです！"
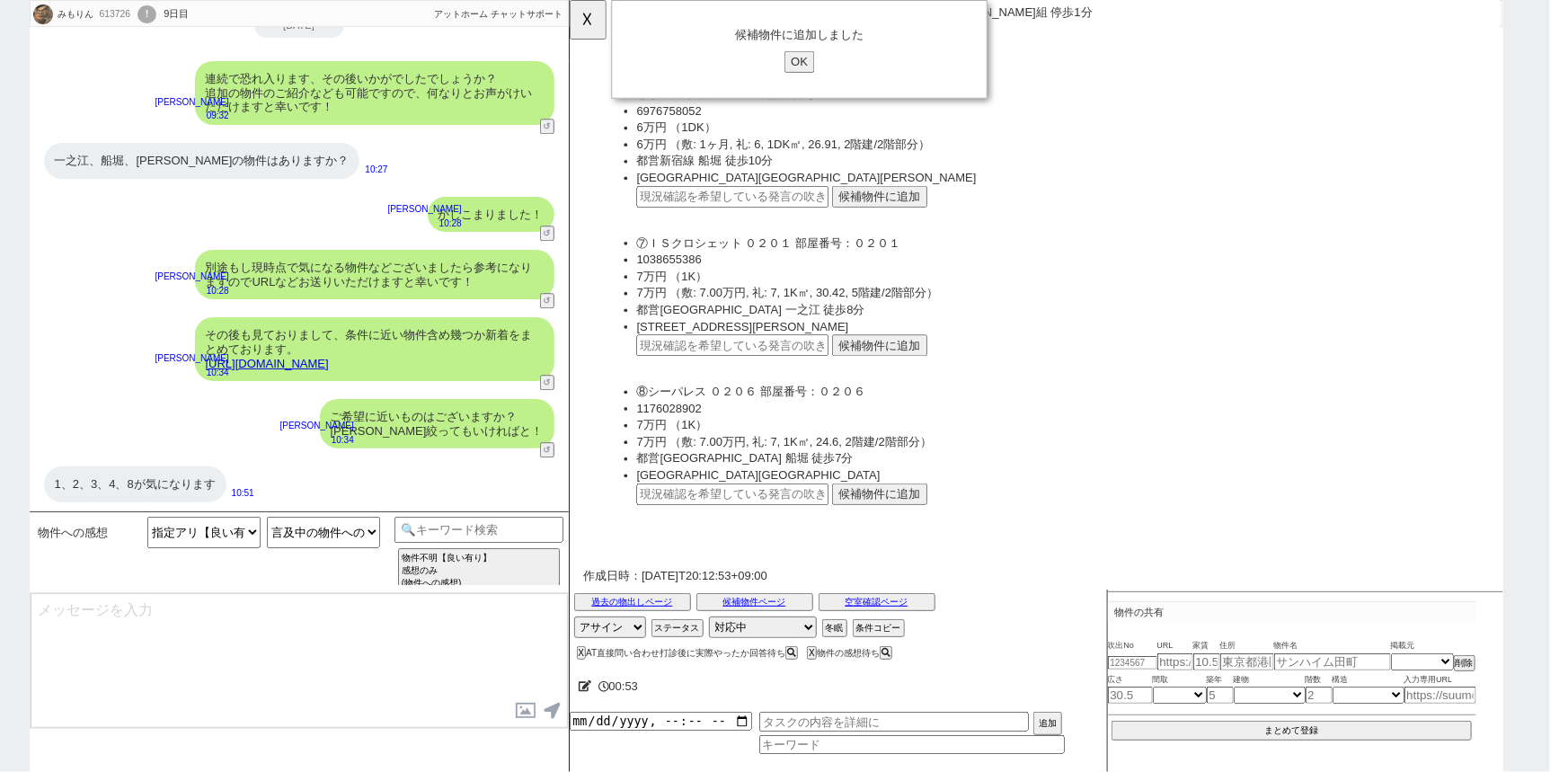
scroll to position [2512, 0]
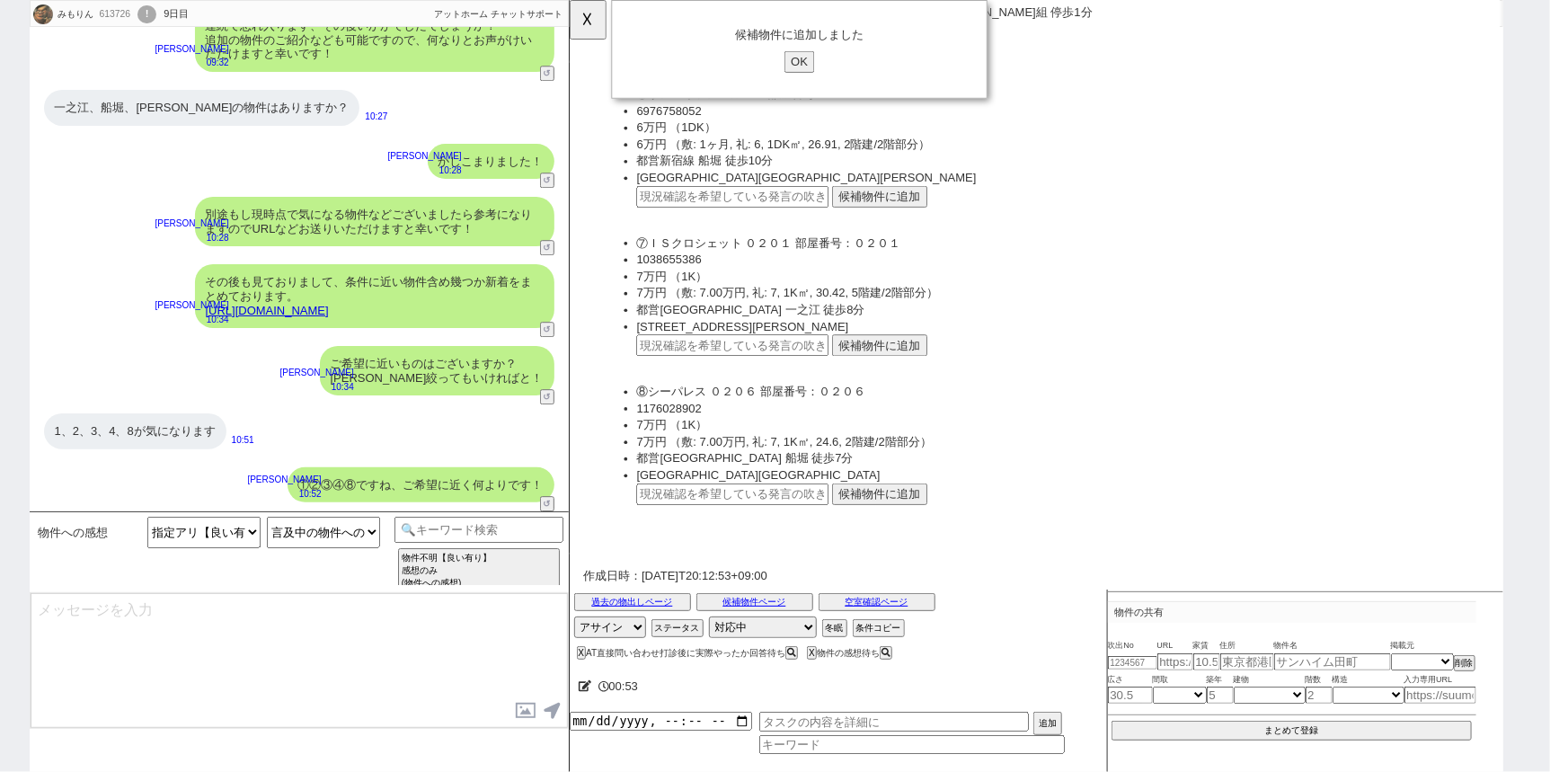
type textarea "もし候補になりそうでしたらまずは空室確認されても良いかと思いますが、いかがでしょうか？"
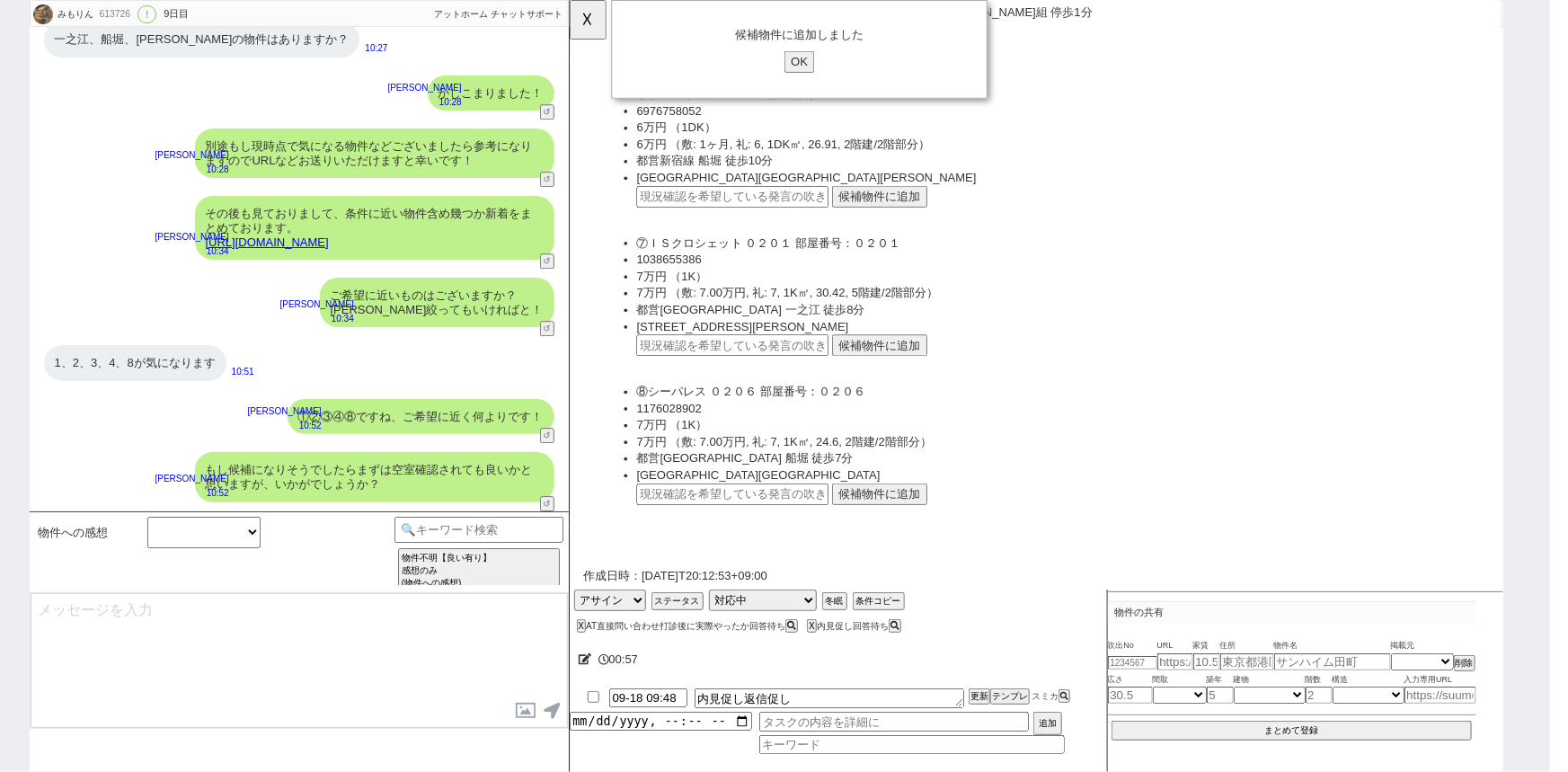
scroll to position [0, 0]
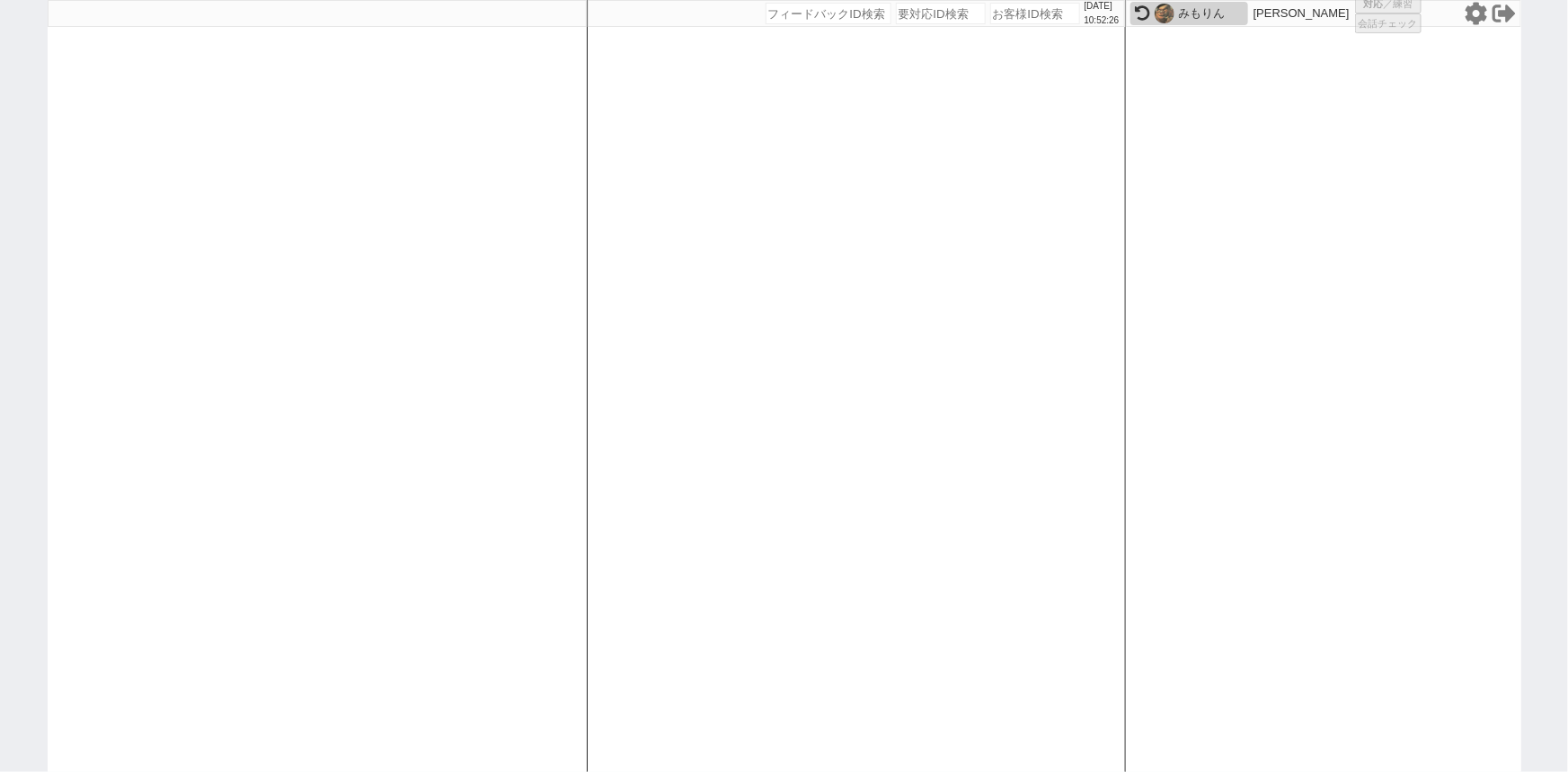
select select "6"
select select "2"
select select
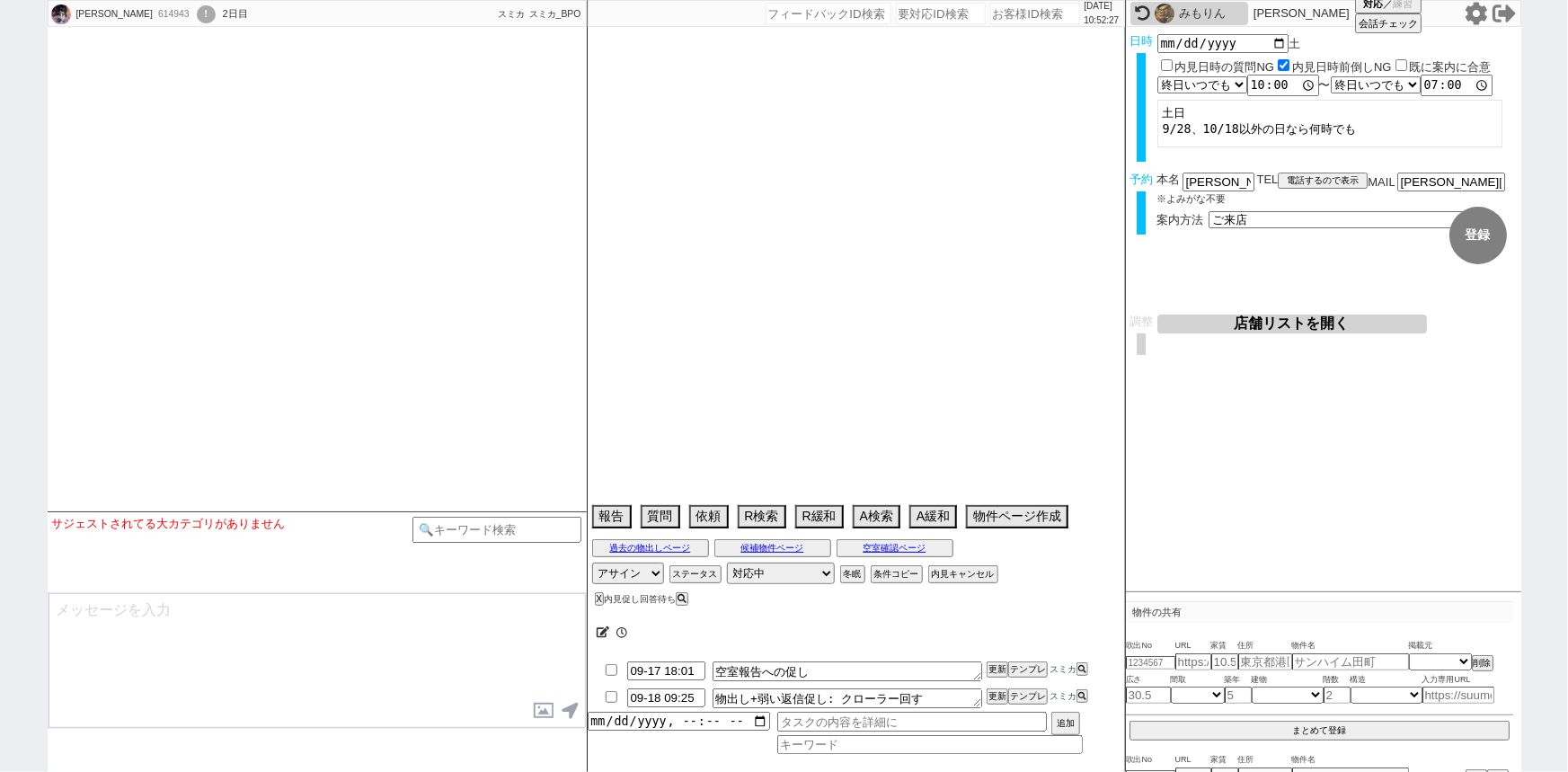
select select "2025"
select select "10"
select select "37"
select select "0"
select select "23"
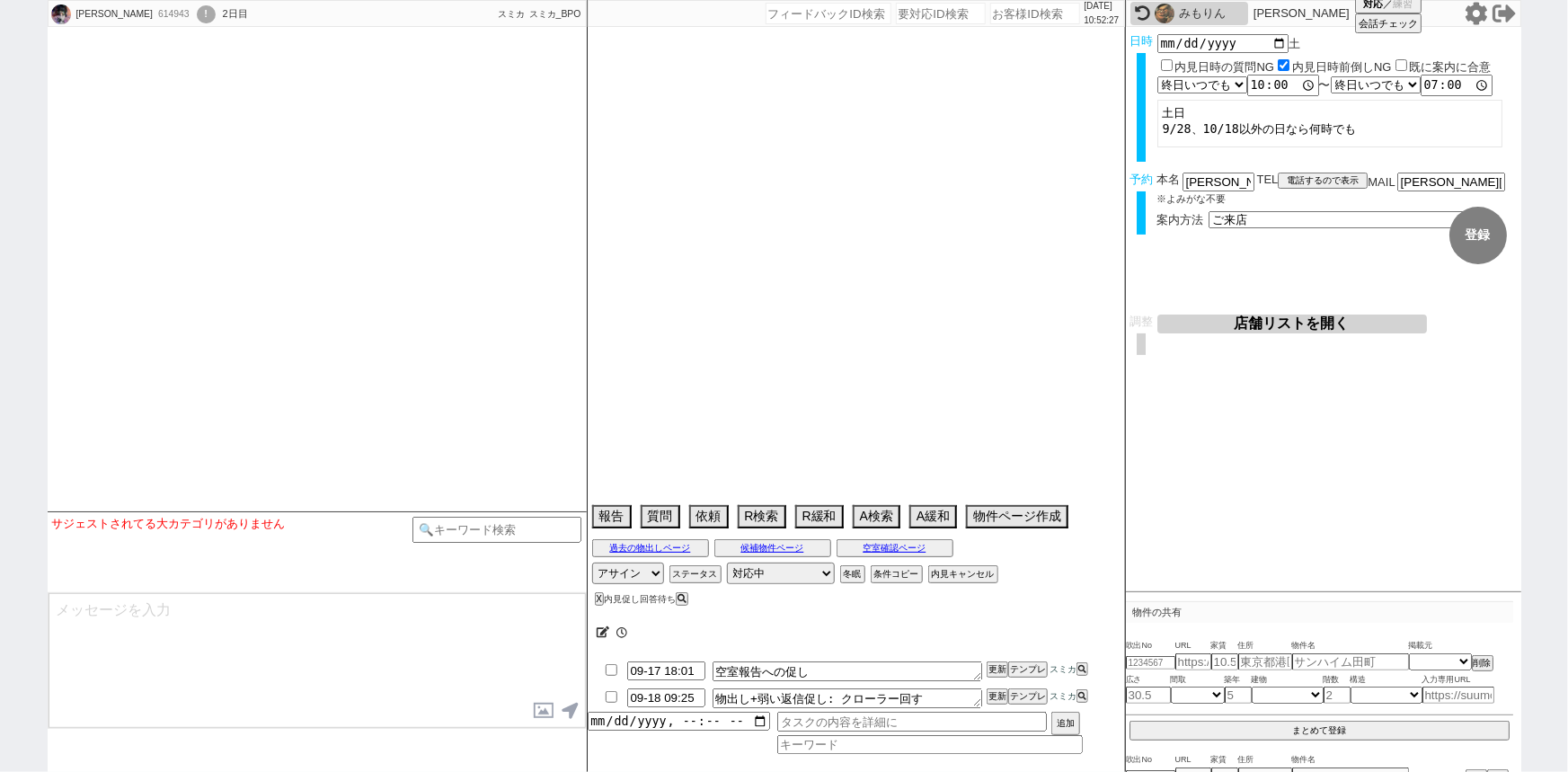
select select "749"
select select "25"
select select "3117"
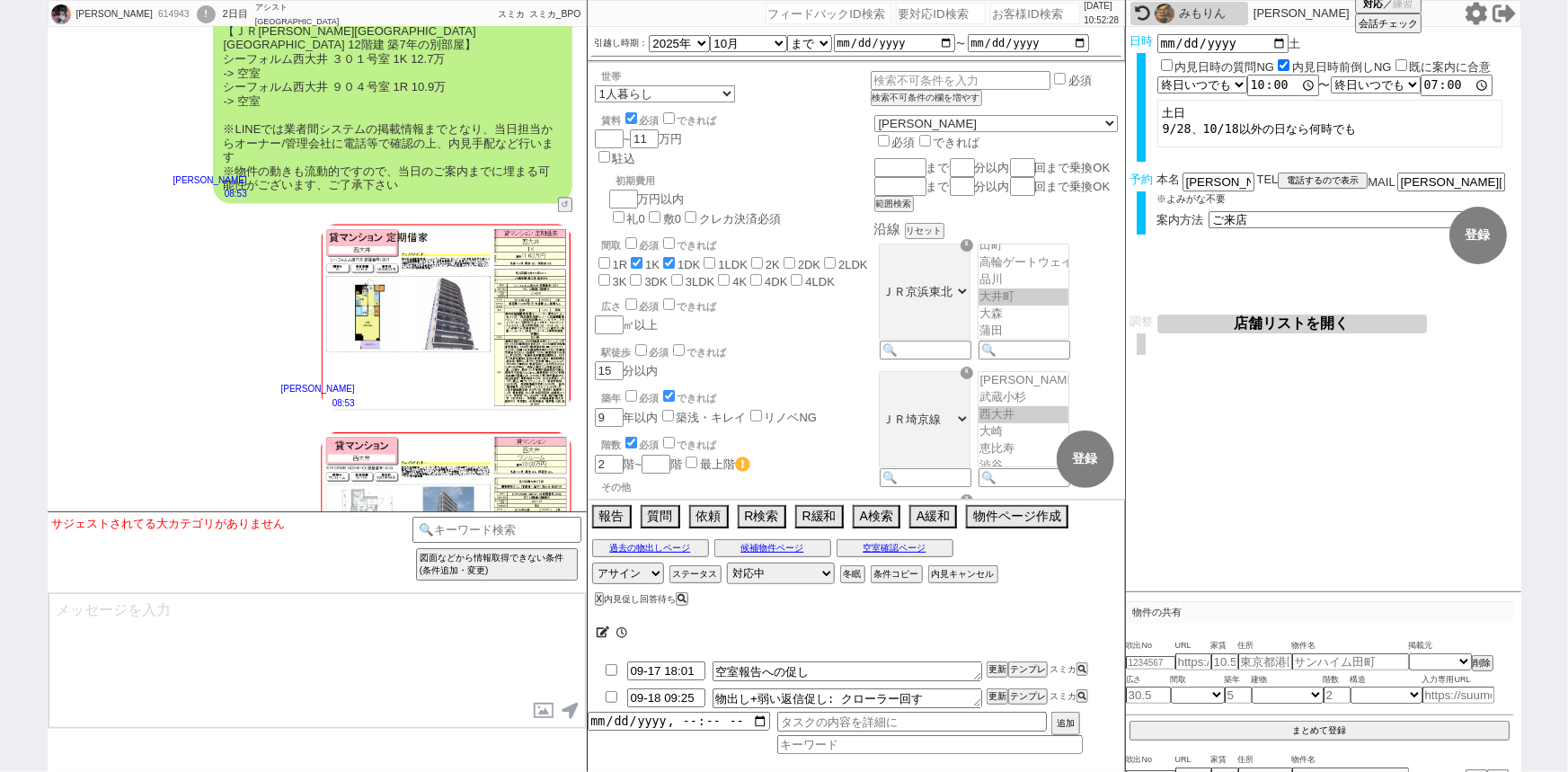
scroll to position [5659, 0]
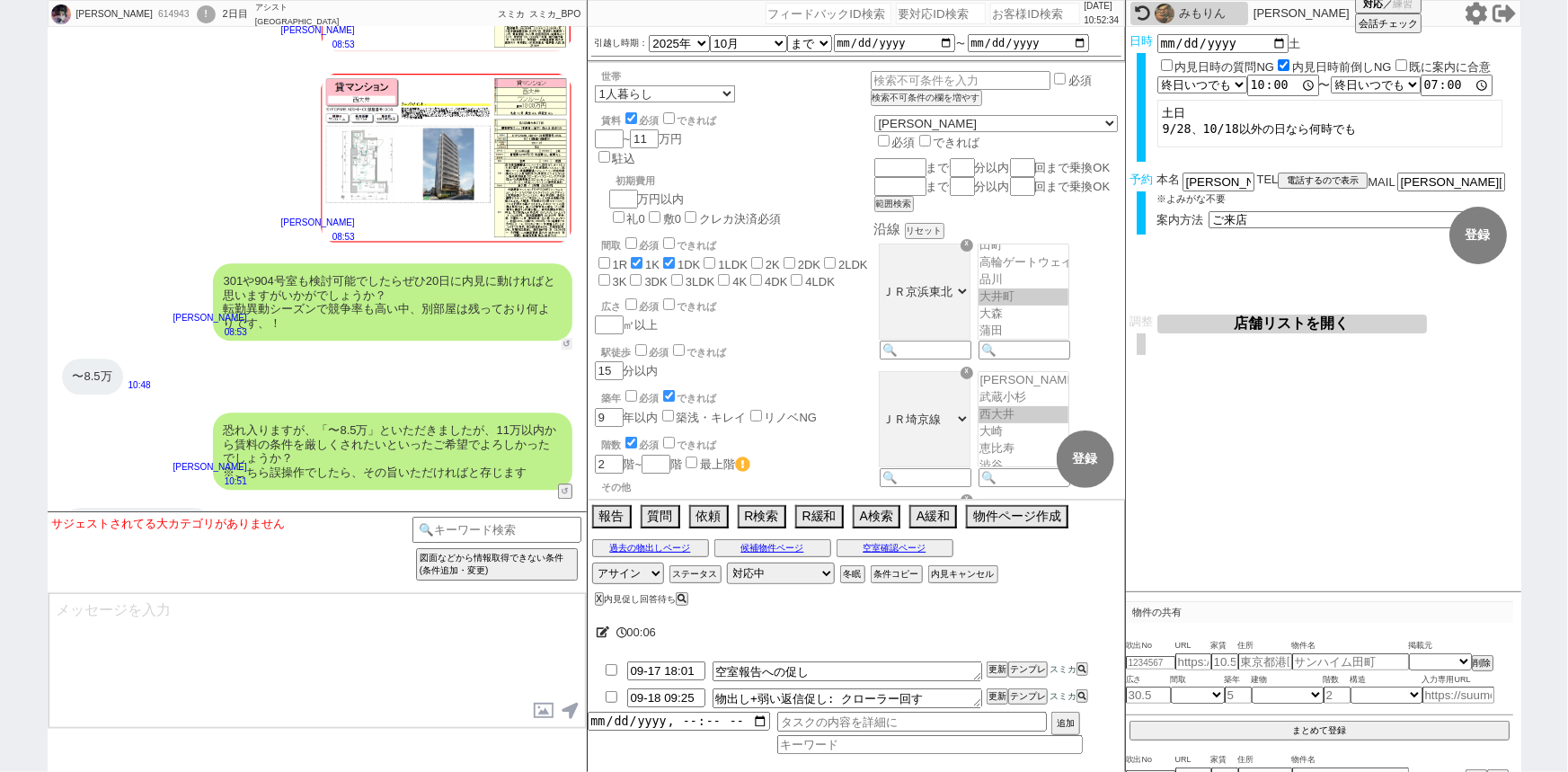
click at [566, 338] on button "↺" at bounding box center [567, 343] width 11 height 12
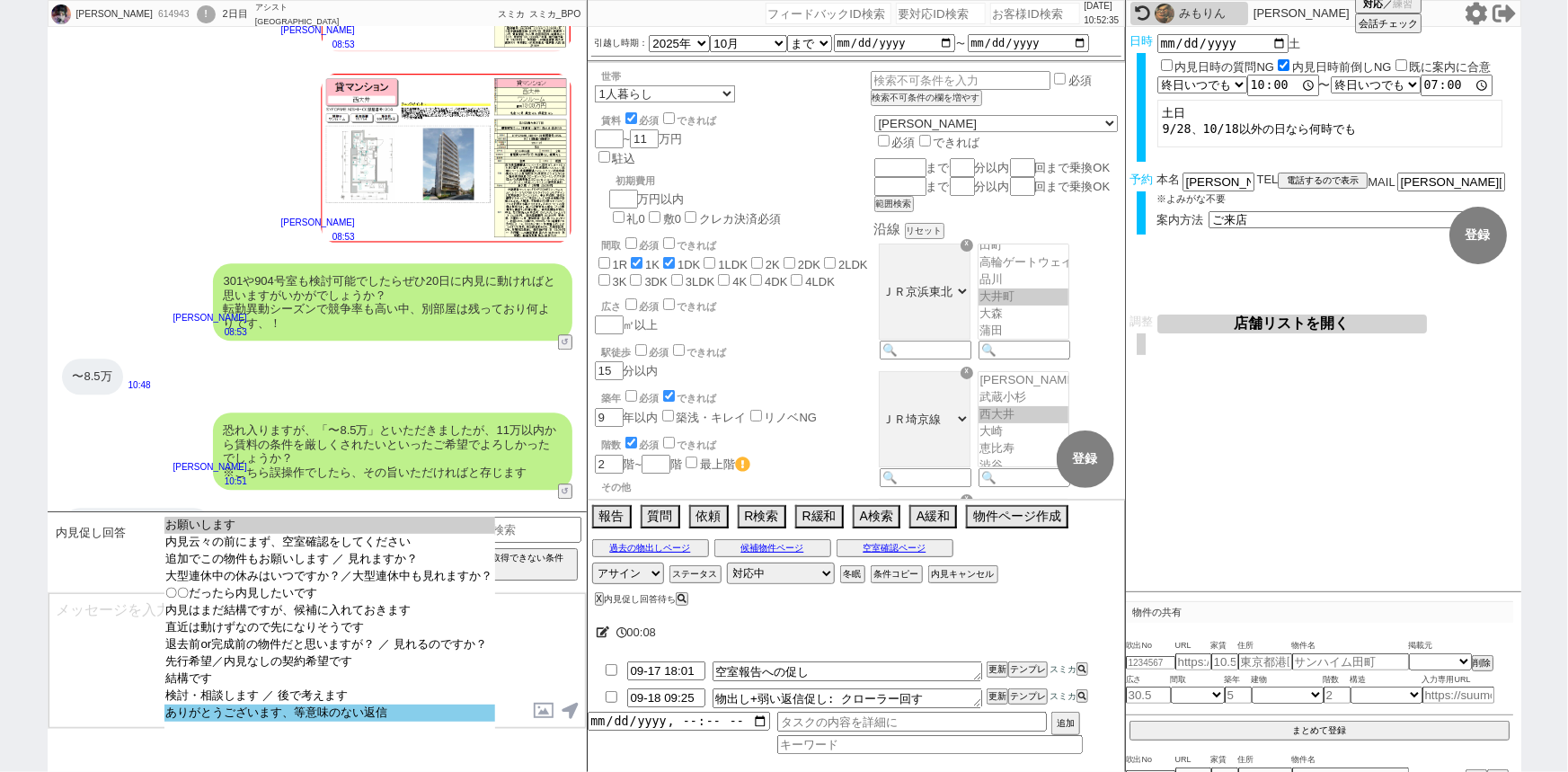
select select "ありがとうございます、等意味のない返信"
click at [282, 721] on option "ありがとうございます、等意味のない返信" at bounding box center [330, 712] width 331 height 17
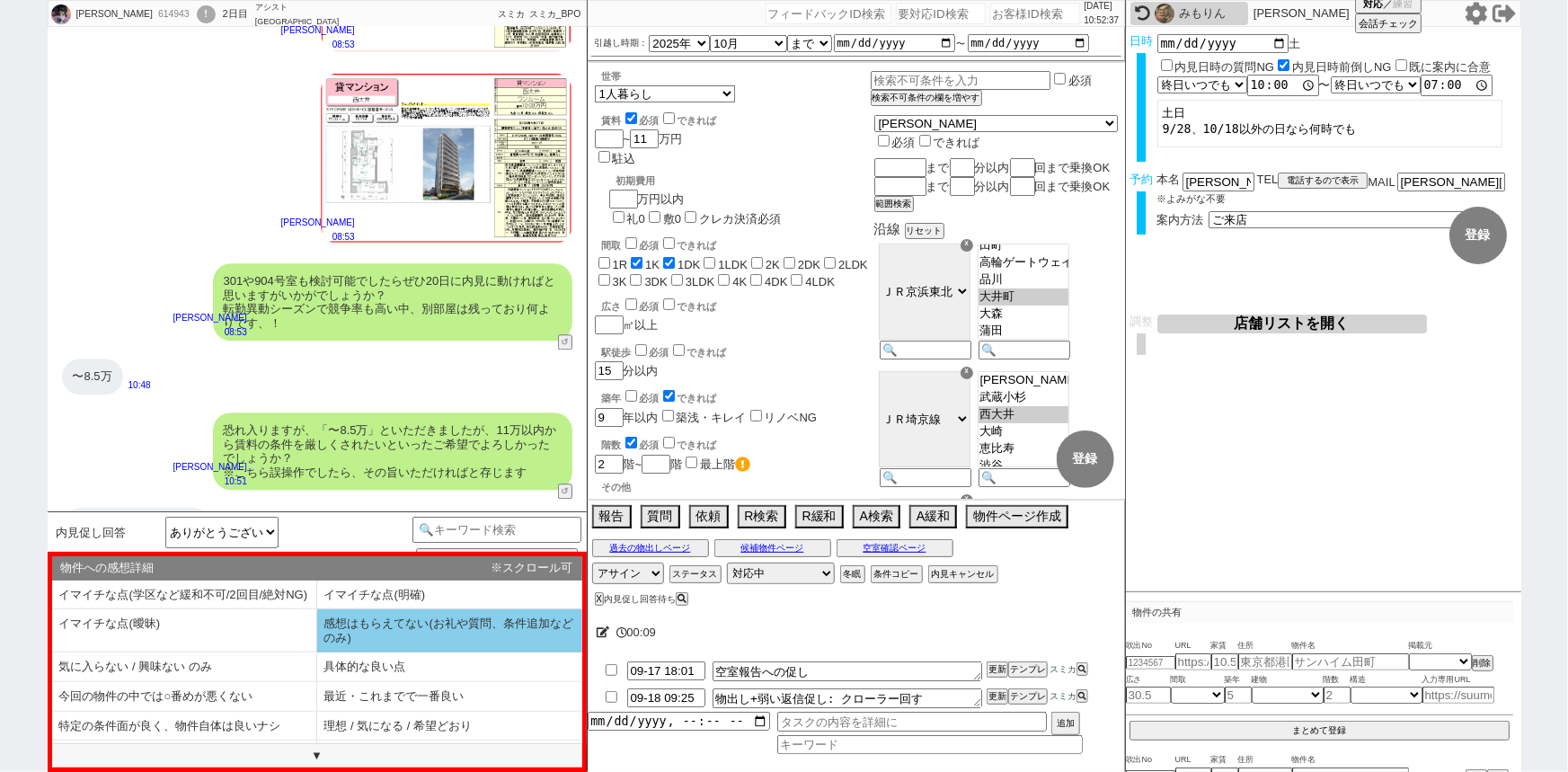
click at [344, 634] on li "感想はもらえてない(お礼や質問、条件追加などのみ)" at bounding box center [450, 630] width 265 height 43
type textarea "いえ、いつでもご希望頂けますと幸いです！ 物件は事前に分かる部分が多いわけではないので、内見されながら色々と絞っていかれるのも良いかもしれませんね。"
select select "感想はもらえてない(お礼や質問、条件追加などのみ)"
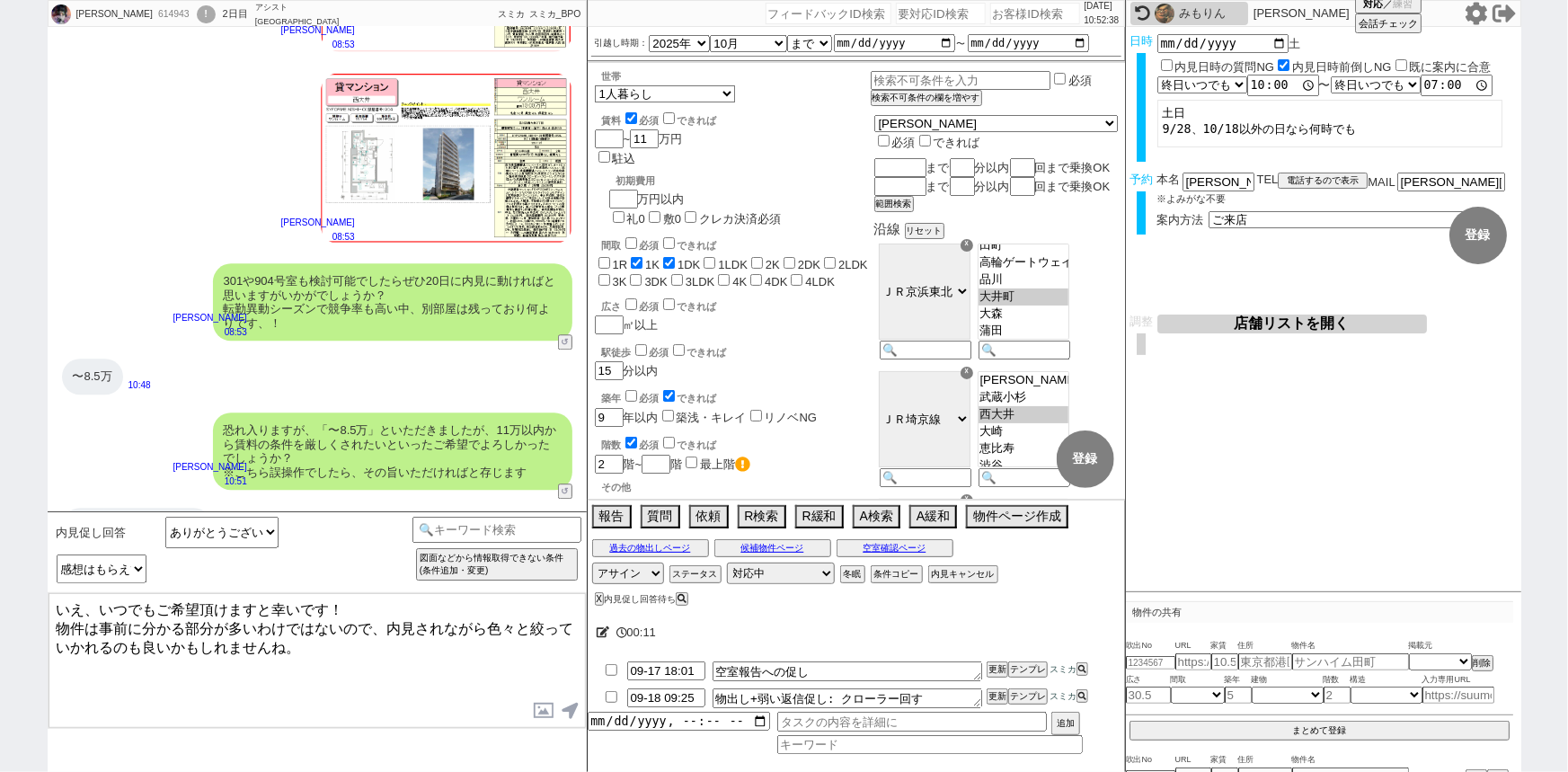
click at [81, 606] on textarea "いえ、いつでもご希望頂けますと幸いです！ 物件は事前に分かる部分が多いわけではないので、内見されながら色々と絞っていかれるのも良いかもしれませんね。" at bounding box center [316, 660] width 537 height 134
drag, startPoint x: 326, startPoint y: 599, endPoint x: 0, endPoint y: 585, distance: 326.3
click at [0, 585] on div "[PERSON_NAME] 614943 ! 0 2日目 アシスト[GEOGRAPHIC_DATA][PERSON_NAME] 冬眠中 自社客 スミカ スミカ…" at bounding box center [784, 386] width 1568 height 772
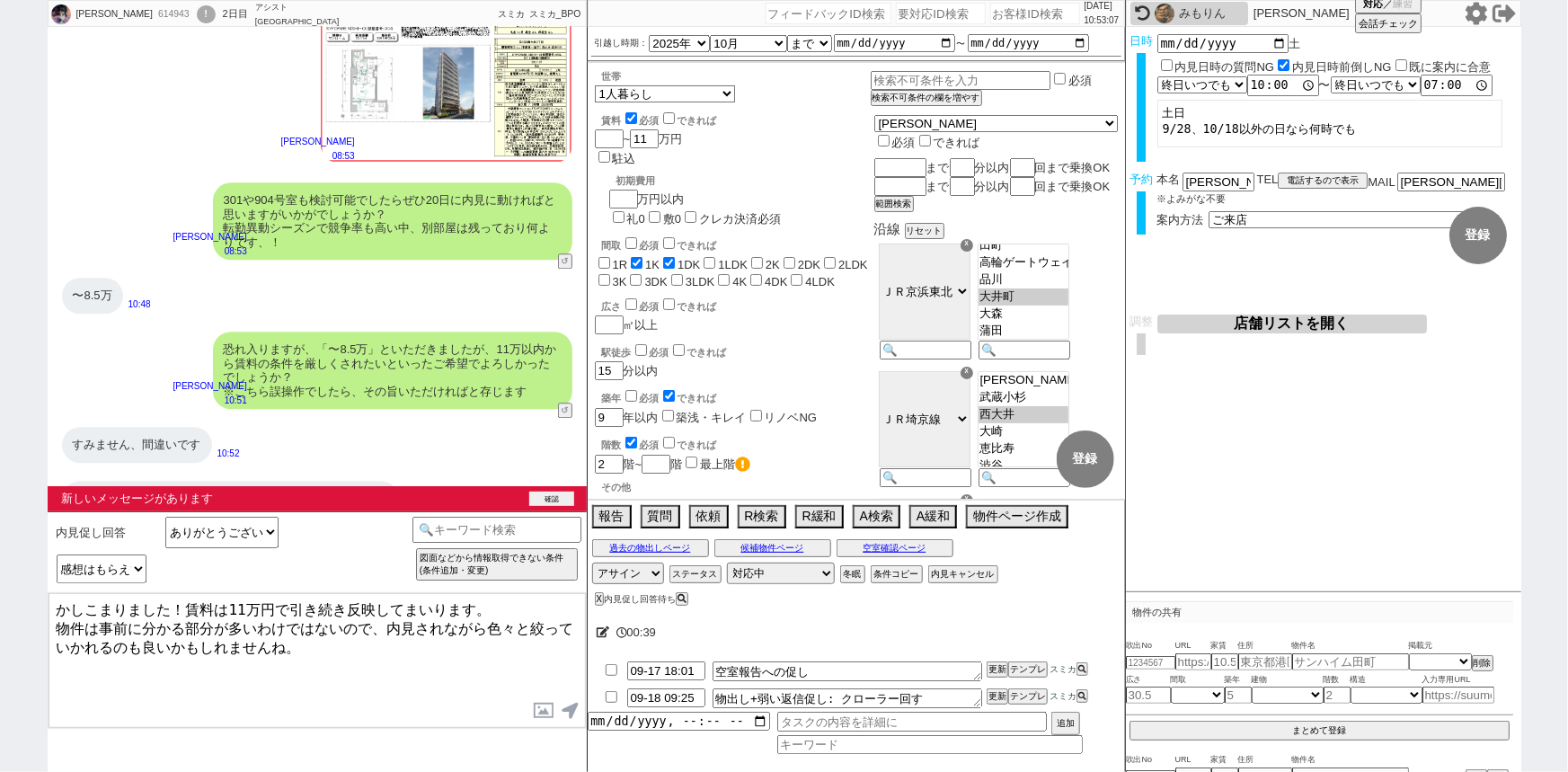
click at [544, 500] on button "確認" at bounding box center [551, 499] width 45 height 15
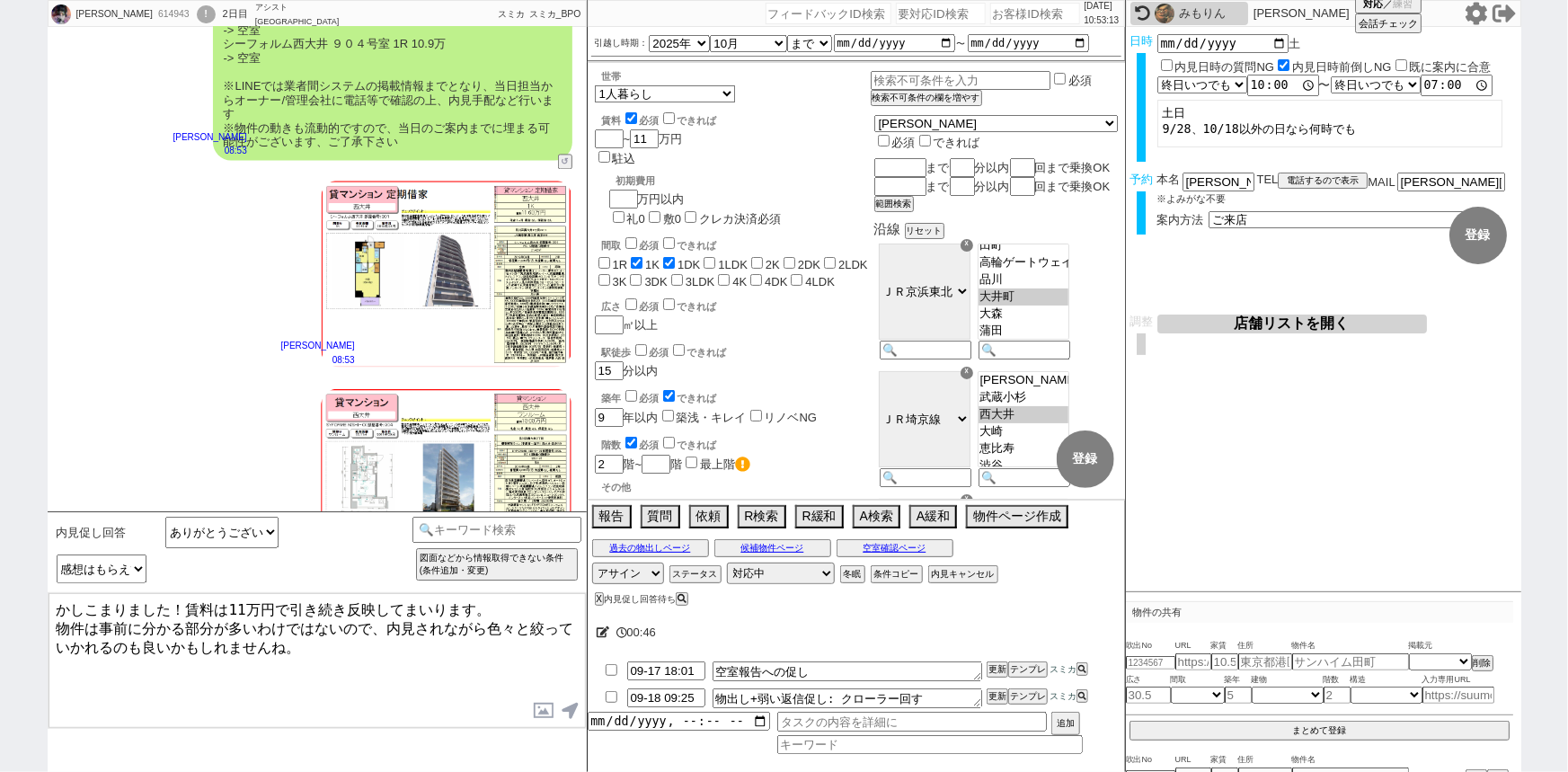
scroll to position [5712, 0]
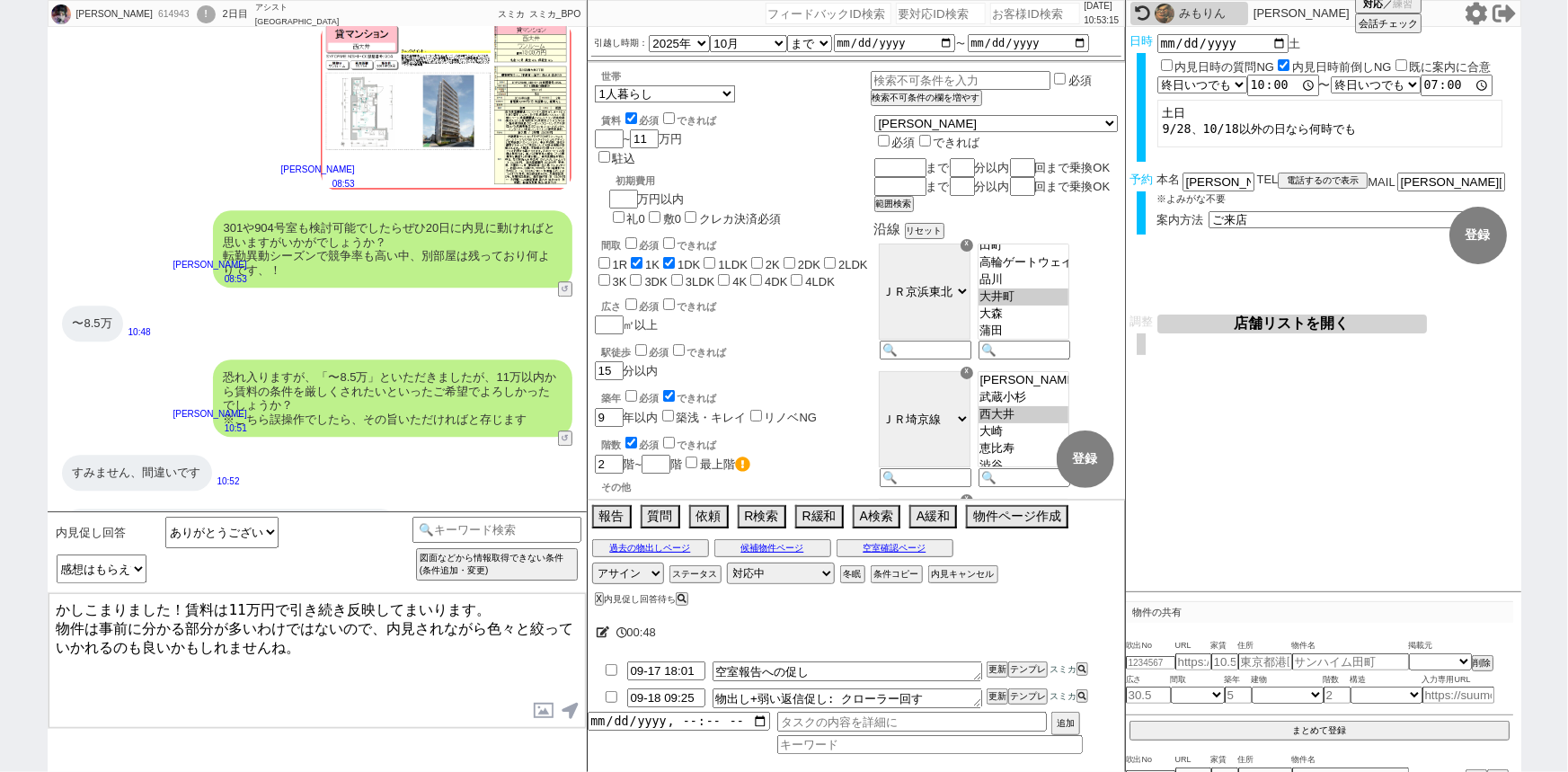
click at [56, 622] on textarea "かしこまりました！賃料は11万円で引き続き反映してまいります。 物件は事前に分かる部分が多いわけではないので、内見されながら色々と絞っていかれるのも良いかもし…" at bounding box center [316, 660] width 537 height 134
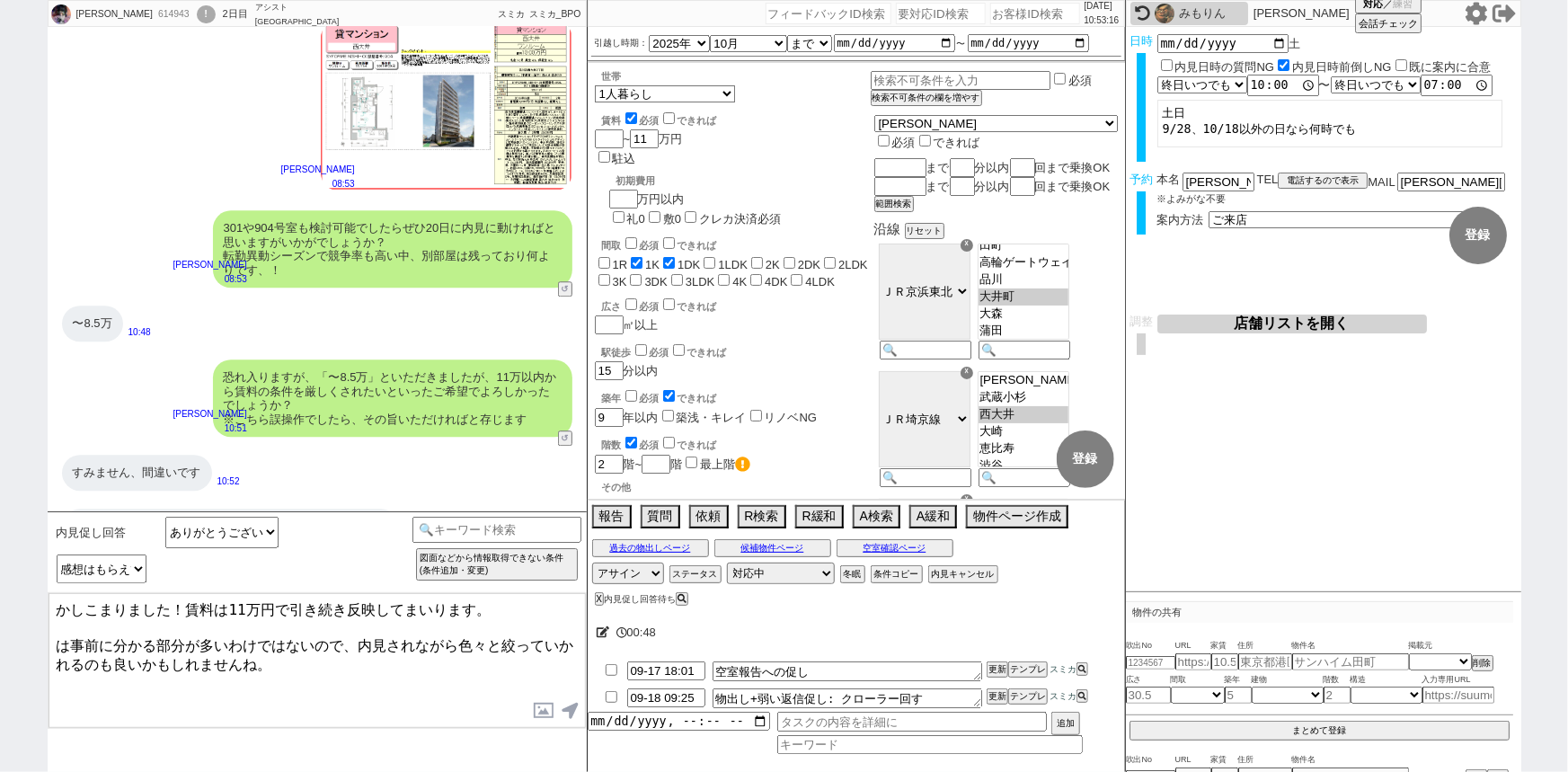
click at [56, 622] on textarea "かしこまりました！賃料は11万円で引き続き反映してまいります。 は事前に分かる部分が多いわけではないので、内見されながら色々と絞っていかれるのも良いかもしれま…" at bounding box center [316, 660] width 537 height 134
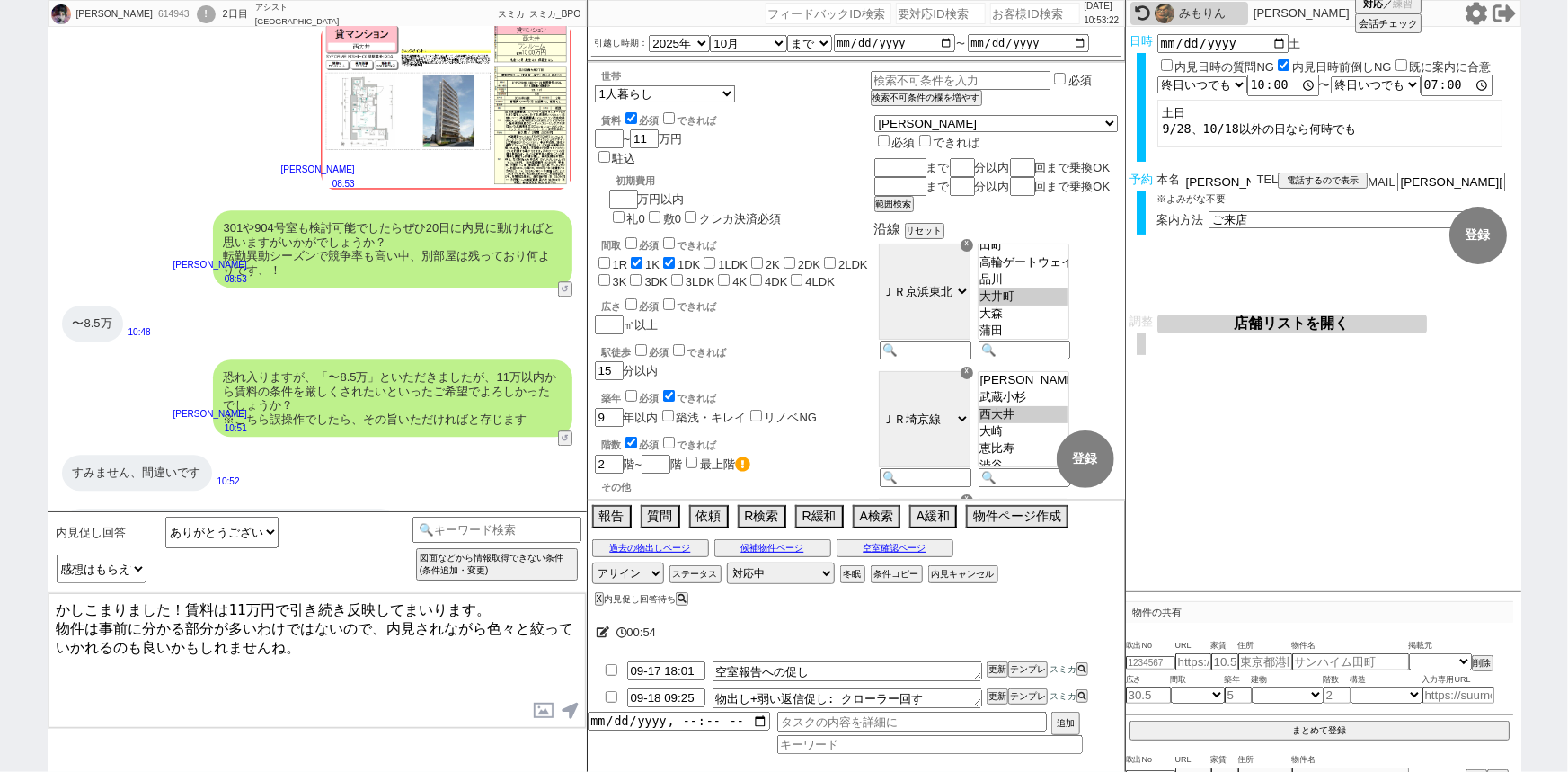
click at [56, 622] on textarea "かしこまりました！賃料は11万円で引き続き反映してまいります。 物件は事前に分かる部分が多いわけではないので、内見されながら色々と絞っていかれるのも良いかもし…" at bounding box center [316, 660] width 537 height 134
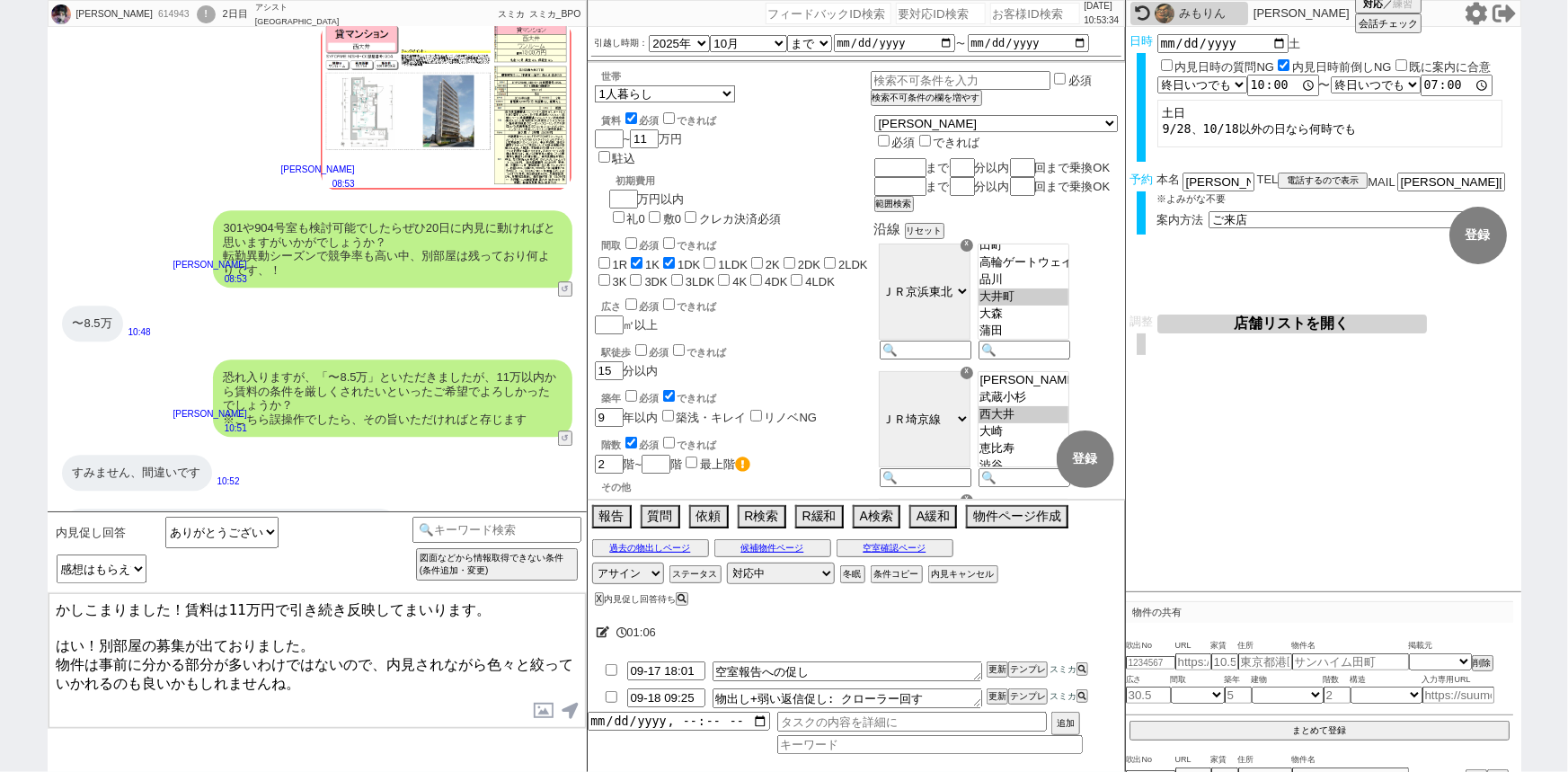
type textarea "かしこまりました！賃料は11万円で引き続き反映してまいります。 はい！別部屋の募集が出ておりました。 物件は事前に分かる部分が多いわけではないので、内見されな…"
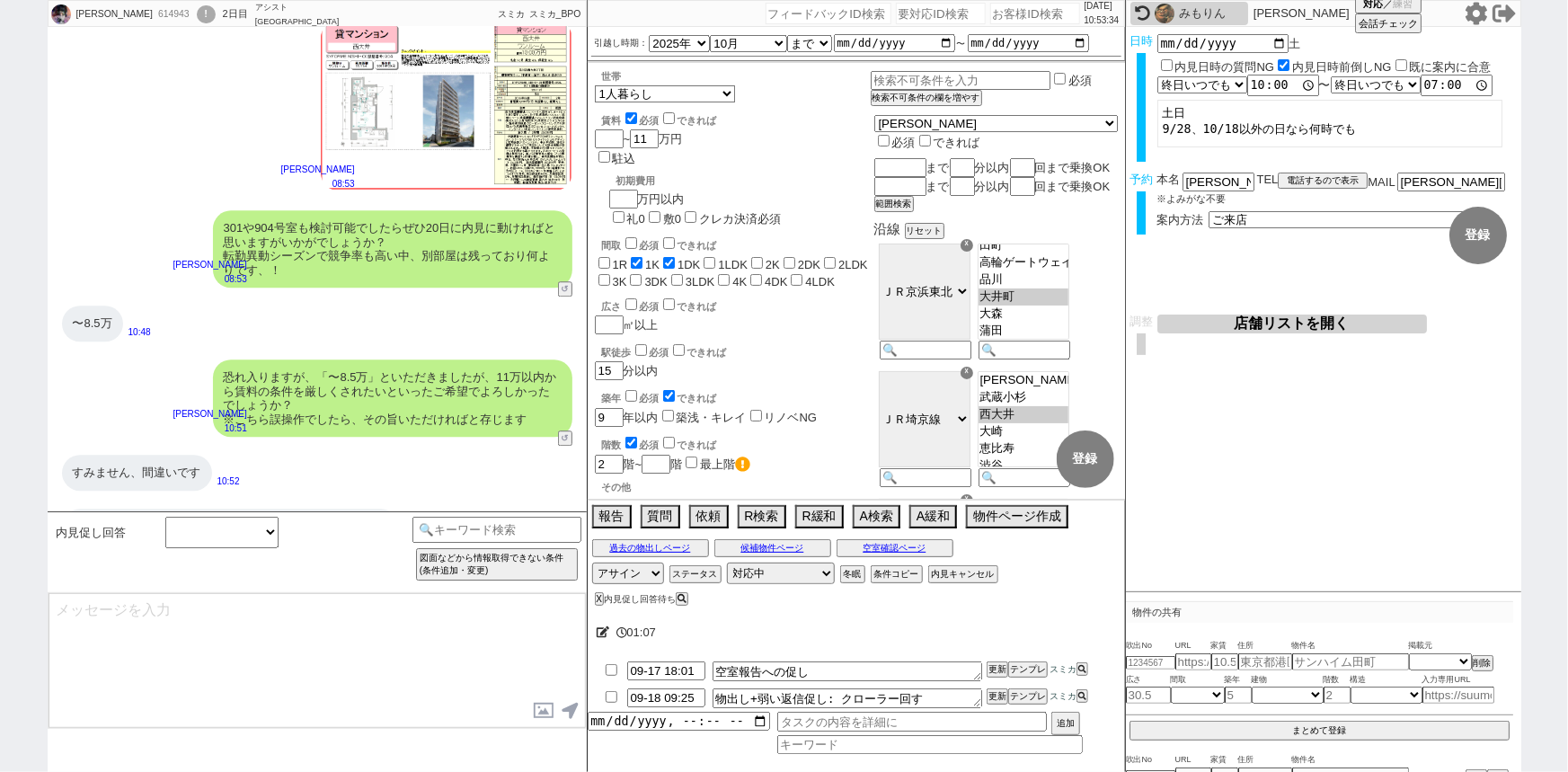
scroll to position [5836, 0]
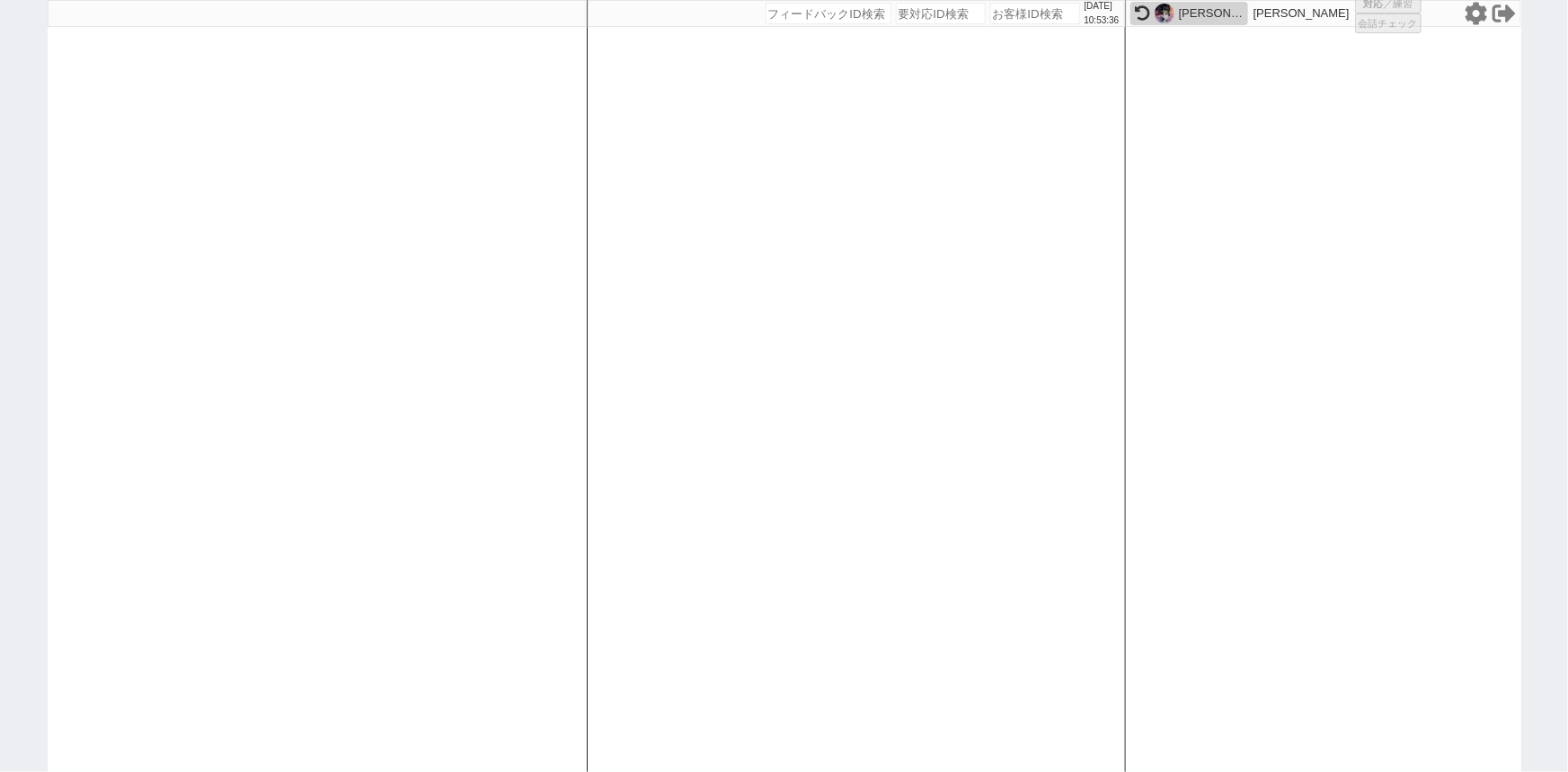
select select "2"
select select
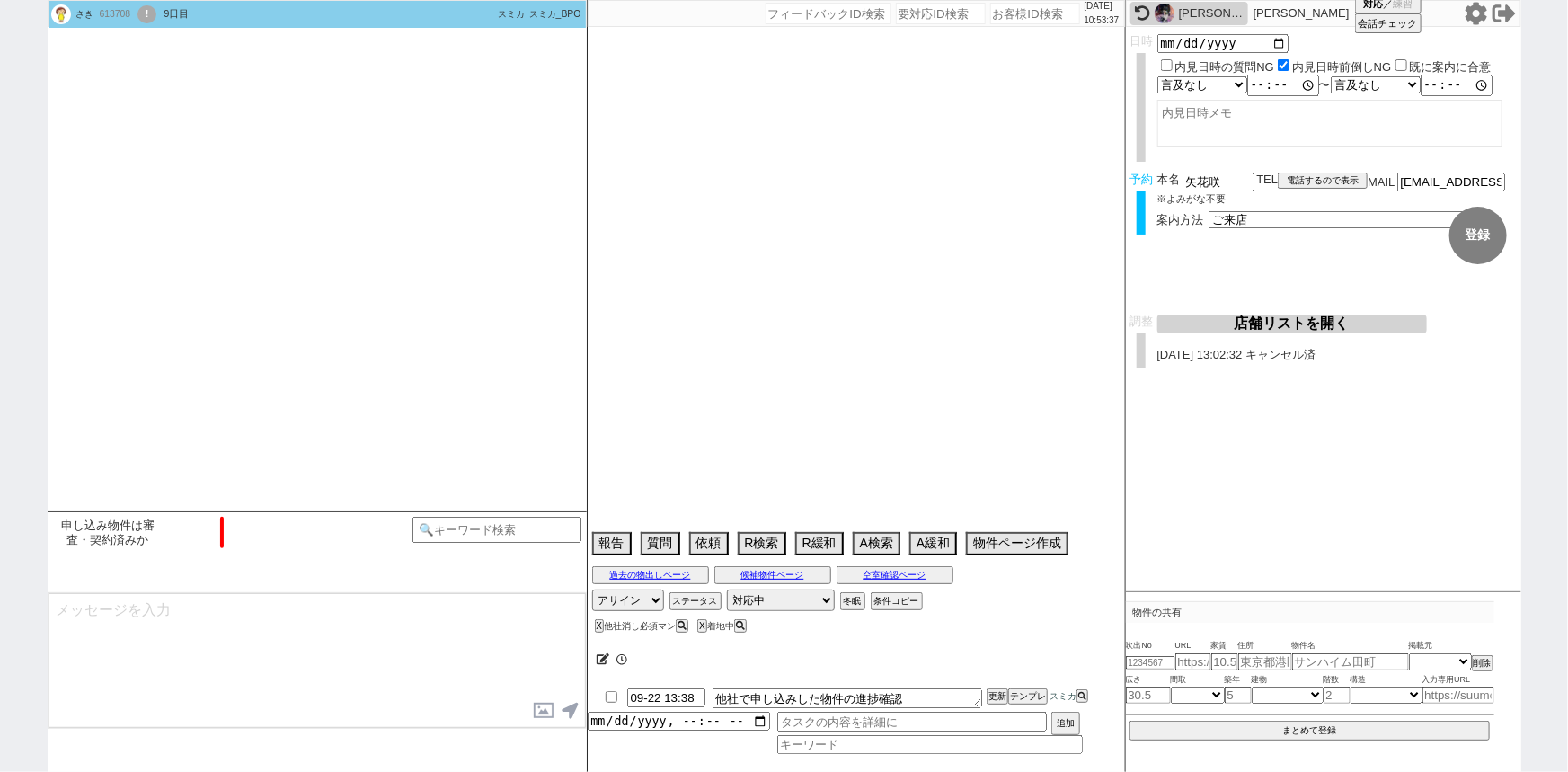
type textarea "9/13午前に他社あり、調整前キャンセル"
select select "2025"
select select "10"
select select "36"
select select "1"
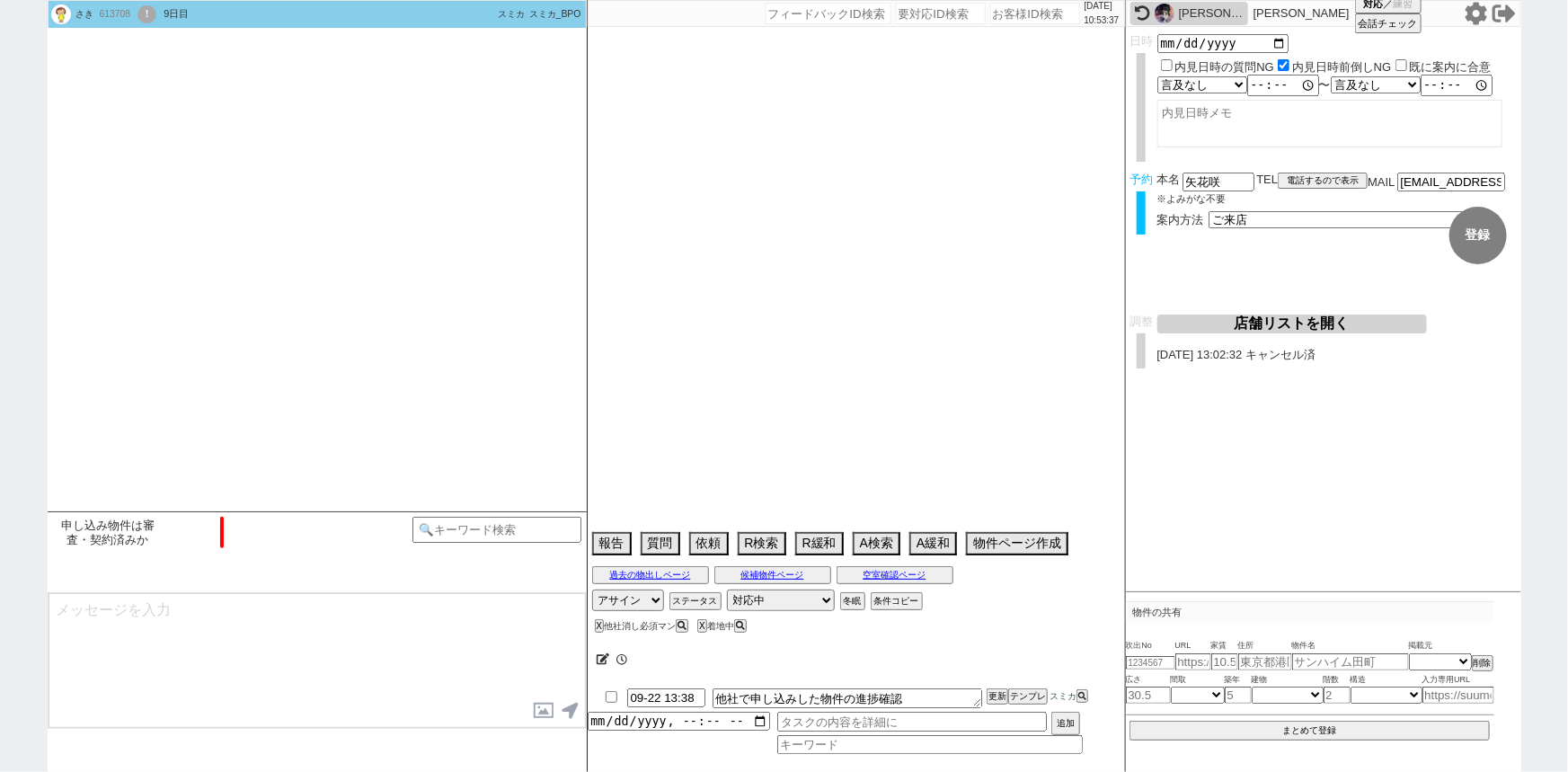
select select "819"
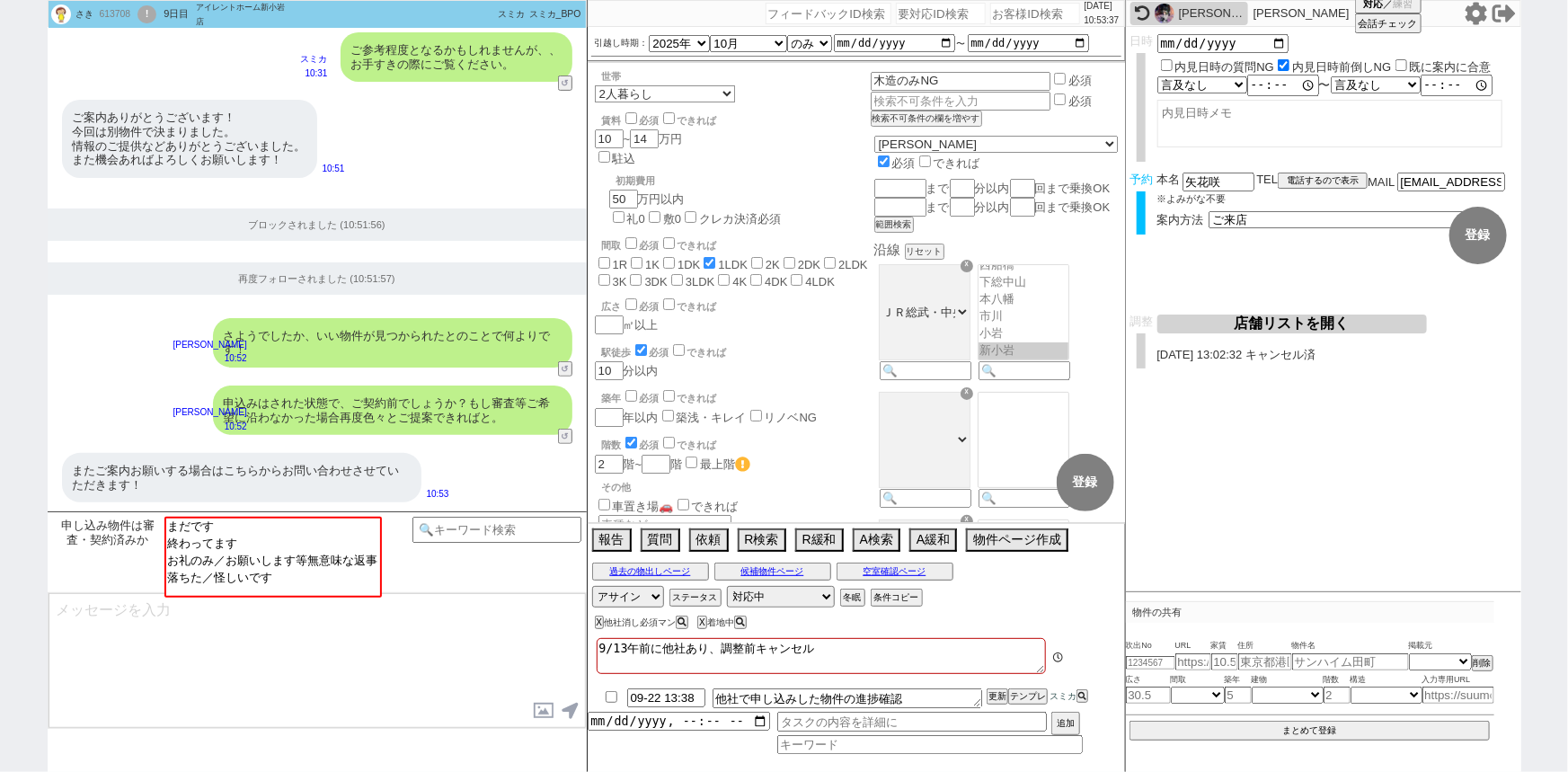
scroll to position [176, 0]
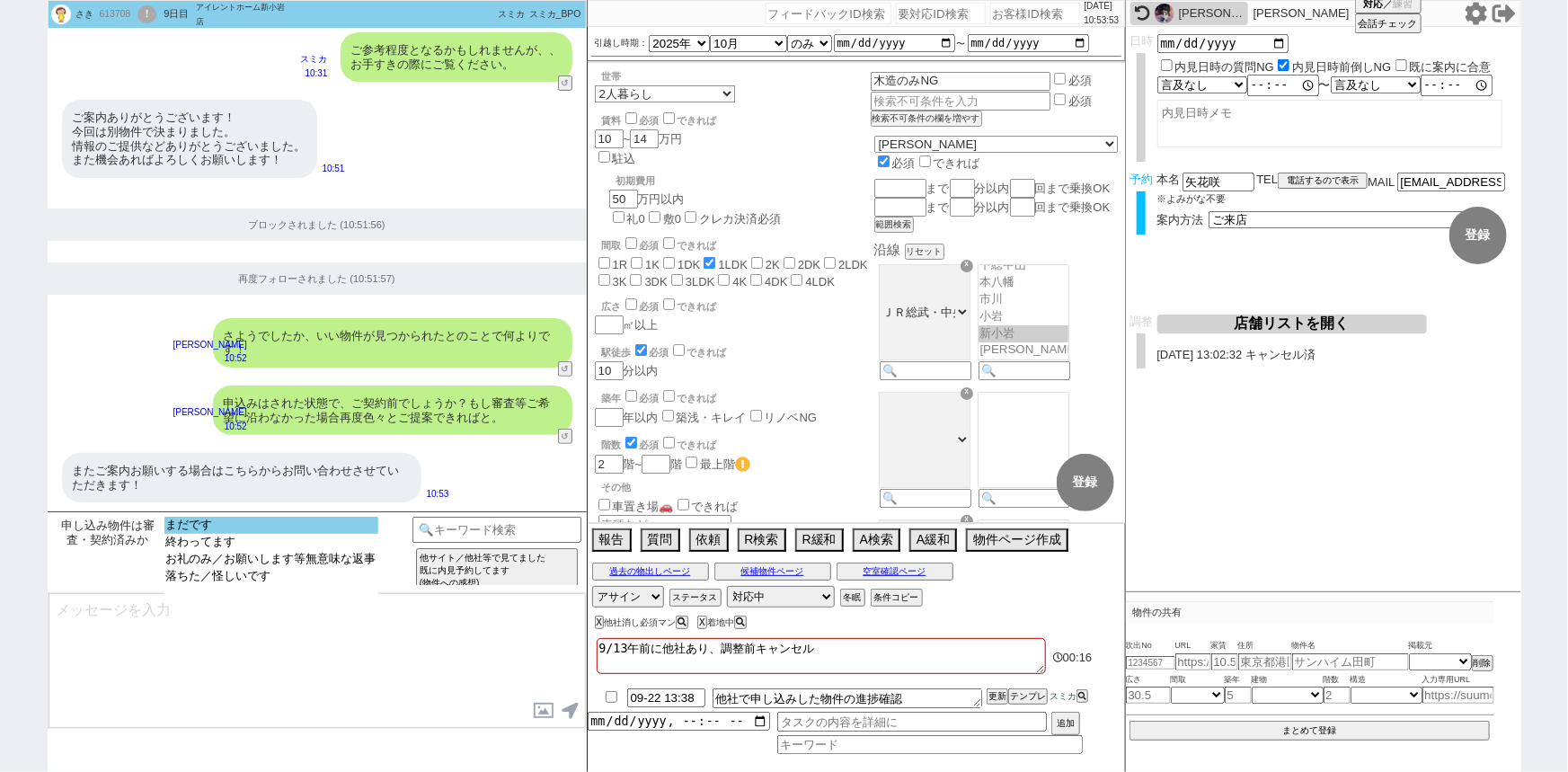
select select "まだです"
click at [203, 526] on option "まだです" at bounding box center [271, 525] width 213 height 17
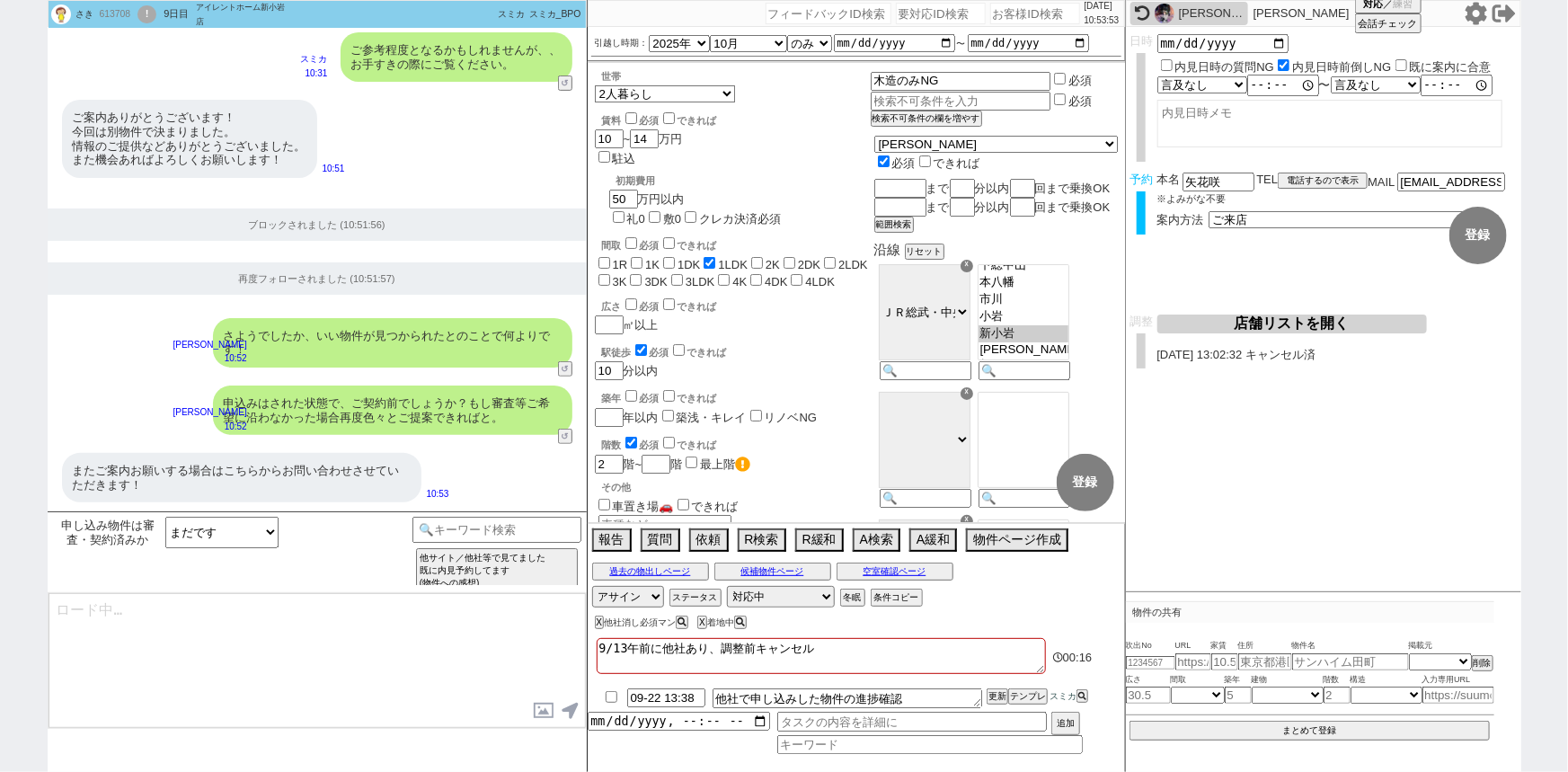
type textarea "かしこまりました、もしまた機会がございましたらお気軽にお声がけ頂けますと幸いです！"
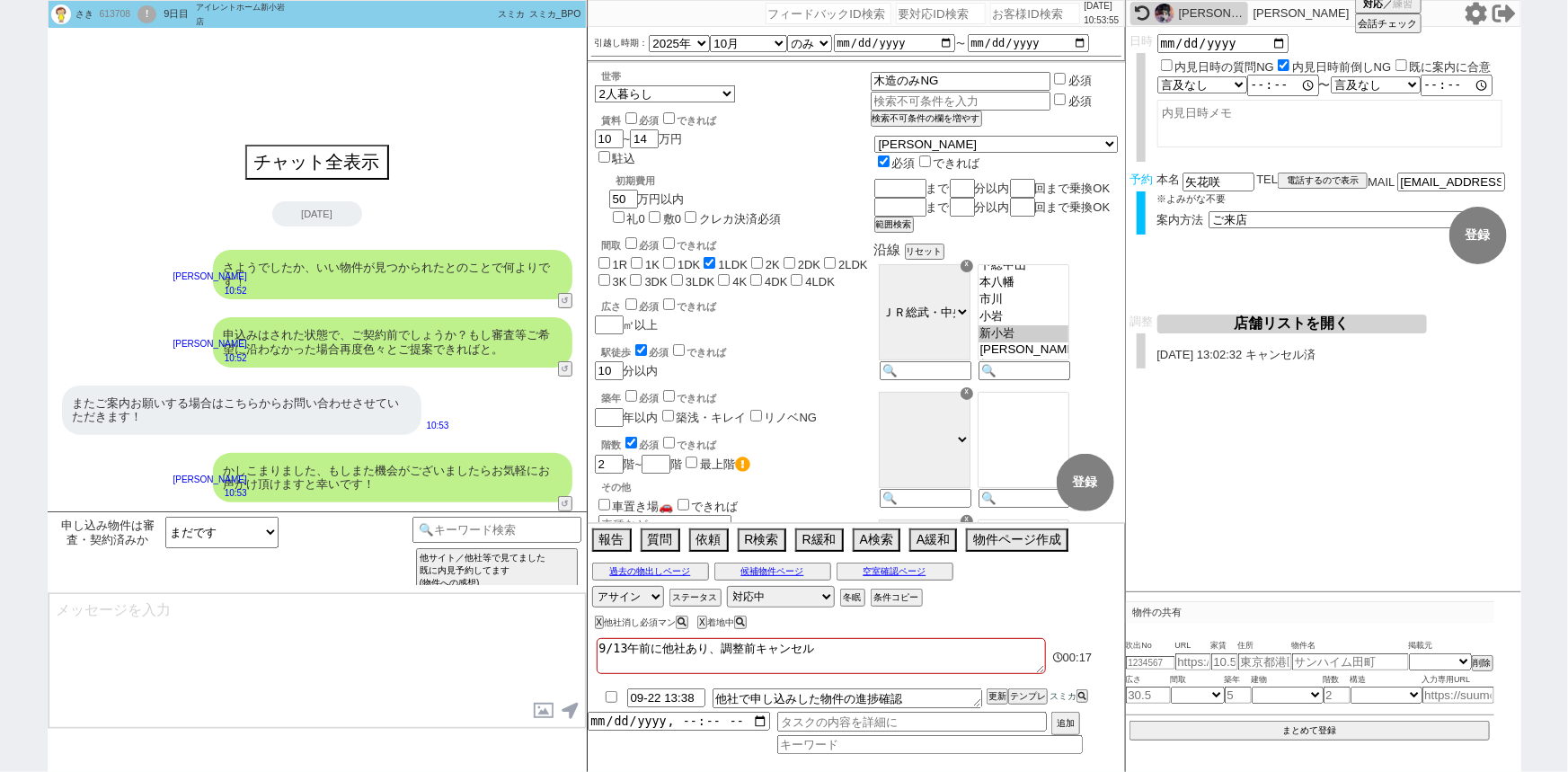
scroll to position [0, 0]
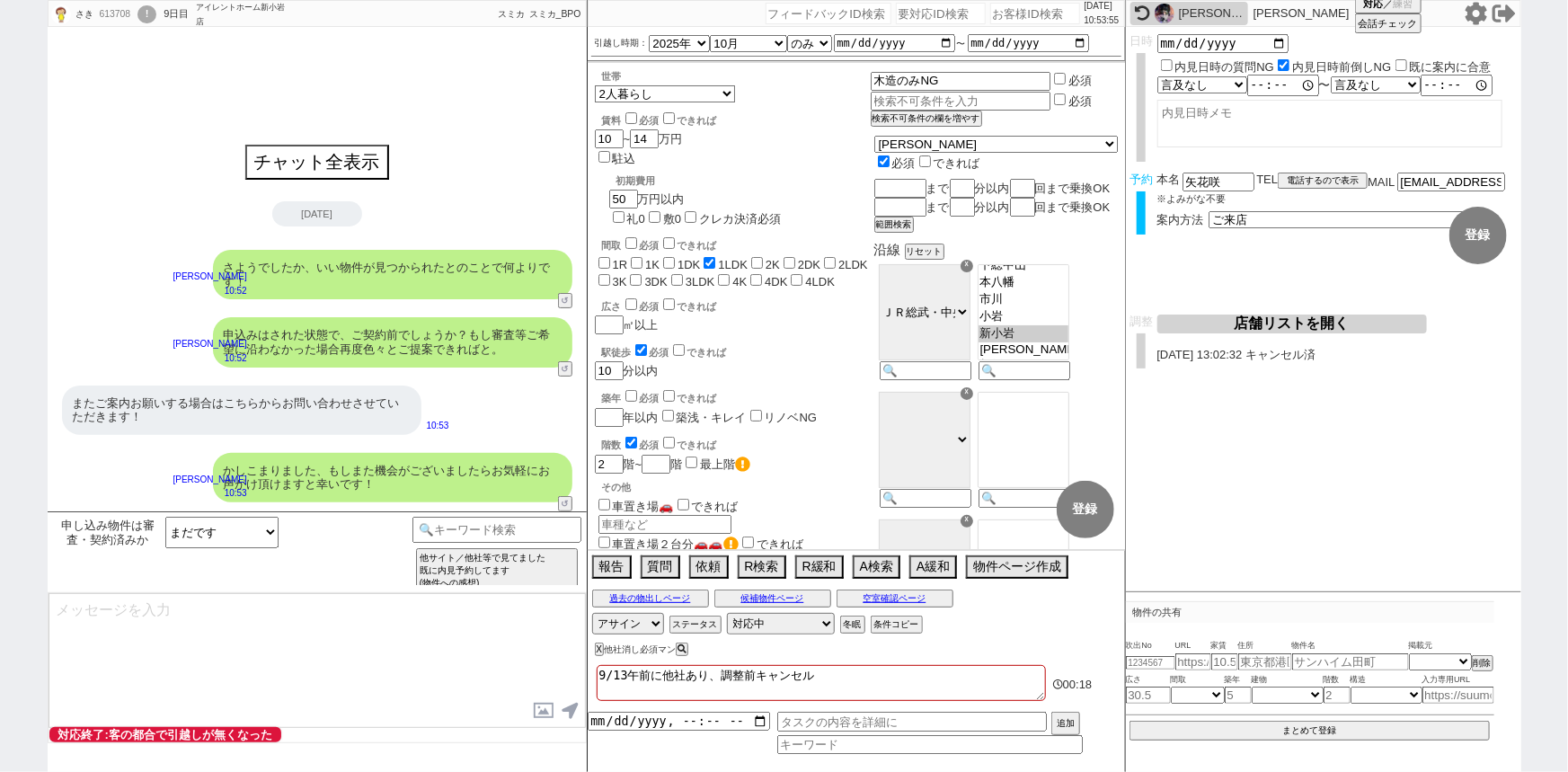
select select "600"
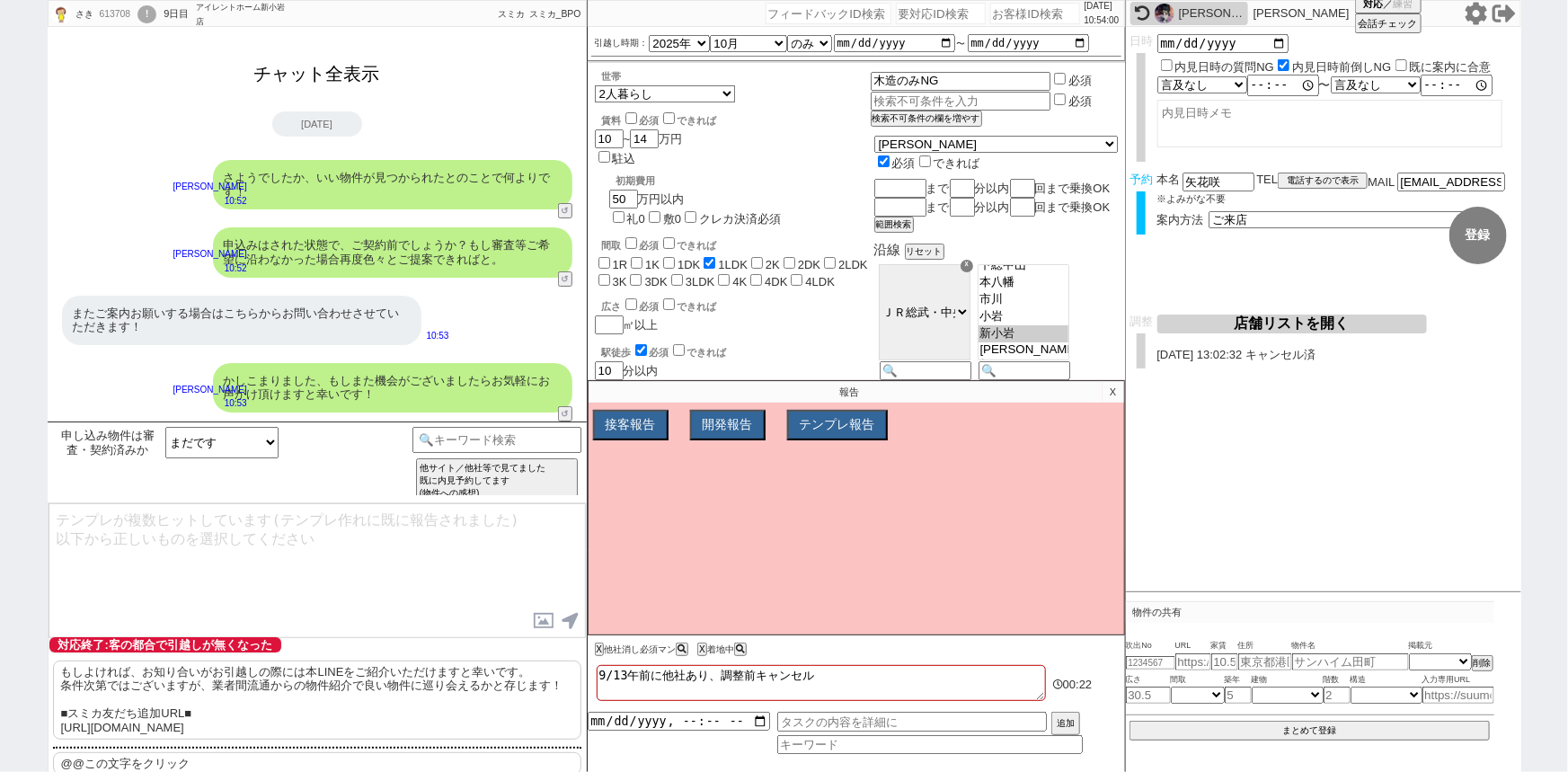
click at [335, 76] on button "チャット全表示" at bounding box center [317, 74] width 140 height 32
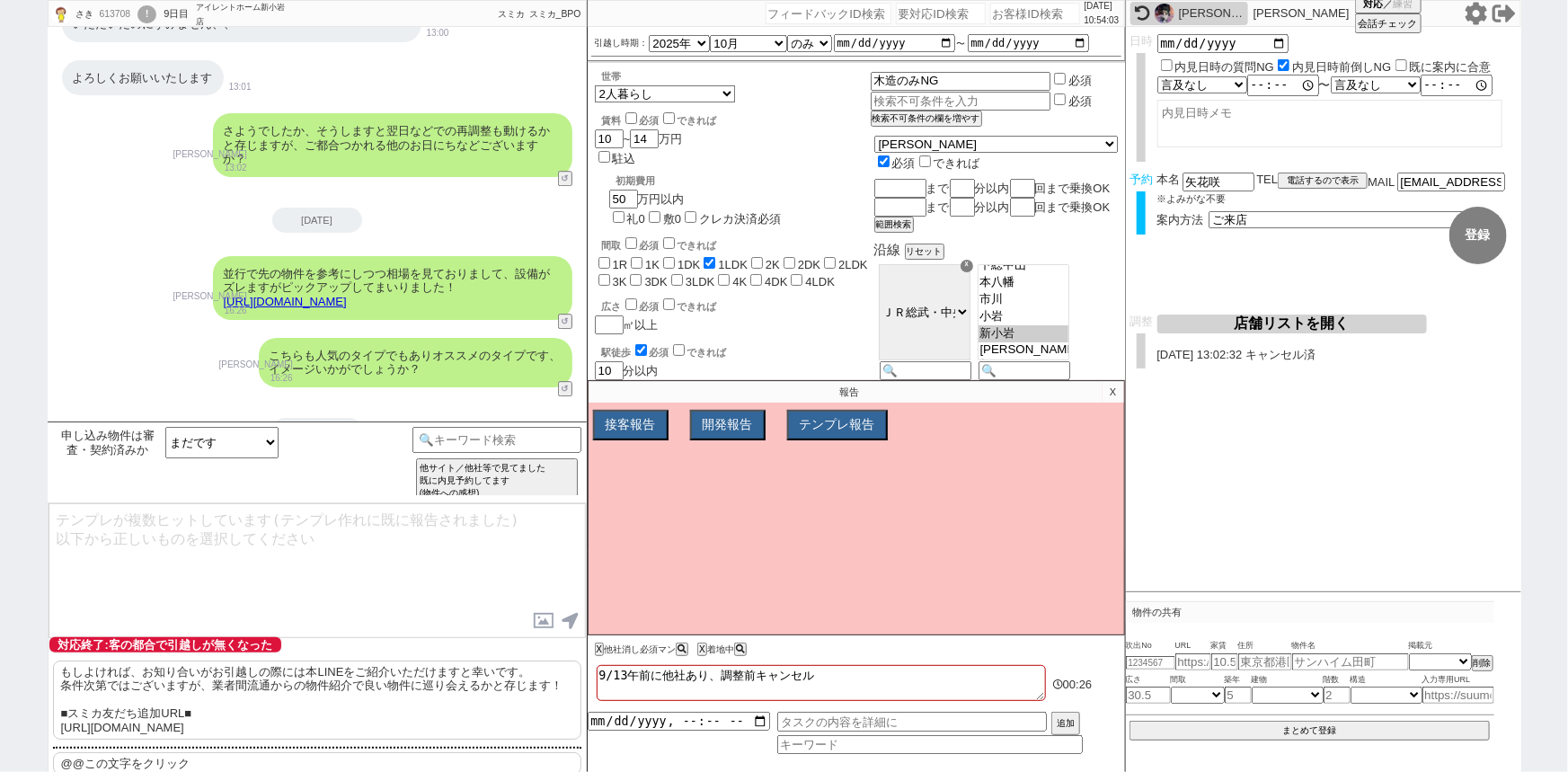
scroll to position [6036, 0]
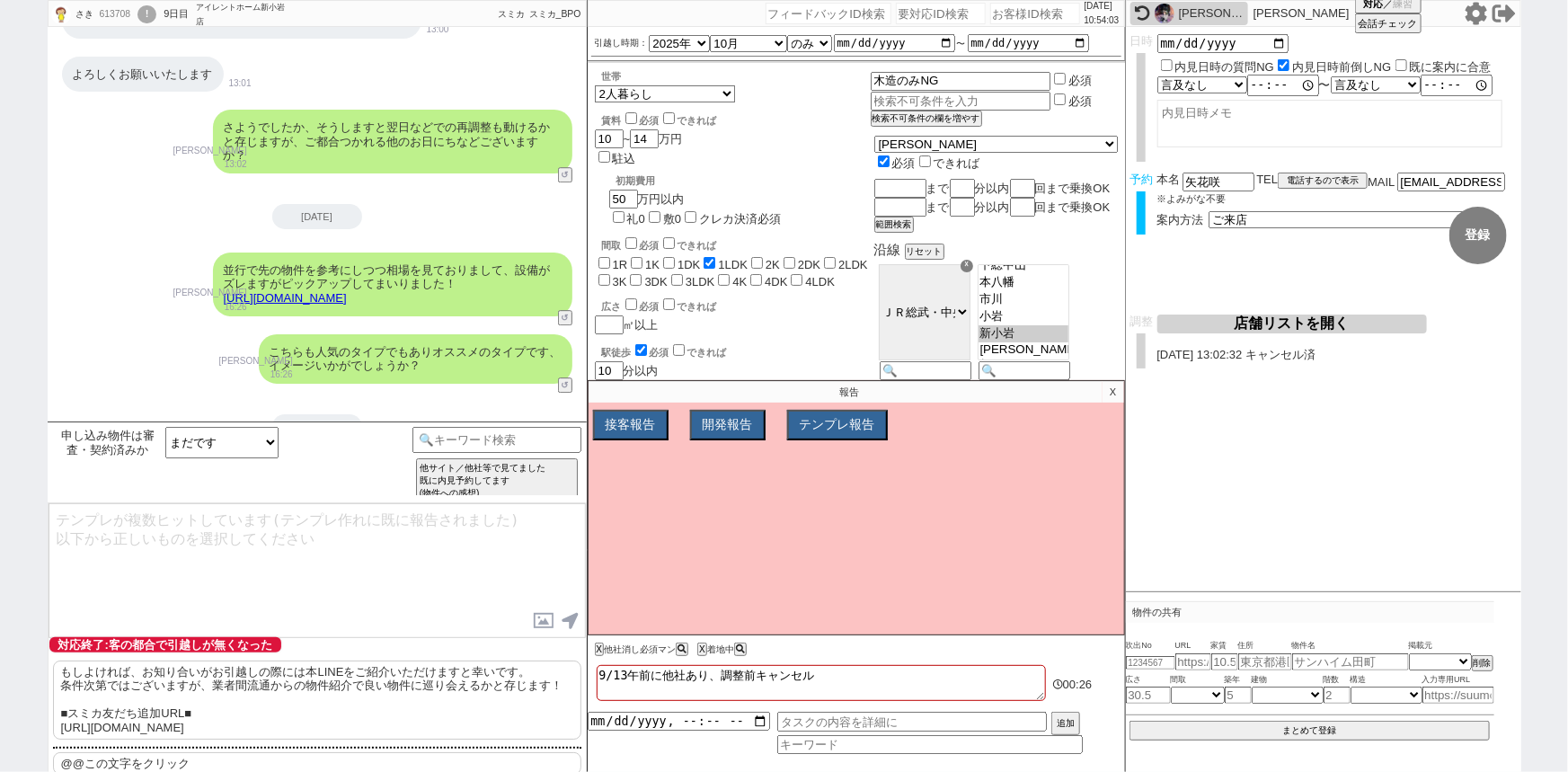
click at [207, 767] on p "@@この文字をクリック" at bounding box center [317, 764] width 529 height 24
type textarea "@@この文字をクリック"
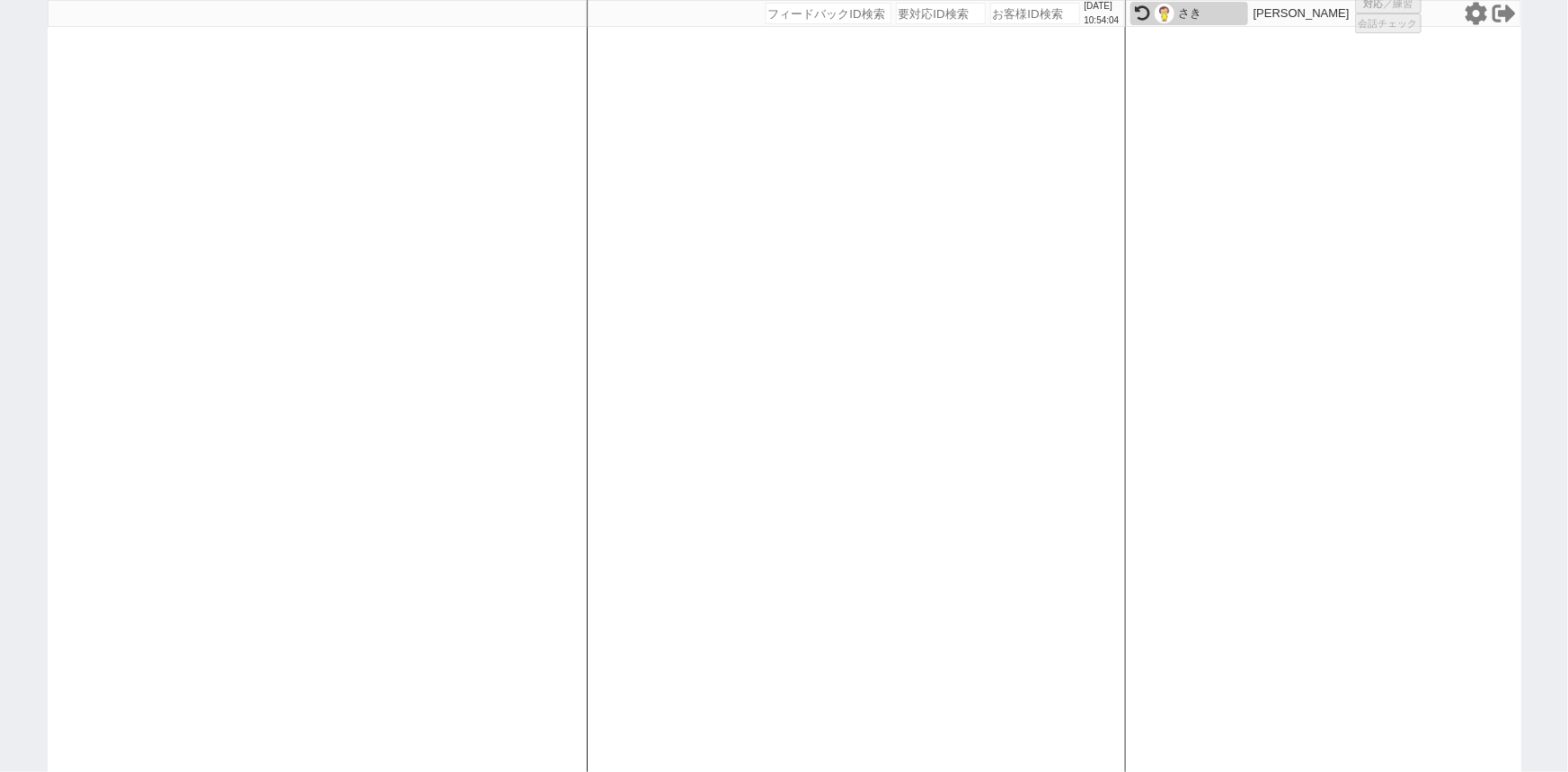
select select "1"
select select "2"
select select
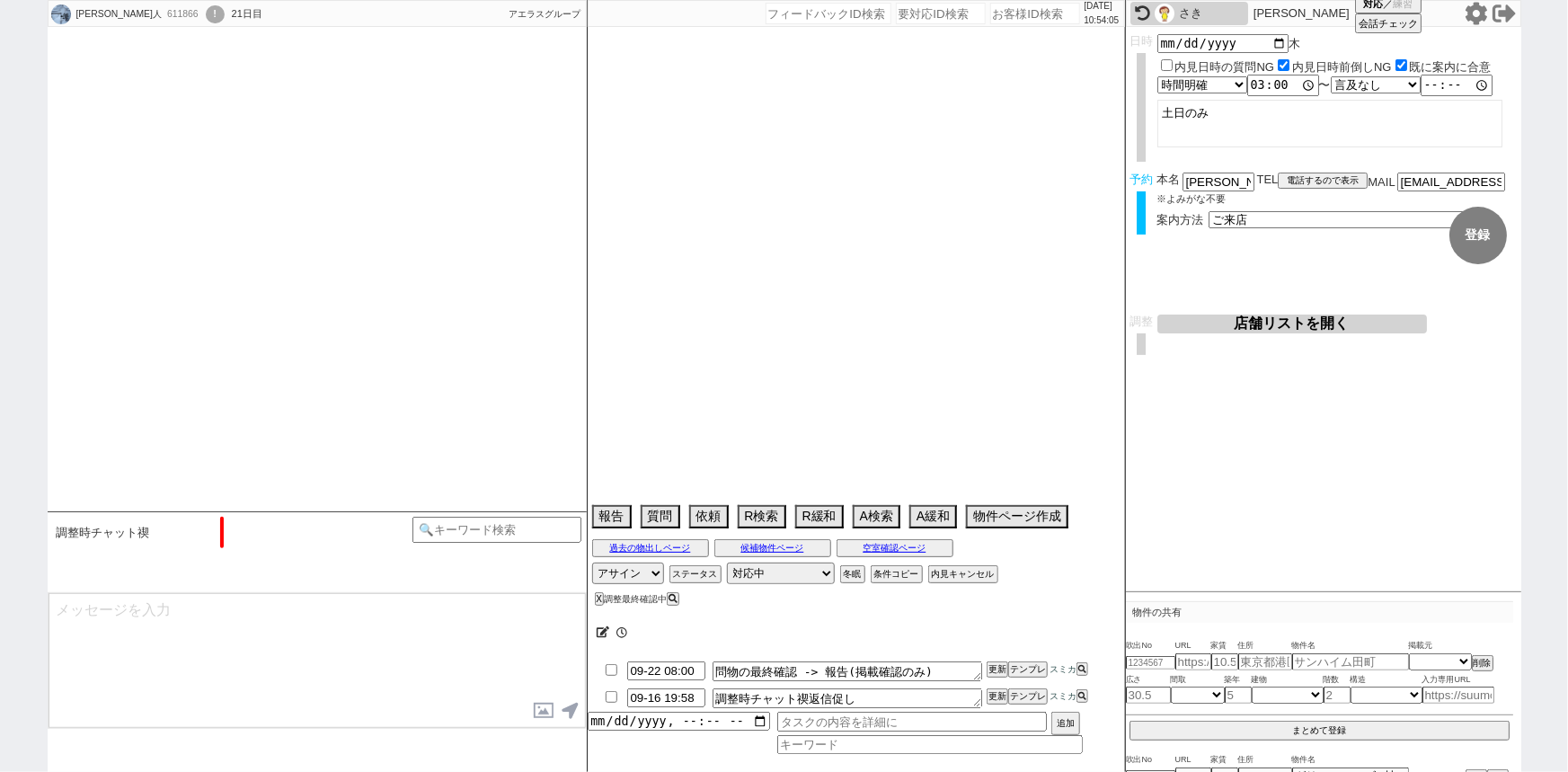
type textarea "＠物件近隣駐車場探さなくて大丈夫です、大量に無限に確認させられちゃいます。 他社なし"
select select "16"
select select "0"
select select "16"
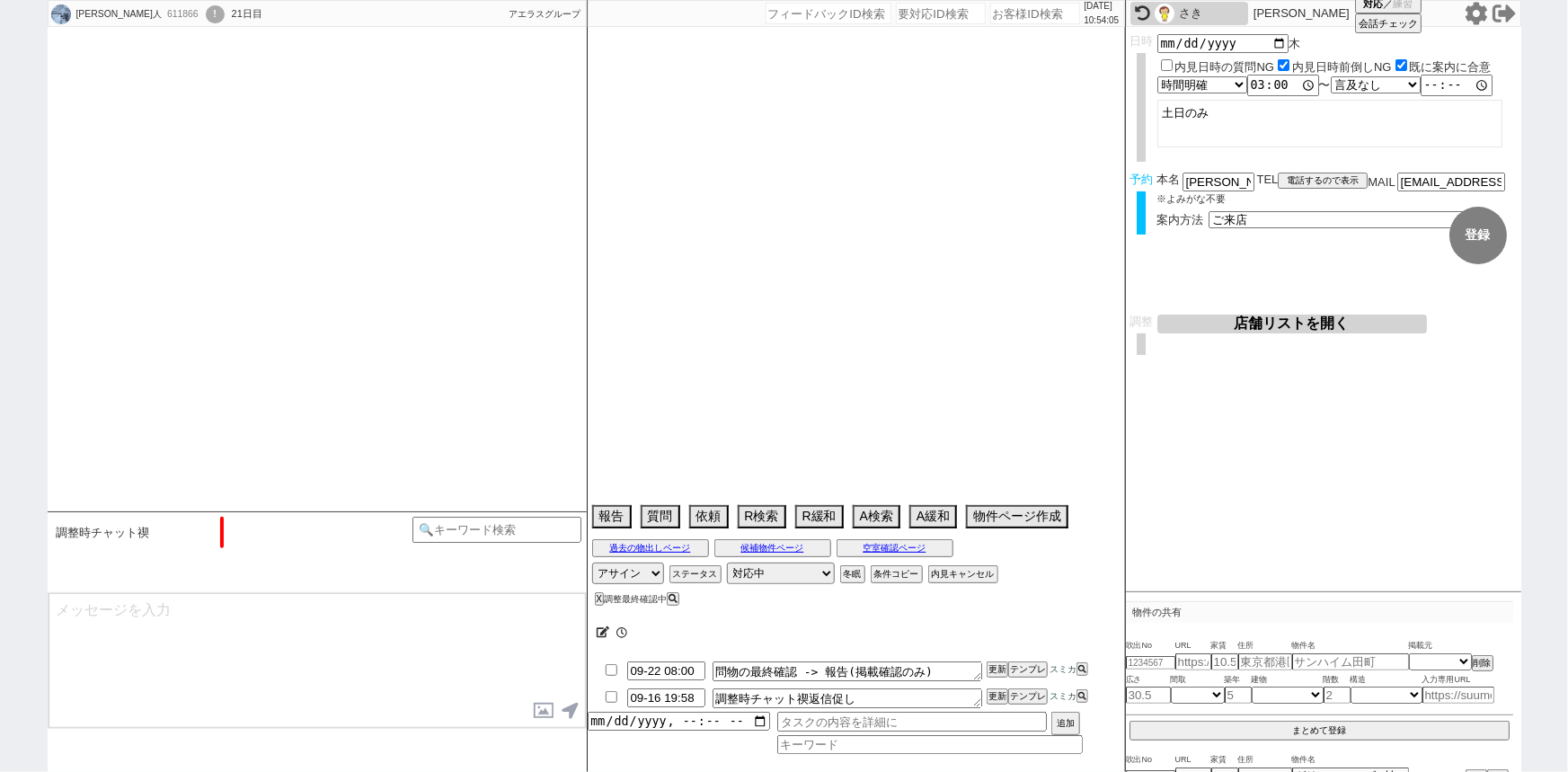
select select "533"
select select "35"
select select "1022"
select select "37"
select select "36"
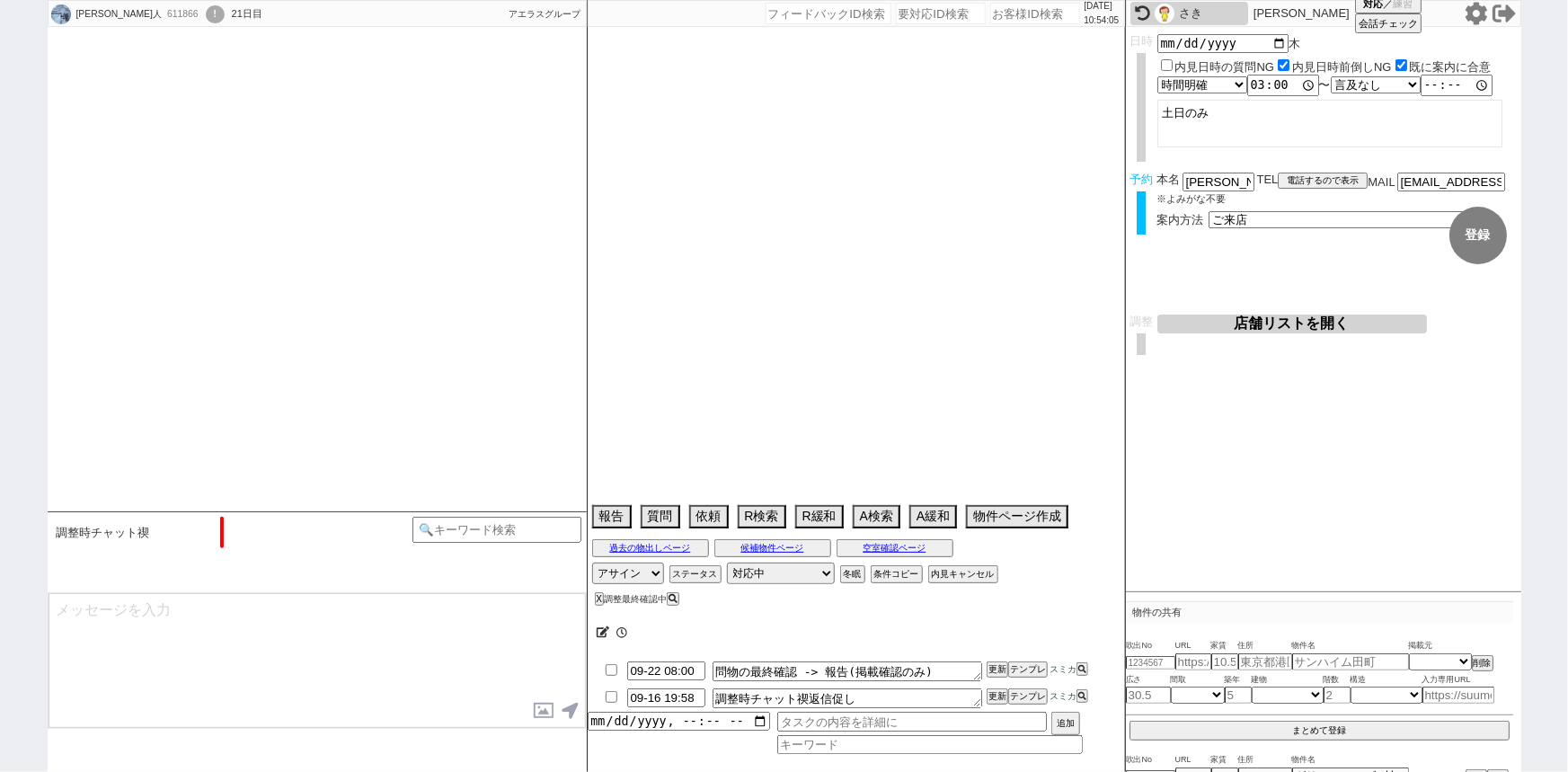
select select "[DATE]"
select select "38"
select select "[DATE]"
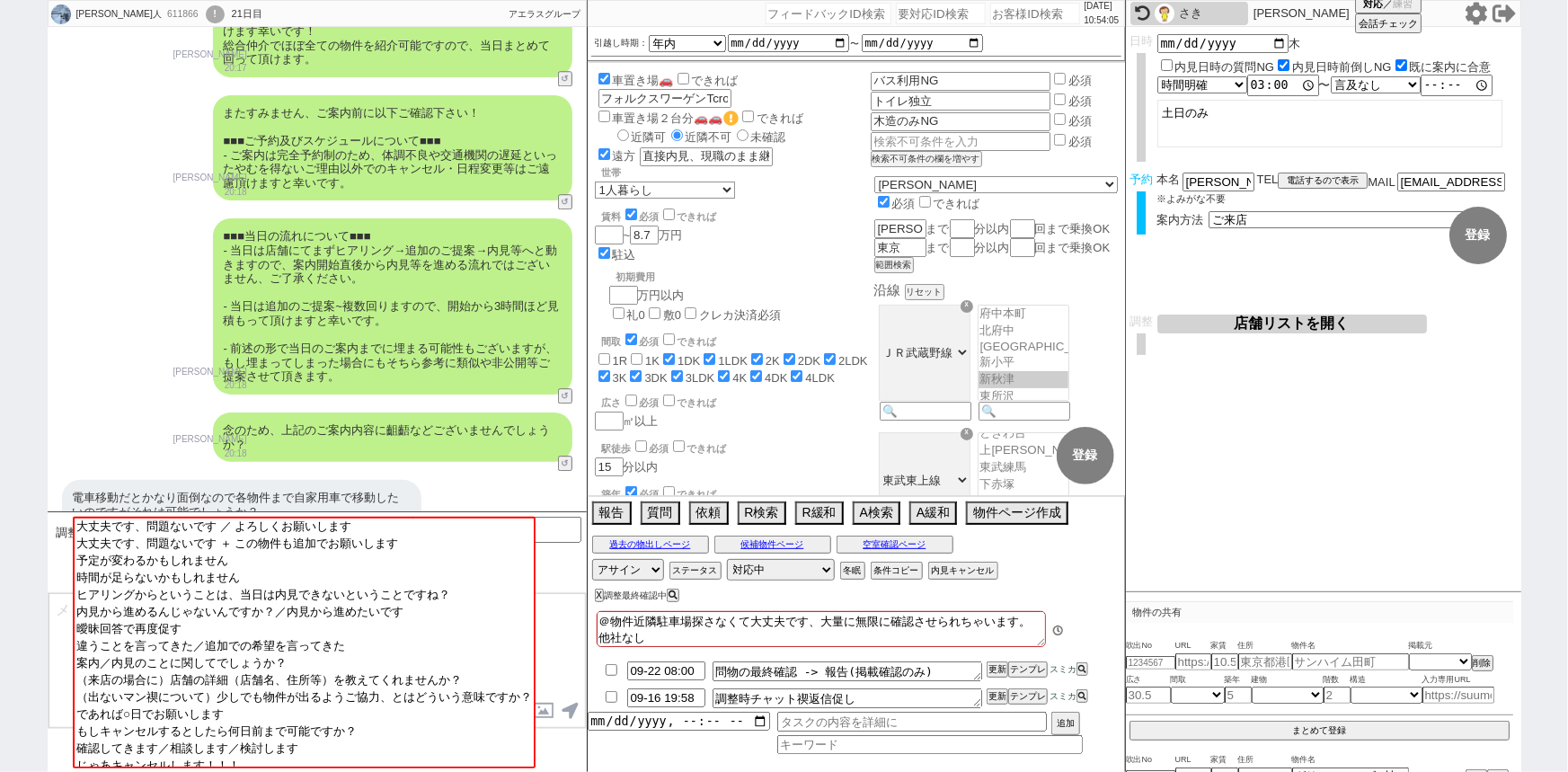
scroll to position [123, 0]
click at [1011, 17] on input "number" at bounding box center [1035, 14] width 90 height 22
paste input "614560"
type input "614560"
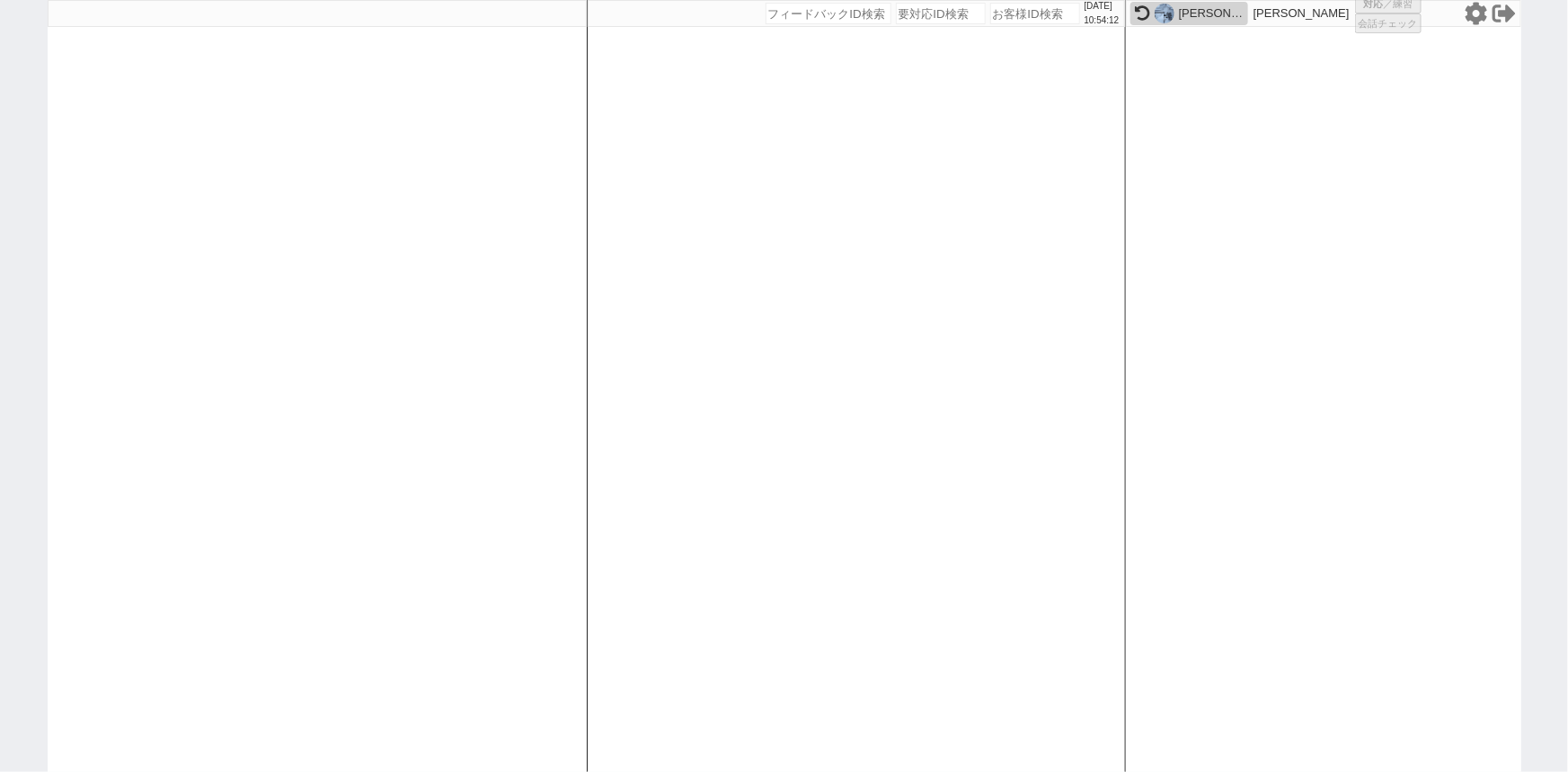
select select
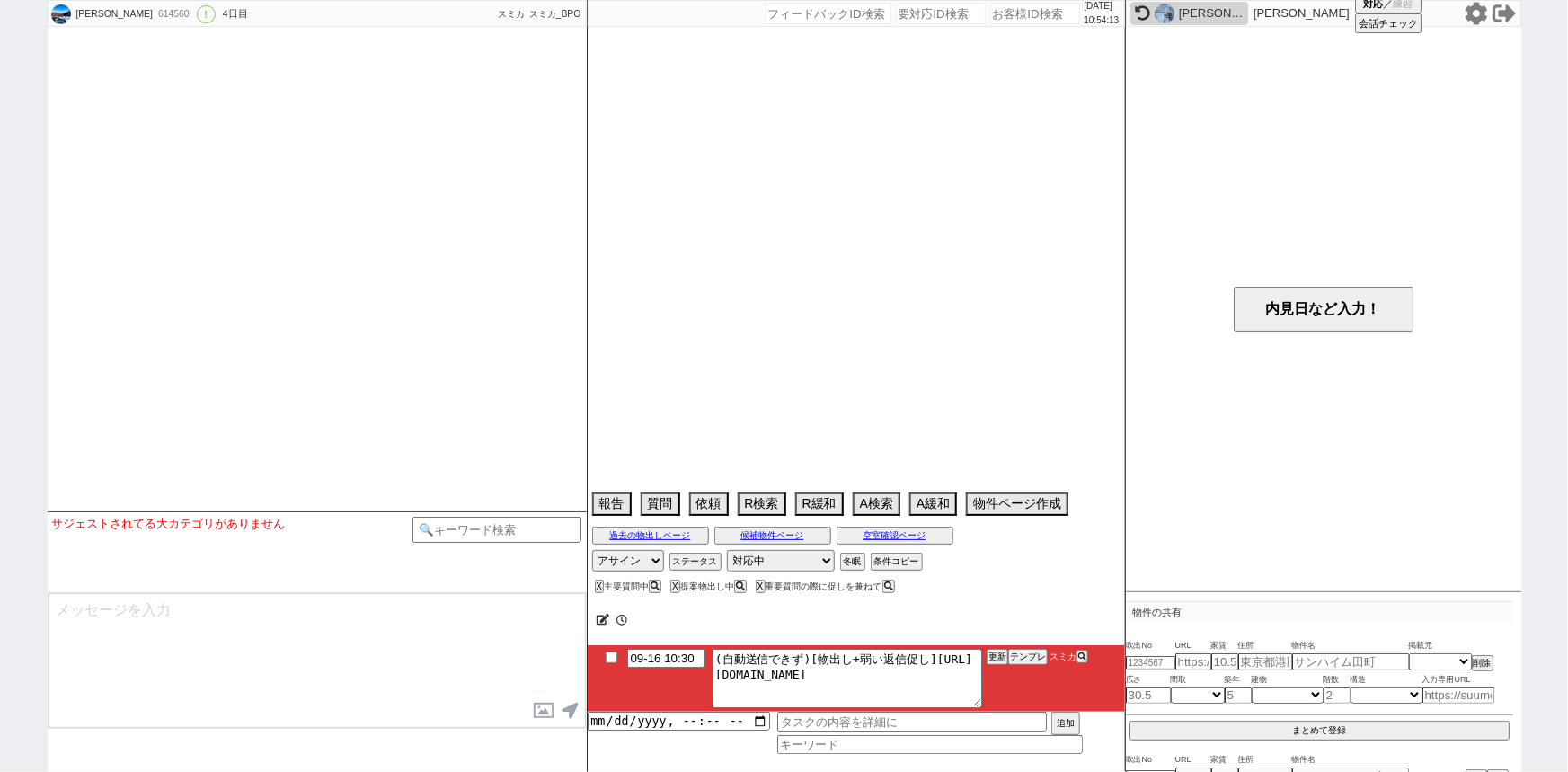
scroll to position [6537, 0]
select select "2025"
select select "11"
select select "32"
select select "0"
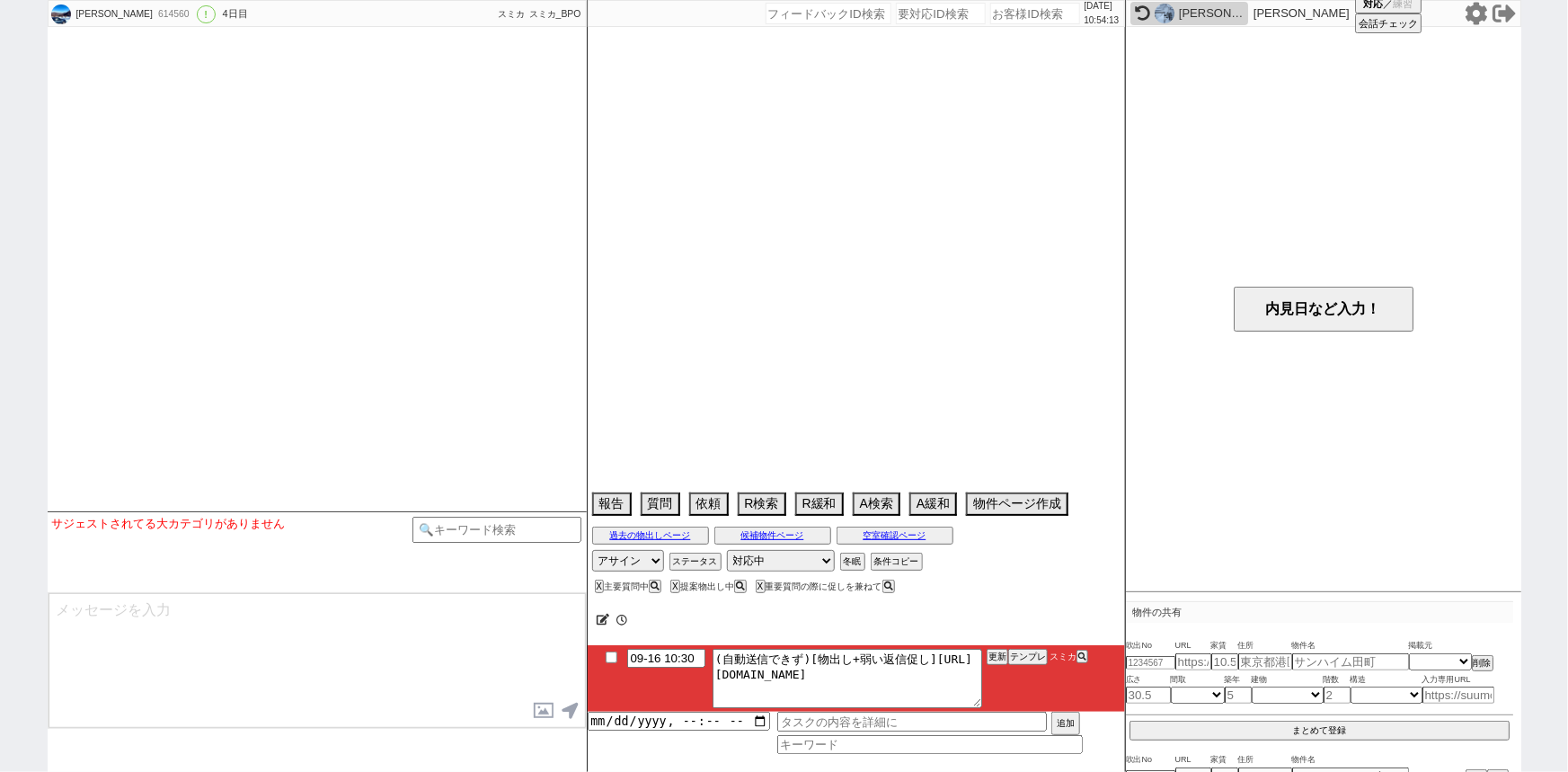
select select "19"
select select "605"
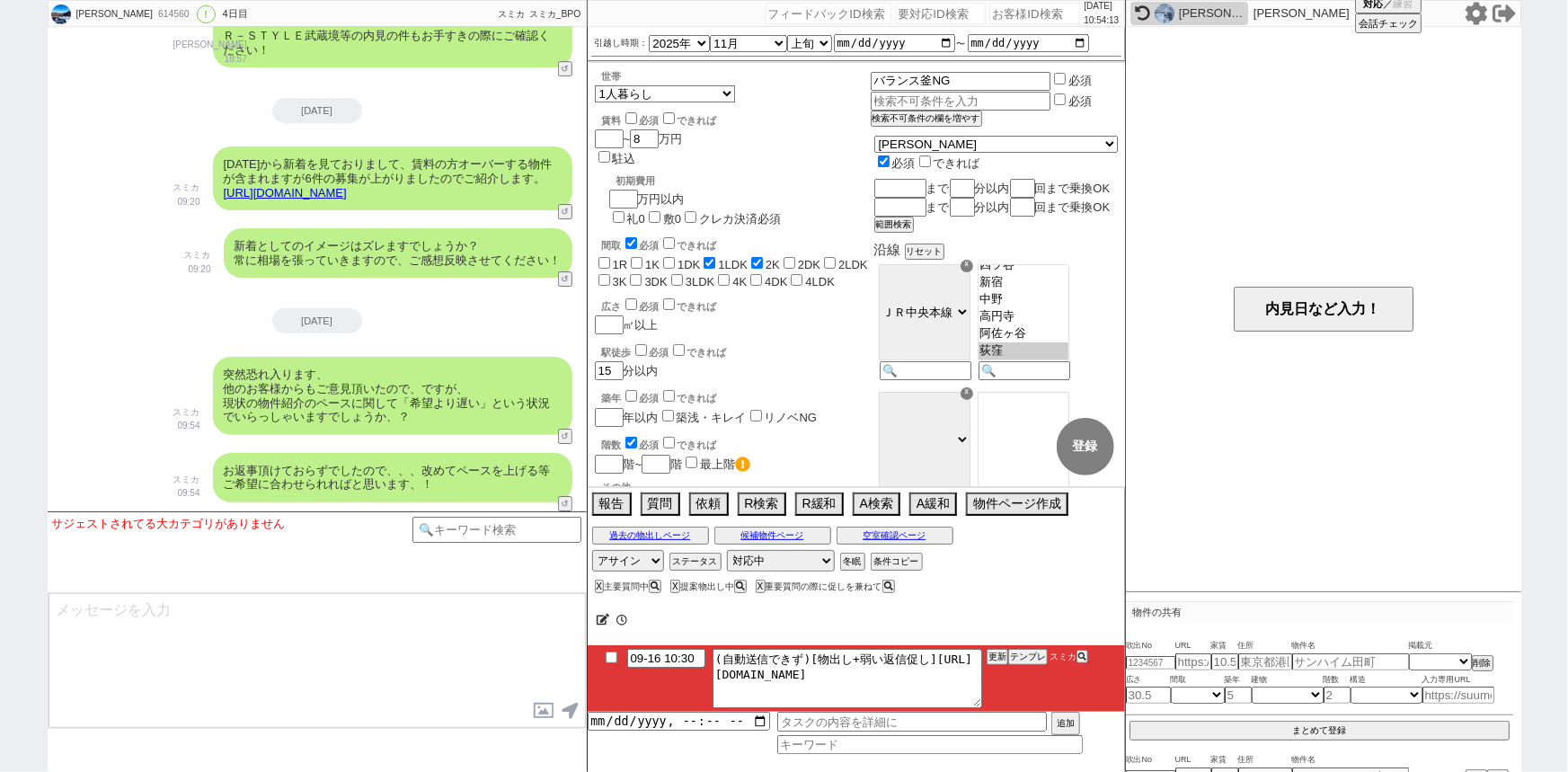
scroll to position [67, 0]
drag, startPoint x: 731, startPoint y: 669, endPoint x: 1078, endPoint y: 767, distance: 360.6
click at [1078, 767] on div "00:[PHONE_NUMBER]:30 (自動送信できず)[物出し+弱い返信促し][URL][DOMAIN_NAME] 更新 テンプレ スミカ 追加" at bounding box center [856, 685] width 537 height 174
click at [1028, 657] on button "テンプレ" at bounding box center [1028, 657] width 40 height 13
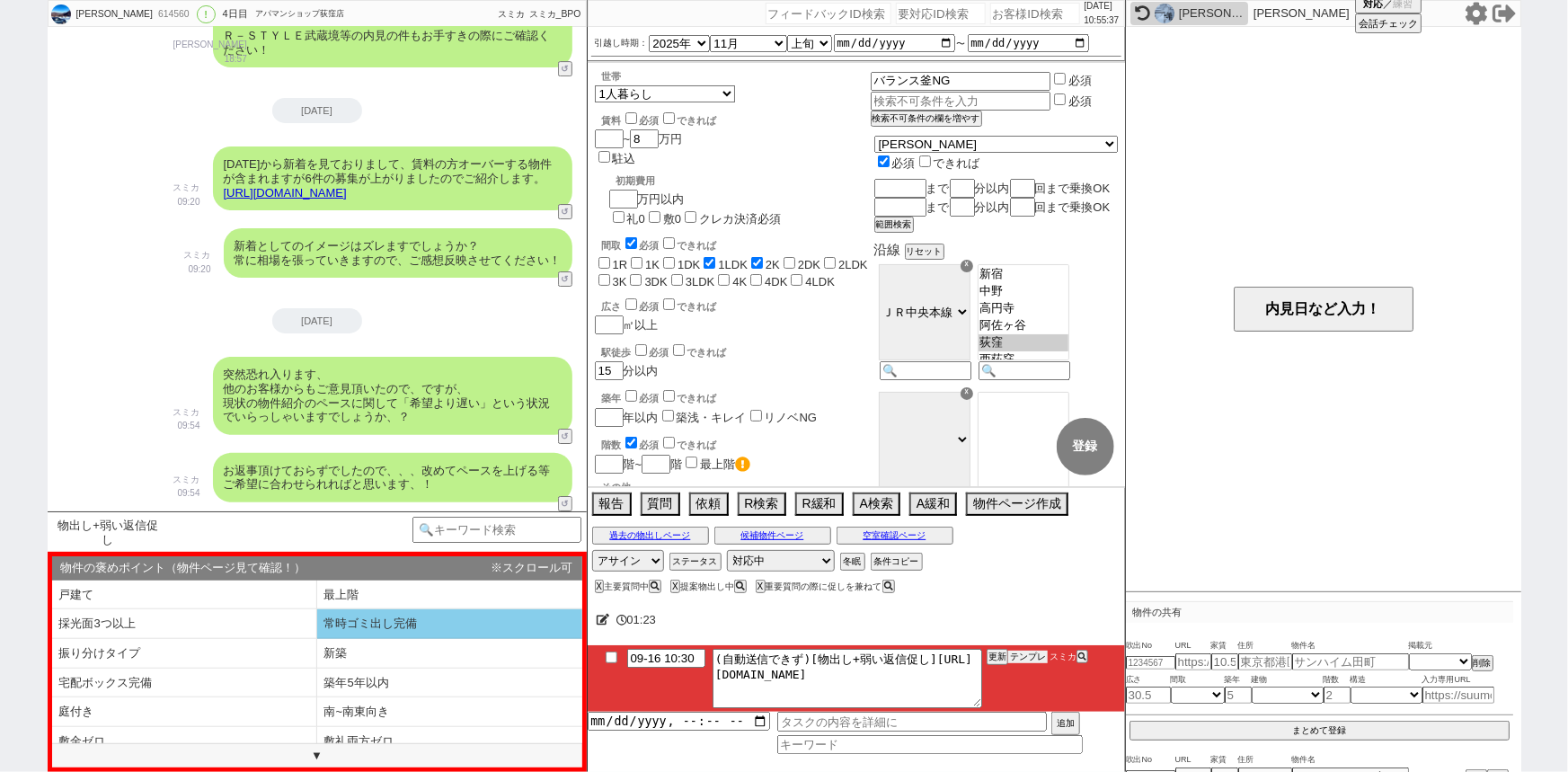
scroll to position [224, 0]
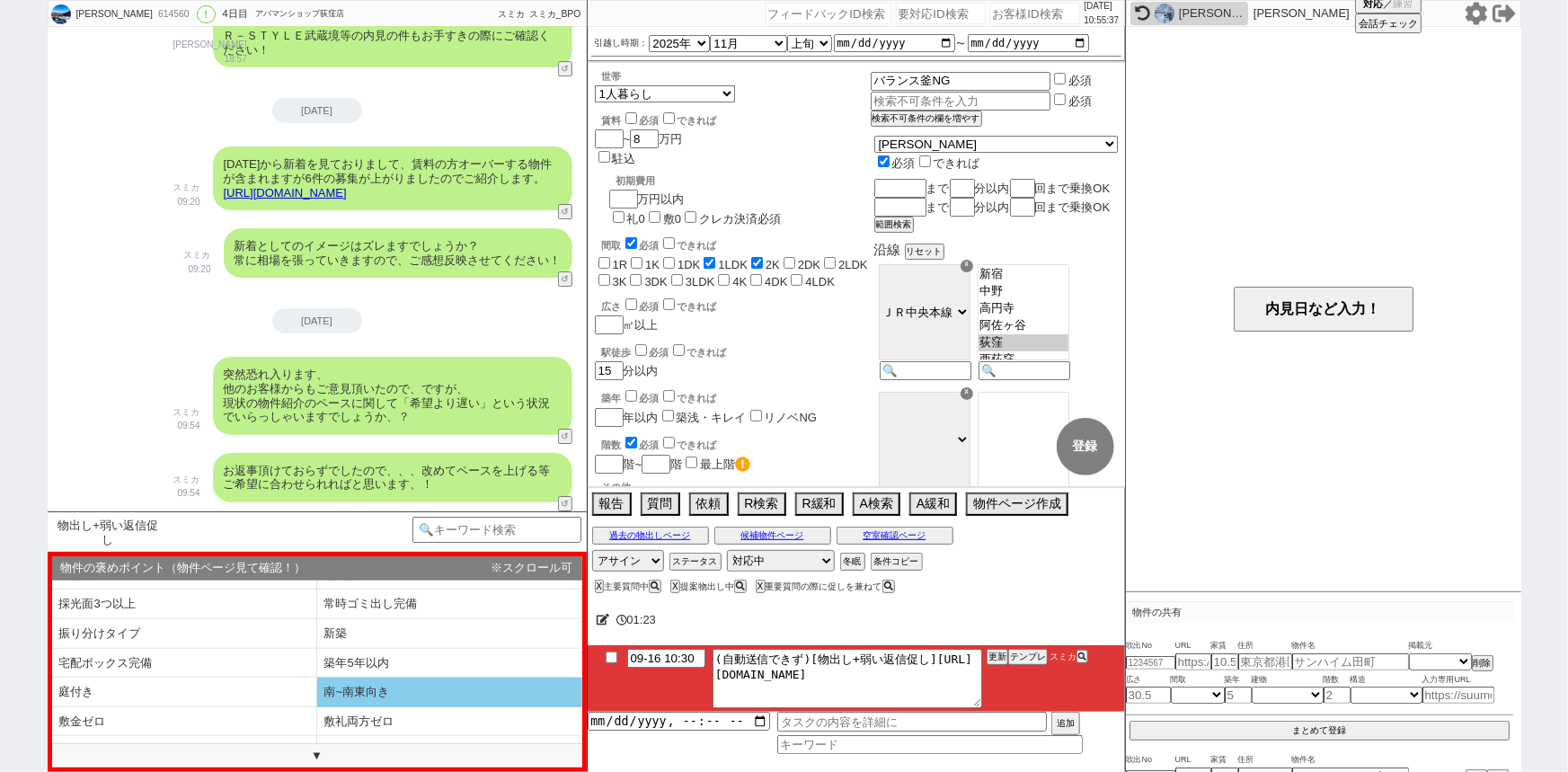
click at [342, 686] on li "南~南東向き" at bounding box center [450, 692] width 265 height 30
select select "南~南東向き"
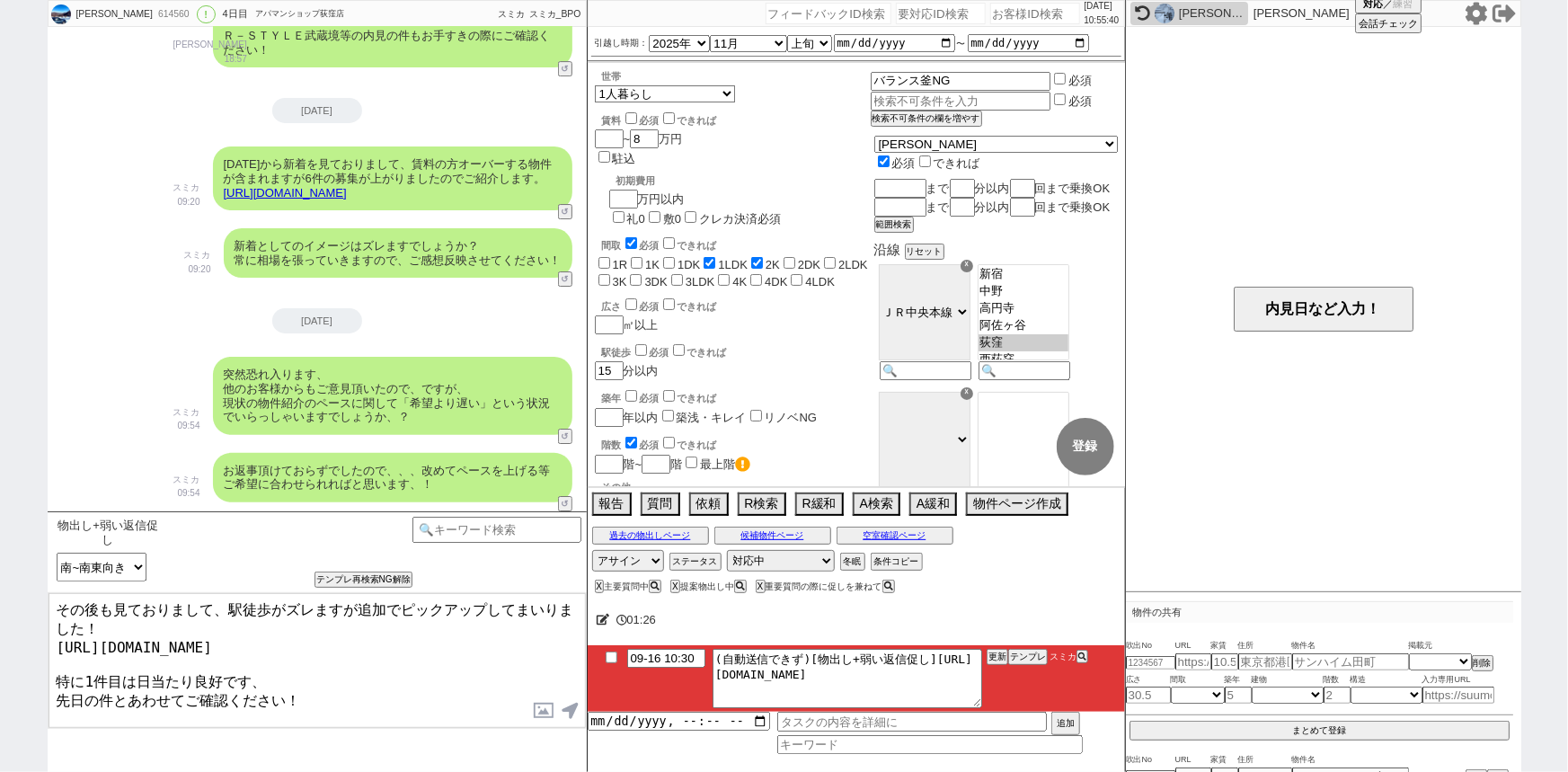
type textarea "その後も見ておりまして、駅徒歩がズレますが追加でピックアップしてまいりました！ [URL][DOMAIN_NAME] 特に1件目は日当たり良好です、 先日の件…"
checkbox input "true"
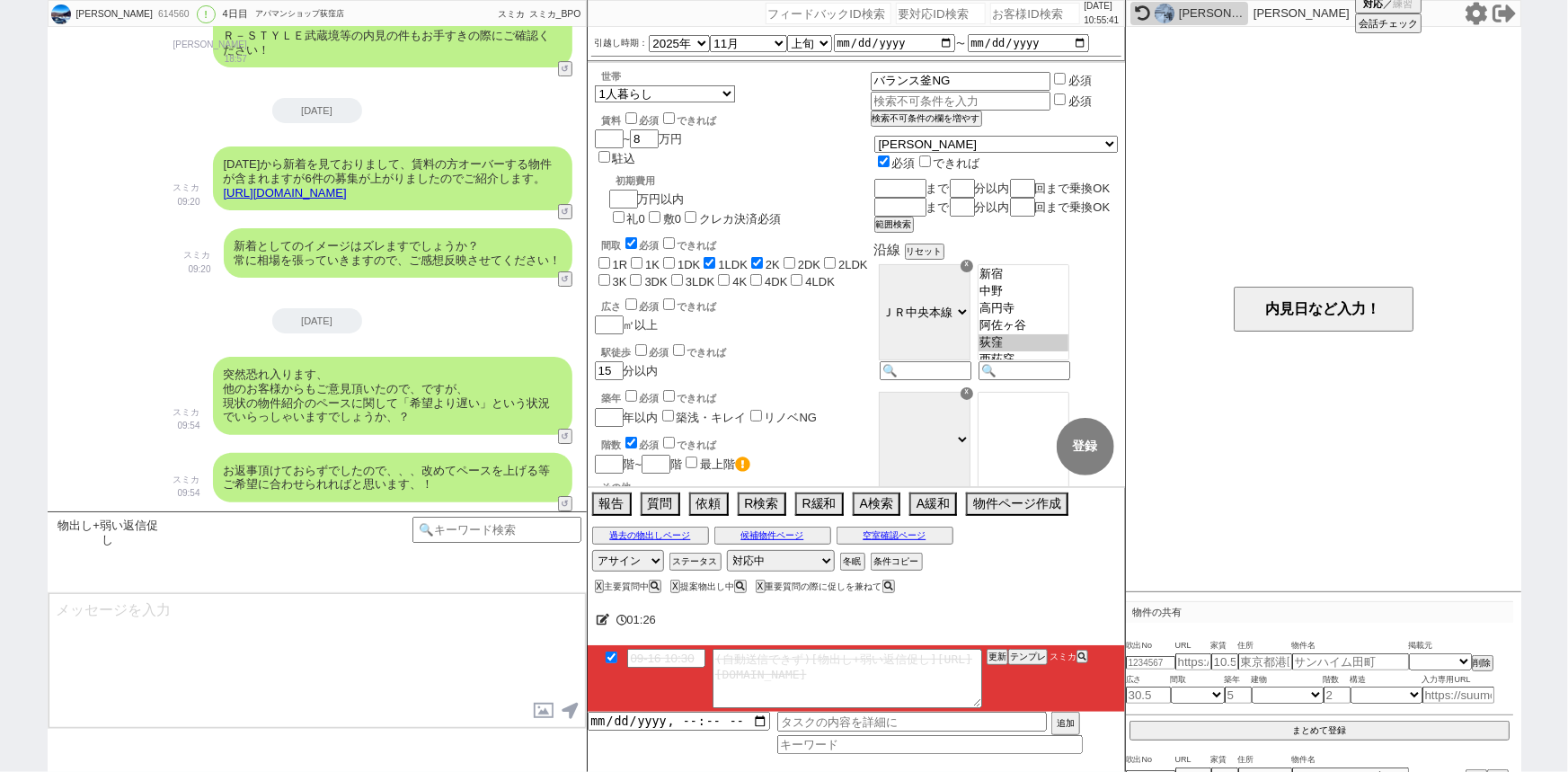
scroll to position [6721, 0]
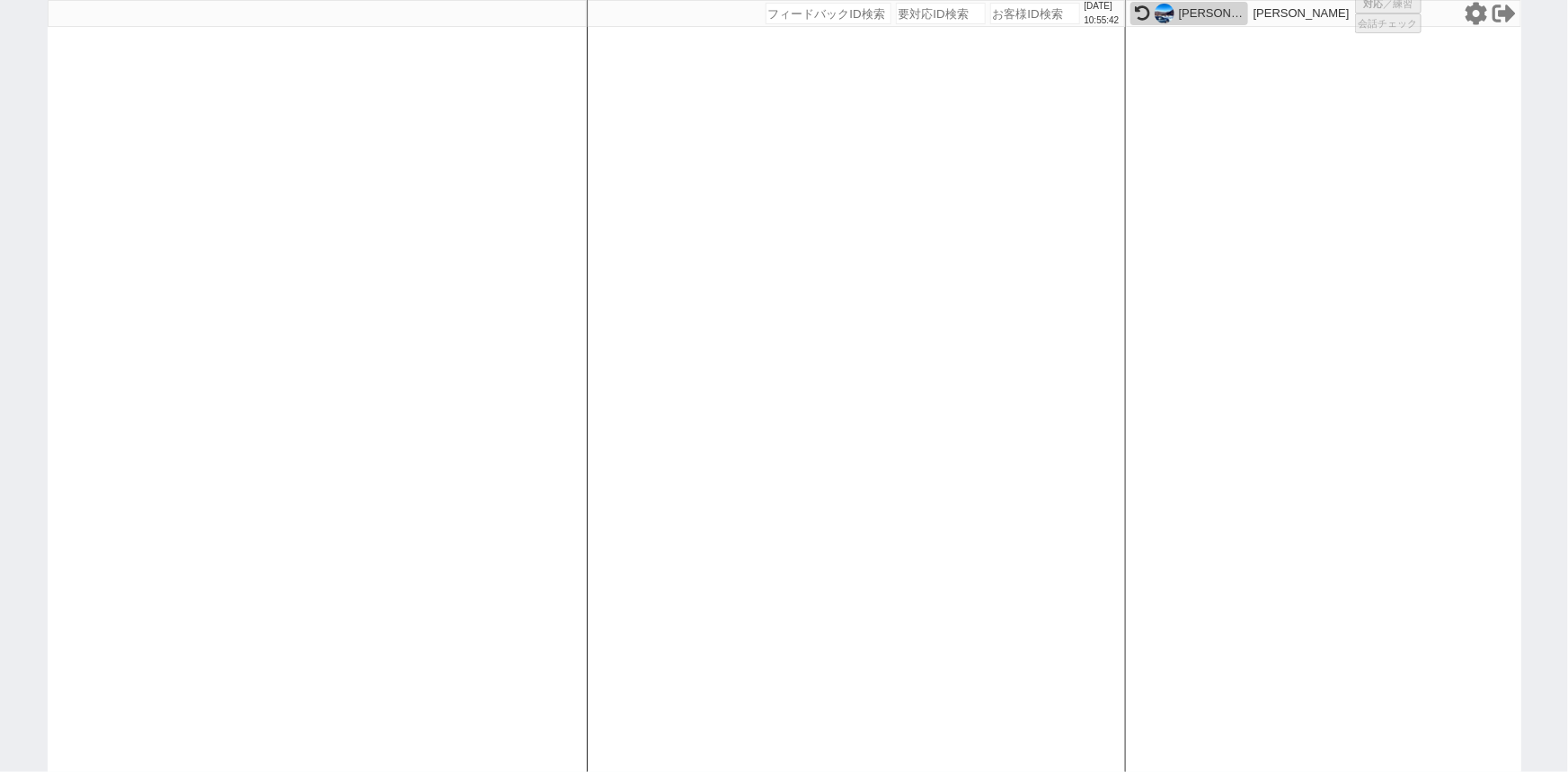
select select "1"
select select "2"
select select
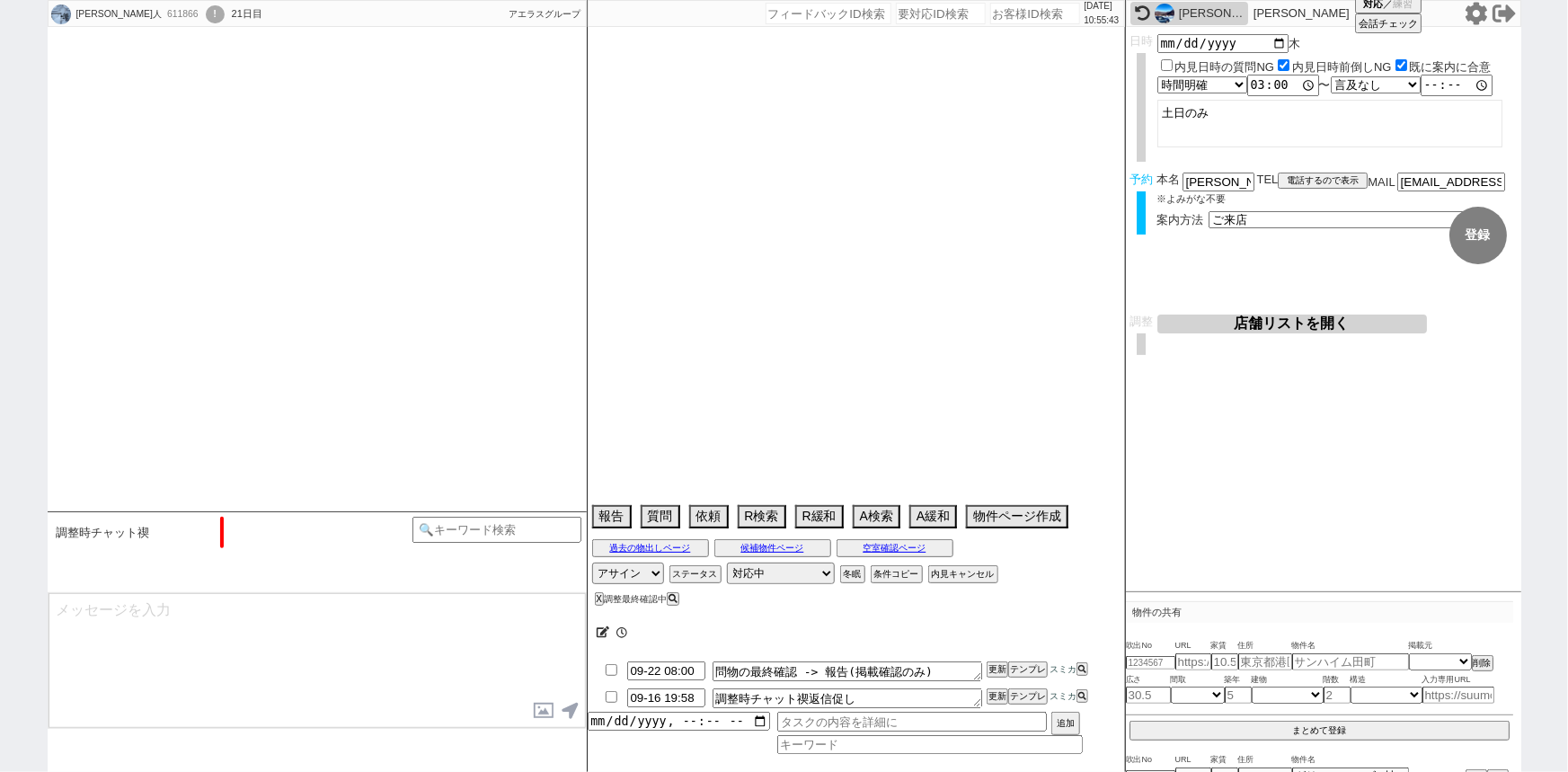
scroll to position [2519, 0]
select select "16"
select select "0"
select select "16"
select select "533"
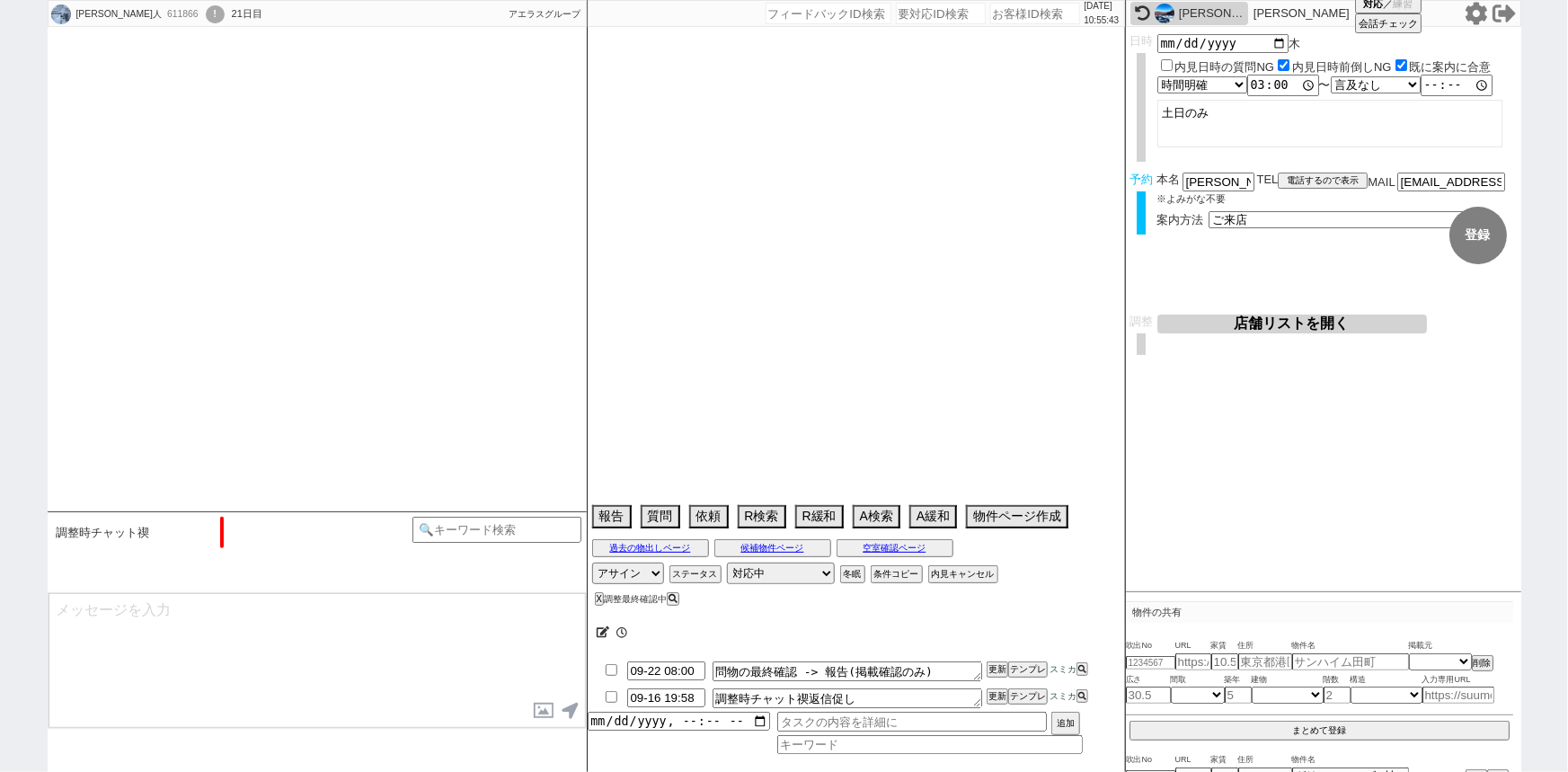
select select "35"
select select "1022"
select select "37"
select select "36"
select select "[DATE]"
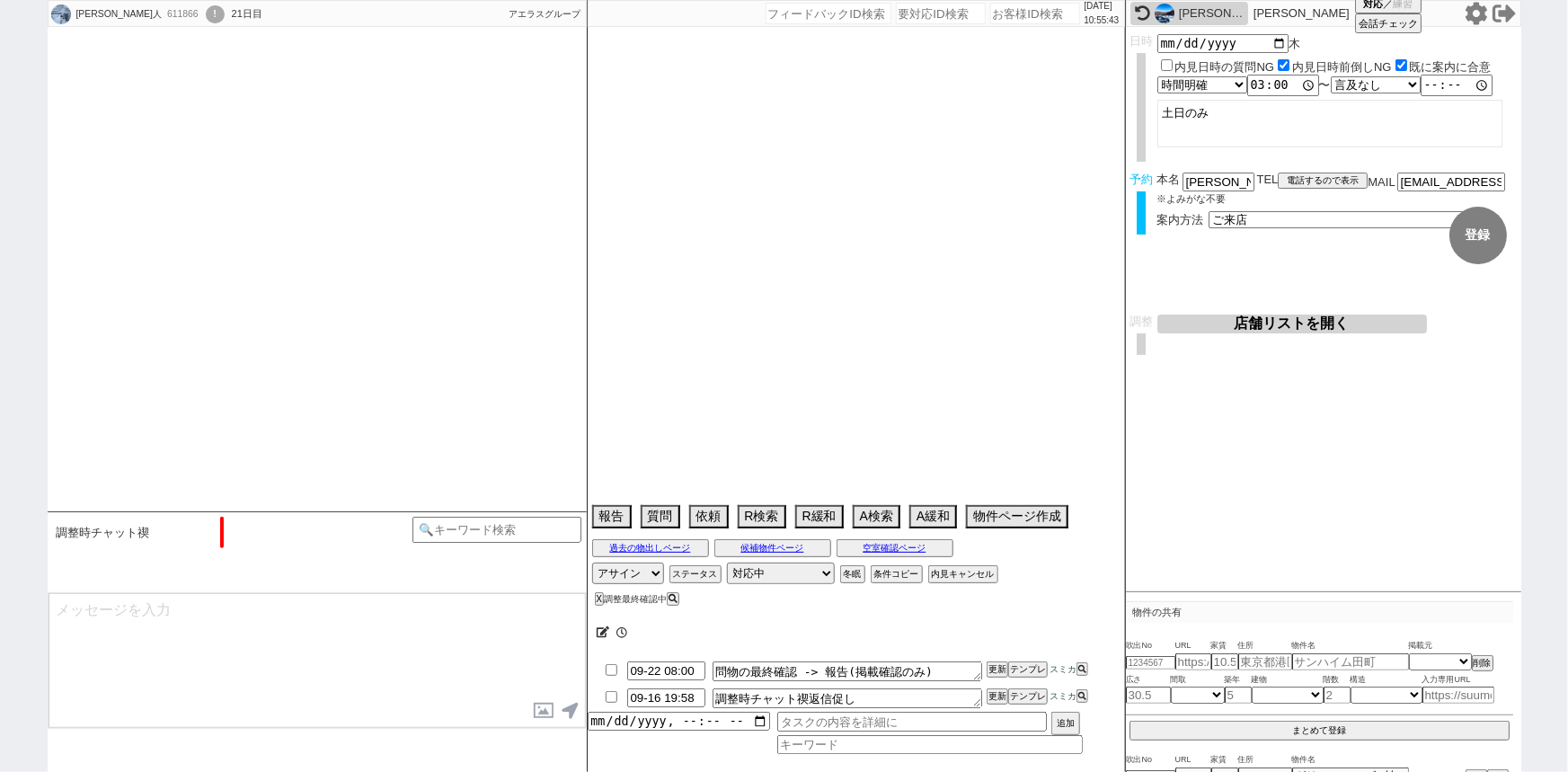
select select "38"
select select "[DATE]"
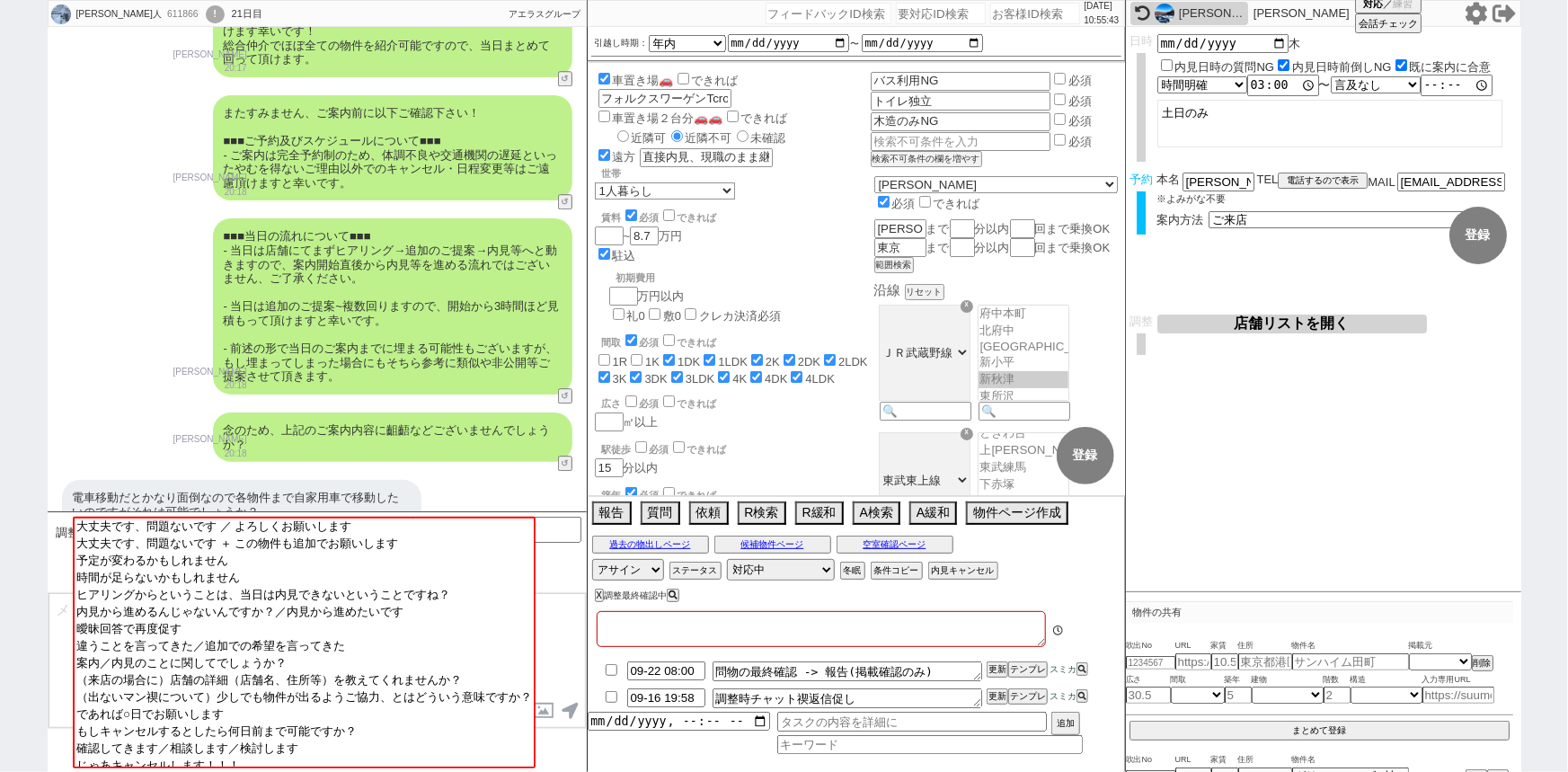
type textarea "＠物件近隣駐車場探さなくて大丈夫です、大量に無限に確認させられちゃいます。 他社なし"
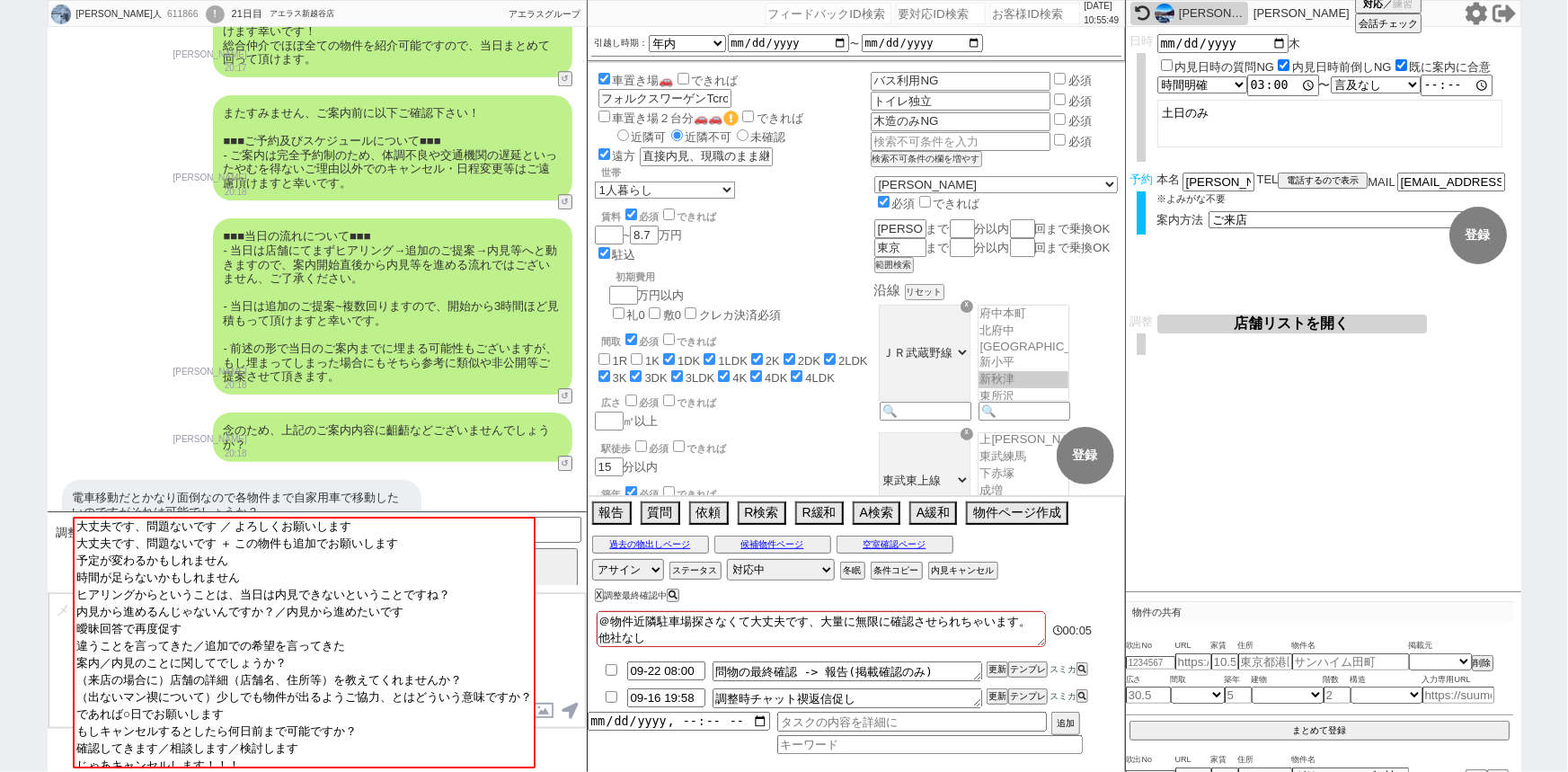
click at [997, 10] on input "number" at bounding box center [1035, 14] width 90 height 22
paste input "614774"
type input "614774"
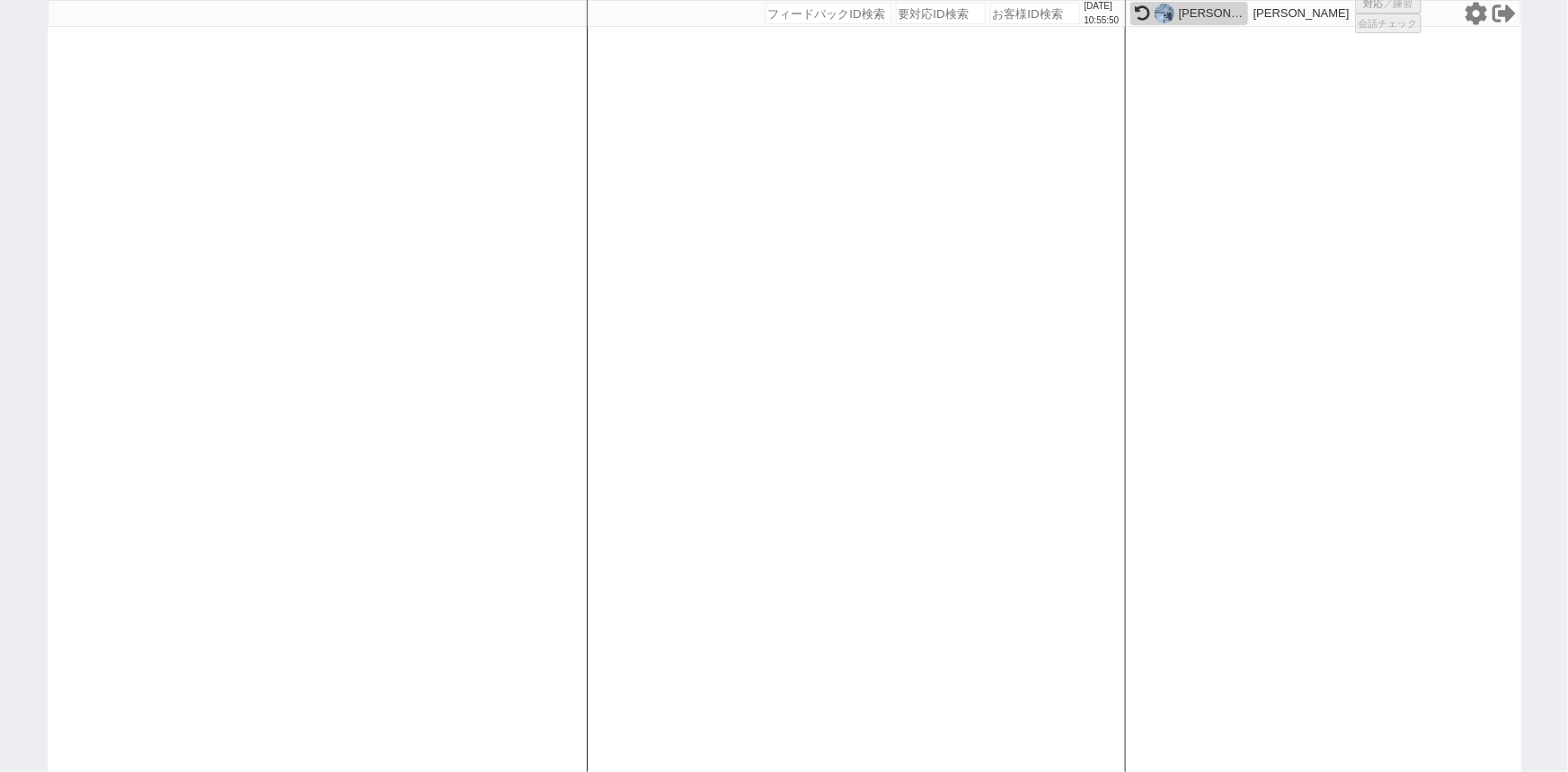
select select "2"
select select
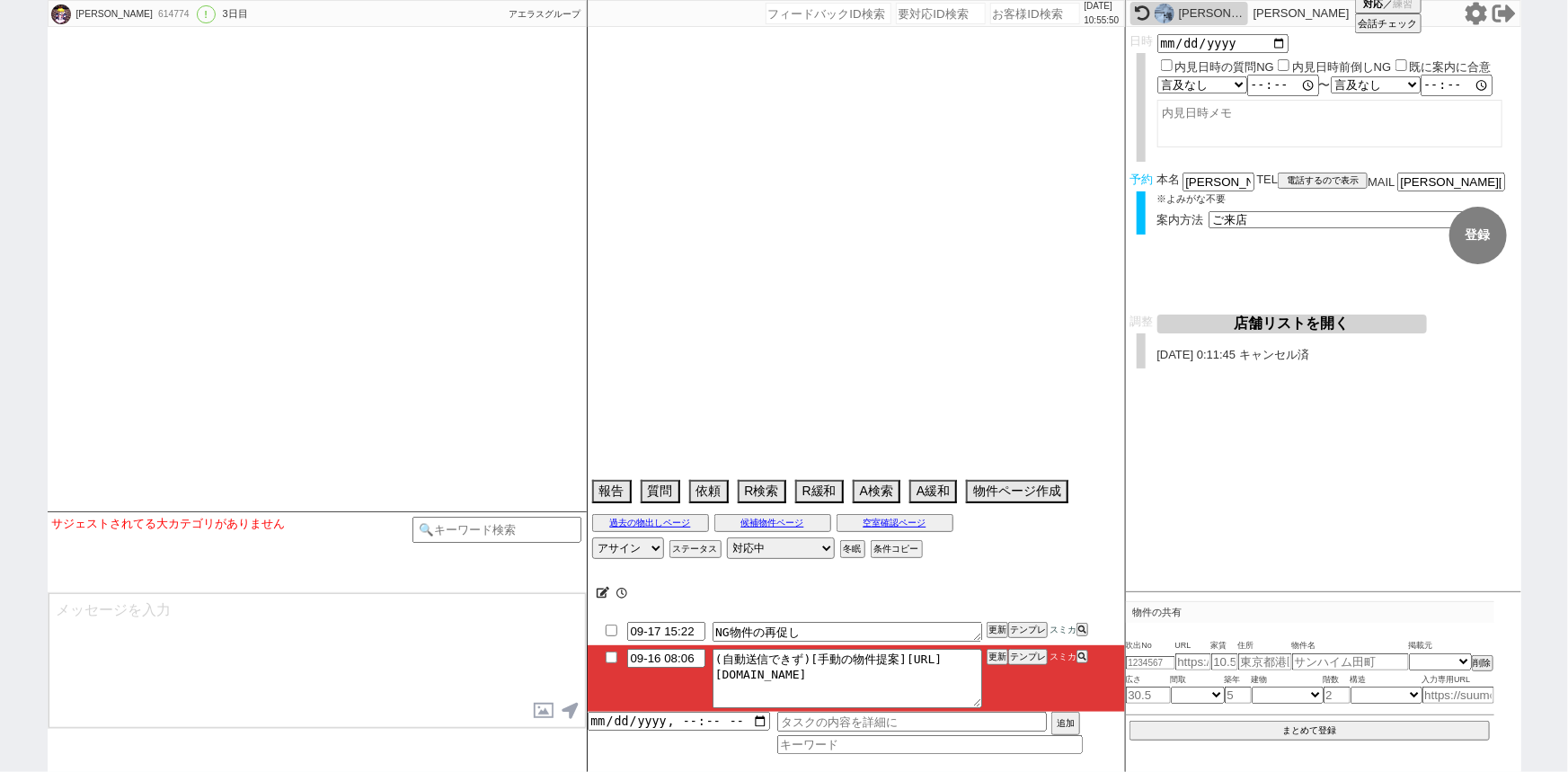
select select "16"
select select "6"
select select "12"
select select "53"
select select "[DATE]"
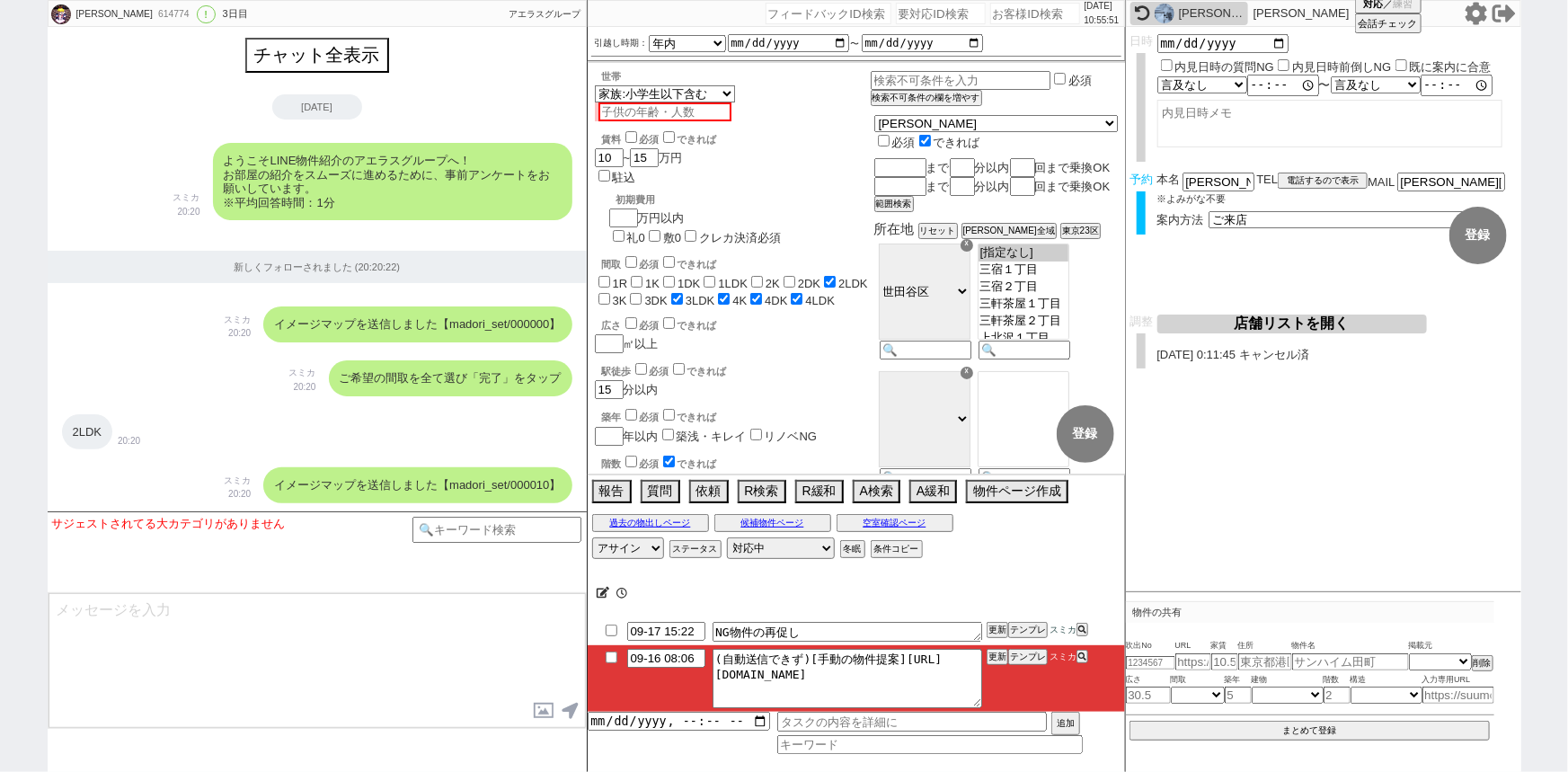
scroll to position [4330, 0]
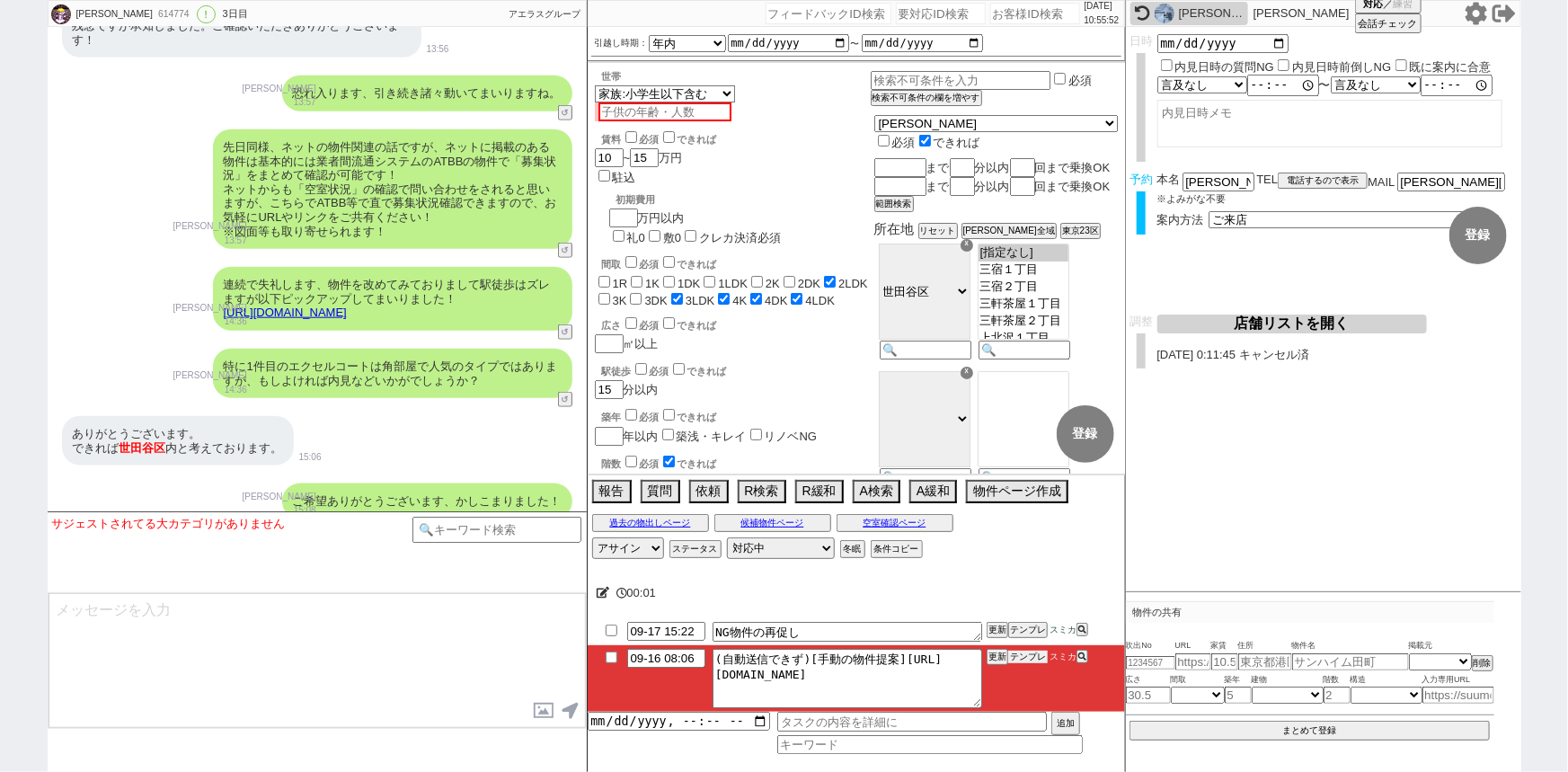
click at [1032, 659] on button "テンプレ" at bounding box center [1028, 657] width 40 height 13
type textarea "@@【@@メッセージは打たず、以下やってください@@】@@ @@【@@手動の提案物出しのシーンです！！！1~2件の物件に絞って手動で物件ページを作ってください…"
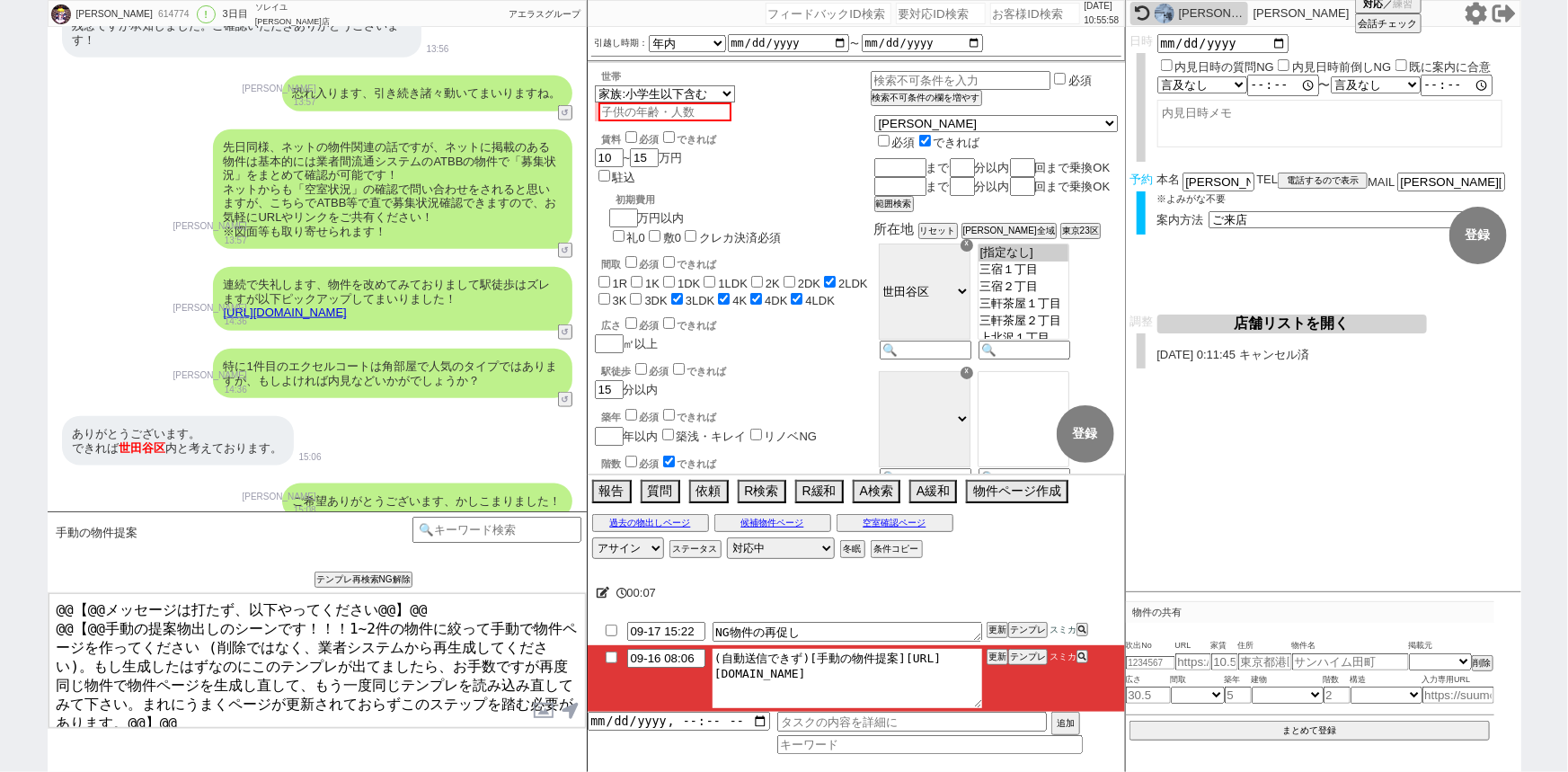
drag, startPoint x: 899, startPoint y: 651, endPoint x: 1033, endPoint y: 757, distance: 170.9
click at [1033, 757] on div "00:[PHONE_NUMBER]:22 NG物件の再促し 更新 テンプレ スミカ 09-16 08:06 (自動送信できず)[手動の物件提案][URL][D…" at bounding box center [856, 671] width 537 height 202
click at [1030, 658] on button "テンプレ" at bounding box center [1028, 657] width 40 height 13
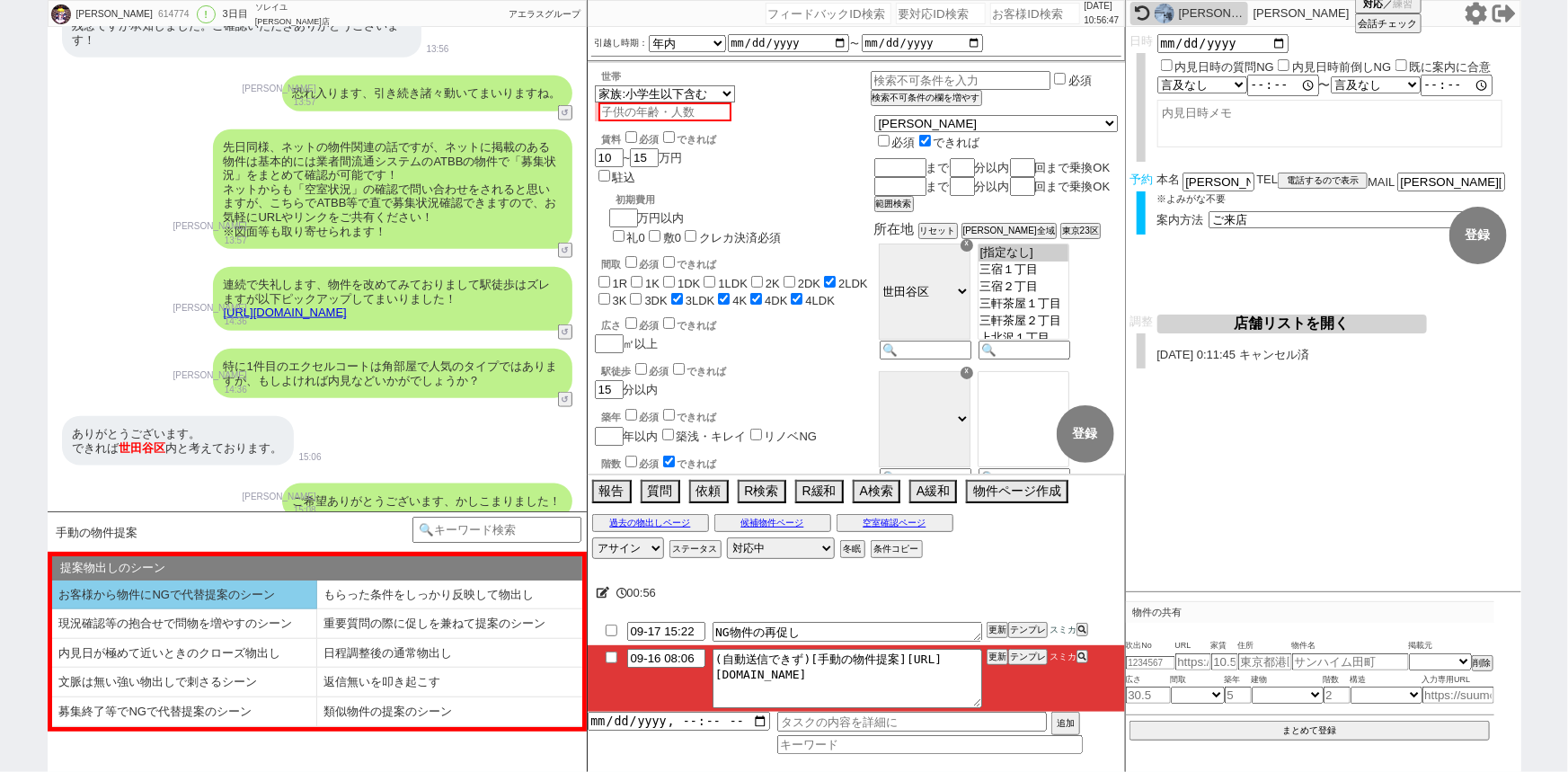
click at [236, 589] on li "お客様から物件にNGで代替提案のシーン" at bounding box center [184, 595] width 265 height 30
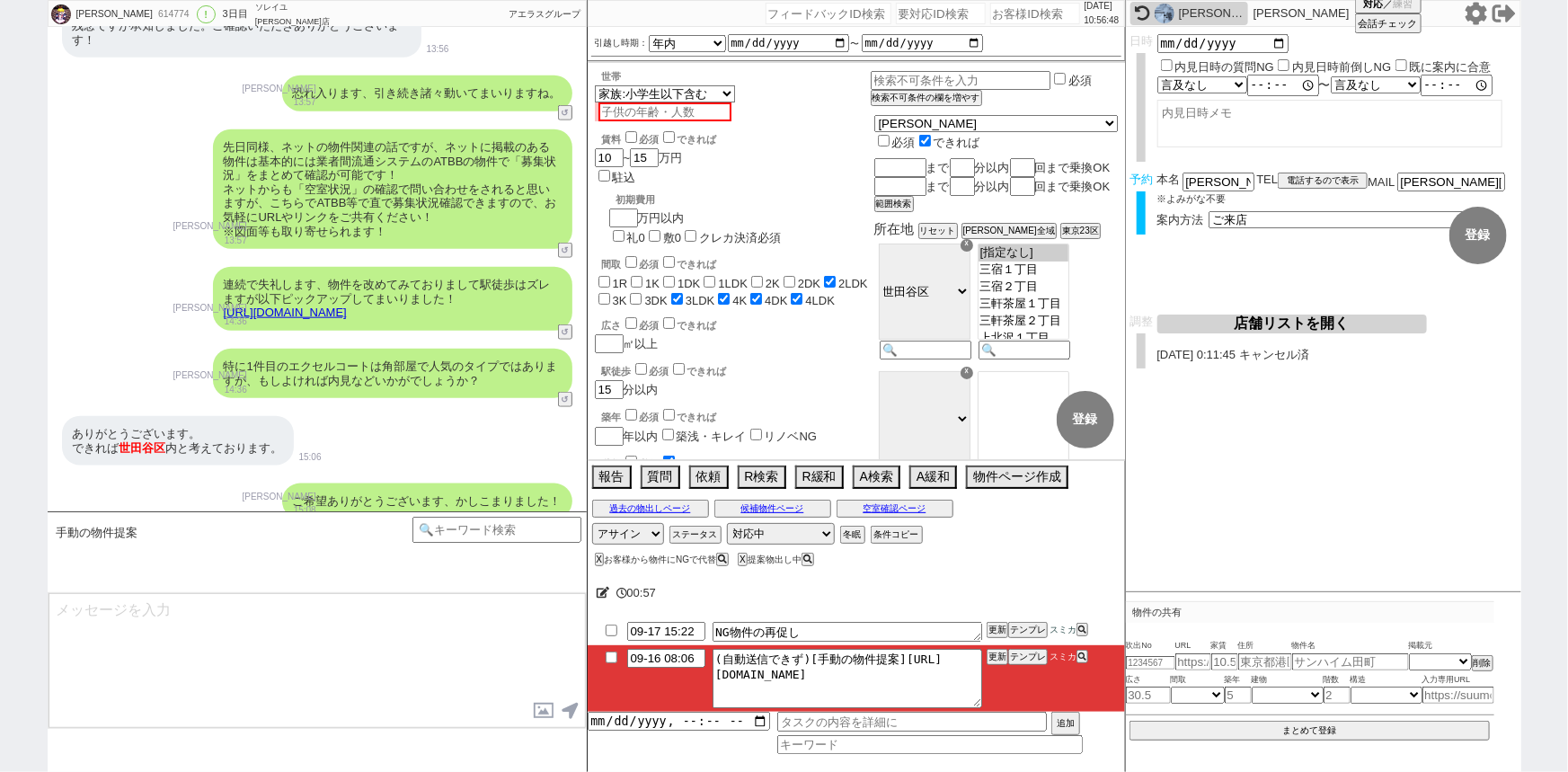
type textarea "並行で先の物件を参考にしつつ相場を見ておりまして、2件ピックアップしてまいりました！ [URL][DOMAIN_NAME]"
checkbox input "true"
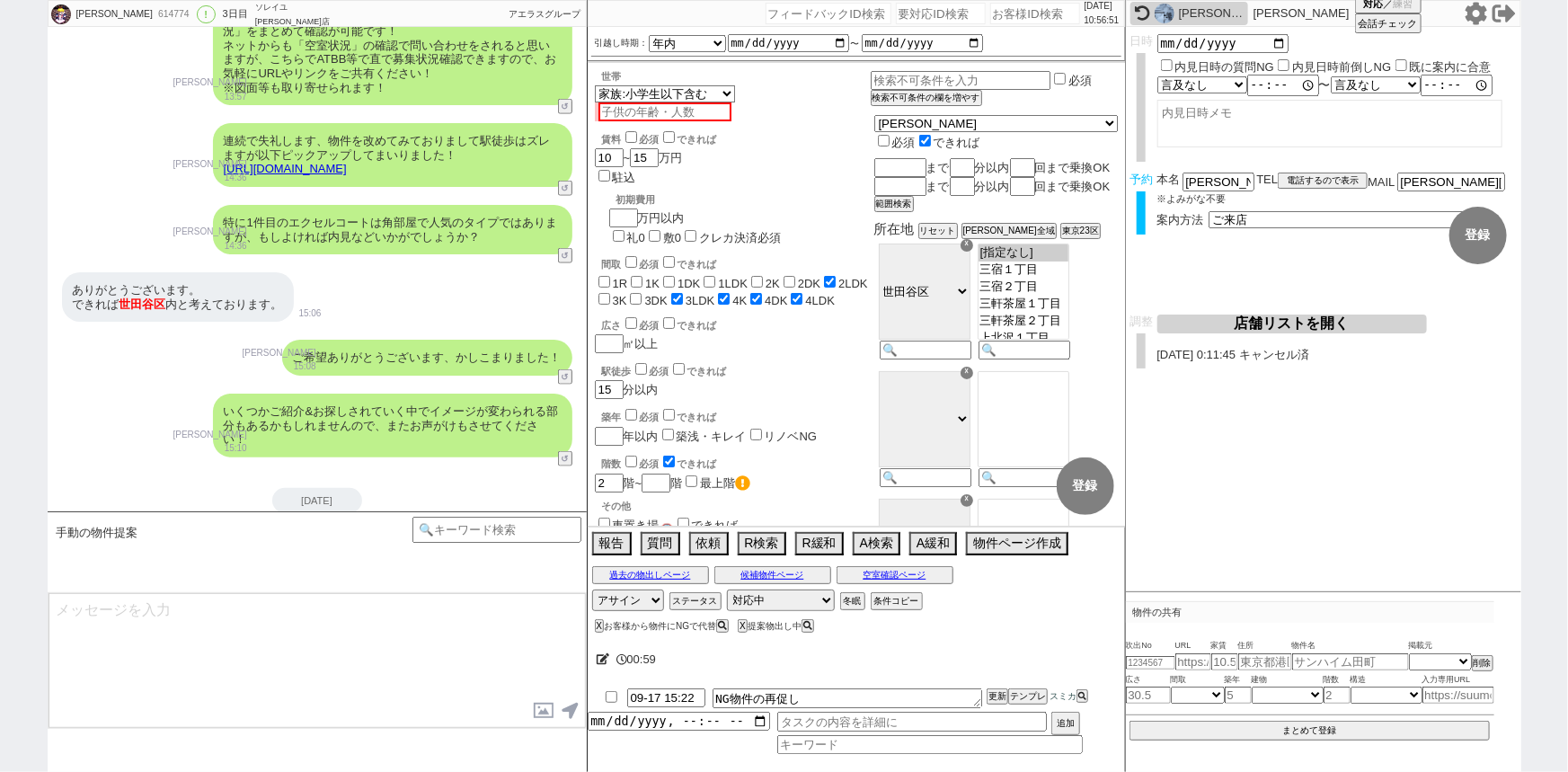
type textarea "南向きでやはりオススメかなと思います。 イメージいかがでしょうか？"
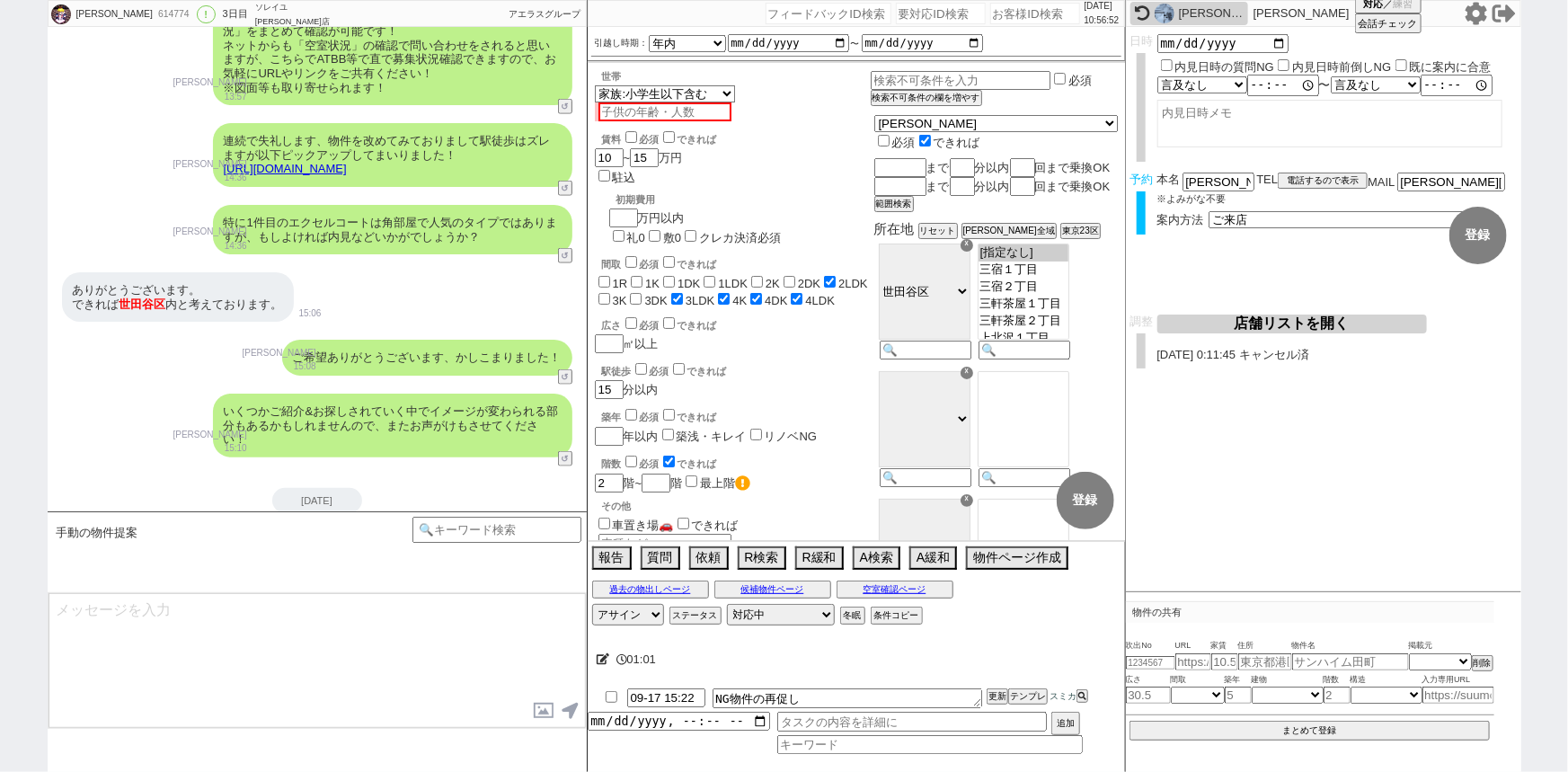
scroll to position [4541, 0]
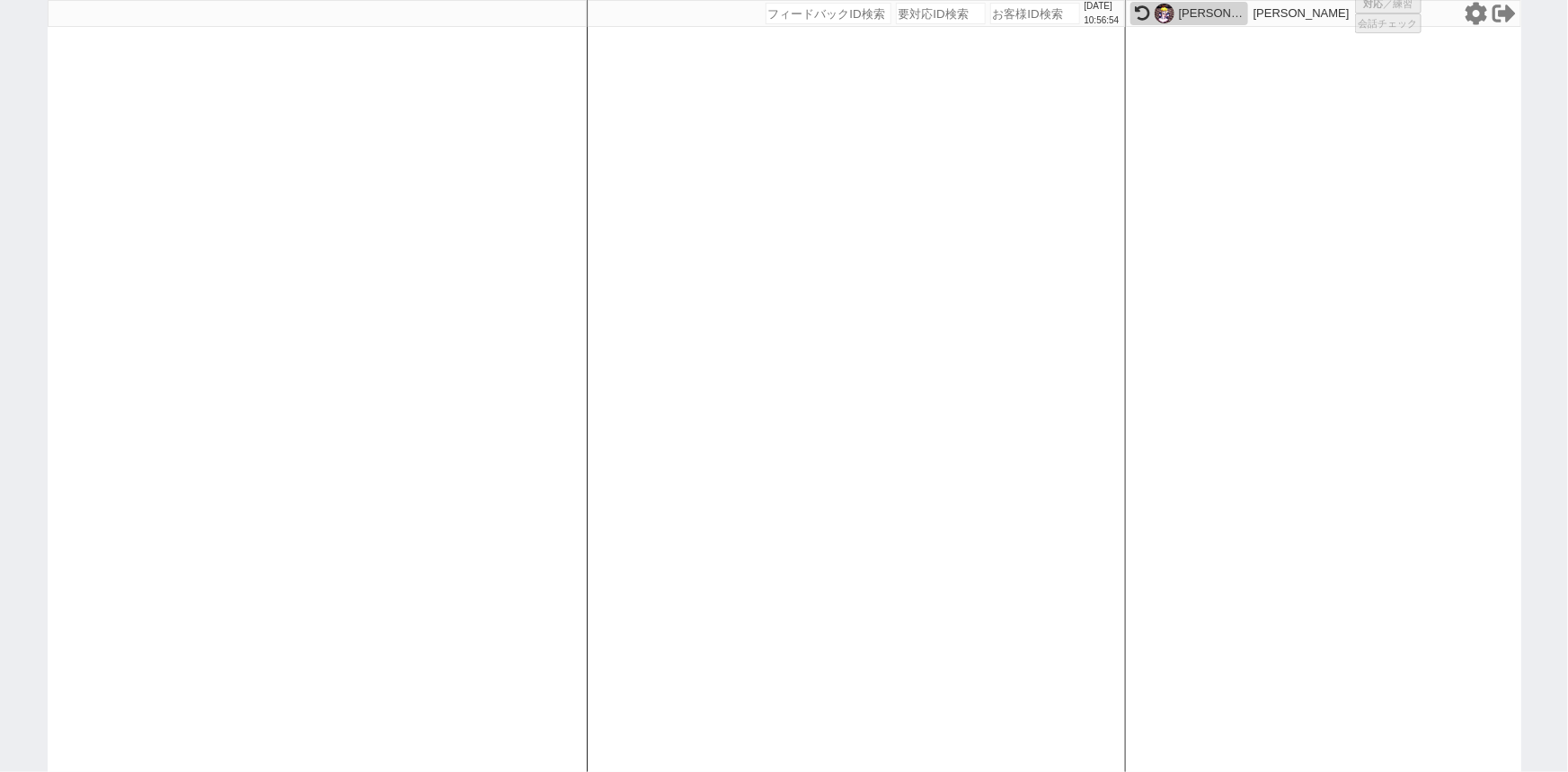
select select "1"
select select "2"
select select
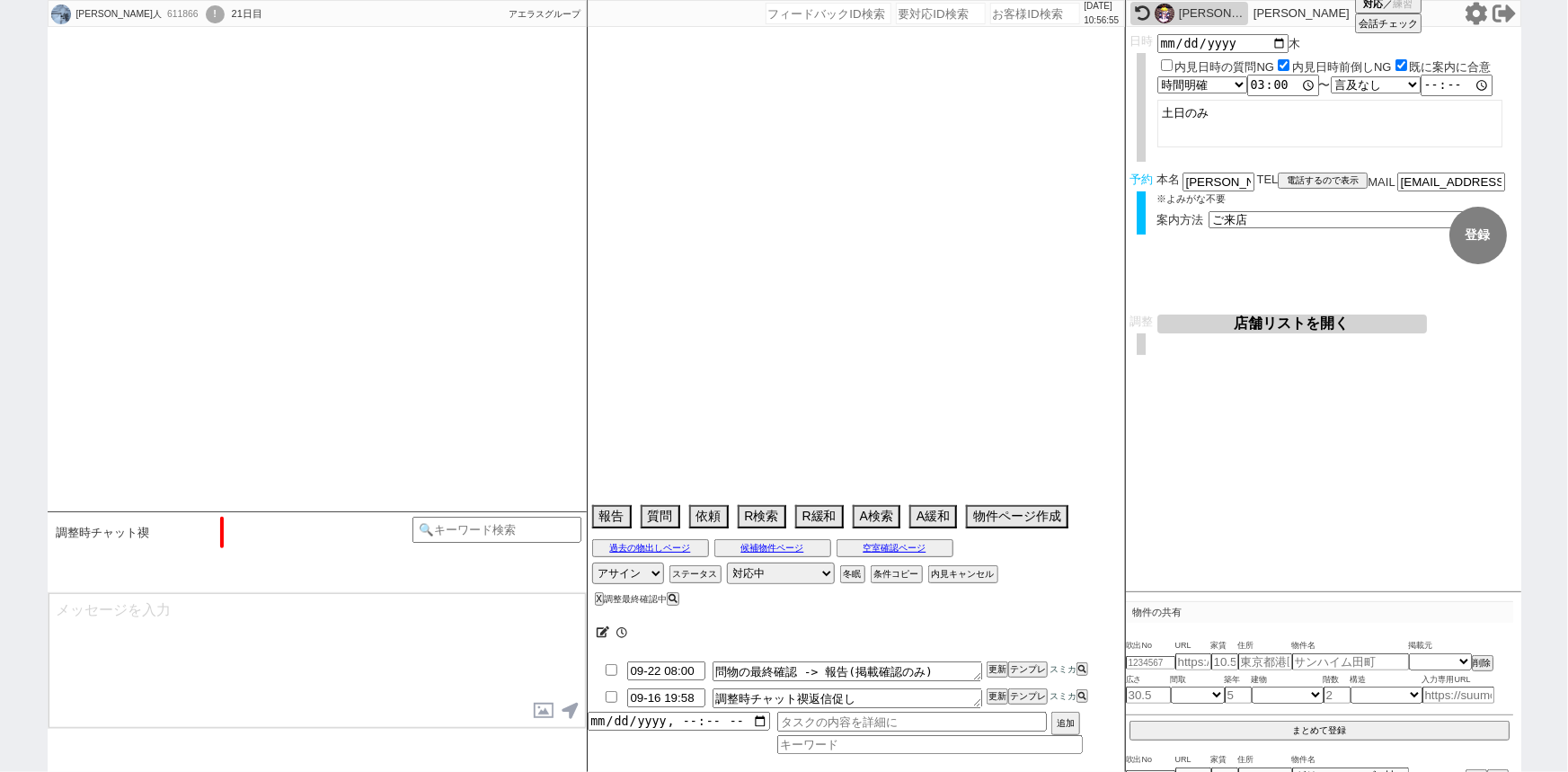
type textarea "＠物件近隣駐車場探さなくて大丈夫です、大量に無限に確認させられちゃいます。 他社なし"
select select "16"
select select "0"
select select "16"
select select "533"
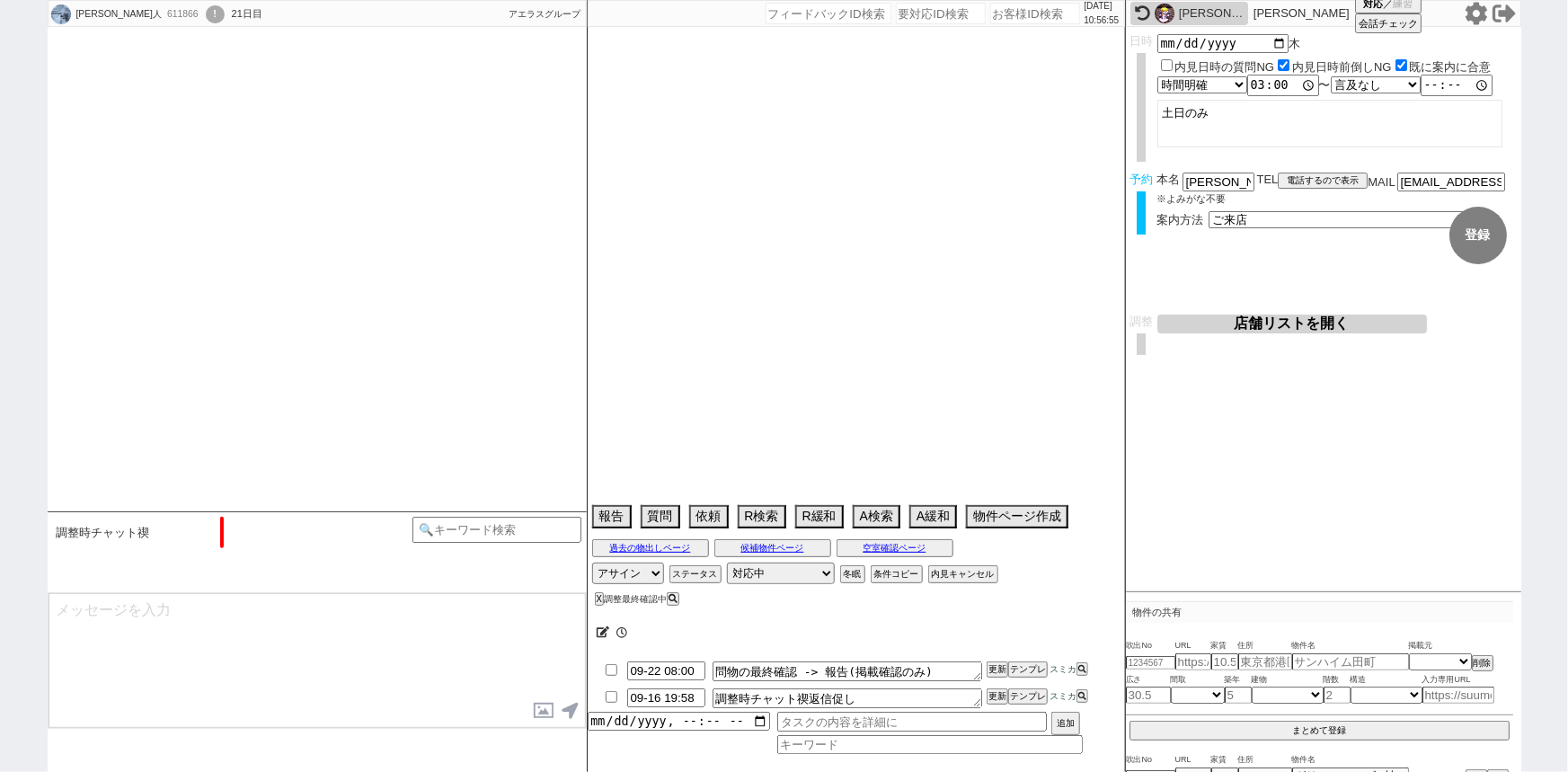
select select "35"
select select "1022"
select select "37"
select select "36"
select select "[DATE]"
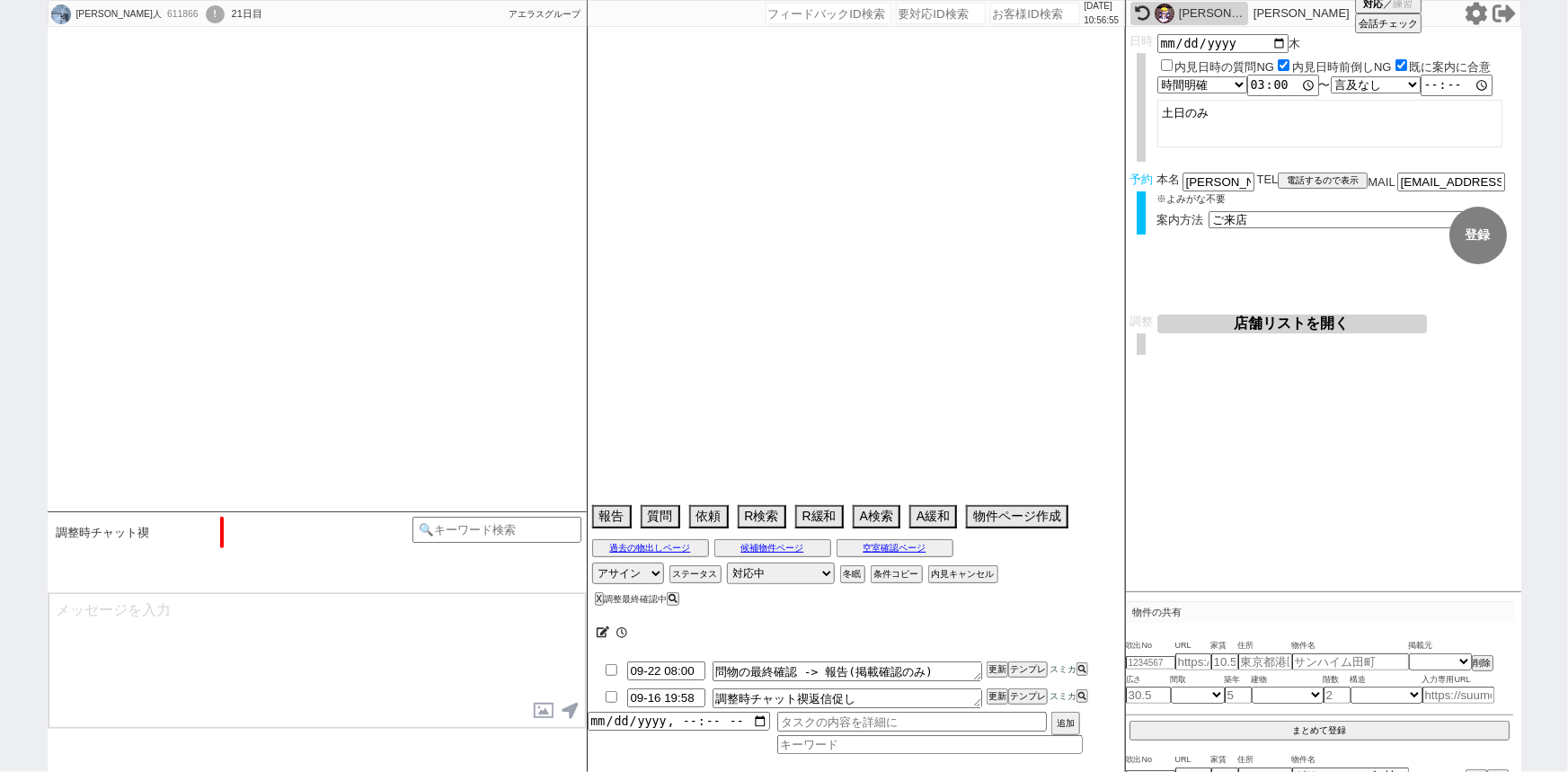
select select "38"
select select "[DATE]"
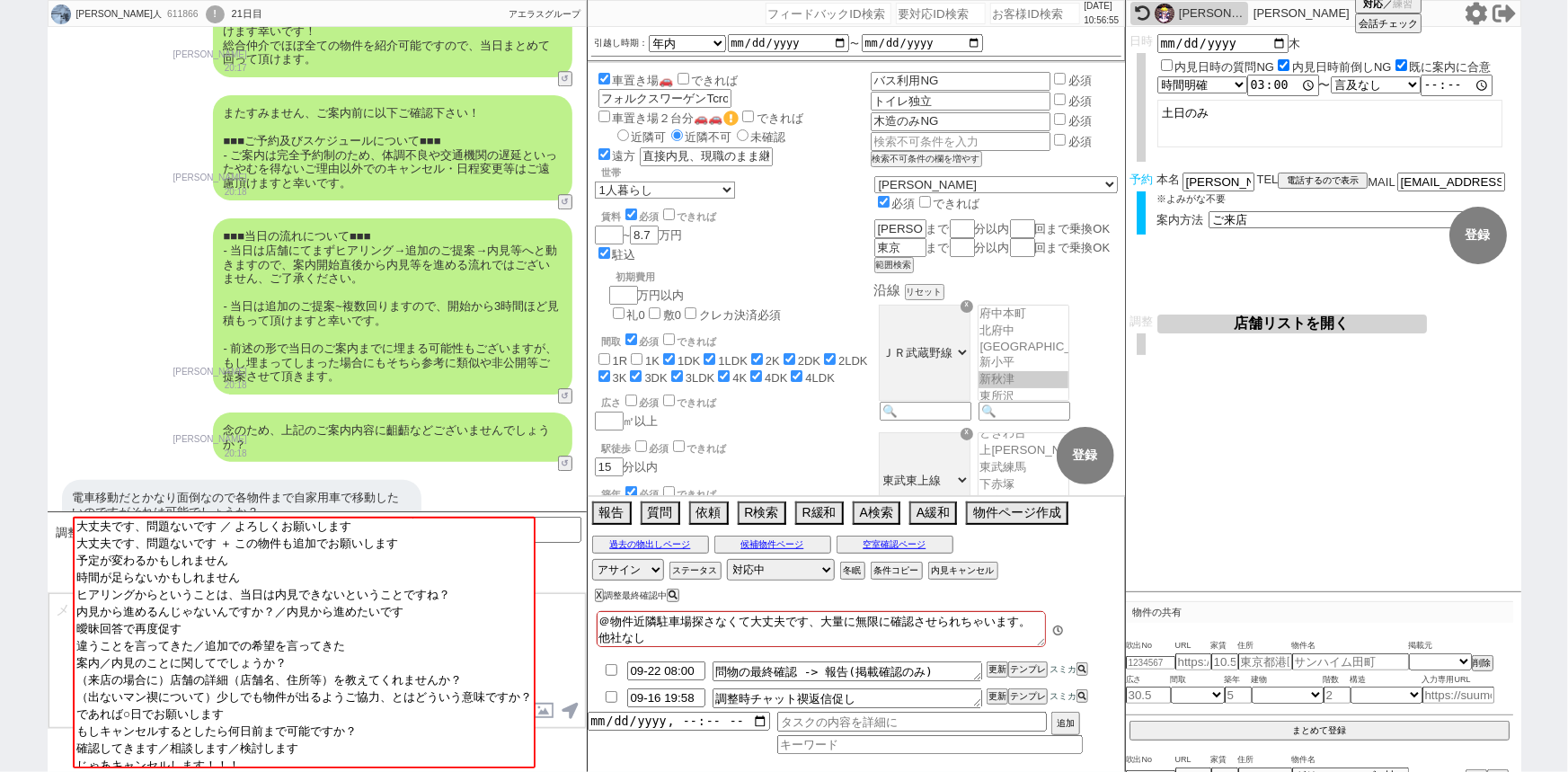
scroll to position [123, 0]
click at [1013, 22] on input "number" at bounding box center [1035, 14] width 90 height 22
paste input "604748"
type input "604748"
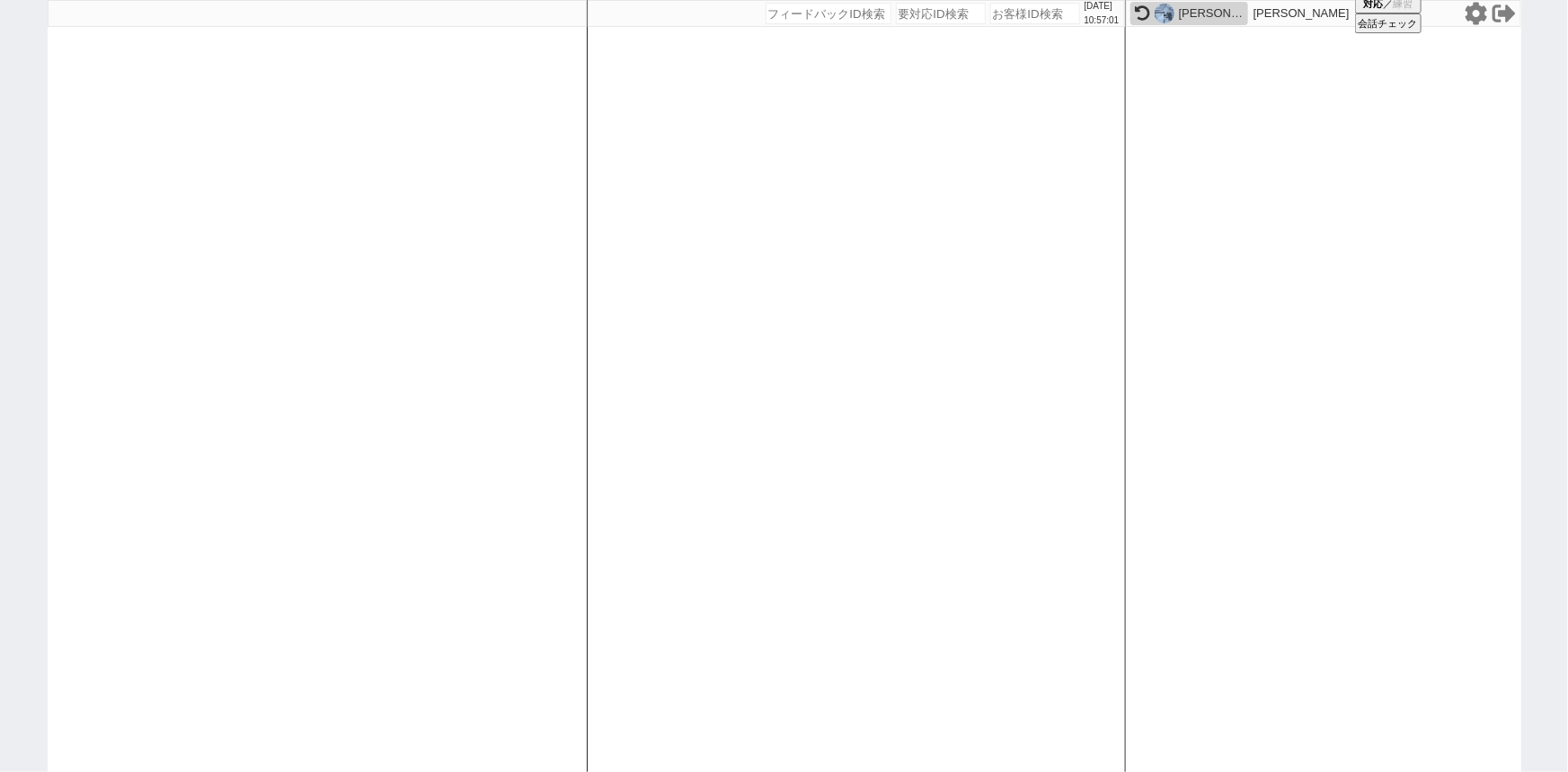
select select
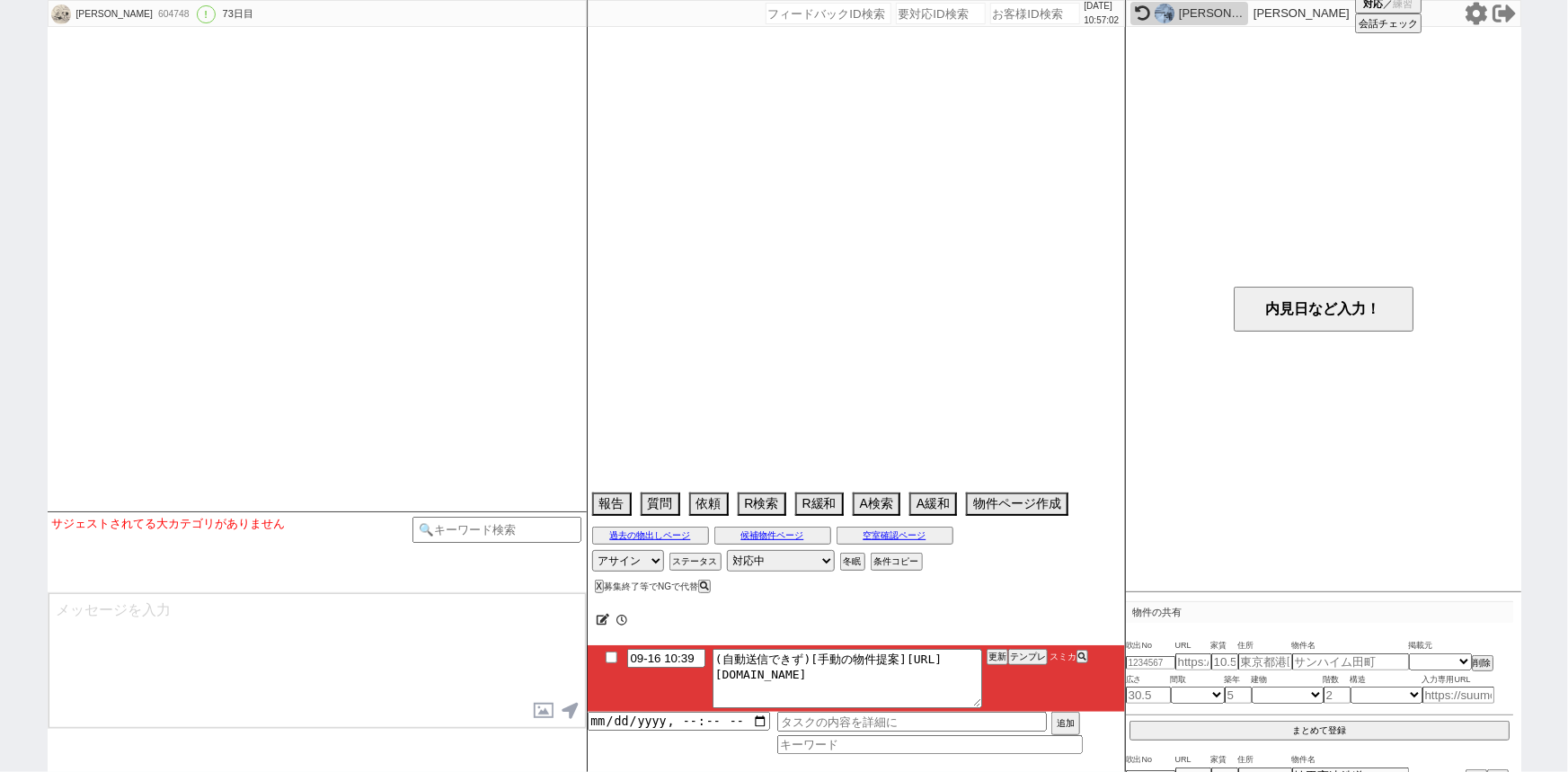
scroll to position [9507, 0]
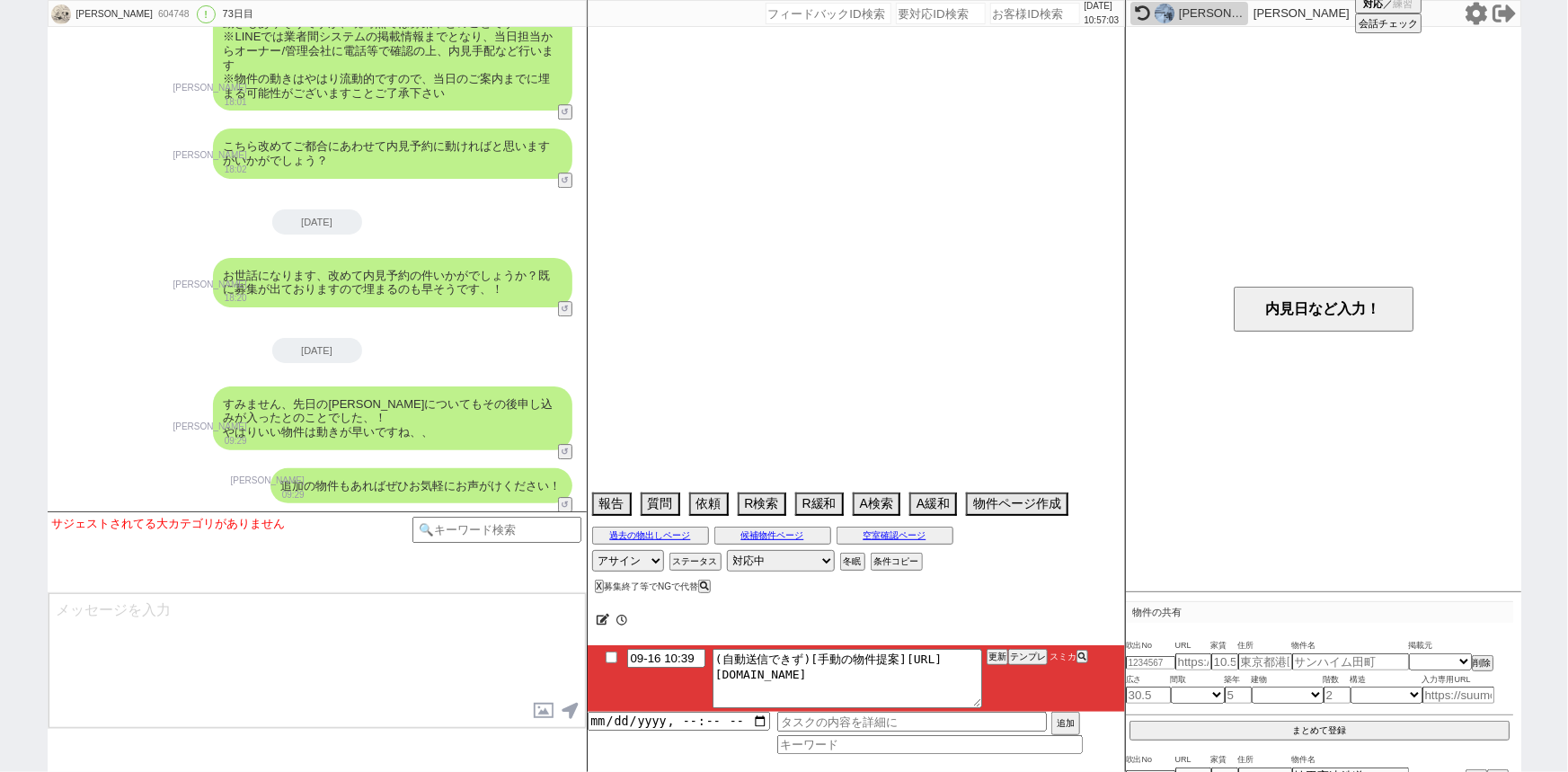
select select "16"
select select "0"
select select "76"
select select "75"
select select "23"
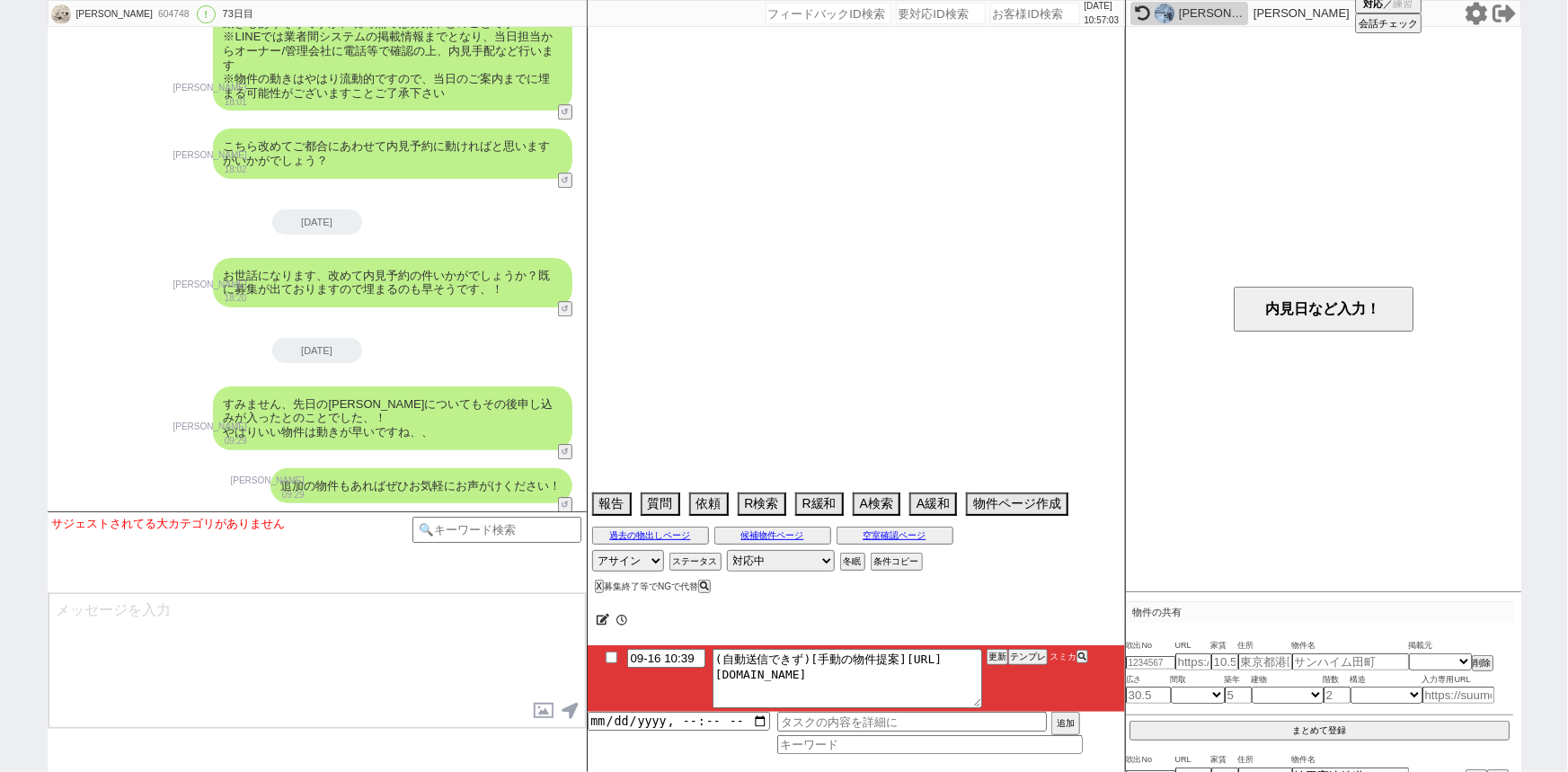
select select "14"
select select "72"
select select "815"
select select "70"
select select "60"
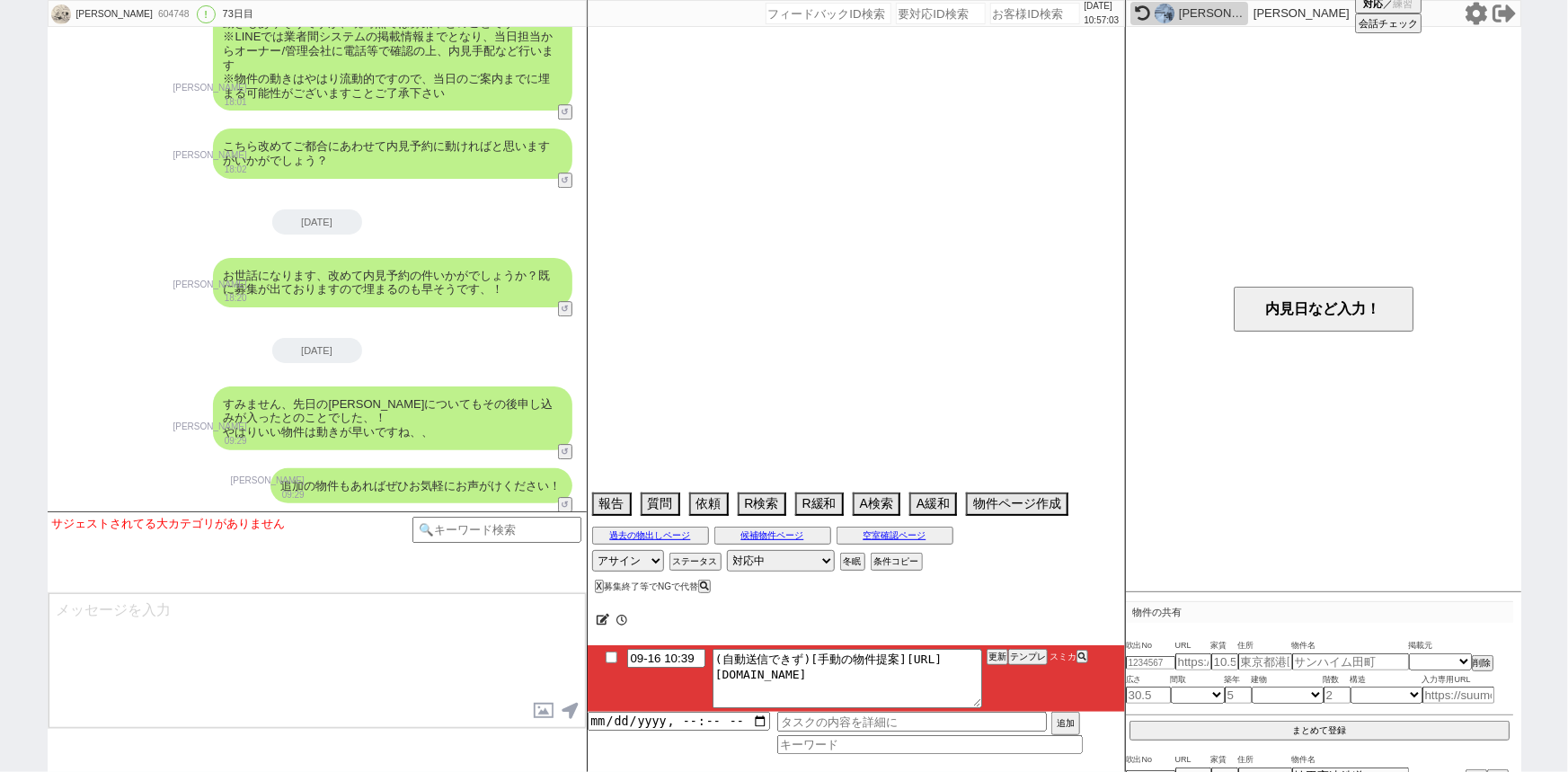
select select "65"
select select "29"
select select "62"
select select "64"
select select "33"
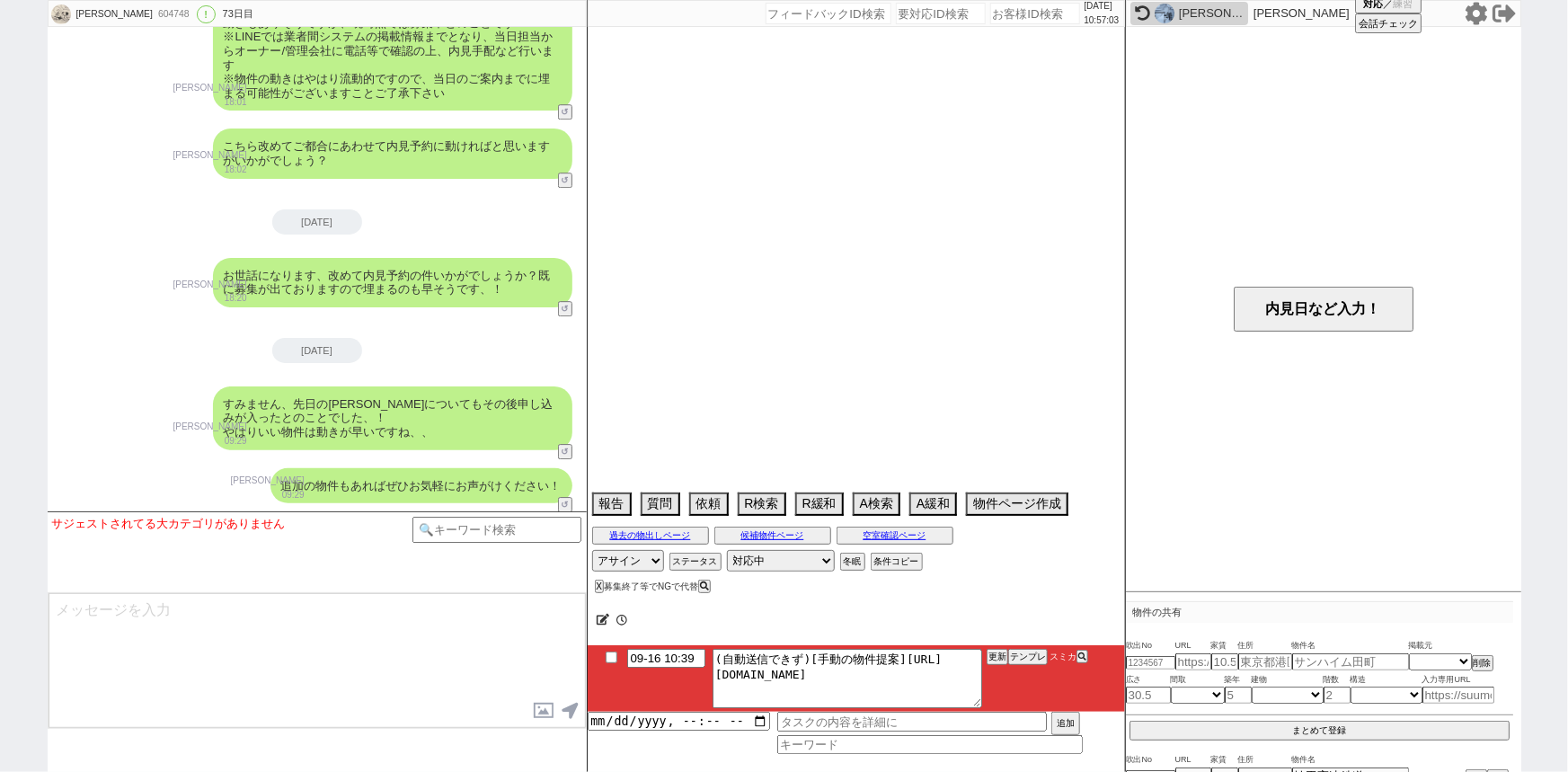
select select "71"
select select "67"
select select "59"
select select "63"
select select "25"
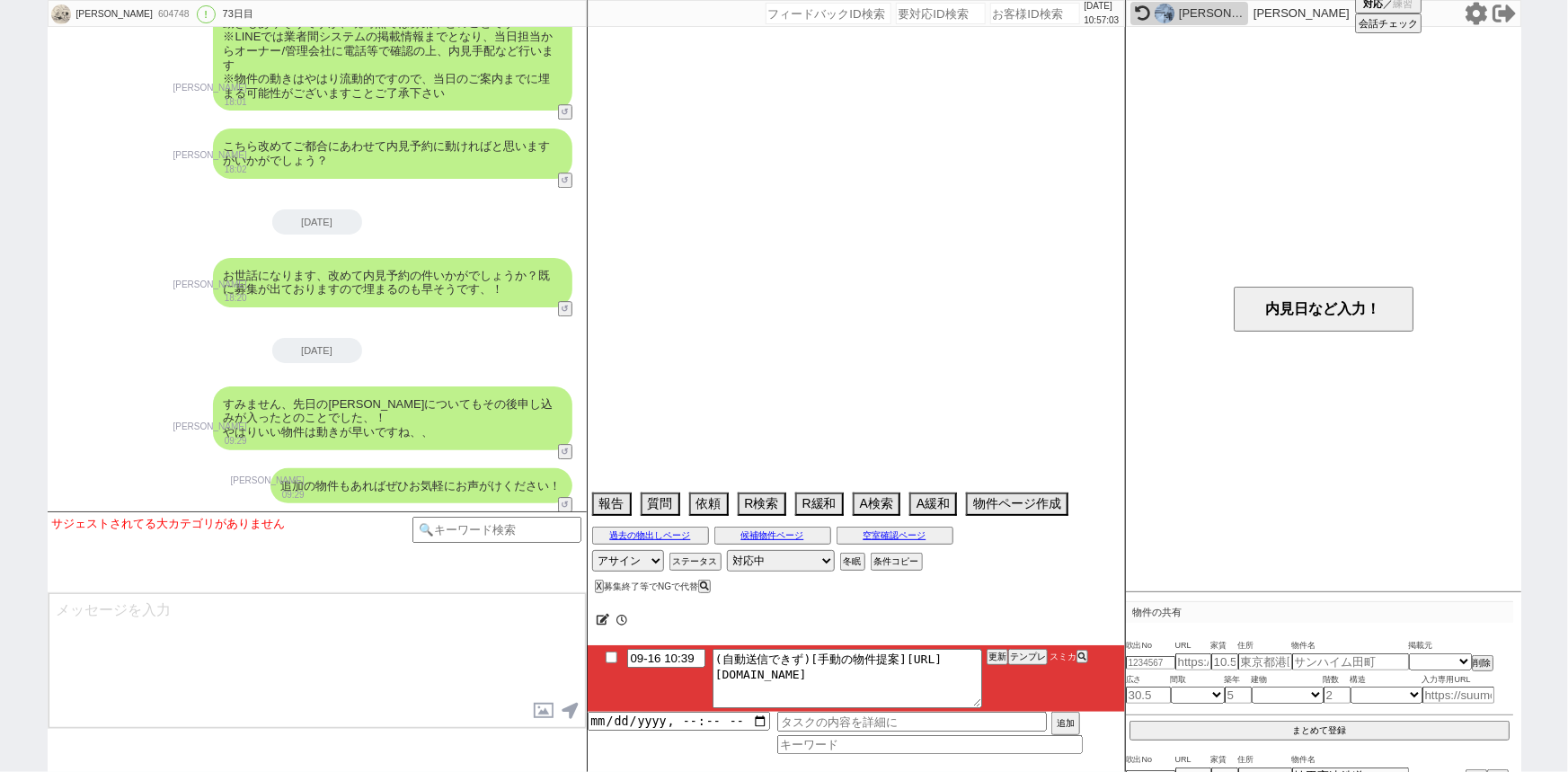
select select "3117"
select select "68"
select select "69"
select select "66"
select select "35"
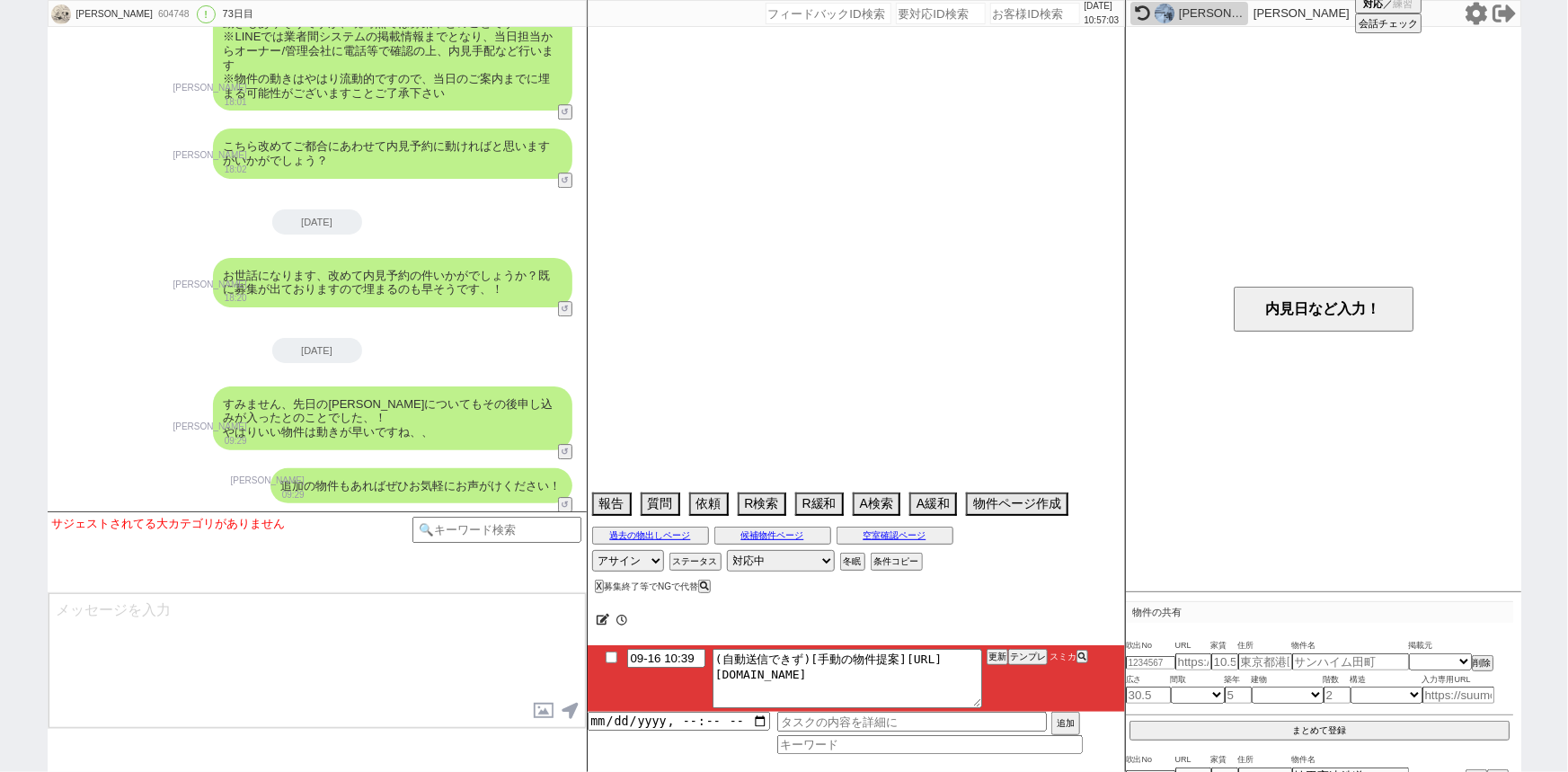
select select "24"
select select "27"
select select "36"
select select "7"
select select "38"
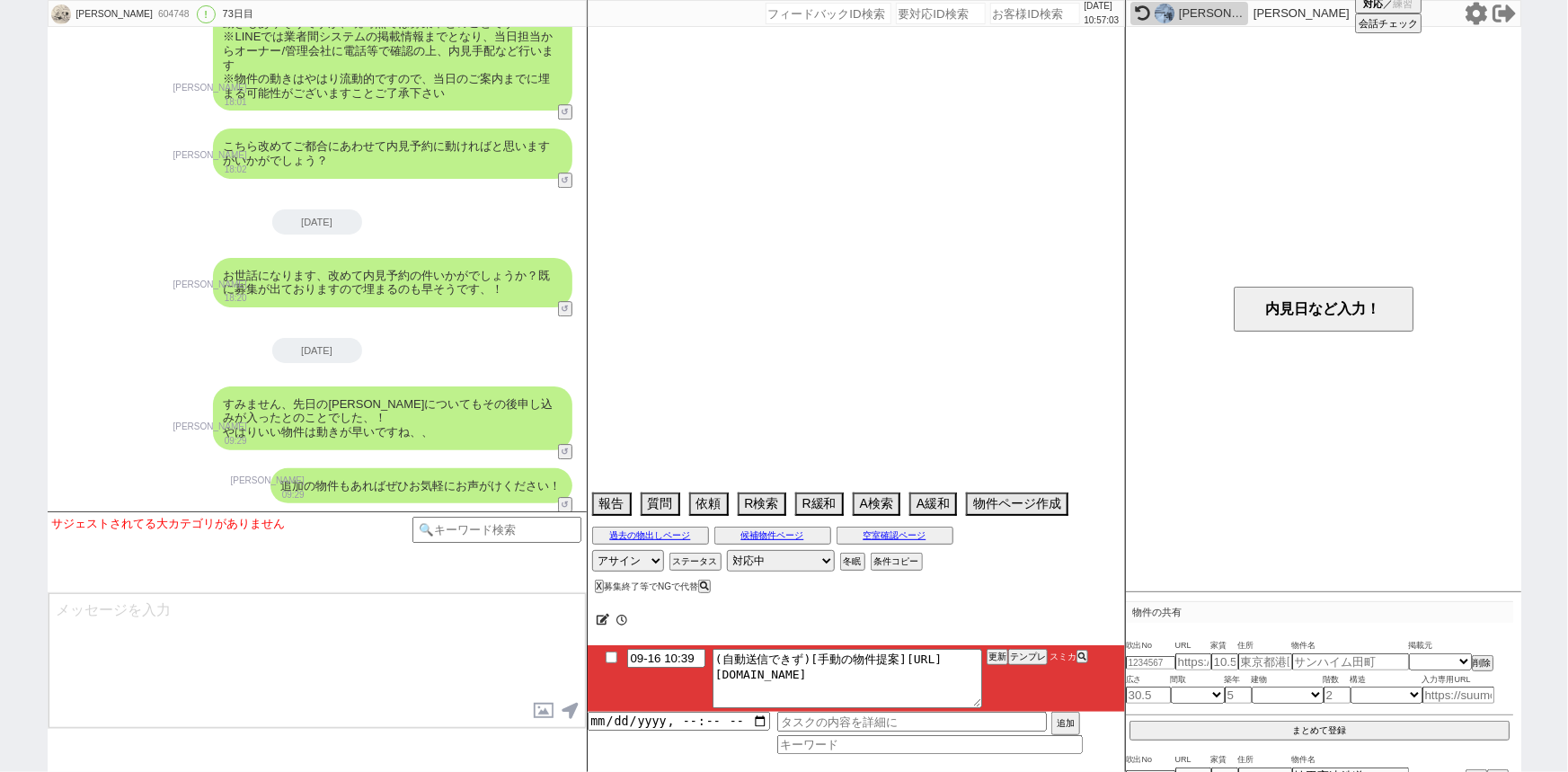
select select "48"
select select "16"
select select "537"
select select "32"
select select "44"
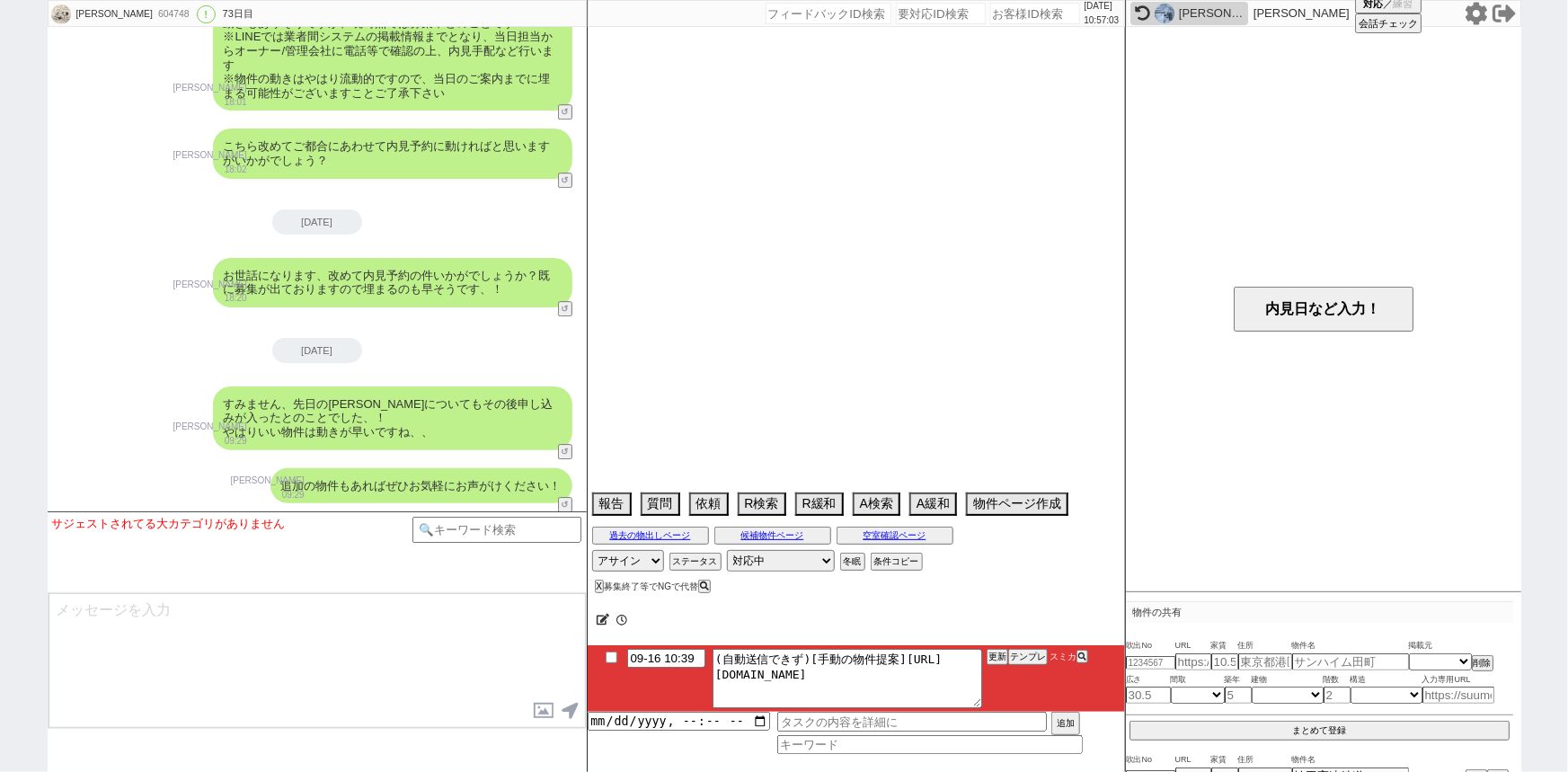
select select "30"
select select "74"
select select "11"
select select "57"
select select "12"
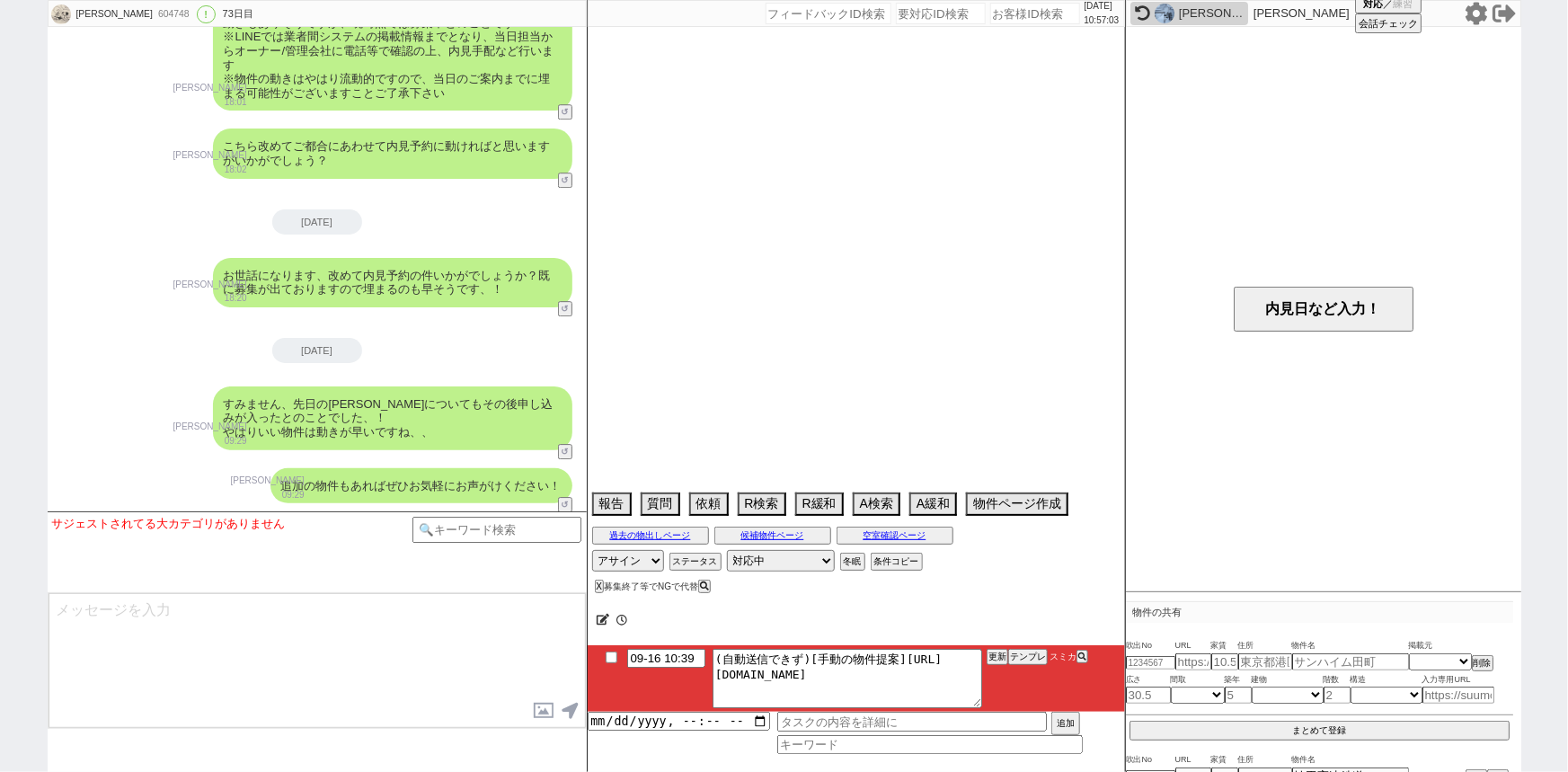
select select "47"
select select "56"
select select "77"
select select "61"
select select "50"
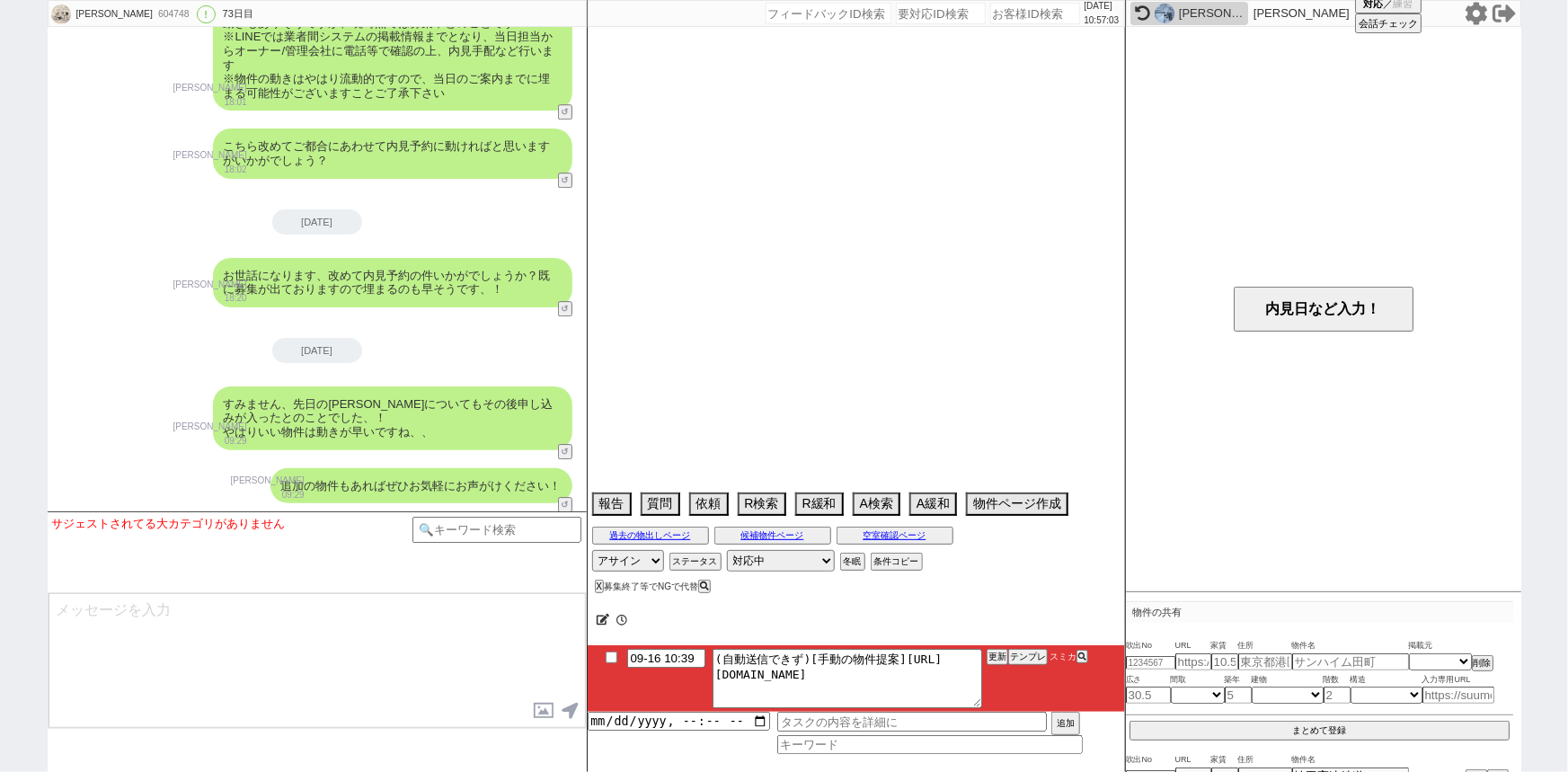
select select "54"
select select "73"
select select "1762"
select select "31"
select select "52"
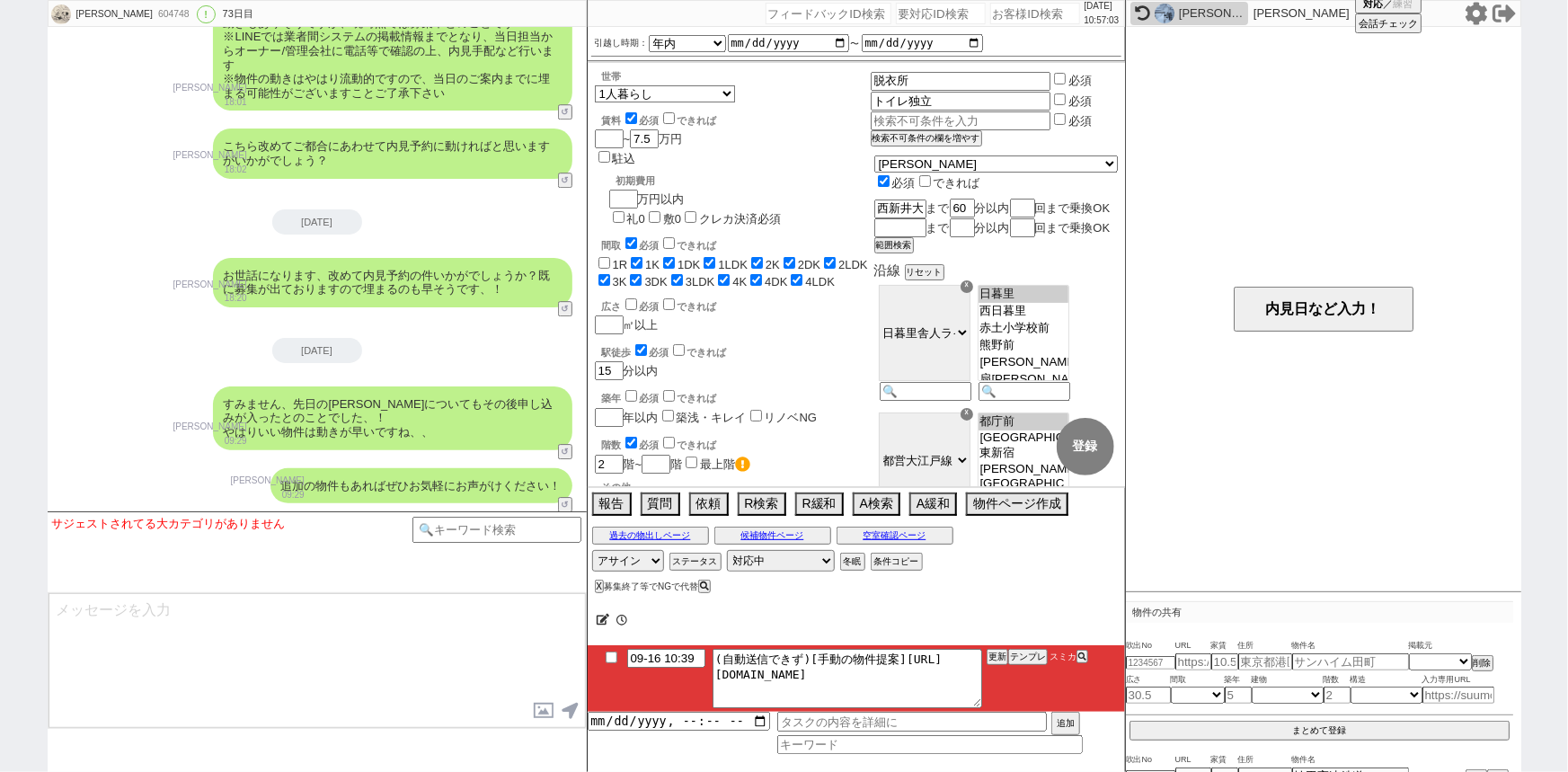
scroll to position [49, 0]
drag, startPoint x: 900, startPoint y: 657, endPoint x: 1007, endPoint y: 718, distance: 123.2
click at [1007, 718] on div "09-16 10:39 (自動送信できず)[手動の物件提案]https://jent-crm.com/2ng-84y191pn3984hy/introduct…" at bounding box center [856, 699] width 537 height 109
click at [1023, 654] on button "テンプレ" at bounding box center [1028, 657] width 40 height 13
type textarea "並行で先の物件を参考にしつつ相場を見ておりまして、2件ピックアップしてまいりました！ https://tools.sumika.live/pages/dnt7…"
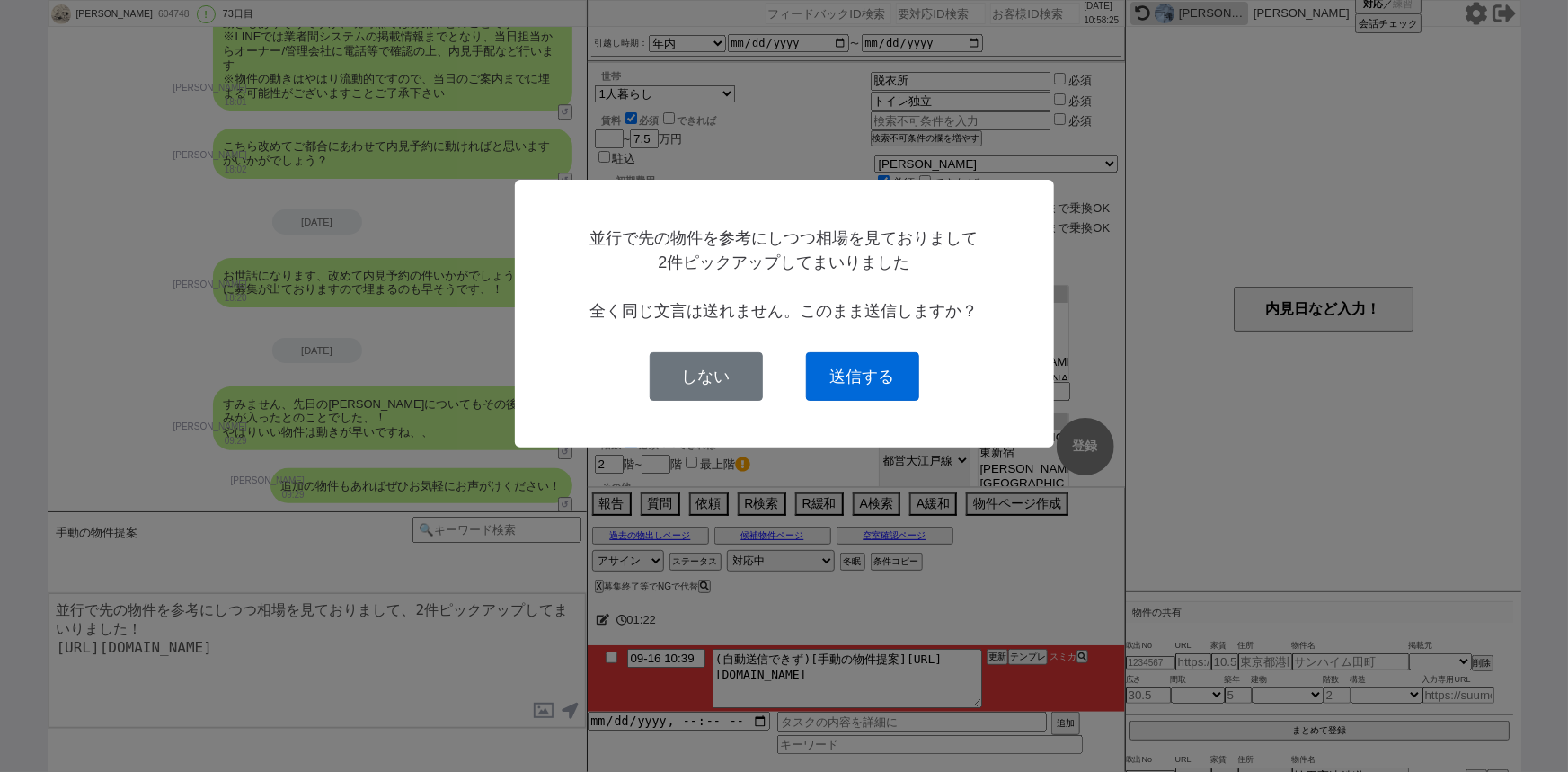
click at [858, 379] on button "送信する" at bounding box center [862, 376] width 114 height 48
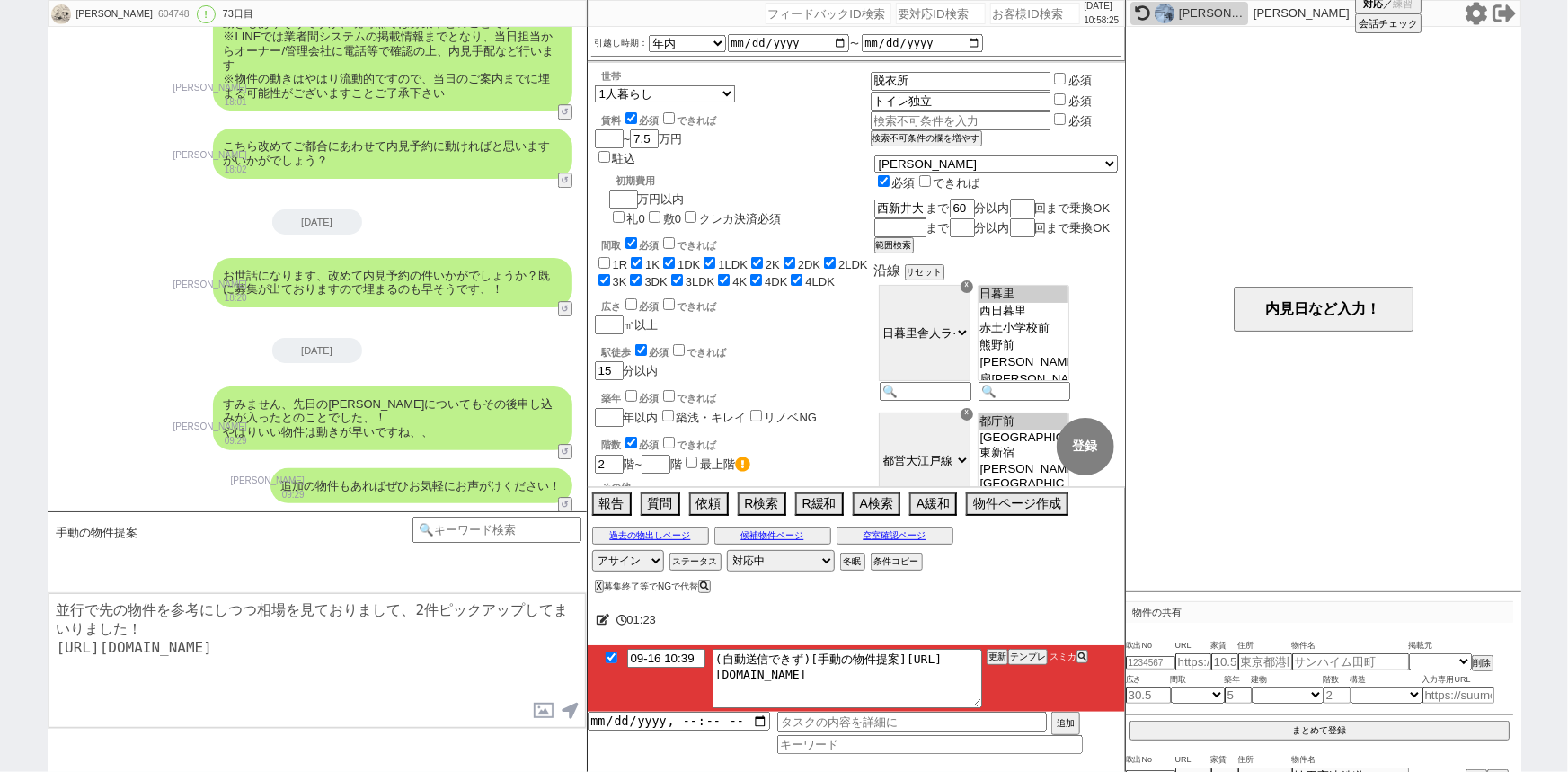
checkbox input "true"
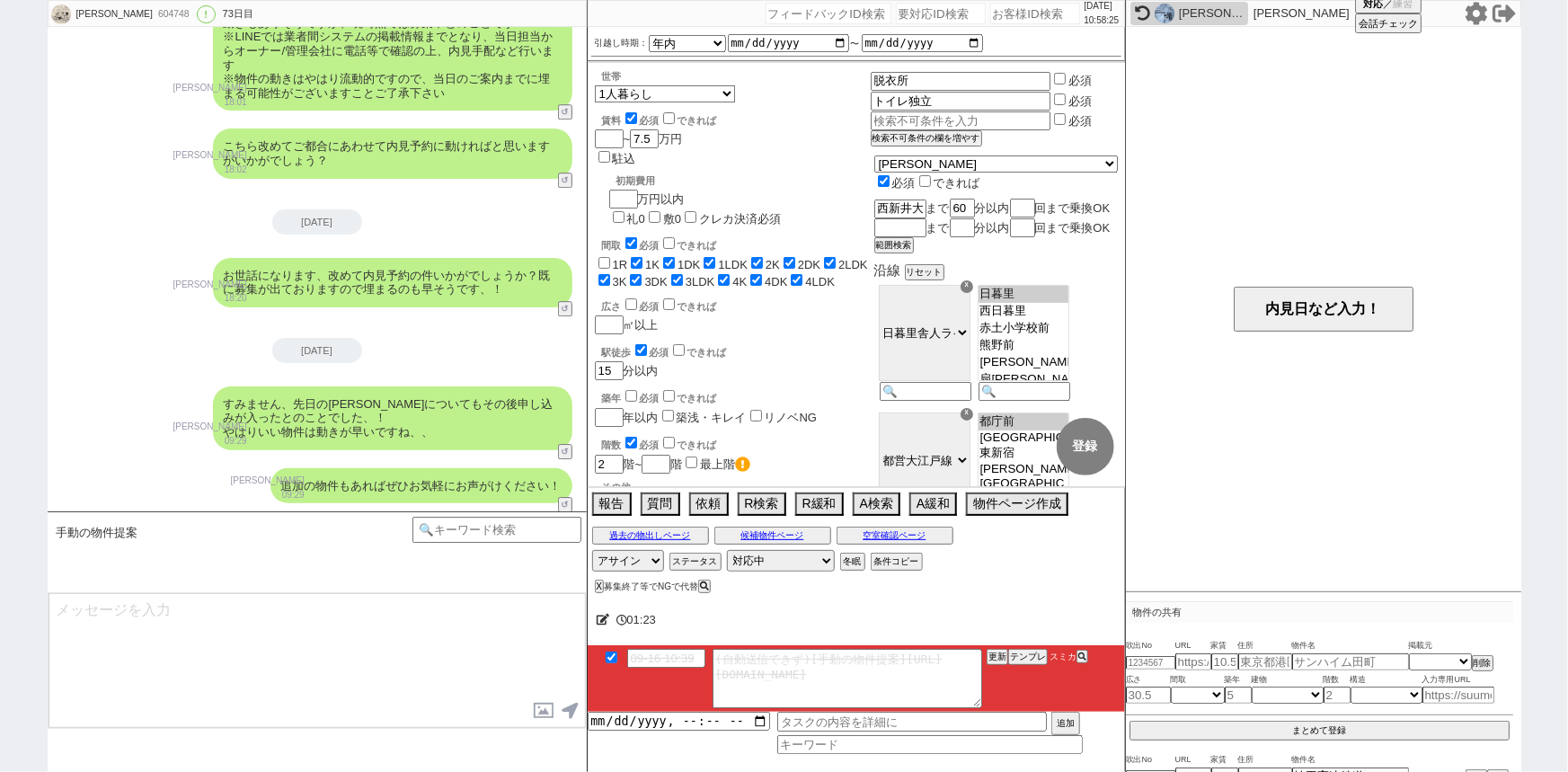
scroll to position [9650, 0]
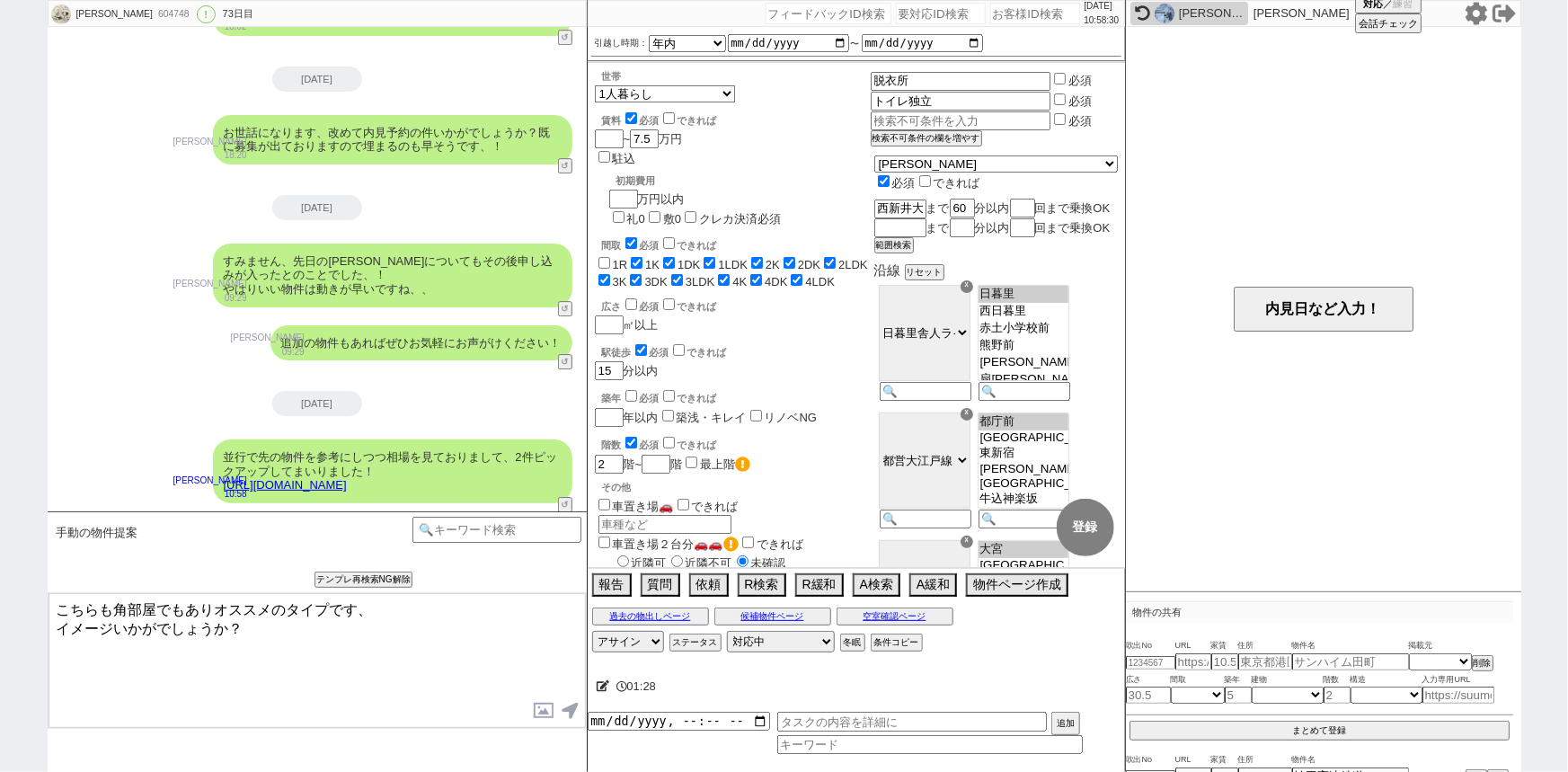
drag, startPoint x: 159, startPoint y: 609, endPoint x: 0, endPoint y: 585, distance: 160.8
click at [0, 585] on div "幡野香菜 604748 ! 0 73日目 冬眠中 自社客 スミカ スミカ_BPO チャット全表示 2025-07-06 新しくフォローされました (13:50…" at bounding box center [784, 386] width 1568 height 772
type textarea "1件目など新築でもありオススメのタイプです、 イメージいかがでしょうか？"
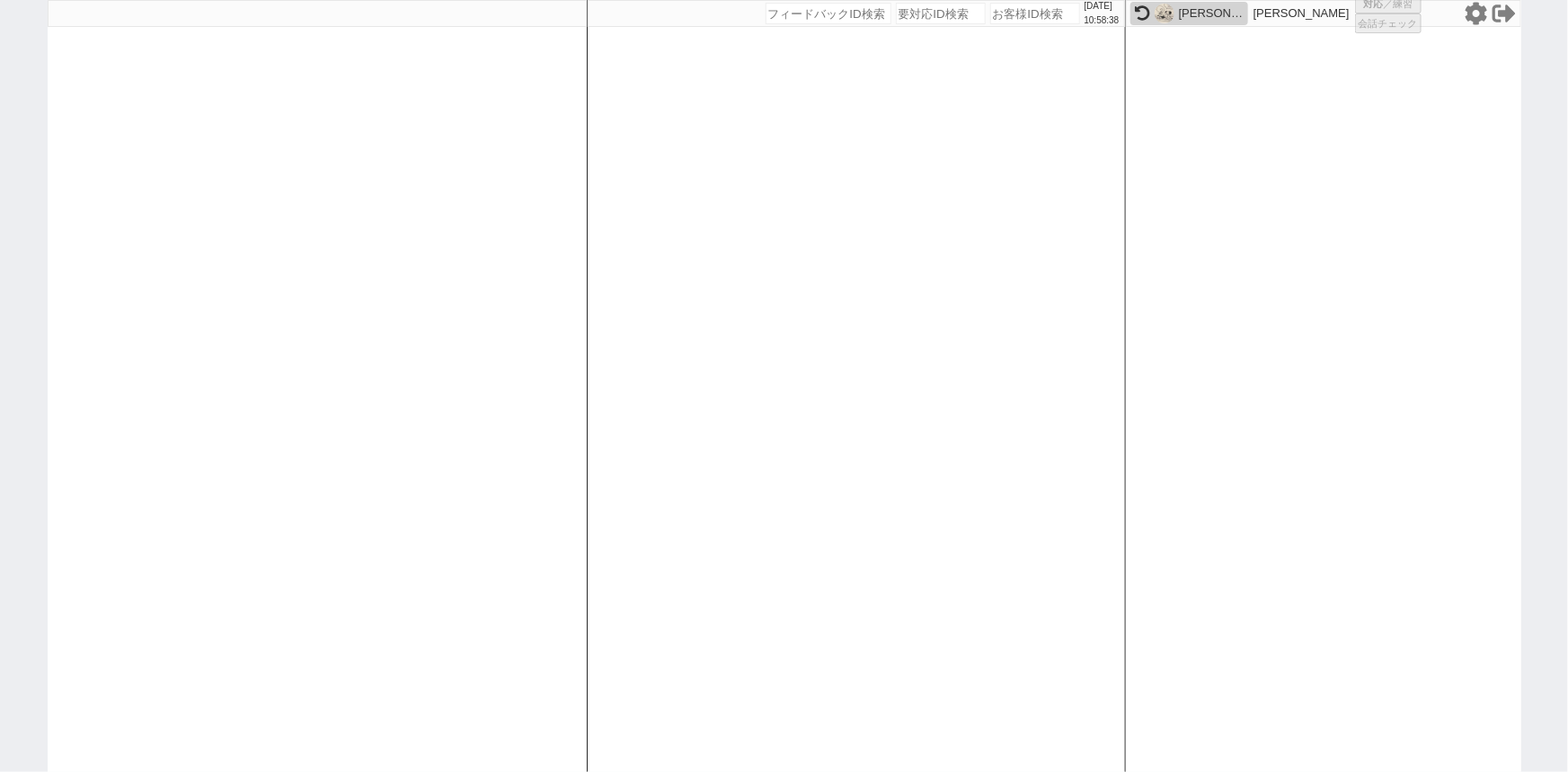
select select "1"
select select "2"
select select
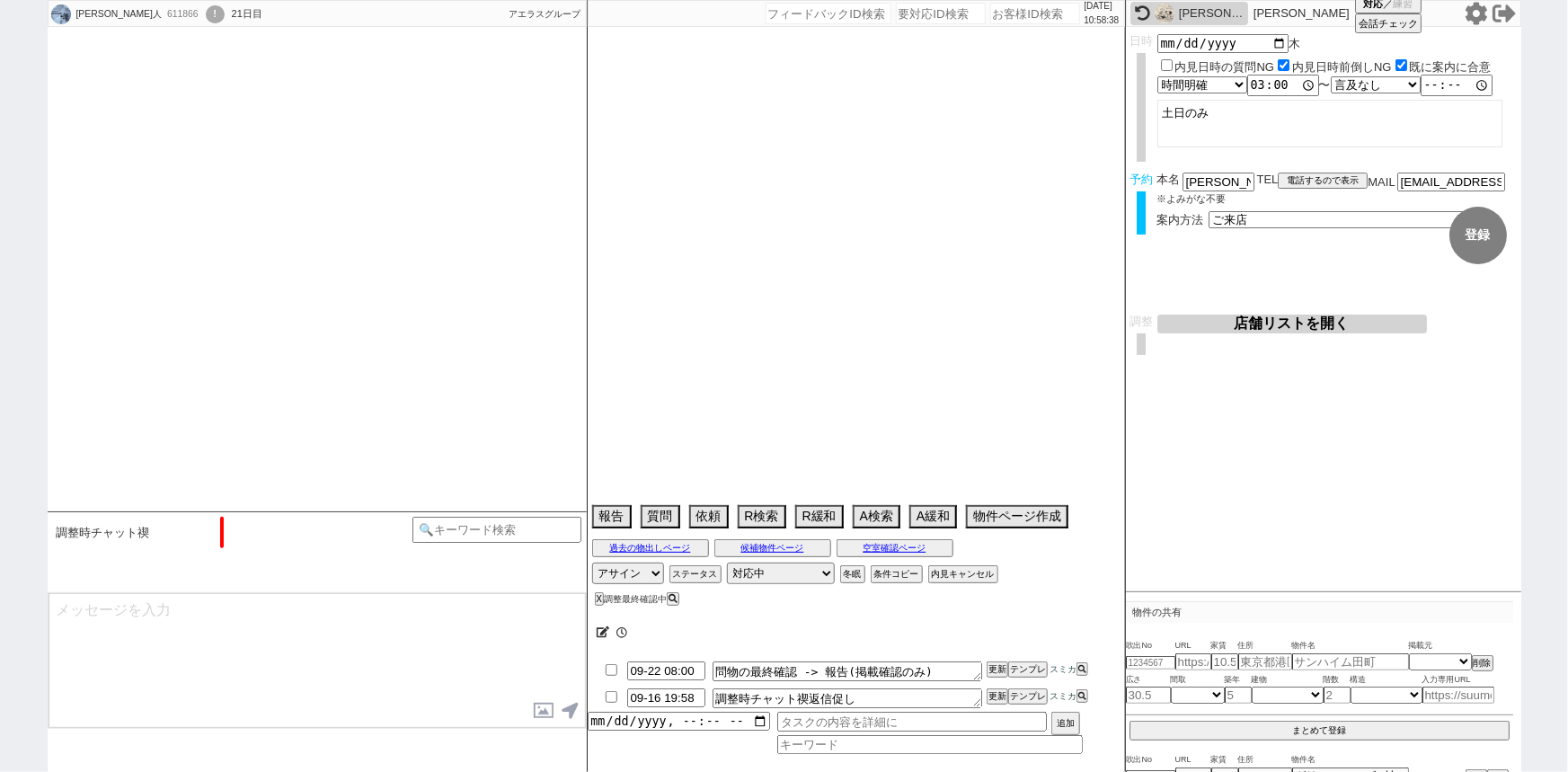
type textarea "＠物件近隣駐車場探さなくて大丈夫です、大量に無限に確認させられちゃいます。 他社なし"
select select "16"
select select "0"
select select "16"
select select "533"
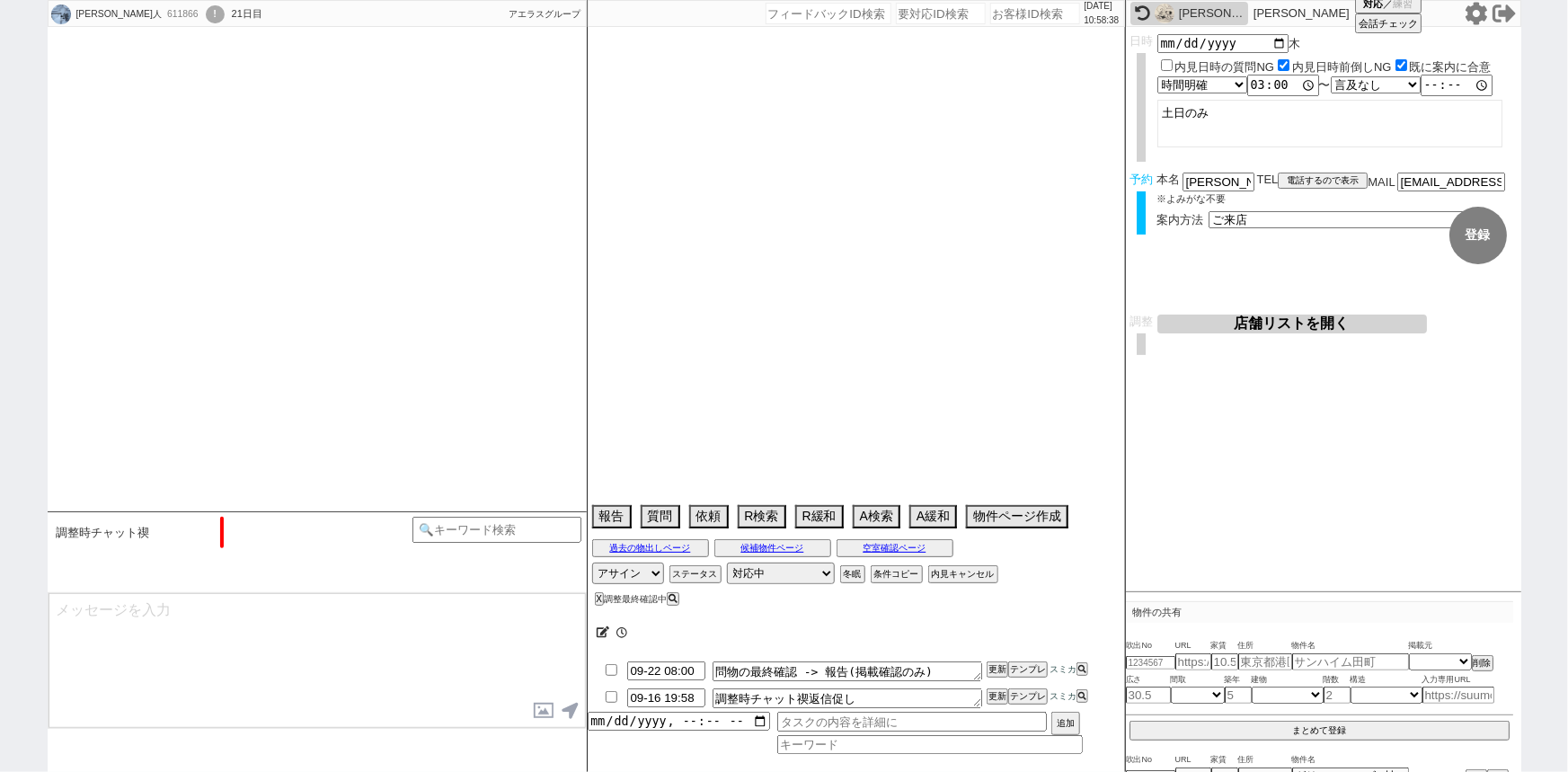
select select "35"
select select "1022"
select select "37"
select select "36"
select select "[DATE]"
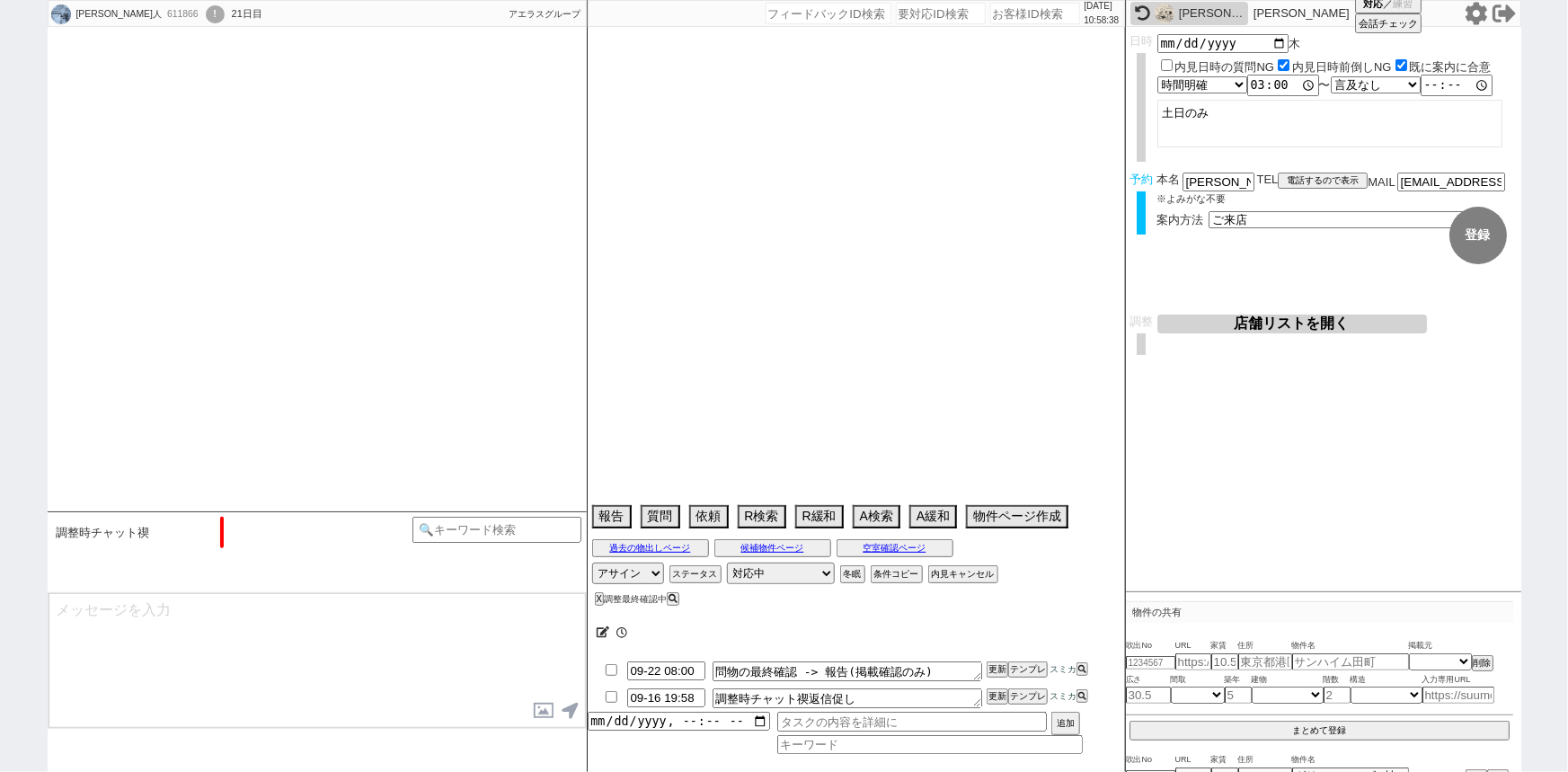
select select "38"
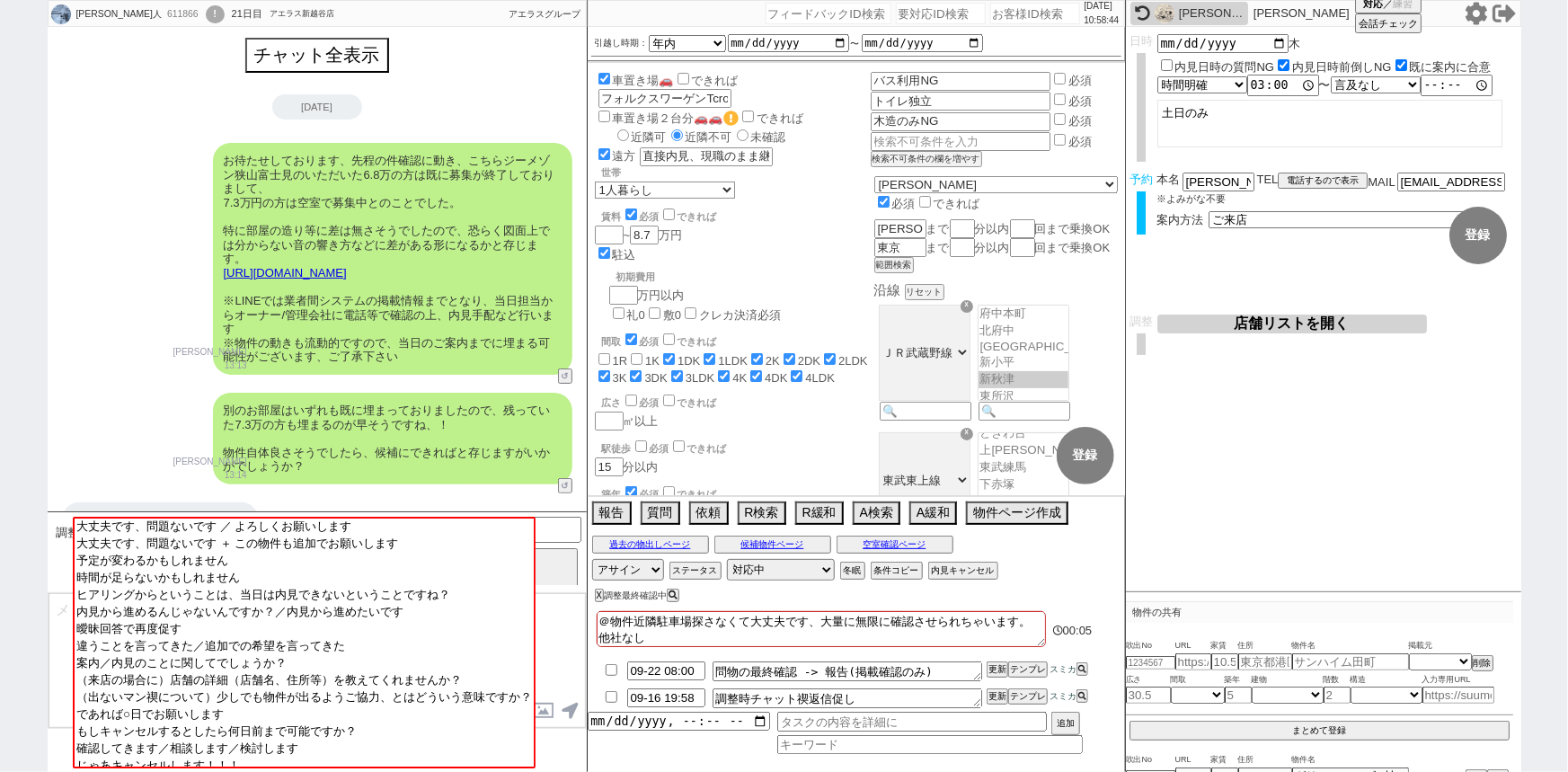
scroll to position [123, 0]
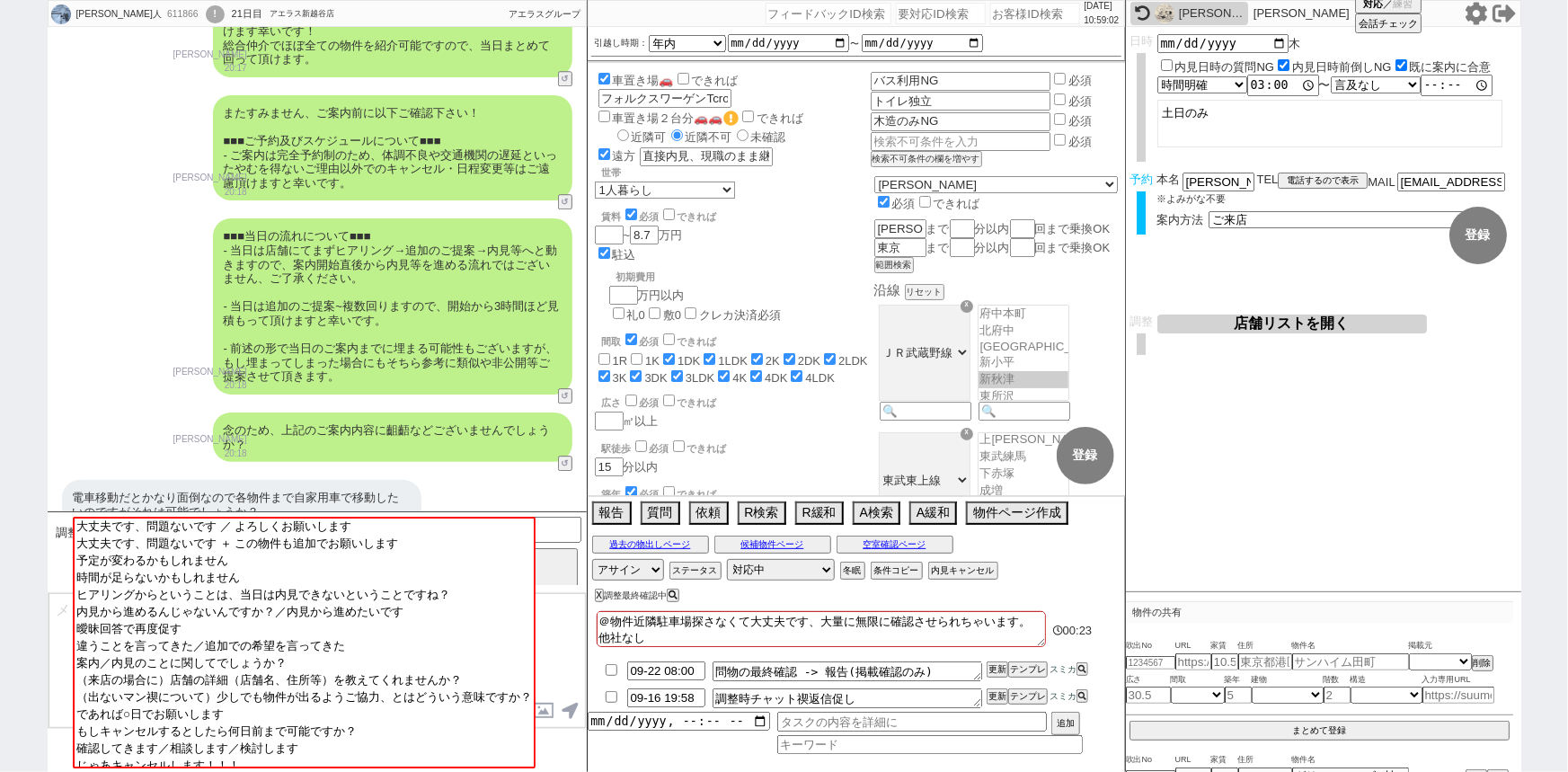
click at [999, 19] on input "number" at bounding box center [1035, 14] width 90 height 22
paste input "613620"
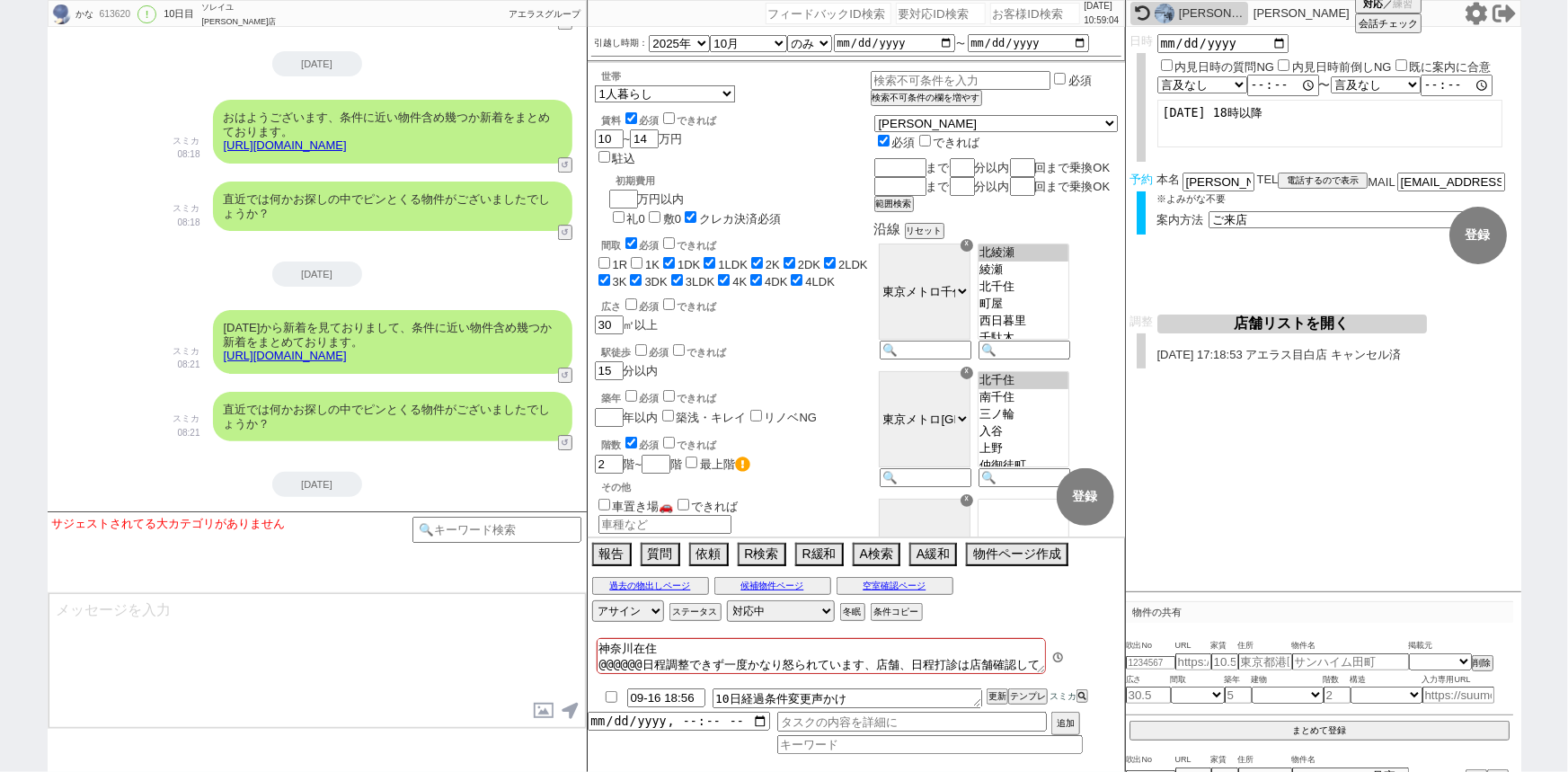
scroll to position [9734, 0]
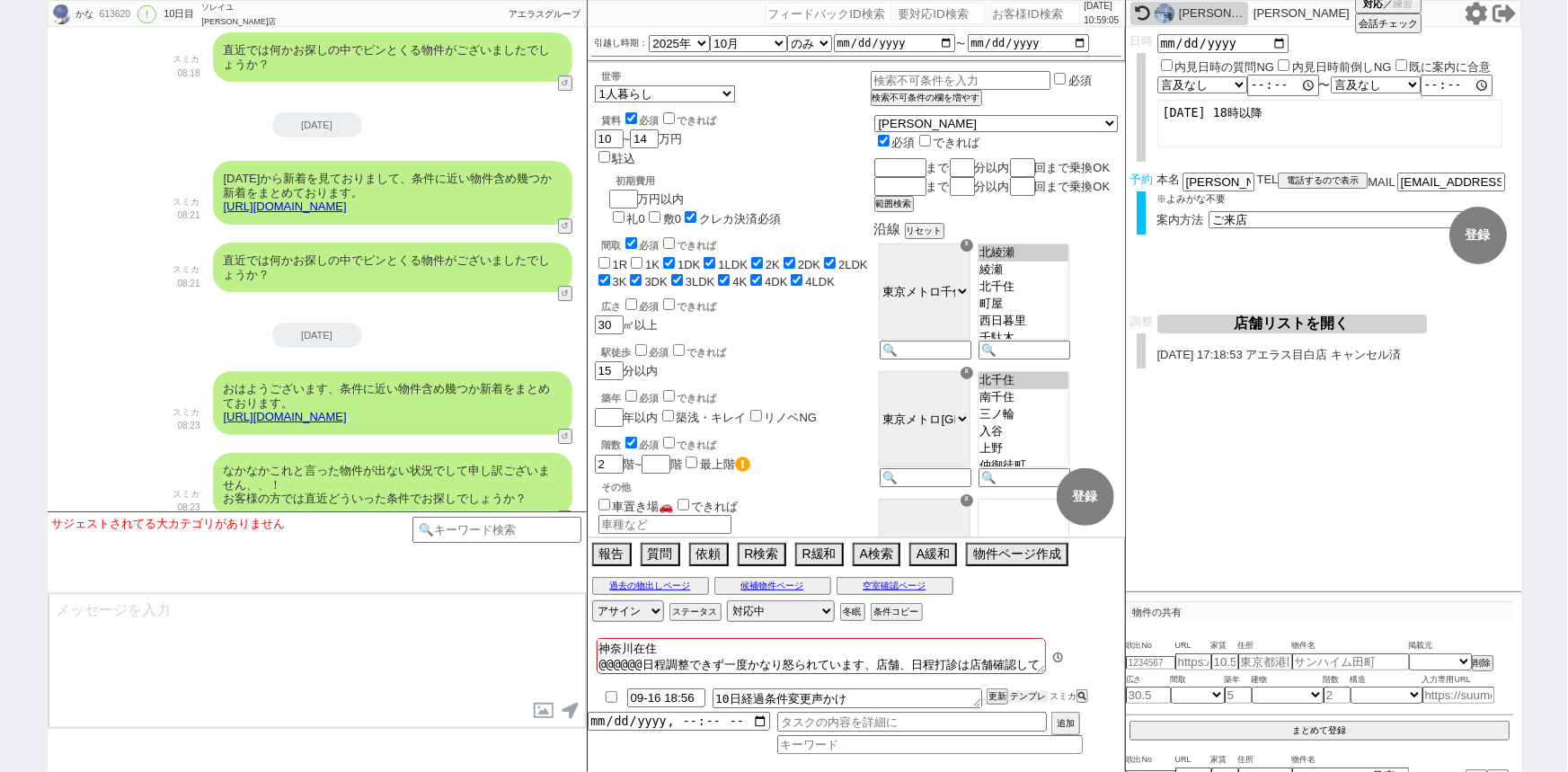
click at [1033, 692] on button "テンプレ" at bounding box center [1028, 697] width 40 height 13
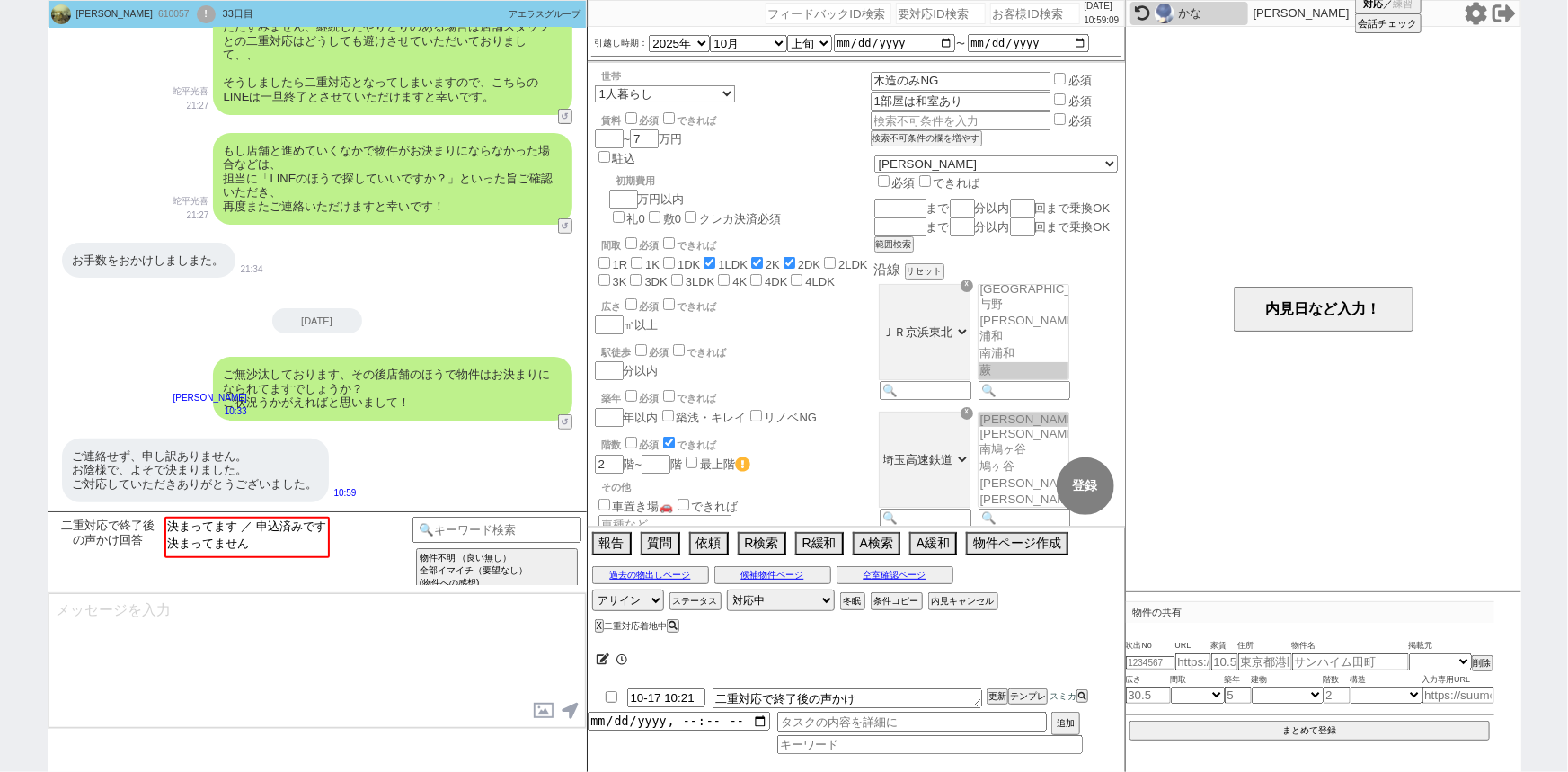
scroll to position [32, 0]
click at [243, 523] on option "決まってます ／ 申込済みです" at bounding box center [245, 525] width 162 height 17
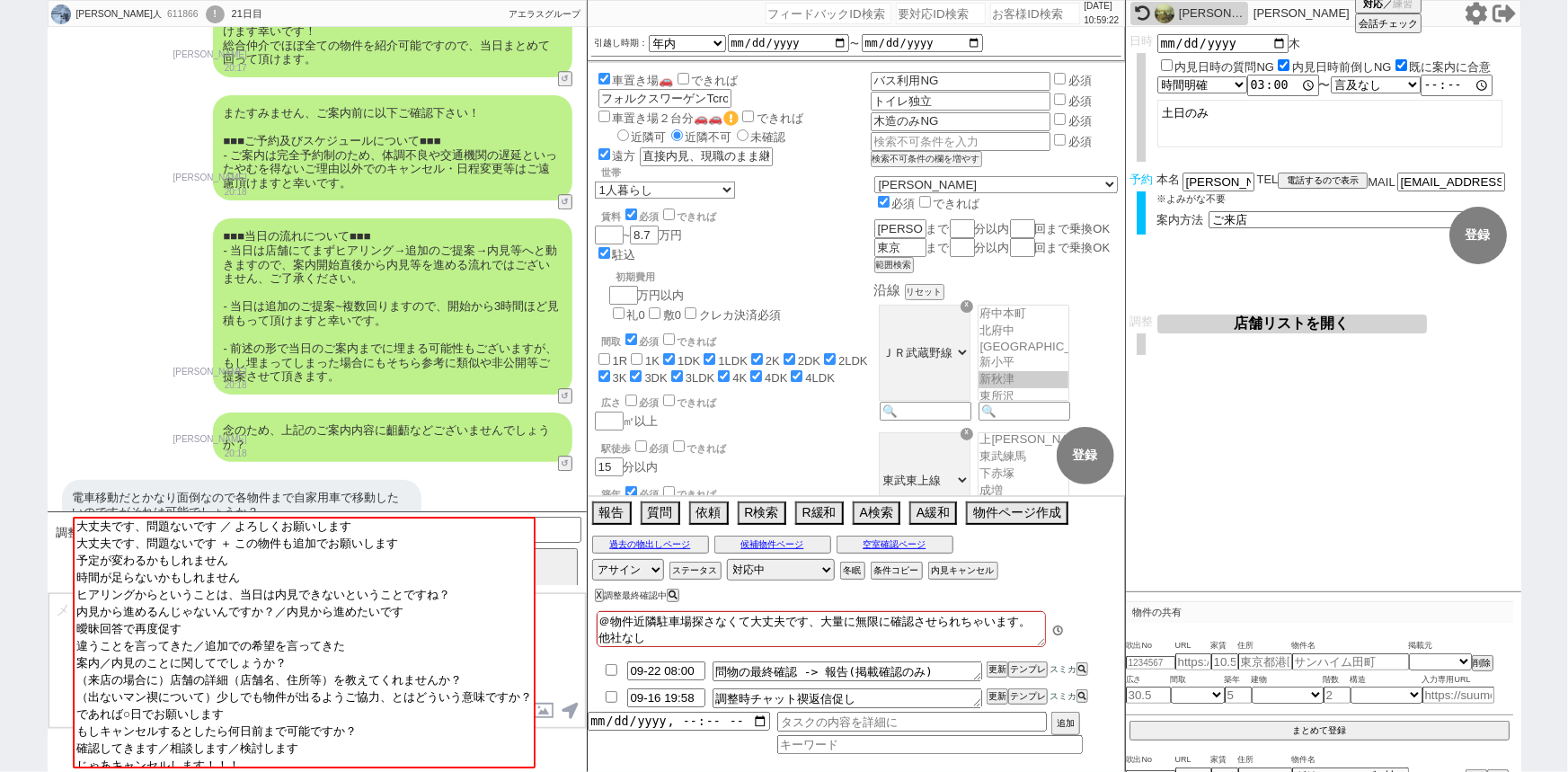
scroll to position [123, 0]
click at [1003, 18] on input "number" at bounding box center [1035, 14] width 90 height 22
paste input "612457"
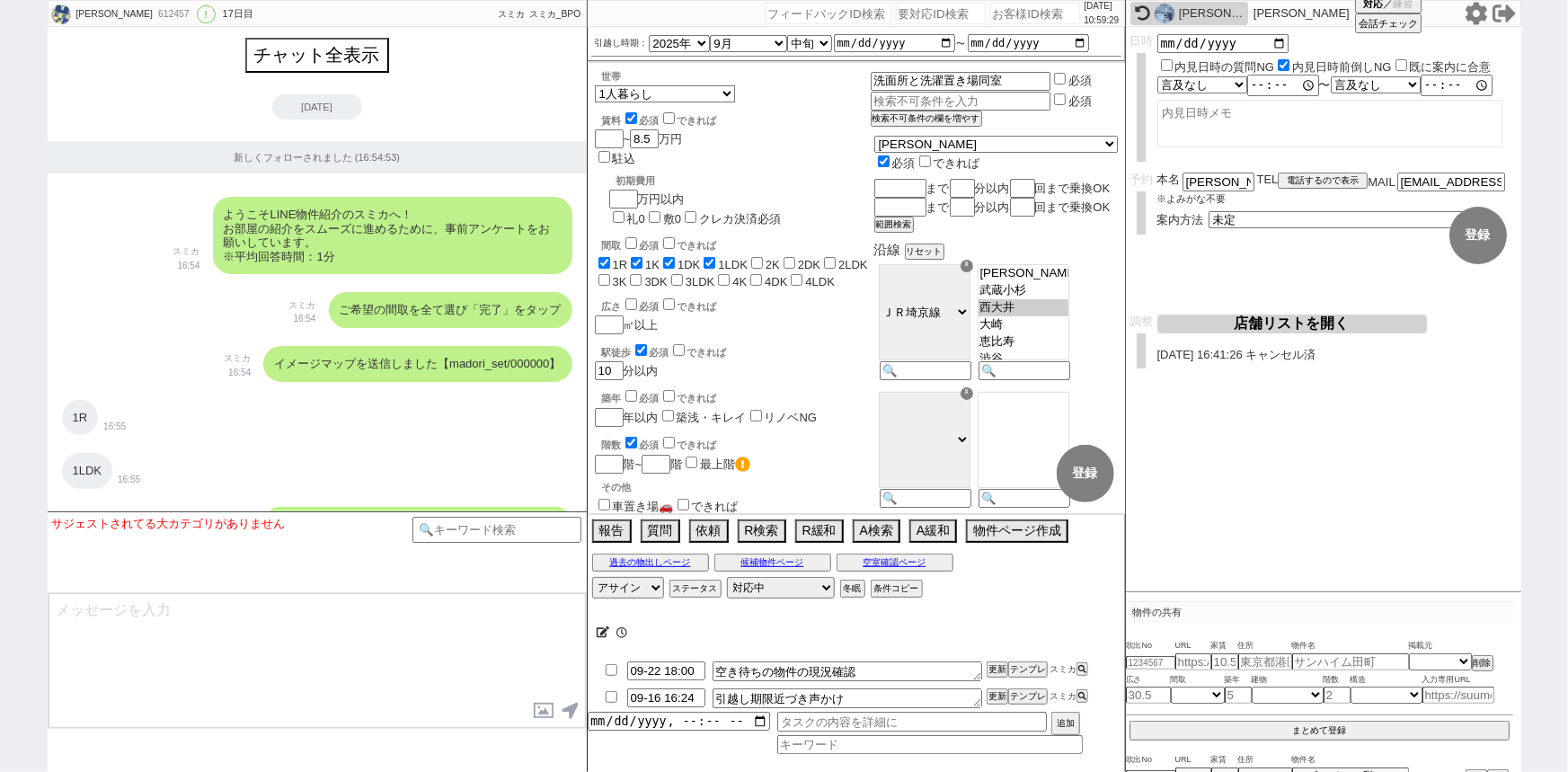
scroll to position [10287, 0]
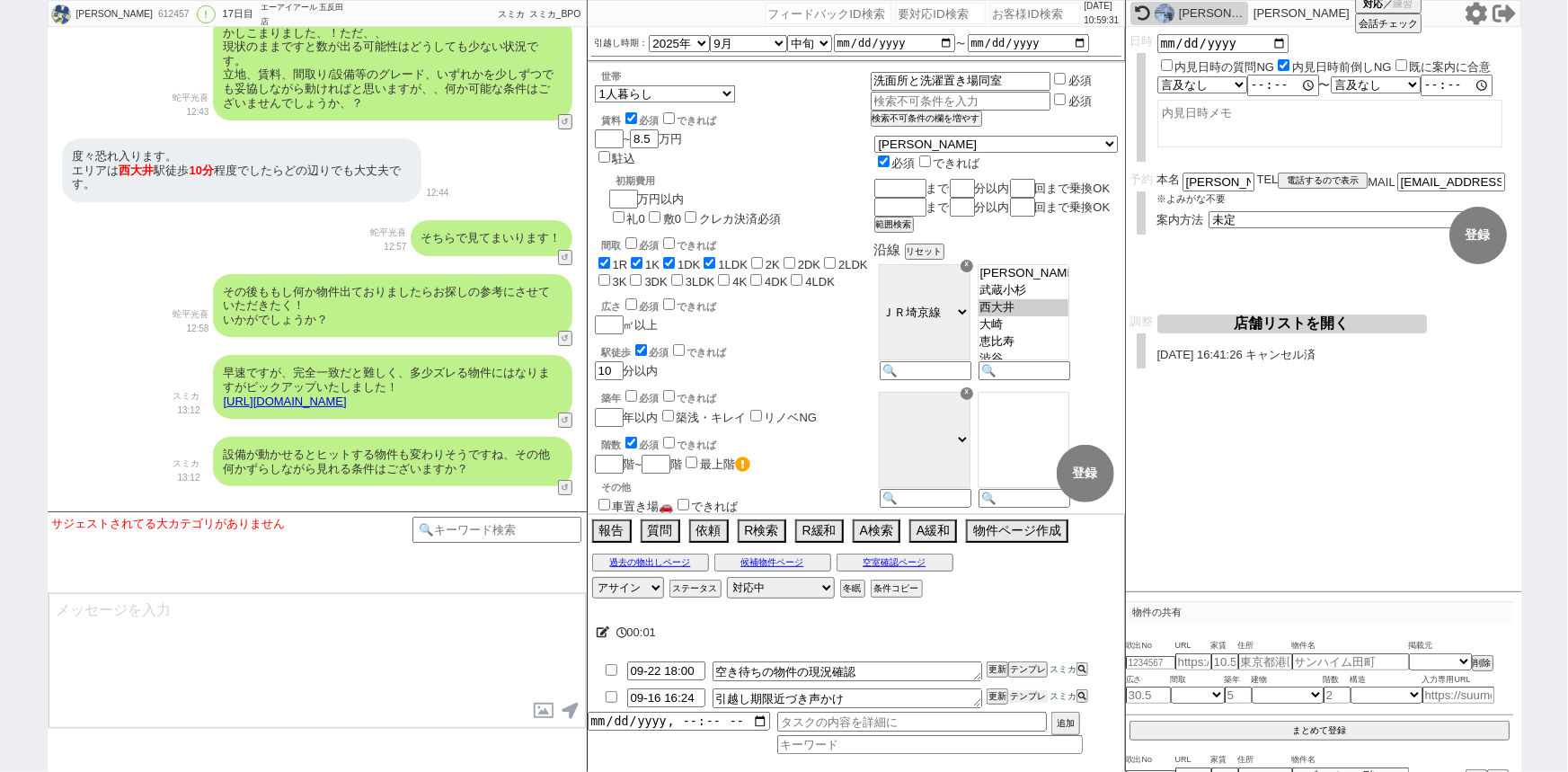
click at [1020, 704] on li "09-16 16:24 引越し期限近づき声かけ 更新 テンプレ スミカ" at bounding box center [856, 698] width 537 height 27
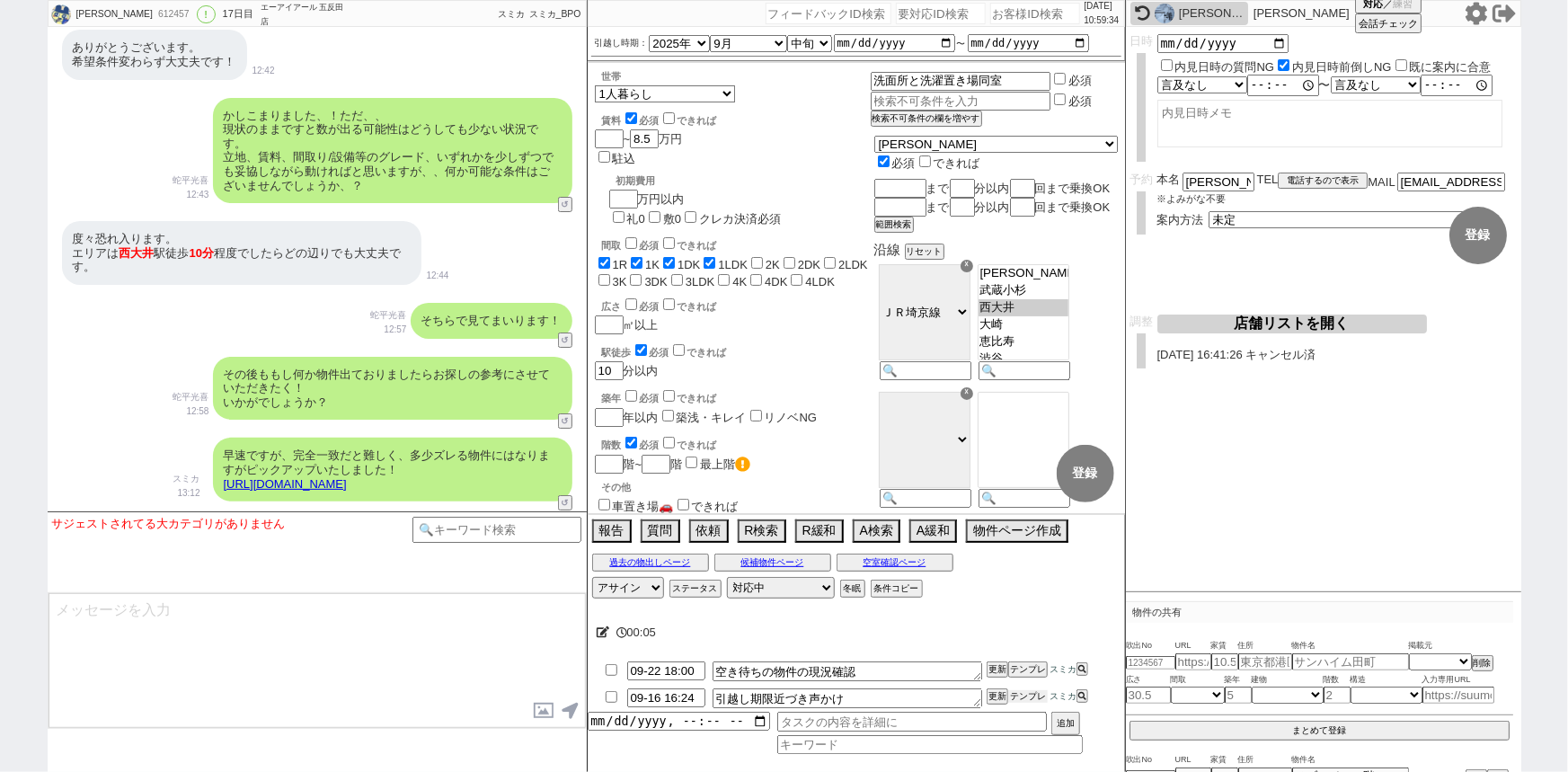
scroll to position [10204, 0]
click at [1025, 693] on button "テンプレ" at bounding box center [1028, 697] width 40 height 13
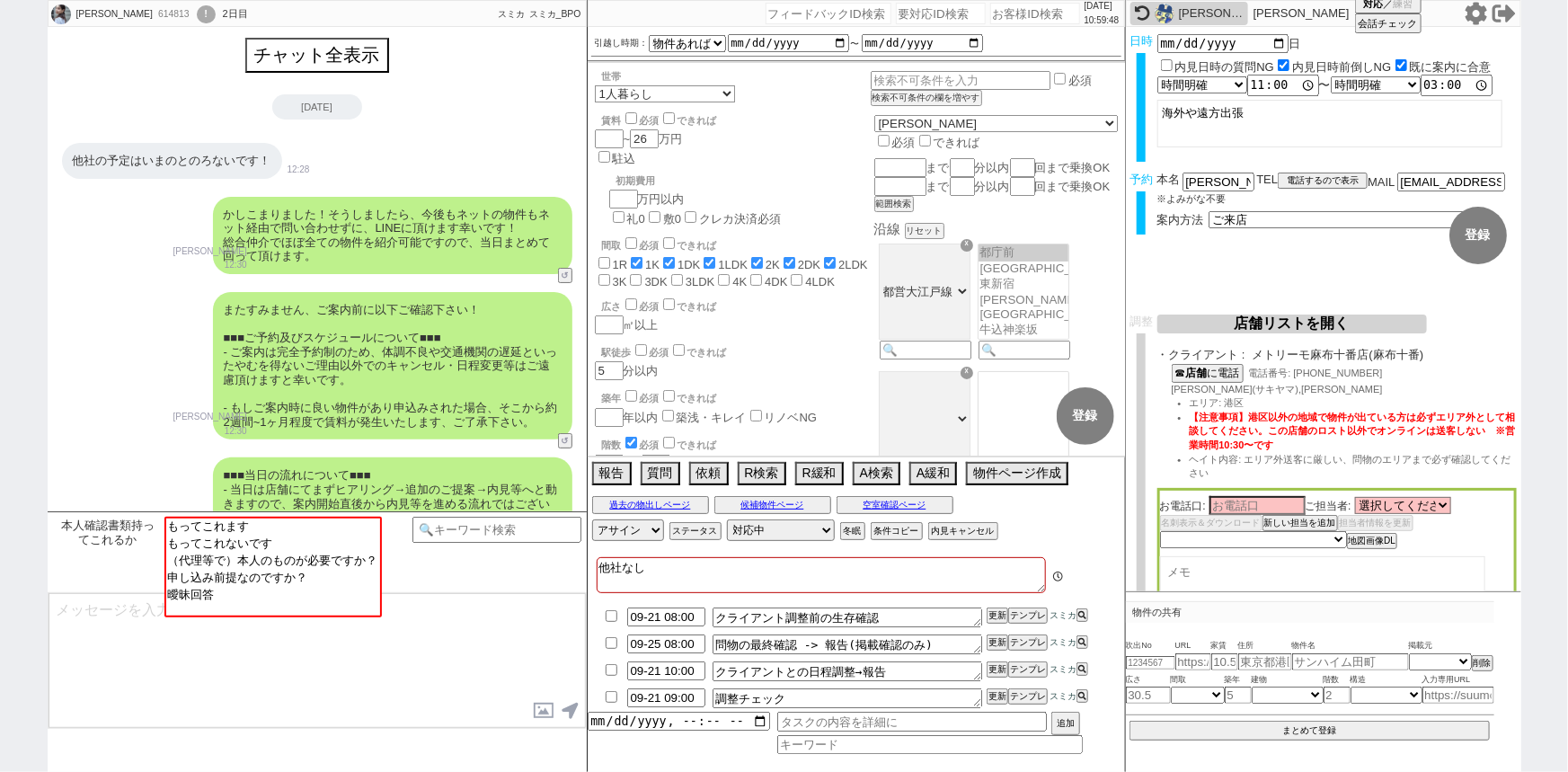
scroll to position [321, 0]
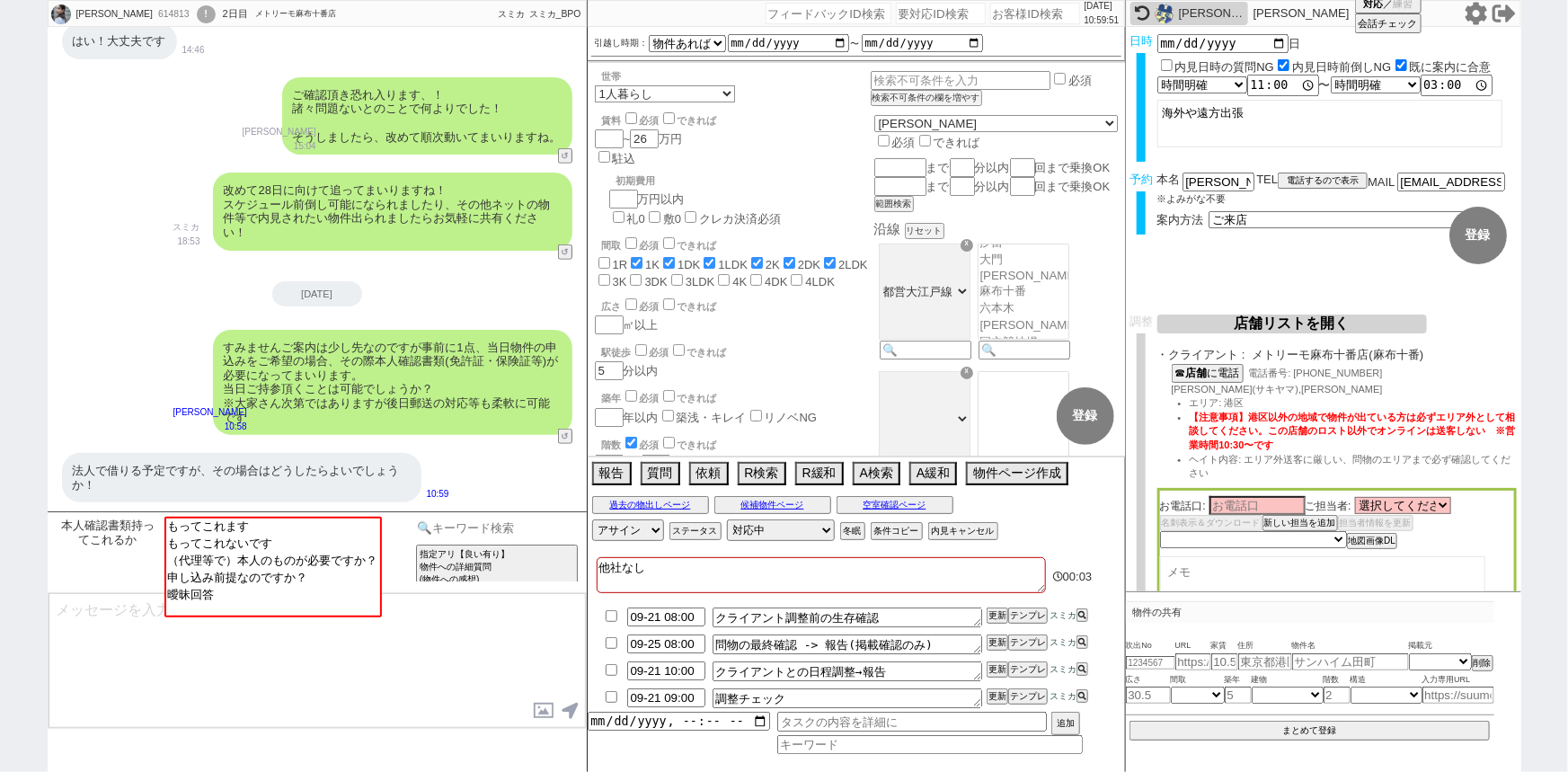
click at [471, 520] on input at bounding box center [497, 528] width 170 height 23
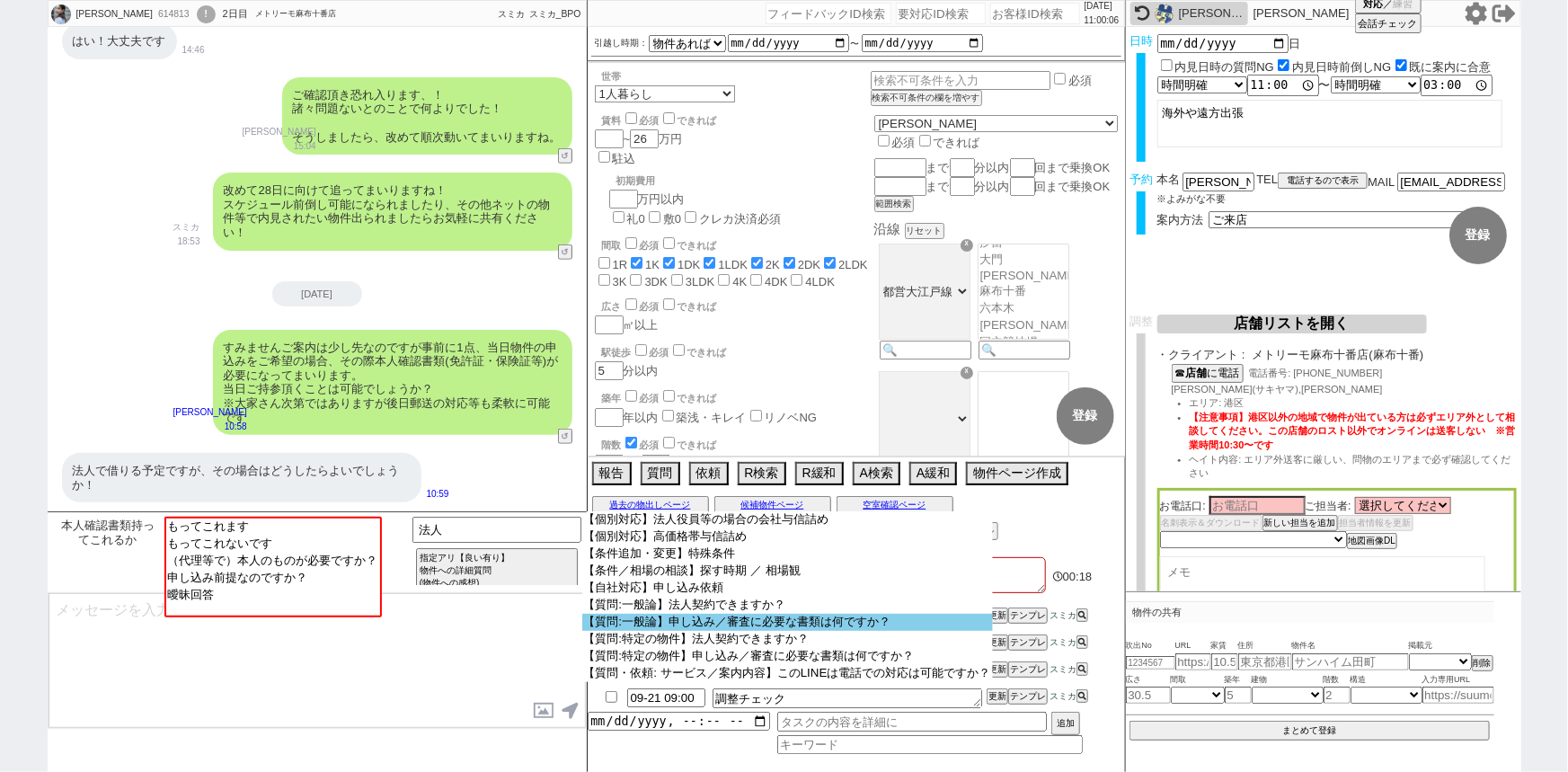
scroll to position [53, 0]
click at [719, 623] on option "【質問:一般論】申し込み／審査に必要な書類は何ですか？" at bounding box center [788, 622] width 411 height 17
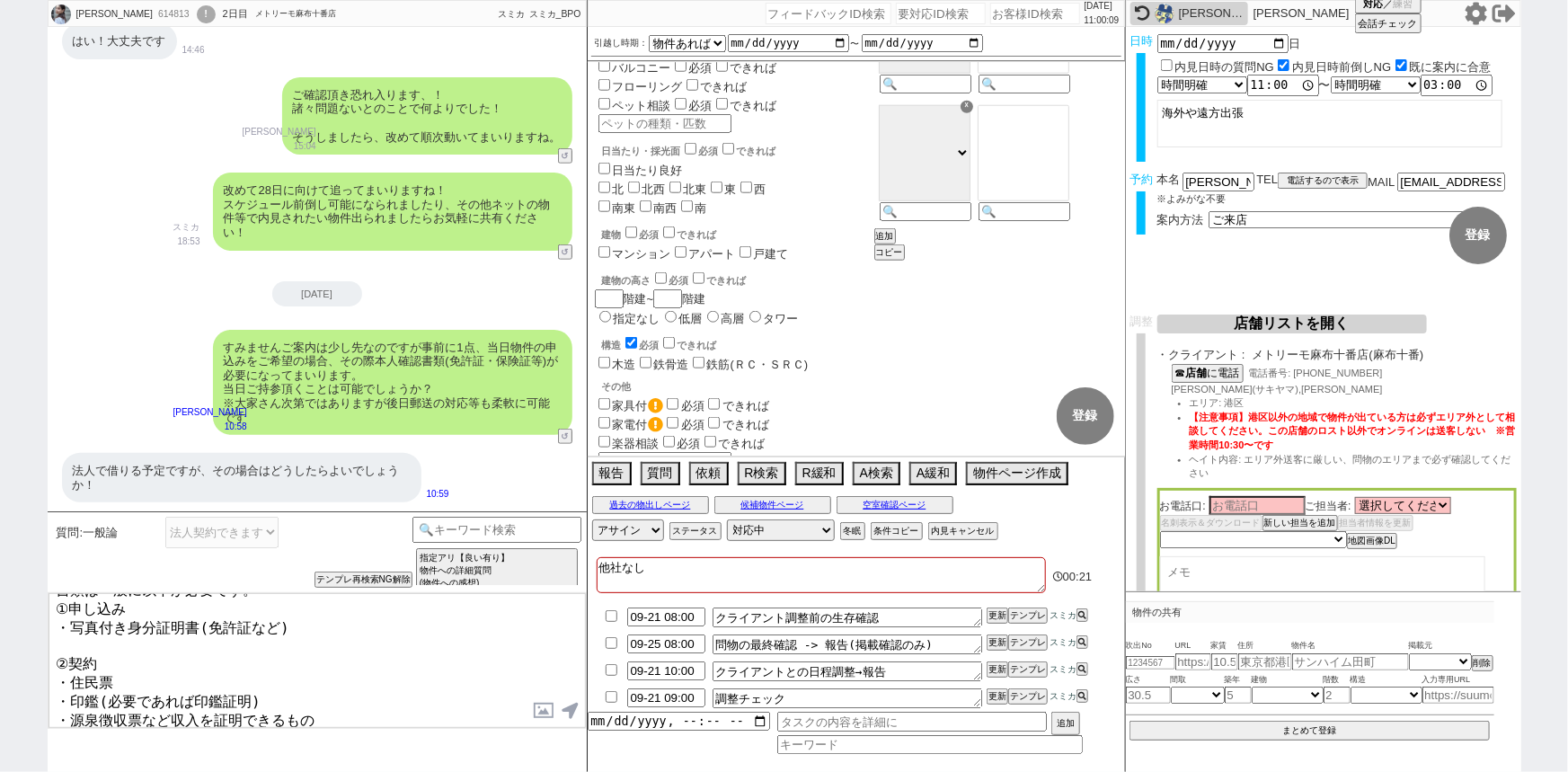
scroll to position [1177, 0]
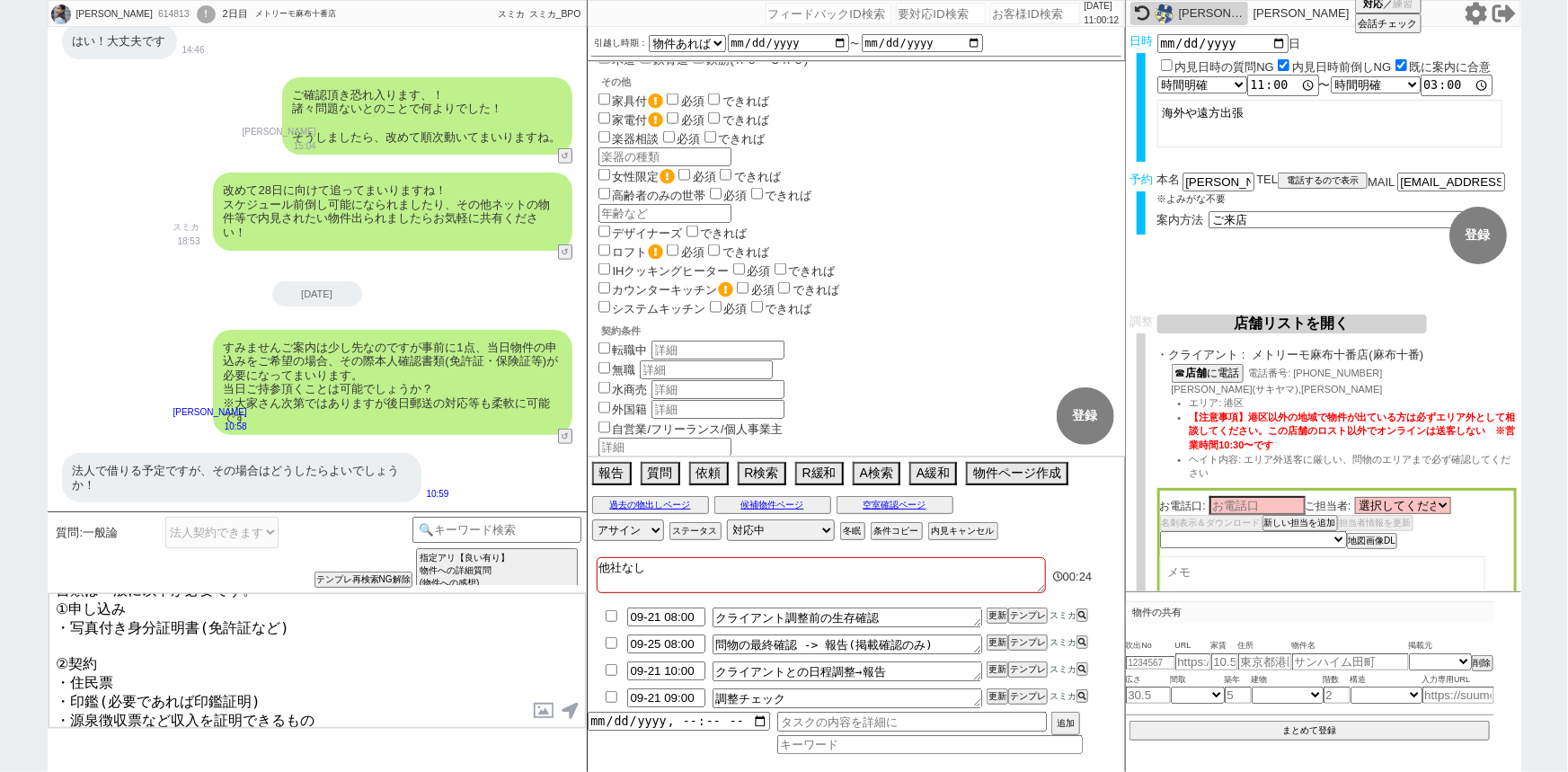
click at [601, 459] on input "法人契約" at bounding box center [604, 464] width 12 height 12
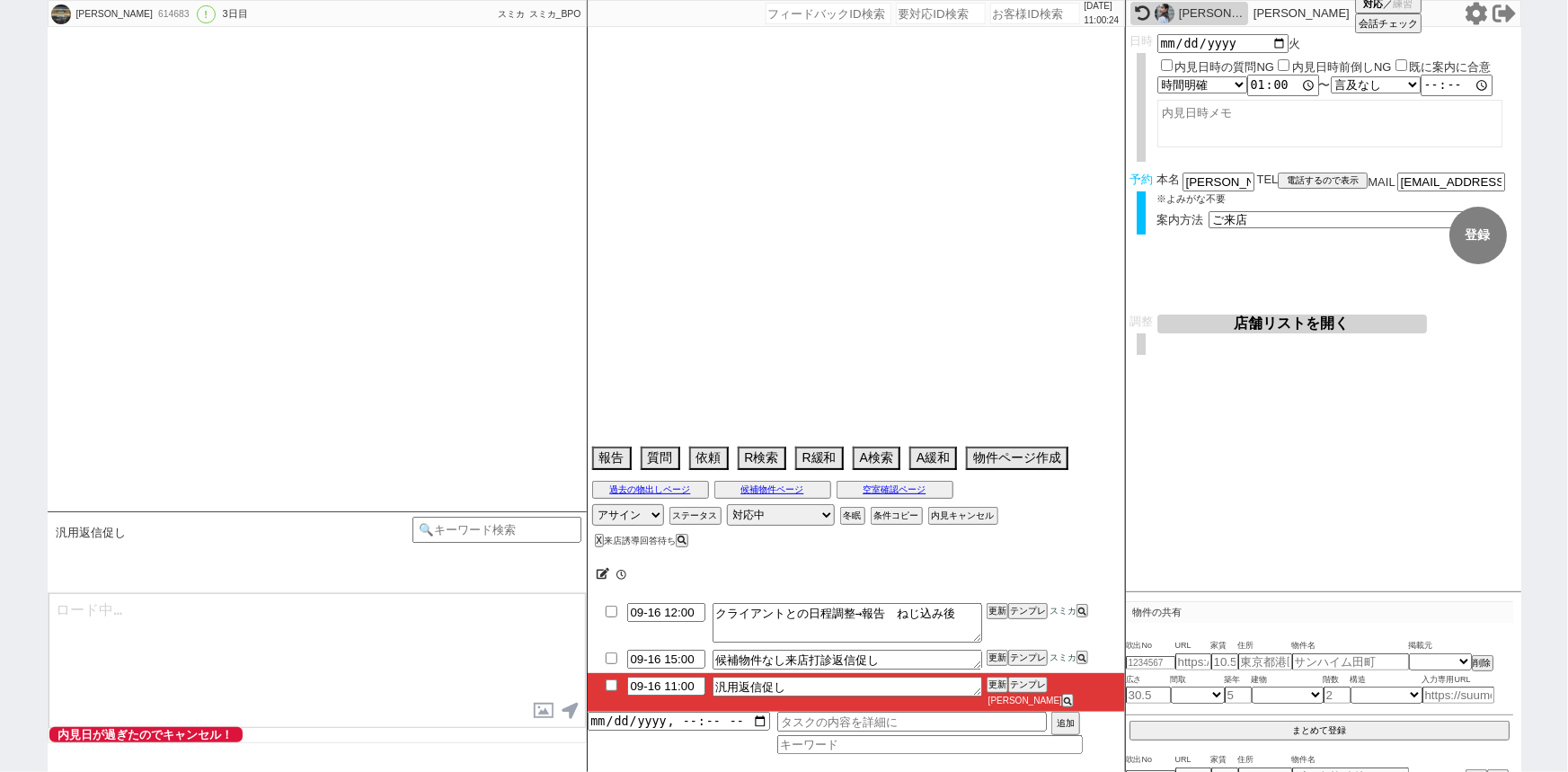
scroll to position [1365, 0]
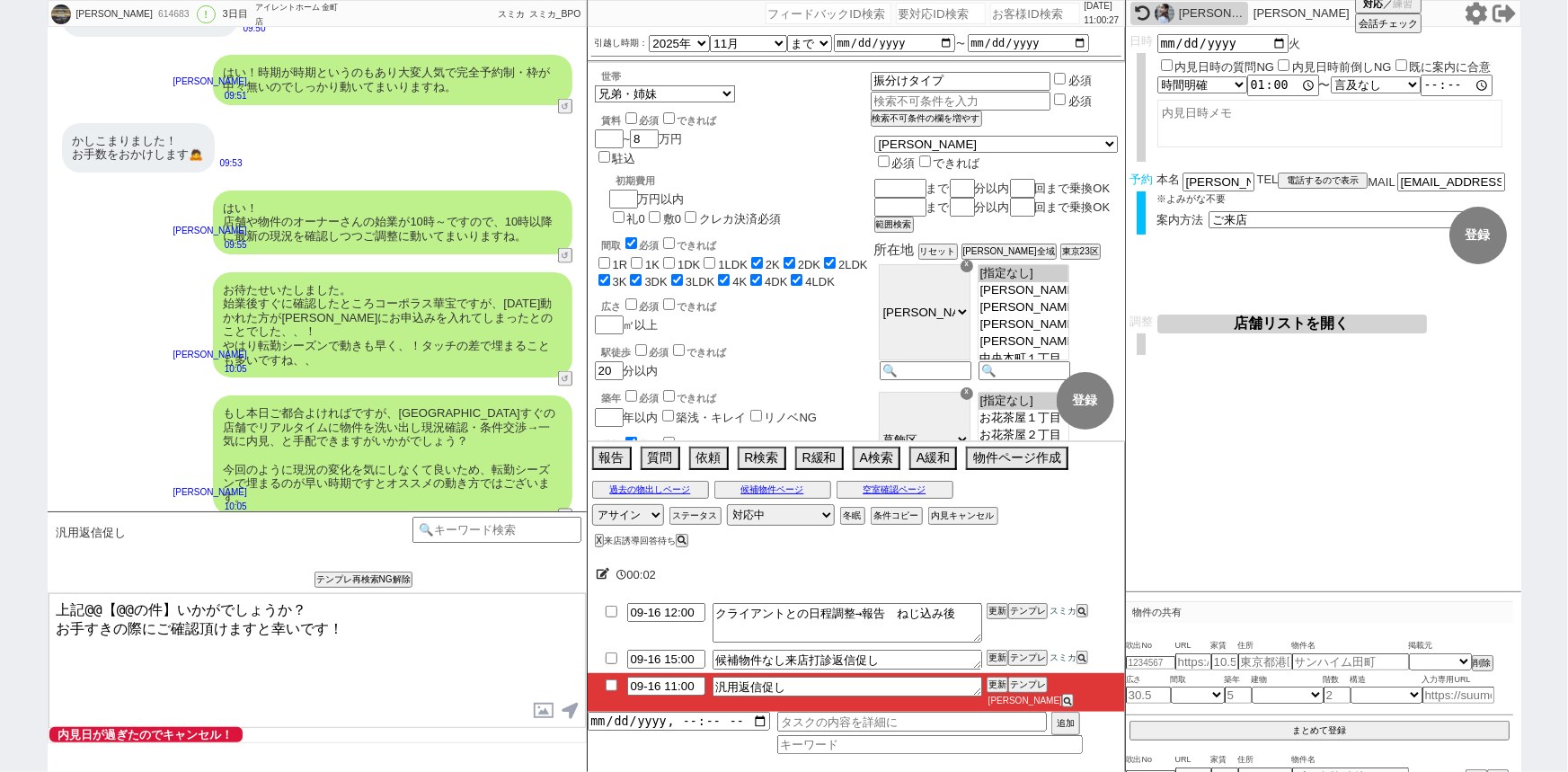
click at [610, 691] on input "checkbox" at bounding box center [611, 685] width 26 height 12
click at [1029, 662] on li "09-16 15:00 候補物件なし来店打診返信促し 更新 テンプレ スミカ" at bounding box center [856, 659] width 537 height 27
click at [997, 13] on input "number" at bounding box center [1035, 14] width 90 height 22
paste input "613533"
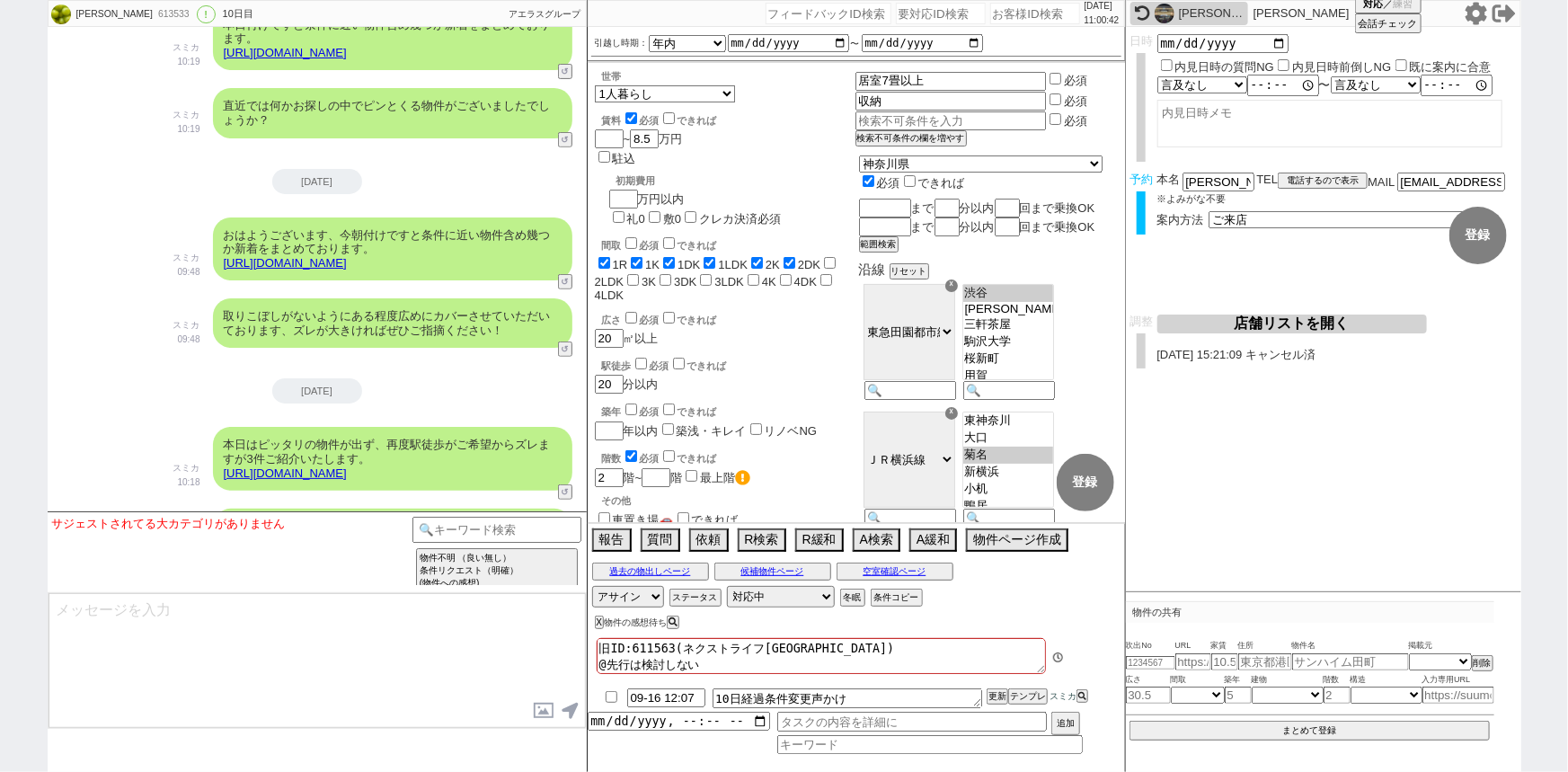
scroll to position [85, 0]
click at [1028, 695] on button "テンプレ" at bounding box center [1028, 697] width 40 height 13
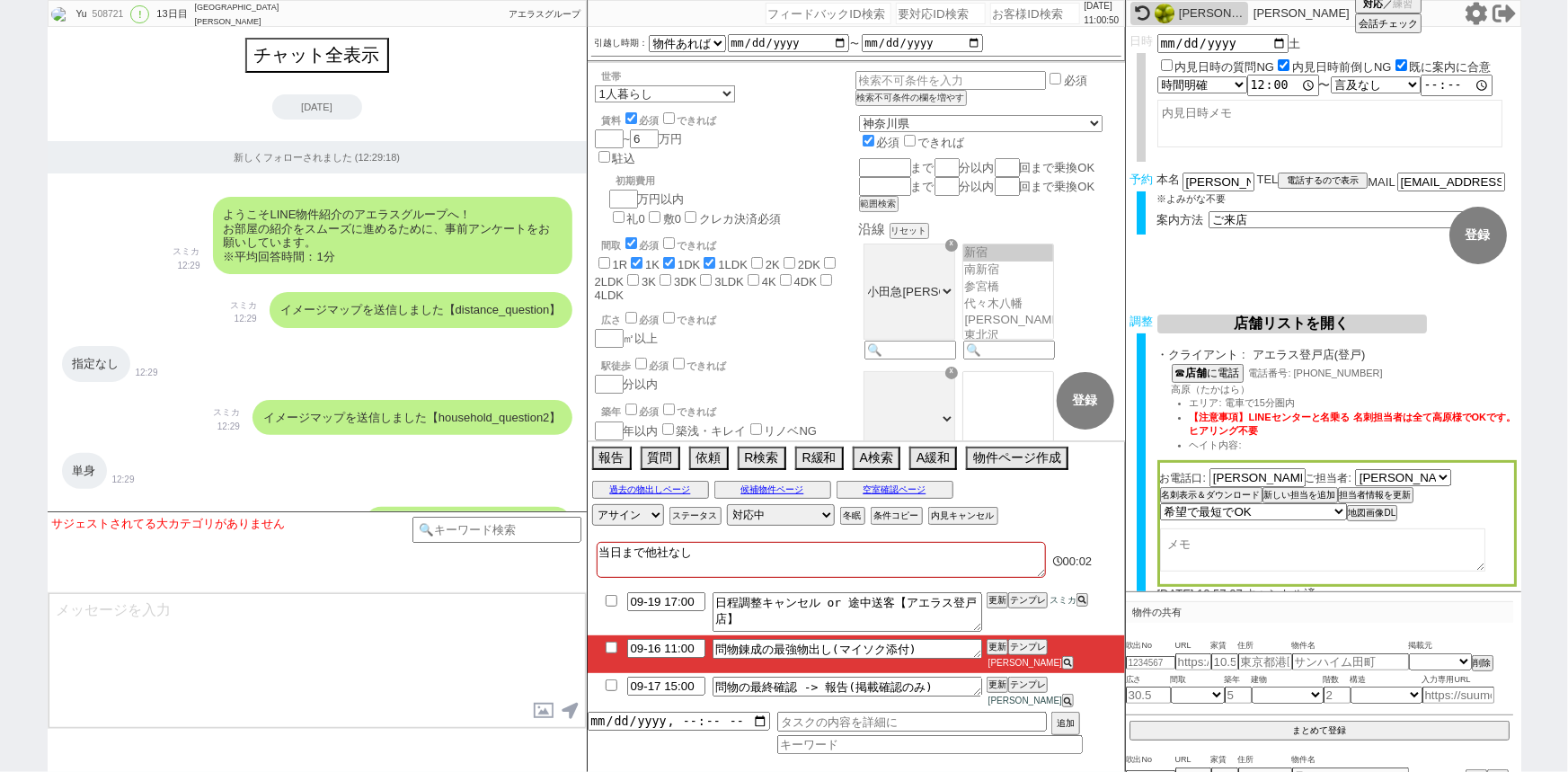
scroll to position [230, 0]
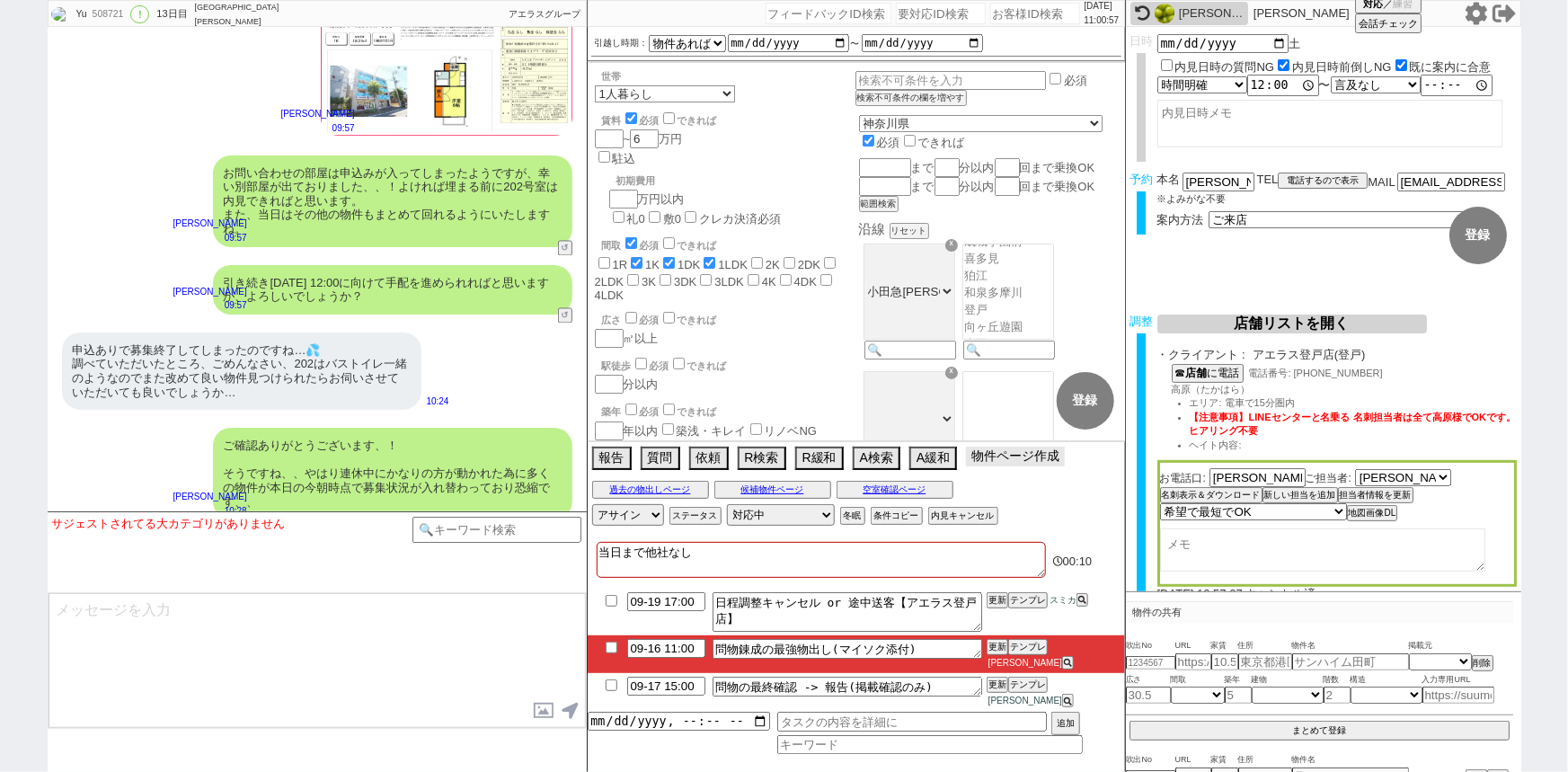
click at [1030, 466] on button "物件ページ作成 今は物件がないので押せません" at bounding box center [1015, 457] width 99 height 20
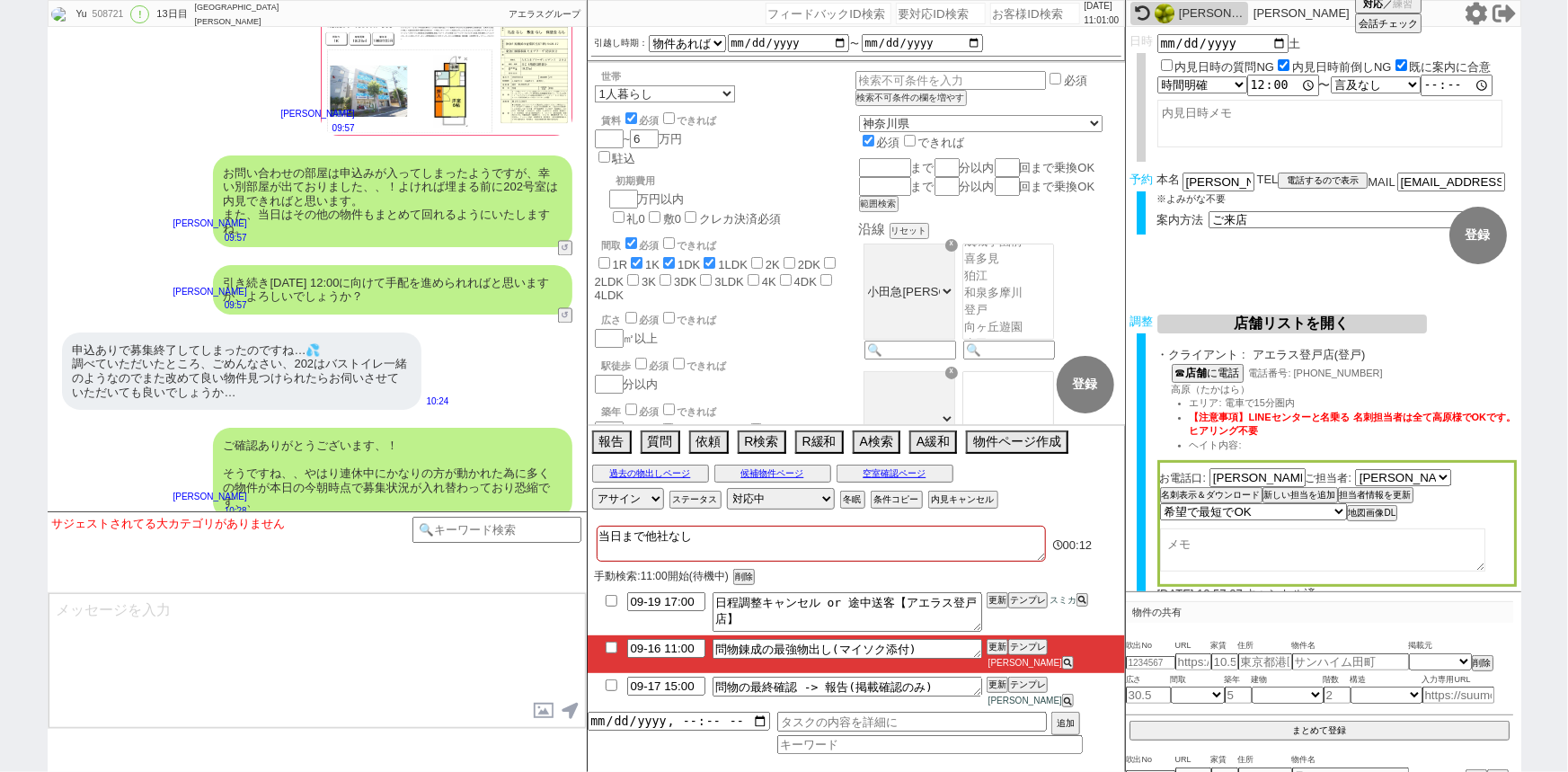
click at [1013, 13] on input "number" at bounding box center [1035, 14] width 90 height 22
paste input "612939"
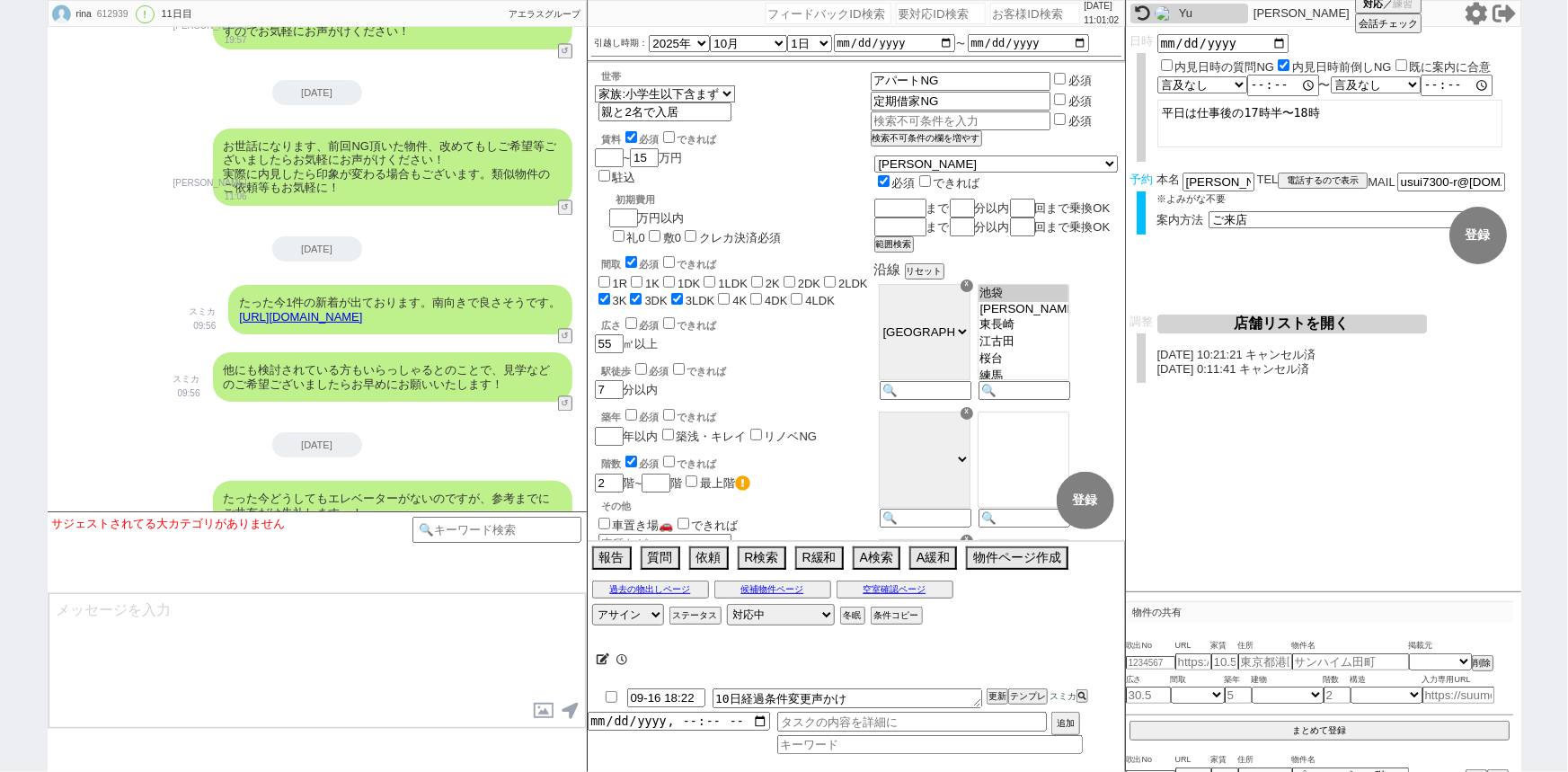
scroll to position [85, 0]
click at [1024, 687] on li "09-16 18:22 10日経過条件変更声かけ 更新 テンプレ スミカ" at bounding box center [856, 698] width 537 height 27
click at [1030, 699] on button "テンプレ" at bounding box center [1028, 697] width 40 height 13
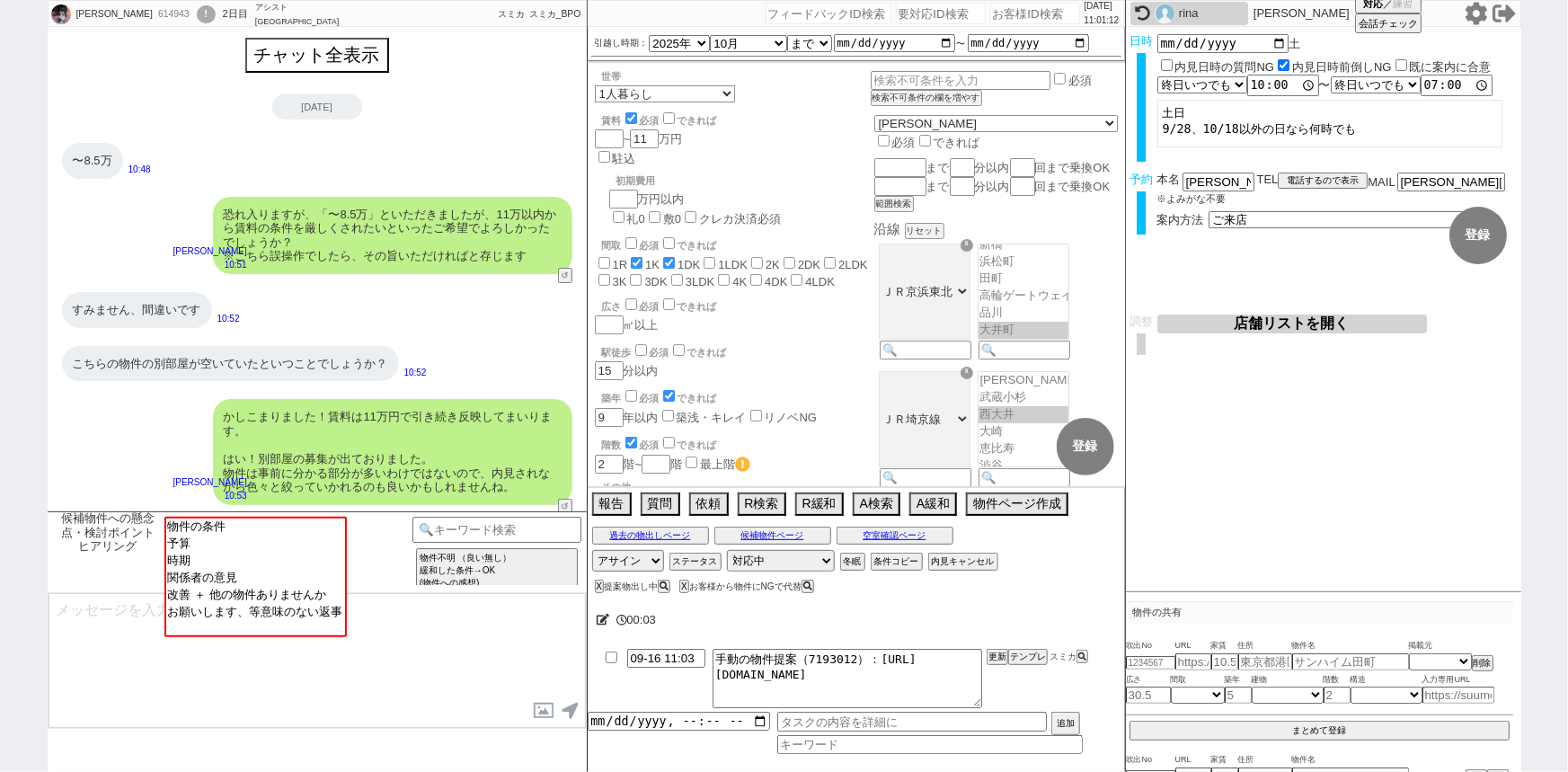
scroll to position [429, 0]
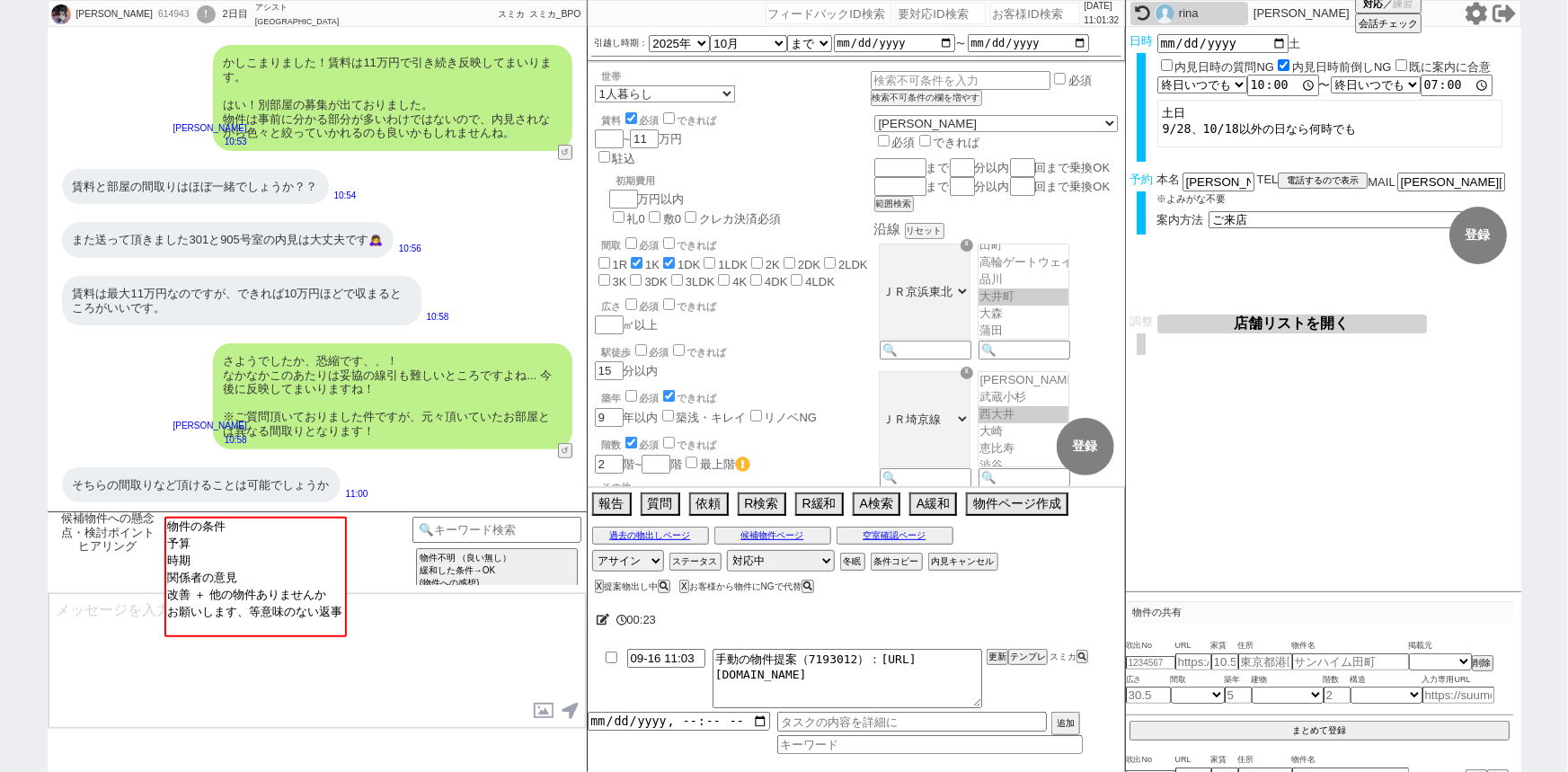
click at [997, 11] on input "number" at bounding box center [1035, 14] width 90 height 22
paste input "613590"
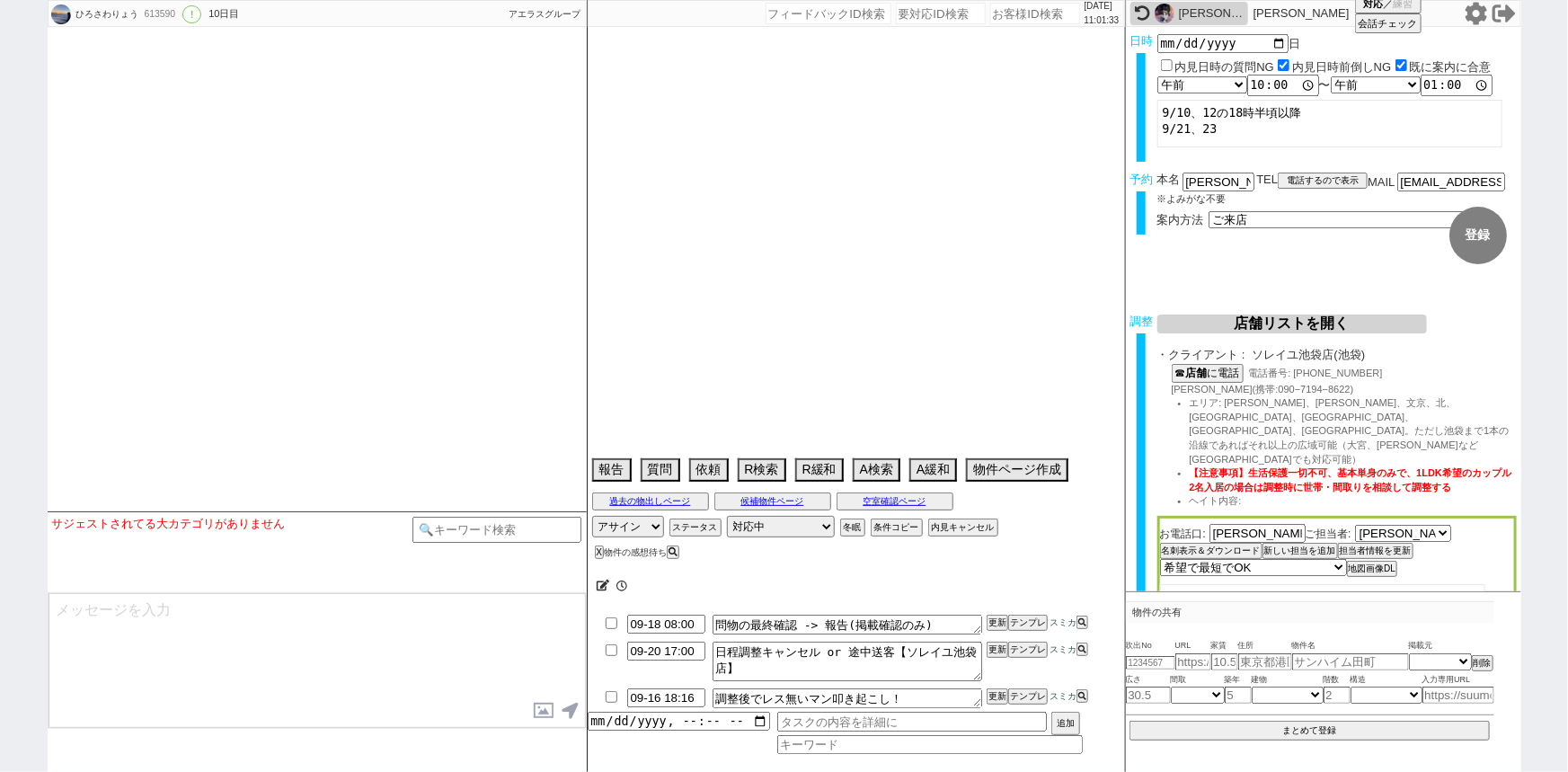
scroll to position [7281, 0]
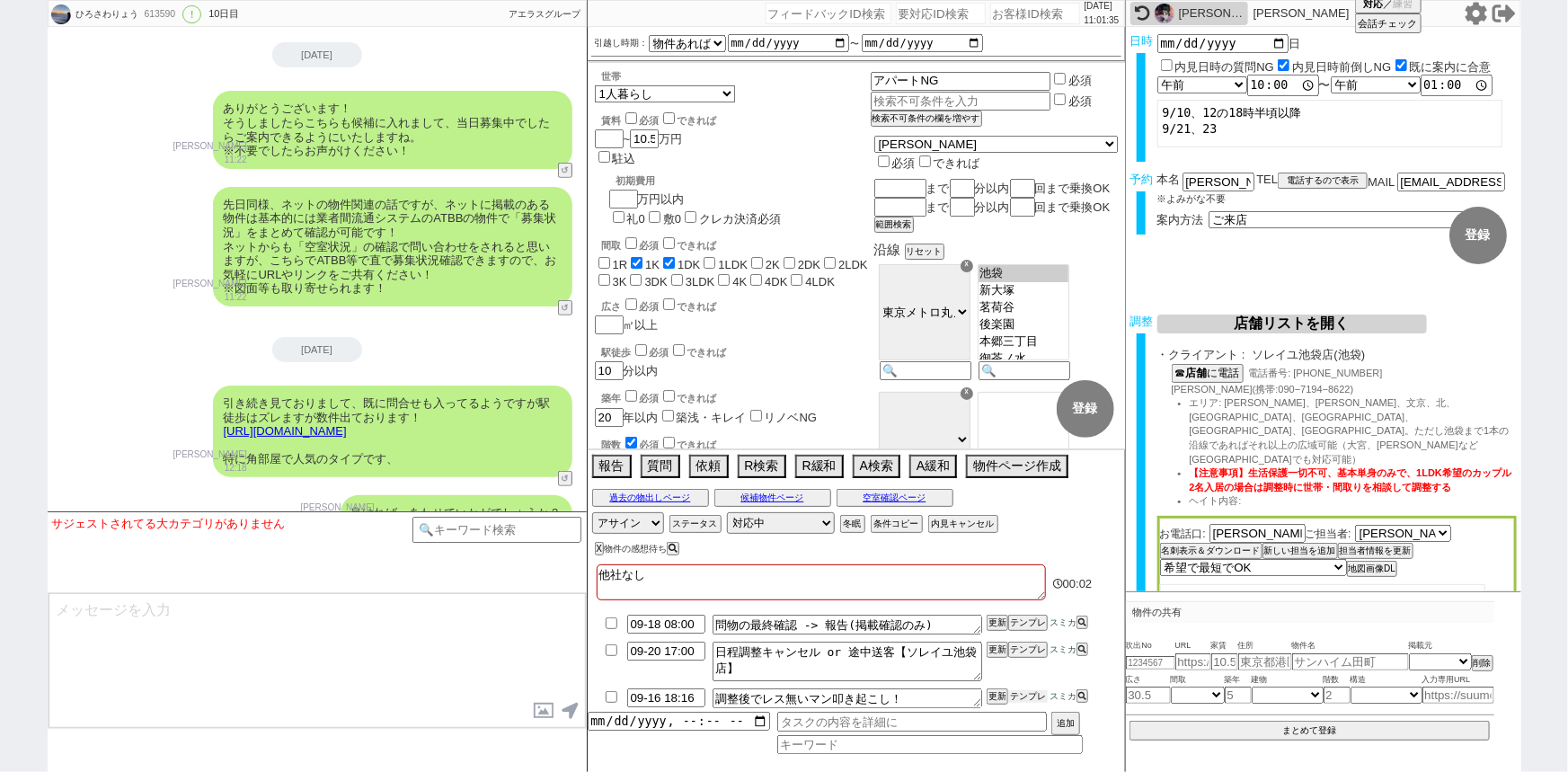
click at [1028, 697] on button "テンプレ" at bounding box center [1028, 697] width 40 height 13
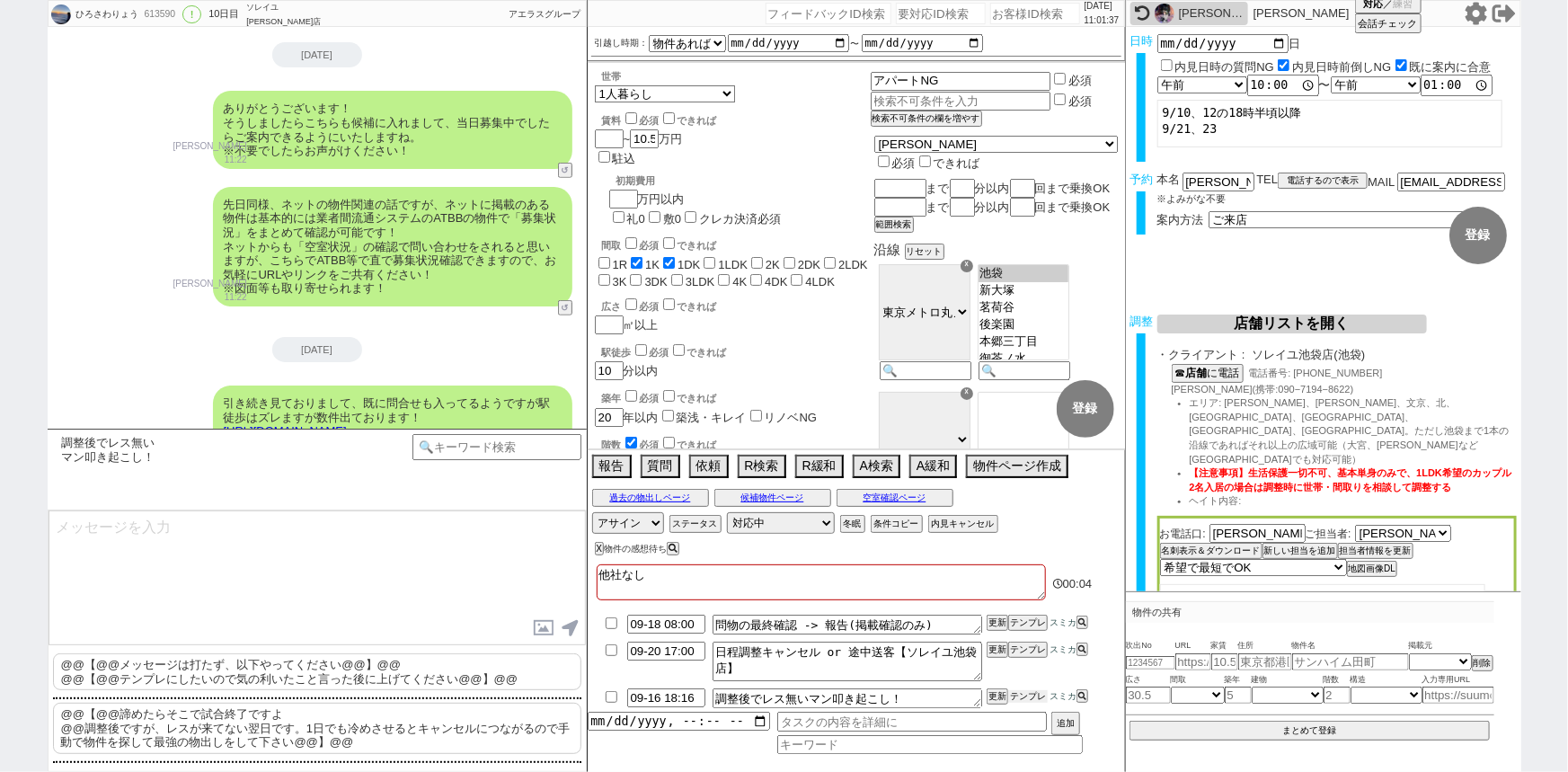
scroll to position [7363, 0]
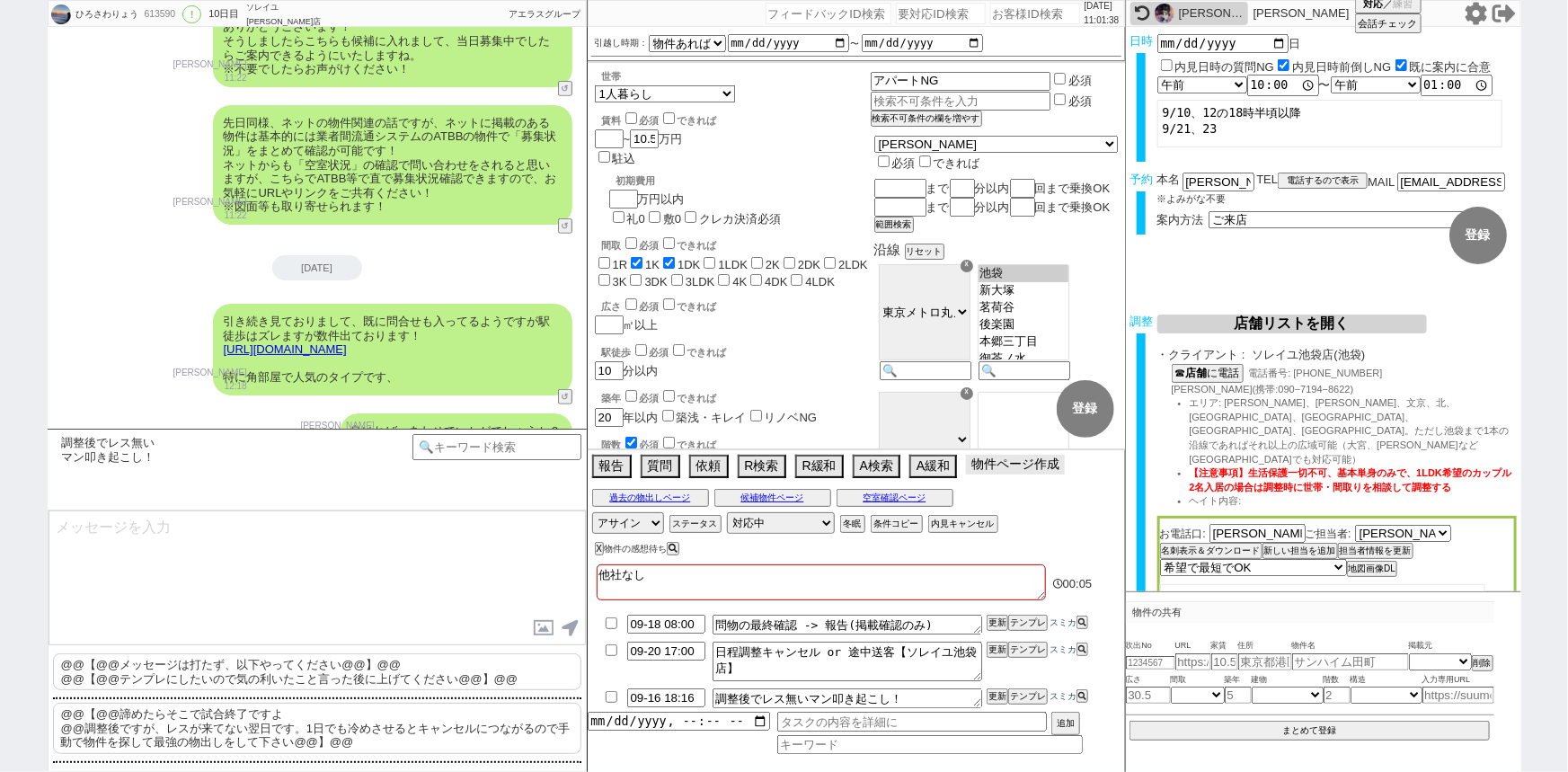
click at [997, 472] on button "物件ページ作成 今は物件がないので押せません" at bounding box center [1015, 464] width 99 height 20
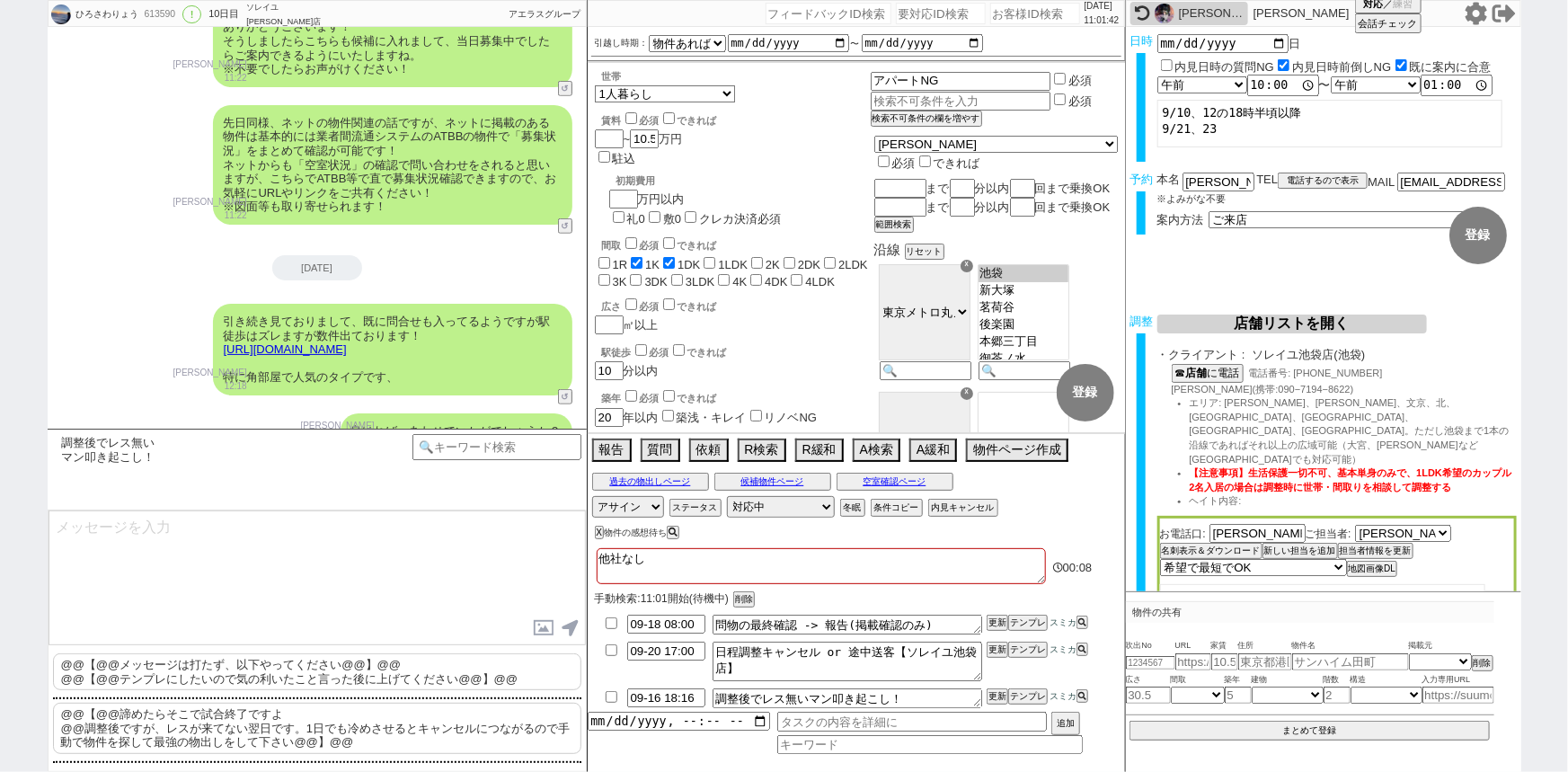
click at [611, 695] on input "checkbox" at bounding box center [611, 697] width 26 height 12
click at [1007, 15] on input "number" at bounding box center [1035, 14] width 90 height 22
paste input "614175"
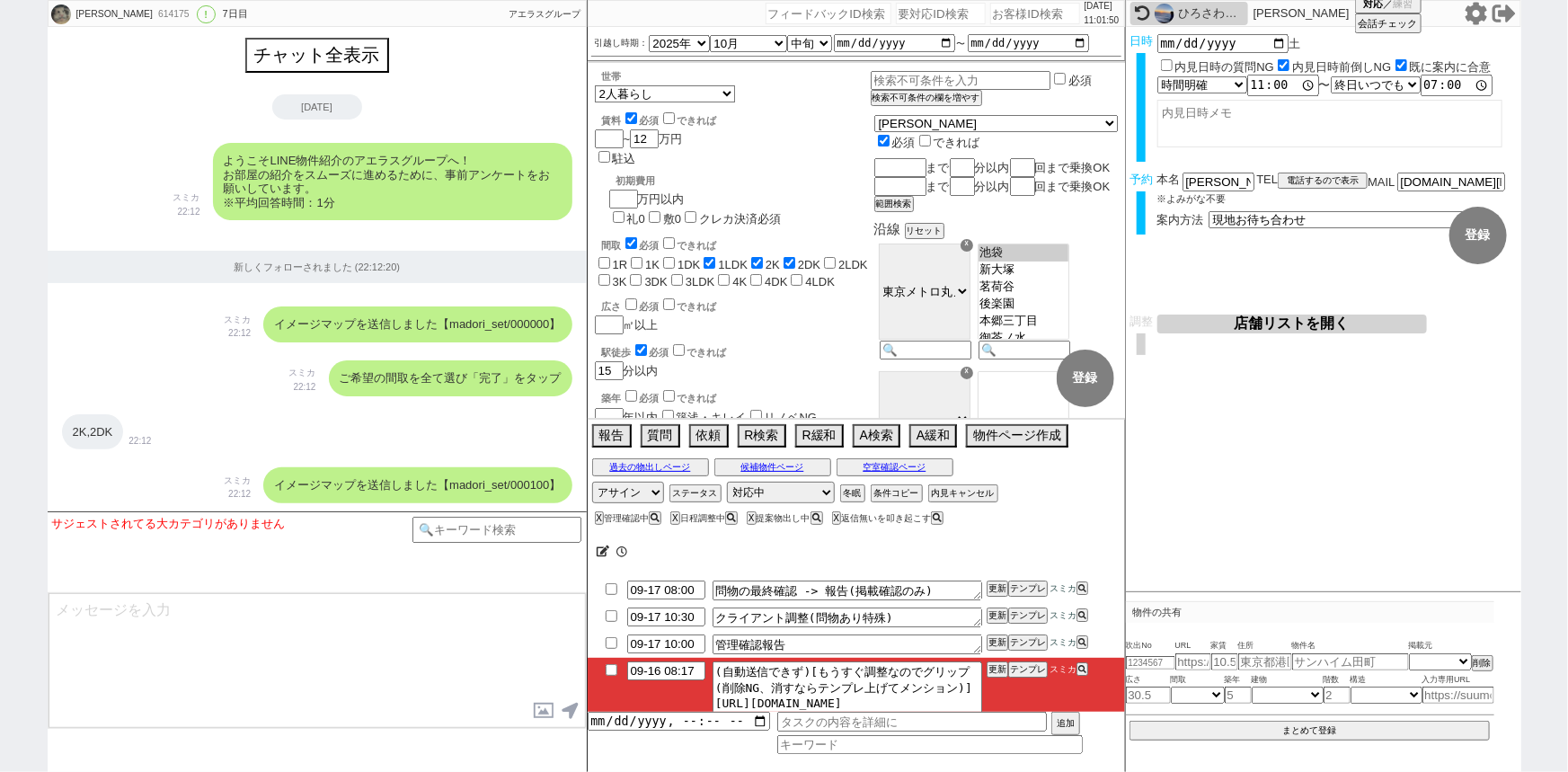
scroll to position [5963, 0]
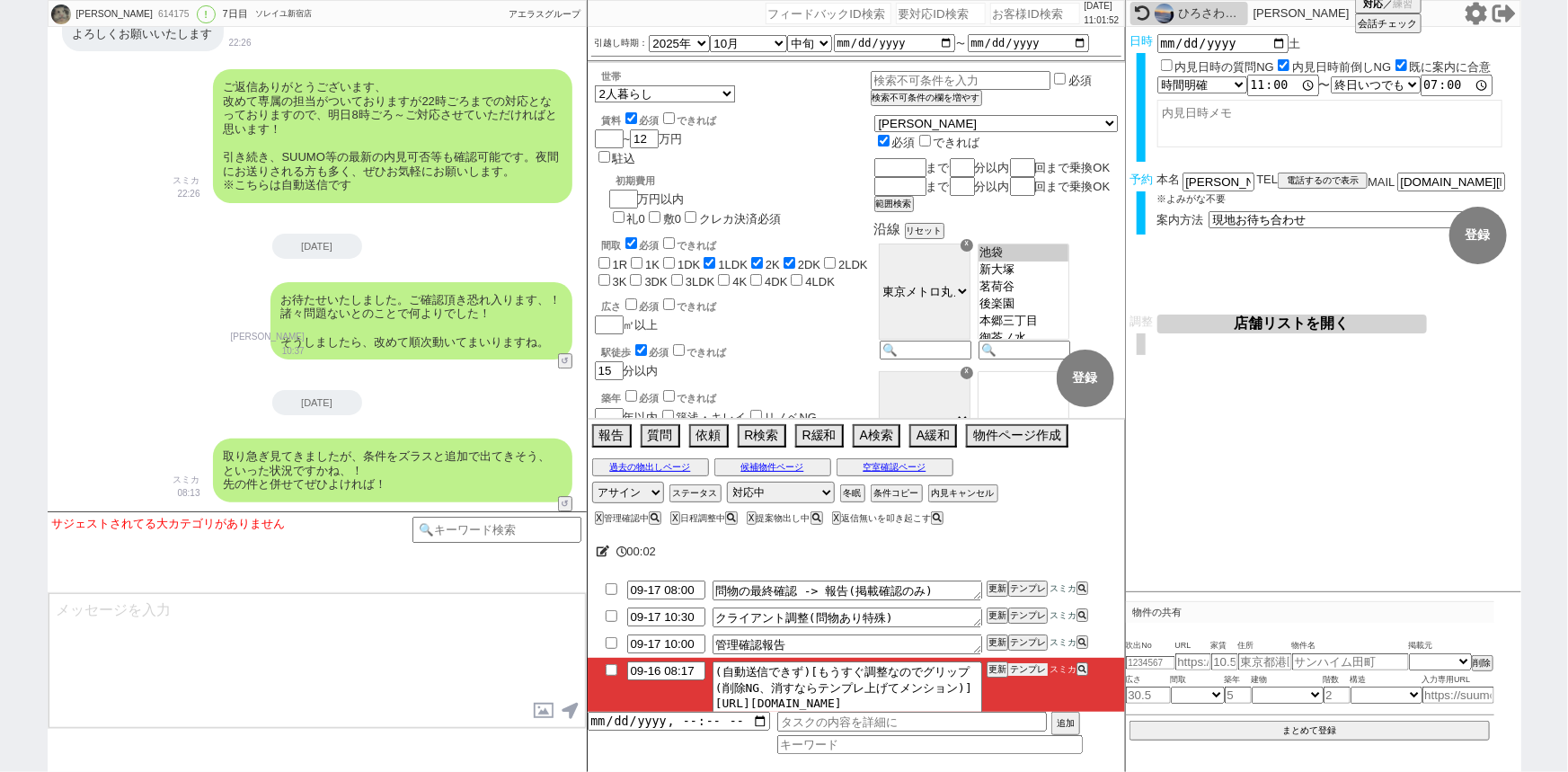
click at [1025, 668] on button "テンプレ" at bounding box center [1028, 669] width 40 height 13
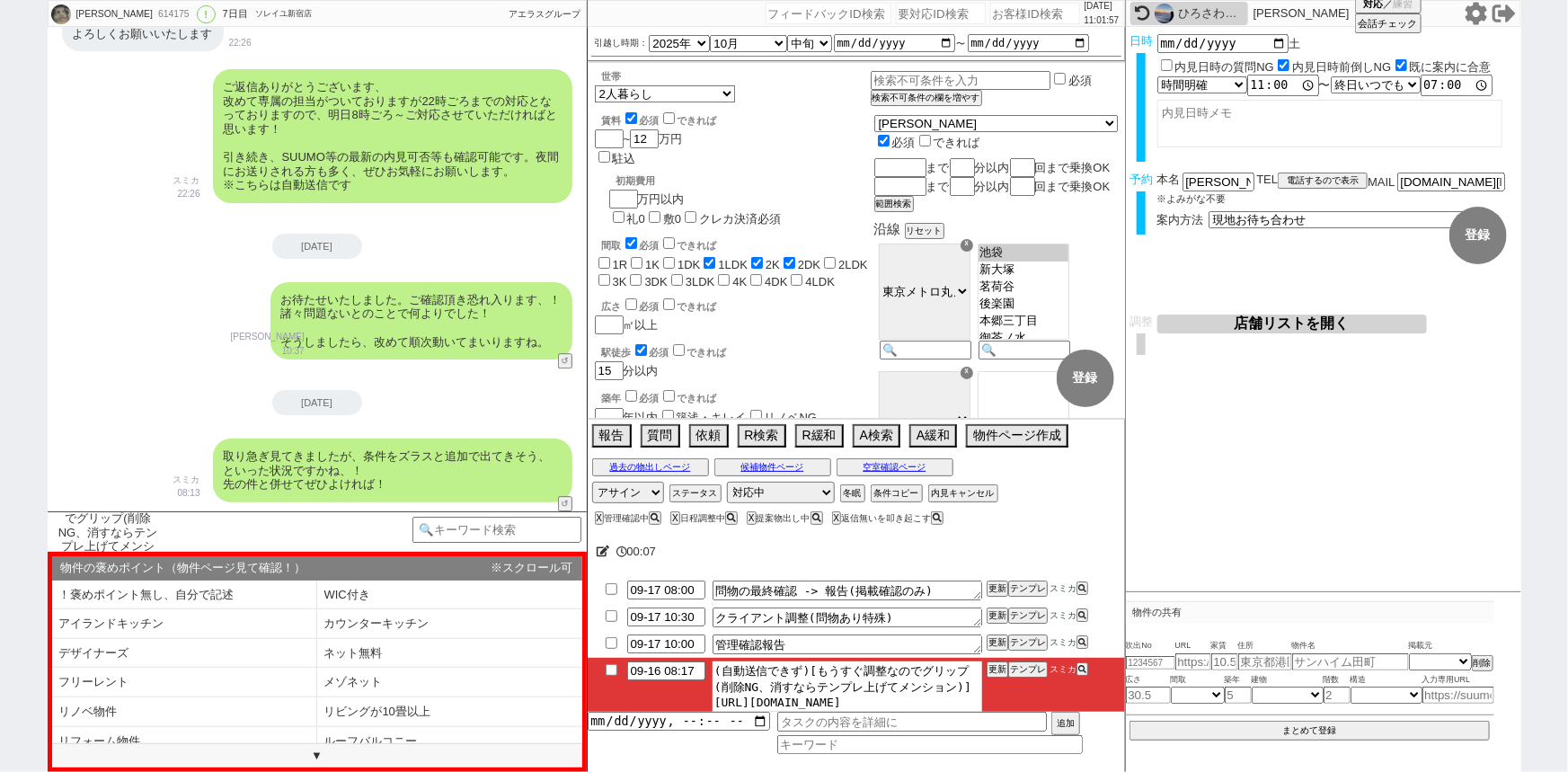
scroll to position [32, 0]
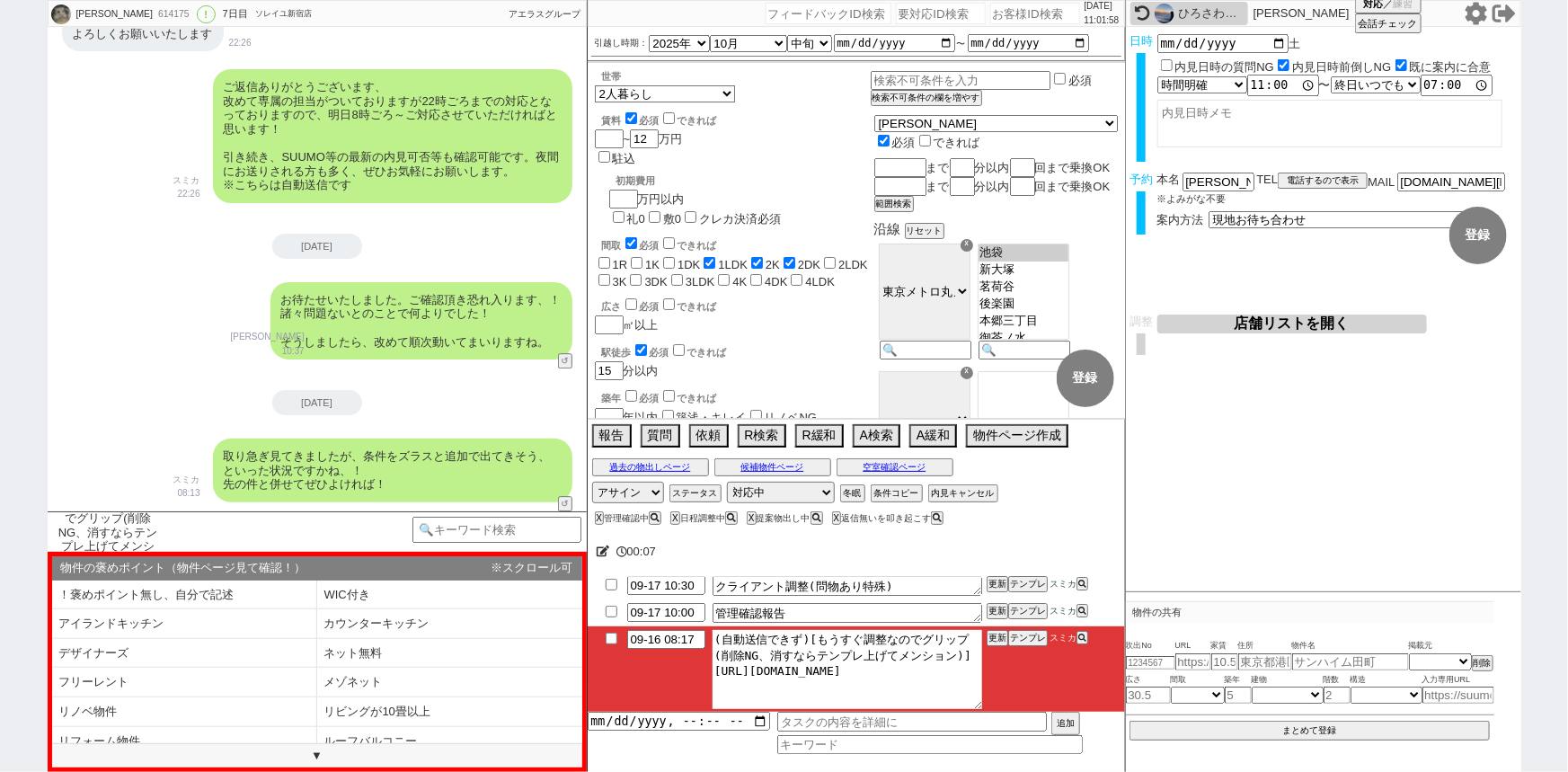
drag, startPoint x: 738, startPoint y: 696, endPoint x: 1057, endPoint y: 792, distance: 333.1
click at [1057, 771] on html "さいとう　みかこ 614175 ! 0 7日目 ソレイユ新宿店 冬眠中 自社客 アエラスグループ スミカ_BPO チャット全表示 2025-09-10 ようこ…" at bounding box center [784, 386] width 1568 height 772
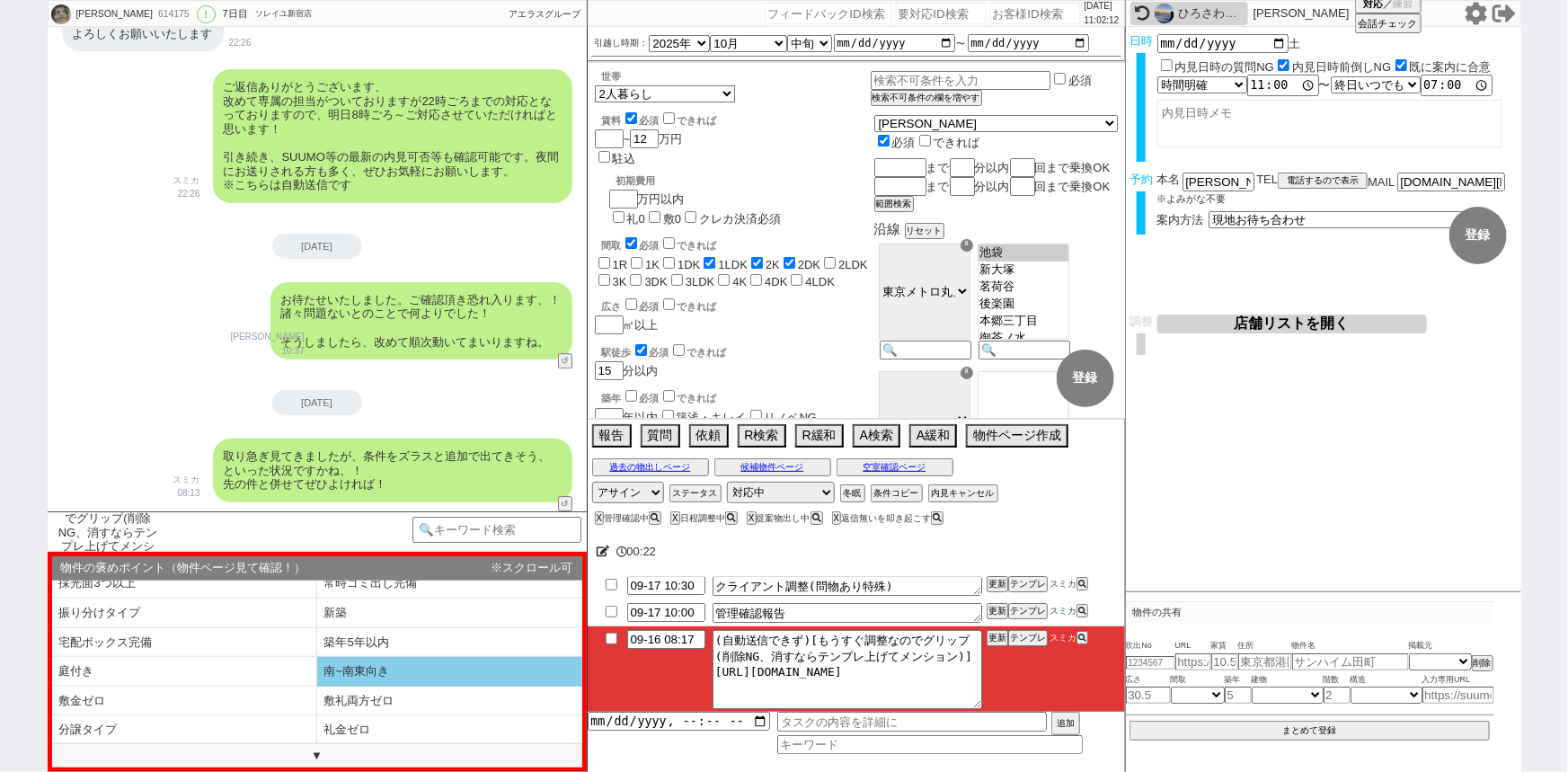
click at [366, 668] on li "南~南東向き" at bounding box center [450, 671] width 265 height 30
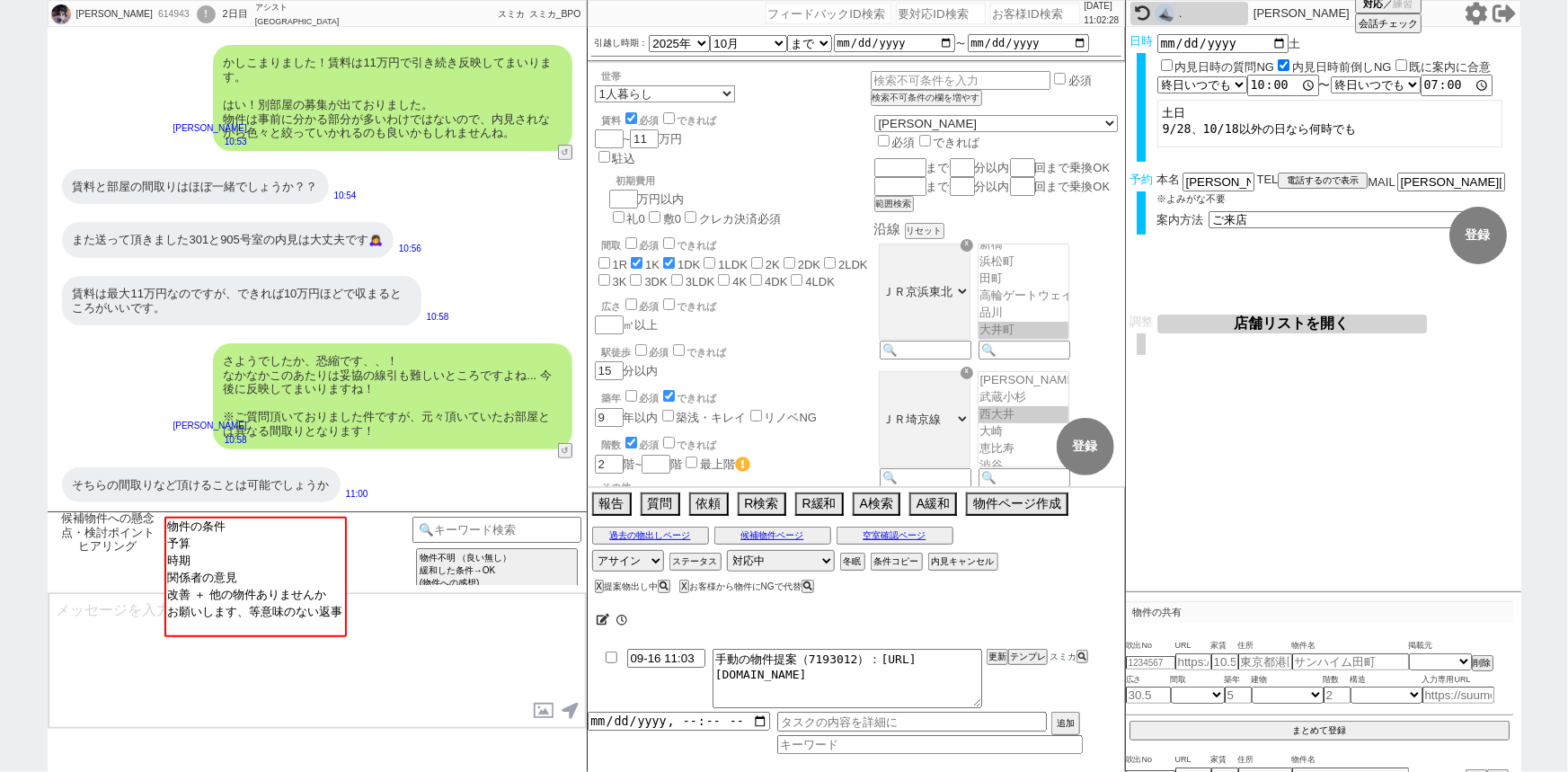
scroll to position [429, 0]
click at [1016, 17] on input "number" at bounding box center [1035, 14] width 90 height 22
paste input "448436"
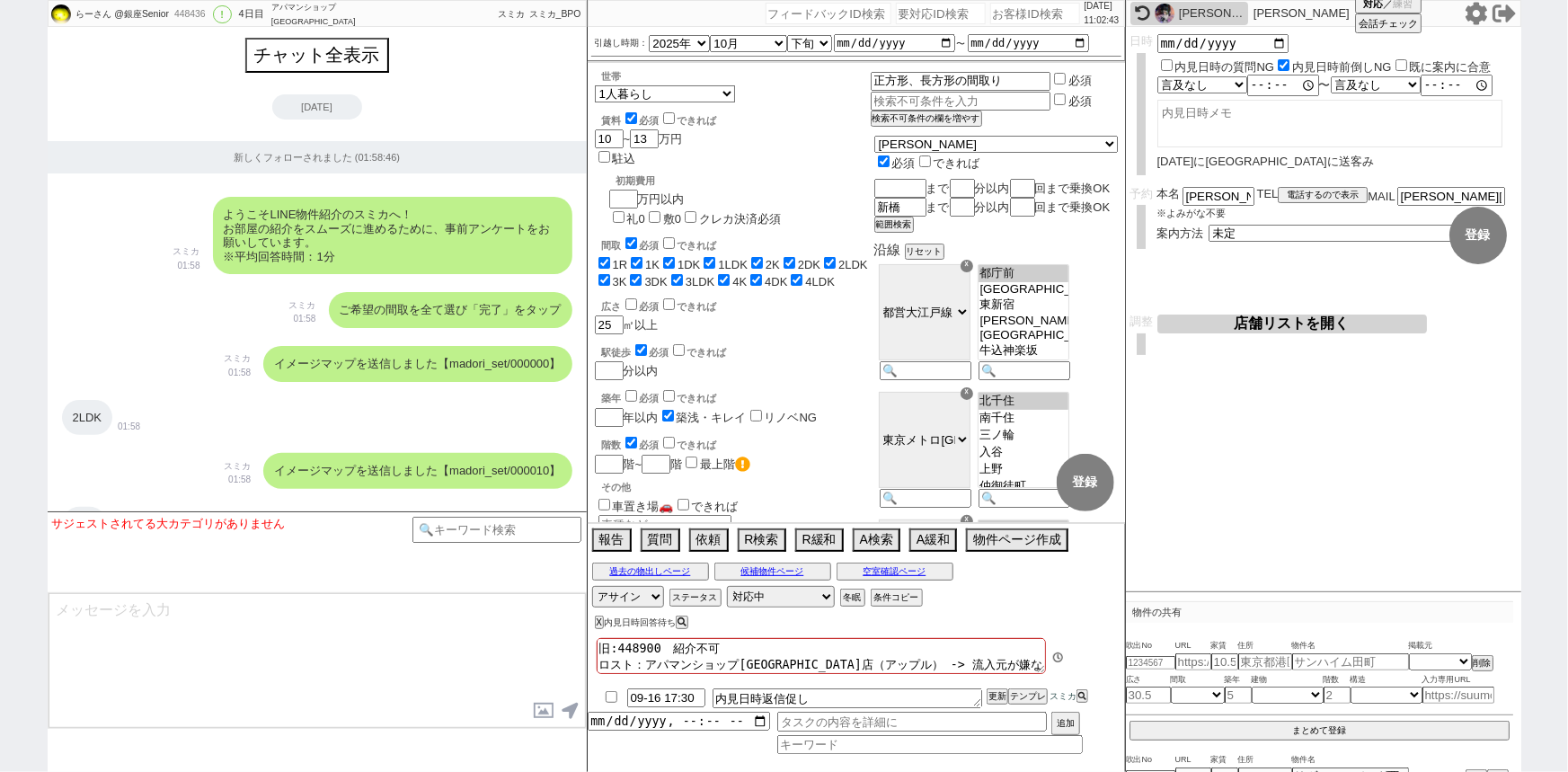
scroll to position [266, 0]
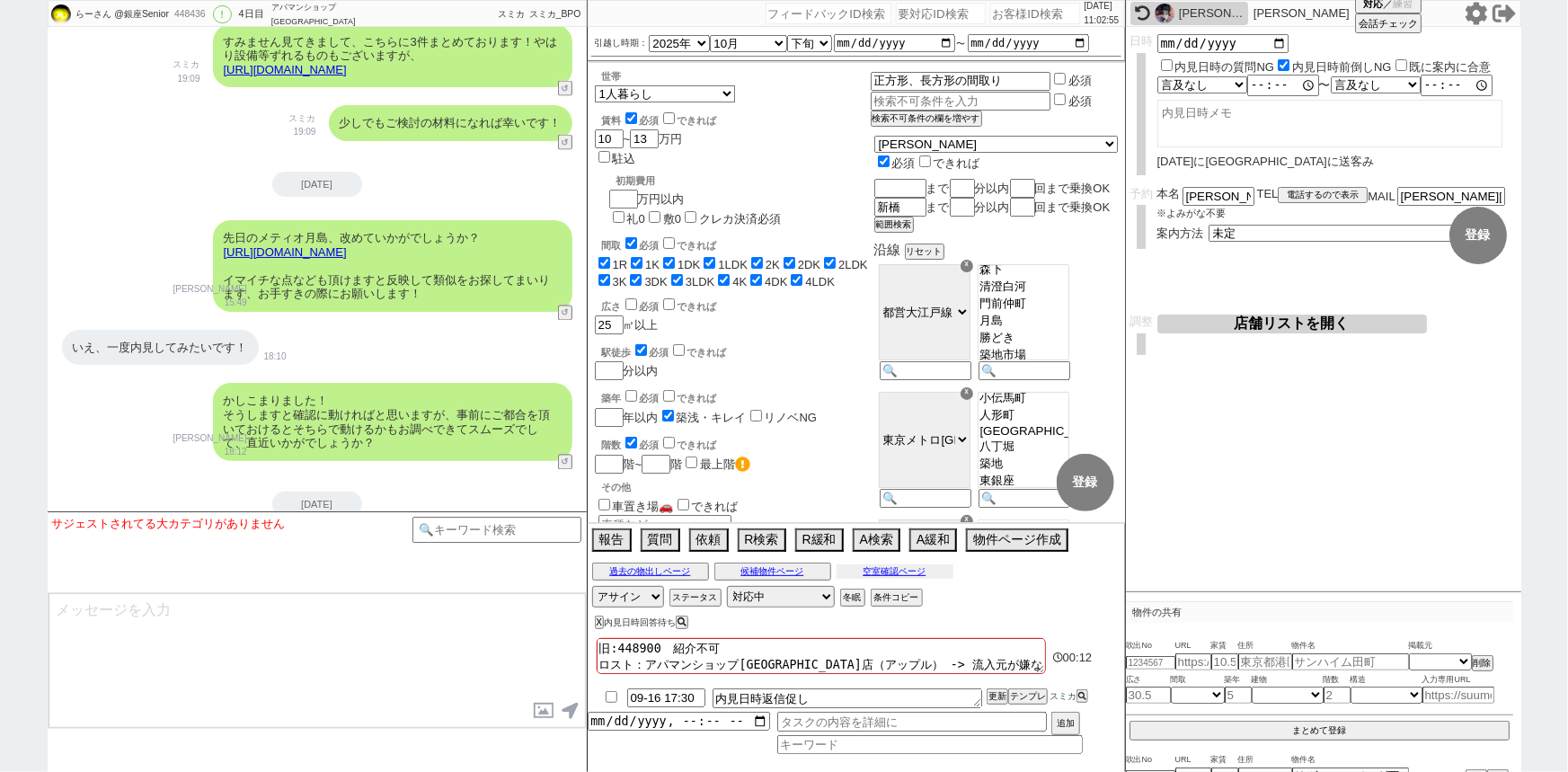
click at [878, 569] on button "空室確認ページ" at bounding box center [895, 571] width 117 height 15
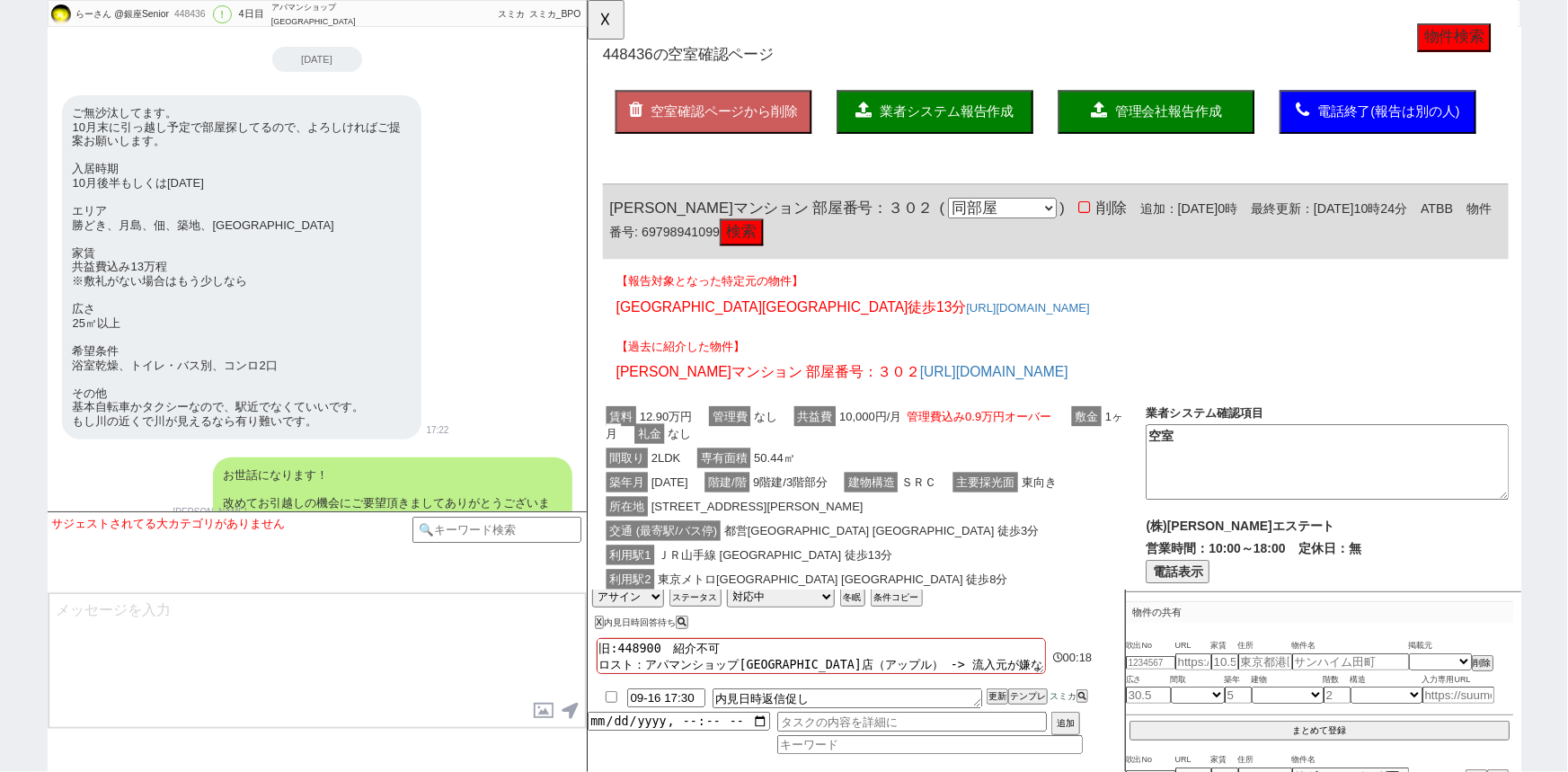
scroll to position [9529, 0]
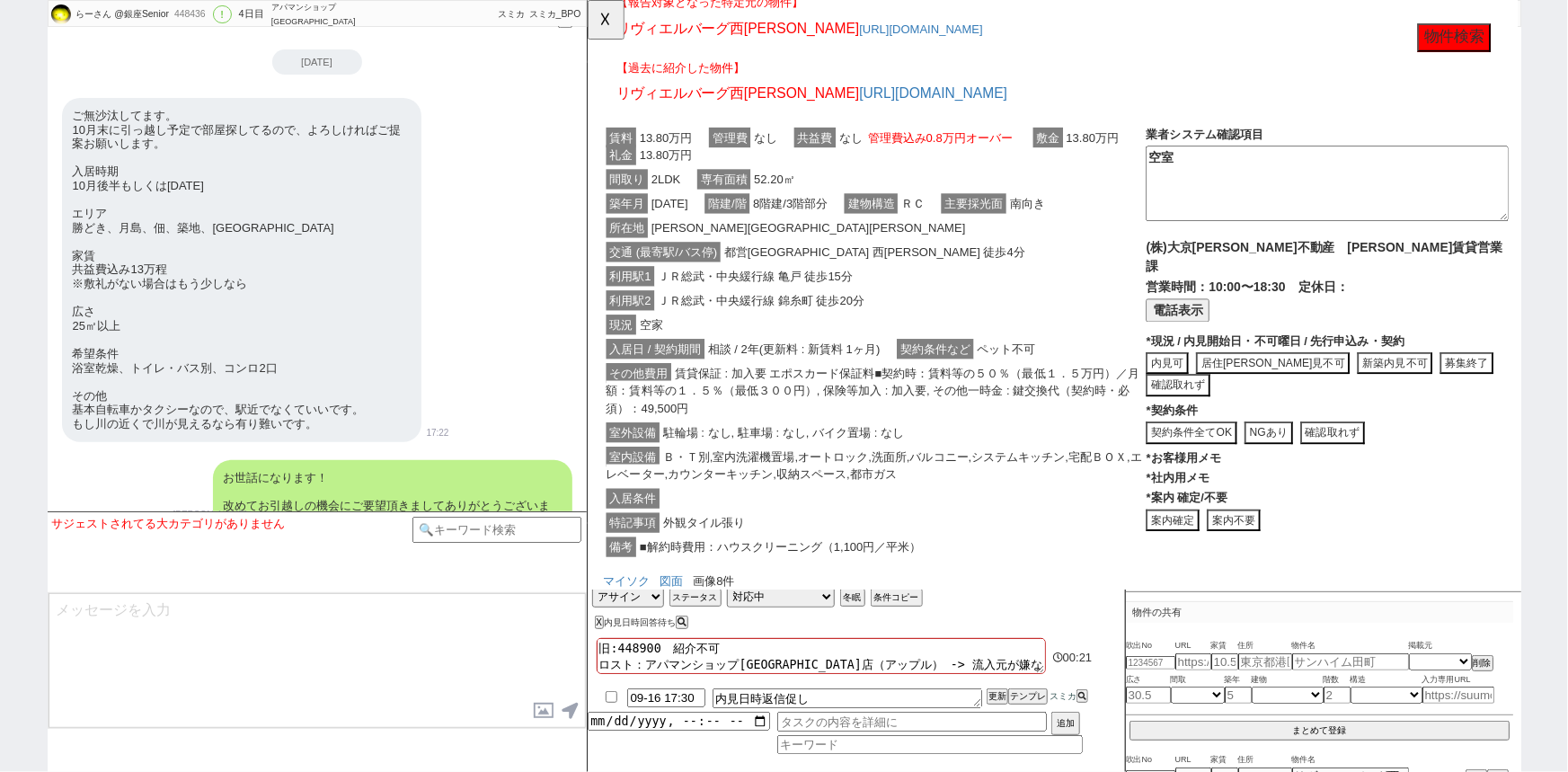
click at [1514, 41] on button "物件検索" at bounding box center [1518, 41] width 79 height 31
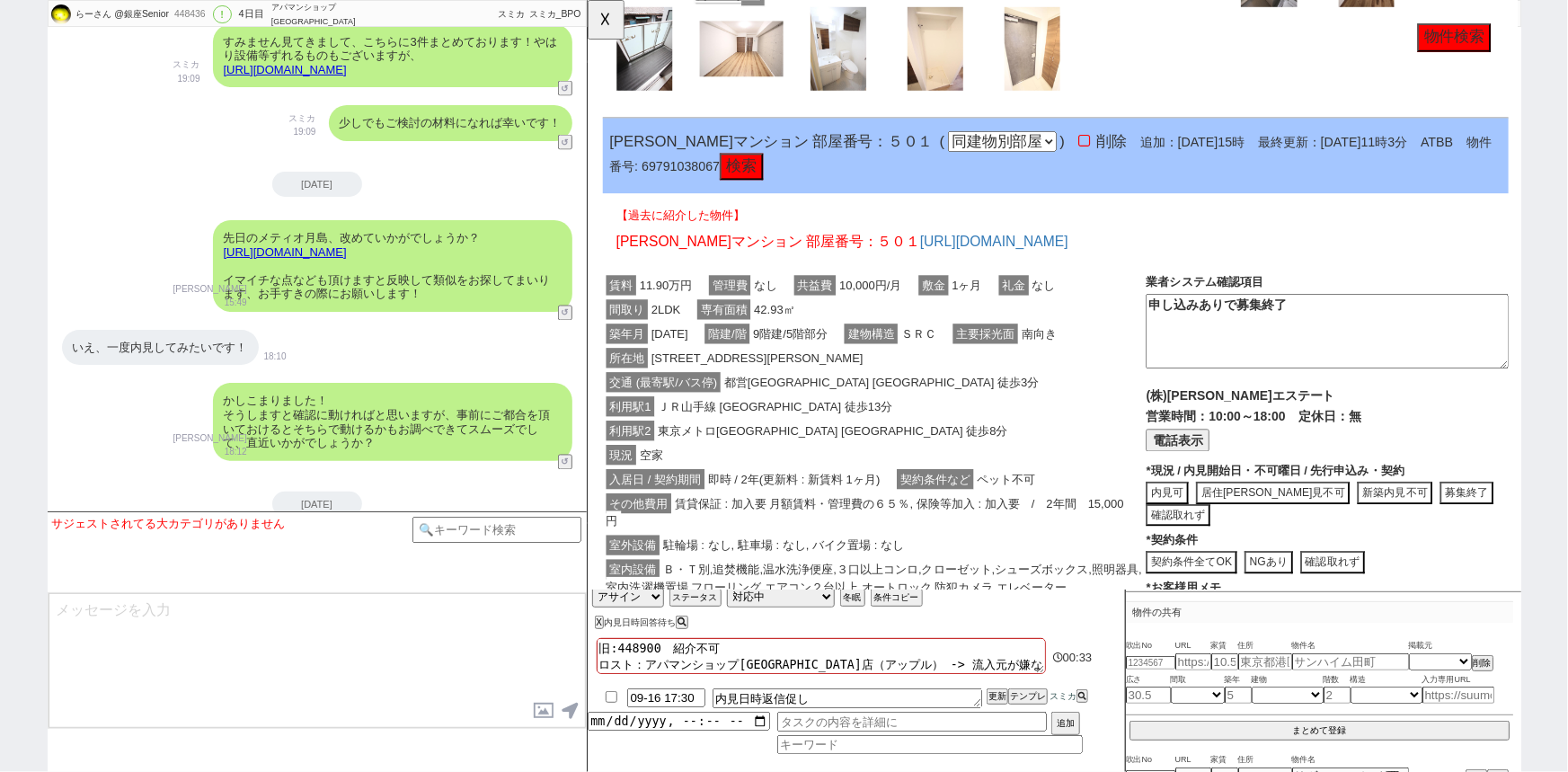
scroll to position [4395, 0]
click at [907, 475] on div "利用駅2 東京メトロ銀座線 稲荷町 徒歩8分" at bounding box center [895, 462] width 584 height 26
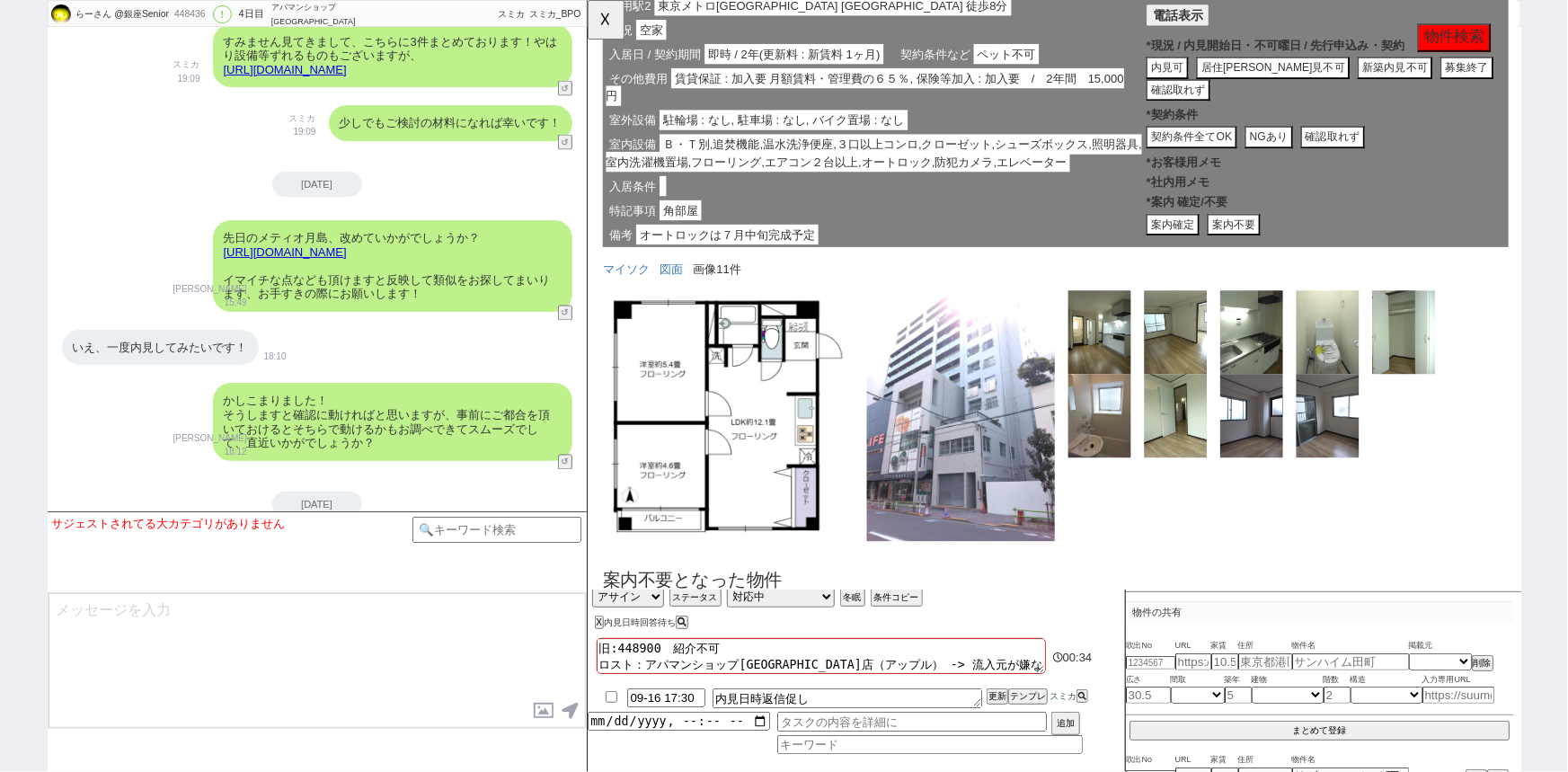
scroll to position [4895, 0]
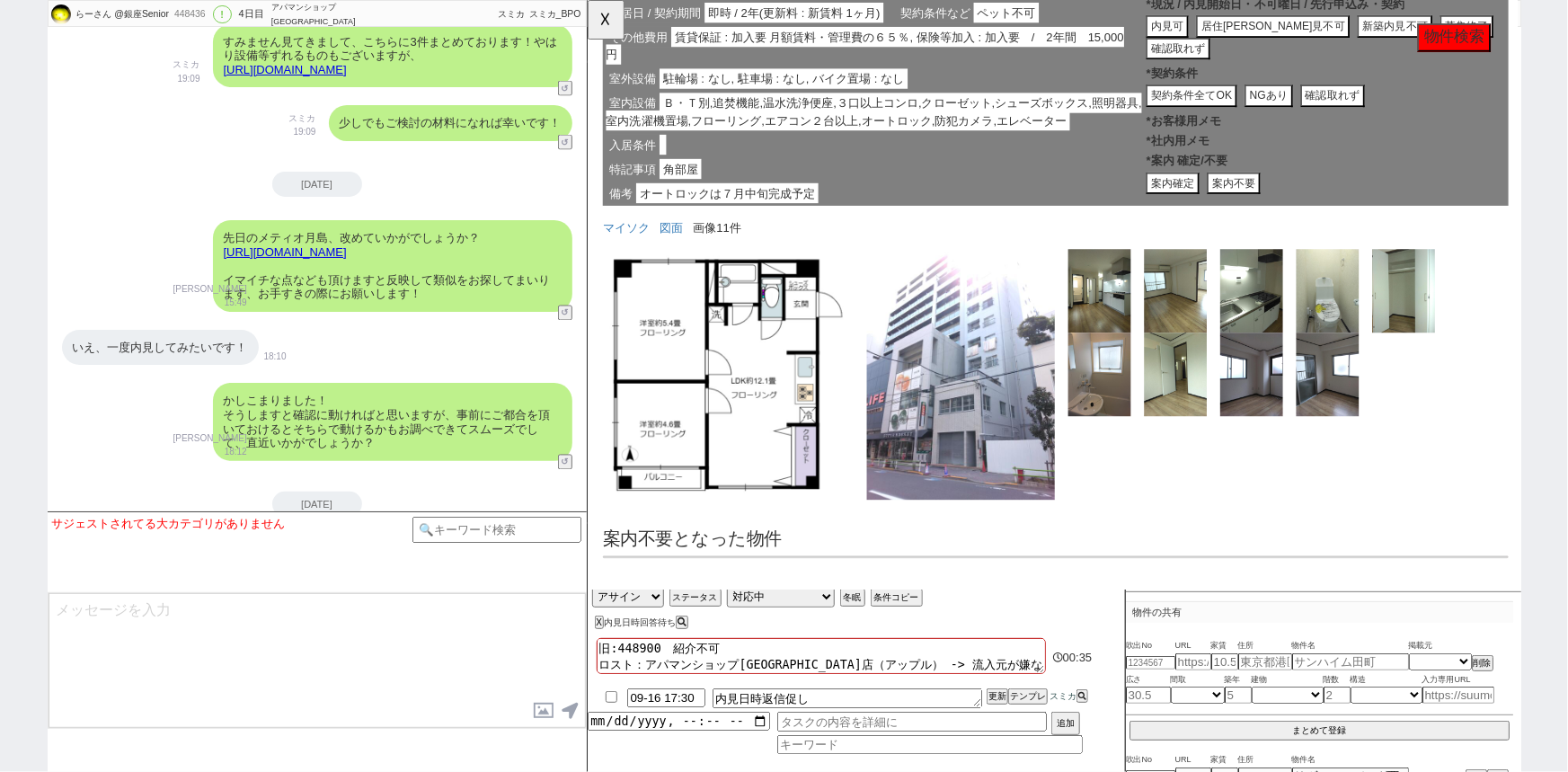
click at [1292, 209] on button "案内不要" at bounding box center [1281, 197] width 57 height 25
click at [945, 140] on span "Ｂ・Ｔ別,追焚機能,温水洗浄便座,３口以上コンロ,クローゼット,シューズボックス,照明器具,室内洗濯機置場,フローリング,エアコン２台以上,オートロック,防犯…" at bounding box center [895, 120] width 576 height 41
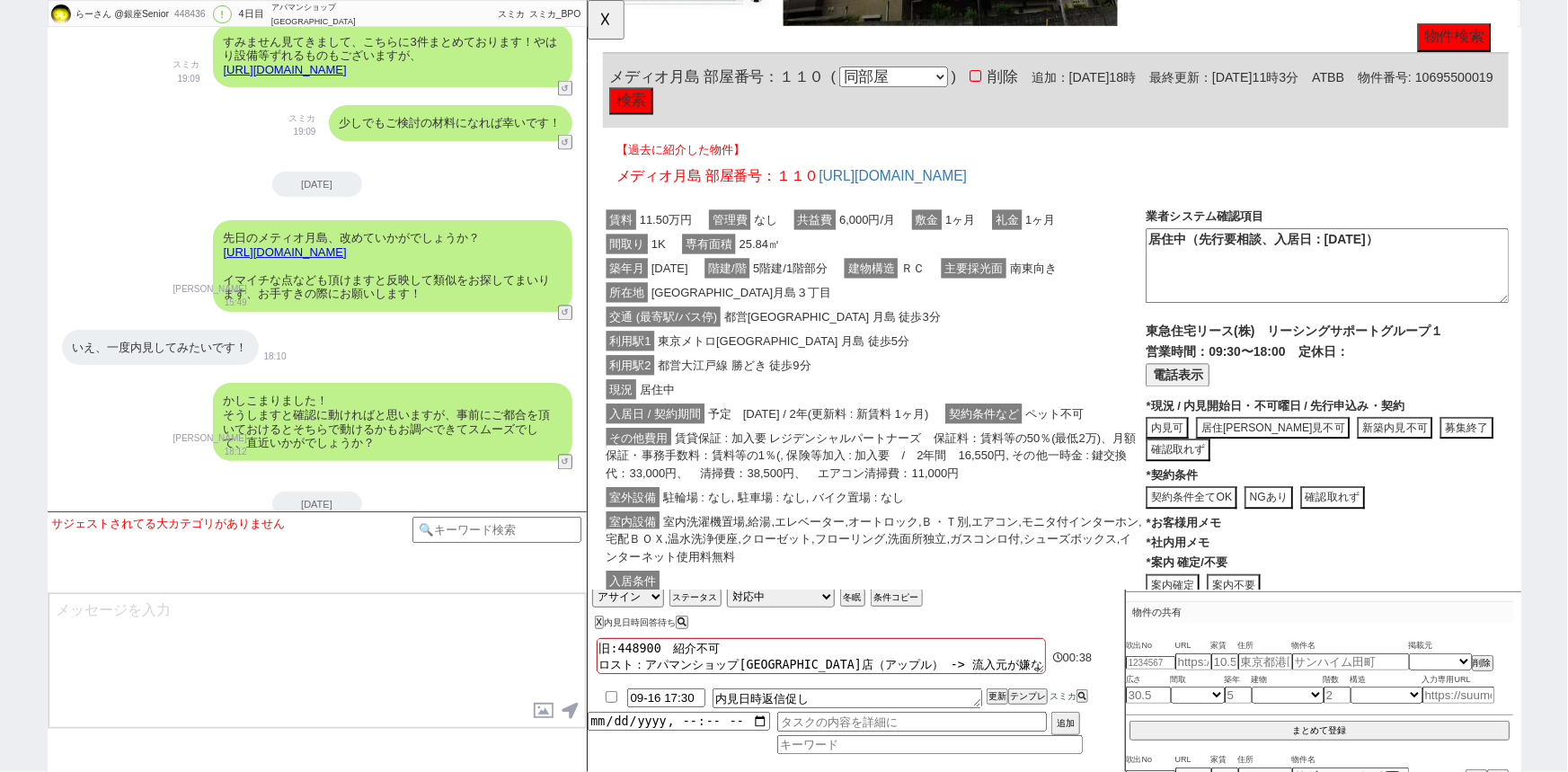
click at [940, 314] on div "所在地 中央区月島３丁目" at bounding box center [895, 314] width 584 height 26
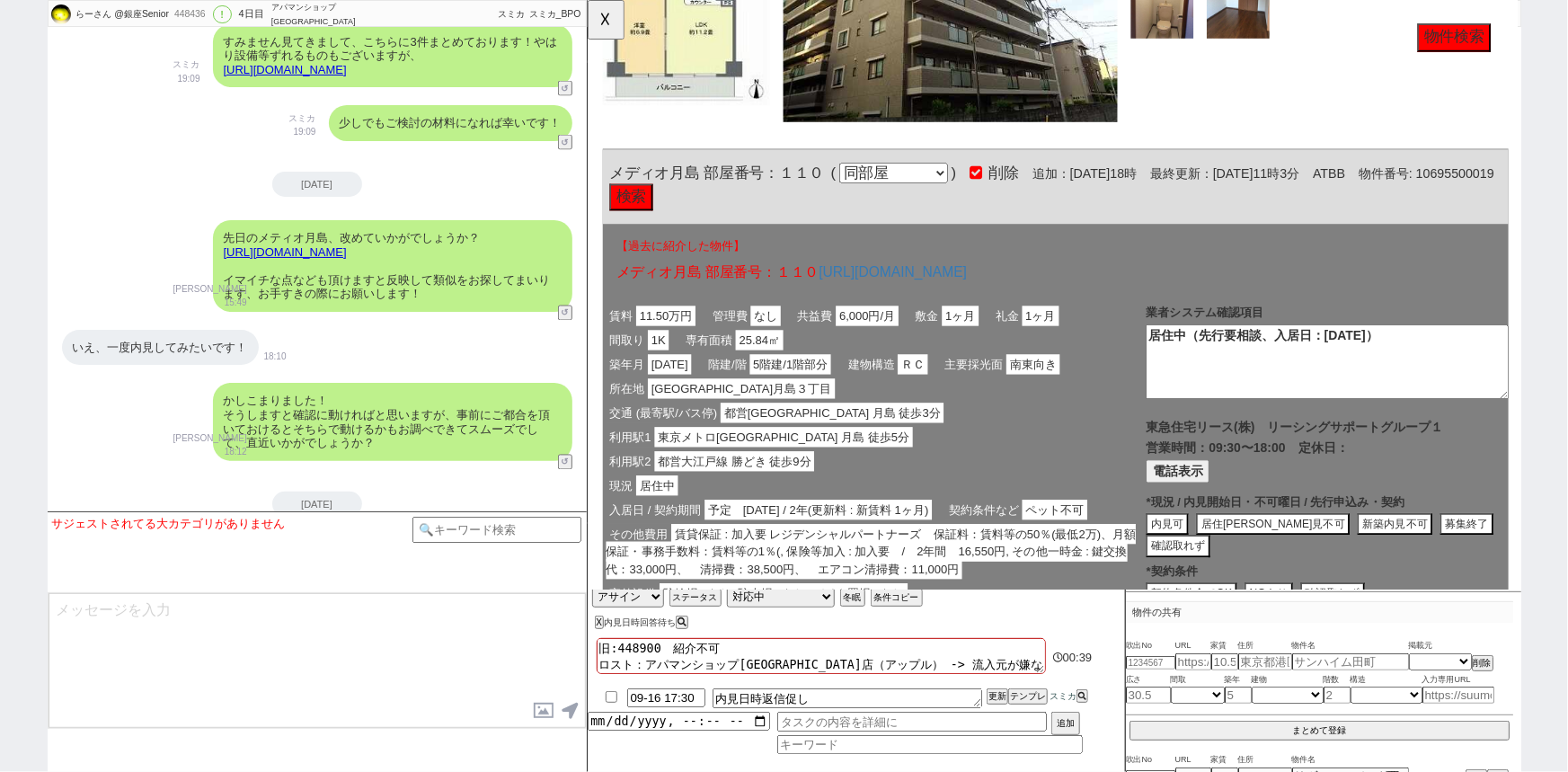
scroll to position [3287, 0]
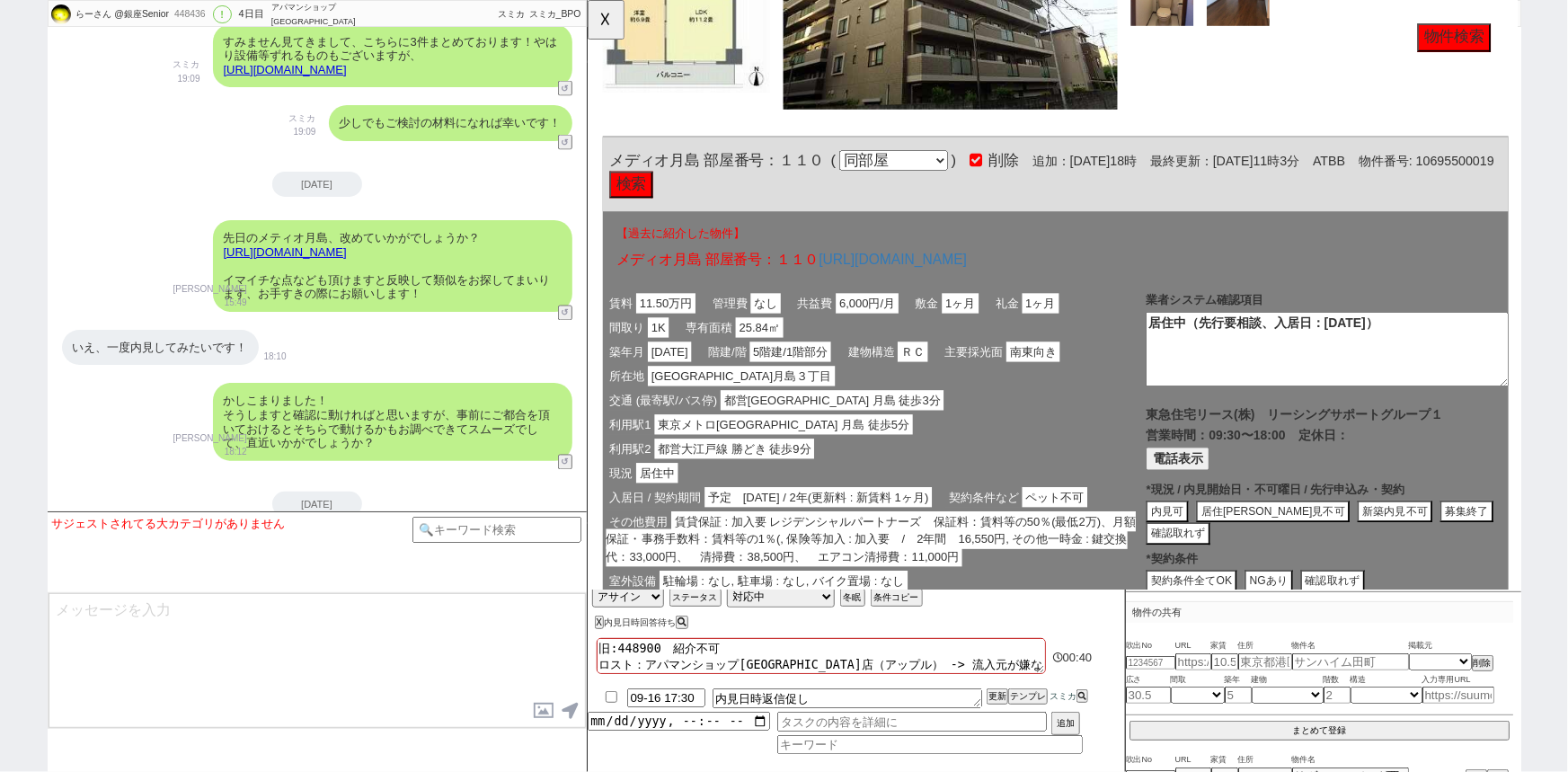
click at [657, 193] on button "検索" at bounding box center [633, 199] width 46 height 29
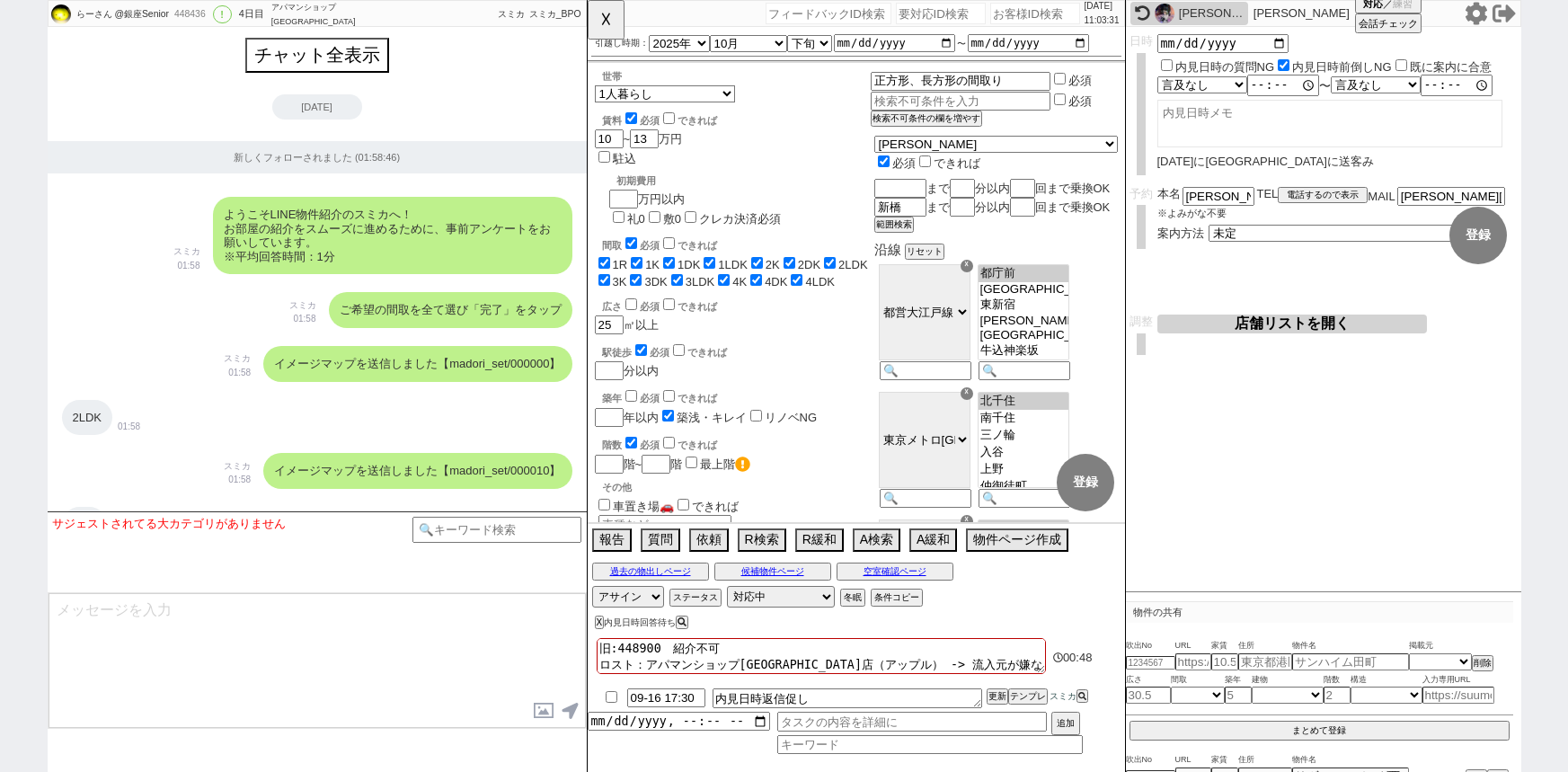
select select "2025"
select select "10"
select select "34"
select select "0"
select select "75"
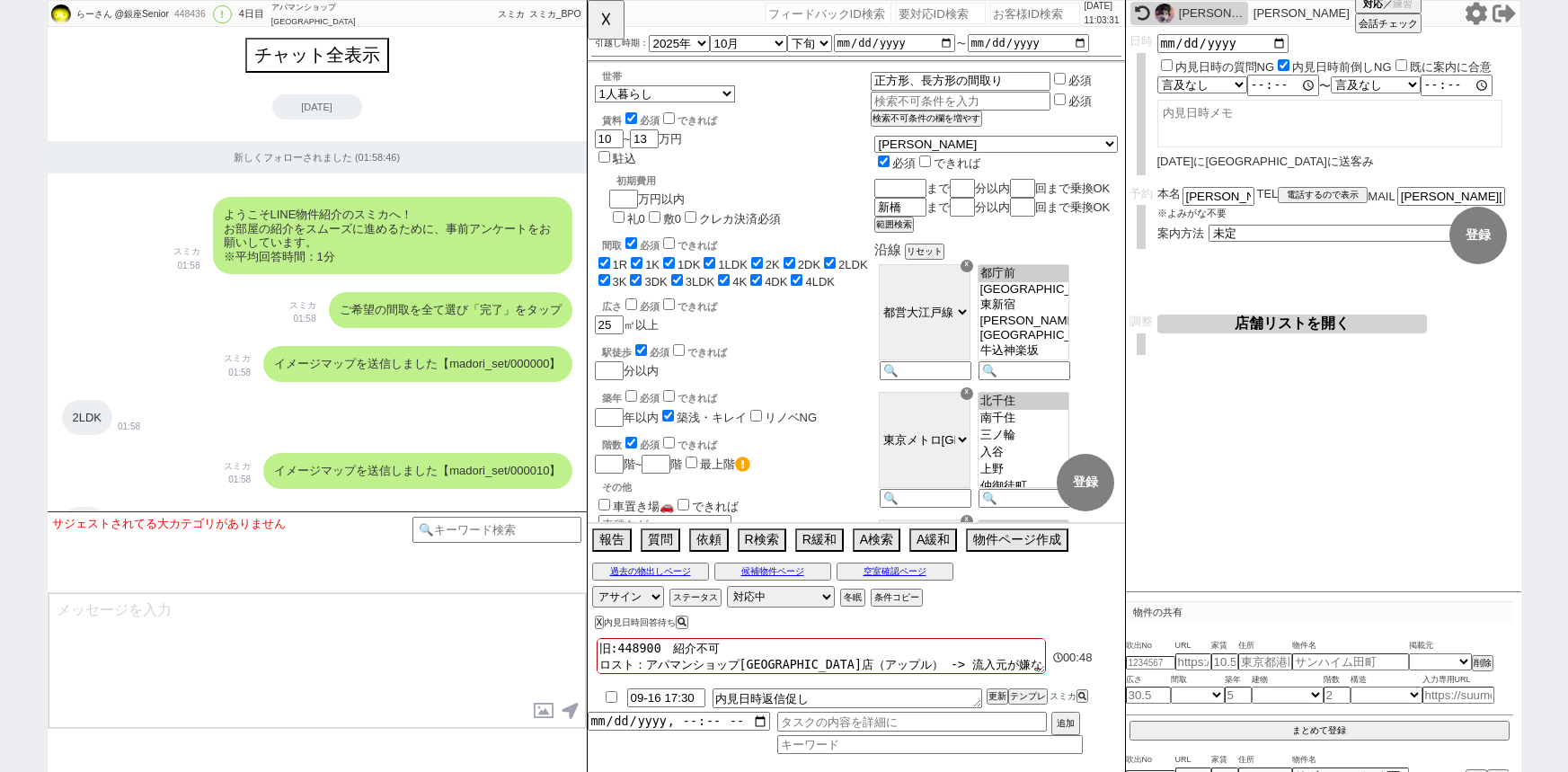
select select "[DATE]"
select select "62"
select select "[DATE]"
select select "65"
select select "[DATE]"
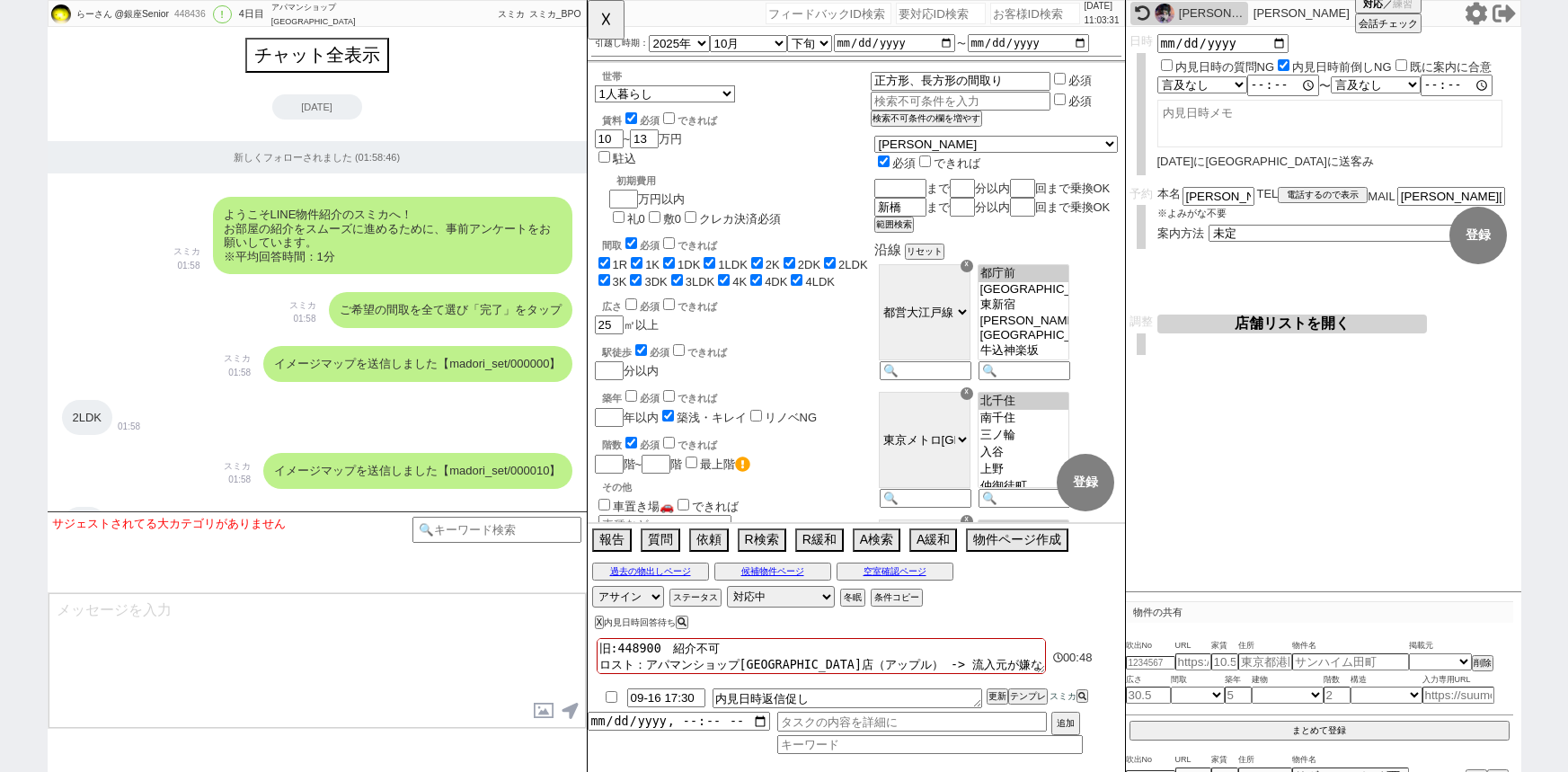
select select
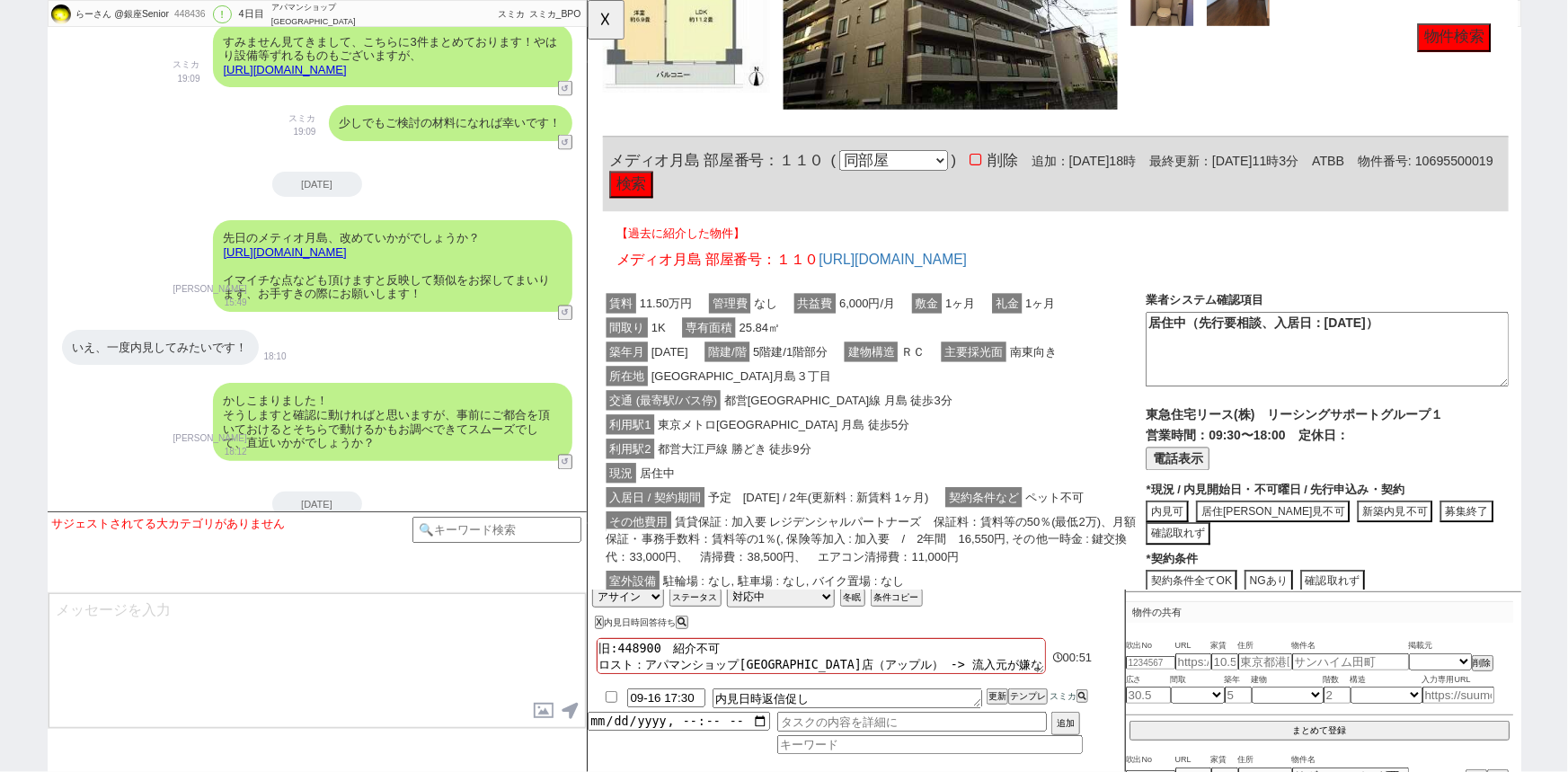
scroll to position [266, 0]
click at [960, 435] on div "交通 (最寄駅/バス停) 都営[GEOGRAPHIC_DATA] 月島 徒歩3分" at bounding box center [895, 431] width 584 height 26
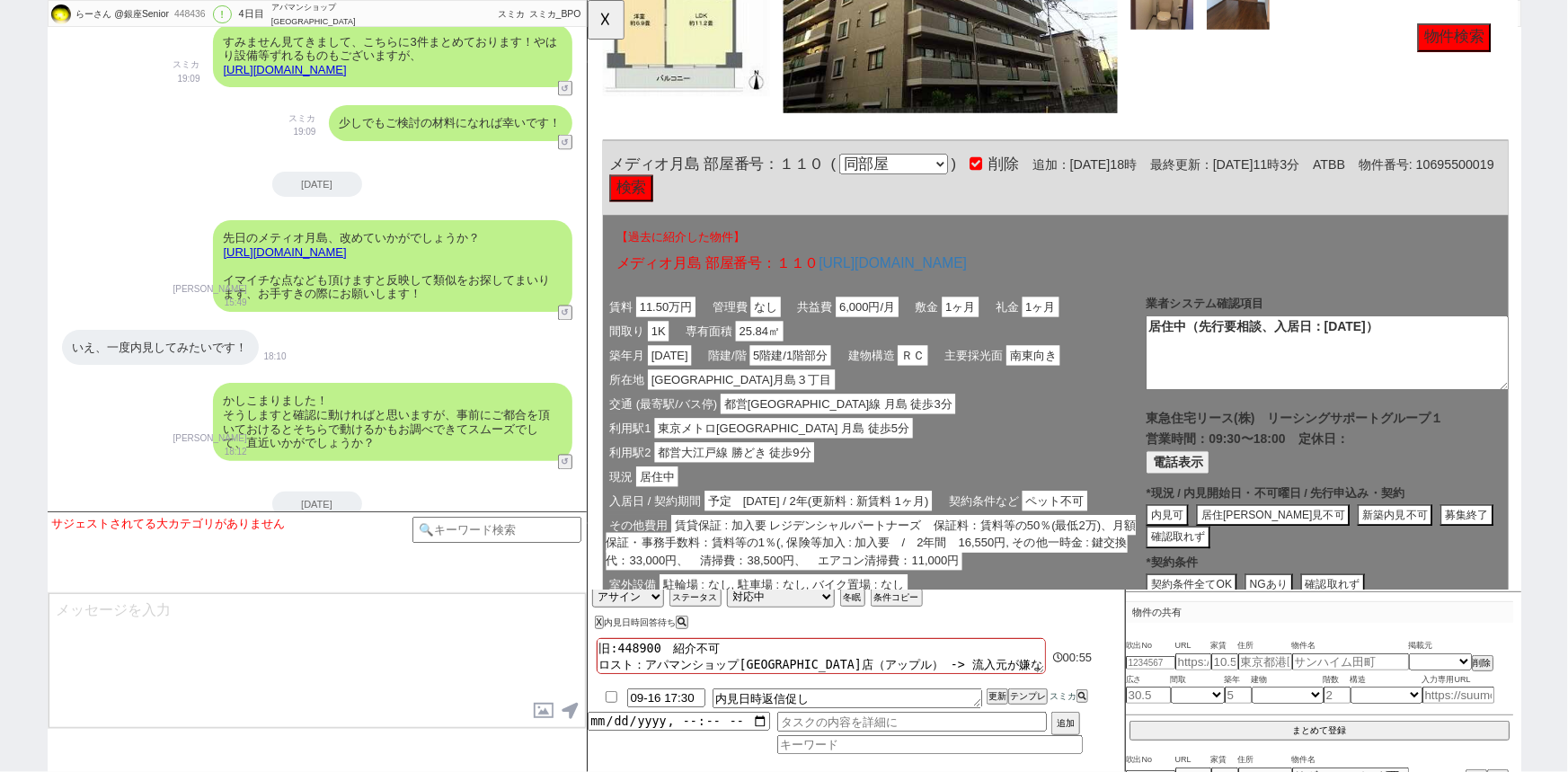
scroll to position [3284, 0]
click at [657, 199] on button "検索" at bounding box center [633, 202] width 46 height 29
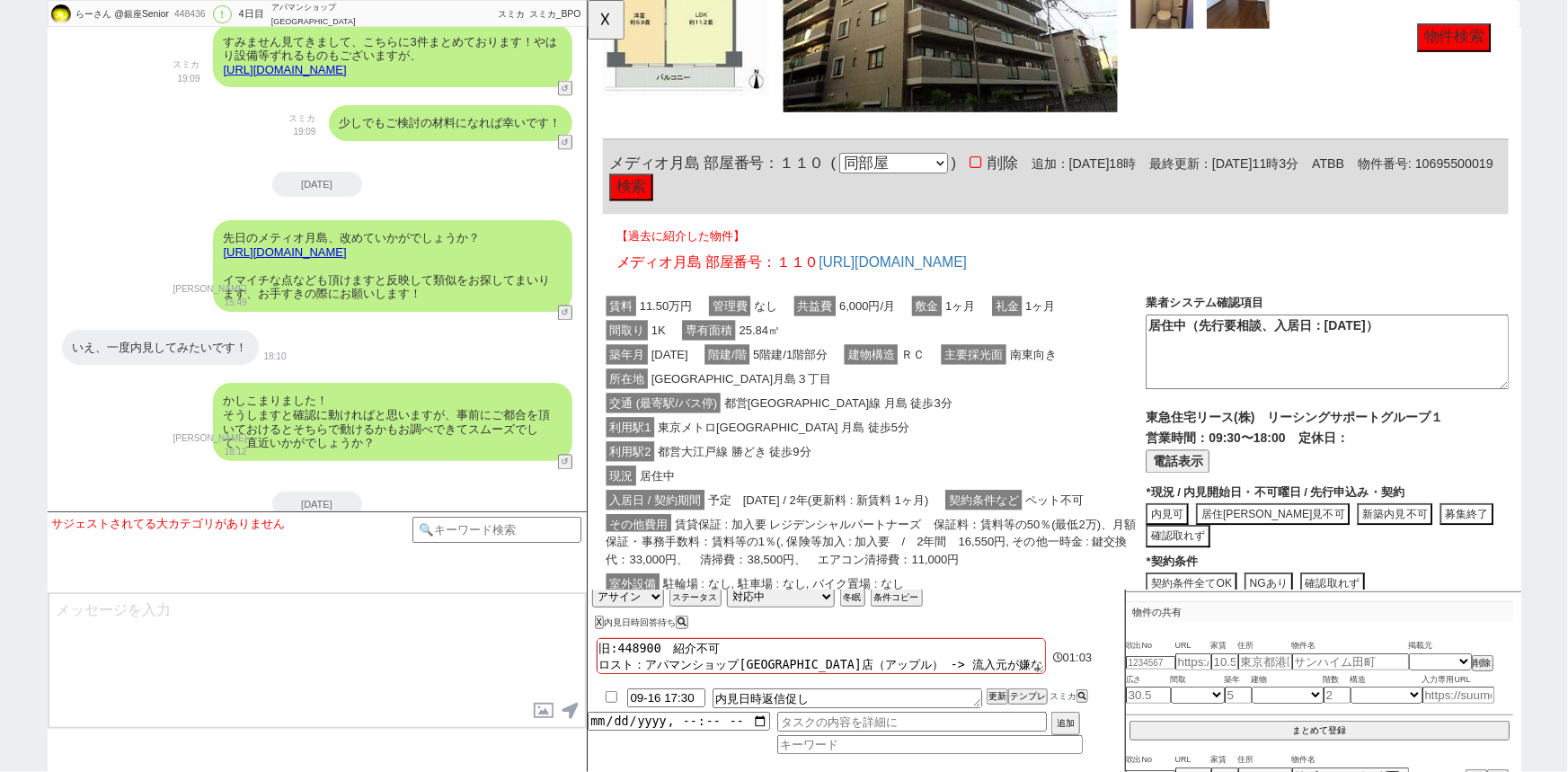
click at [923, 492] on div "利用駅2 都営[GEOGRAPHIC_DATA] 勝どき 徒歩9分" at bounding box center [895, 485] width 584 height 26
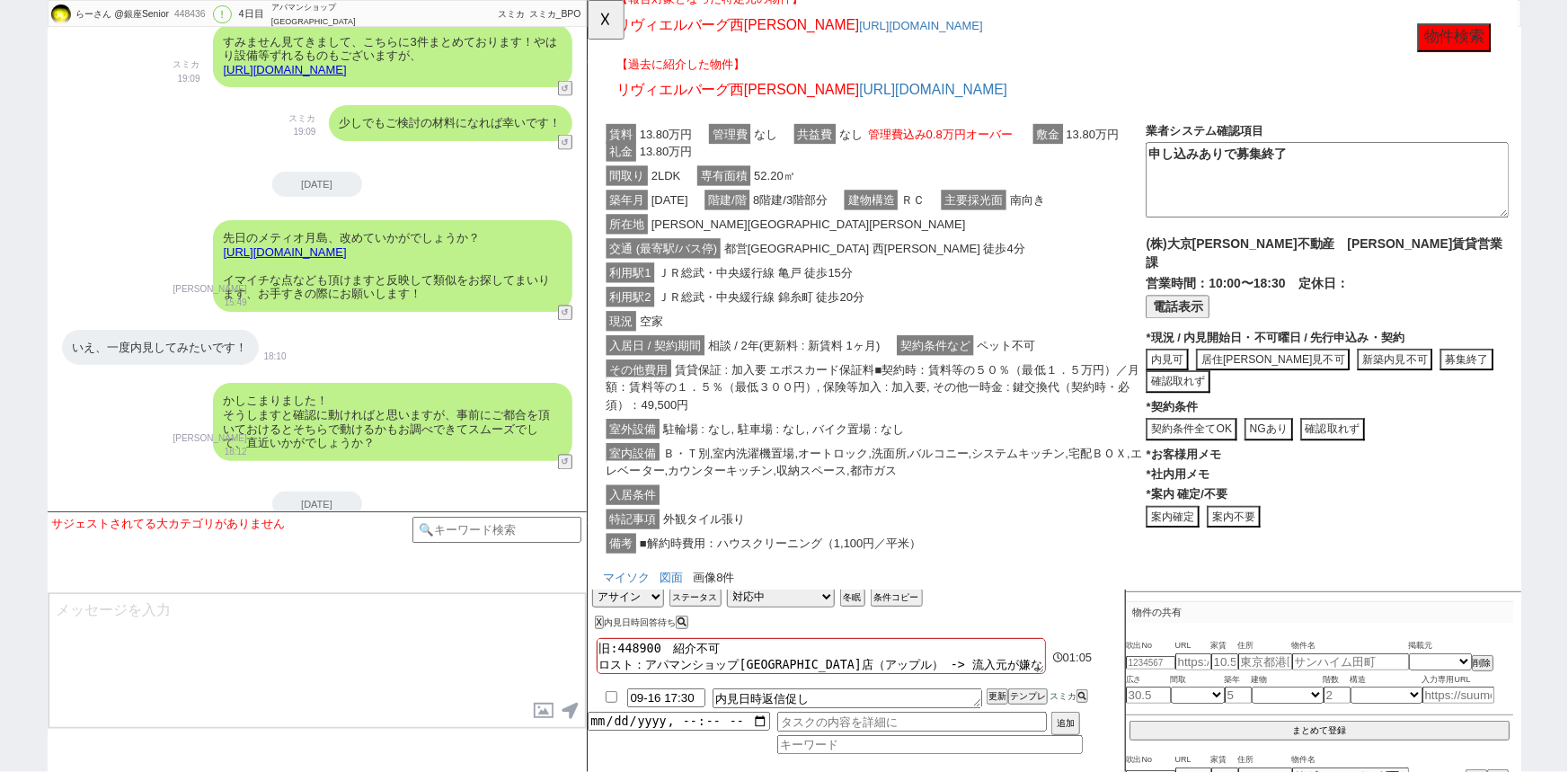
click at [849, 488] on span "Ｂ・Ｔ別,室内洗濯機置場,オートロック,洗面所,バルコニー,システムキッチン,宅配ＢＯＸ,エレベーター,カウンターキッチン,収納スペース,都市ガス" at bounding box center [895, 496] width 576 height 41
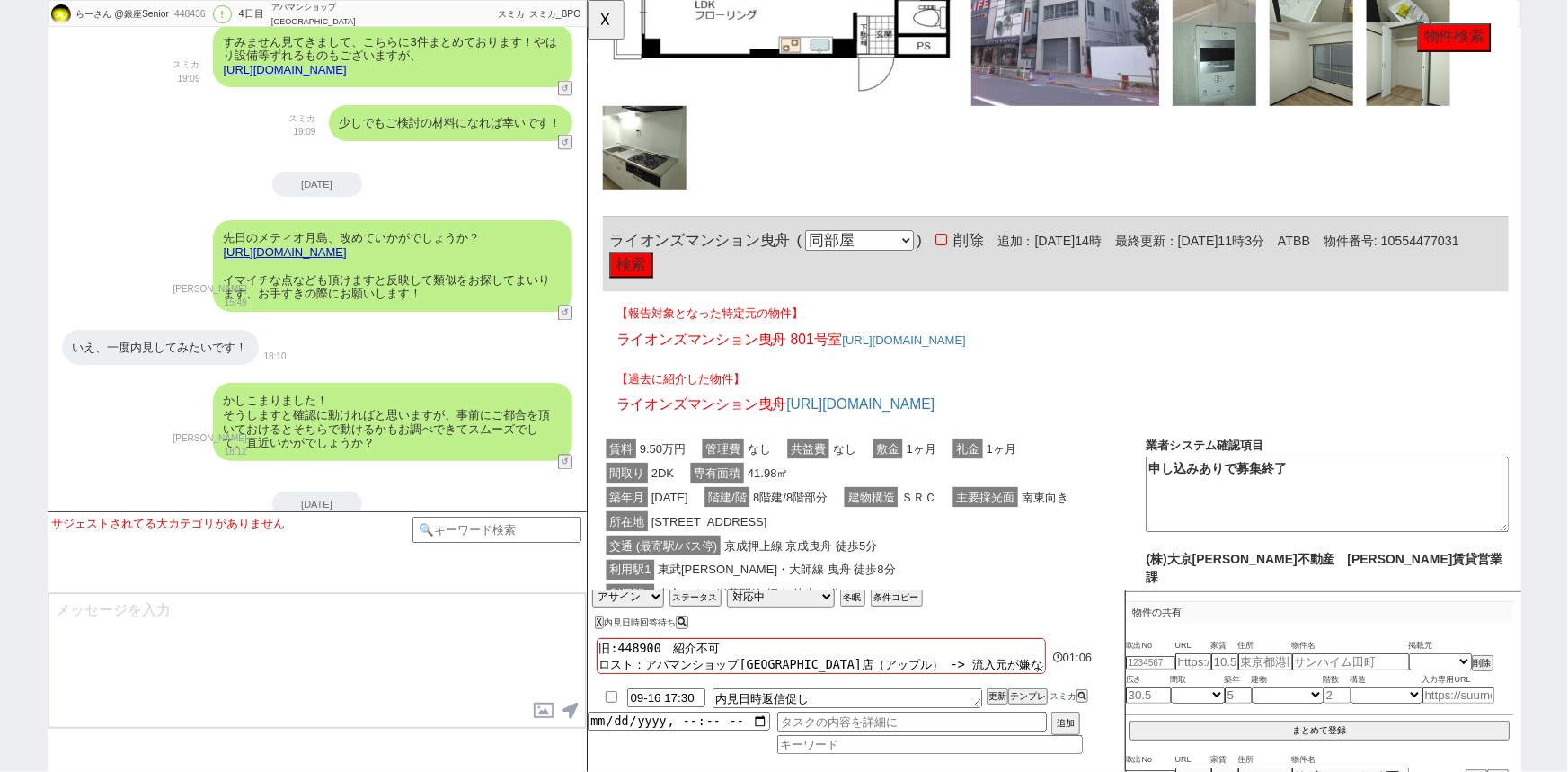
click at [761, 539] on span "階建/階" at bounding box center [736, 535] width 48 height 22
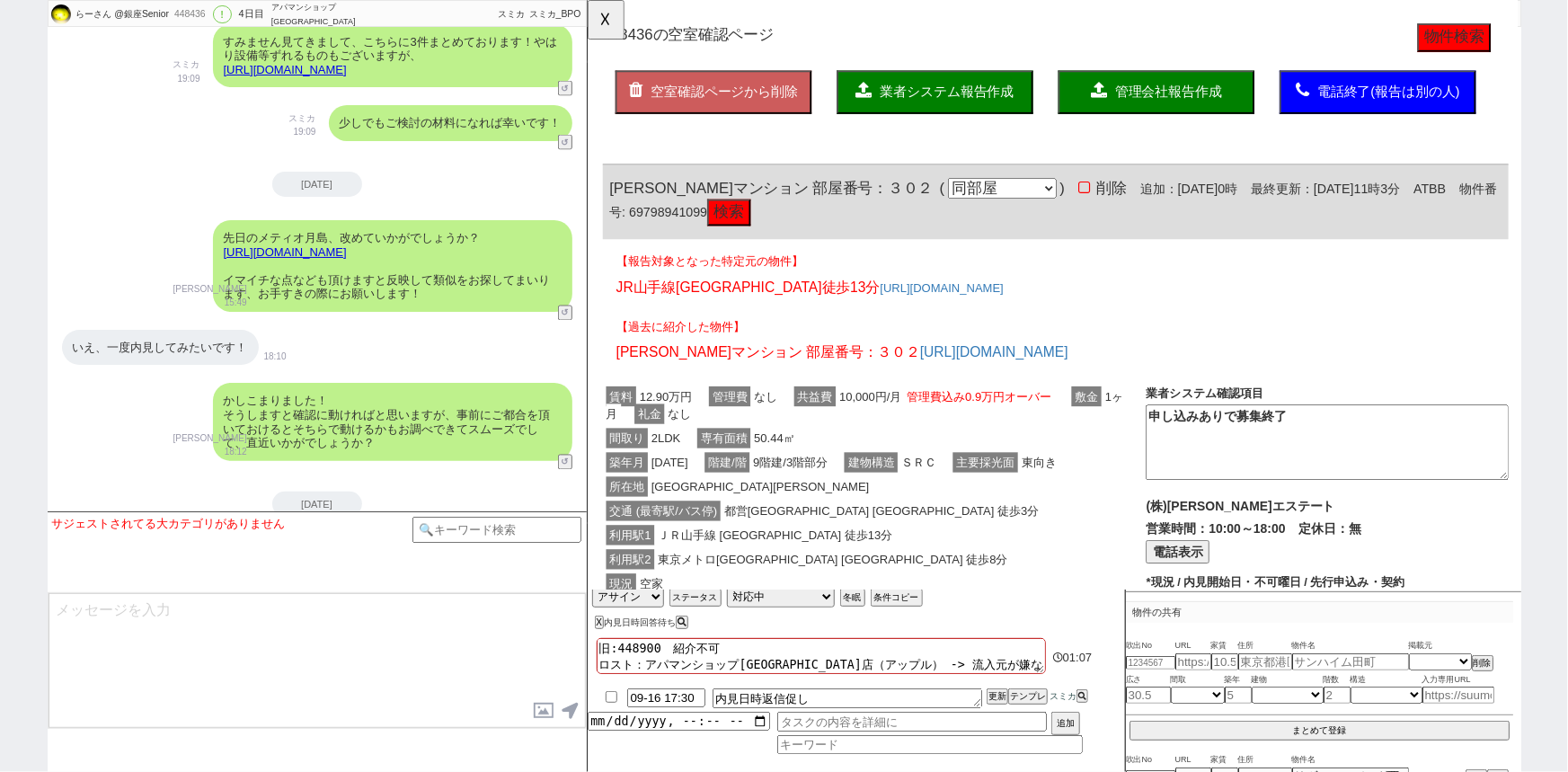
scroll to position [0, 0]
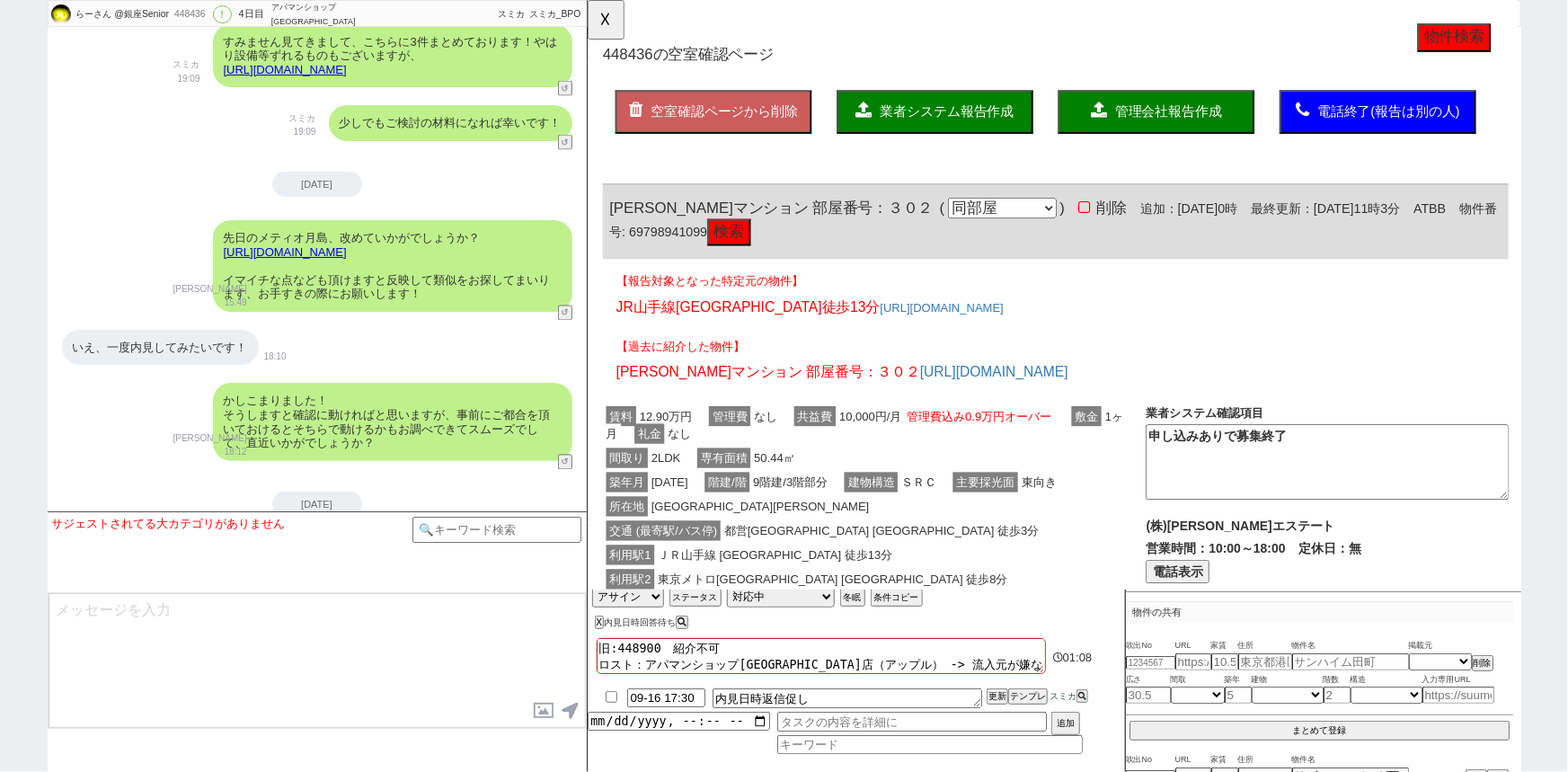
click at [849, 512] on span "9階建/3階部分" at bounding box center [805, 519] width 87 height 22
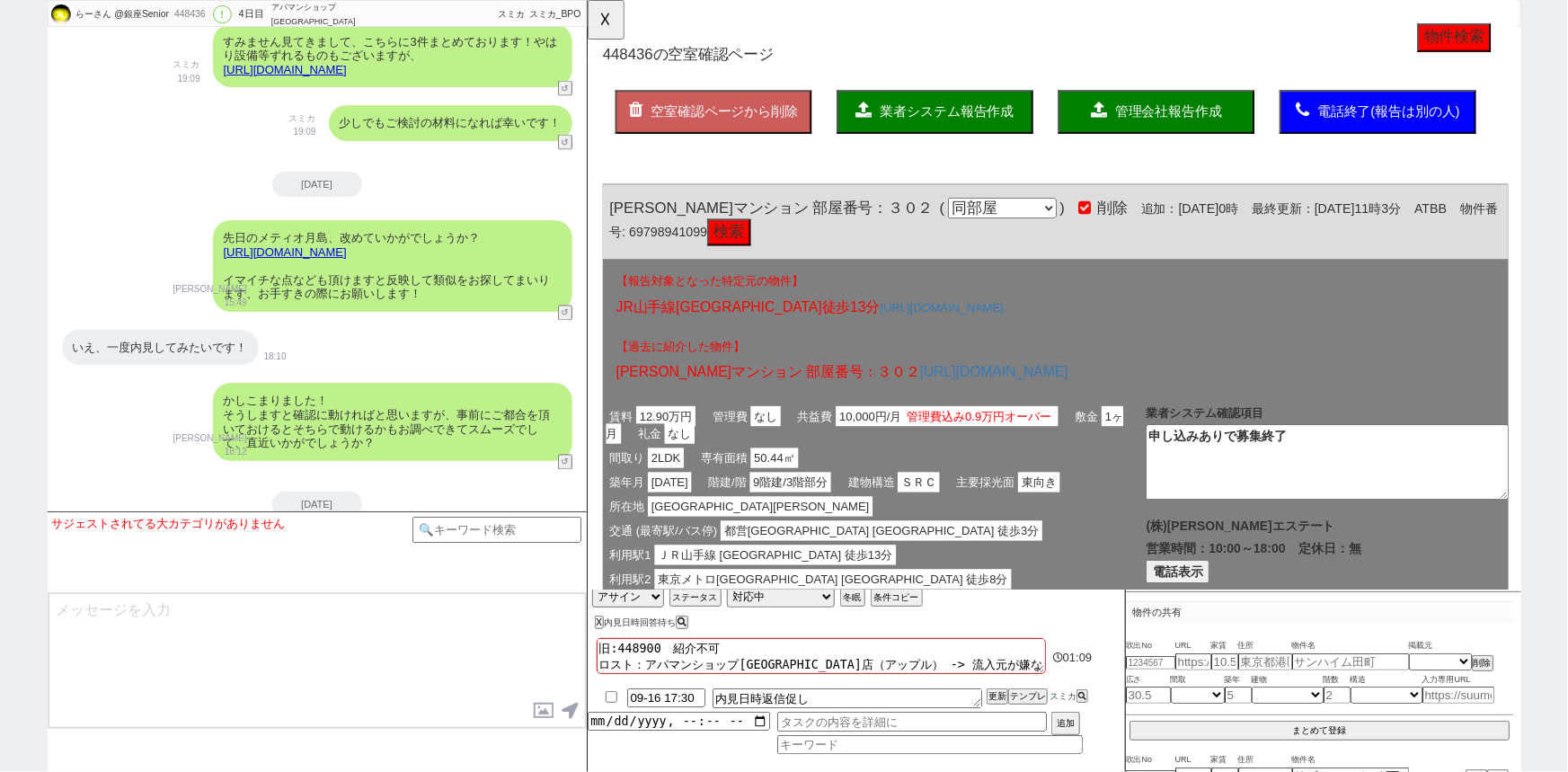
click at [958, 123] on span "業者システム報告作成" at bounding box center [973, 120] width 144 height 15
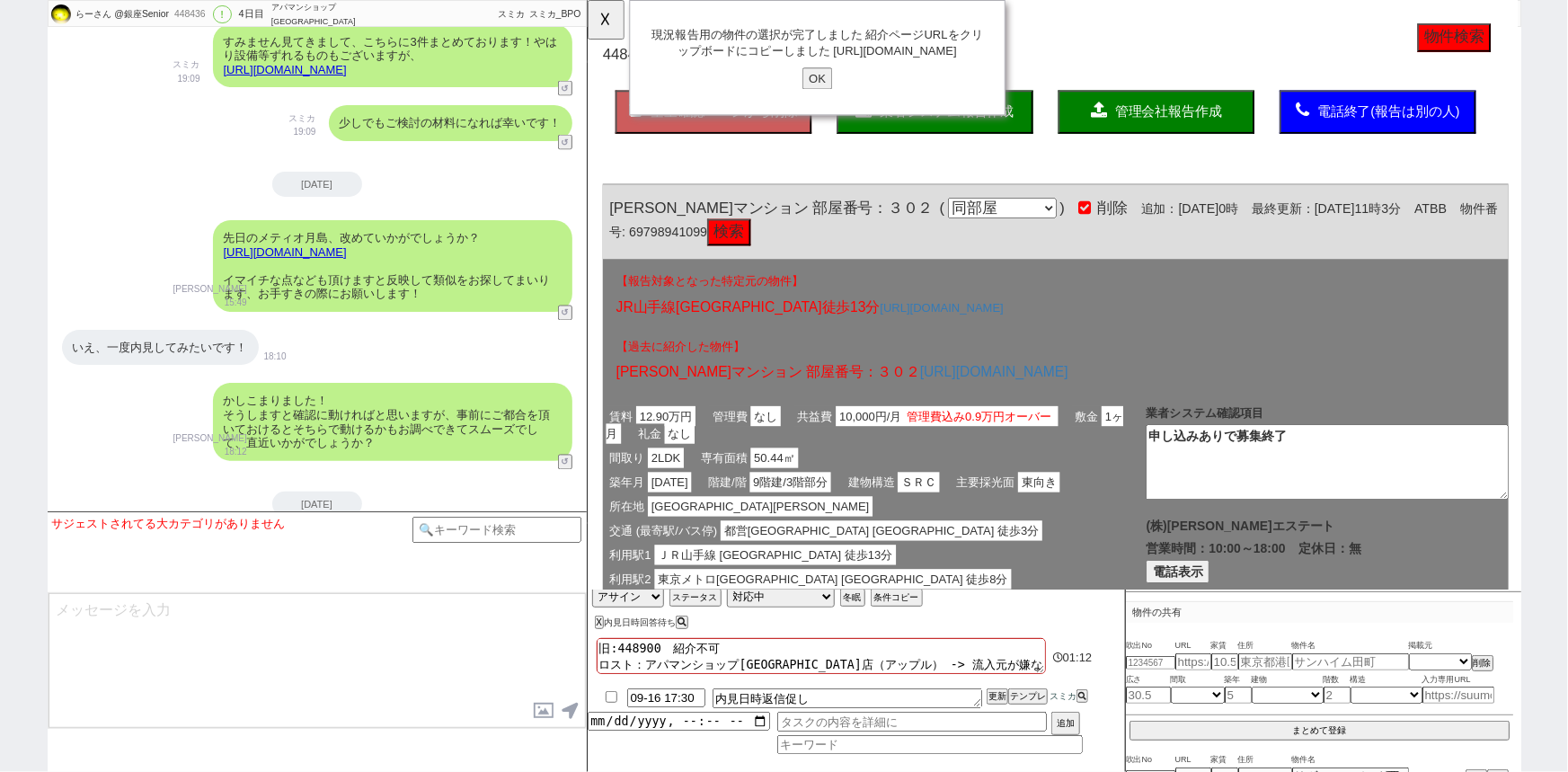
click at [833, 85] on div "現況報告用の物件の選択が完了しました 紹介ページURLをクリップボードにコピーしました [URL][DOMAIN_NAME] OK" at bounding box center [833, 62] width 404 height 124
click at [836, 94] on input "OK" at bounding box center [834, 84] width 33 height 24
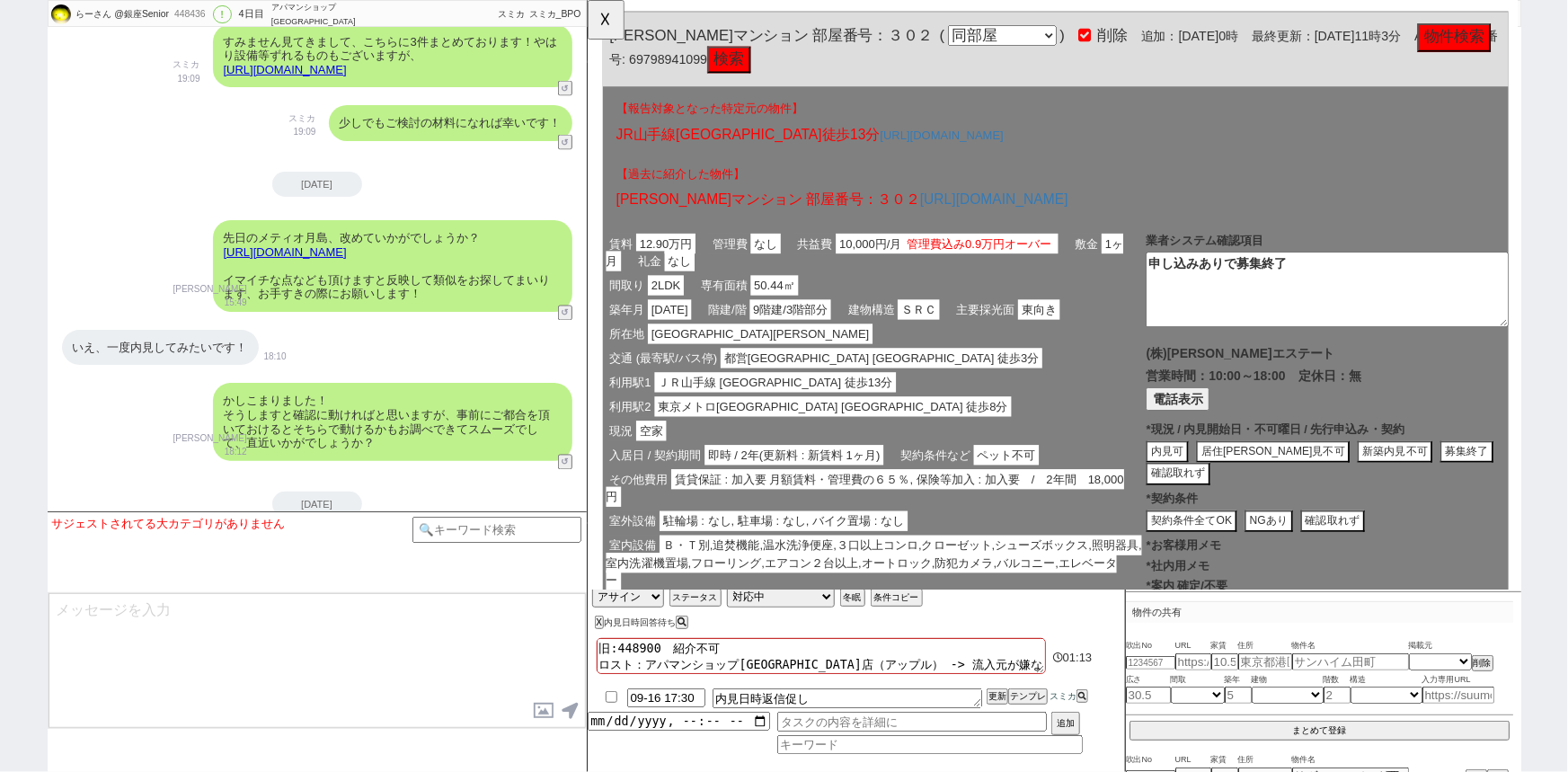
scroll to position [351, 0]
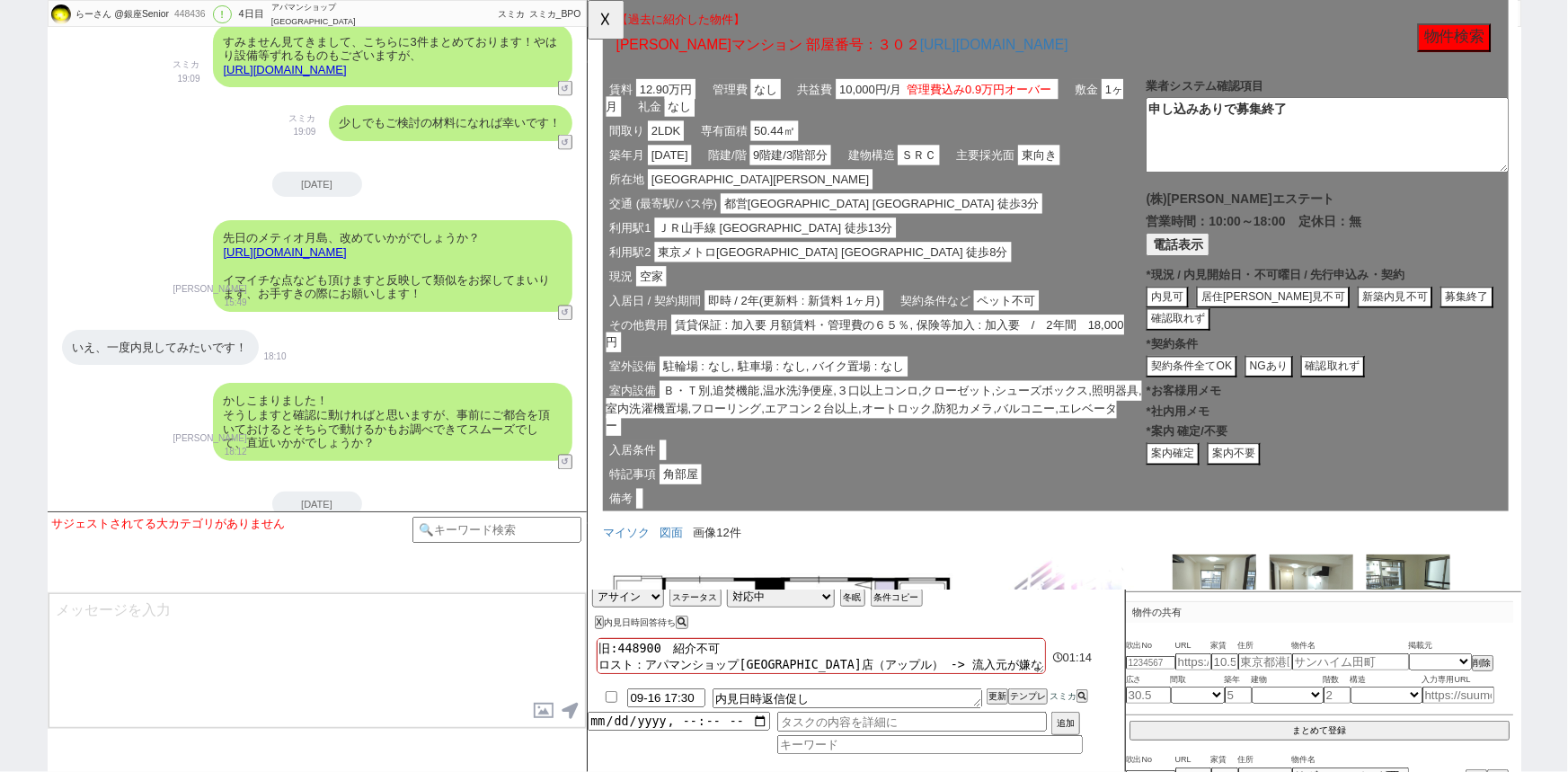
click at [1274, 480] on button "案内不要" at bounding box center [1281, 488] width 57 height 25
click at [1016, 448] on span "Ｂ・Ｔ別,追焚機能,温水洗浄便座,３口以上コンロ,クローゼット,シューズボックス,照明器具,室内洗濯機置場,フローリング,エアコン２台以上,オートロック,防犯…" at bounding box center [895, 439] width 576 height 59
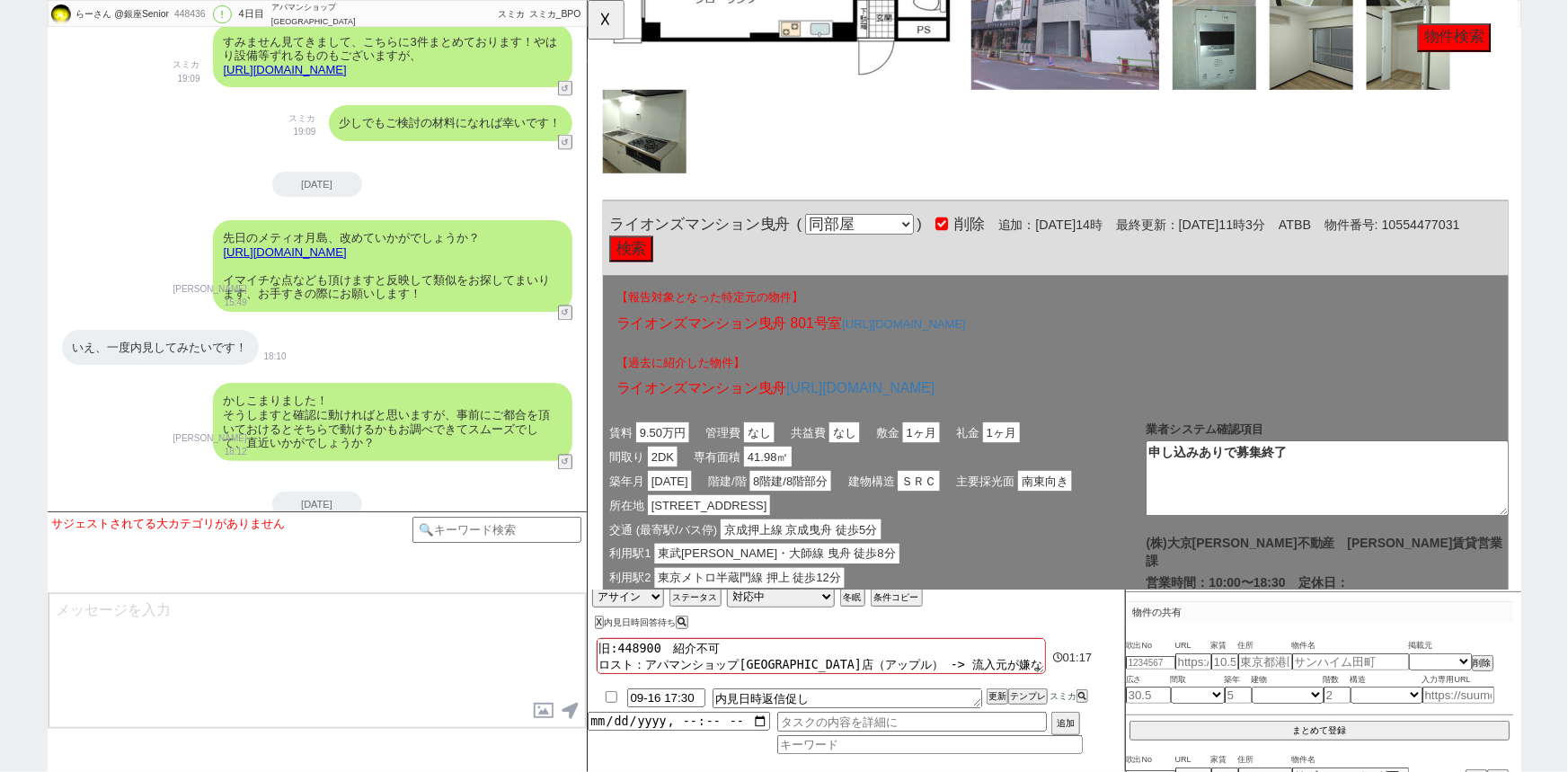
scroll to position [1177, 0]
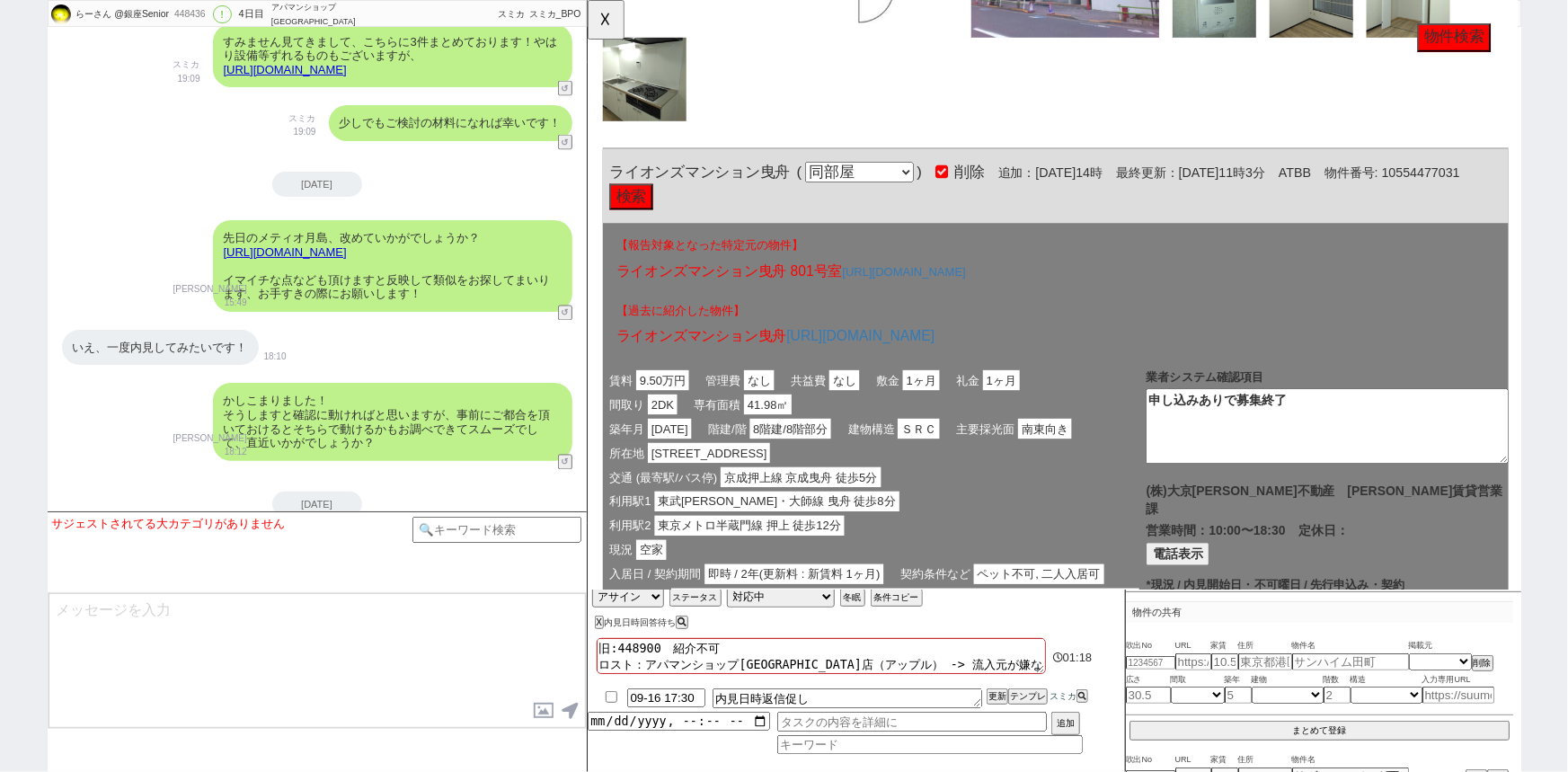
click at [1031, 517] on div "交通 (最寄駅/バス停) [GEOGRAPHIC_DATA] [GEOGRAPHIC_DATA]曳舟 徒歩5分" at bounding box center [895, 513] width 584 height 26
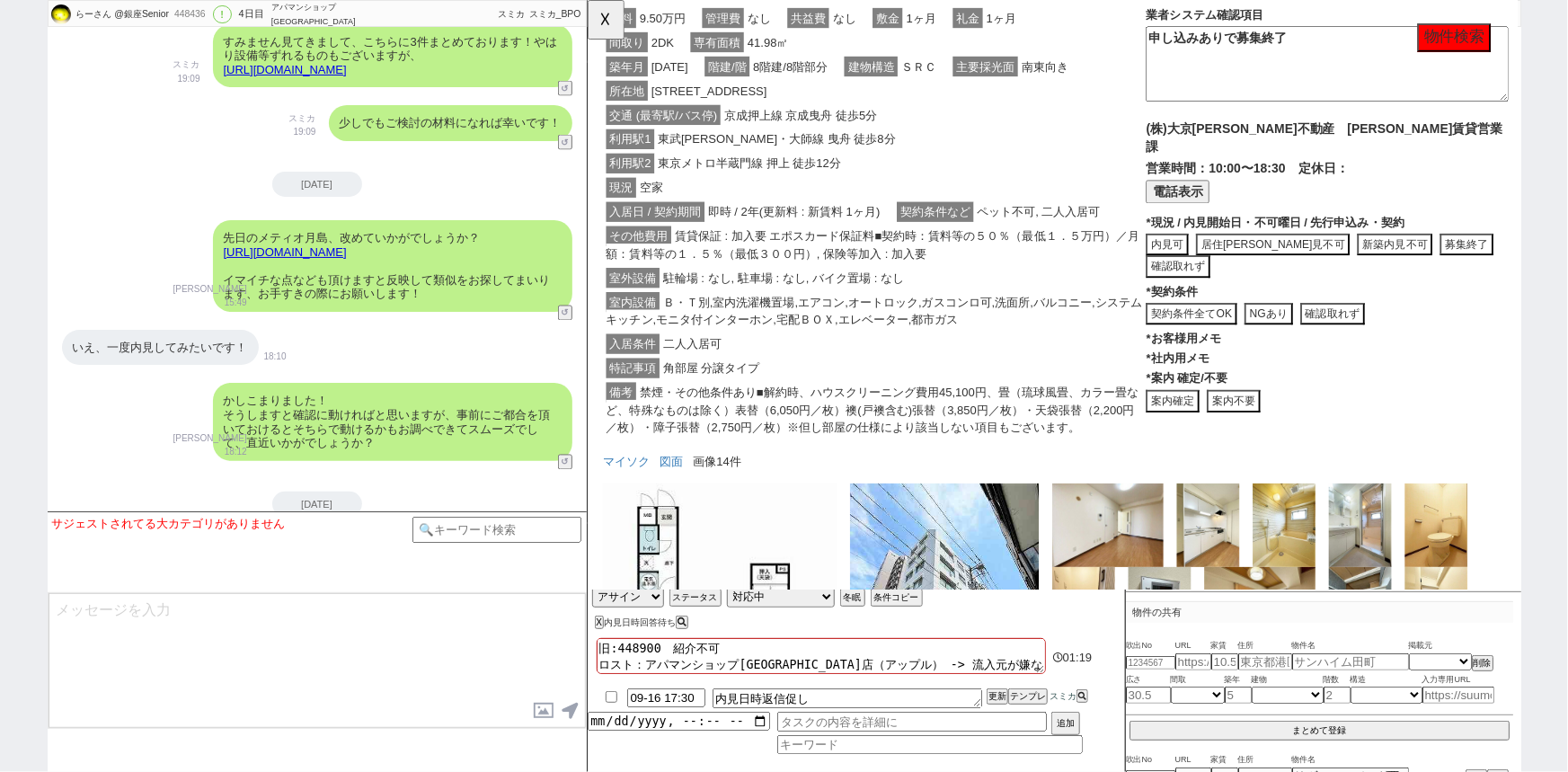
scroll to position [1610, 0]
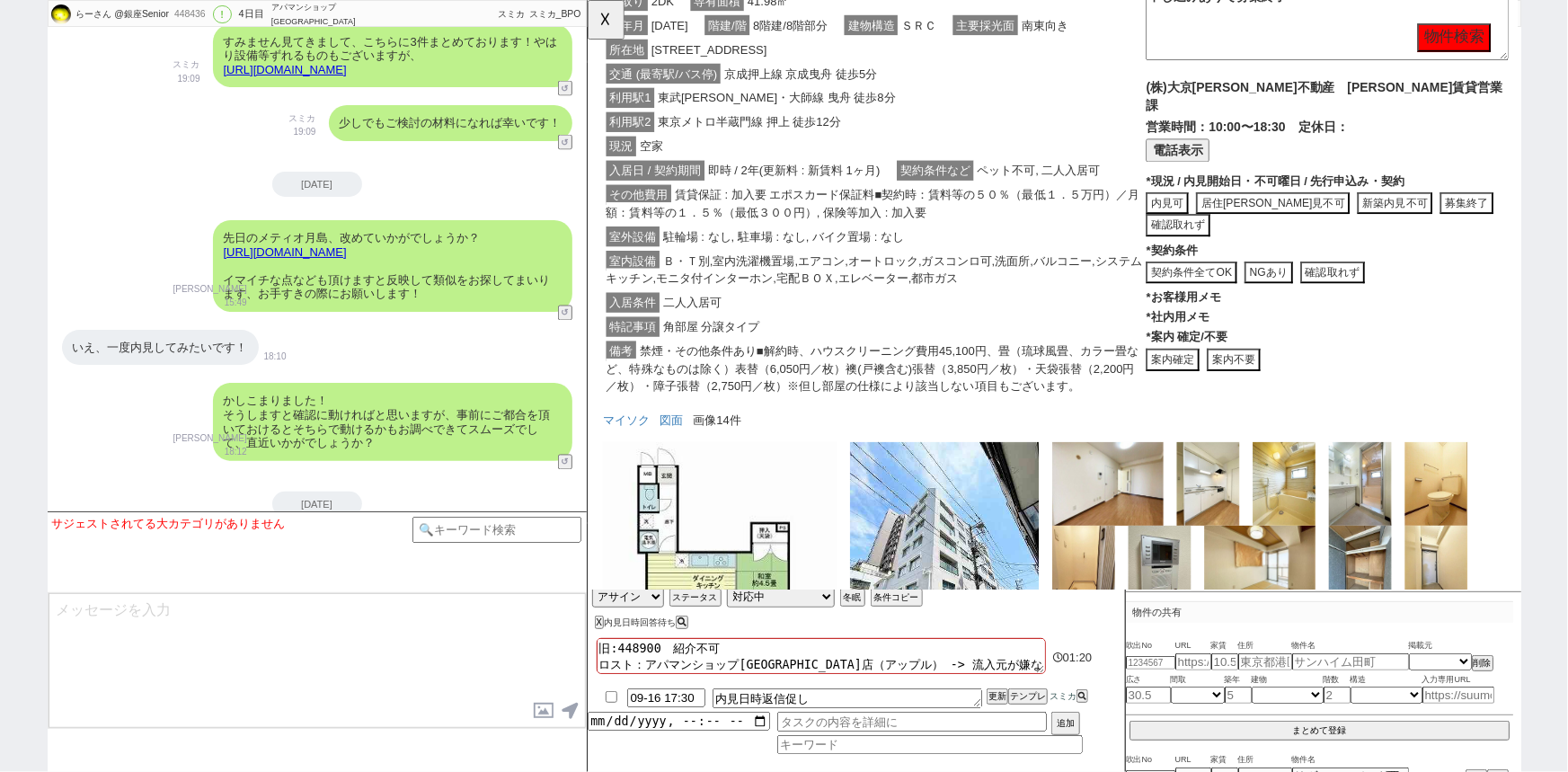
click at [1291, 374] on button "案内不要" at bounding box center [1281, 386] width 57 height 25
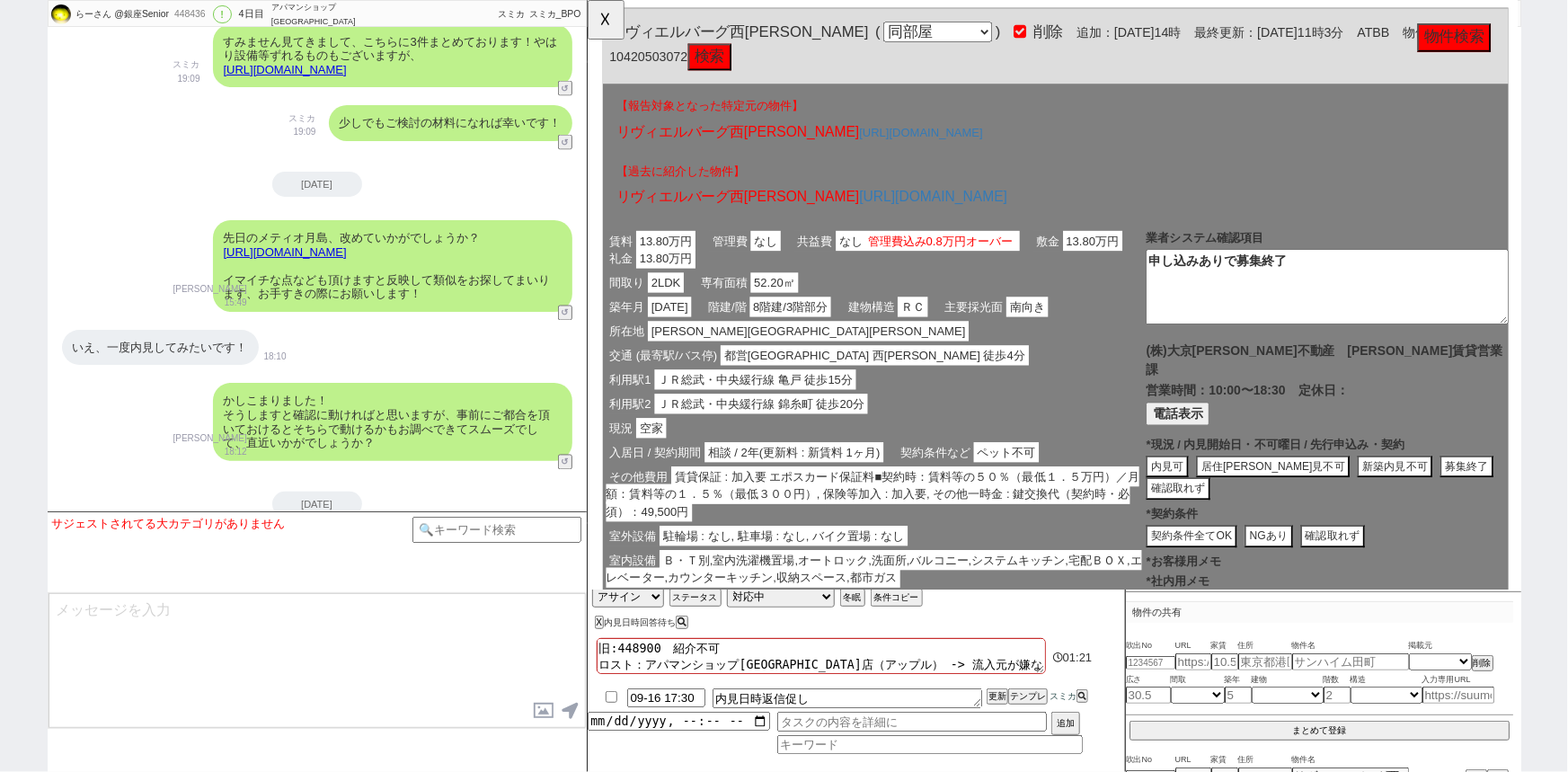
click at [1076, 409] on div "利用駅1 ＪＲ総武・中央緩行線 亀戸 徒歩15分" at bounding box center [895, 408] width 584 height 26
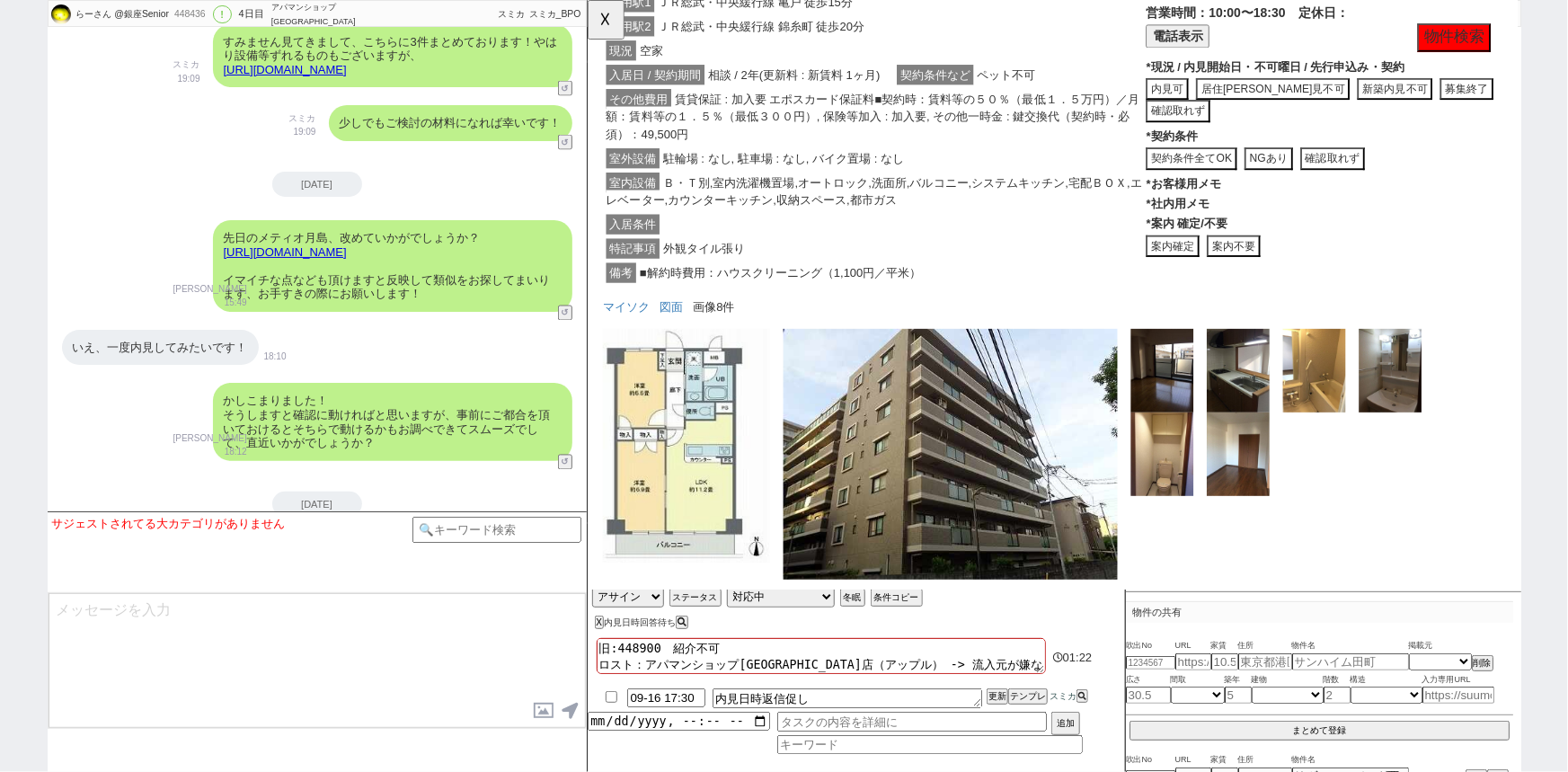
click at [1287, 253] on button "案内不要" at bounding box center [1281, 265] width 57 height 25
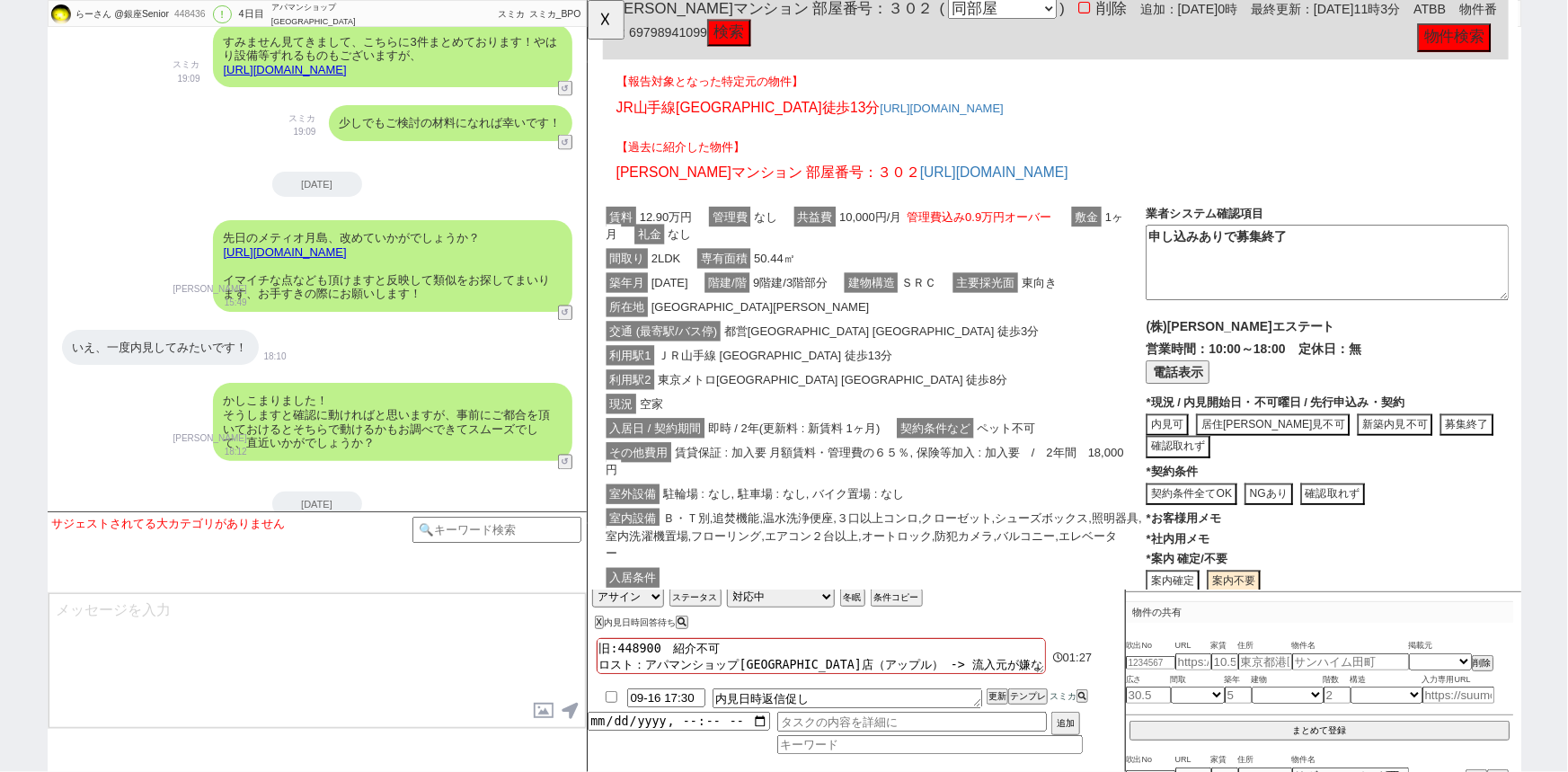
scroll to position [0, 0]
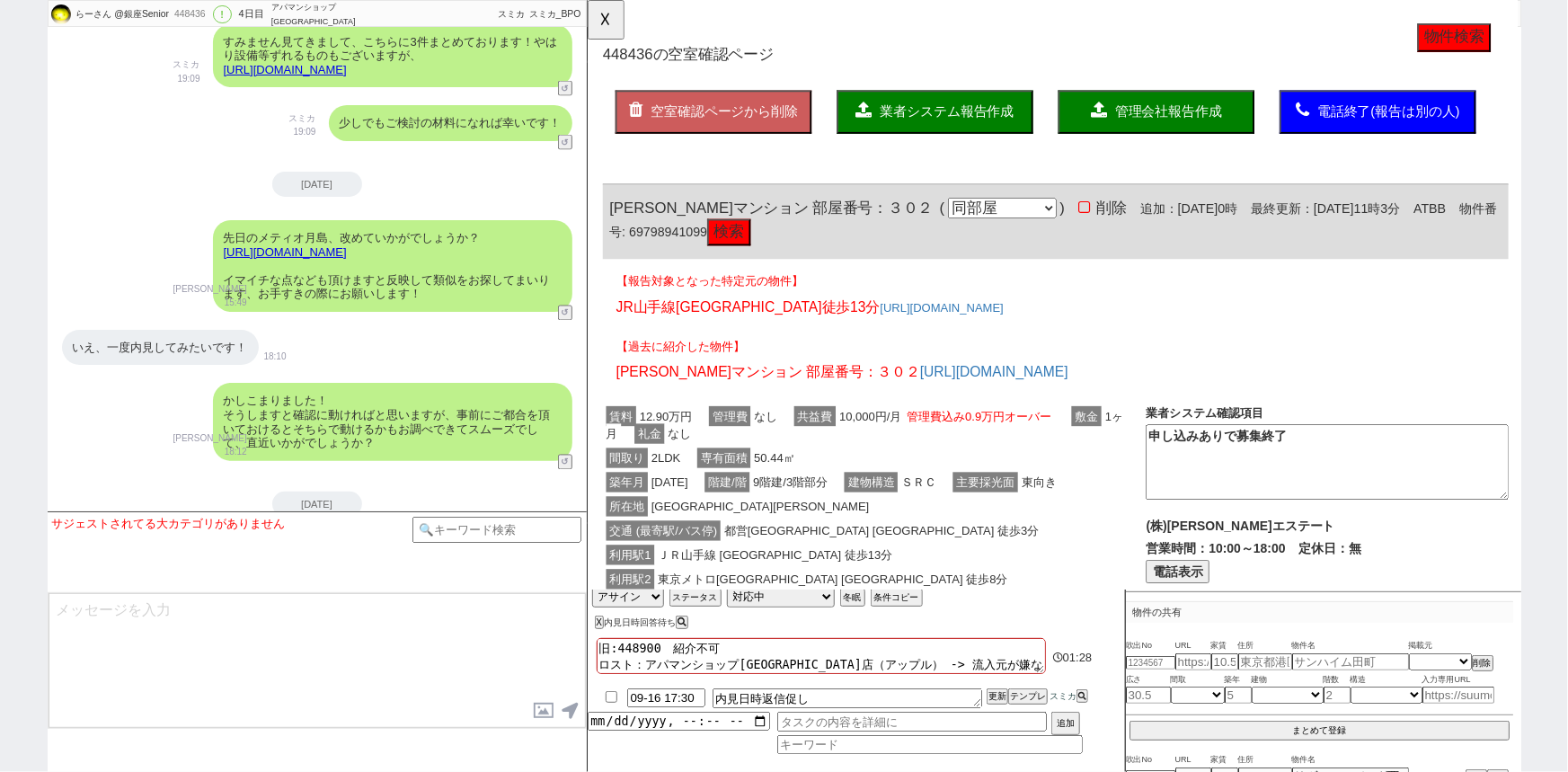
click at [964, 127] on span "業者システム報告作成" at bounding box center [973, 120] width 144 height 15
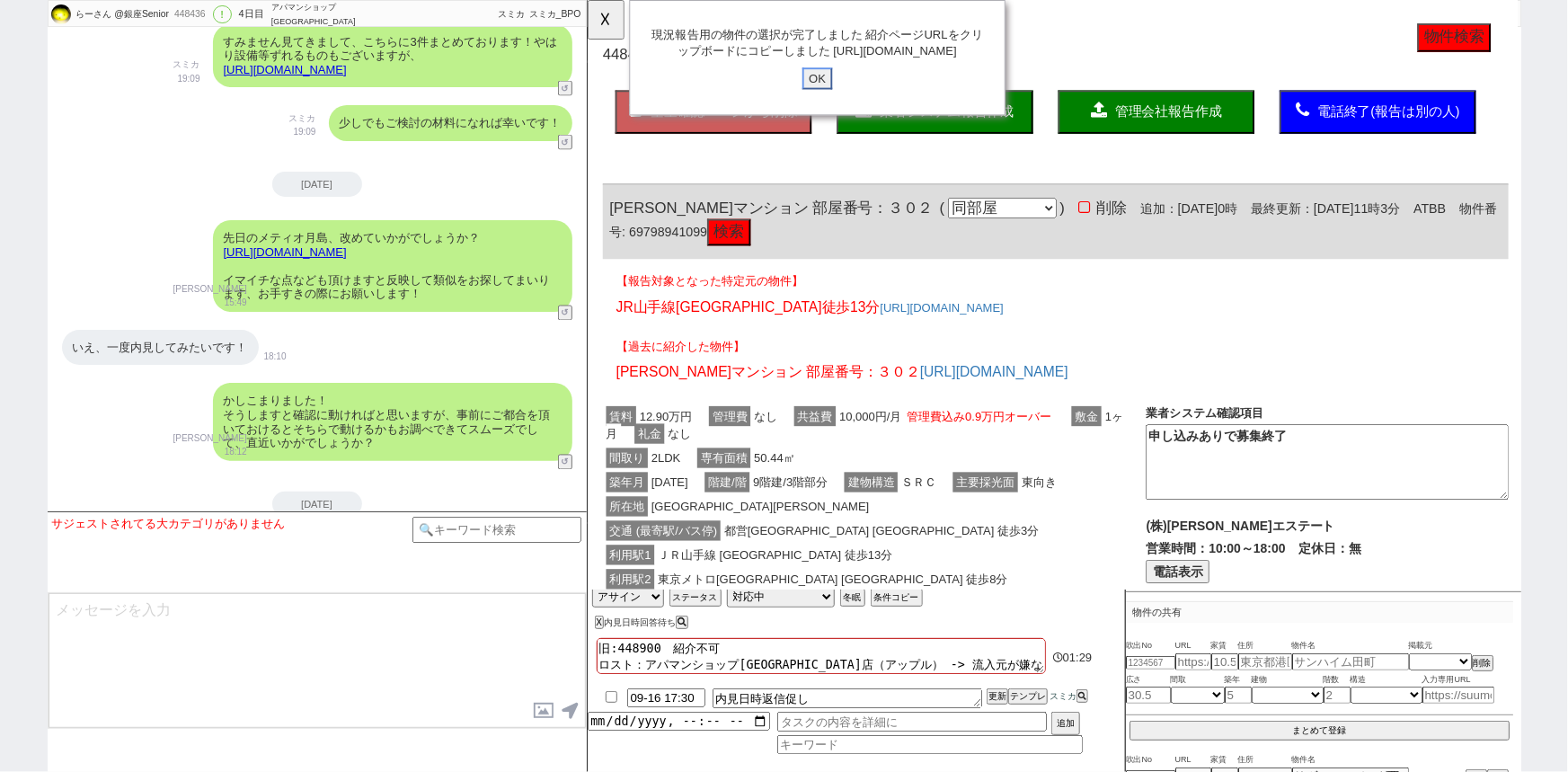
click at [837, 96] on input "OK" at bounding box center [834, 84] width 33 height 24
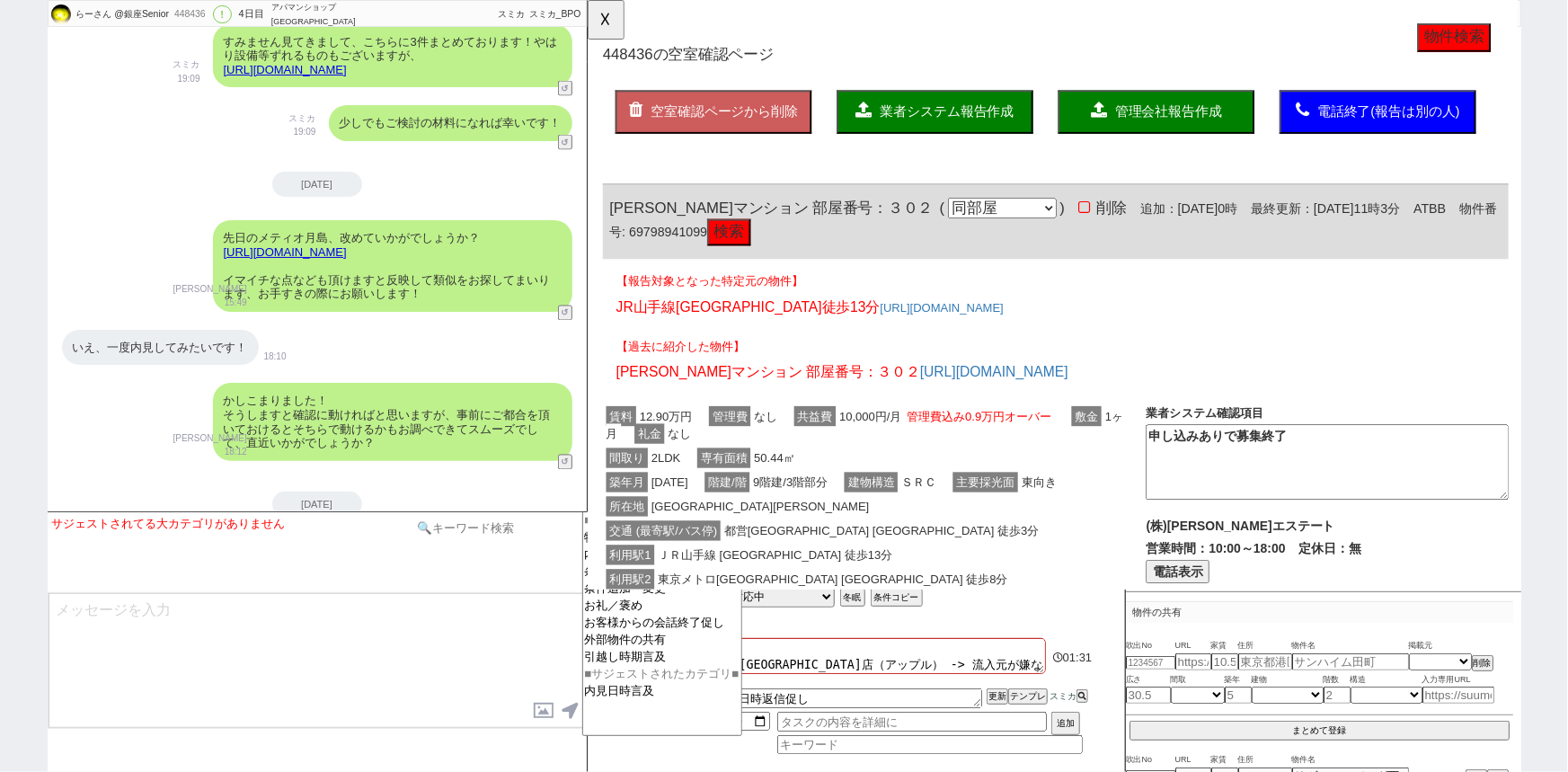
click at [469, 523] on input at bounding box center [497, 528] width 170 height 23
type input "報告"
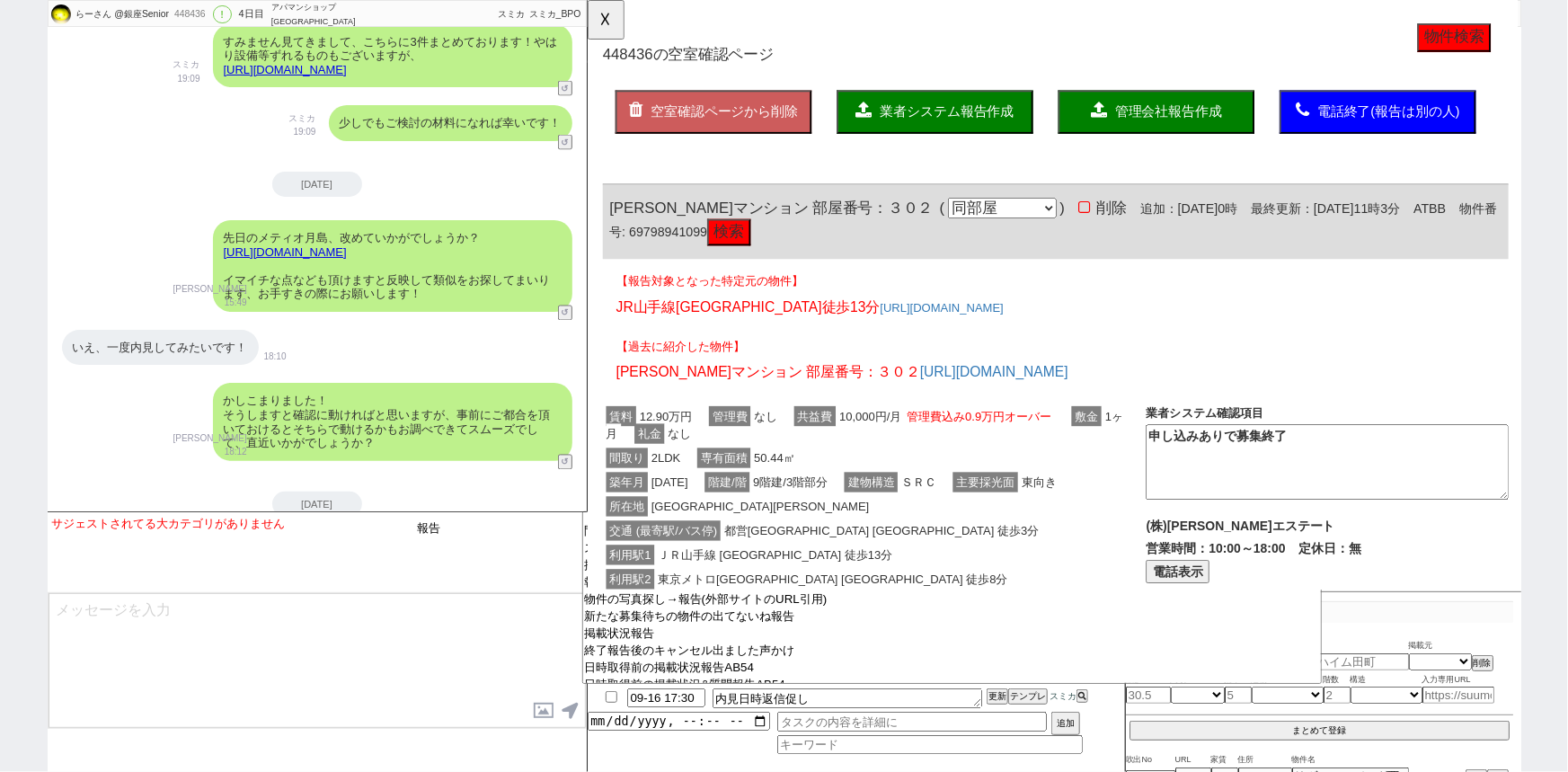
scroll to position [126, 0]
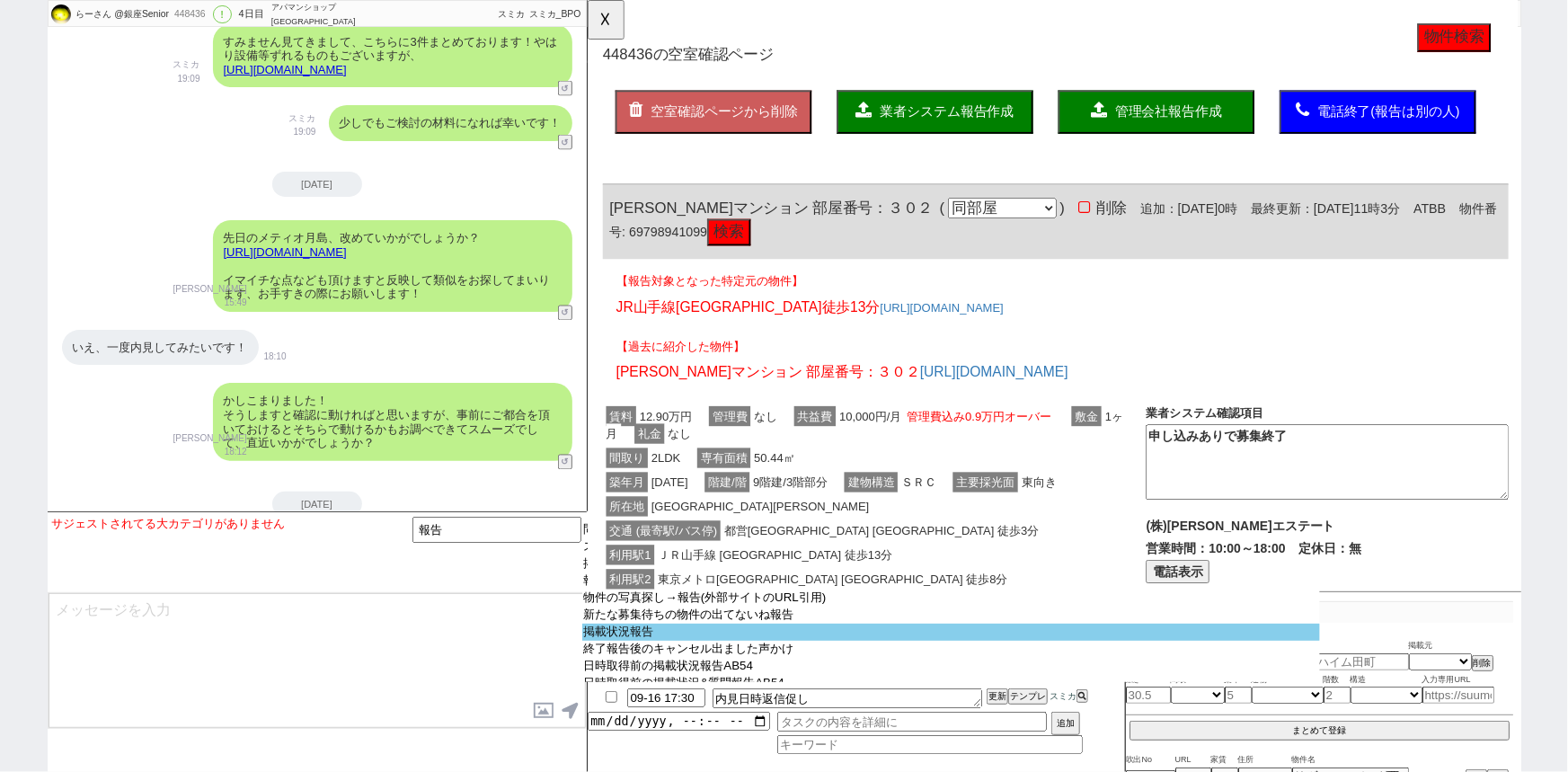
click at [654, 639] on option "掲載状況報告" at bounding box center [951, 631] width 738 height 17
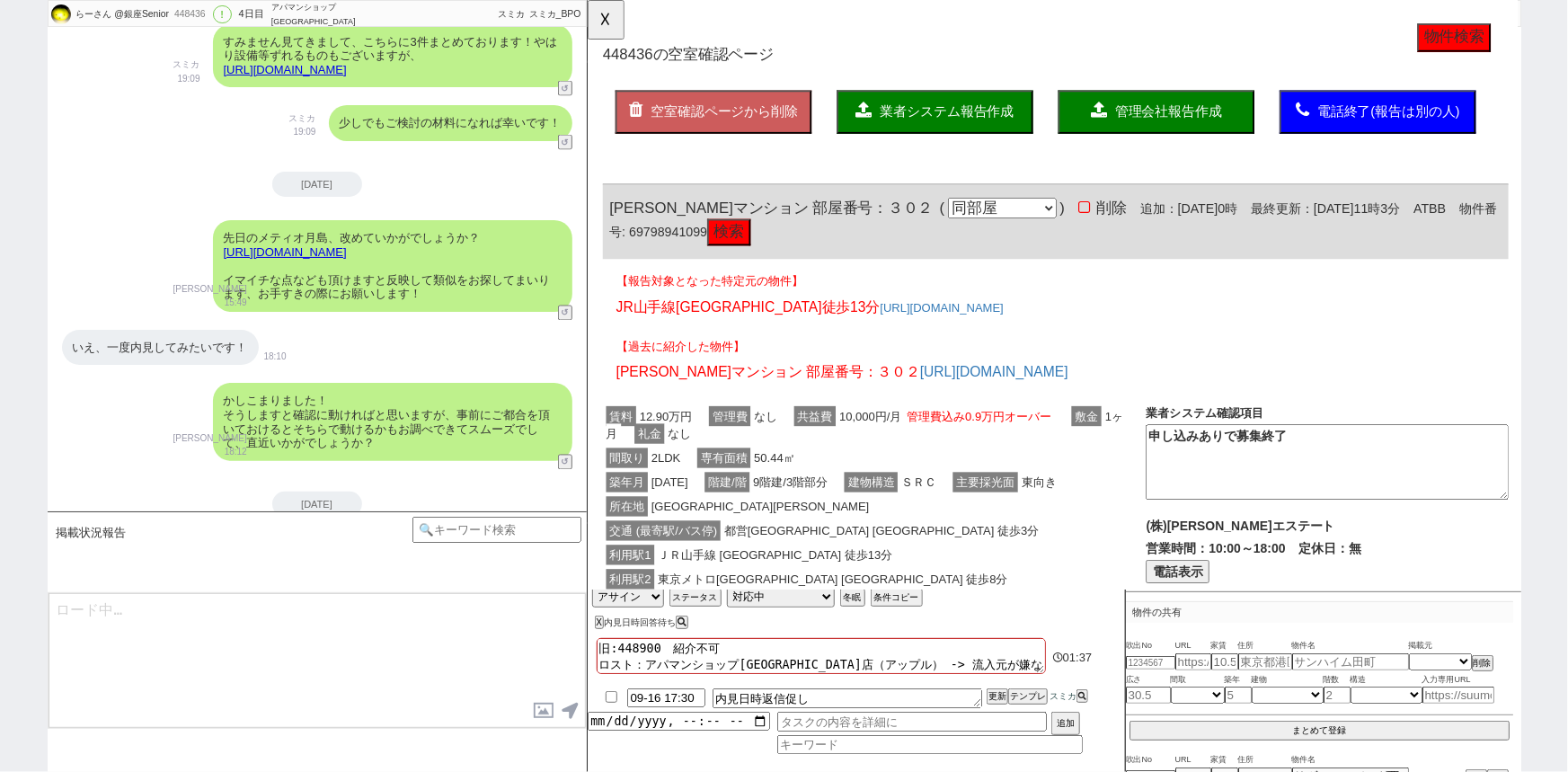
scroll to position [0, 0]
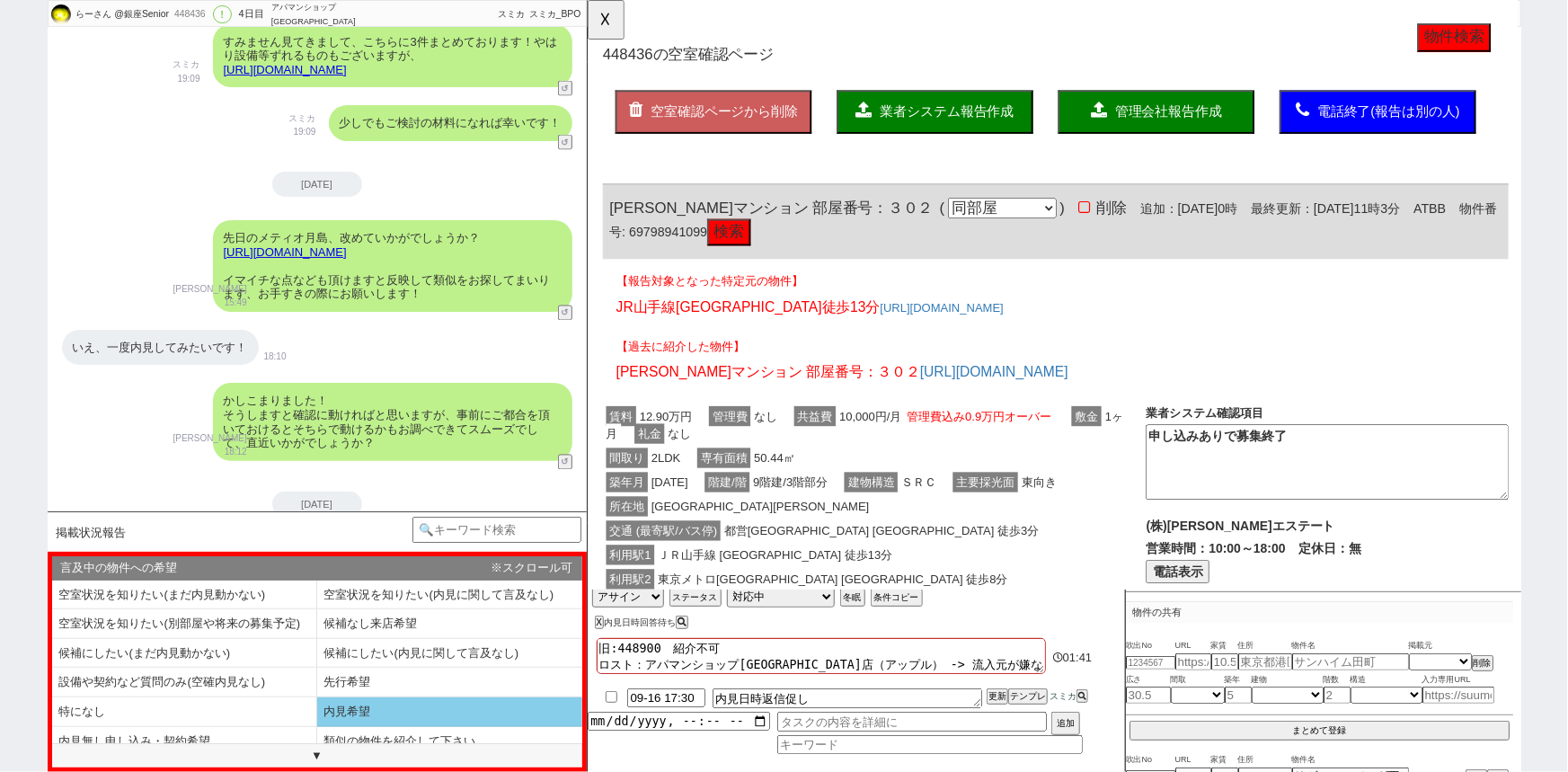
click at [377, 711] on li "内見希望" at bounding box center [450, 711] width 265 height 30
select select "内見希望"
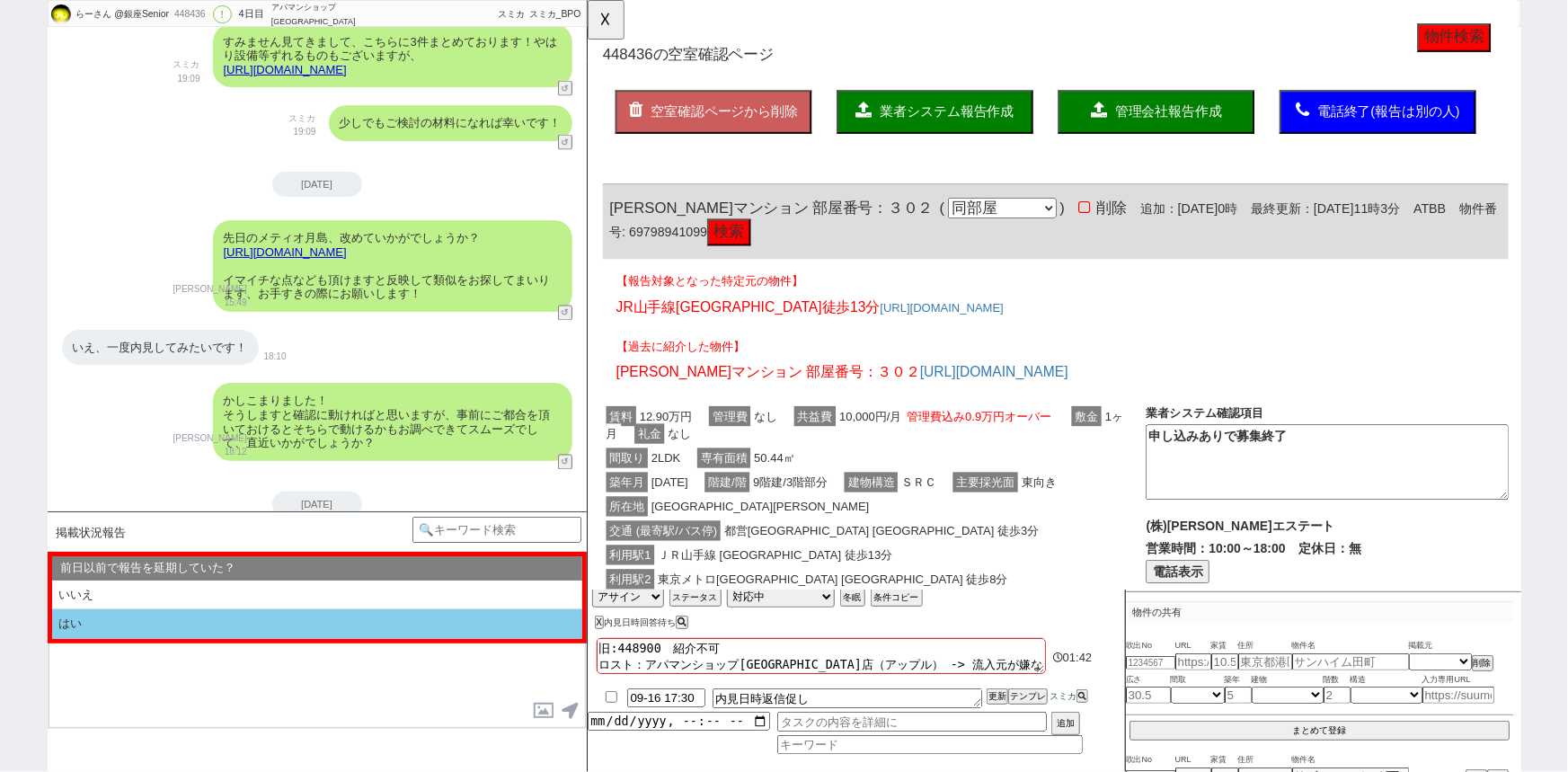
click at [171, 631] on li "はい" at bounding box center [317, 624] width 531 height 30
select select "内見希望"
select select "はい"
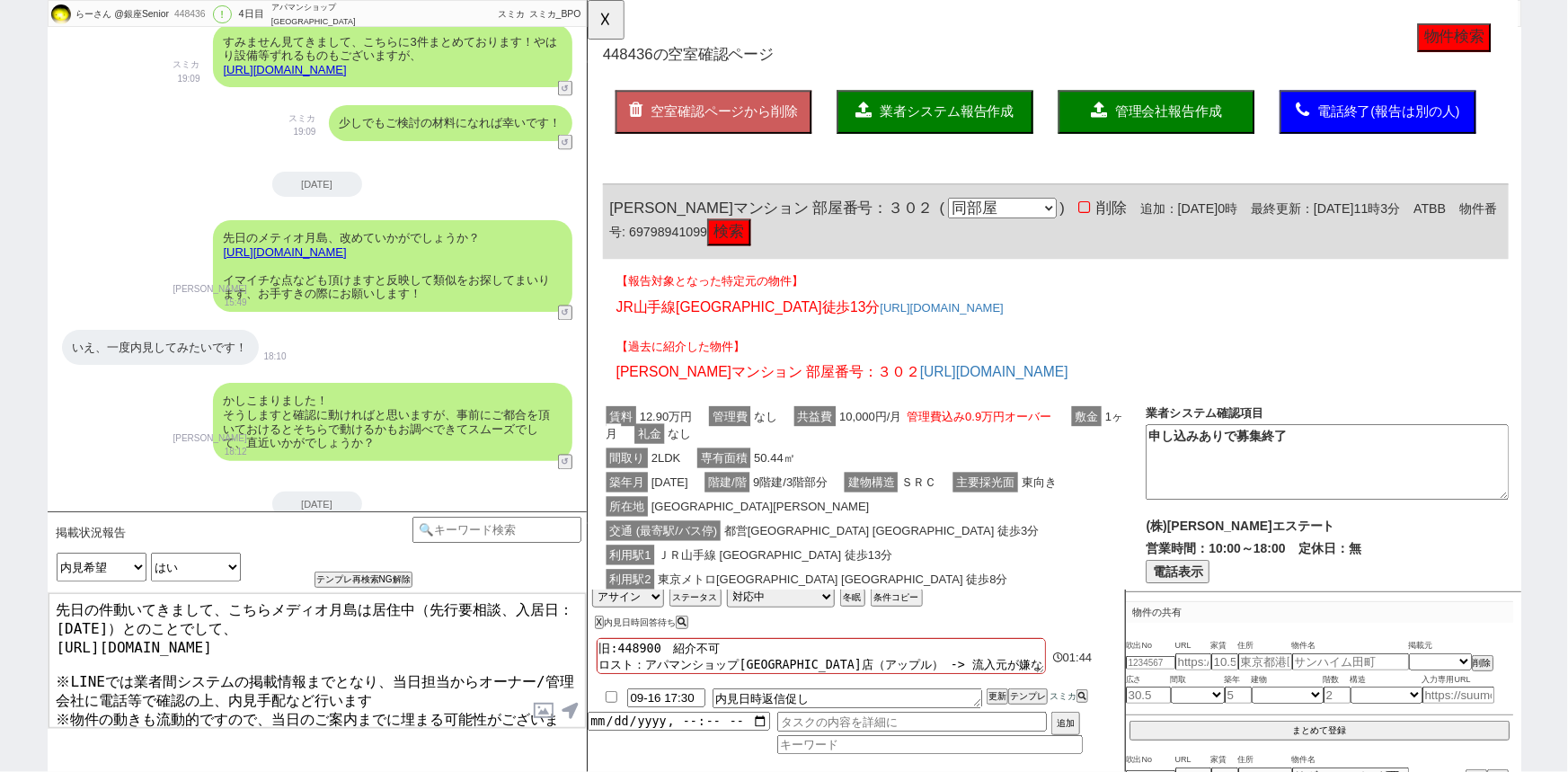
scroll to position [20, 0]
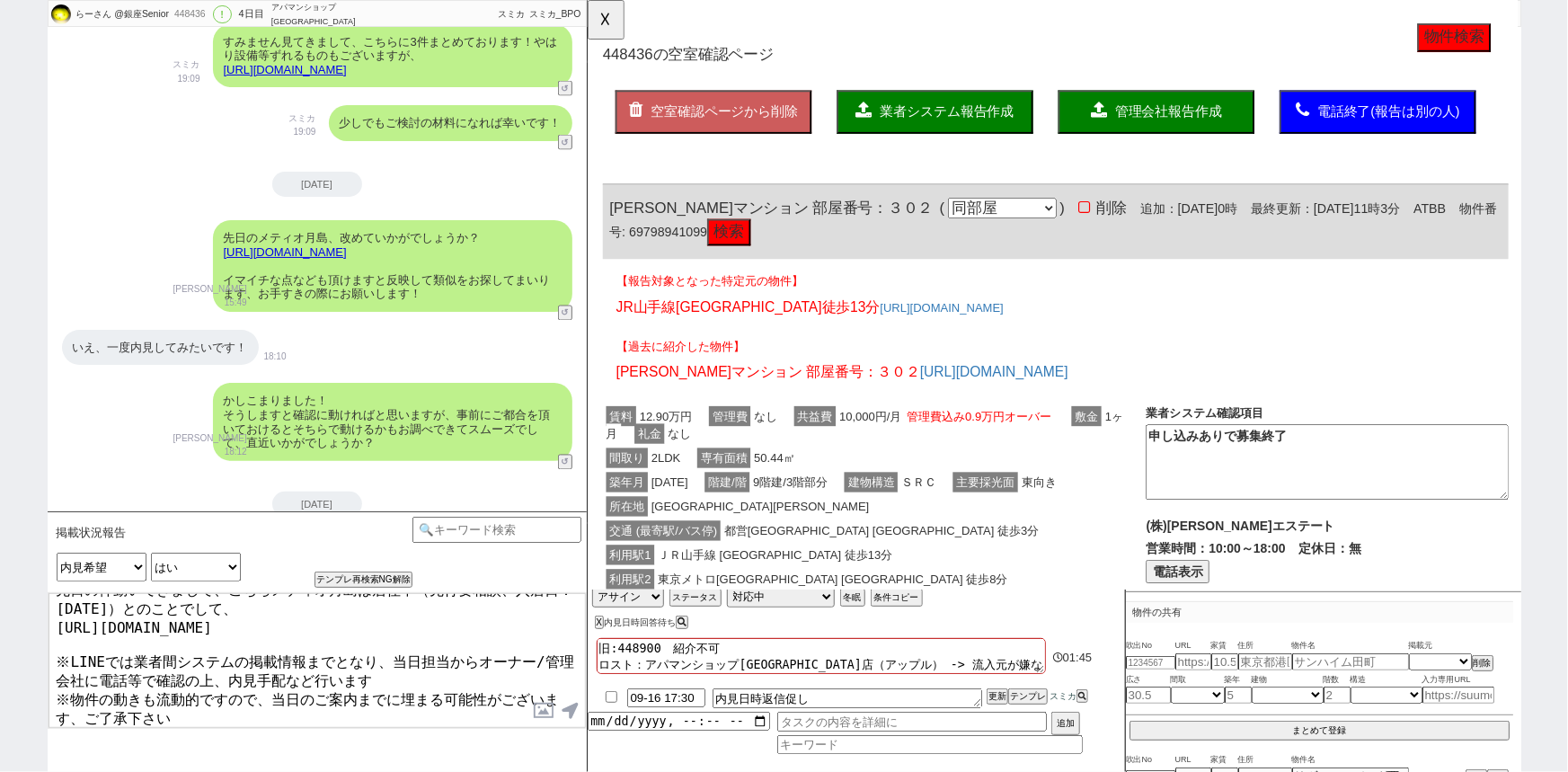
drag, startPoint x: 365, startPoint y: 706, endPoint x: 0, endPoint y: 765, distance: 369.7
click at [0, 765] on div "らーさん @銀座Senior 448436 ! 0 4日目 アパマンショップ[GEOGRAPHIC_DATA]店 冬眠中 自社客 スミカ スミカ_BPO チャ…" at bounding box center [784, 386] width 1568 height 772
type textarea "先日の件動いてきまして、こちらメディオ月島は居住中（先行要相談、入居日：[DATE]）とのことでして、 [URL][DOMAIN_NAME] ※LINEでは業…"
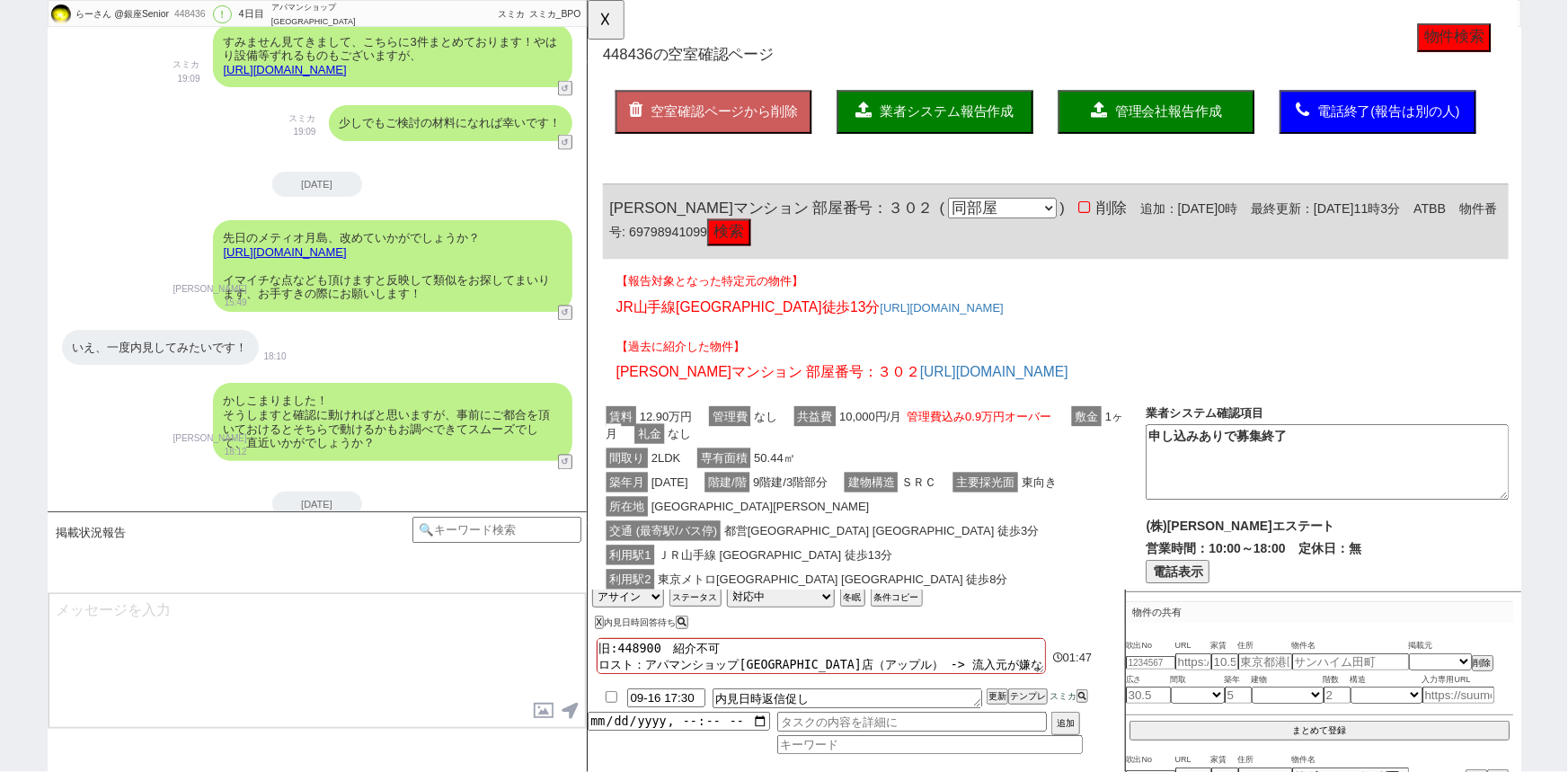
scroll to position [12111, 0]
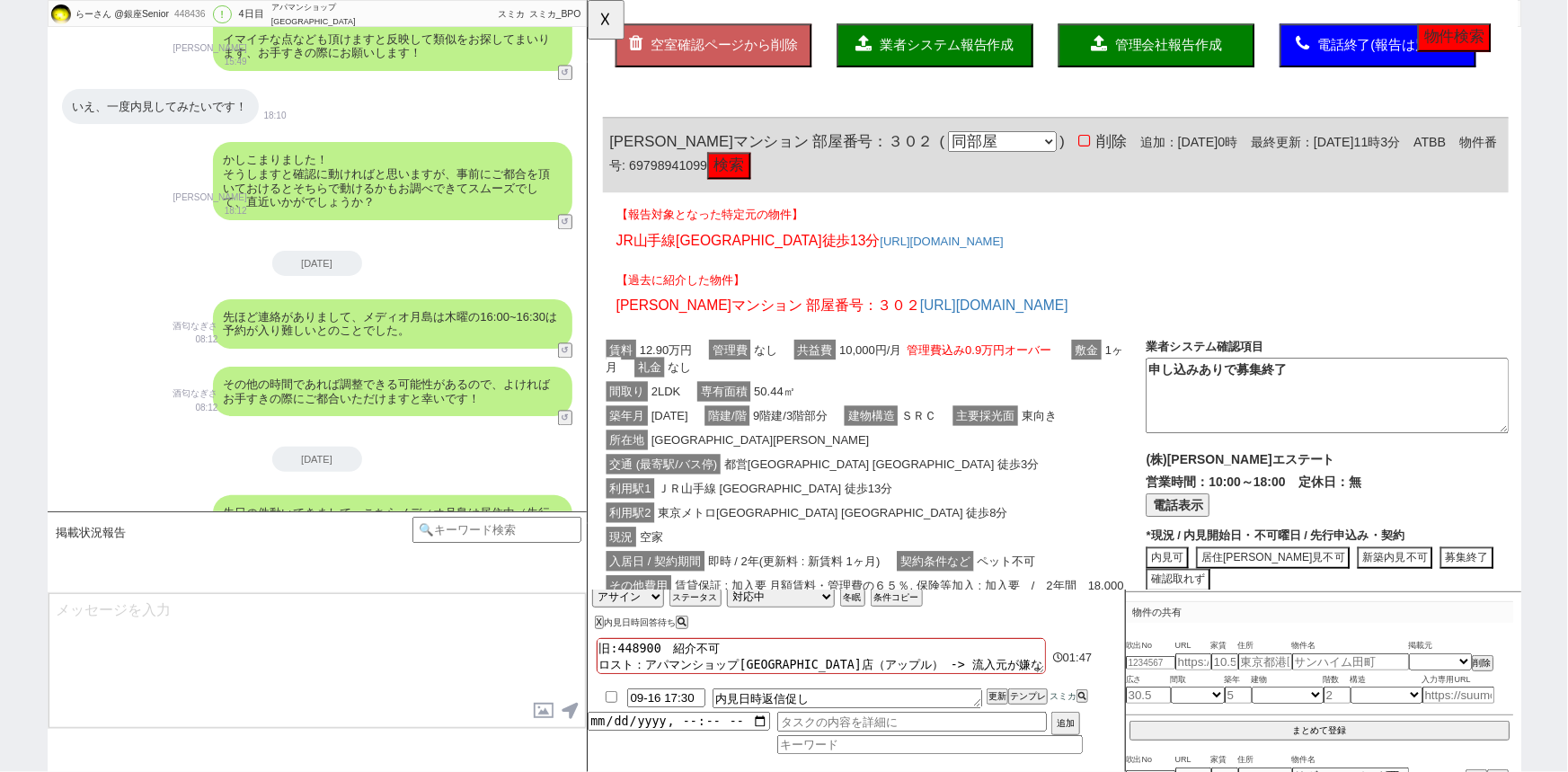
type textarea "人気の物件は退去前から募集が出ますものね、、！ 現時点で内見は出来ませんが、今後別部屋などで空きが出れば見れるかもしれませんし、周辺環境などはもちろんご覧頂け…"
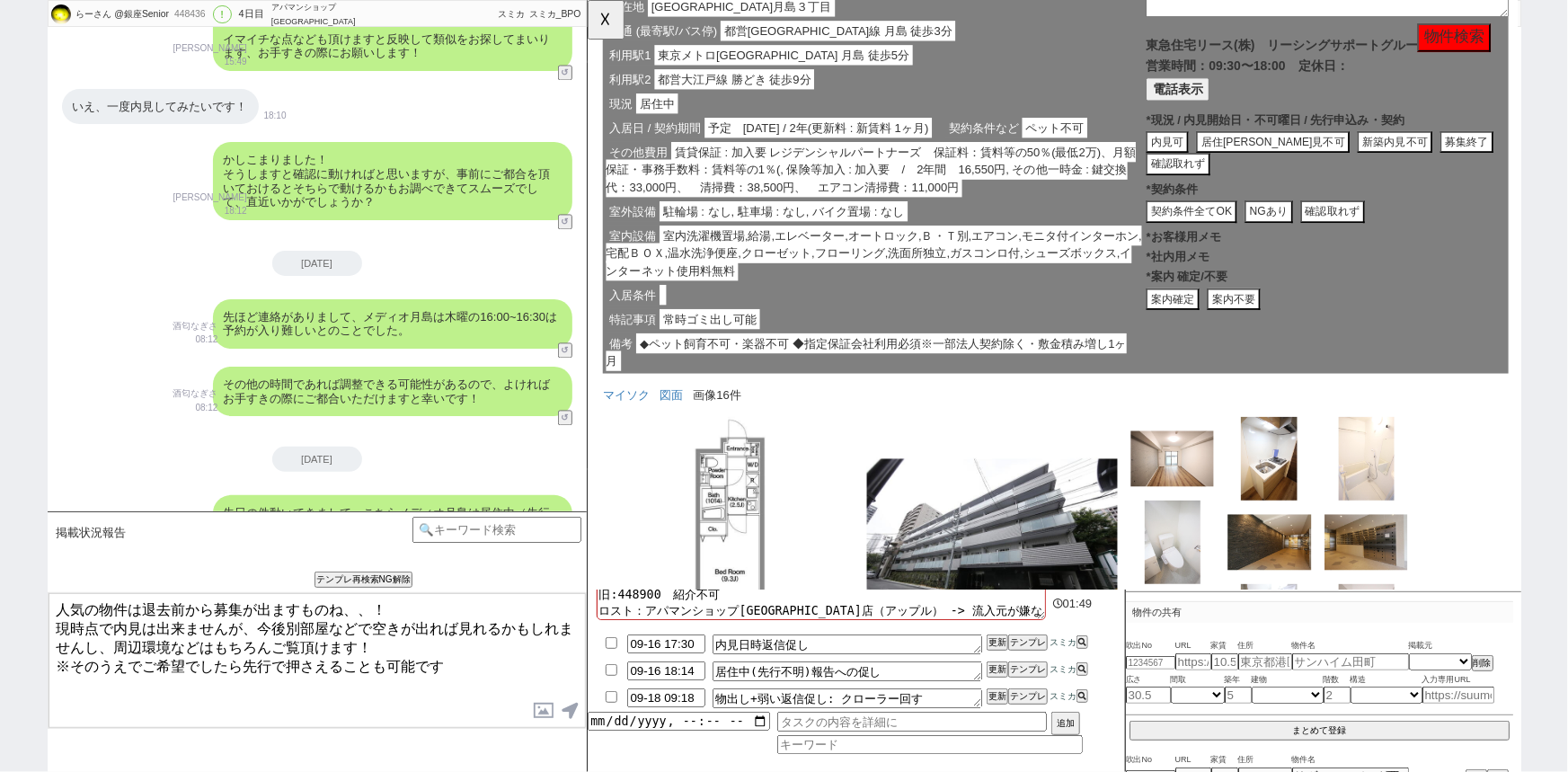
scroll to position [3671, 0]
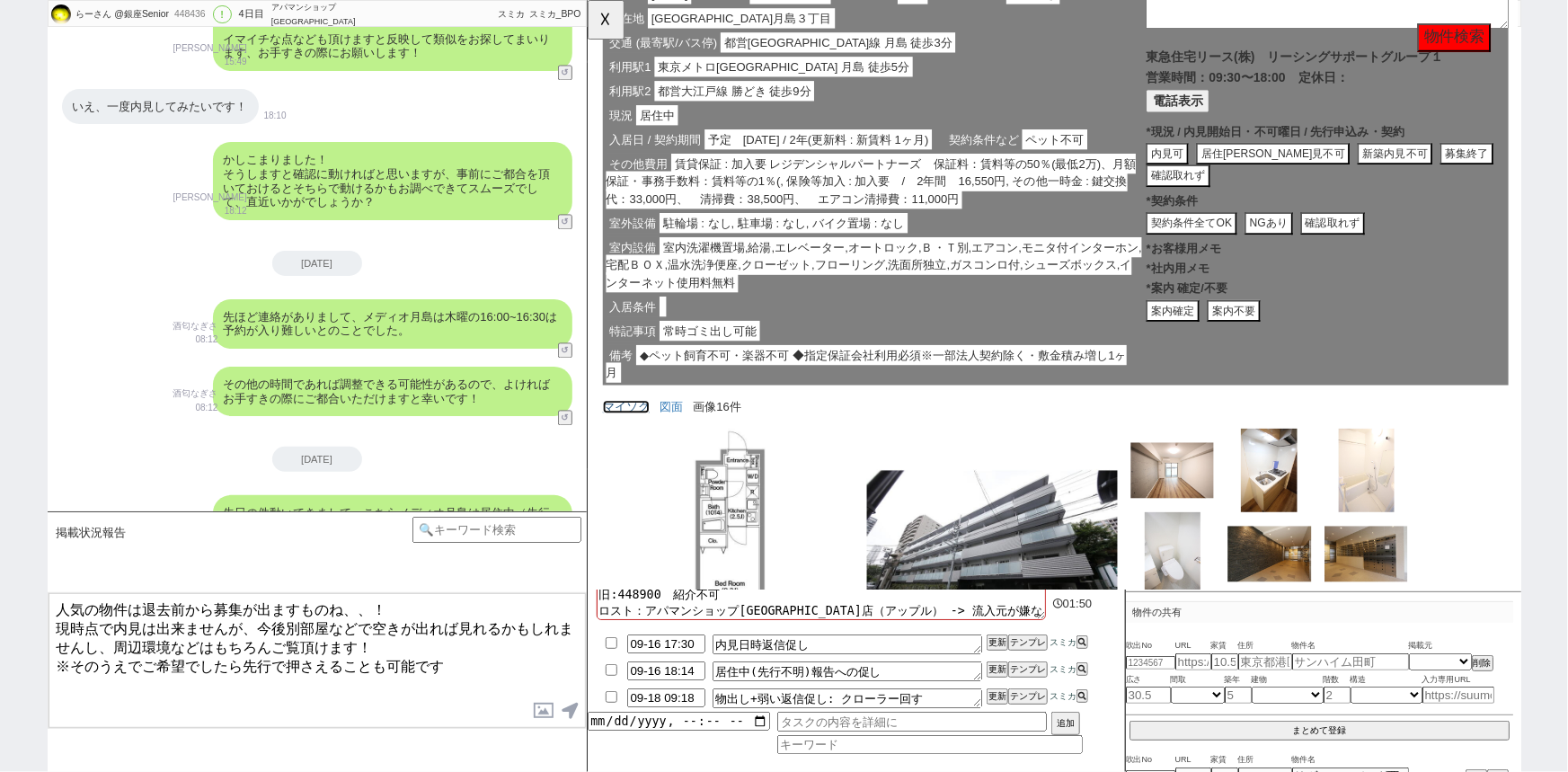
click at [621, 445] on link "マイソク" at bounding box center [628, 438] width 50 height 15
click at [537, 713] on label at bounding box center [545, 710] width 29 height 34
click at [0, 0] on input "file" at bounding box center [0, 0] width 0 height 0
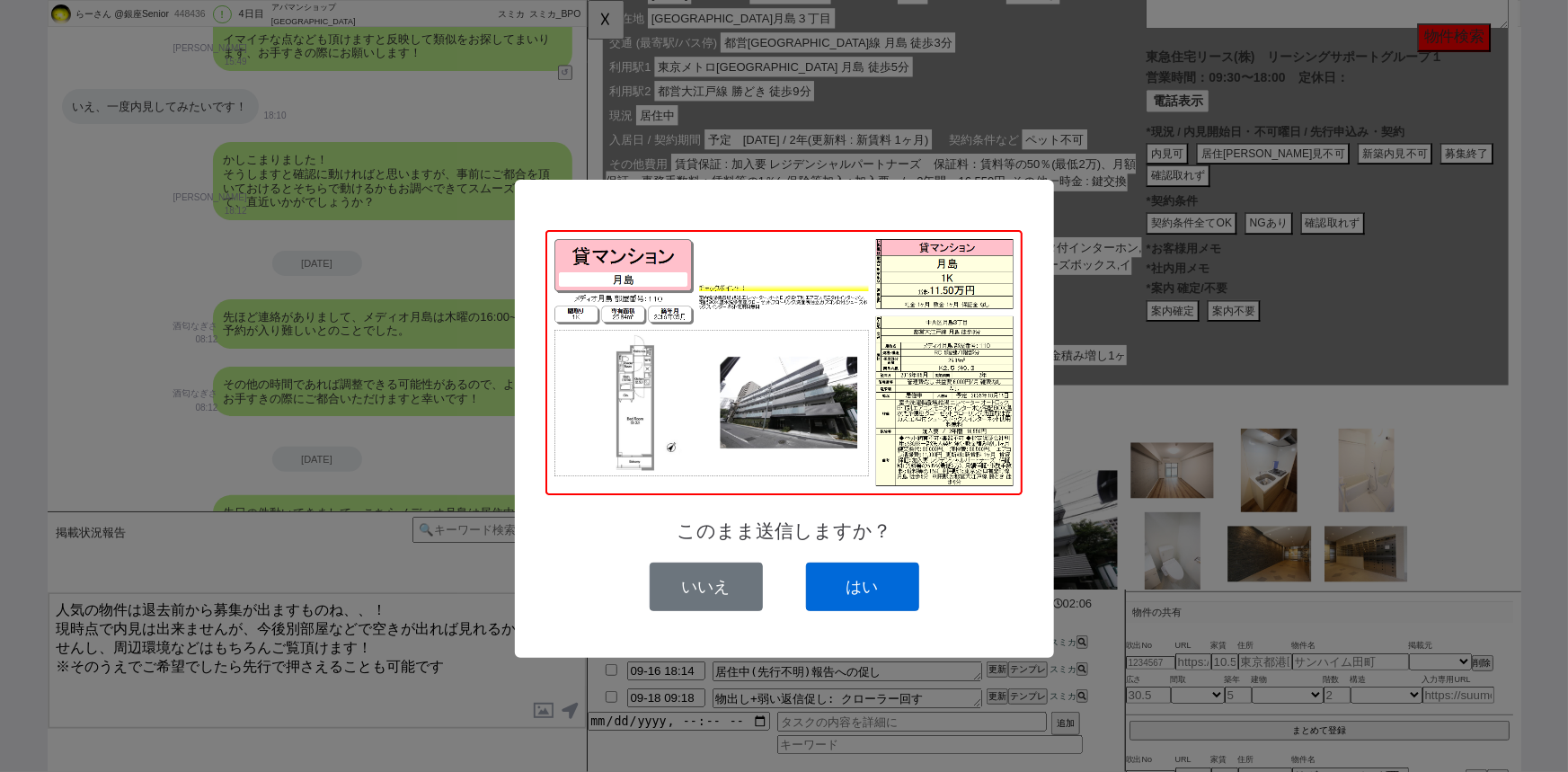
click at [879, 590] on button "はい" at bounding box center [862, 586] width 114 height 48
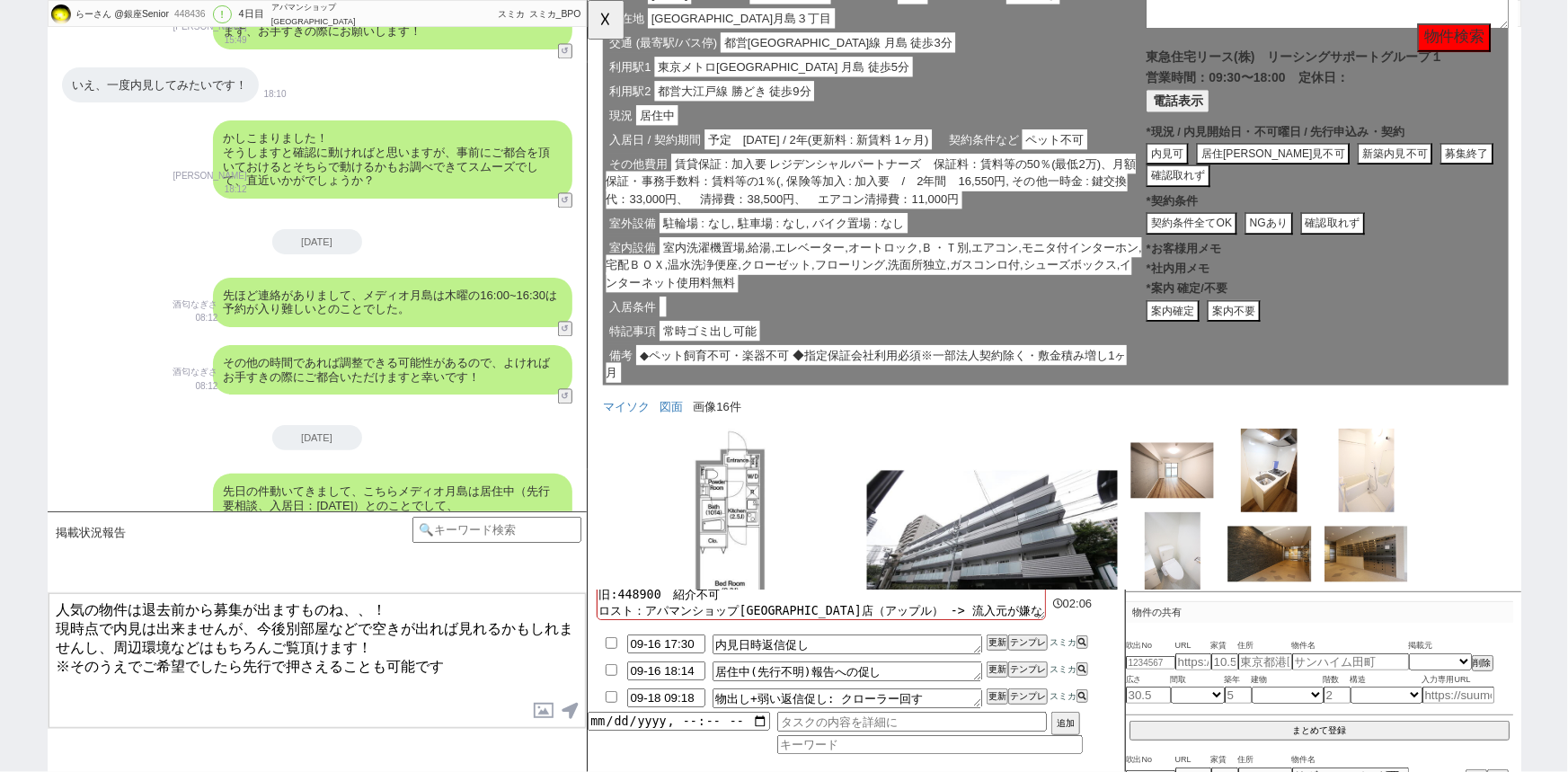
scroll to position [12274, 0]
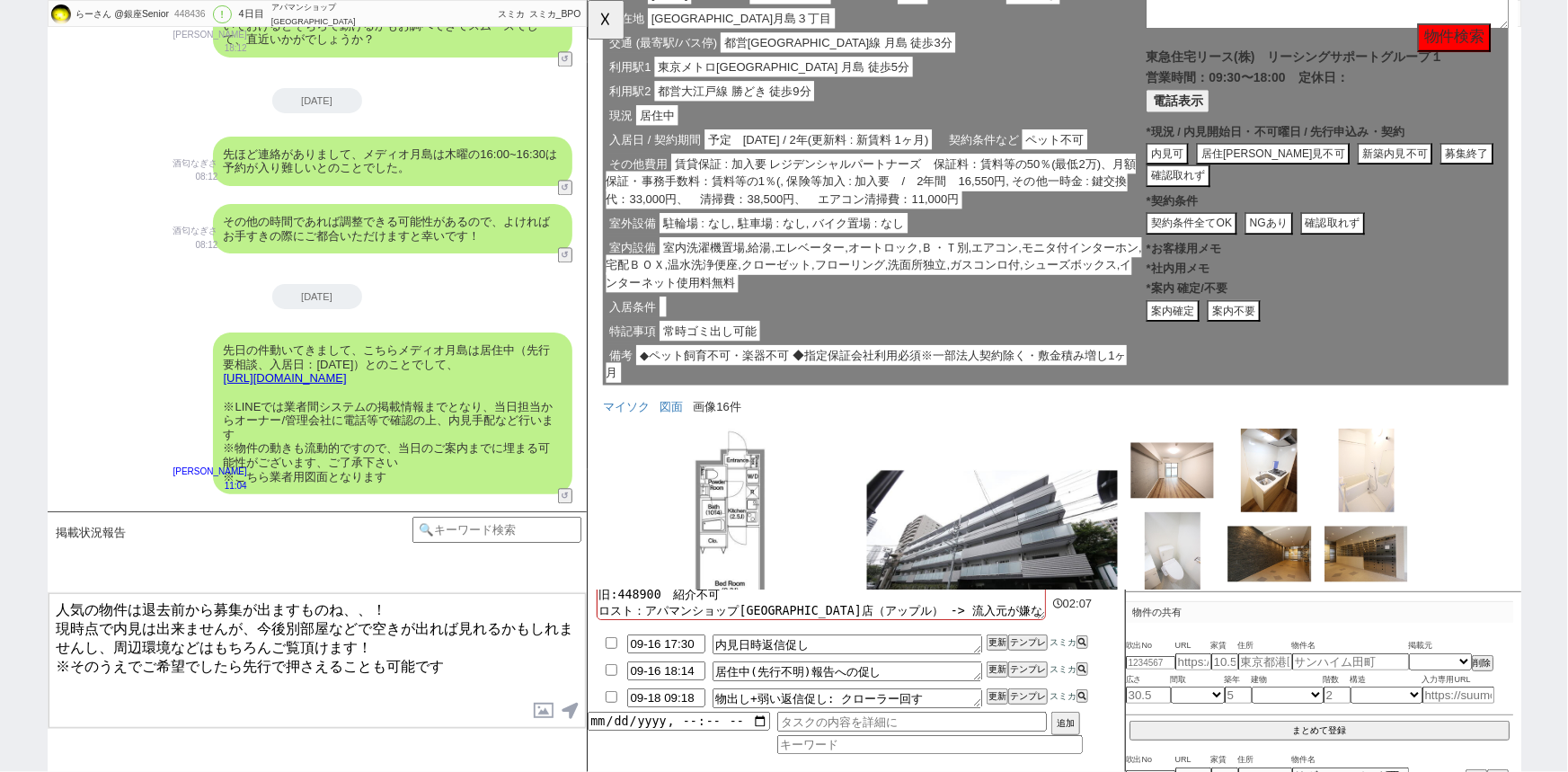
click at [199, 643] on textarea "人気の物件は退去前から募集が出ますものね、、！ 現時点で内見は出来ませんが、今後別部屋などで空きが出れば見れるかもしれませんし、周辺環境などはもちろんご覧頂け…" at bounding box center [316, 660] width 537 height 134
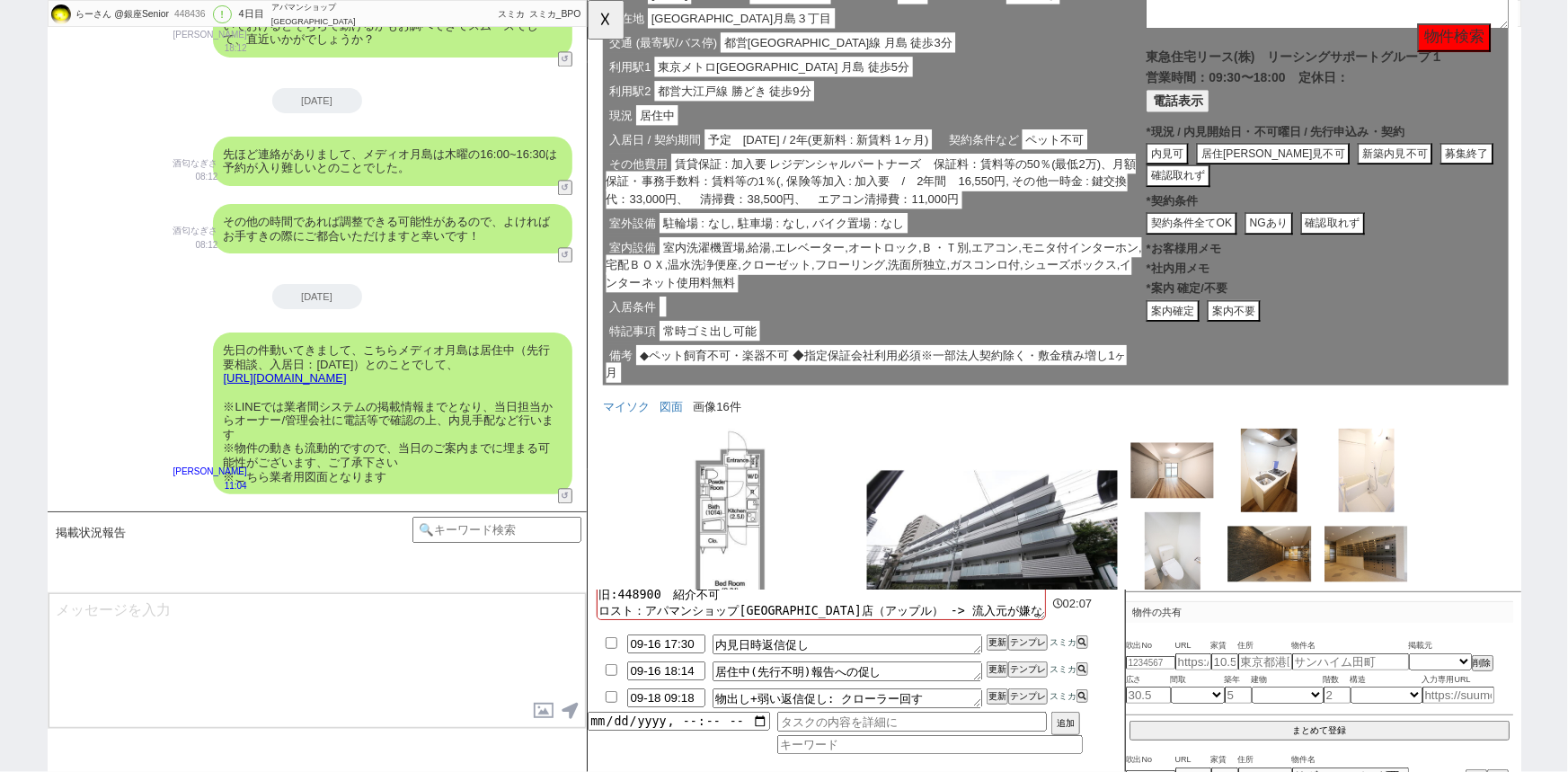
scroll to position [12384, 0]
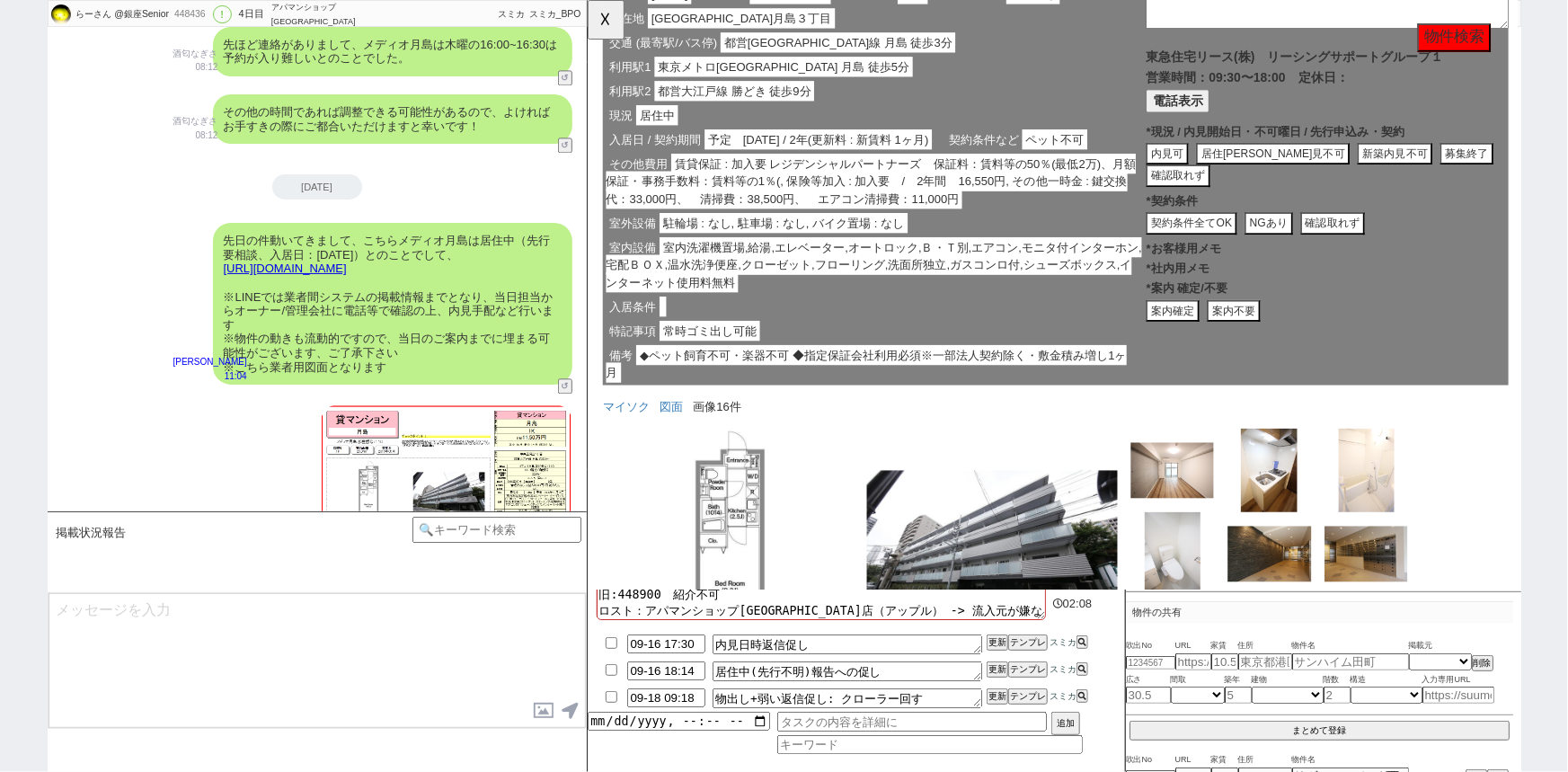
type textarea "こちらのご検討に加え、店舗でも新着や非公開もご紹介しまとめて回って頂けます！ そのような形のご案内にはなりますが、改めてご希望等いかがでしょうか？"
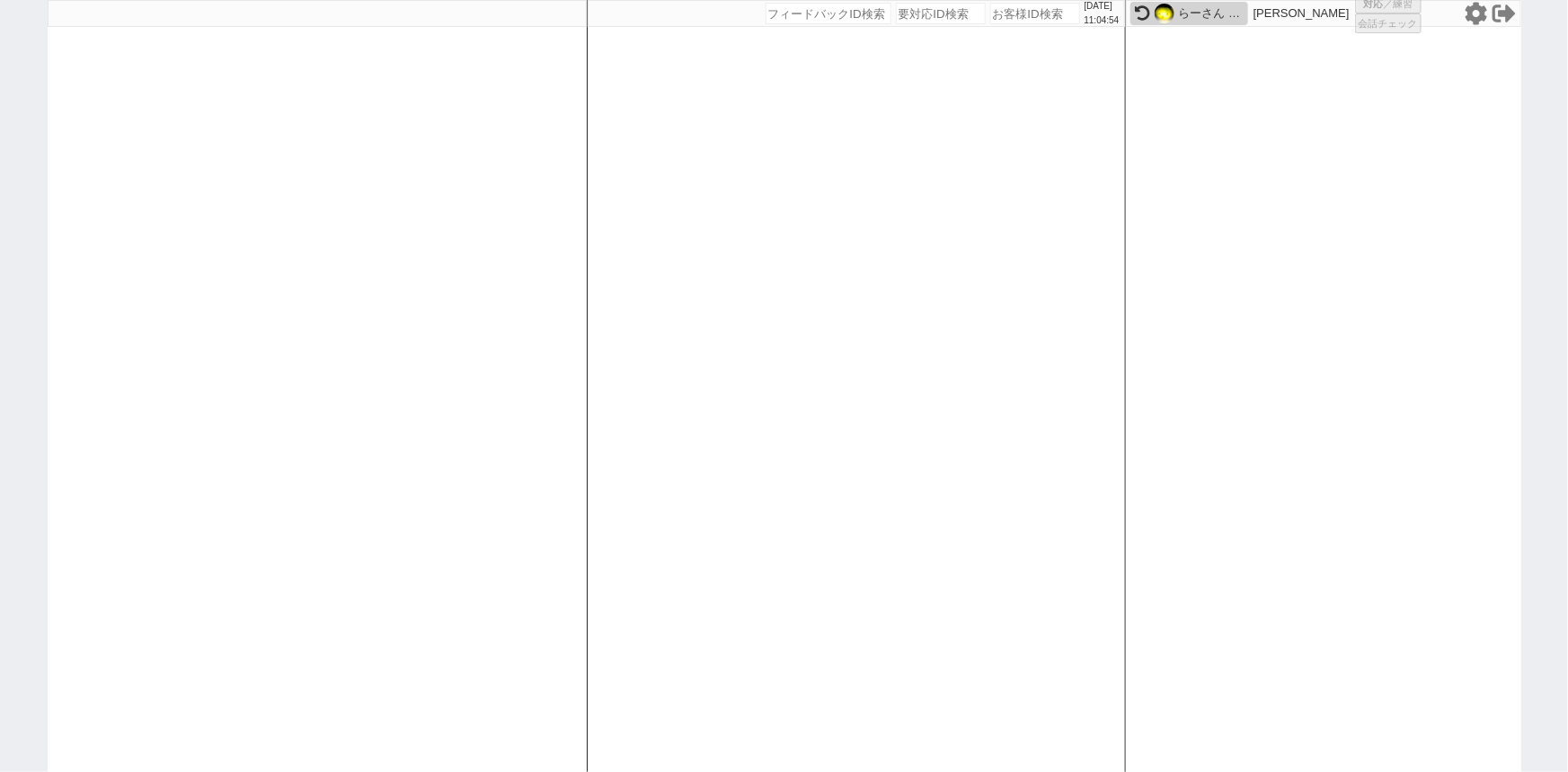
select select "6"
select select "2"
select select
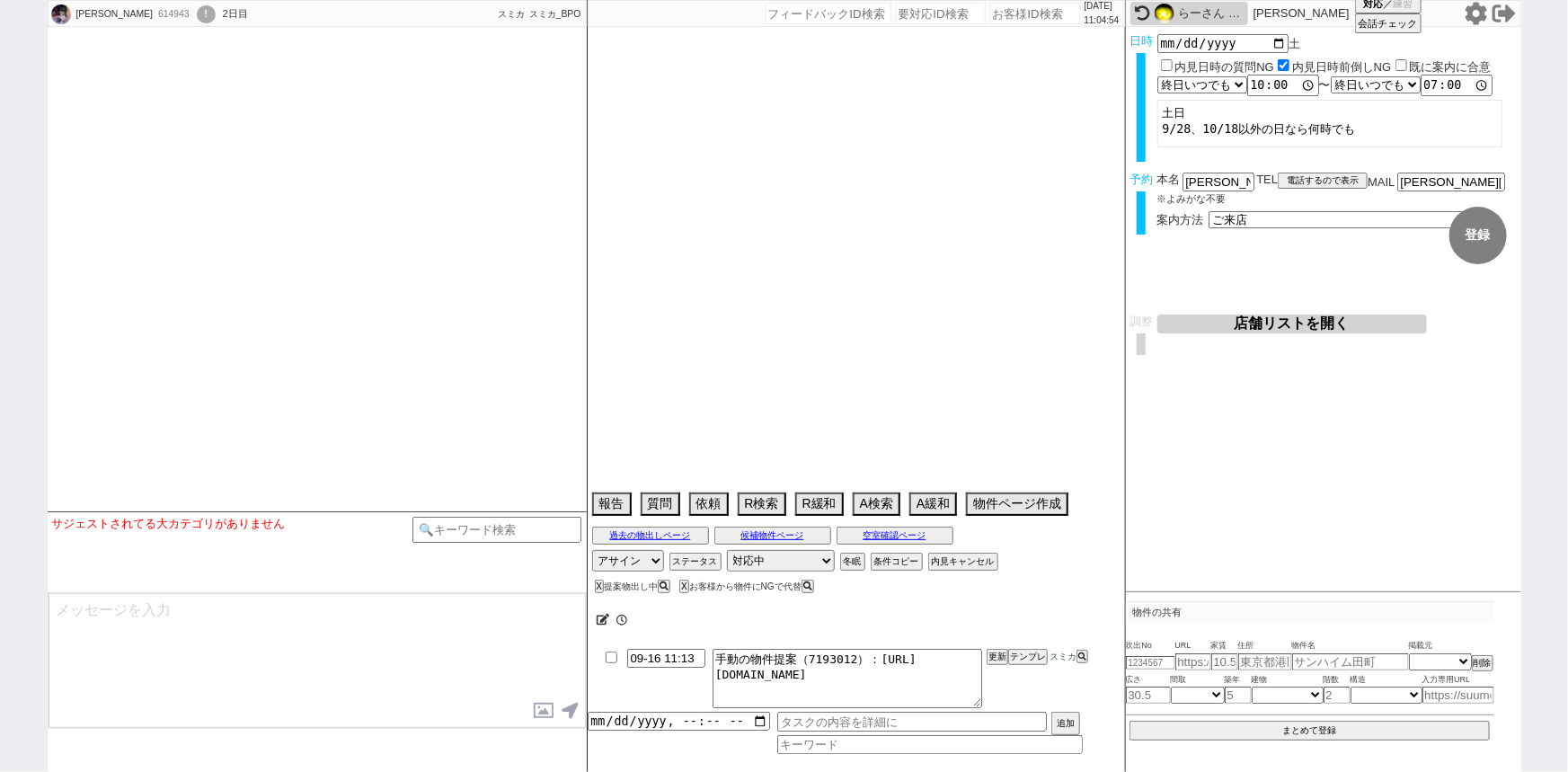
scroll to position [355, 0]
select select
select select "2025"
select select "10"
select select "37"
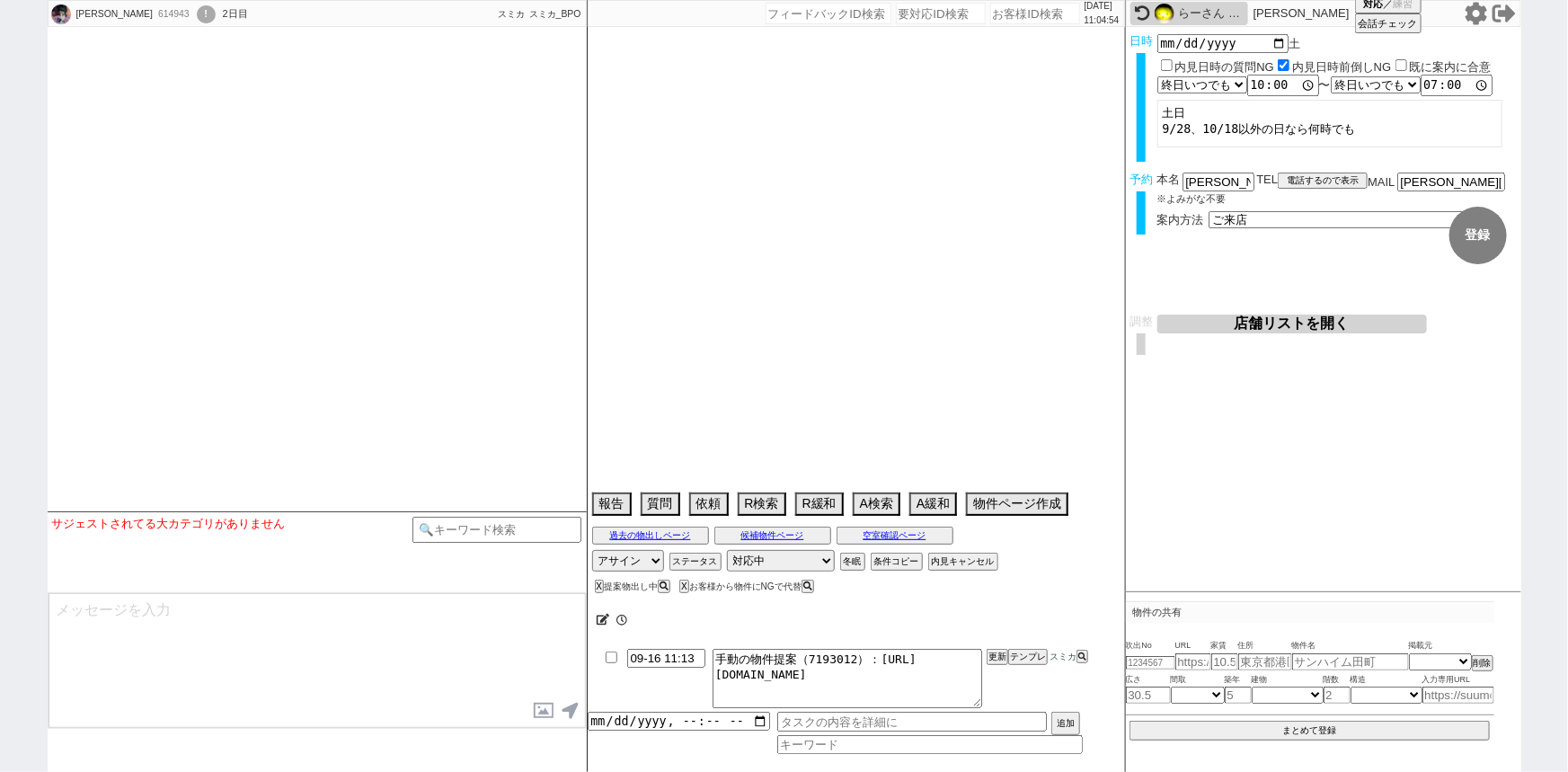
select select "0"
select select "23"
select select "749"
select select "25"
select select "3117"
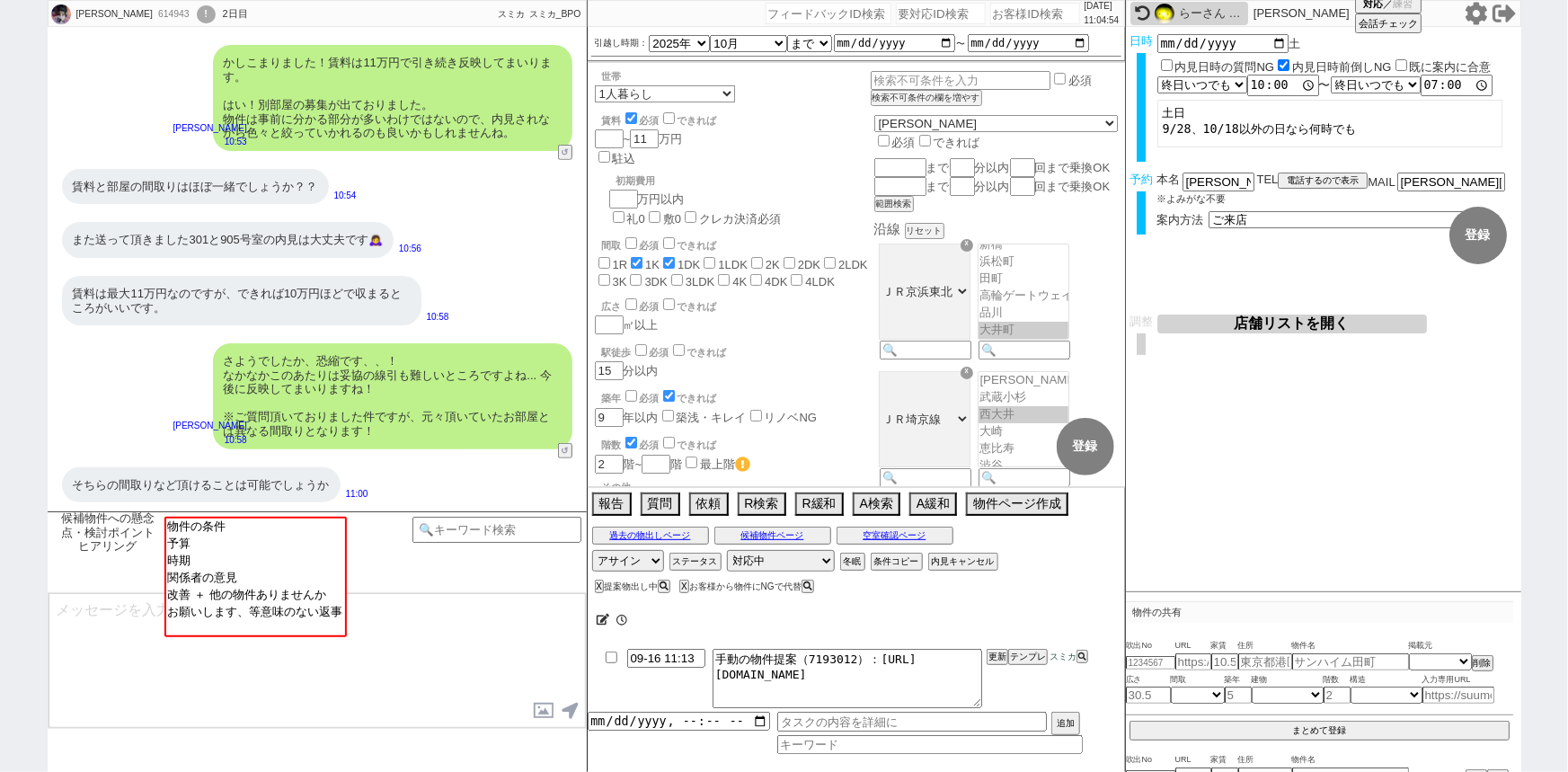
scroll to position [429, 0]
click at [1025, 8] on input "number" at bounding box center [1035, 14] width 90 height 22
paste input "614631"
type input "614631"
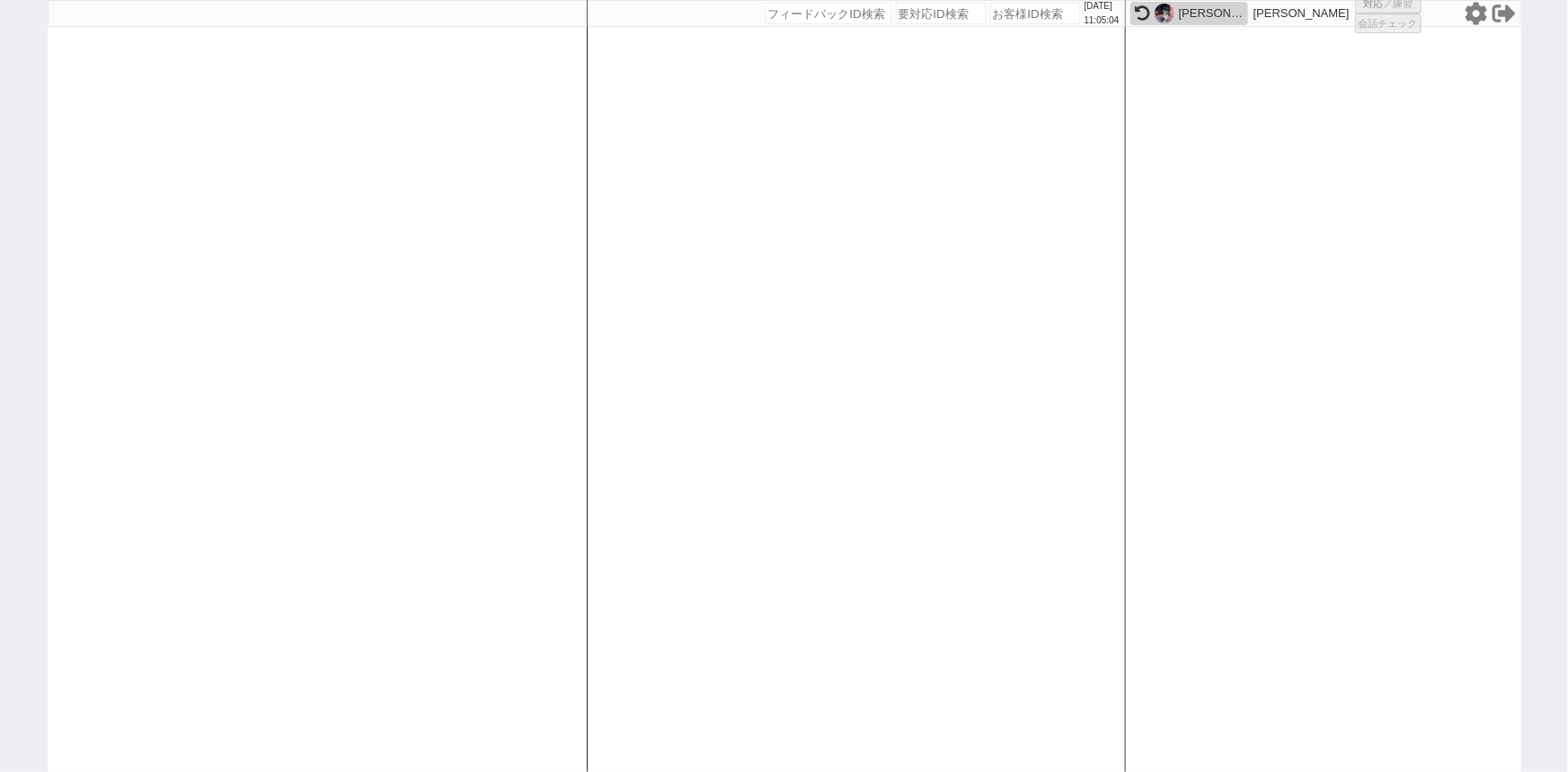
select select "2"
select select
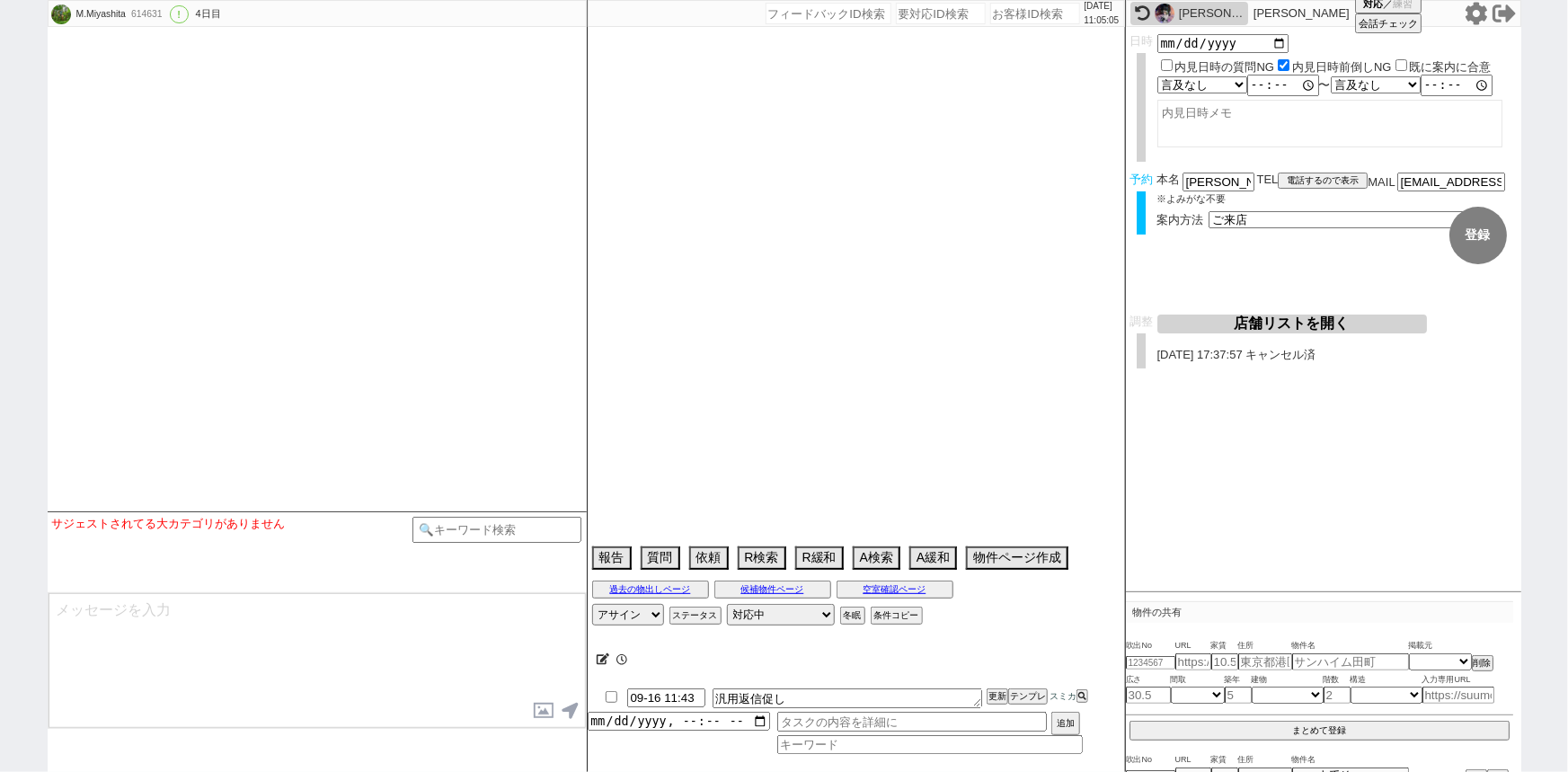
select select "15"
select select "1"
select select "70"
select select "[DATE]"
select select "62"
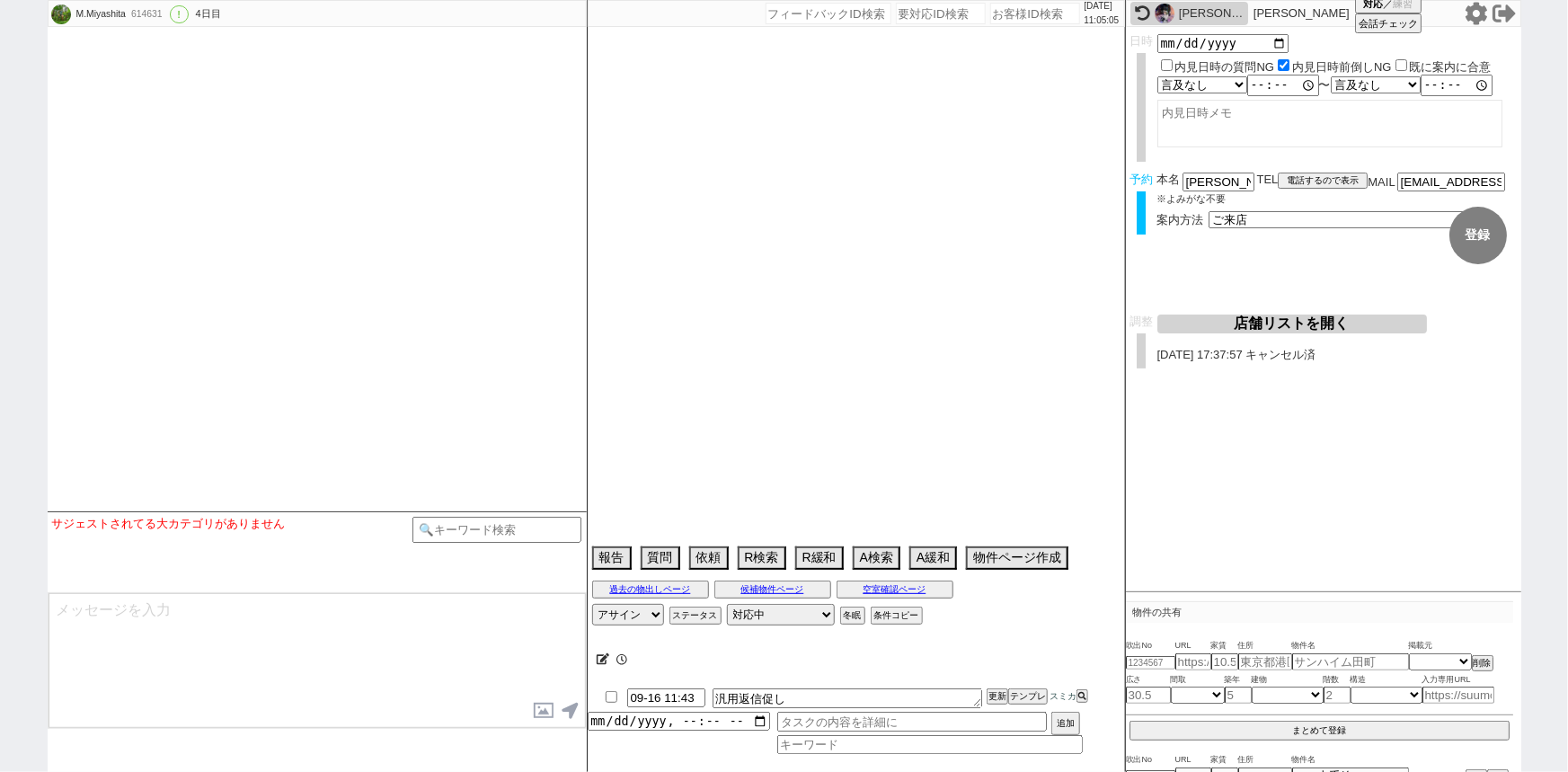
select select "[DATE]"
select select "25"
select select "3117"
select select "14"
select select "475"
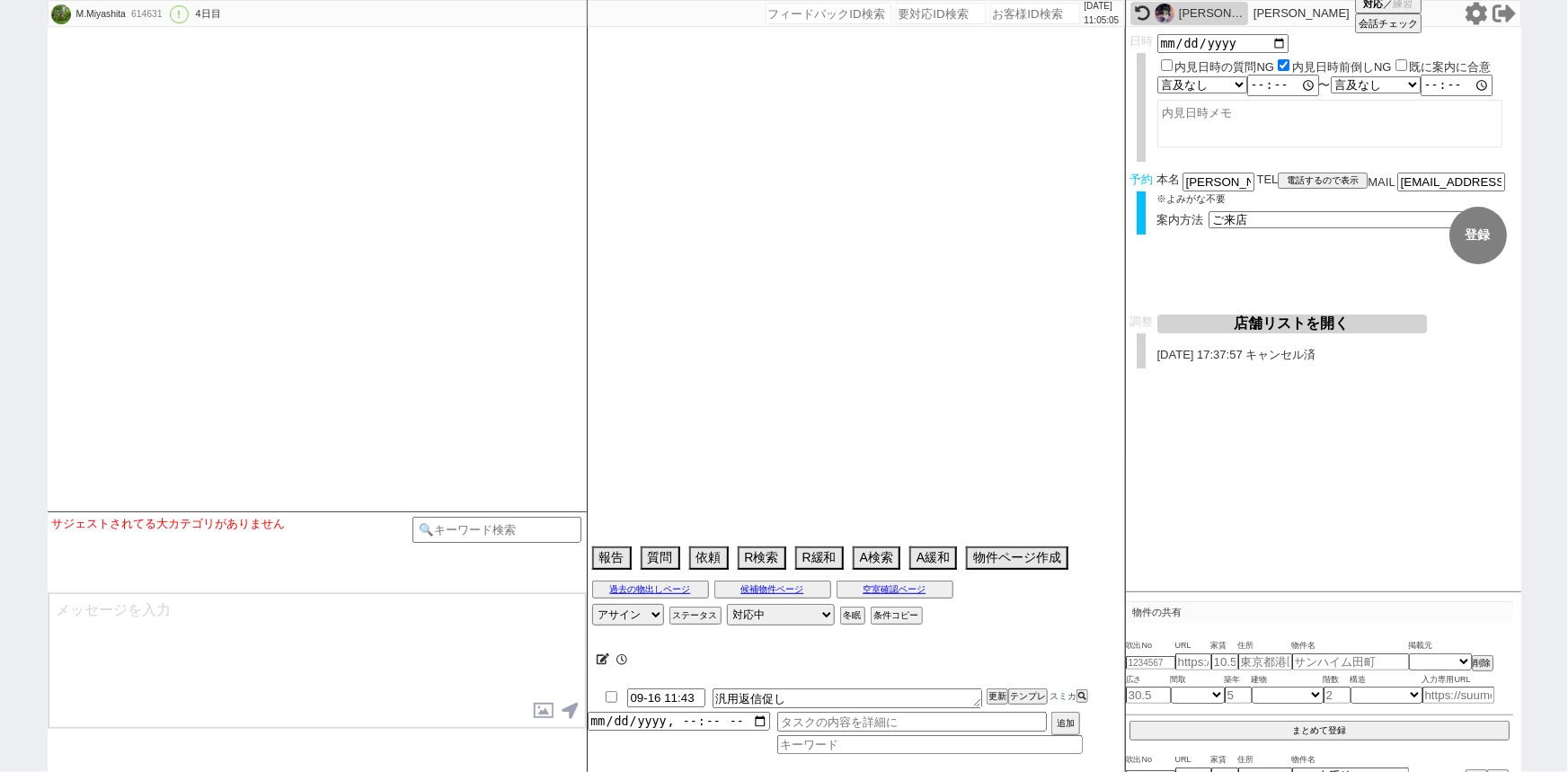
select select "10"
select select "378"
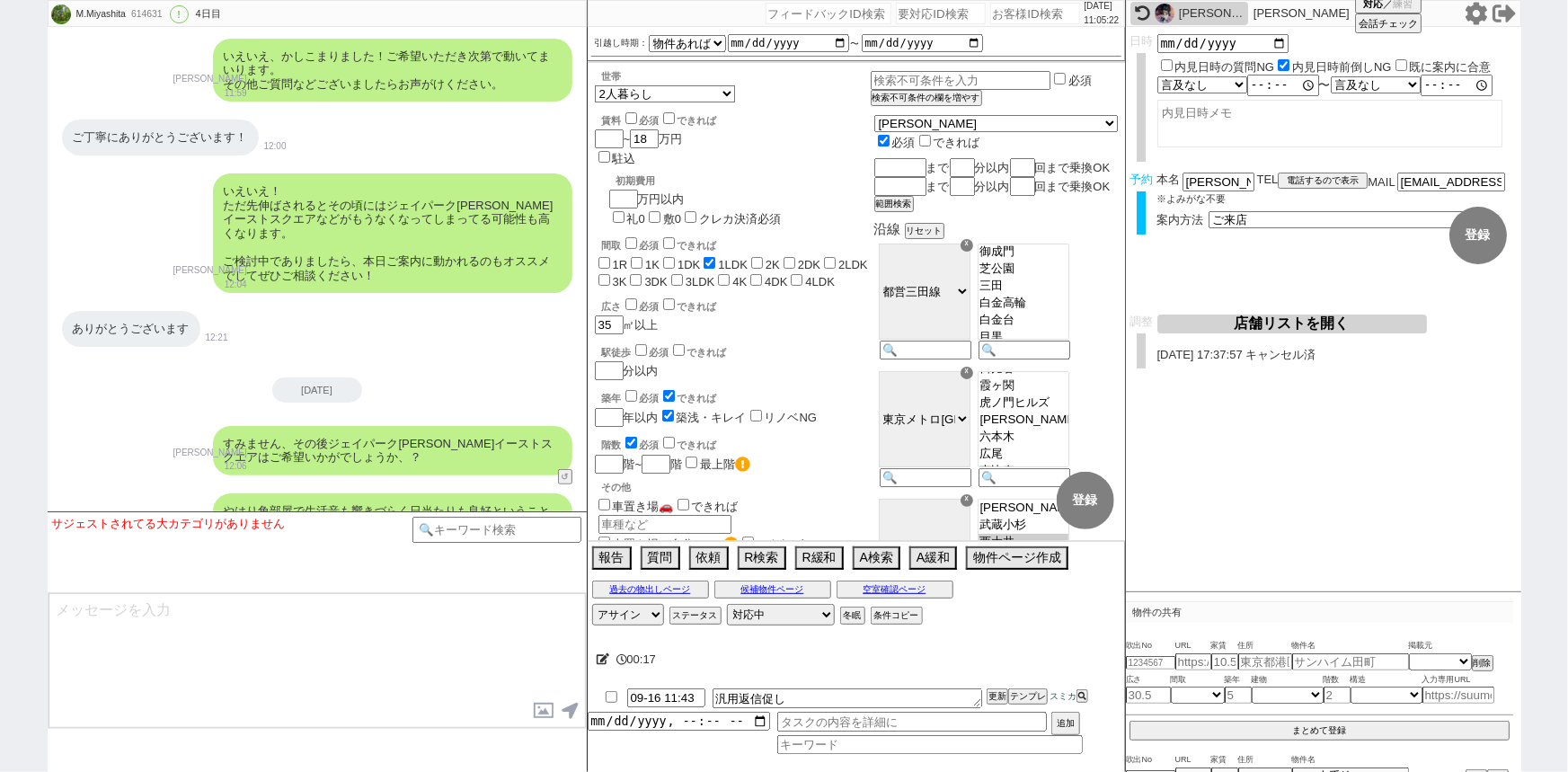
scroll to position [7139, 0]
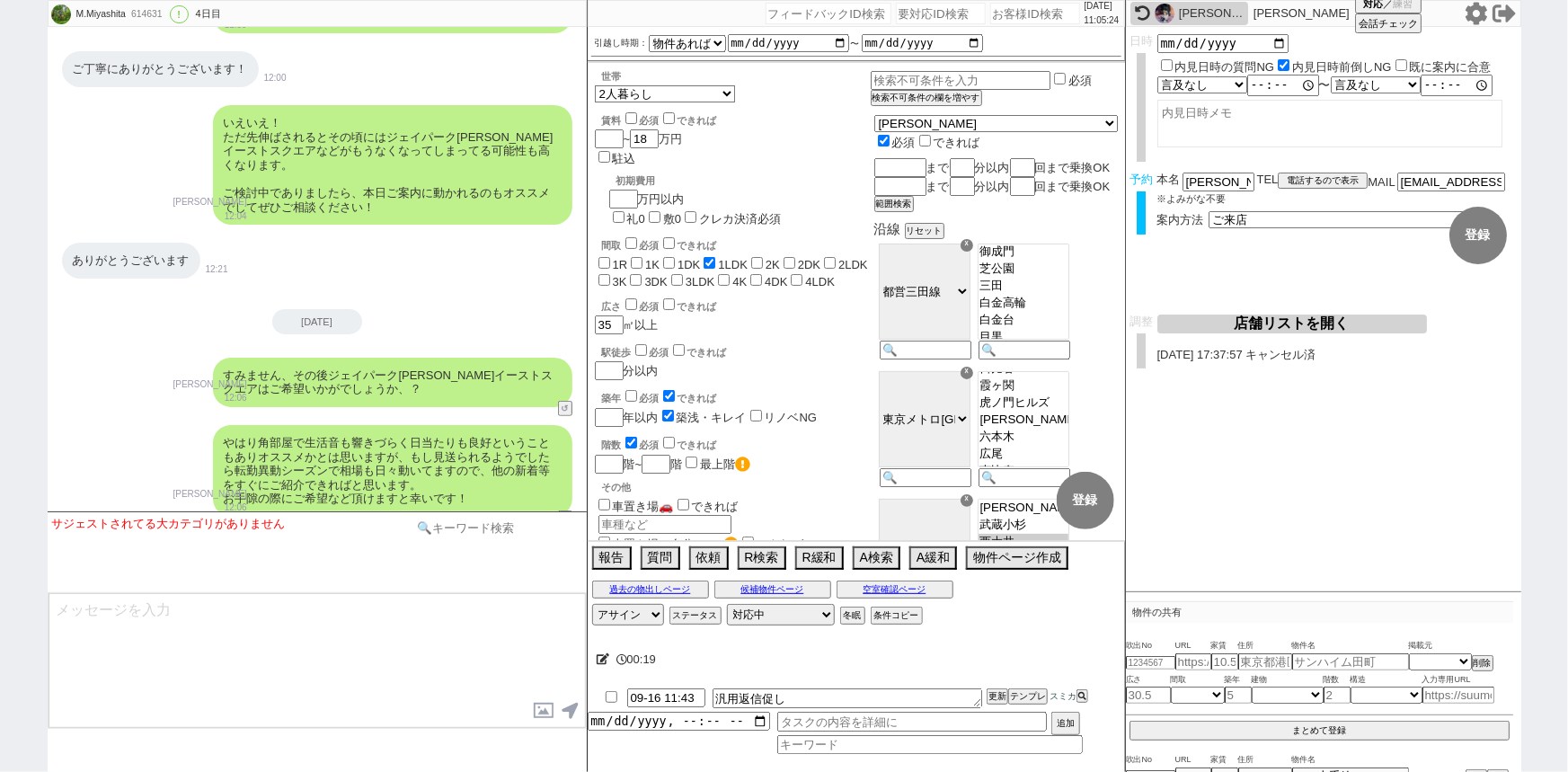
click at [461, 528] on input at bounding box center [497, 528] width 170 height 23
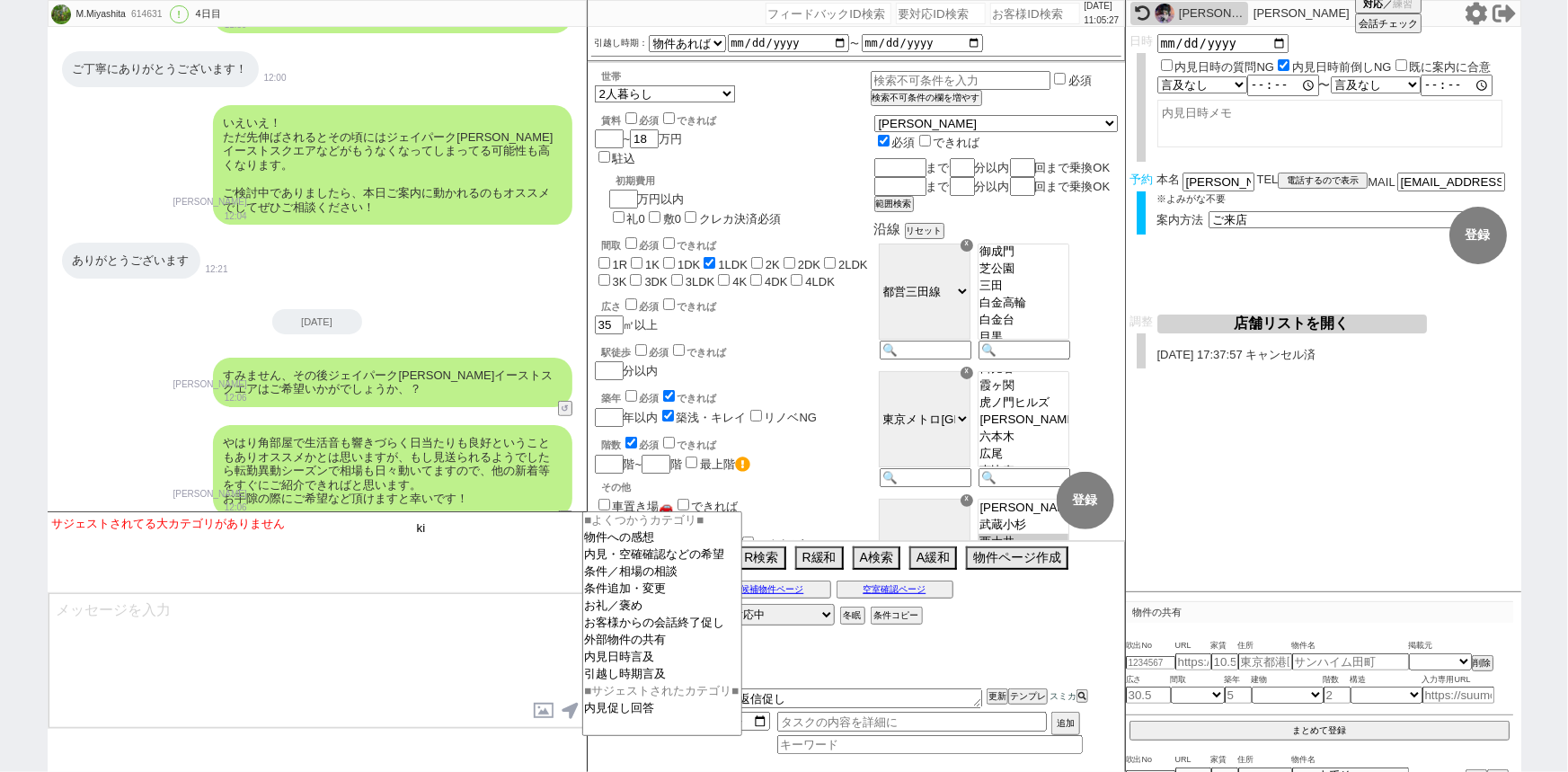
type input "k"
click at [1031, 698] on button "テンプレ" at bounding box center [1028, 697] width 40 height 13
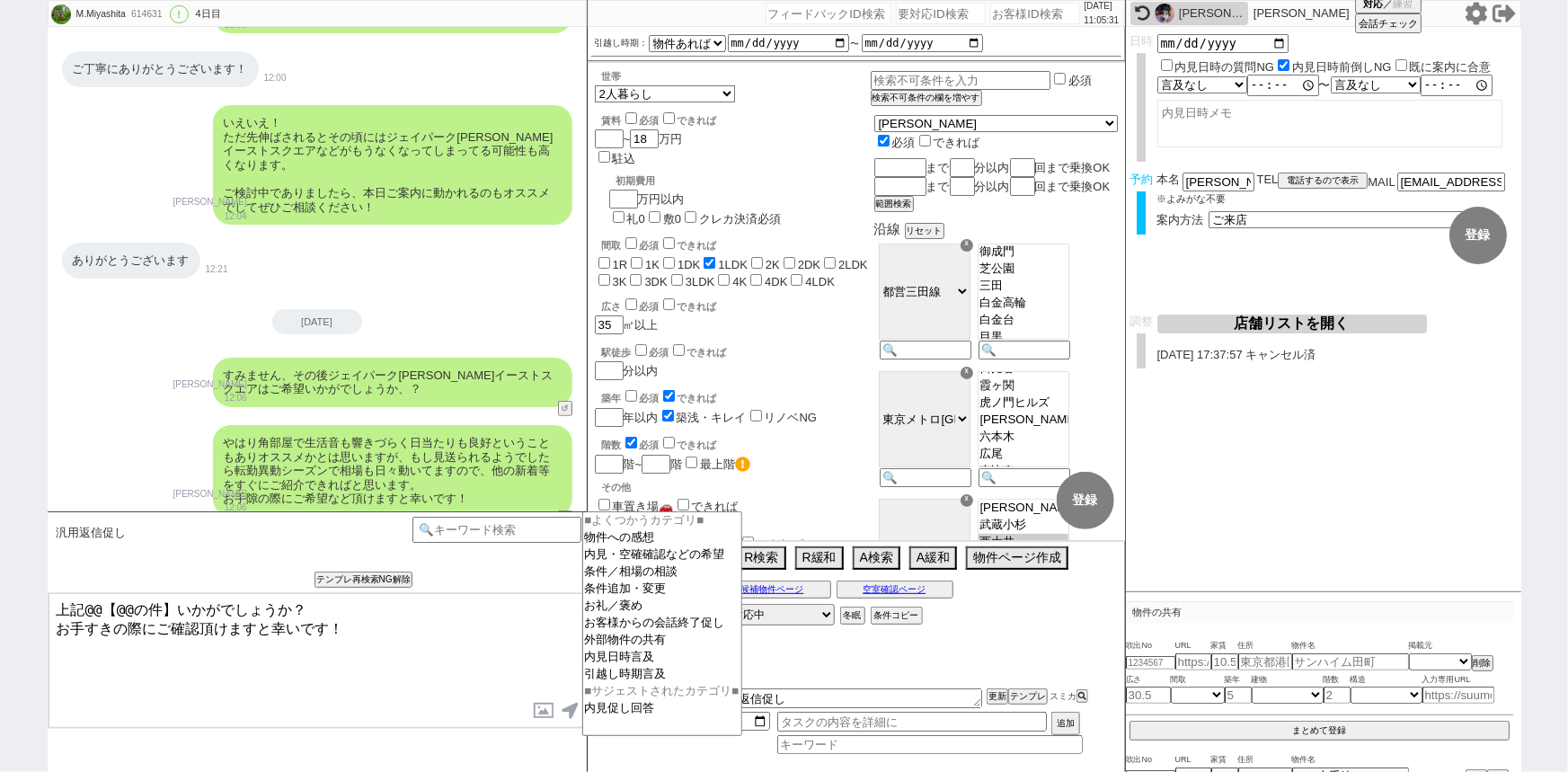
drag, startPoint x: 166, startPoint y: 605, endPoint x: 86, endPoint y: 604, distance: 80.0
click at [86, 604] on textarea "上記@@【@@の件】いかがでしょうか？ お手すきの際にご確認頂けますと幸いです！" at bounding box center [316, 660] width 537 height 134
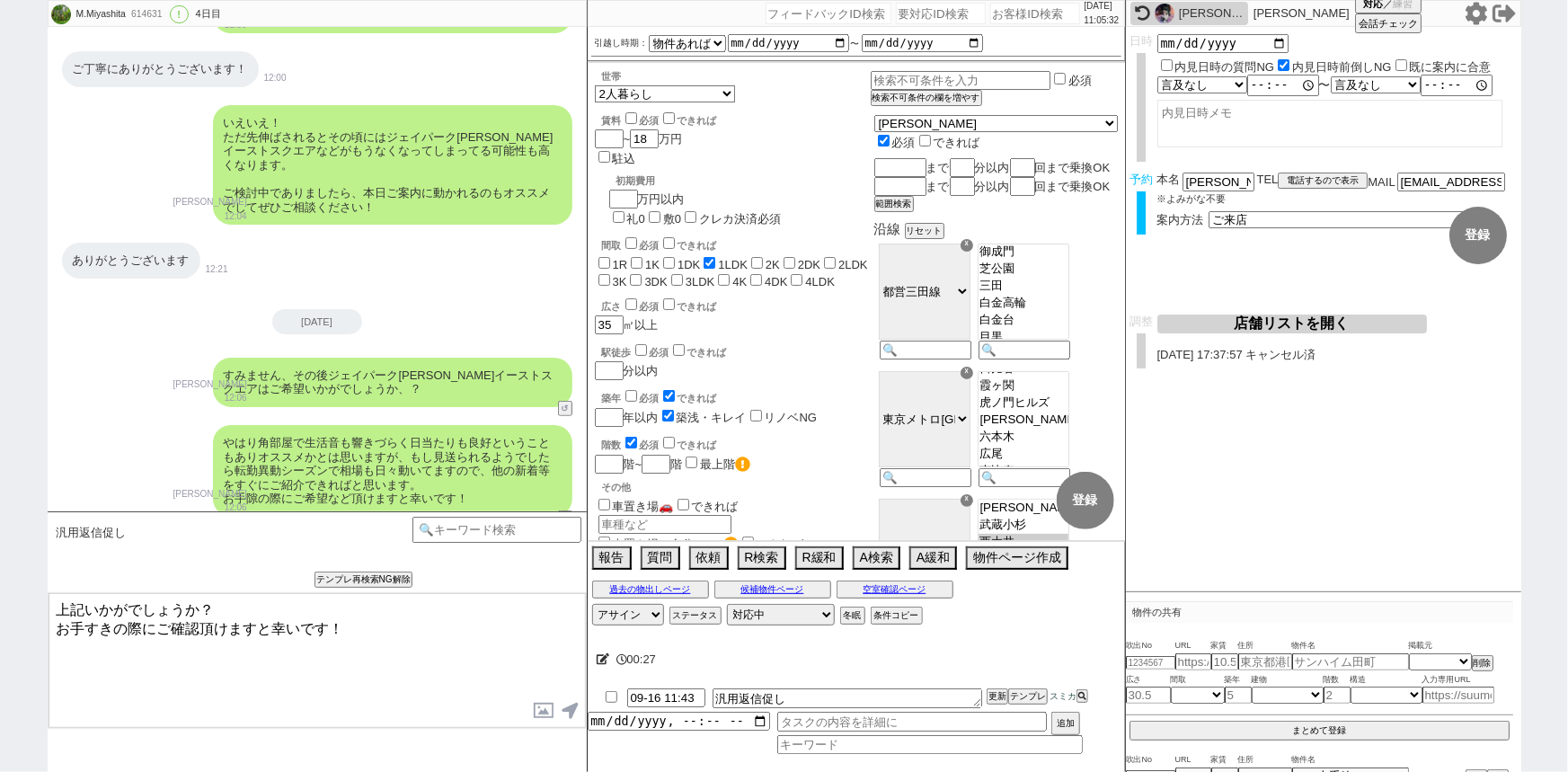
type textarea "上記いかがでしょうか？ お手すきの際にご確認頂けますと幸いです！"
checkbox input "true"
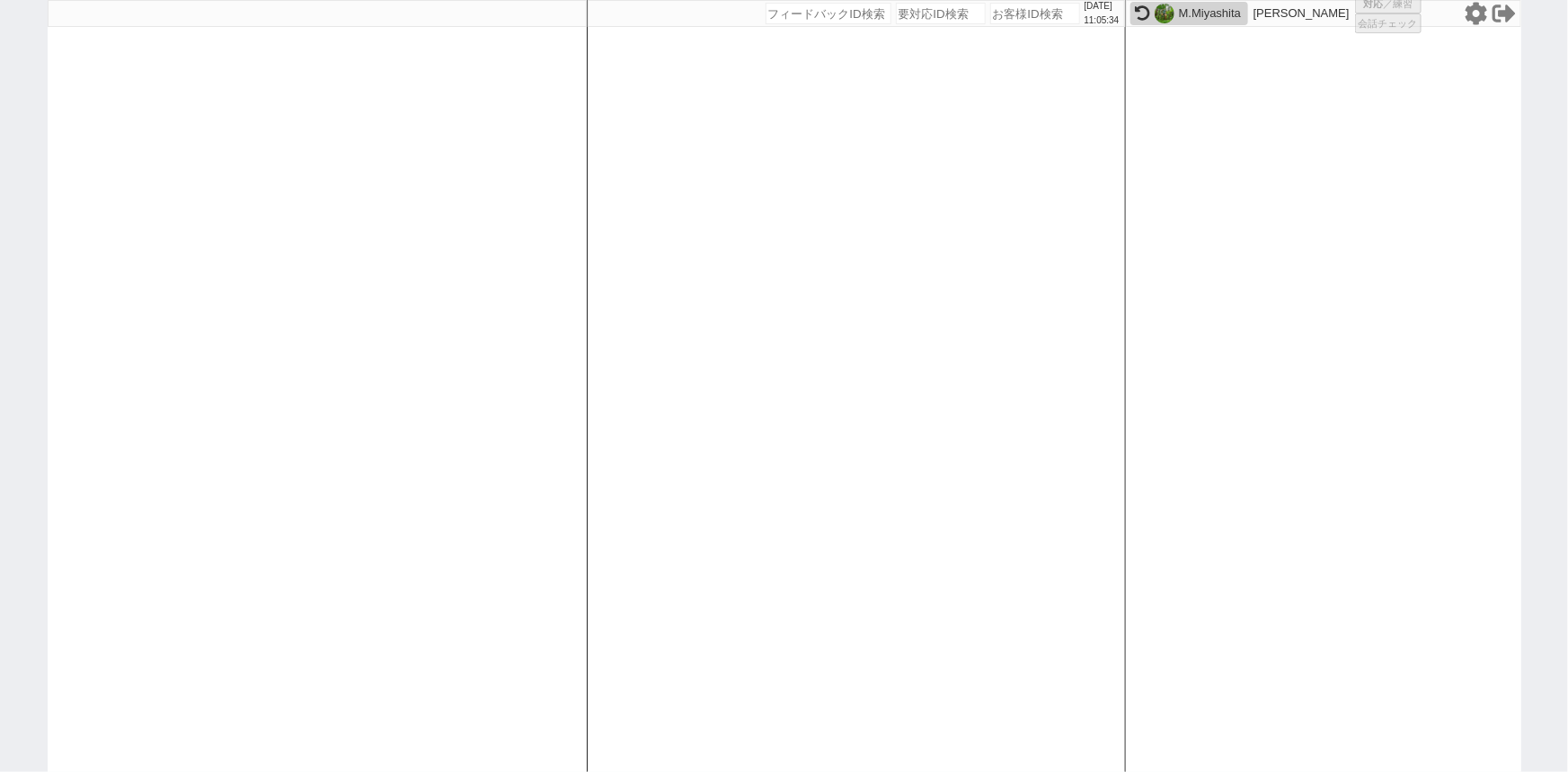
select select "6"
select select "2"
select select
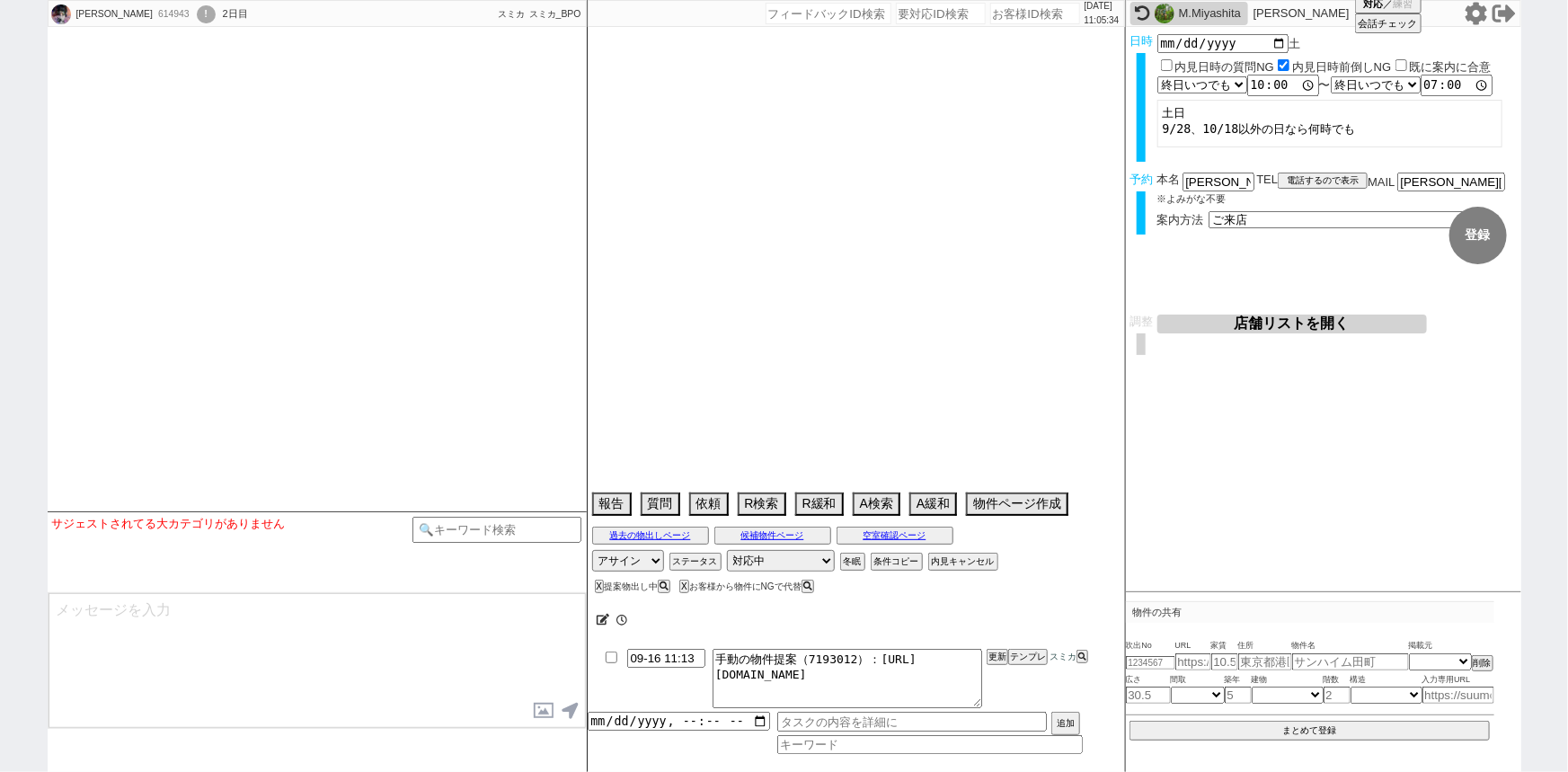
scroll to position [355, 0]
select select
select select "2025"
select select "10"
select select "37"
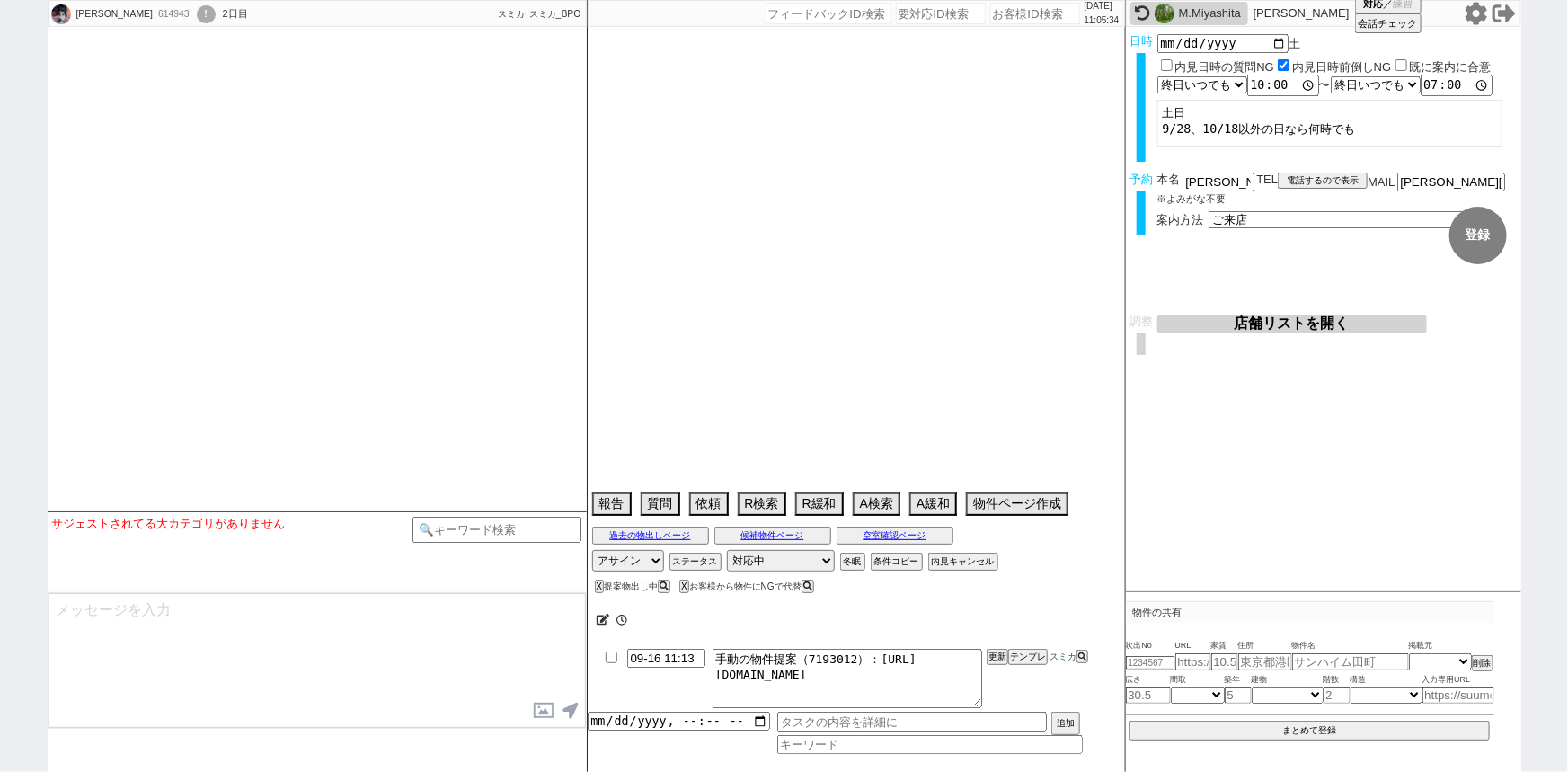
select select "0"
select select "23"
select select "749"
select select "25"
select select "3117"
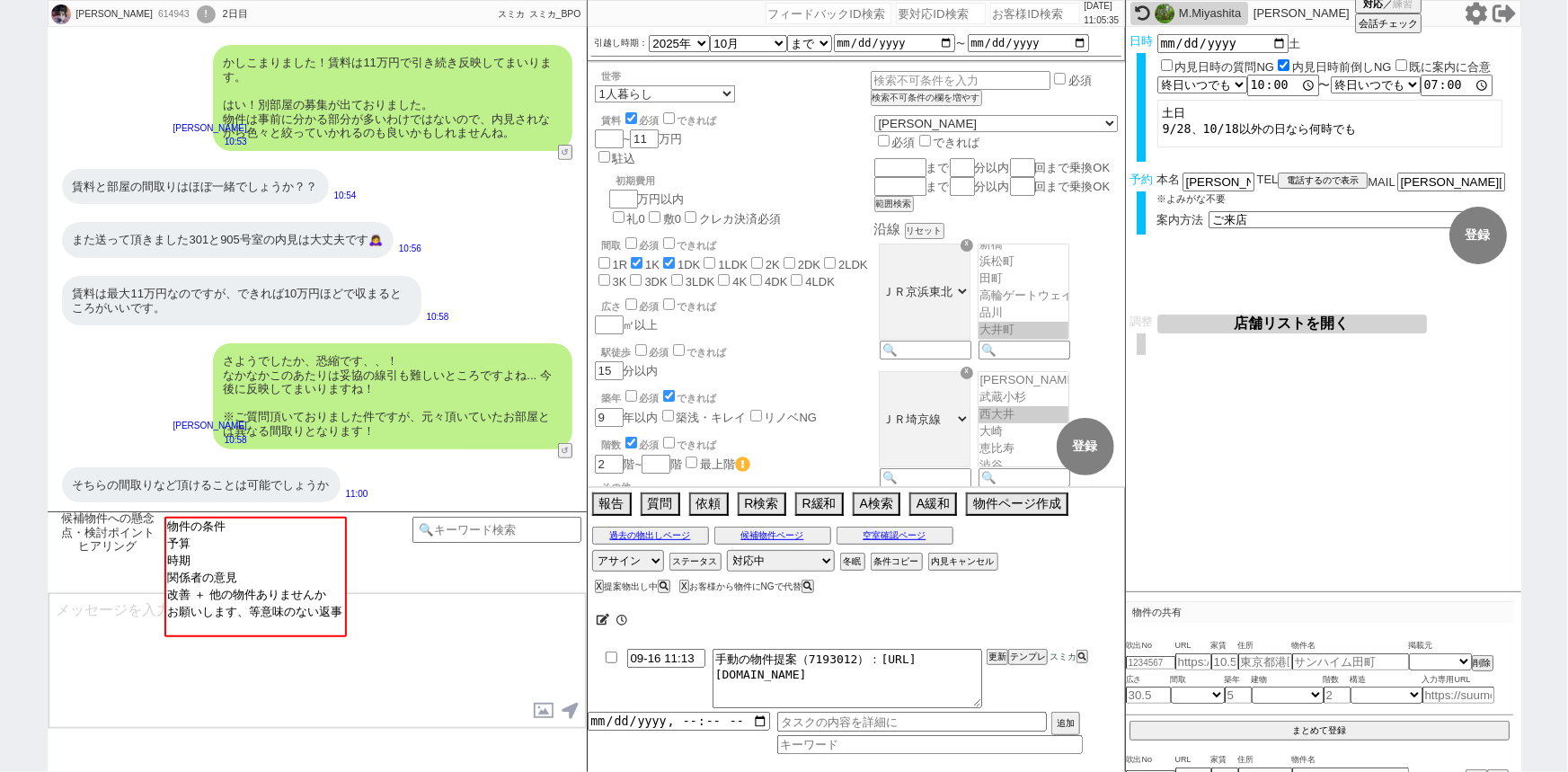
scroll to position [429, 0]
click at [1007, 15] on input "number" at bounding box center [1035, 14] width 90 height 22
paste input "608217"
type input "608217"
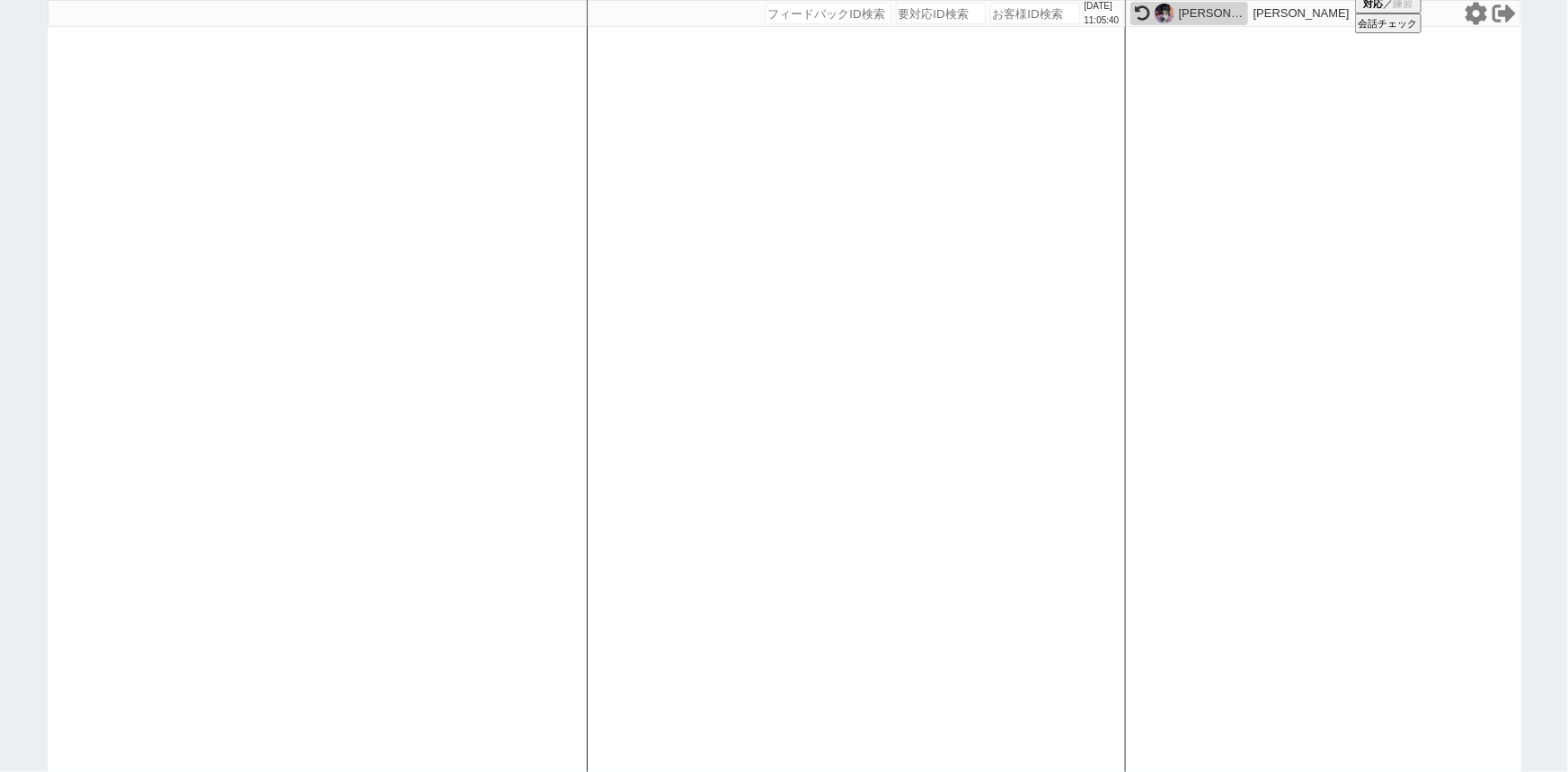
select select
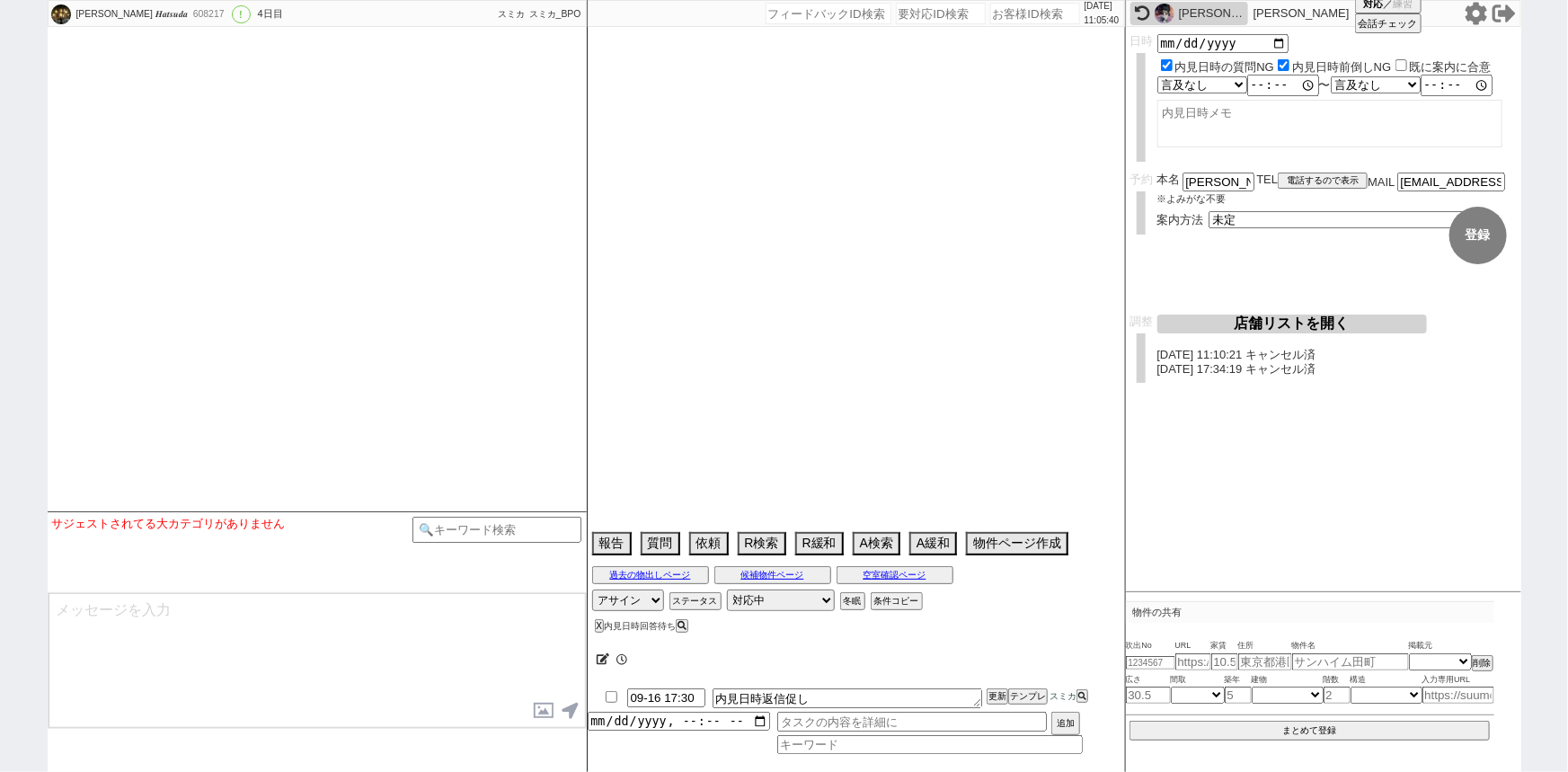
select select "2025"
select select "9"
select select "33"
select select "0"
select select "828"
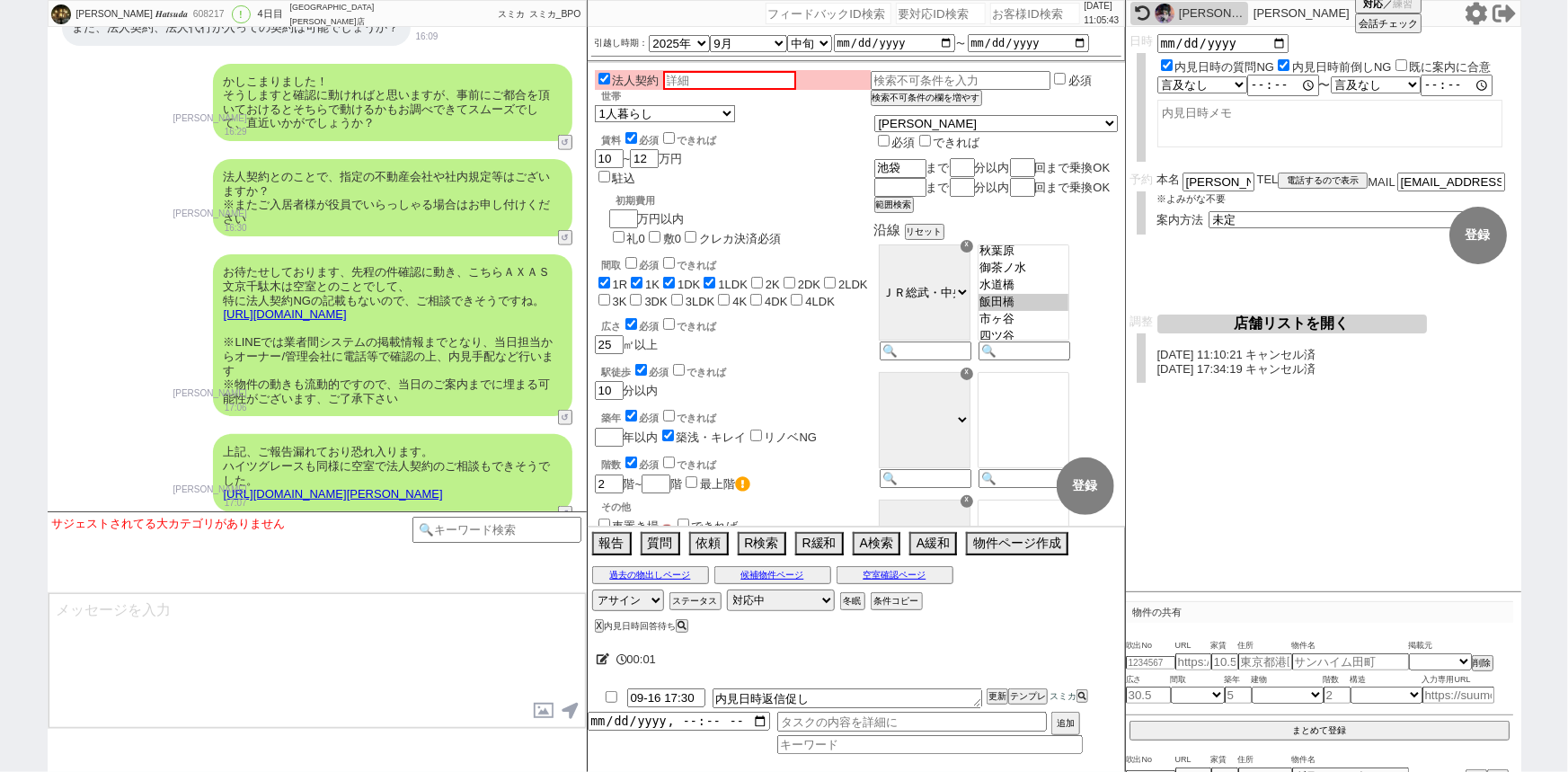
scroll to position [14612, 0]
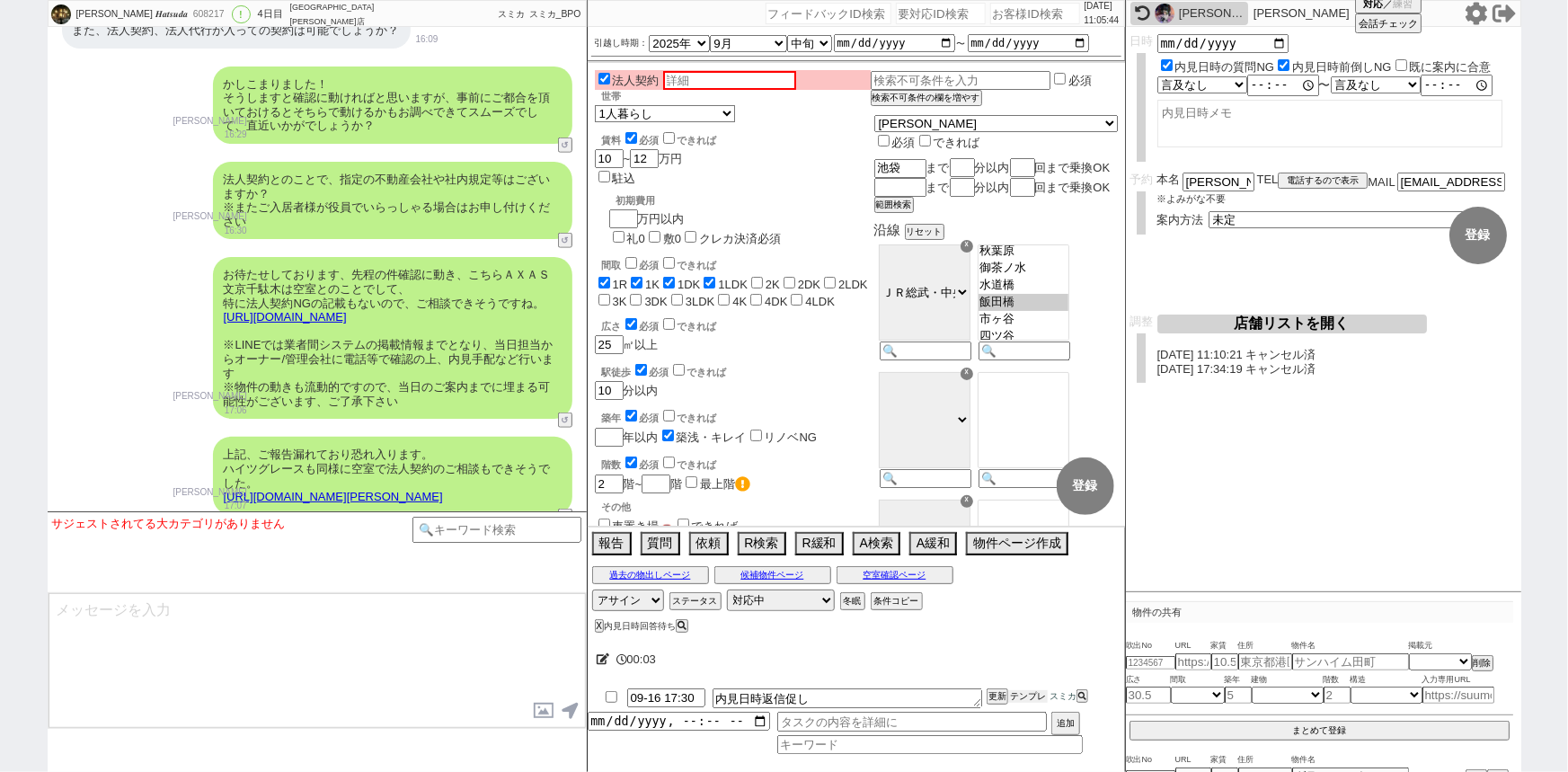
click at [1027, 702] on button "テンプレ" at bounding box center [1028, 697] width 40 height 13
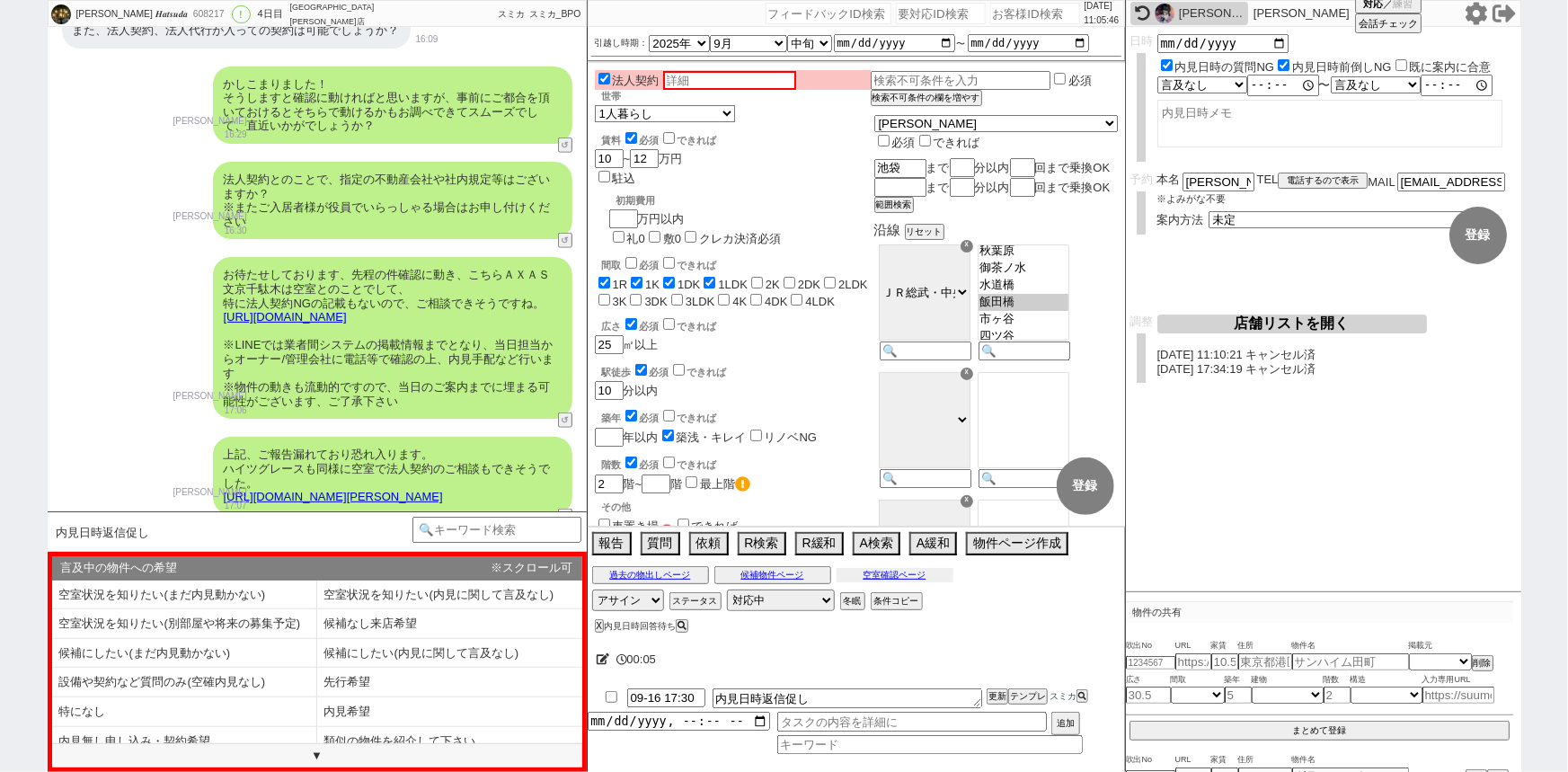
click at [931, 573] on button "空室確認ページ" at bounding box center [895, 575] width 117 height 15
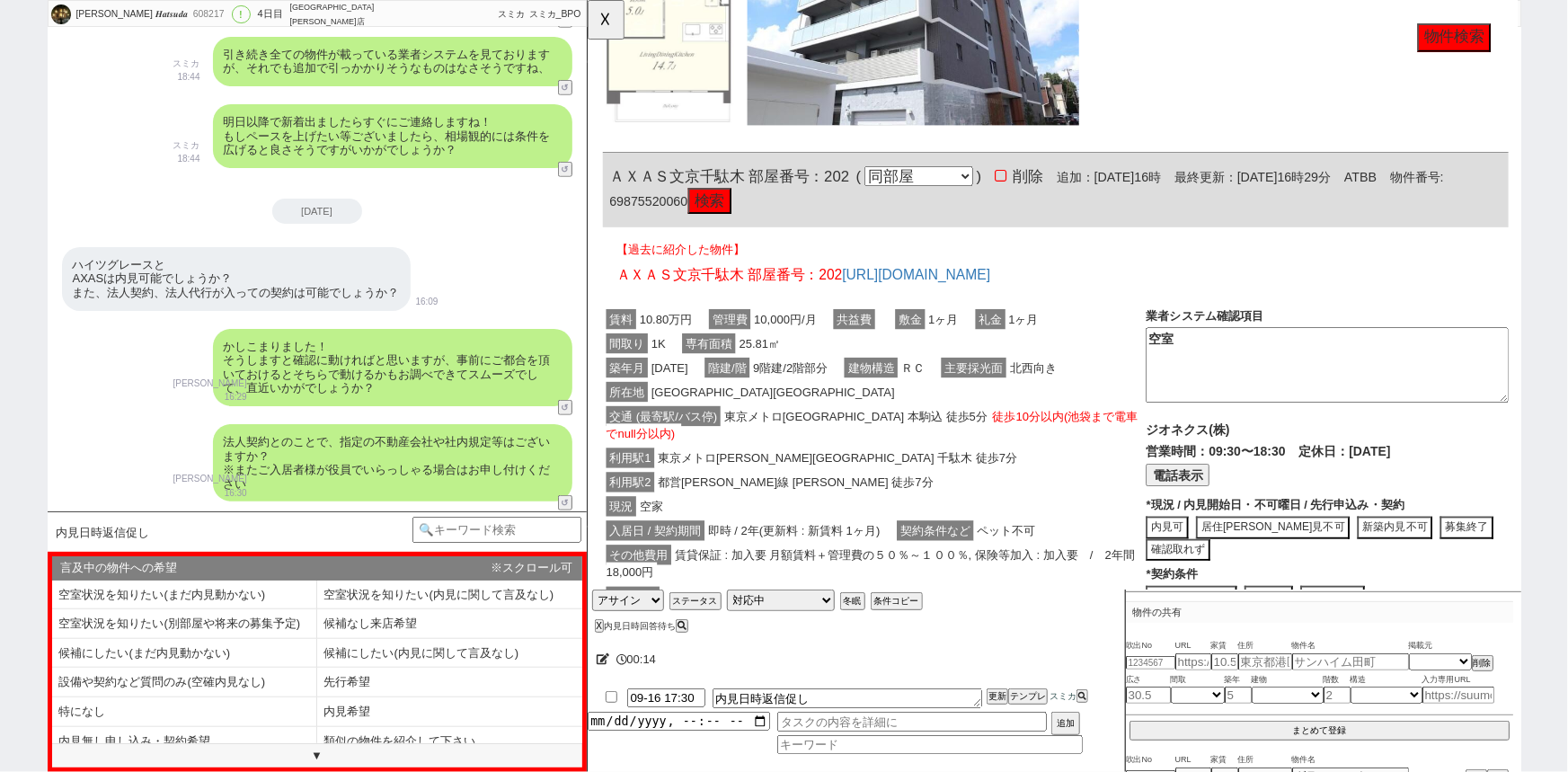
scroll to position [1140, 0]
drag, startPoint x: 749, startPoint y: 183, endPoint x: 598, endPoint y: 176, distance: 151.2
copy span "ＡＸＡＳ文京千駄木"
click at [741, 206] on button "検索" at bounding box center [718, 216] width 46 height 29
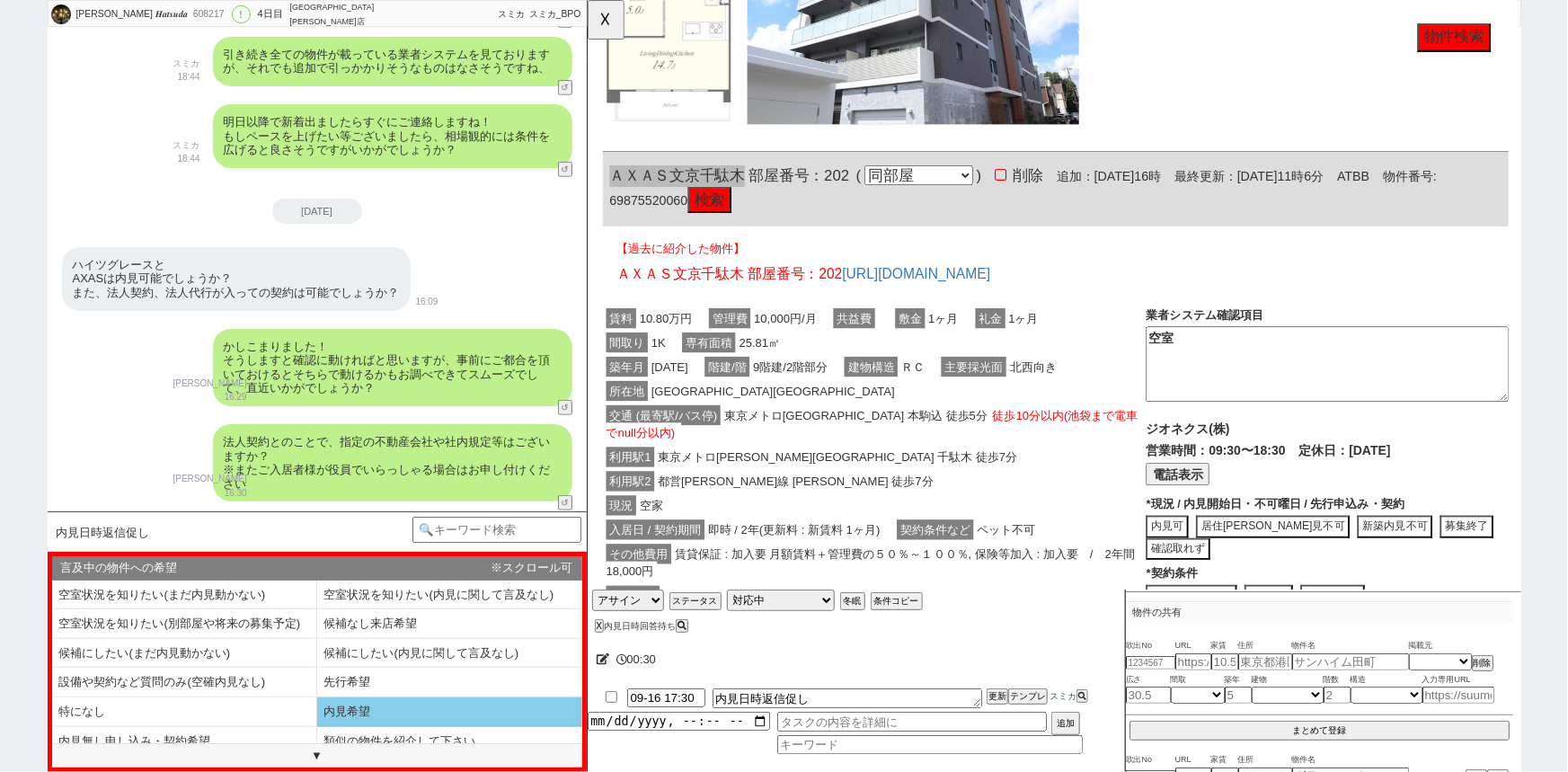
click at [434, 702] on li "内見希望" at bounding box center [450, 711] width 265 height 30
type textarea "その後も@@【物件名】の掲載情報を見ておりますが、 本日も2名の方が動かれたようでした、、！"
select select "内見希望"
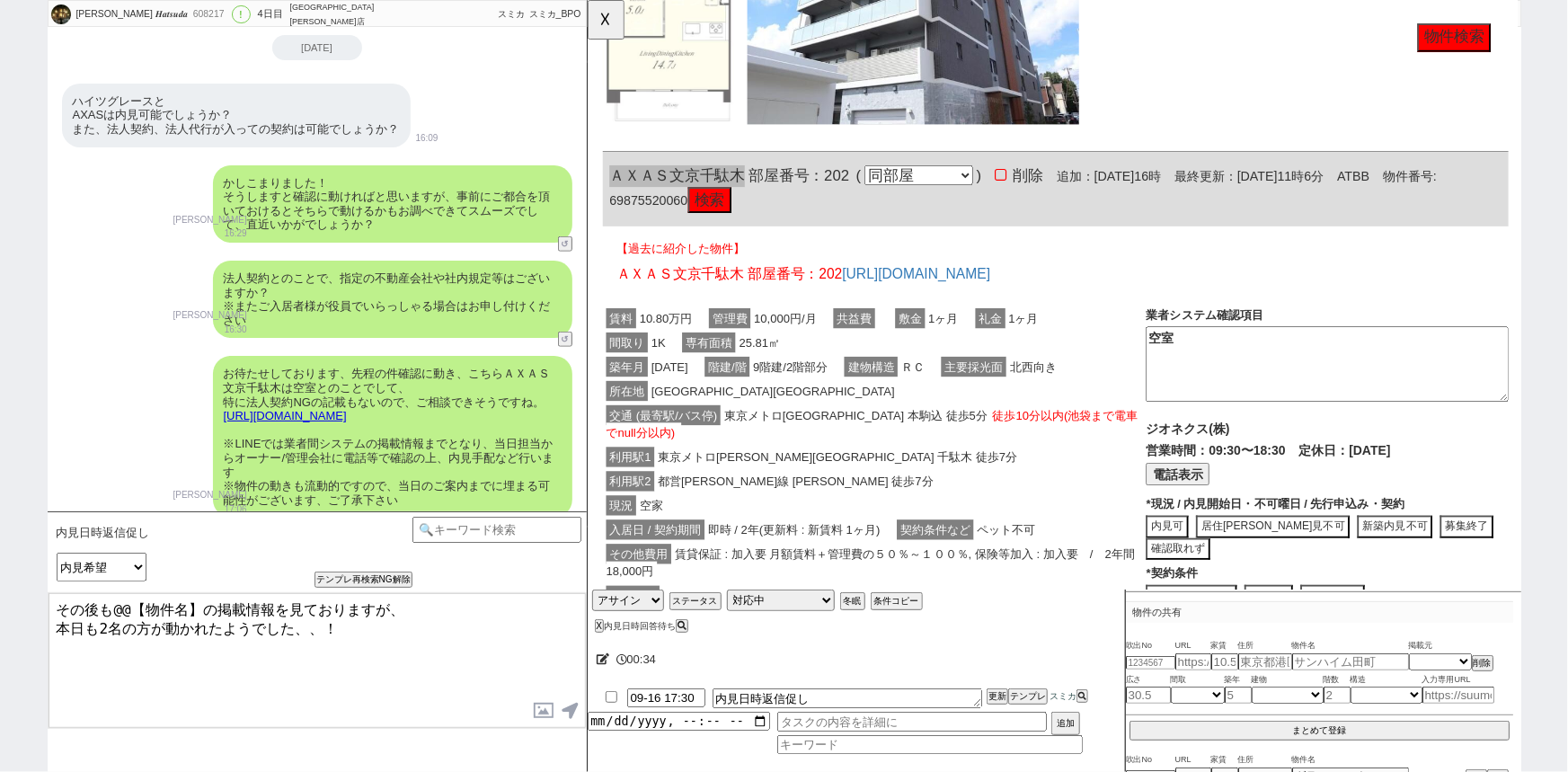
scroll to position [14845, 0]
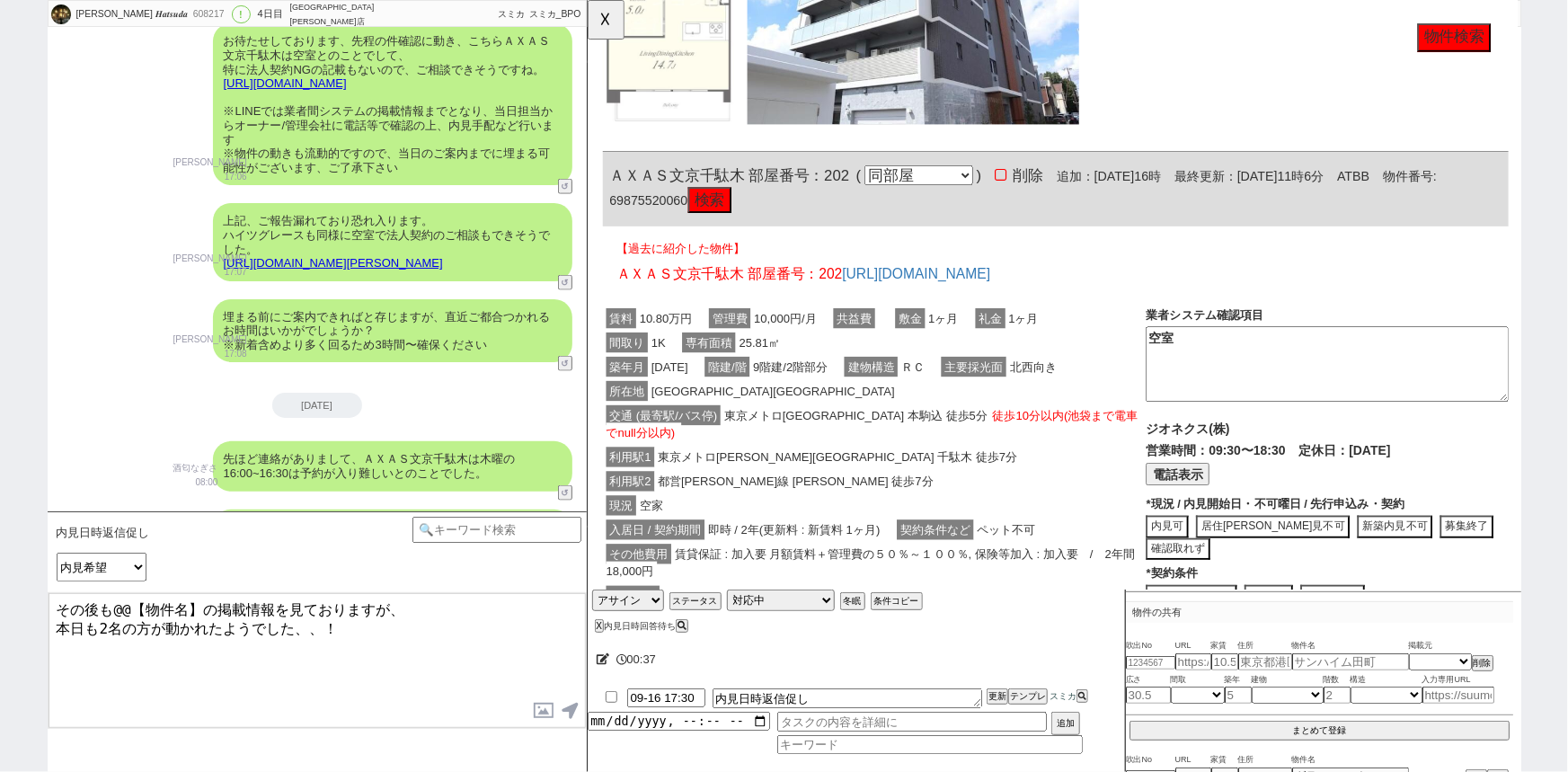
click at [759, 183] on span "ＡＸＡＳ文京千駄木 部屋番号：202" at bounding box center [739, 189] width 258 height 18
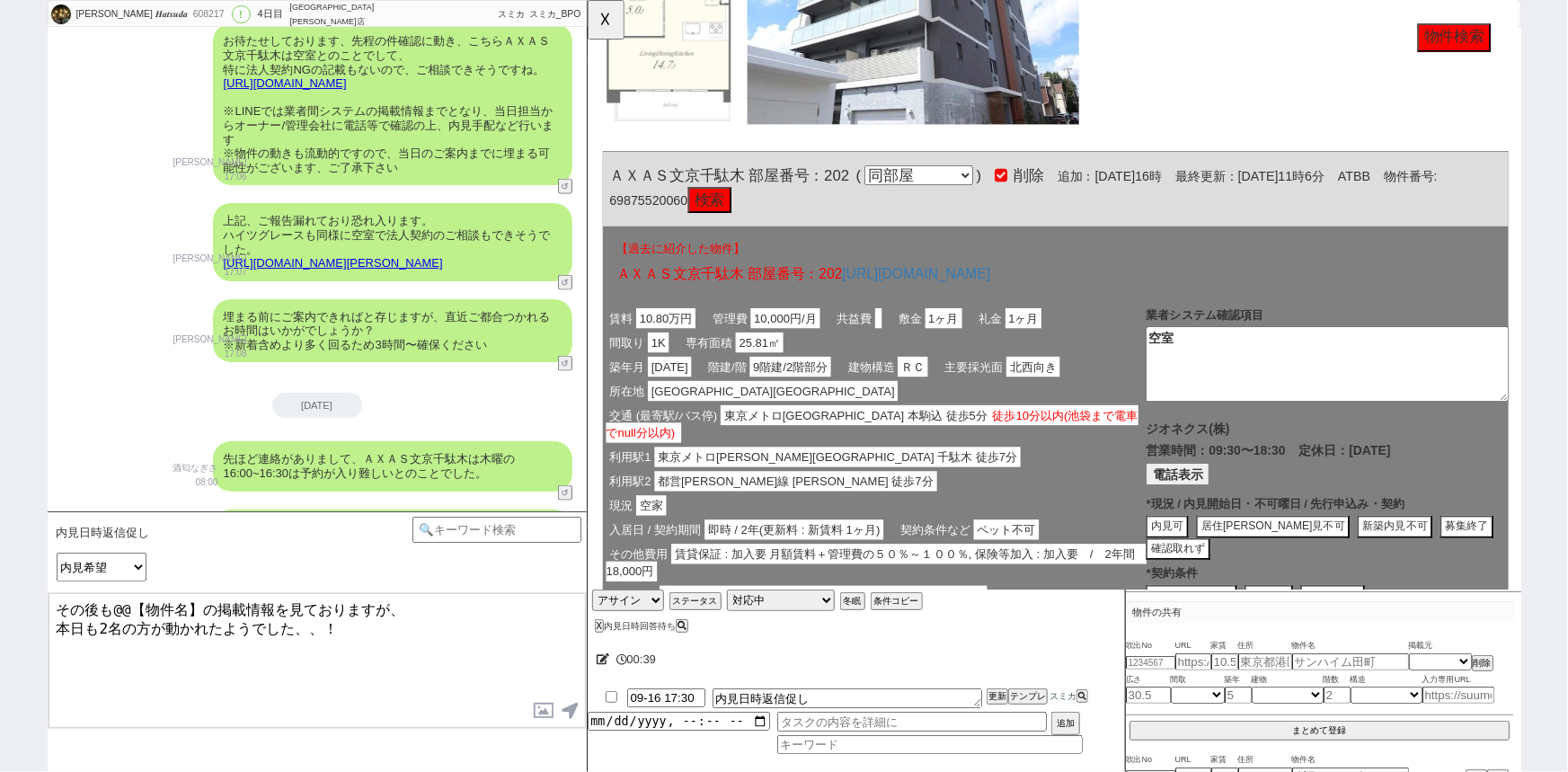
drag, startPoint x: 204, startPoint y: 604, endPoint x: 108, endPoint y: 611, distance: 96.3
click at [108, 611] on textarea "その後も@@【物件名】の掲載情報を見ておりますが、 本日も2名の方が動かれたようでした、、！" at bounding box center [316, 660] width 537 height 134
paste textarea "ＡＸＡＳ文京千駄木"
type textarea "その後もＡＸＡＳ文京千駄木の掲載情報を見ておりますが、 本日も2名の方が動かれたようでした、、！"
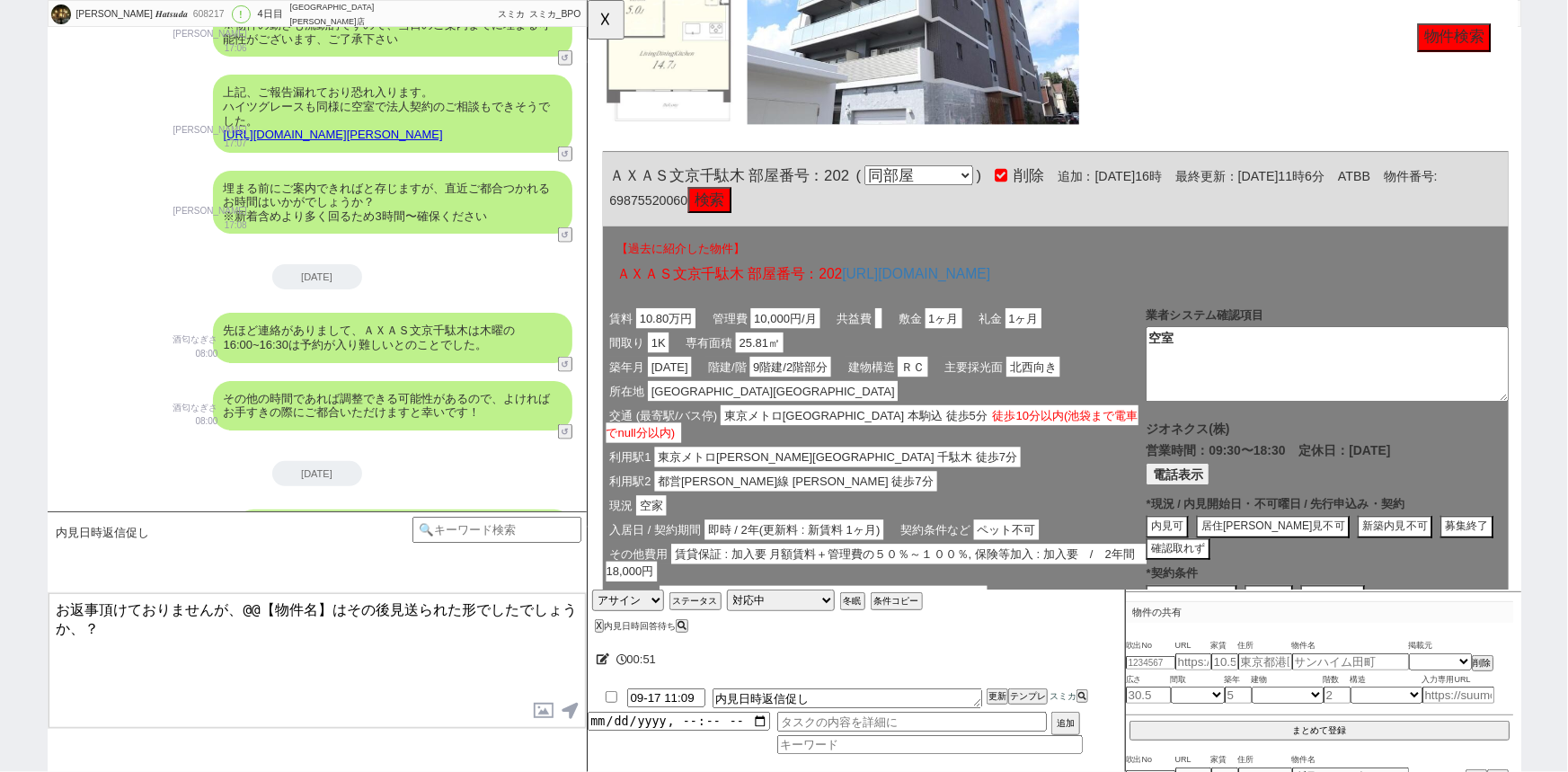
drag, startPoint x: 326, startPoint y: 604, endPoint x: 243, endPoint y: 603, distance: 83.0
click at [243, 603] on textarea "お返事頂けておりませんが、@@【物件名】はその後見送られた形でしたでしょうか、？" at bounding box center [316, 660] width 537 height 134
paste textarea "ＡＸＡＳ文京千駄木"
type textarea "お返事頂けておりませんが、ＡＸＡＳ文京千駄木はその後見送られた形でしたでしょうか、？"
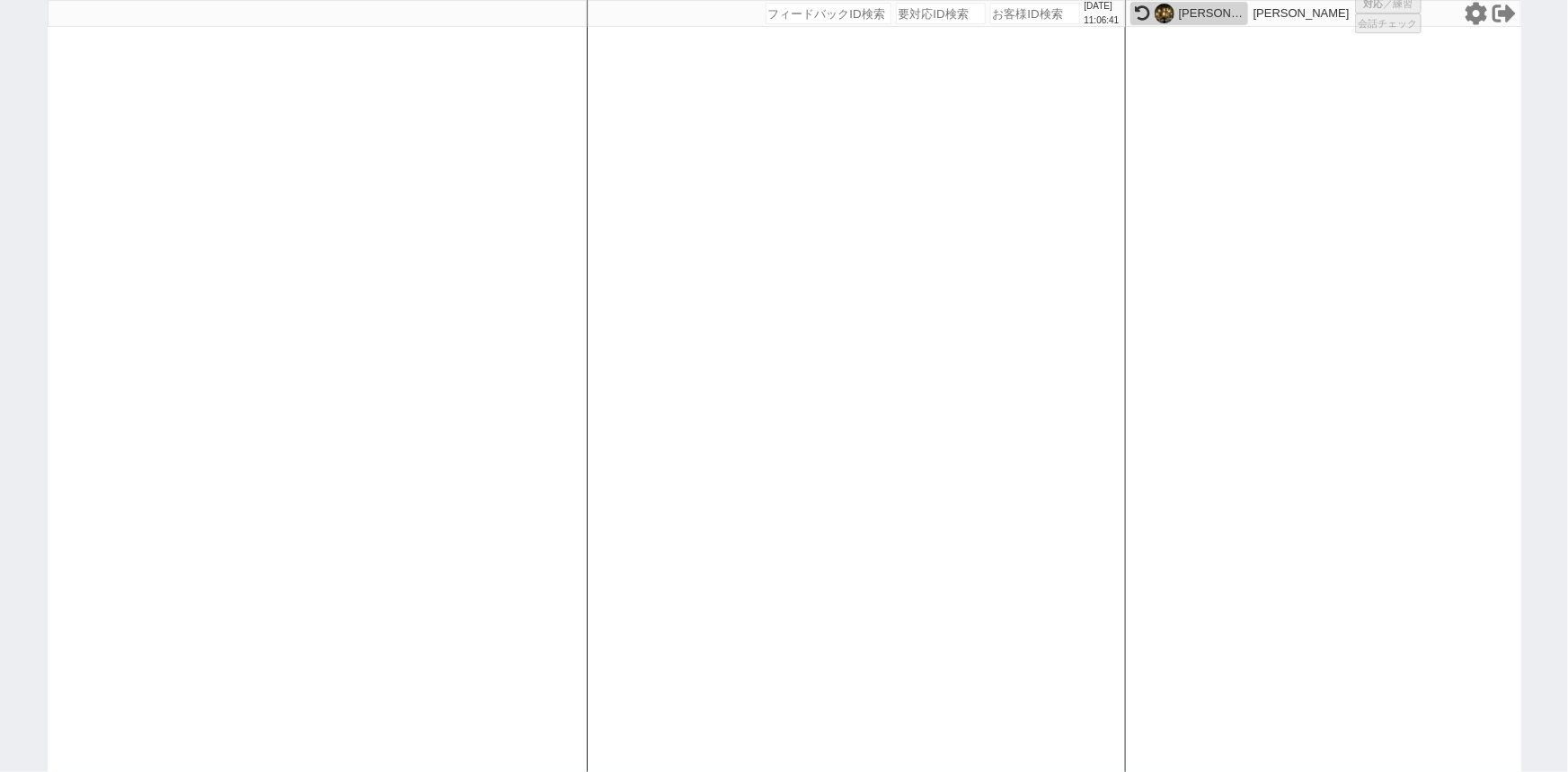
select select "6"
select select "2"
select select
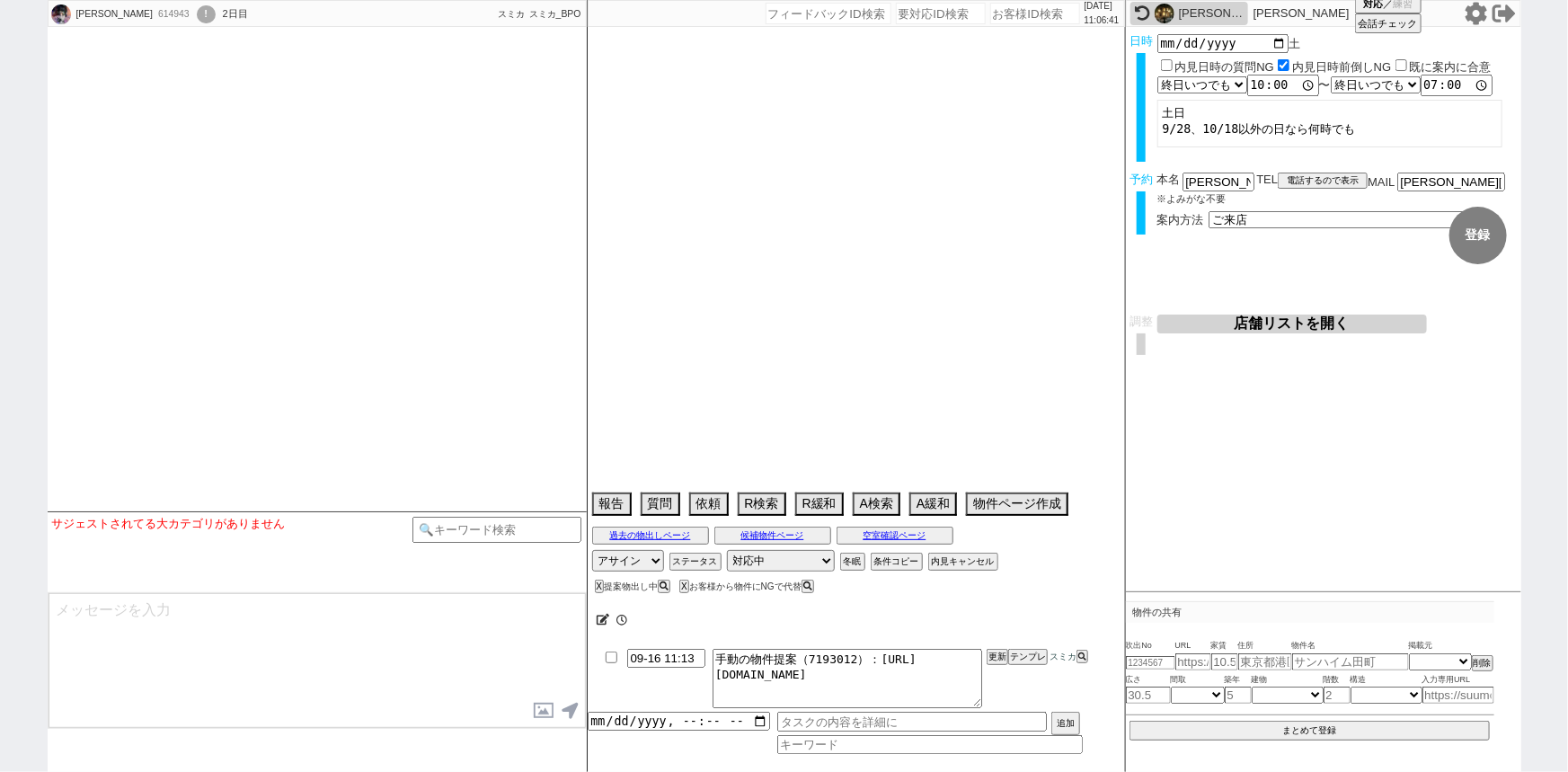
scroll to position [355, 0]
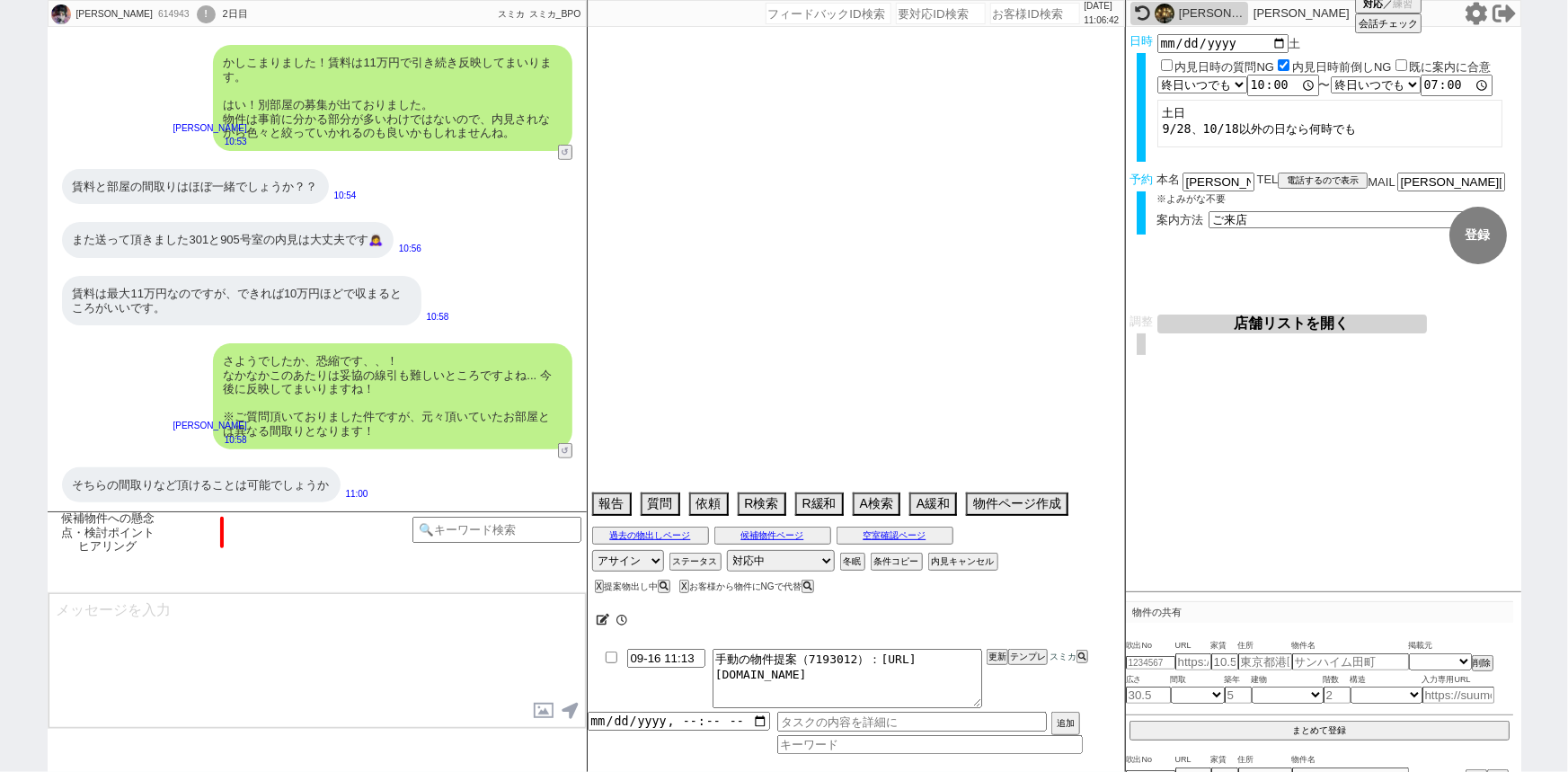
select select "2025"
select select "10"
select select "37"
select select "0"
select select "23"
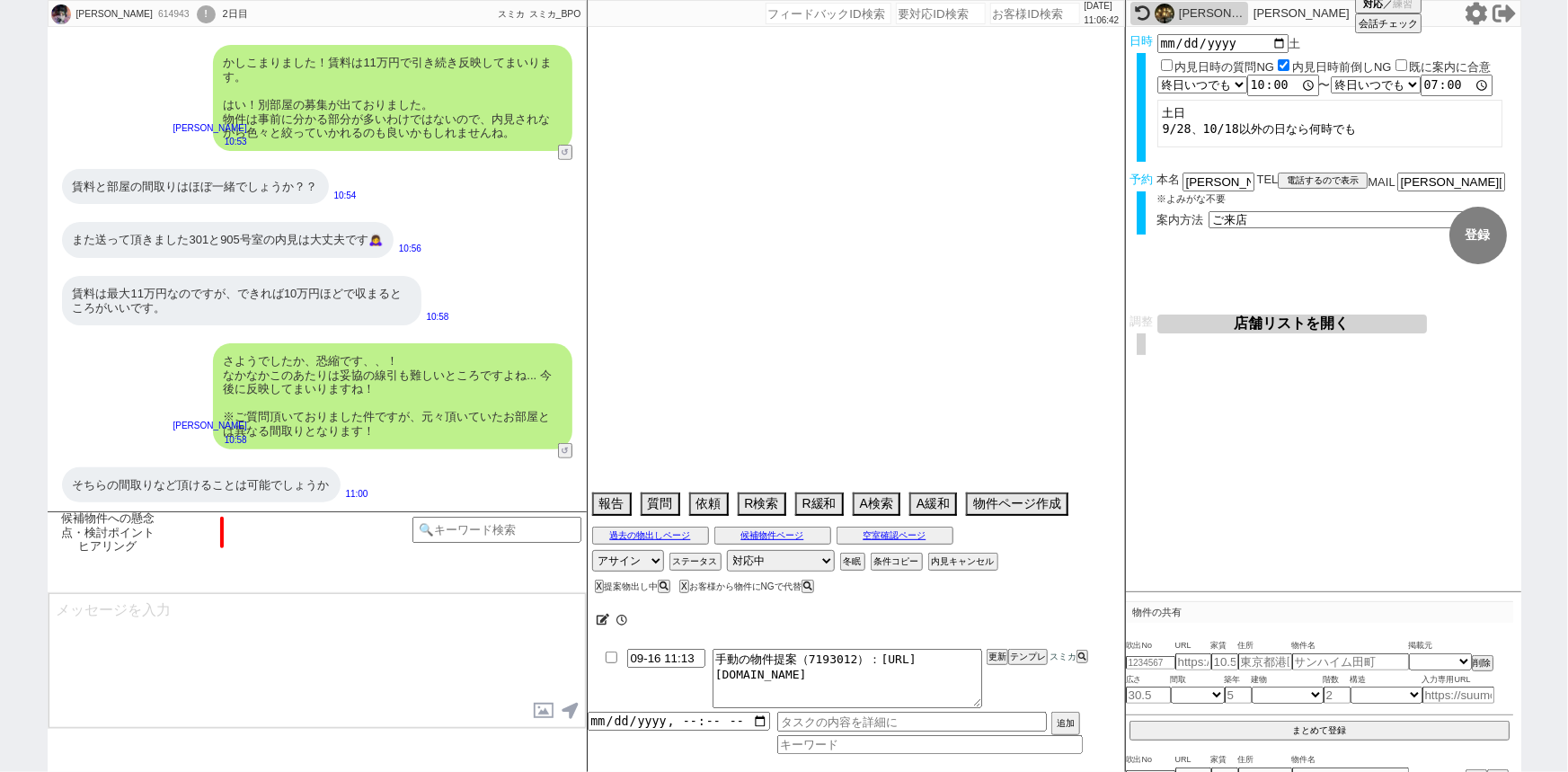
select select "749"
select select "25"
select select "3117"
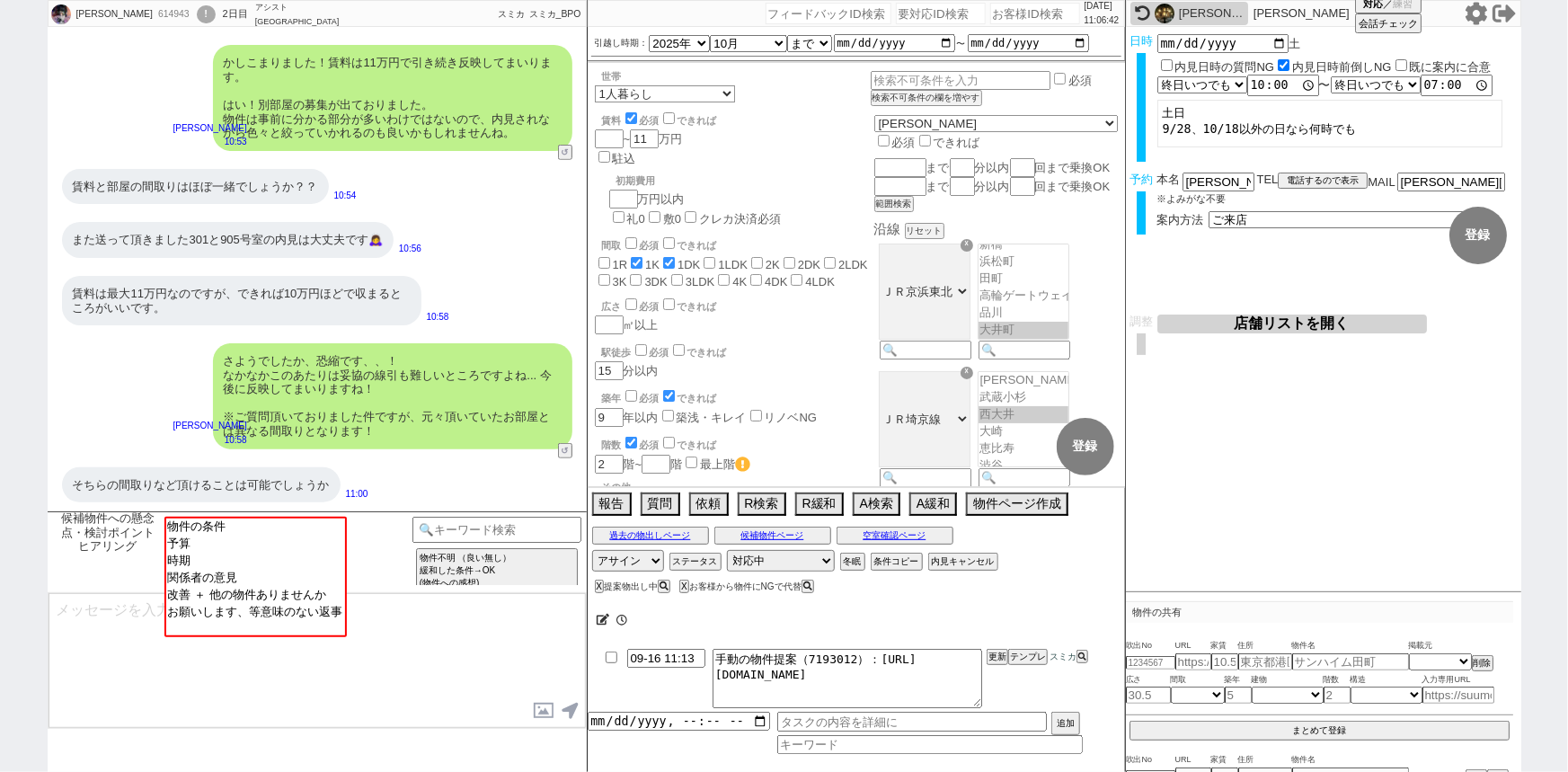
scroll to position [429, 0]
click at [1000, 18] on input "number" at bounding box center [1035, 14] width 90 height 22
paste input "599059"
type input "599059"
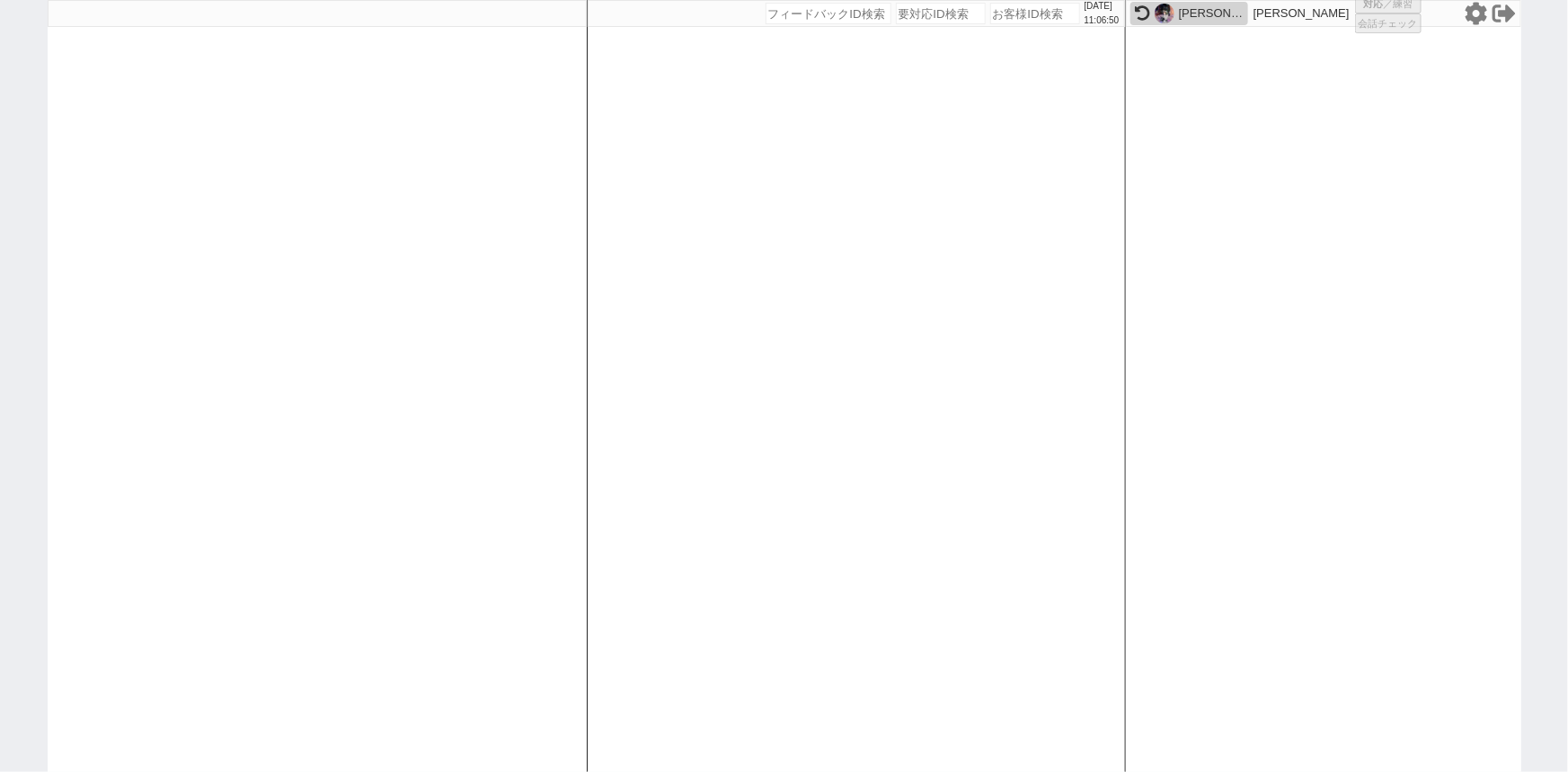
select select "1"
select select "2"
select select
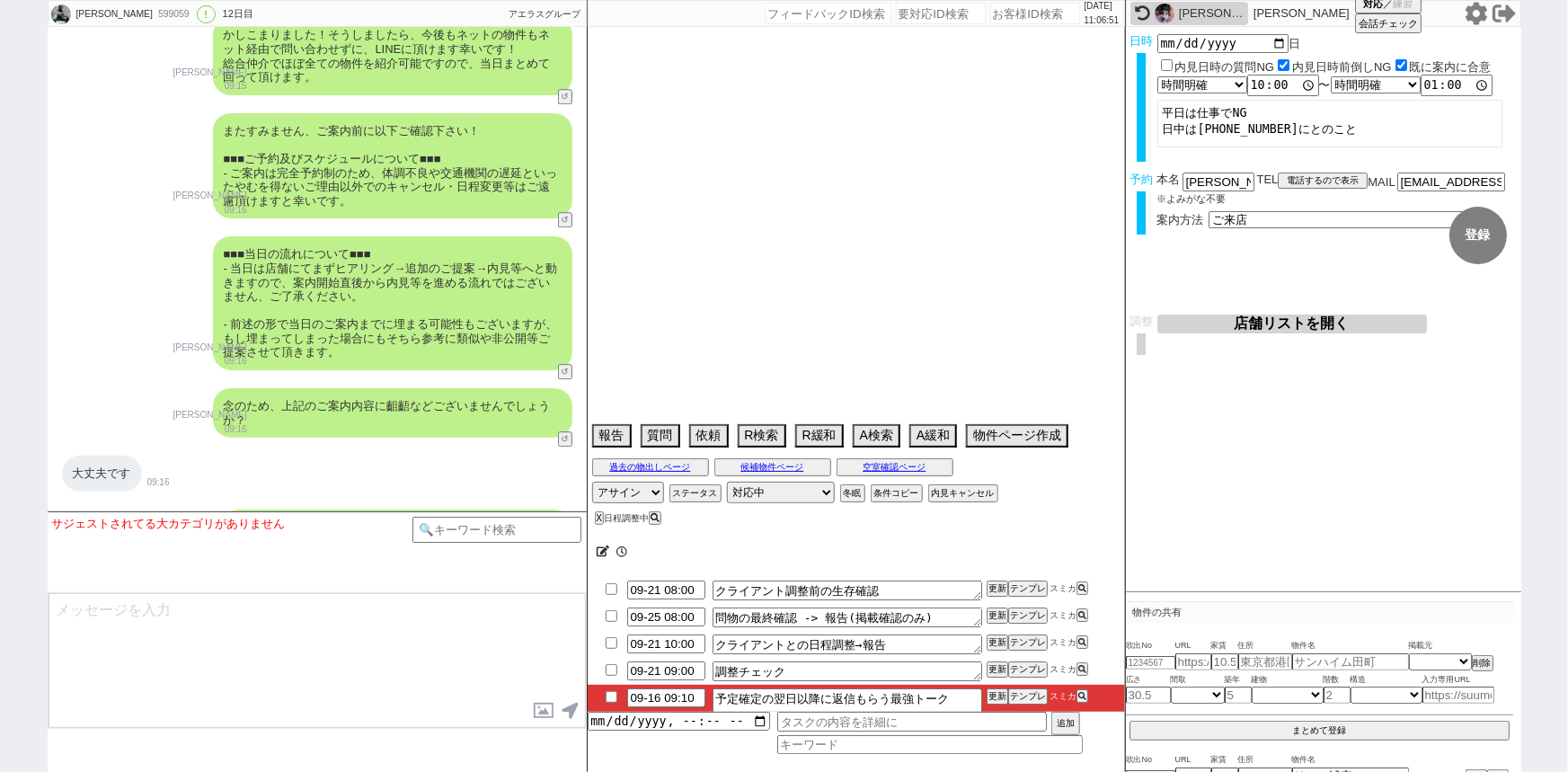
scroll to position [9540, 0]
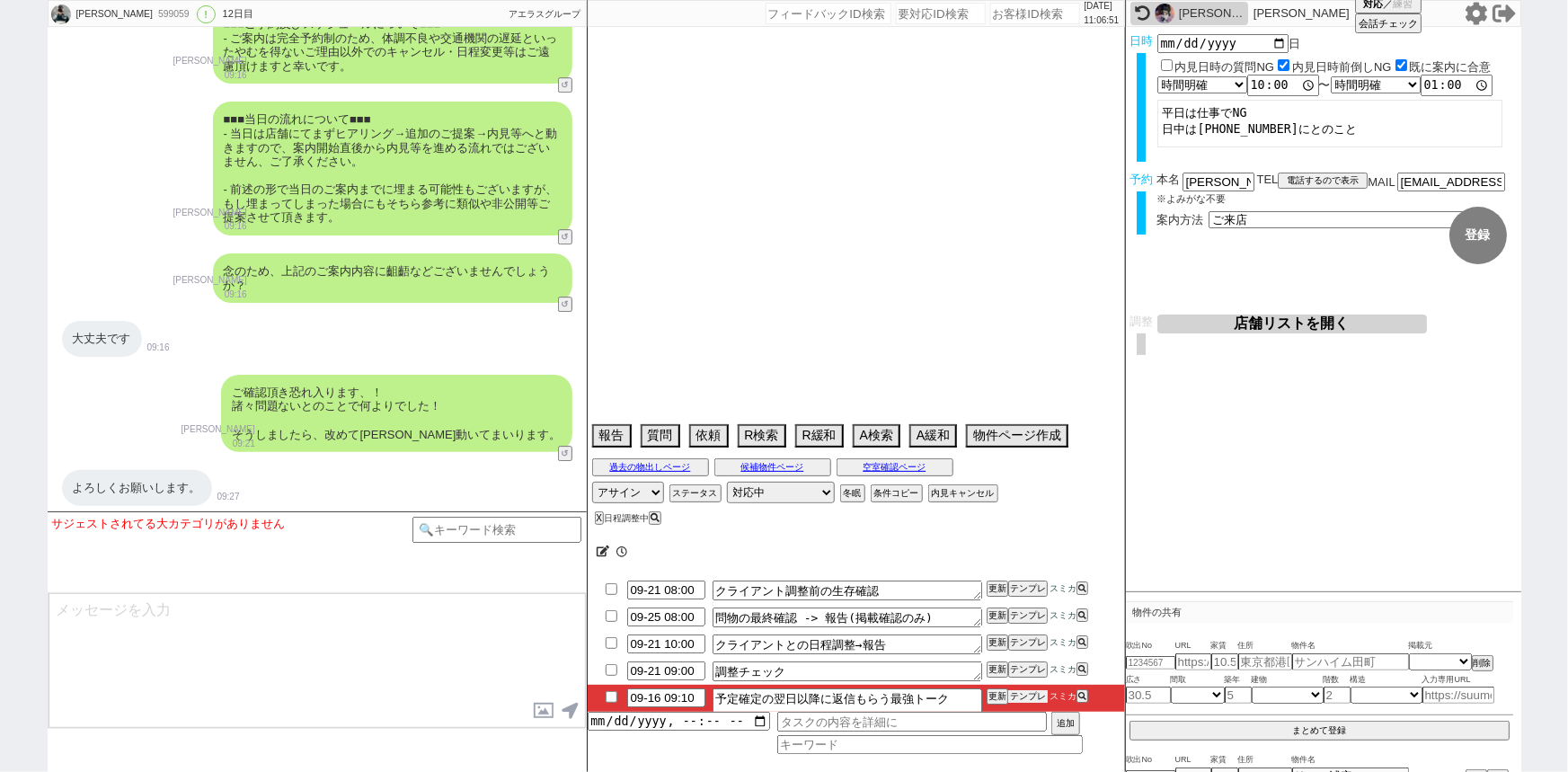
click at [1033, 700] on button "テンプレ" at bounding box center [1028, 697] width 40 height 13
type textarea "他社なし"
select select "2025"
select select "11"
select select "37"
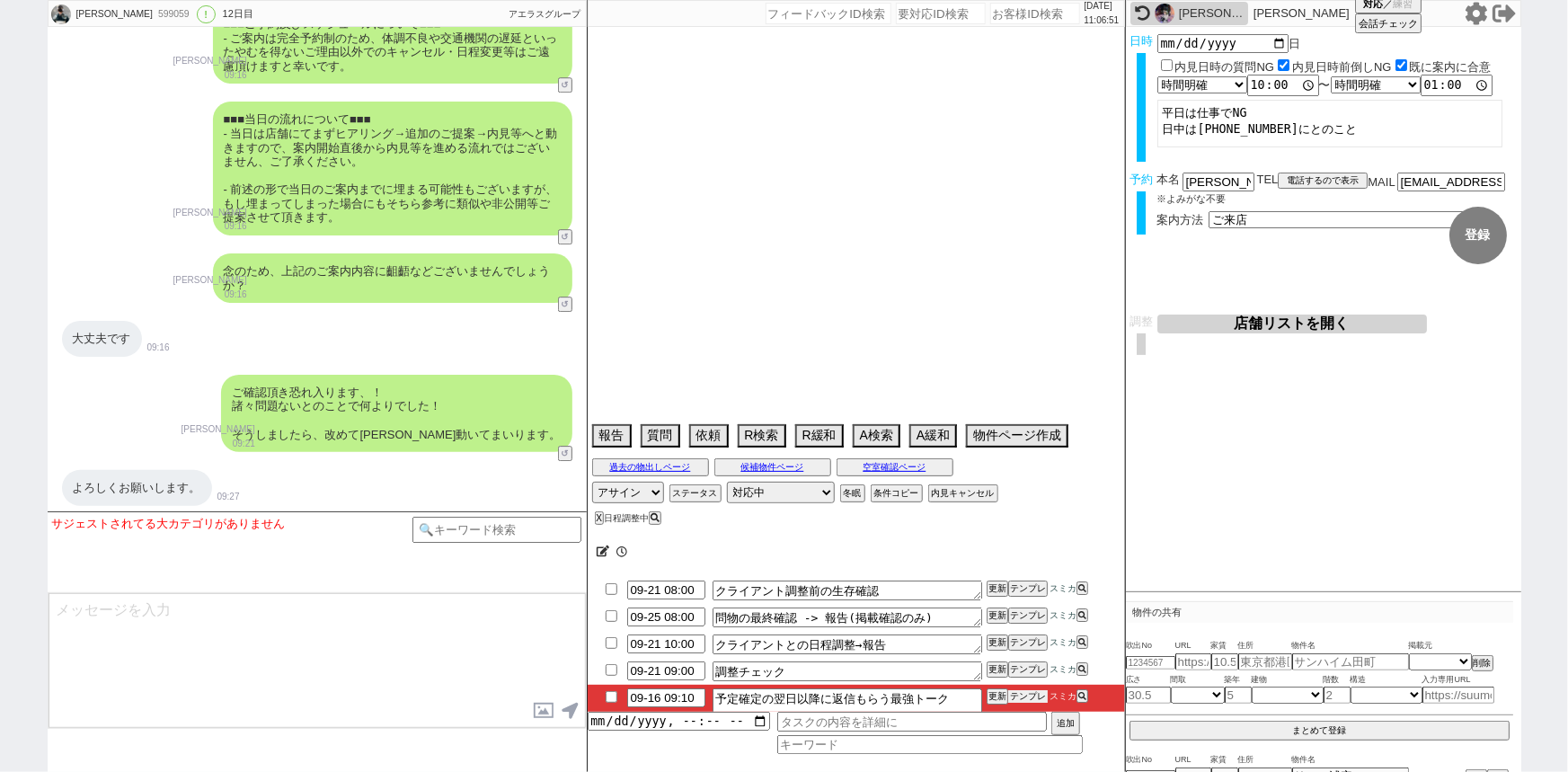
select select "0"
select select "75"
select select "23"
select select "723"
select select "811"
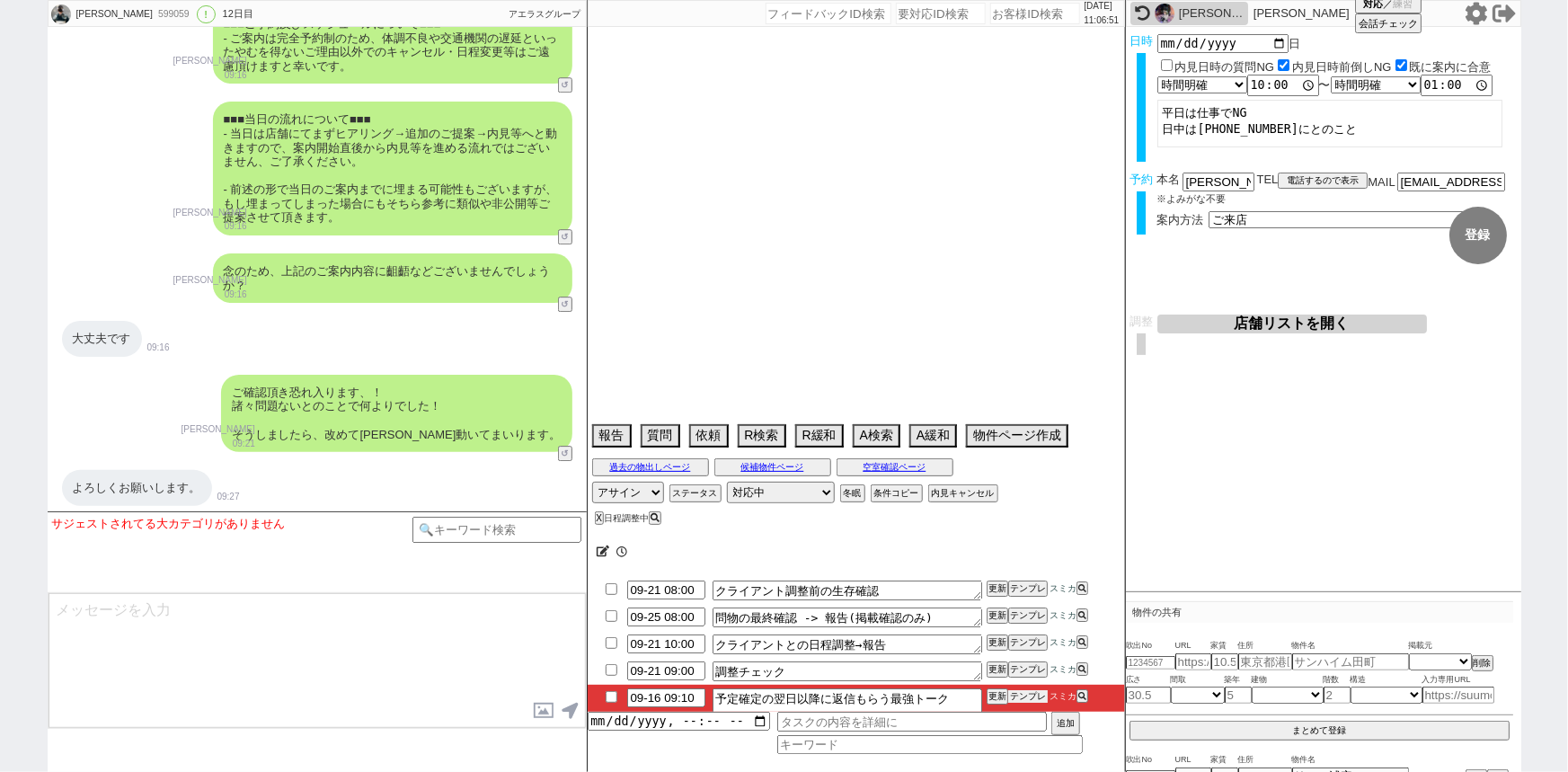
select select "14"
select select "60"
select select "70"
select select "[DATE]"
select select "63"
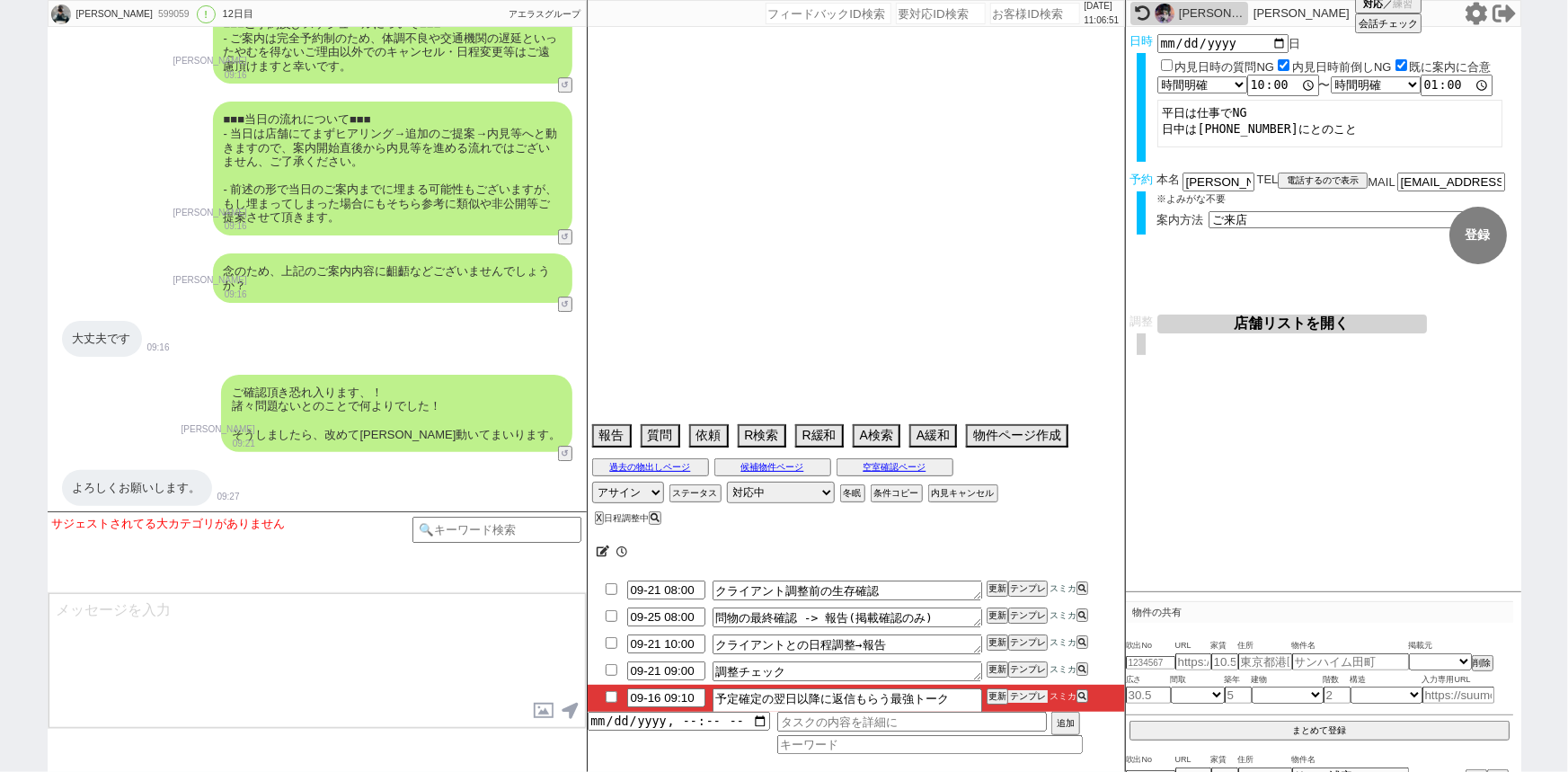
select select "65"
select select "[DATE]"
select select "62"
select select "72"
select select "71"
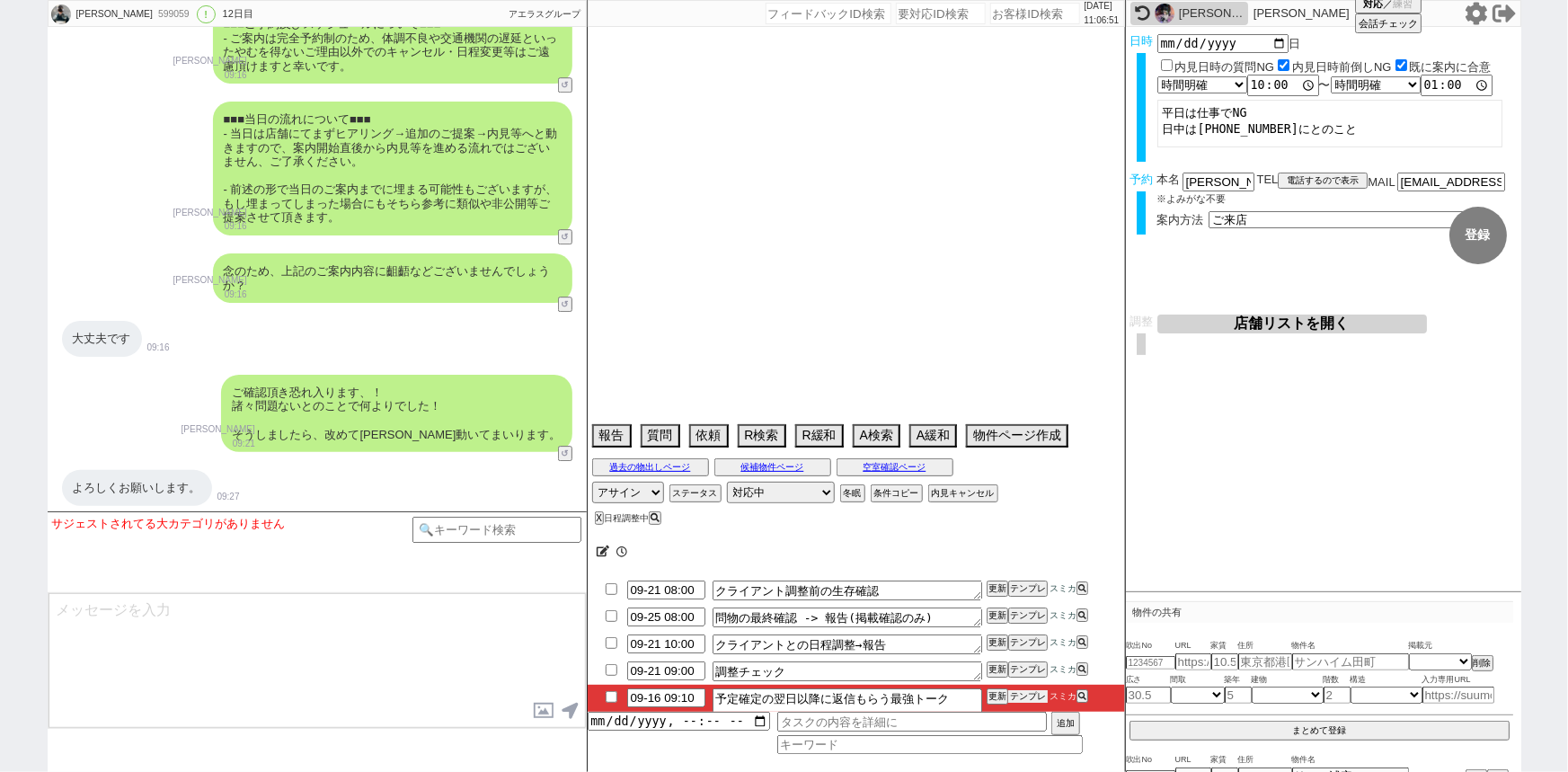
select select "64"
select select "69"
select select "57"
select select "67"
select select "59"
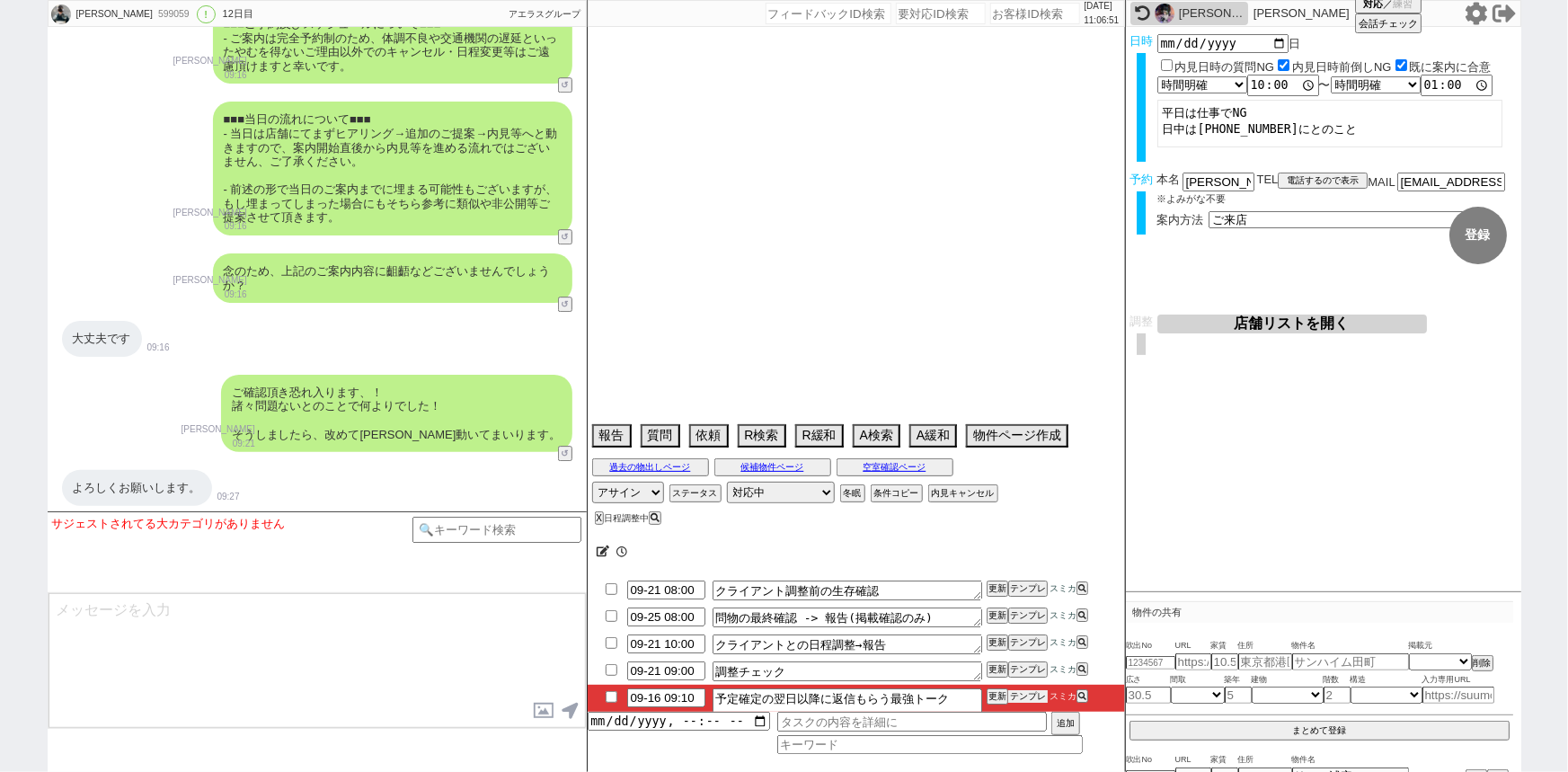
select select "74"
select select "50"
select select "54"
select select "68"
select select "1637"
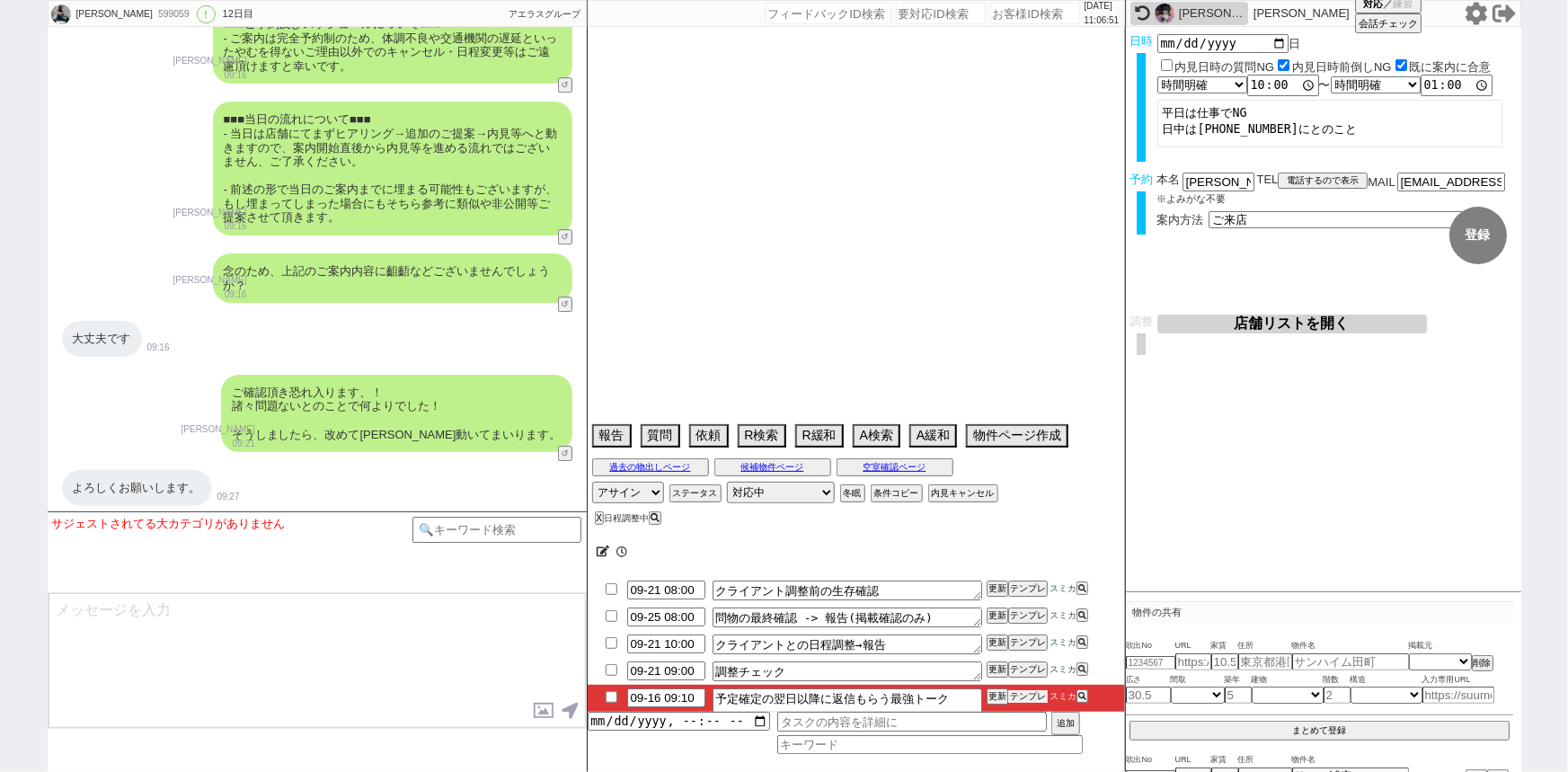
select select "33"
select select "12"
select select "52"
select select "66"
select select "56"
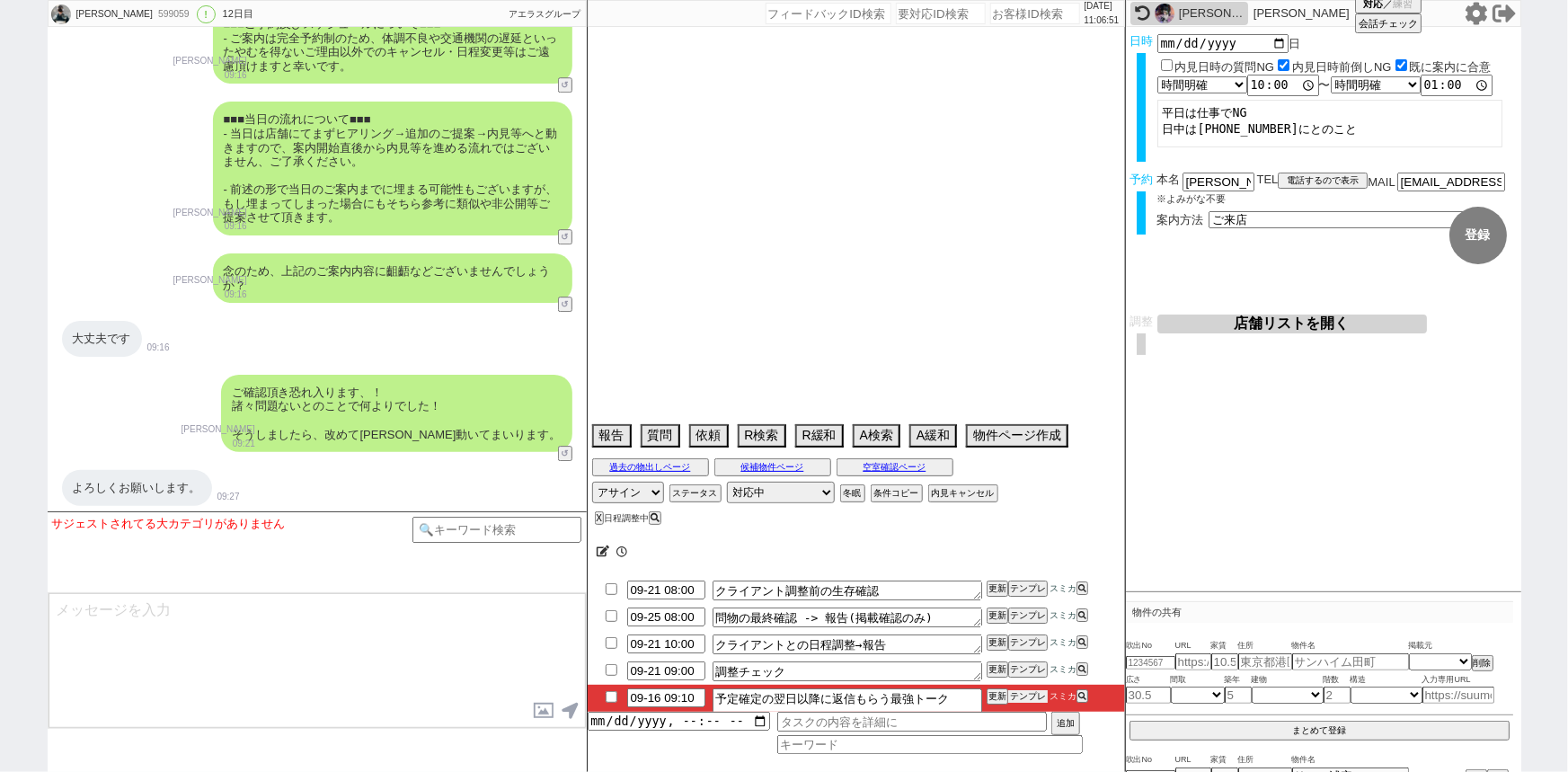
select select "25"
select select "3116"
select select "29"
select select "9"
select select "332"
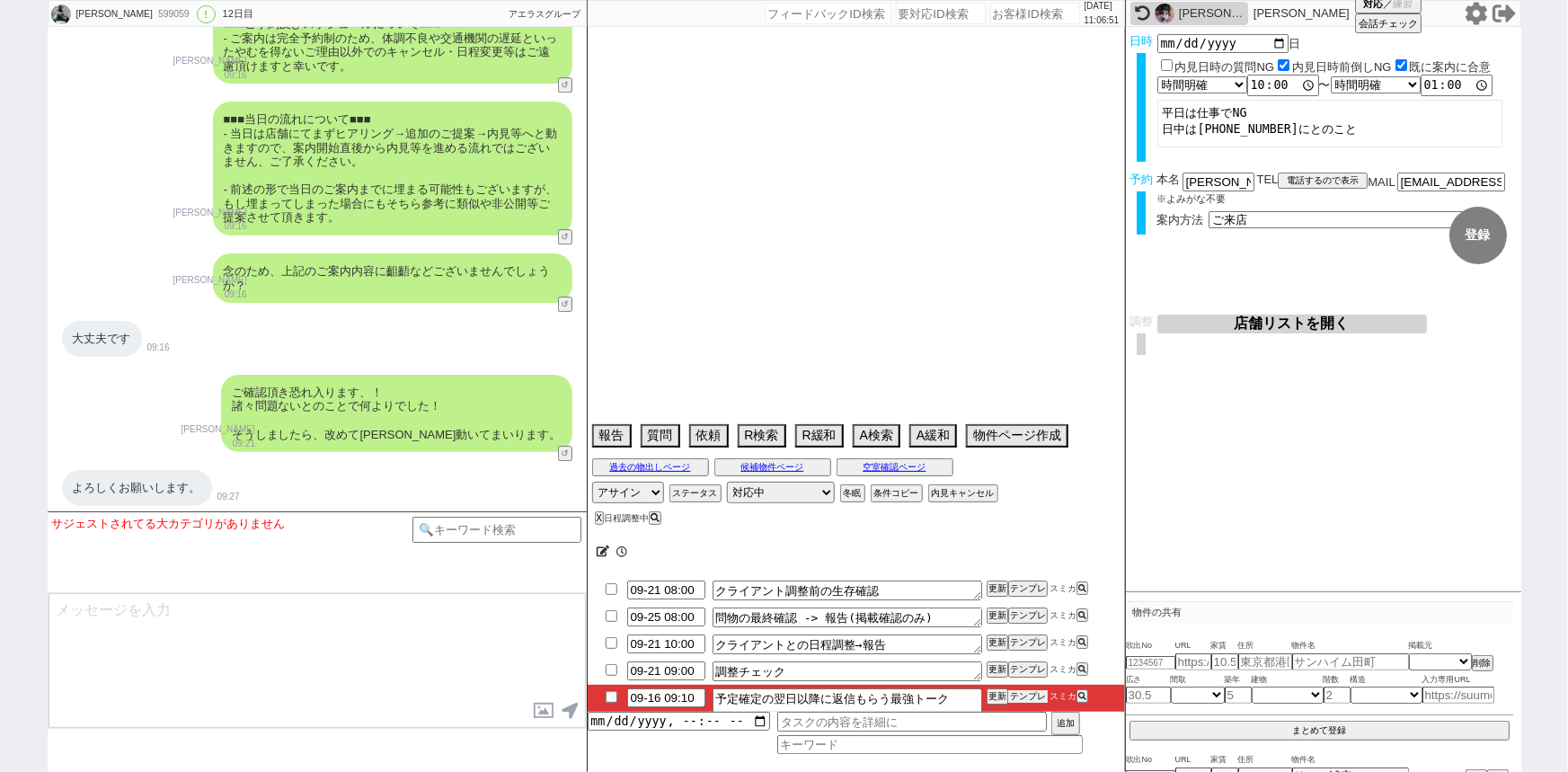
select select "27"
select select "53"
select select "47"
select select "15"
select select "73"
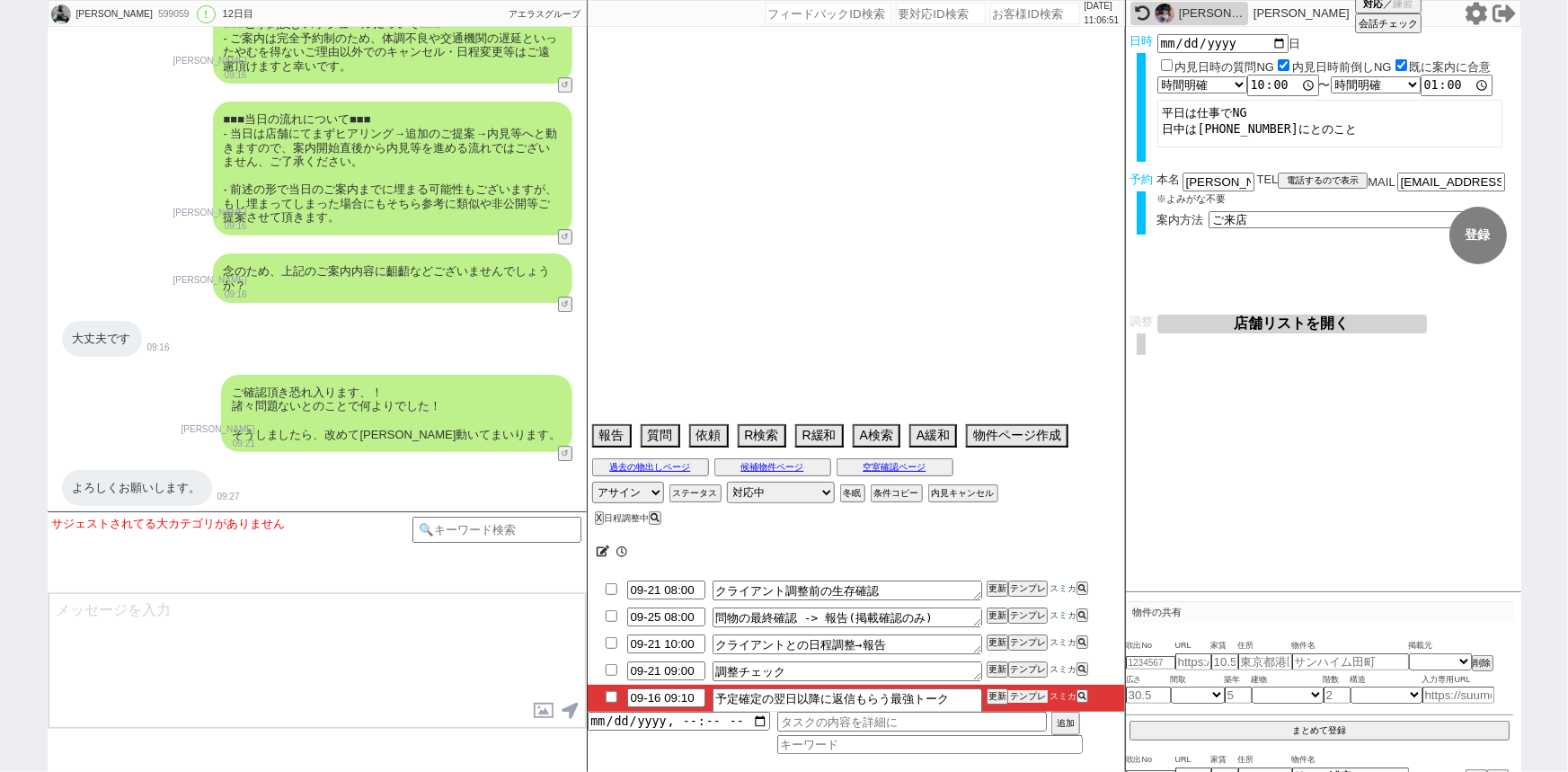
select select "44"
select select "38"
select select "7"
select select "77"
select select "11"
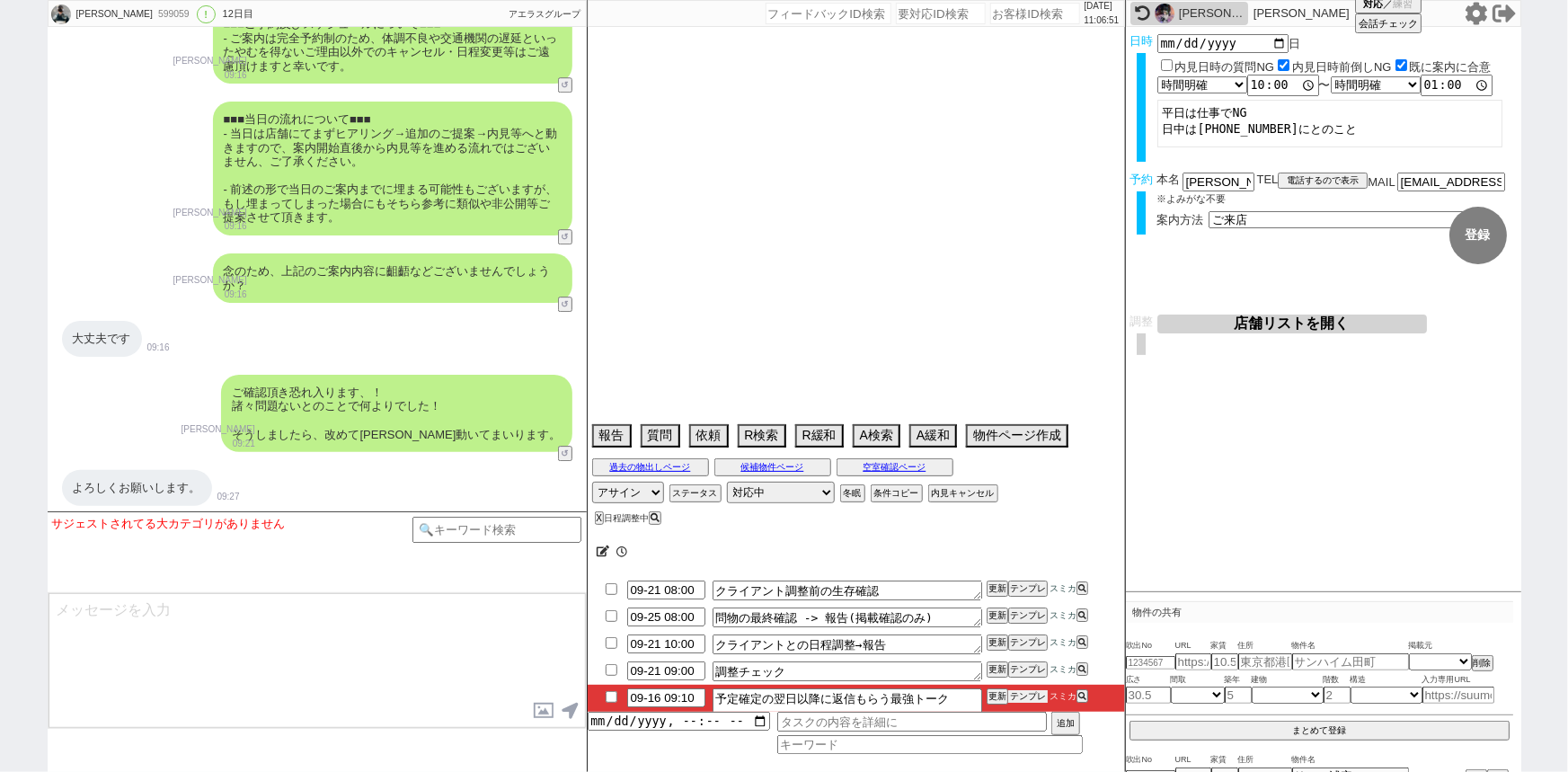
select select "48"
select select "36"
select select "51"
select select "58"
select select "76"
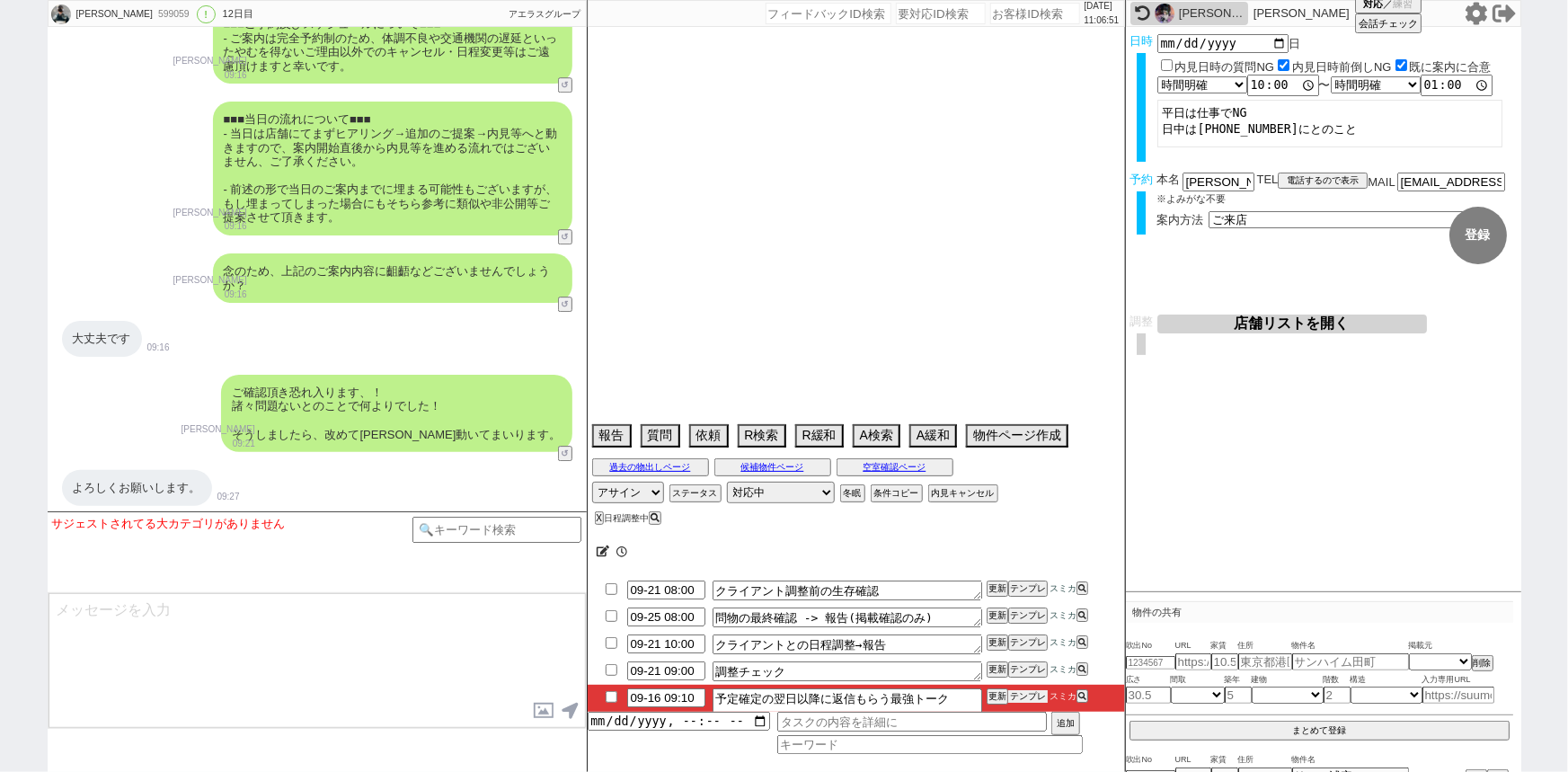
select select "35"
select select "30"
select select "24"
select select "16"
select select "548"
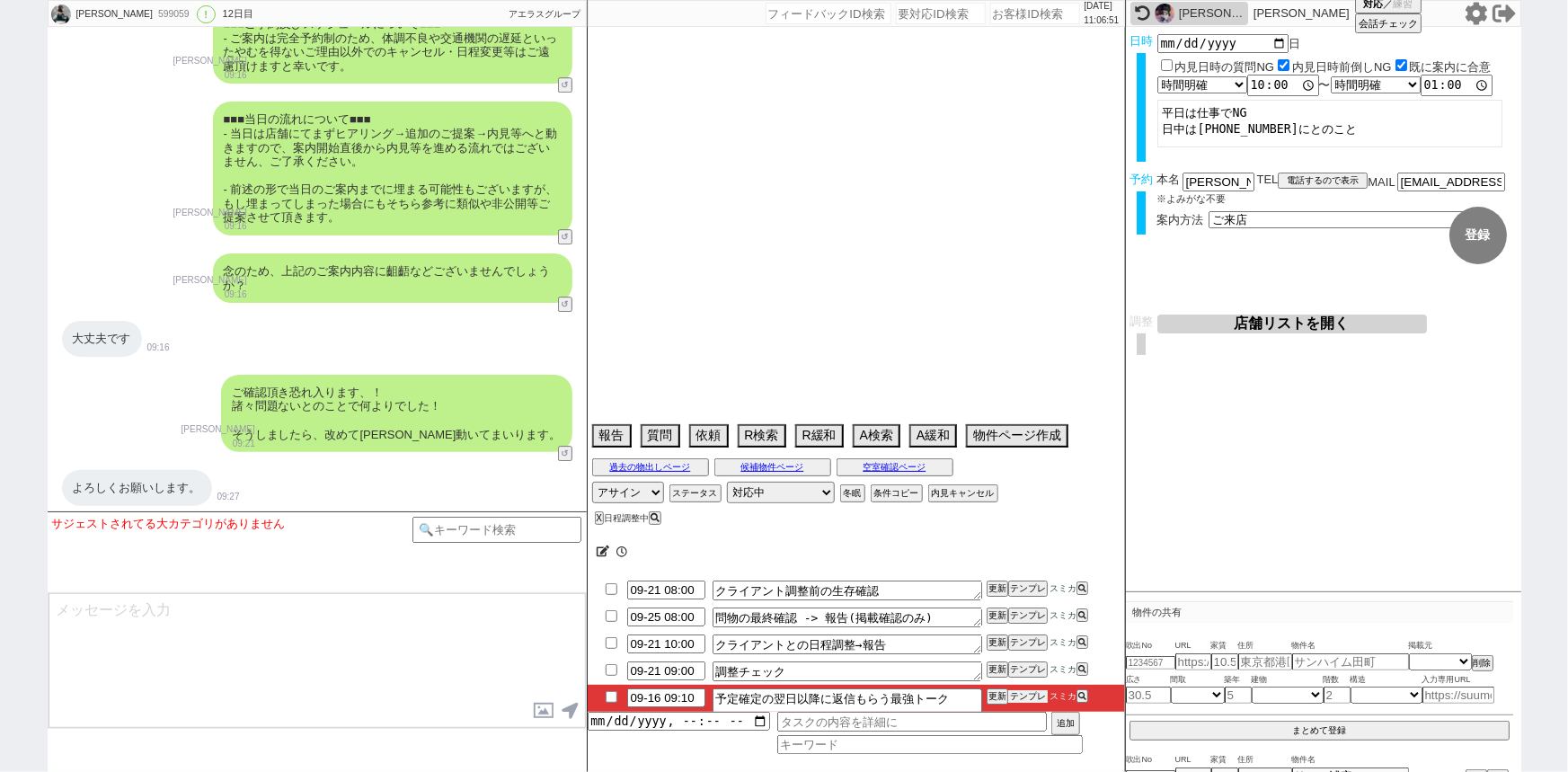
select select "34"
select select "61"
select select "55"
select select "37"
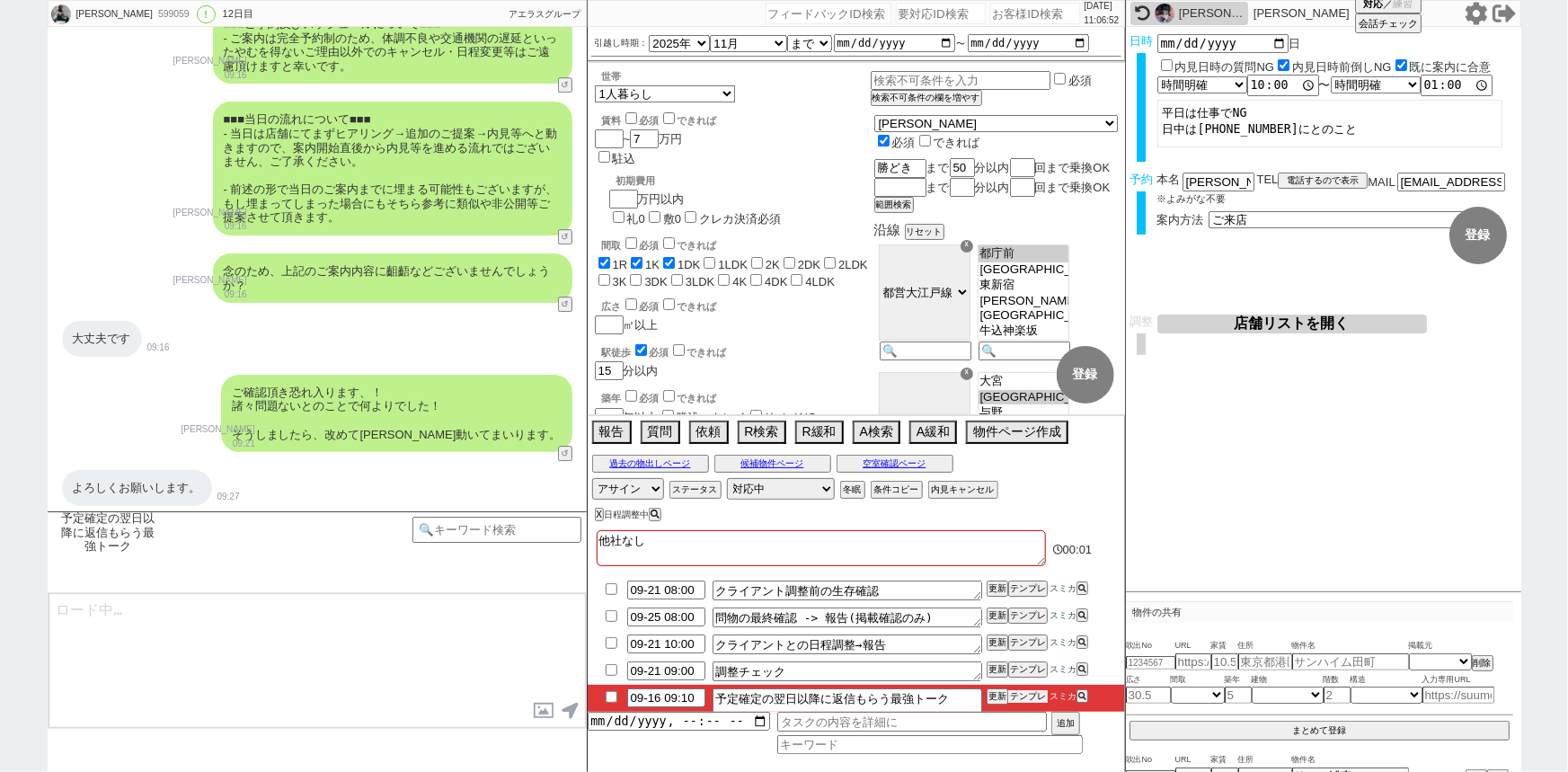
scroll to position [266, 0]
type textarea "すみませんご案内は少し先なのですが事前に1点、当日物件の申込みをご希望の場合、その際本人確認書類(免許証・保険証等)が必要になってまいります。 当日ご持参頂く…"
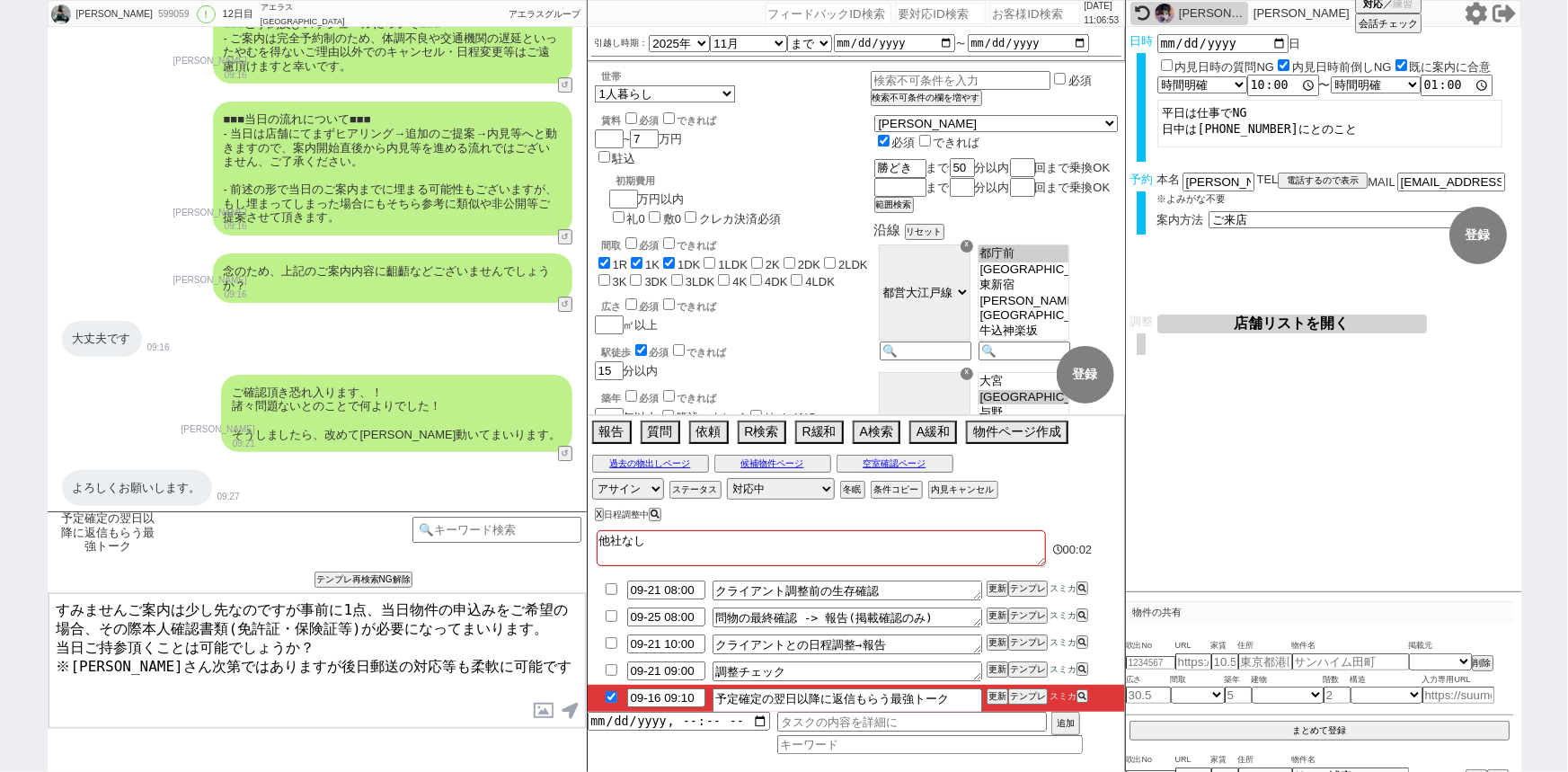
checkbox input "true"
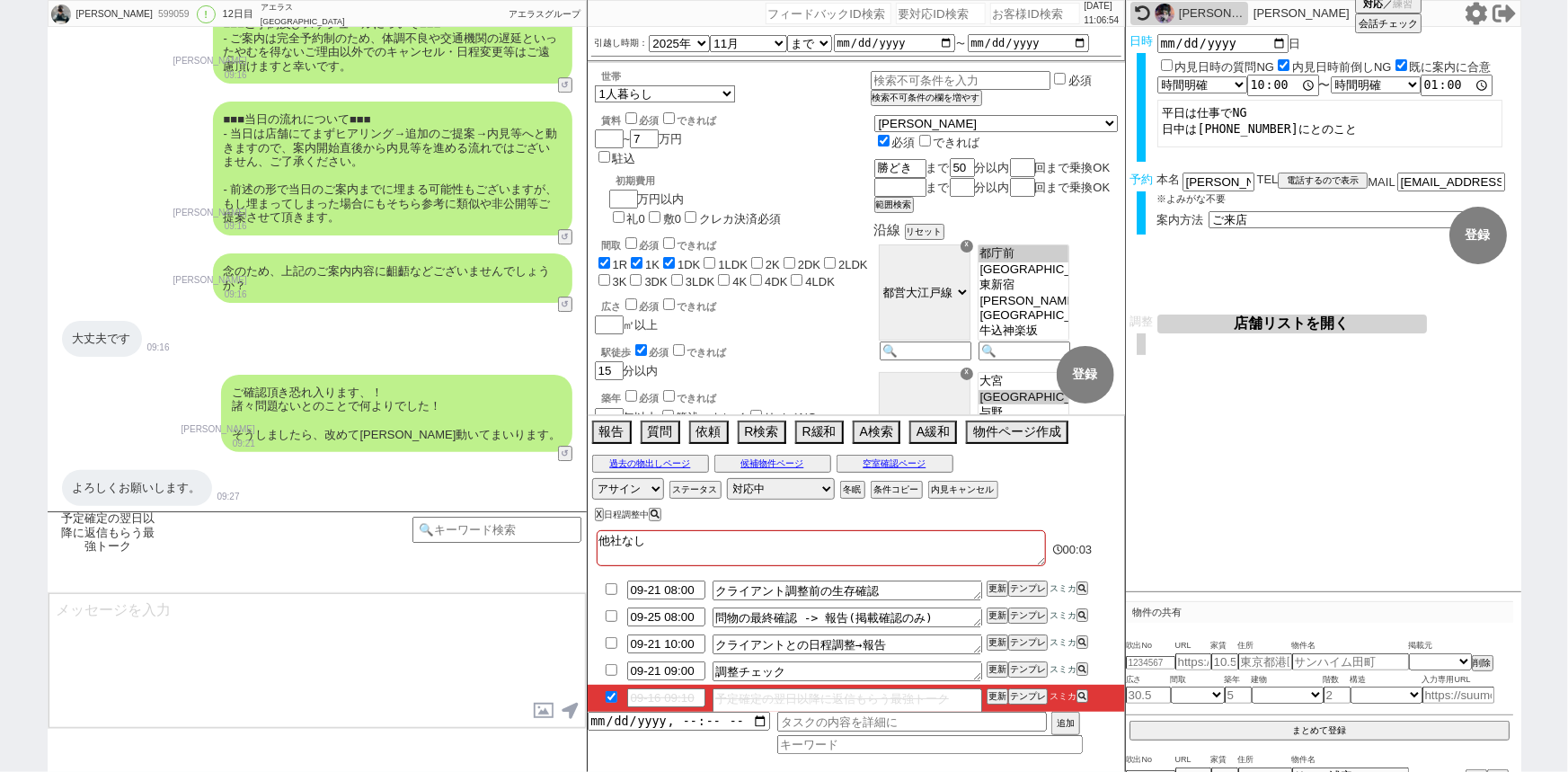
scroll to position [9724, 0]
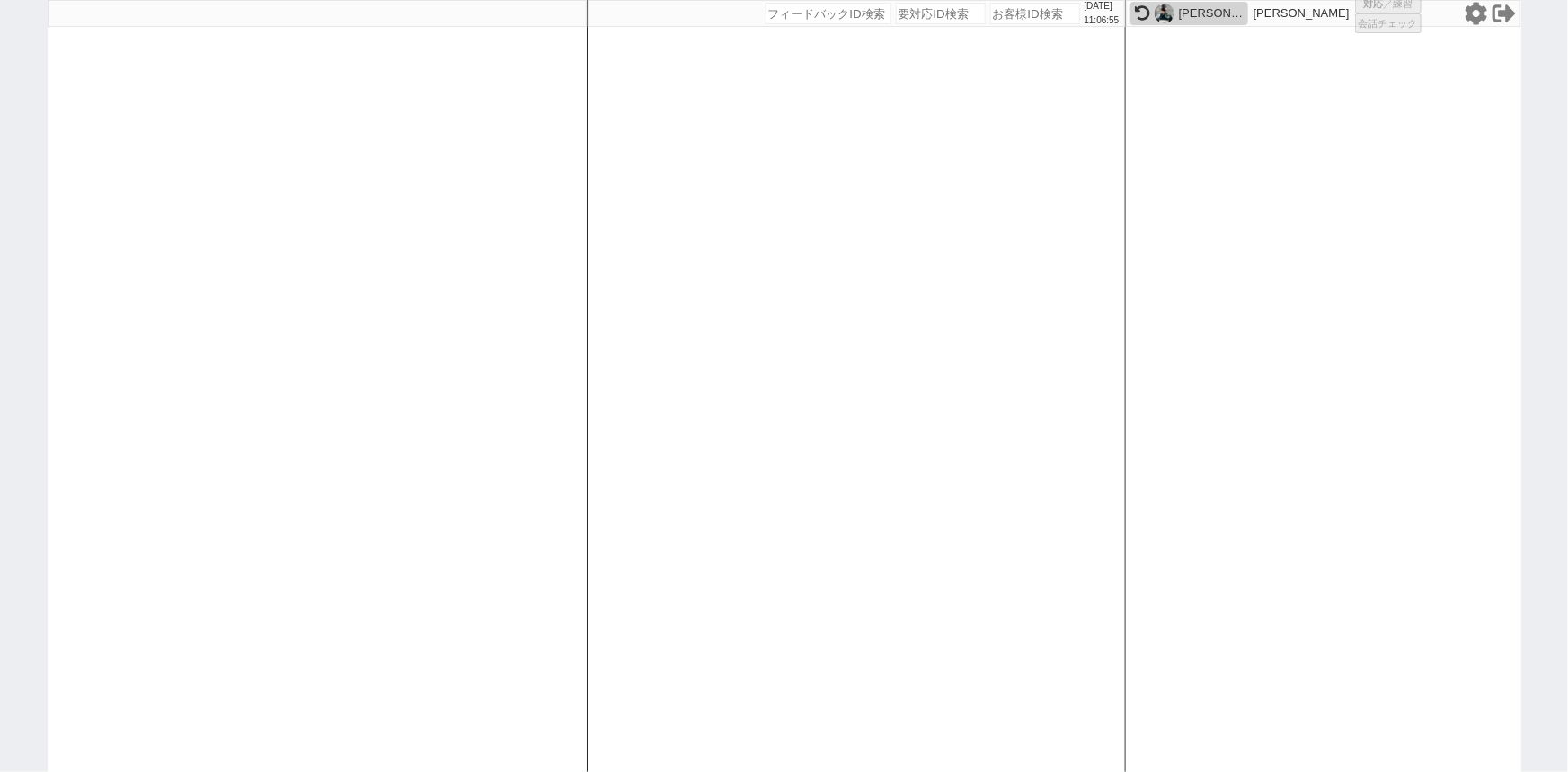
select select "6"
select select "2"
select select
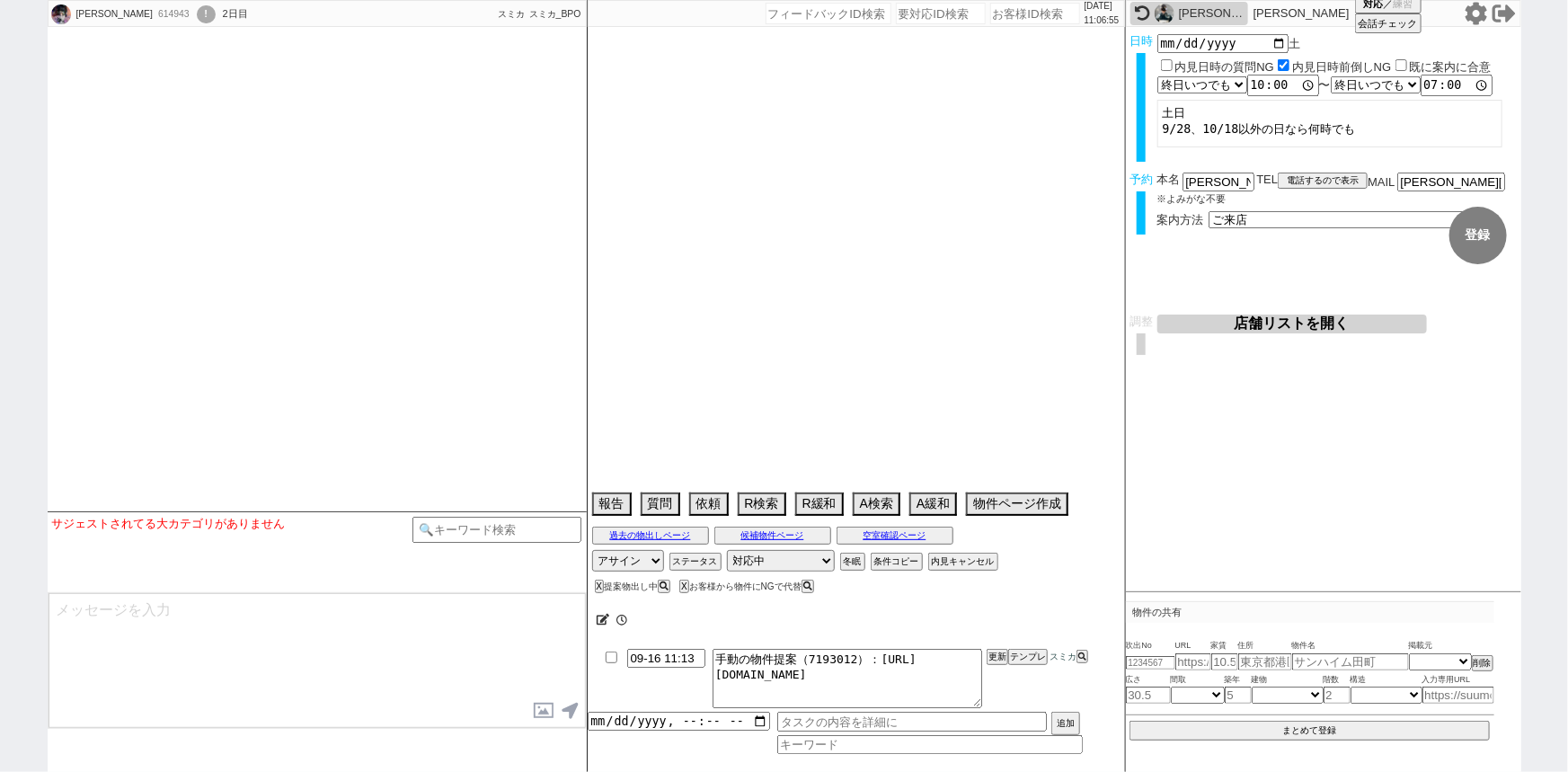
scroll to position [355, 0]
select select
select select "2025"
select select "10"
select select "37"
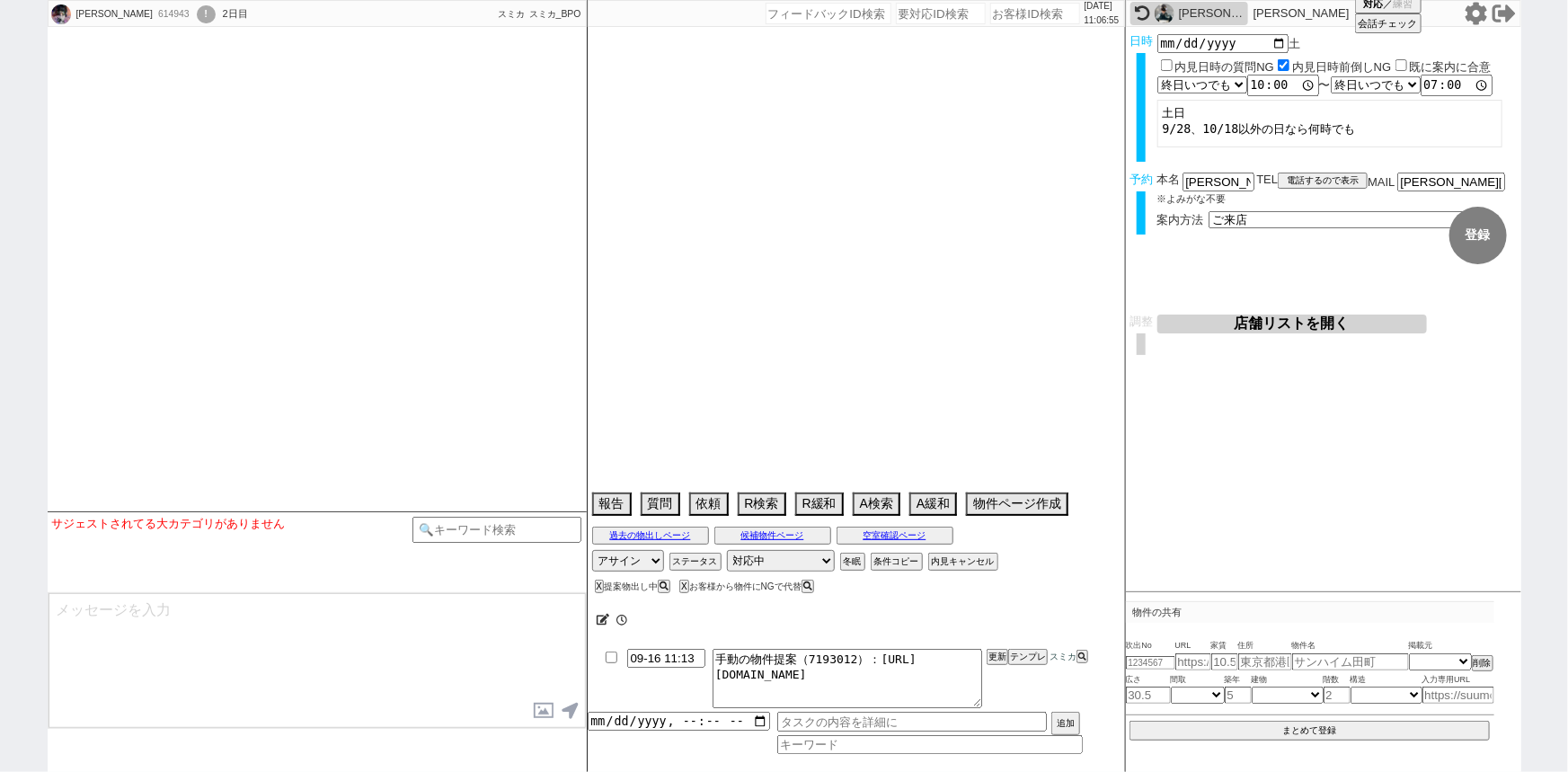
select select "0"
select select "23"
select select "749"
select select "25"
select select "3117"
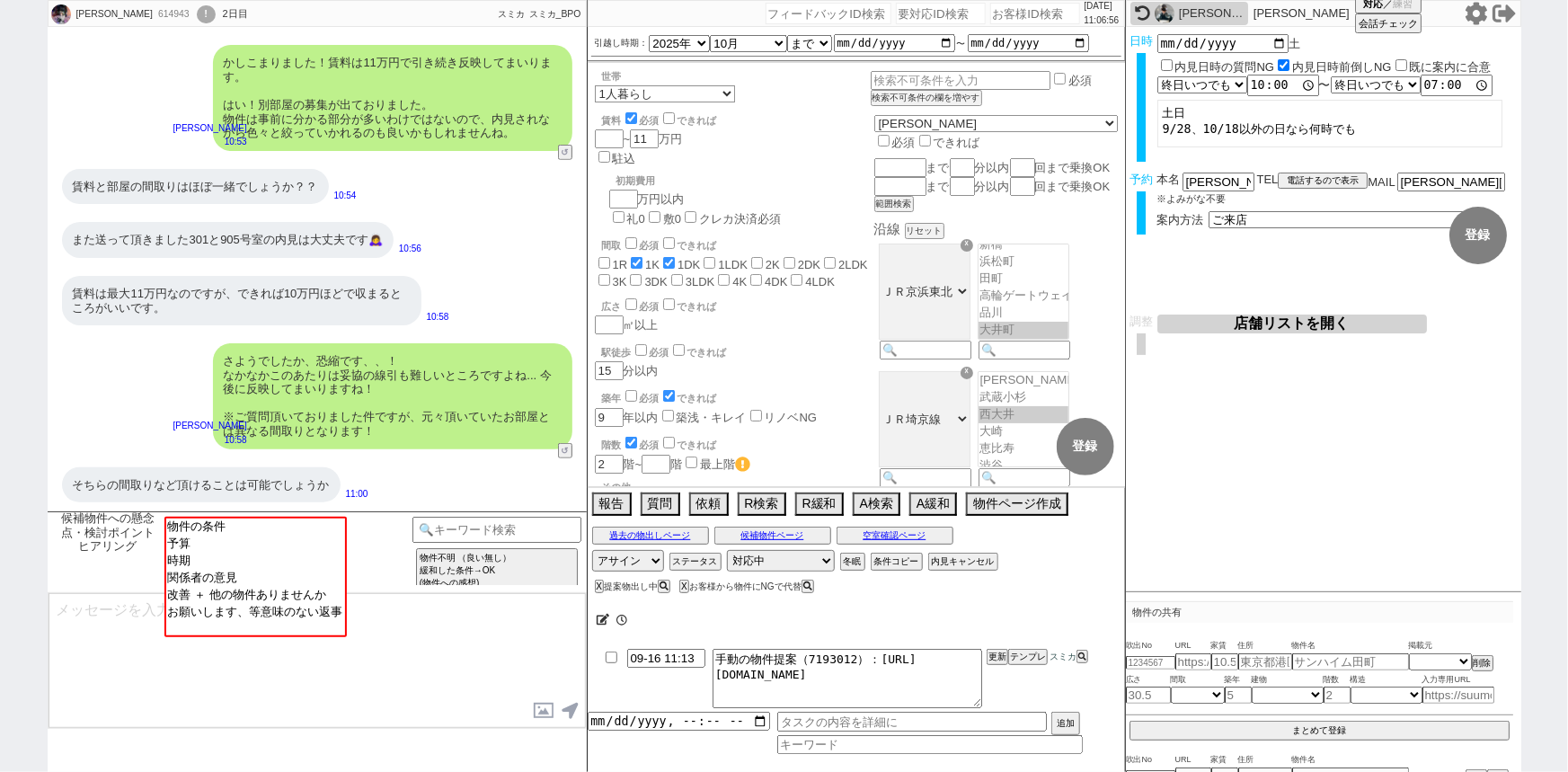
scroll to position [429, 0]
click at [1002, 14] on input "number" at bounding box center [1035, 14] width 90 height 22
paste input "613877"
type input "613877"
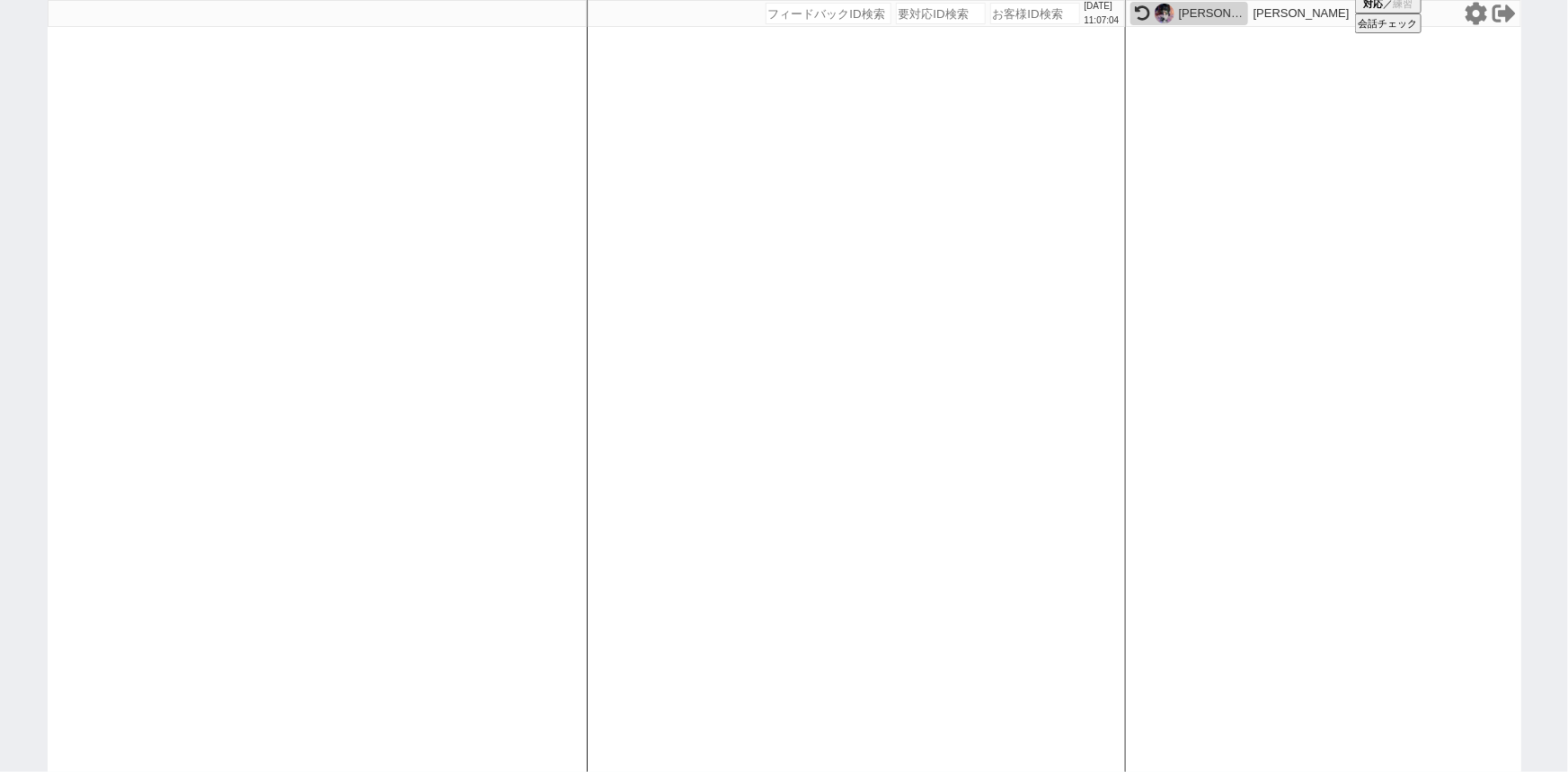
select select
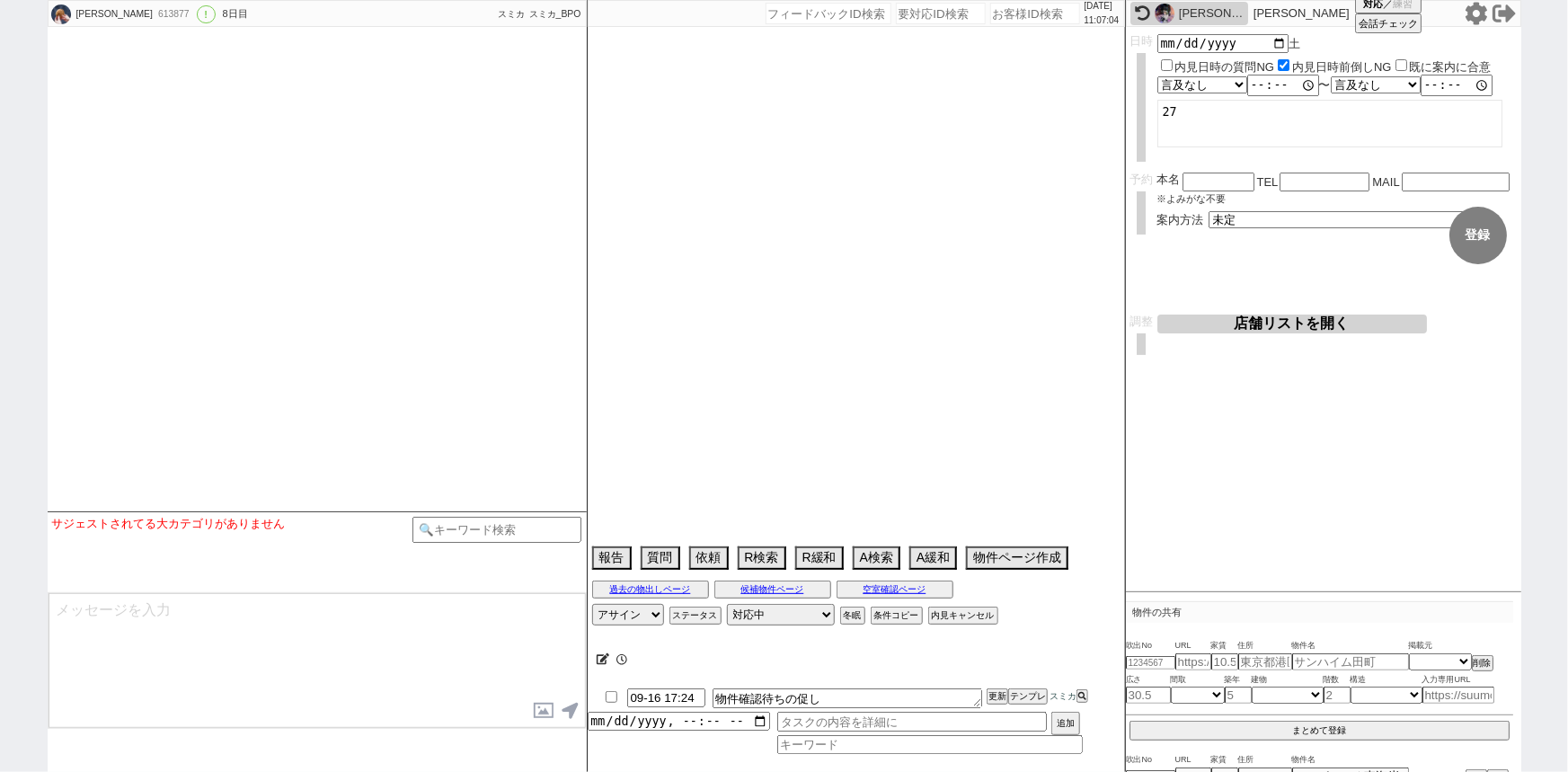
scroll to position [4322, 0]
select select "15"
select select "1"
select select "13"
select select "454"
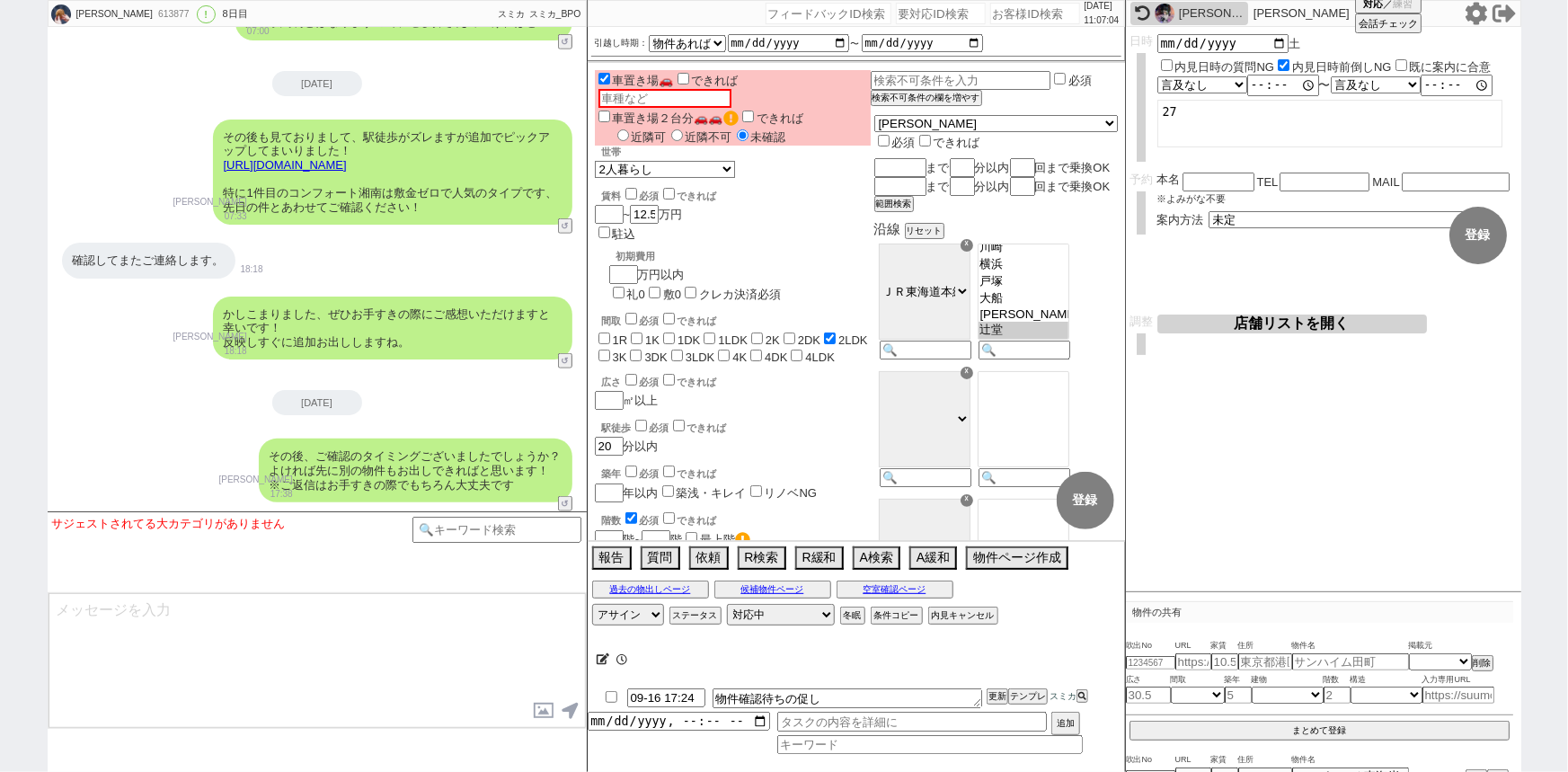
scroll to position [67, 0]
click at [1027, 692] on button "テンプレ" at bounding box center [1028, 697] width 40 height 13
type textarea "上記いかがでしたでしょうか？ お待ちしておりますのでぜひ！"
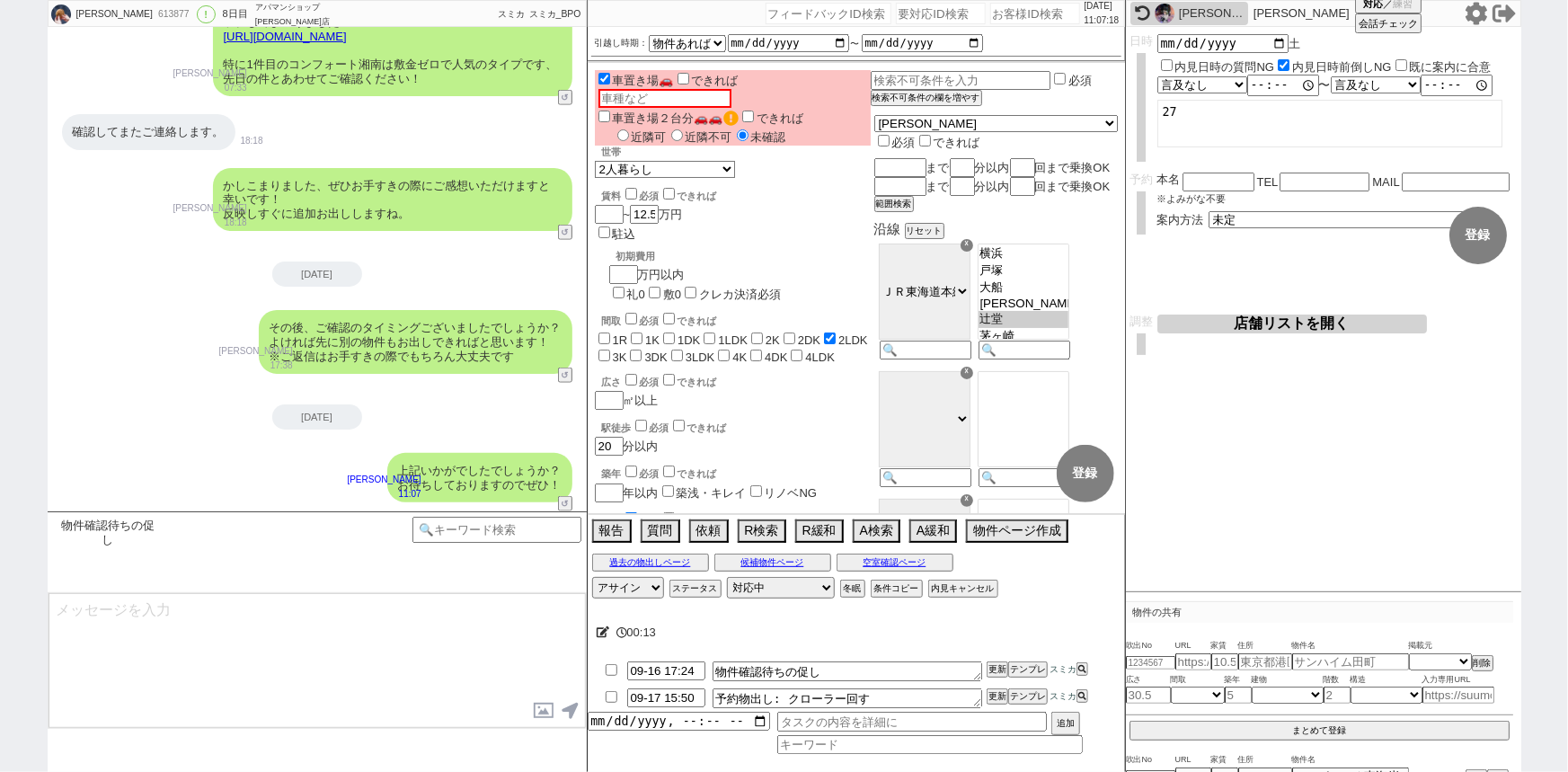
click at [1004, 14] on input "number" at bounding box center [1035, 14] width 90 height 22
paste input "599473"
type input "599473"
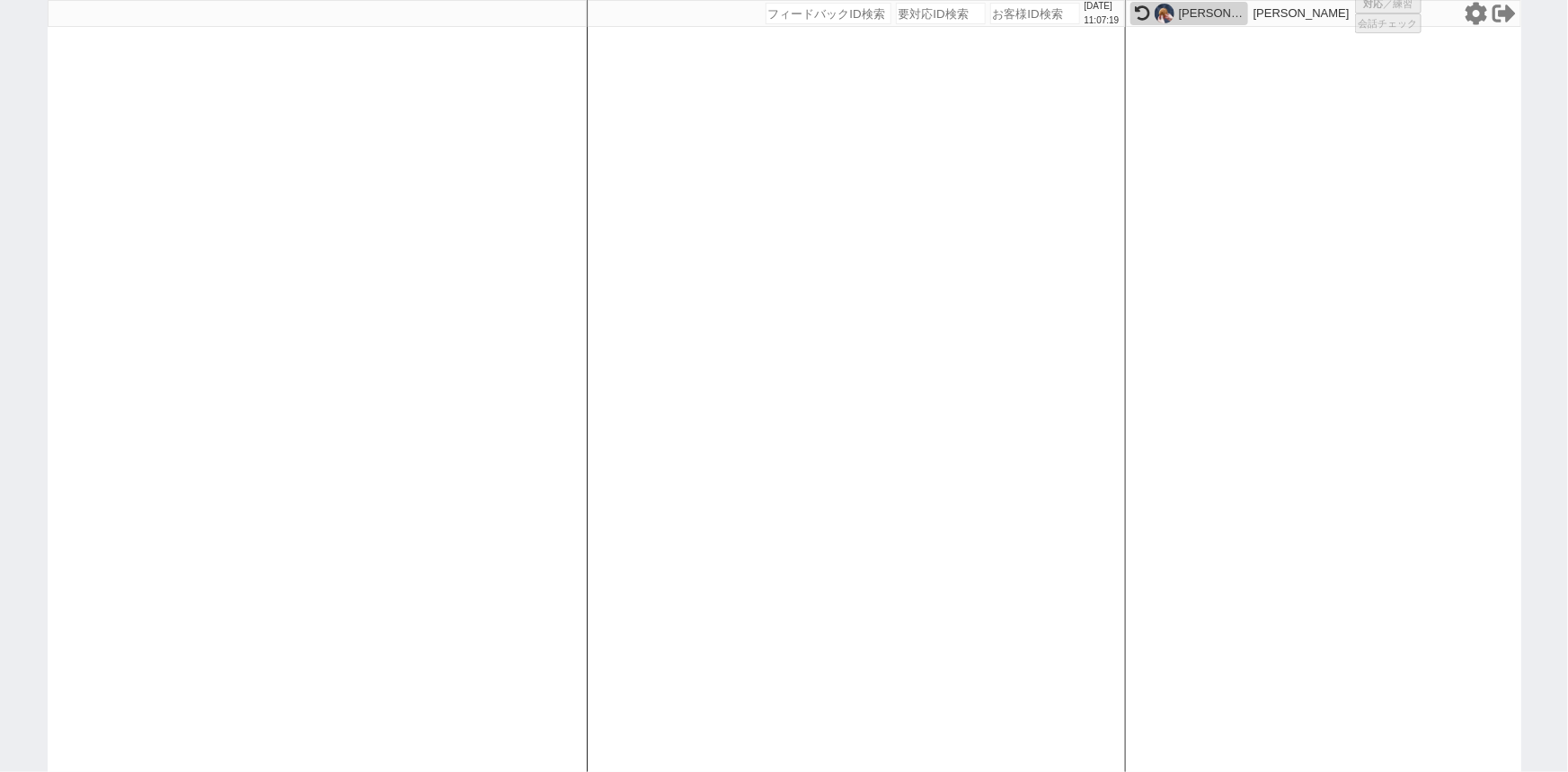
select select "1"
select select "2"
select select "5"
select select
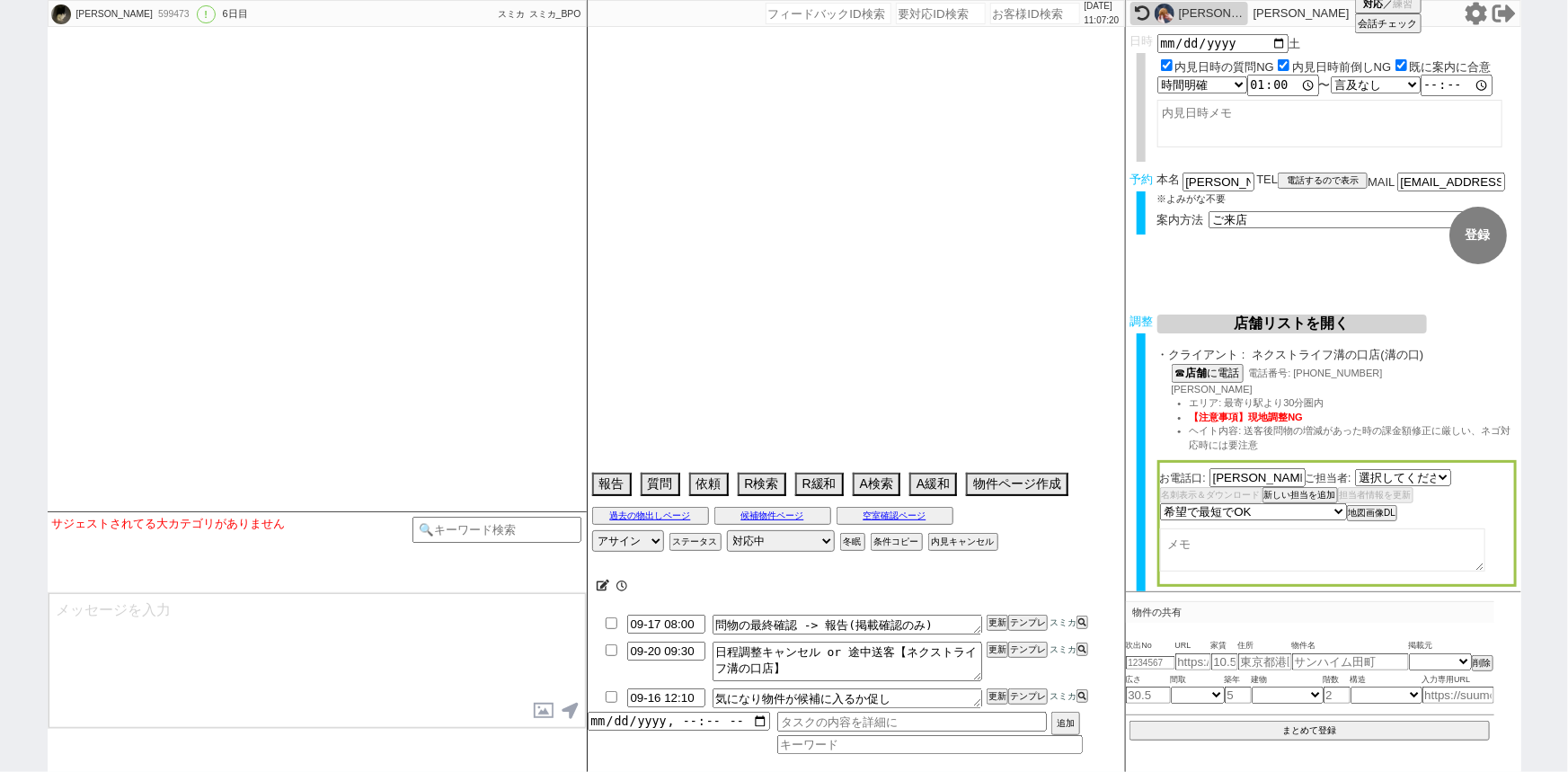
select select "2774"
type textarea "他社なし"
select select "2025"
select select "10"
select select "33"
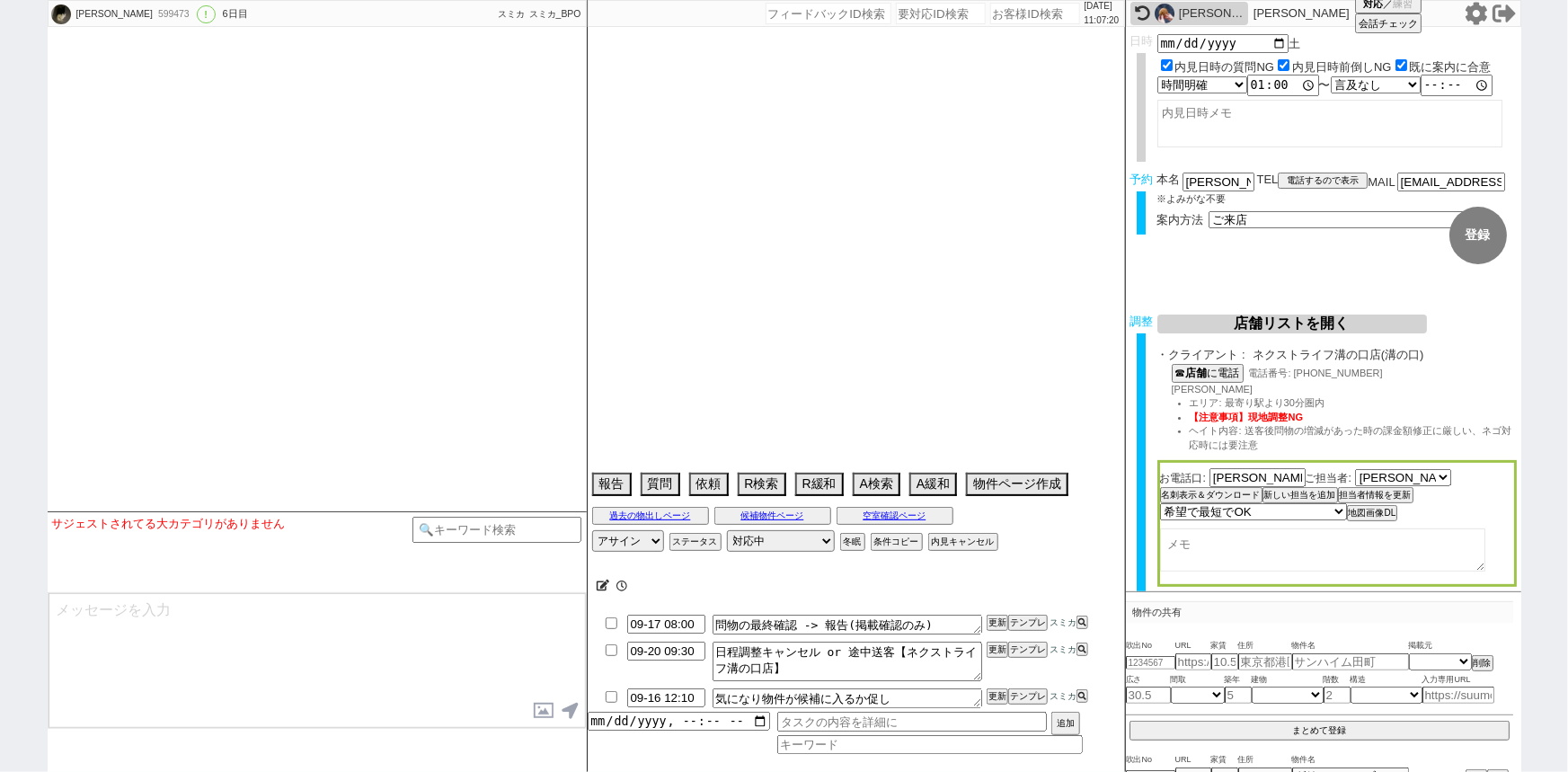
select select "0"
select select "50"
select select "53"
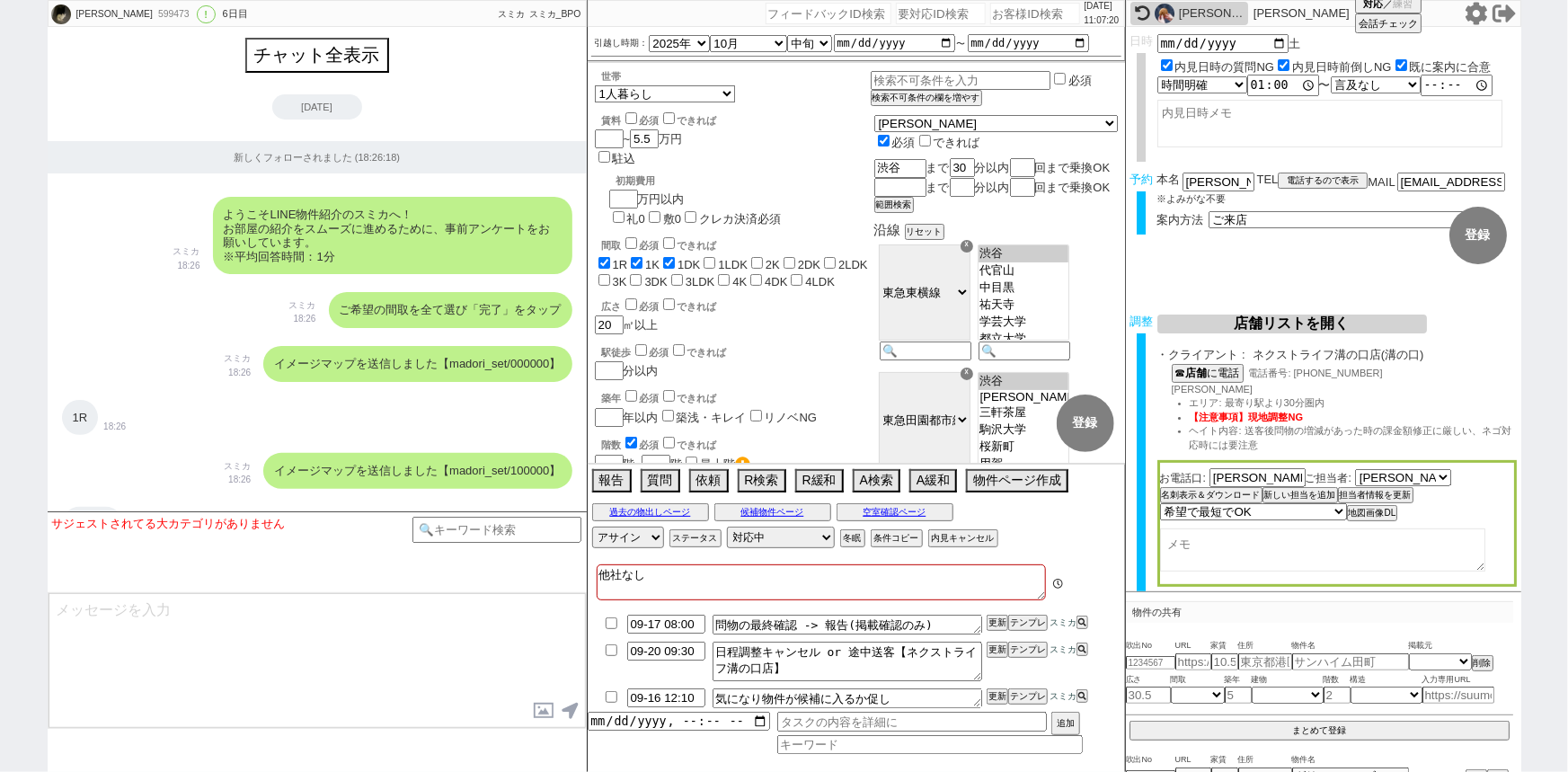
scroll to position [9544, 0]
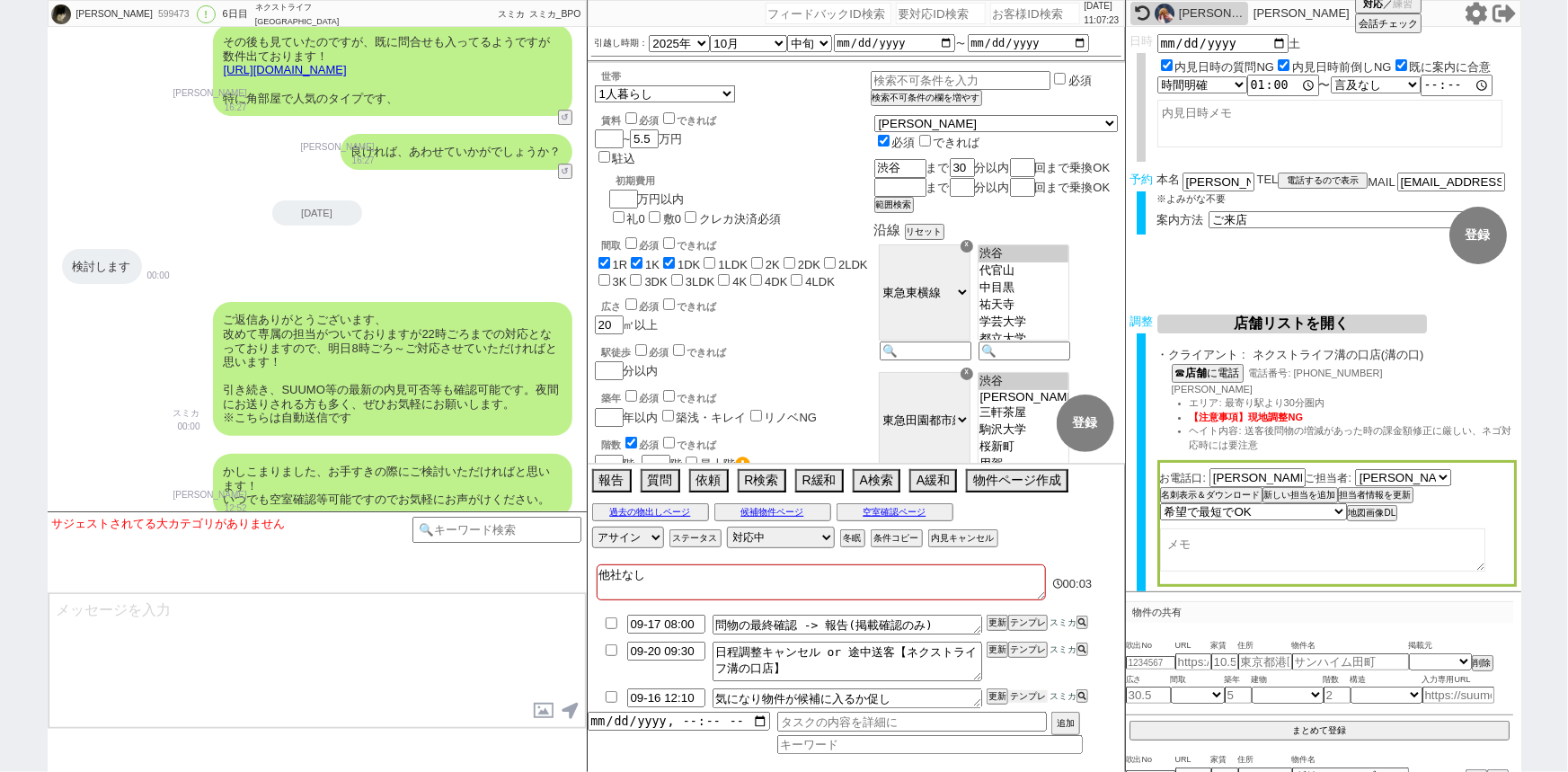
click at [1046, 693] on button "テンプレ" at bounding box center [1028, 697] width 40 height 13
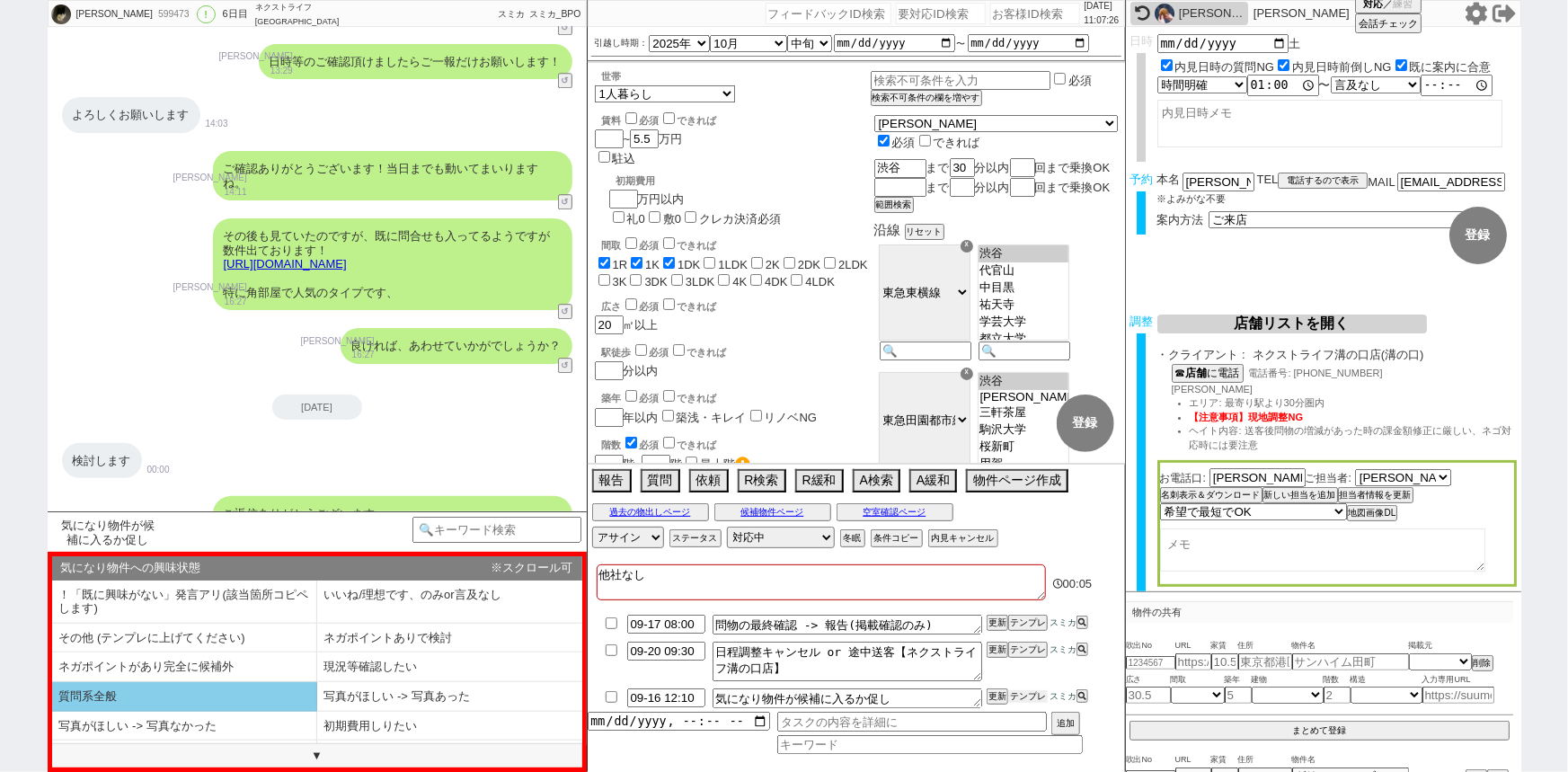
scroll to position [54, 0]
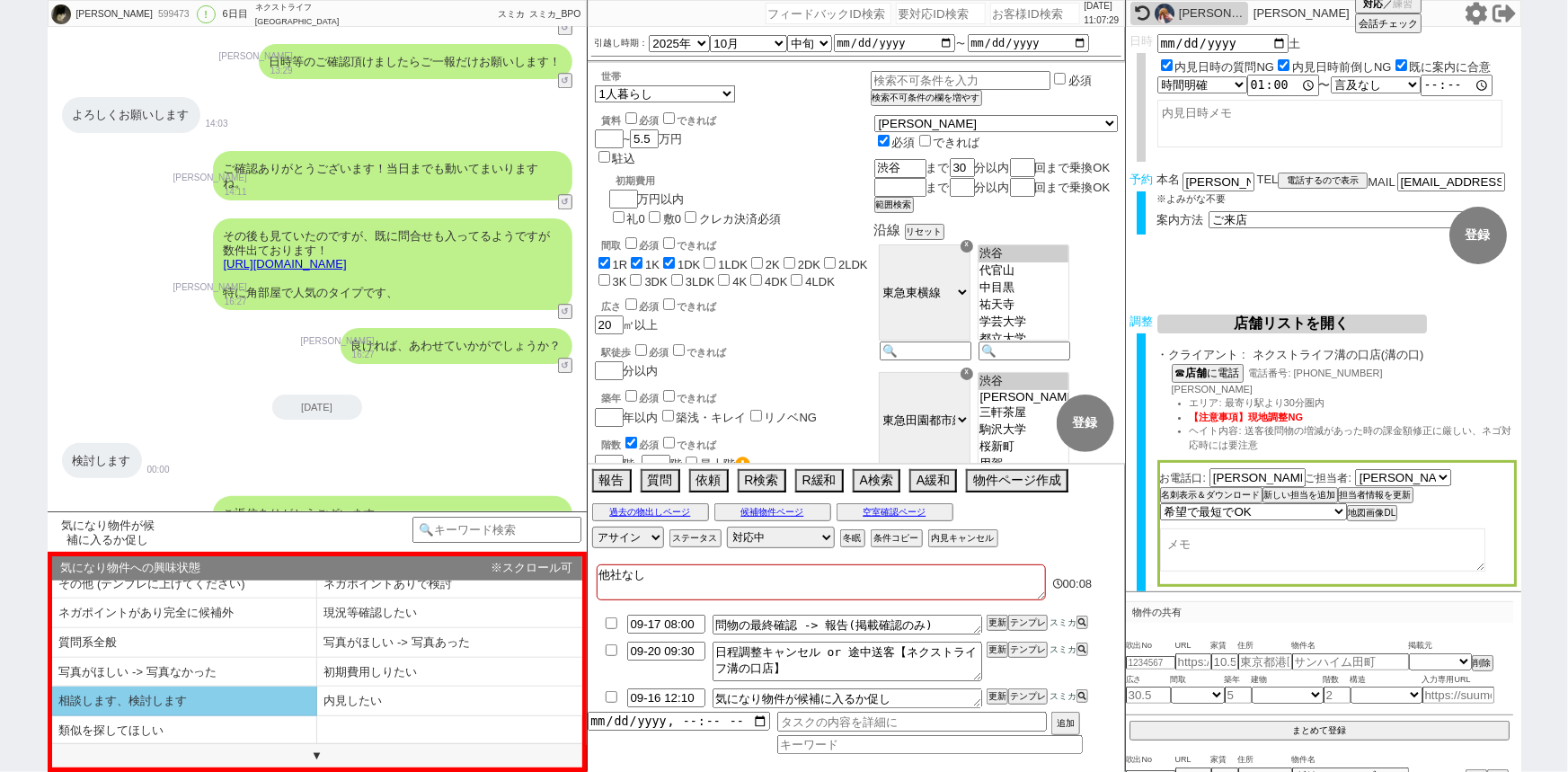
click at [210, 698] on li "相談します、検討します" at bounding box center [184, 701] width 265 height 30
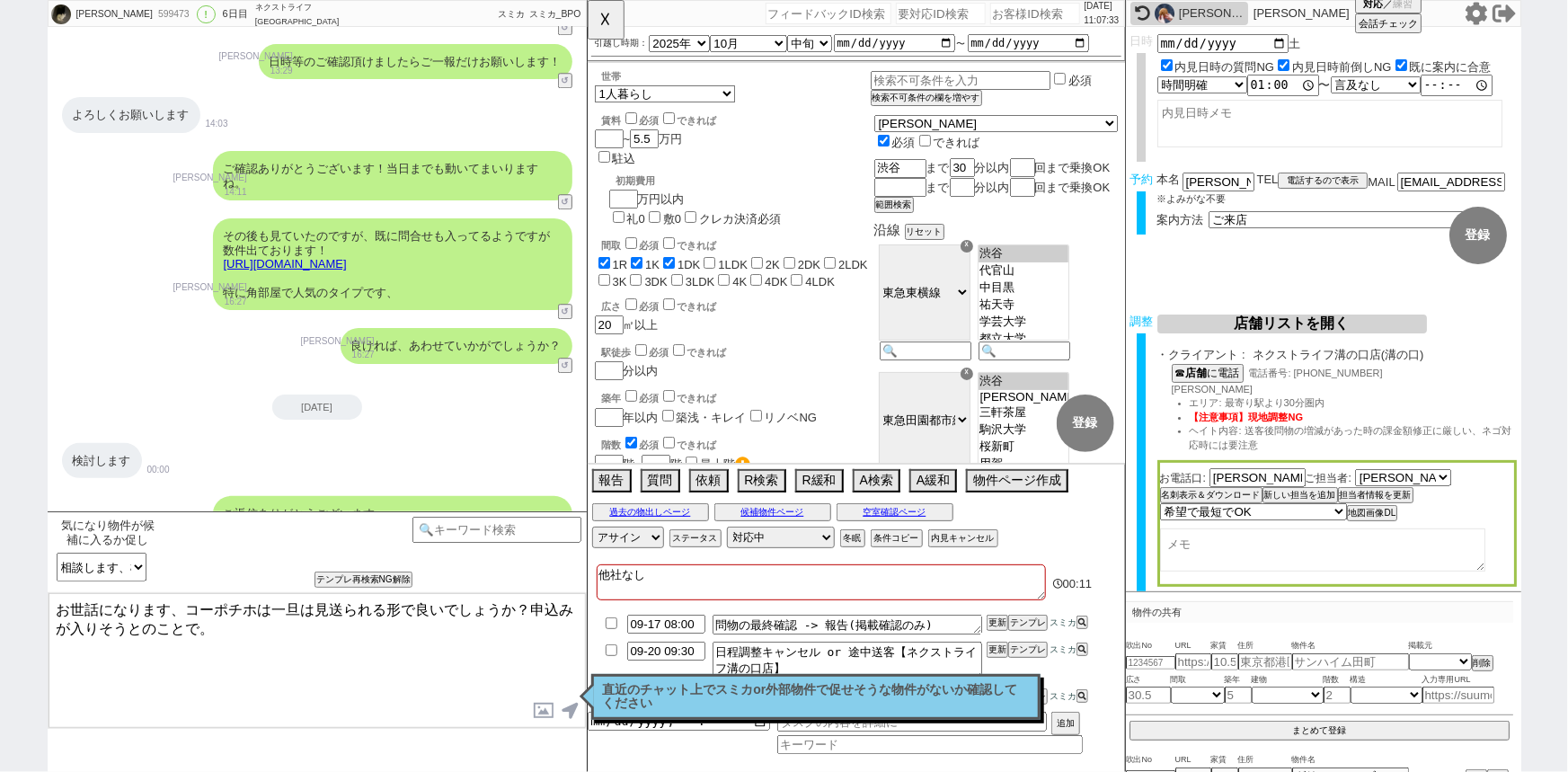
click at [347, 257] on link "https://tools.sumika.live/pages/mhpkoh0" at bounding box center [284, 263] width 123 height 14
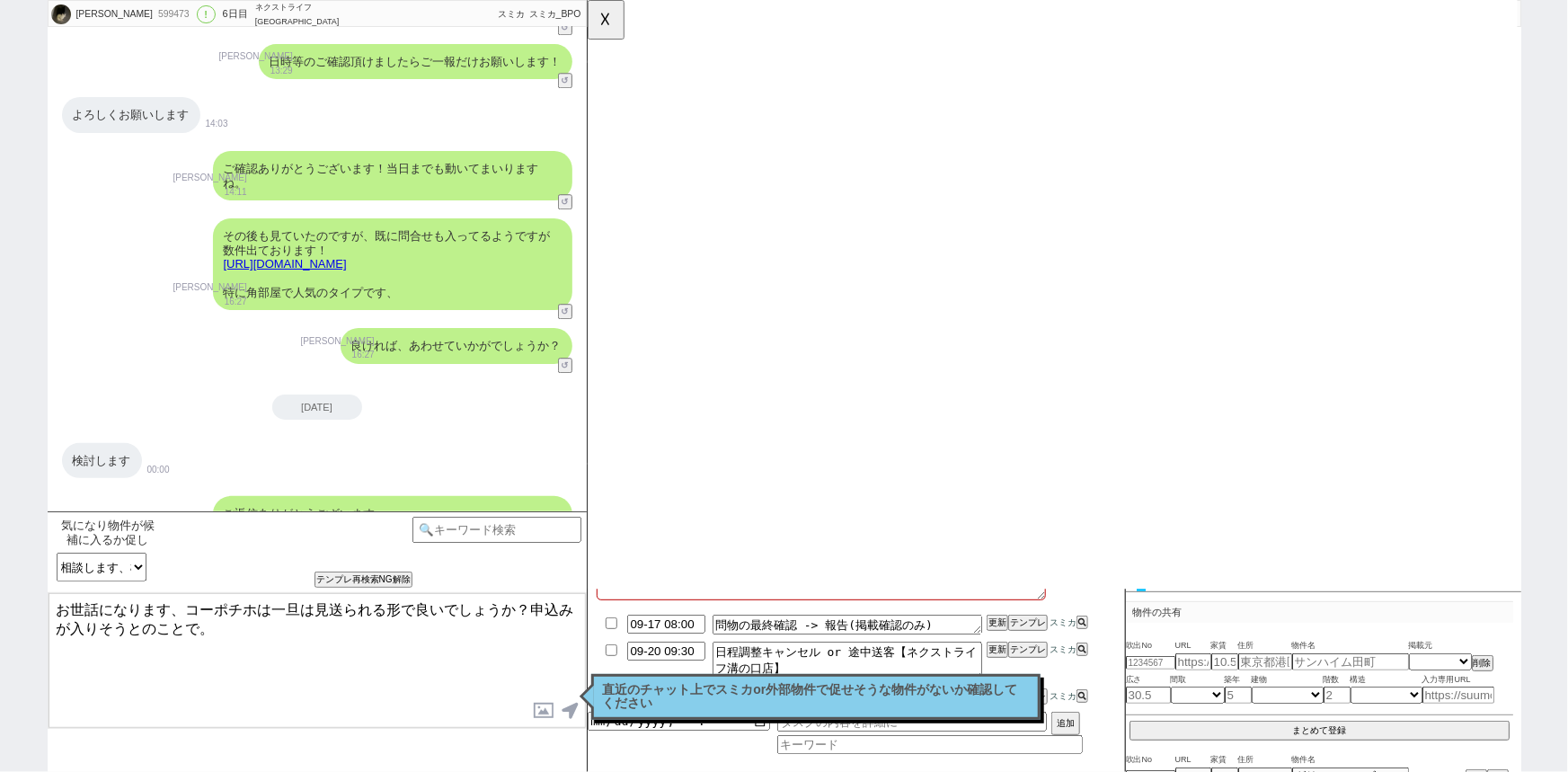
scroll to position [9457, 0]
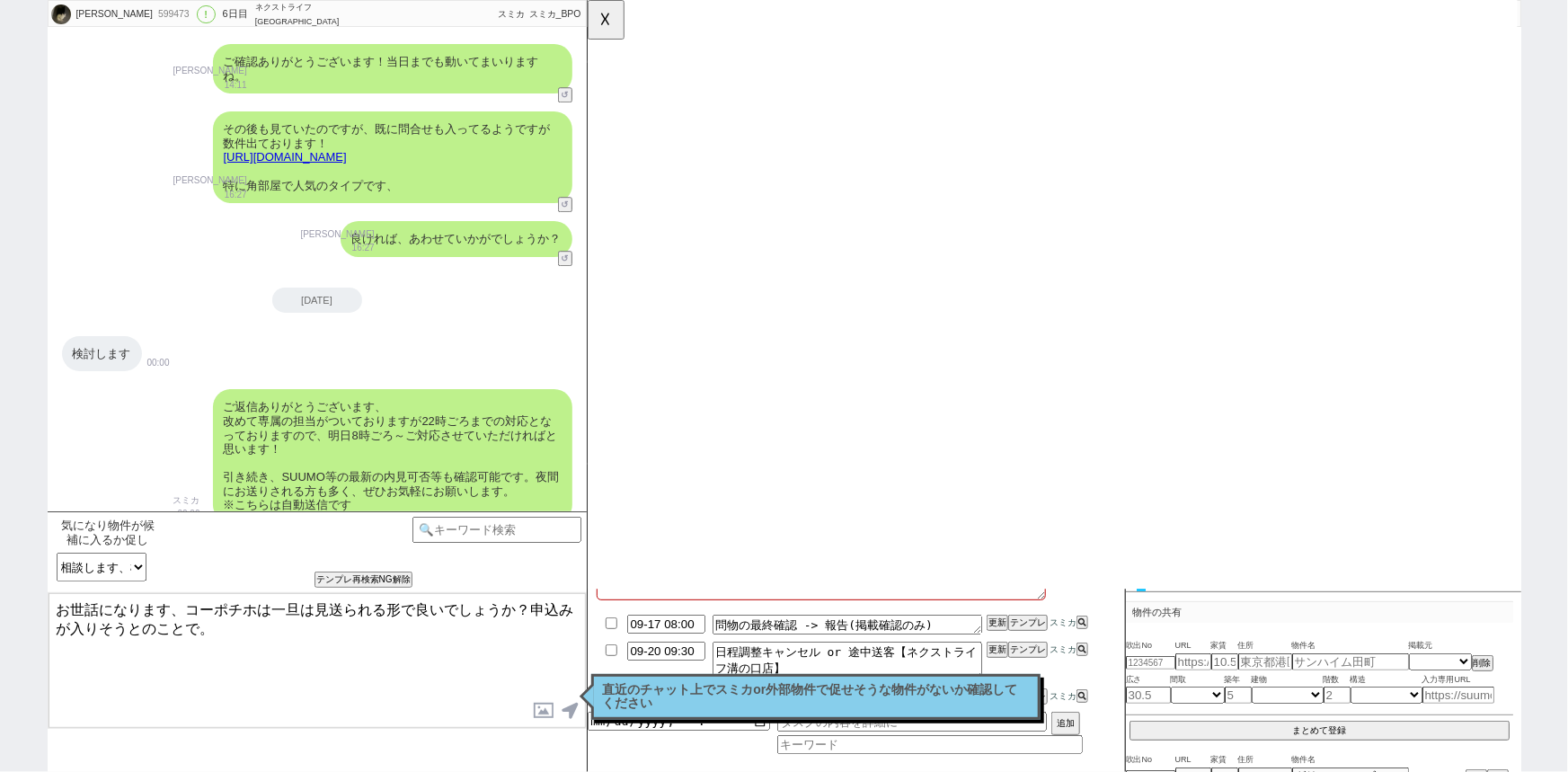
drag, startPoint x: 303, startPoint y: 602, endPoint x: 189, endPoint y: 588, distance: 114.9
click at [189, 588] on div "気になり物件が候補に入るか促し 気になり物件への興味状態 ！「既に興味がない」発言アリ(該当箇所コピペします) いいね/理想です、のみor言及なし その他 (…" at bounding box center [316, 641] width 539 height 261
paste textarea "ードリーフ岡沢"
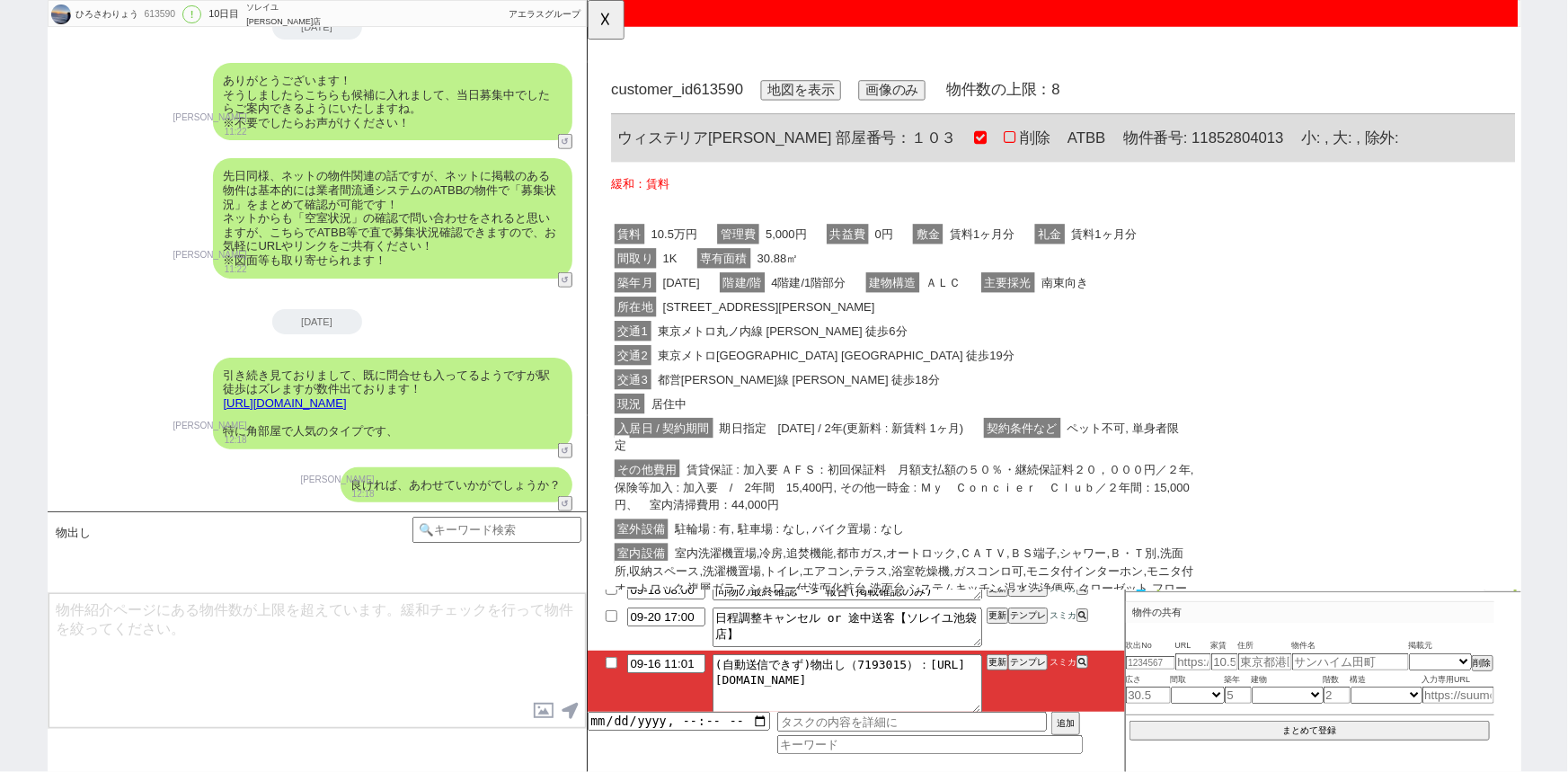
scroll to position [0, 0]
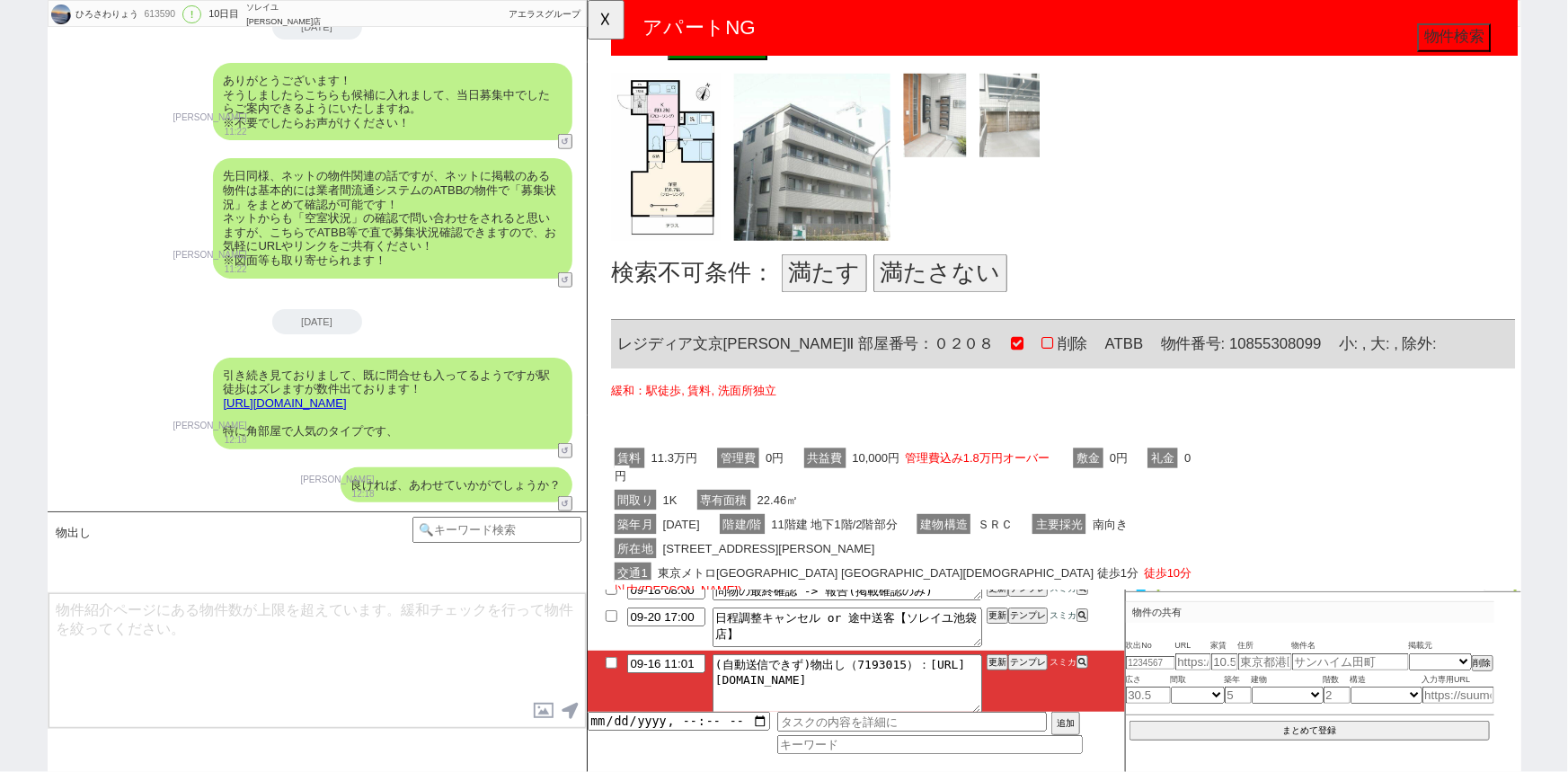
click at [839, 283] on button "満たす" at bounding box center [840, 293] width 92 height 41
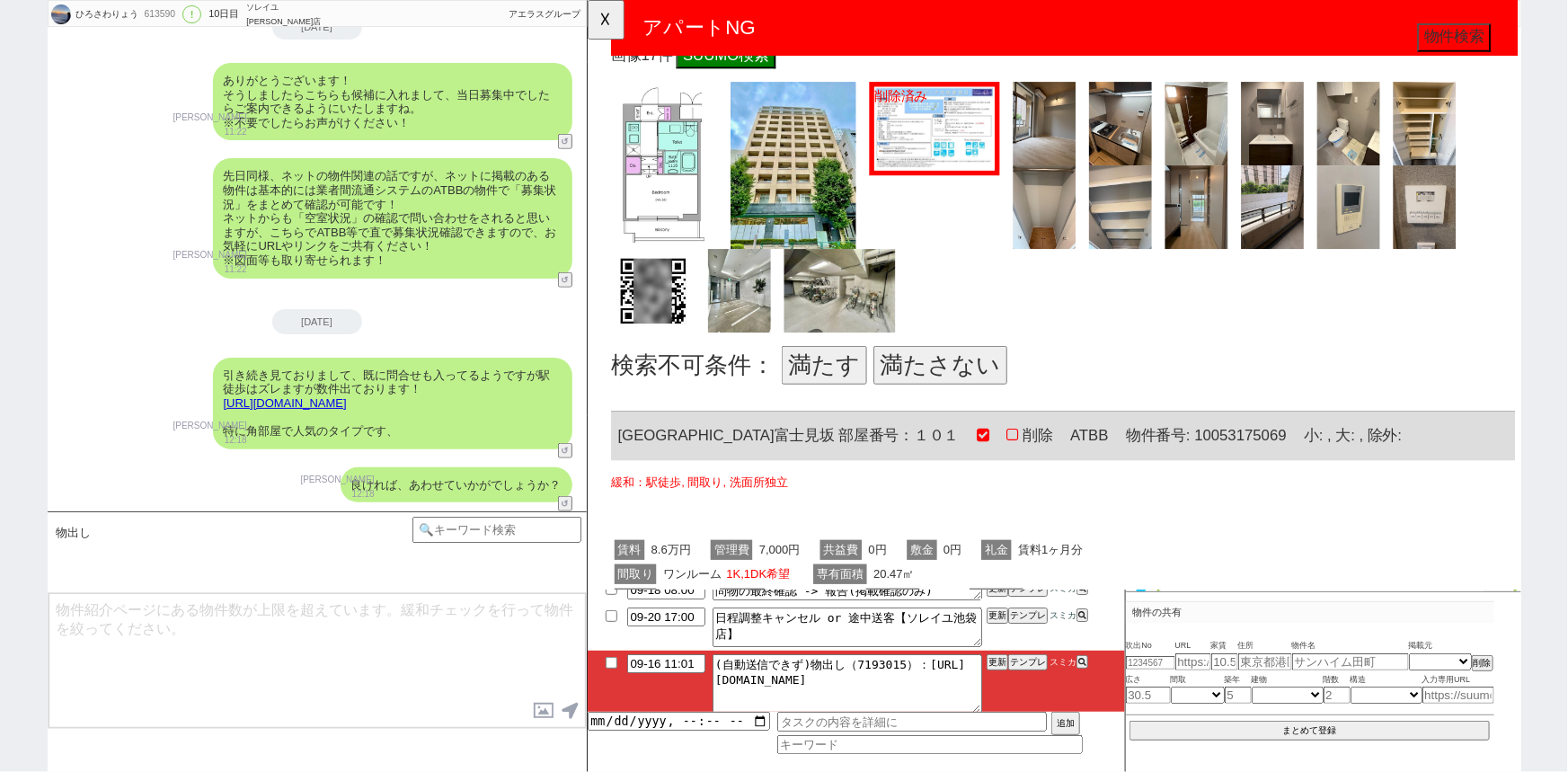
click at [969, 390] on button "満たさない" at bounding box center [966, 391] width 144 height 41
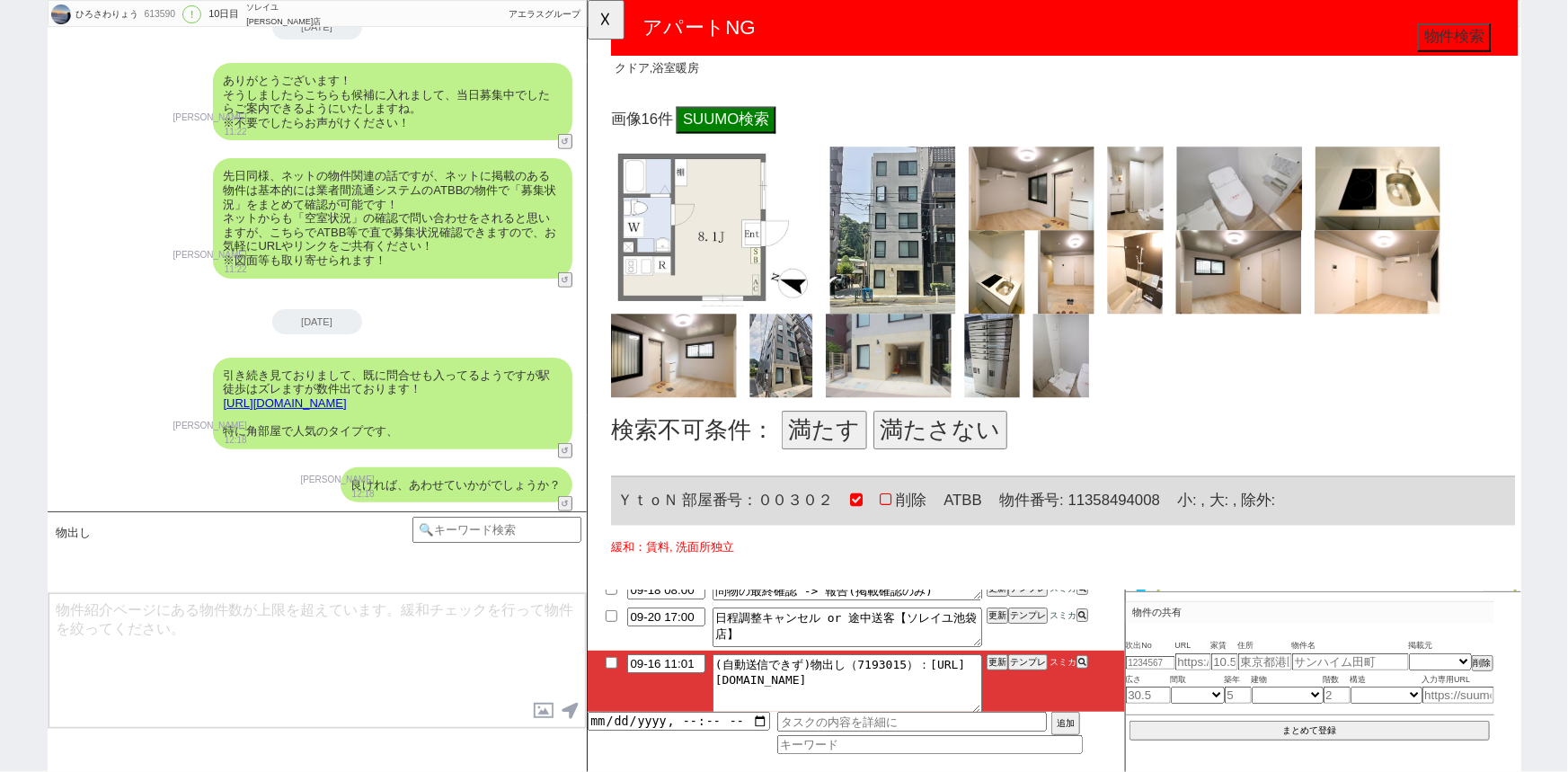
scroll to position [2461, 0]
click at [833, 455] on button "満たす" at bounding box center [840, 460] width 92 height 41
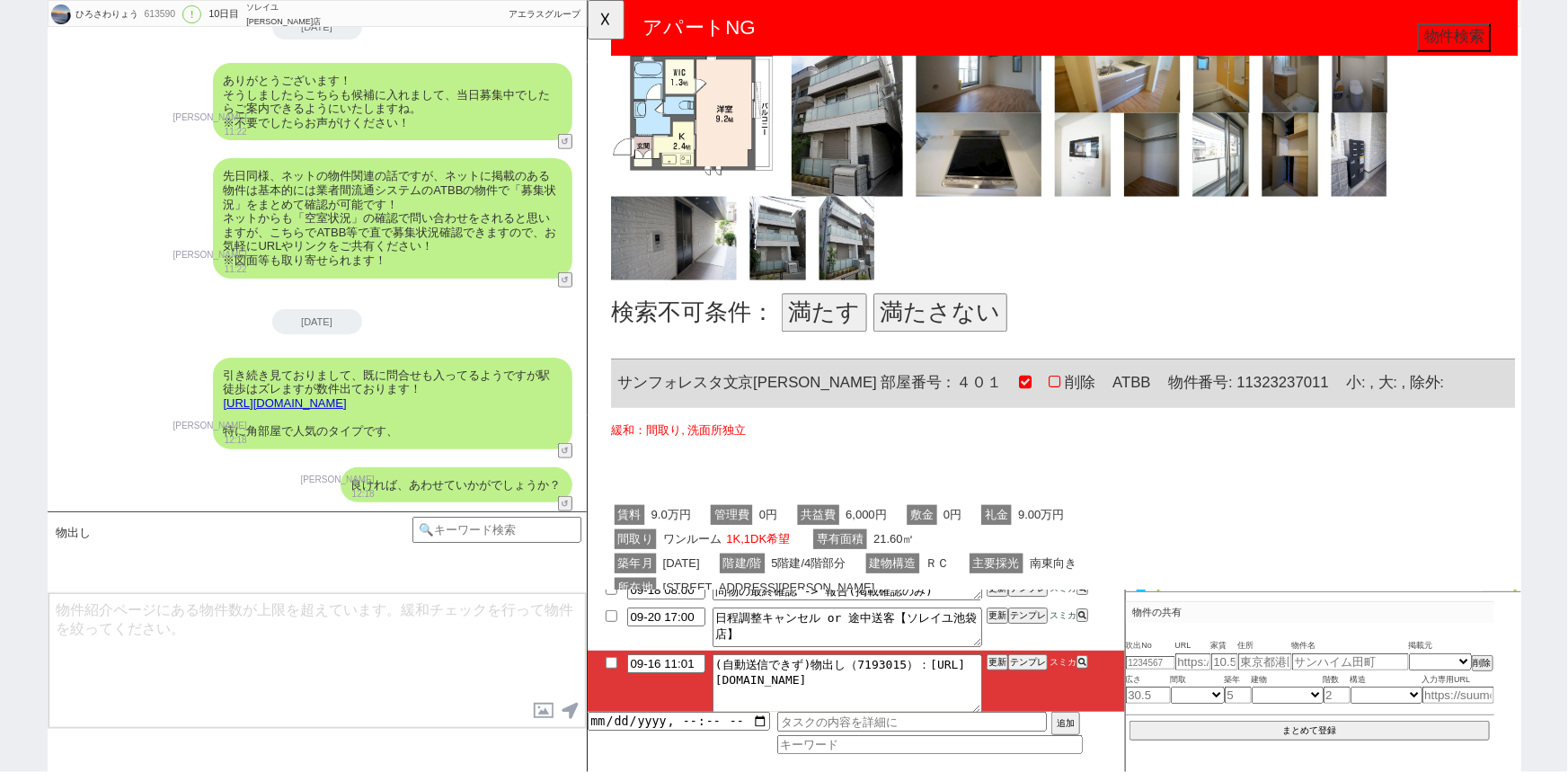
click at [946, 335] on button "満たさない" at bounding box center [966, 335] width 144 height 41
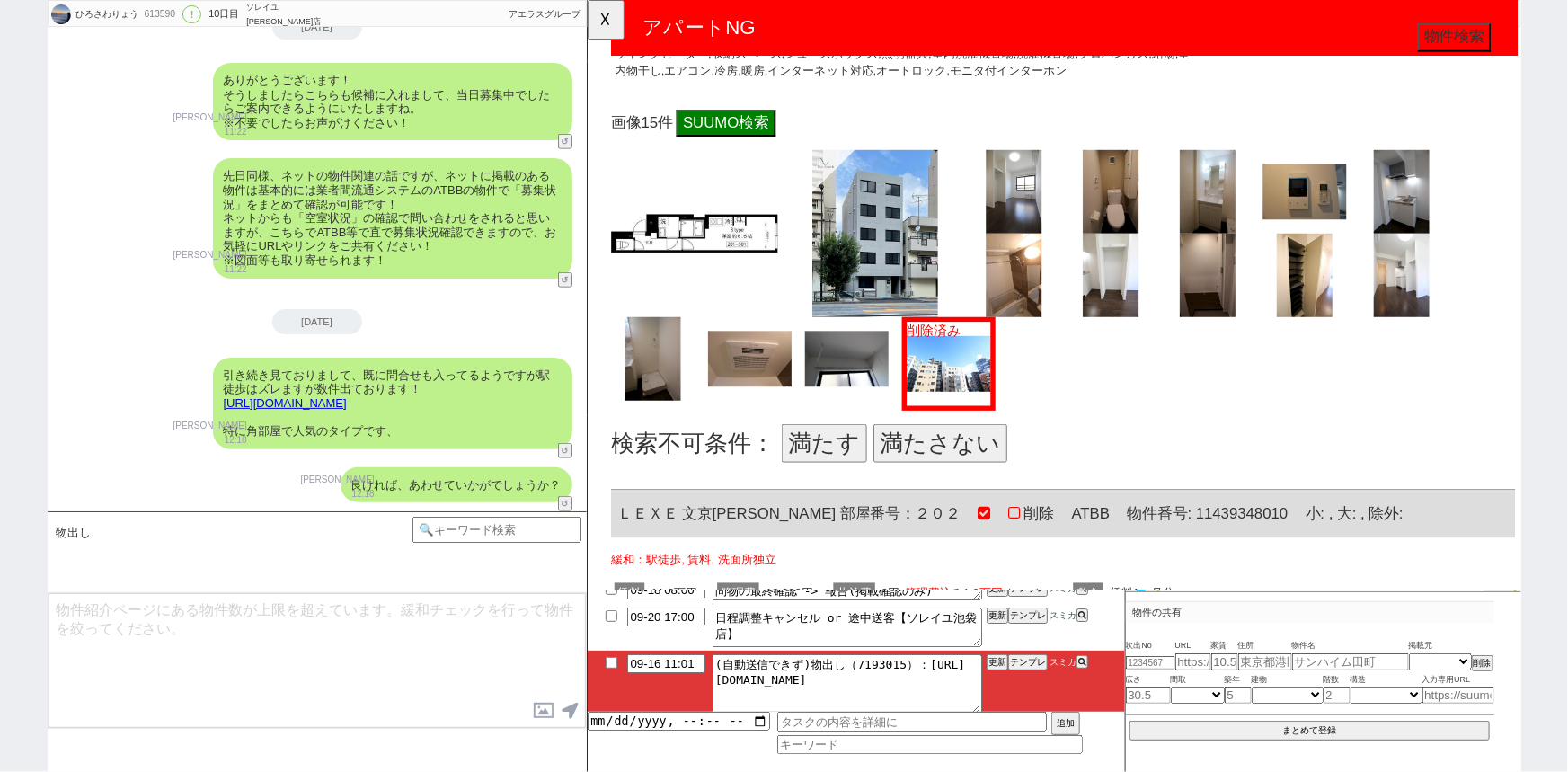
click at [848, 461] on button "満たす" at bounding box center [840, 475] width 92 height 41
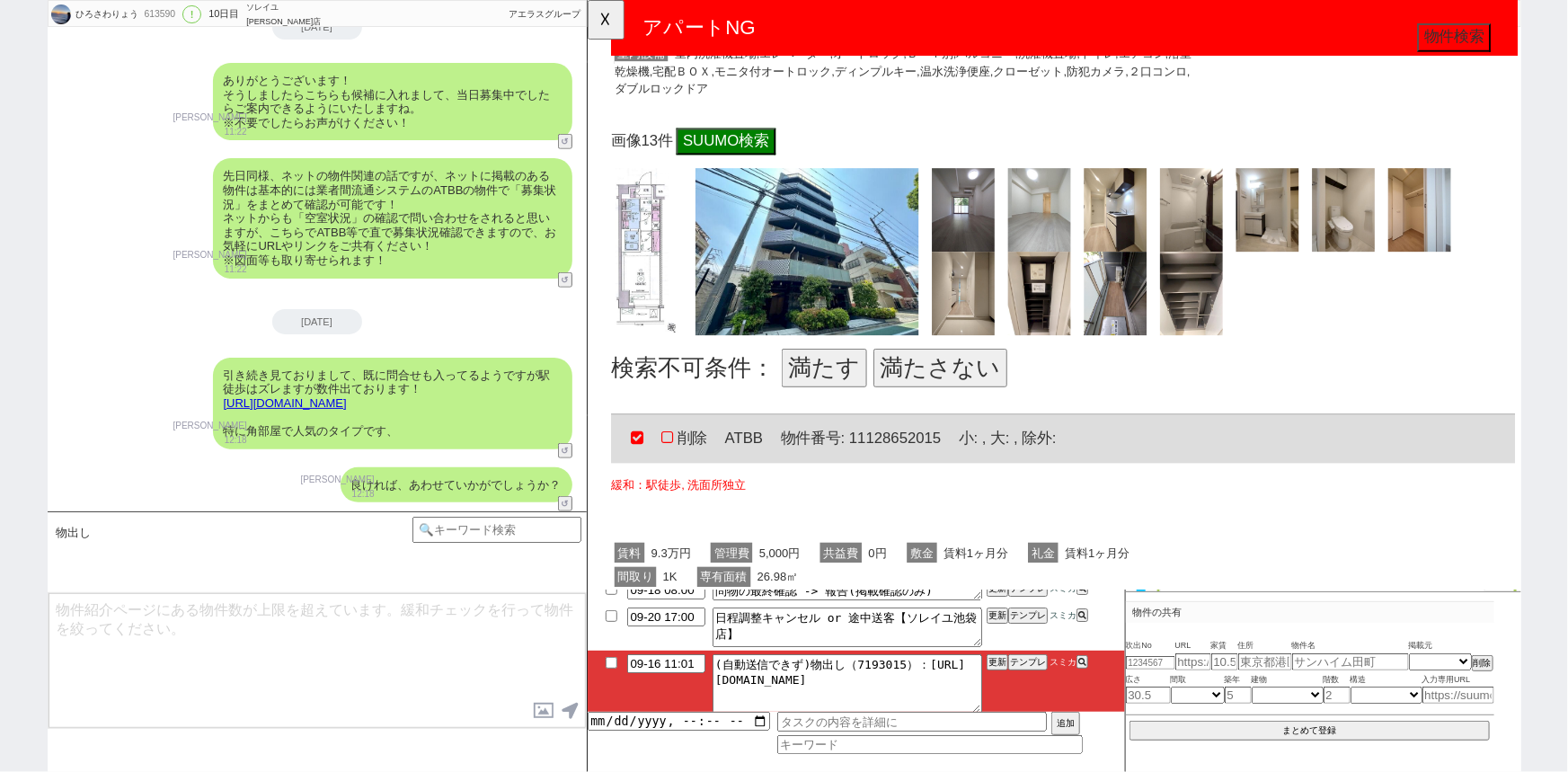
click at [950, 393] on button "満たさない" at bounding box center [966, 394] width 144 height 41
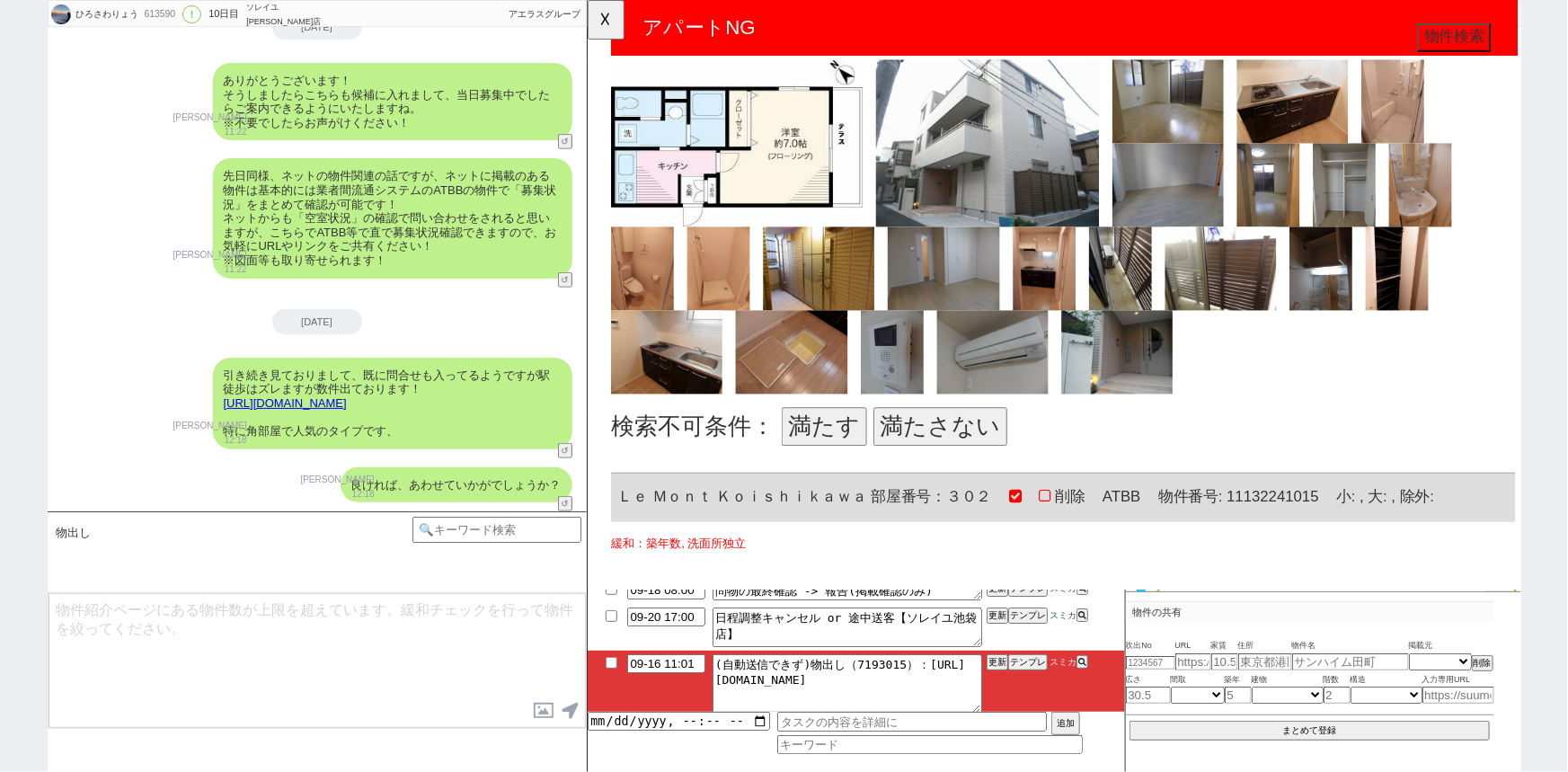
click at [849, 440] on button "満たす" at bounding box center [840, 458] width 92 height 41
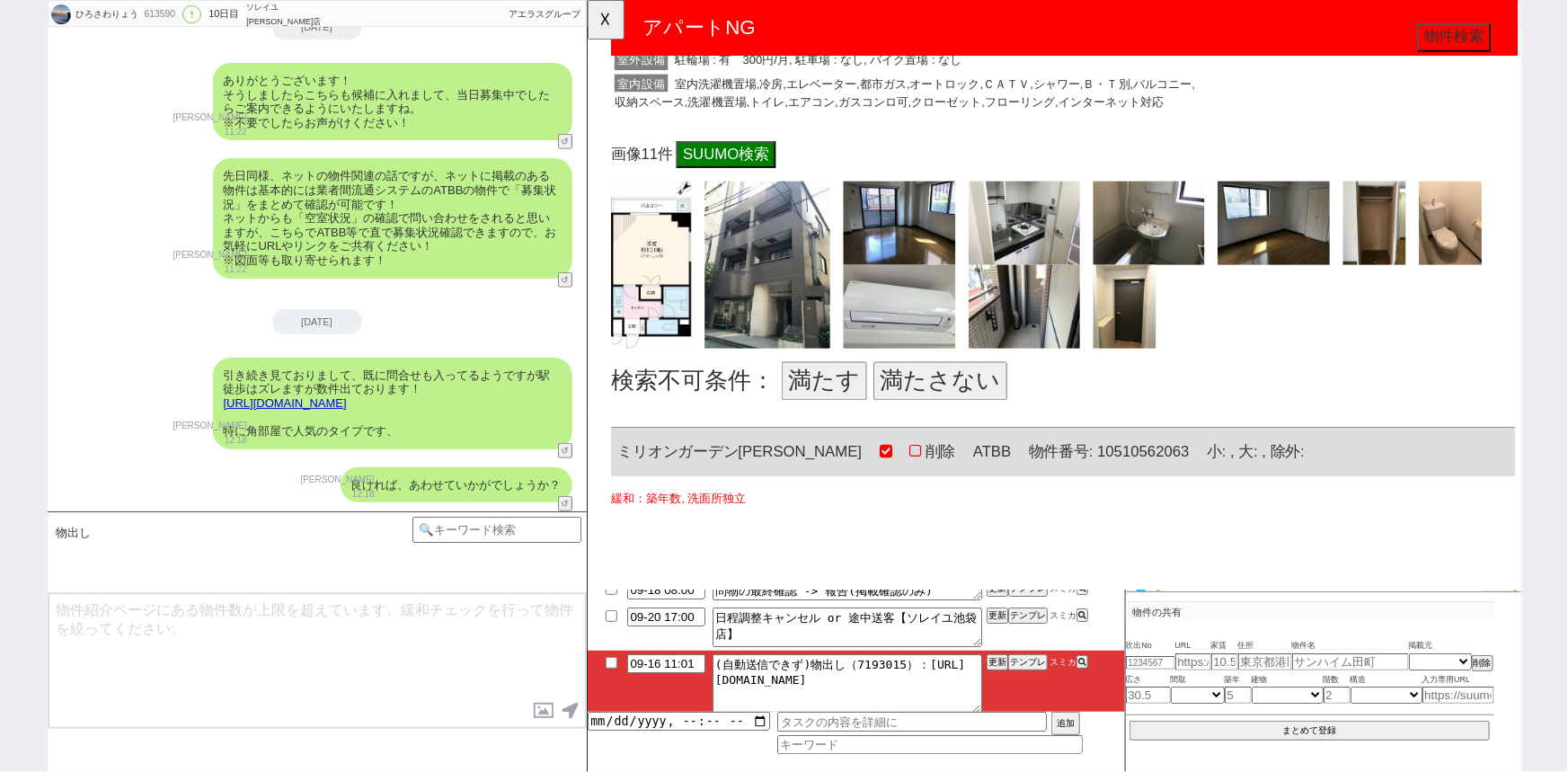
click at [848, 391] on button "満たす" at bounding box center [840, 409] width 92 height 41
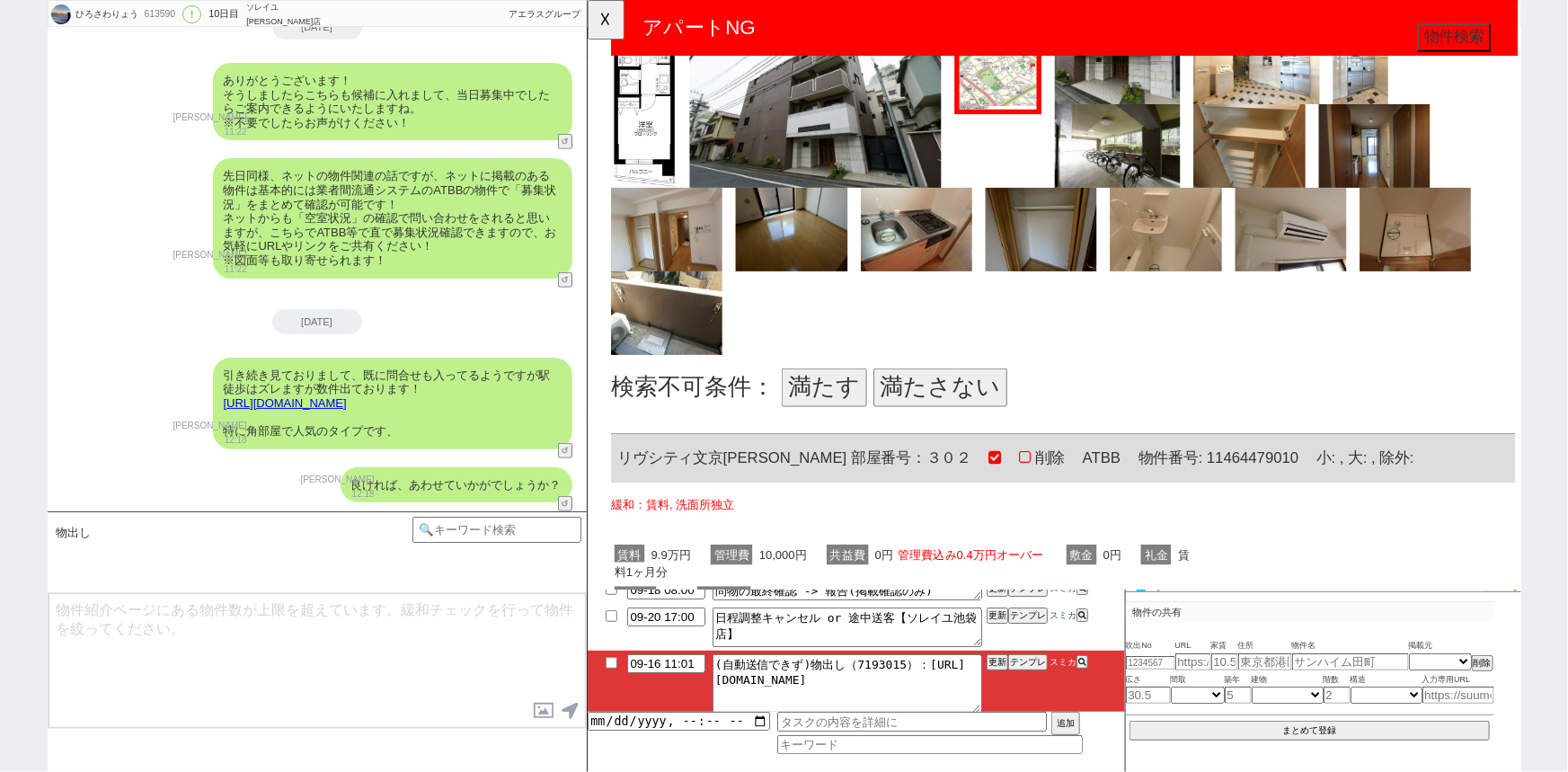
click at [834, 403] on button "満たす" at bounding box center [840, 416] width 92 height 41
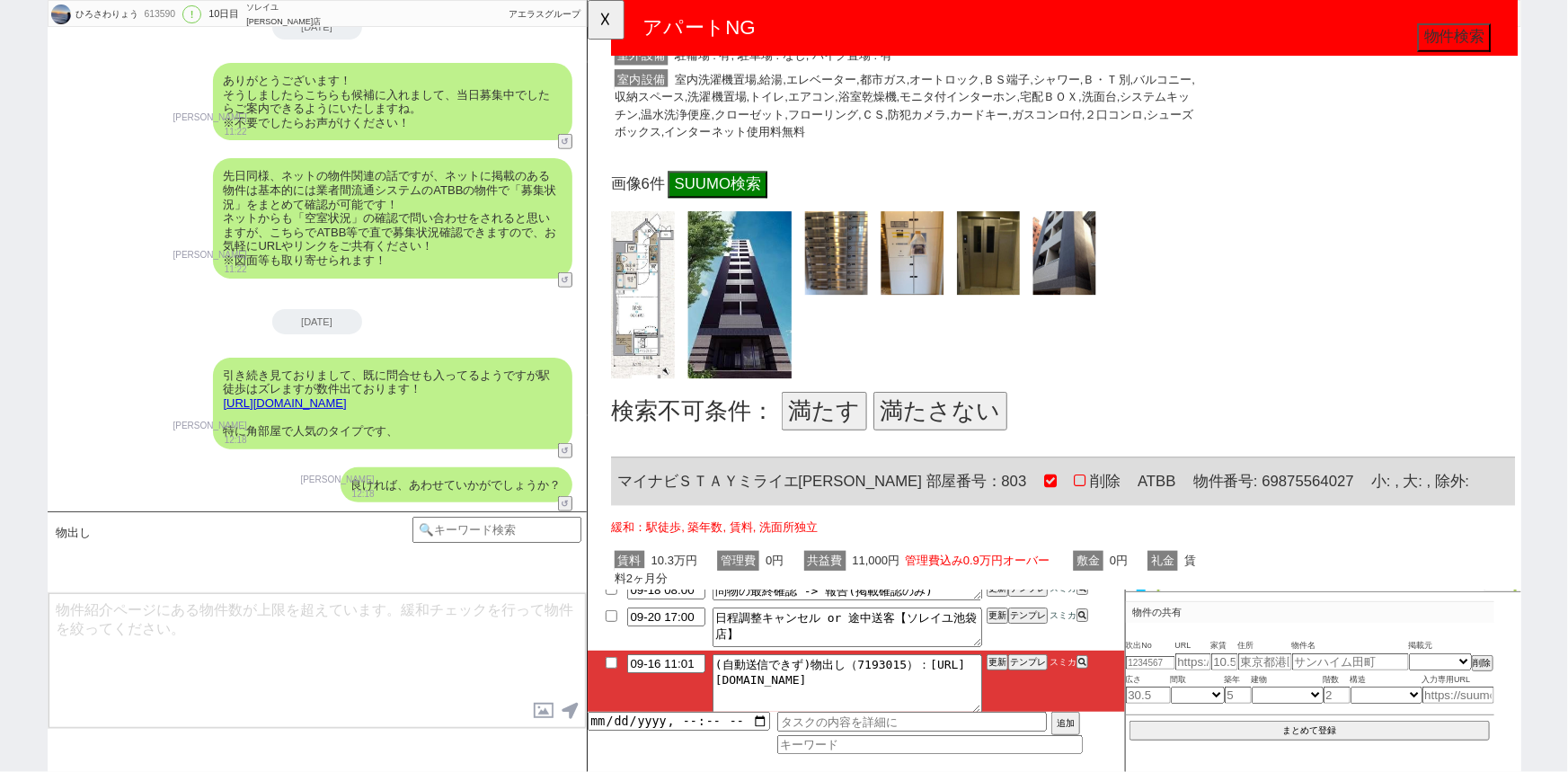
click at [814, 441] on button "満たす" at bounding box center [840, 441] width 92 height 41
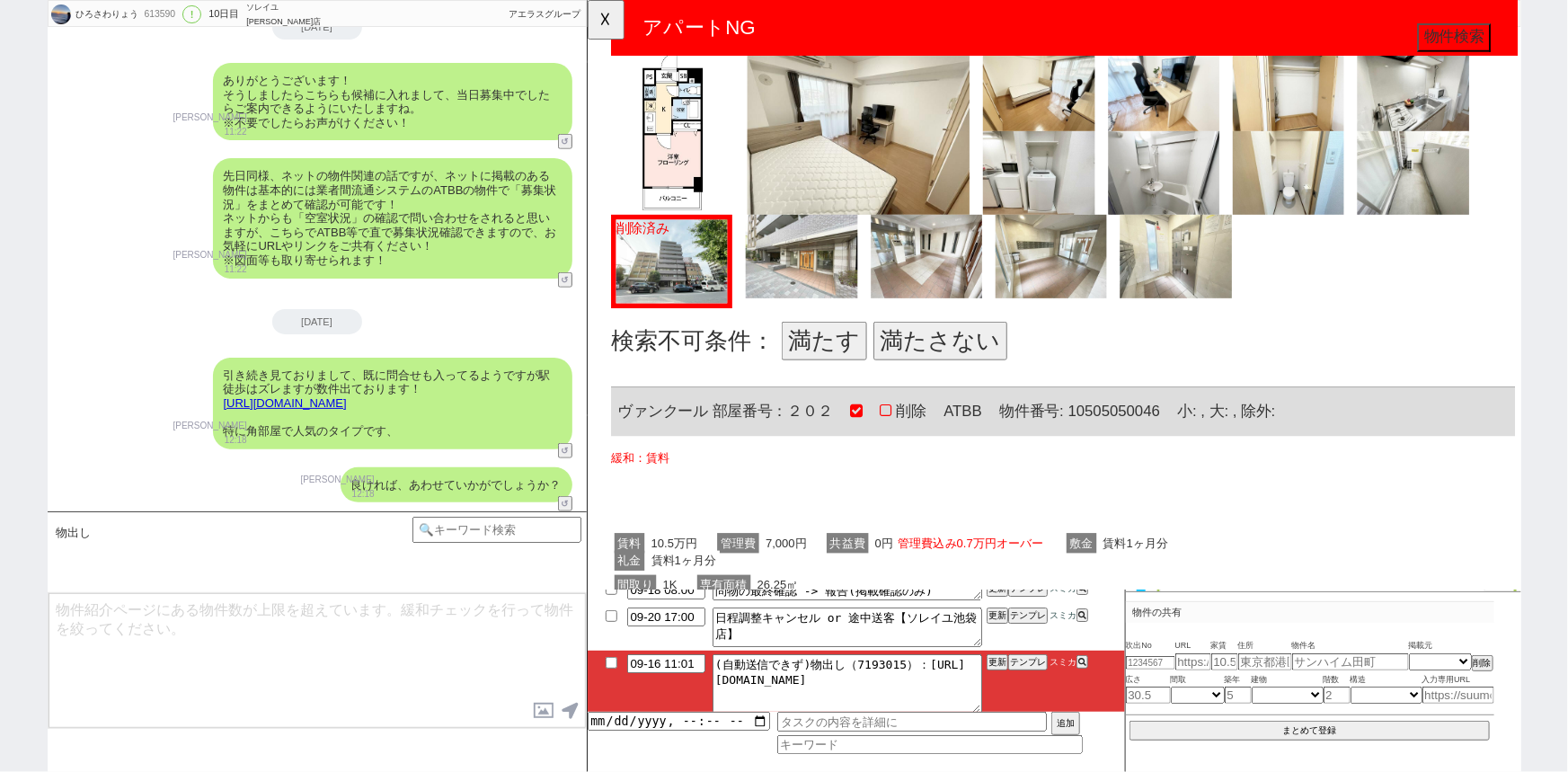
scroll to position [10265, 0]
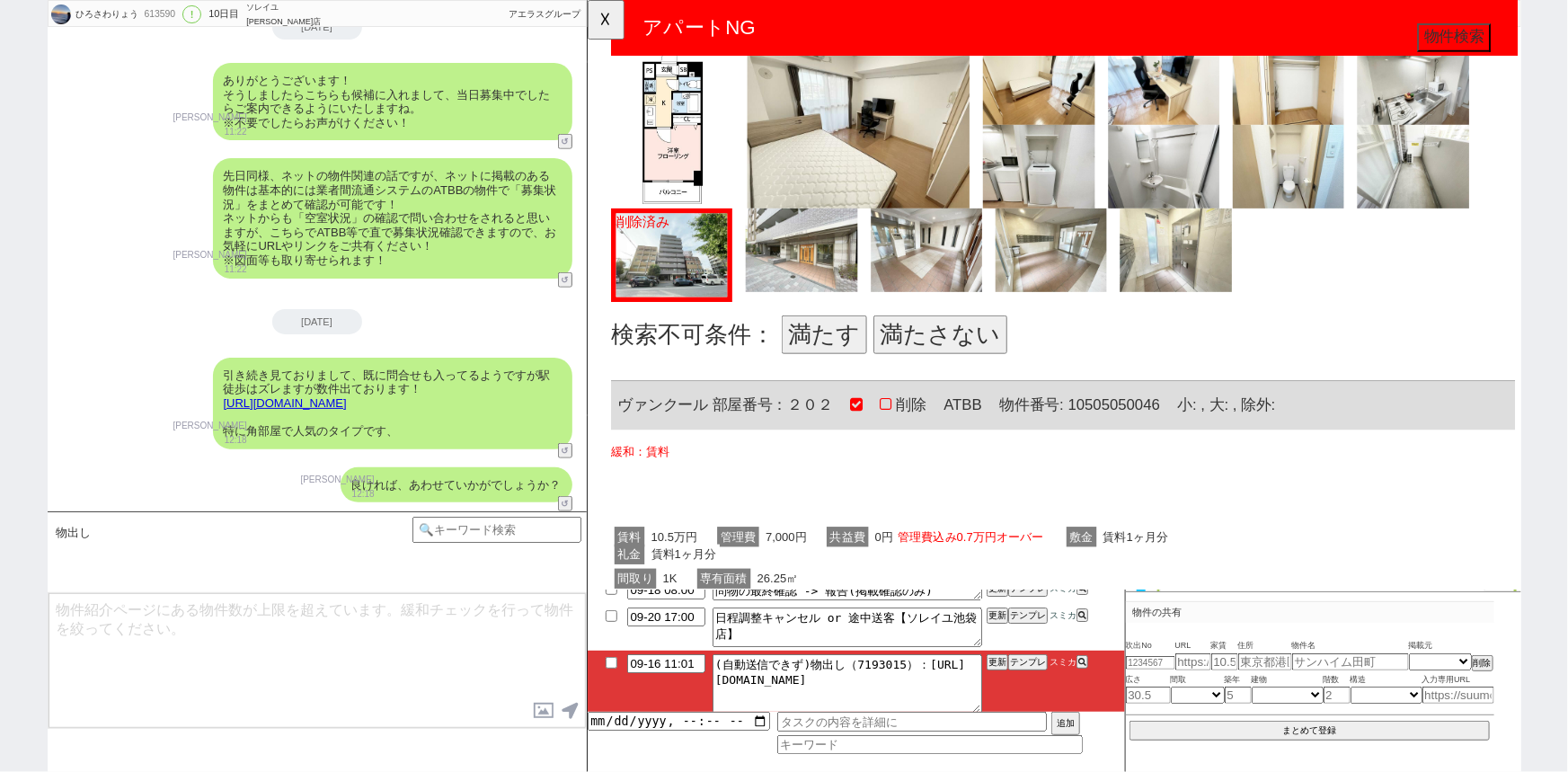
click at [948, 362] on button "満たさない" at bounding box center [966, 359] width 144 height 41
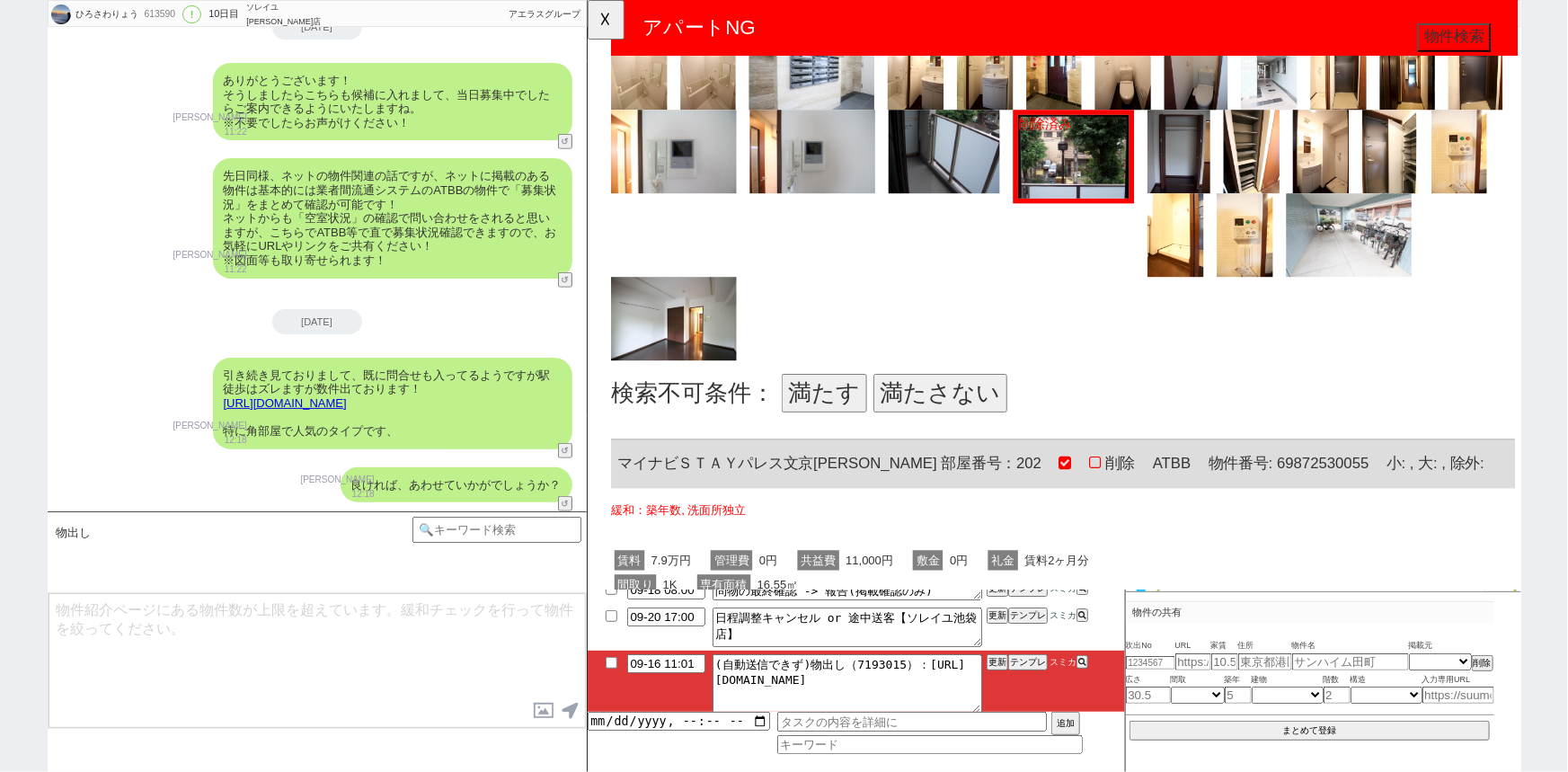
click at [936, 414] on button "満たさない" at bounding box center [966, 421] width 144 height 41
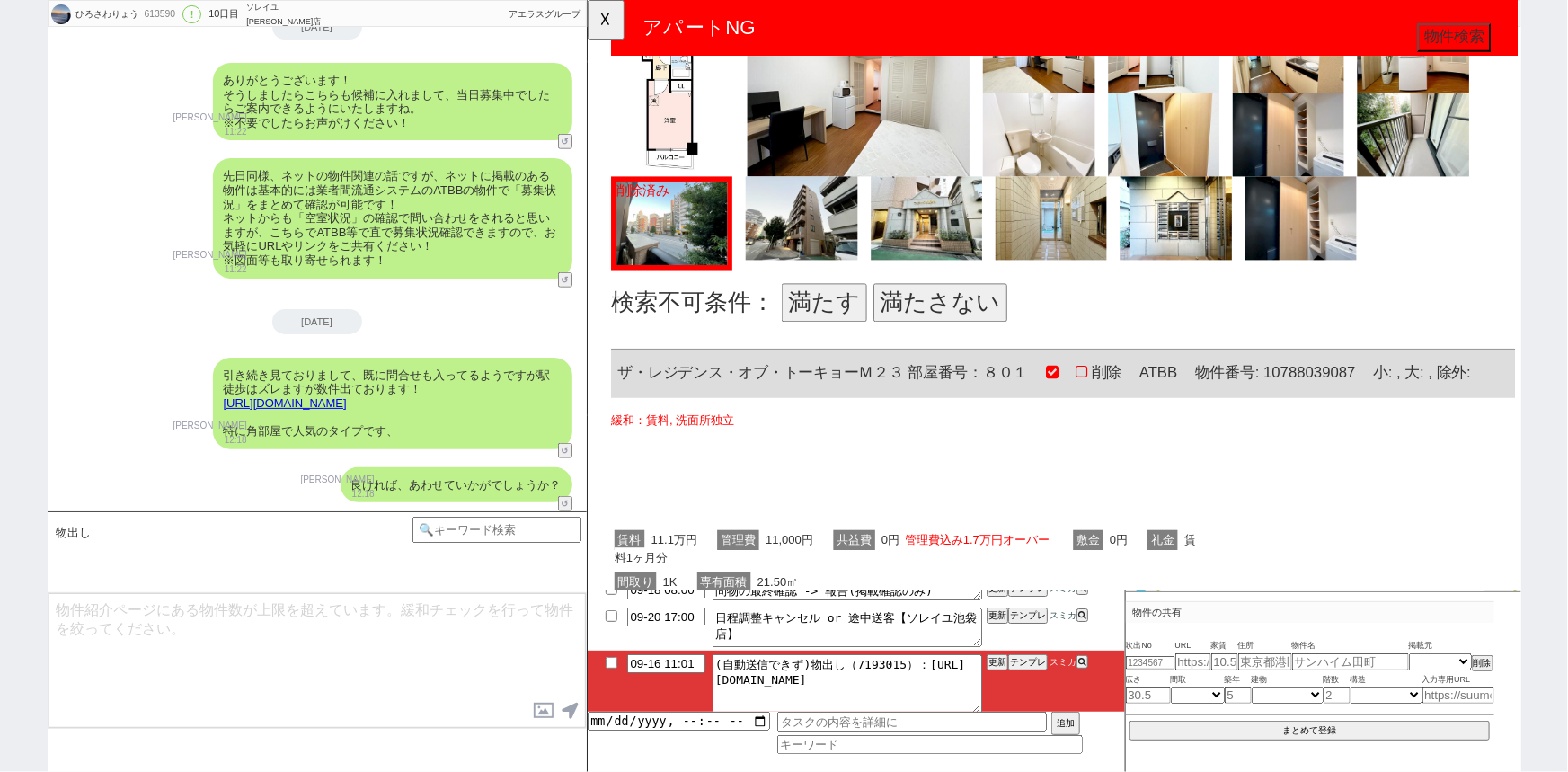
click at [956, 305] on button "満たさない" at bounding box center [966, 324] width 144 height 41
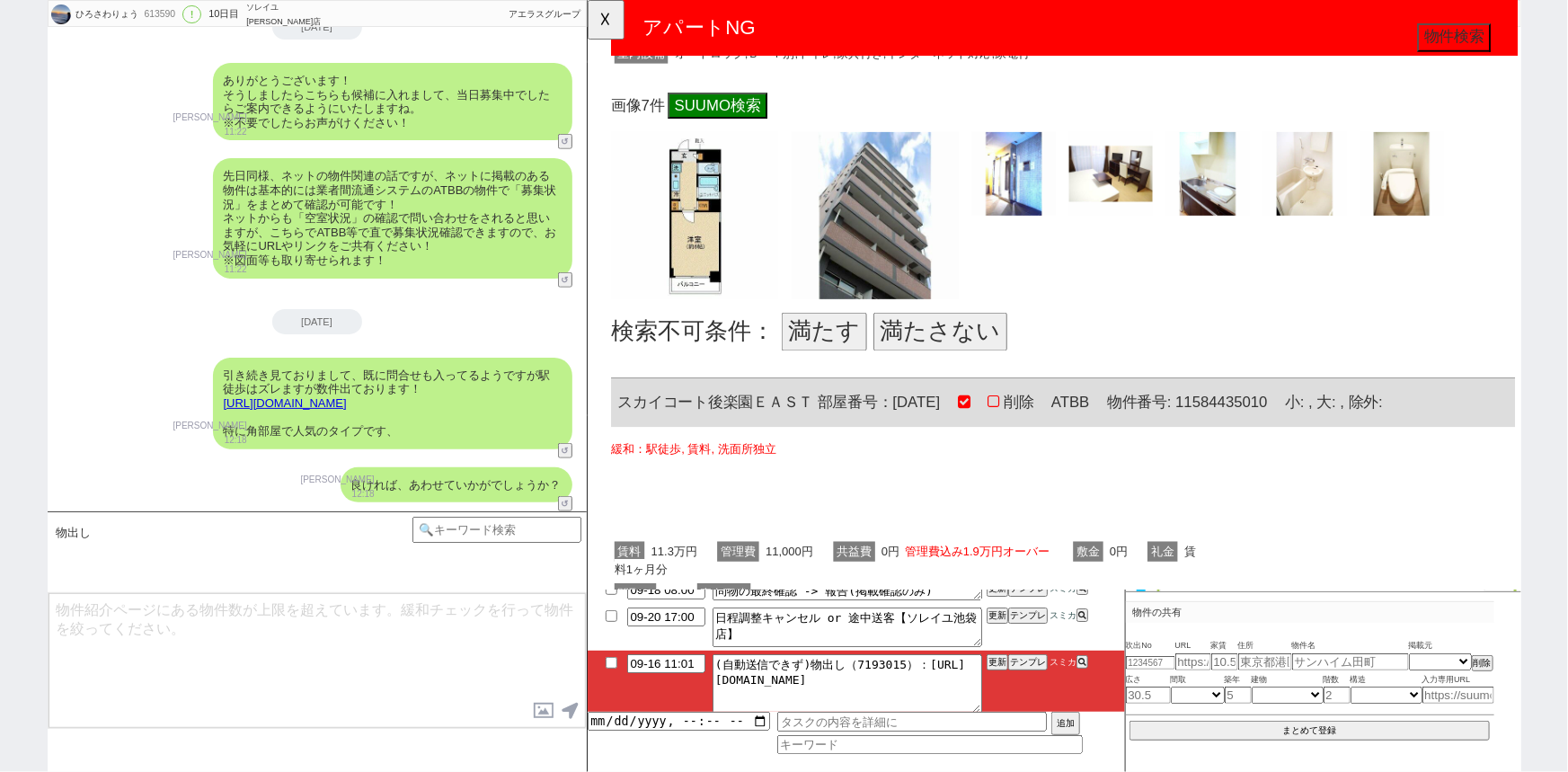
click at [955, 336] on button "満たさない" at bounding box center [966, 356] width 144 height 41
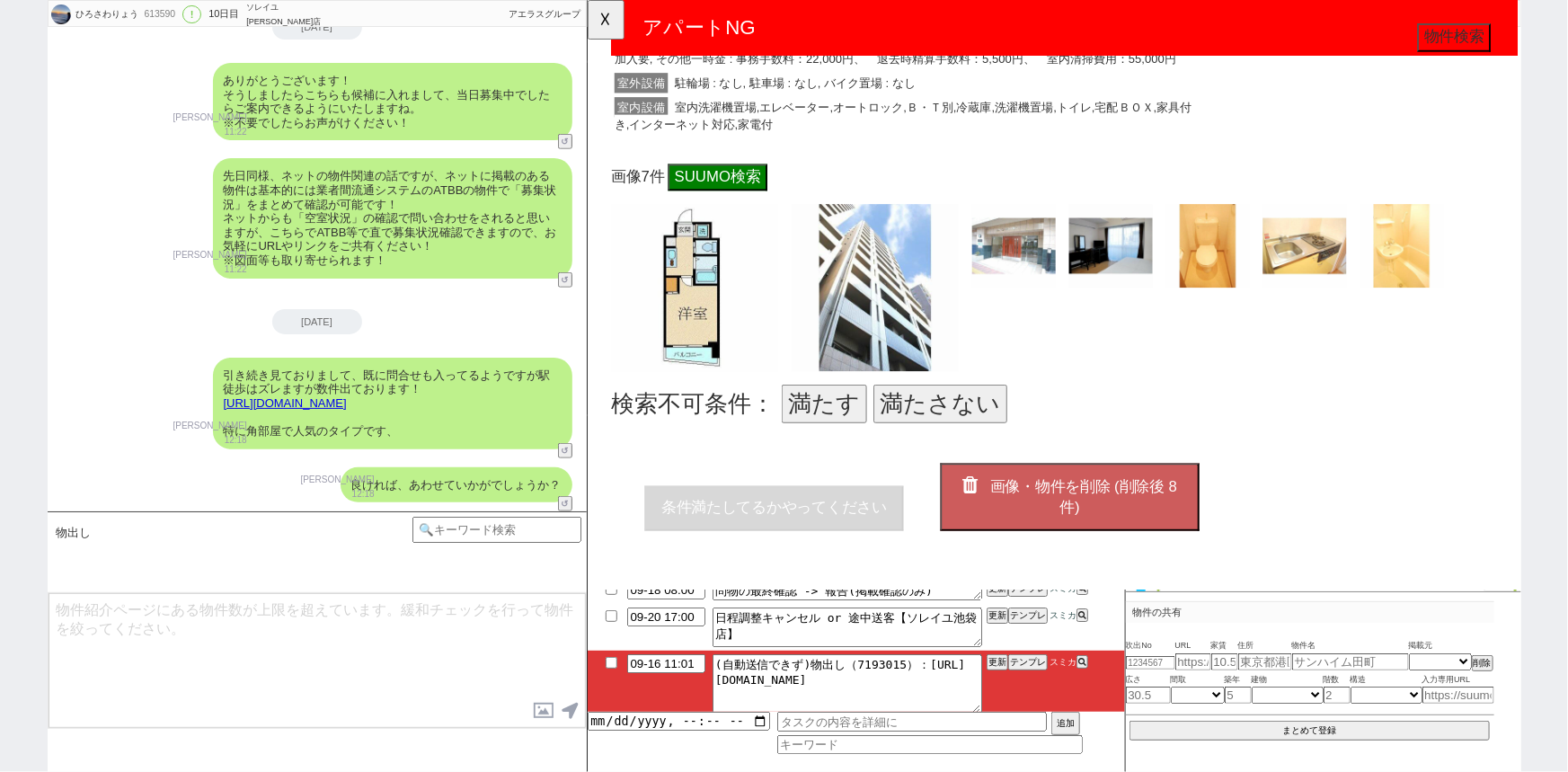
scroll to position [14281, 0]
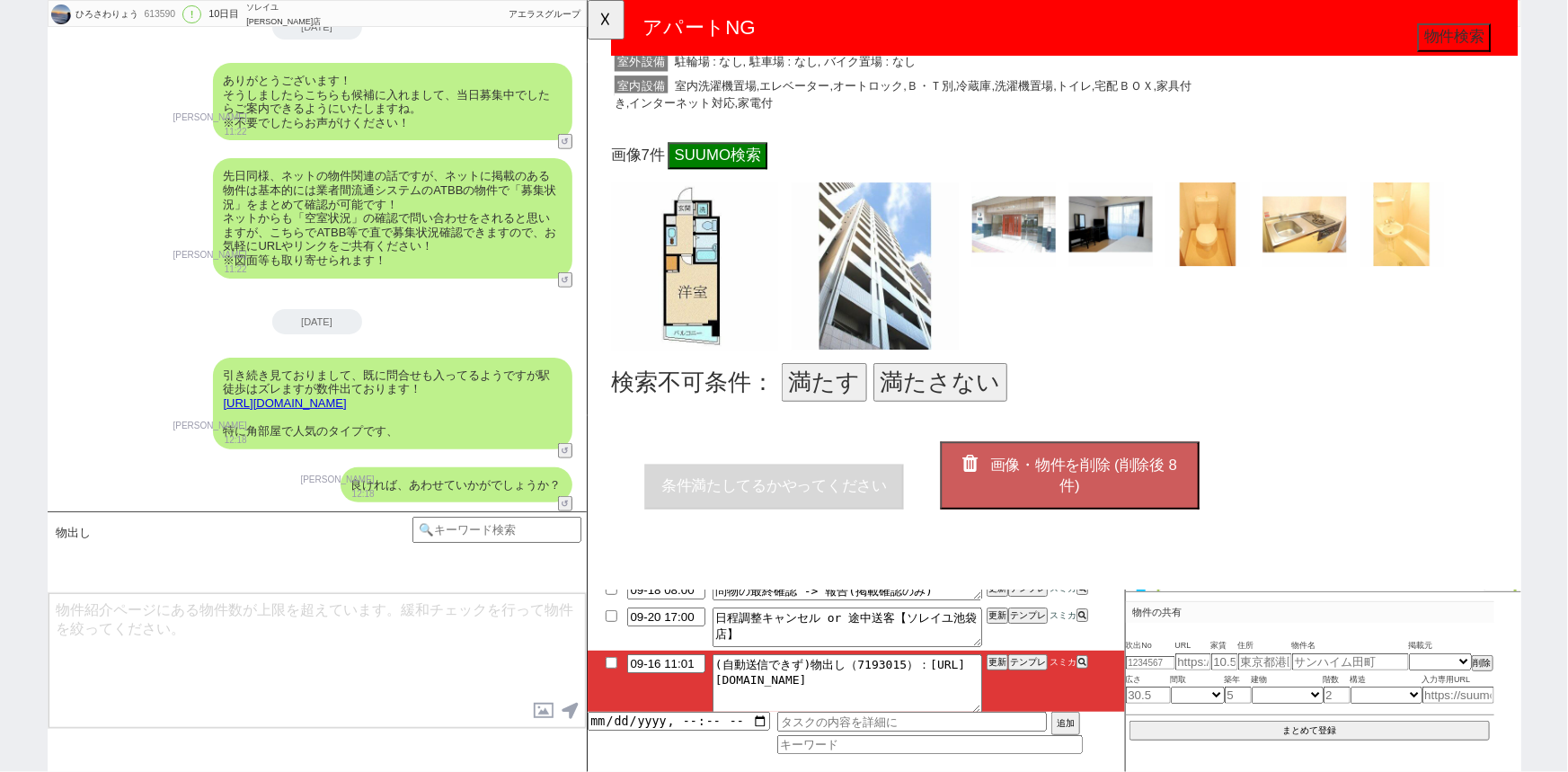
click at [958, 390] on button "満たさない" at bounding box center [966, 410] width 144 height 41
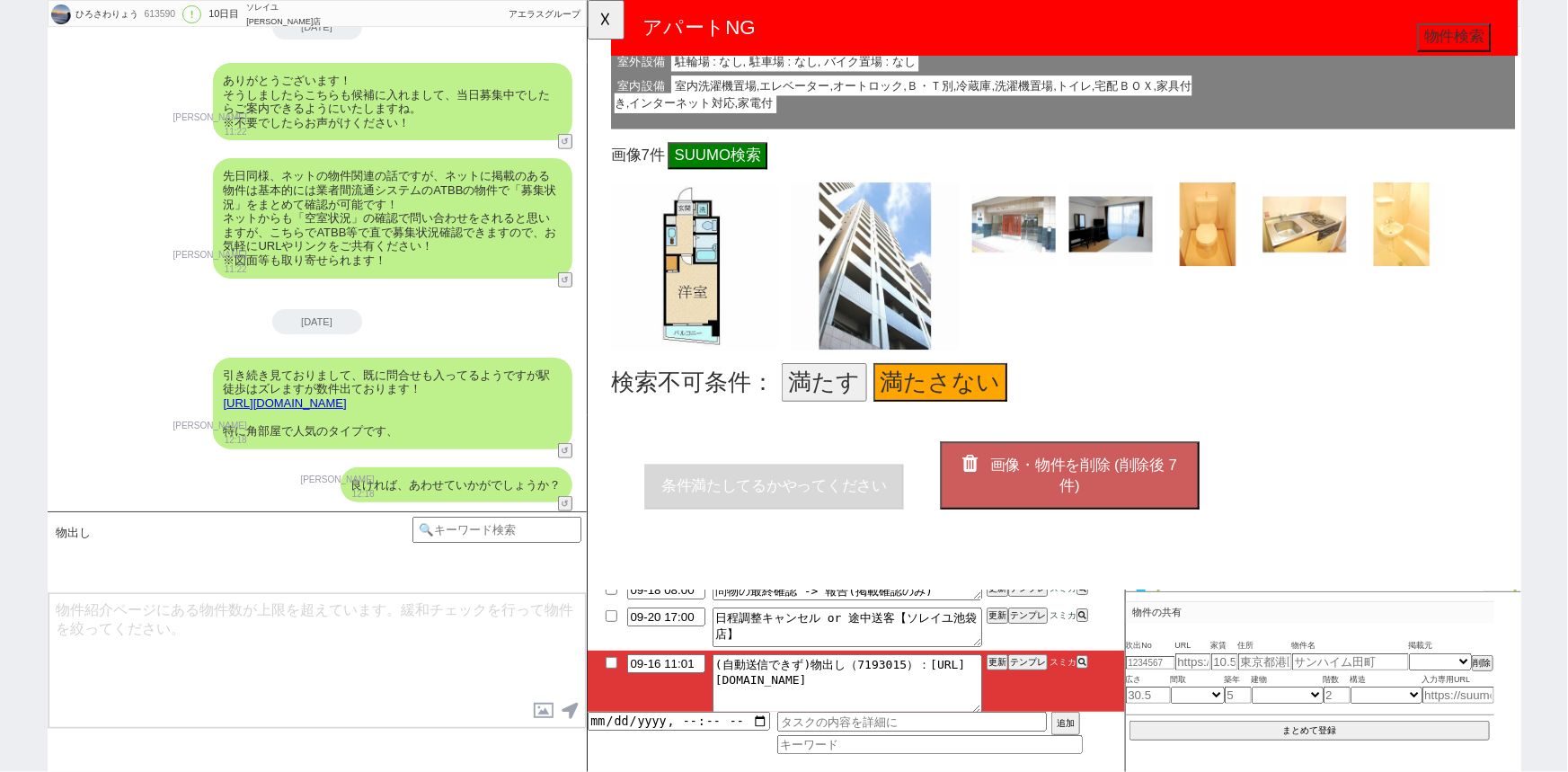
click at [1064, 474] on button "画像・物件を削除 (削除後 7 件)" at bounding box center [1105, 510] width 279 height 73
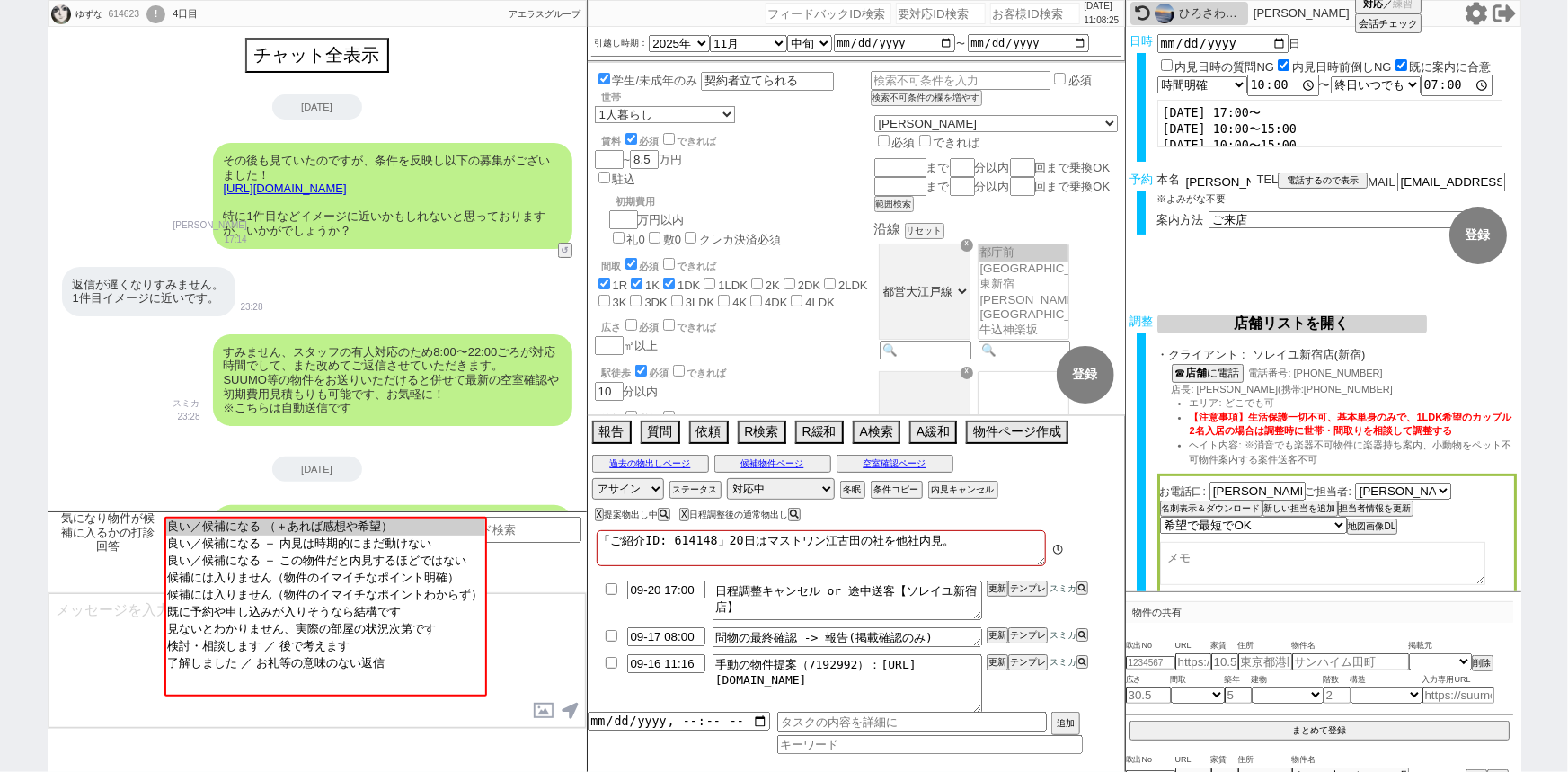
scroll to position [354, 0]
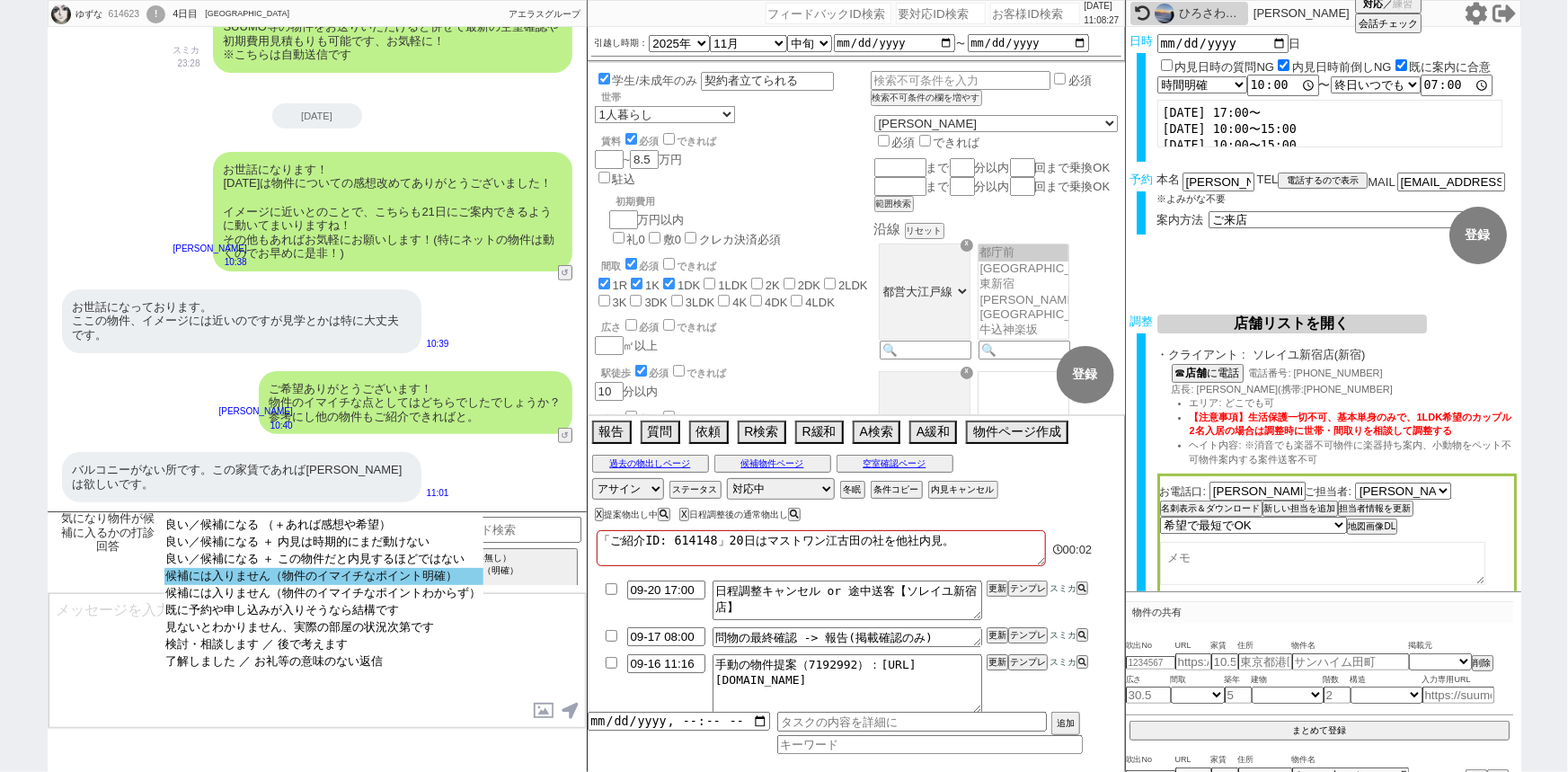
click at [287, 573] on option "候補には入りません（物件のイマイチなポイント明確）" at bounding box center [323, 576] width 319 height 17
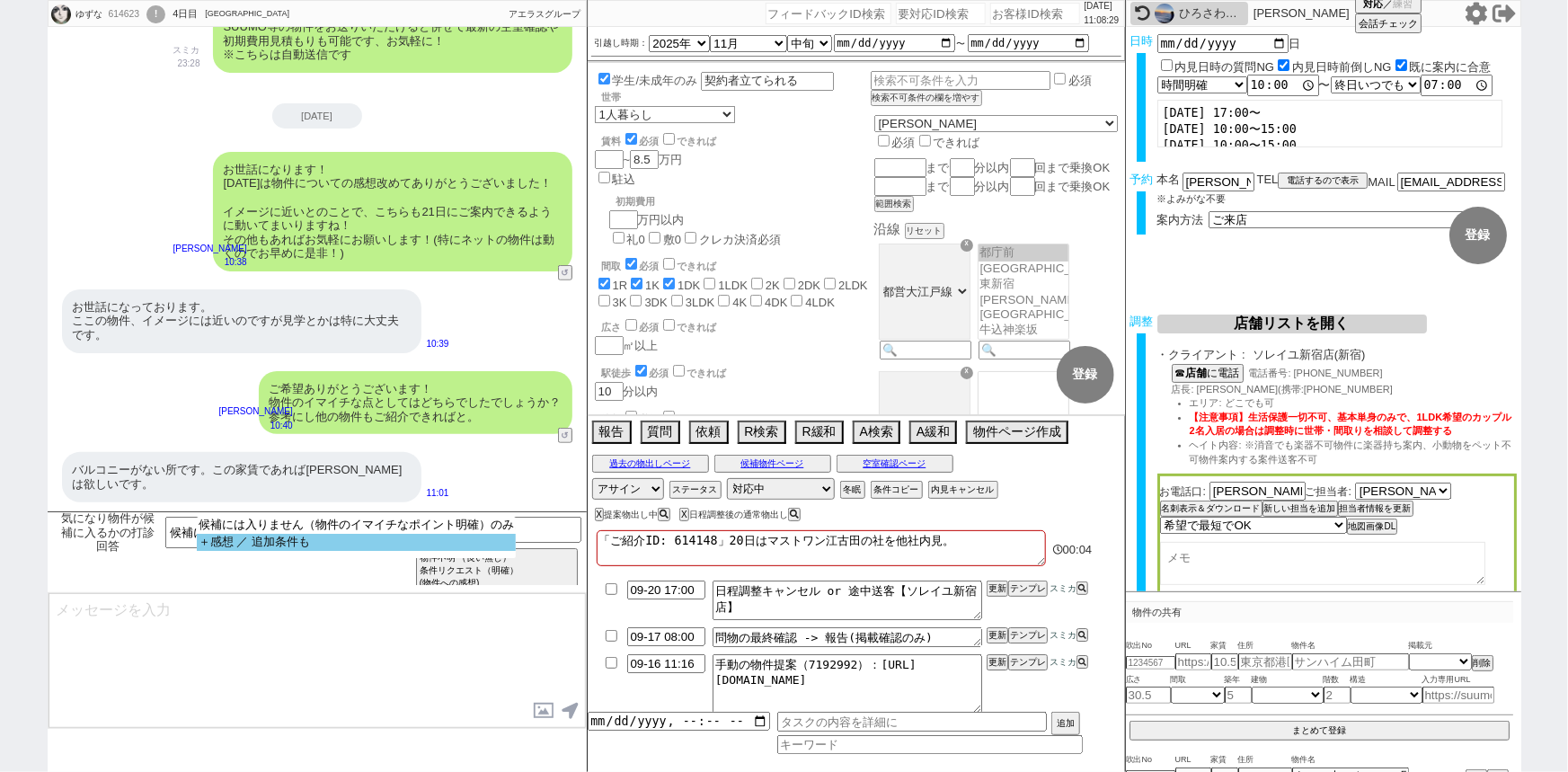
click at [298, 549] on option "＋感想 ／ 追加条件も" at bounding box center [356, 541] width 319 height 17
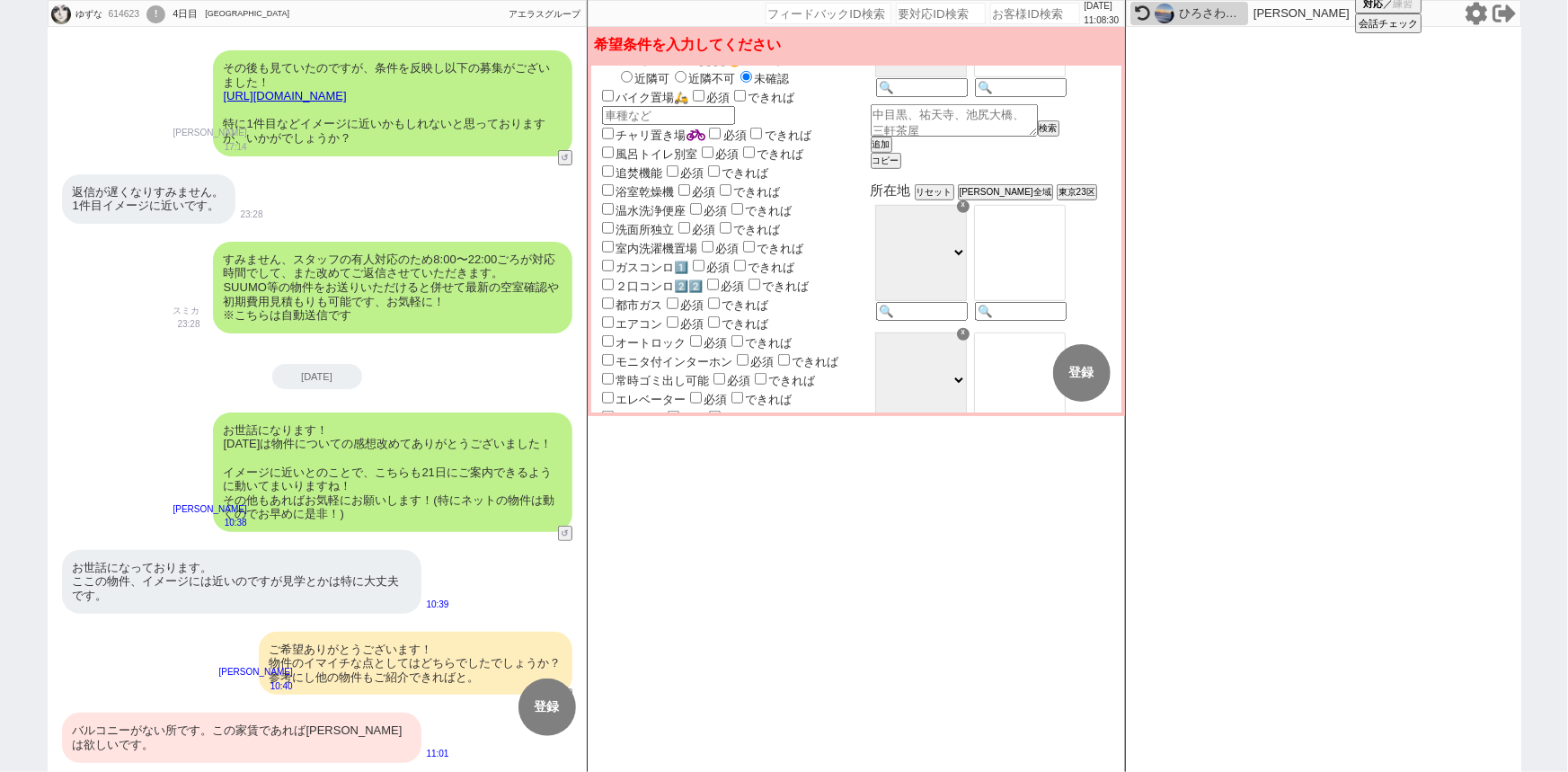
scroll to position [522, 0]
click at [630, 449] on label "バルコニー" at bounding box center [637, 455] width 76 height 14
click at [614, 448] on input "バルコニー" at bounding box center [608, 453] width 12 height 12
click at [768, 449] on label "できれば" at bounding box center [748, 455] width 65 height 14
click at [731, 448] on input "できれば" at bounding box center [725, 453] width 12 height 12
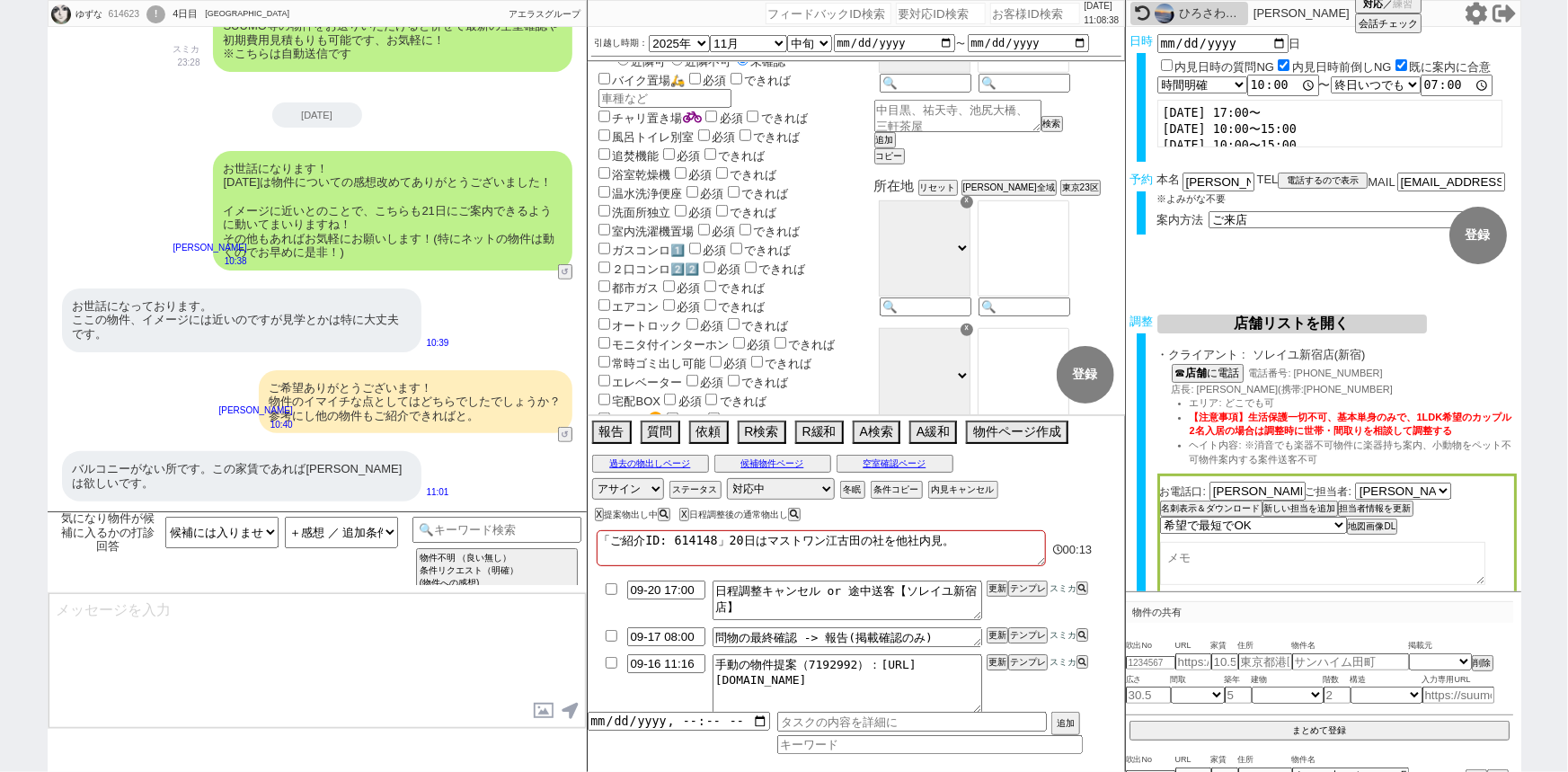
scroll to position [84, 0]
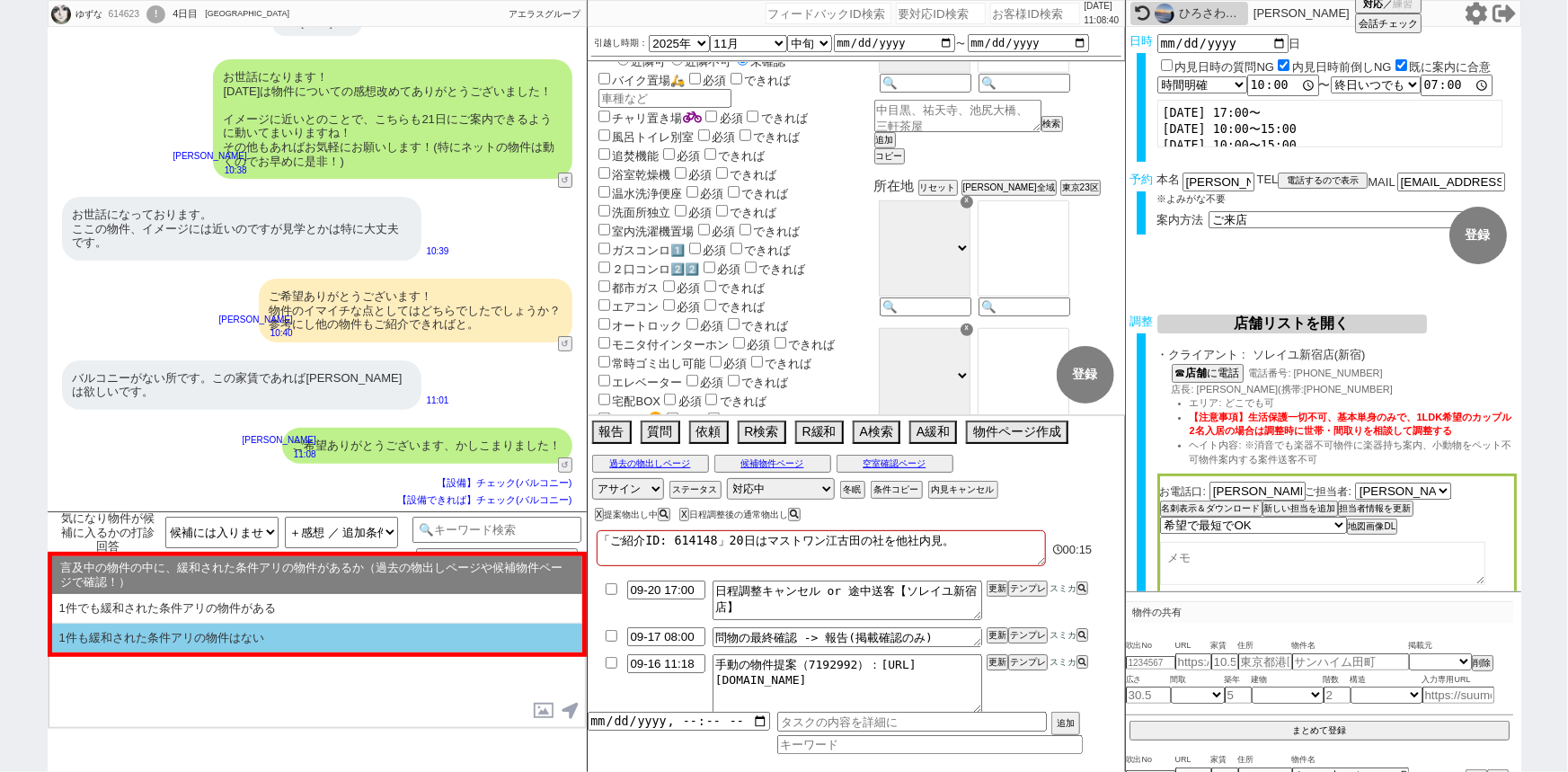
click at [414, 634] on li "1件も緩和された条件アリの物件はない" at bounding box center [317, 638] width 531 height 30
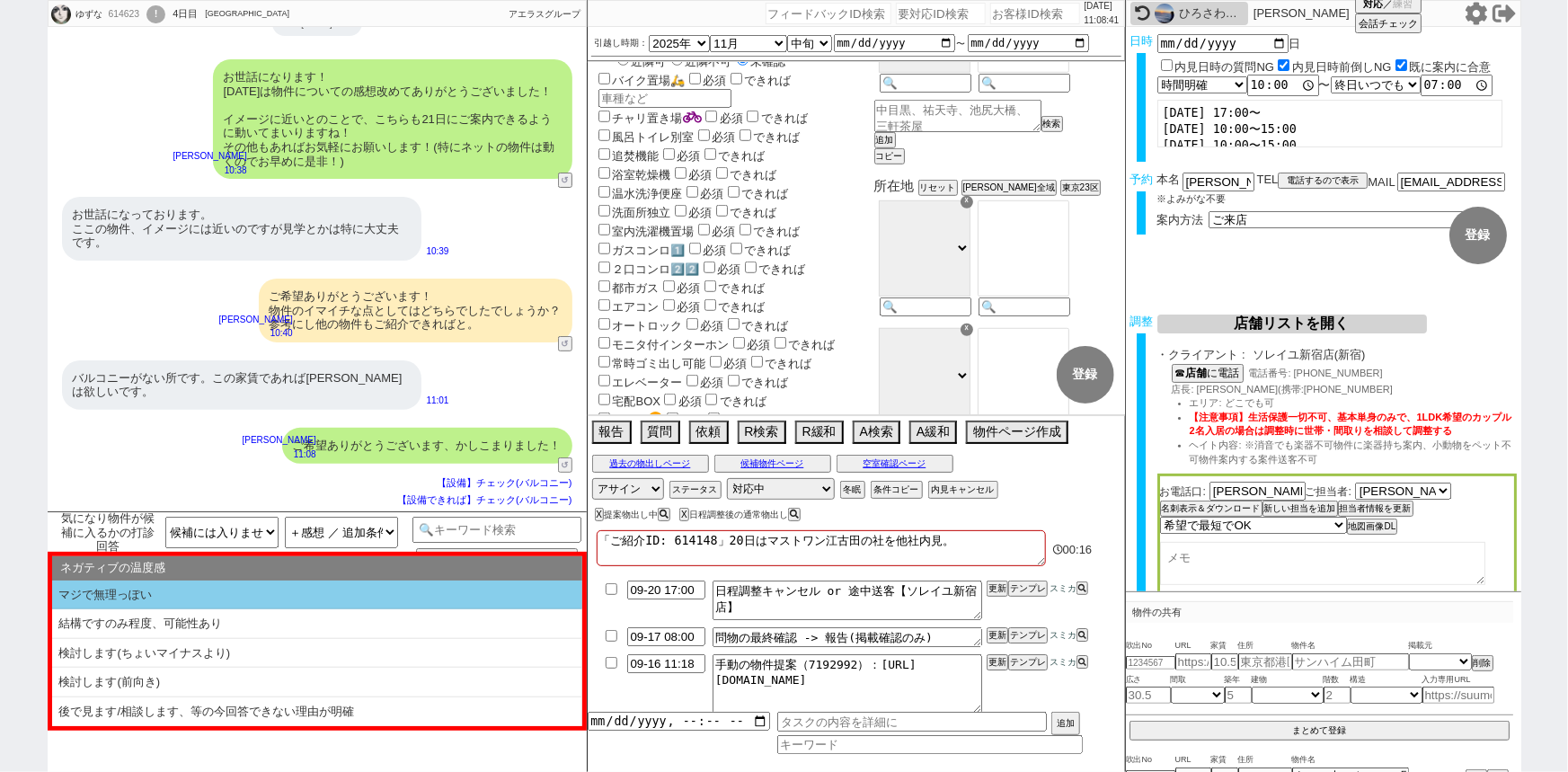
click at [301, 597] on li "マジで無理っぽい" at bounding box center [317, 595] width 531 height 30
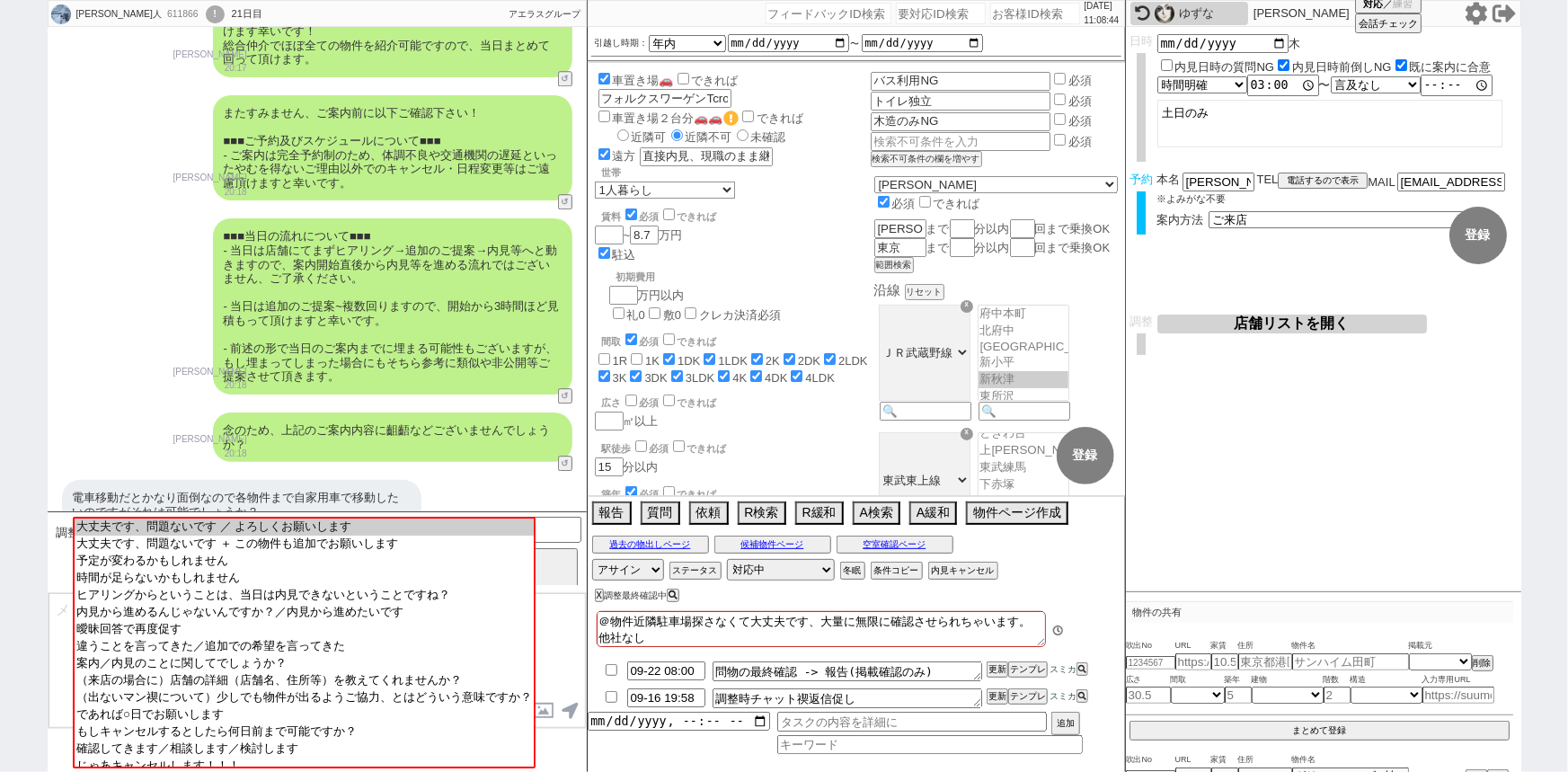
scroll to position [123, 0]
click at [1005, 10] on input "number" at bounding box center [1035, 14] width 90 height 22
paste input "614823"
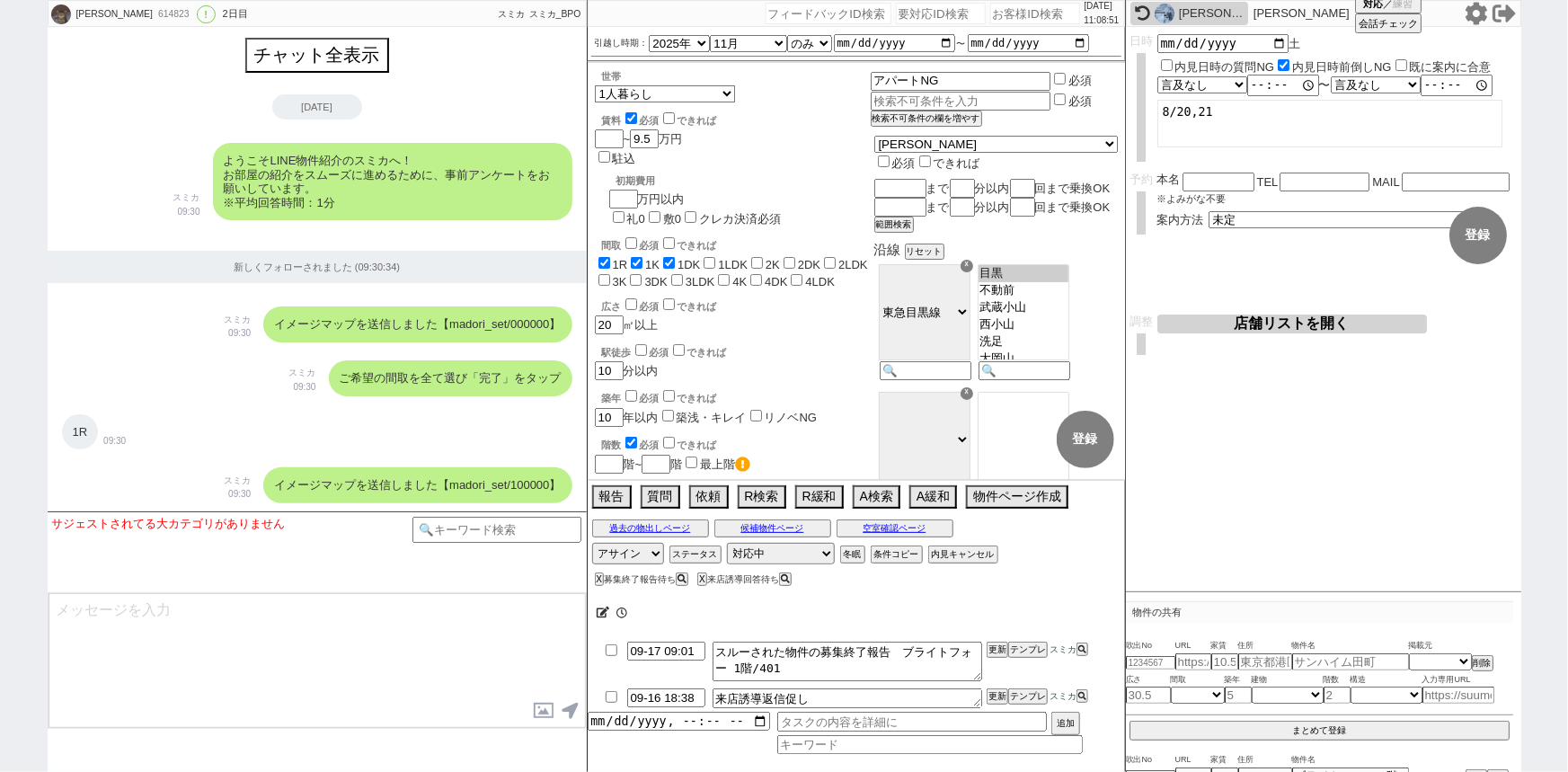
scroll to position [4306, 0]
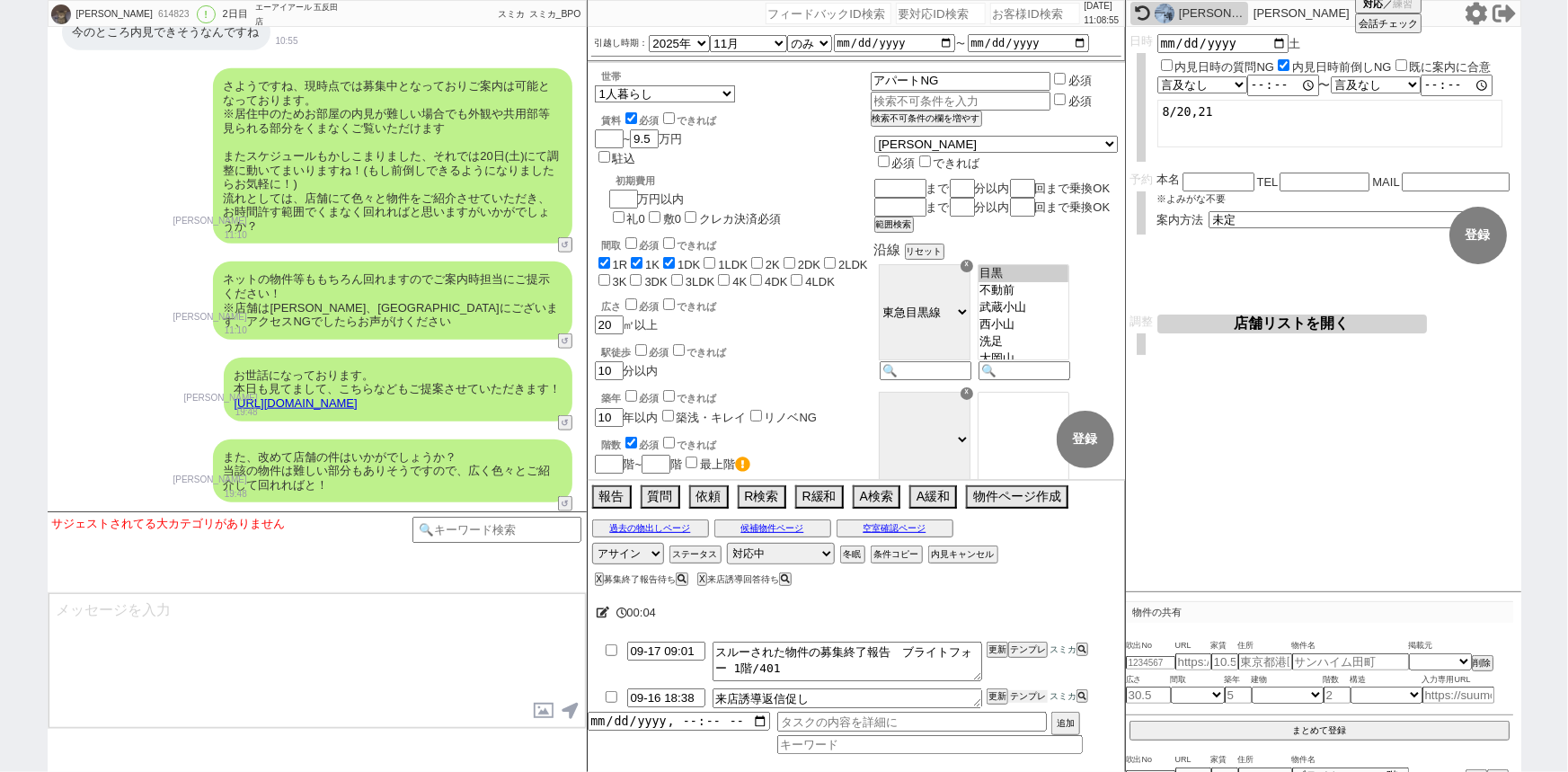
click at [1038, 698] on button "テンプレ" at bounding box center [1028, 697] width 40 height 13
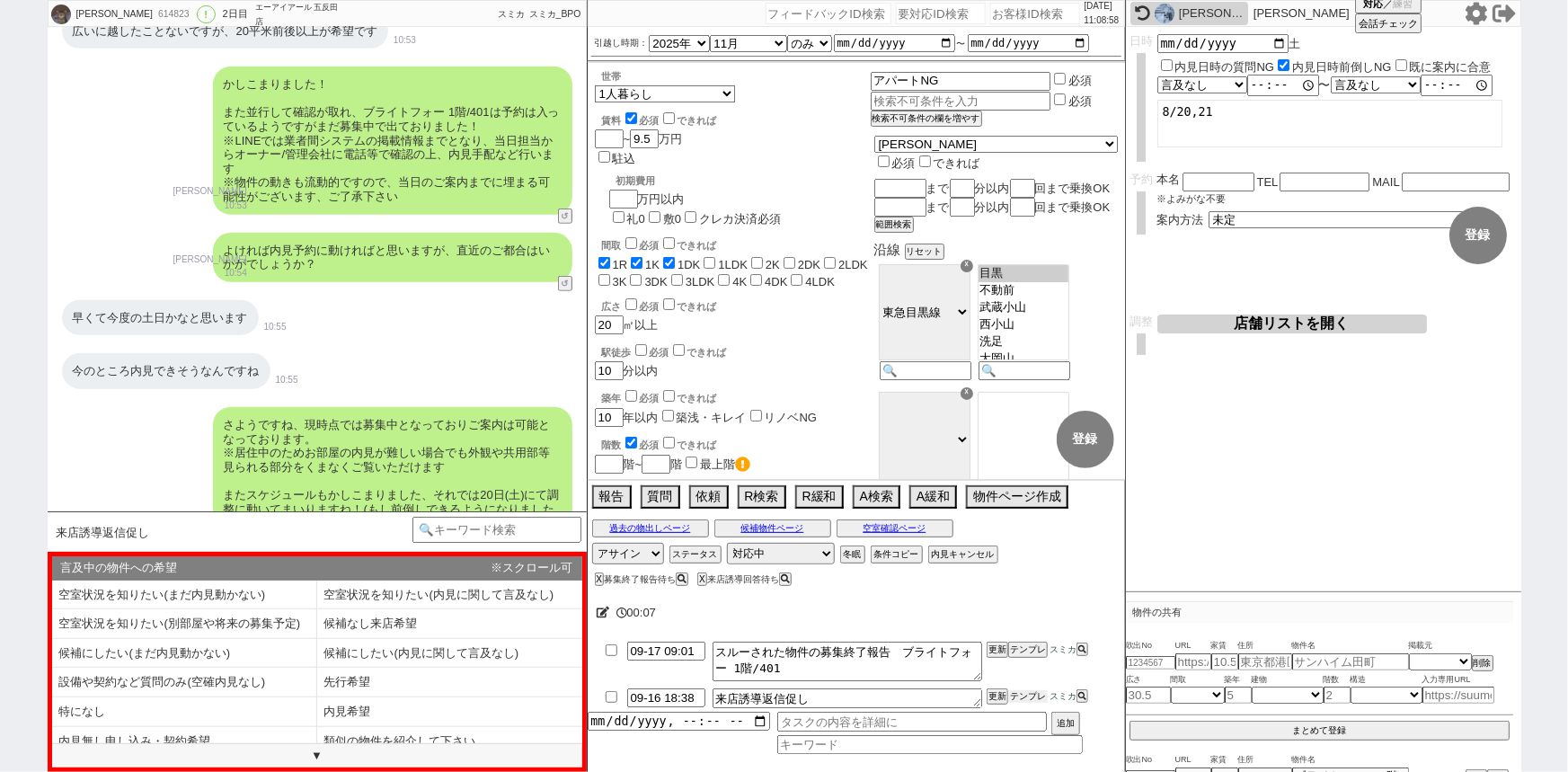
scroll to position [3909, 0]
click at [888, 529] on button "空室確認ページ" at bounding box center [895, 529] width 117 height 15
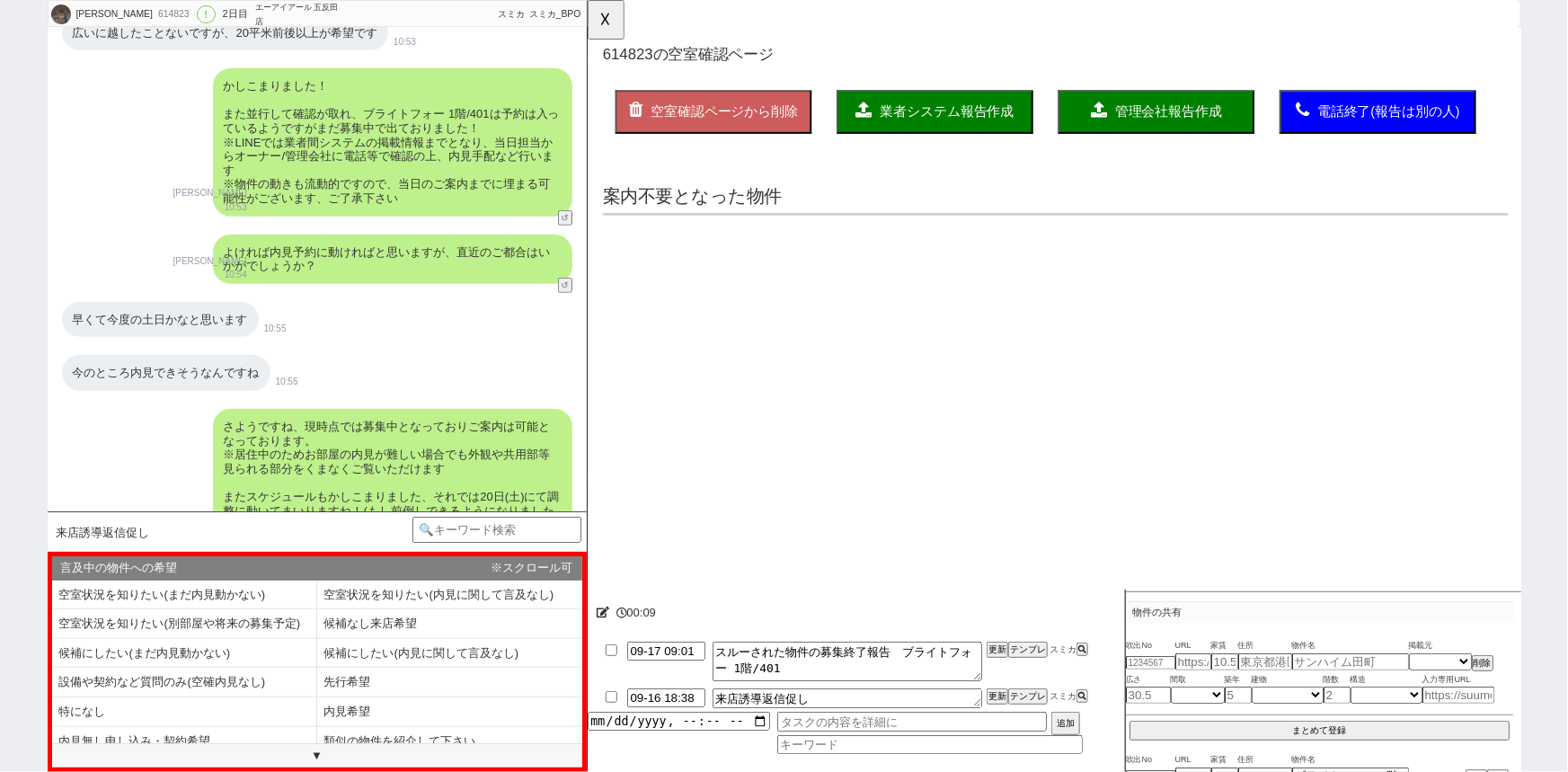
scroll to position [0, 0]
click at [735, 253] on input "checkbox" at bounding box center [731, 250] width 12 height 12
click at [963, 117] on span "業者システム報告作成" at bounding box center [973, 120] width 144 height 15
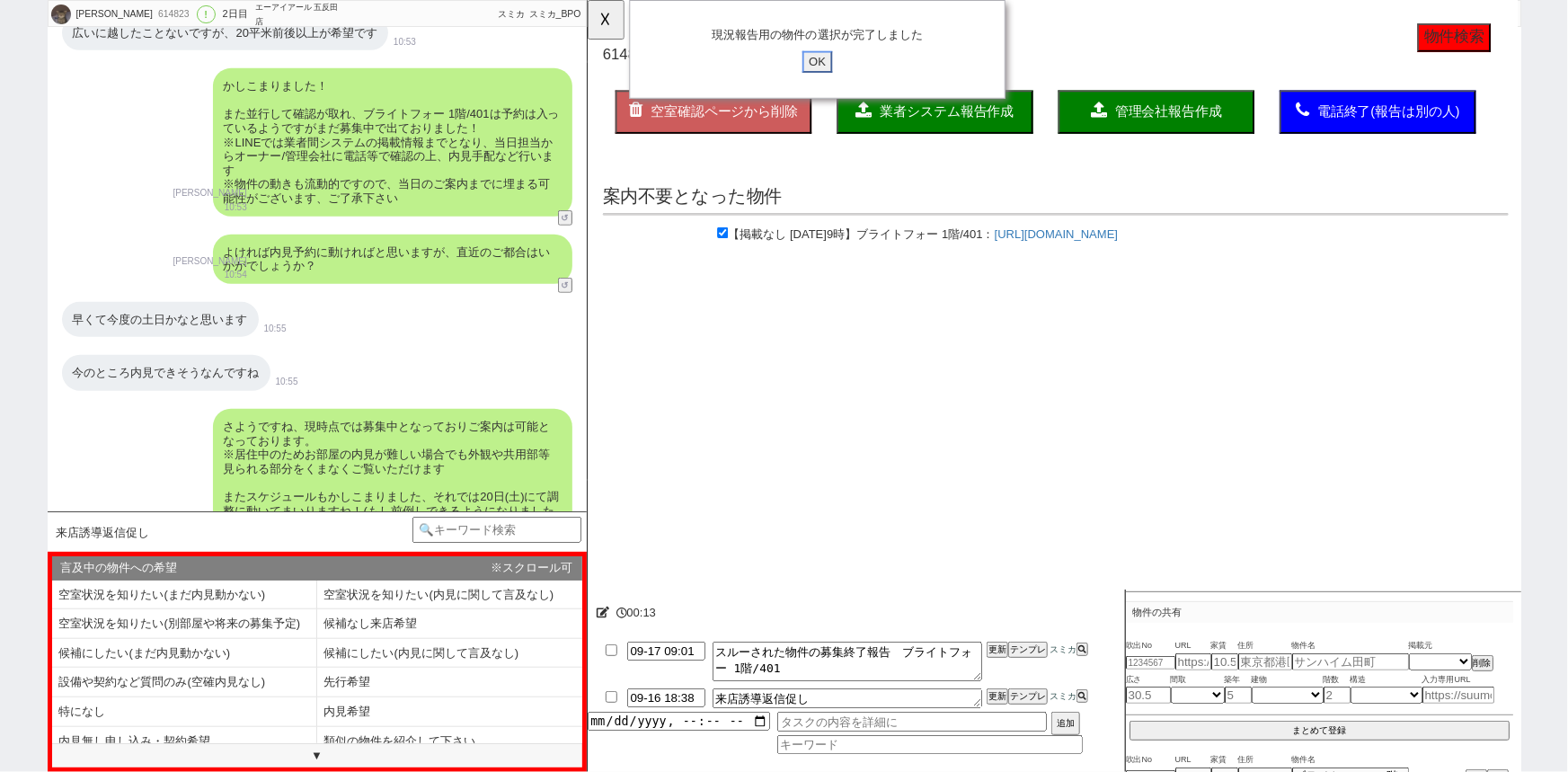
click at [829, 68] on input "OK" at bounding box center [834, 66] width 33 height 24
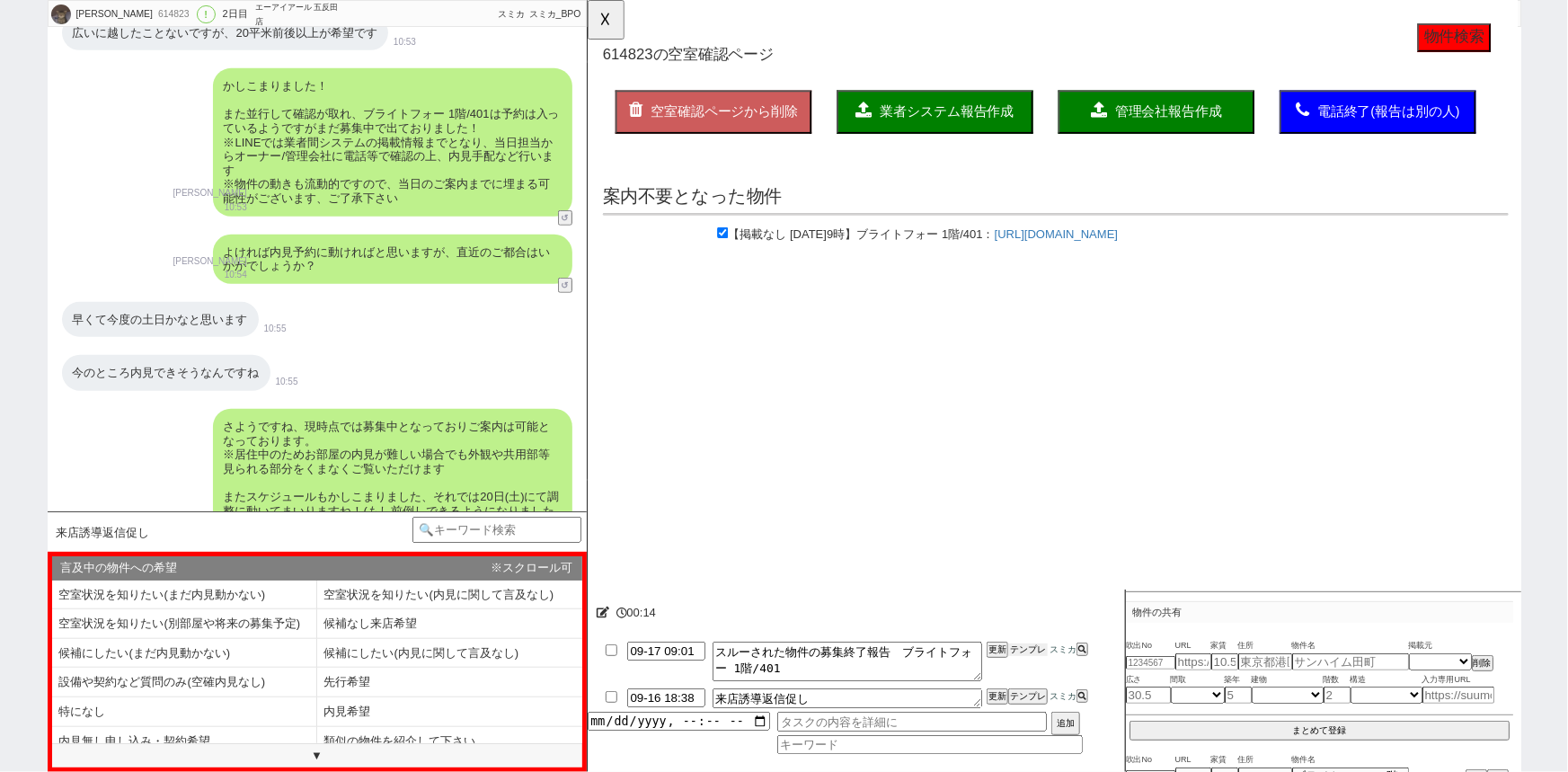
click at [1029, 653] on button "テンプレ" at bounding box center [1028, 649] width 40 height 13
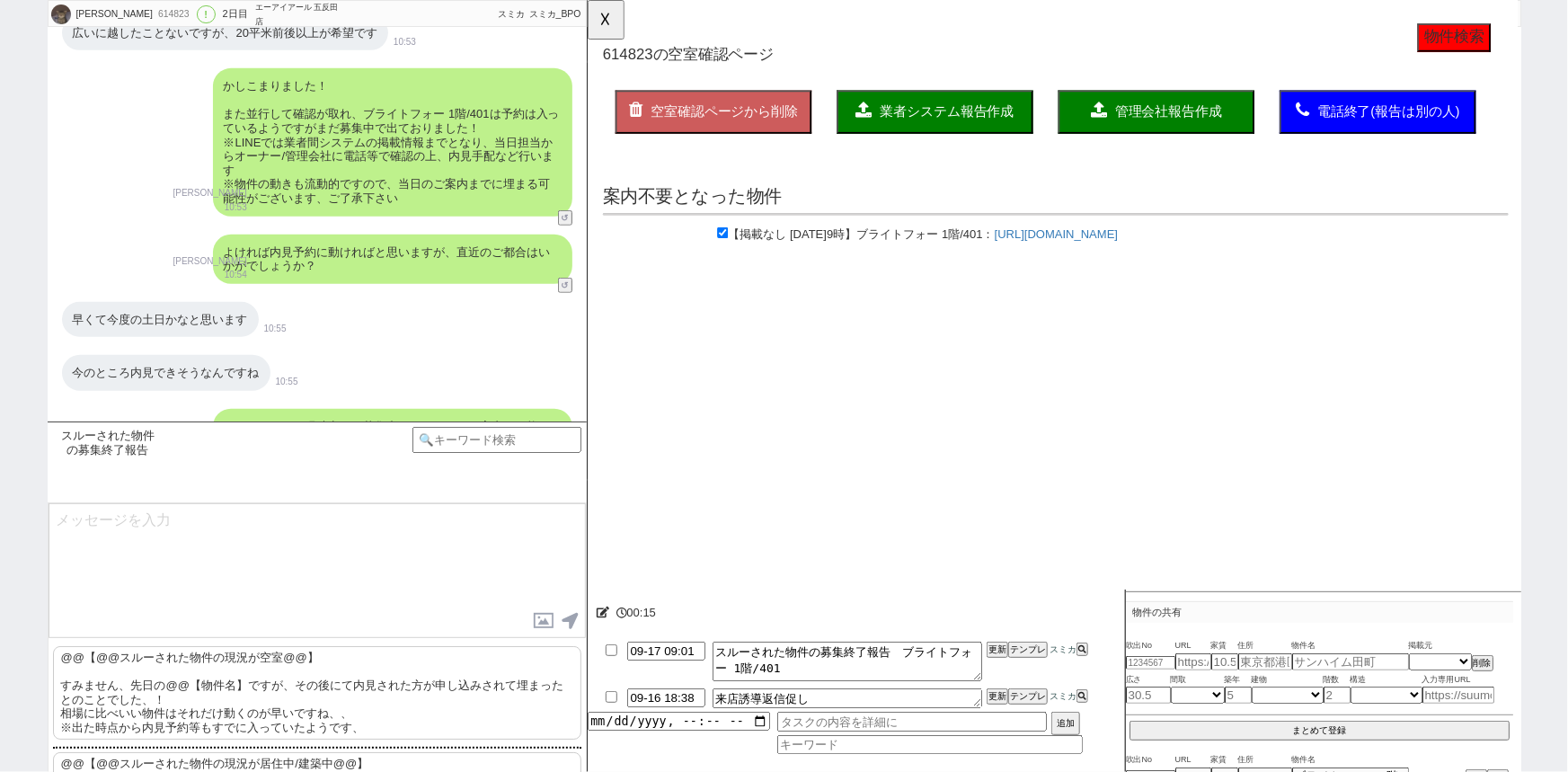
click at [298, 678] on p "@@【@@スルーされた物件の現況が空室@@】 すみません、先日の@@【物件名】ですが、その後にて内見された方が申し込みされて埋まったとのことでした、！ 相場に…" at bounding box center [317, 692] width 529 height 94
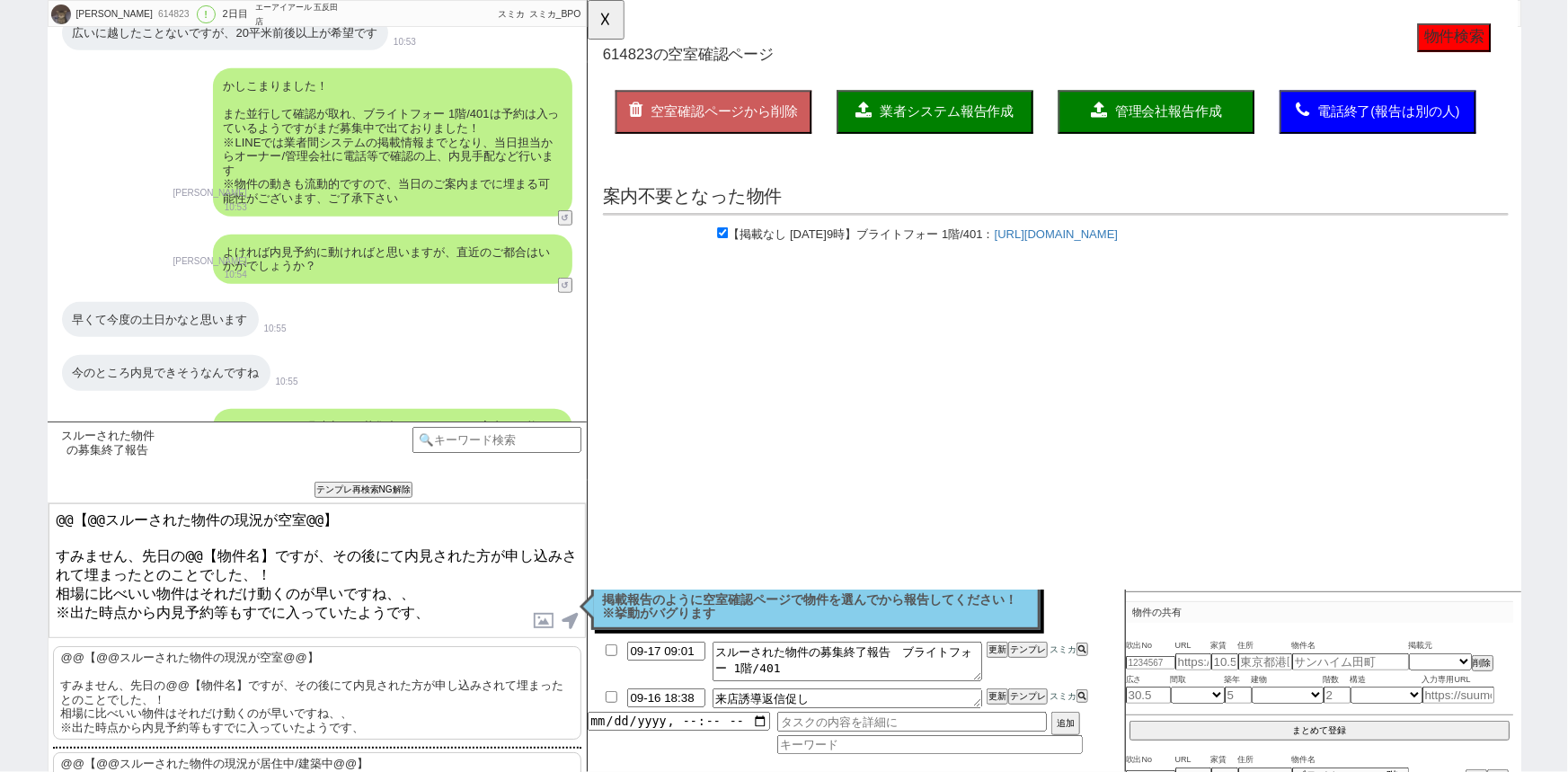
drag, startPoint x: 53, startPoint y: 544, endPoint x: 23, endPoint y: 453, distance: 95.8
click at [23, 453] on div "南 洵平 614823 ! 0 2日目 エーアイアール 五反田店 冬眠中 自社客 スミカ スミカ_BPO チャット全表示 2025-09-15 ようこそLIN…" at bounding box center [784, 386] width 1568 height 772
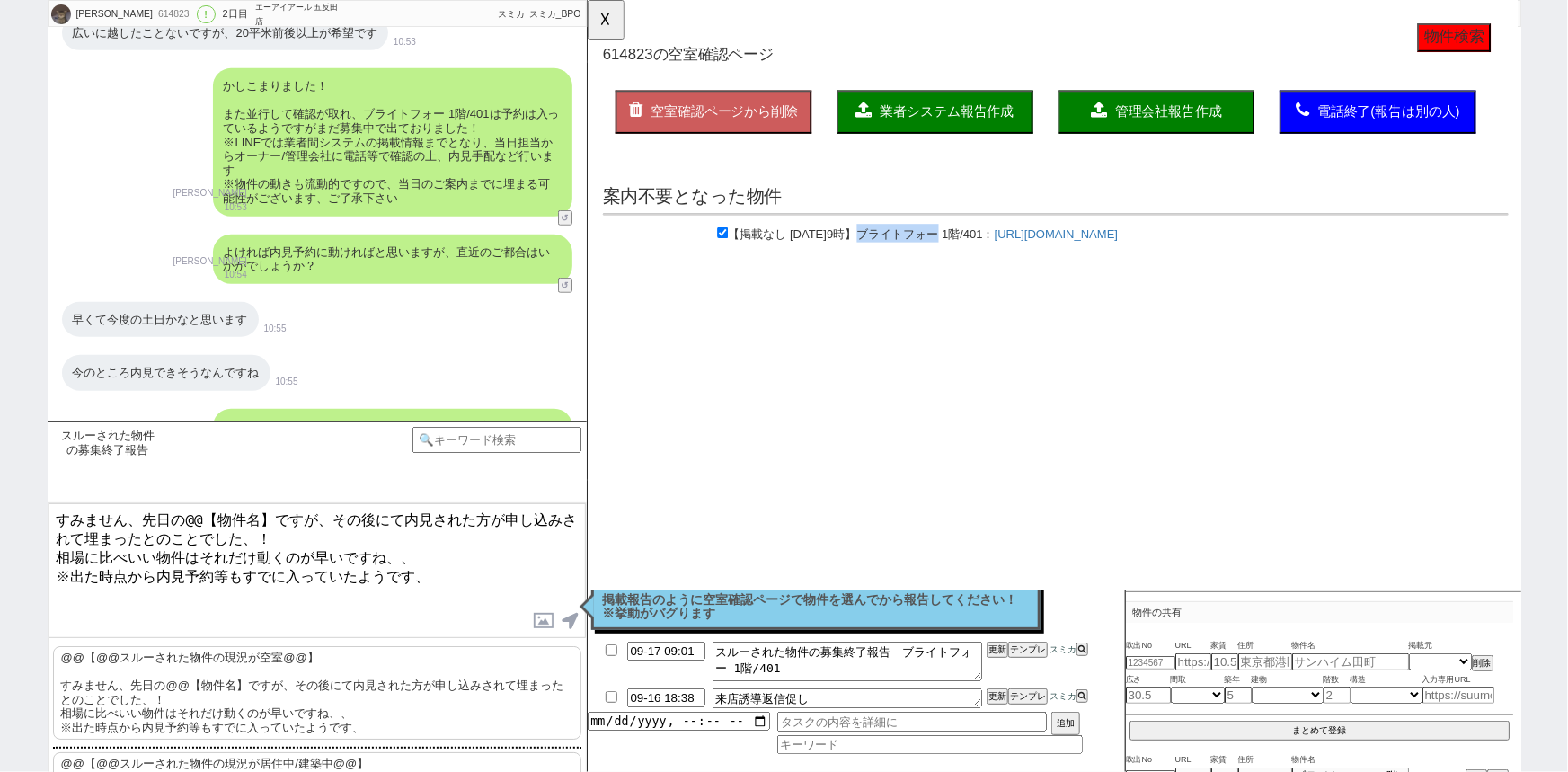
drag, startPoint x: 920, startPoint y: 242, endPoint x: 1010, endPoint y: 252, distance: 90.6
click at [1010, 252] on div "【掲載なし 2025年9月15日9時】 ブライトフォー 1階/401 ： https://www.homes.co.jp/chintai/room/1d9e0…" at bounding box center [1090, 252] width 974 height 25
copy span "ブライトフォー"
click at [266, 513] on textarea "すみません、先日の@@【物件名】ですが、その後にて内見された方が申し込みされて埋まったとのことでした、！ 相場に比べいい物件はそれだけ動くのが早いですね、、 …" at bounding box center [316, 570] width 537 height 134
drag, startPoint x: 272, startPoint y: 513, endPoint x: 184, endPoint y: 509, distance: 88.1
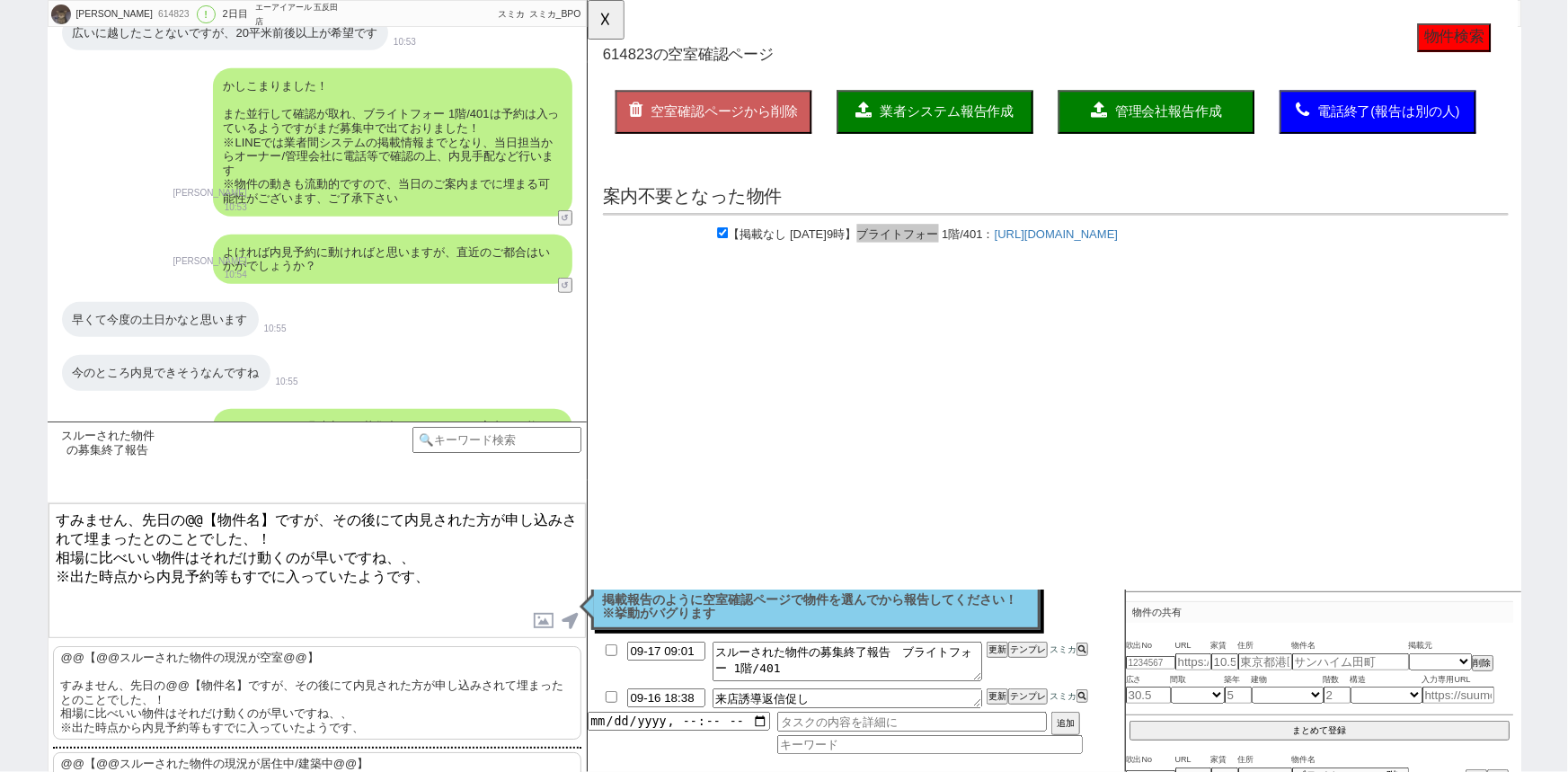
click at [184, 509] on textarea "すみません、先日の@@【物件名】ですが、その後にて内見された方が申し込みされて埋まったとのことでした、！ 相場に比べいい物件はそれだけ動くのが早いですね、、 …" at bounding box center [316, 570] width 537 height 134
paste textarea "ブライトフォー"
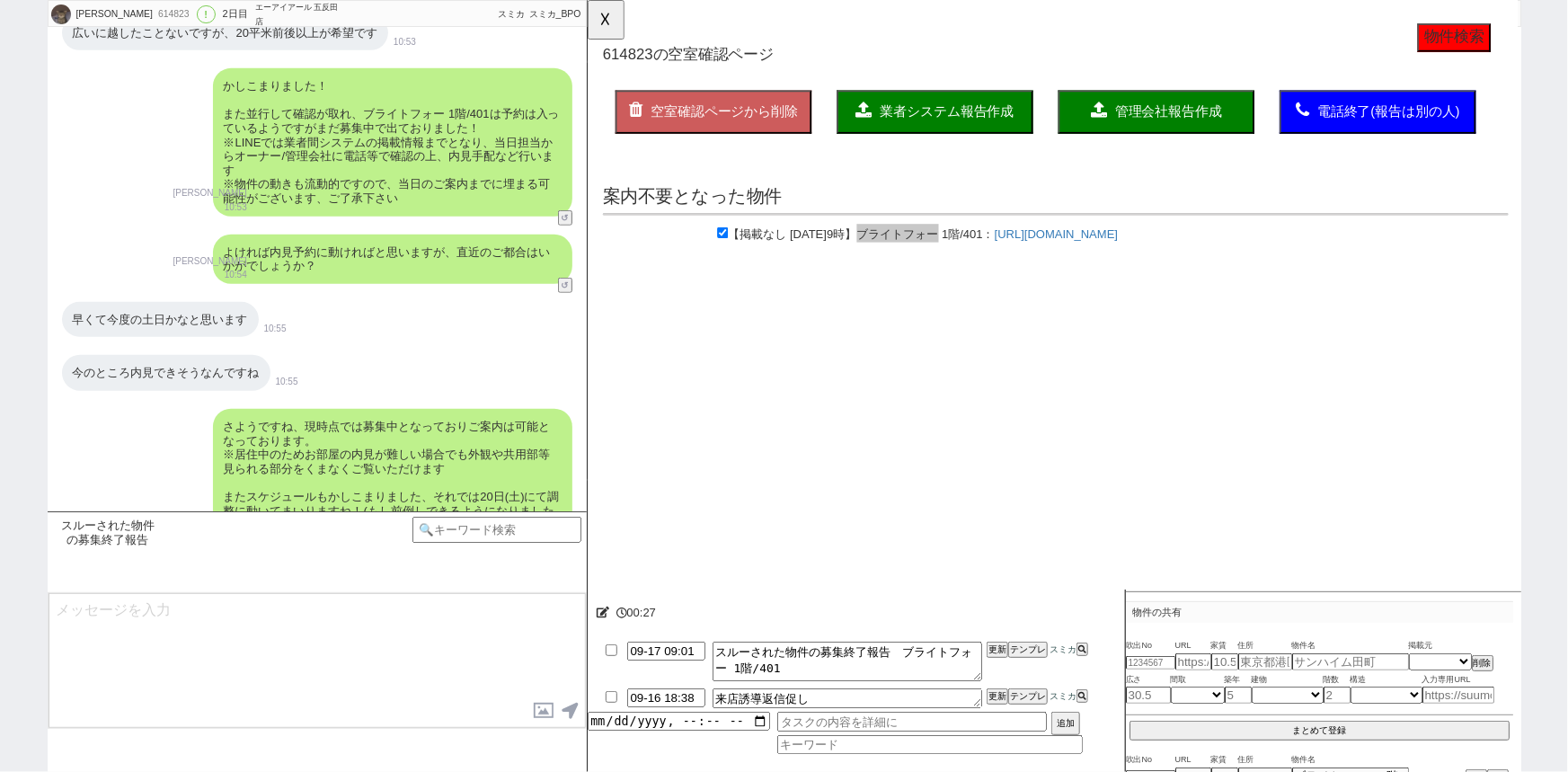
scroll to position [4464, 0]
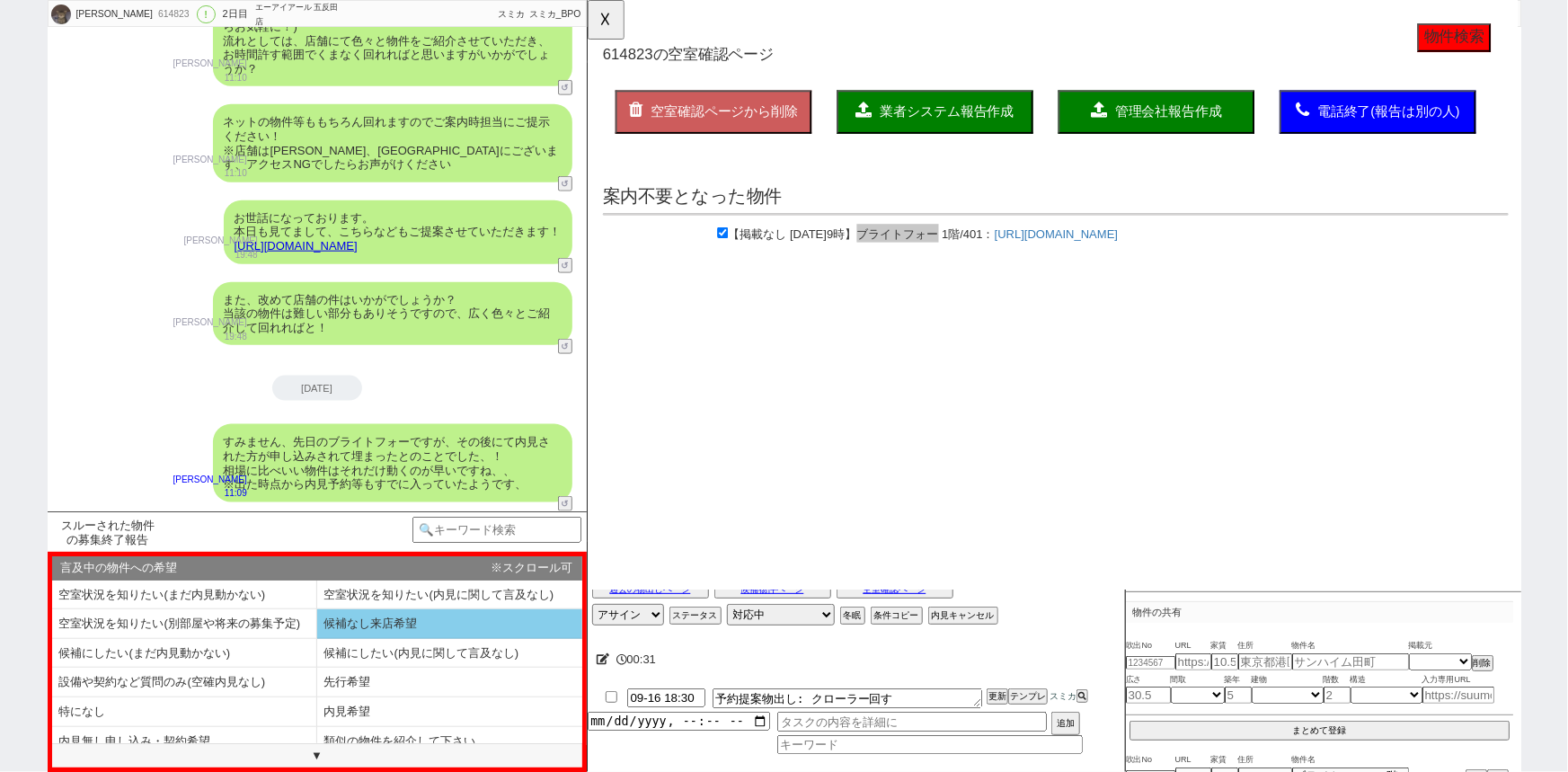
click at [432, 622] on li "候補なし来店希望" at bounding box center [450, 624] width 265 height 30
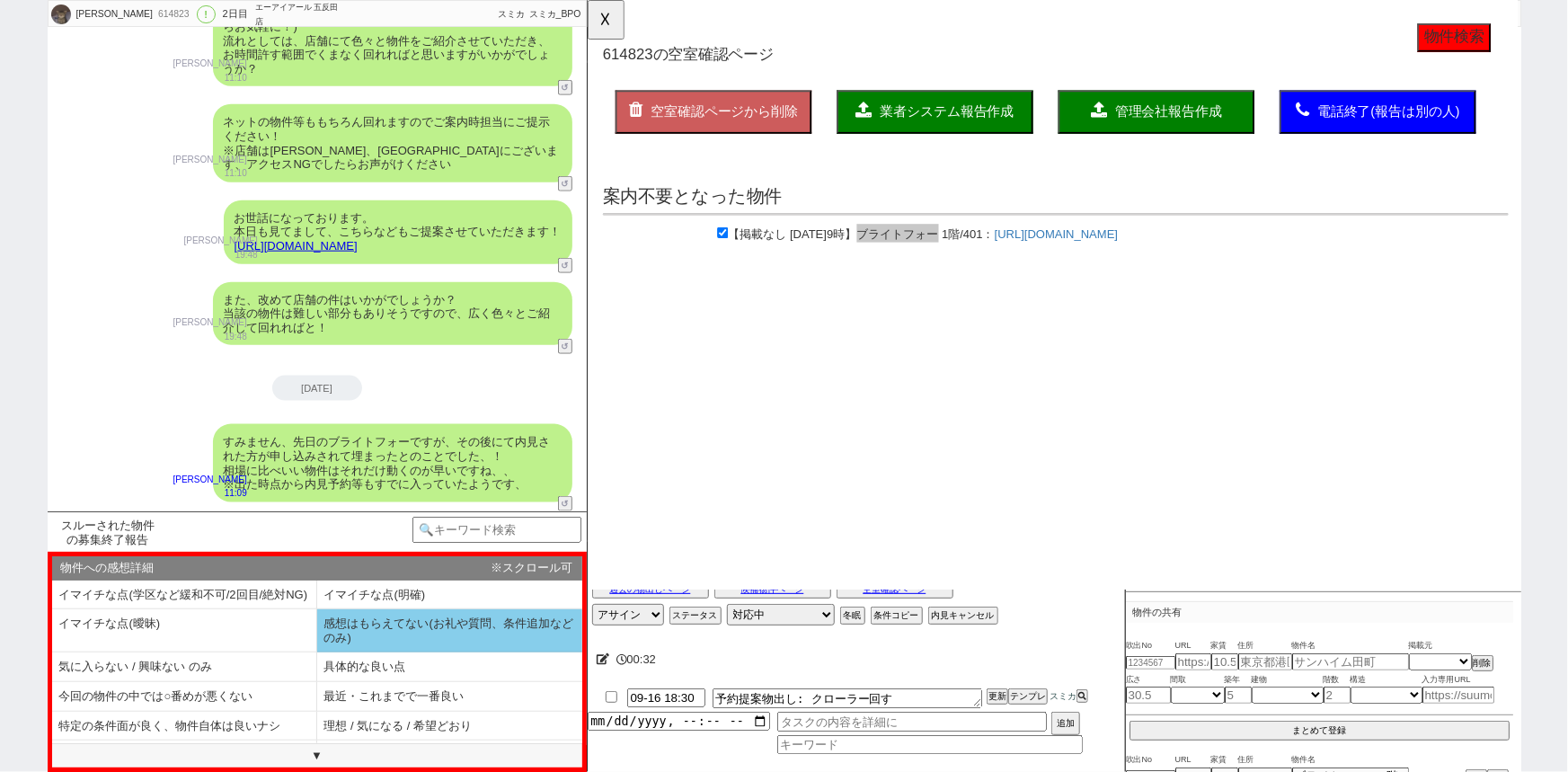
click at [377, 637] on li "感想はもらえてない(お礼や質問、条件追加などのみ)" at bounding box center [450, 630] width 265 height 43
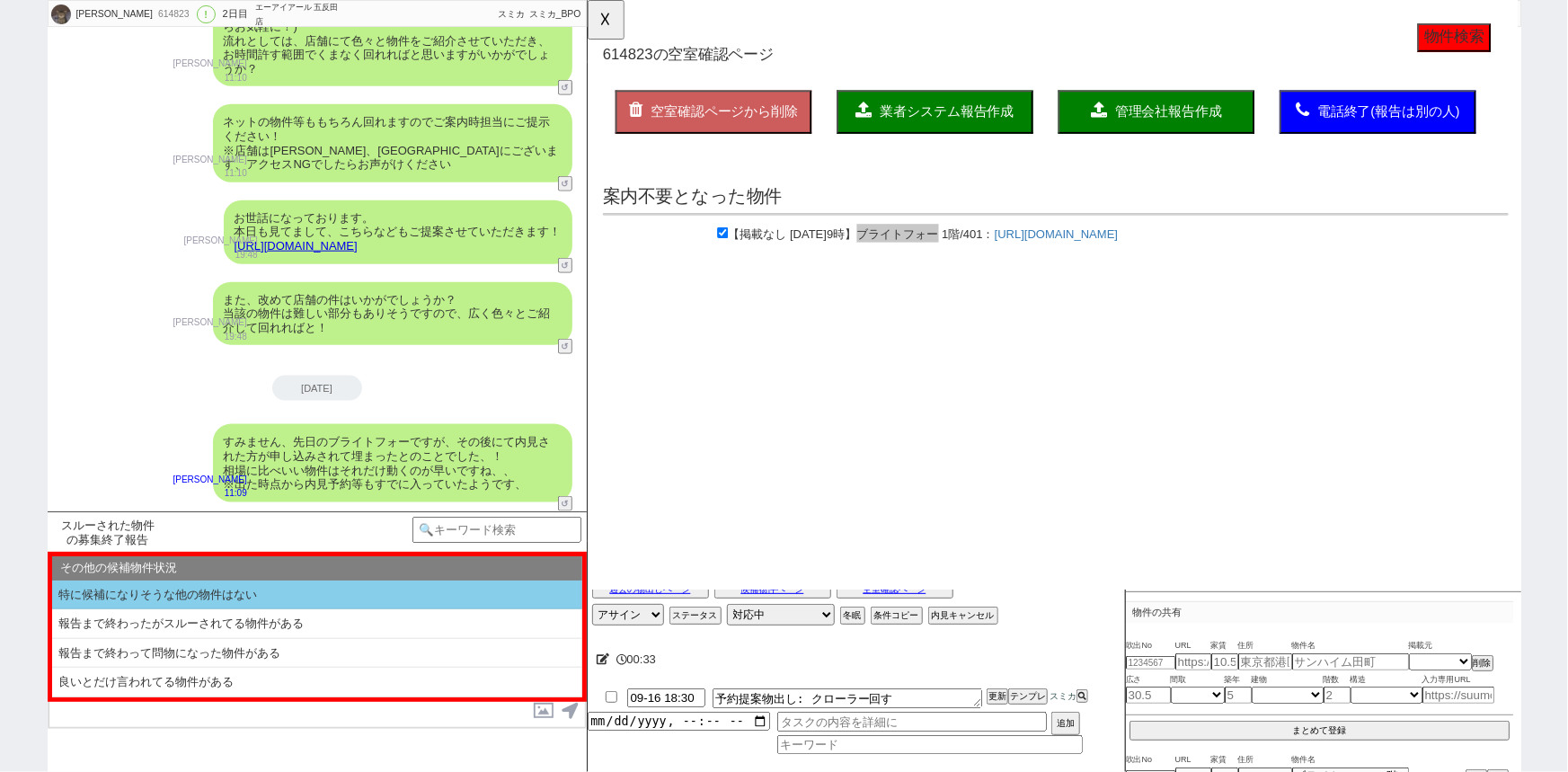
click at [208, 593] on li "特に候補になりそうな他の物件はない" at bounding box center [317, 595] width 531 height 30
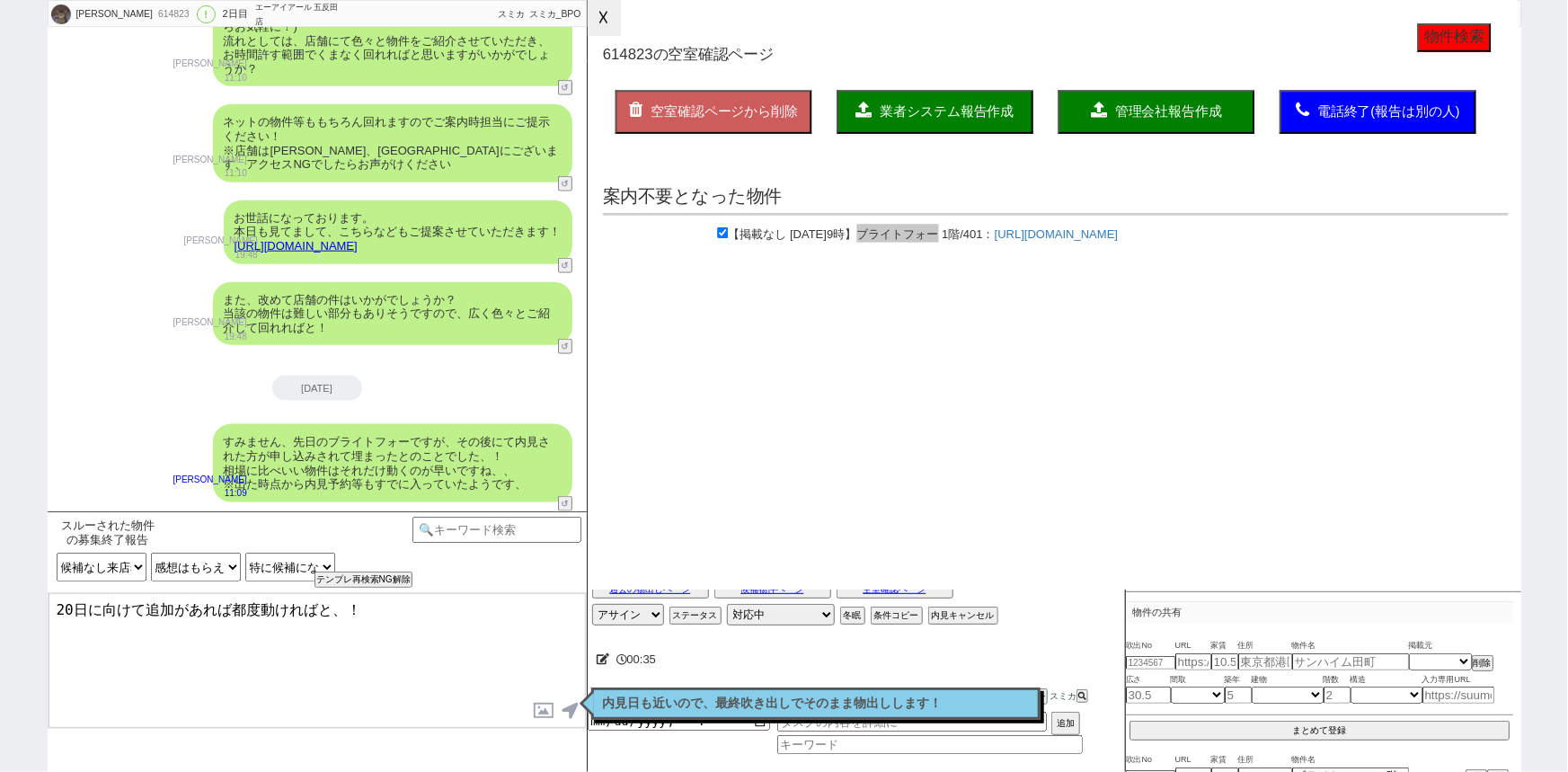
click at [602, 18] on button "☓" at bounding box center [604, 18] width 34 height 36
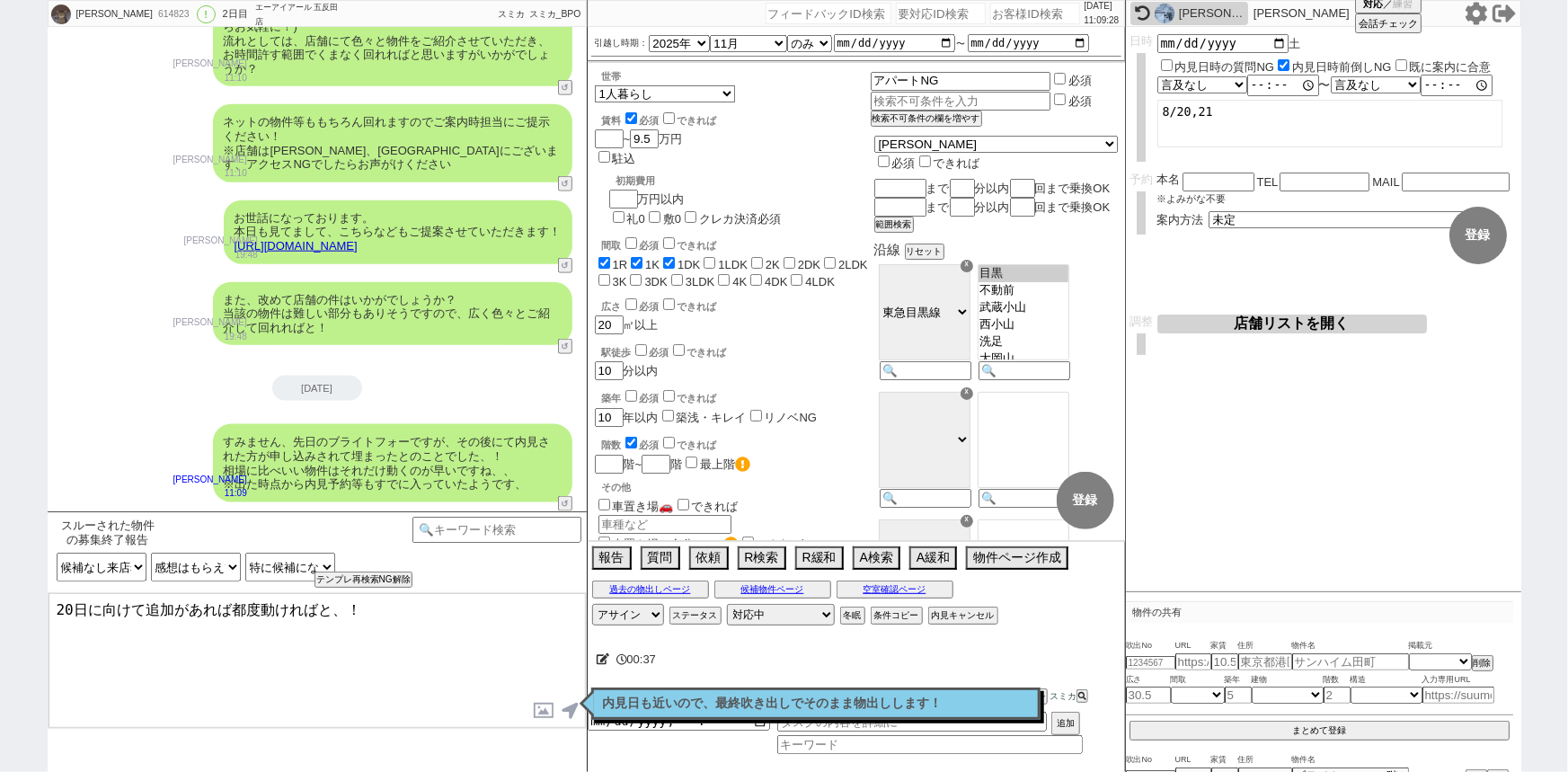
click at [324, 633] on textarea "20日に向けて追加があれば都度動ければと、！" at bounding box center [316, 660] width 537 height 134
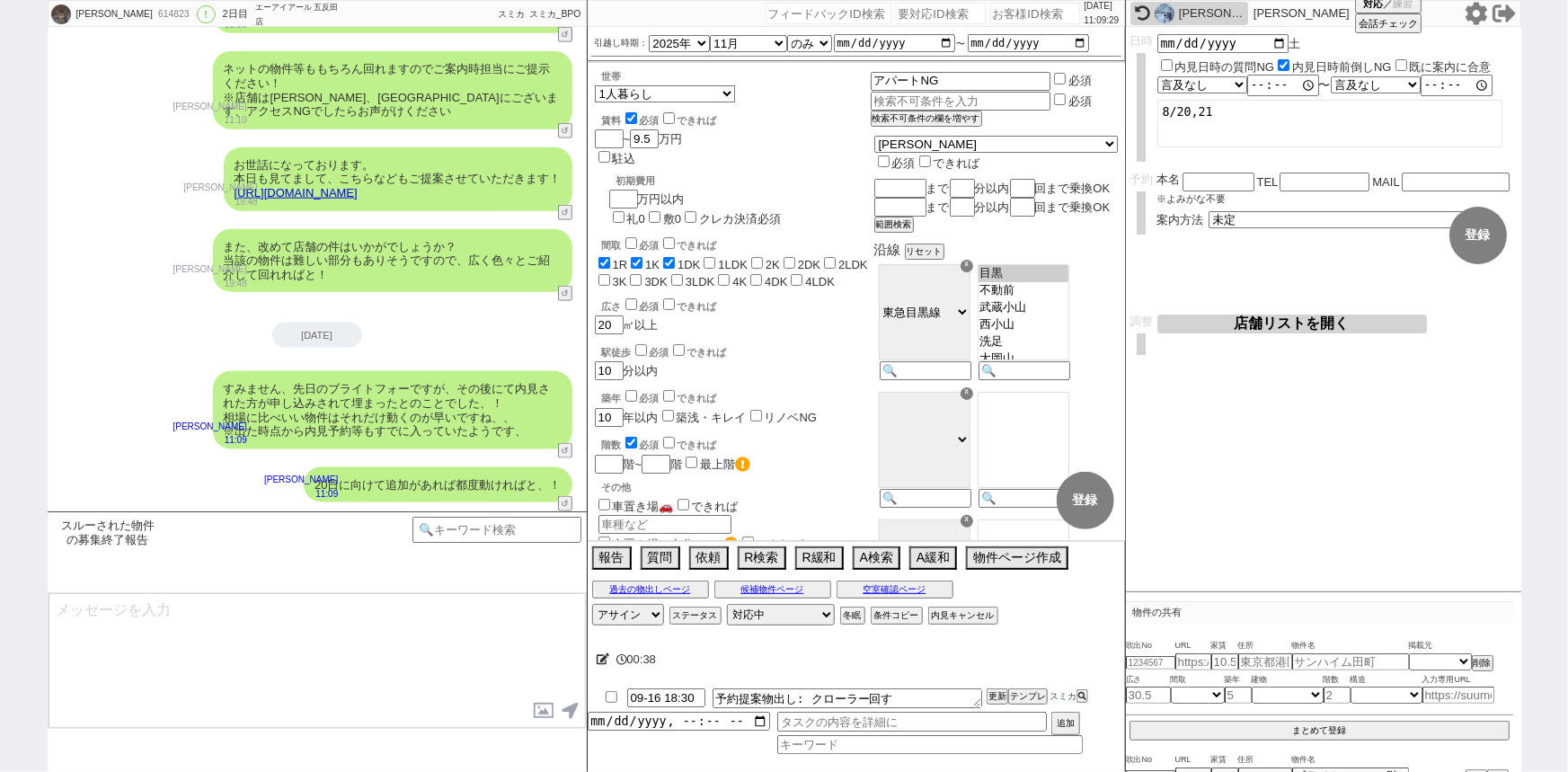
scroll to position [4517, 0]
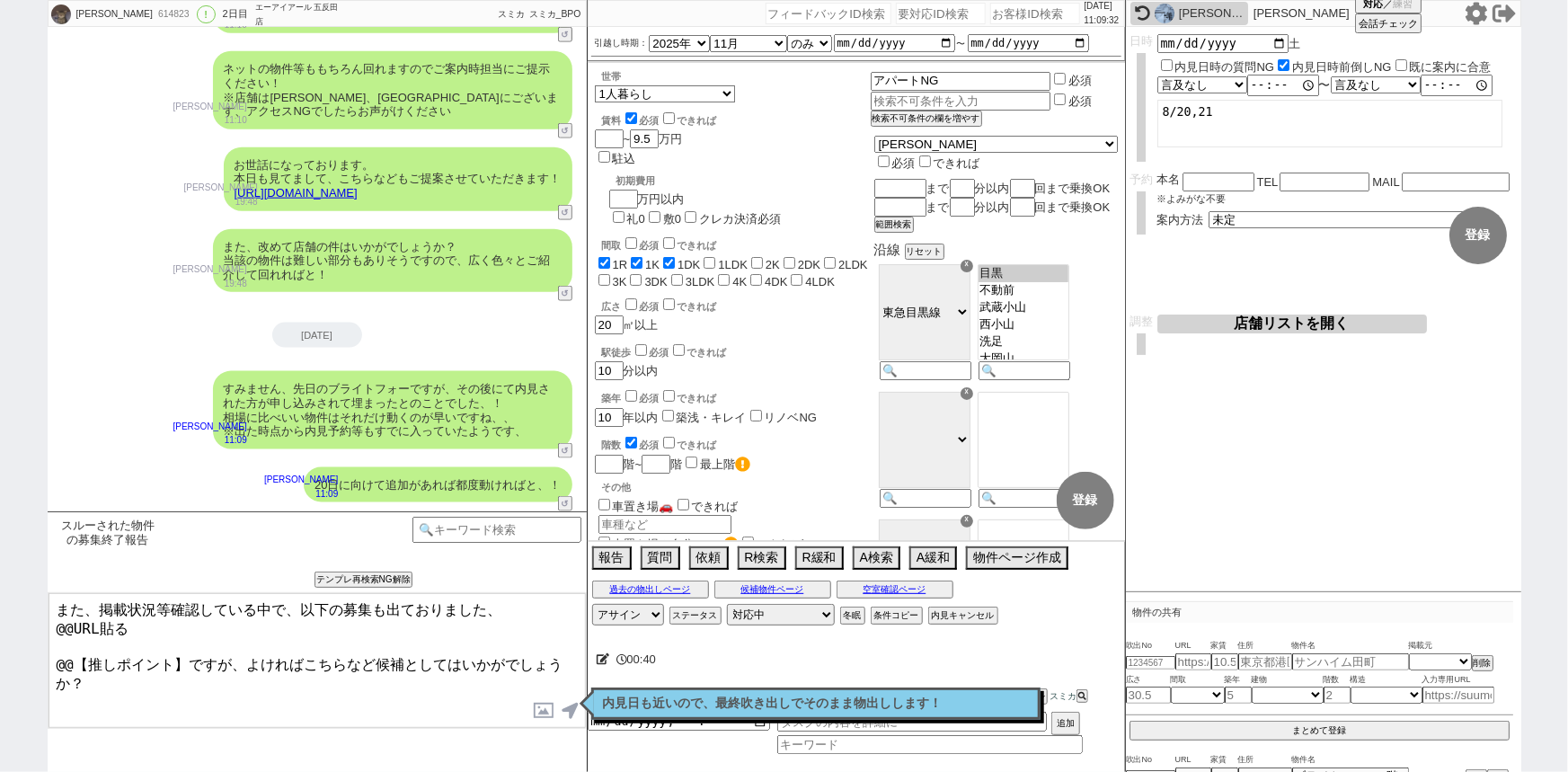
click at [775, 697] on p "内見日も近いので、最終吹き出しでそのまま物出しします！" at bounding box center [816, 704] width 426 height 15
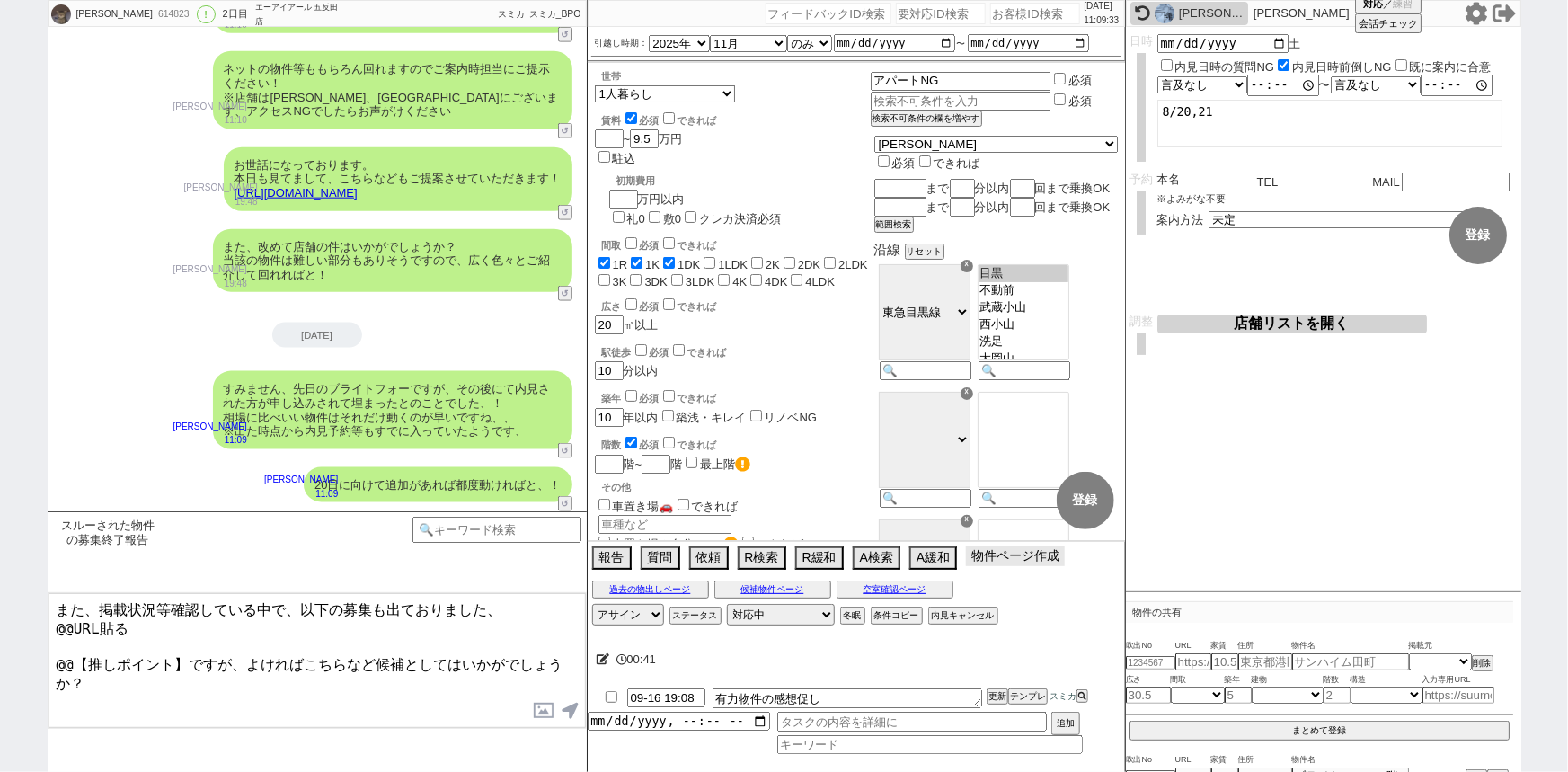
click at [1007, 559] on button "物件ページ作成 今は物件がないので押せません" at bounding box center [1015, 556] width 99 height 20
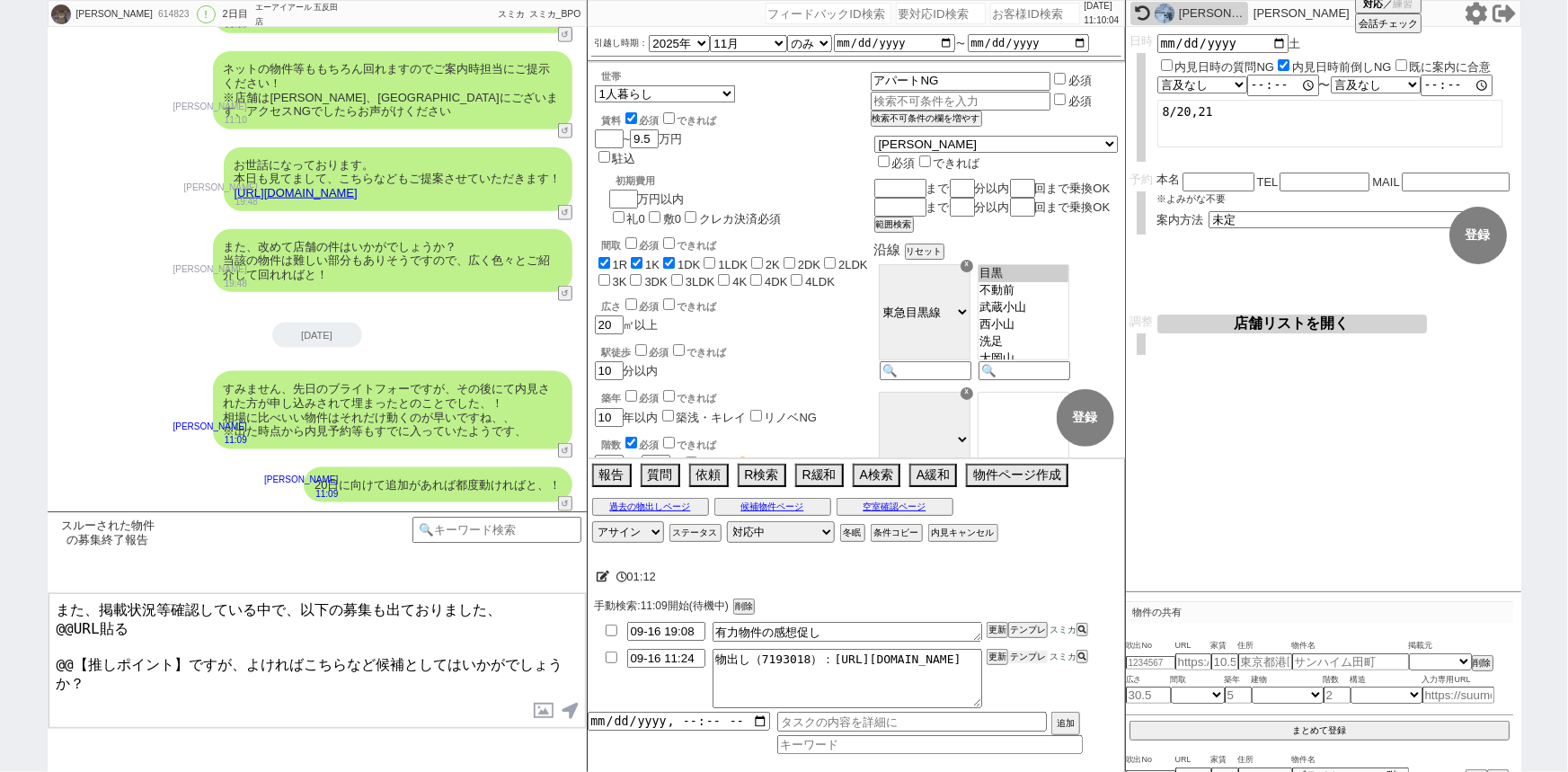
click at [1026, 662] on button "テンプレ" at bounding box center [1028, 657] width 40 height 13
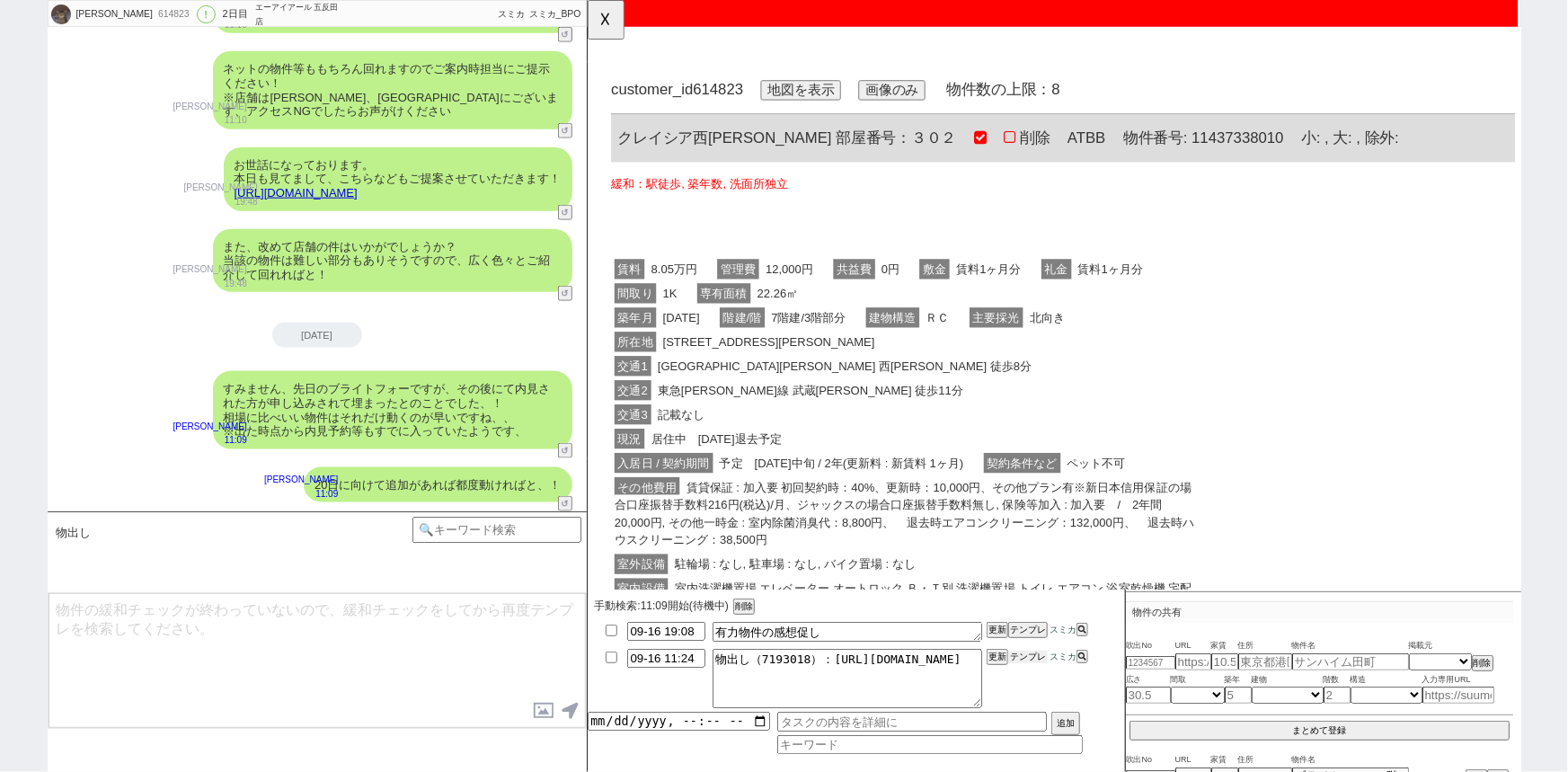
scroll to position [0, 0]
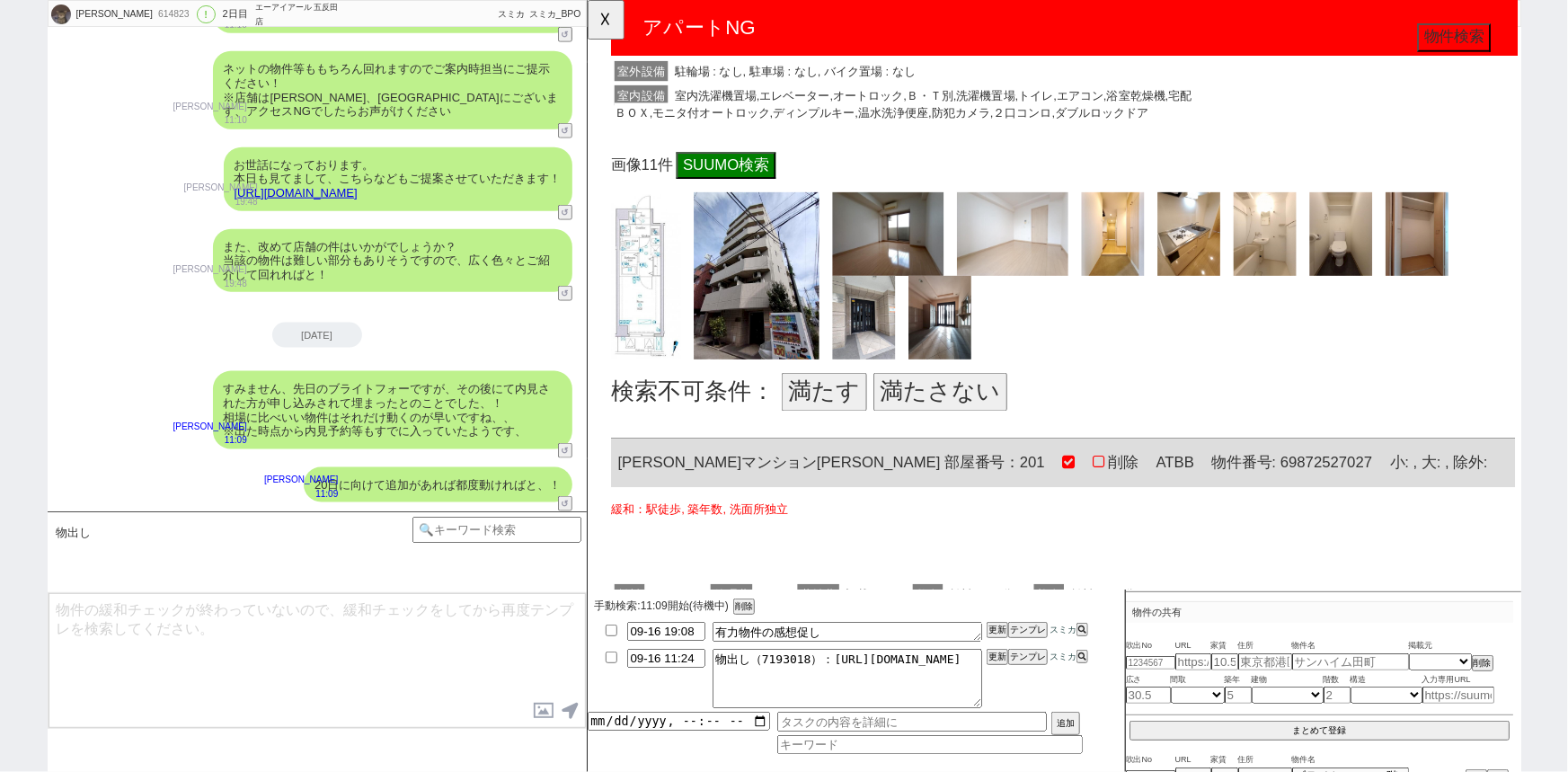
click at [820, 425] on button "満たす" at bounding box center [840, 421] width 92 height 41
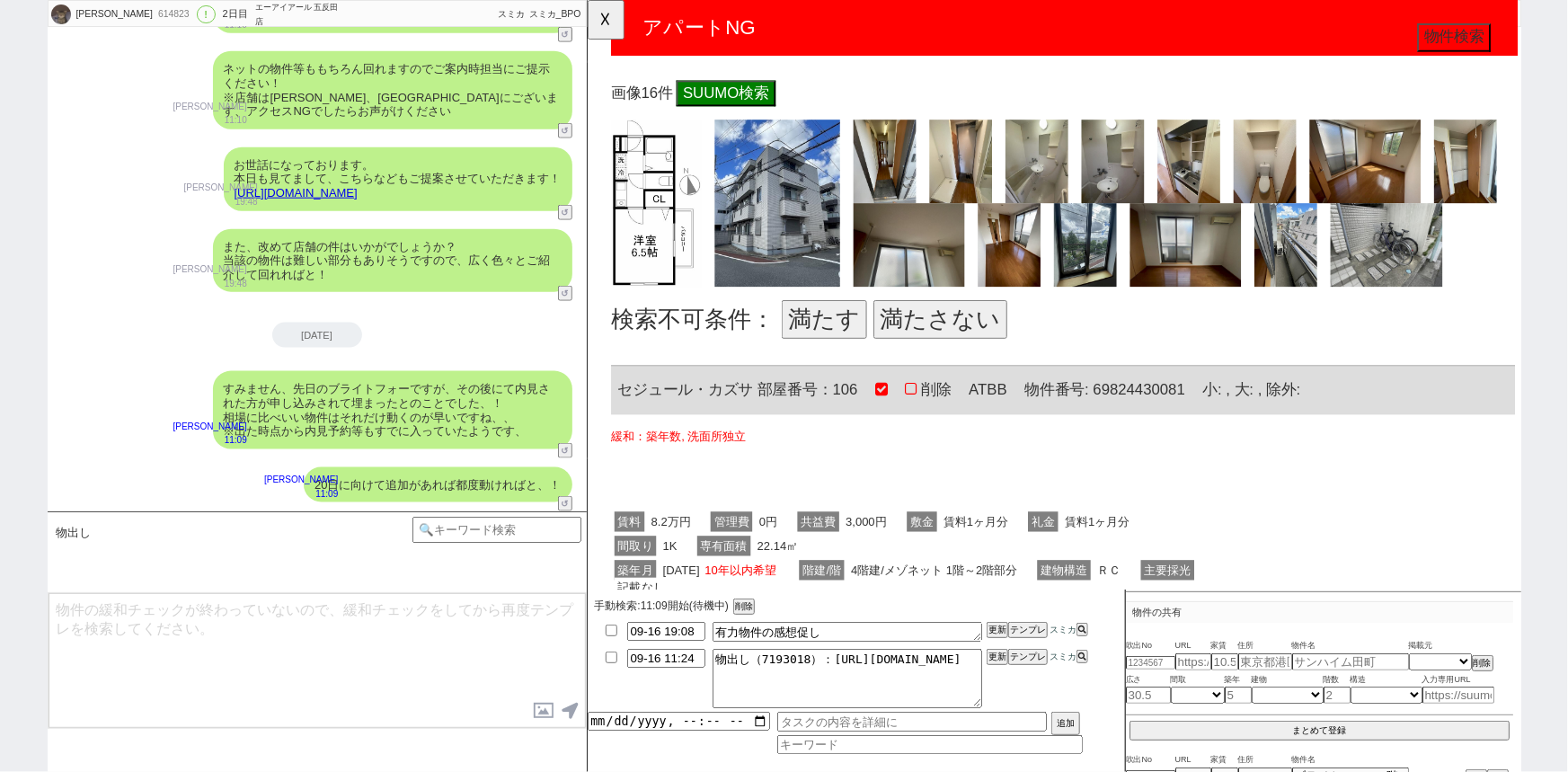
scroll to position [1519, 0]
click at [828, 328] on button "満たす" at bounding box center [840, 341] width 92 height 41
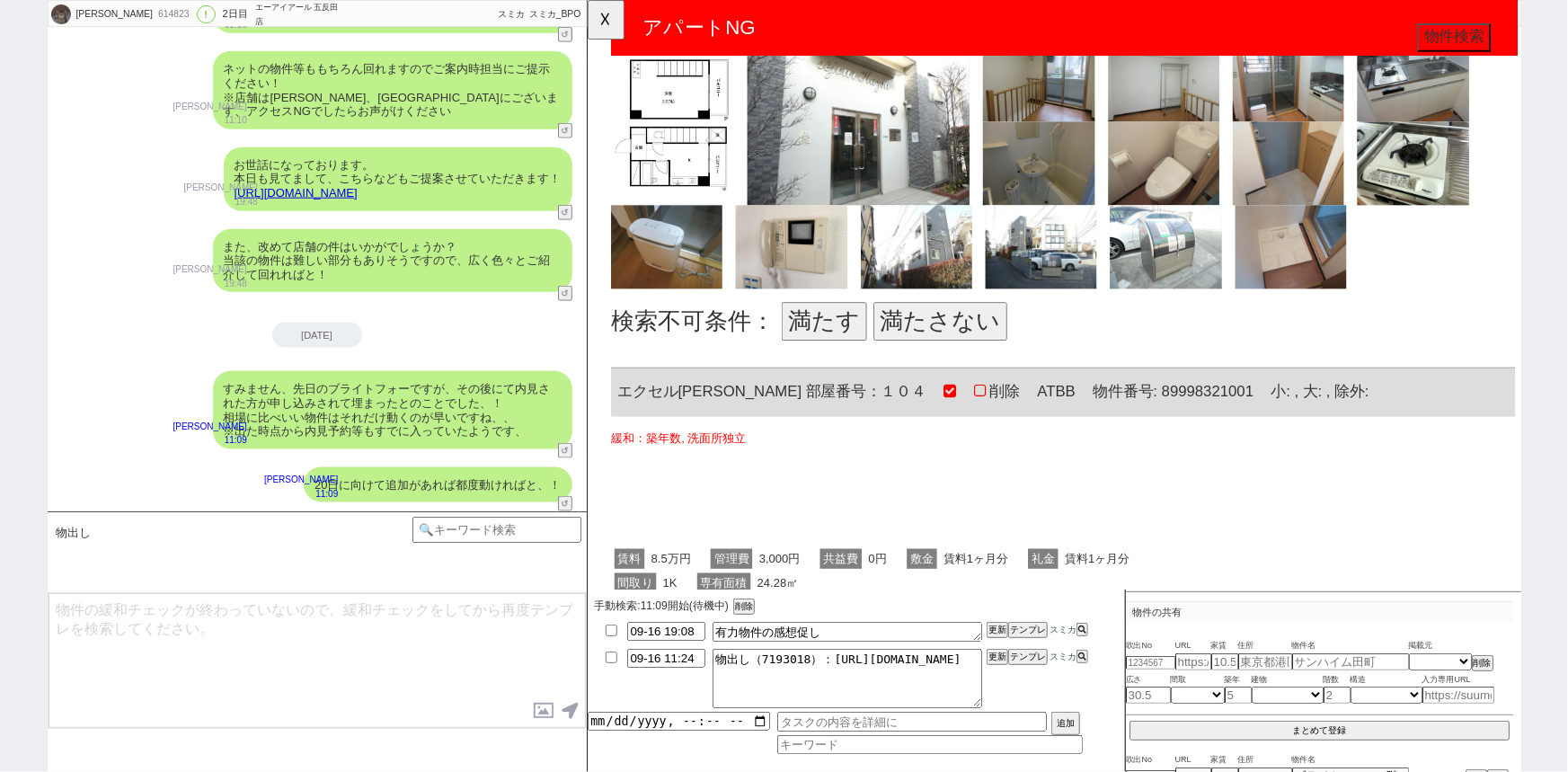
scroll to position [2492, 0]
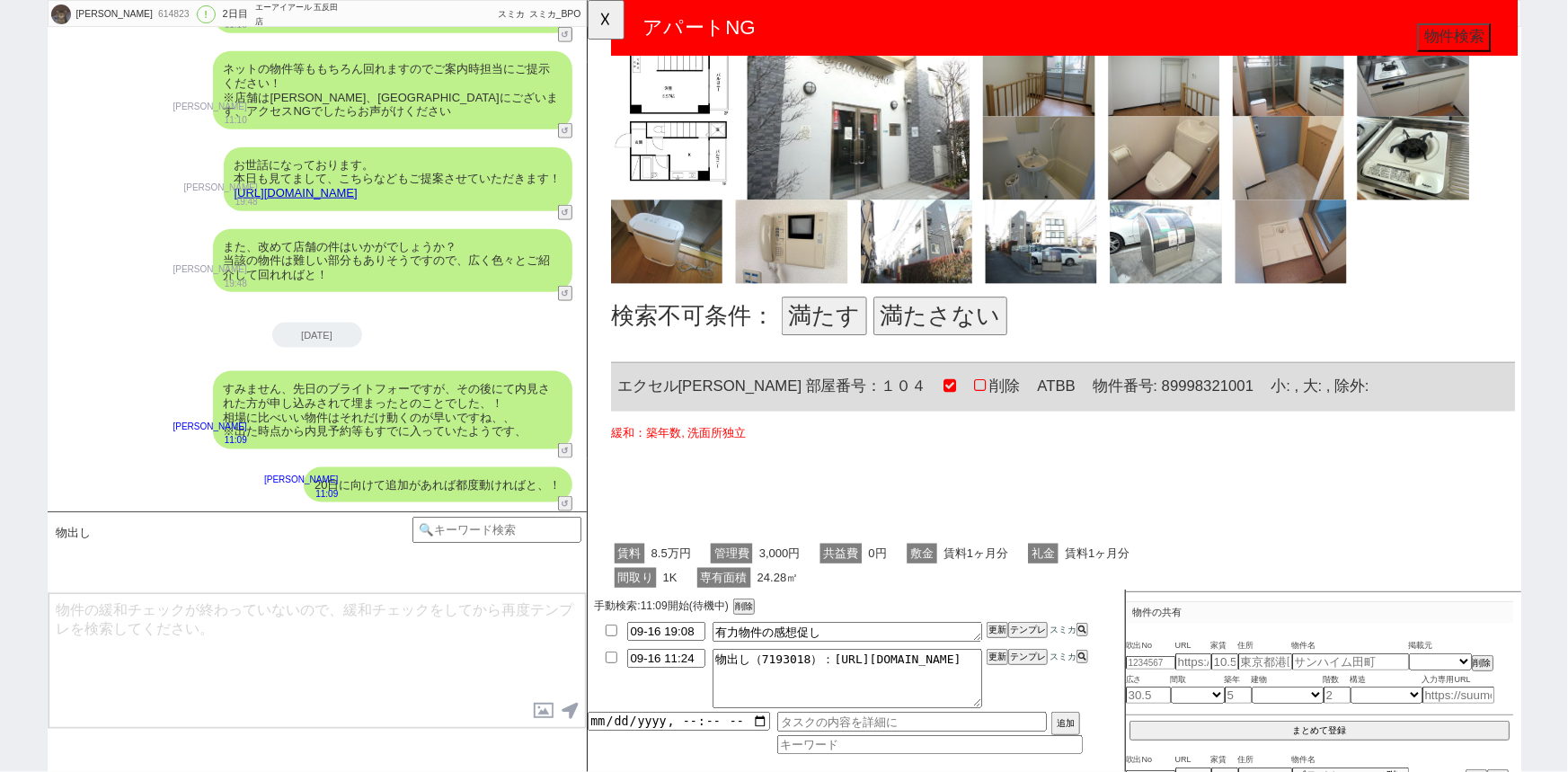
click at [977, 345] on button "満たさない" at bounding box center [966, 339] width 144 height 41
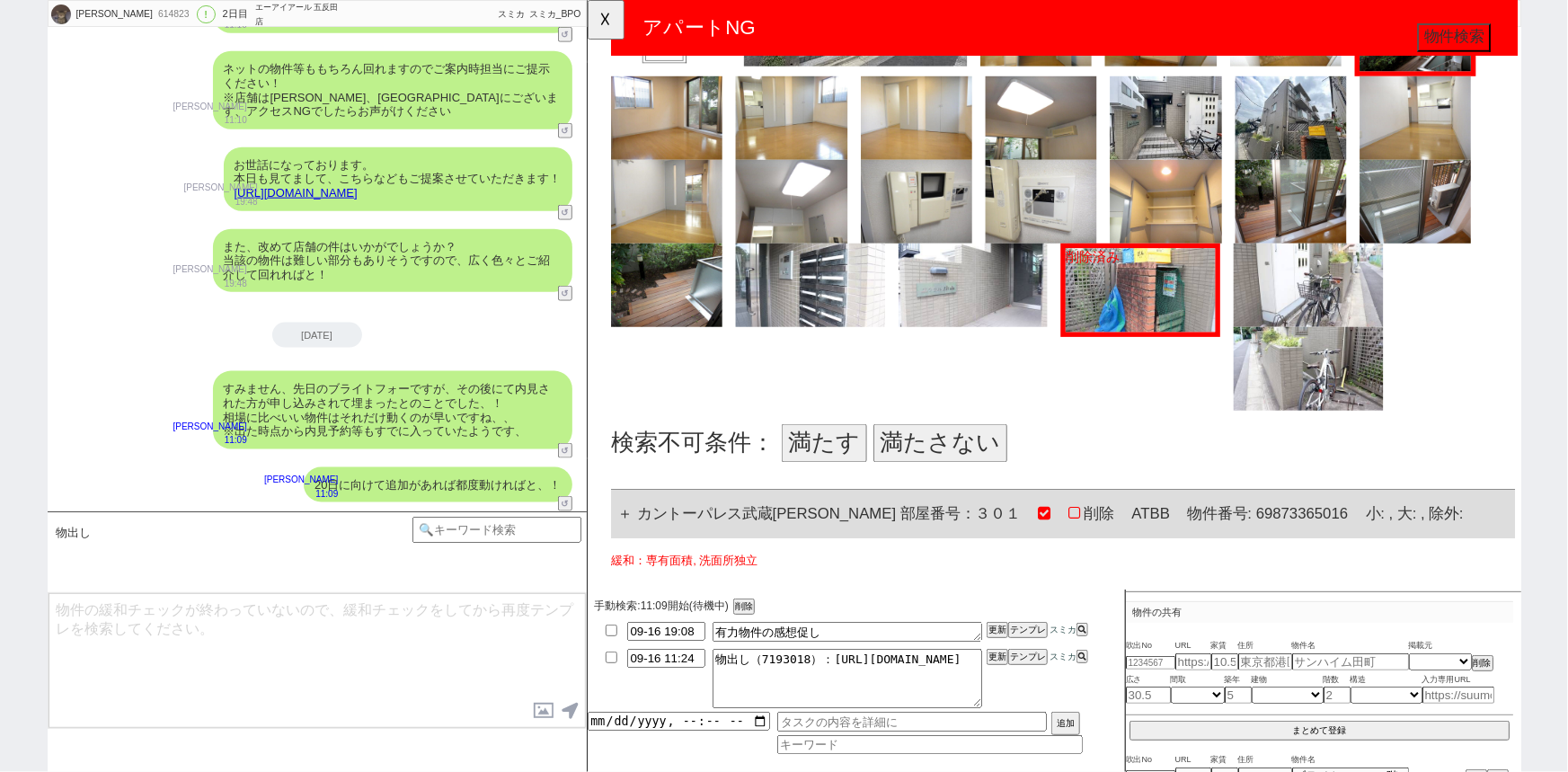
click at [844, 468] on button "満たす" at bounding box center [840, 475] width 92 height 41
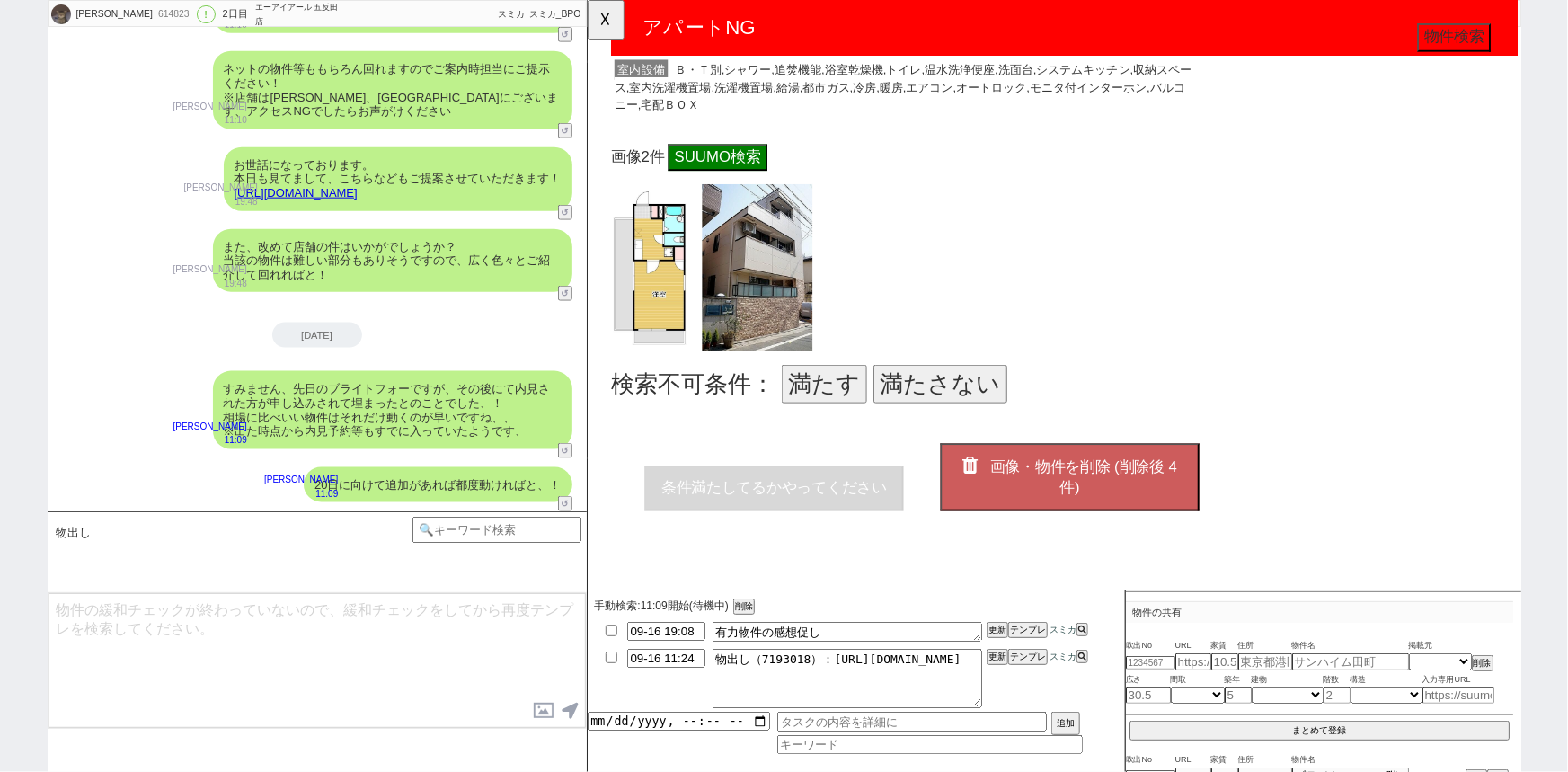
scroll to position [4548, 0]
click at [978, 409] on button "満たさない" at bounding box center [966, 410] width 144 height 41
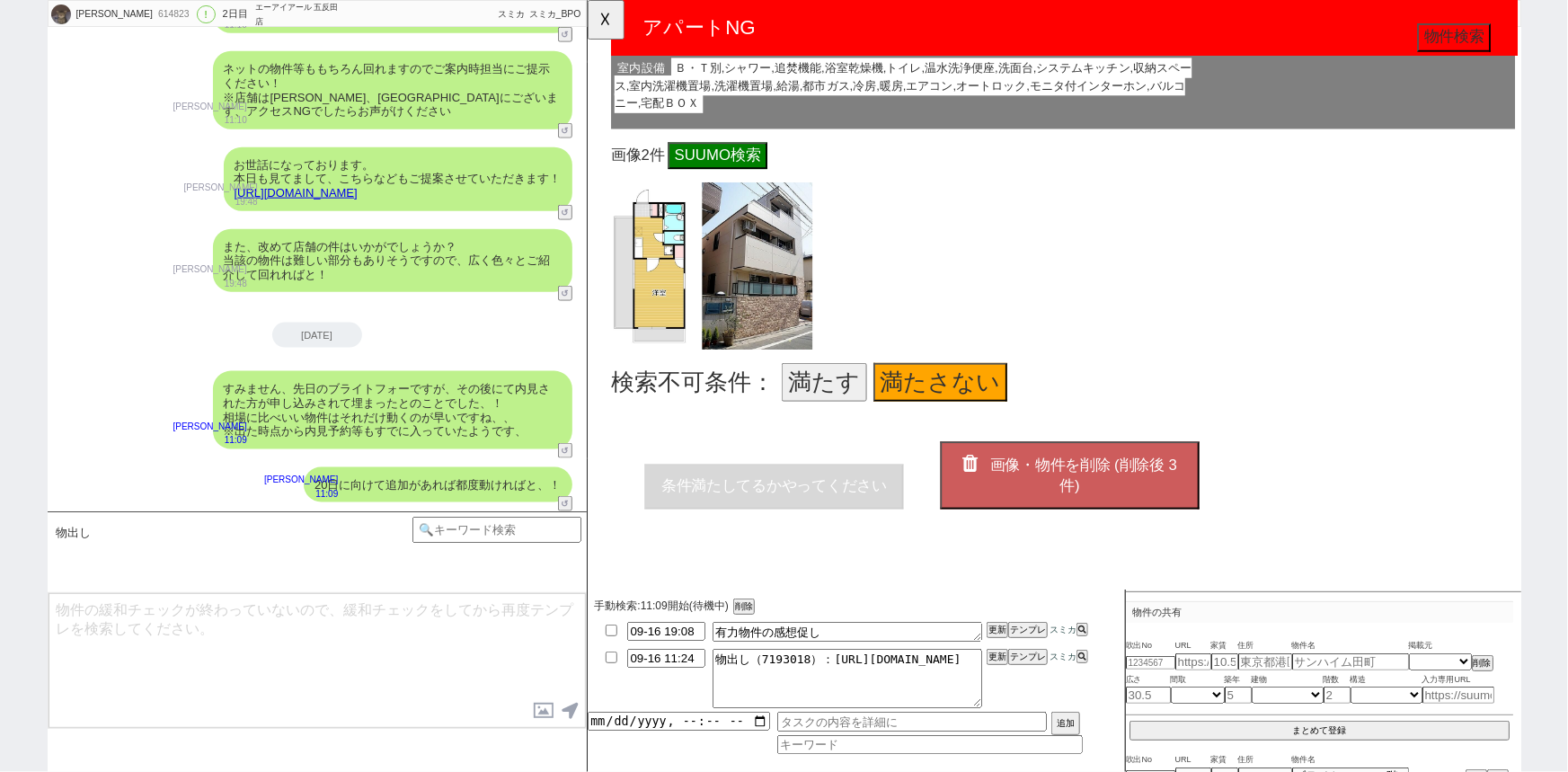
click at [1104, 500] on button "画像・物件を削除 (削除後 3 件)" at bounding box center [1105, 510] width 279 height 73
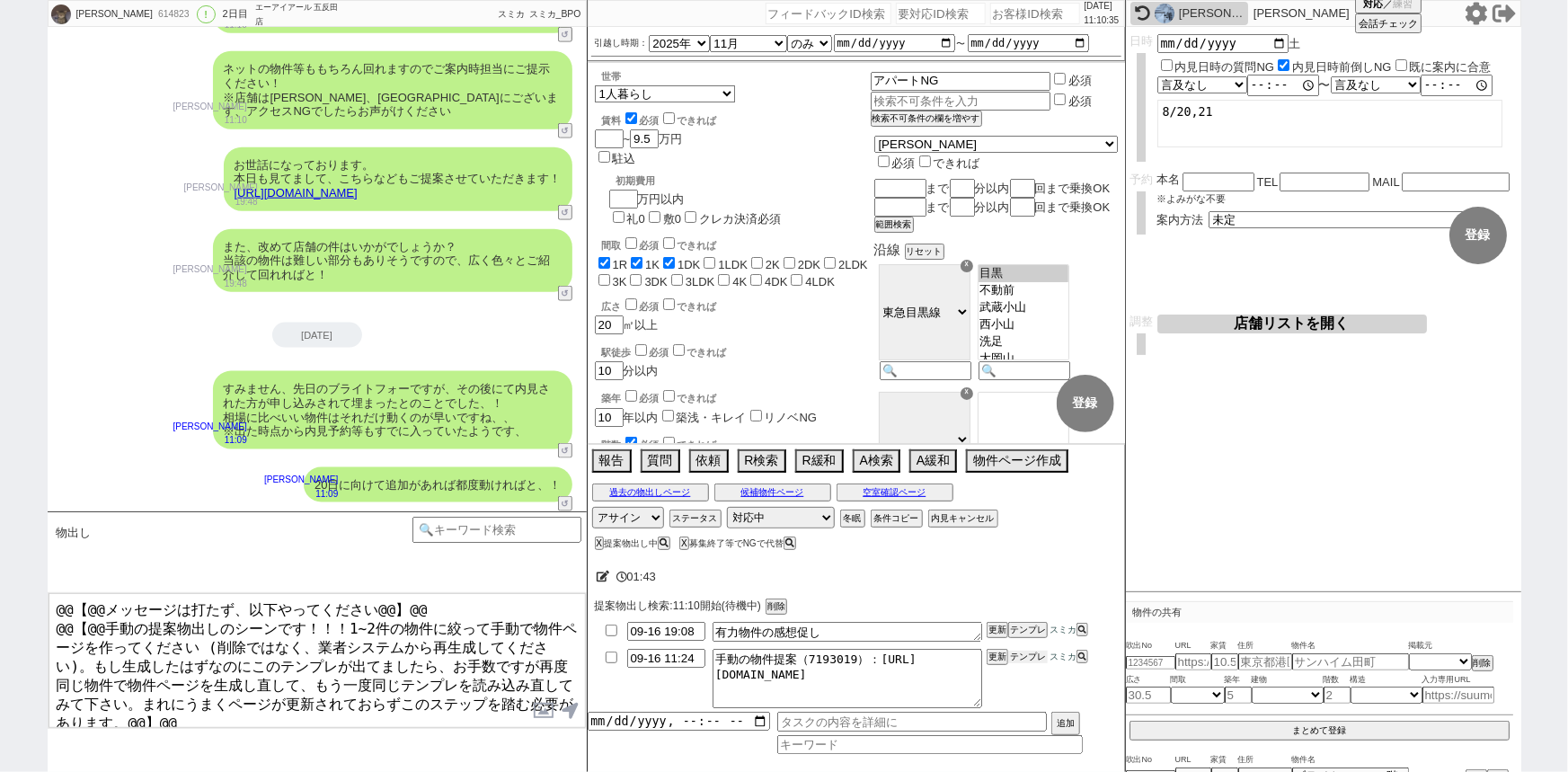
click at [1040, 652] on button "テンプレ" at bounding box center [1028, 657] width 40 height 13
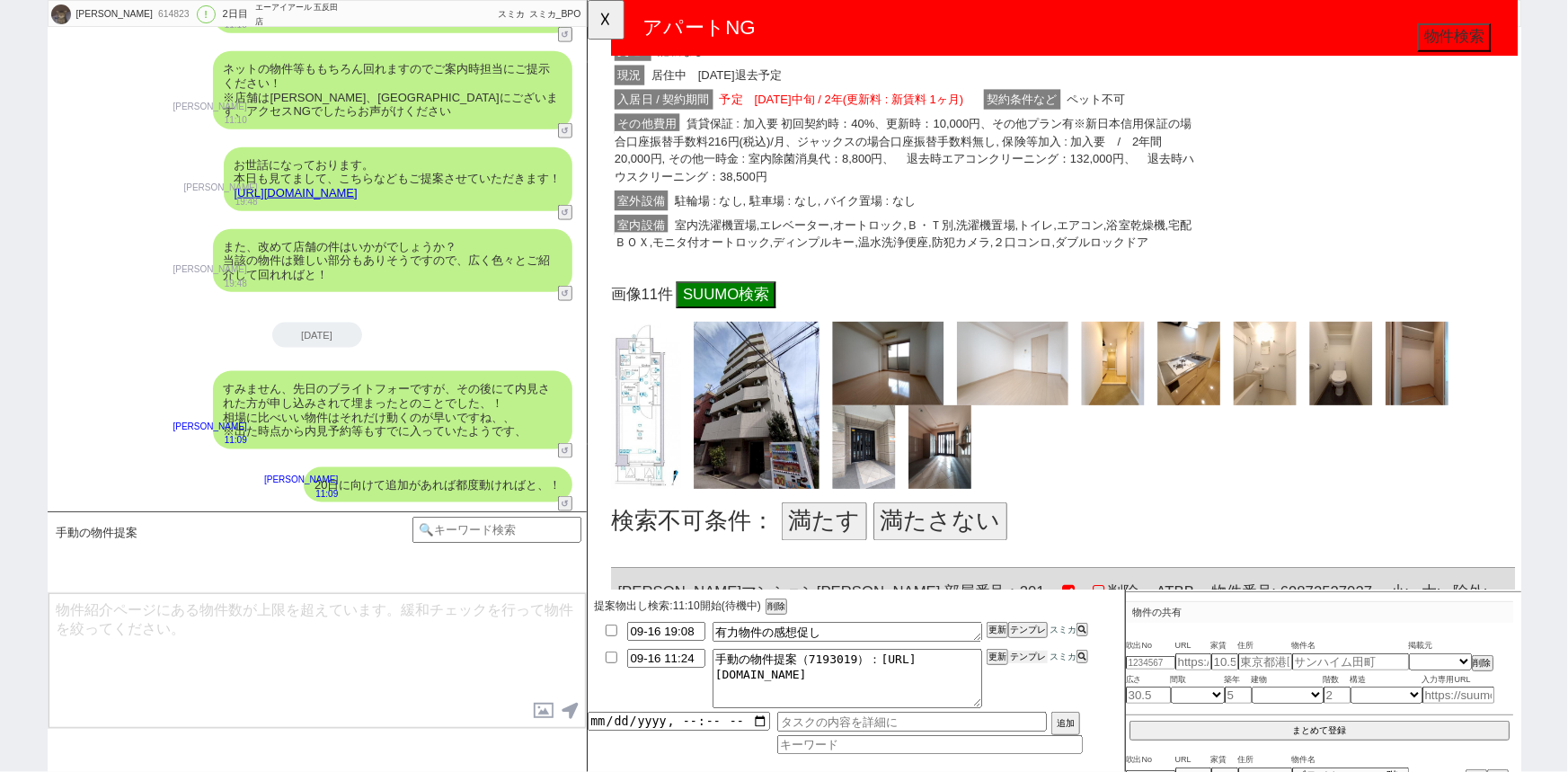
scroll to position [577, 0]
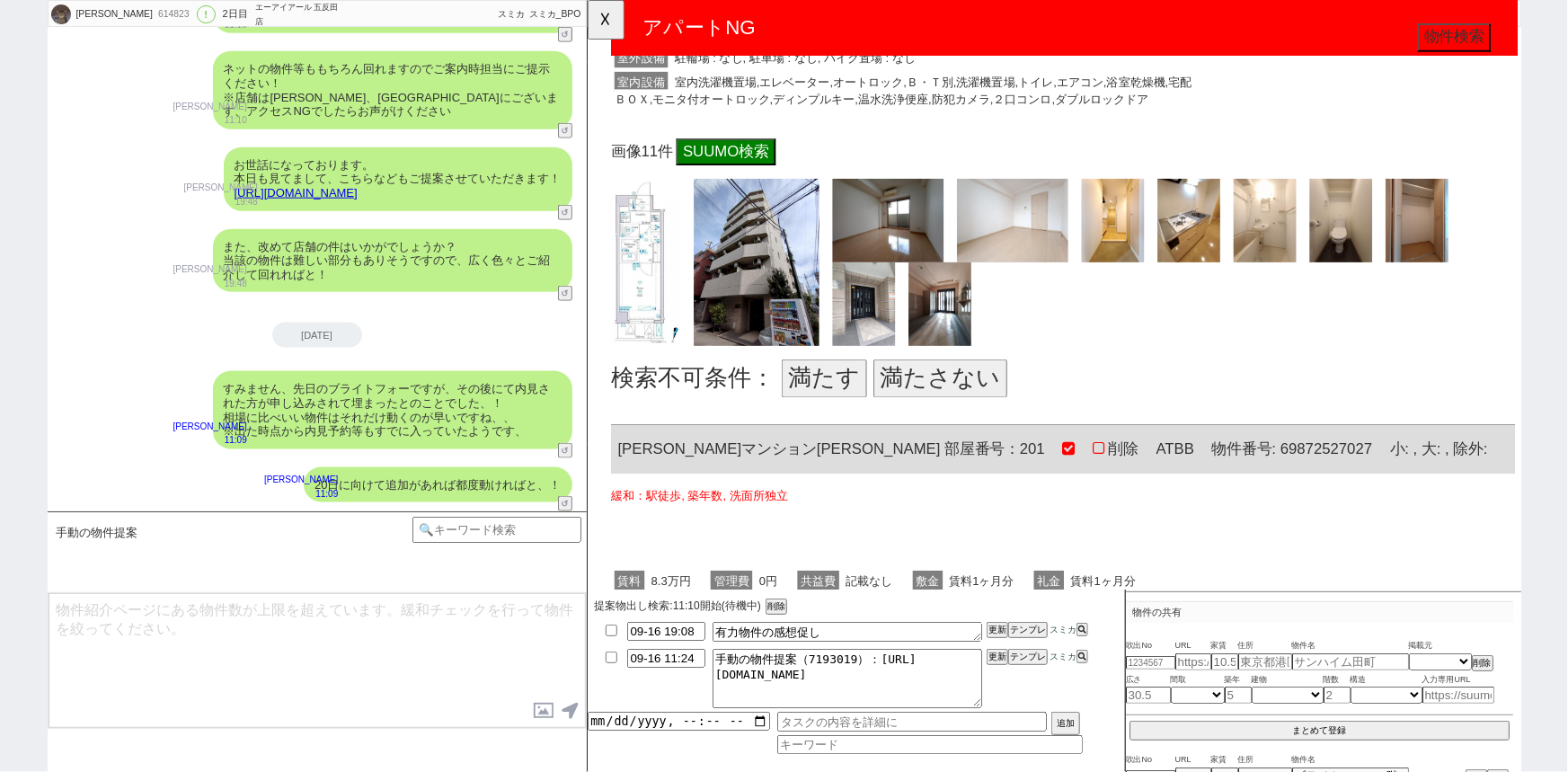
click at [833, 396] on button "満たす" at bounding box center [840, 406] width 92 height 41
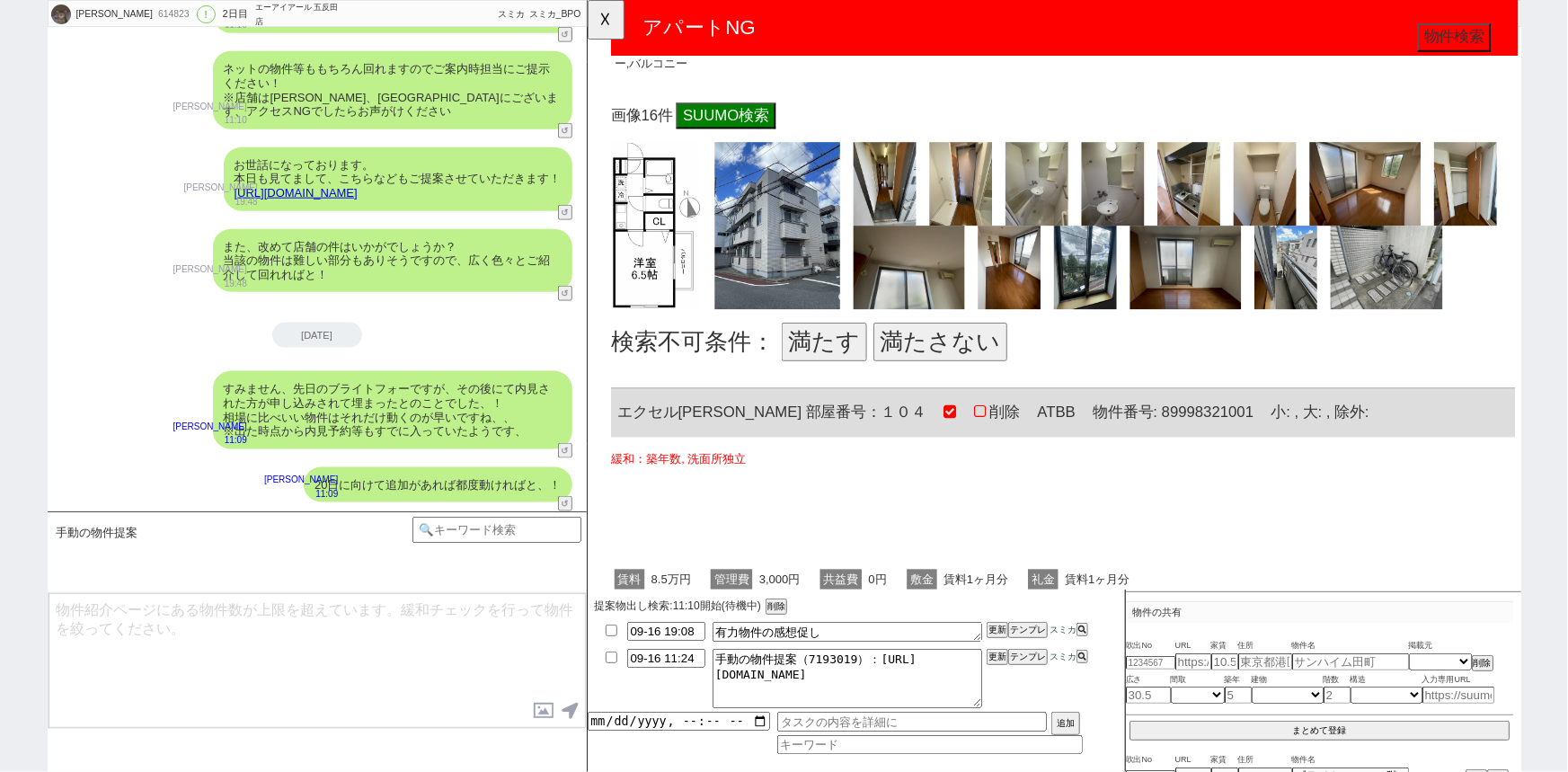
scroll to position [1499, 0]
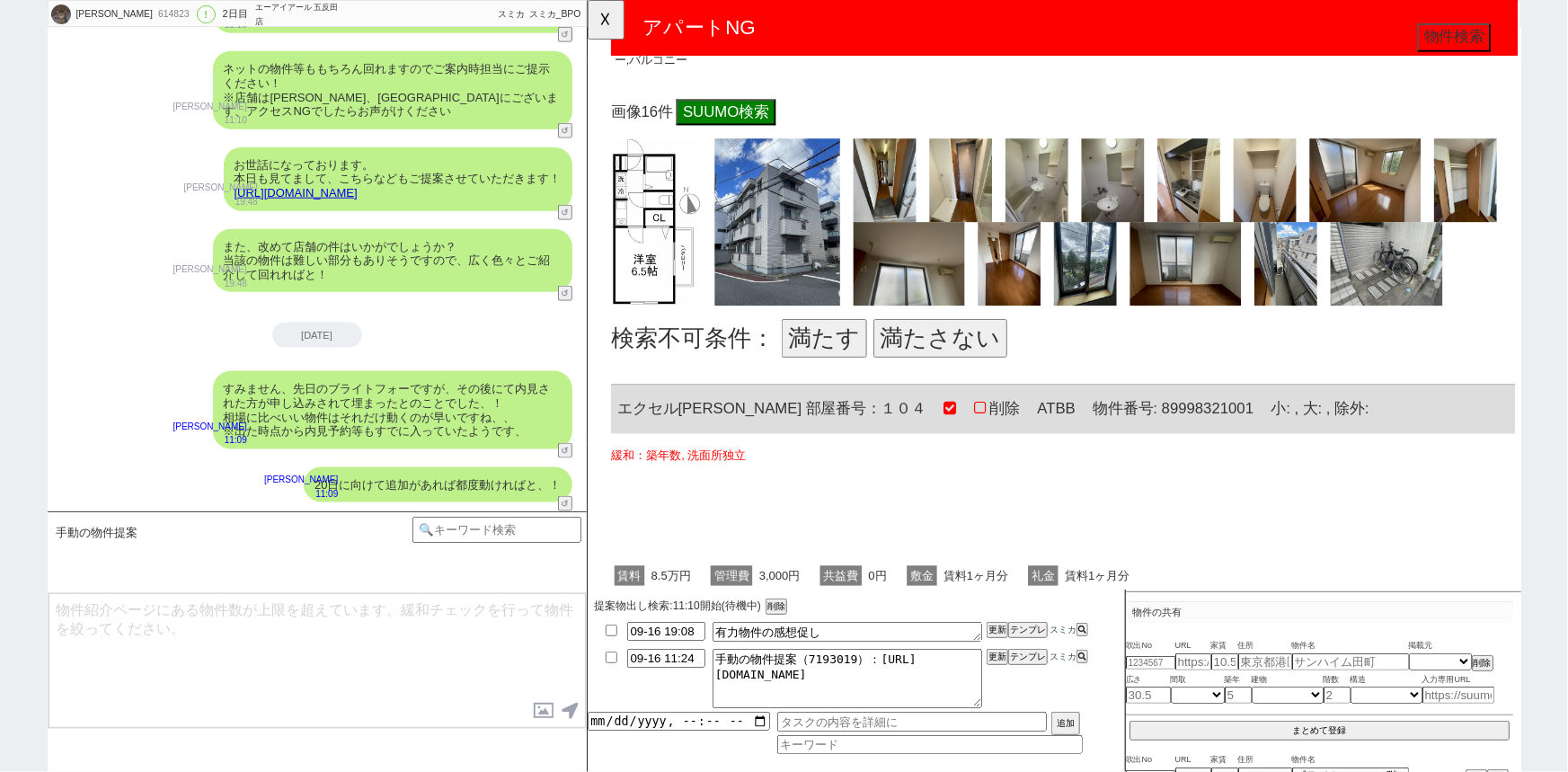
click at [826, 355] on button "満たす" at bounding box center [840, 363] width 92 height 41
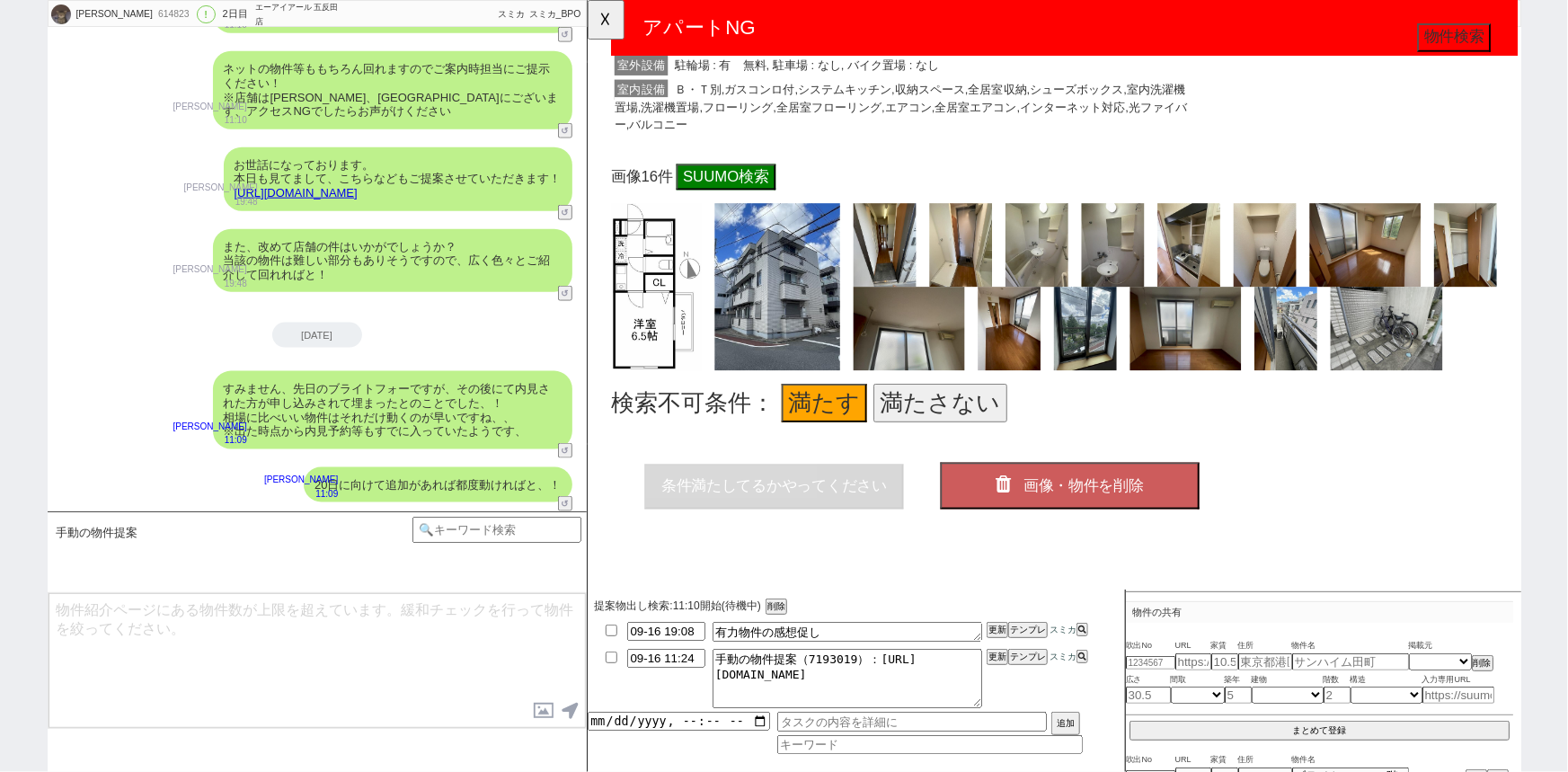
scroll to position [1448, 0]
click at [1103, 513] on span "画像・物件を削除" at bounding box center [1119, 522] width 129 height 18
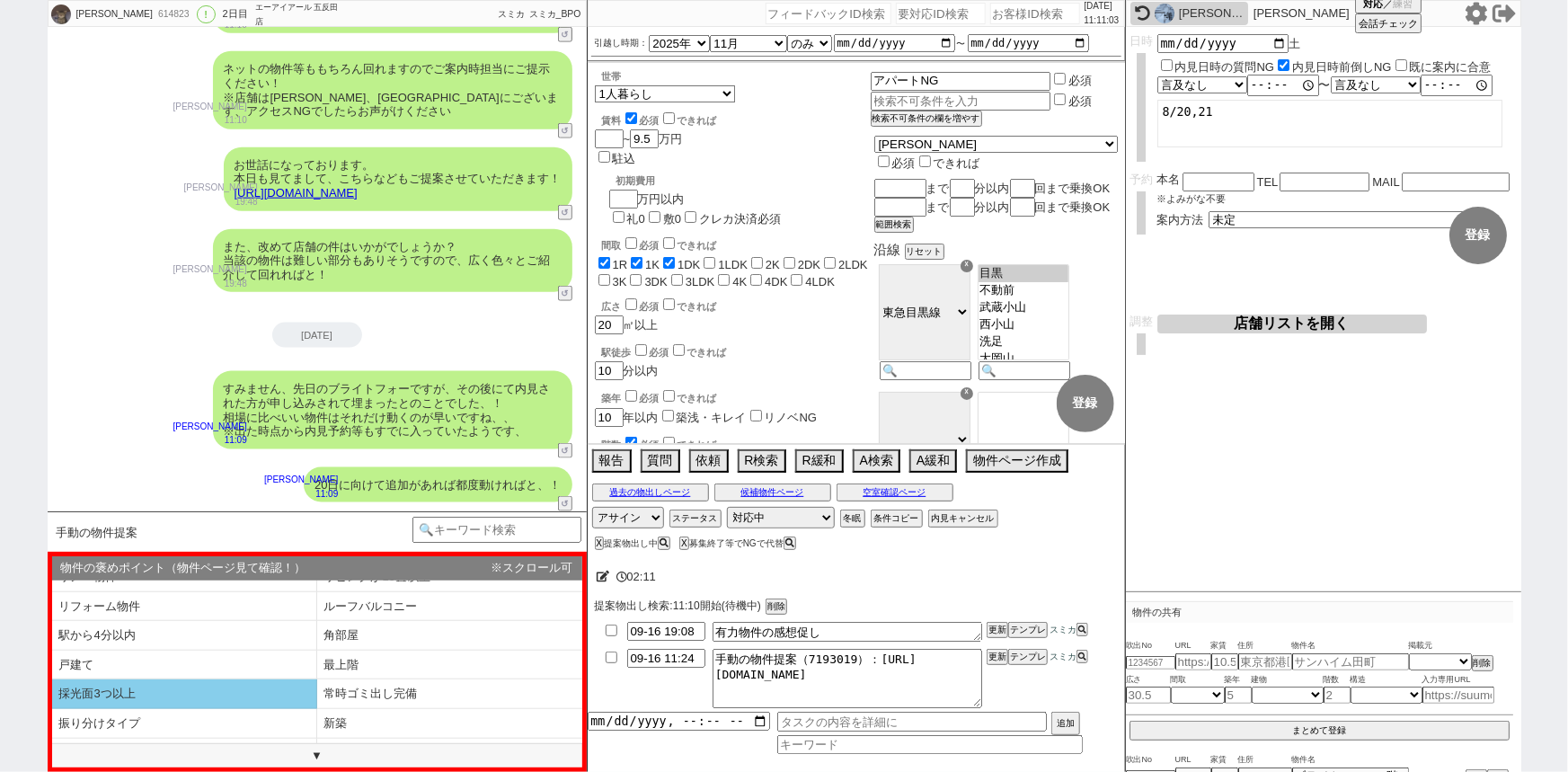
scroll to position [245, 0]
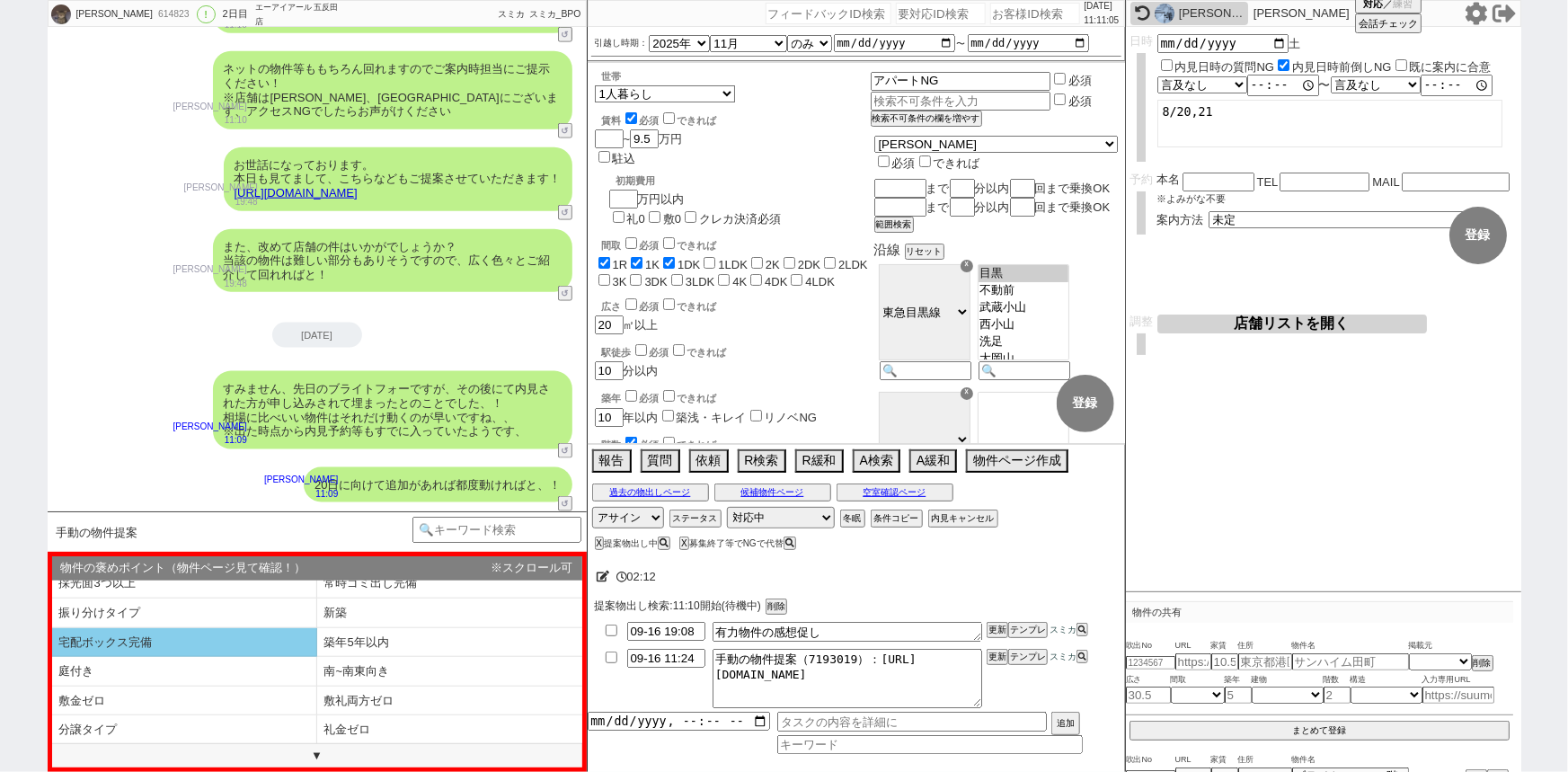
click at [212, 638] on li "宅配ボックス完備" at bounding box center [184, 642] width 265 height 30
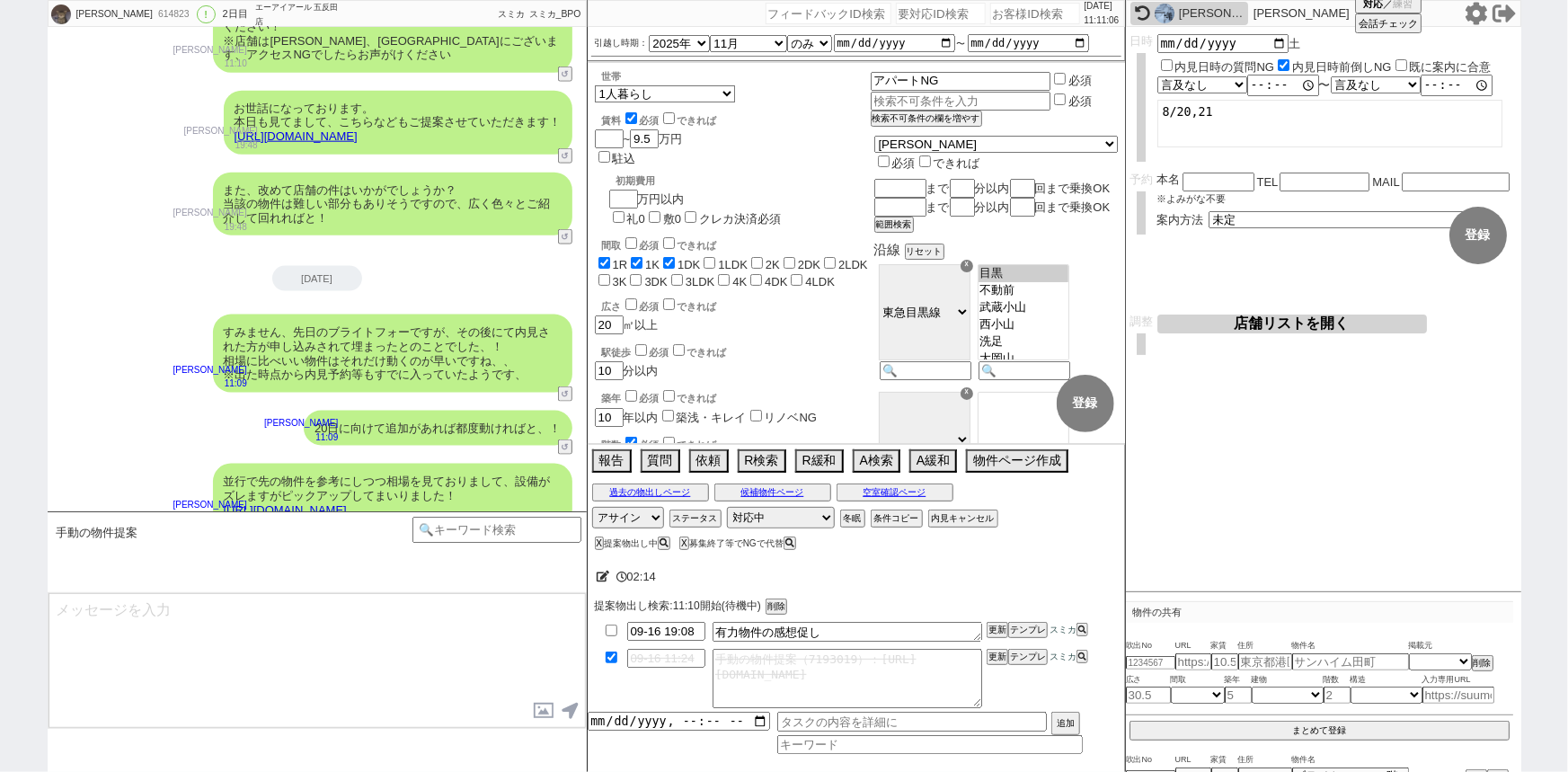
scroll to position [4598, 0]
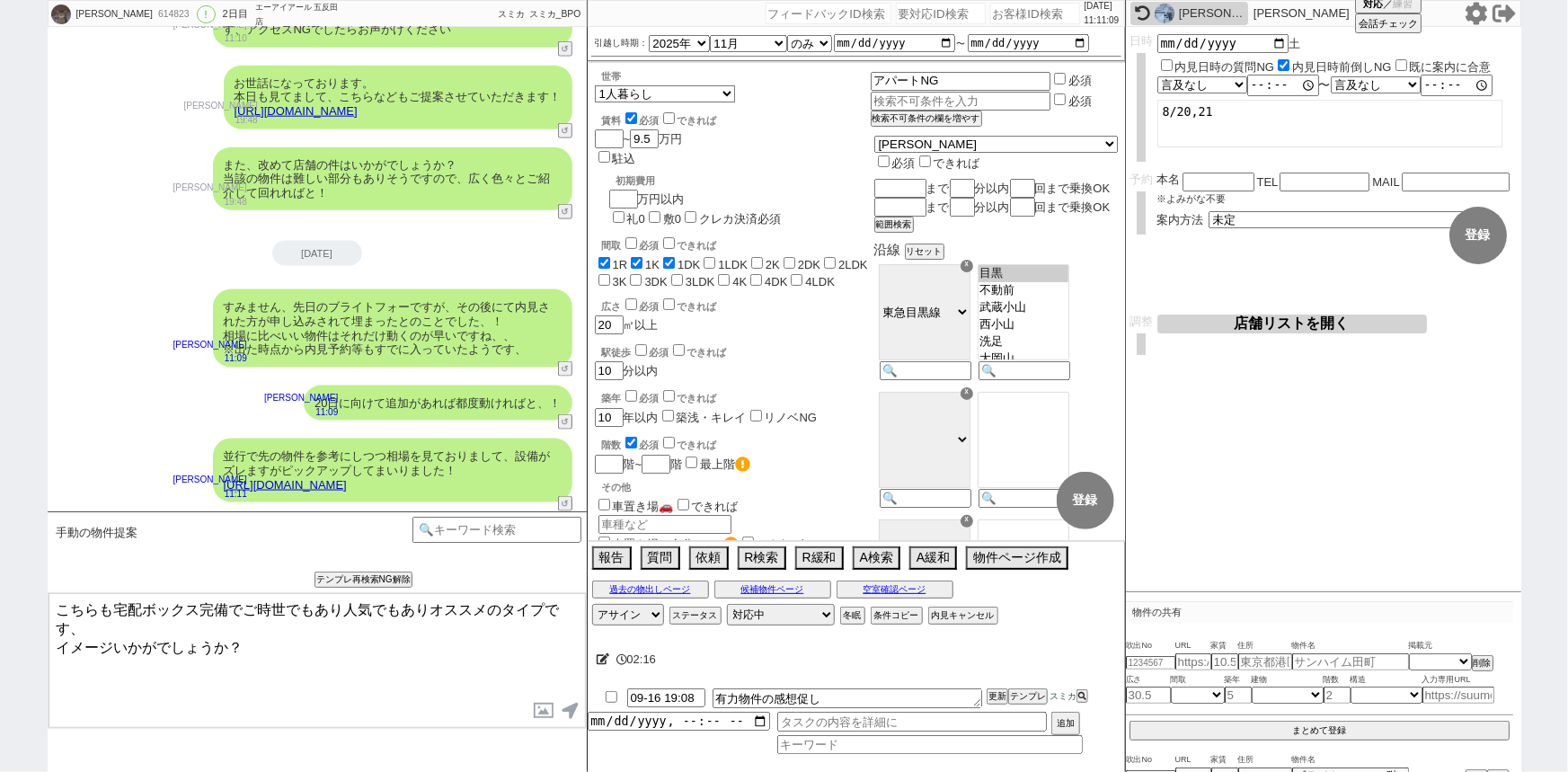
drag, startPoint x: 108, startPoint y: 607, endPoint x: 0, endPoint y: 589, distance: 109.5
click at [0, 589] on div "南 洵平 614823 ! 0 2日目 エーアイアール 五反田店 冬眠中 自社客 スミカ スミカ_BPO チャット全表示 2025-09-15 ようこそLIN…" at bounding box center [784, 386] width 1568 height 772
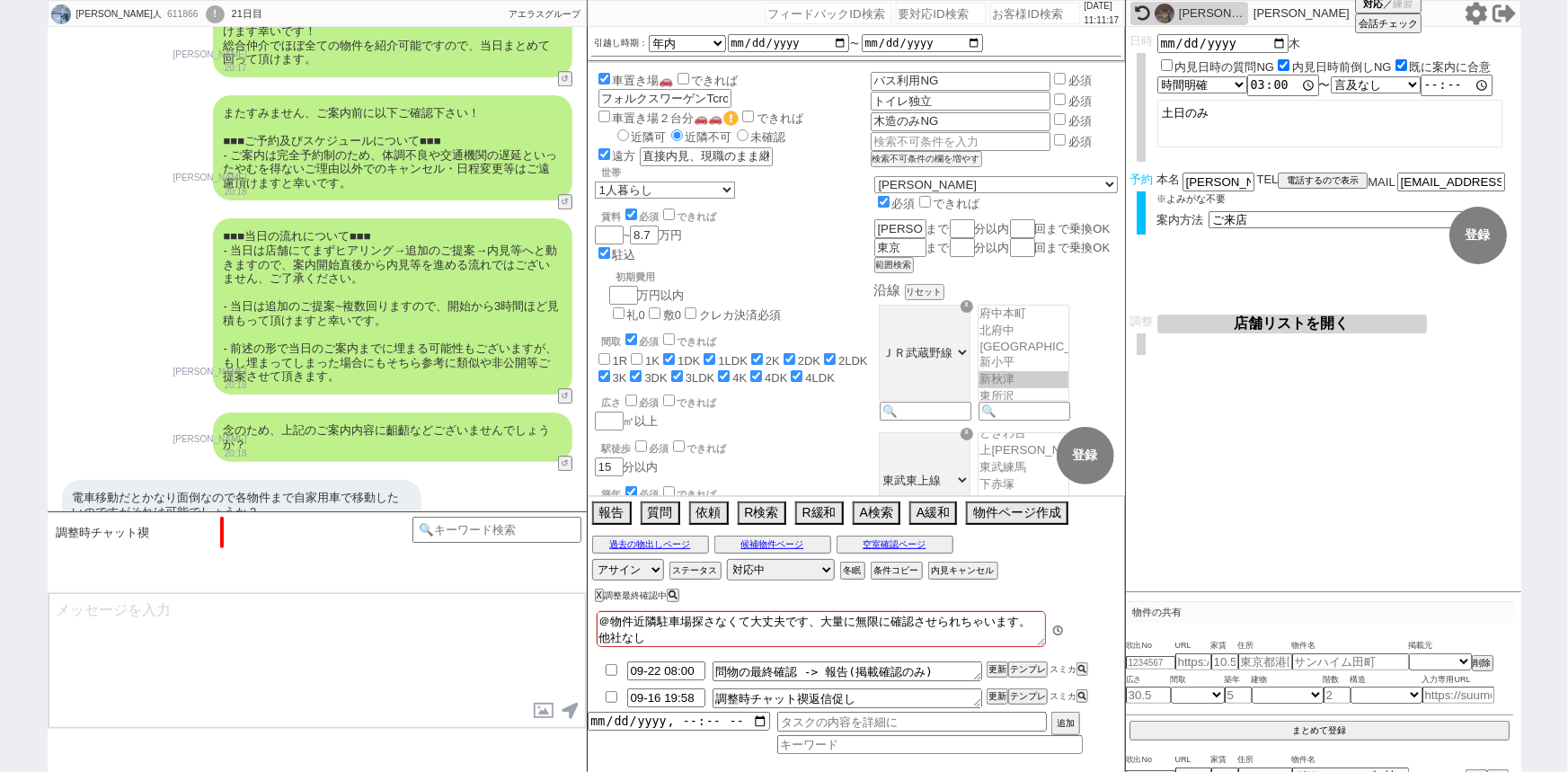
scroll to position [123, 0]
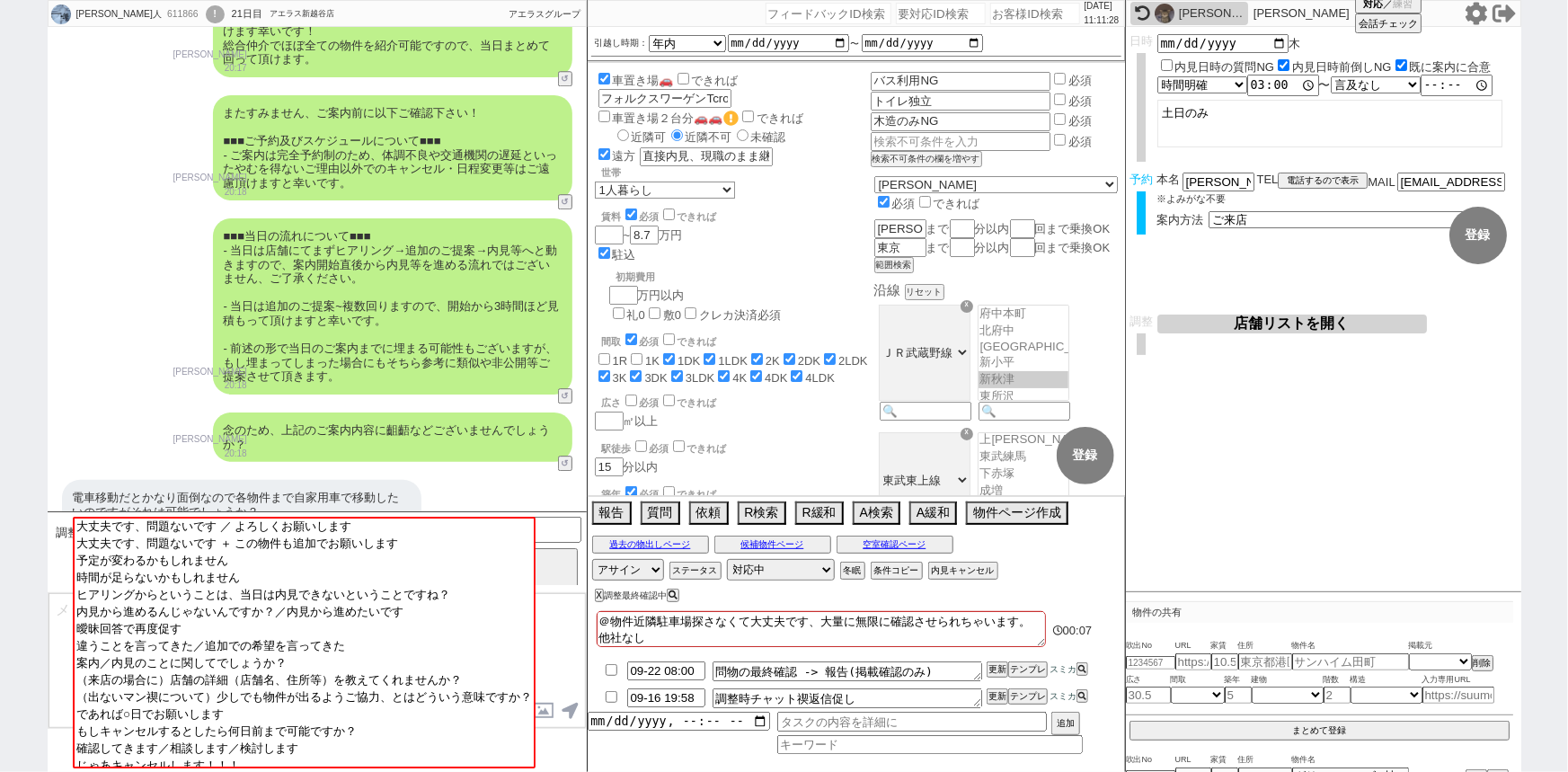
click at [1008, 16] on input "number" at bounding box center [1035, 14] width 90 height 22
paste input "614250"
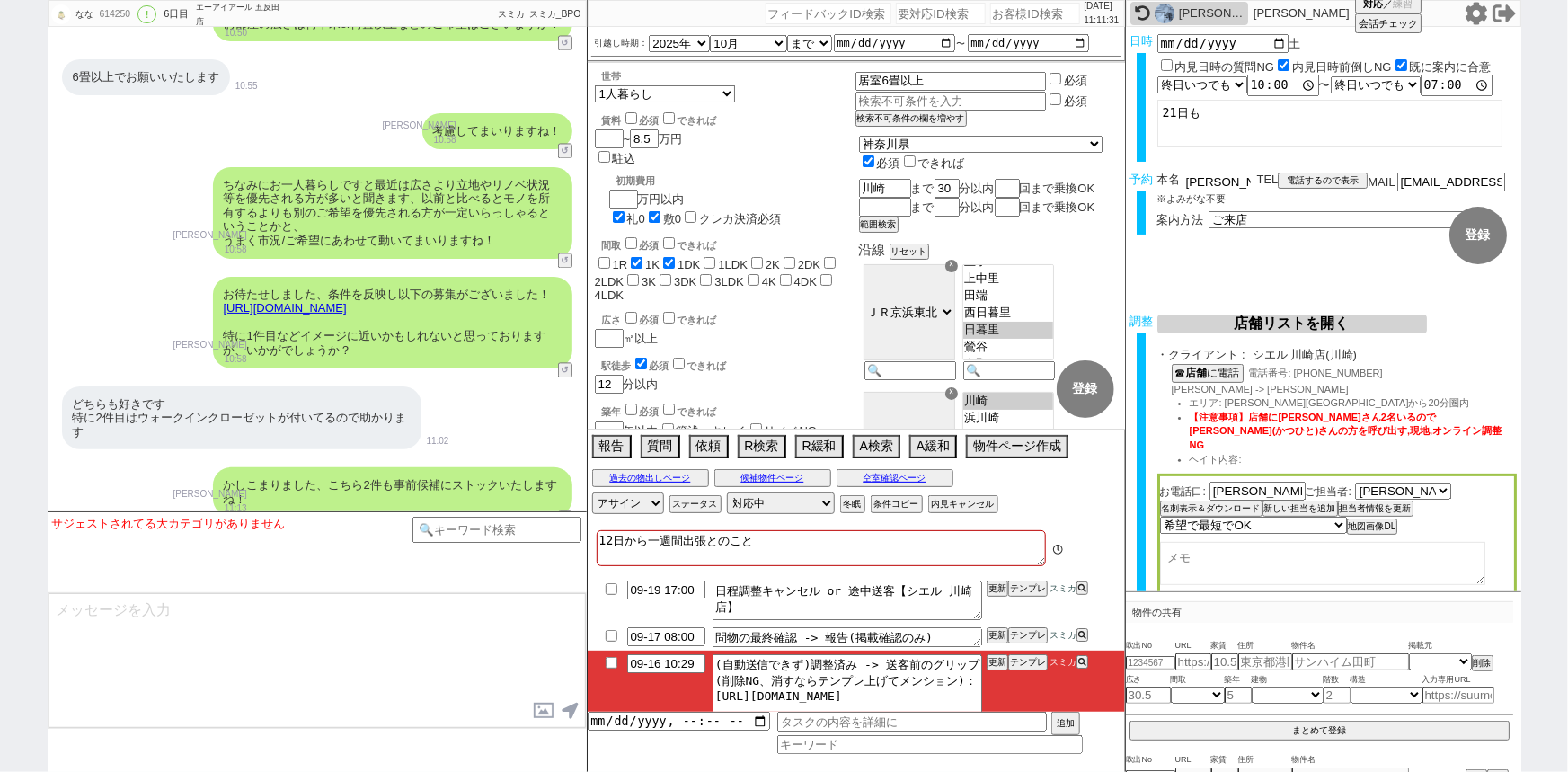
scroll to position [284, 0]
click at [1030, 659] on button "テンプレ" at bounding box center [1028, 662] width 40 height 13
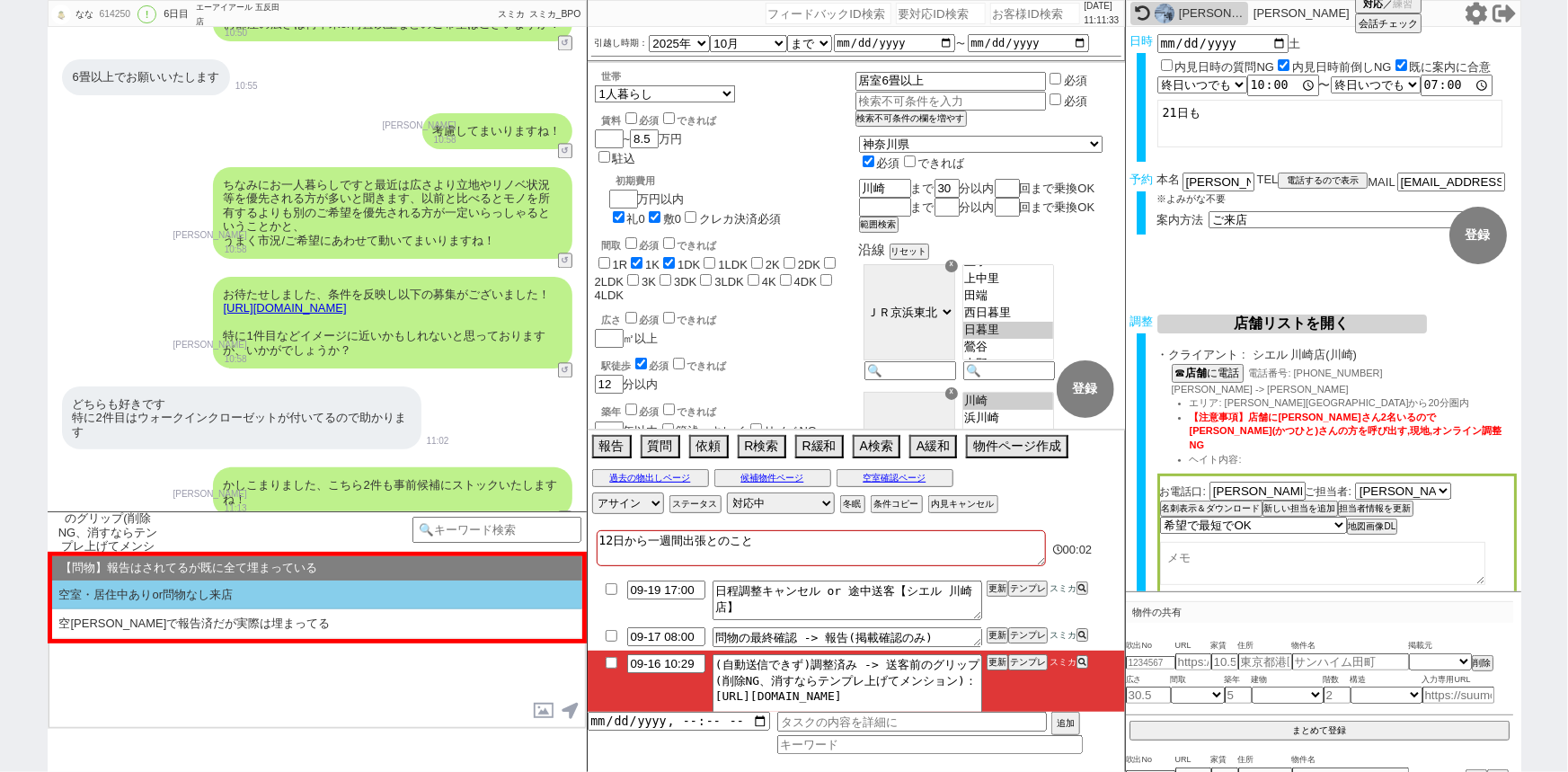
click at [289, 589] on li "空室・居住中ありor問物なし来店" at bounding box center [317, 595] width 531 height 30
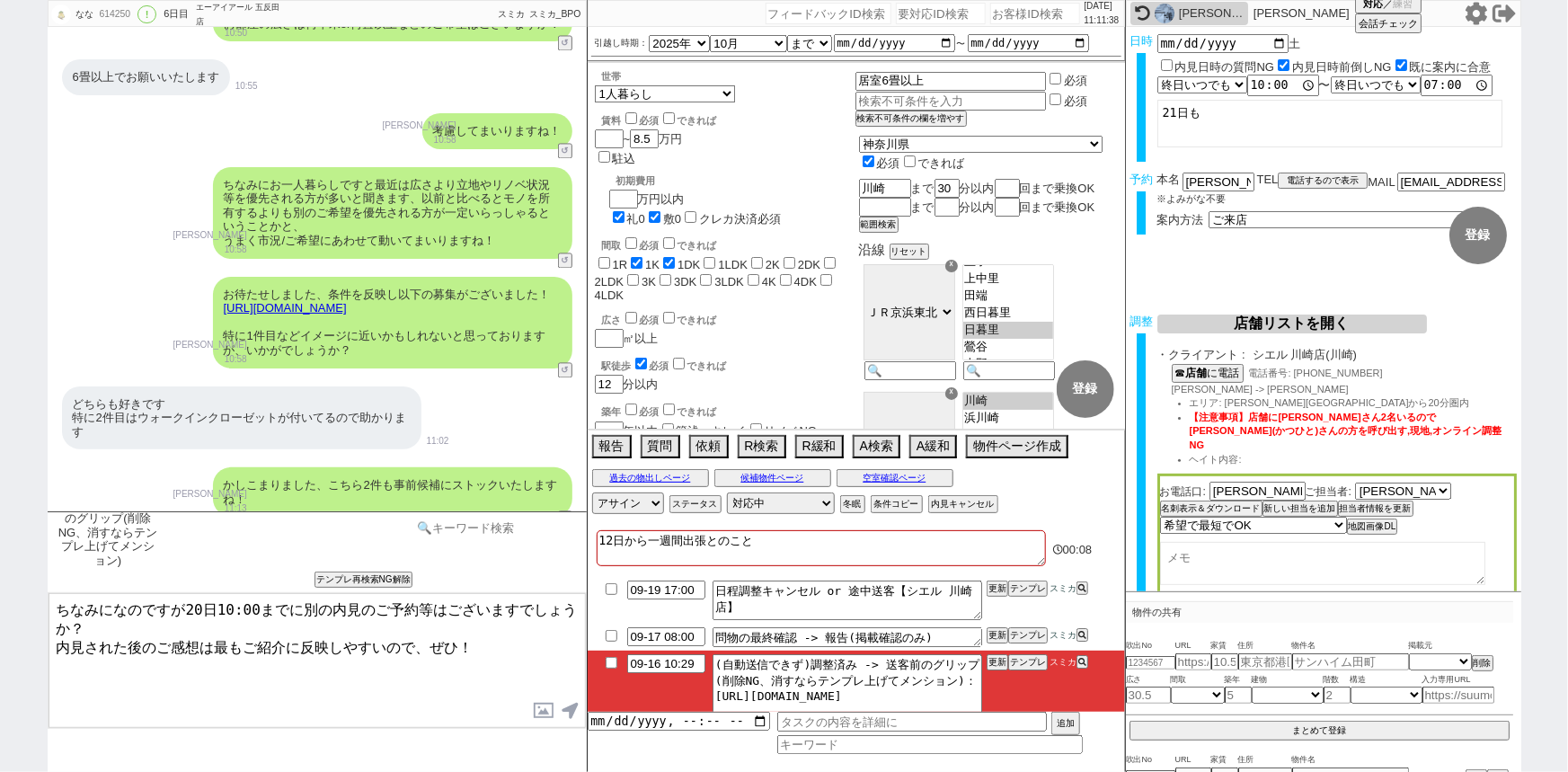
click at [450, 533] on input at bounding box center [497, 528] width 170 height 23
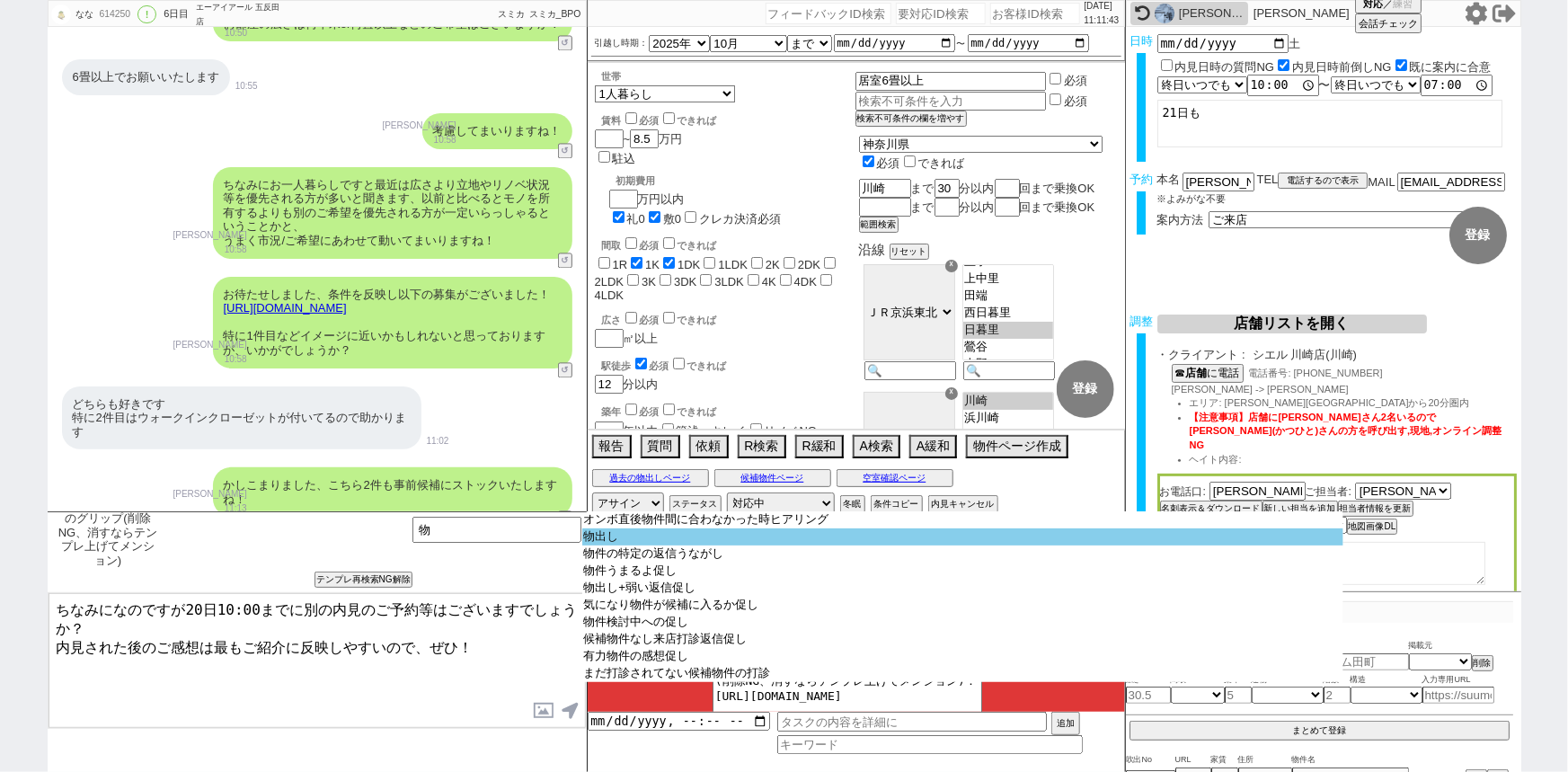
click at [638, 538] on option "物出し" at bounding box center [963, 537] width 761 height 17
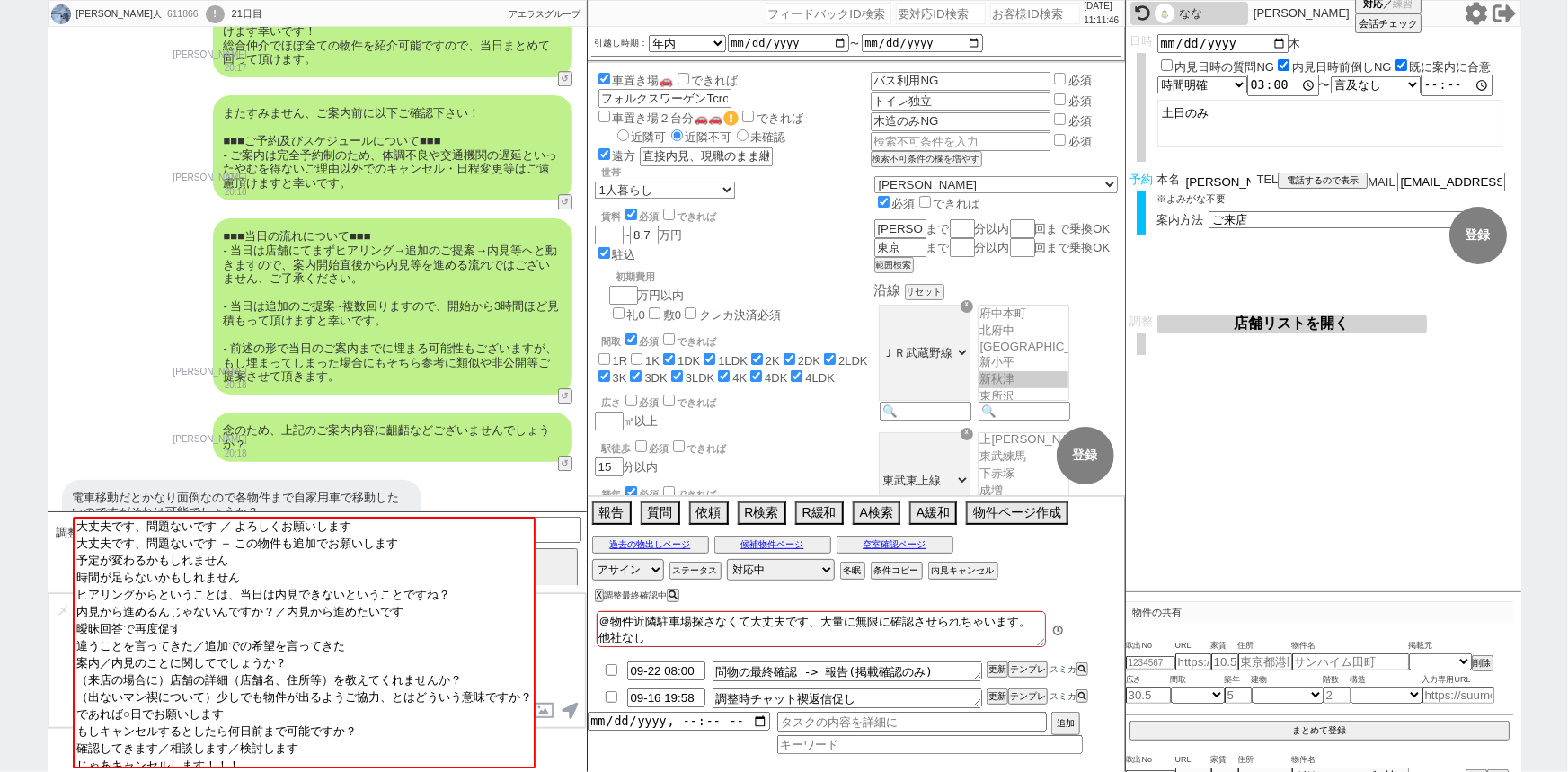
scroll to position [123, 0]
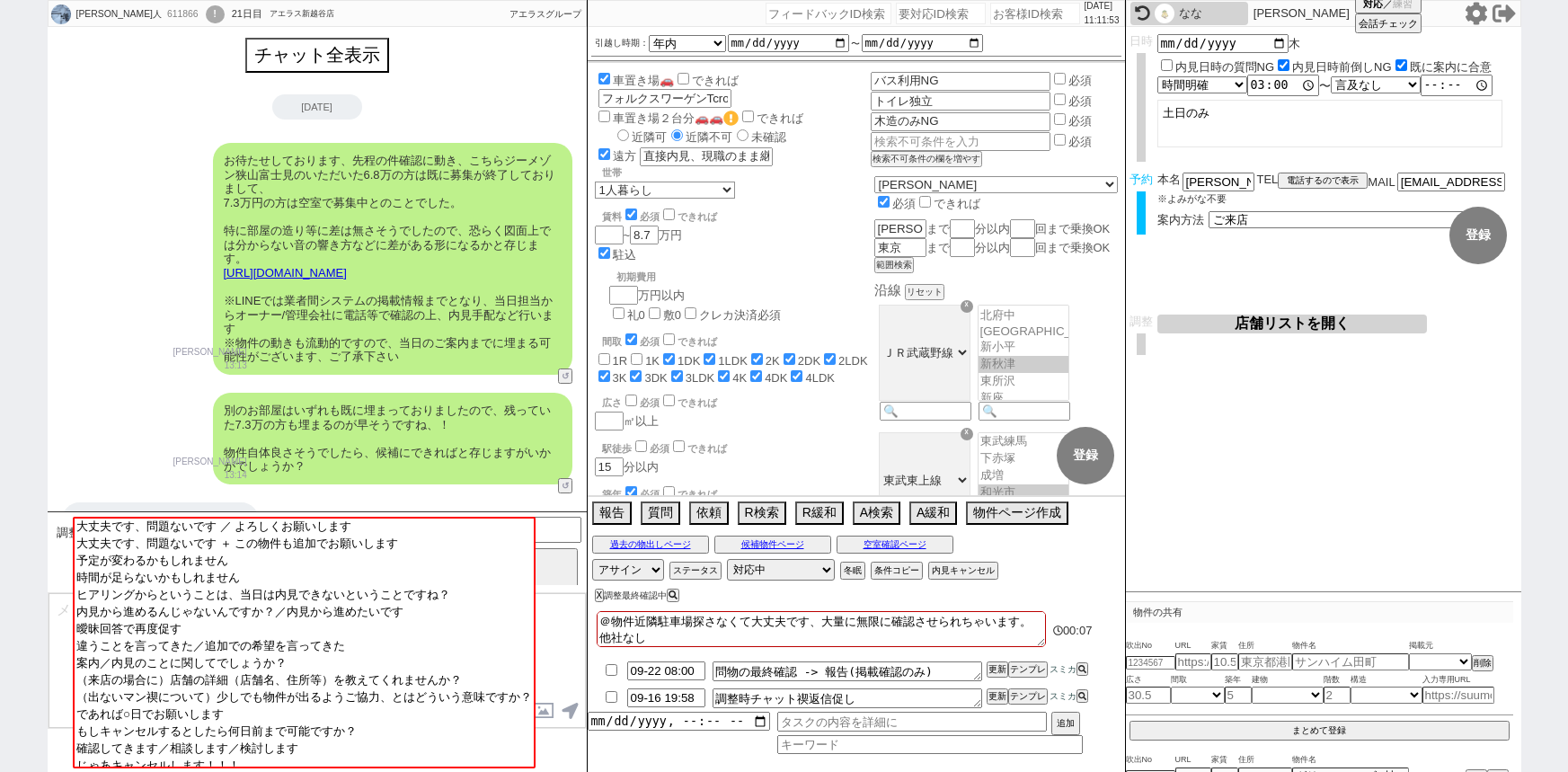
select select
select select "16"
select select "0"
select select "16"
select select "533"
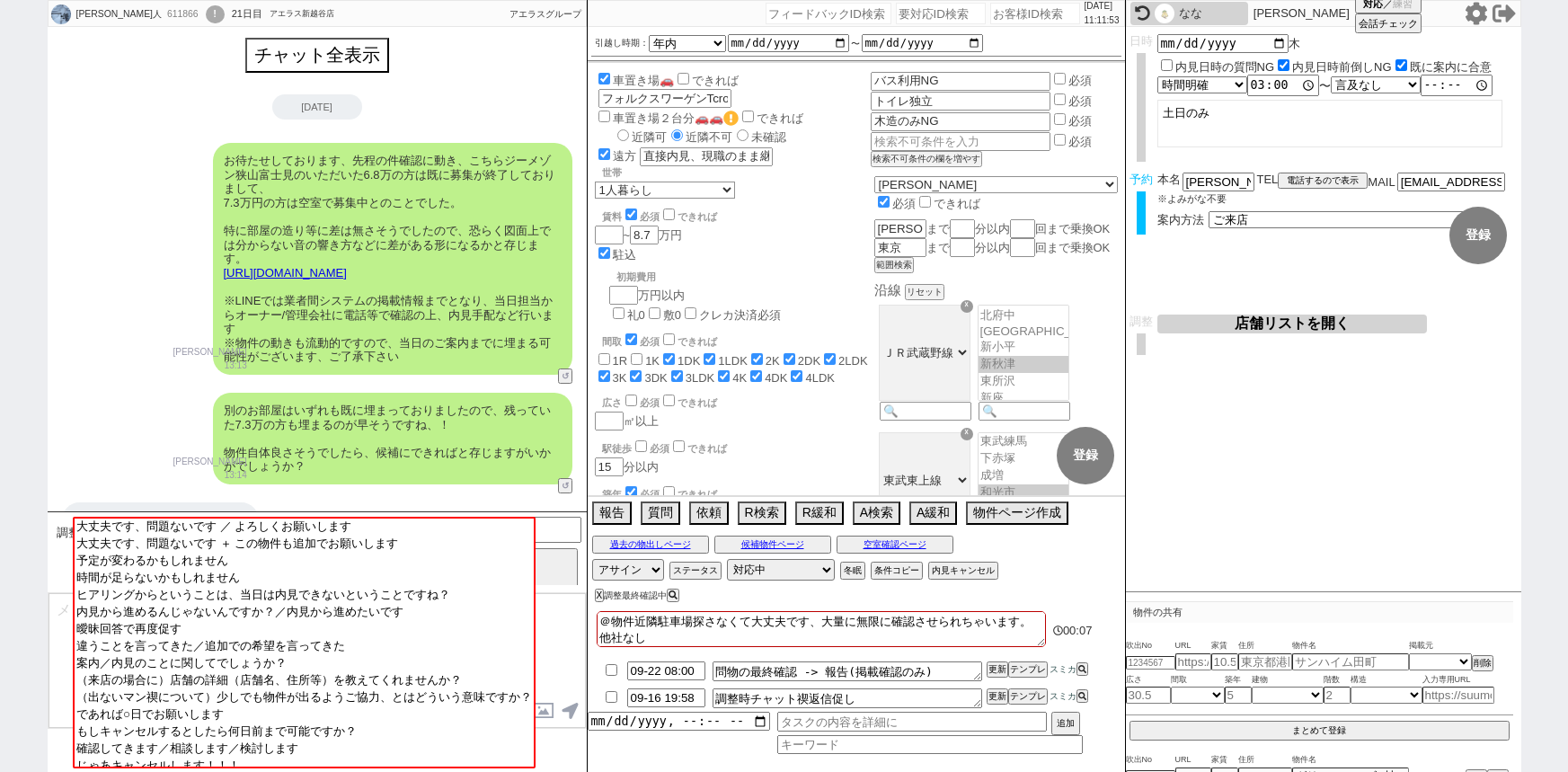
select select "35"
select select "1022"
select select "37"
select select "36"
select select "[DATE]"
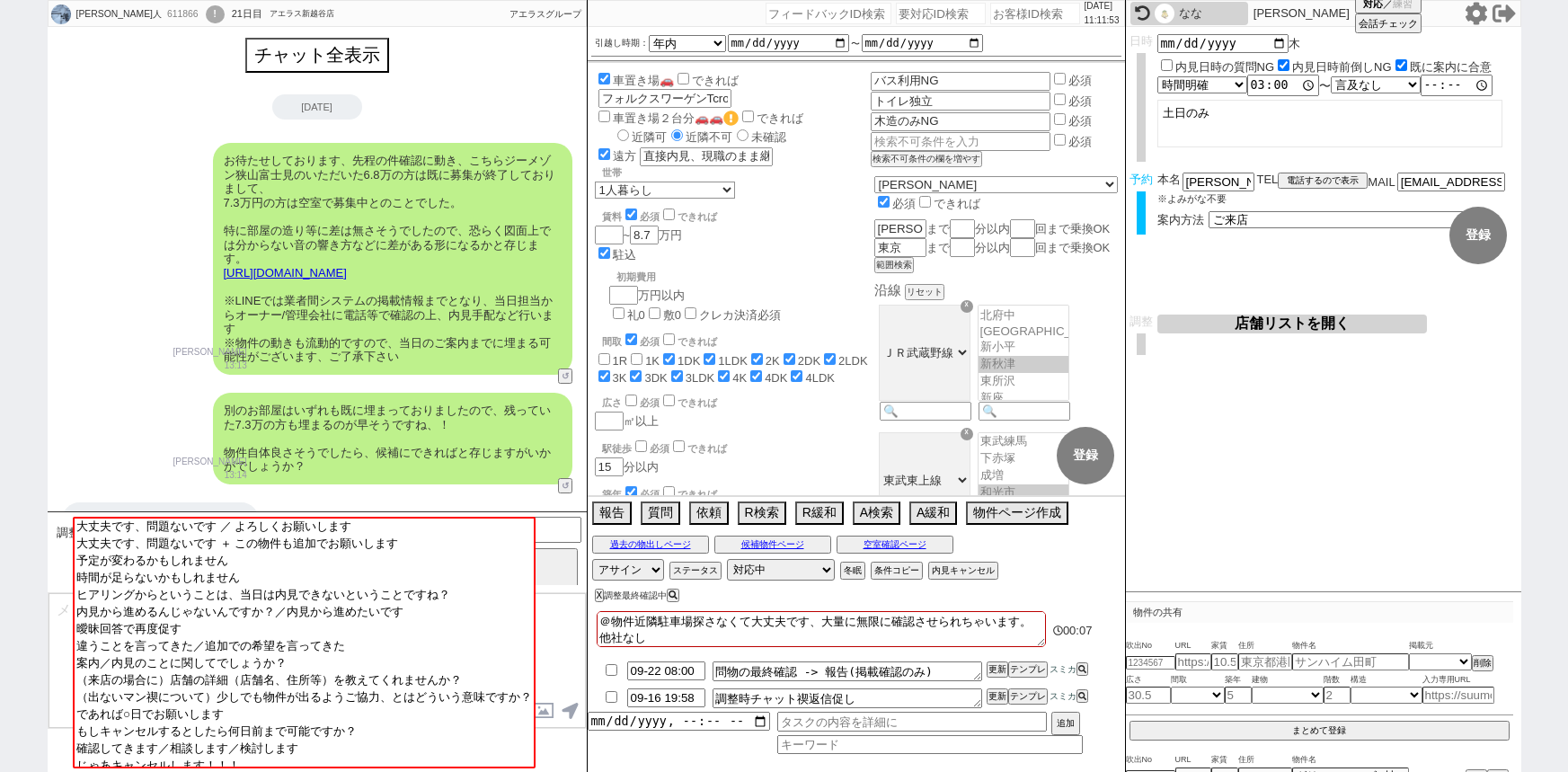
select select "38"
select select "[DATE]"
select select "1"
select select "2"
select select
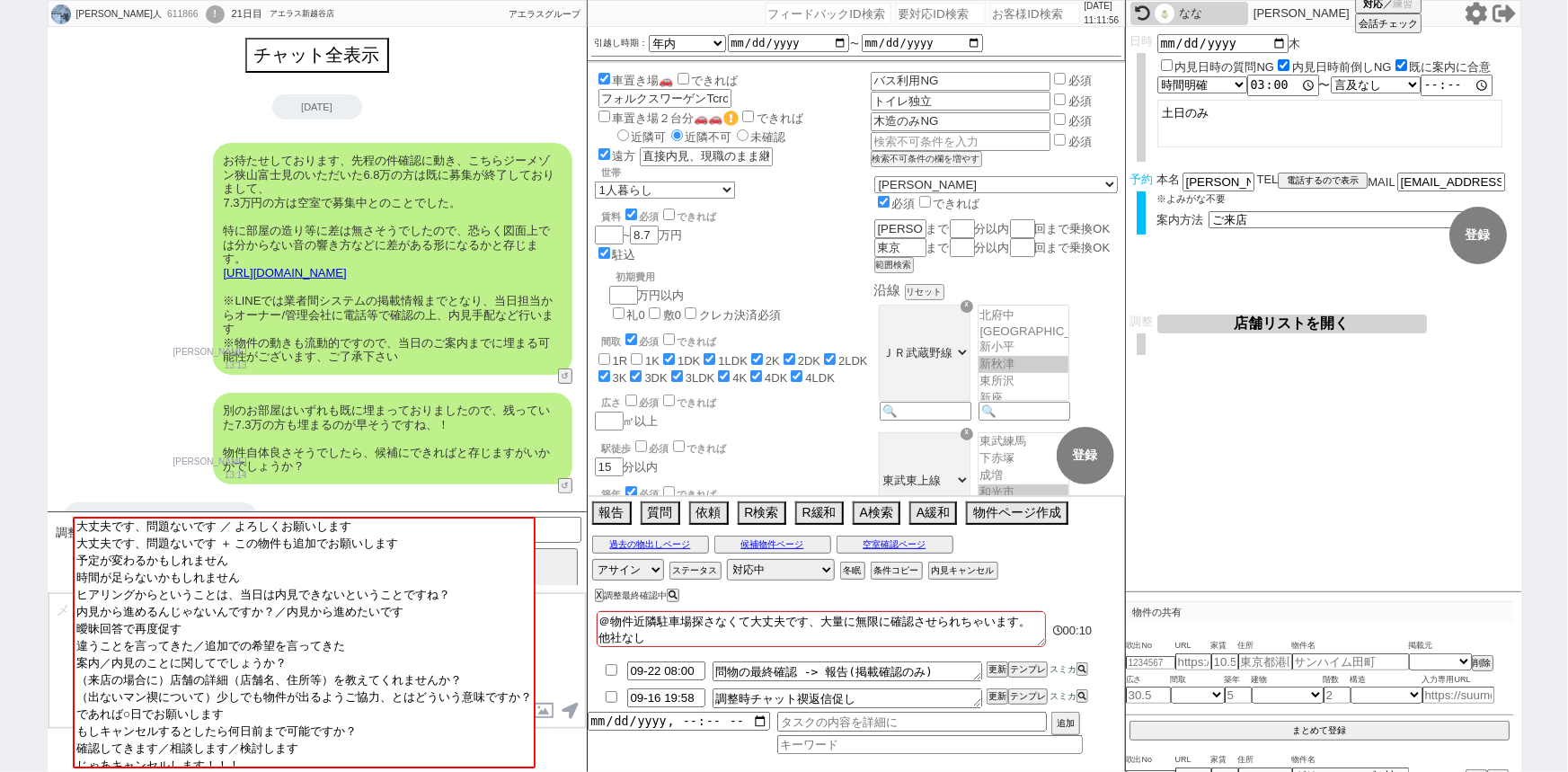
scroll to position [123, 0]
